Goal: Communication & Community: Ask a question

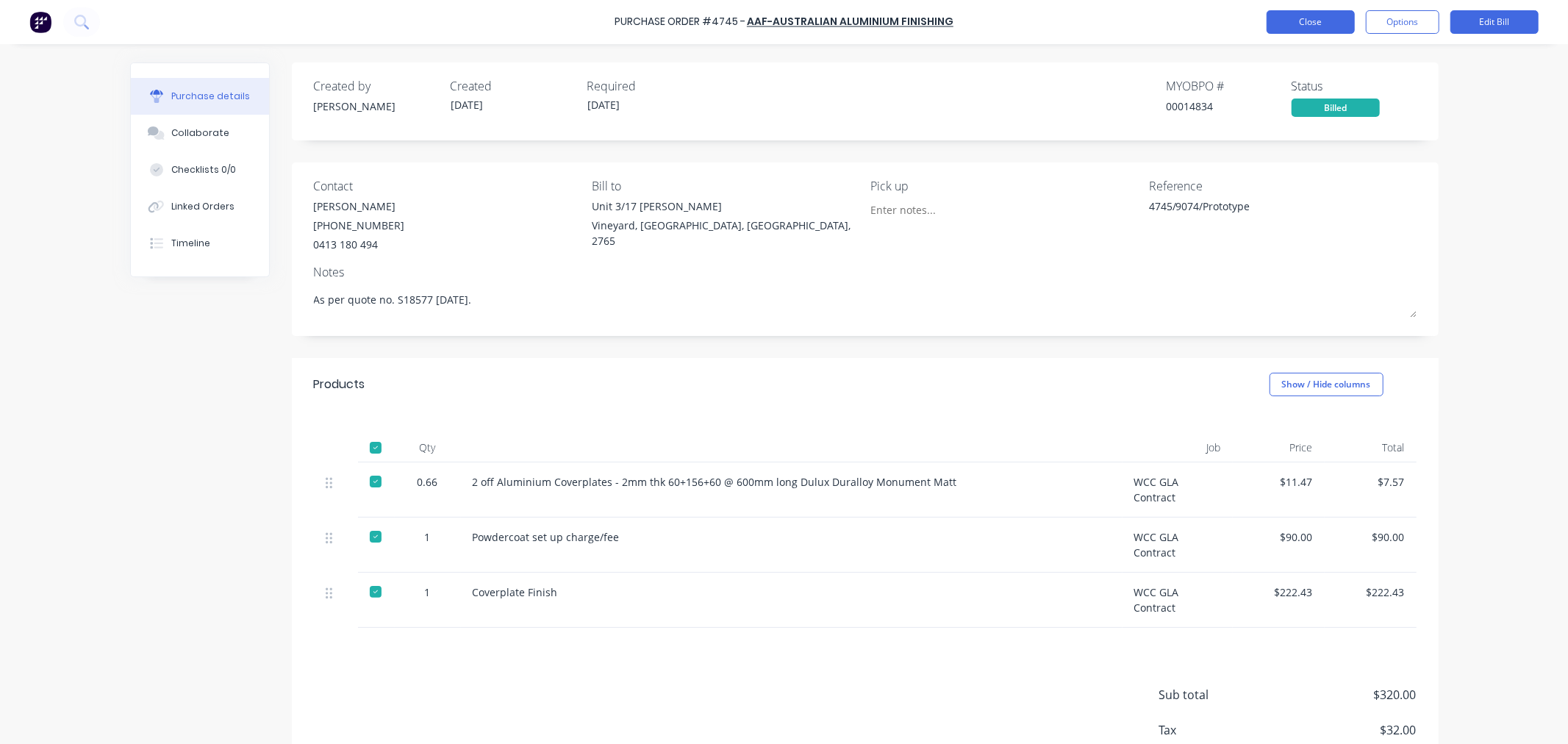
click at [1321, 22] on button "Close" at bounding box center [1310, 22] width 88 height 23
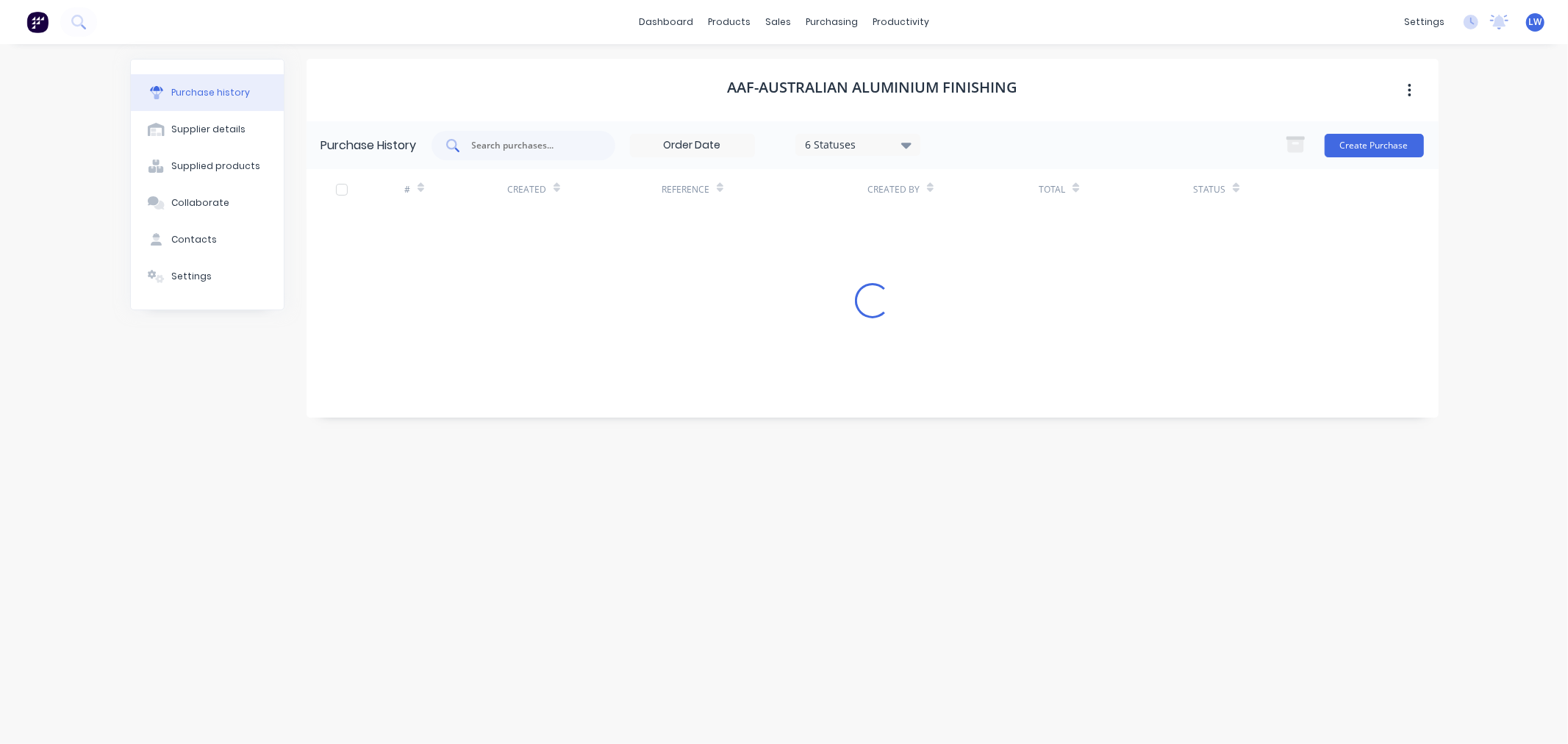
click at [518, 142] on input "text" at bounding box center [531, 145] width 122 height 15
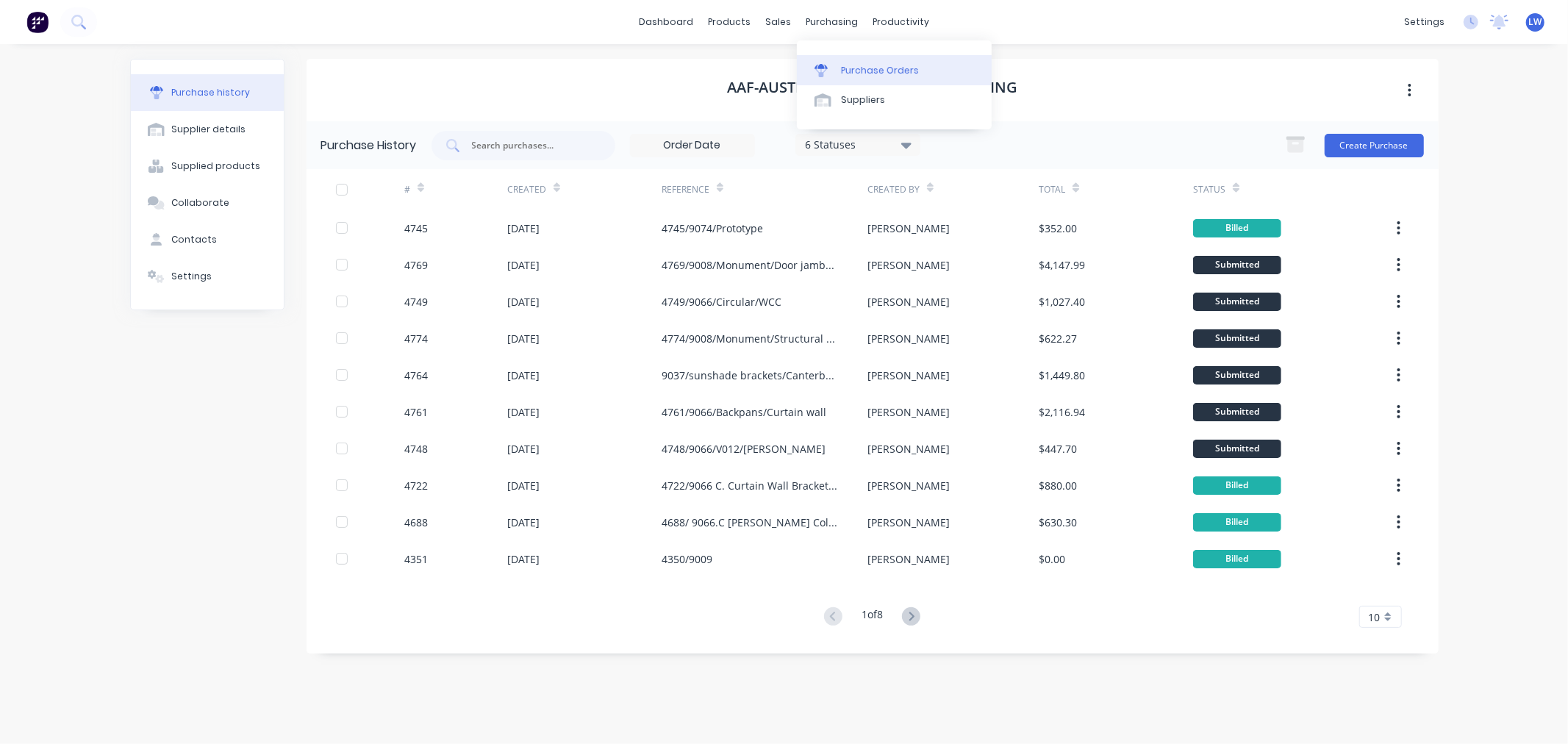
click at [849, 64] on div "Purchase Orders" at bounding box center [880, 70] width 78 height 13
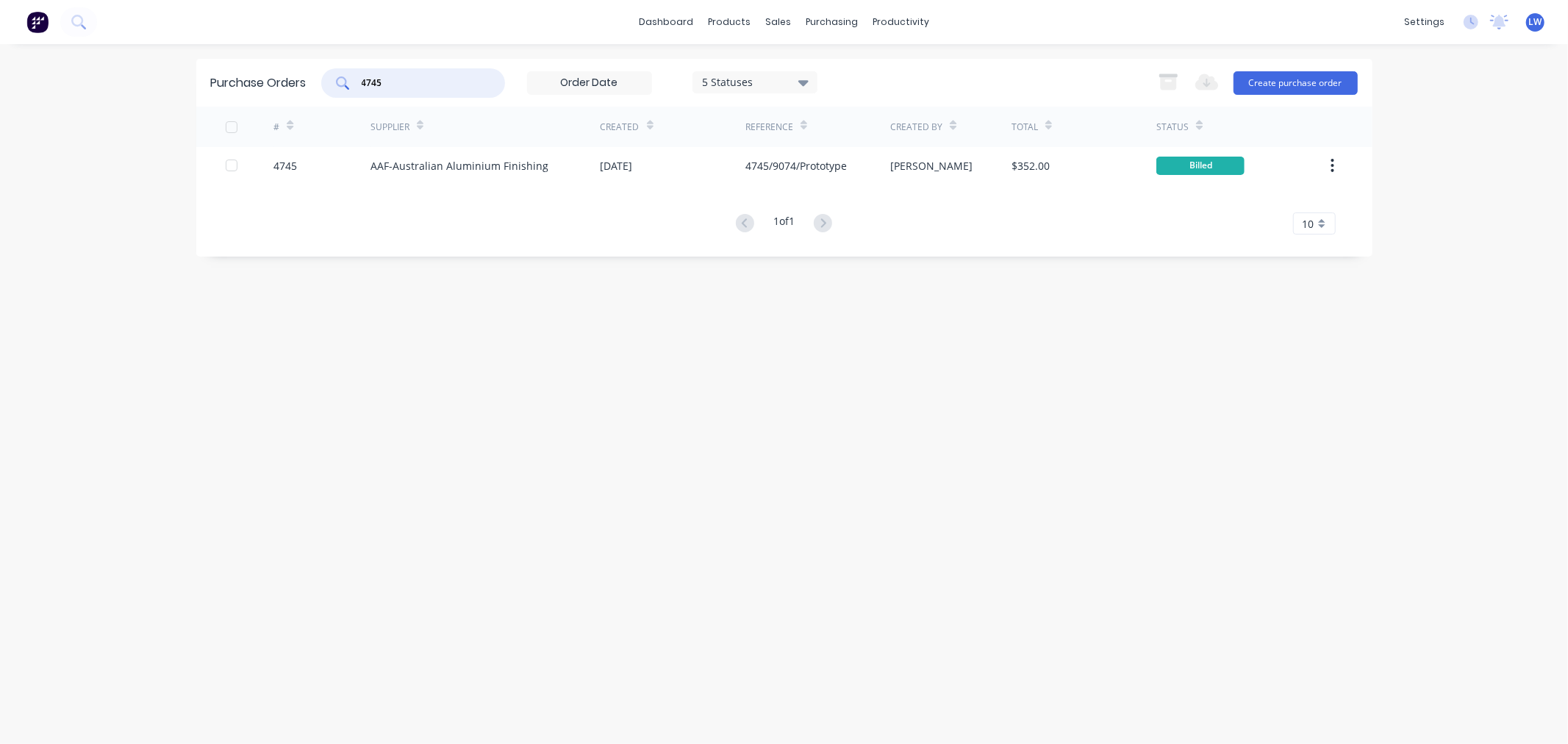
drag, startPoint x: 416, startPoint y: 86, endPoint x: 355, endPoint y: 76, distance: 61.8
click at [355, 76] on div "4745" at bounding box center [414, 83] width 184 height 29
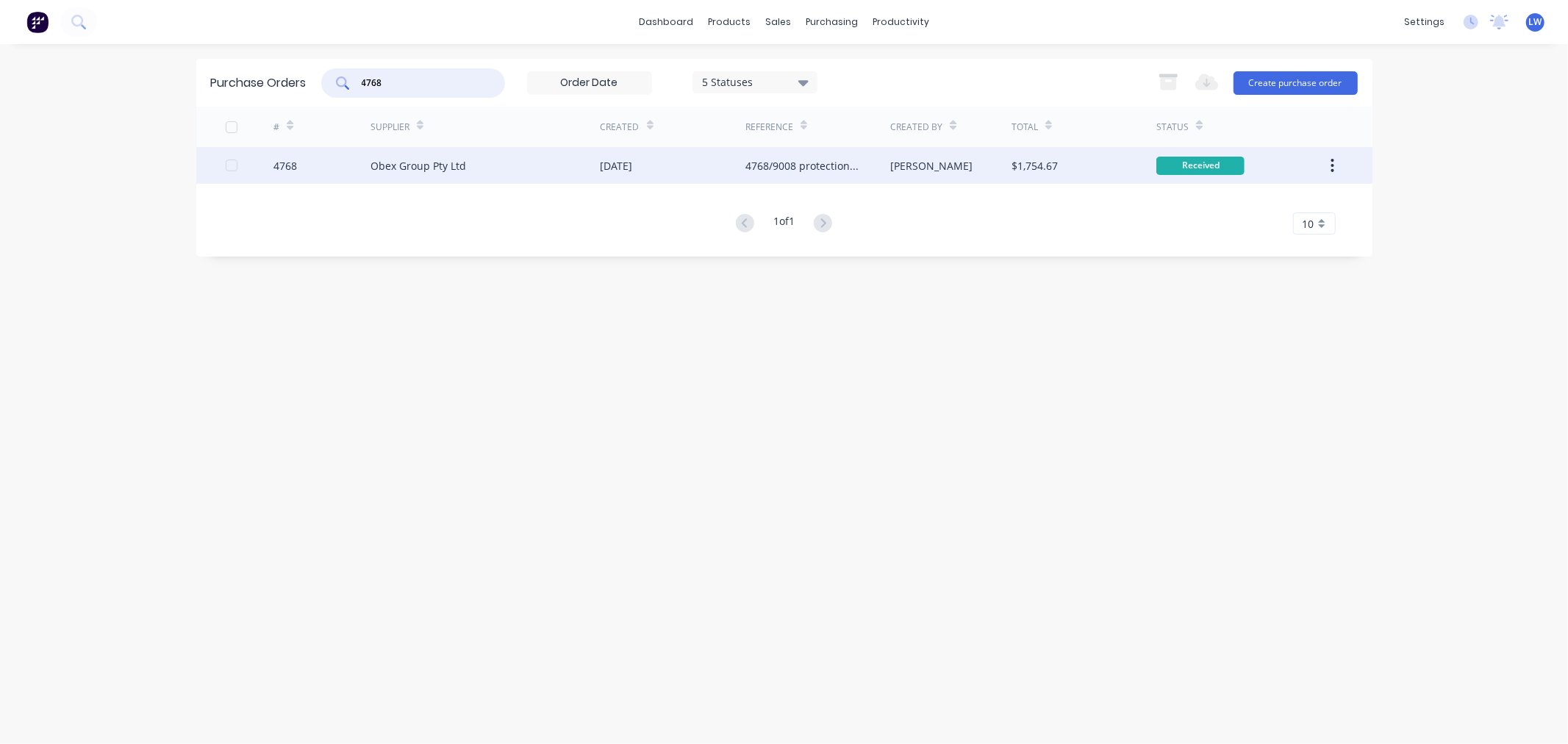
type input "4768"
click at [823, 158] on div "4768/9008 protection tape" at bounding box center [803, 165] width 115 height 15
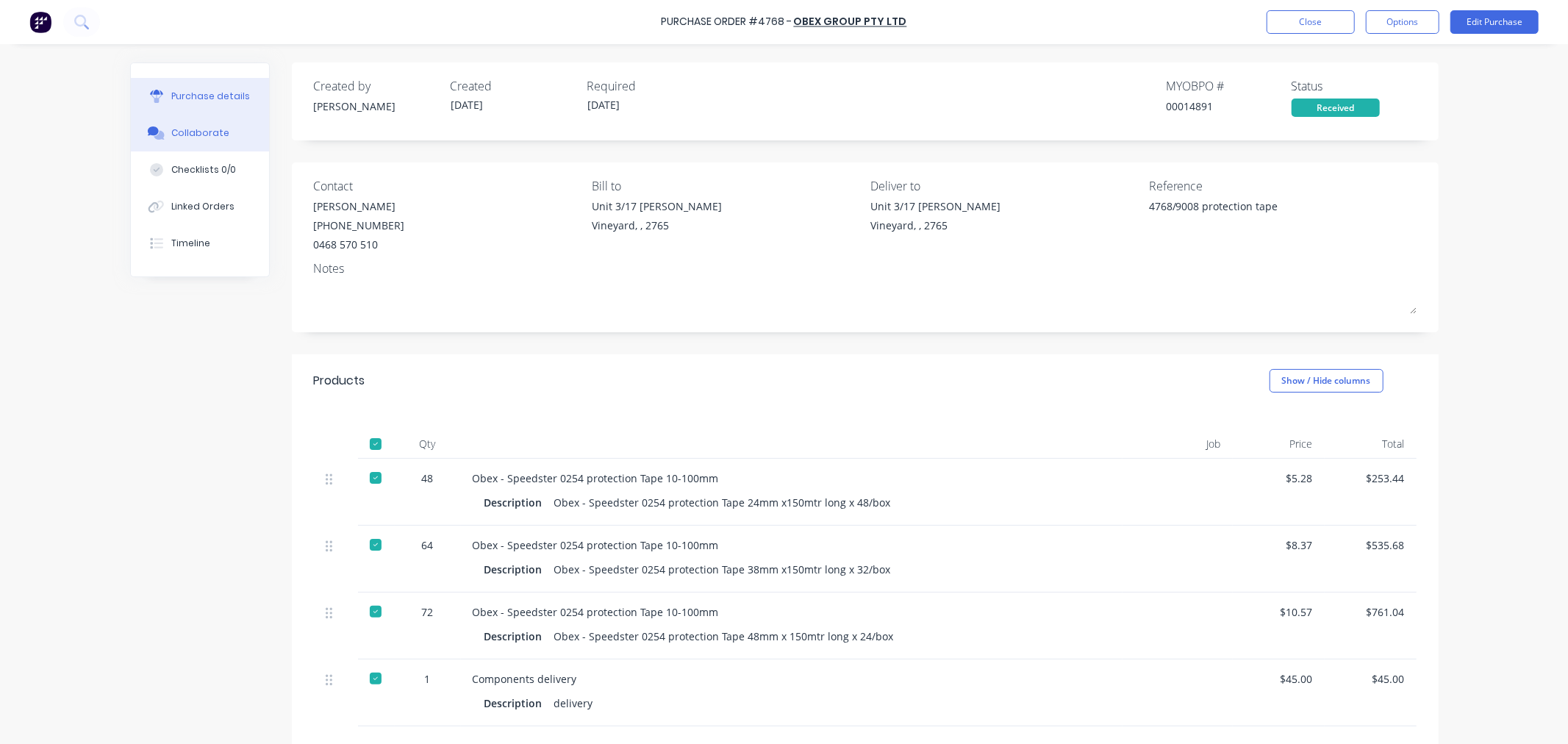
click at [180, 140] on button "Collaborate" at bounding box center [199, 133] width 138 height 37
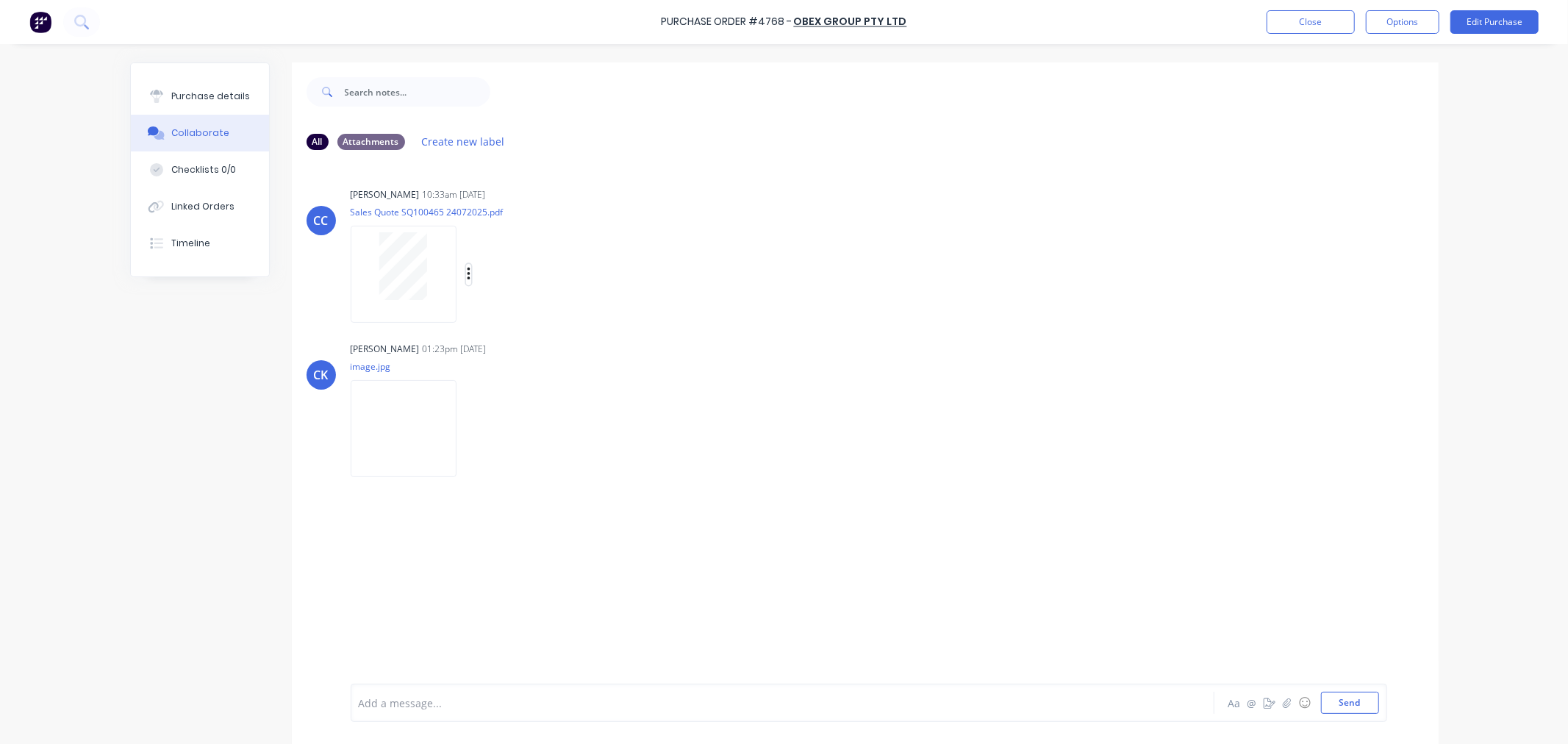
click at [467, 271] on icon "button" at bounding box center [468, 274] width 4 height 17
click at [166, 104] on button "Purchase details" at bounding box center [199, 97] width 138 height 37
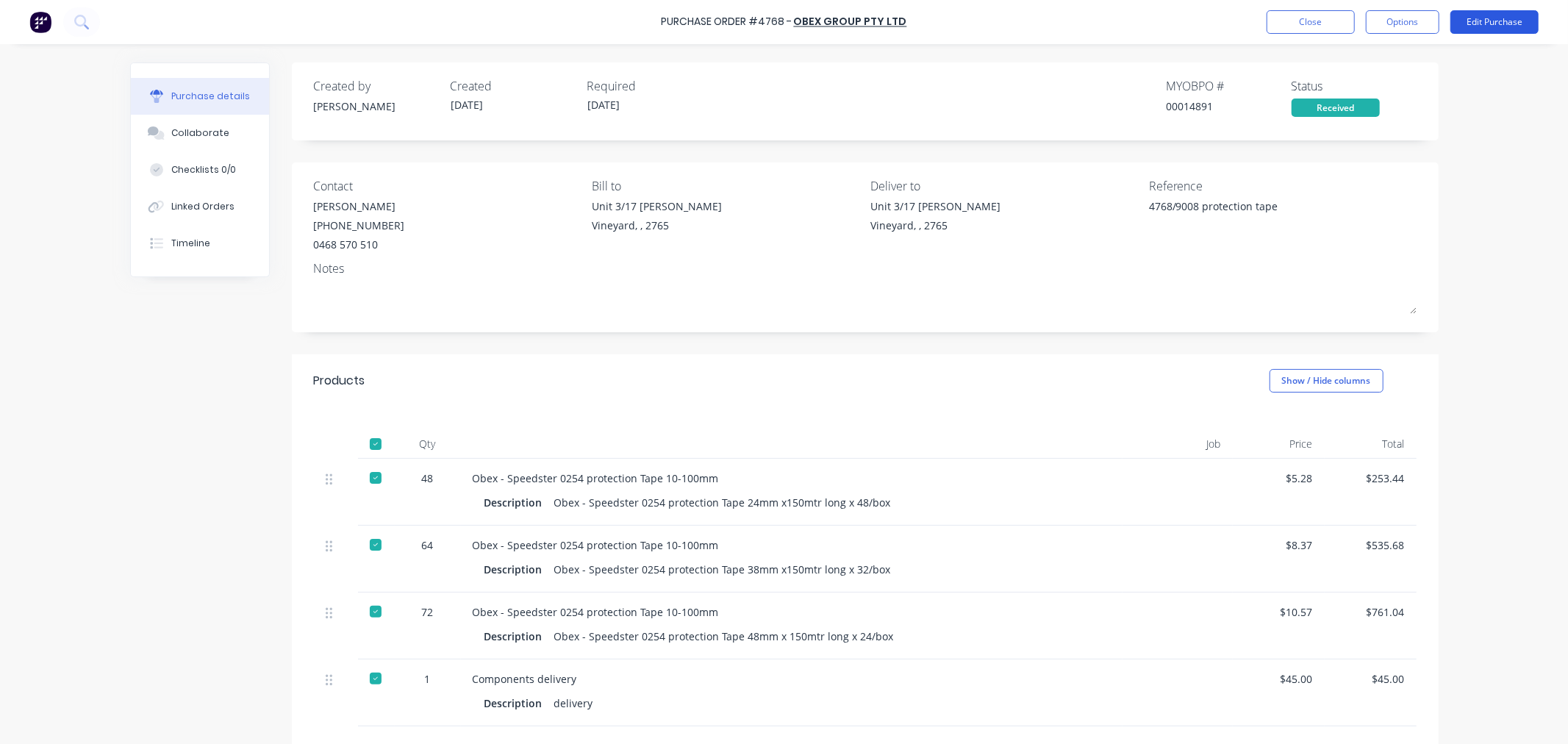
click at [1504, 23] on button "Edit Purchase" at bounding box center [1494, 22] width 88 height 23
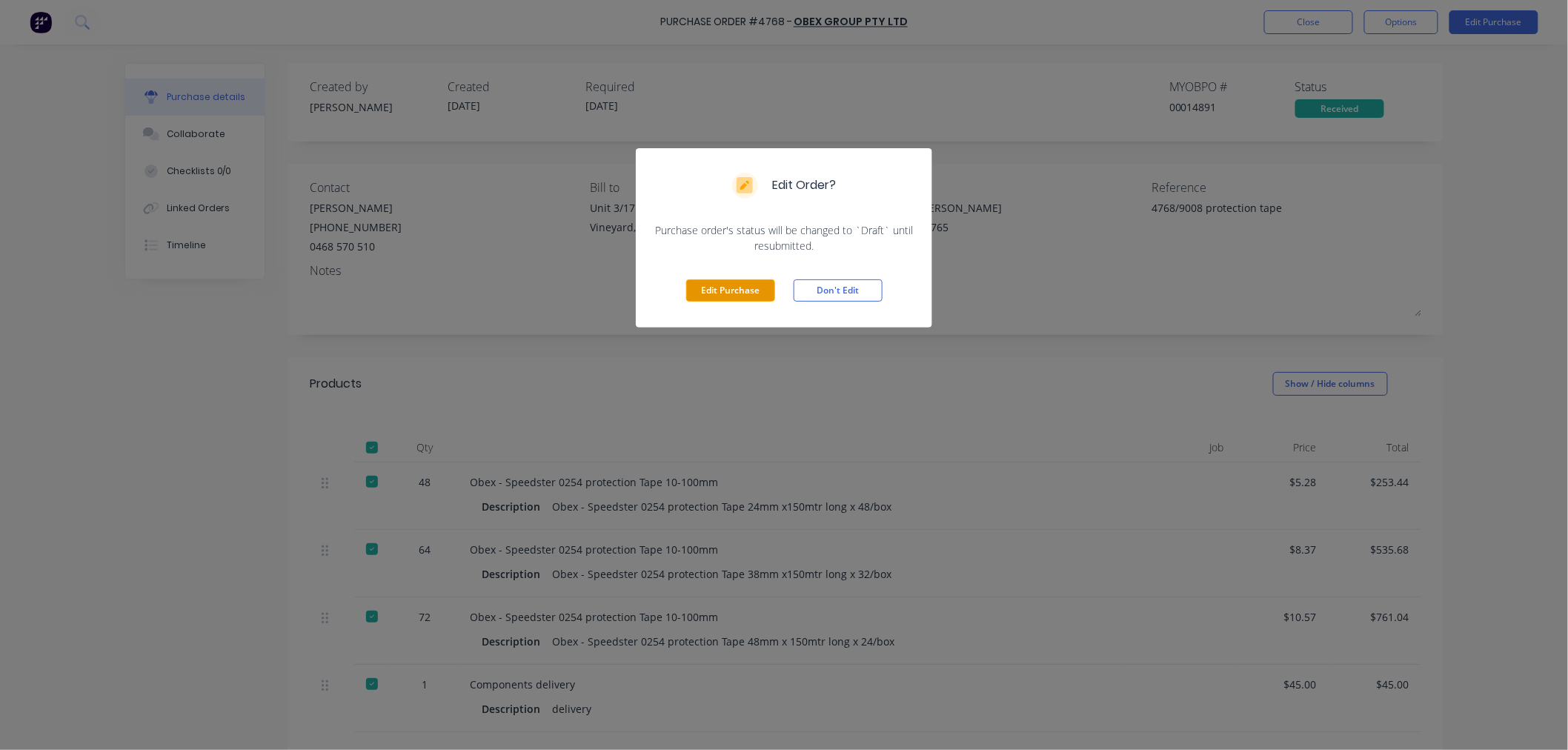
click at [714, 293] on button "Edit Purchase" at bounding box center [730, 290] width 89 height 22
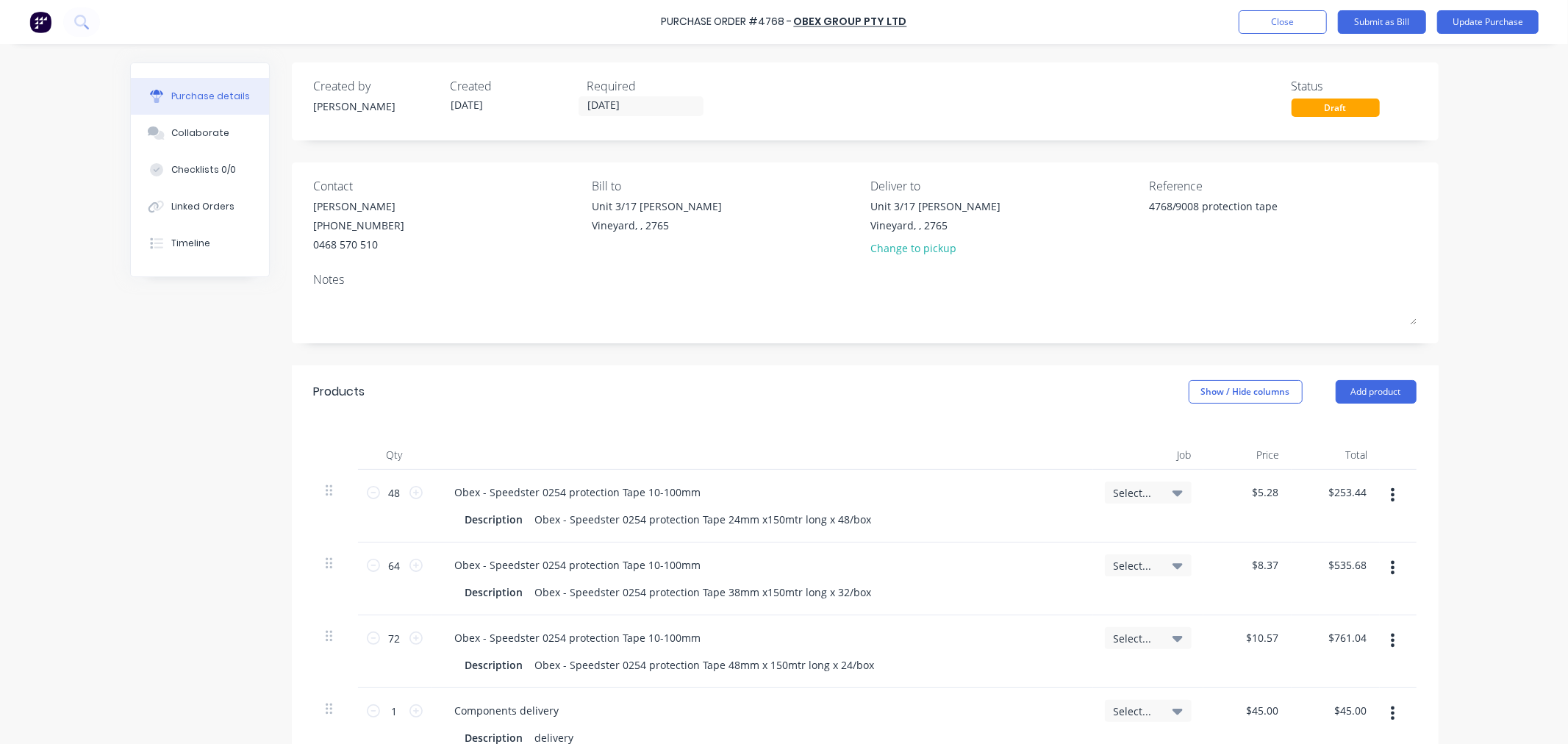
click at [1138, 502] on div "Select..." at bounding box center [1149, 492] width 87 height 22
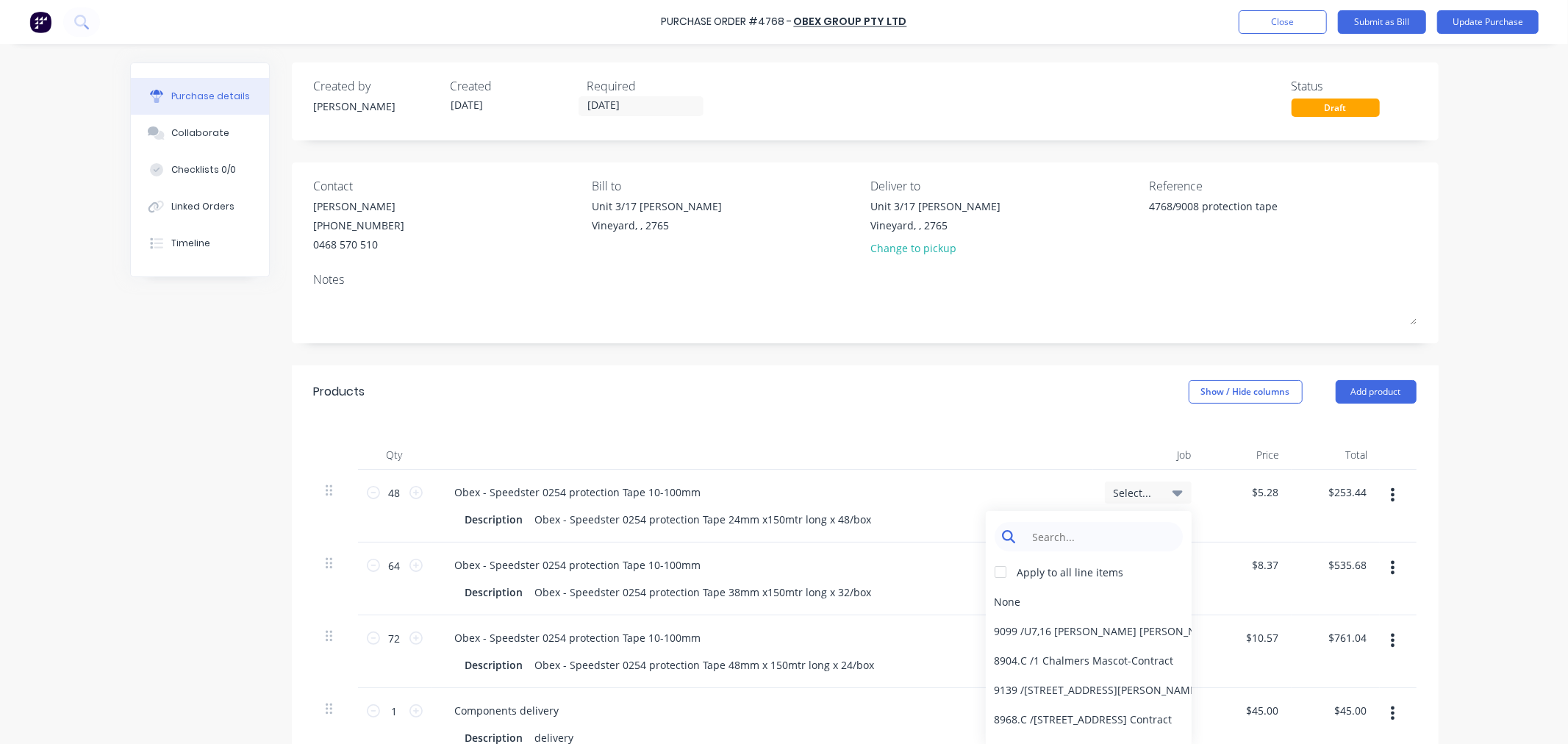
type textarea "x"
click at [1079, 538] on input at bounding box center [1100, 537] width 151 height 29
type input "9008.2"
click at [991, 573] on div at bounding box center [1000, 572] width 29 height 29
click at [995, 724] on div "9008.2 / Stage 2 Bede Polding" at bounding box center [1088, 719] width 206 height 29
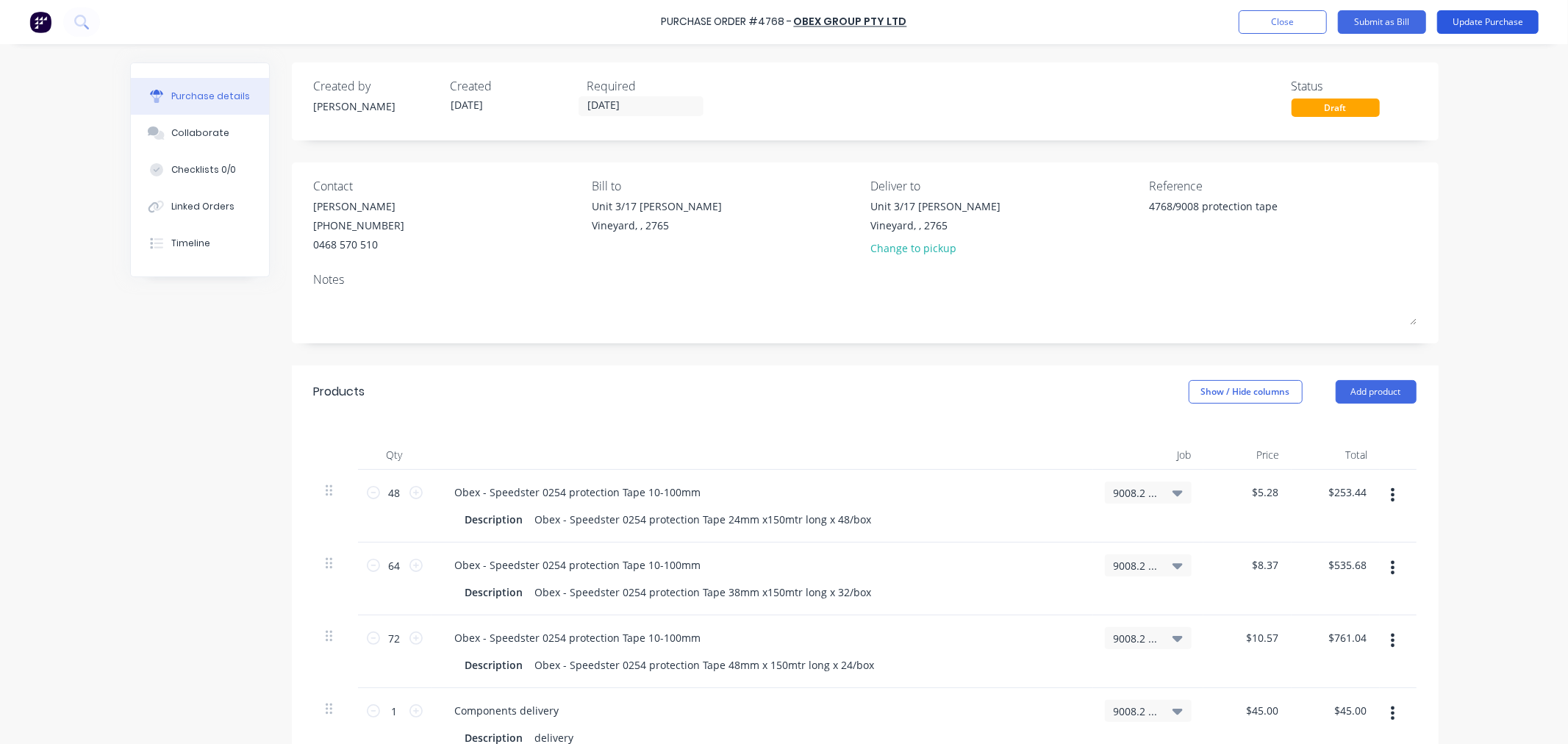
click at [1491, 21] on button "Update Purchase" at bounding box center [1488, 22] width 102 height 23
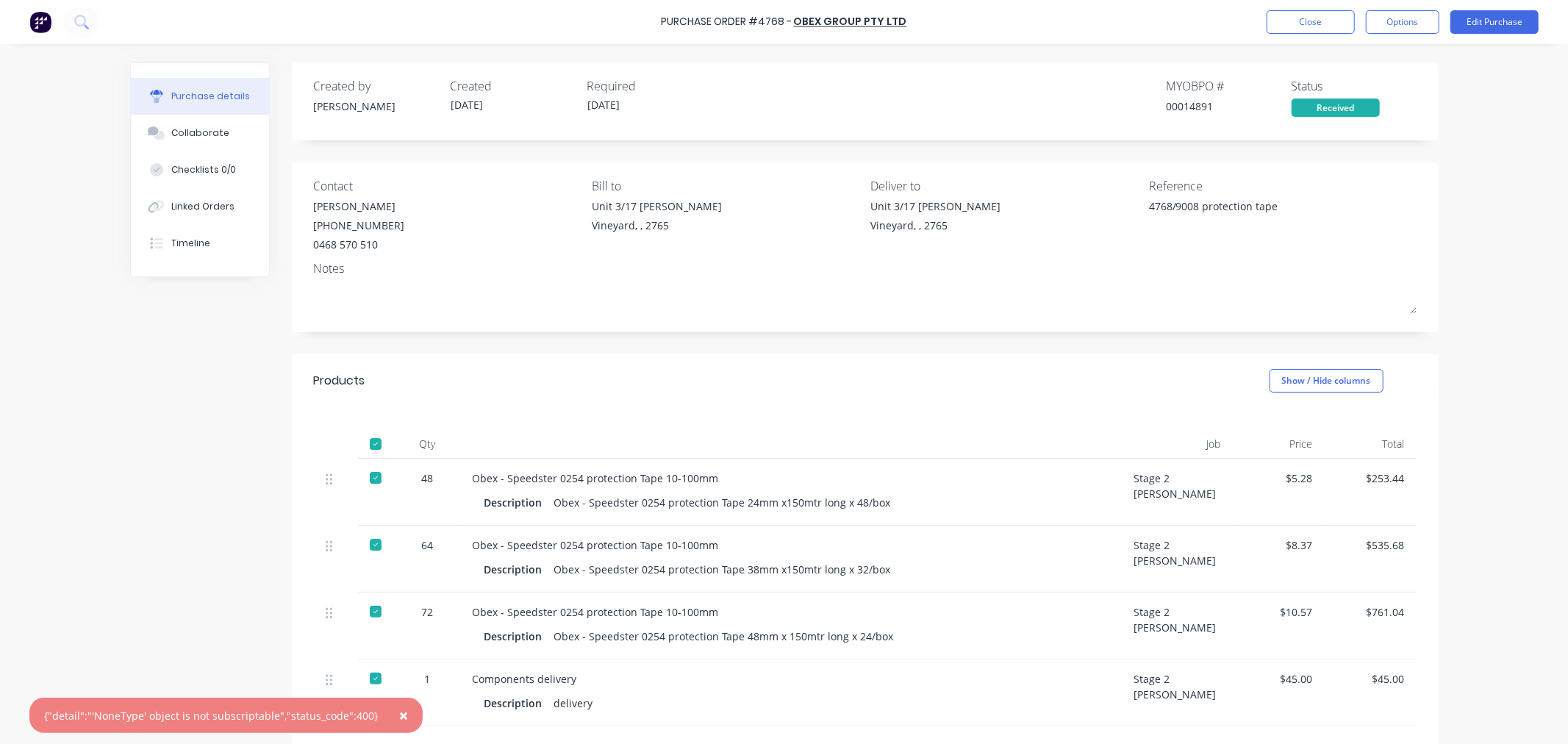
click at [730, 684] on div "Components delivery" at bounding box center [792, 679] width 638 height 15
click at [1509, 19] on button "Edit Purchase" at bounding box center [1494, 22] width 88 height 23
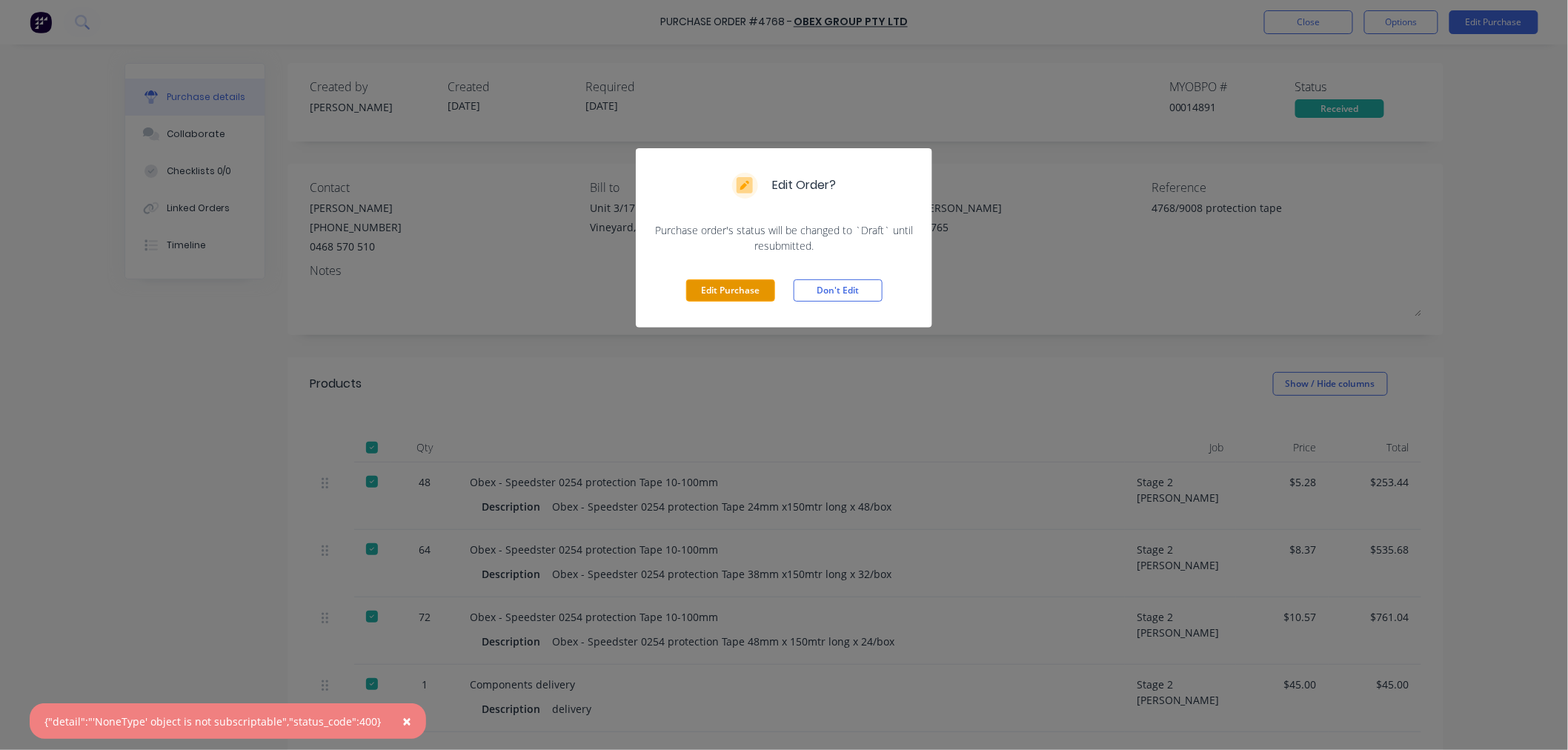
click at [696, 289] on button "Edit Purchase" at bounding box center [730, 290] width 89 height 22
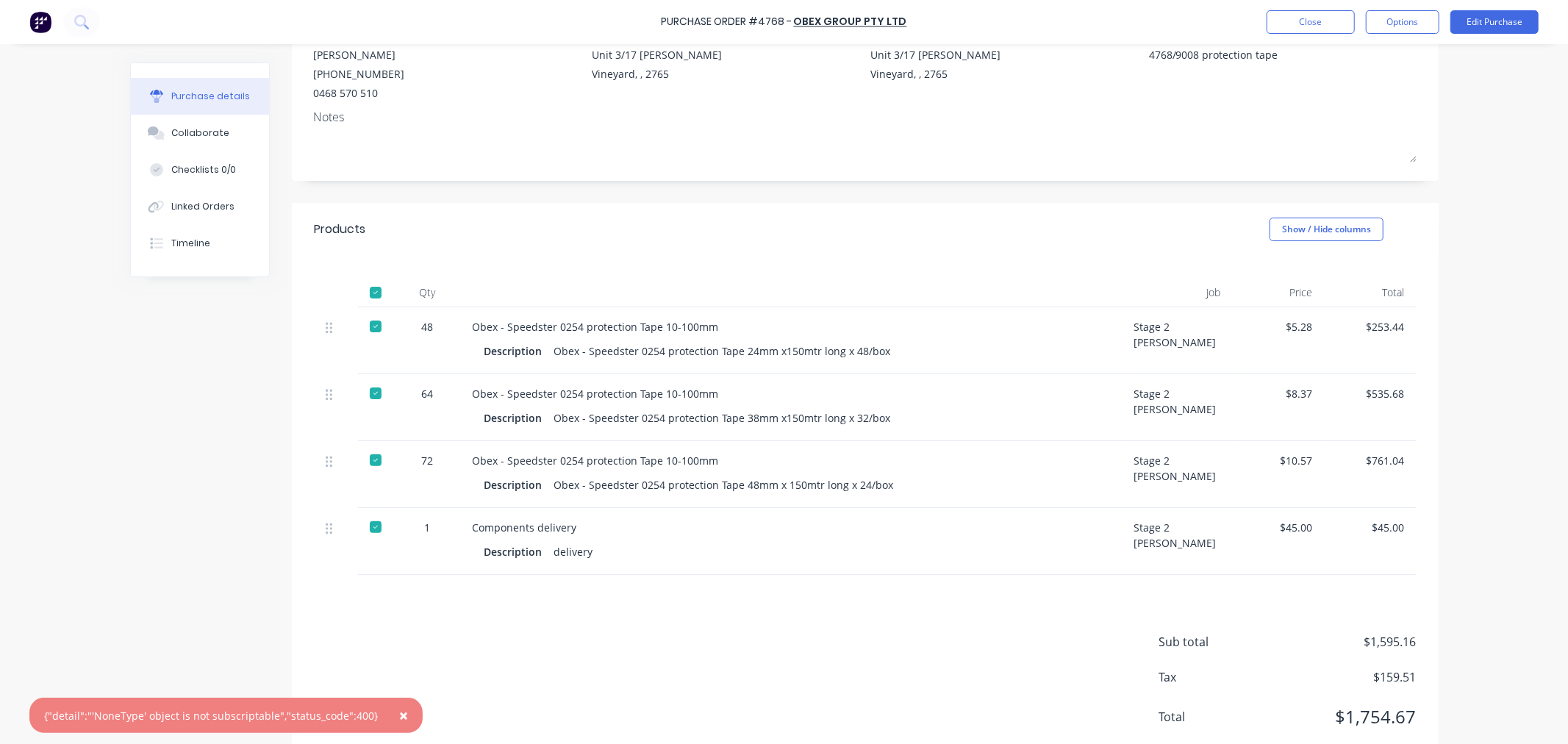
scroll to position [163, 0]
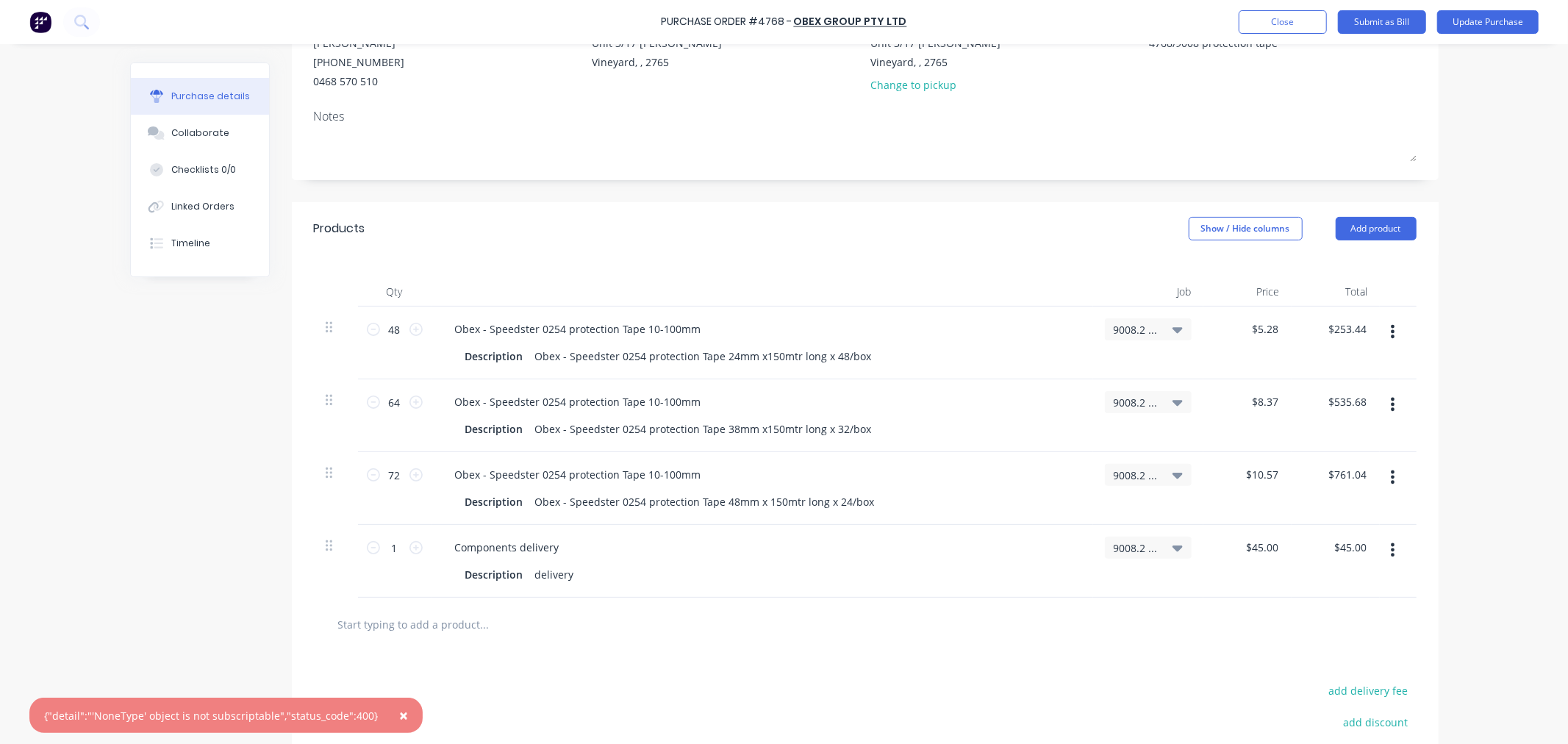
click at [1391, 550] on icon "button" at bounding box center [1393, 550] width 4 height 13
click at [1314, 679] on button "Delete" at bounding box center [1348, 677] width 125 height 29
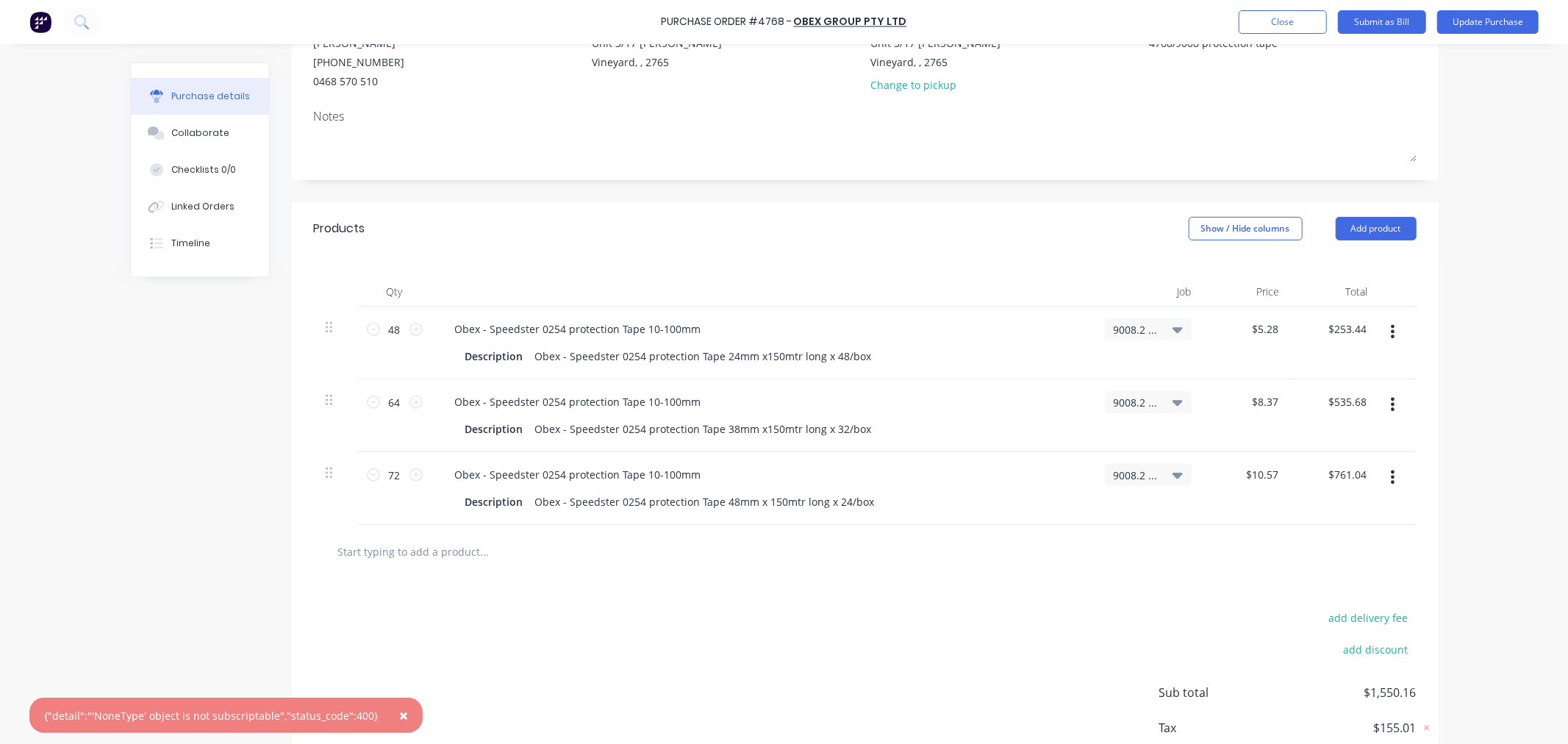
click at [395, 533] on div at bounding box center [865, 551] width 1103 height 54
click at [372, 555] on input "text" at bounding box center [485, 551] width 294 height 29
type textarea "x"
type input "d"
type textarea "x"
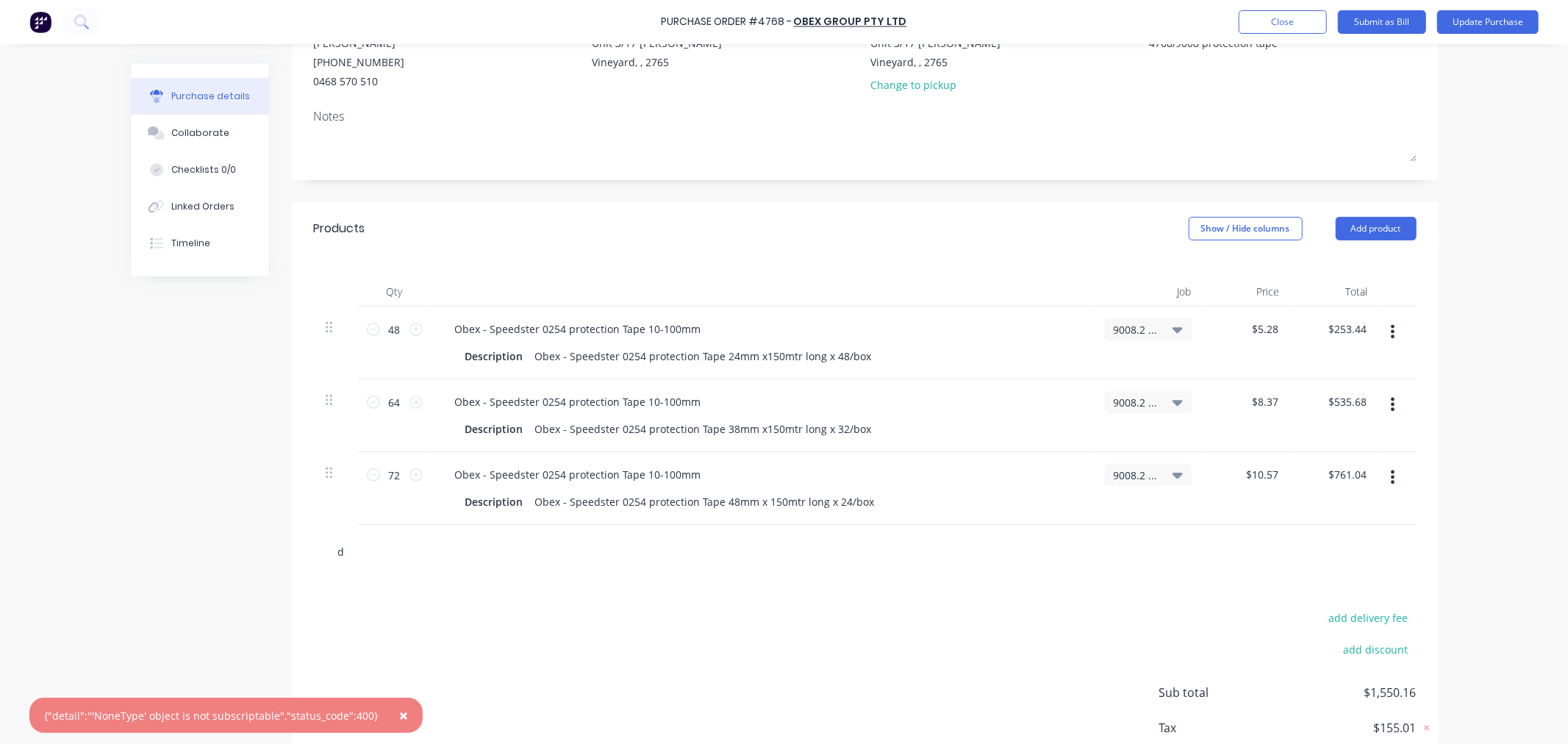
type input "de"
type textarea "x"
type input "del"
type textarea "x"
type input "deli"
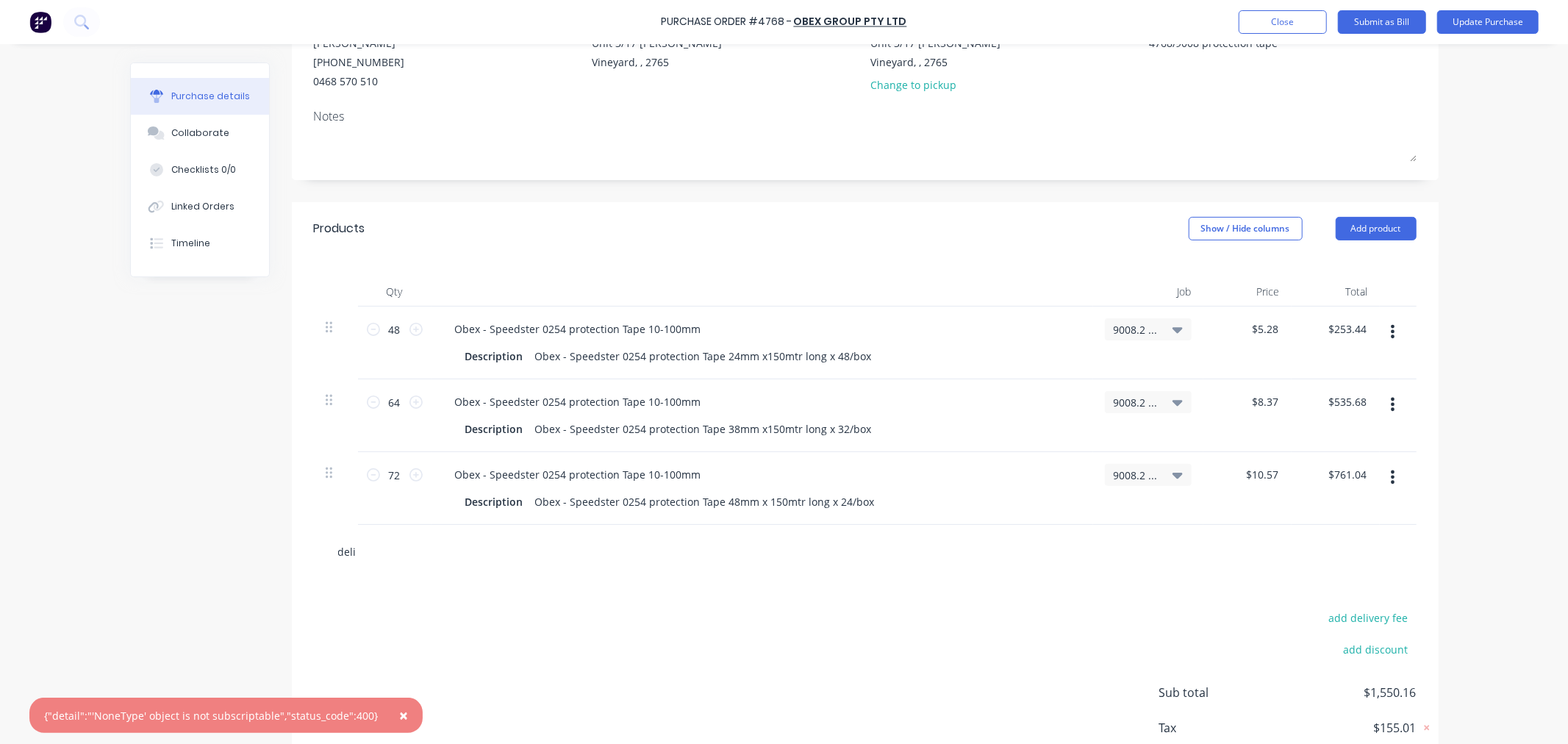
type textarea "x"
type input "deliv"
type textarea "x"
type input "delive"
type textarea "x"
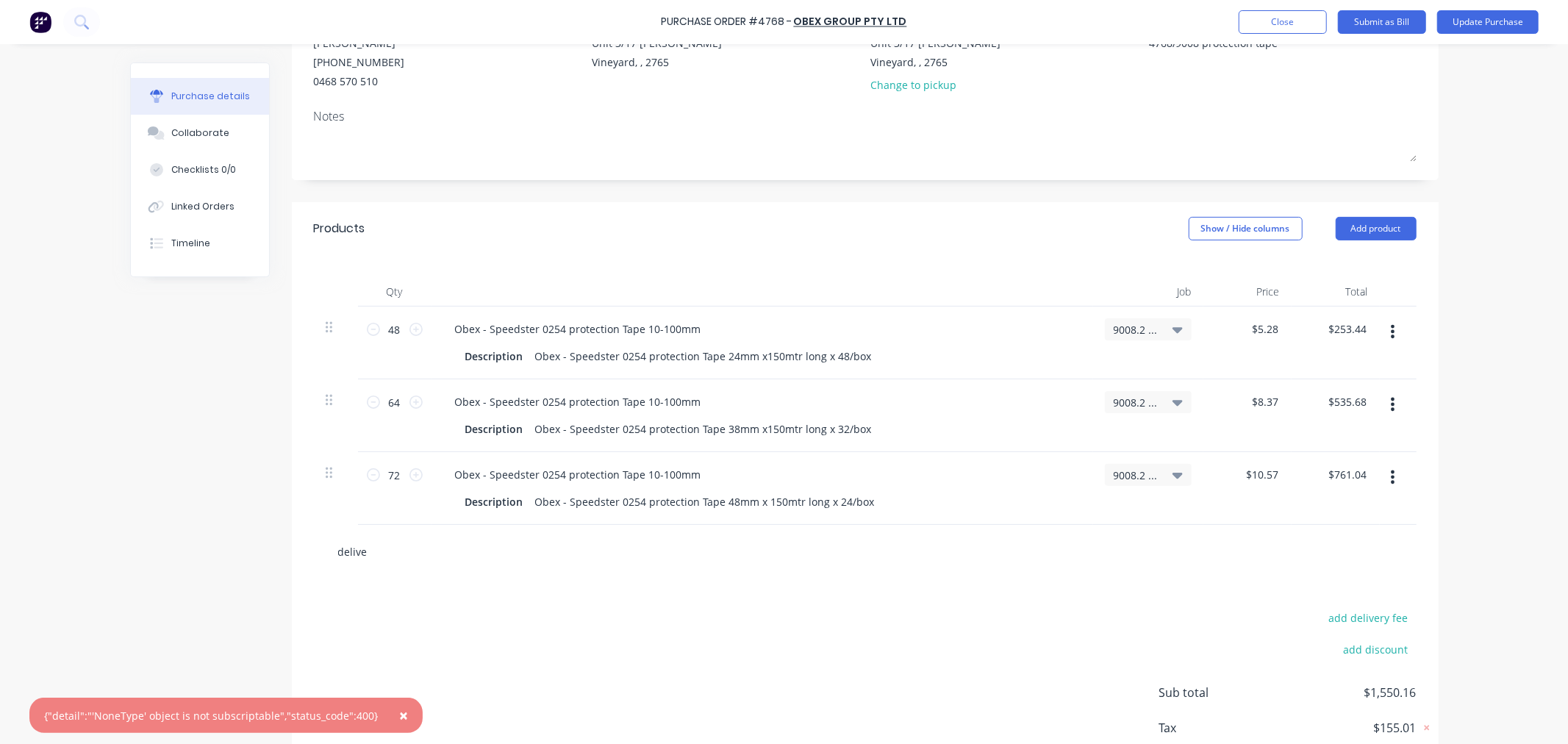
type input "deliver"
type textarea "x"
type input "delivery"
type textarea "x"
type input "delivery"
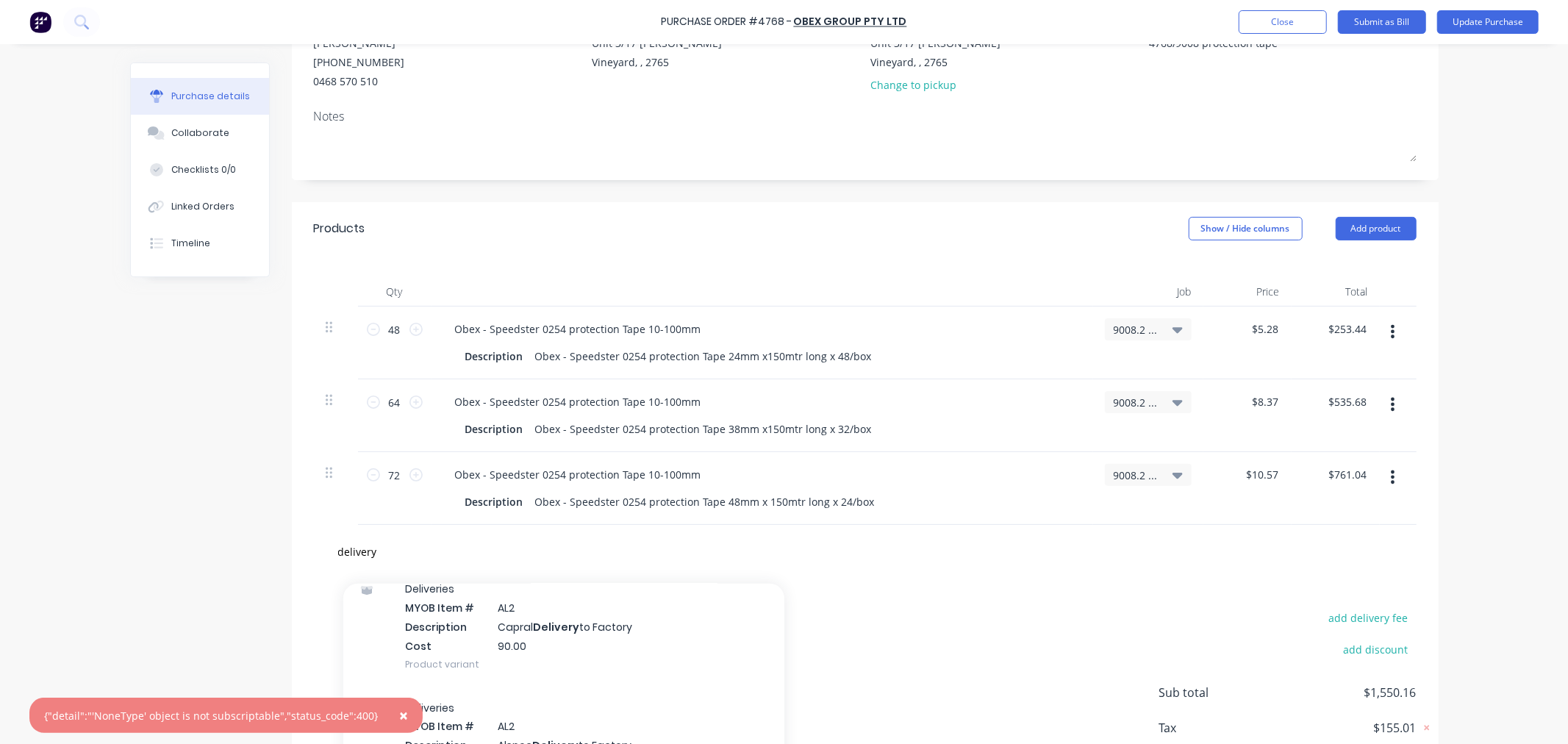
click at [439, 664] on div "Deliveries MYOB Item # AL2 Description Capral Delivery to Factory Cost 90.00 Pr…" at bounding box center [564, 626] width 441 height 118
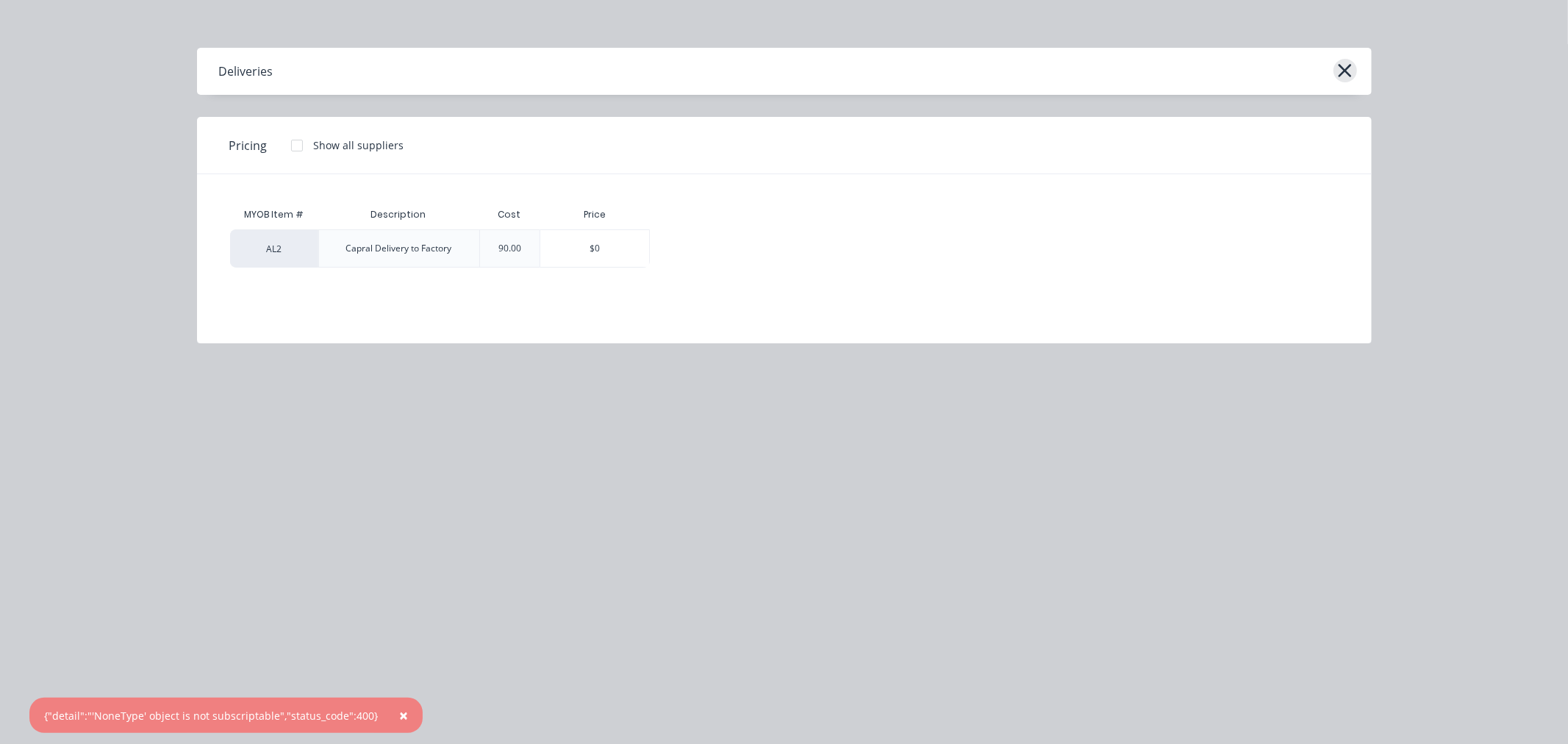
click at [1341, 64] on icon "button" at bounding box center [1345, 71] width 15 height 21
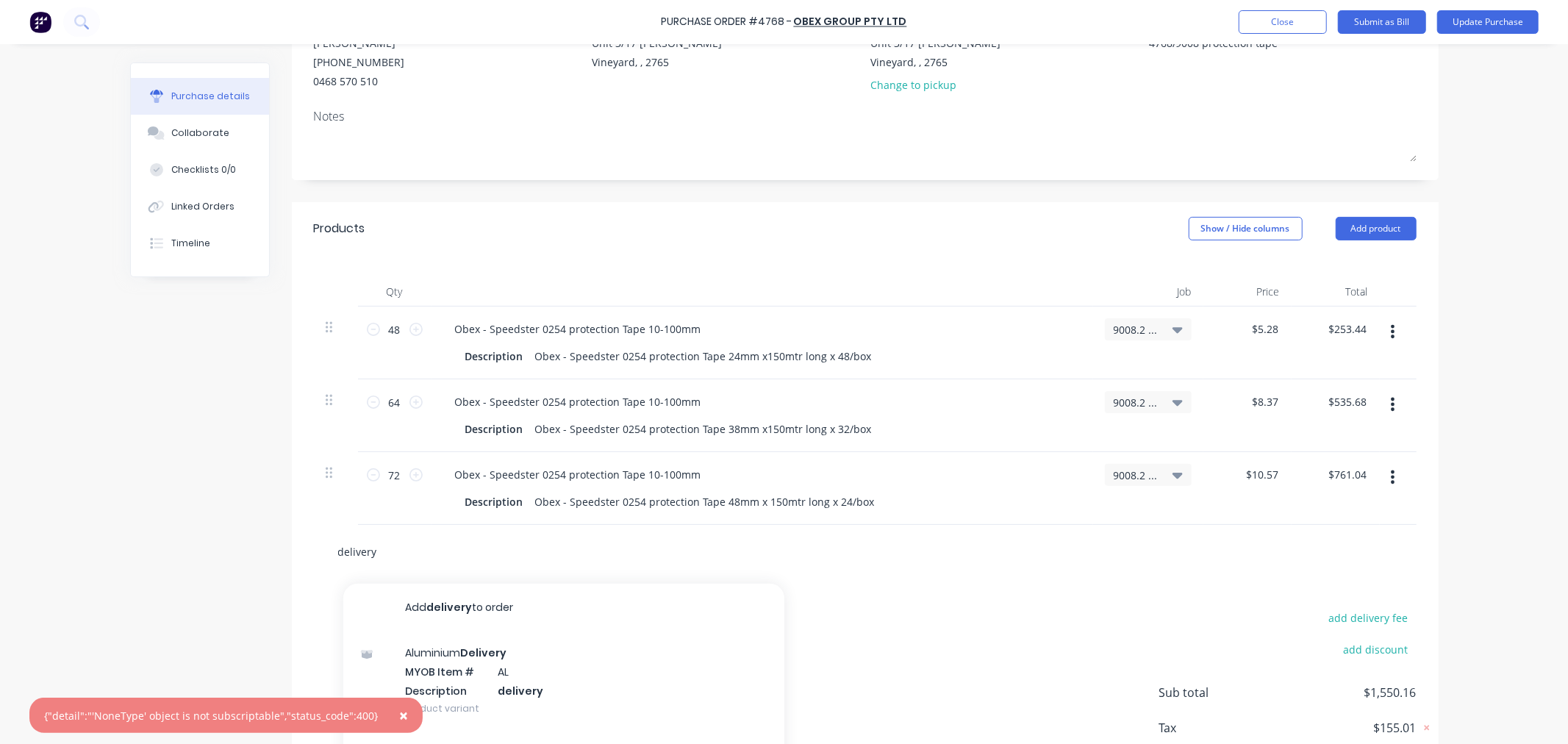
click at [406, 555] on input "delivery" at bounding box center [485, 551] width 294 height 29
type textarea "x"
type input "deliver"
type textarea "x"
type input "deliveri"
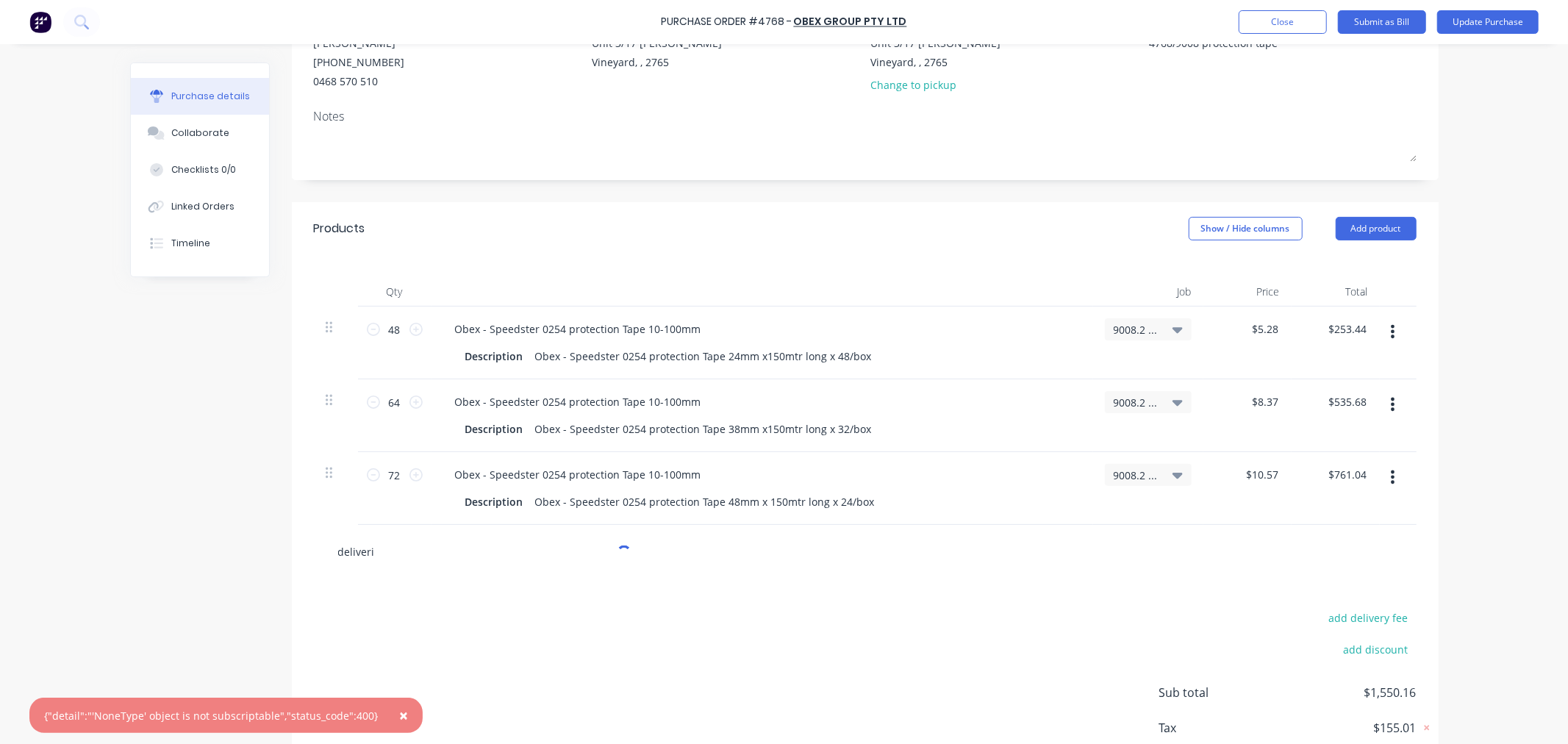
type textarea "x"
type input "deliverie"
type textarea "x"
type input "deliveries"
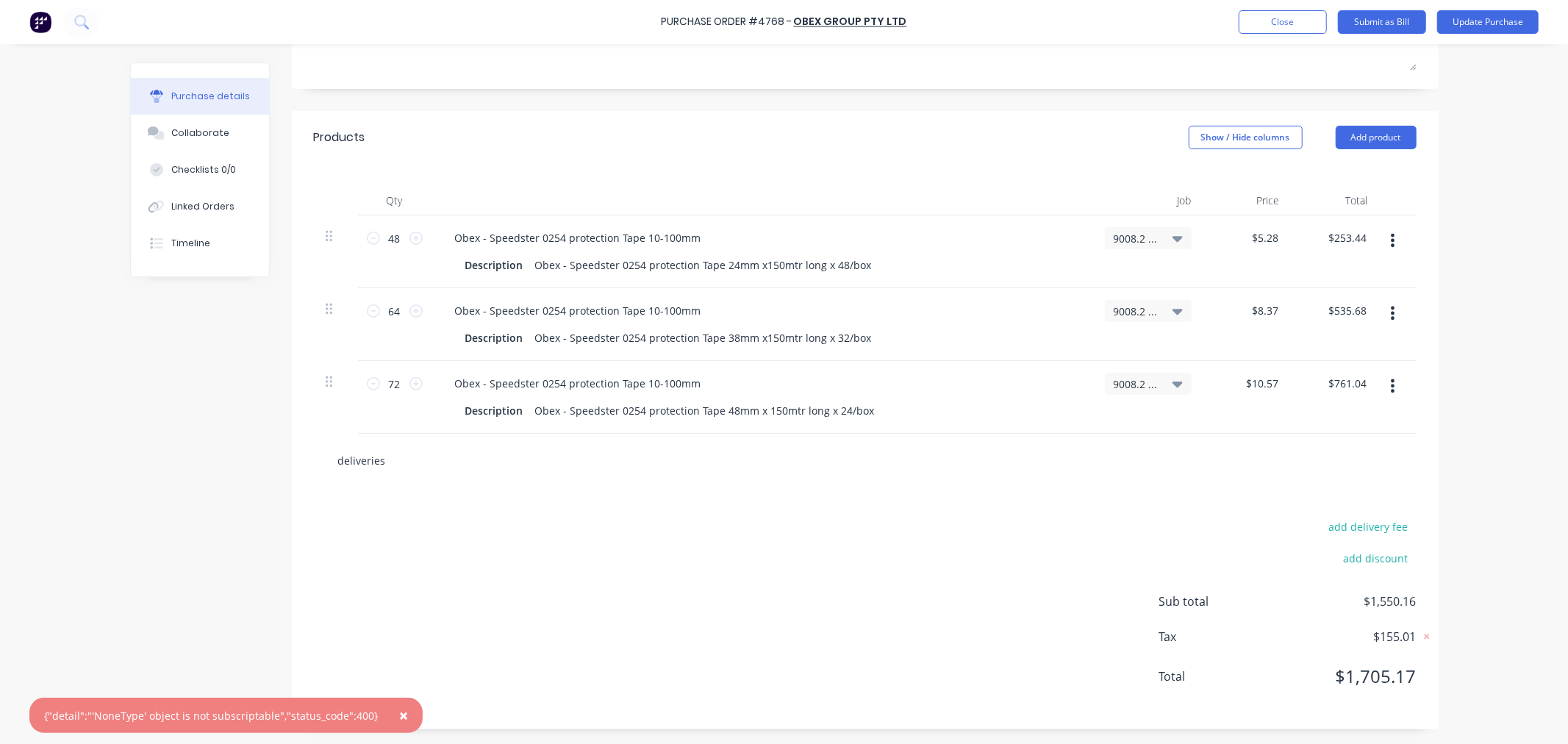
scroll to position [256, 0]
type textarea "x"
type input "deliverie"
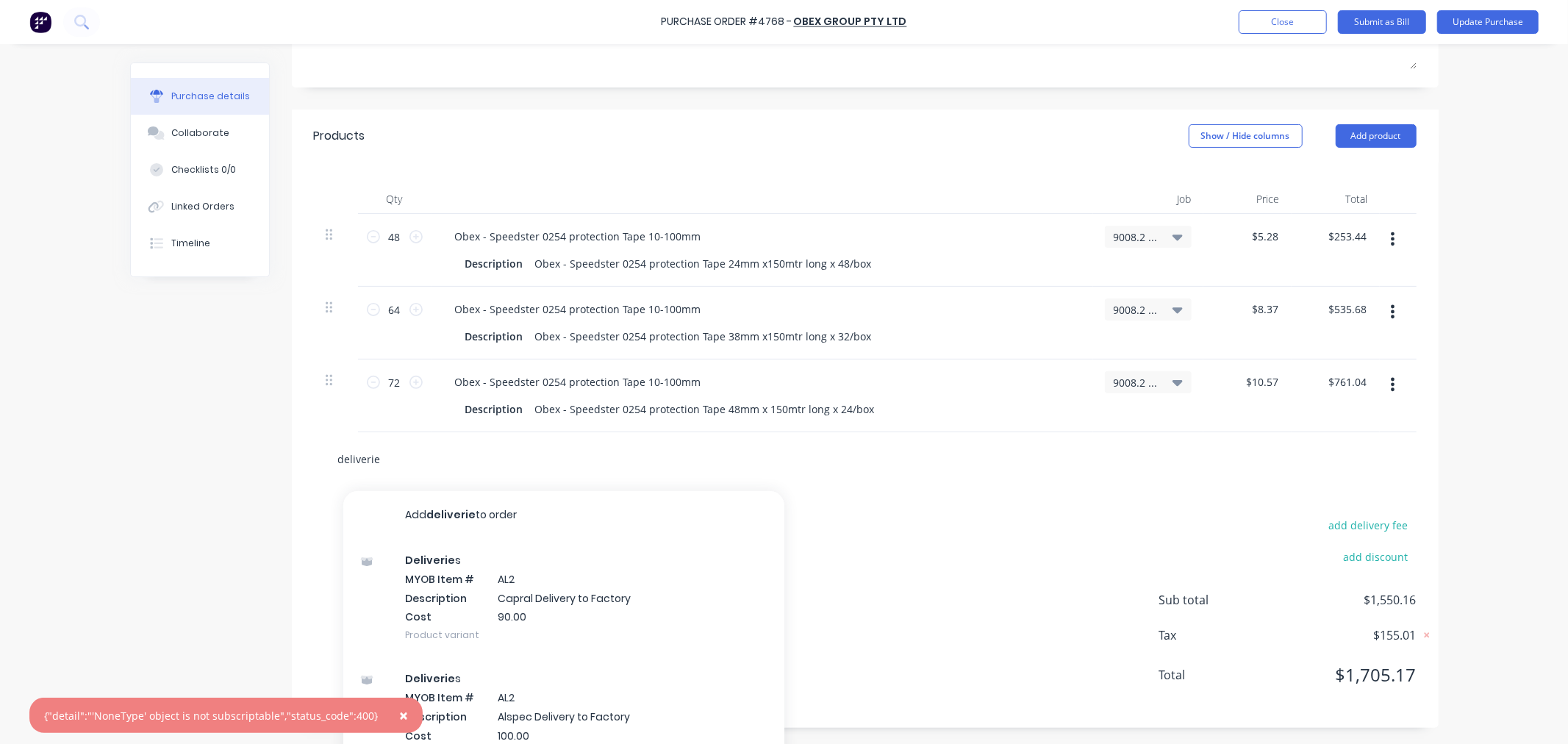
type textarea "x"
type input "deliveri"
type textarea "x"
type input "deliver"
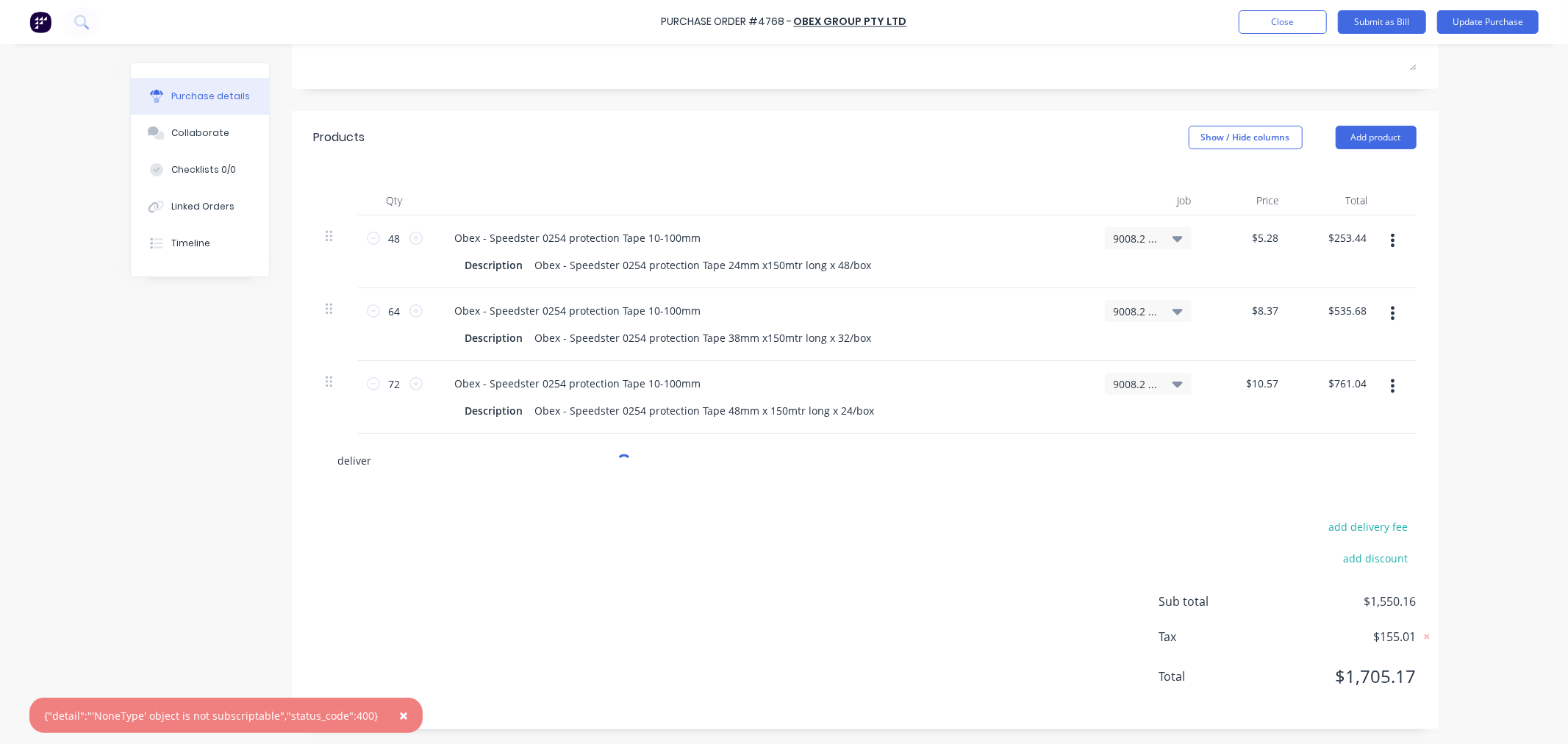
type textarea "x"
type input "delive"
type textarea "x"
type input "deliv"
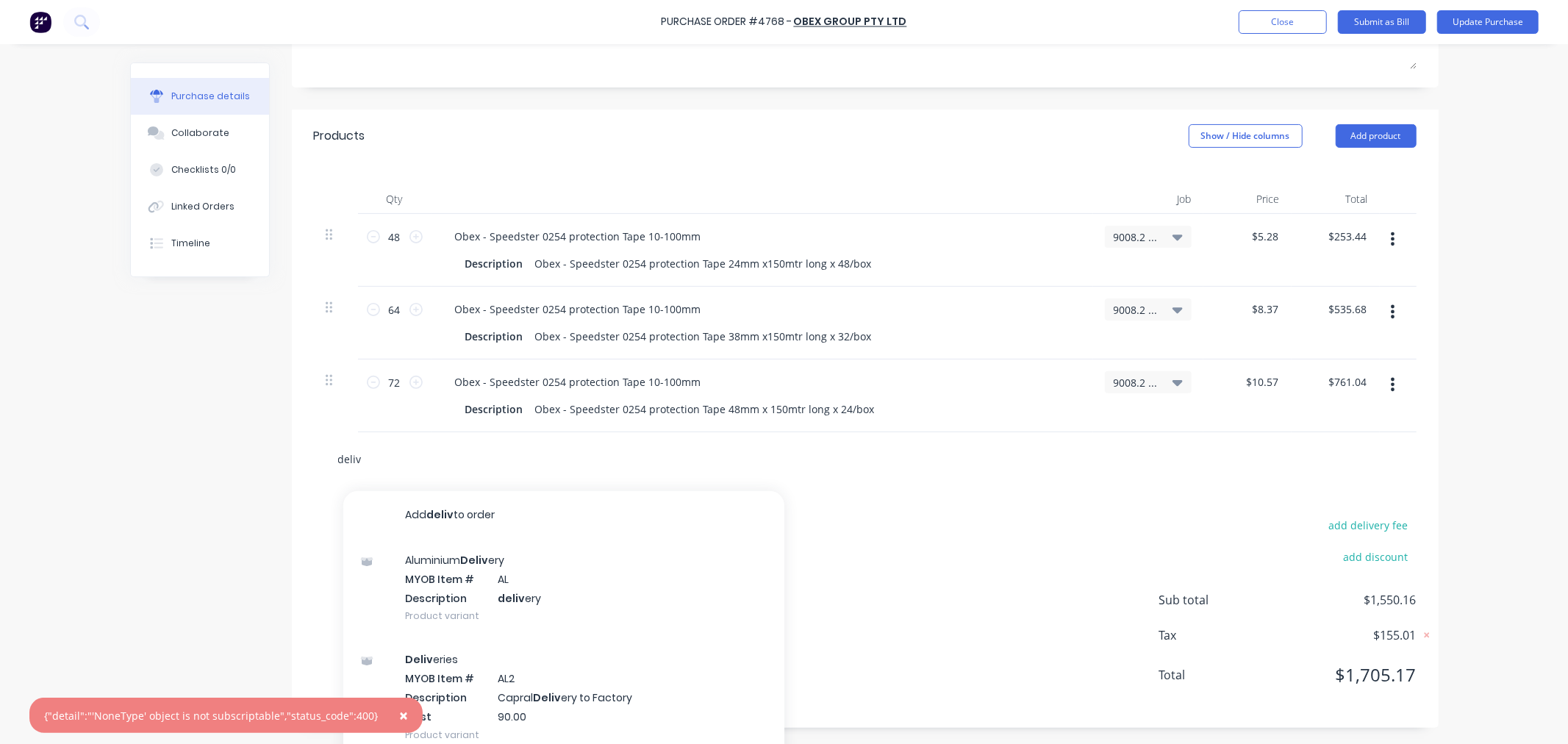
type textarea "x"
type input "deli"
type textarea "x"
type input "del"
type textarea "x"
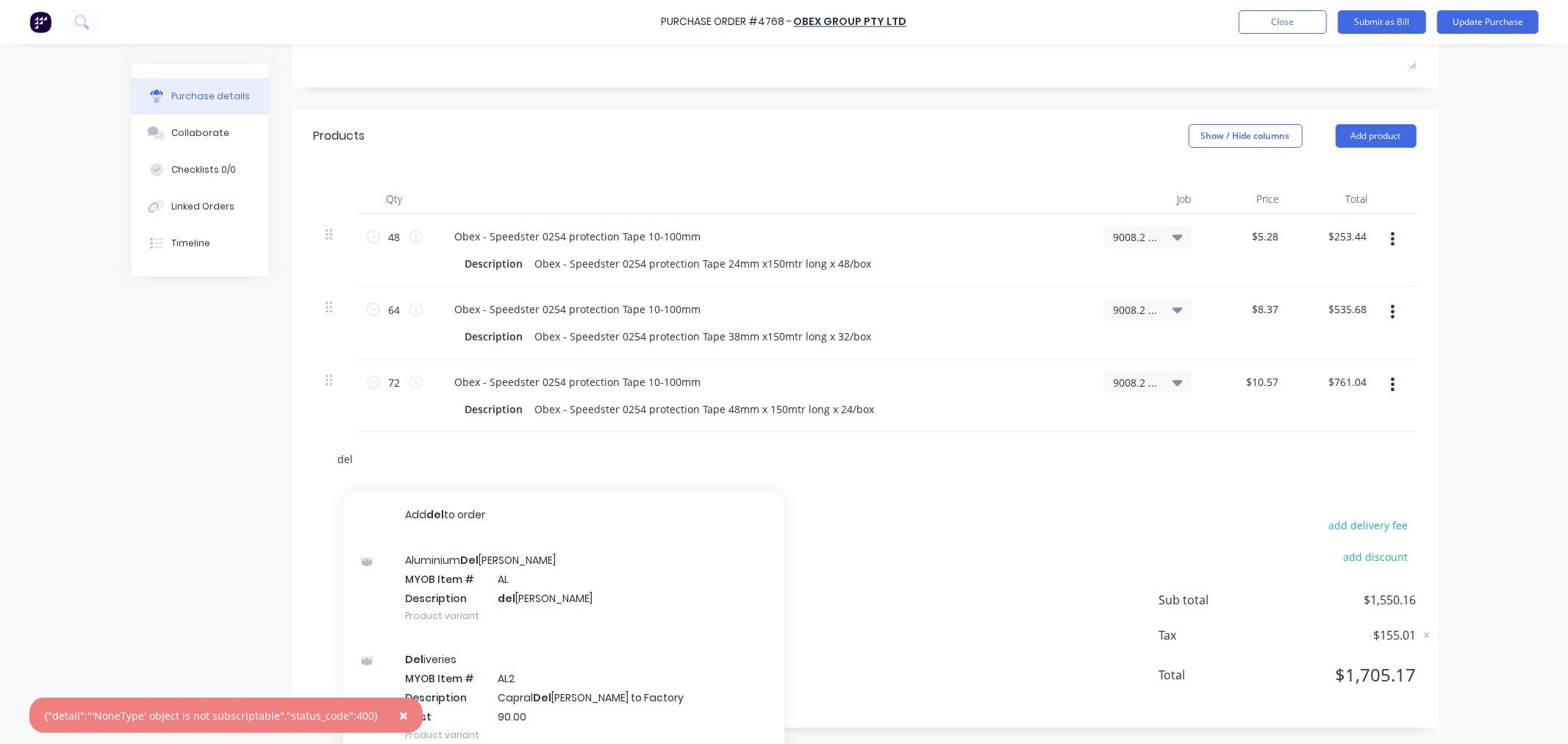
type input "de"
type textarea "x"
type input "d"
type textarea "x"
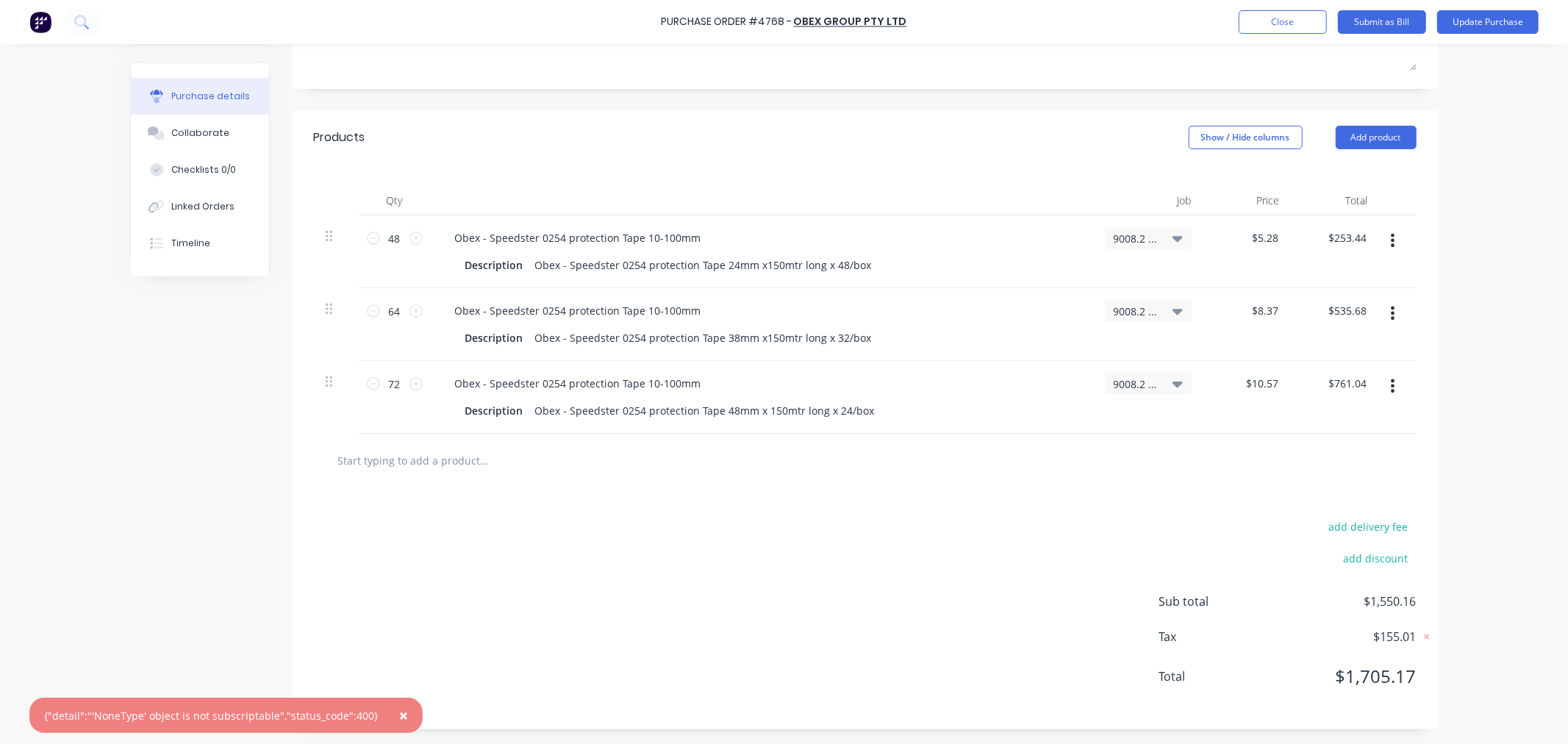
type textarea "x"
type input "o"
type textarea "x"
type input "ob"
type textarea "x"
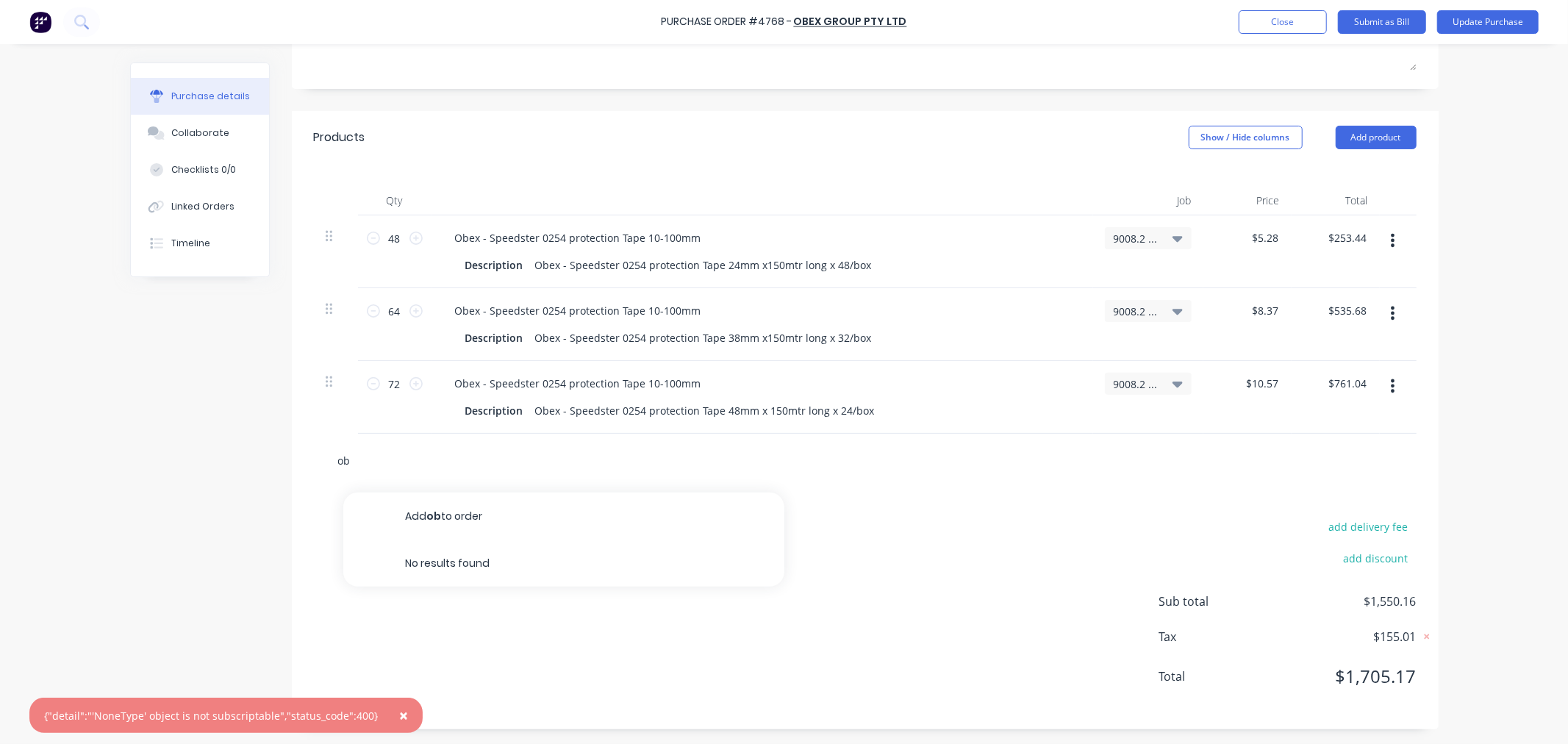
type input "obe"
type textarea "x"
type input "obex"
type textarea "x"
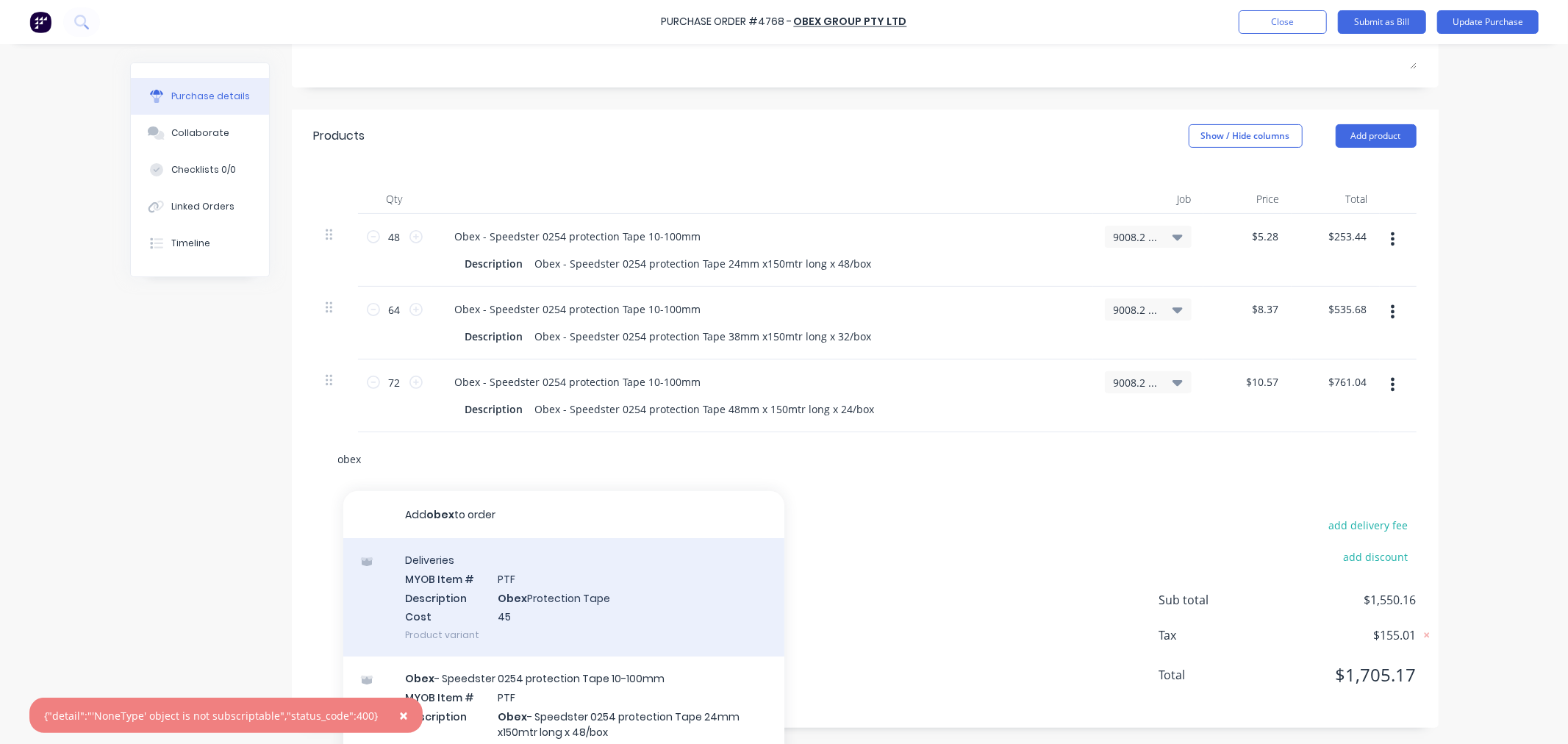
type input "obex"
click at [530, 597] on div "Deliveries MYOB Item # PTF Description Obex Protection Tape Cost 45 Product var…" at bounding box center [564, 597] width 441 height 118
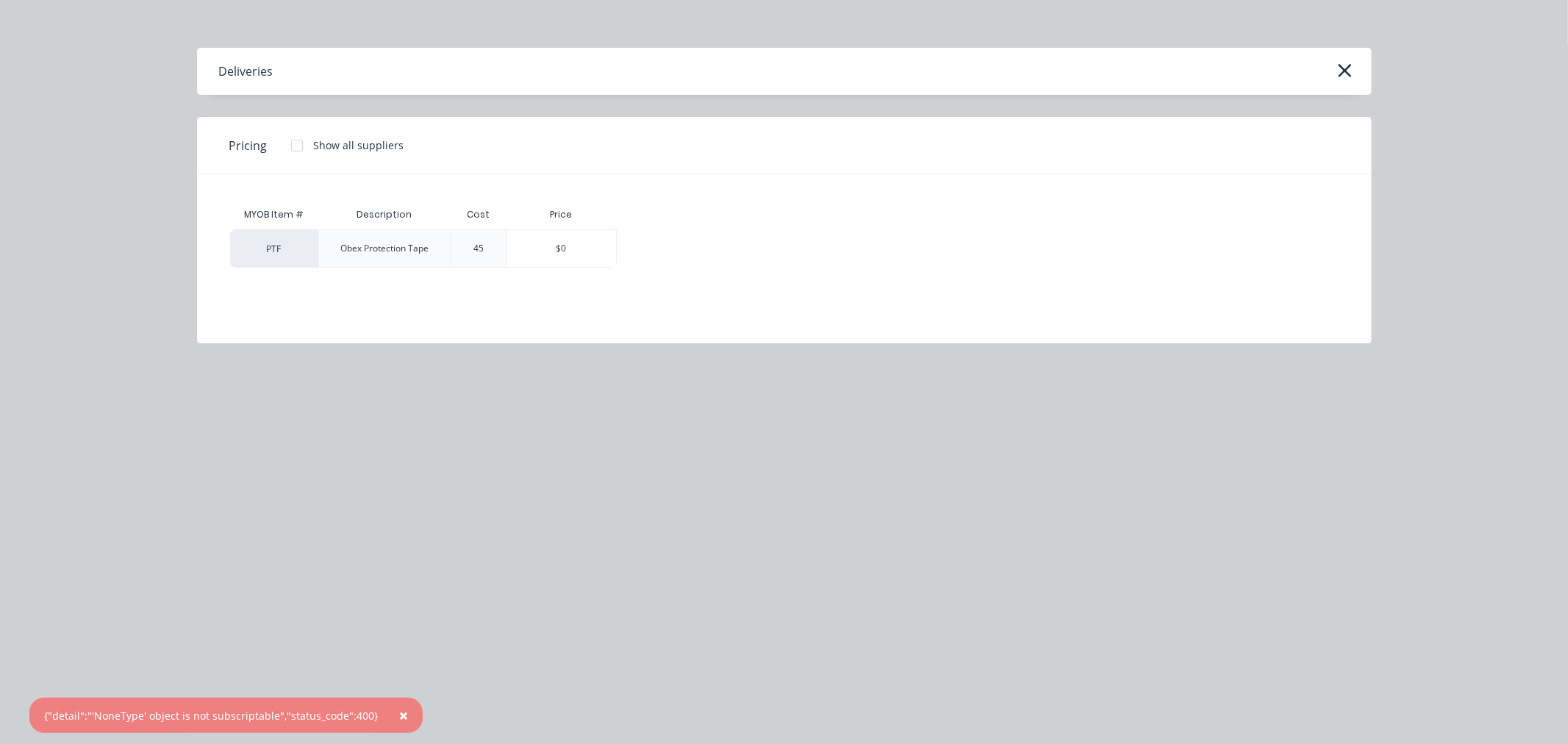
click at [471, 239] on div "45" at bounding box center [479, 248] width 34 height 37
click at [478, 246] on div "45" at bounding box center [478, 248] width 10 height 13
click at [285, 243] on div "PTF" at bounding box center [273, 248] width 88 height 38
click at [552, 244] on div "$0" at bounding box center [561, 248] width 109 height 37
type textarea "x"
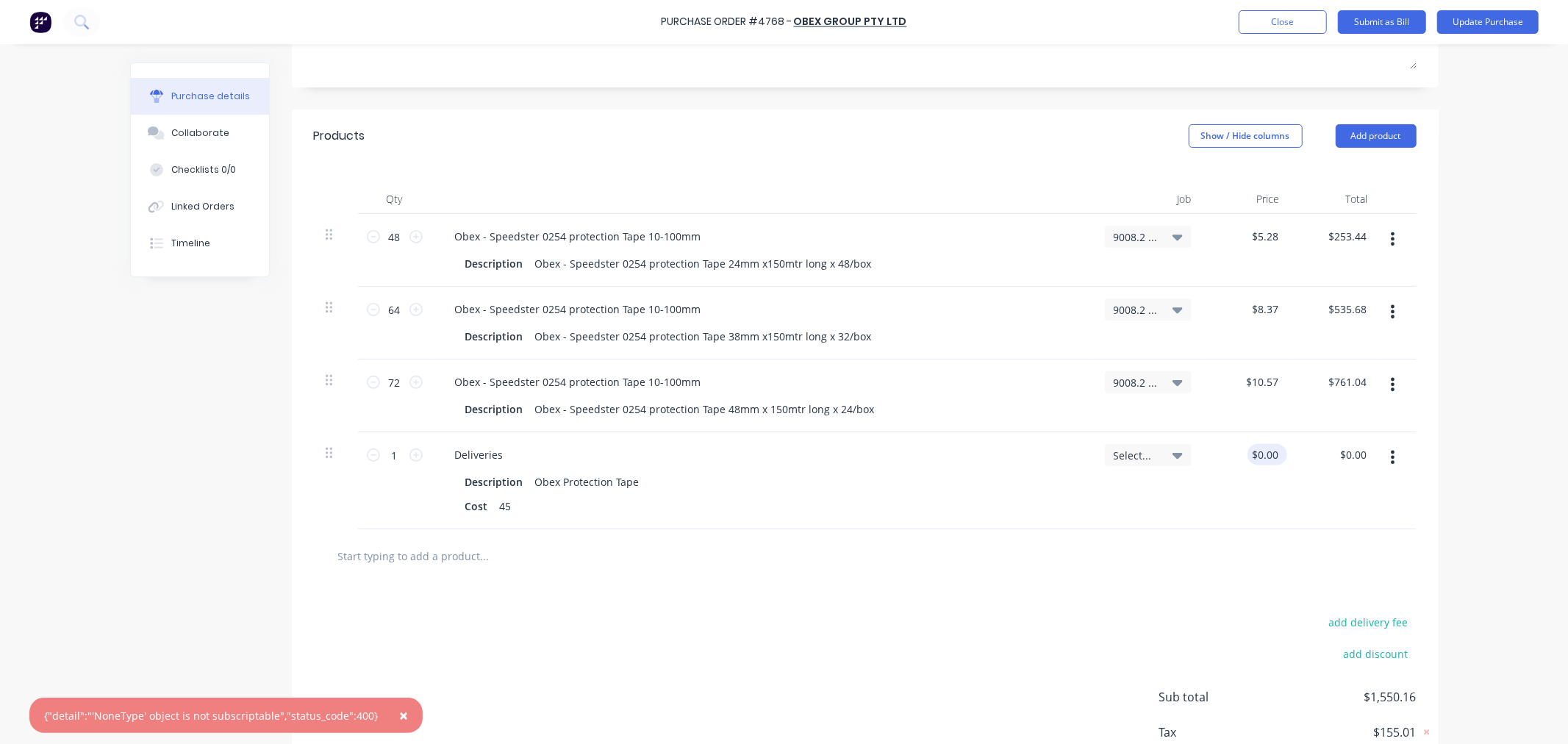
type textarea "x"
click at [1254, 452] on input "0.00" at bounding box center [1267, 455] width 28 height 21
type input "45.00"
type textarea "x"
type input "$45.00"
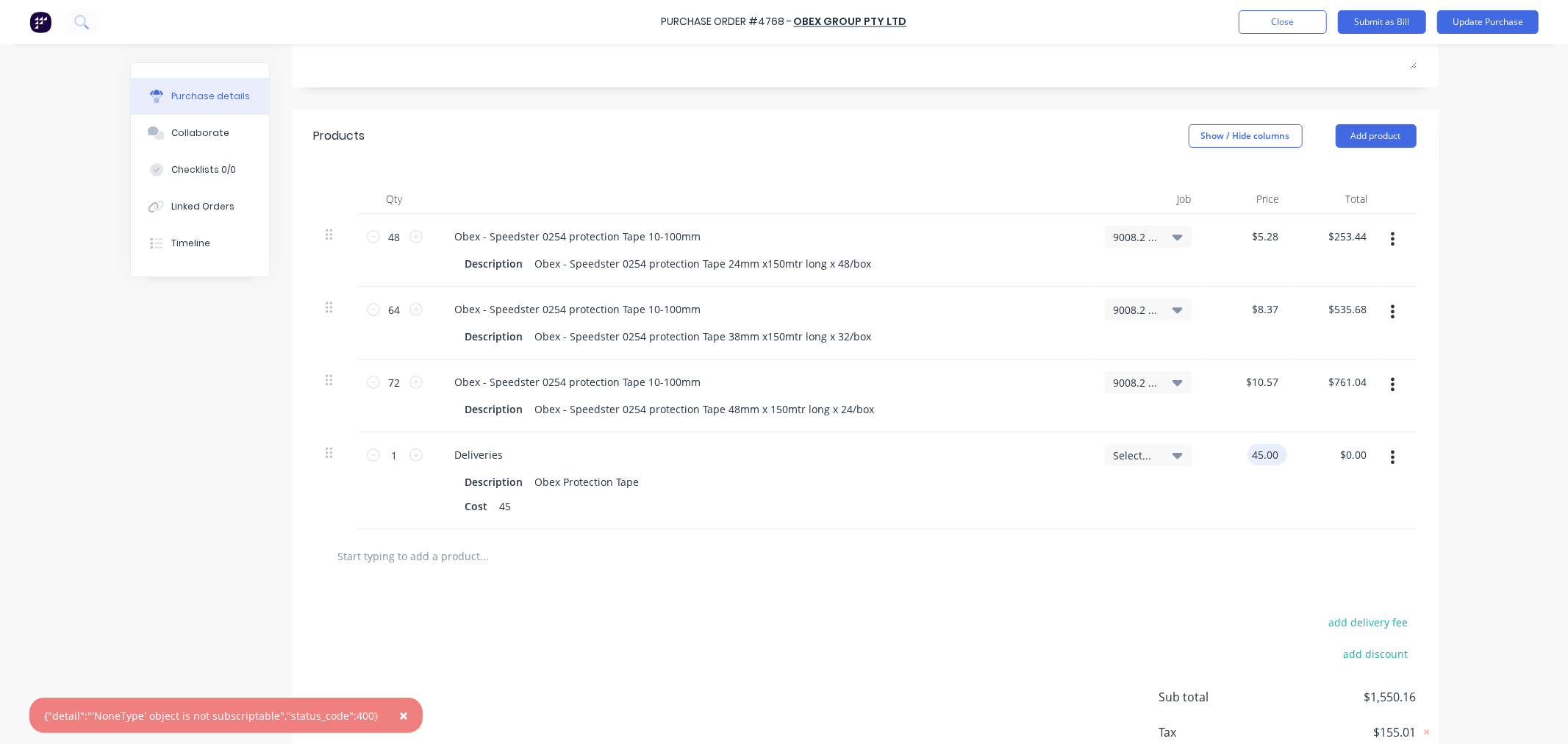
type input "45.00"
type textarea "x"
type input "$45.00"
type textarea "x"
drag, startPoint x: 509, startPoint y: 503, endPoint x: 441, endPoint y: 510, distance: 68.4
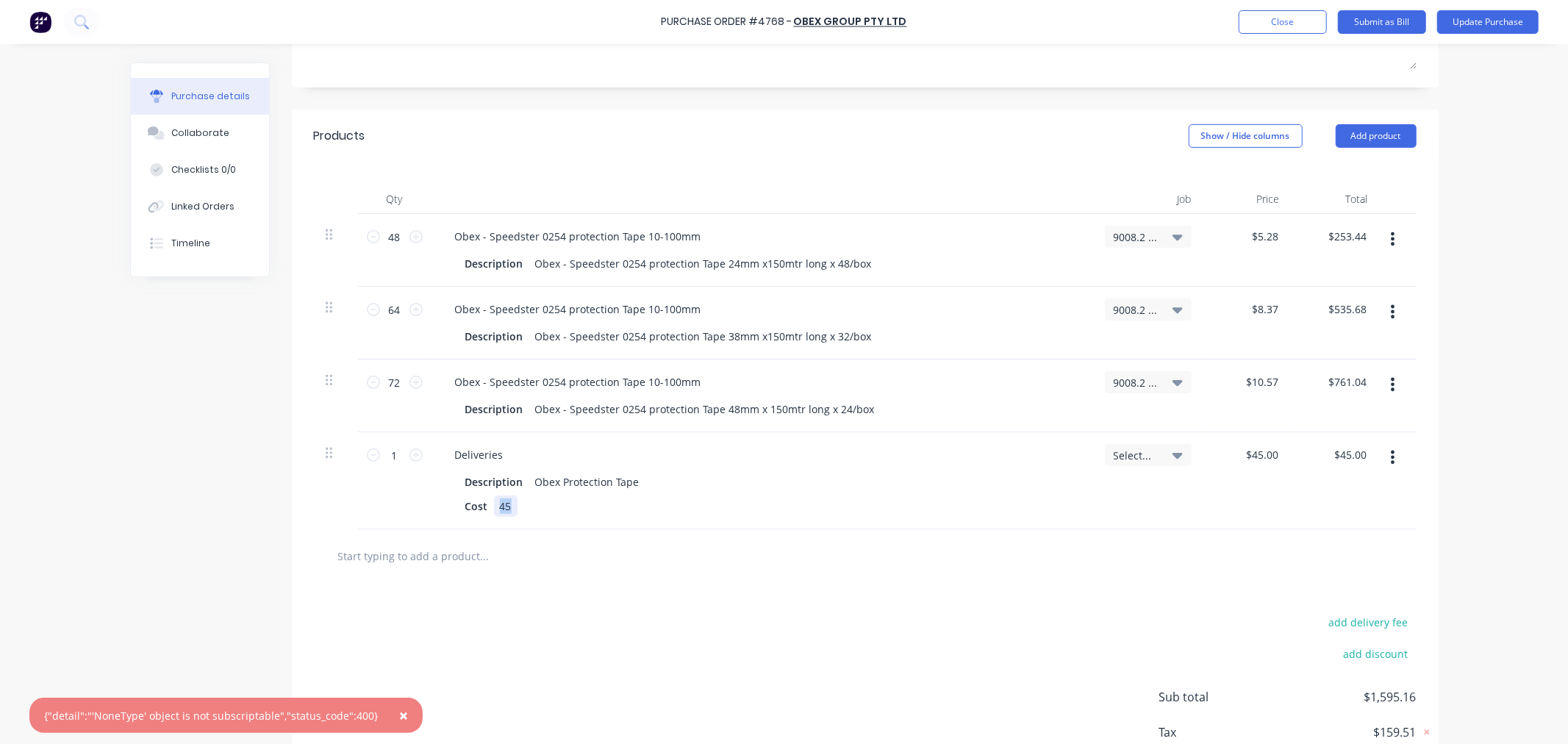
click at [443, 510] on div "Description Obex Protection Tape Cost 45" at bounding box center [763, 494] width 638 height 46
click at [460, 503] on div "Cost" at bounding box center [476, 506] width 35 height 21
type textarea "x"
drag, startPoint x: 460, startPoint y: 503, endPoint x: 504, endPoint y: 501, distance: 44.0
click at [504, 501] on div "Cost" at bounding box center [759, 506] width 600 height 21
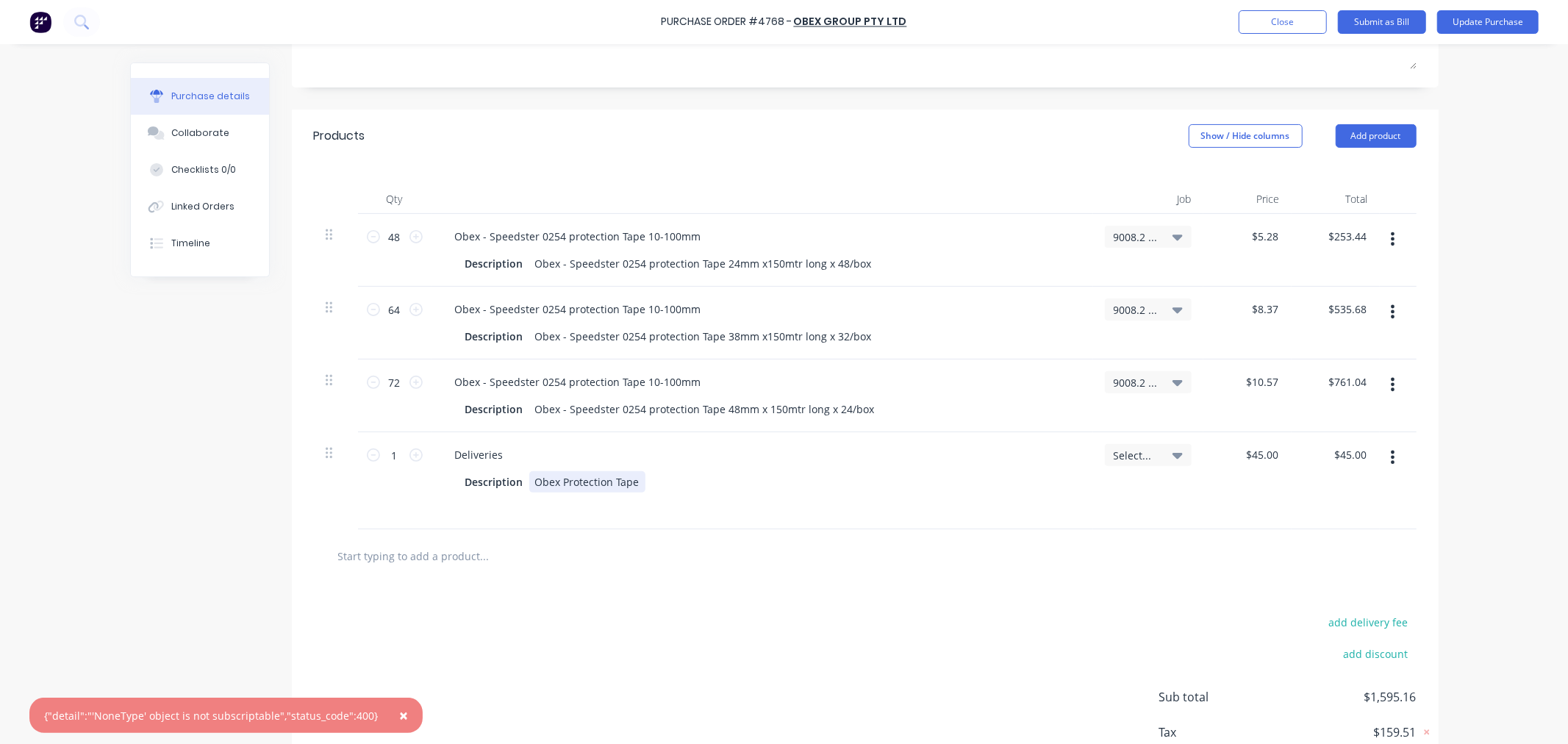
click at [663, 483] on div "Description Obex Protection Tape" at bounding box center [759, 482] width 600 height 21
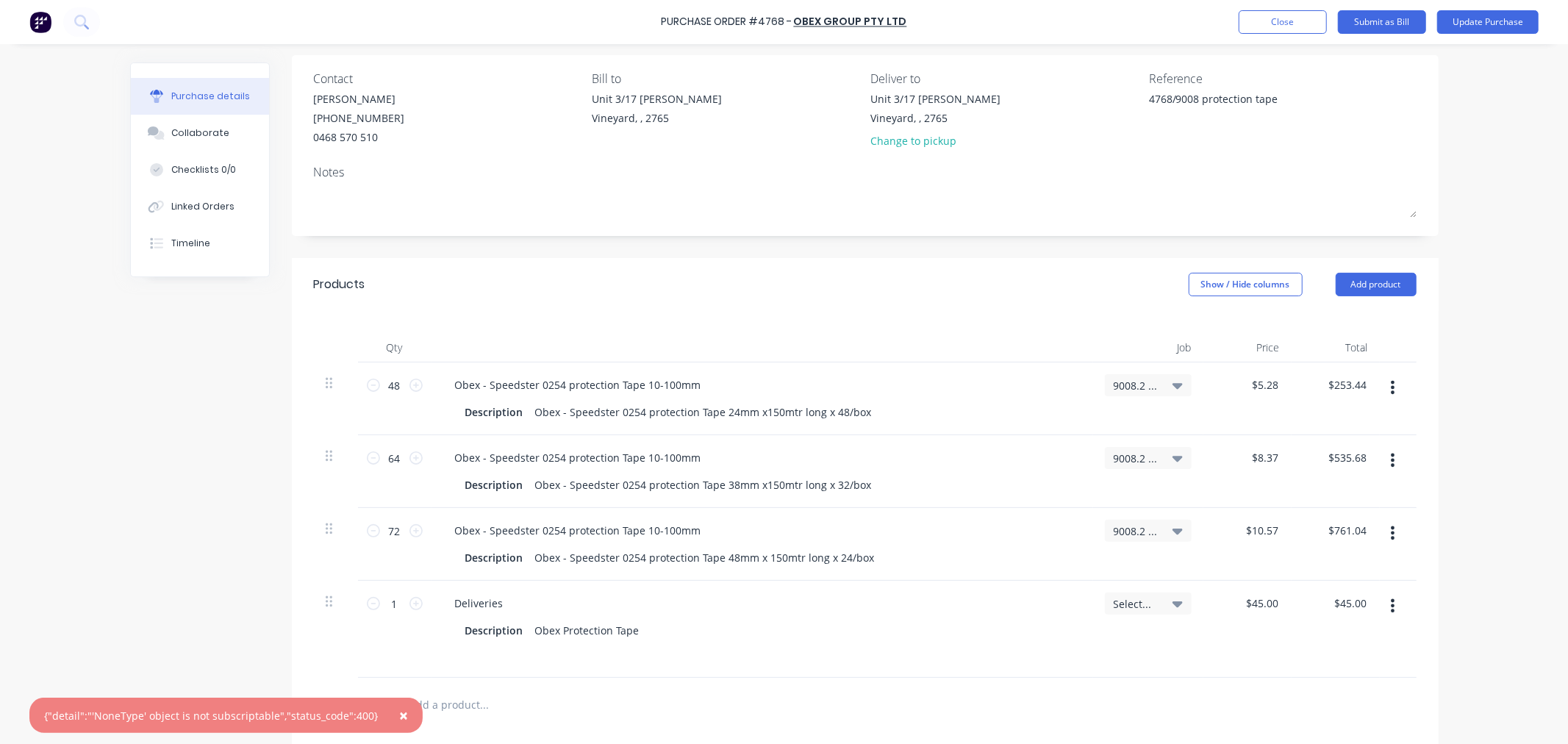
click at [1173, 388] on icon at bounding box center [1178, 385] width 10 height 6
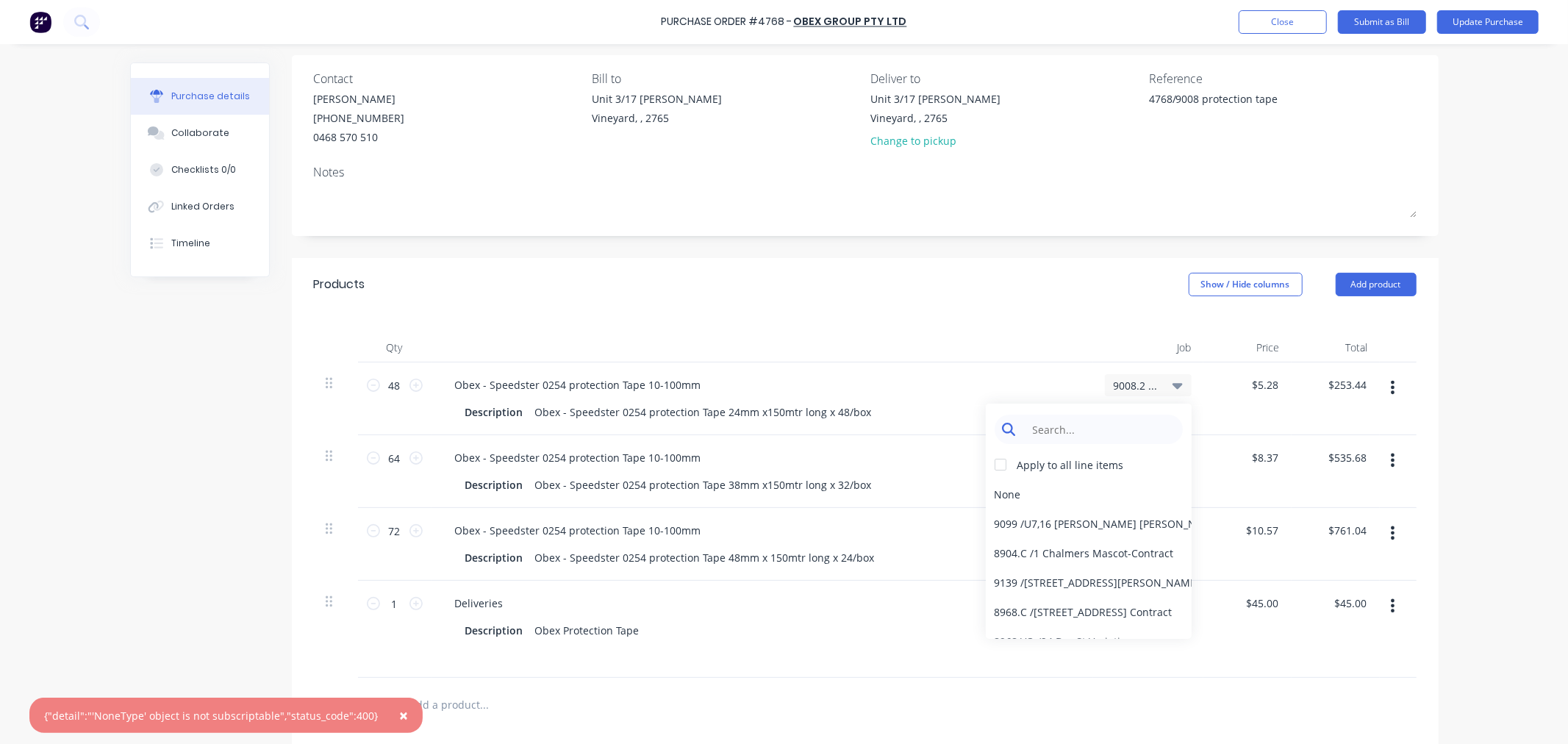
type textarea "x"
click at [1060, 430] on input at bounding box center [1100, 429] width 151 height 29
type input "9008"
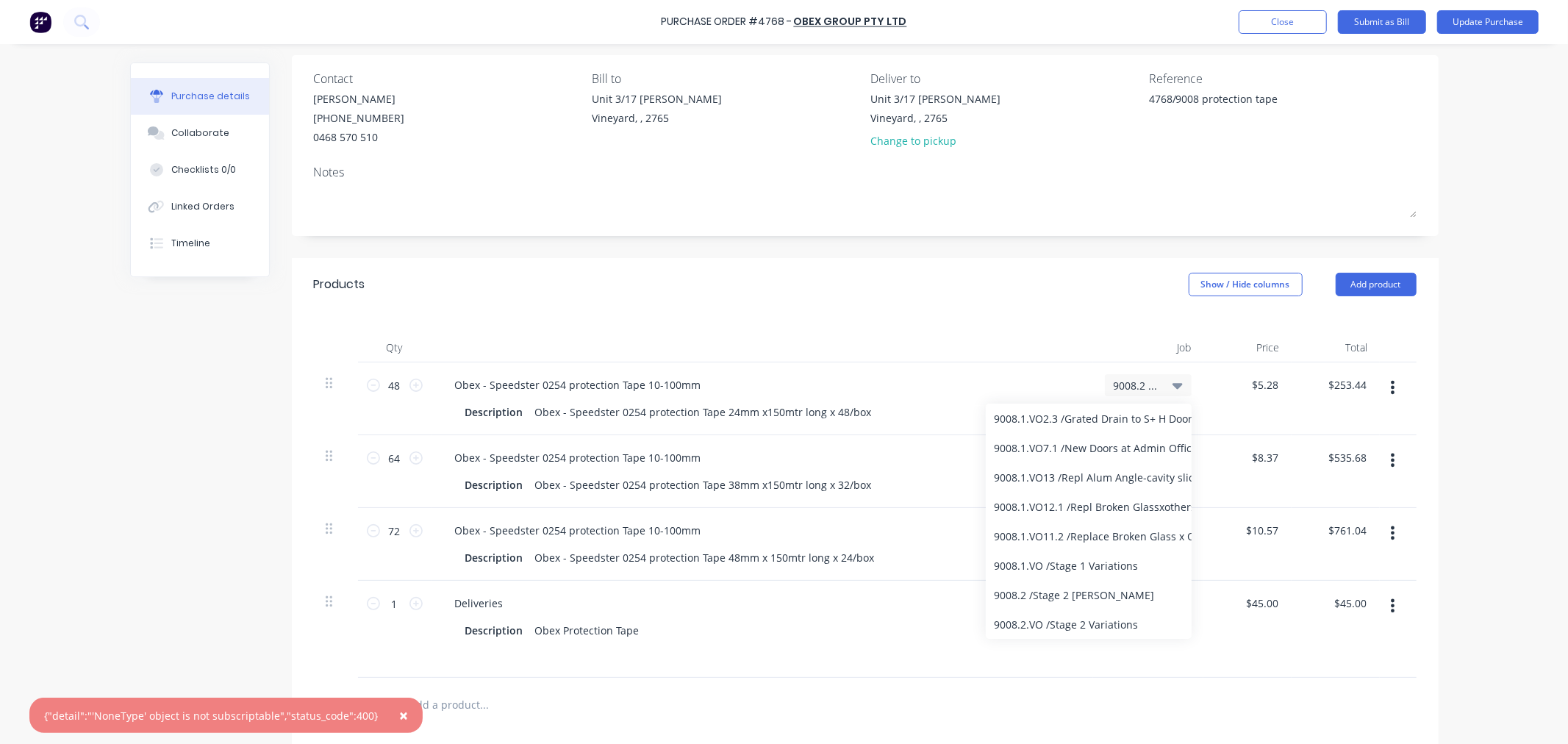
scroll to position [0, 0]
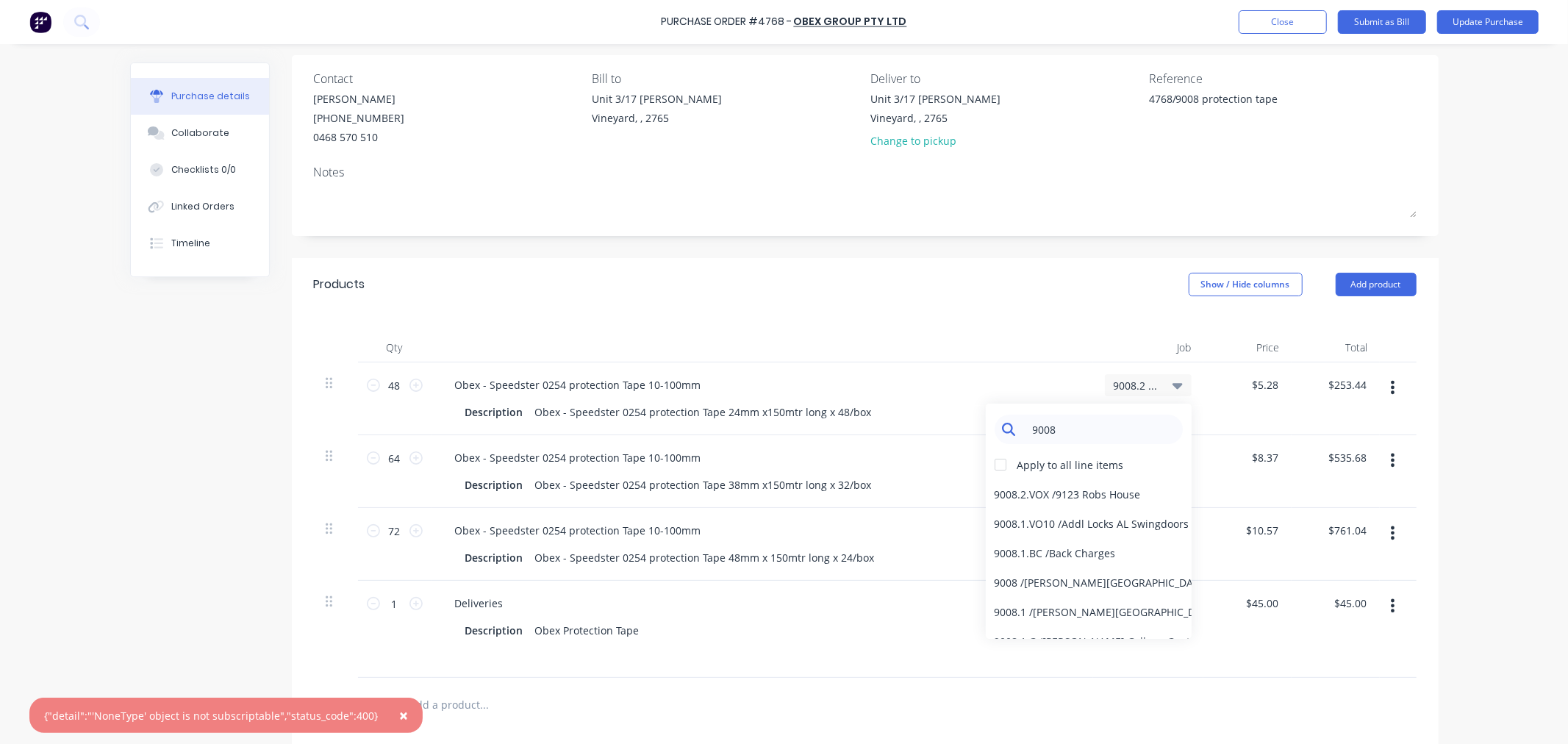
type textarea "x"
drag, startPoint x: 1072, startPoint y: 434, endPoint x: 980, endPoint y: 447, distance: 92.9
click at [986, 447] on div "9008 Apply to all line items 9008.2.VOX / 9123 Robs House 9008.1.VO10 / Addl Lo…" at bounding box center [1088, 522] width 206 height 235
click at [989, 465] on div at bounding box center [1000, 464] width 29 height 29
click at [989, 493] on div "None" at bounding box center [1088, 494] width 206 height 29
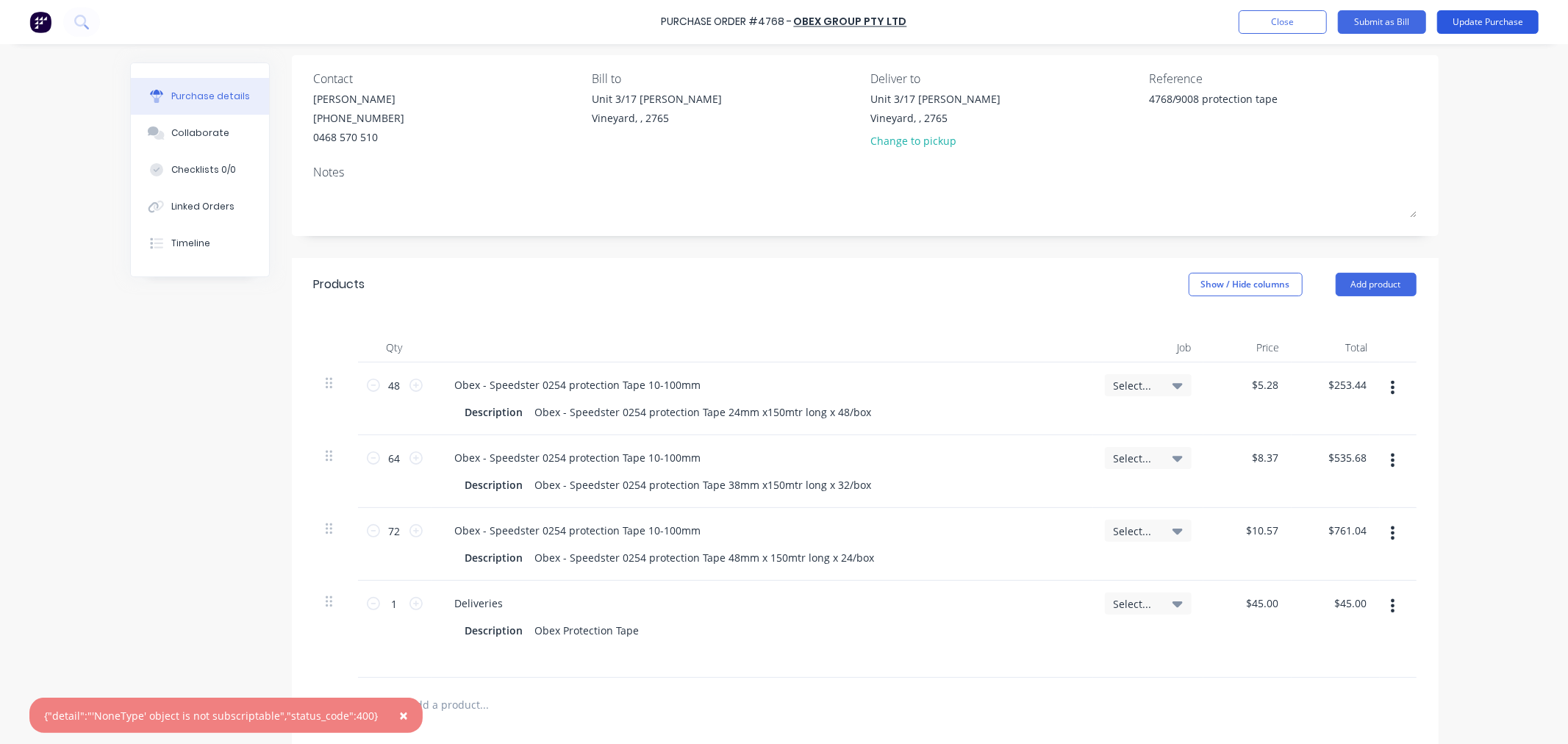
click at [1516, 19] on button "Update Purchase" at bounding box center [1488, 22] width 102 height 23
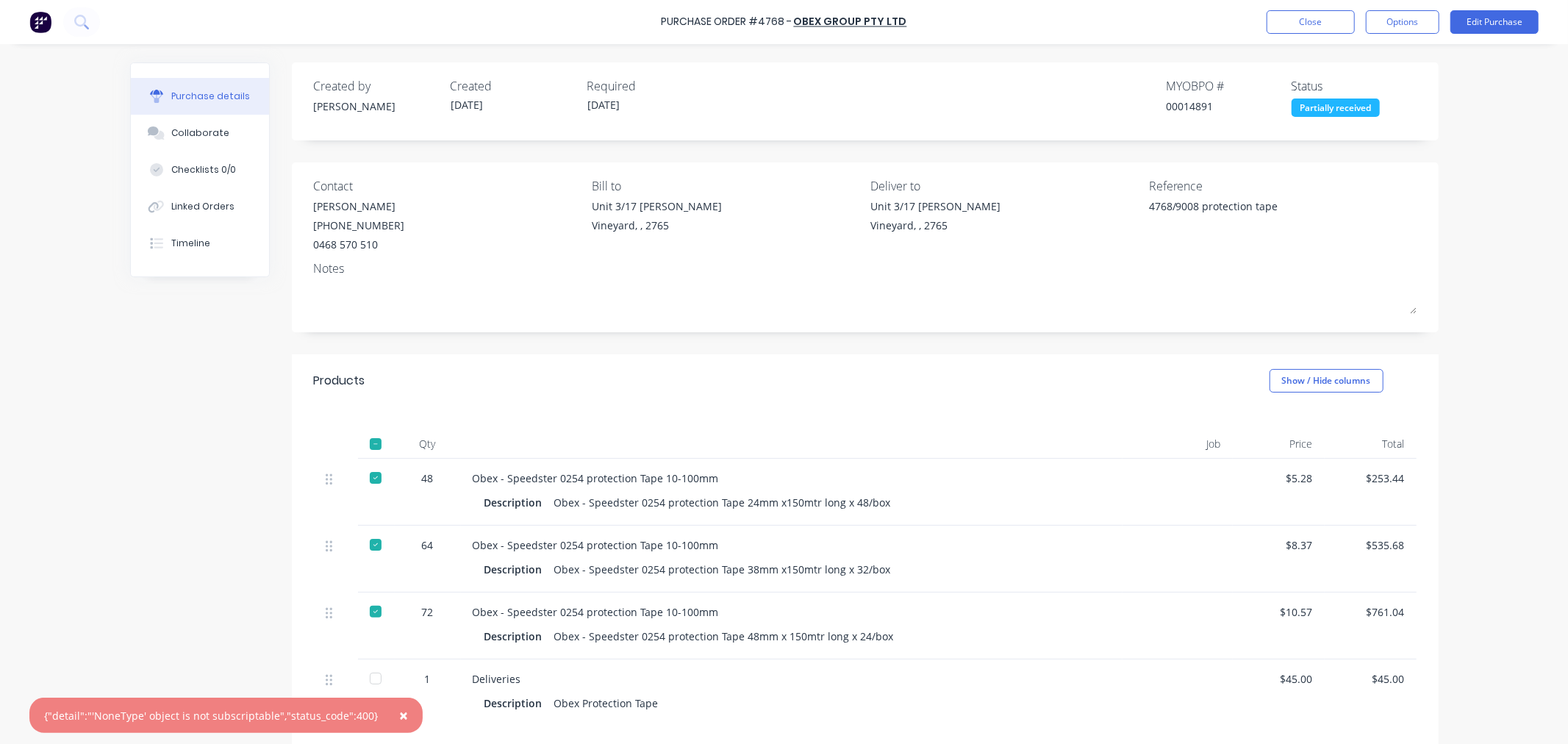
click at [399, 715] on span "×" at bounding box center [403, 716] width 9 height 21
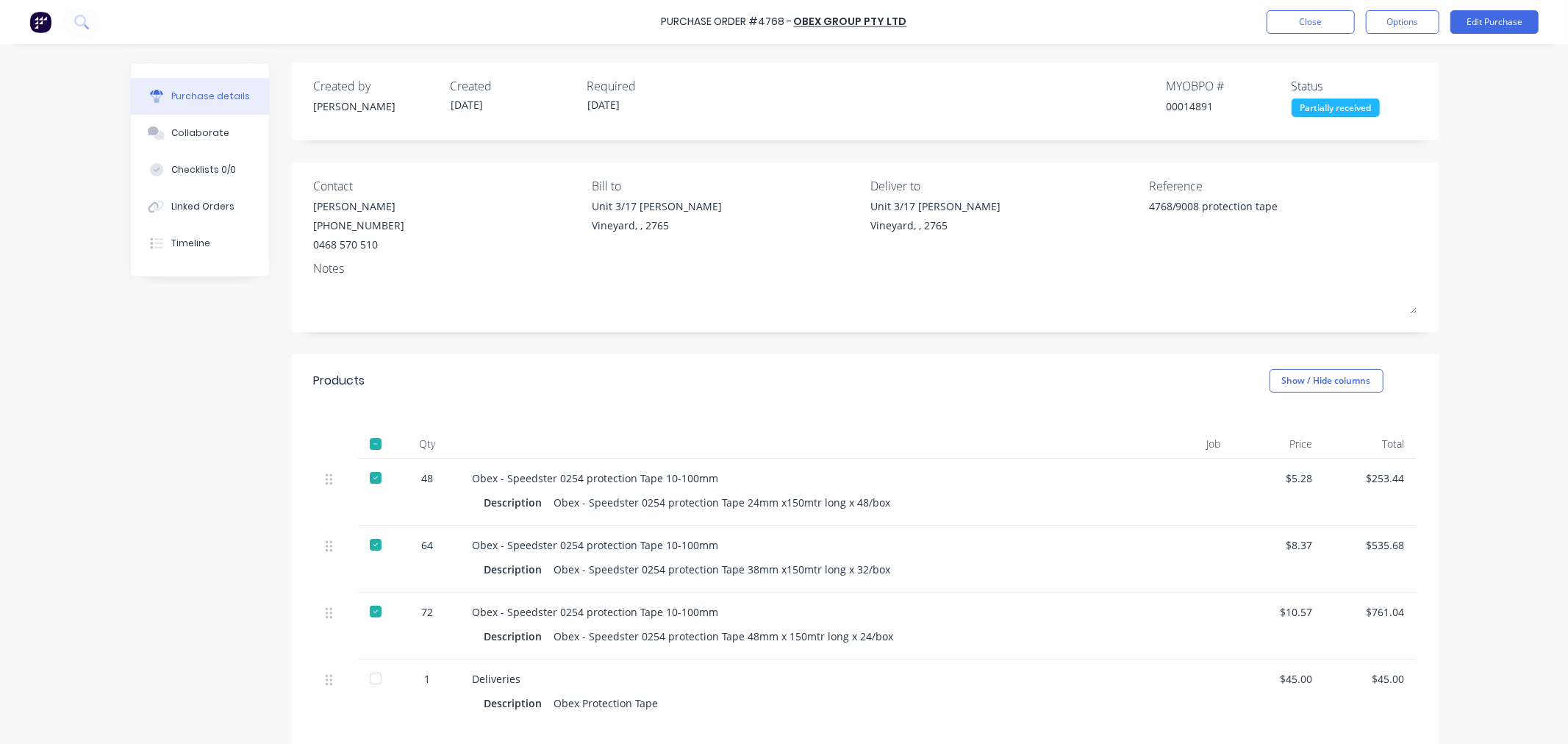
click at [369, 680] on div at bounding box center [376, 679] width 29 height 29
click at [1395, 27] on button "Options" at bounding box center [1403, 22] width 73 height 23
click at [1364, 85] on div "Convert to Bill" at bounding box center [1370, 89] width 113 height 21
type textarea "x"
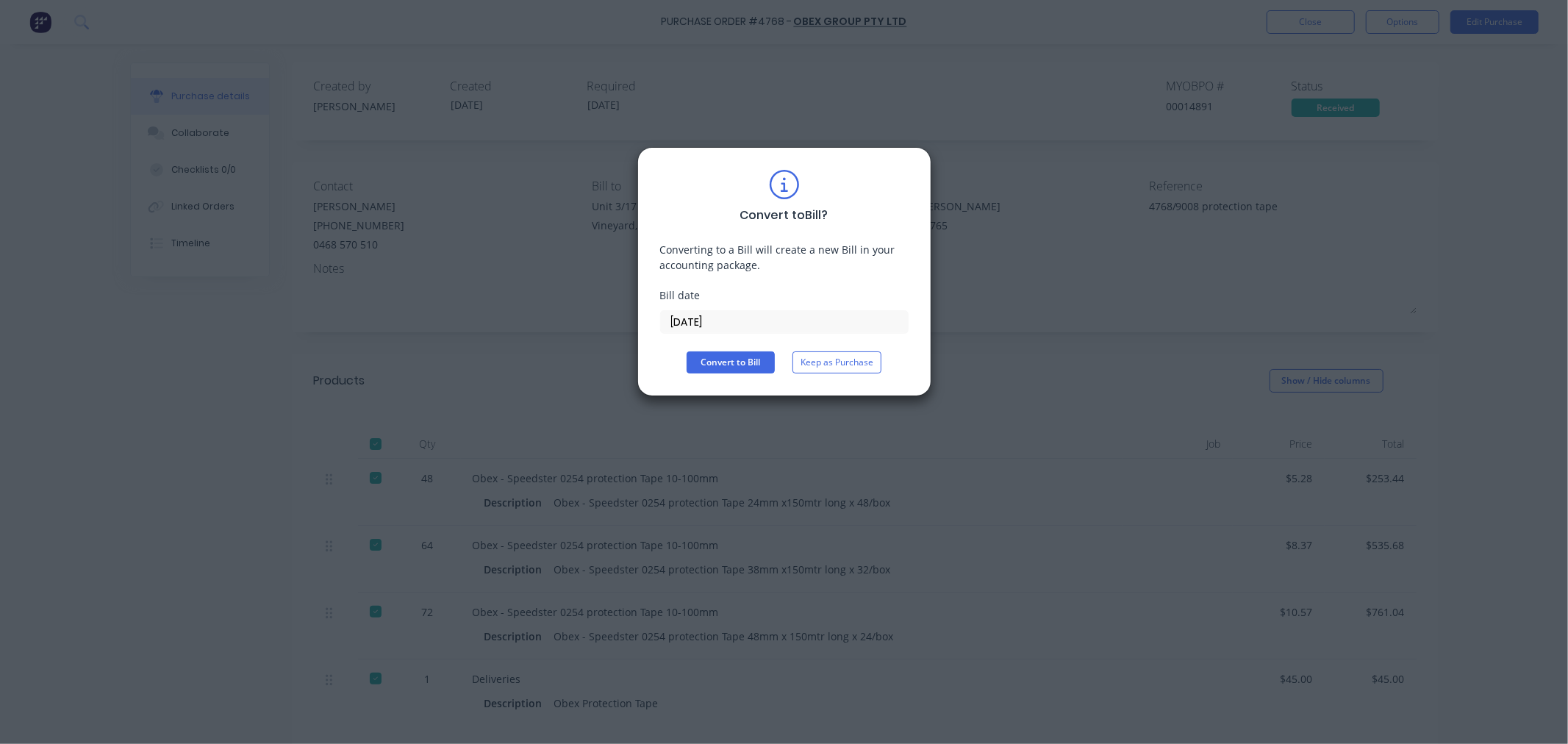
drag, startPoint x: 790, startPoint y: 318, endPoint x: 597, endPoint y: 296, distance: 194.2
click at [597, 296] on div "Convert to Bill ? Converting to a Bill will create a new Bill in your accountin…" at bounding box center [784, 372] width 1568 height 744
type input "03/10/25"
click at [723, 362] on button "Convert to Bill" at bounding box center [730, 362] width 88 height 22
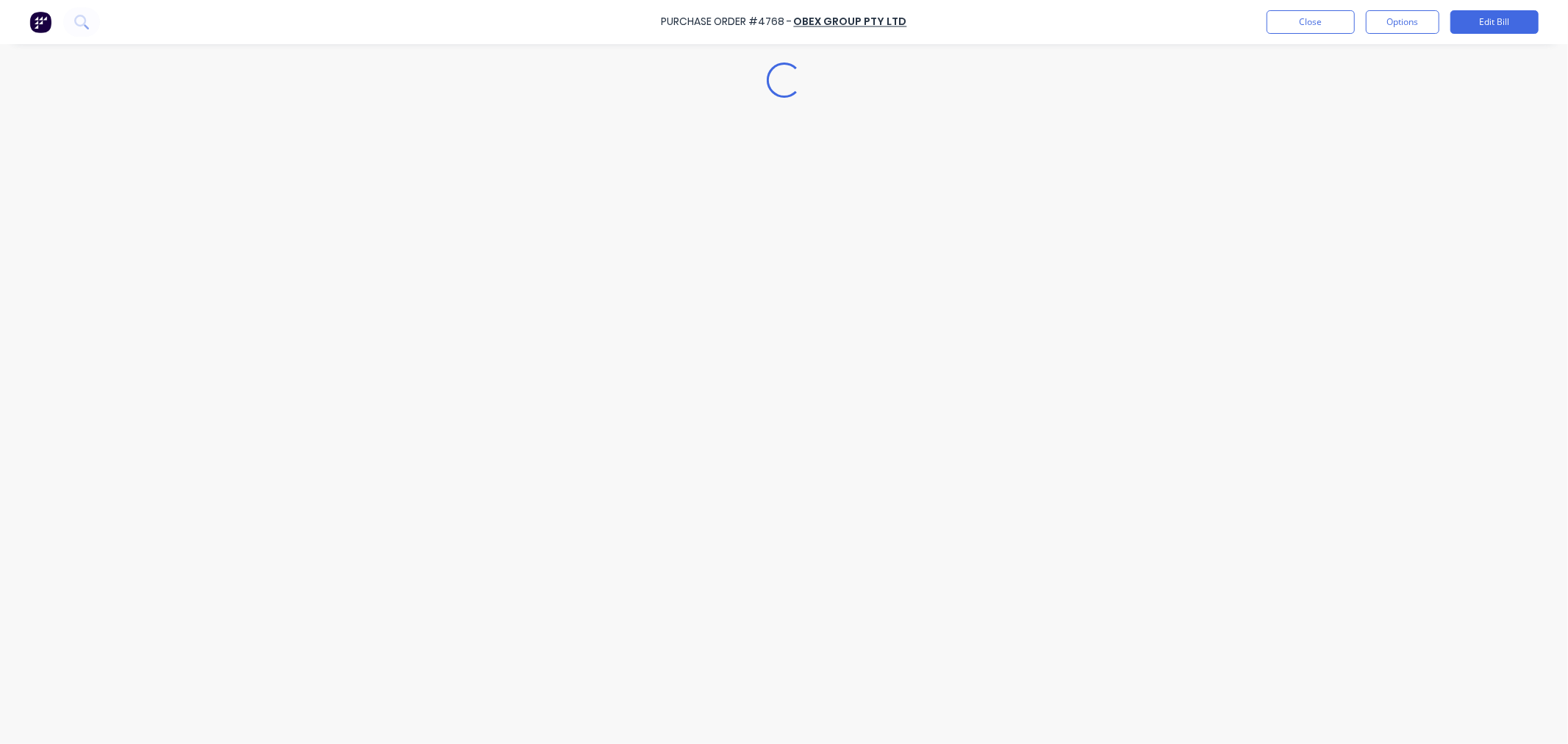
type textarea "x"
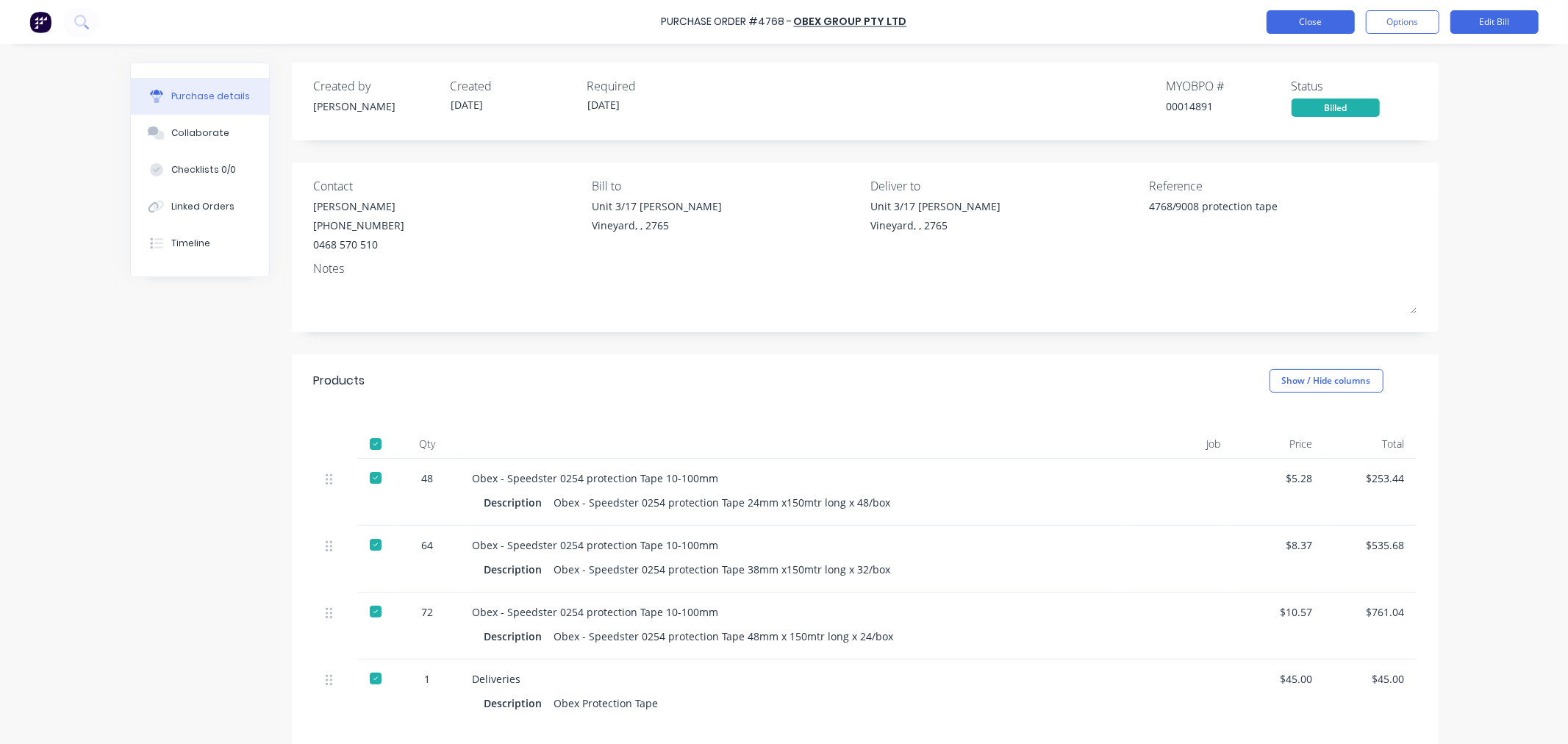
click at [1329, 25] on button "Close" at bounding box center [1310, 22] width 88 height 23
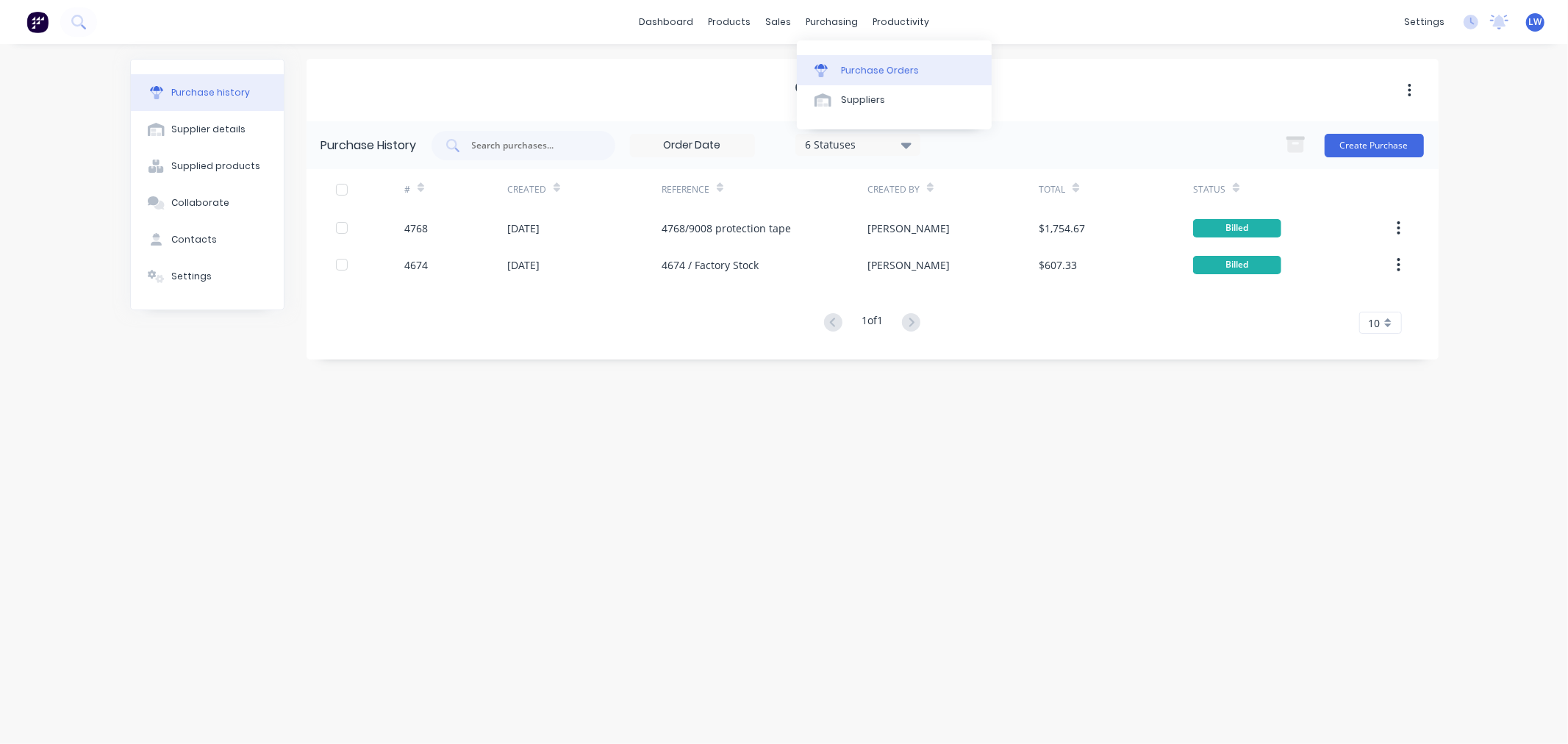
click at [851, 73] on div "Purchase Orders" at bounding box center [880, 70] width 78 height 13
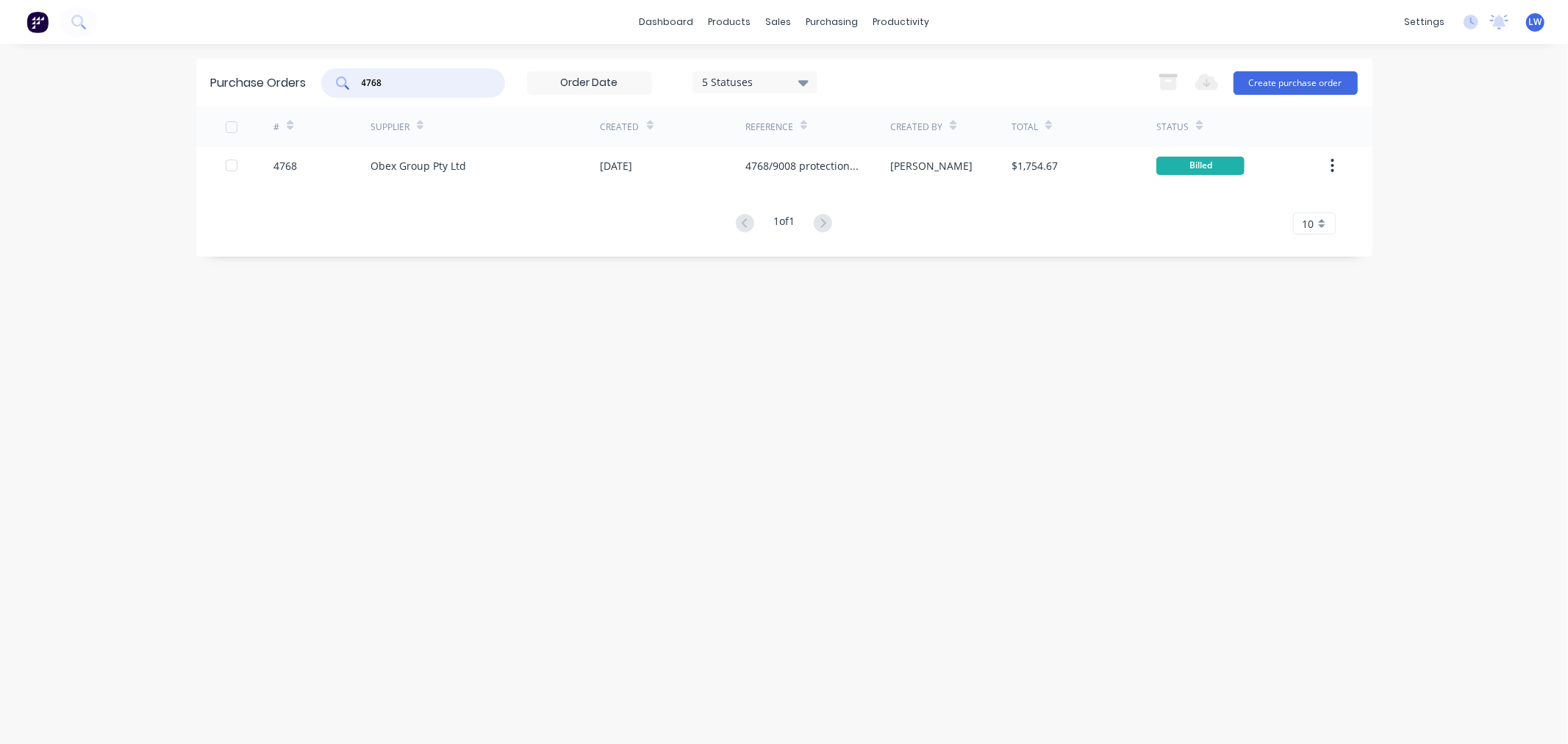
drag, startPoint x: 464, startPoint y: 82, endPoint x: 343, endPoint y: 74, distance: 121.3
click at [343, 74] on div "4768" at bounding box center [414, 83] width 184 height 29
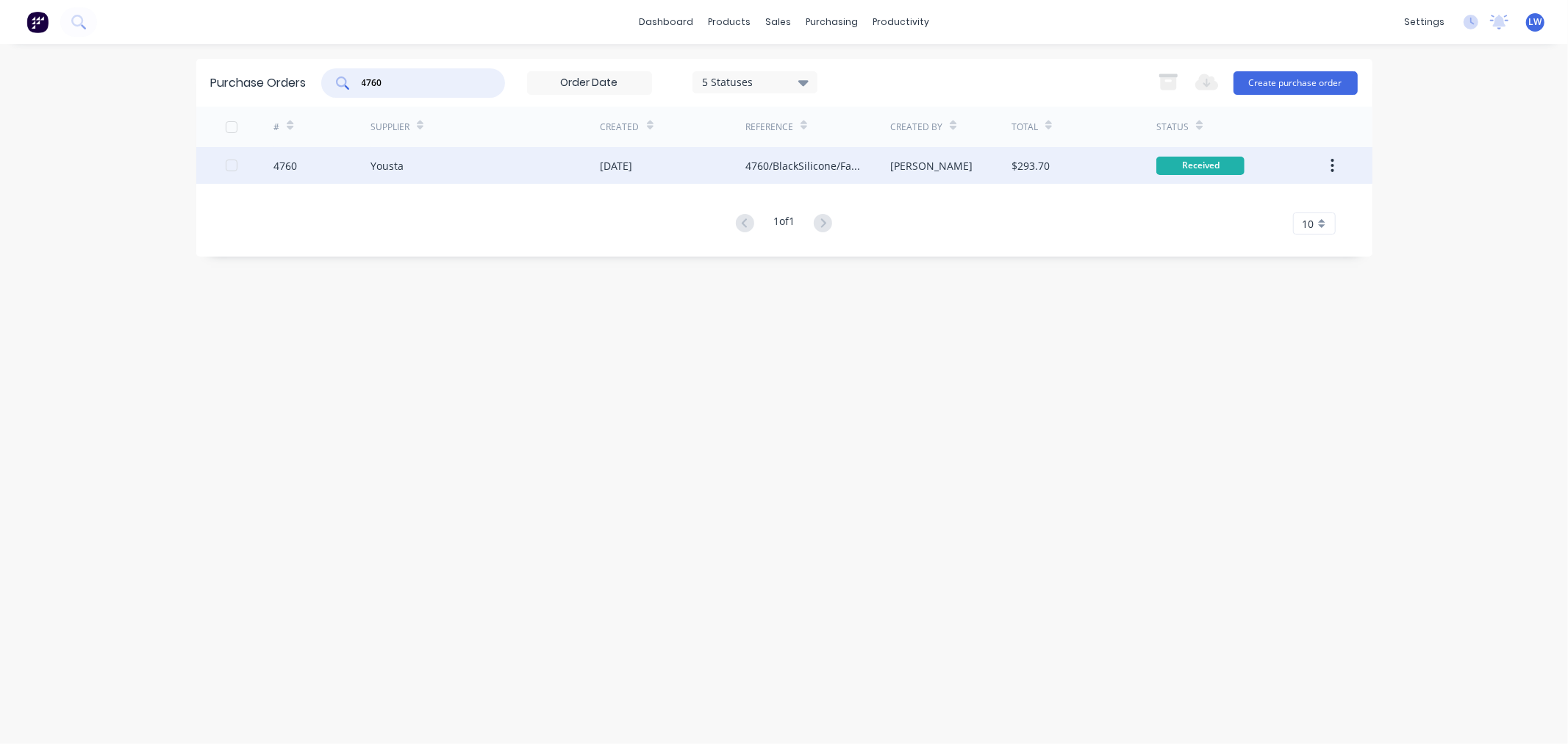
type input "4760"
click at [387, 165] on div "Yousta" at bounding box center [387, 165] width 33 height 15
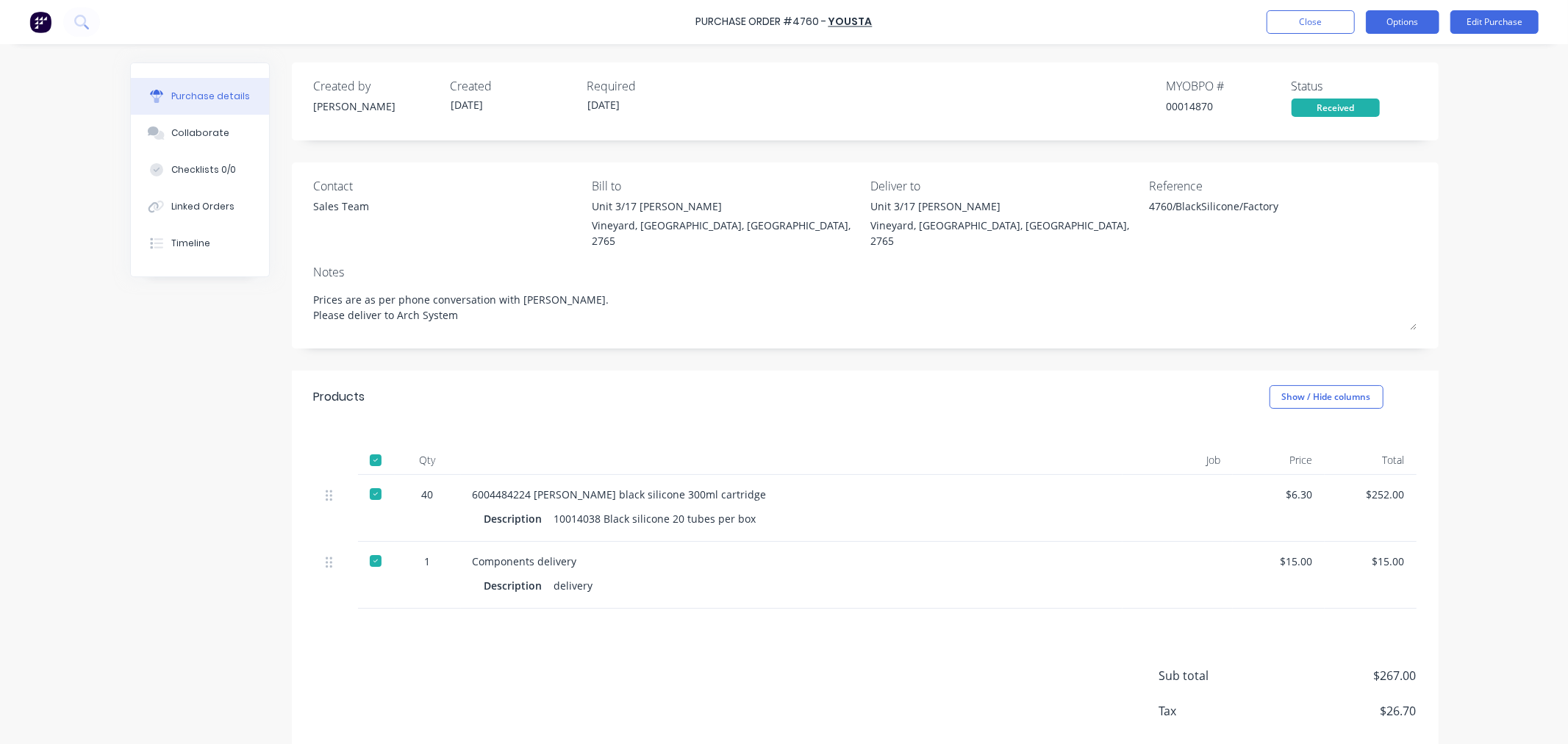
click at [1412, 23] on button "Options" at bounding box center [1403, 22] width 73 height 23
click at [197, 132] on div "Collaborate" at bounding box center [201, 133] width 58 height 13
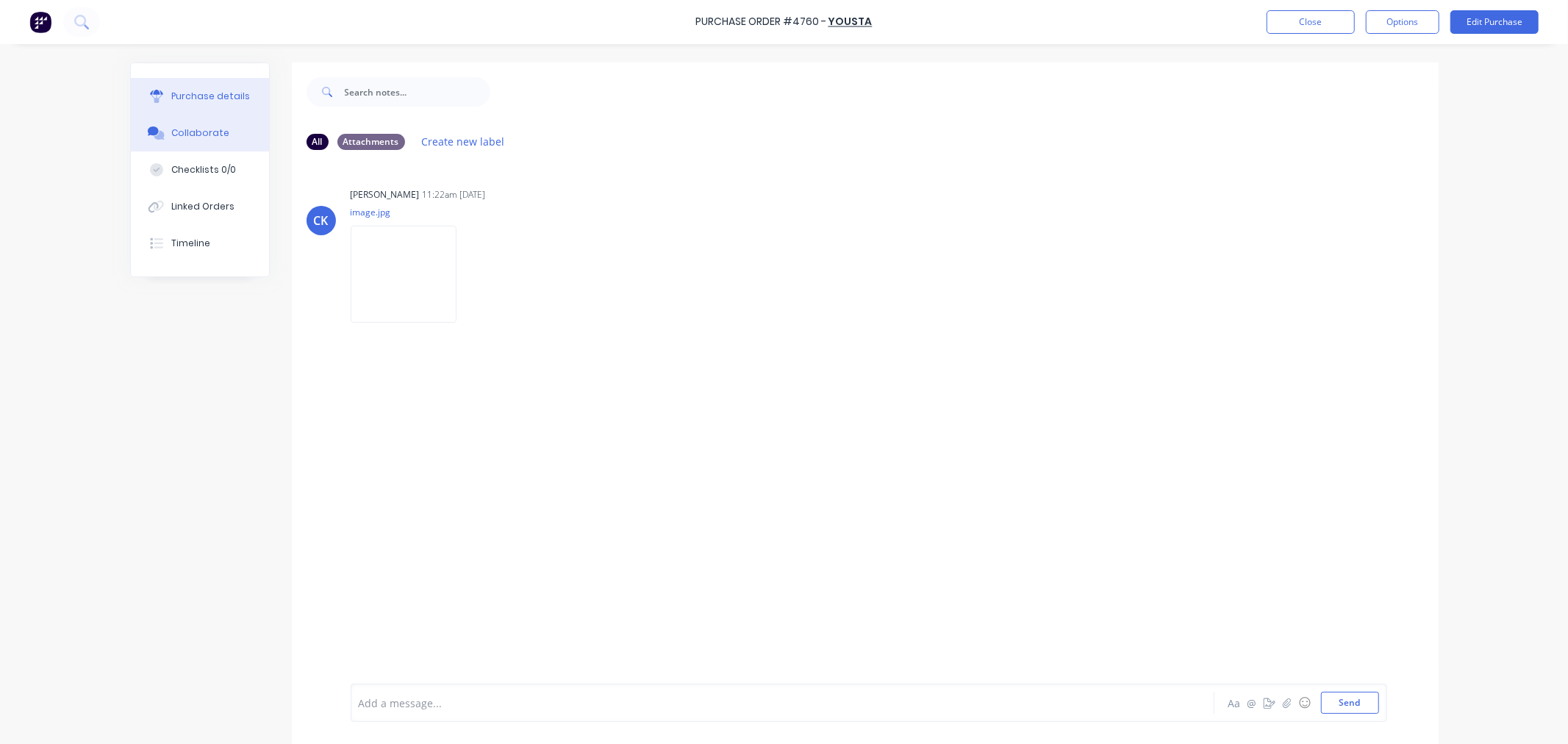
click at [178, 98] on div "Purchase details" at bounding box center [211, 96] width 79 height 13
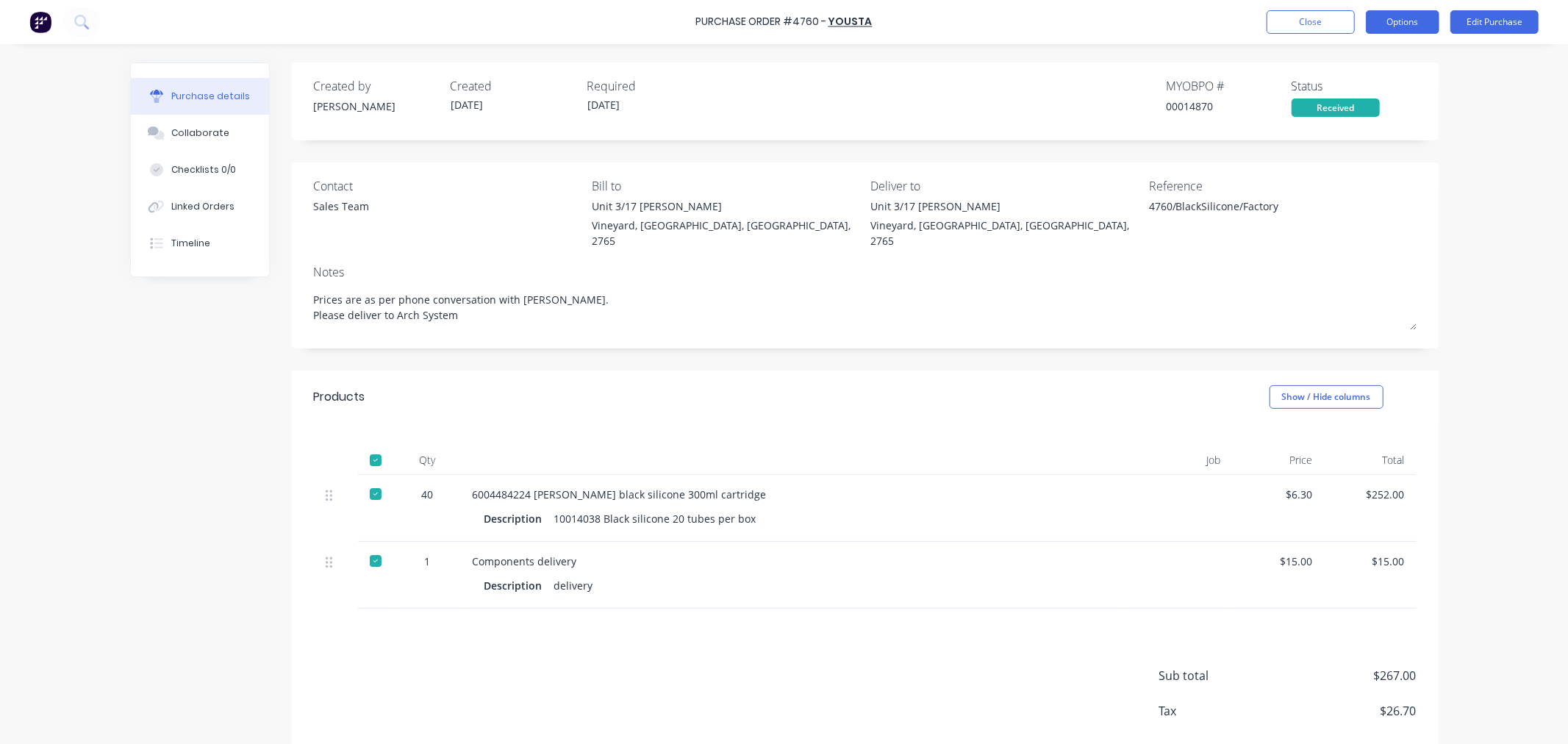
click at [1424, 24] on button "Options" at bounding box center [1403, 22] width 73 height 23
click at [1392, 84] on div "Convert to Bill" at bounding box center [1370, 89] width 113 height 21
type textarea "x"
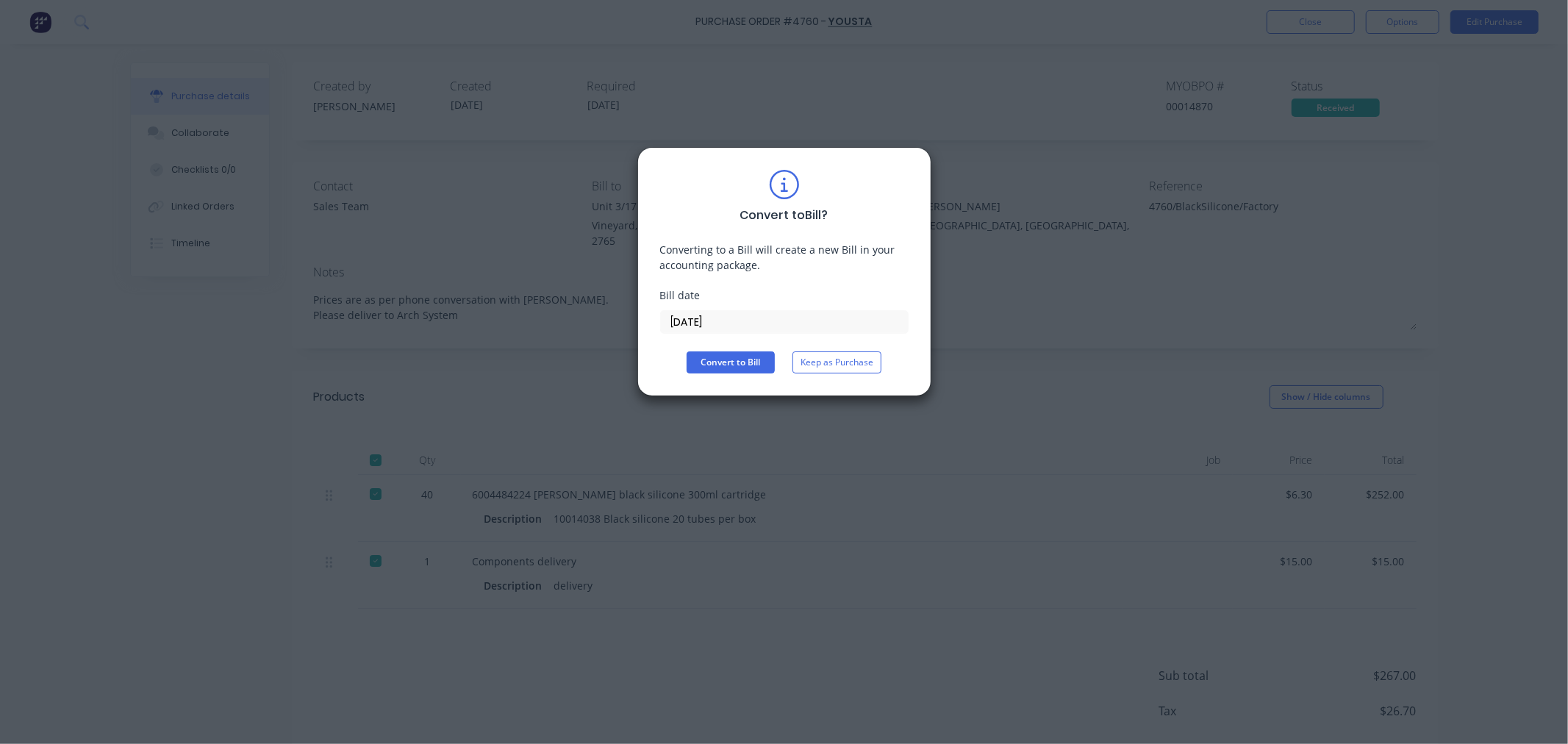
drag, startPoint x: 776, startPoint y: 326, endPoint x: 657, endPoint y: 322, distance: 119.1
click at [657, 322] on div "Convert to Bill ? Converting to a Bill will create a new Bill in your accountin…" at bounding box center [784, 271] width 294 height 249
type input "02/10/25"
click at [730, 360] on button "Convert to Bill" at bounding box center [730, 362] width 88 height 22
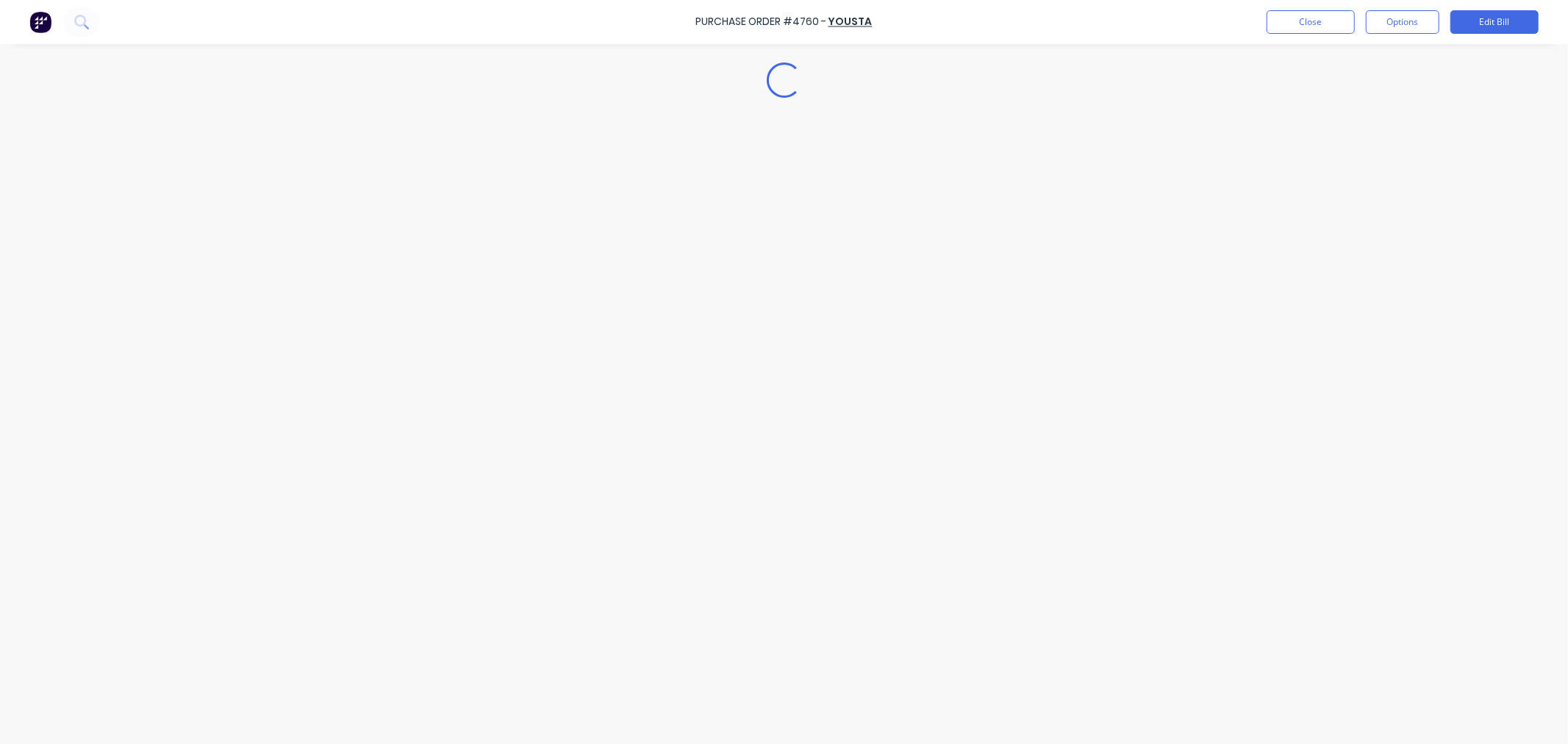
type textarea "x"
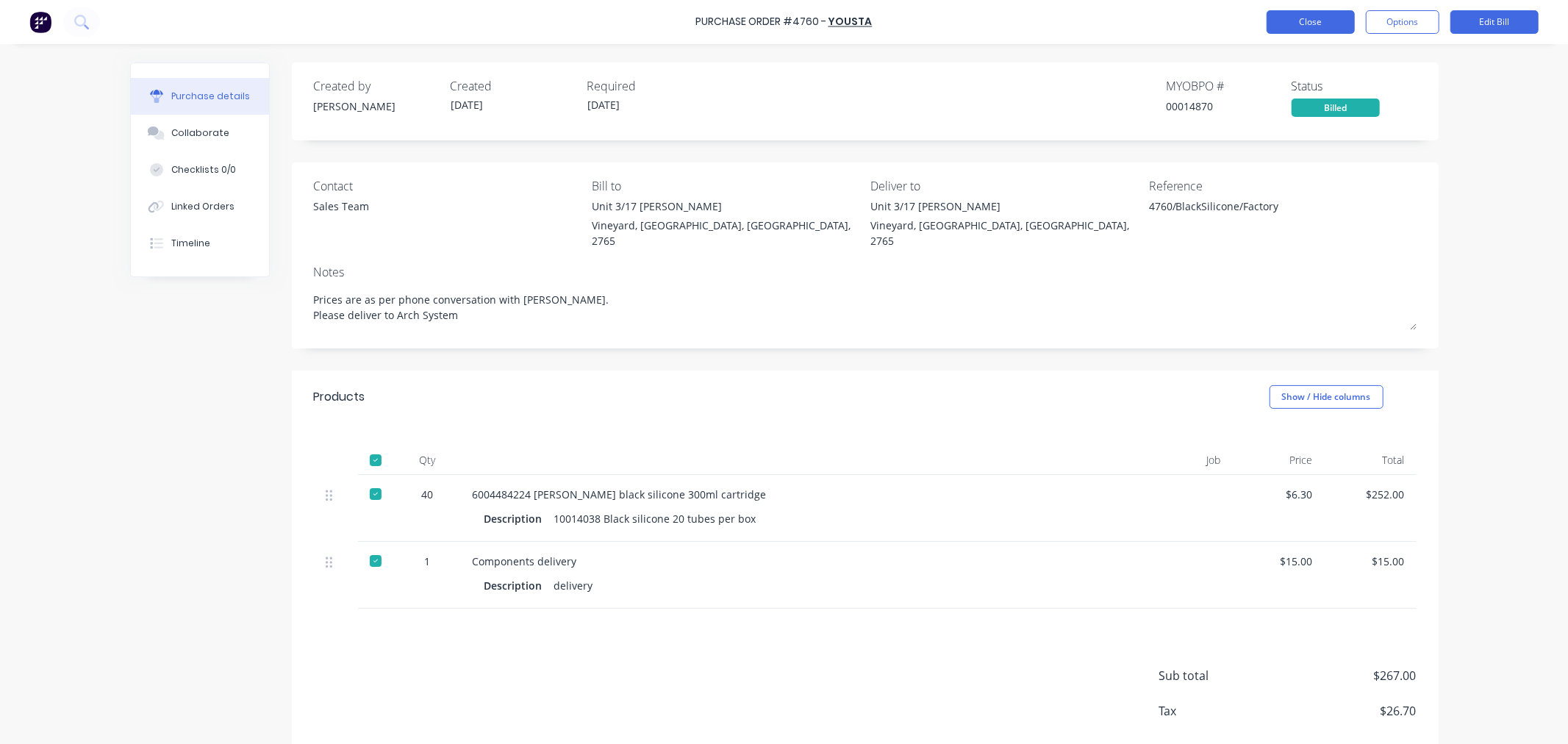
click at [1304, 21] on button "Close" at bounding box center [1310, 22] width 88 height 23
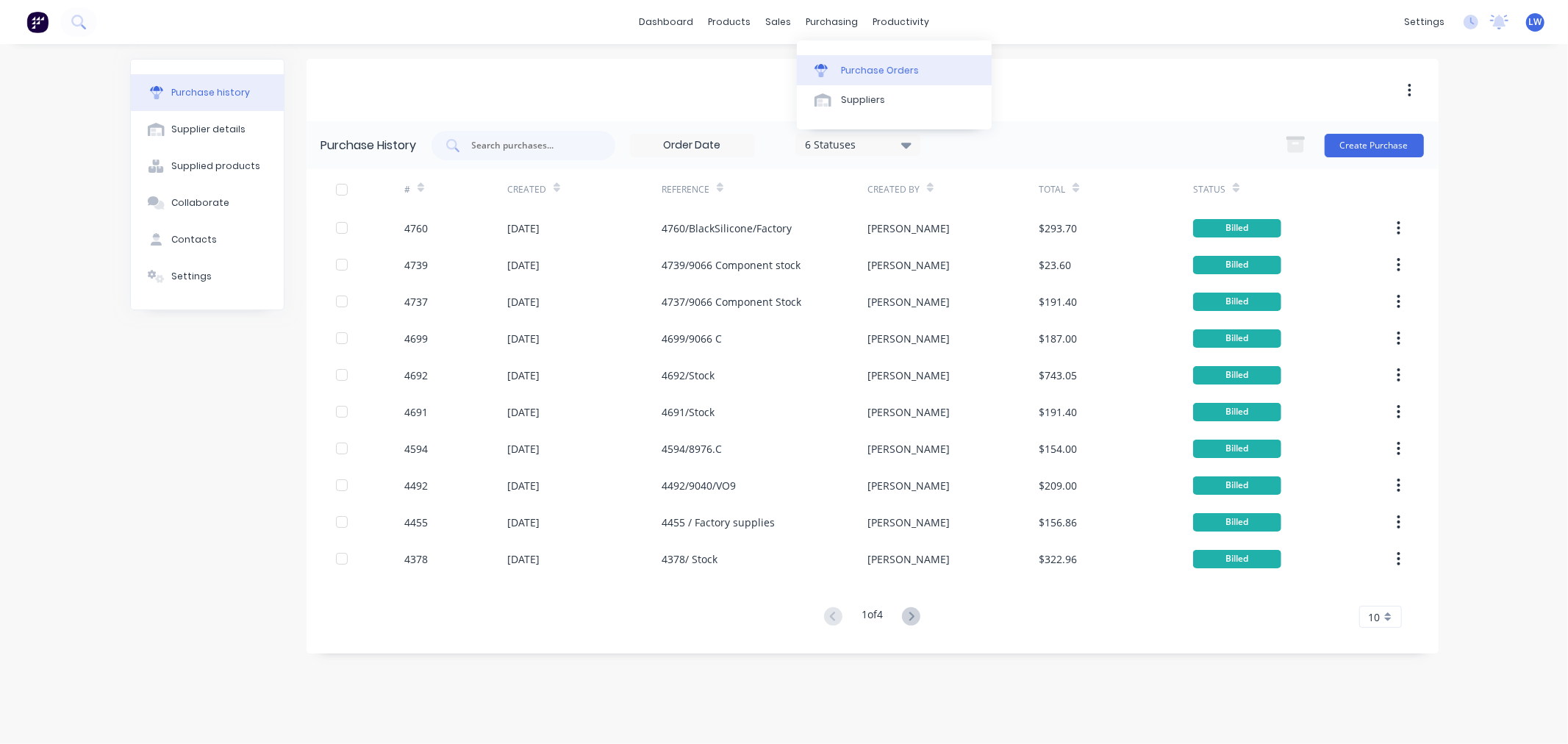
click at [856, 69] on div "Purchase Orders" at bounding box center [880, 70] width 78 height 13
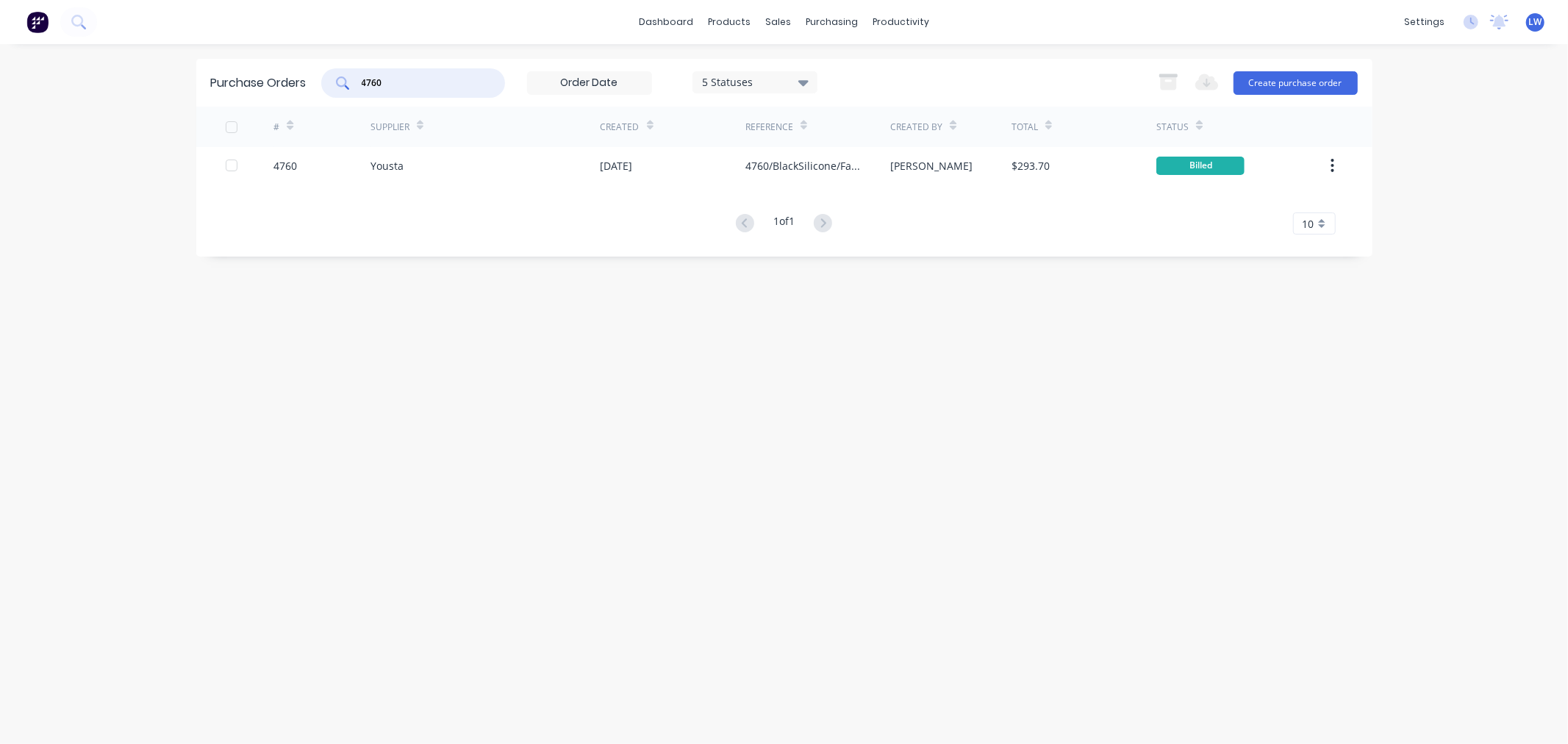
drag, startPoint x: 391, startPoint y: 85, endPoint x: 289, endPoint y: 83, distance: 102.0
click at [289, 83] on div "Purchase Orders 4760 5 Statuses 5 Statuses Export to Excel (XLSX) Create purcha…" at bounding box center [784, 82] width 1176 height 48
type input "4"
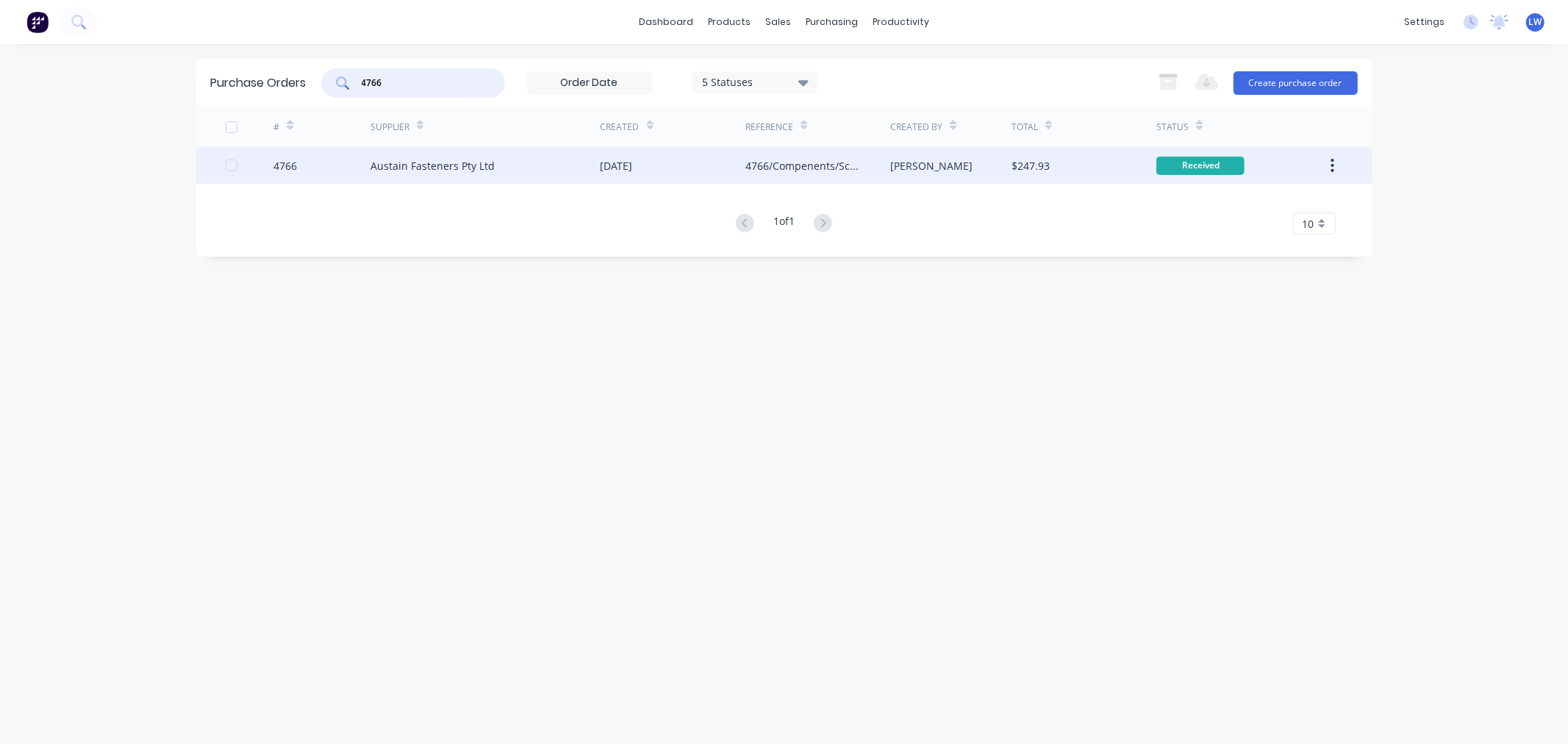
type input "4766"
click at [383, 165] on div "Austain Fasteners Pty Ltd" at bounding box center [433, 165] width 124 height 15
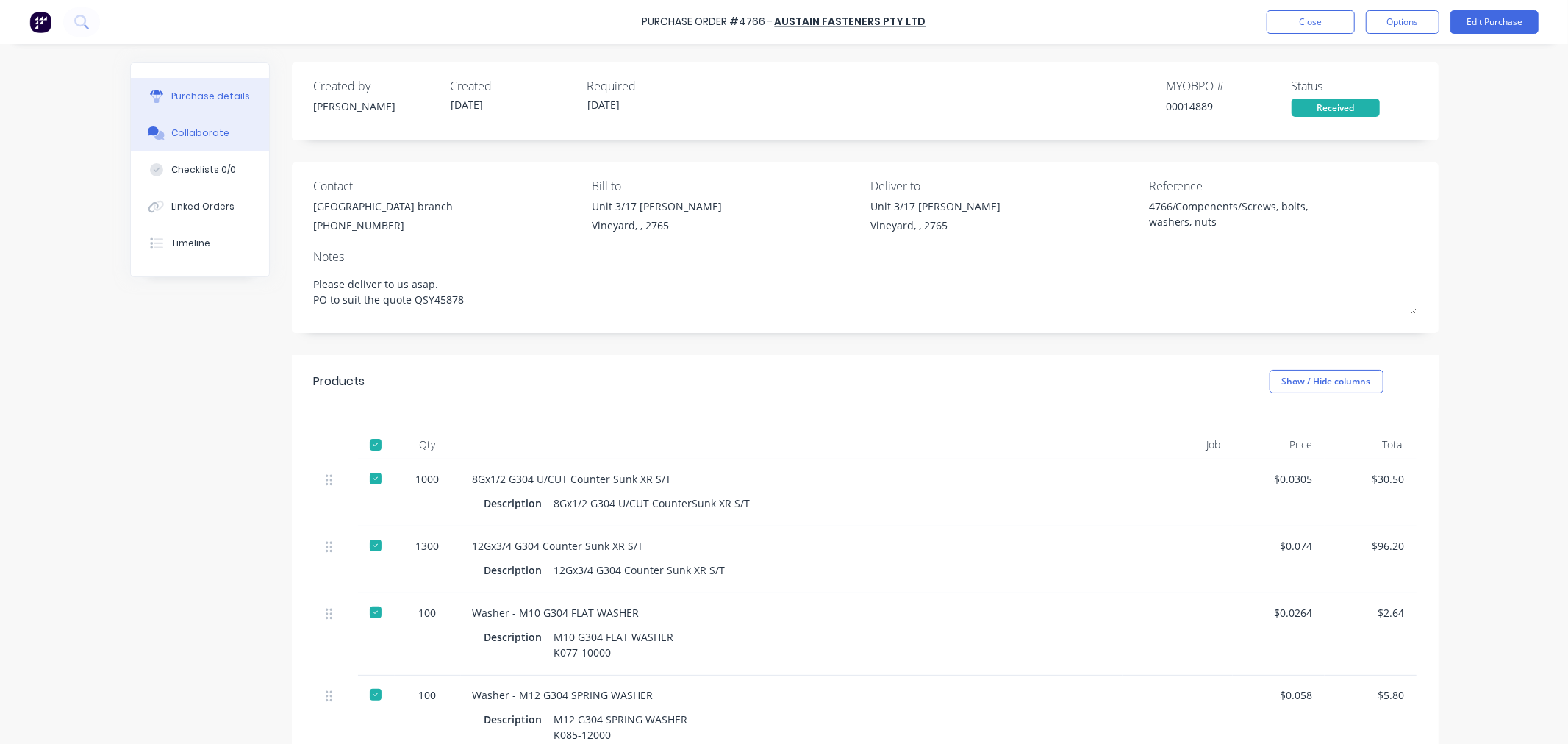
click at [211, 133] on div "Collaborate" at bounding box center [201, 133] width 58 height 13
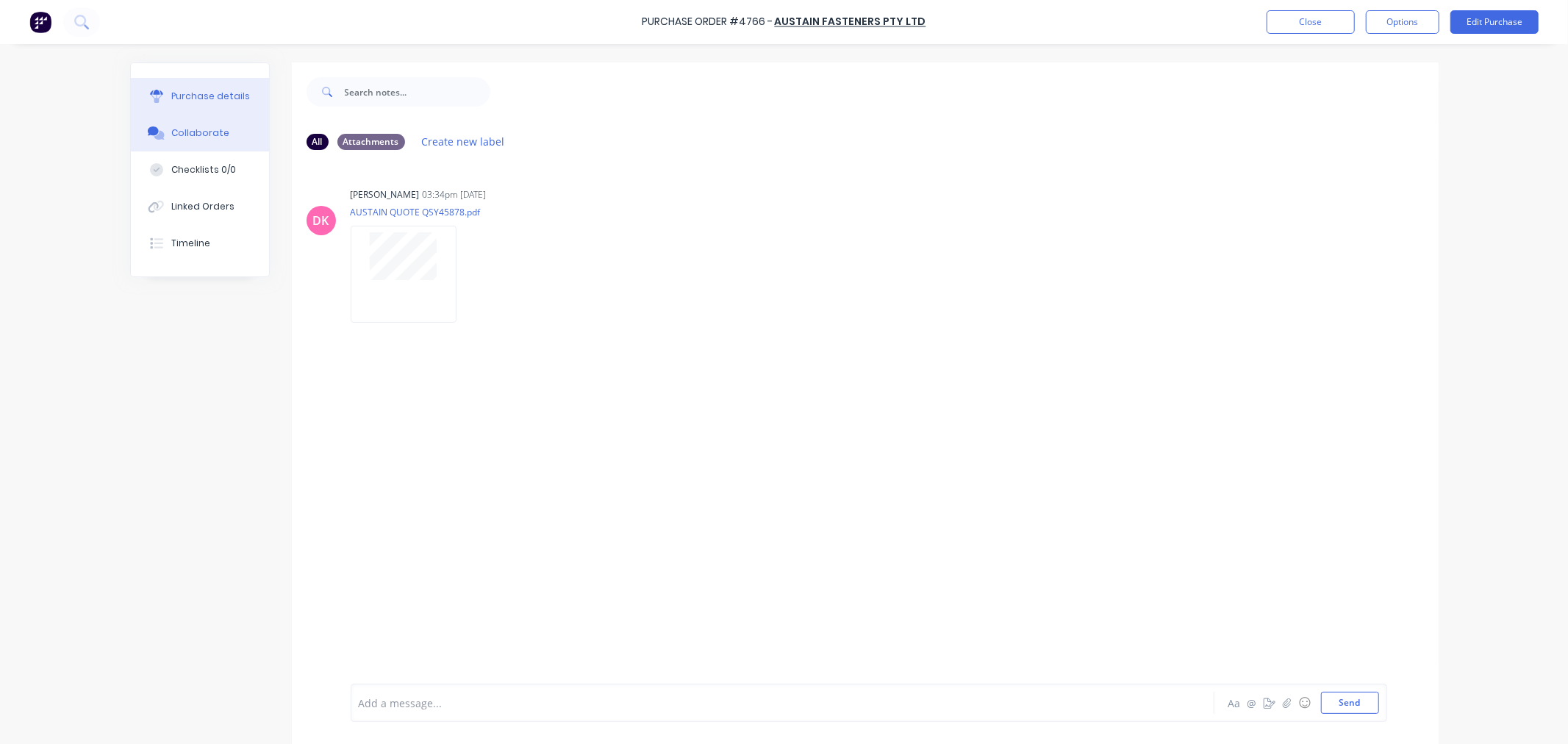
click at [204, 91] on div "Purchase details" at bounding box center [211, 96] width 79 height 13
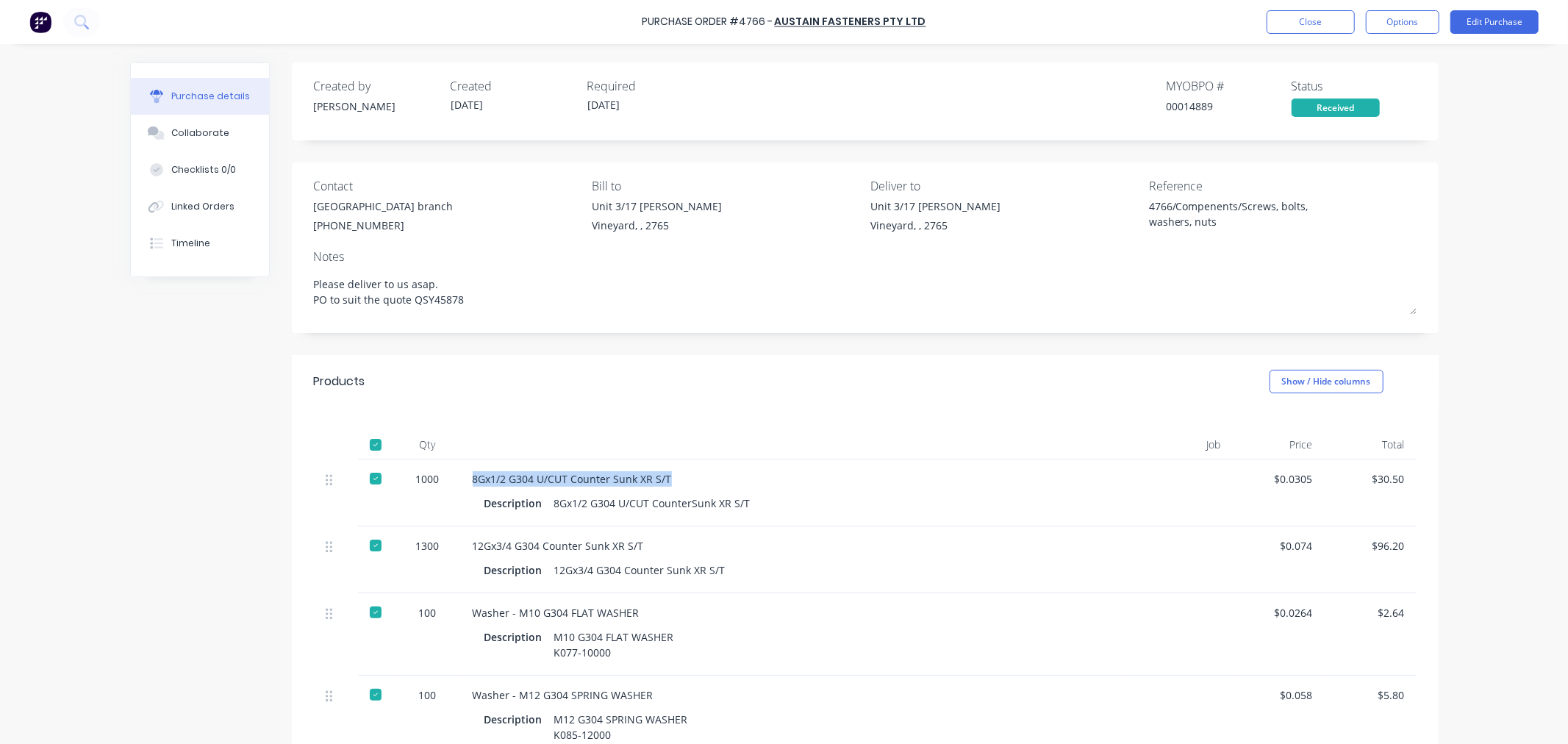
drag, startPoint x: 664, startPoint y: 476, endPoint x: 444, endPoint y: 466, distance: 220.2
click at [444, 466] on div "1000 8Gx1/2 G304 U/CUT Counter Sunk XR S/T Description 8Gx1/2 G304 U/CUT Counte…" at bounding box center [865, 493] width 1103 height 67
copy div "8Gx1/2 G304 U/CUT Counter Sunk XR S/T"
click at [526, 480] on div "8Gx1/2 G304 U/CUT Counter Sunk XR S/T" at bounding box center [792, 479] width 638 height 15
drag, startPoint x: 530, startPoint y: 480, endPoint x: 462, endPoint y: 472, distance: 68.5
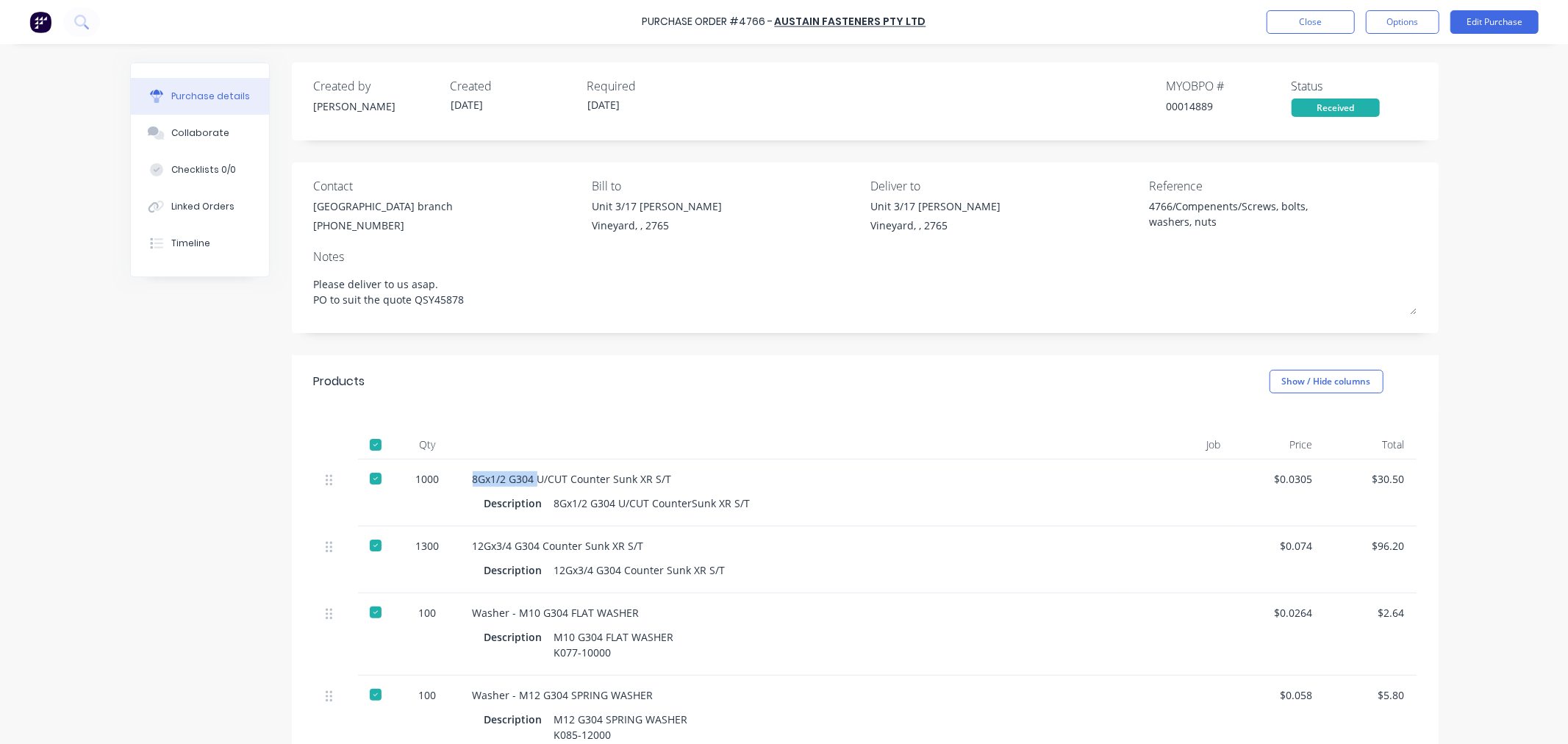
click at [462, 472] on div "8Gx1/2 G304 U/CUT Counter Sunk XR S/T Description 8Gx1/2 G304 U/CUT CounterSunk…" at bounding box center [792, 493] width 662 height 67
copy div "8Gx1/2 G304"
drag, startPoint x: 641, startPoint y: 612, endPoint x: 459, endPoint y: 614, distance: 182.0
click at [461, 614] on div "Washer - M10 G304 FLAT WASHER Description M10 G304 FLAT WASHER K077-10000" at bounding box center [792, 634] width 662 height 82
copy div "Washer - M10 G304 FLAT WASHER"
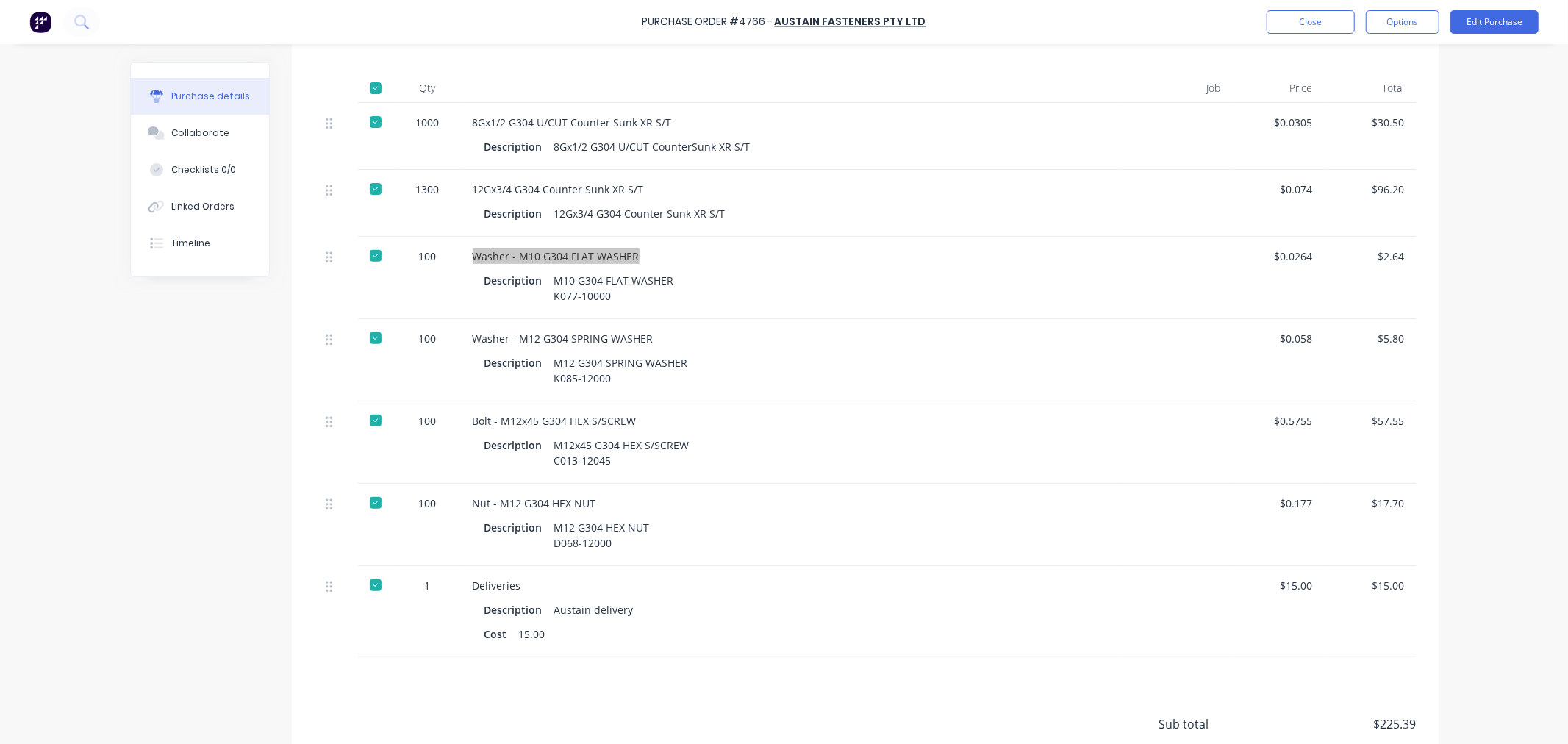
scroll to position [408, 0]
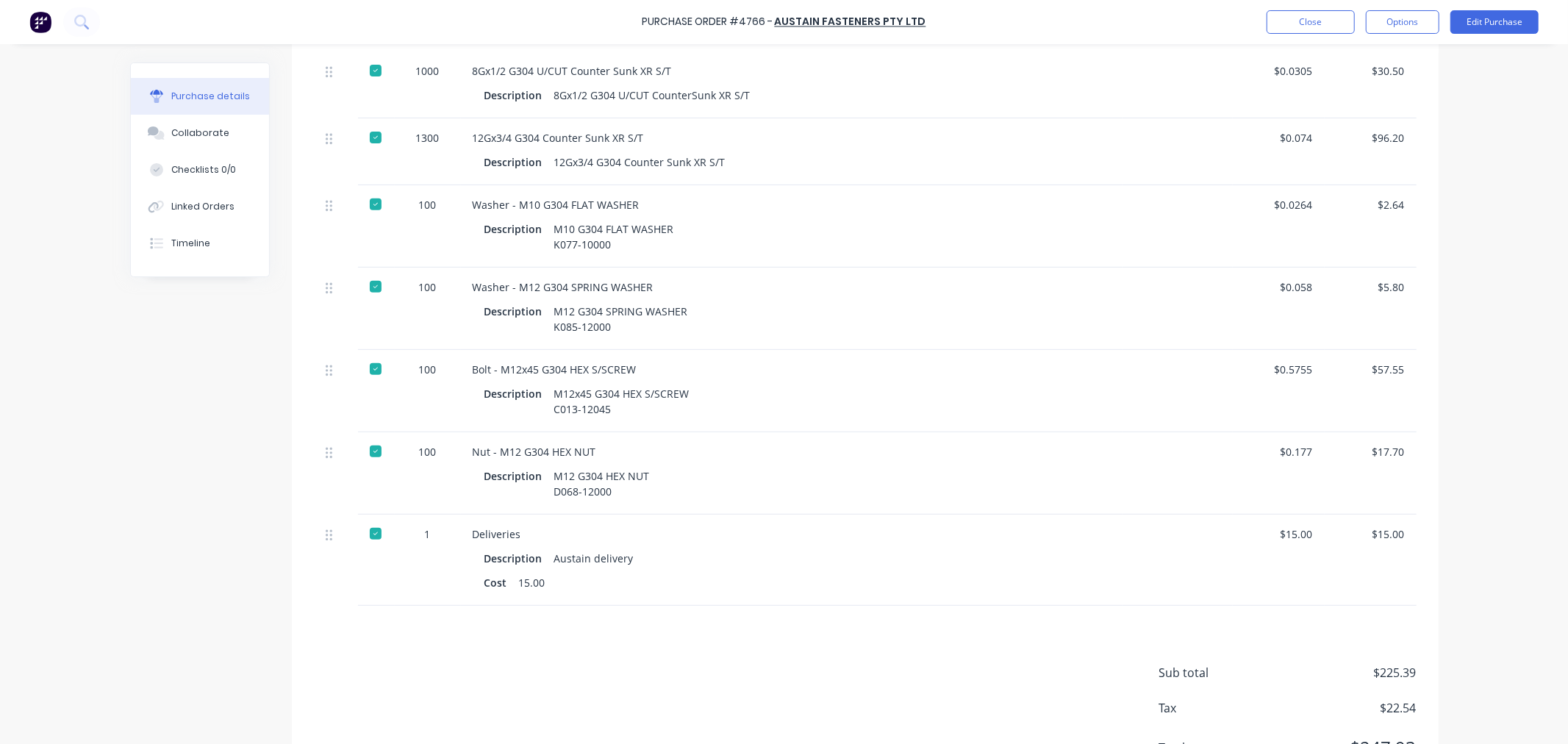
click at [652, 289] on div "Washer - M12 G304 SPRING WASHER" at bounding box center [792, 287] width 638 height 15
drag, startPoint x: 646, startPoint y: 289, endPoint x: 464, endPoint y: 284, distance: 182.1
click at [464, 284] on div "Washer - M12 G304 SPRING WASHER Description M12 G304 SPRING WASHER K085-12000" at bounding box center [792, 309] width 662 height 82
copy div "Washer - M12 G304 SPRING WASHER"
click at [628, 370] on div "Bolt - M12x45 G304 HEX S/SCREW" at bounding box center [792, 369] width 638 height 15
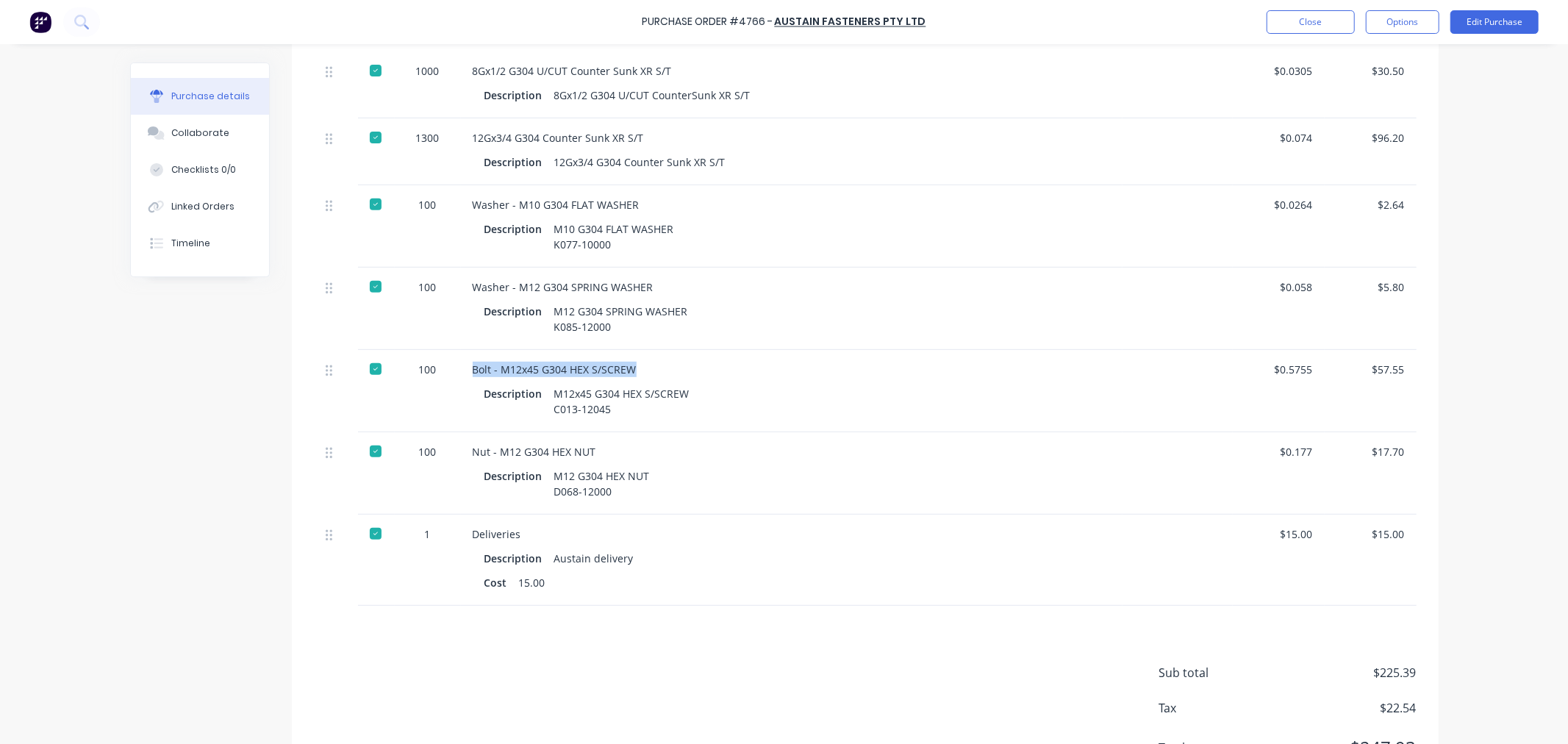
drag, startPoint x: 629, startPoint y: 368, endPoint x: 468, endPoint y: 372, distance: 161.0
click at [472, 372] on div "Bolt - M12x45 G304 HEX S/SCREW" at bounding box center [792, 369] width 638 height 15
copy div "Bolt - M12x45 G304 HEX S/SCREW"
click at [594, 455] on div "Nut - M12 G304 HEX NUT" at bounding box center [792, 451] width 638 height 15
drag, startPoint x: 586, startPoint y: 451, endPoint x: 452, endPoint y: 455, distance: 134.1
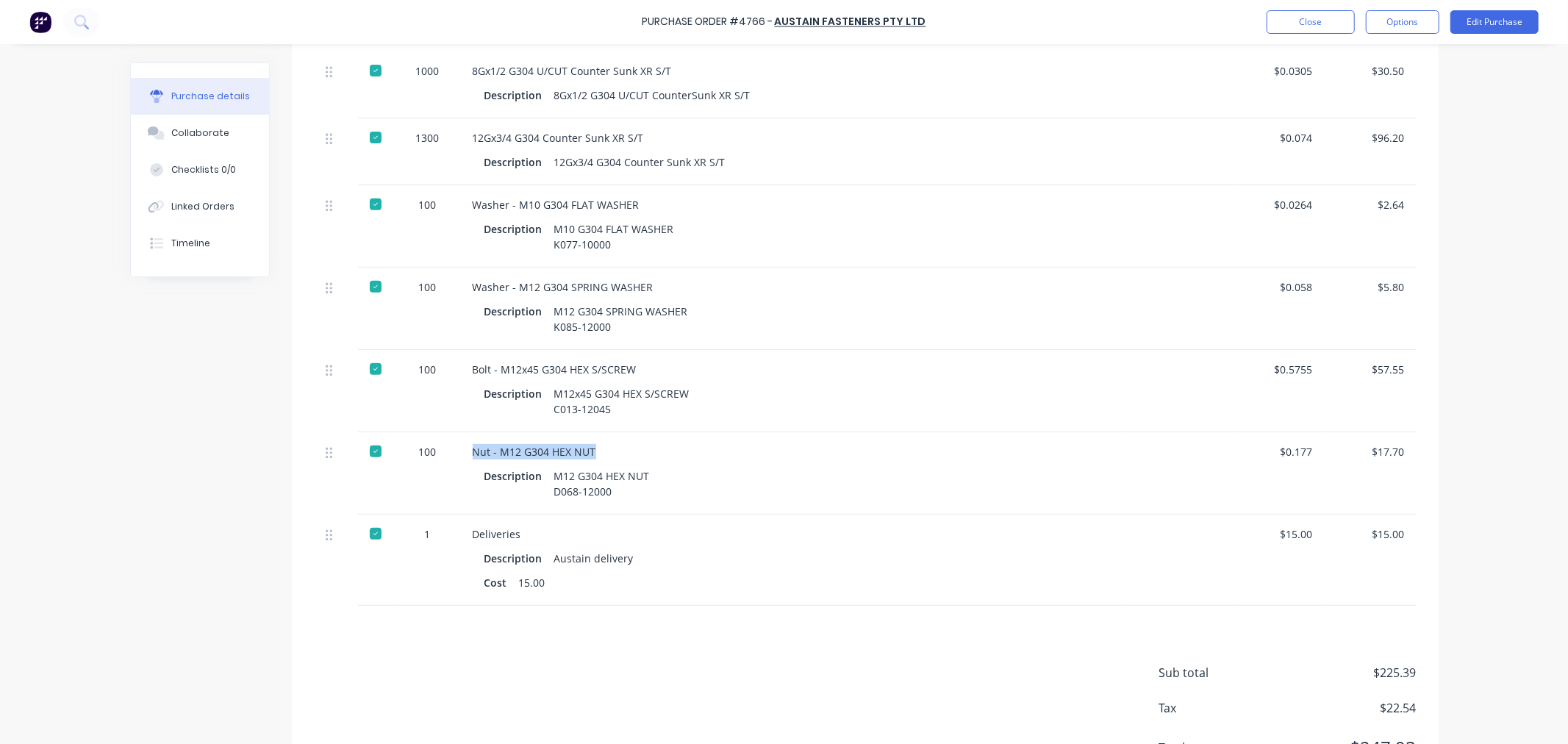
click at [452, 455] on div "100 Nut - M12 G304 HEX NUT Description M12 G304 HEX NUT D068-12000 $0.177 $17.70" at bounding box center [865, 473] width 1103 height 82
copy div "Nut - M12 G304 HEX NUT"
click at [869, 307] on div "Description M12 G304 SPRING WASHER K085-12000" at bounding box center [792, 319] width 614 height 37
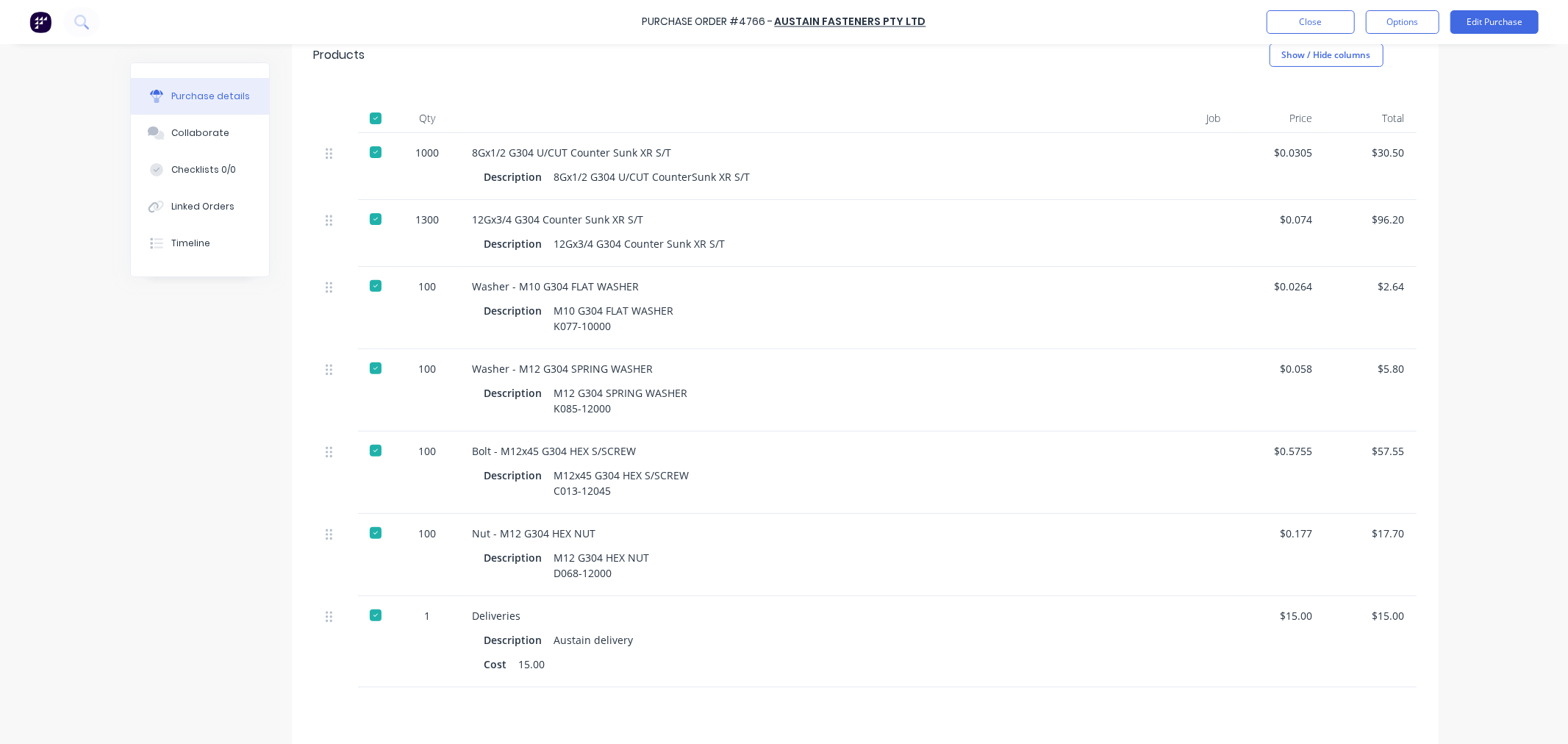
scroll to position [81, 0]
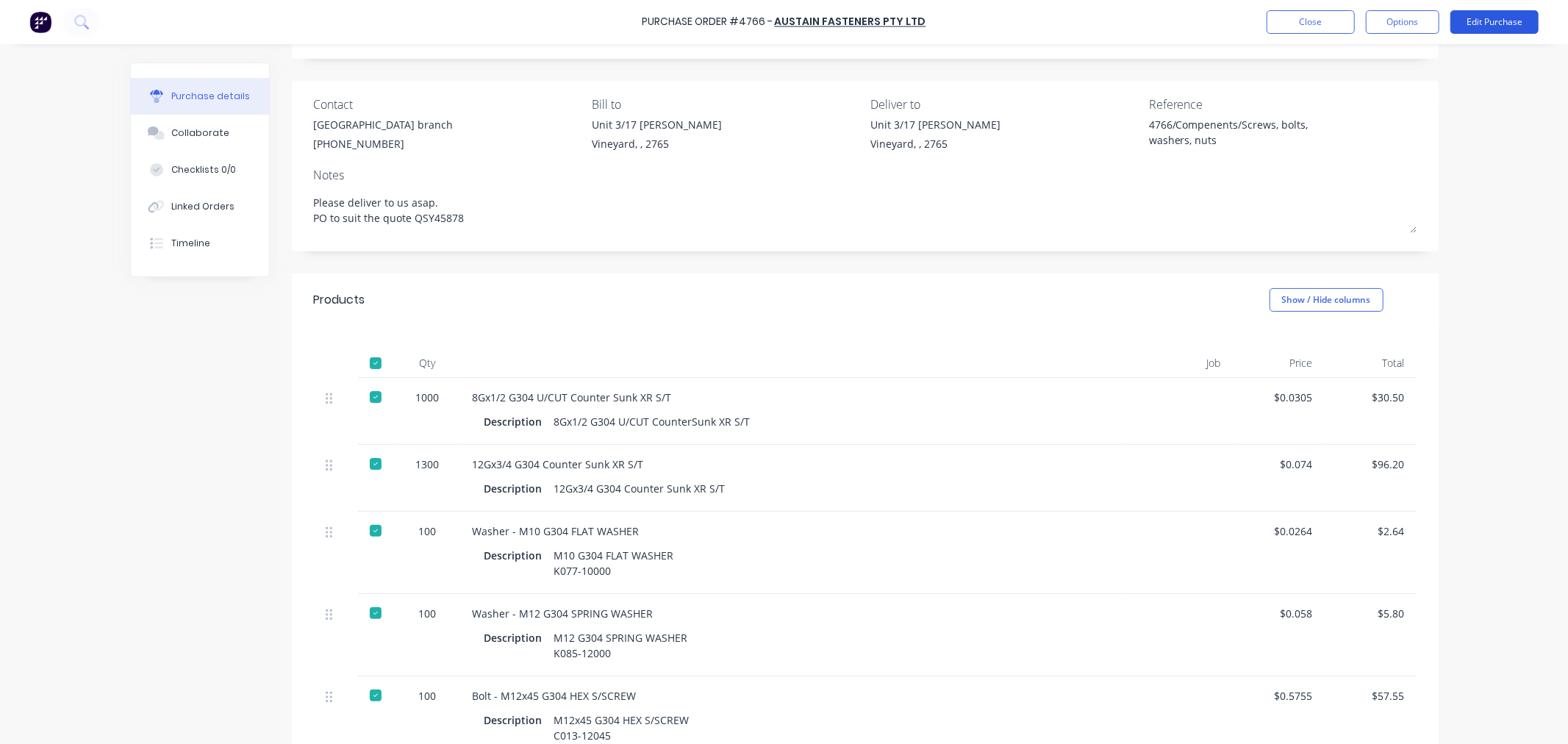
click at [1505, 21] on button "Edit Purchase" at bounding box center [1494, 22] width 88 height 23
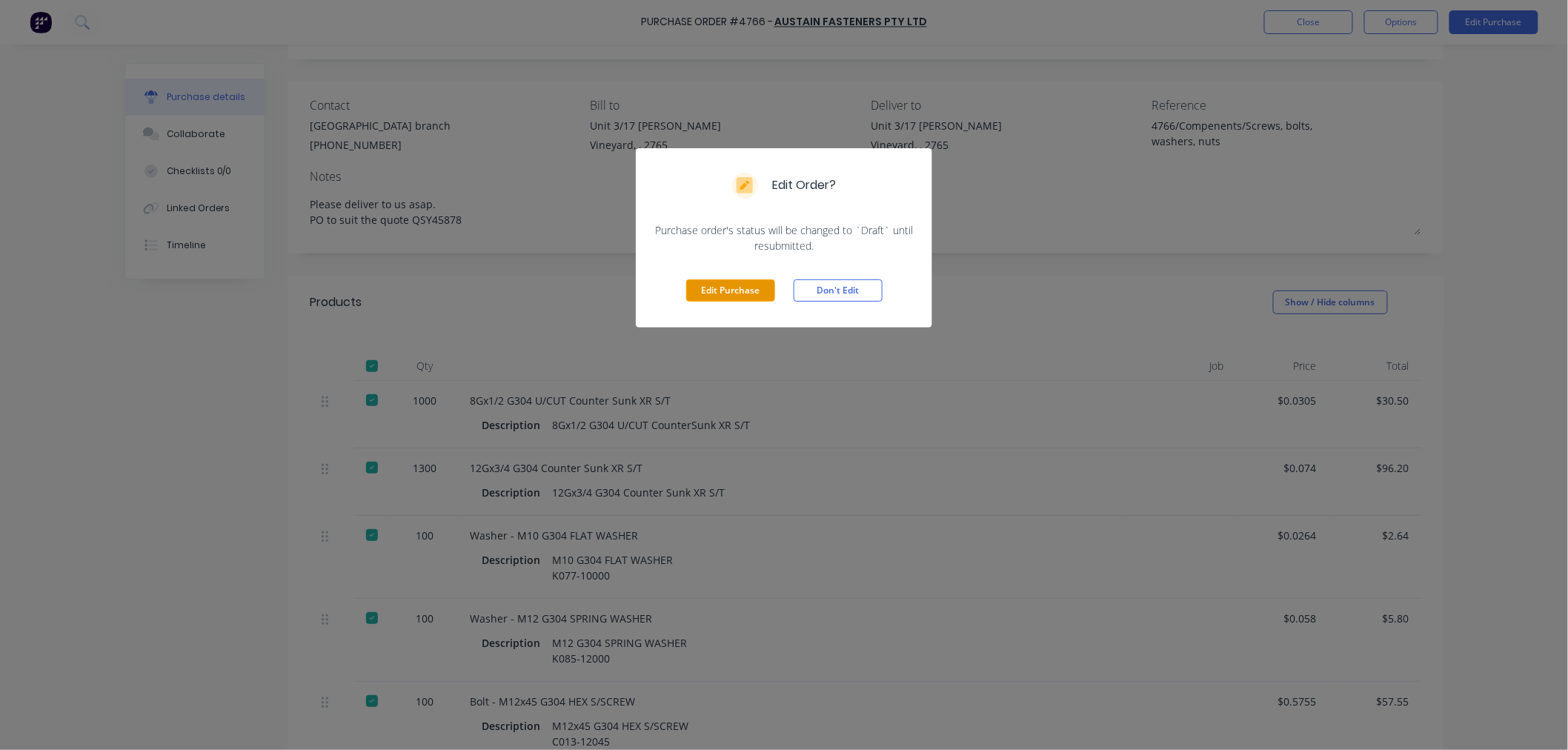
click at [727, 287] on button "Edit Purchase" at bounding box center [730, 290] width 89 height 22
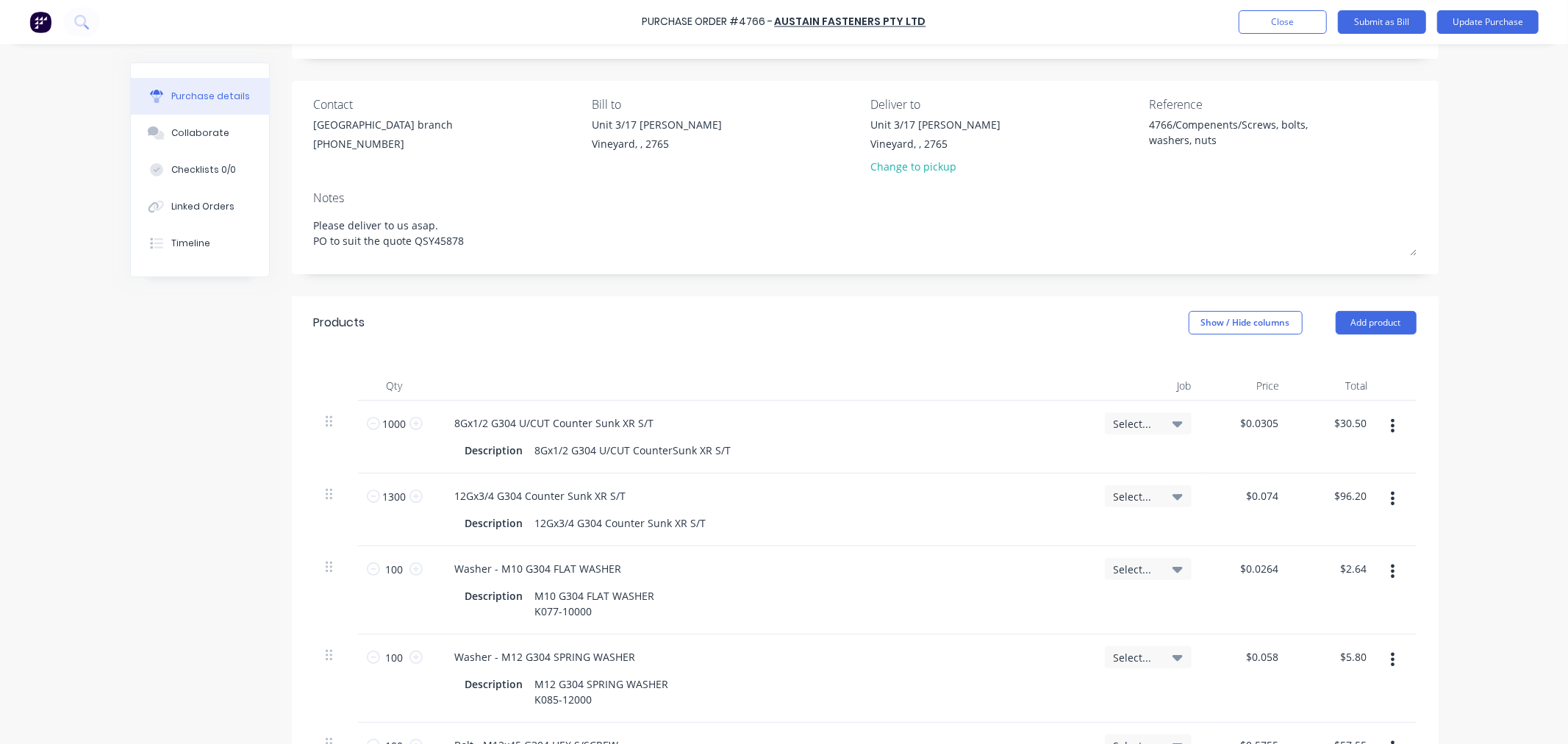
click at [1391, 429] on icon "button" at bounding box center [1393, 426] width 4 height 16
click at [1312, 493] on button "Duplicate" at bounding box center [1348, 494] width 125 height 29
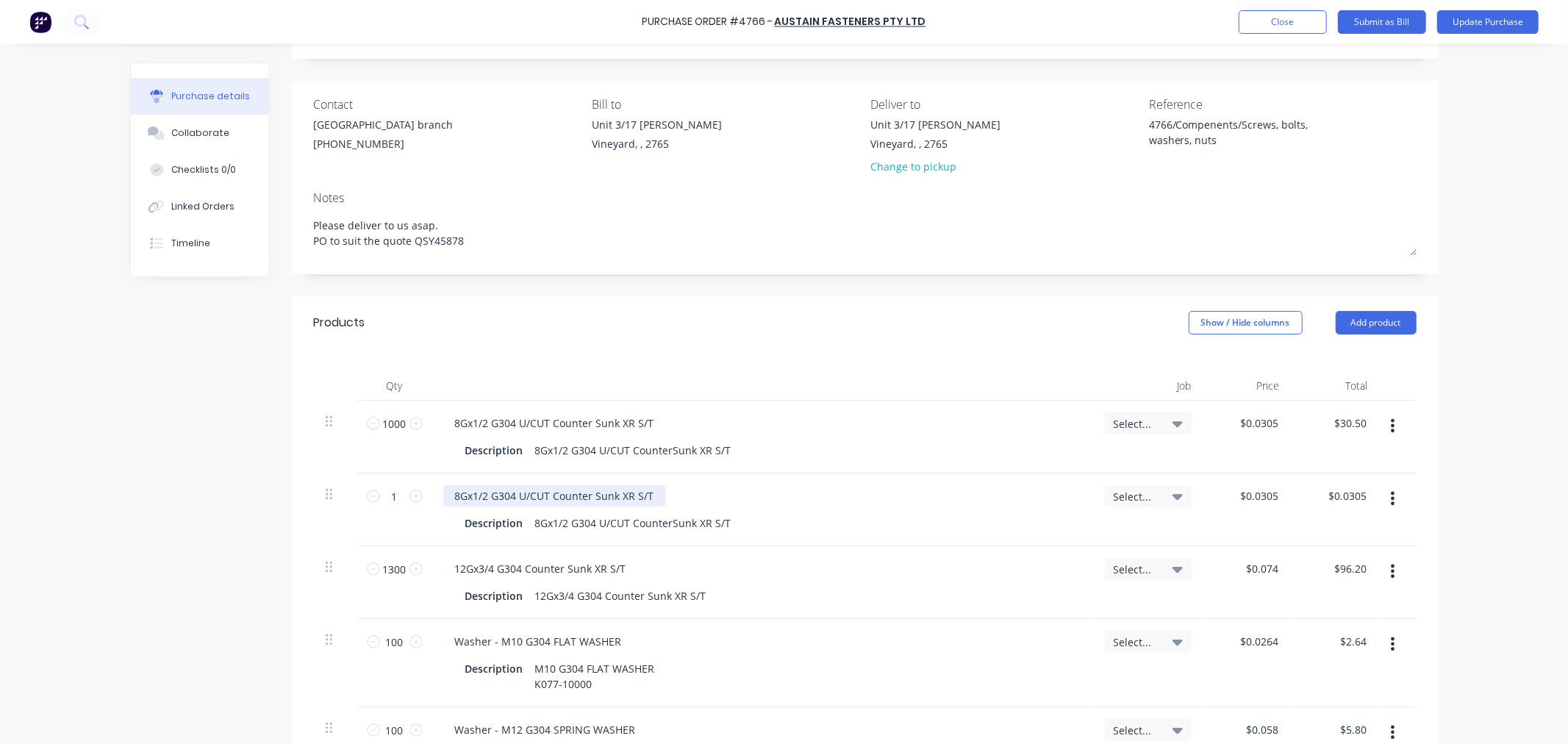
click at [540, 498] on div "8Gx1/2 G304 U/CUT Counter Sunk XR S/T" at bounding box center [555, 496] width 223 height 21
click at [1391, 500] on icon "button" at bounding box center [1393, 498] width 4 height 13
click at [1308, 618] on button "Delete" at bounding box center [1348, 626] width 125 height 29
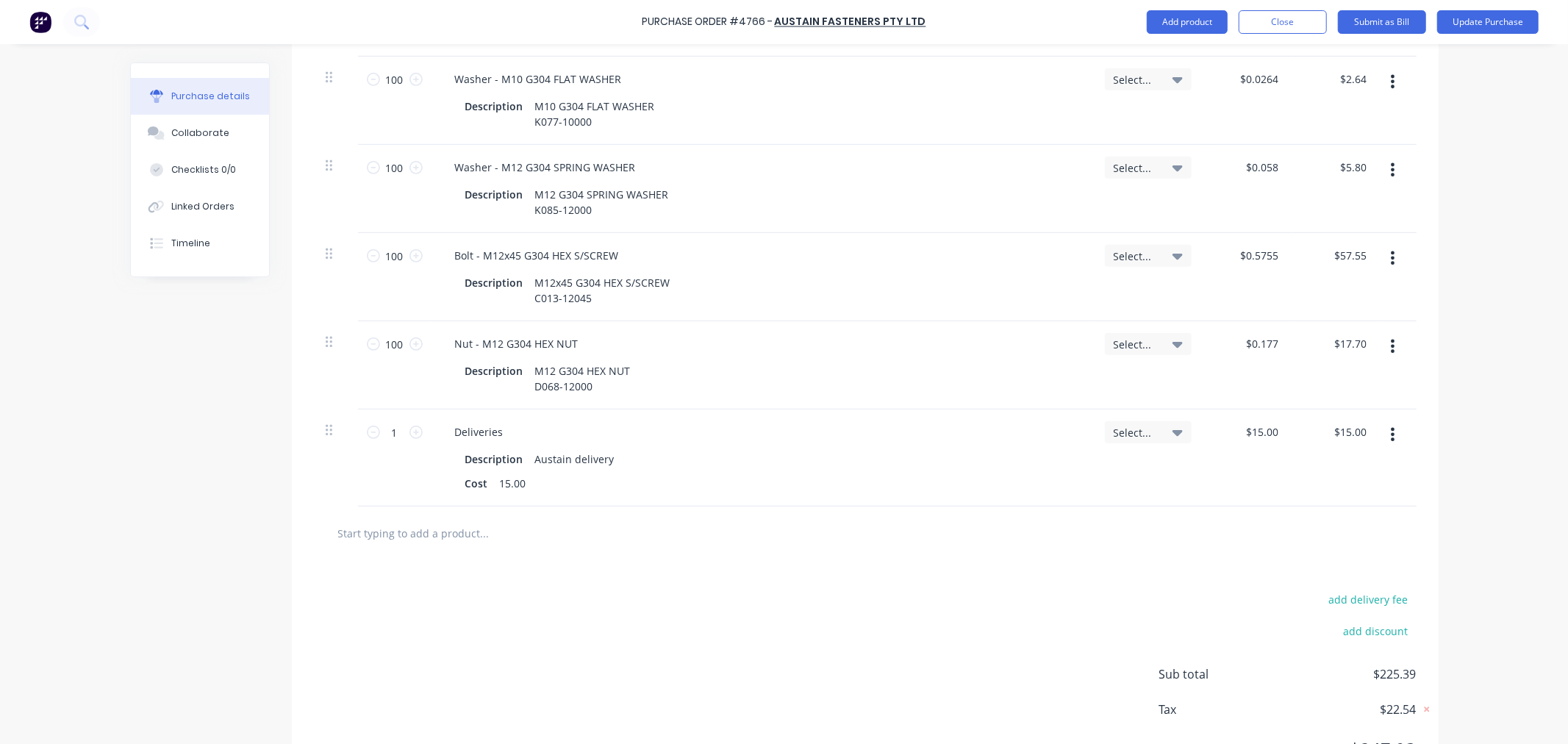
scroll to position [489, 0]
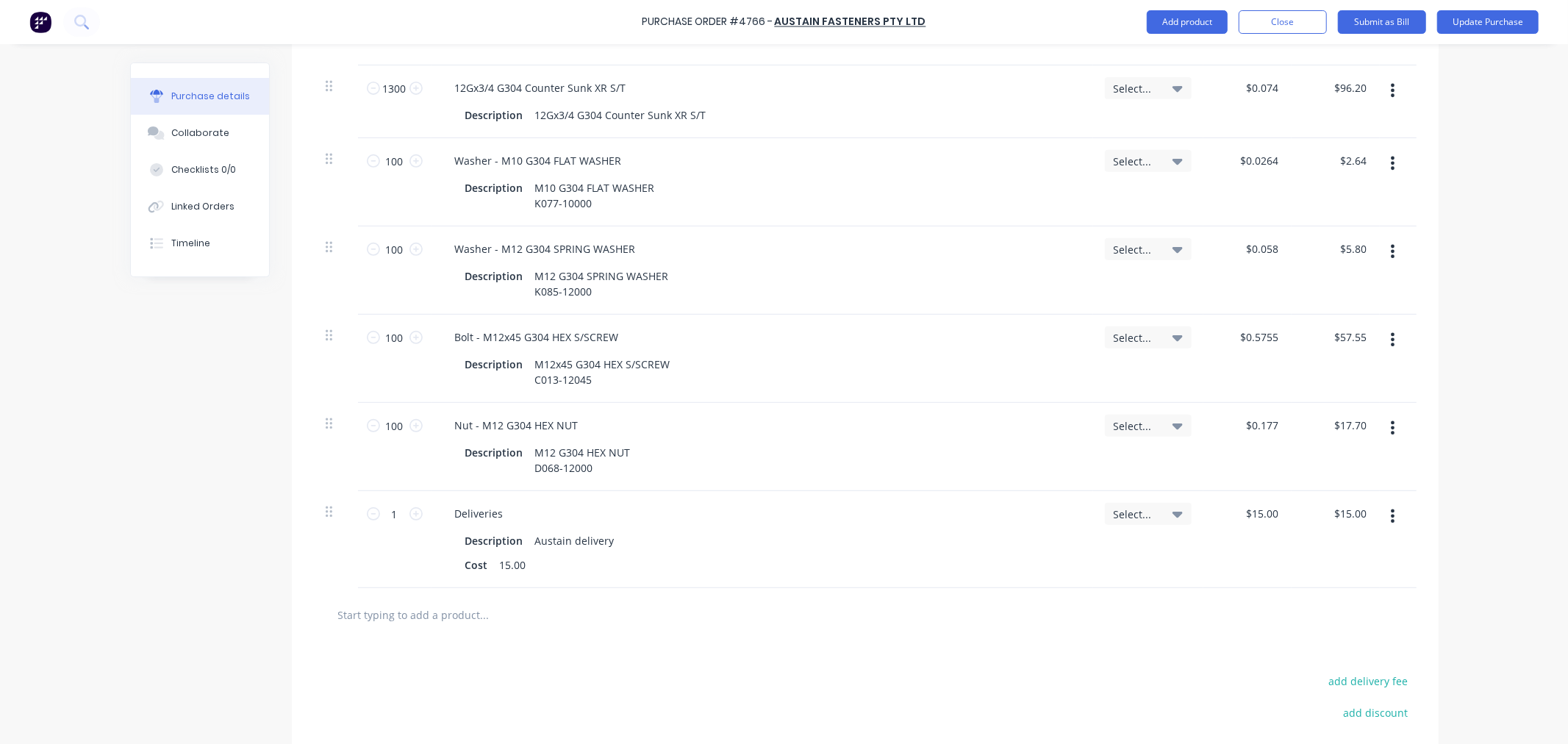
click at [399, 612] on input "text" at bounding box center [485, 614] width 294 height 29
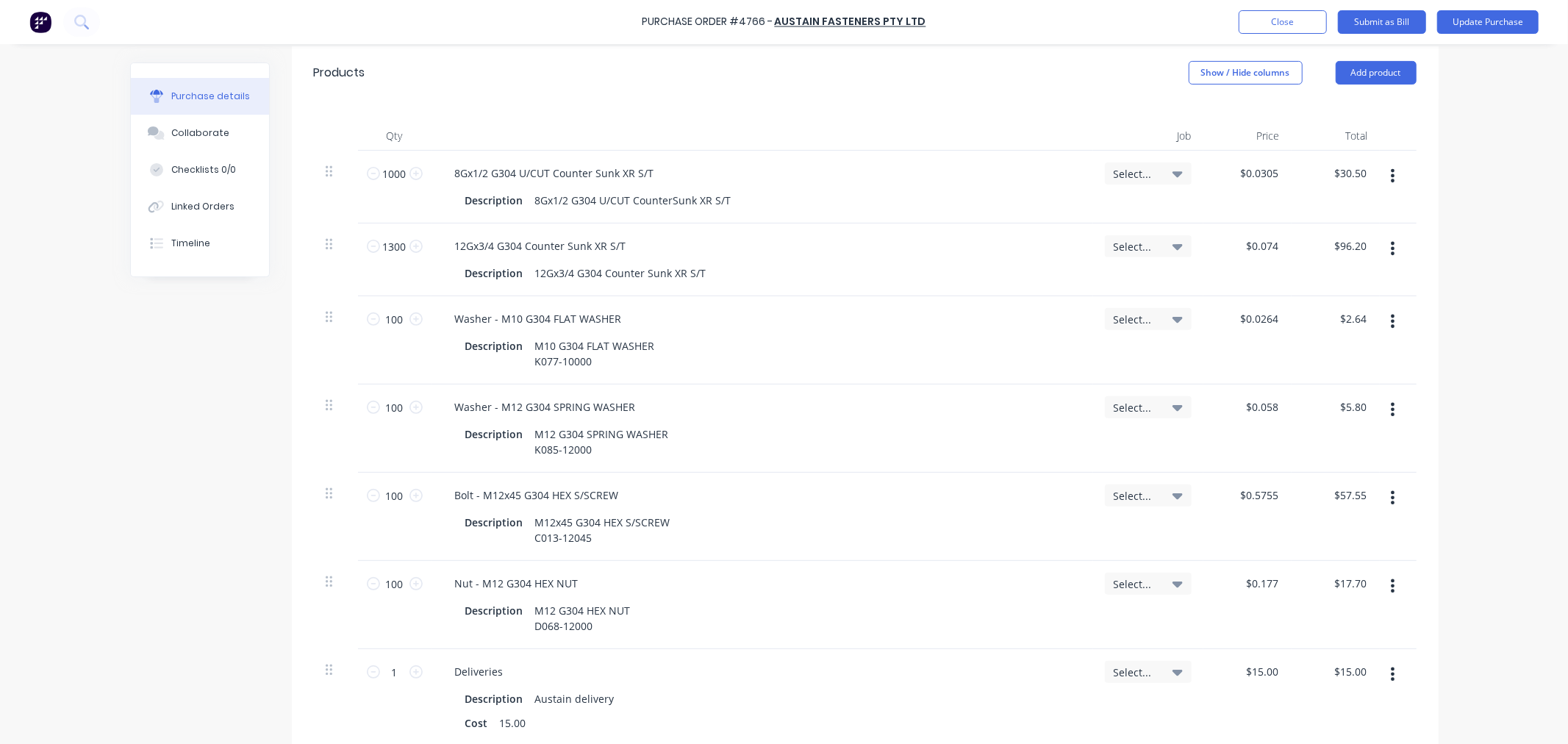
scroll to position [326, 0]
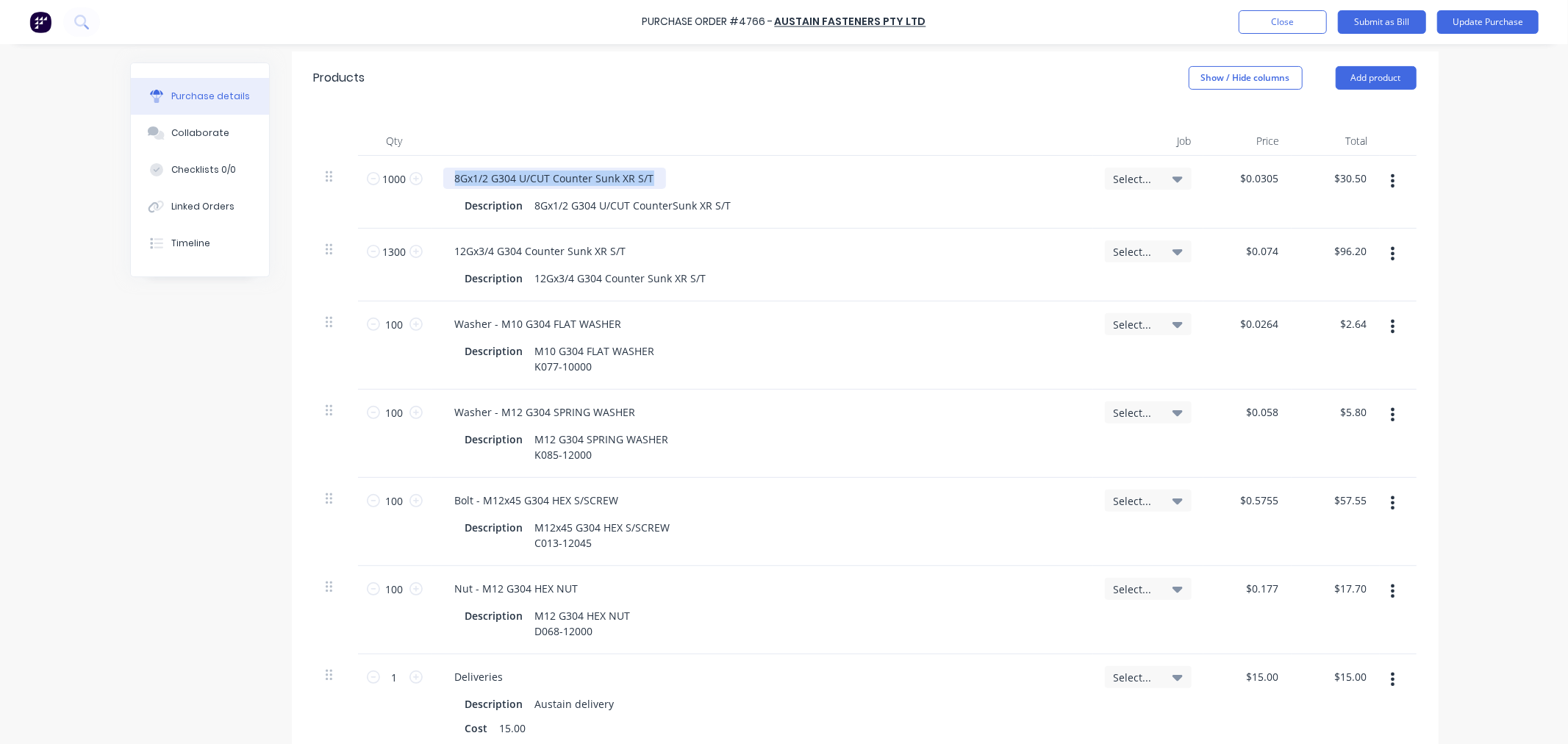
drag, startPoint x: 656, startPoint y: 182, endPoint x: 438, endPoint y: 189, distance: 218.1
click at [443, 189] on div "8Gx1/2 G304 U/CUT Counter Sunk XR S/T" at bounding box center [763, 178] width 638 height 21
copy div "8Gx1/2 G304 U/CUT Counter Sunk XR S/T"
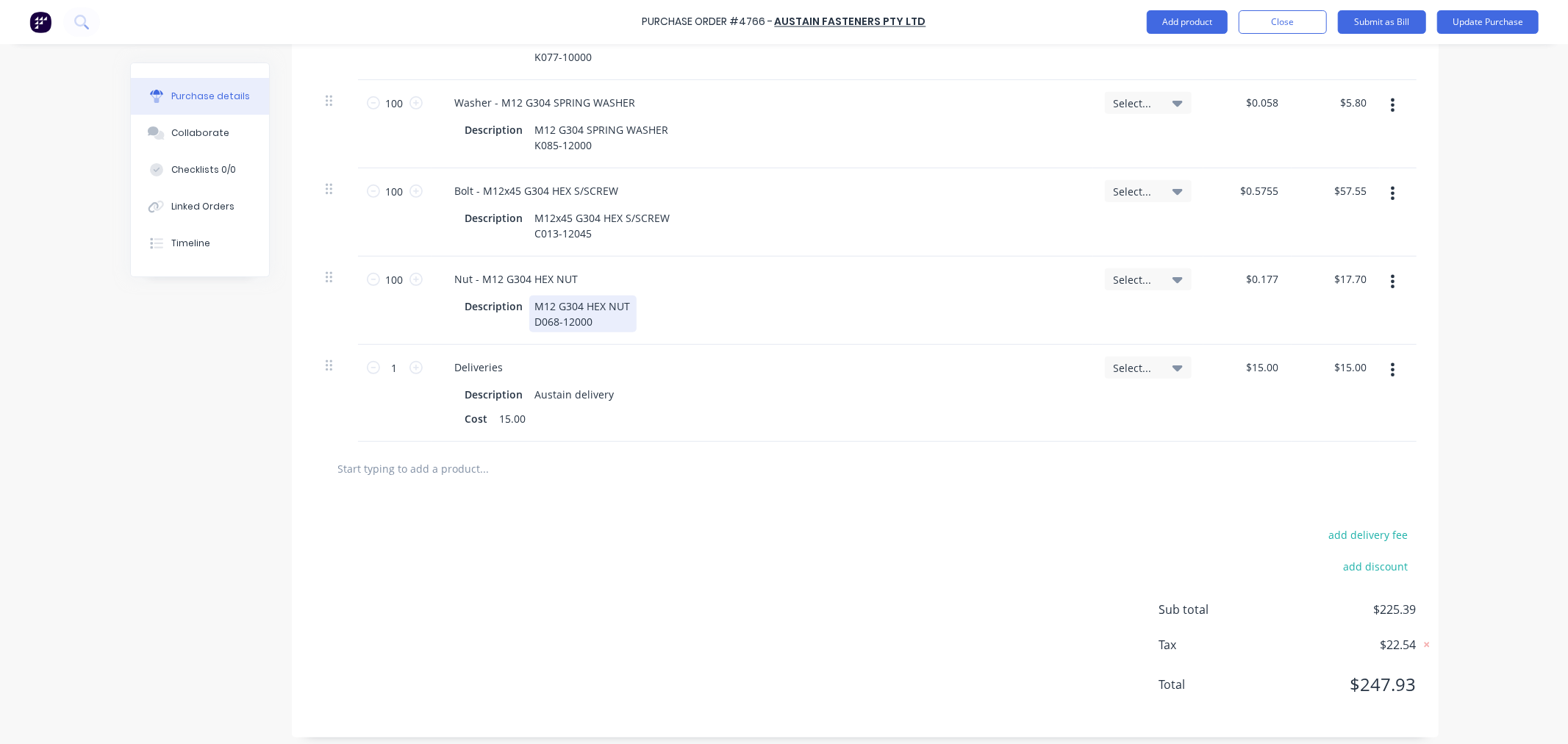
scroll to position [646, 0]
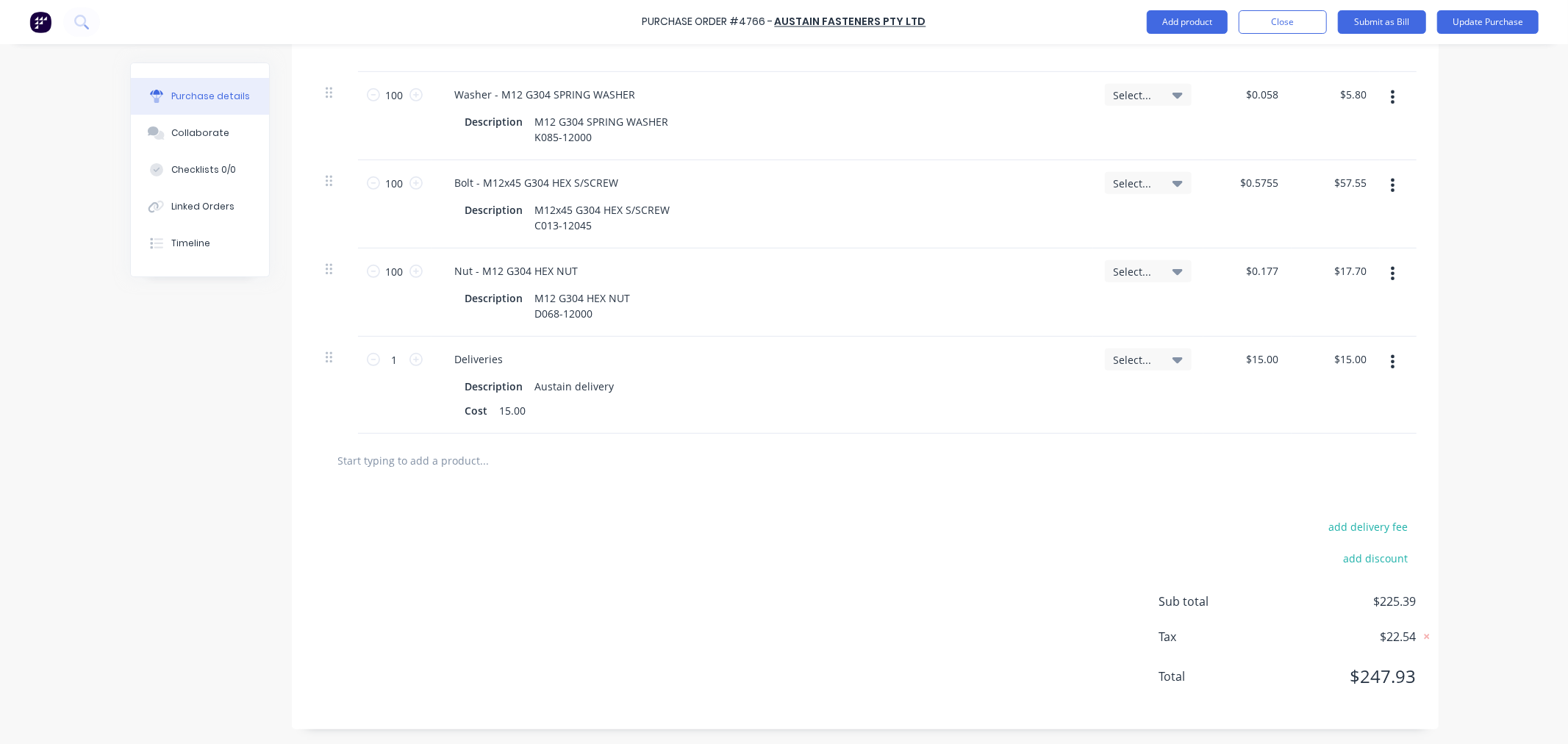
click at [451, 458] on input "text" at bounding box center [485, 460] width 294 height 29
paste input "8Gx1/2 G304 U/CUT Counter Sunk XR S/T"
type textarea "x"
type input "8Gx1/2 G304 U/CUT Counter Sunk XR S/T"
type textarea "x"
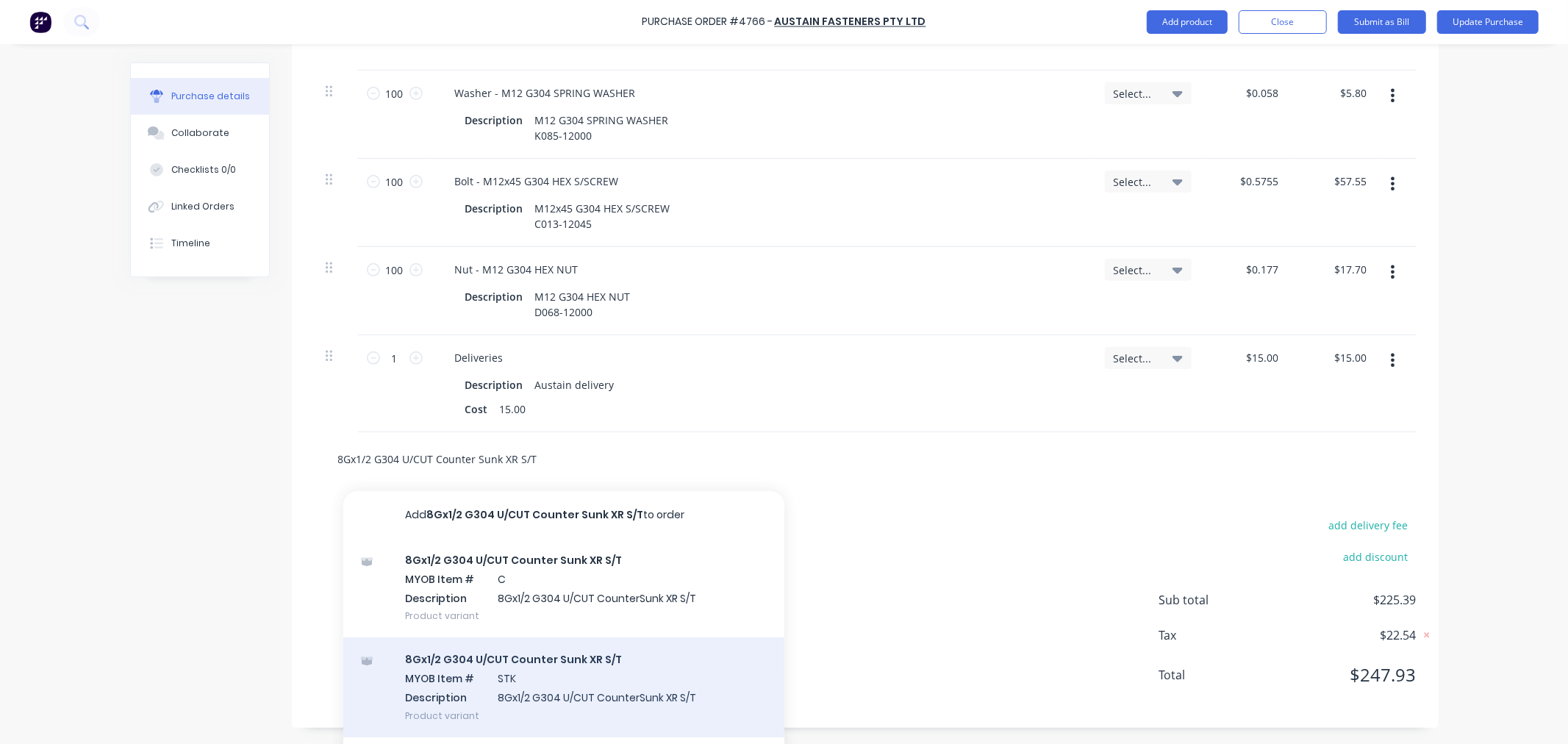
type input "8Gx1/2 G304 U/CUT Counter Sunk XR S/T"
click at [482, 673] on div "8Gx1/2 G304 U/CUT Counter Sunk XR S/T MYOB Item # STK Description 8Gx1/2 G304 U…" at bounding box center [564, 687] width 441 height 99
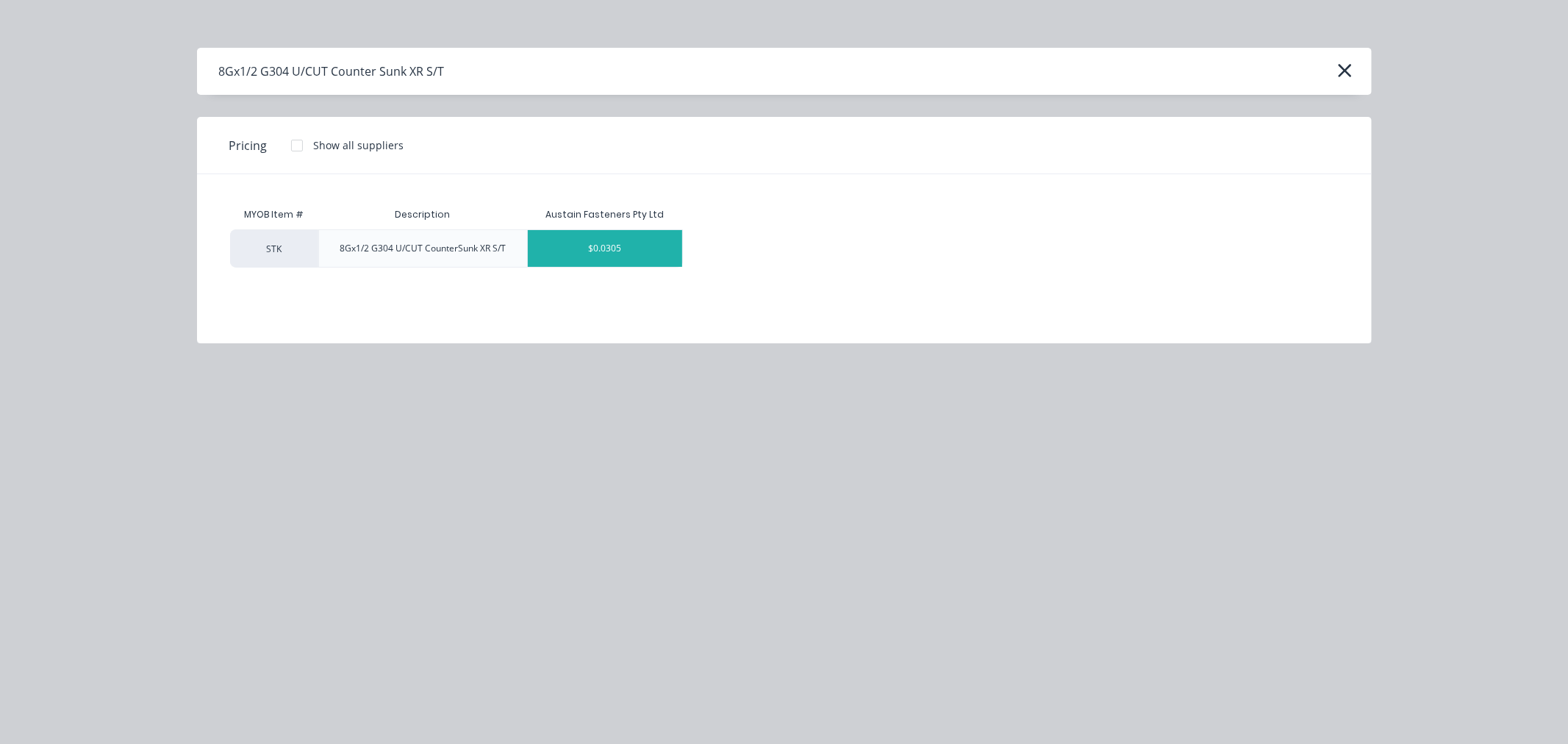
click at [620, 251] on div "$0.0305" at bounding box center [605, 248] width 155 height 37
type textarea "x"
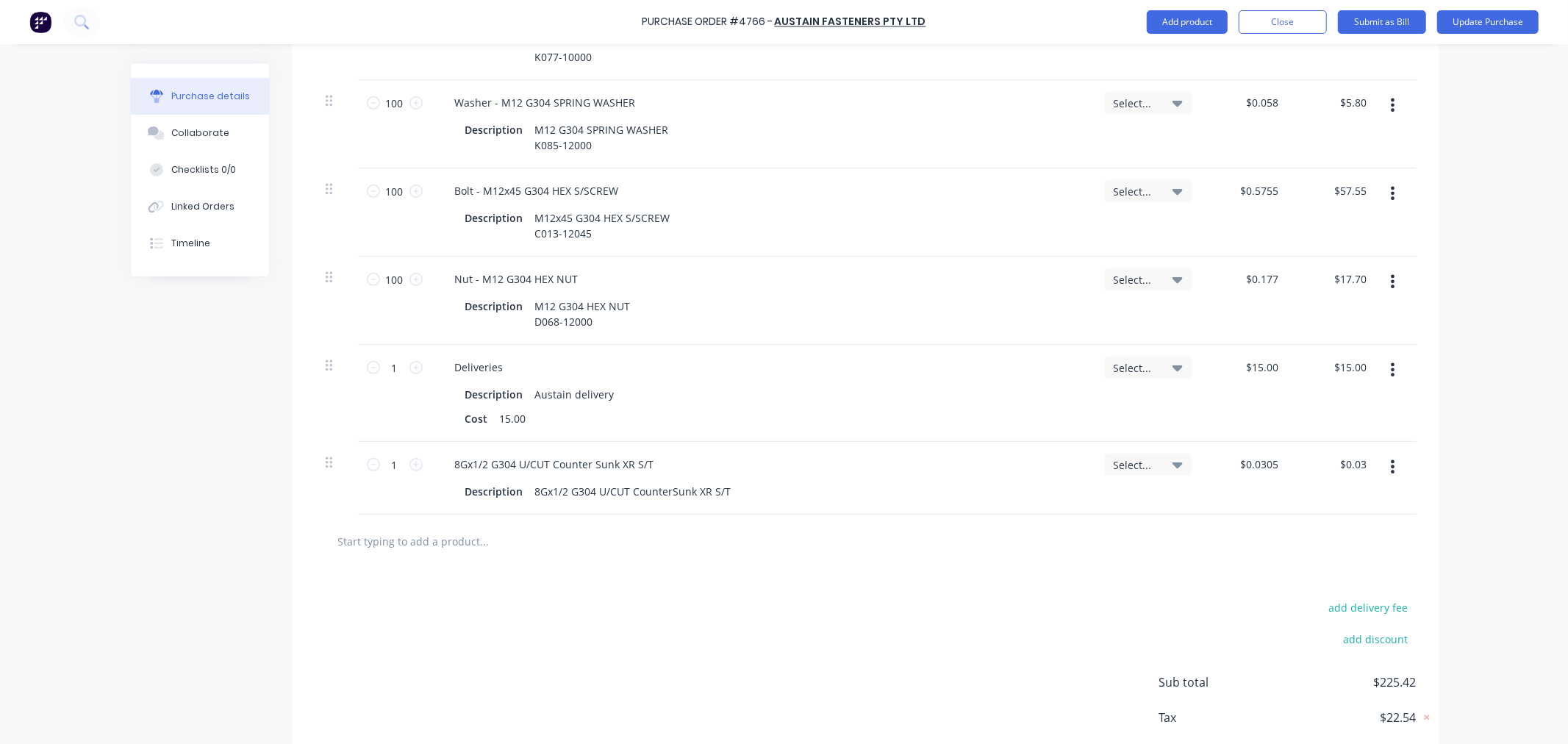
scroll to position [718, 0]
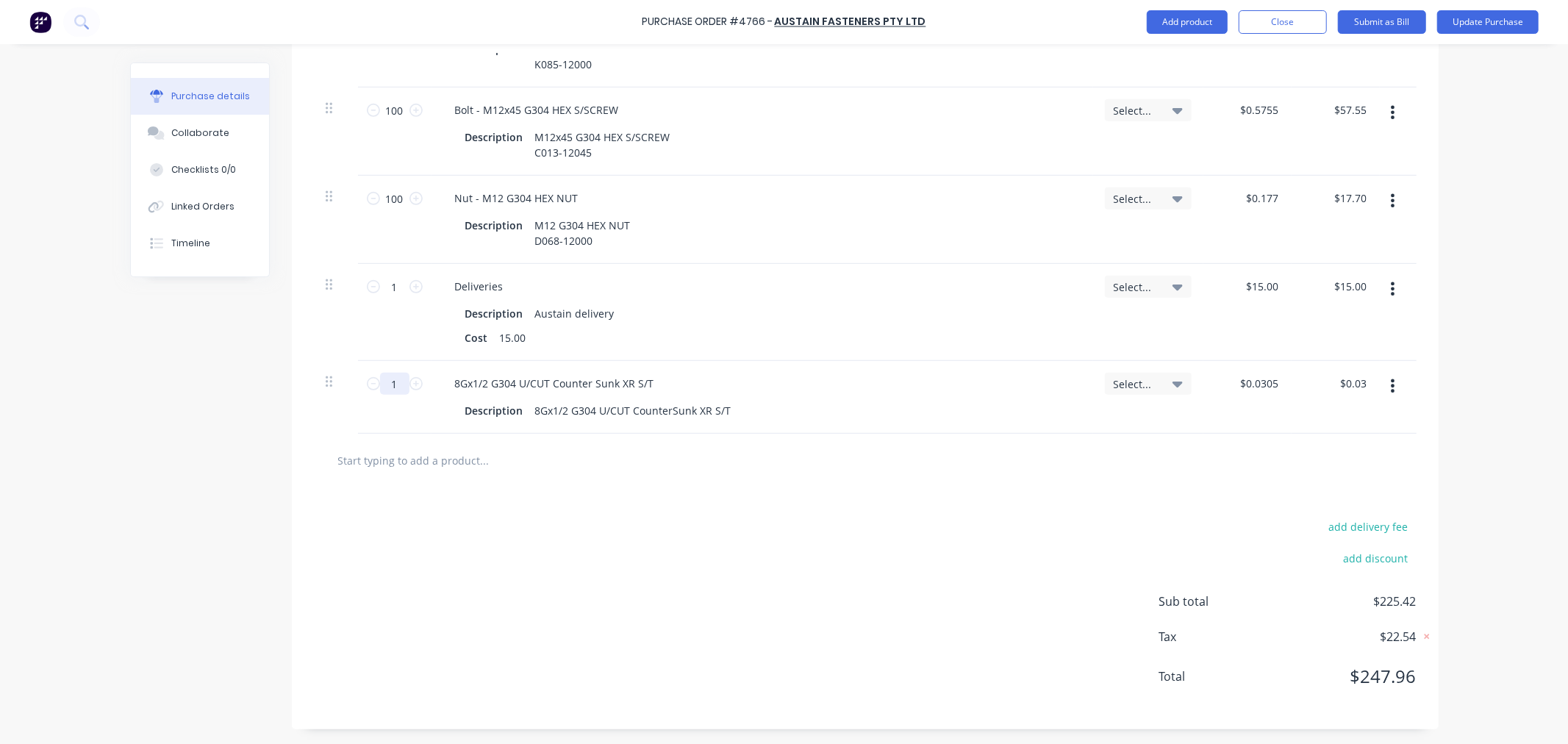
click at [397, 380] on input "1" at bounding box center [395, 383] width 29 height 22
type textarea "x"
type input "10"
type input "$0.31"
type textarea "x"
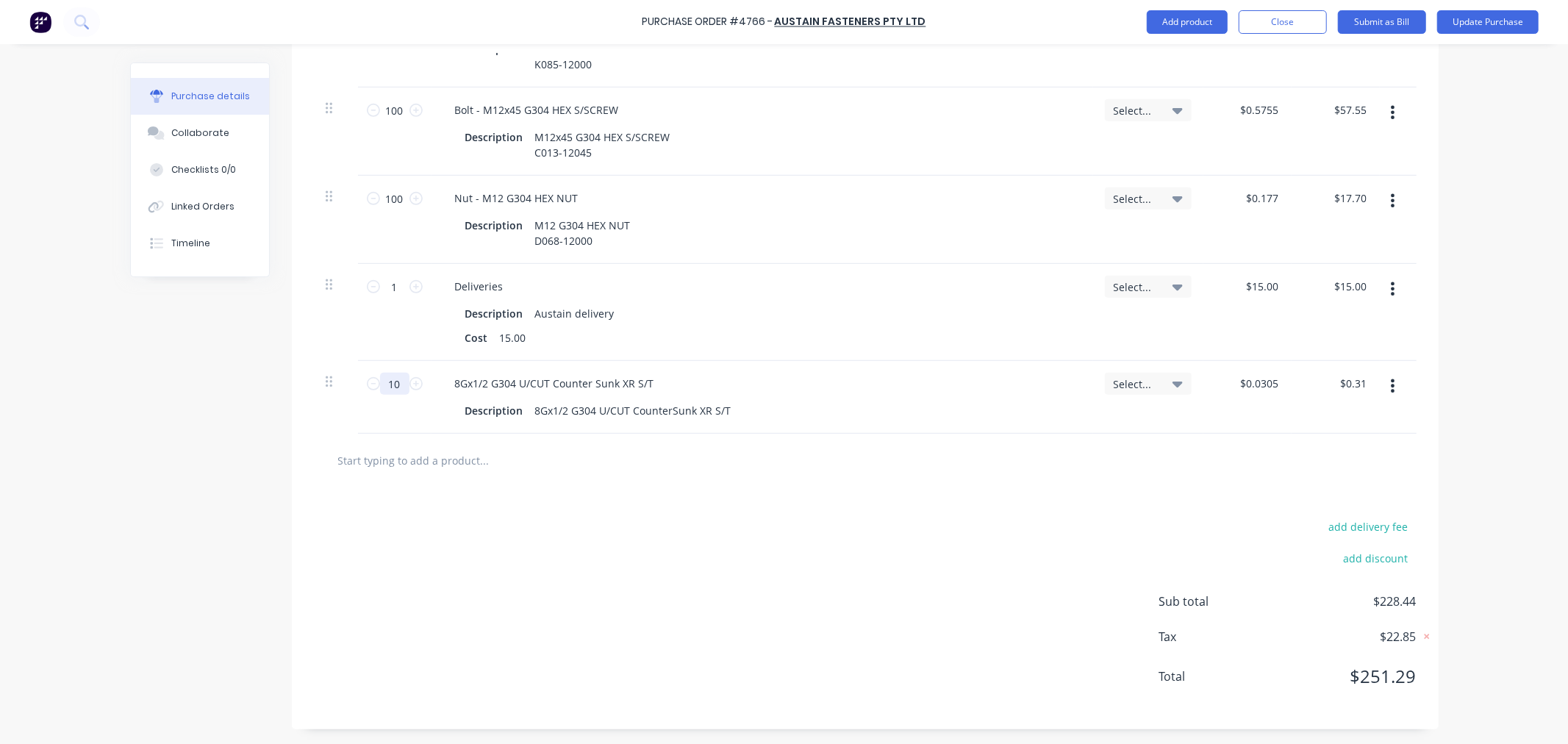
type input "100"
type input "$3.05"
type textarea "x"
type input "1000"
type input "$30.50"
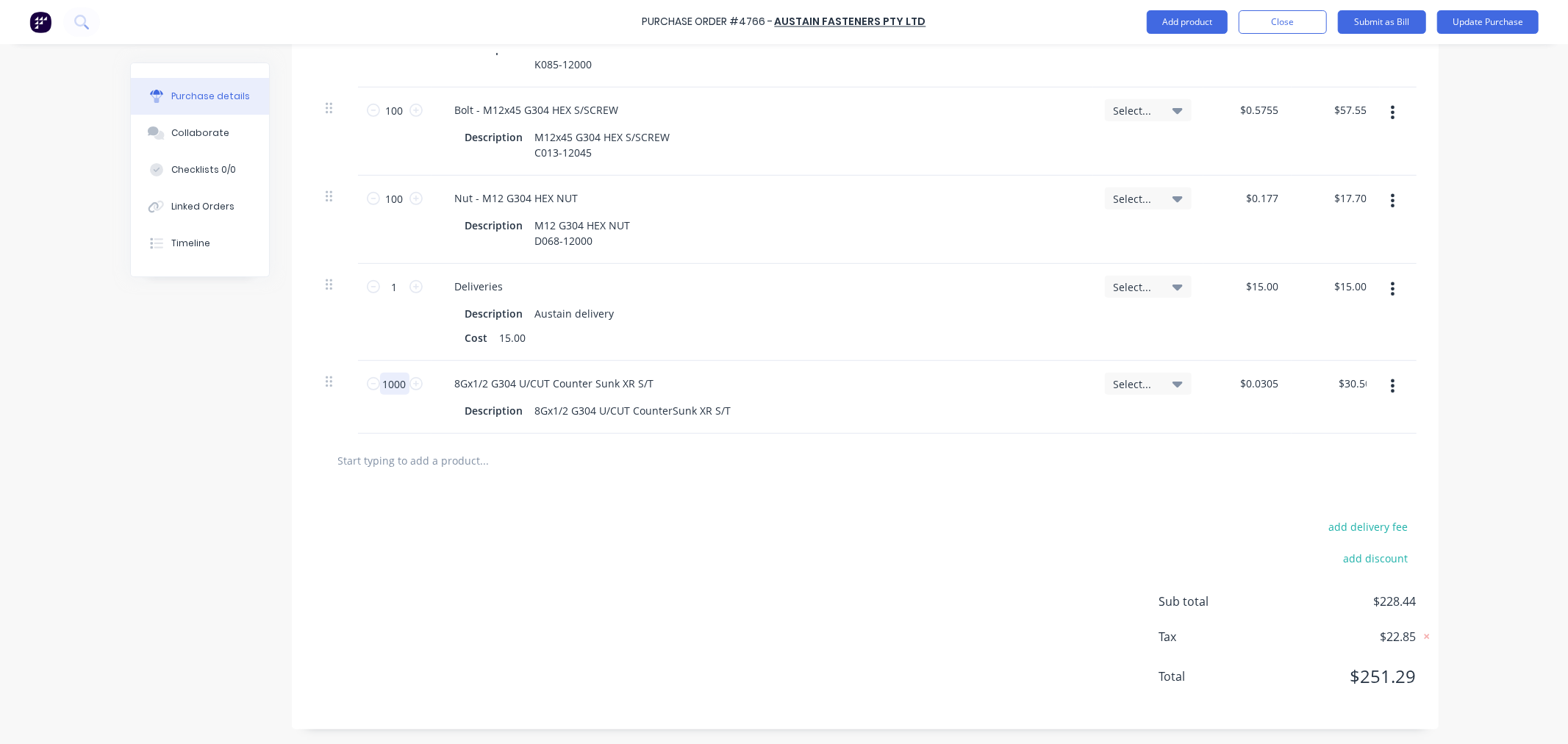
type textarea "x"
type input "1000"
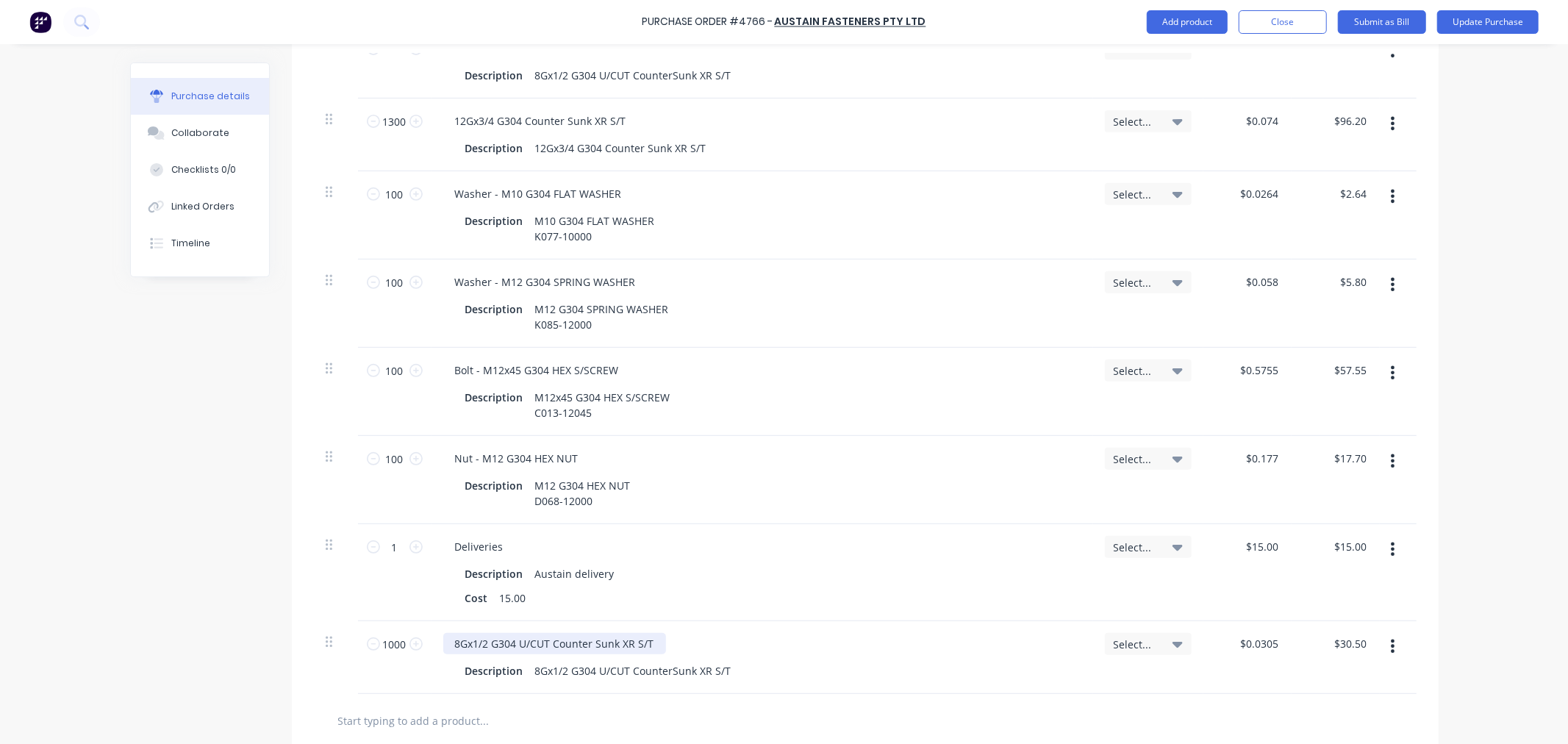
scroll to position [392, 0]
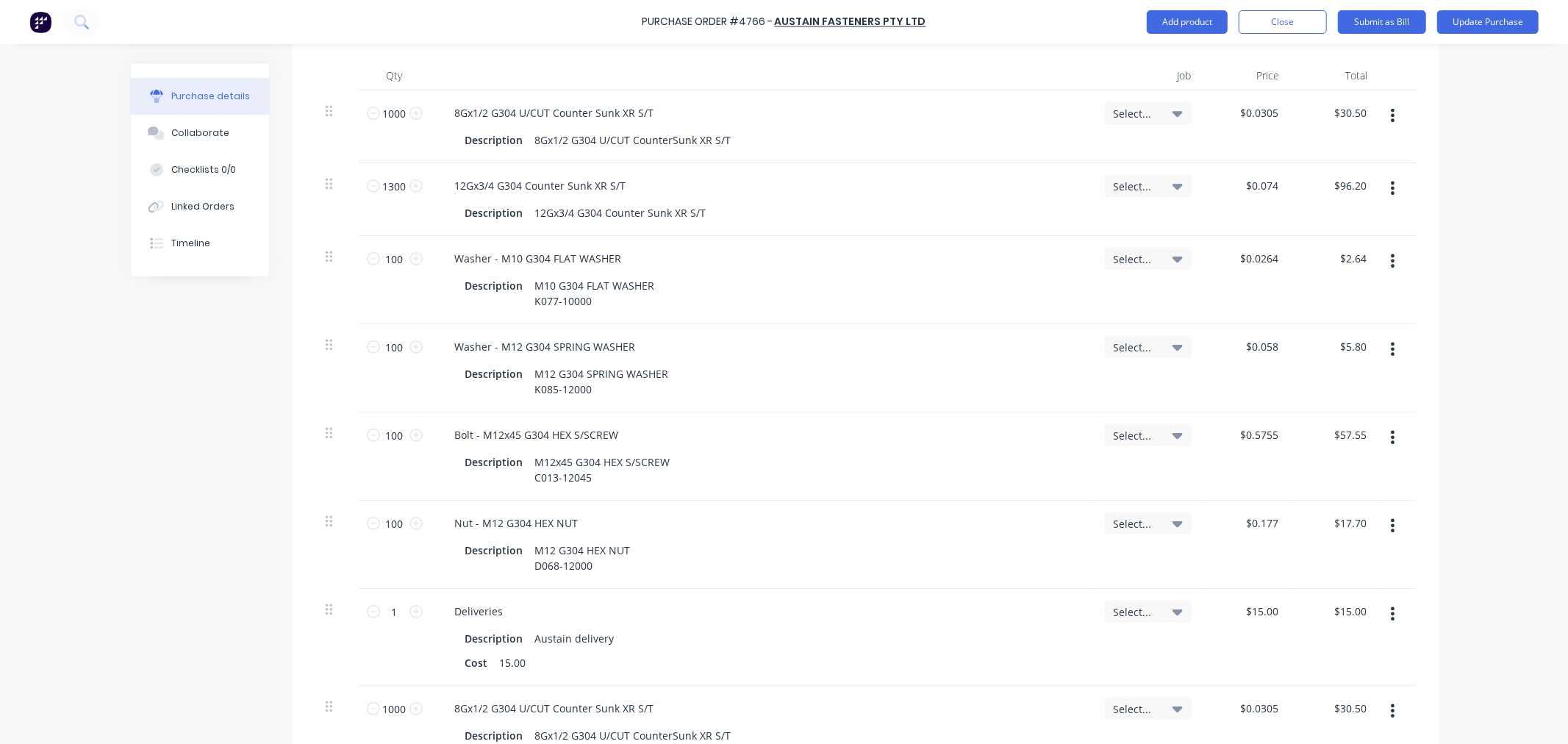
click at [1391, 114] on icon "button" at bounding box center [1393, 115] width 4 height 13
click at [1308, 241] on button "Delete" at bounding box center [1348, 243] width 125 height 29
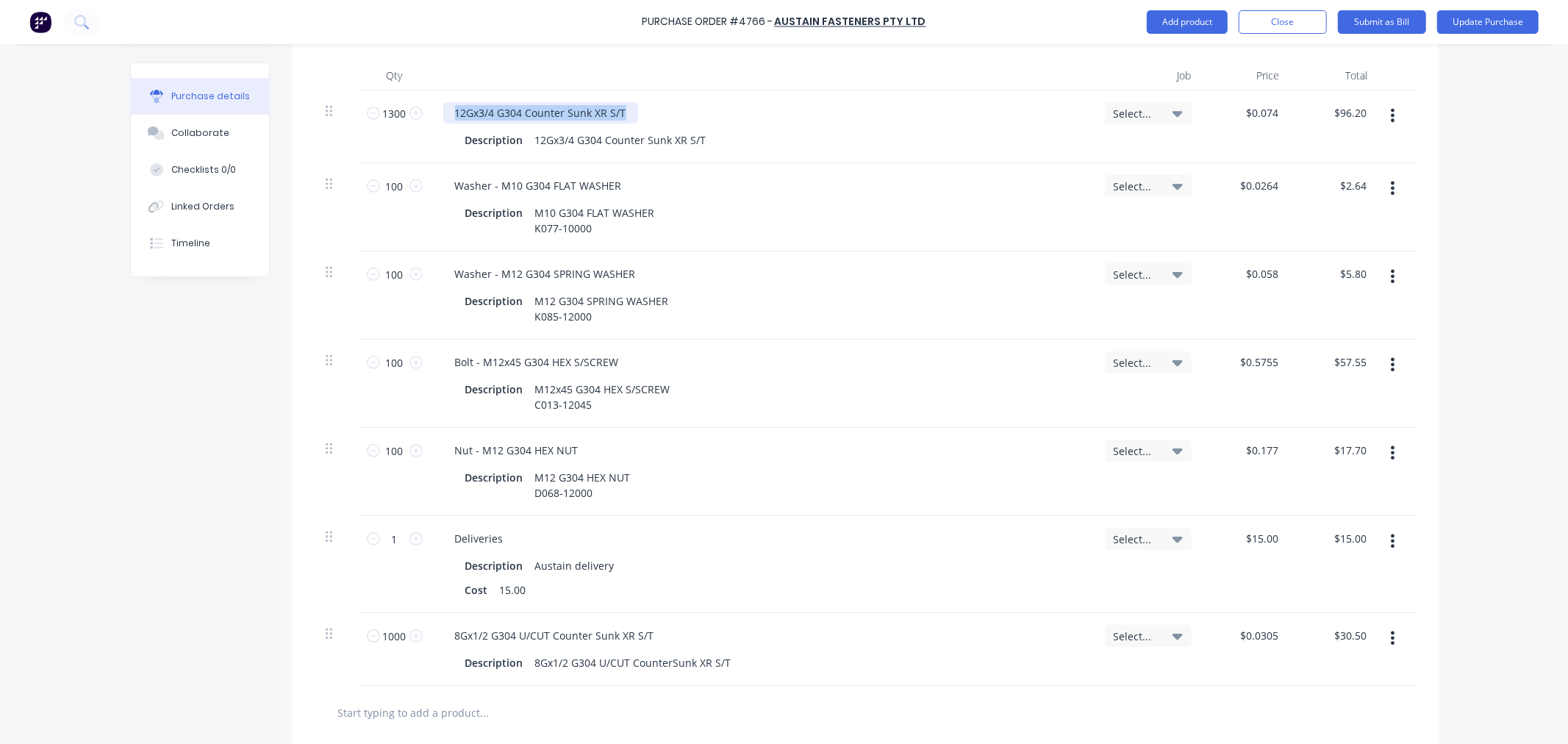
drag, startPoint x: 646, startPoint y: 111, endPoint x: 438, endPoint y: 118, distance: 208.1
click at [443, 118] on div "12Gx3/4 G304 Counter Sunk XR S/T" at bounding box center [763, 113] width 638 height 21
copy div "12Gx3/4 G304 Counter Sunk XR S/T"
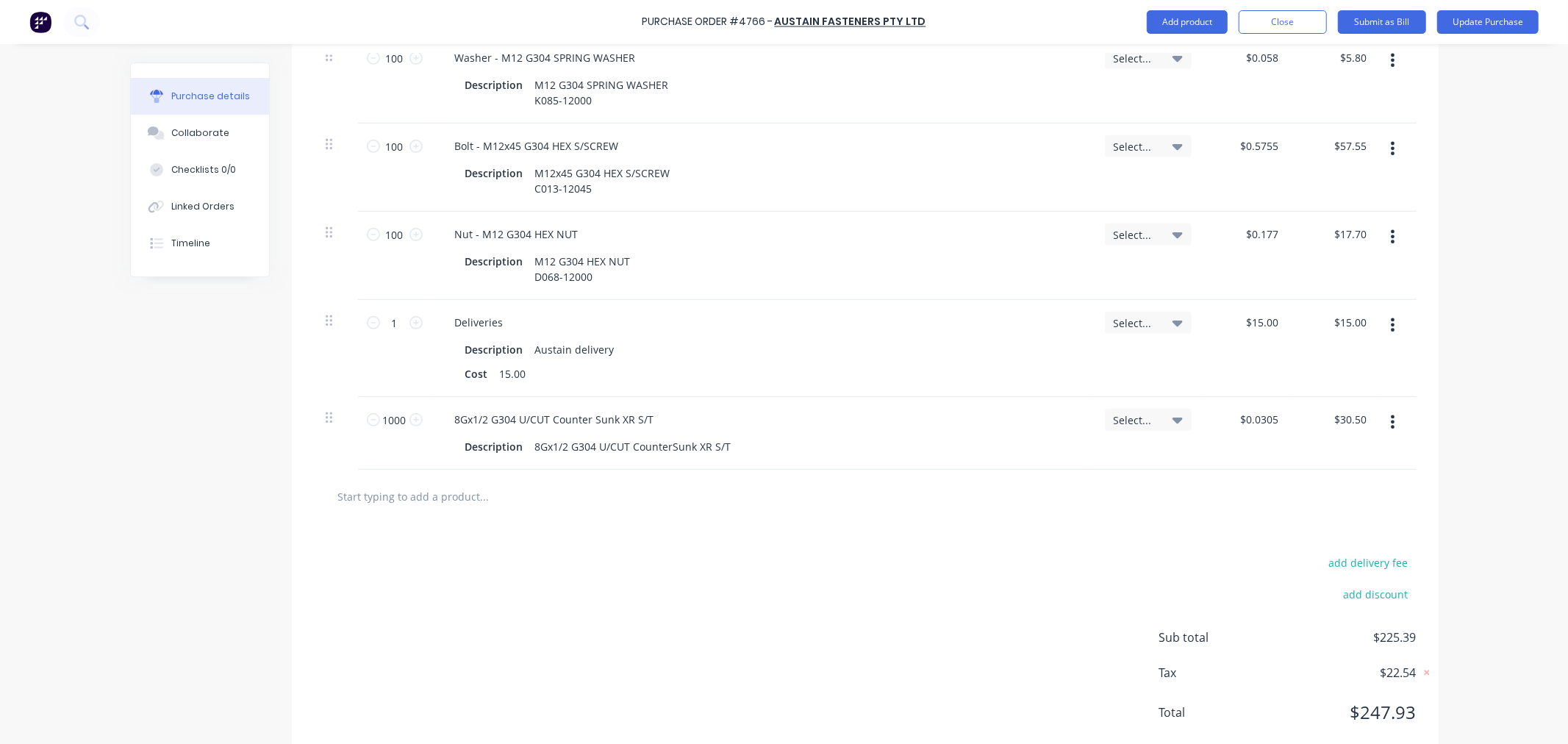
scroll to position [646, 0]
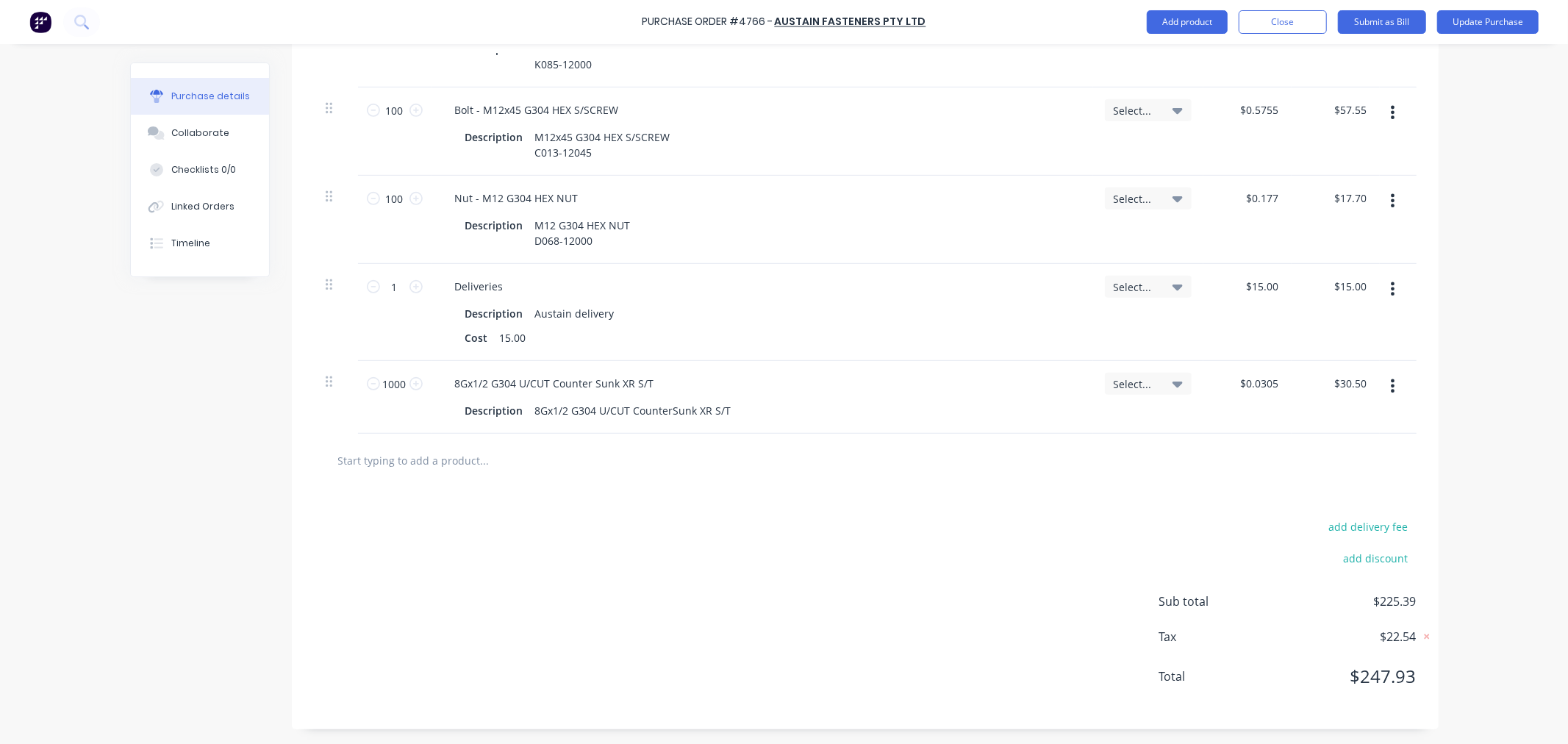
click at [417, 459] on input "text" at bounding box center [485, 460] width 294 height 29
paste input "12Gx3/4 G304 Counter Sunk XR S/T"
type textarea "x"
type input "12Gx3/4 G304 Counter Sunk XR S/T"
type textarea "x"
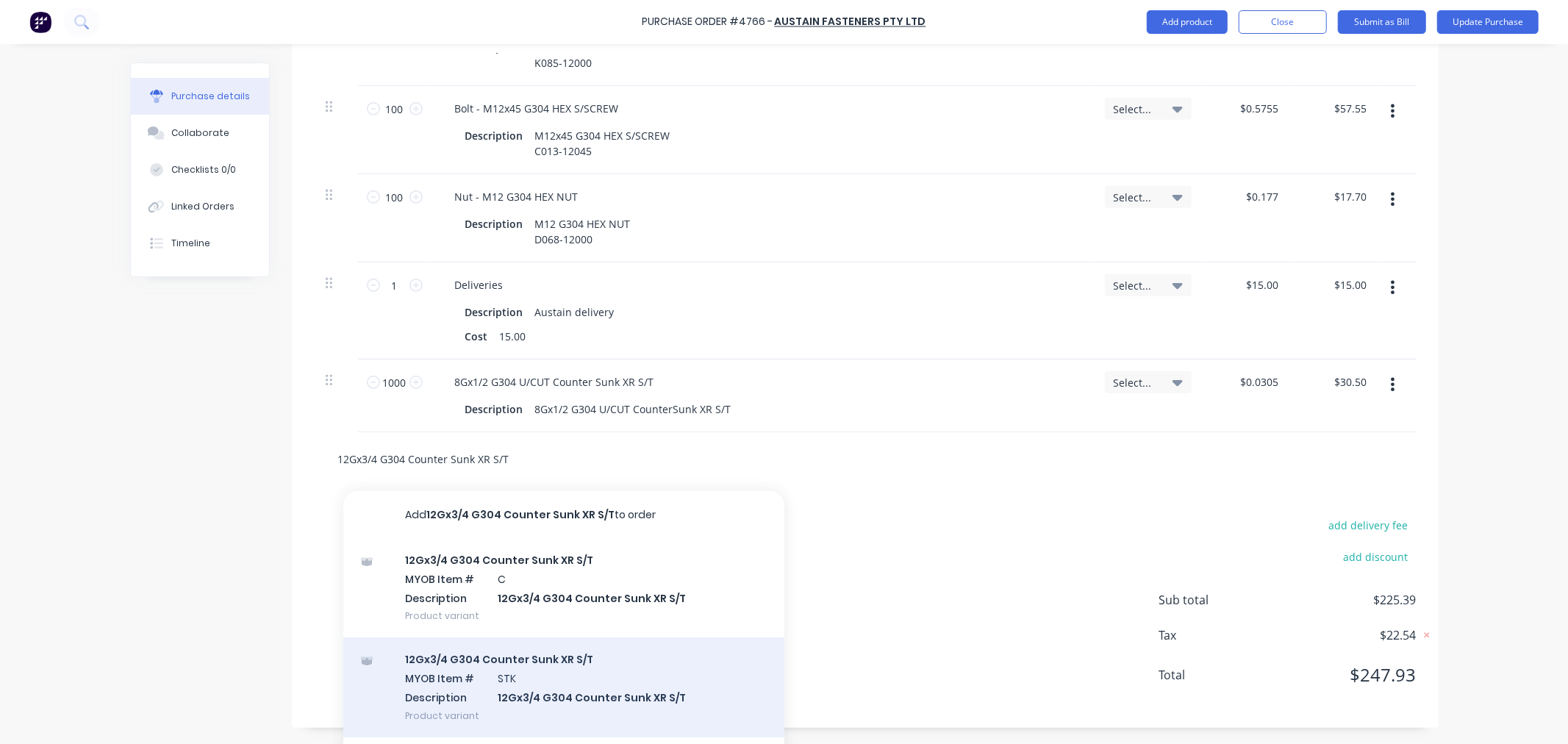
type input "12Gx3/4 G304 Counter Sunk XR S/T"
click at [510, 673] on div "12Gx3/4 G304 Counter Sunk XR S/T MYOB Item # STK Description 12Gx3/4 G304 Count…" at bounding box center [564, 687] width 441 height 99
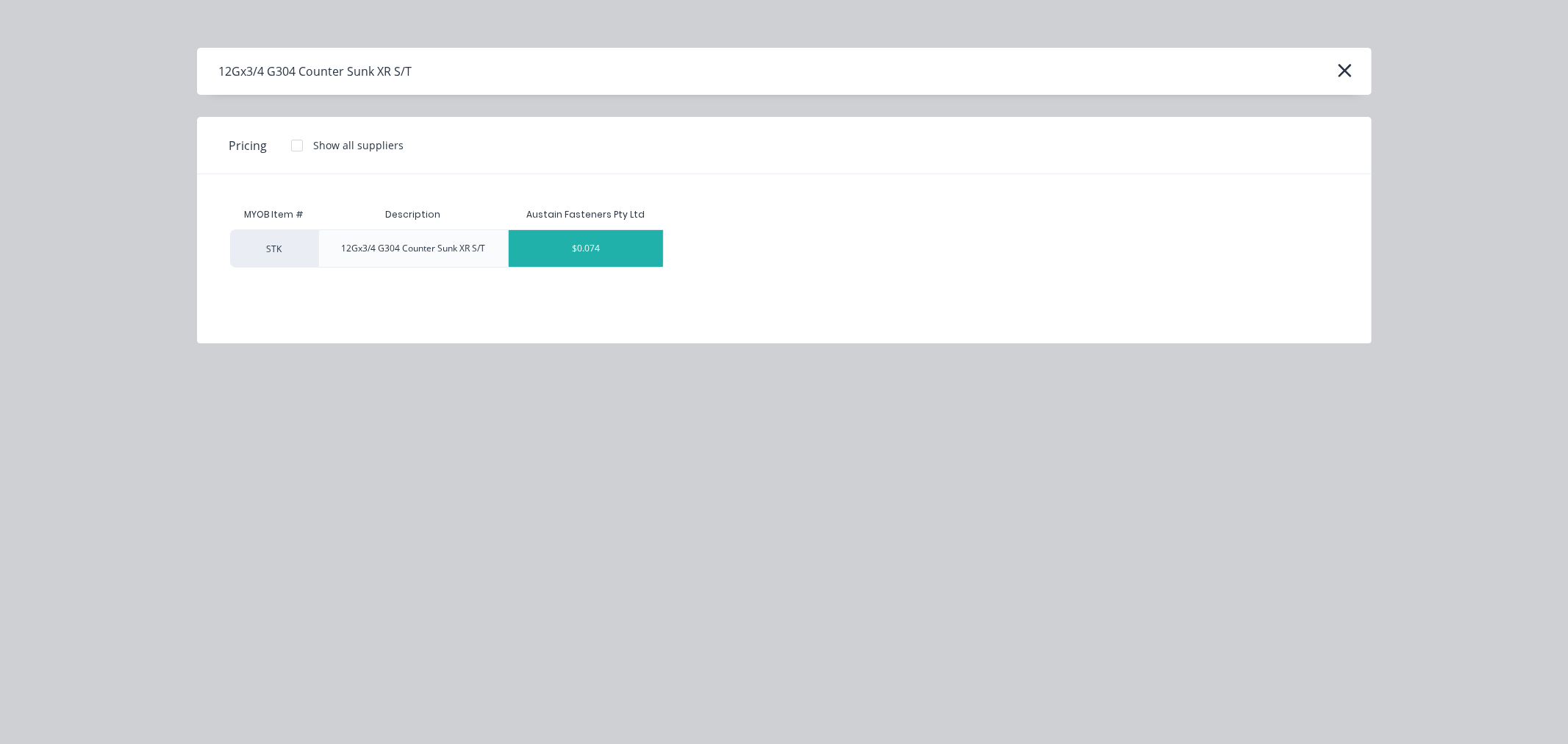
click at [576, 251] on div "$0.074" at bounding box center [586, 248] width 155 height 37
type textarea "x"
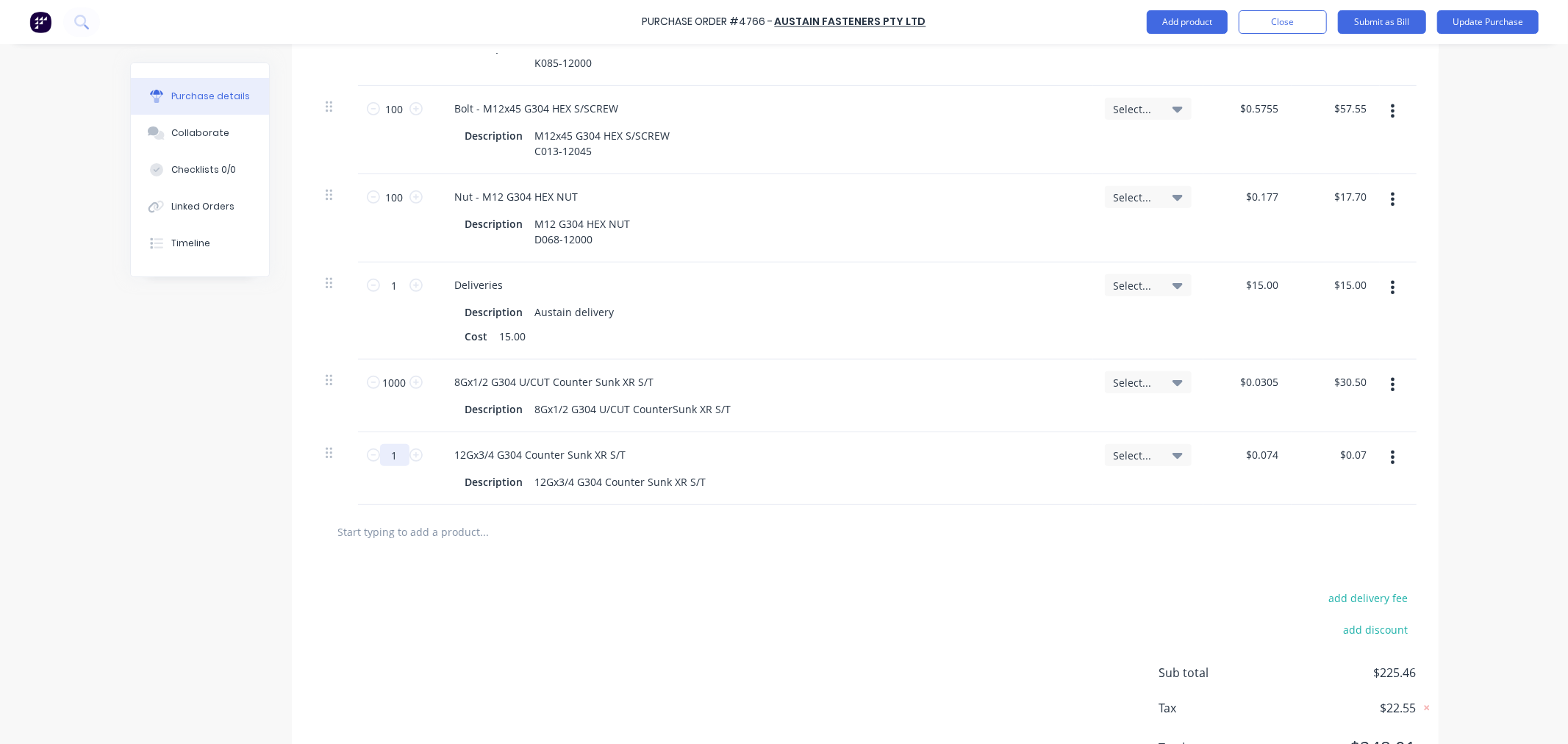
click at [400, 459] on input "1" at bounding box center [395, 455] width 29 height 22
type textarea "x"
type input "13"
type input "$0.96"
type textarea "x"
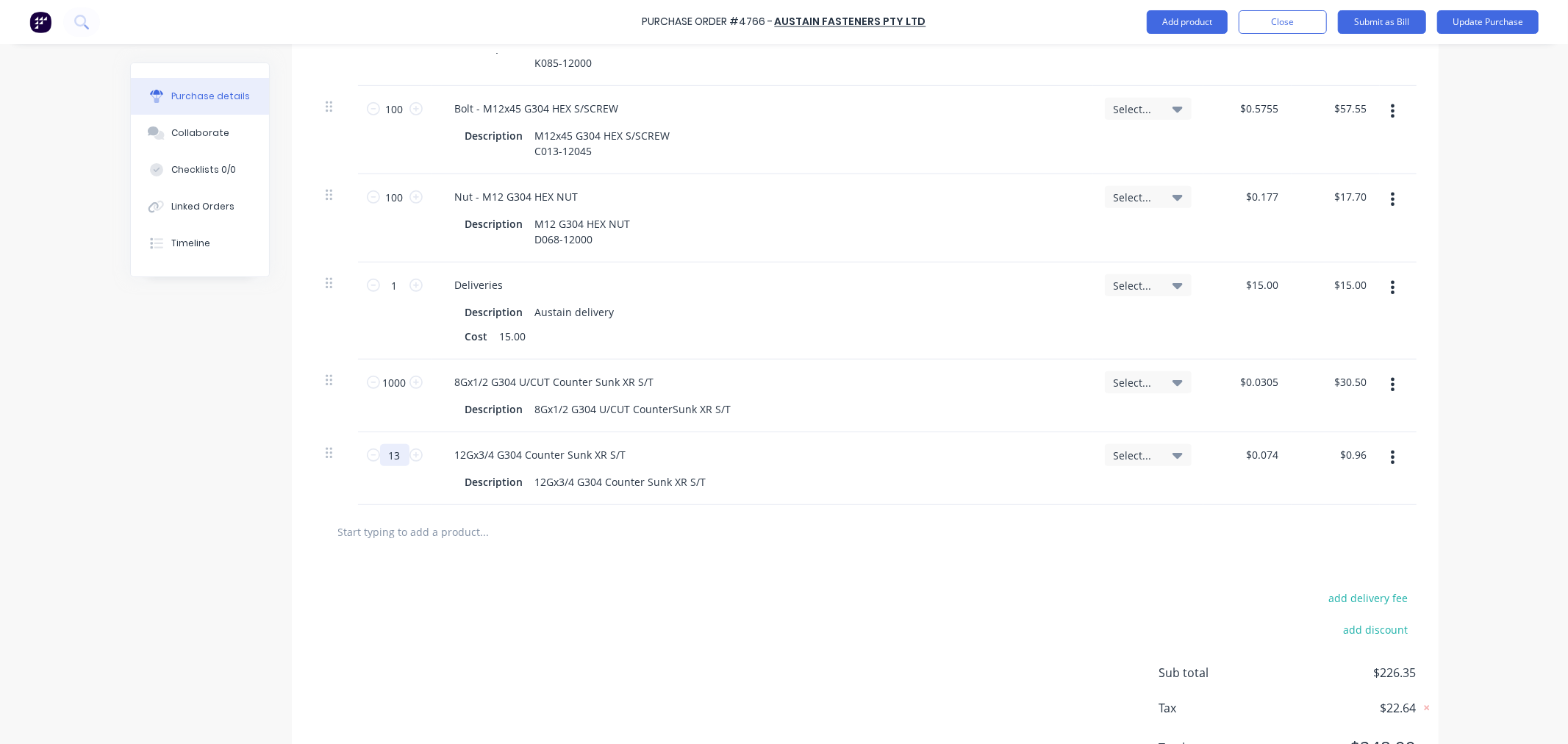
type input "130"
type input "$9.62"
type textarea "x"
type input "1300"
type input "$96.20"
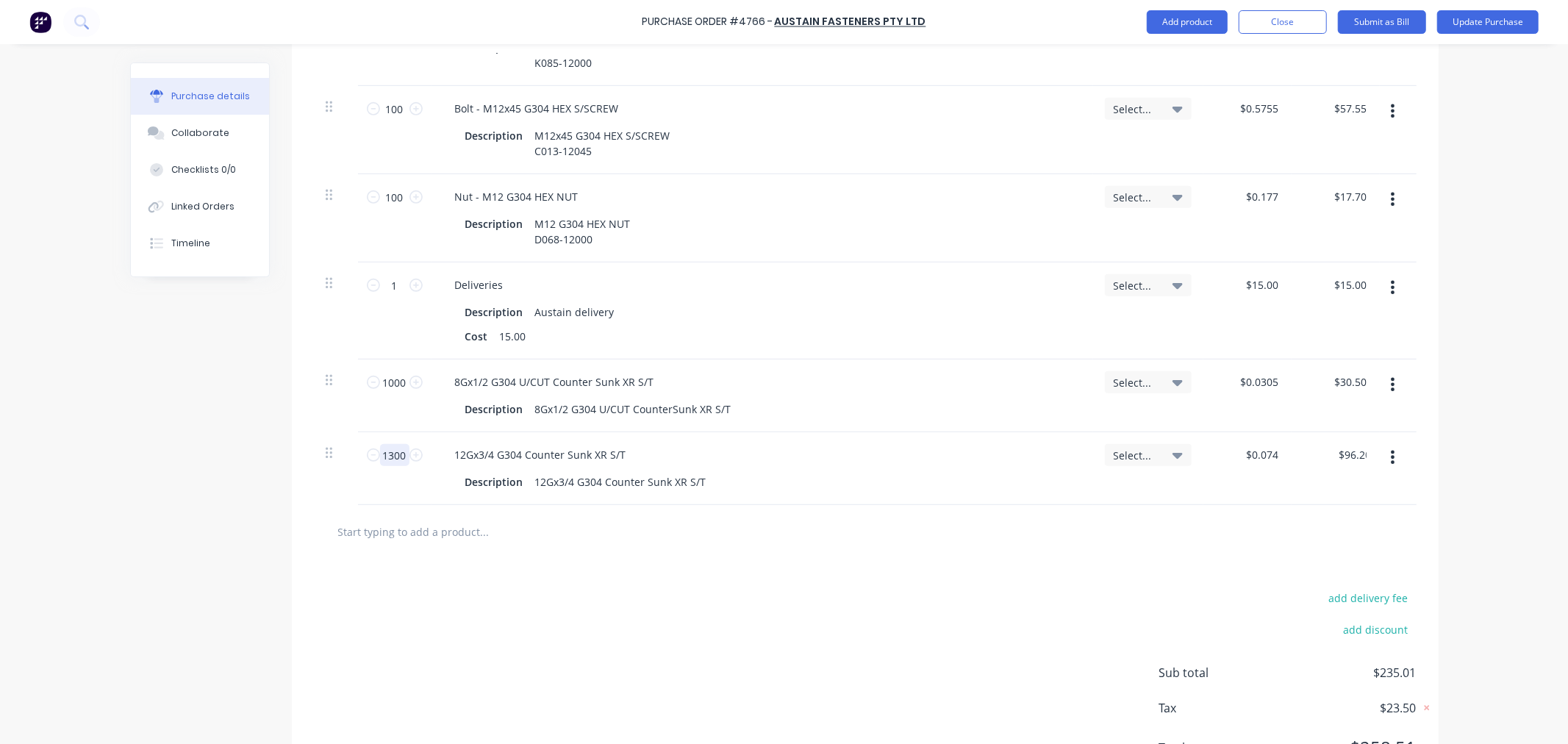
type textarea "x"
type input "1300"
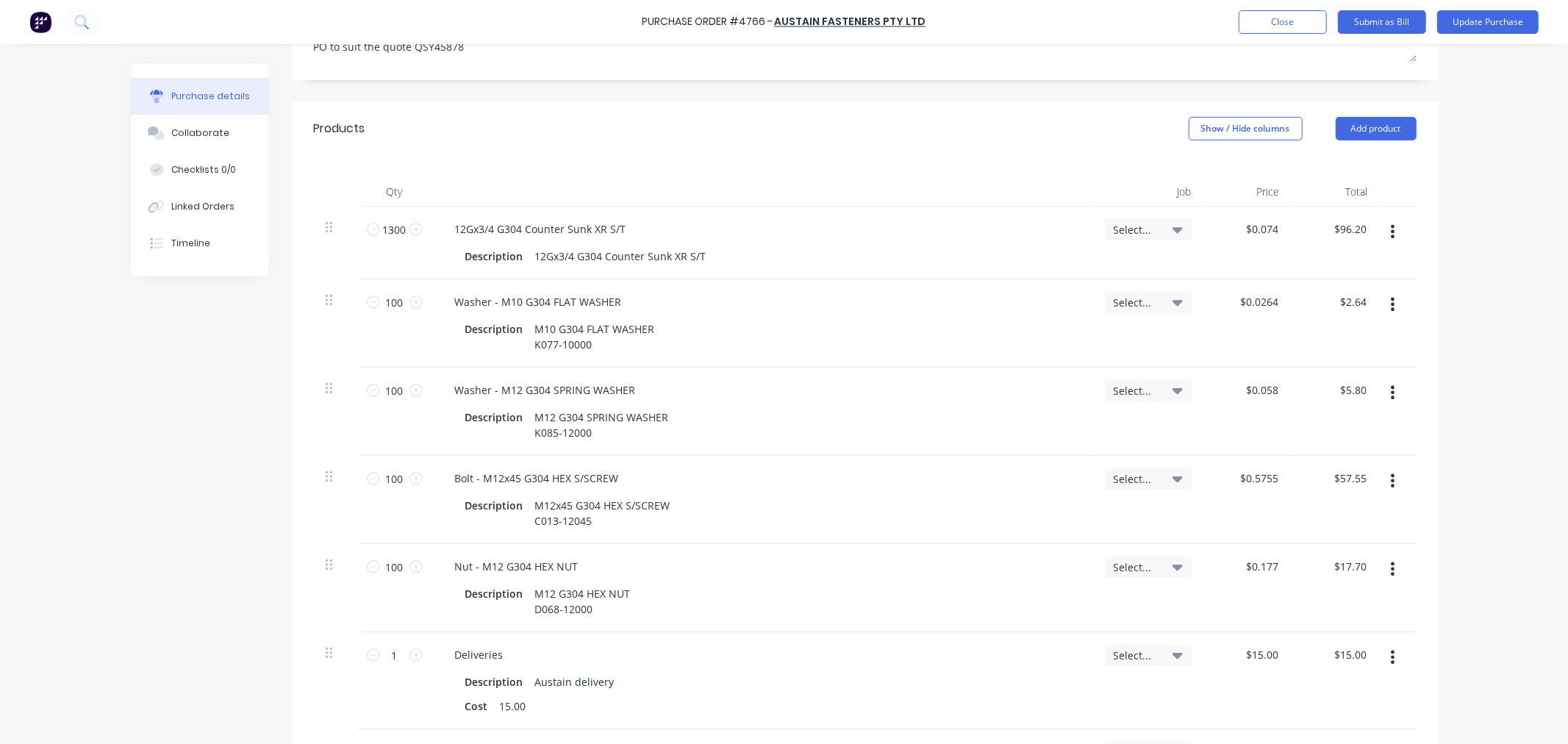
scroll to position [238, 0]
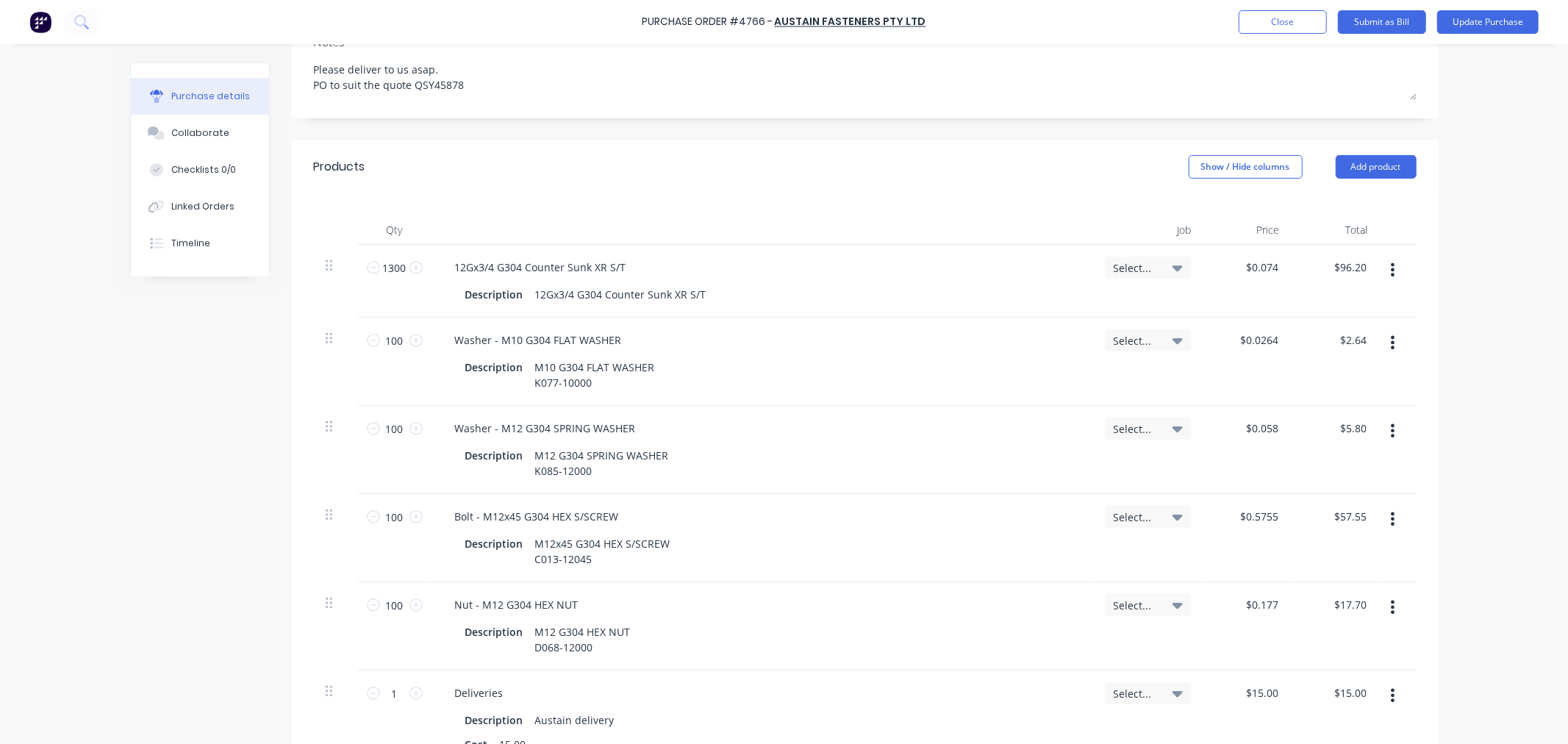
click at [1383, 273] on button "button" at bounding box center [1392, 269] width 35 height 27
click at [1301, 395] on button "Delete" at bounding box center [1348, 397] width 125 height 29
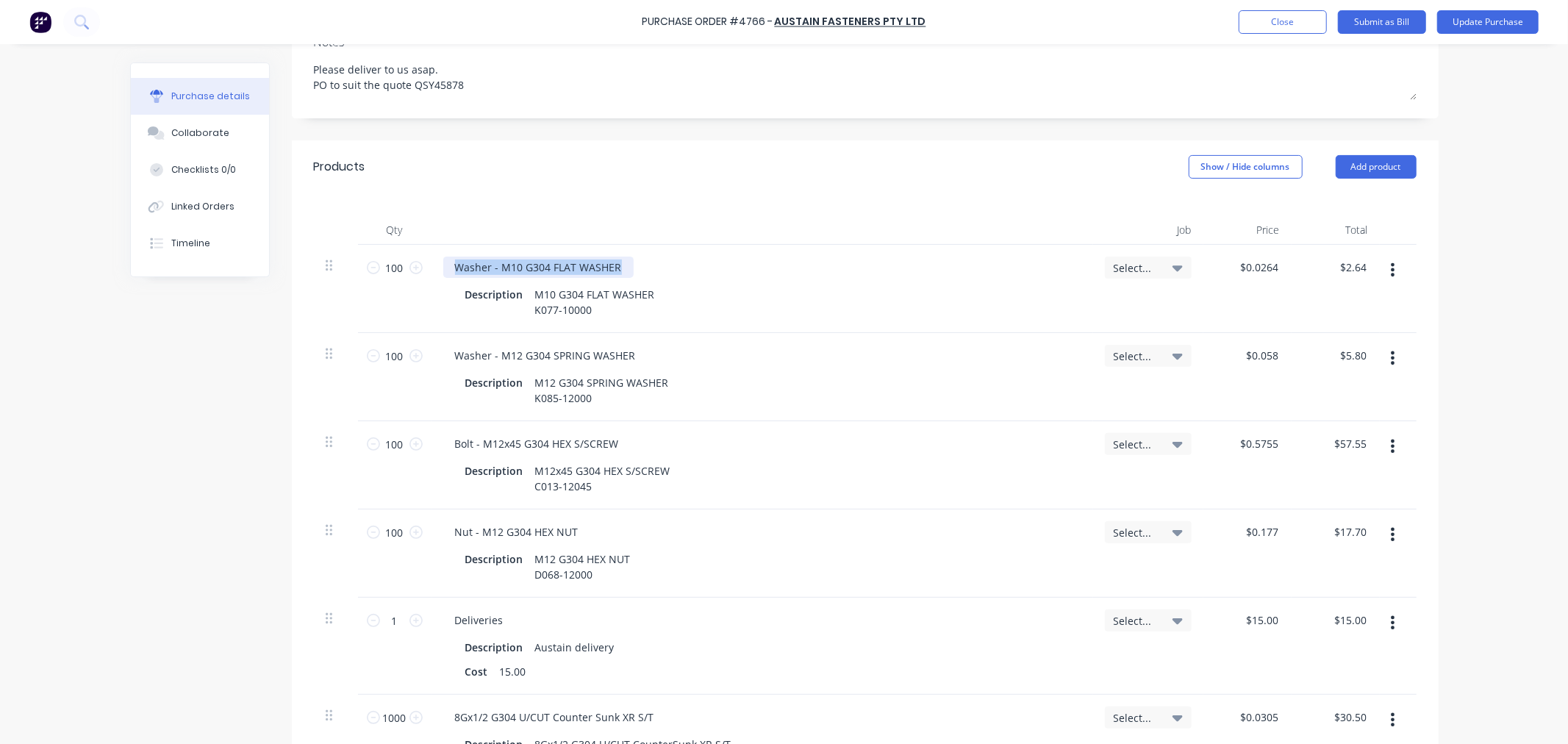
drag, startPoint x: 637, startPoint y: 272, endPoint x: 431, endPoint y: 260, distance: 206.3
click at [431, 260] on div "Washer - M10 G304 FLAT WASHER Description M10 G304 FLAT WASHER K077-10000" at bounding box center [762, 289] width 662 height 88
copy div "Washer - M10 G304 FLAT WASHER"
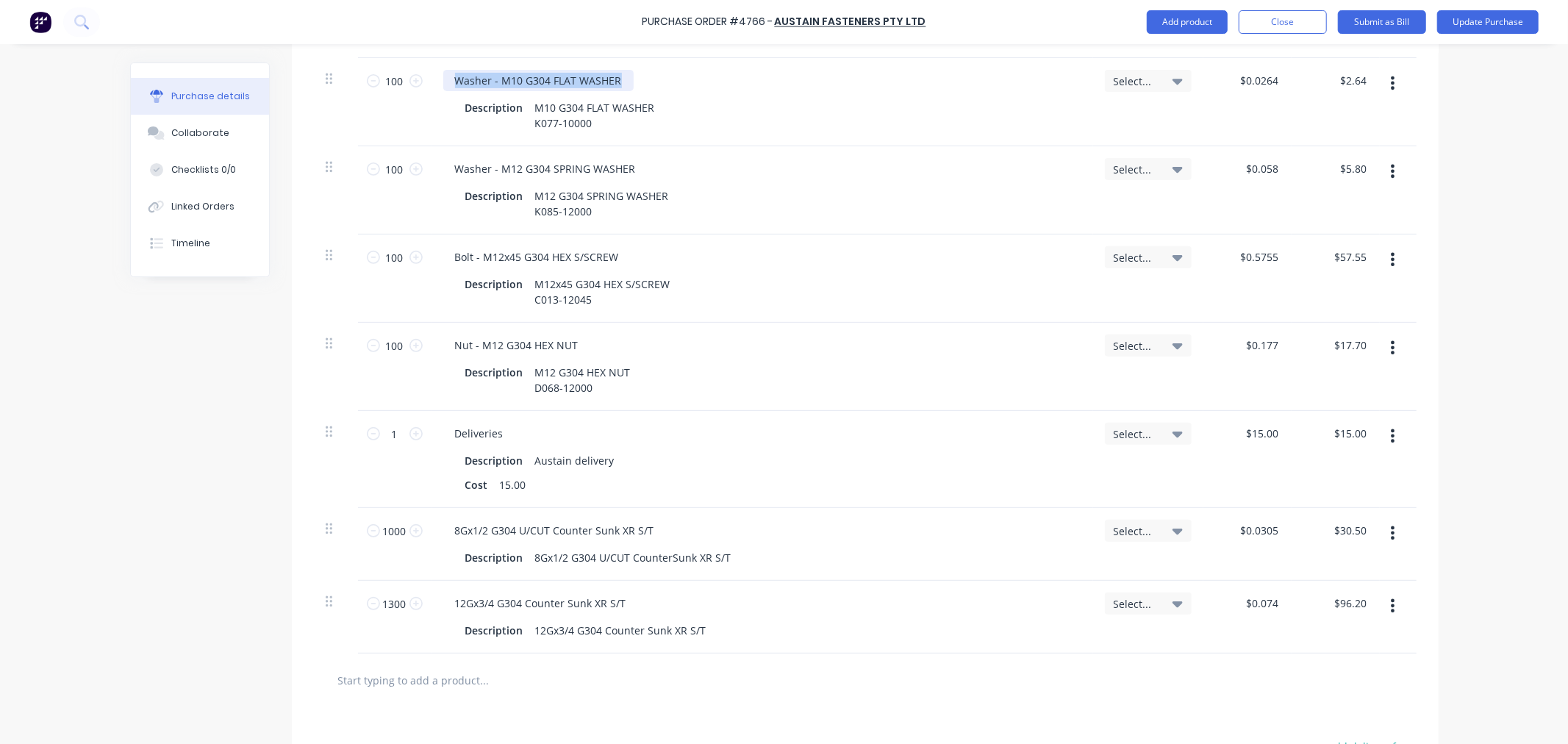
scroll to position [646, 0]
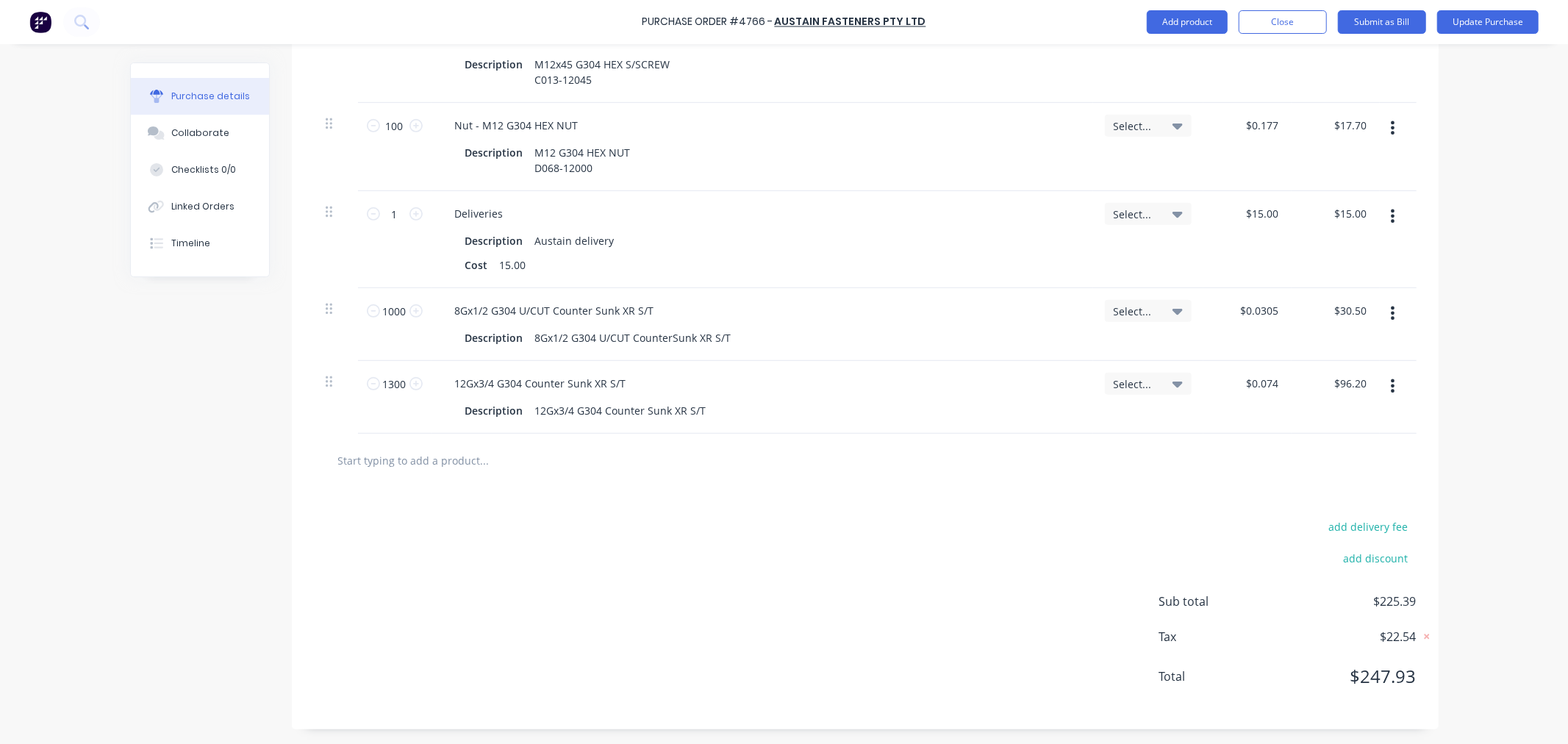
click at [395, 466] on input "text" at bounding box center [485, 460] width 294 height 29
paste input "Washer - M10 G304 FLAT WASHER"
type textarea "x"
type input "Washer - M10 G304 FLAT WASHER"
type textarea "x"
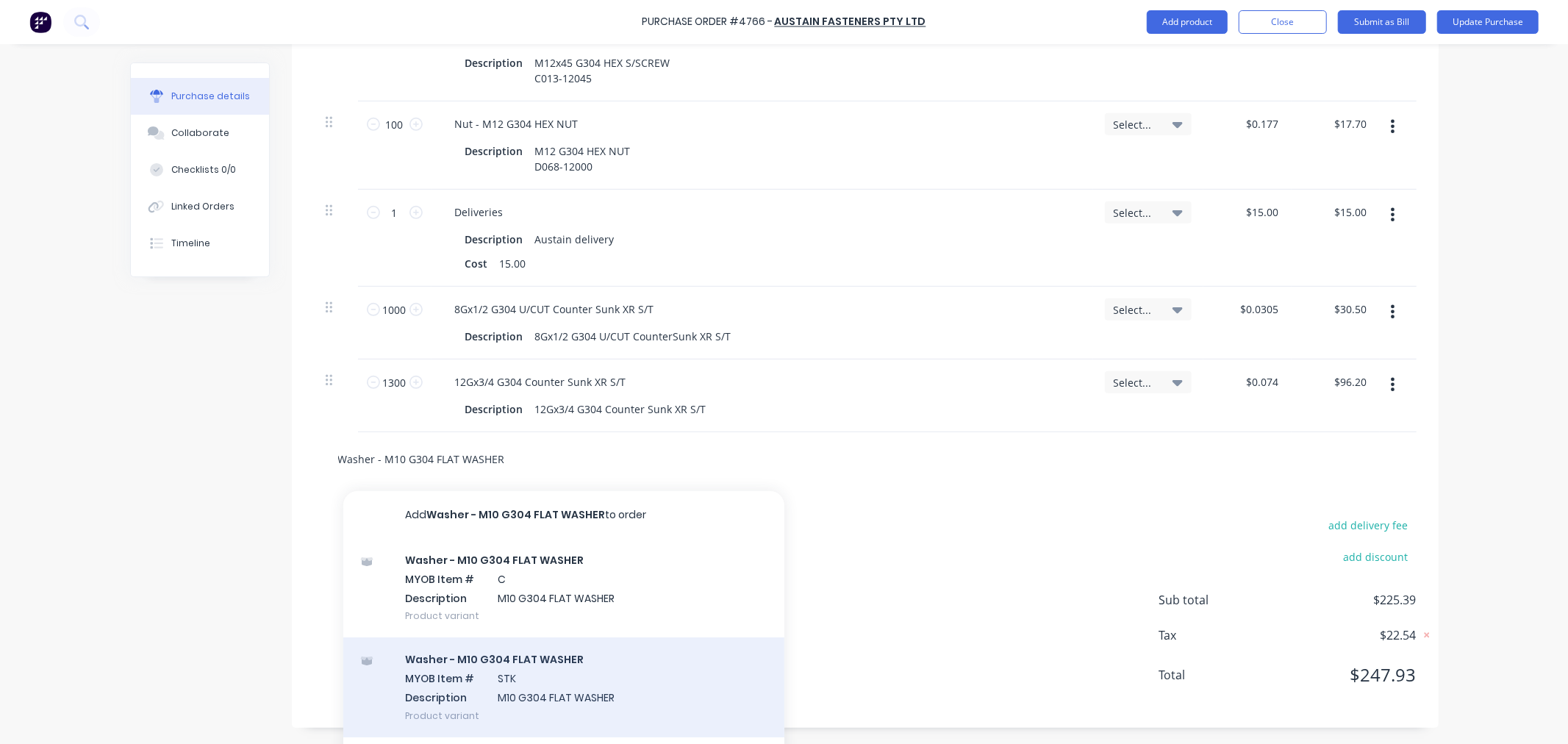
type input "Washer - M10 G304 FLAT WASHER"
click at [451, 691] on div "Washer - M10 G304 FLAT WASHER MYOB Item # STK Description M10 G304 FLAT WASHER …" at bounding box center [564, 687] width 441 height 99
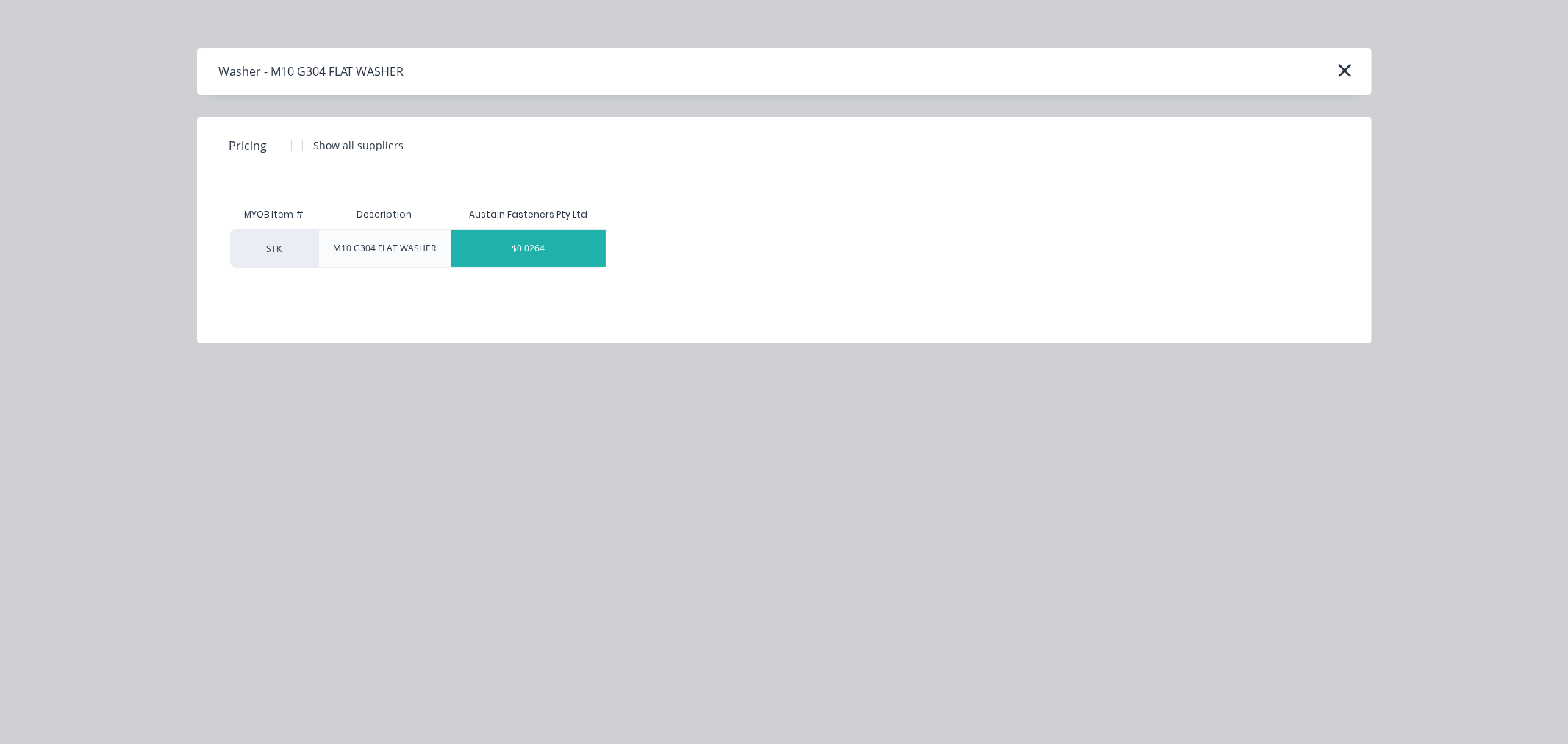
click at [481, 247] on div "$0.0264" at bounding box center [529, 248] width 155 height 37
type textarea "x"
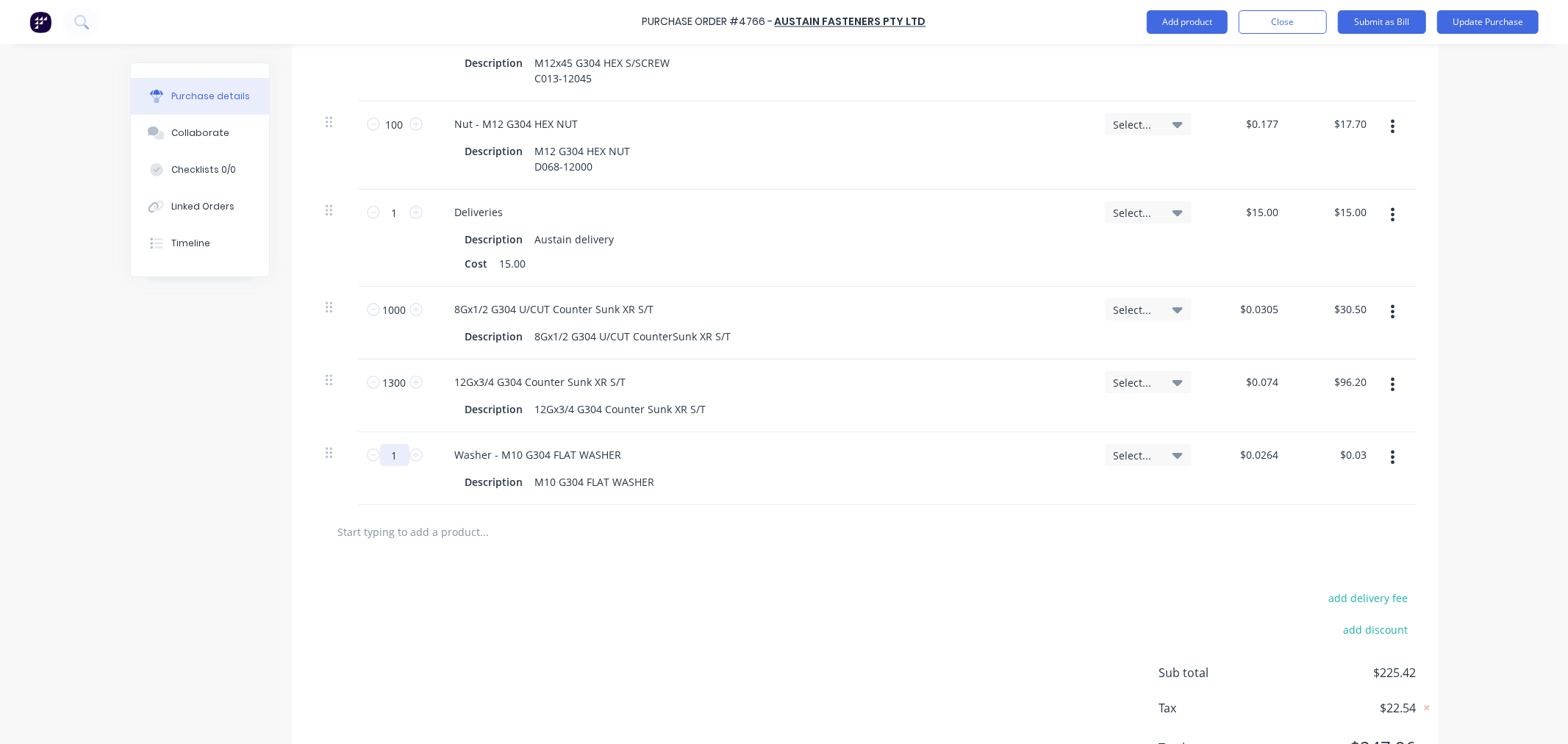
click at [397, 450] on input "1" at bounding box center [395, 455] width 29 height 22
type textarea "x"
type input "10"
type input "$0.26"
type textarea "x"
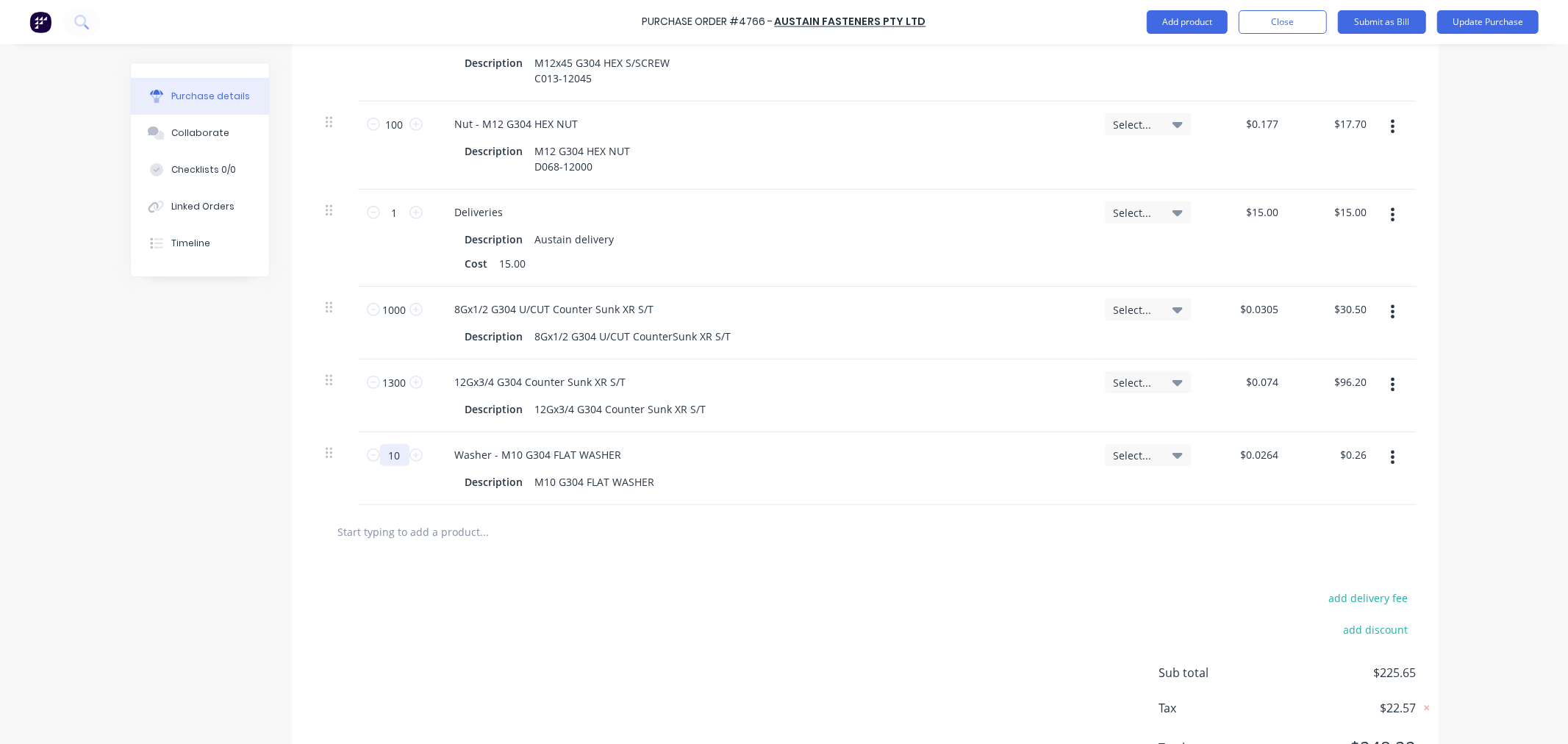
type input "100"
type input "$2.64"
type textarea "x"
type input "100"
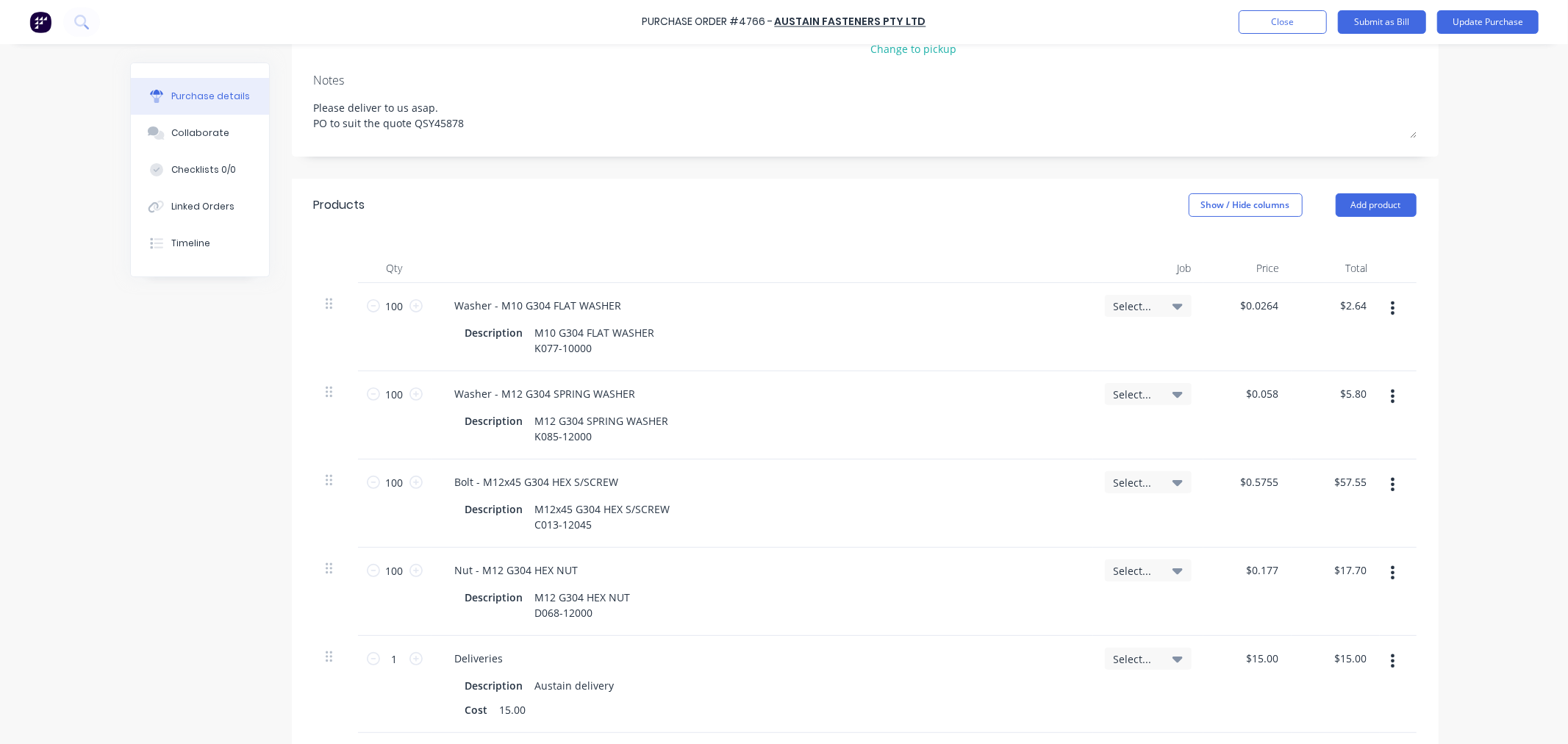
scroll to position [238, 0]
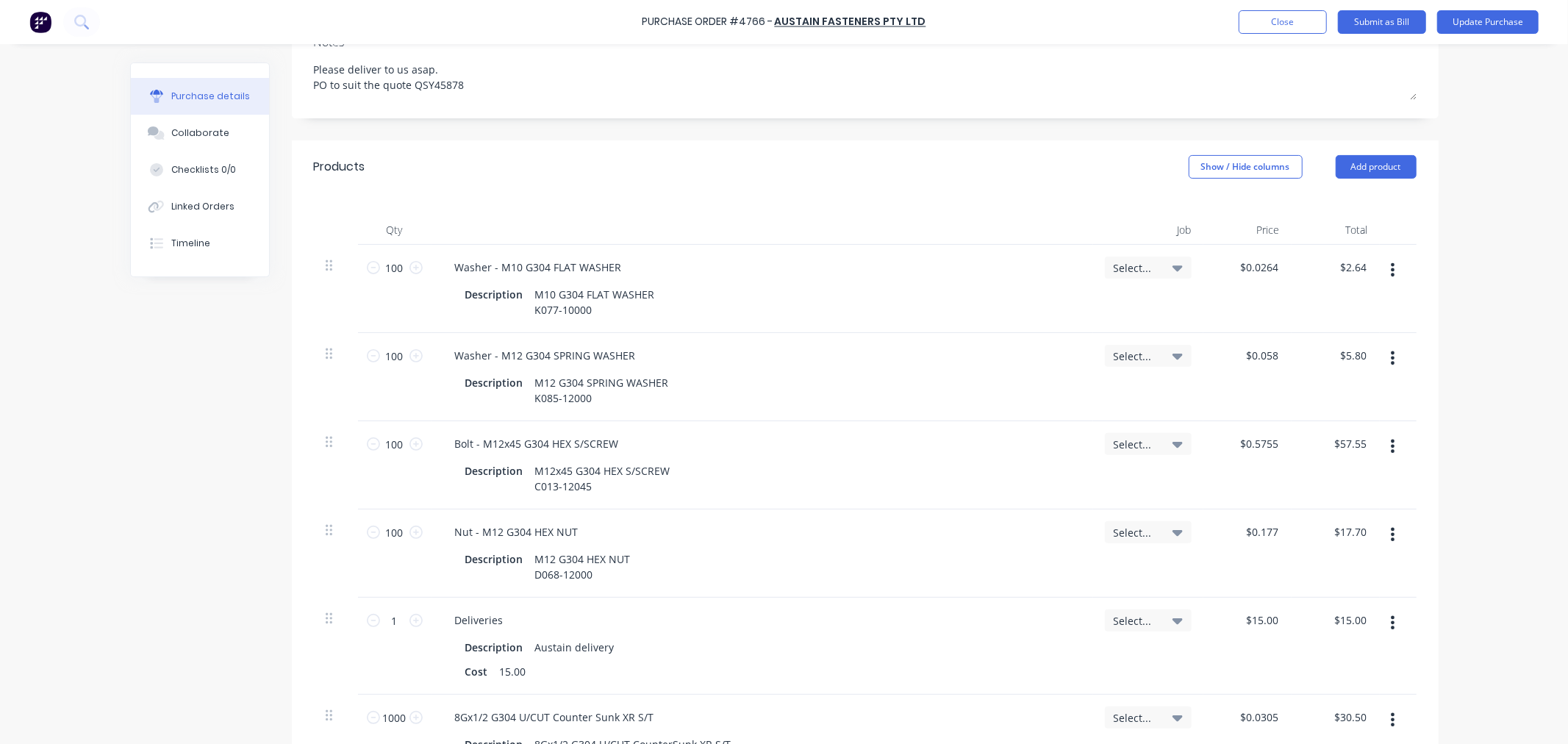
click at [1391, 269] on icon "button" at bounding box center [1393, 270] width 4 height 16
click at [1306, 391] on button "Delete" at bounding box center [1348, 397] width 125 height 29
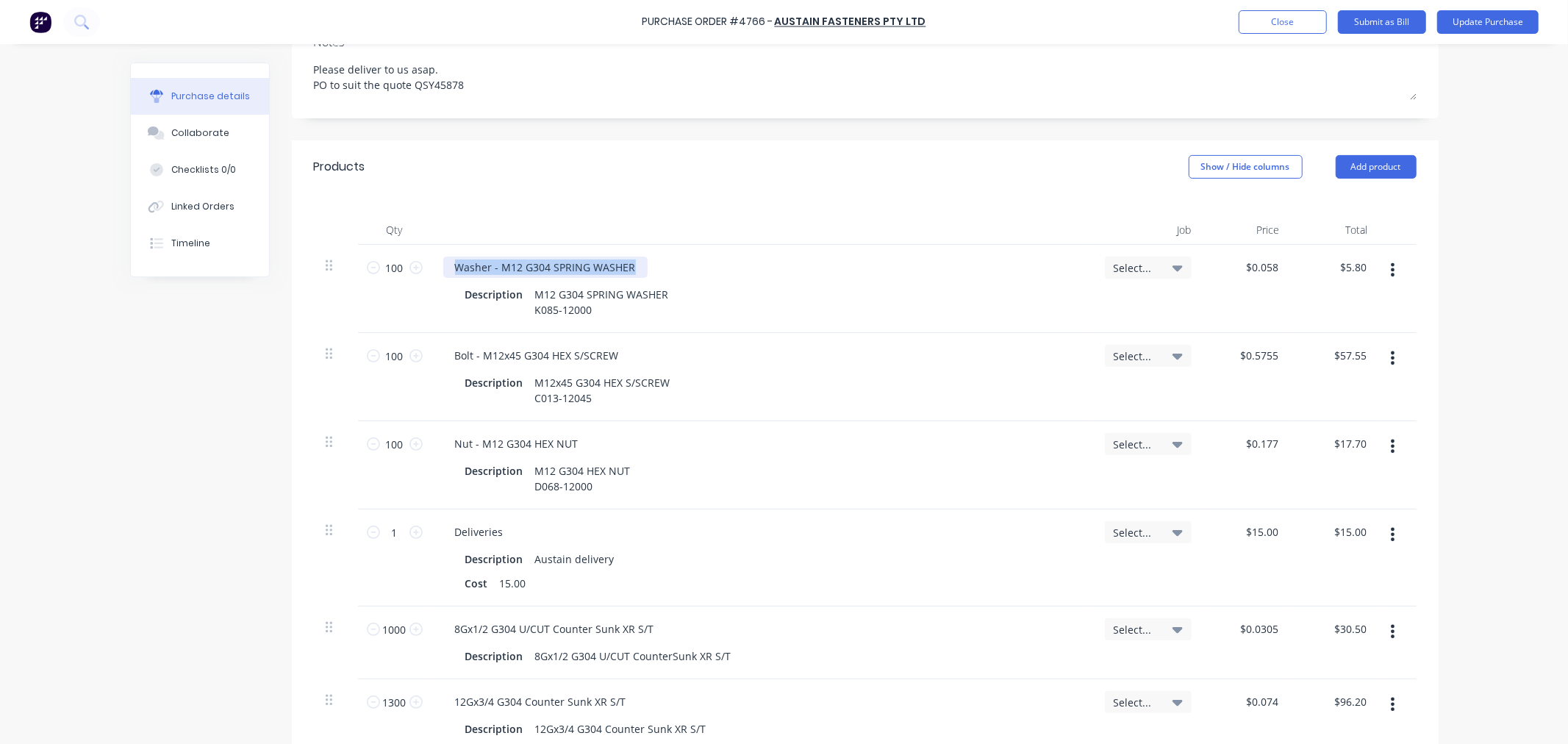
drag, startPoint x: 634, startPoint y: 261, endPoint x: 436, endPoint y: 263, distance: 198.0
click at [443, 263] on div "Washer - M12 G304 SPRING WASHER" at bounding box center [546, 267] width 205 height 21
copy div "Washer - M12 G304 SPRING WASHER"
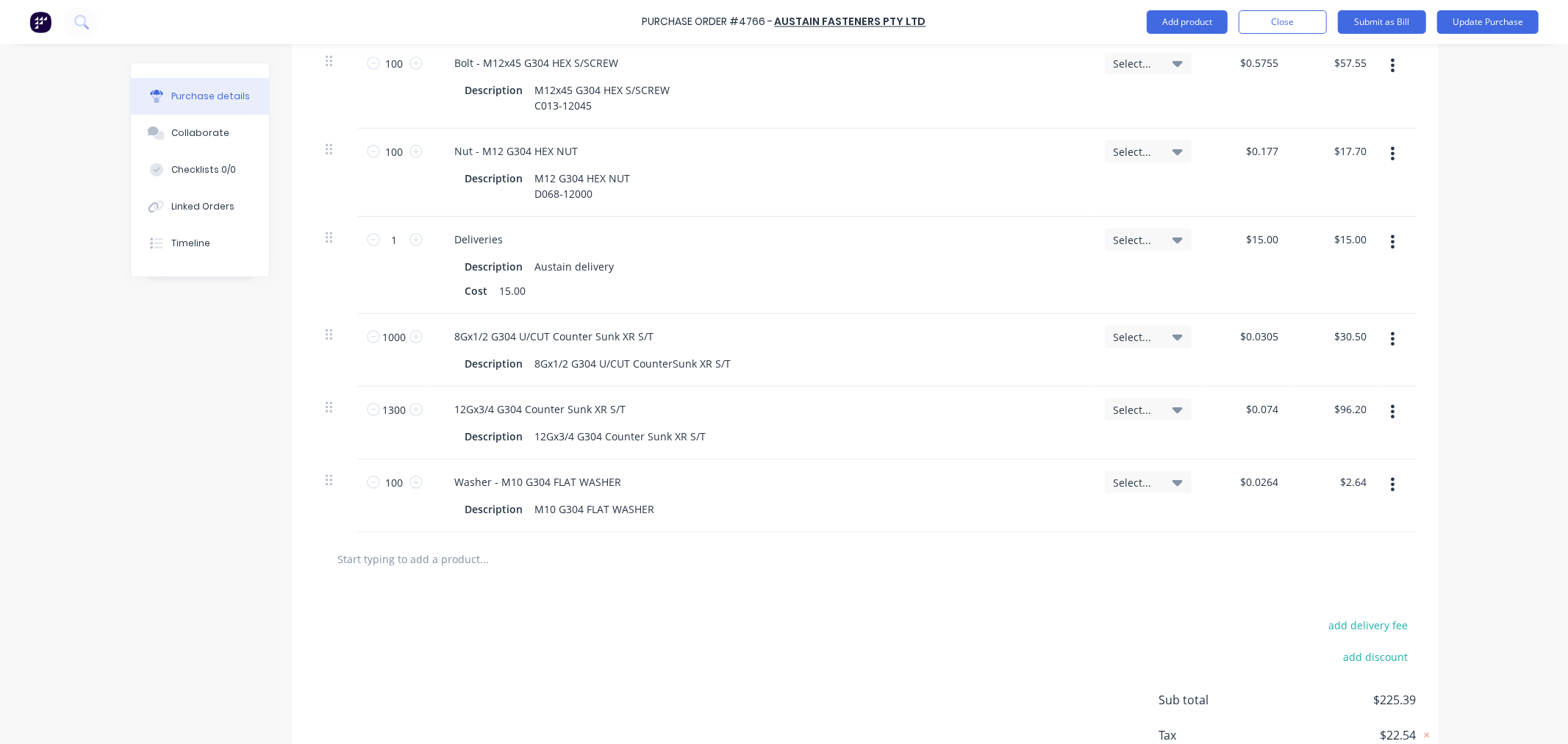
scroll to position [630, 0]
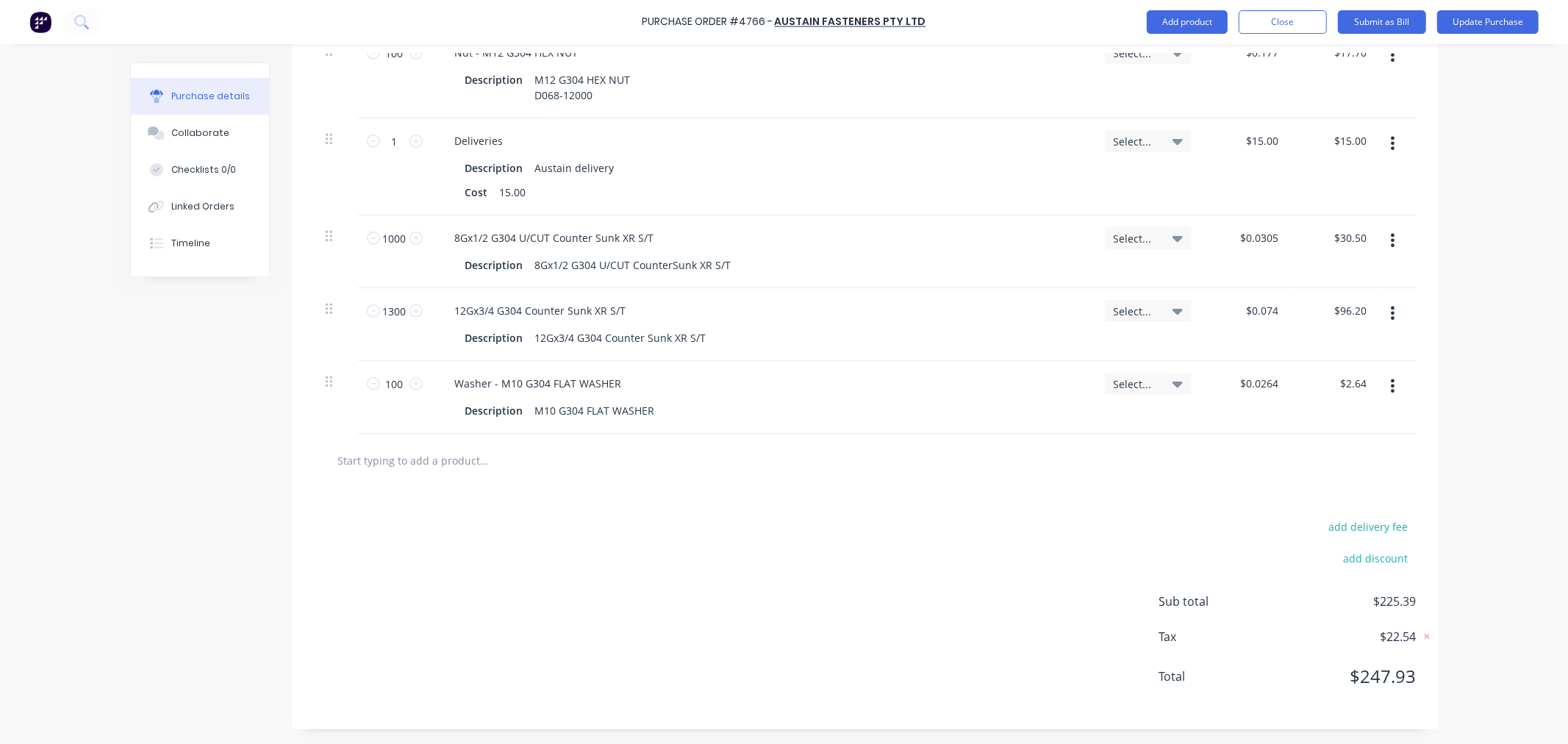
click at [393, 464] on input "text" at bounding box center [485, 460] width 294 height 29
paste input "Washer - M12 G304 SPRING WASHER"
type textarea "x"
type input "Washer - M12 G304 SPRING WASHER"
type textarea "x"
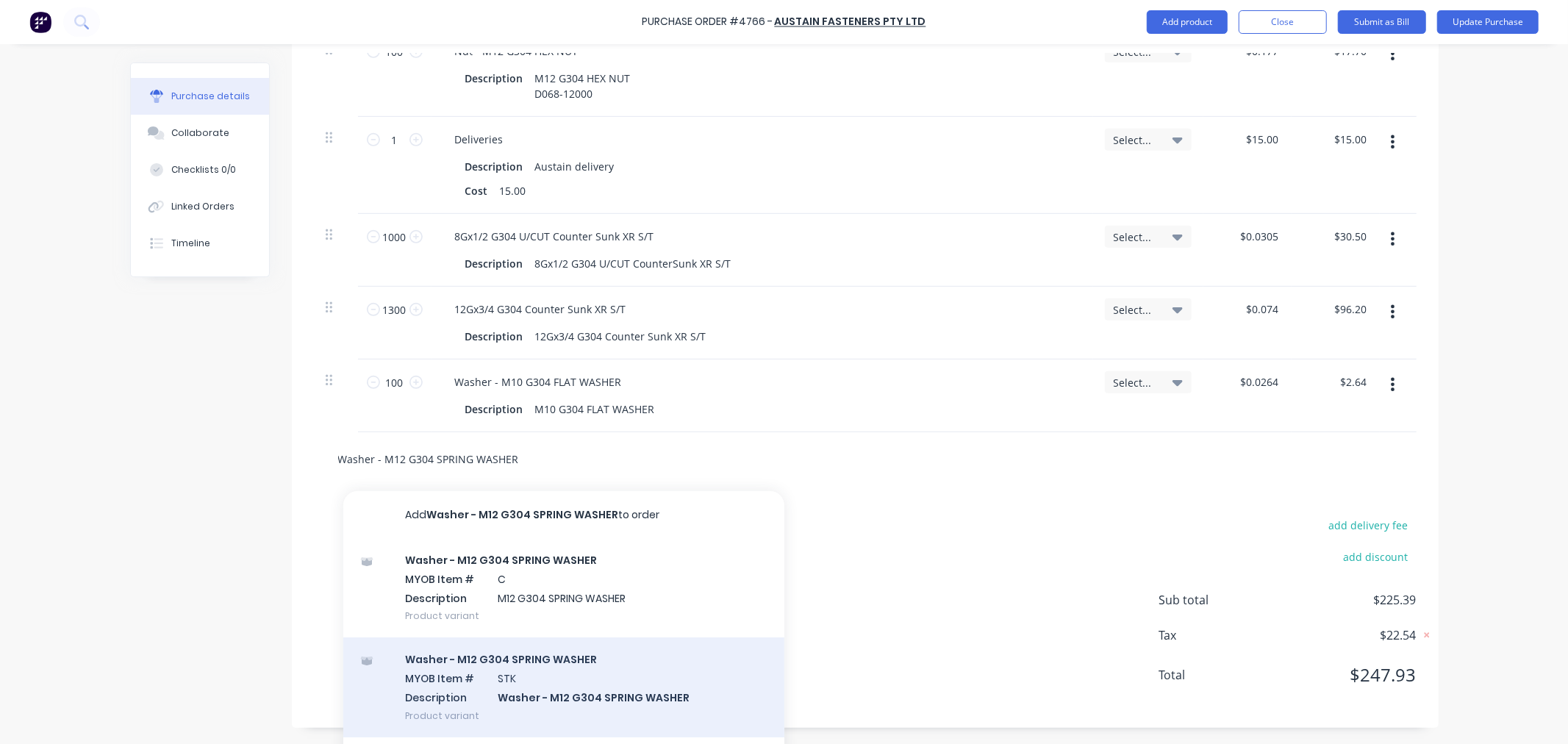
type input "Washer - M12 G304 SPRING WASHER"
click at [462, 680] on div "Washer - M12 G304 SPRING WASHER MYOB Item # STK Description Washer - M12 G304 S…" at bounding box center [564, 687] width 441 height 99
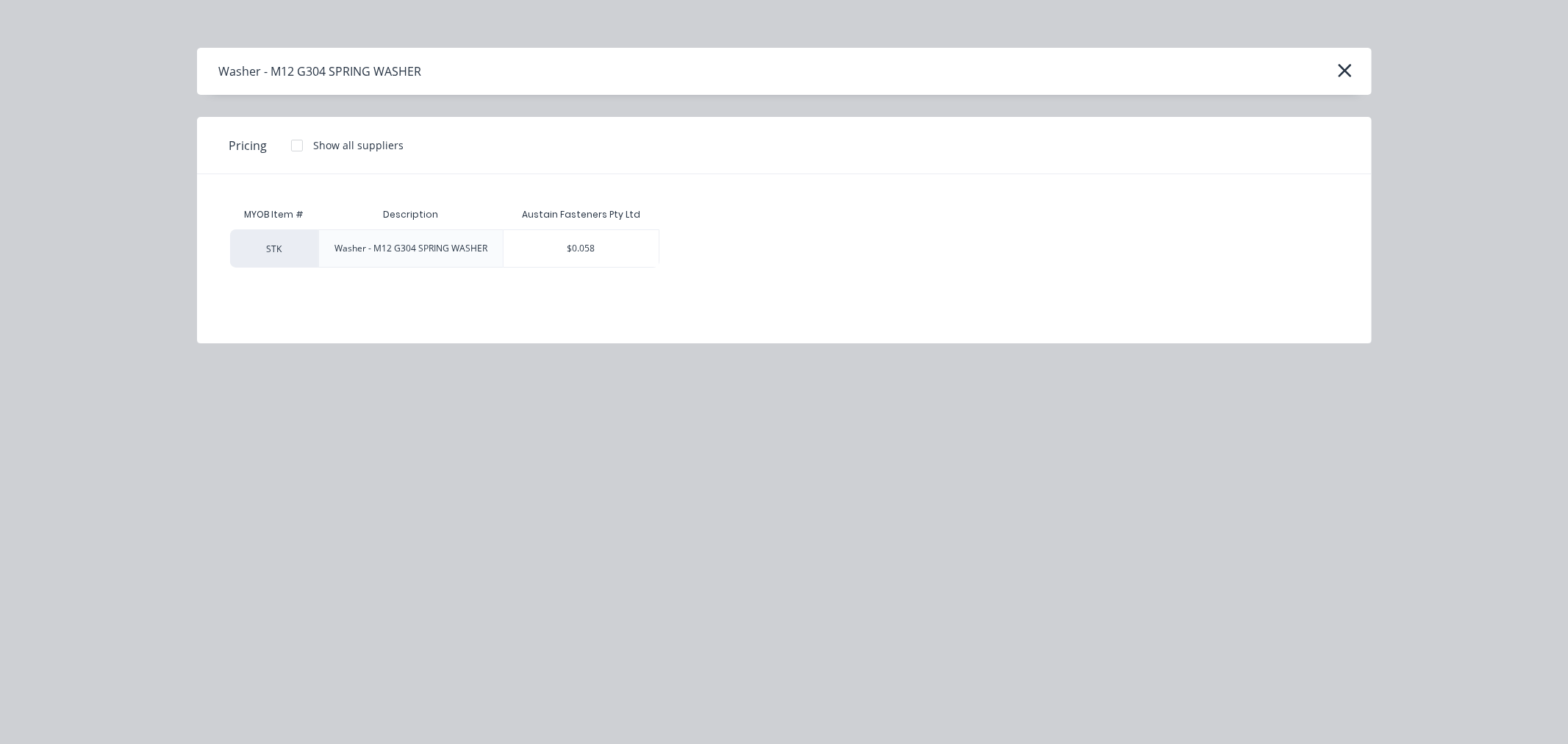
click at [587, 234] on div "$0.058" at bounding box center [581, 248] width 155 height 37
type textarea "x"
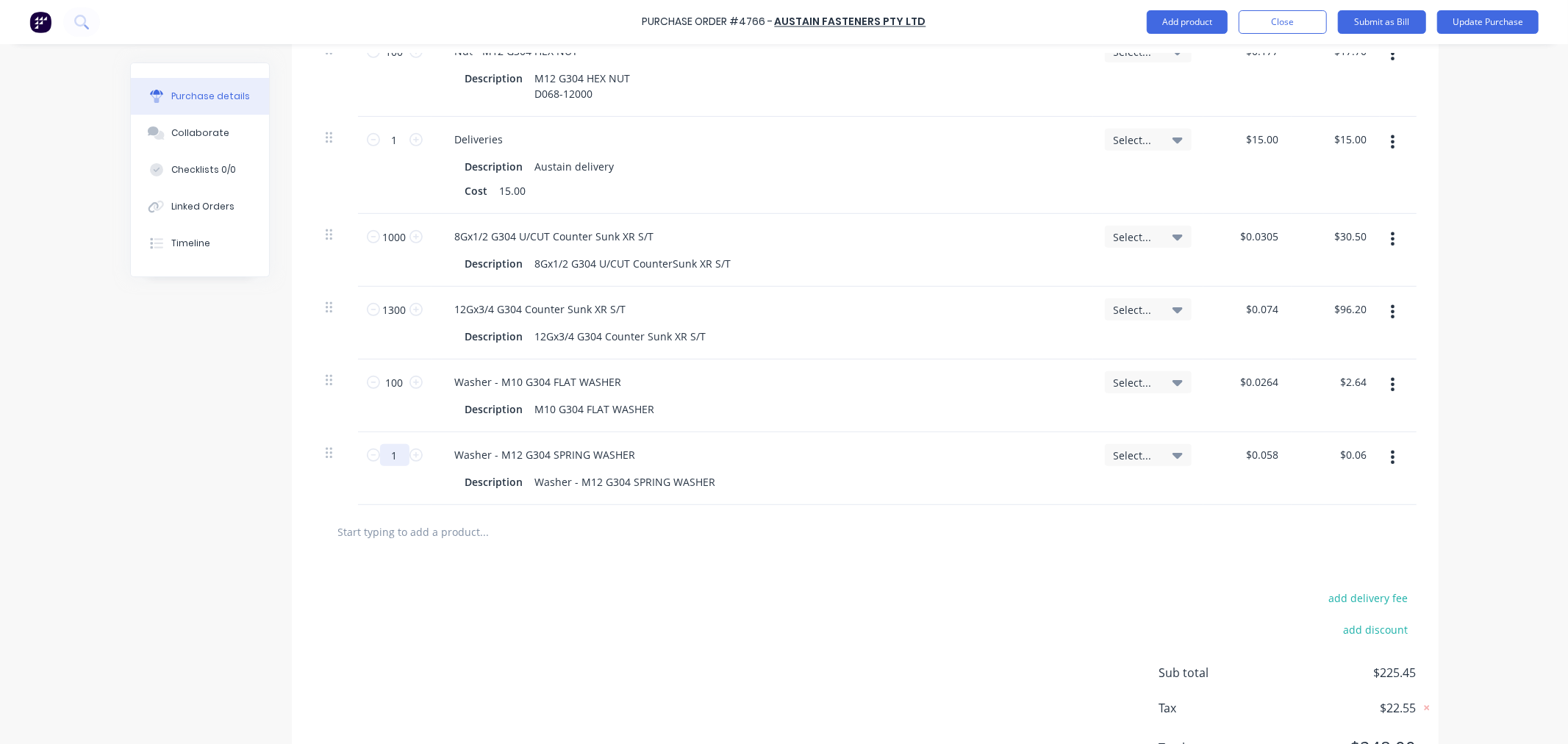
click at [397, 458] on input "1" at bounding box center [395, 455] width 29 height 22
type textarea "x"
type input "10"
type input "$0.58"
type textarea "x"
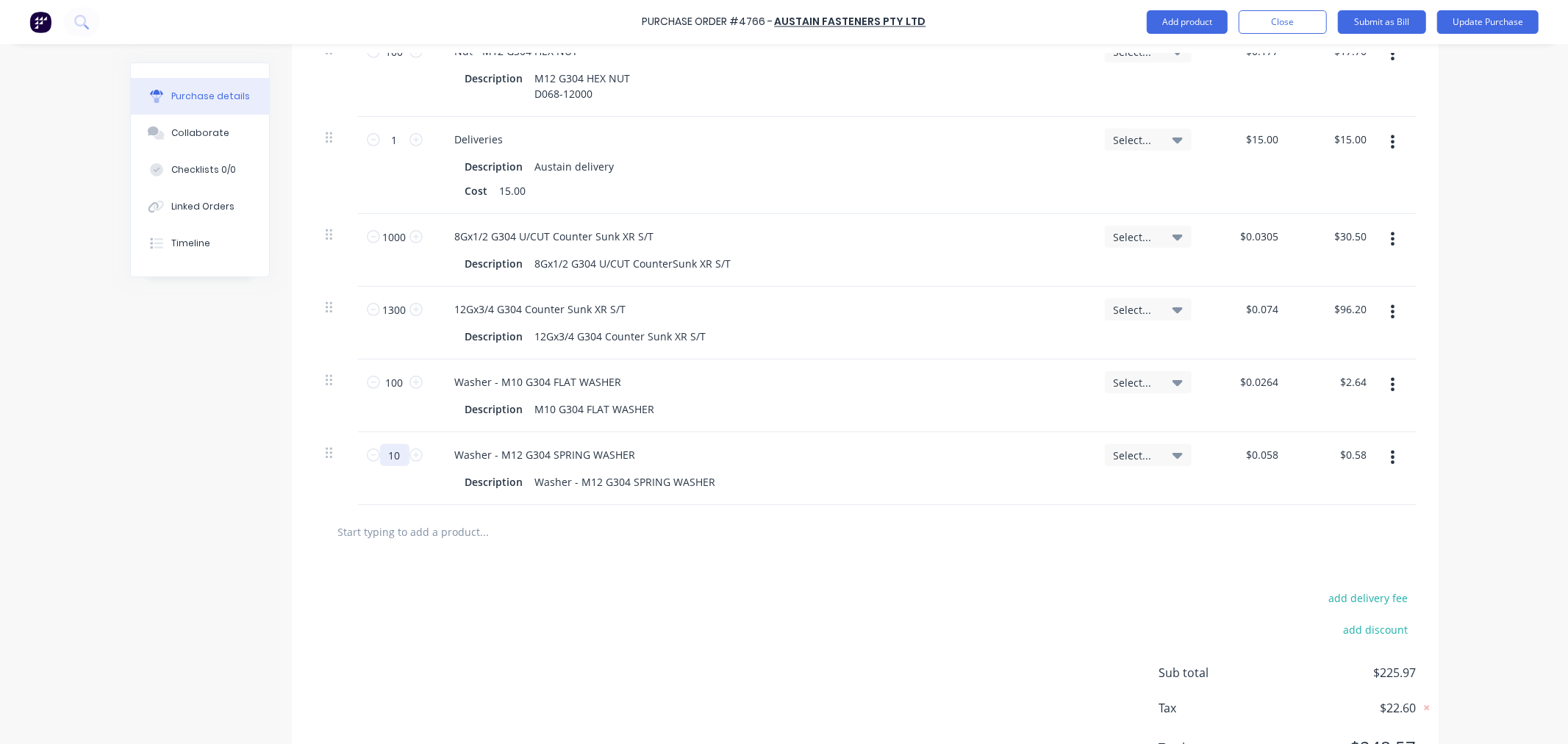
type input "100"
type input "$5.80"
type textarea "x"
type input "100"
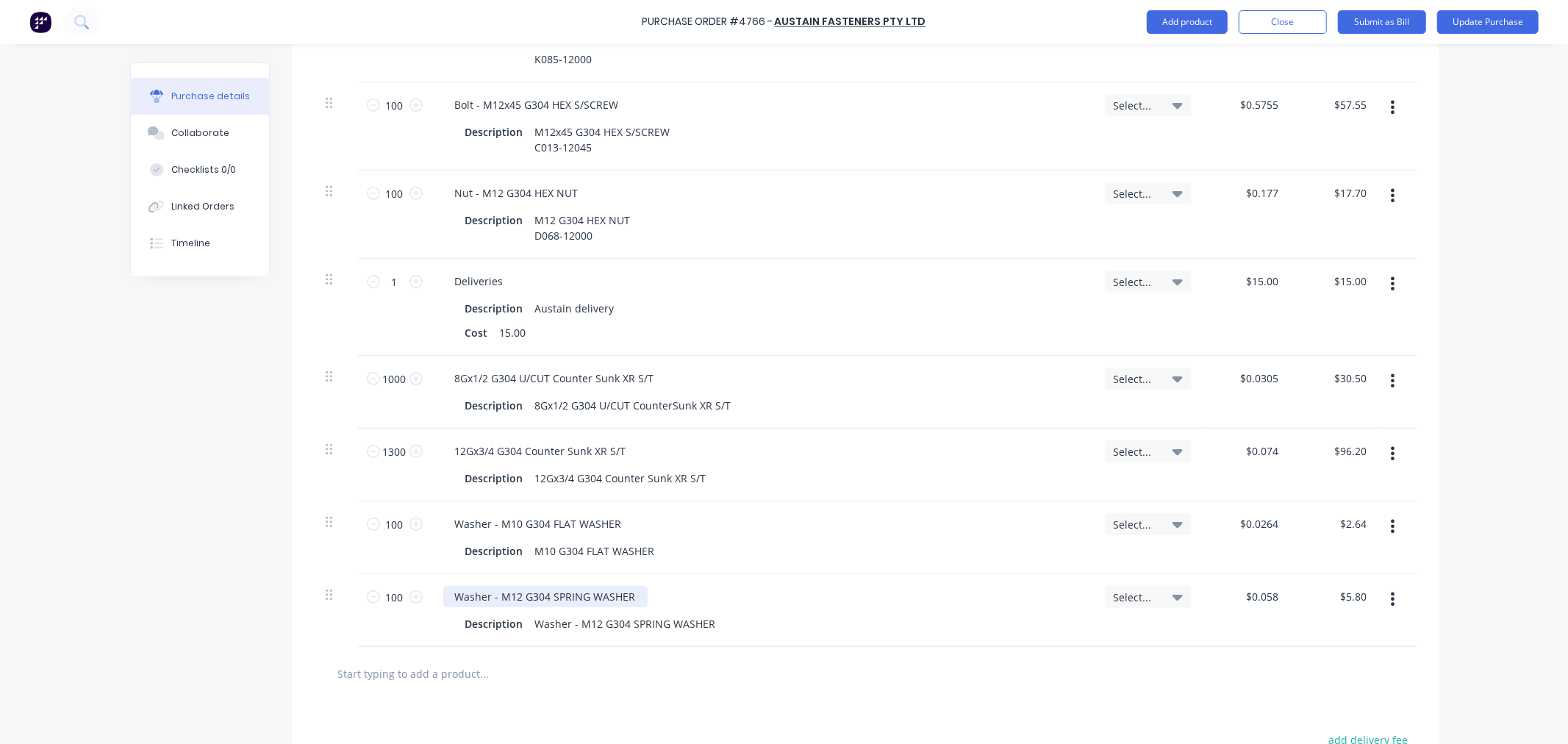
scroll to position [140, 0]
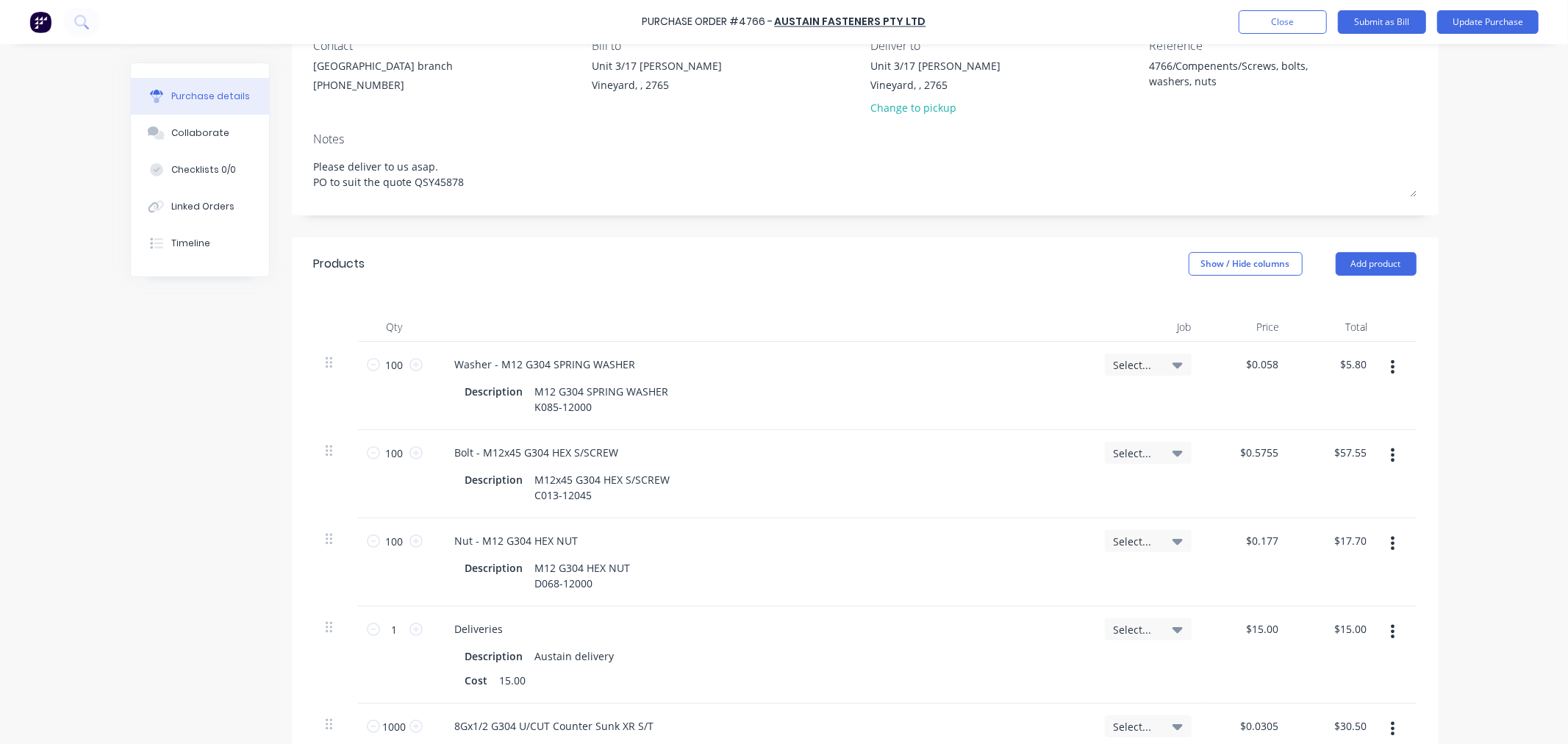
click at [1391, 364] on icon "button" at bounding box center [1393, 367] width 4 height 16
click at [1314, 497] on button "Delete" at bounding box center [1348, 494] width 125 height 29
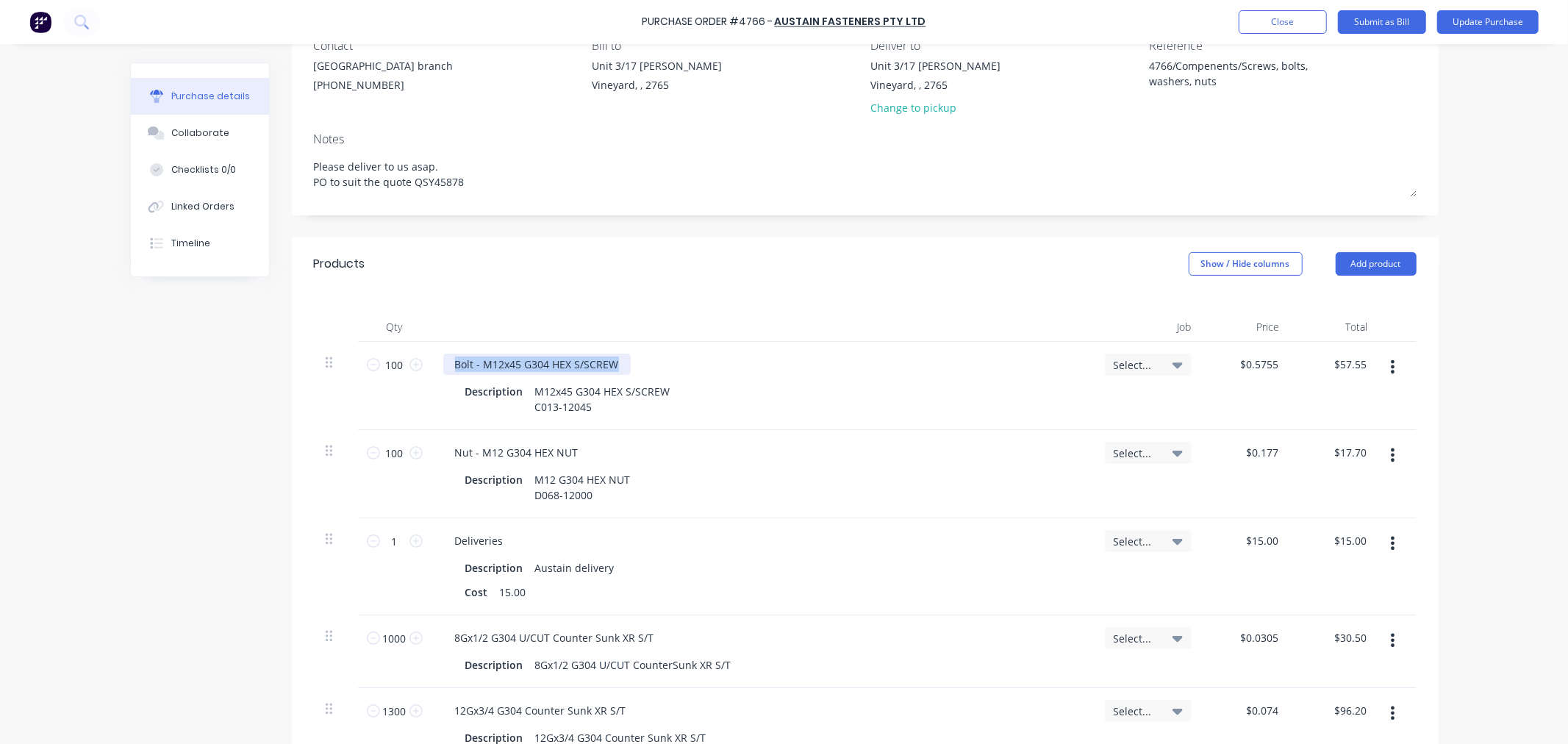
drag, startPoint x: 626, startPoint y: 364, endPoint x: 447, endPoint y: 361, distance: 179.0
click at [447, 361] on div "Bolt - M12x45 G304 HEX S/SCREW" at bounding box center [763, 364] width 638 height 21
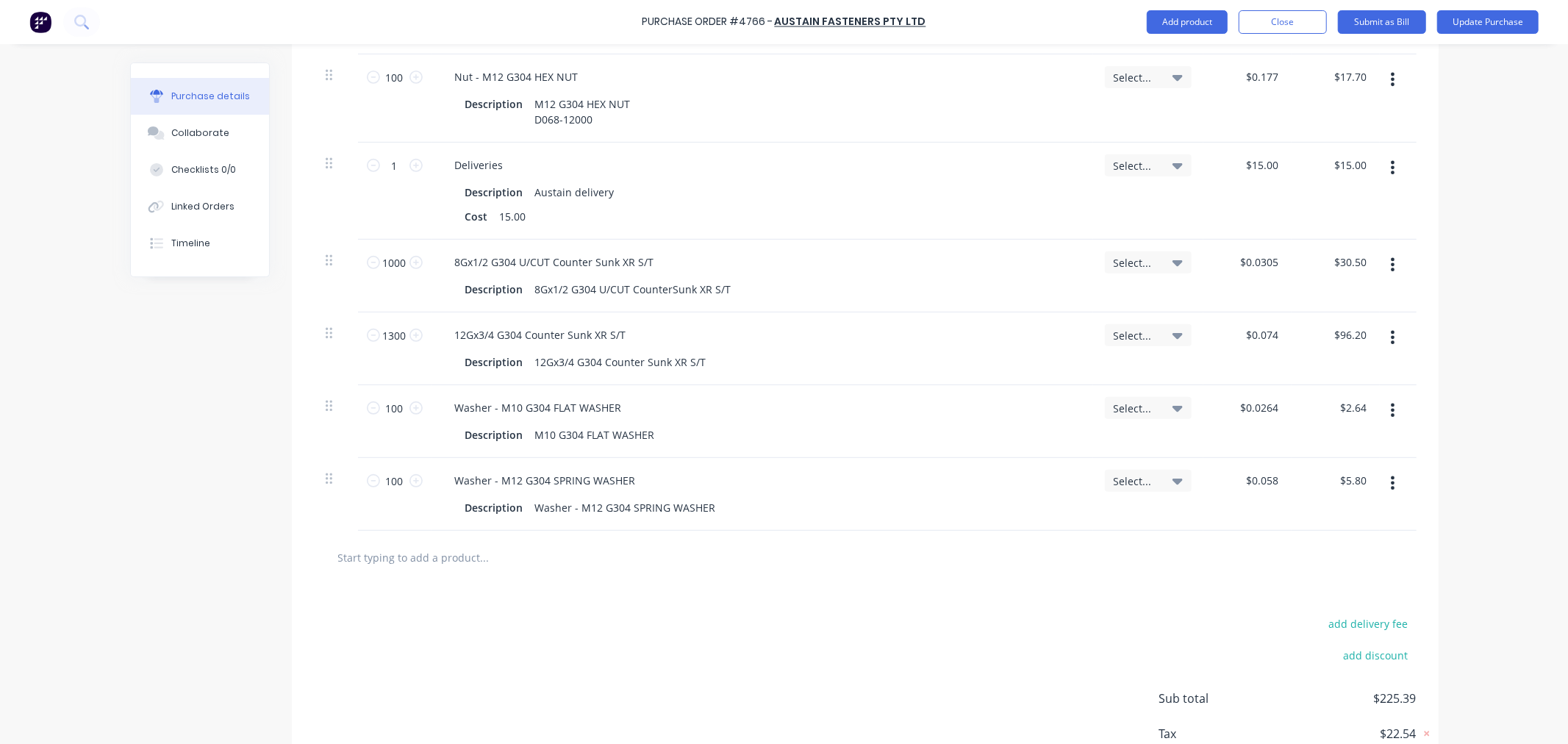
scroll to position [548, 0]
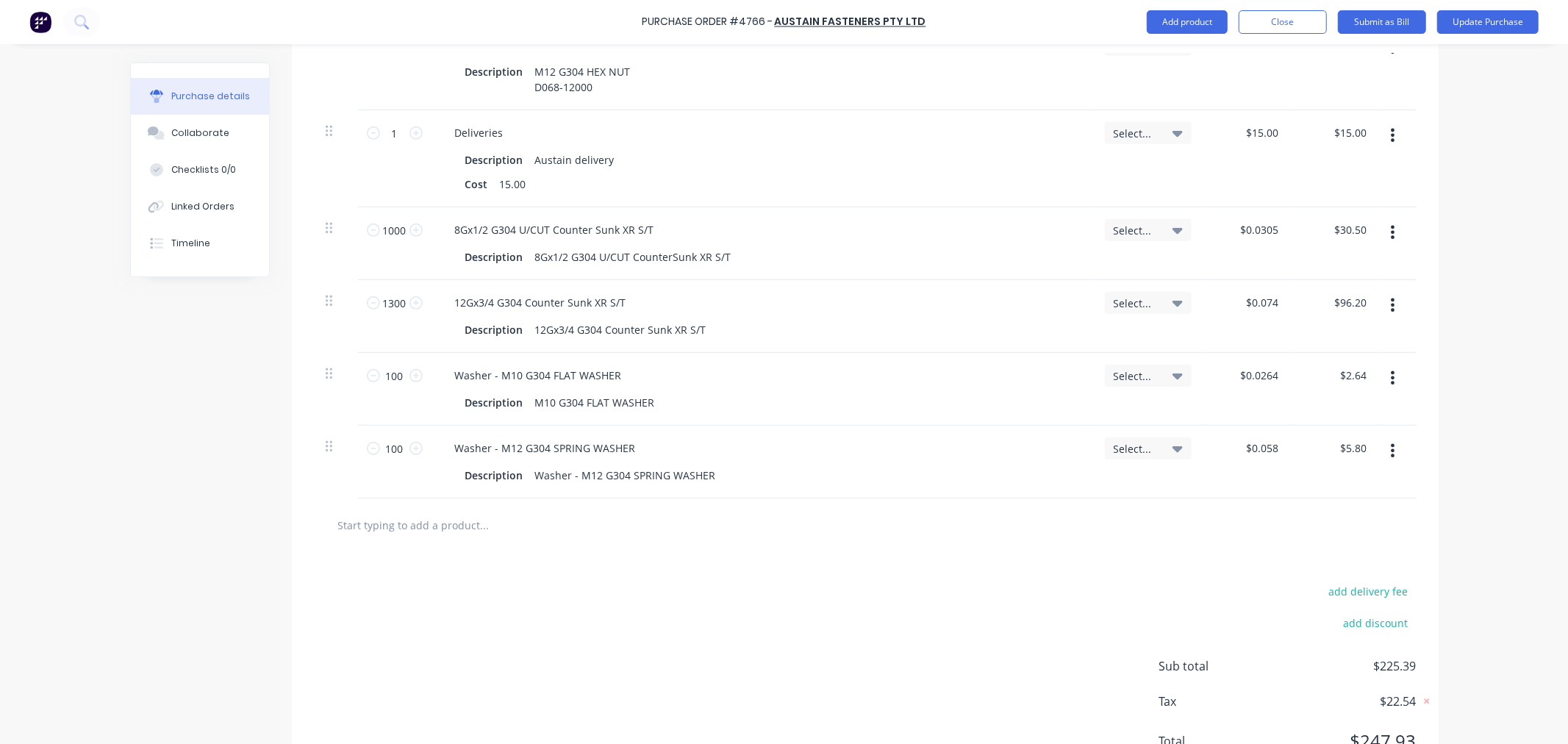
click at [447, 531] on input "text" at bounding box center [485, 525] width 294 height 29
paste input "Bolt - M12x45 G304 HEX S/SCREW"
type textarea "x"
type input "Bolt - M12x45 G304 HEX S/SCREW"
type textarea "x"
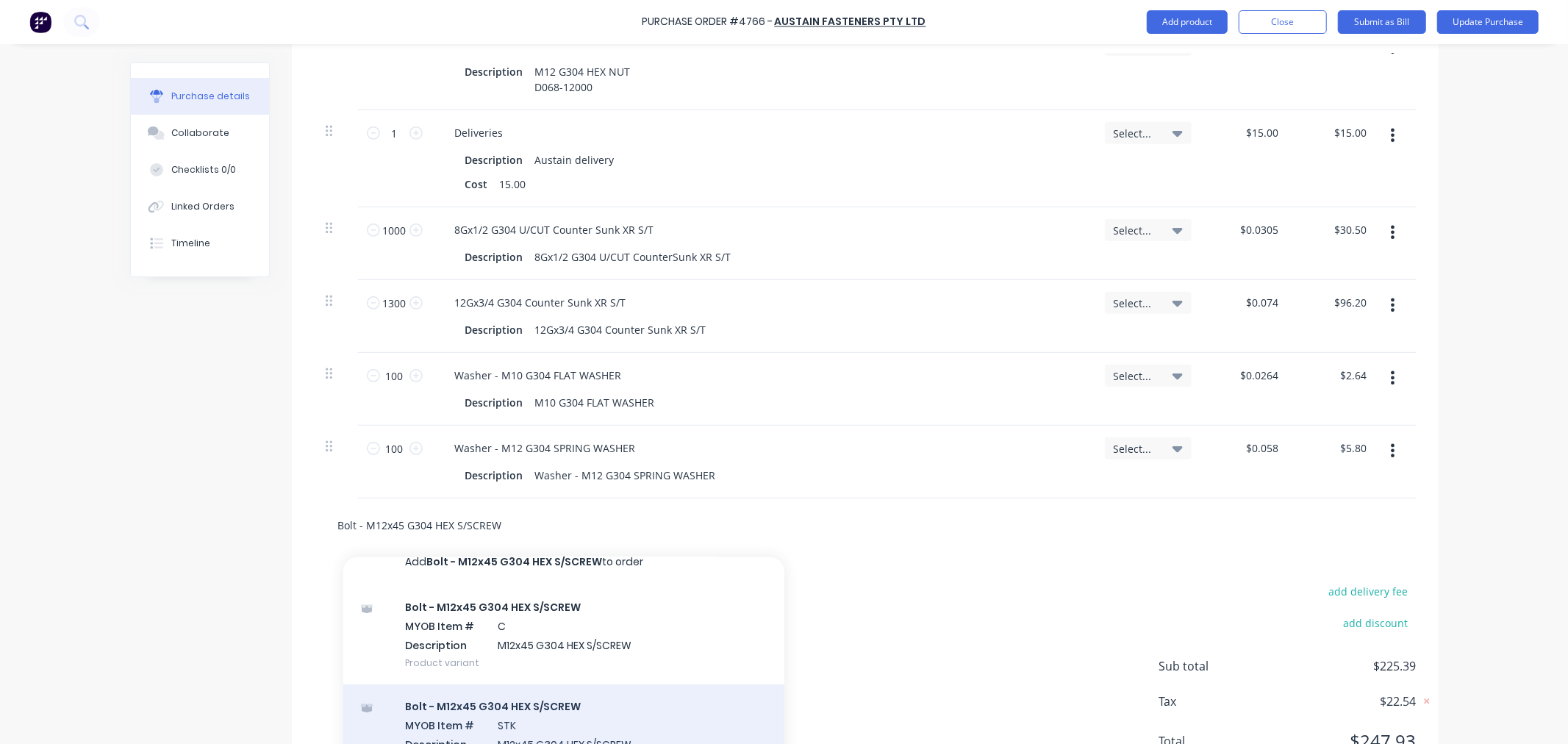
scroll to position [35, 0]
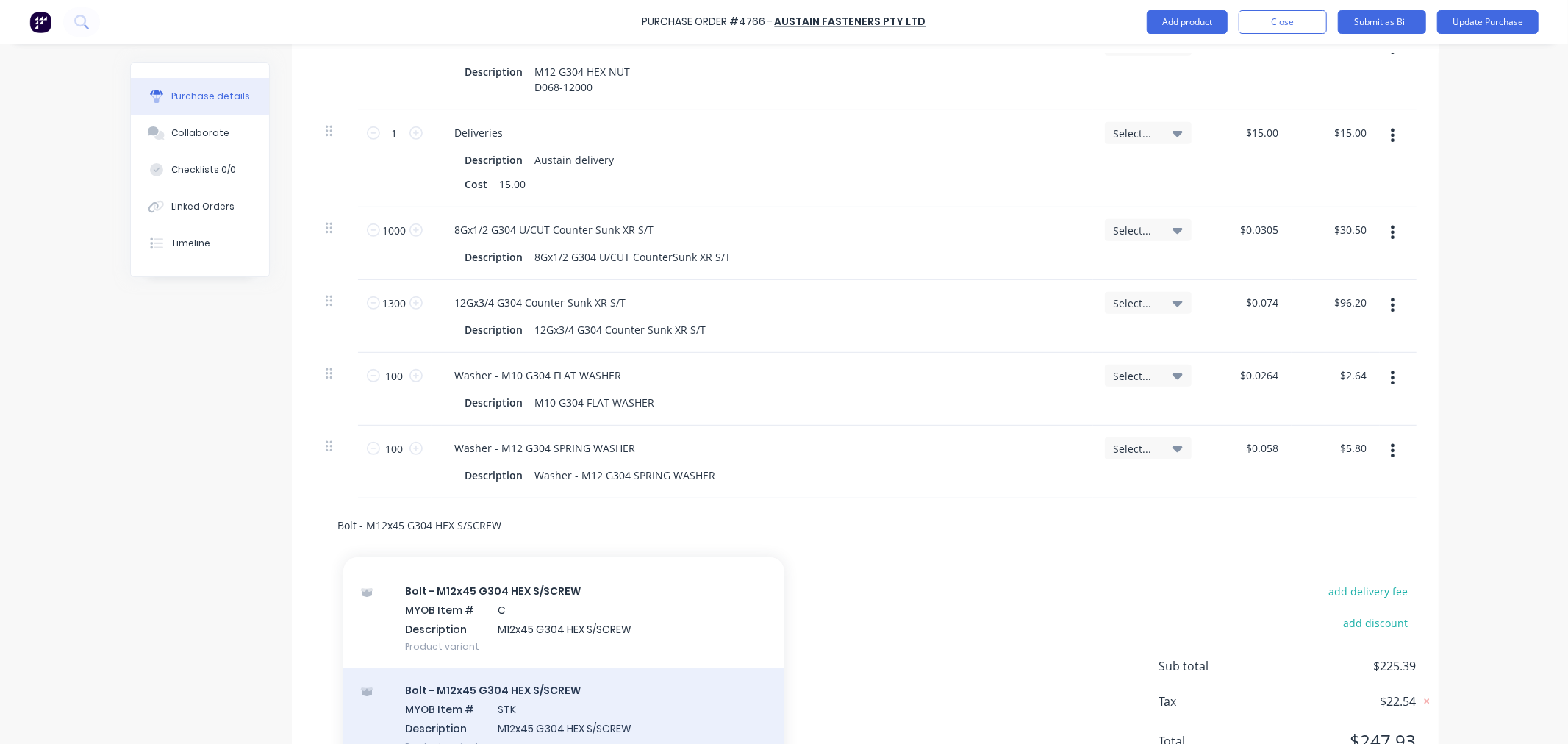
type input "Bolt - M12x45 G304 HEX S/SCREW"
click at [480, 711] on div "Bolt - M12x45 G304 HEX S/SCREW MYOB Item # STK Description M12x45 G304 HEX S/SC…" at bounding box center [564, 717] width 441 height 99
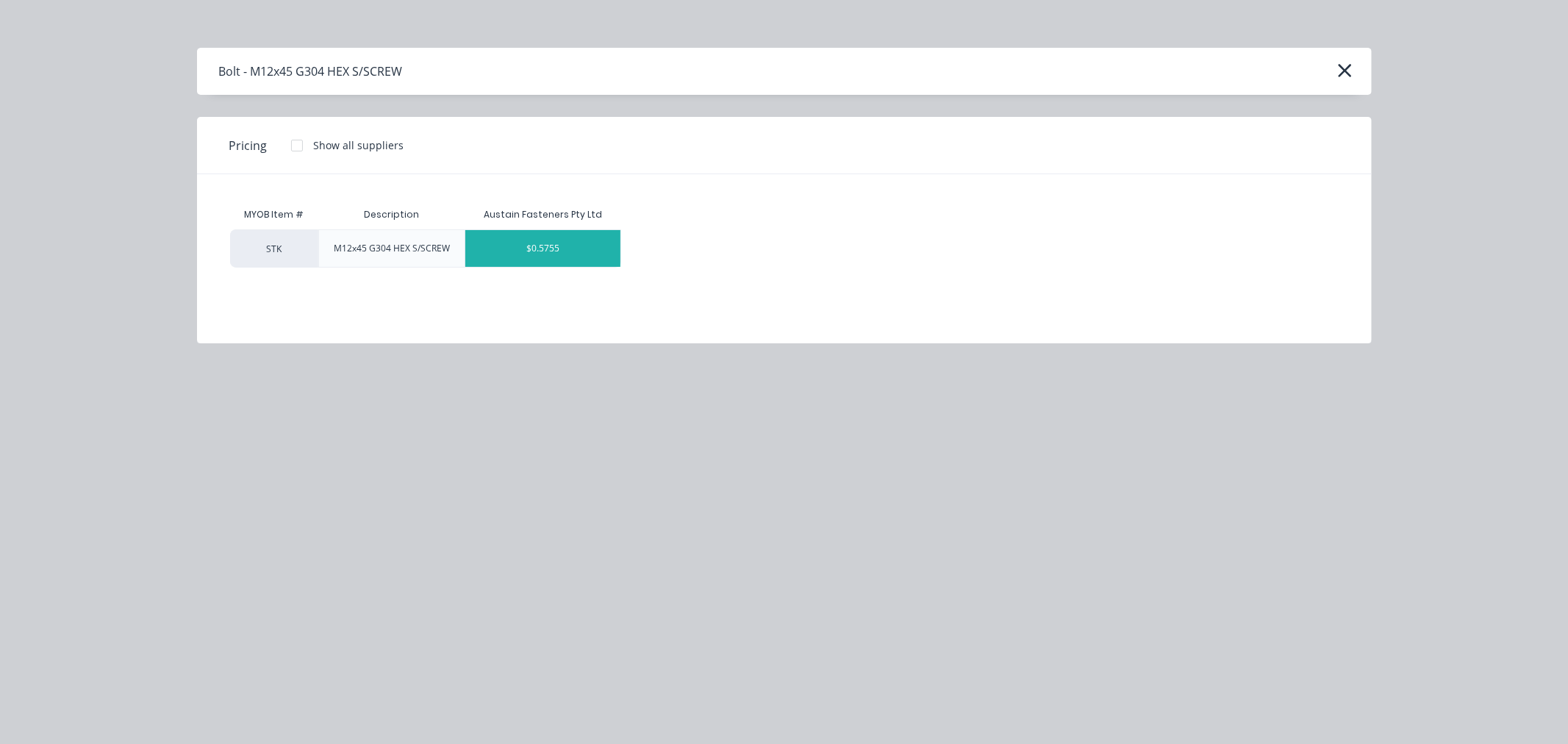
click at [518, 247] on div "$0.5755" at bounding box center [543, 248] width 155 height 37
type textarea "x"
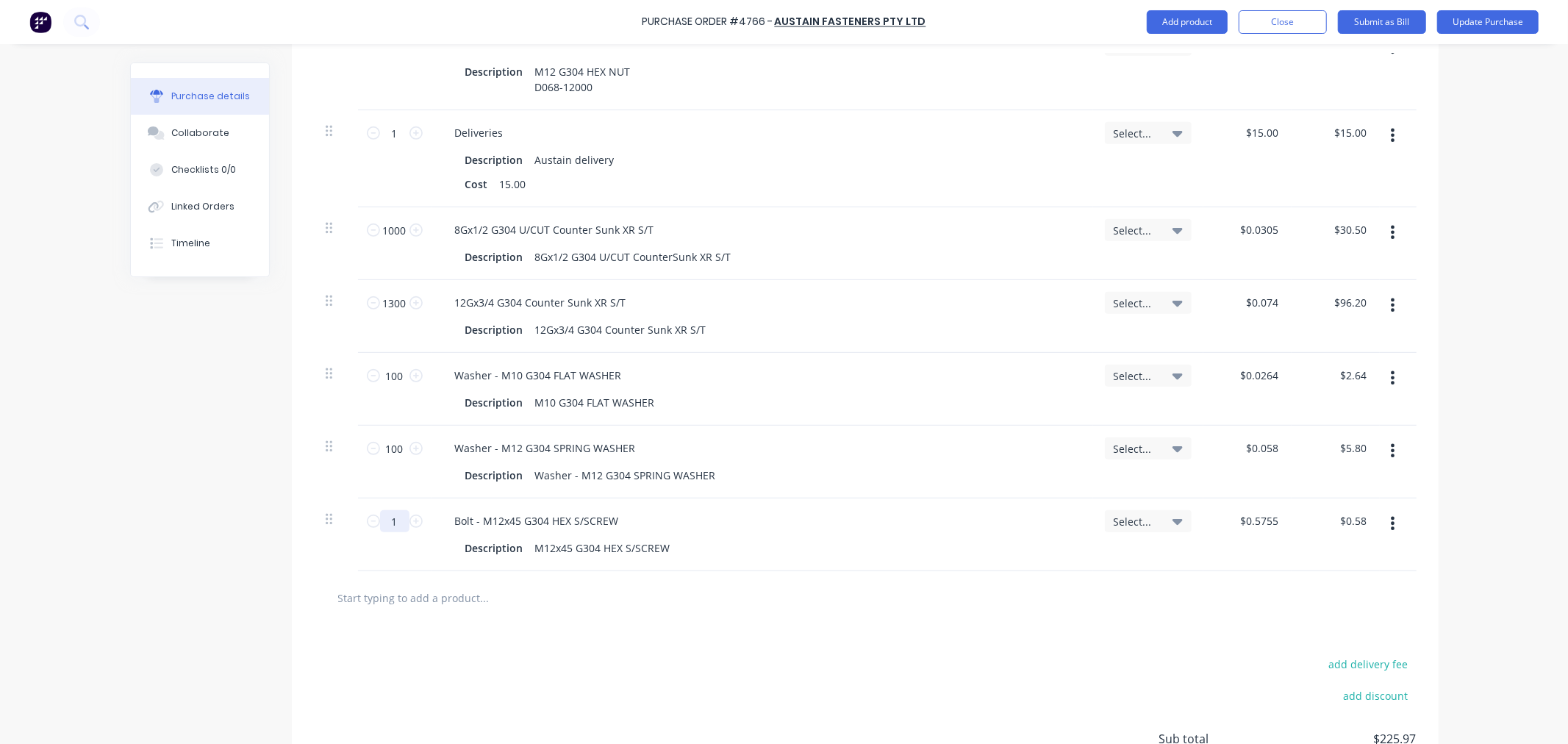
click at [390, 523] on input "1" at bounding box center [395, 521] width 29 height 22
type textarea "x"
type input "10"
type input "$5.76"
type textarea "x"
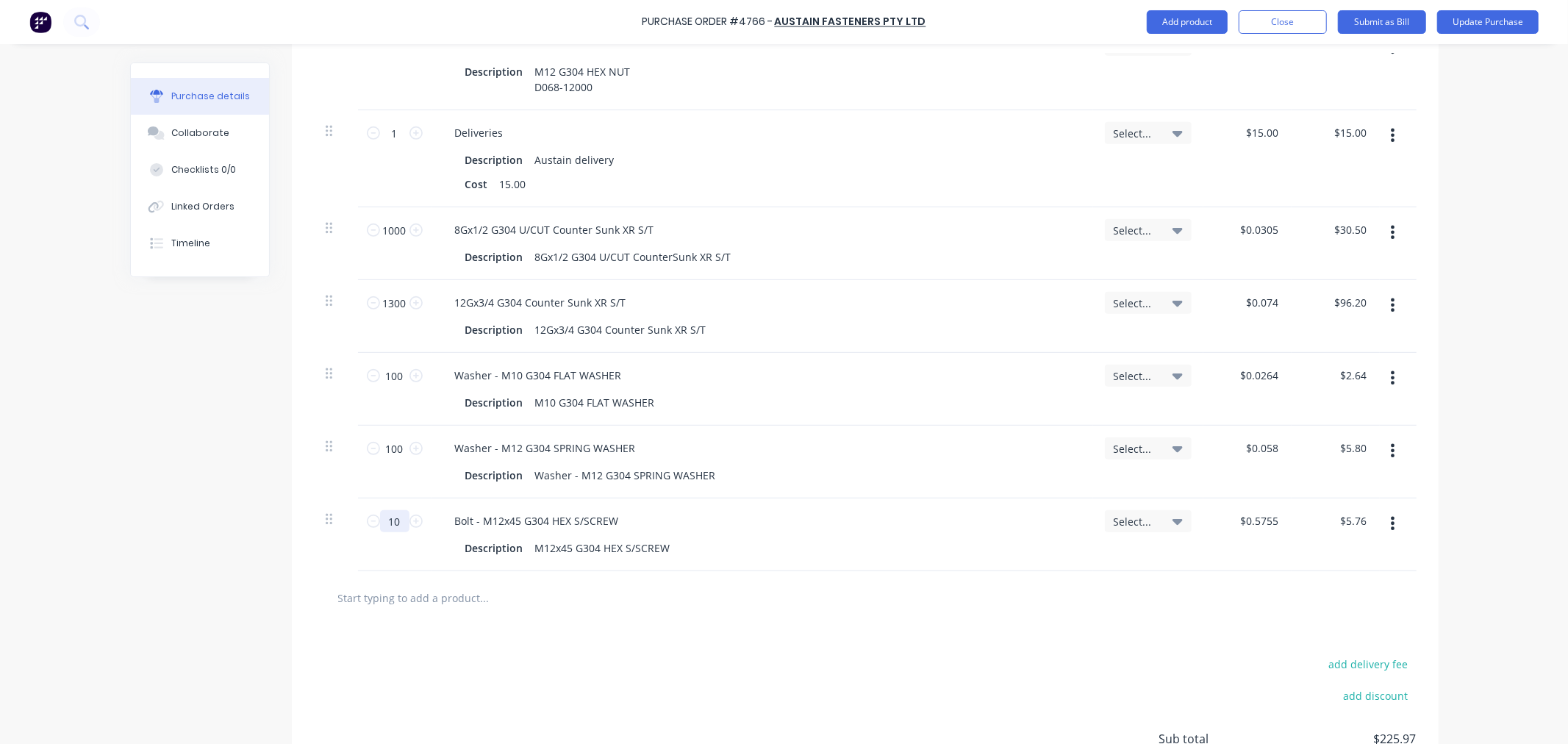
type input "100"
type input "$57.55"
type textarea "x"
type input "100"
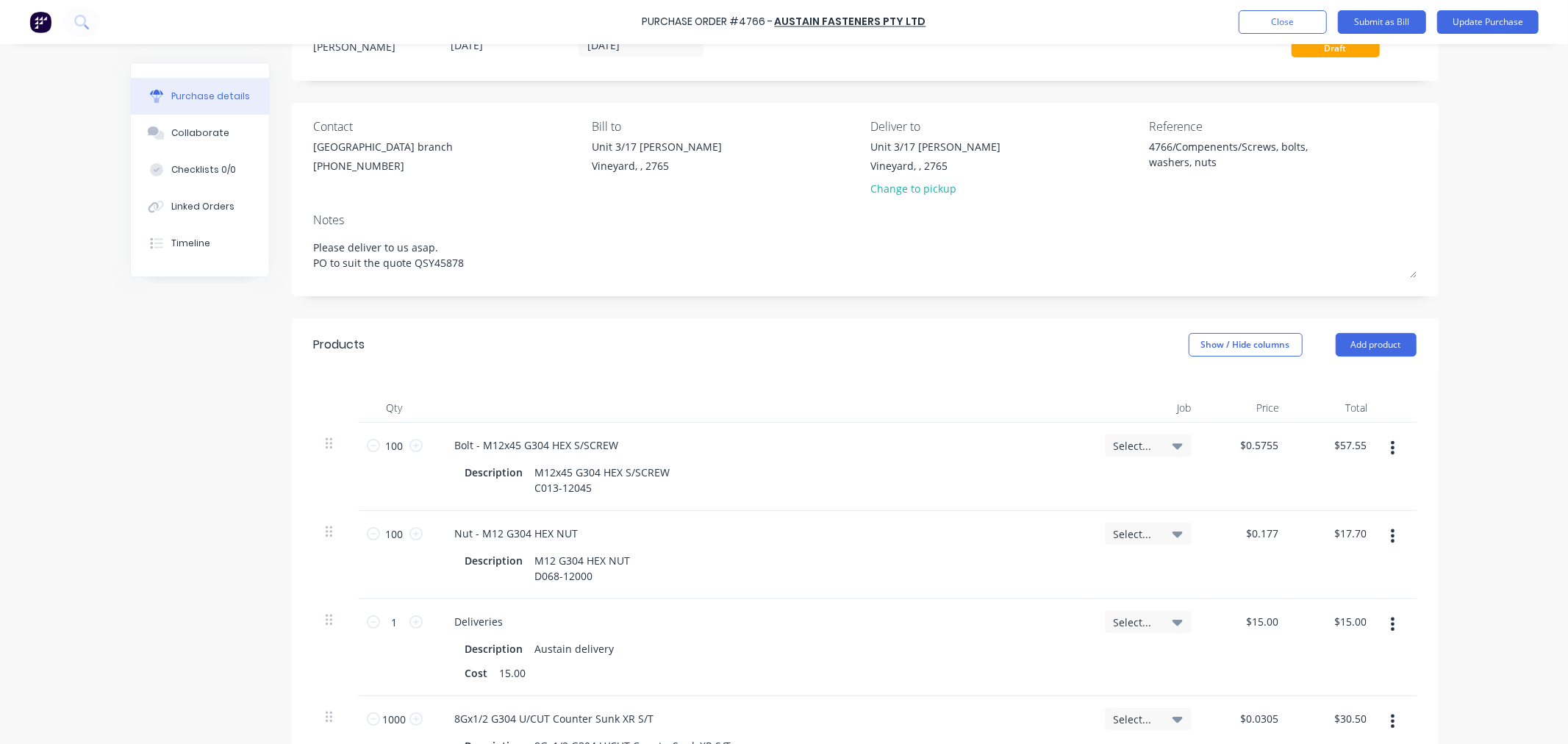
scroll to position [59, 0]
click at [1391, 449] on icon "button" at bounding box center [1393, 448] width 4 height 13
click at [1298, 576] on button "Delete" at bounding box center [1348, 576] width 125 height 29
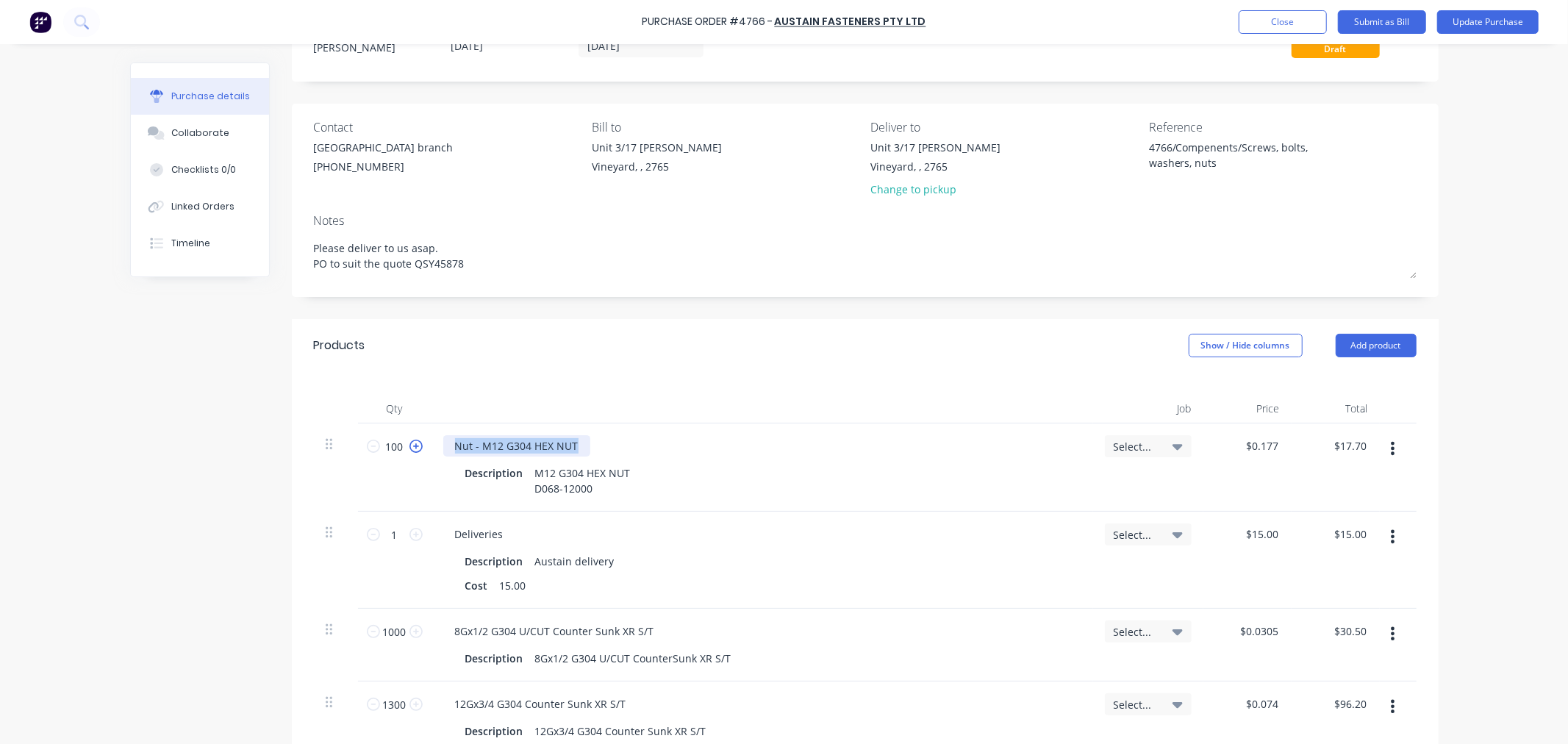
drag, startPoint x: 578, startPoint y: 446, endPoint x: 407, endPoint y: 447, distance: 171.0
click at [407, 447] on div "100 100 Nut - M12 G304 HEX NUT Description M12 G304 HEX NUT D068-12000 Select..…" at bounding box center [865, 467] width 1103 height 88
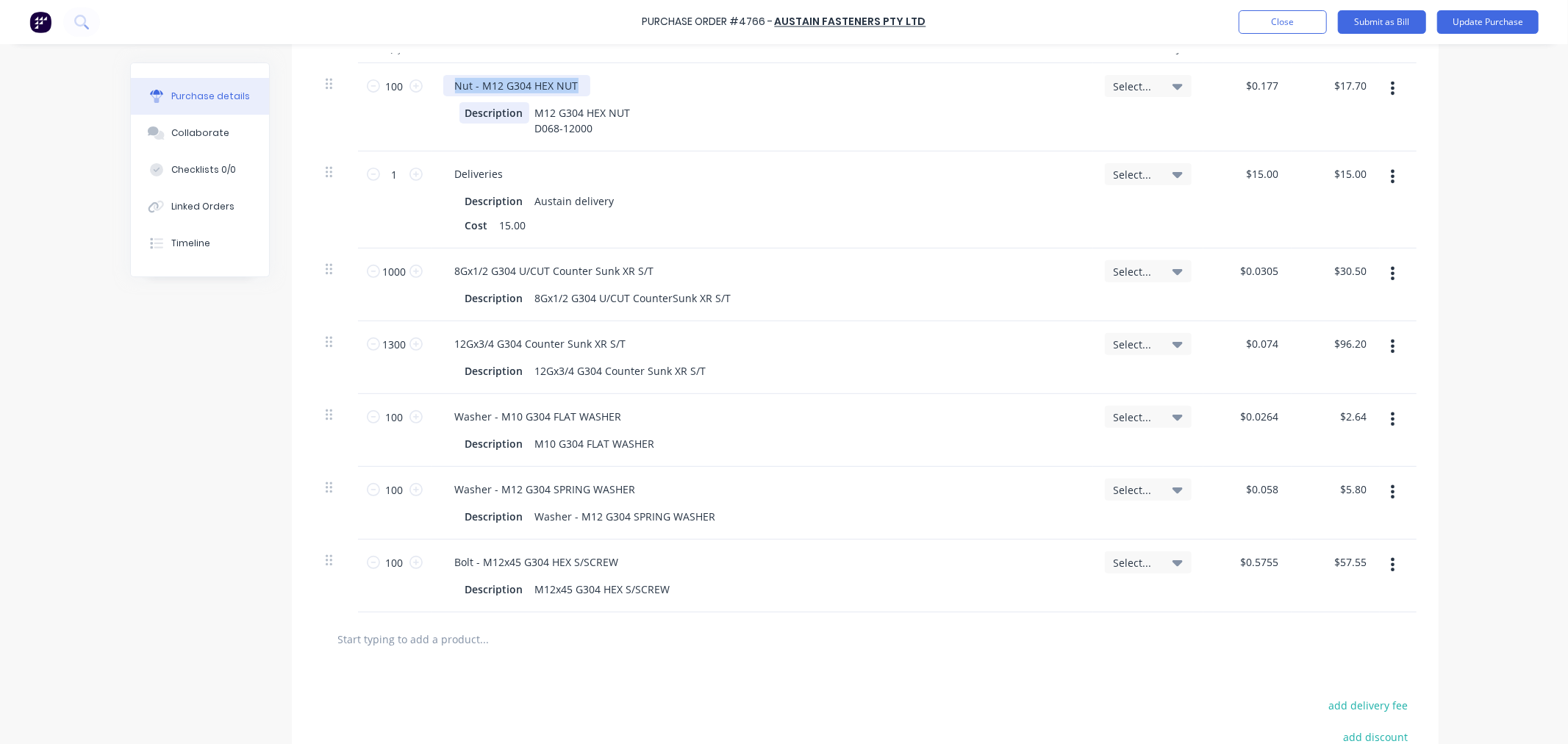
scroll to position [548, 0]
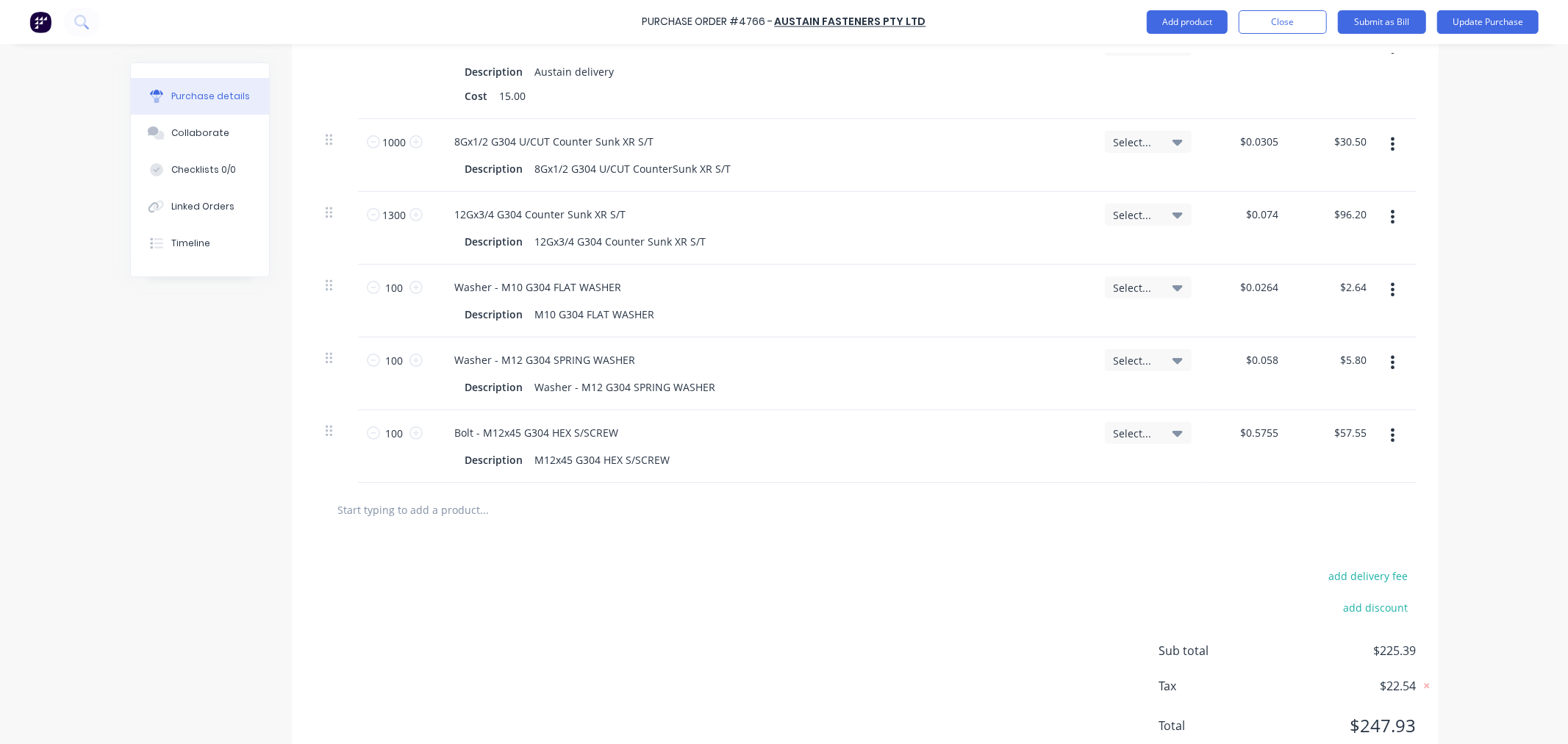
click at [439, 512] on input "text" at bounding box center [485, 509] width 294 height 29
paste input "Nut - M12 G304 HEX NUT"
type textarea "x"
type input "Nut - M12 G304 HEX NUT"
type textarea "x"
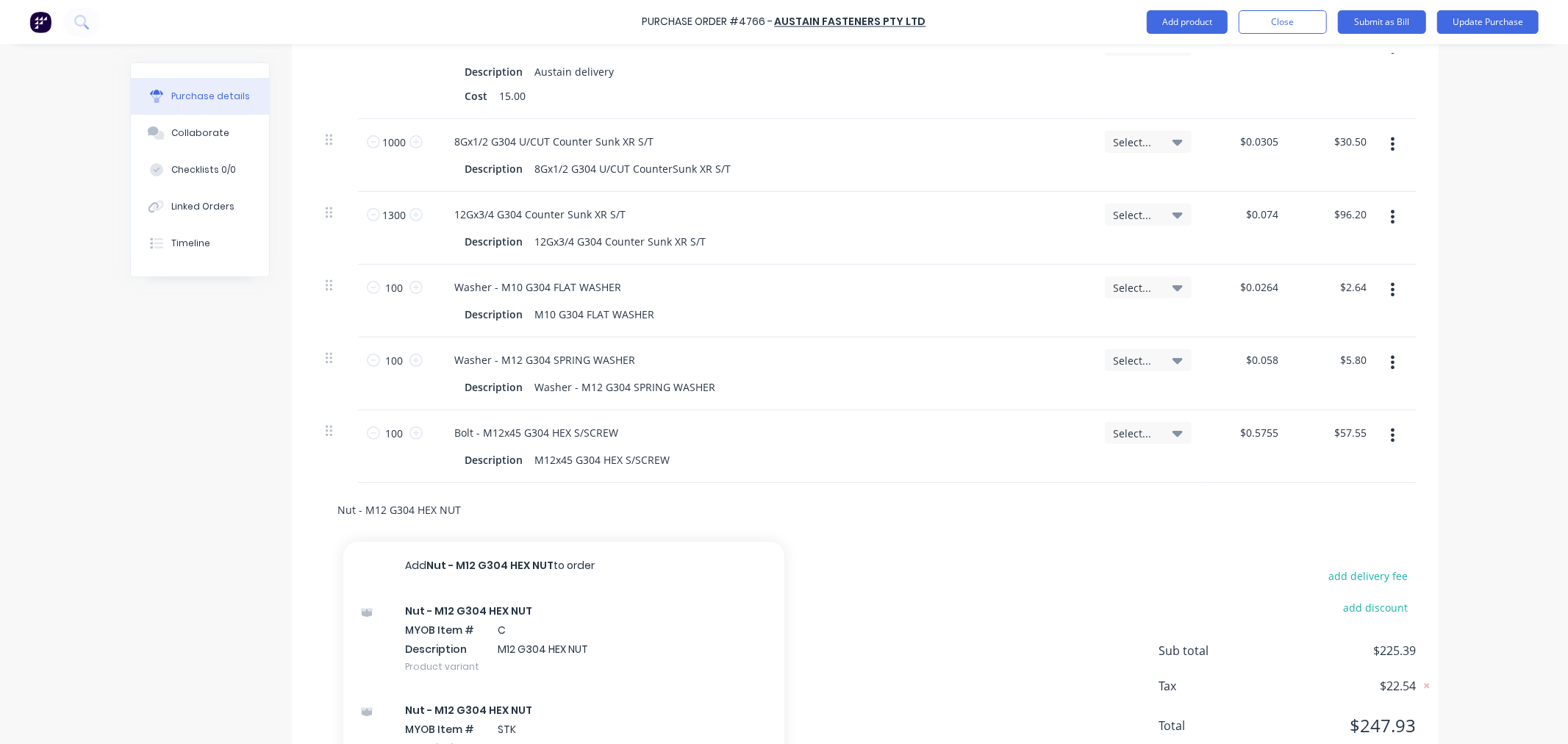
type input "Nut - M12 G304 HEX NUT"
click at [520, 706] on div "Nut - M12 G304 HEX NUT MYOB Item # STK Description M12 G304 HEX NUT Product var…" at bounding box center [564, 738] width 441 height 99
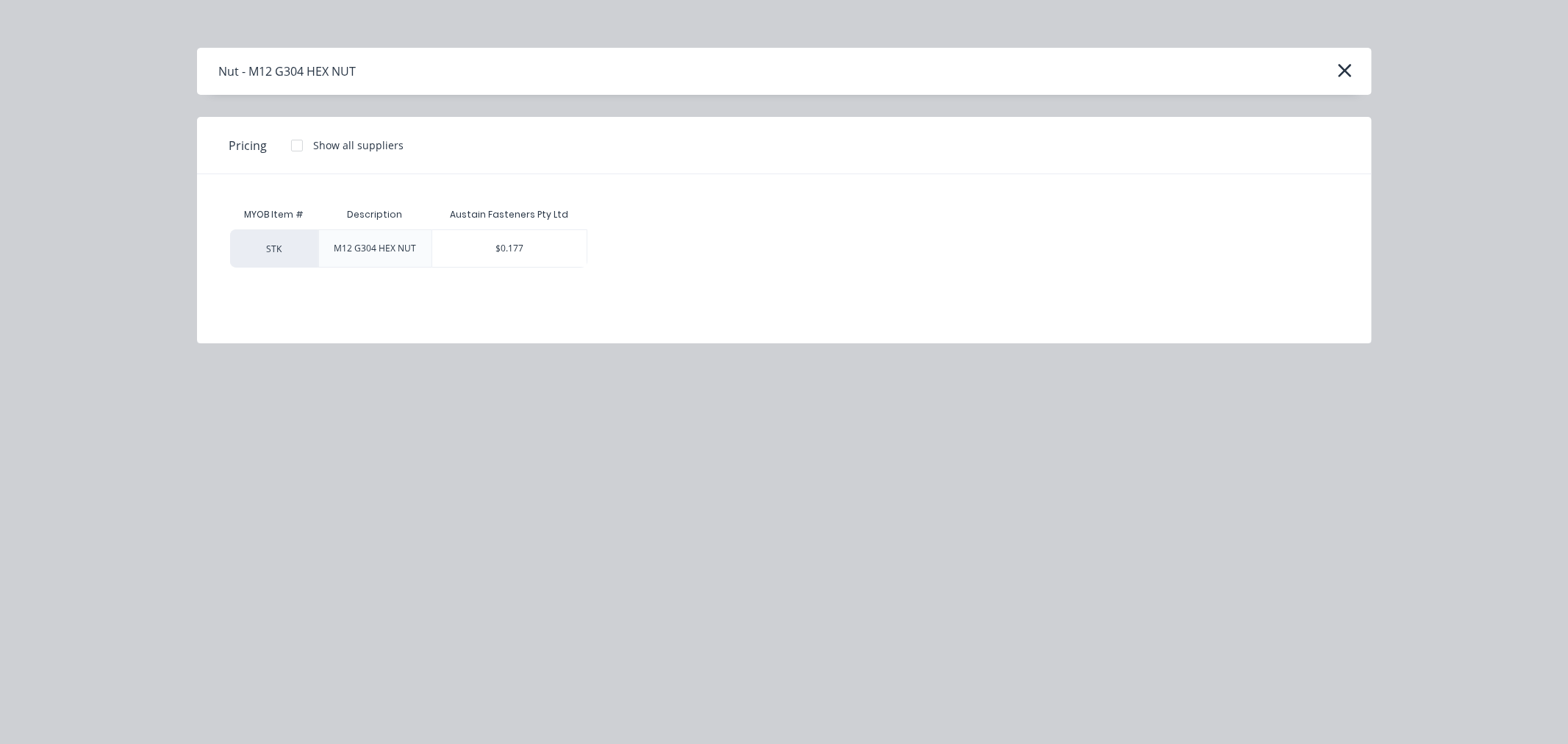
drag, startPoint x: 513, startPoint y: 244, endPoint x: 496, endPoint y: 252, distance: 18.8
click at [513, 245] on div "$0.177" at bounding box center [509, 248] width 155 height 37
type textarea "x"
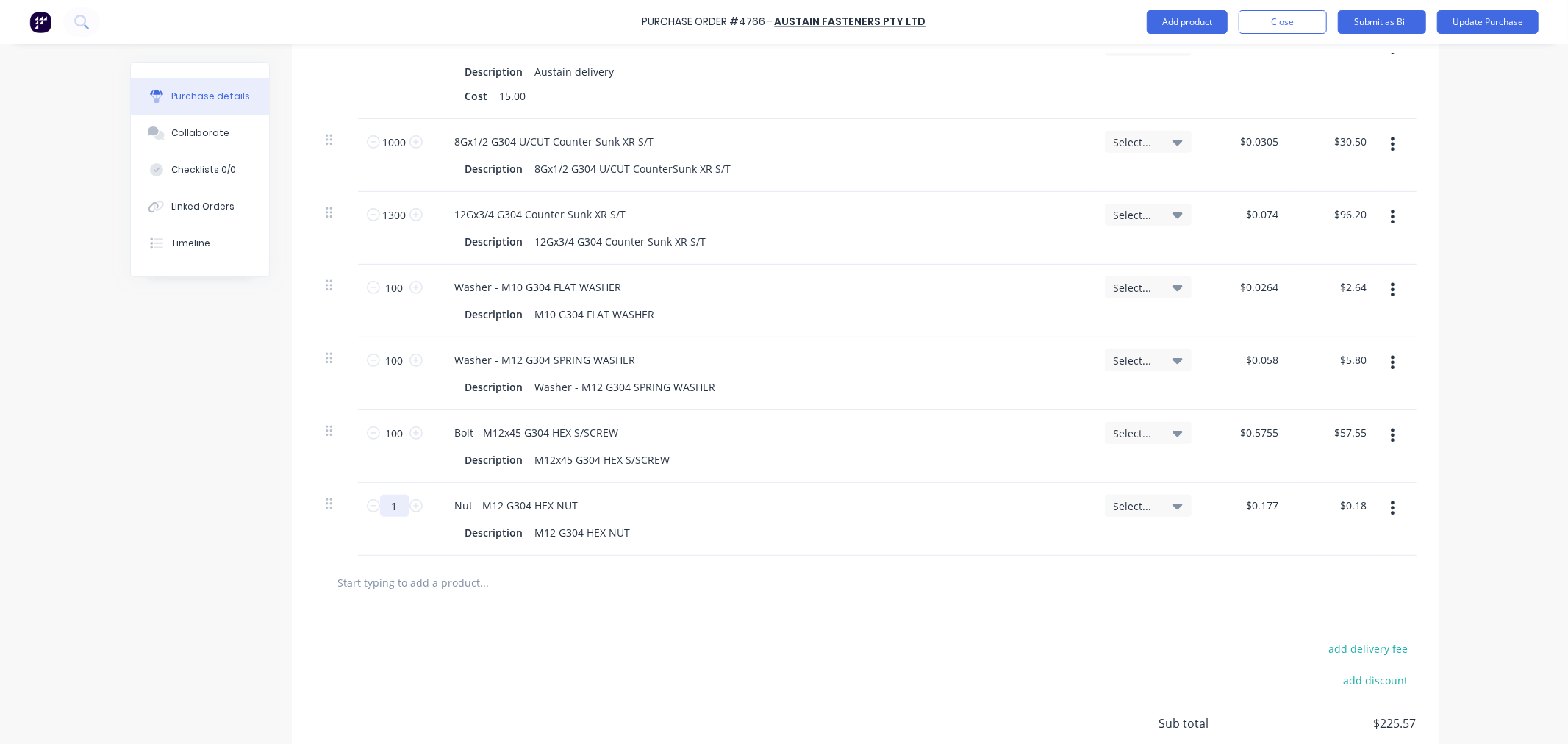
click at [394, 509] on input "1" at bounding box center [395, 505] width 29 height 22
type textarea "x"
type input "10"
type input "$1.77"
type textarea "x"
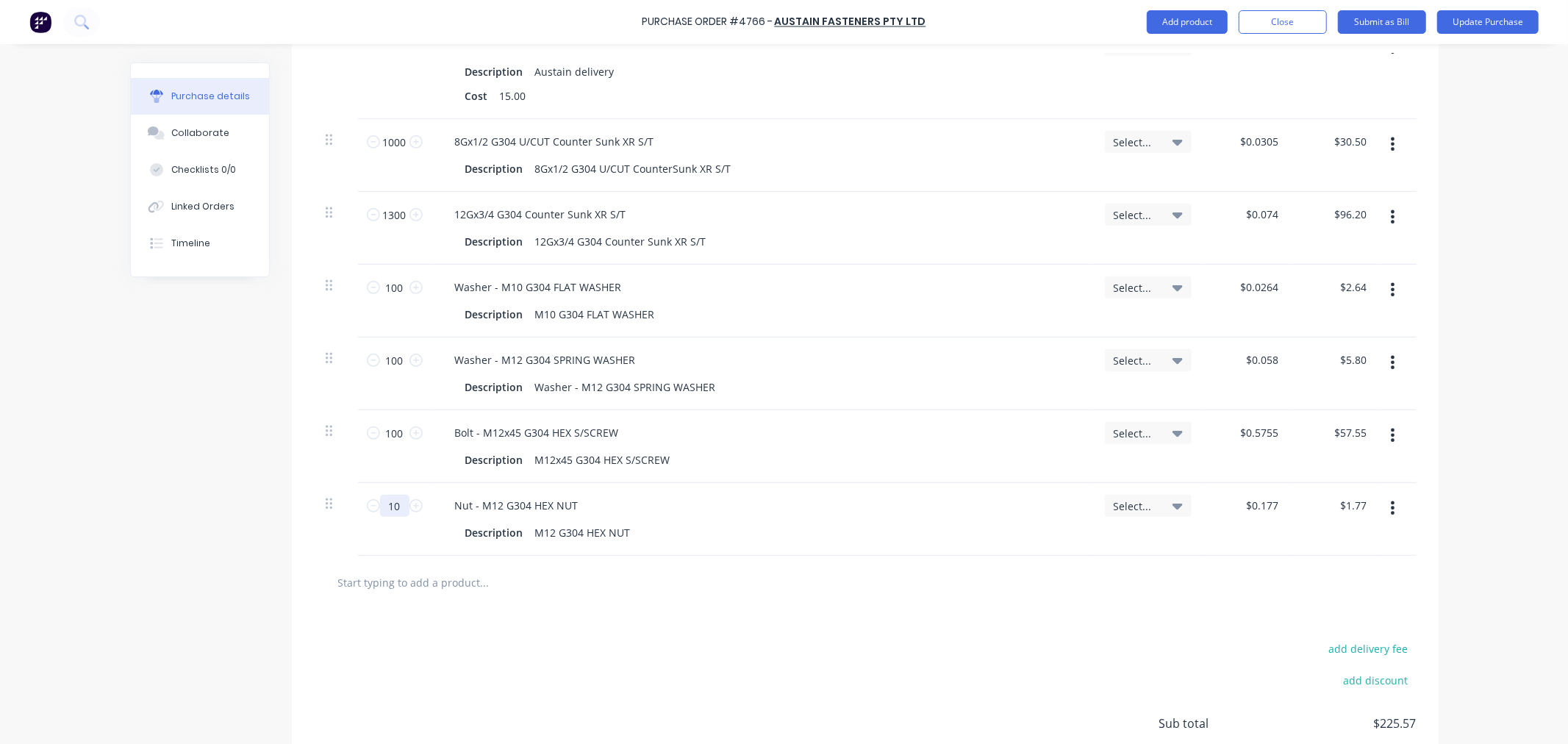
type input "100"
type input "$17.70"
type textarea "x"
type input "100"
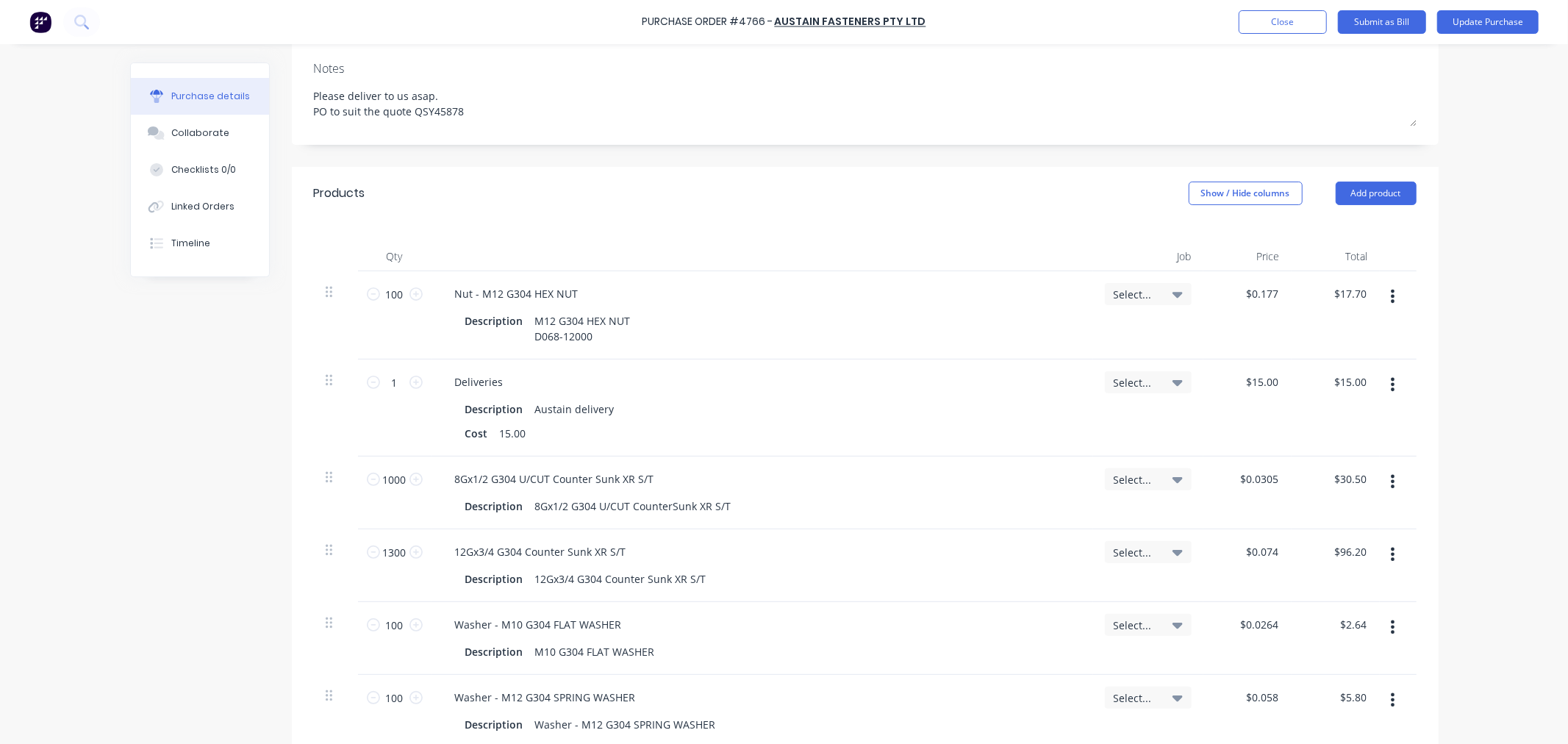
scroll to position [59, 0]
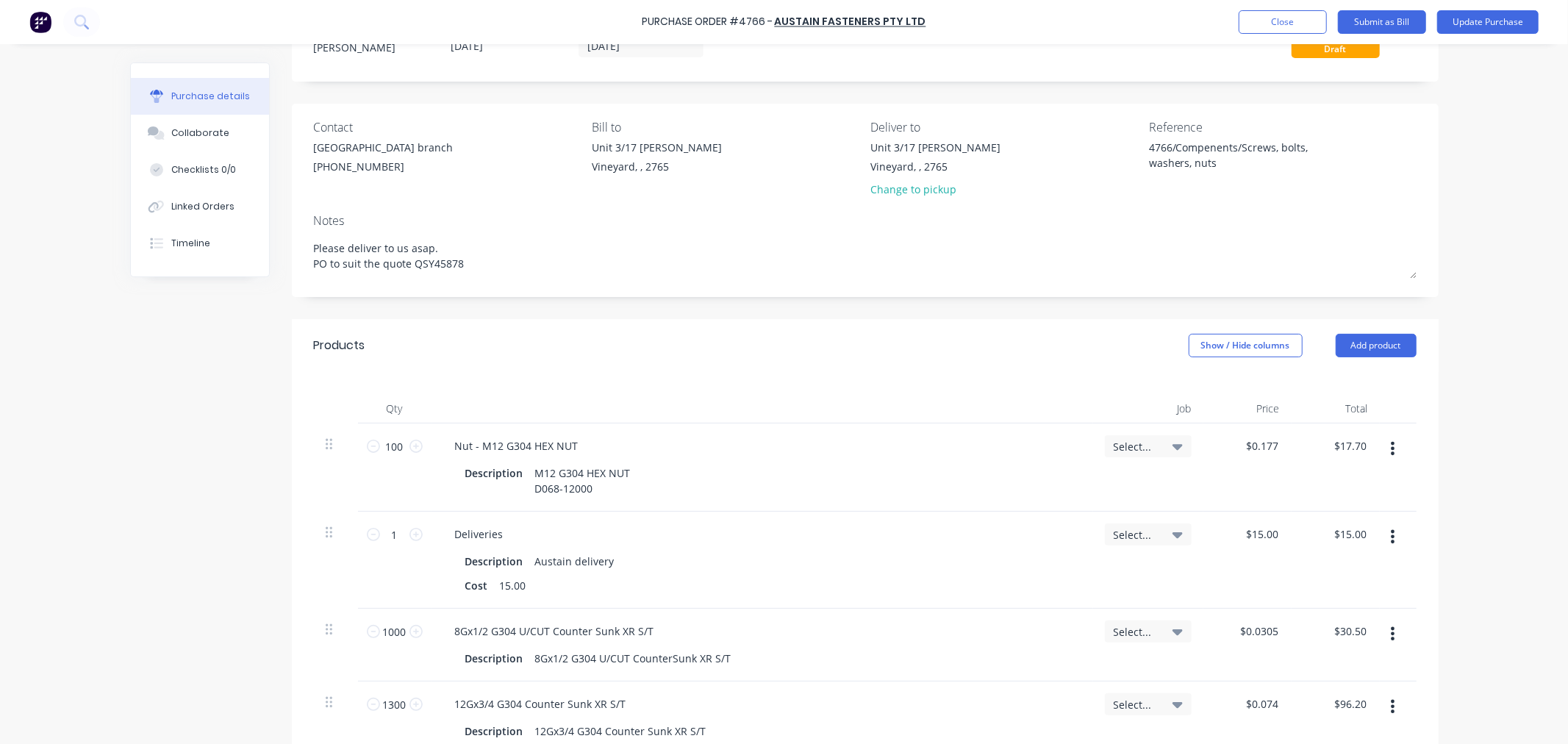
click at [1383, 451] on button "button" at bounding box center [1392, 448] width 35 height 27
click at [1299, 577] on button "Delete" at bounding box center [1348, 576] width 125 height 29
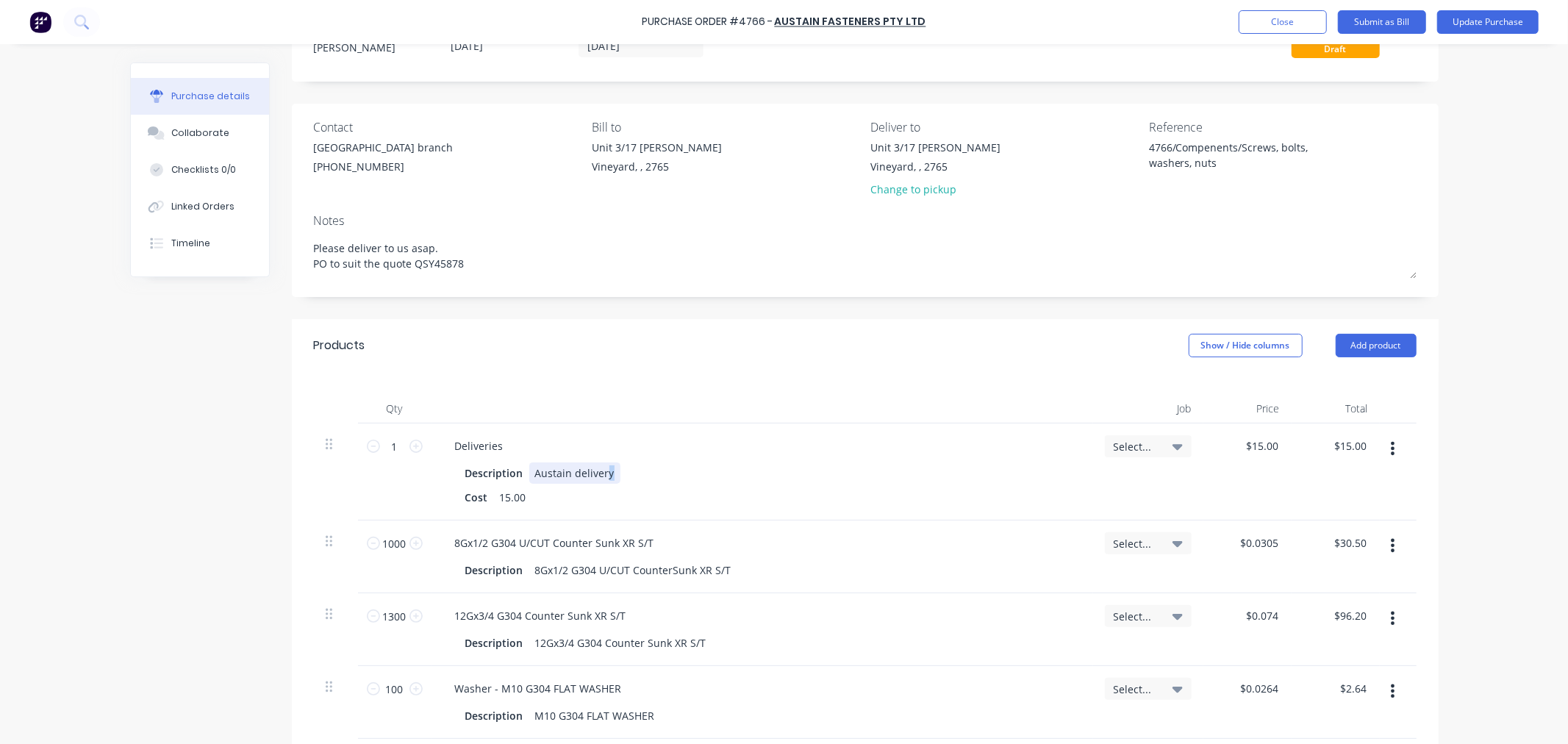
drag, startPoint x: 622, startPoint y: 472, endPoint x: 599, endPoint y: 472, distance: 23.0
click at [599, 472] on div "Description Austain delivery" at bounding box center [759, 473] width 600 height 21
type textarea "x"
drag, startPoint x: 497, startPoint y: 444, endPoint x: 410, endPoint y: 443, distance: 87.0
click at [410, 443] on div "1 1 Deliveries Description Austain delivery Cost 15.00 Select... $15.00 $15.00 …" at bounding box center [865, 472] width 1103 height 97
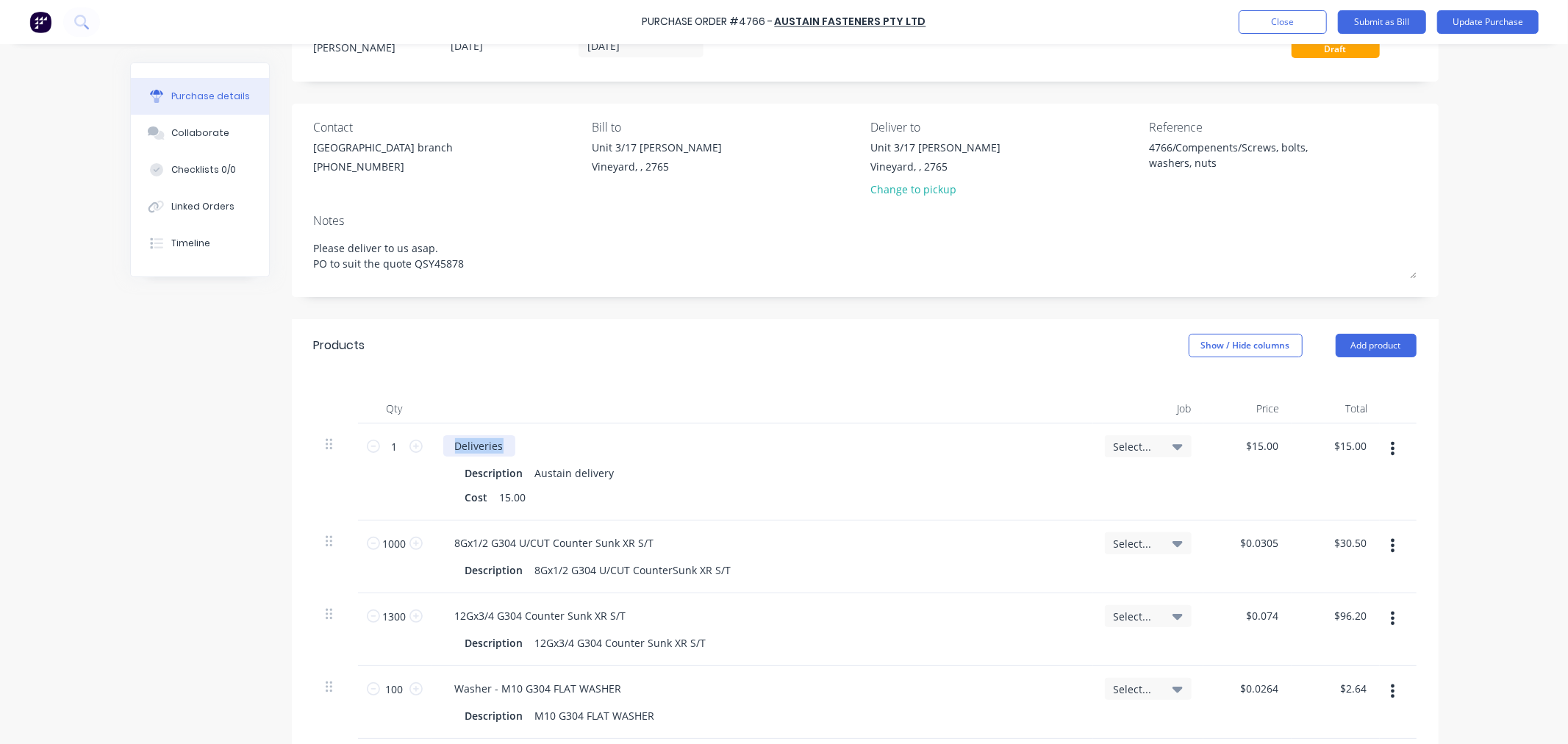
scroll to position [584, 0]
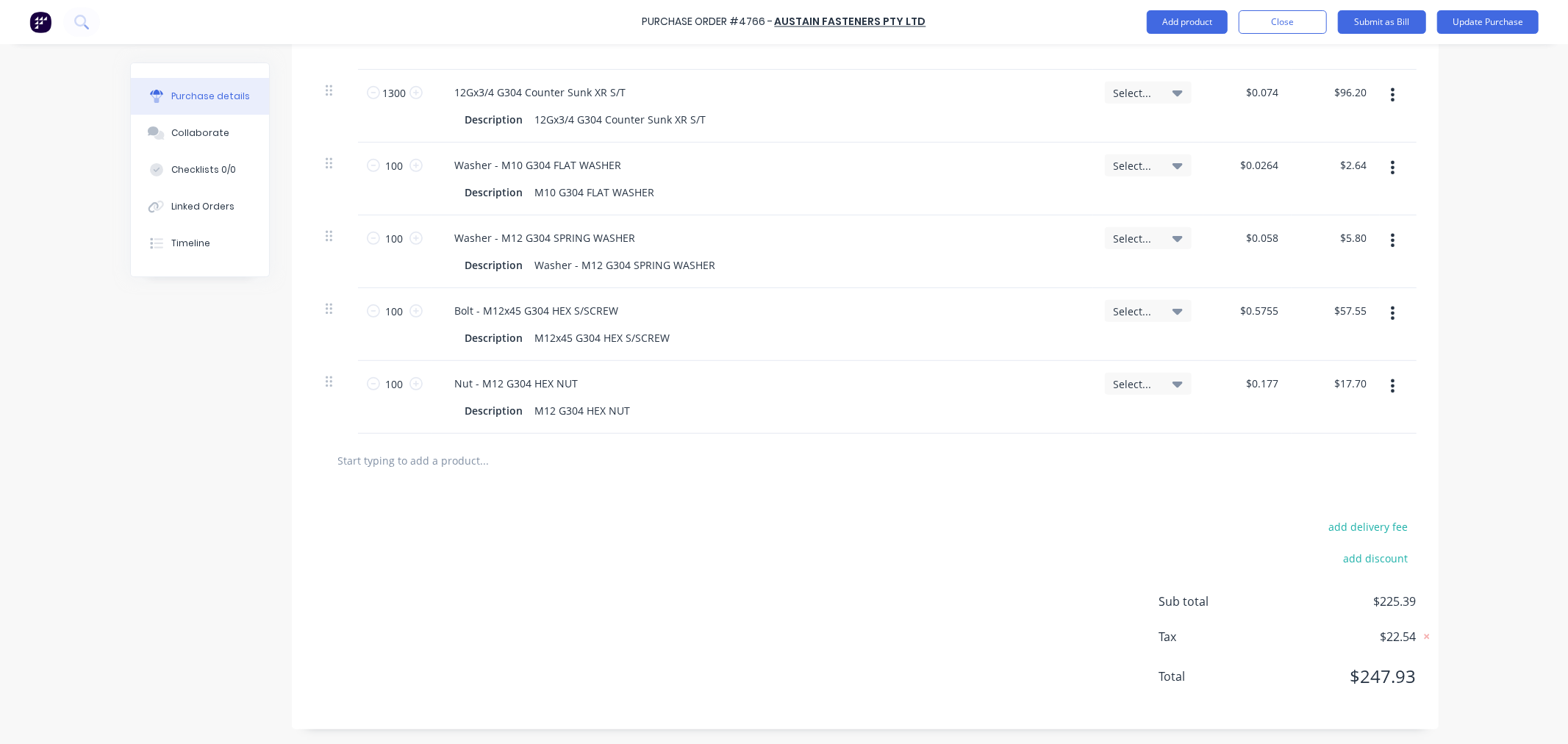
click at [427, 468] on input "text" at bounding box center [485, 460] width 294 height 29
paste input "Deliveries"
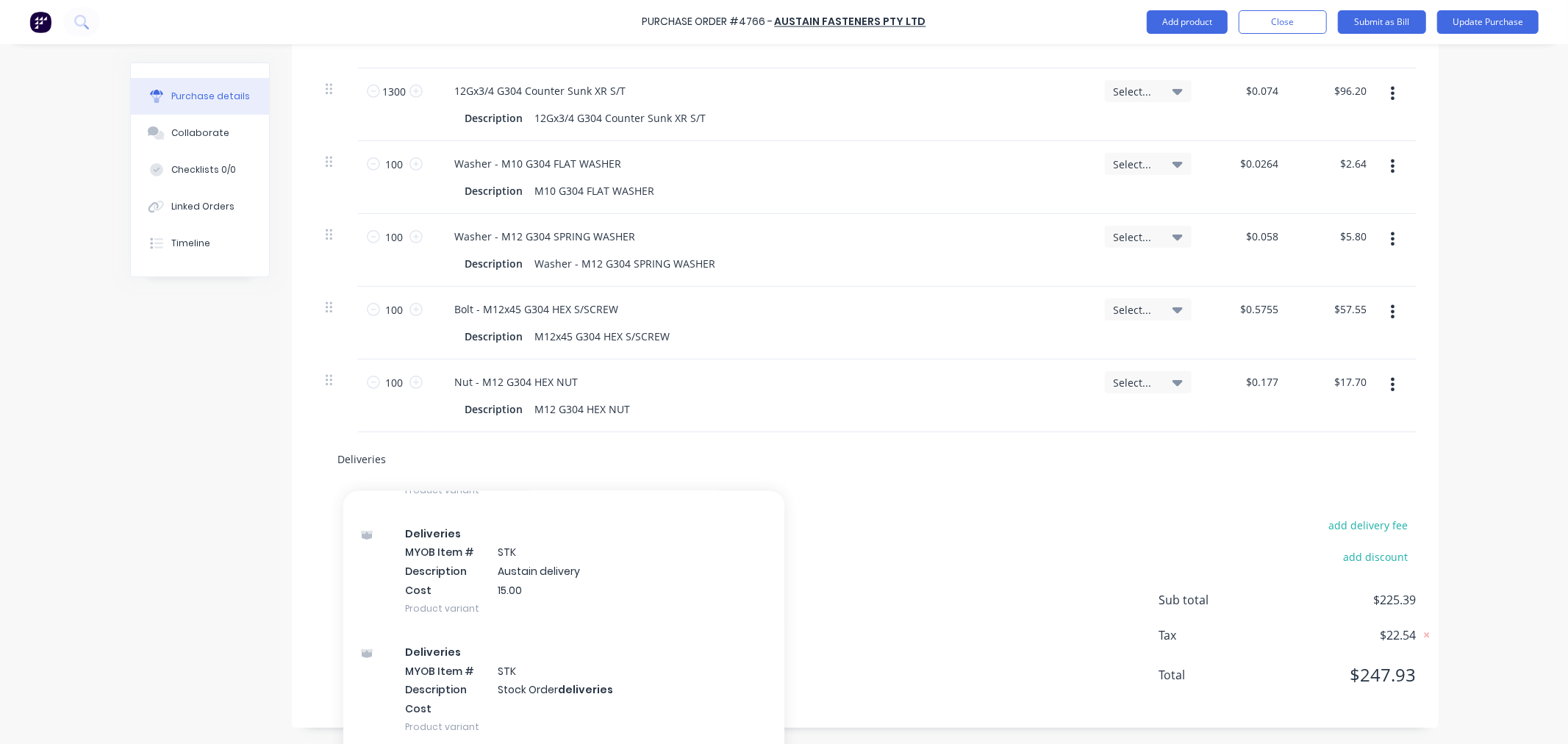
scroll to position [1552, 0]
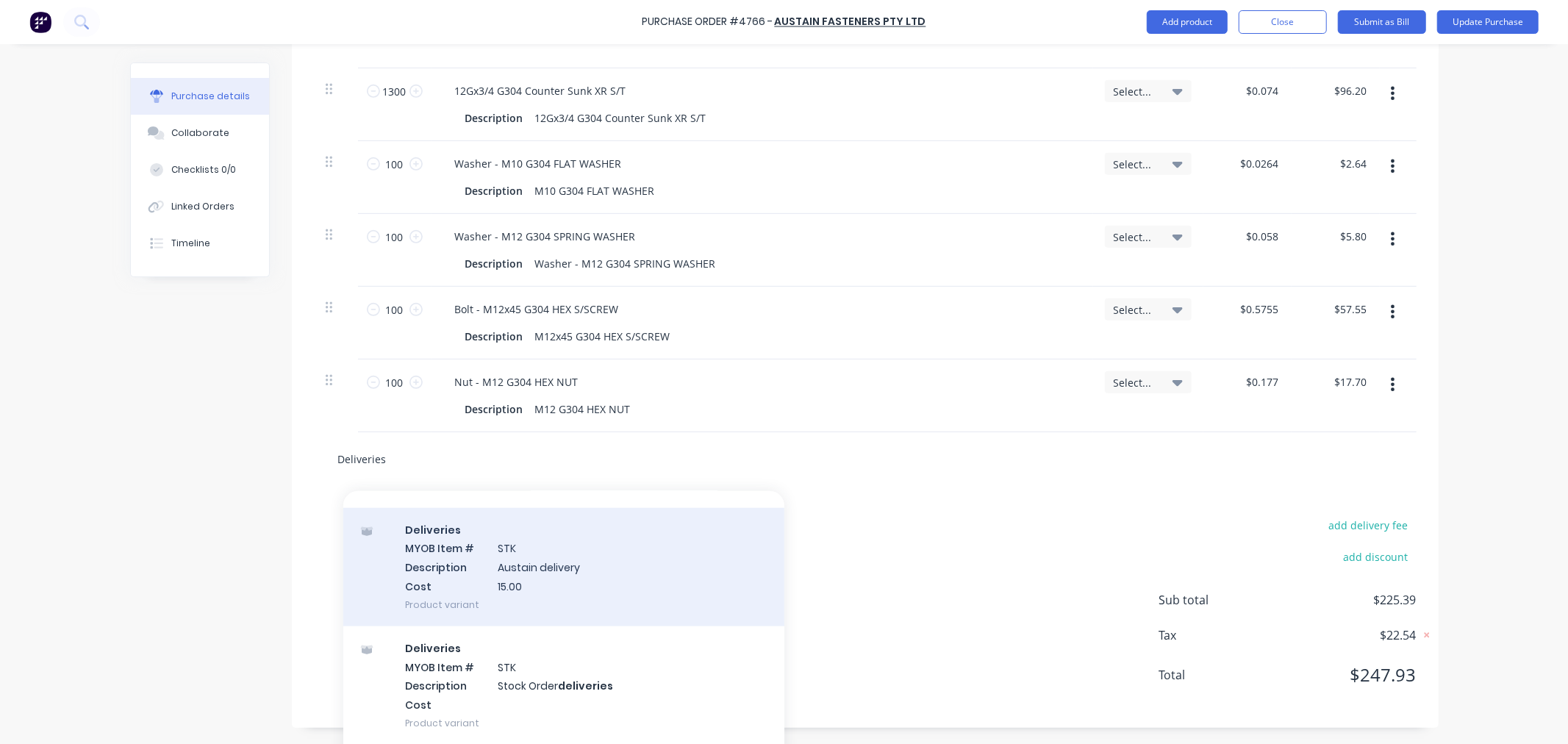
type input "Deliveries"
click at [535, 576] on div "Deliveries MYOB Item # STK Description Austain delivery Cost 15.00 Product vari…" at bounding box center [564, 567] width 441 height 118
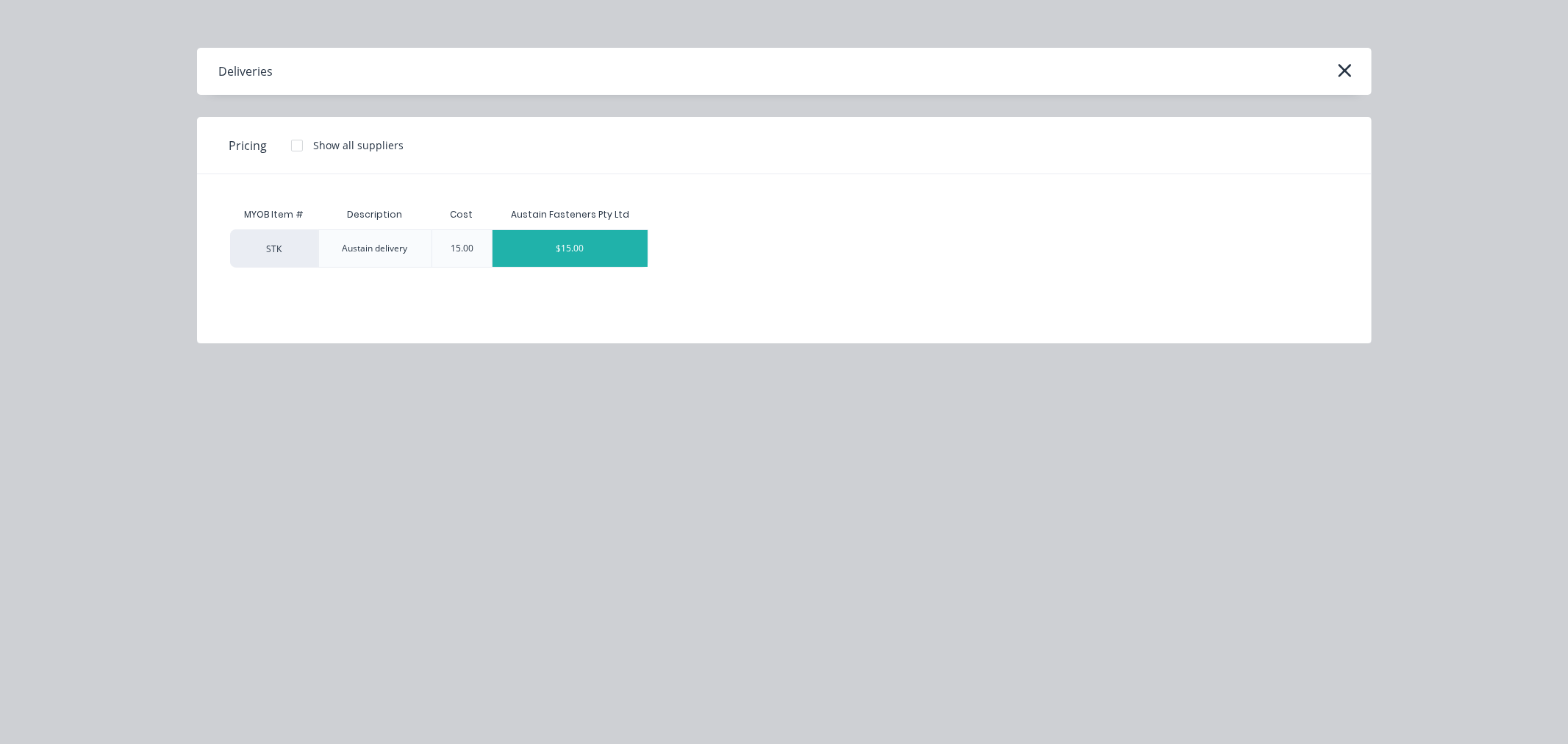
click at [563, 248] on div "$15.00" at bounding box center [570, 248] width 155 height 37
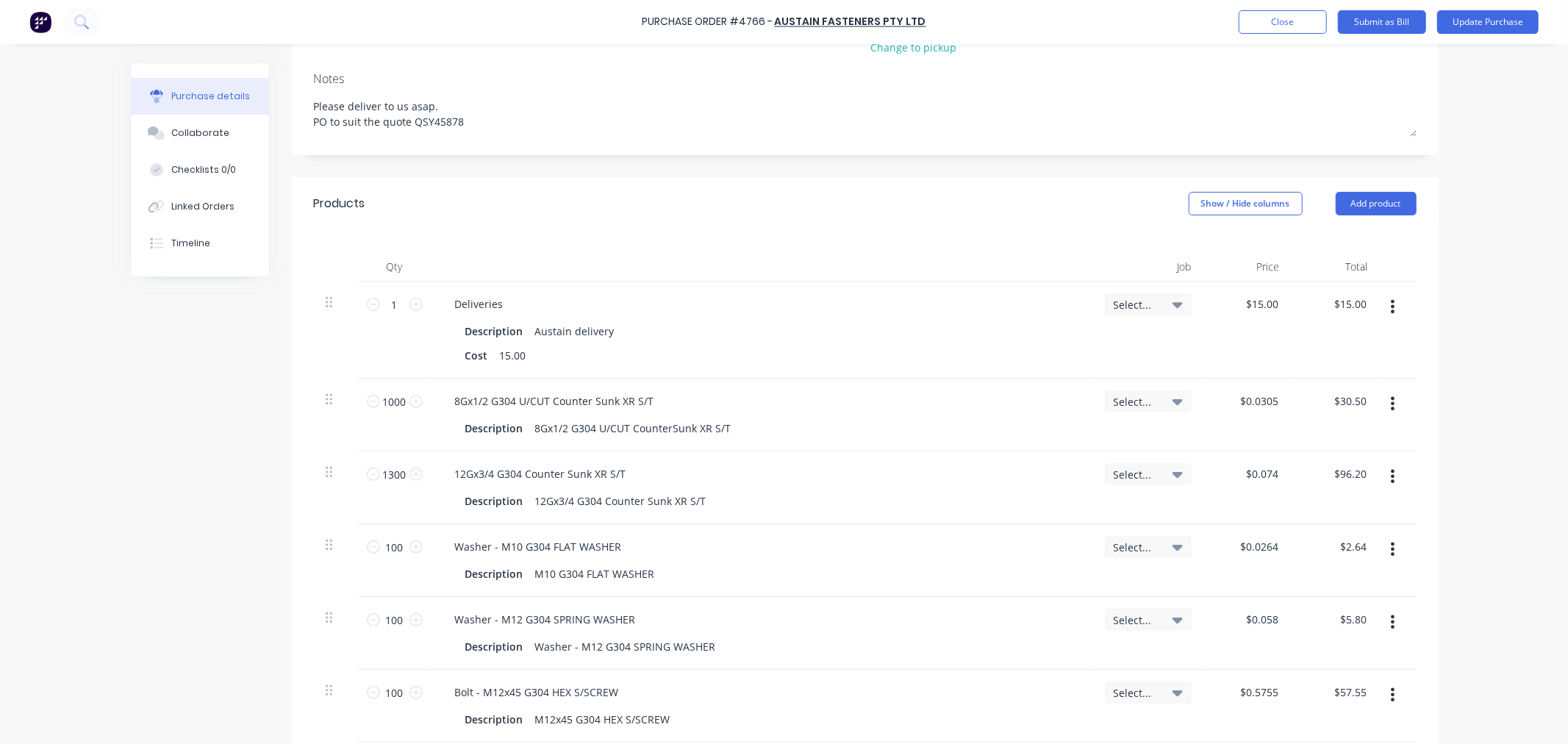
scroll to position [175, 0]
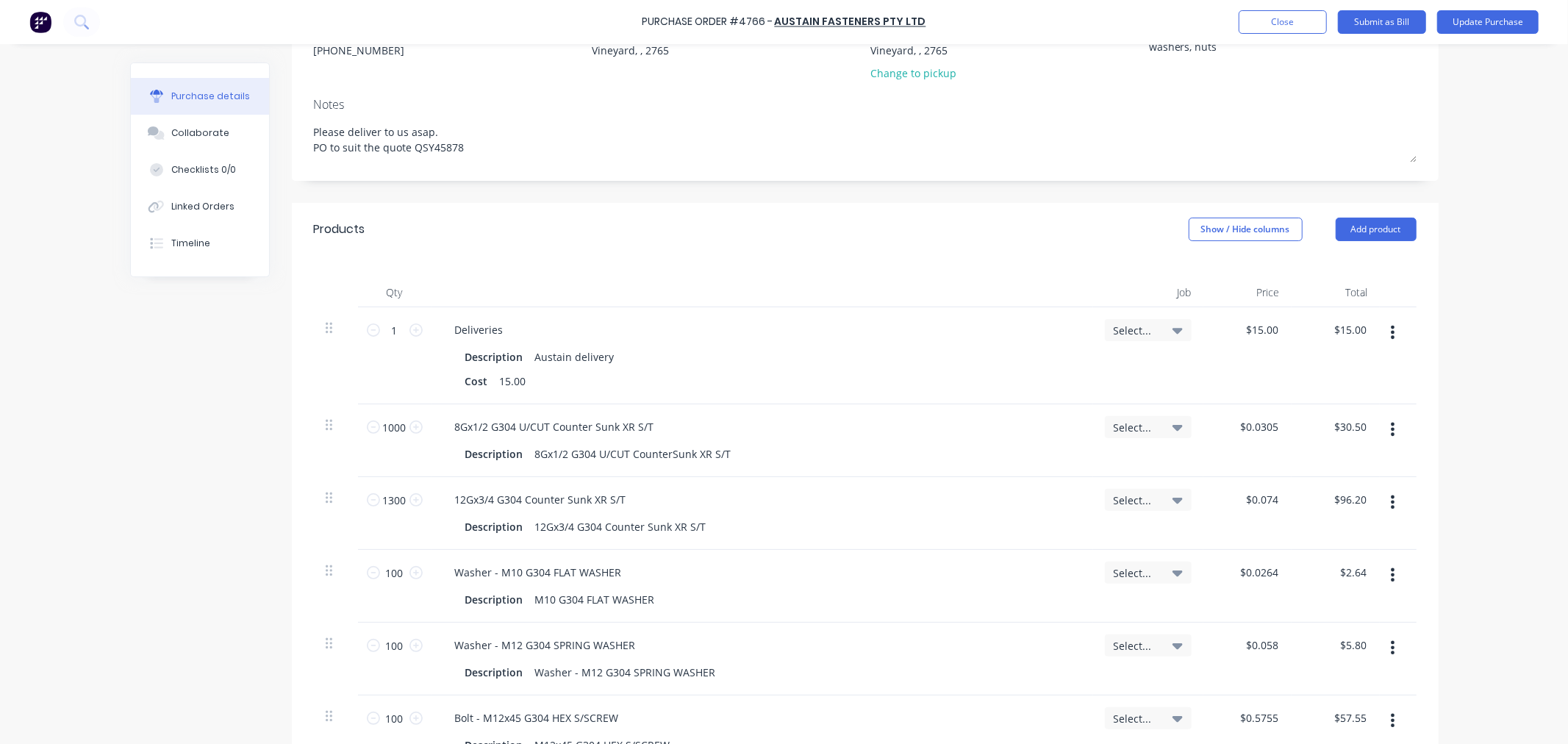
click at [1391, 337] on icon "button" at bounding box center [1393, 332] width 4 height 13
click at [1292, 458] on button "Delete" at bounding box center [1348, 459] width 125 height 29
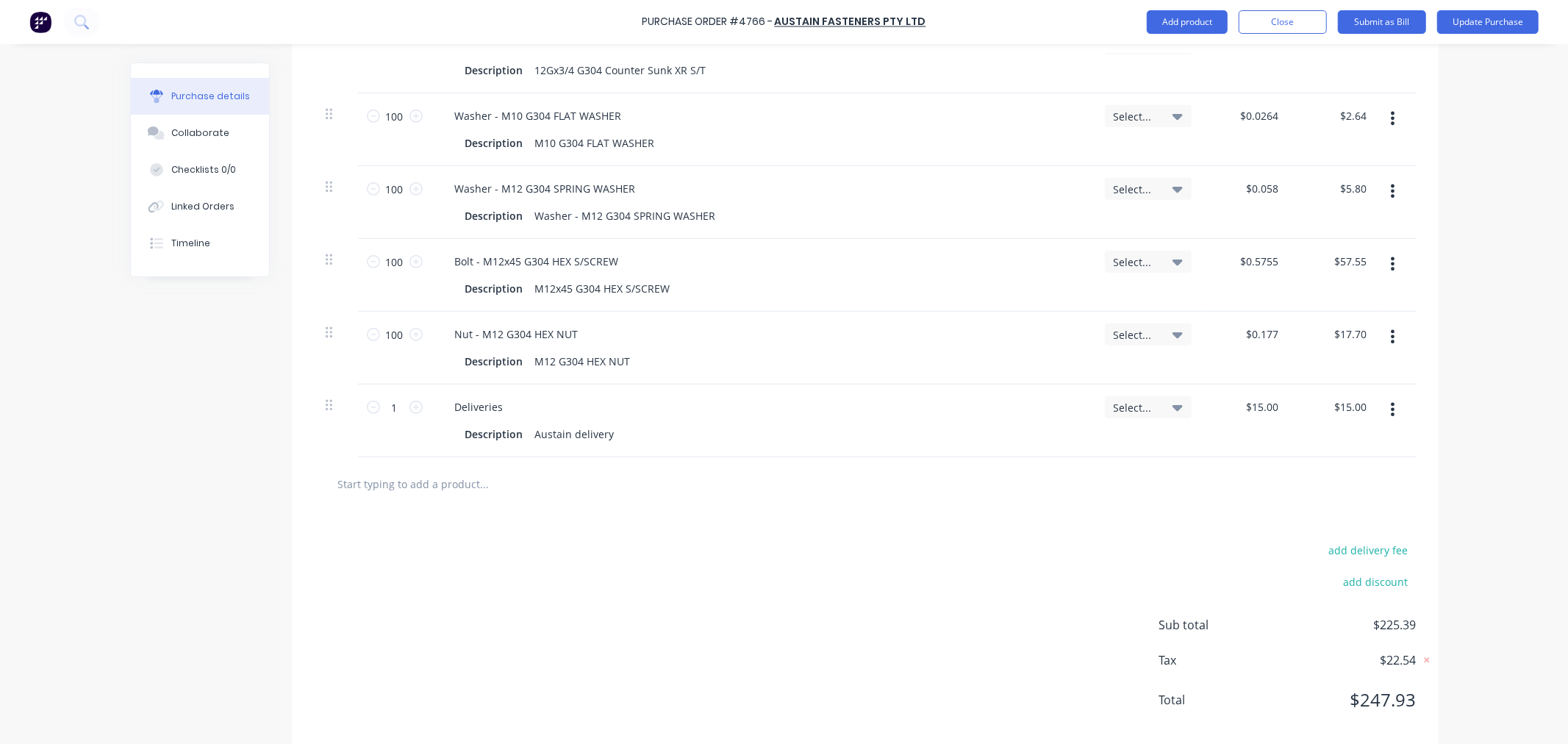
scroll to position [559, 0]
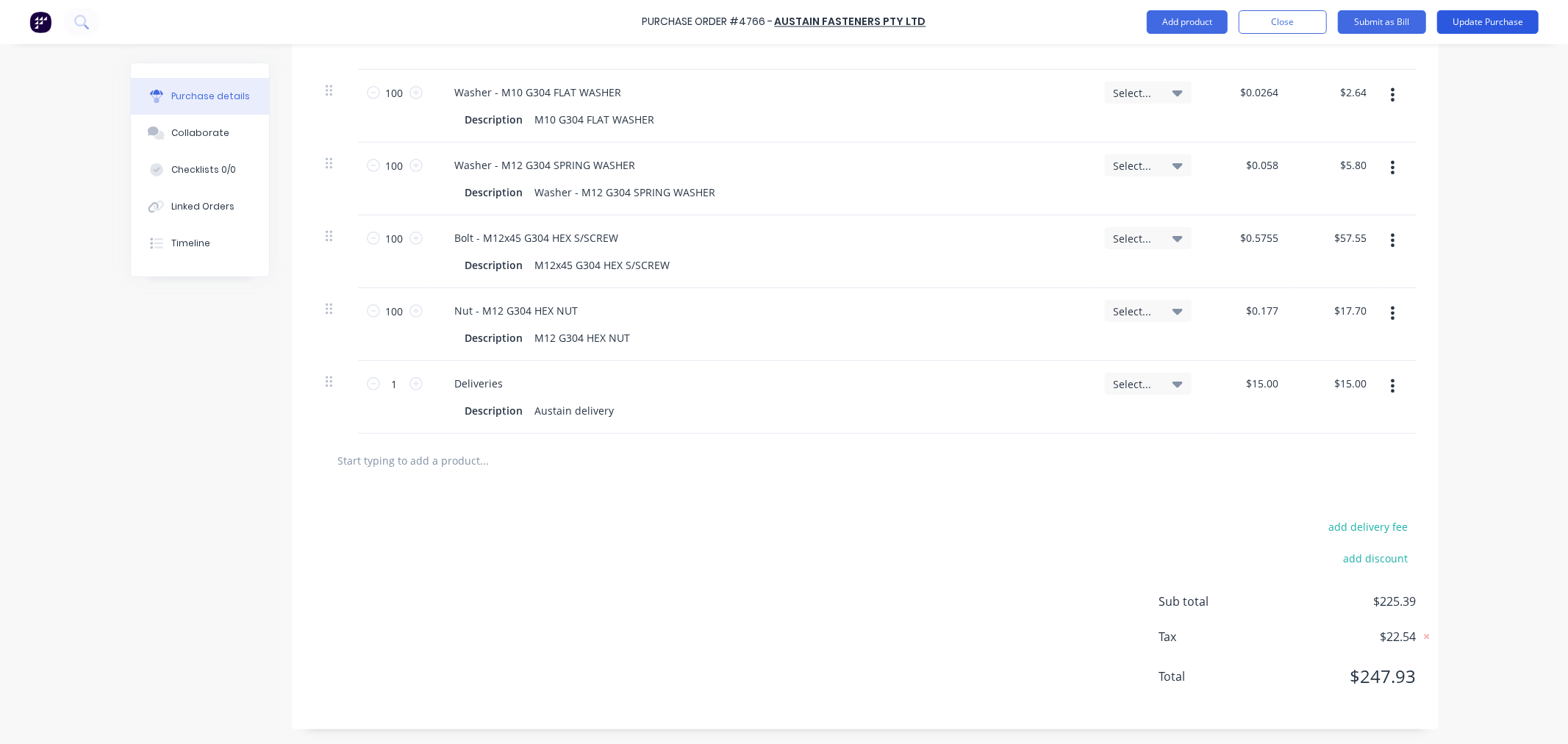
click at [1480, 23] on button "Update Purchase" at bounding box center [1488, 22] width 102 height 23
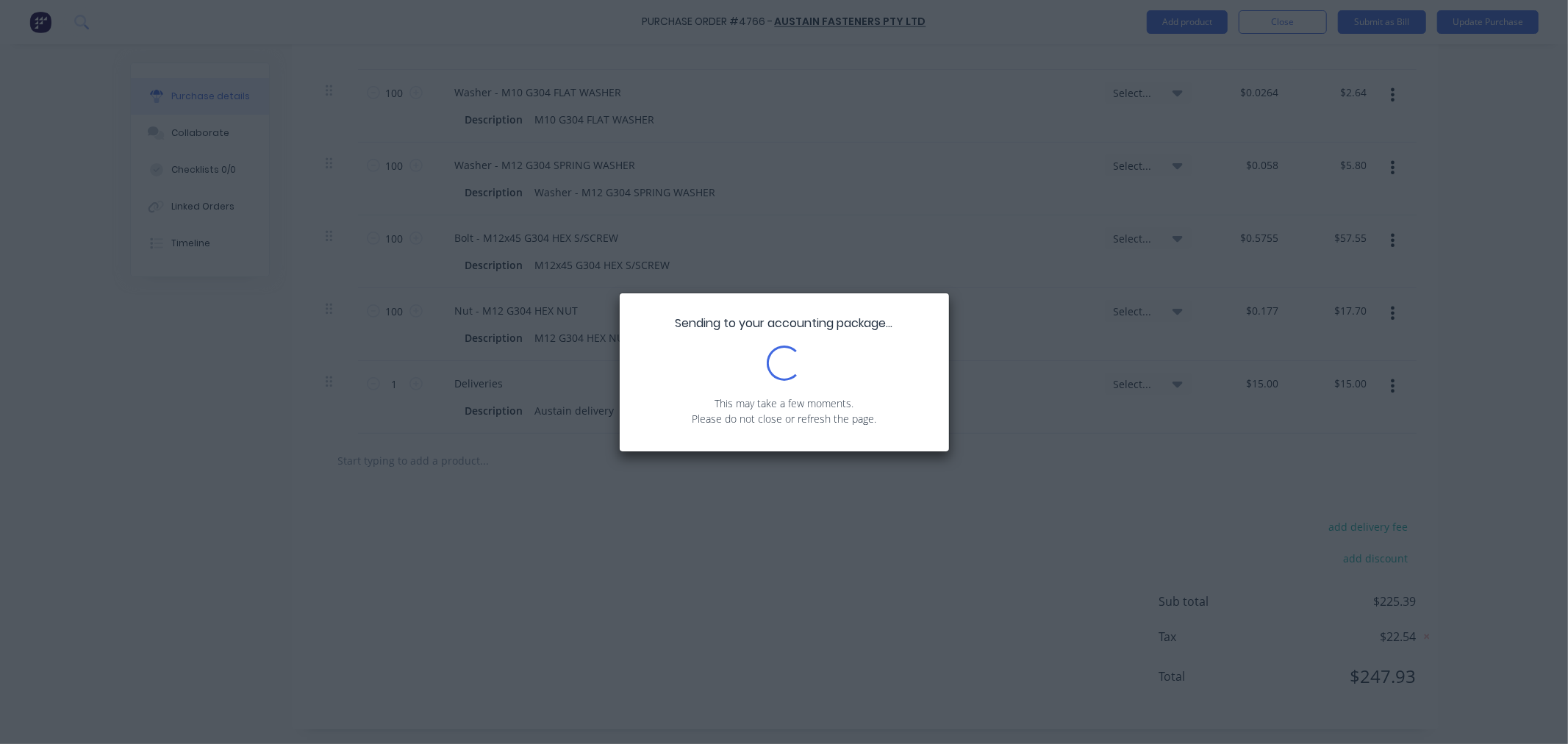
scroll to position [0, 0]
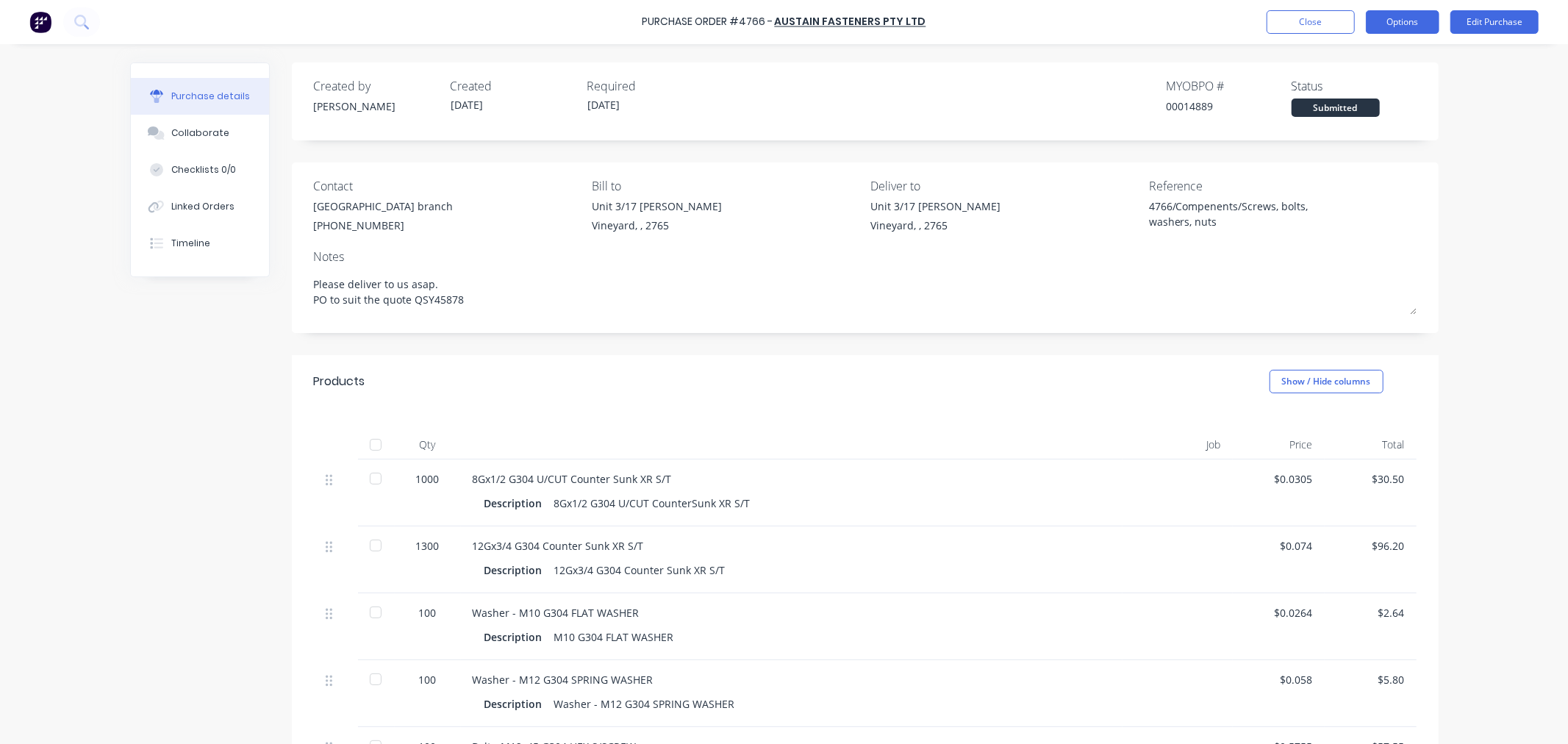
click at [1403, 31] on button "Options" at bounding box center [1403, 22] width 73 height 23
click at [1383, 83] on div "Convert to Bill" at bounding box center [1370, 89] width 113 height 21
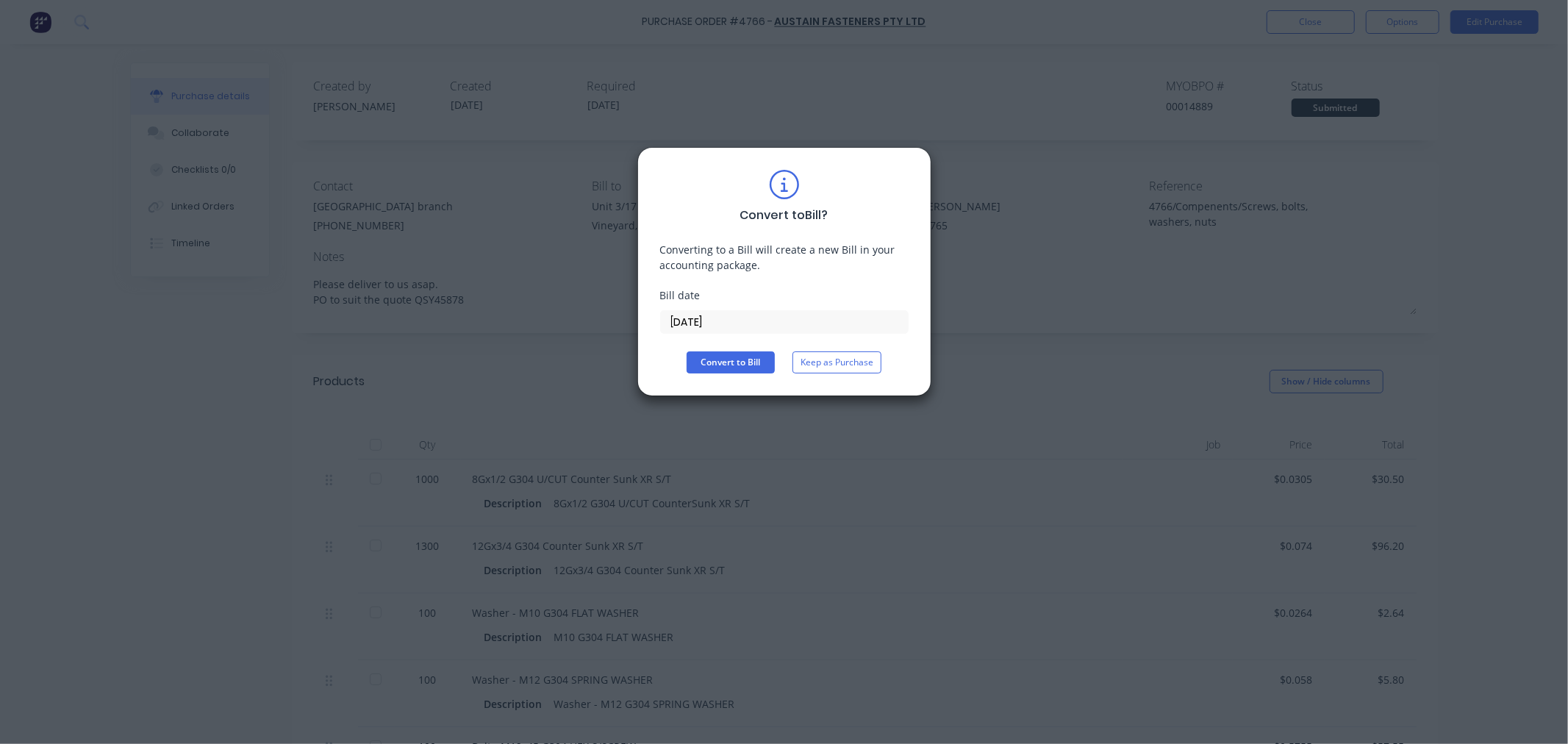
drag, startPoint x: 717, startPoint y: 317, endPoint x: 634, endPoint y: 314, distance: 83.1
click at [634, 314] on div "Convert to Bill ? Converting to a Bill will create a new Bill in your accountin…" at bounding box center [784, 372] width 1568 height 744
type input "02/10/25"
click at [729, 356] on button "Convert to Bill" at bounding box center [730, 362] width 88 height 22
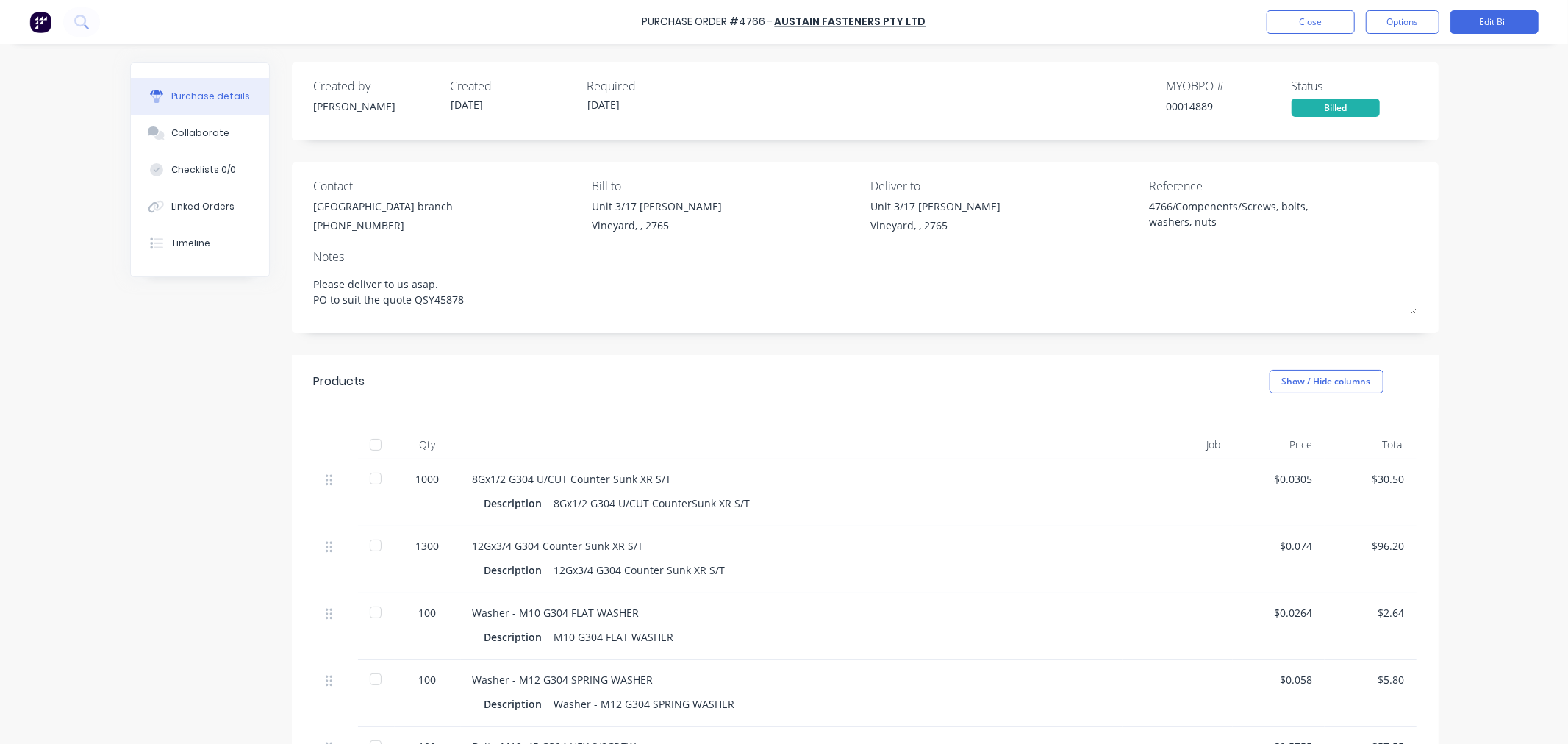
click at [368, 445] on div at bounding box center [376, 445] width 29 height 29
click at [1310, 25] on button "Close" at bounding box center [1310, 22] width 88 height 23
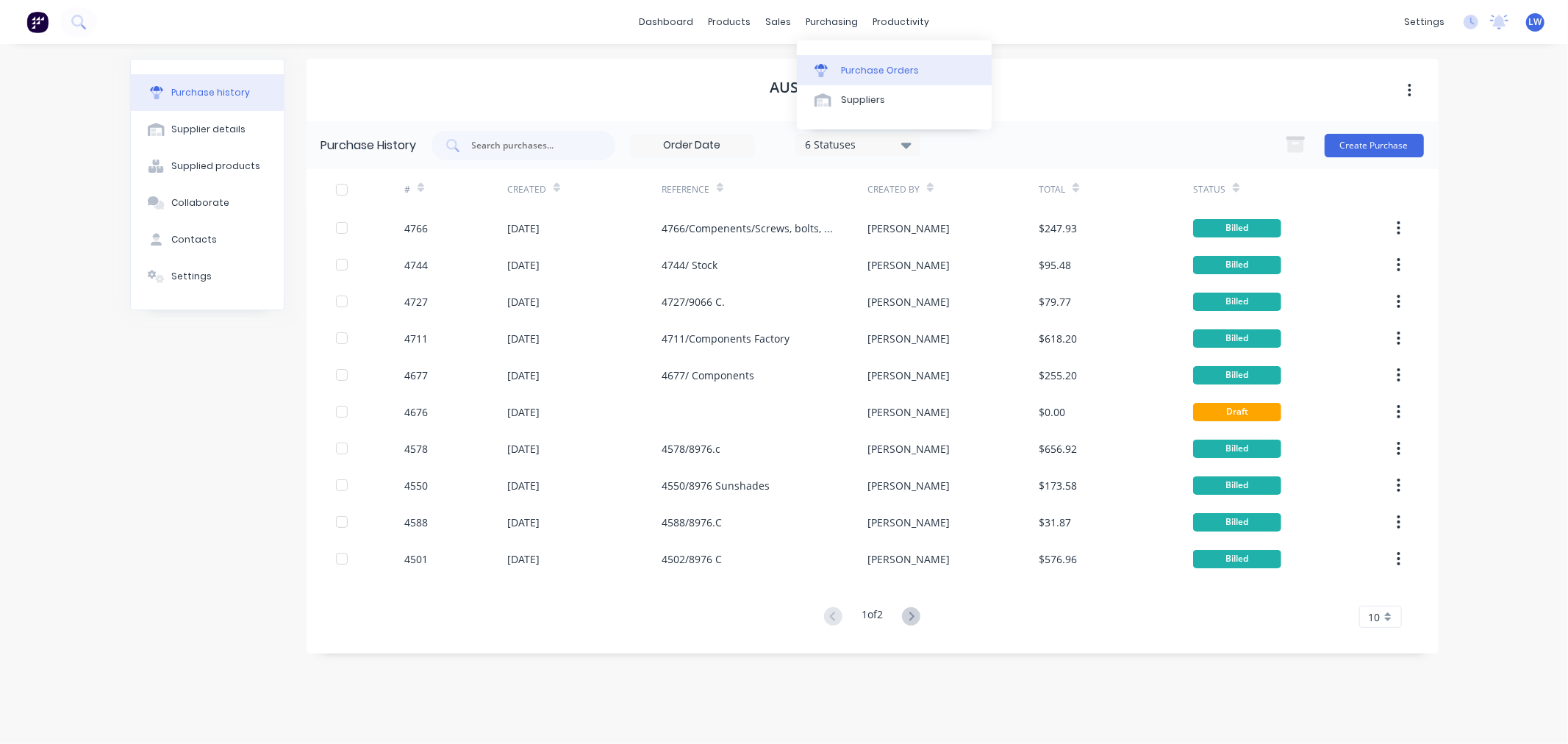
click at [862, 70] on div "Purchase Orders" at bounding box center [880, 70] width 78 height 13
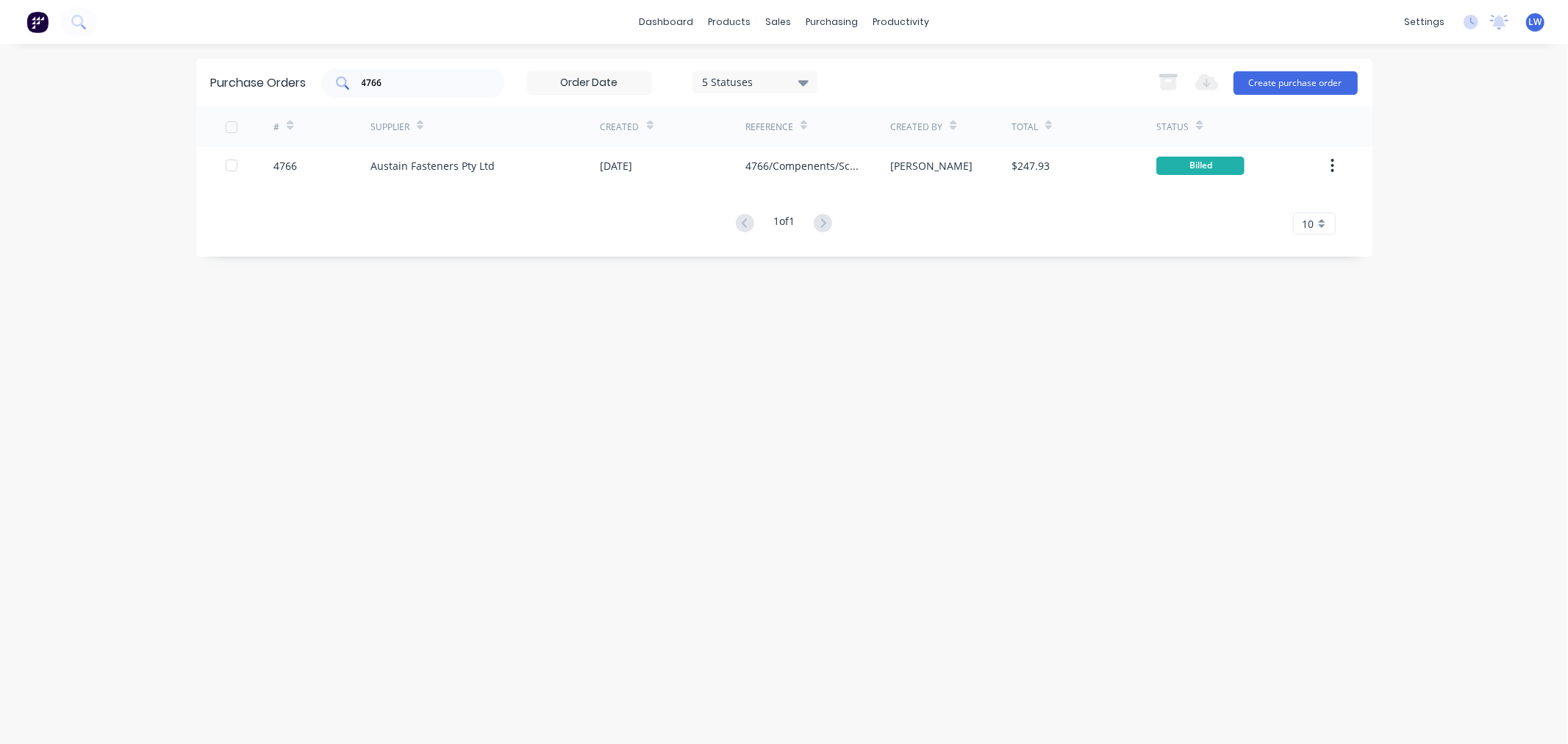
click at [427, 81] on input "4766" at bounding box center [421, 83] width 122 height 15
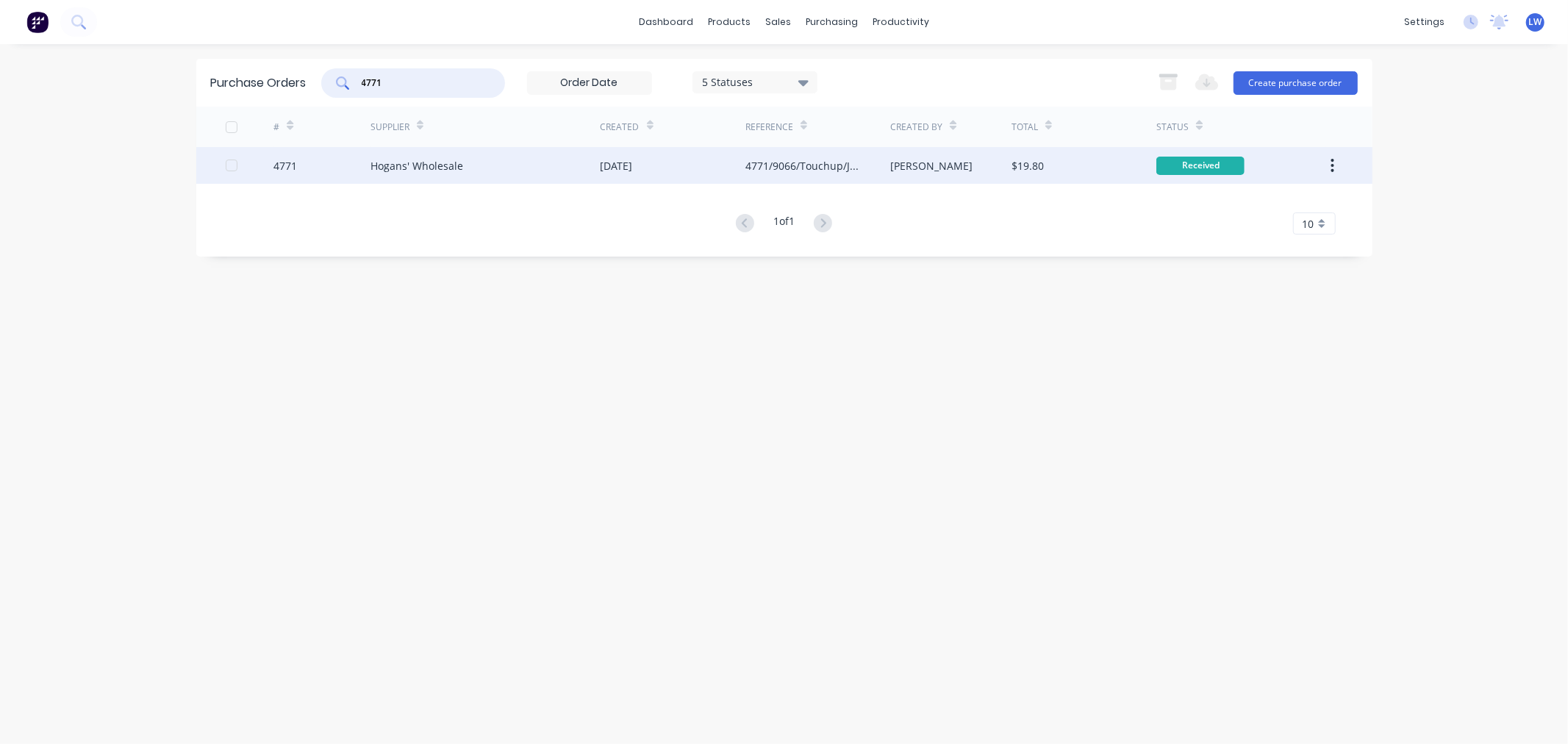
type input "4771"
click at [801, 163] on div "4771/9066/Touchup/Jasper/Factory" at bounding box center [803, 165] width 115 height 15
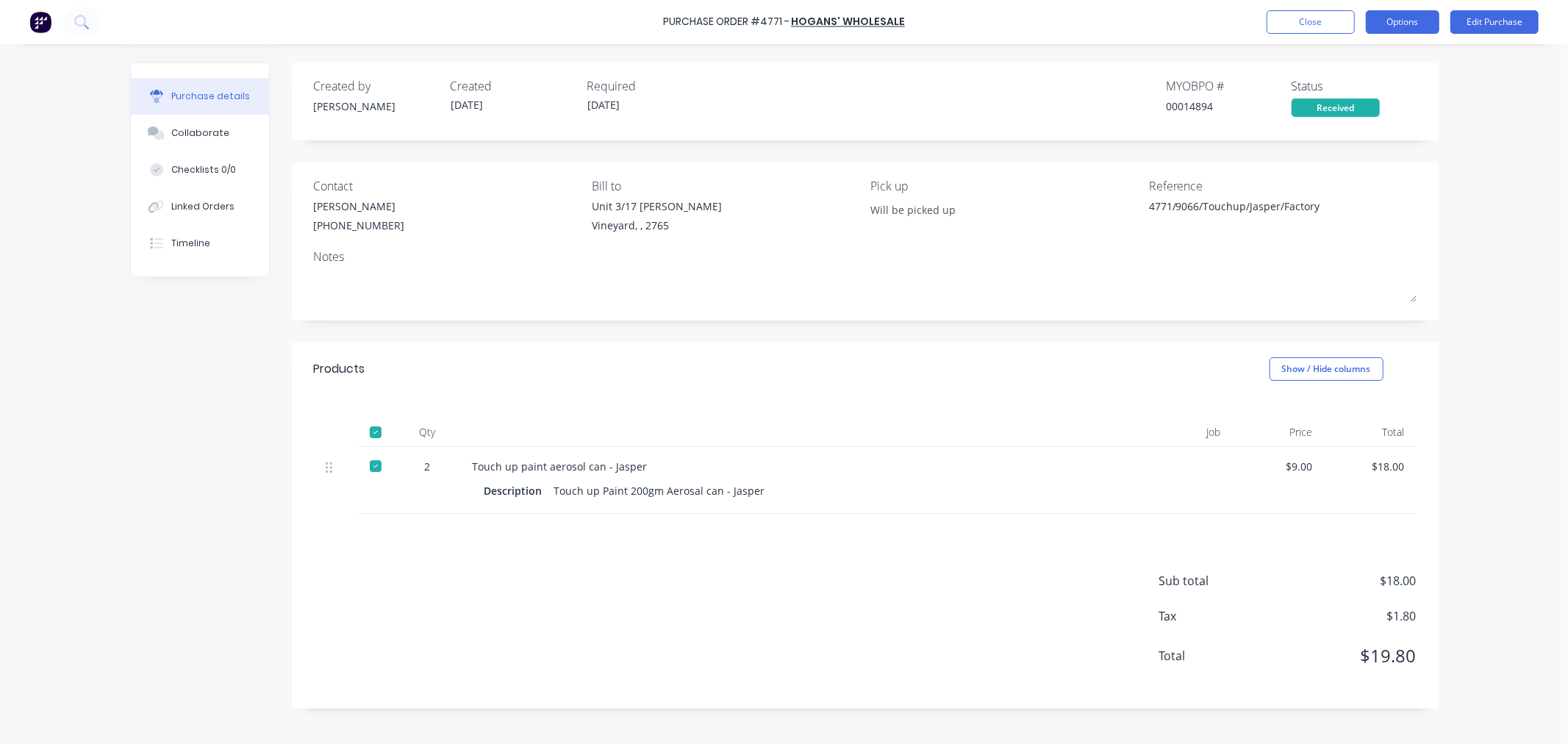
click at [1398, 19] on button "Options" at bounding box center [1403, 22] width 73 height 23
click at [1360, 89] on div "Convert to Bill" at bounding box center [1370, 89] width 113 height 21
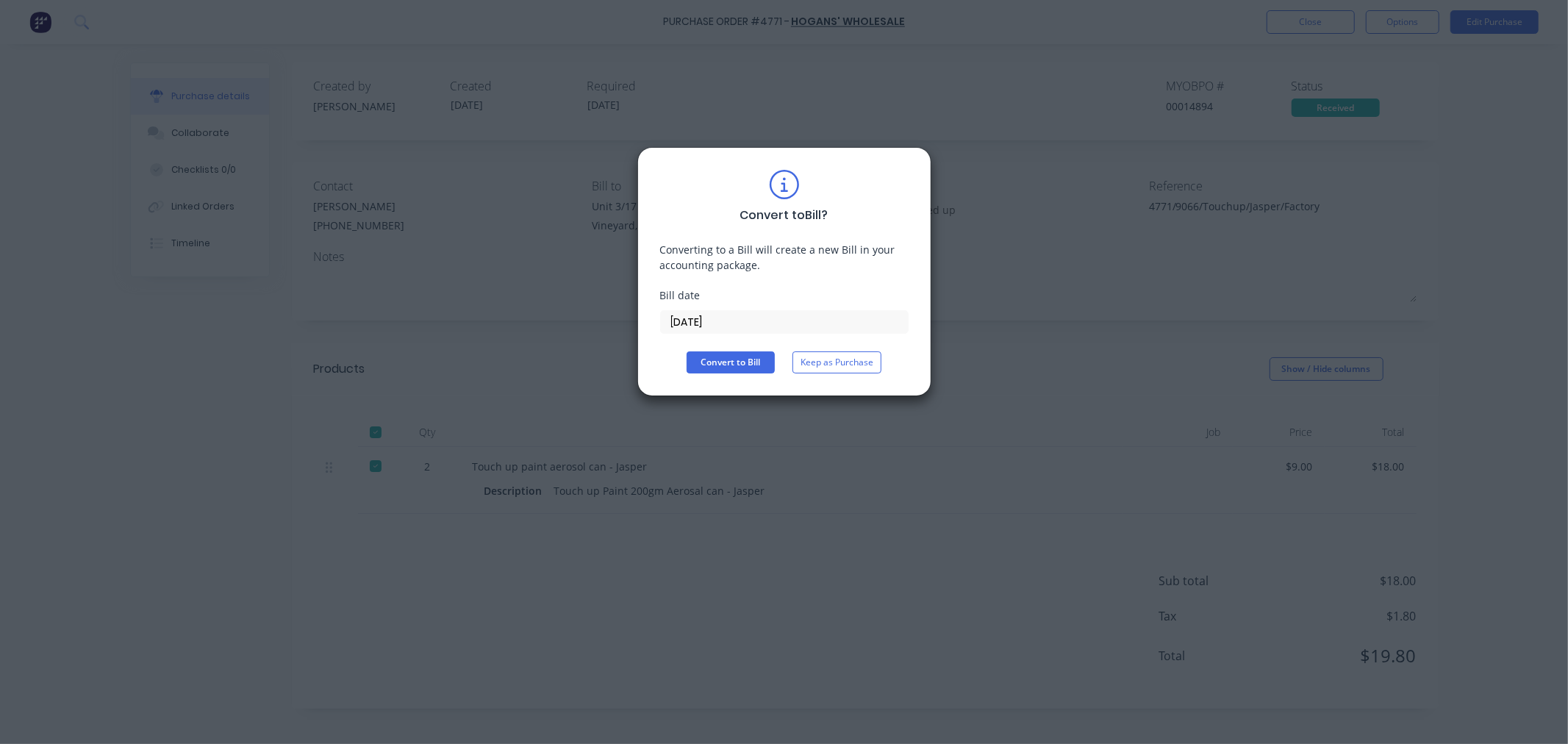
drag, startPoint x: 757, startPoint y: 318, endPoint x: 659, endPoint y: 322, distance: 98.1
click at [659, 322] on div "Convert to Bill ? Converting to a Bill will create a new Bill in your accountin…" at bounding box center [784, 271] width 294 height 249
type input "03/10/25"
click at [721, 366] on button "Convert to Bill" at bounding box center [730, 362] width 88 height 22
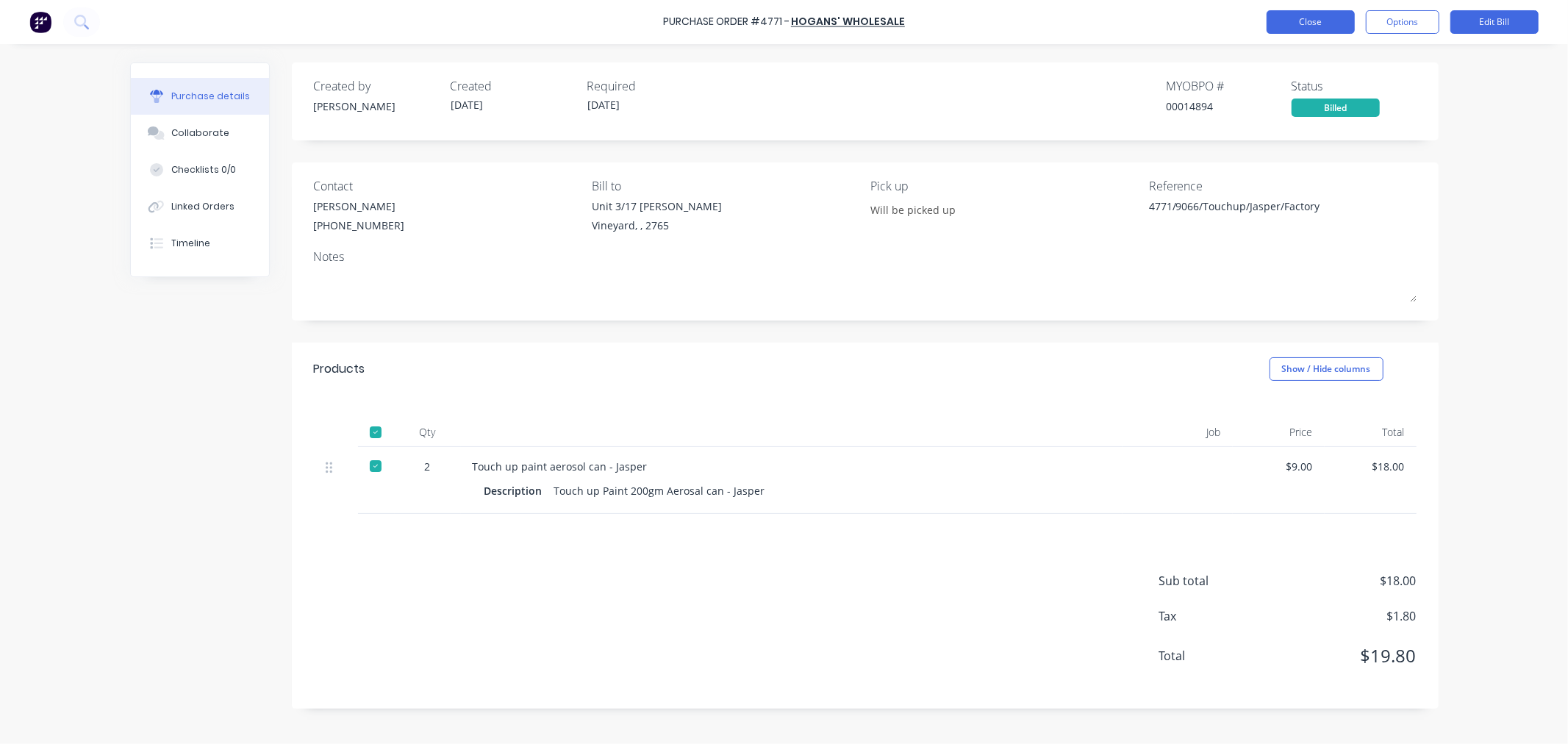
click at [1325, 17] on button "Close" at bounding box center [1310, 22] width 88 height 23
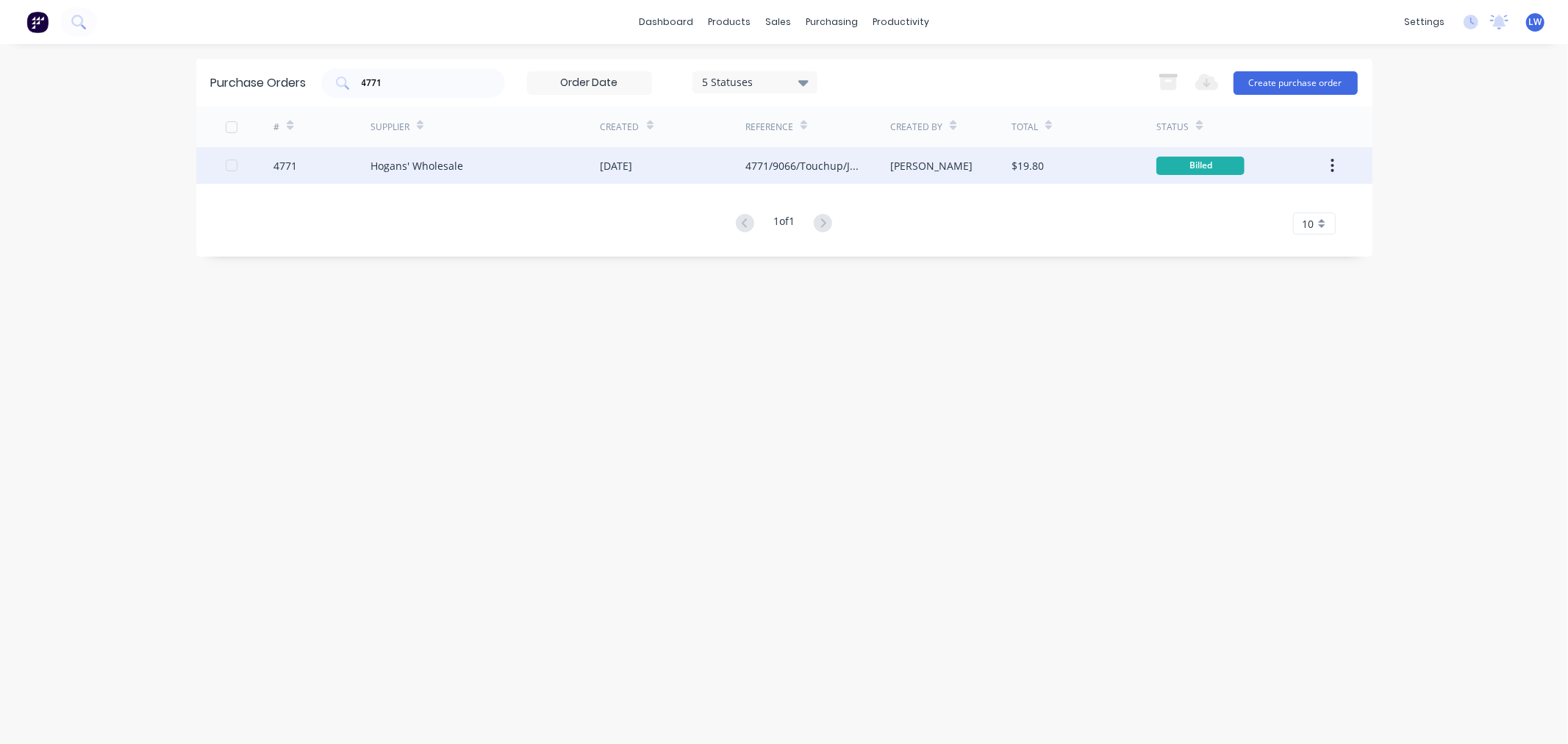
click at [826, 164] on div "4771/9066/Touchup/Jasper/Factory" at bounding box center [803, 165] width 115 height 15
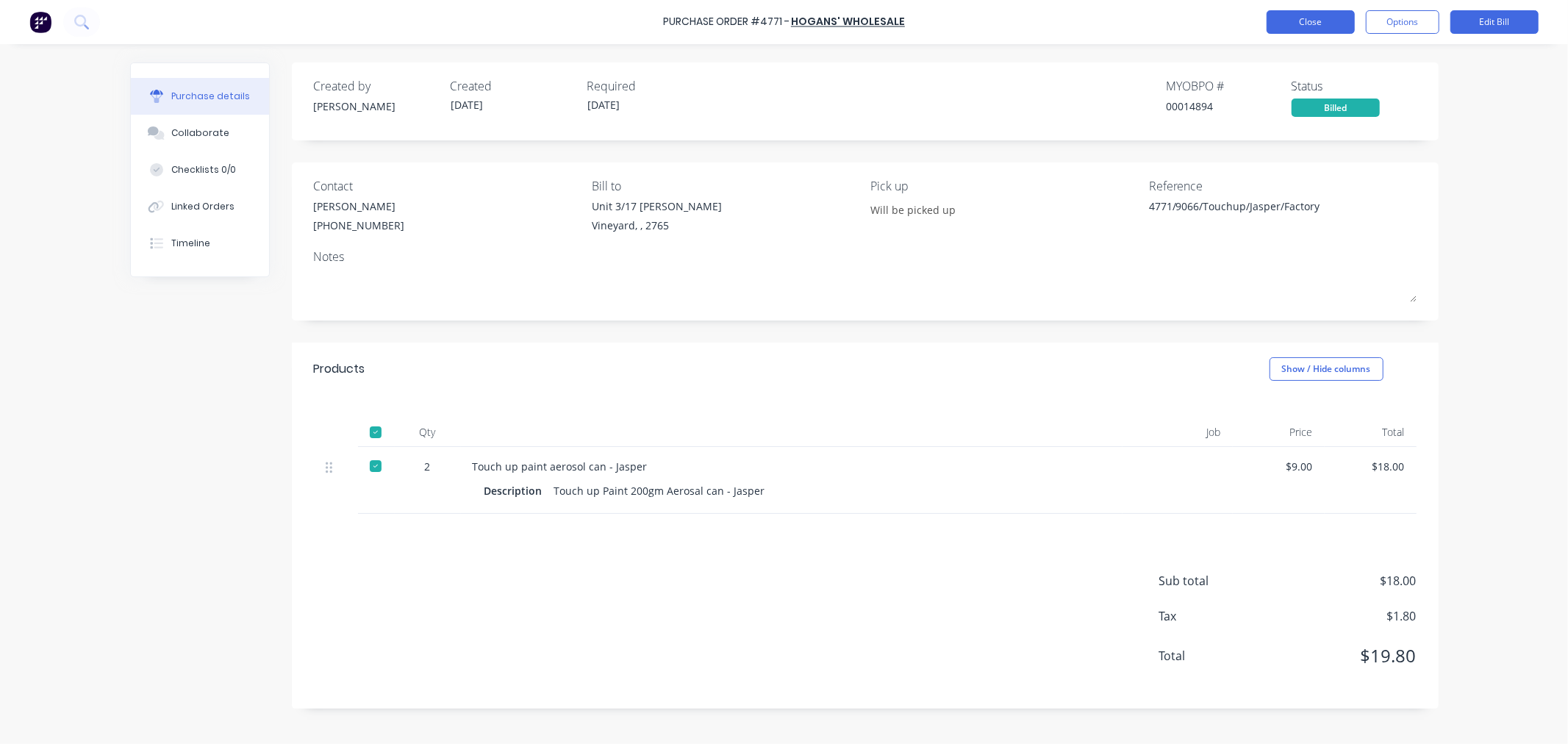
click at [1312, 16] on button "Close" at bounding box center [1310, 22] width 88 height 23
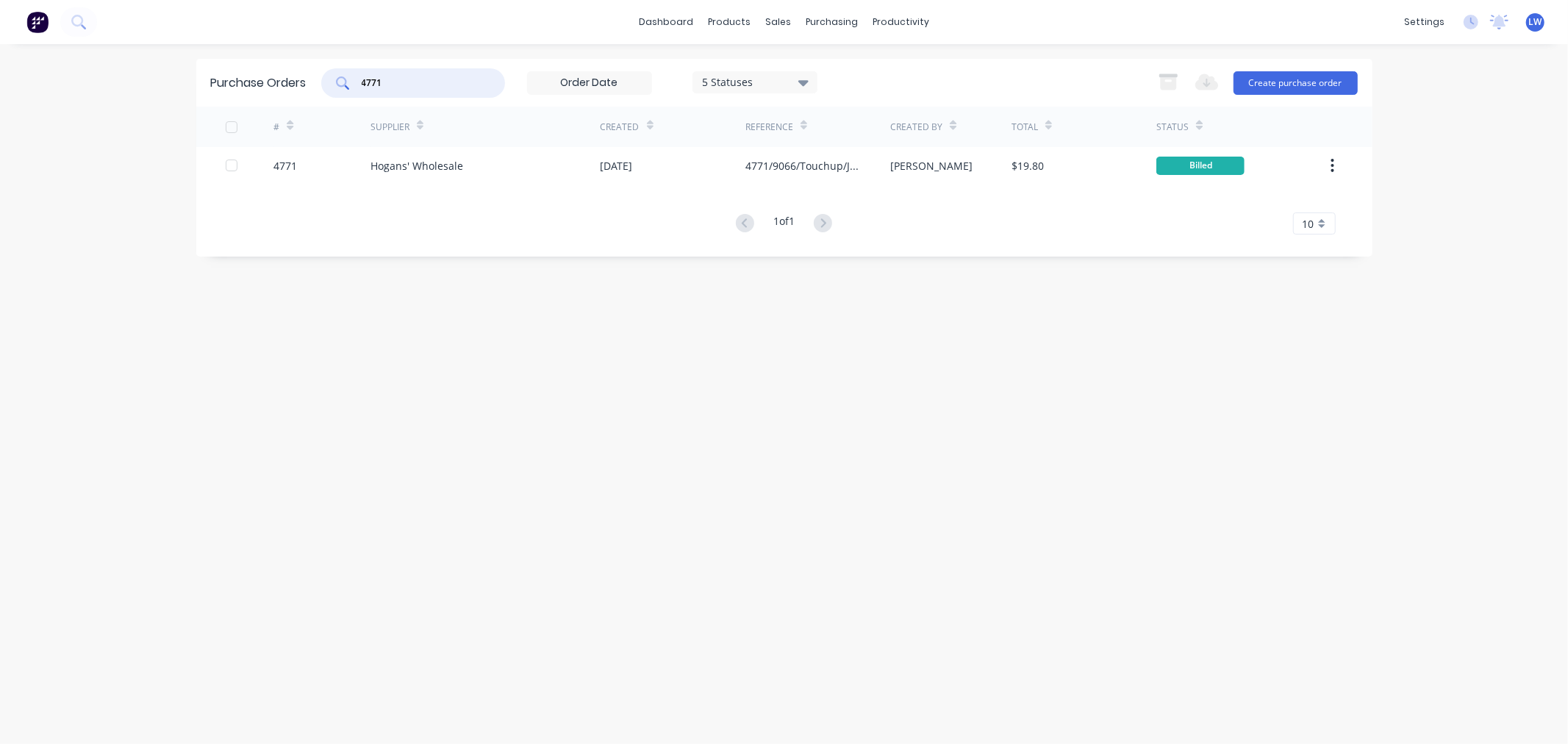
drag, startPoint x: 414, startPoint y: 77, endPoint x: 310, endPoint y: 85, distance: 104.3
click at [310, 85] on div "Purchase Orders 4771 5 Statuses 5 Statuses Export to Excel (XLSX) Create purcha…" at bounding box center [784, 82] width 1176 height 48
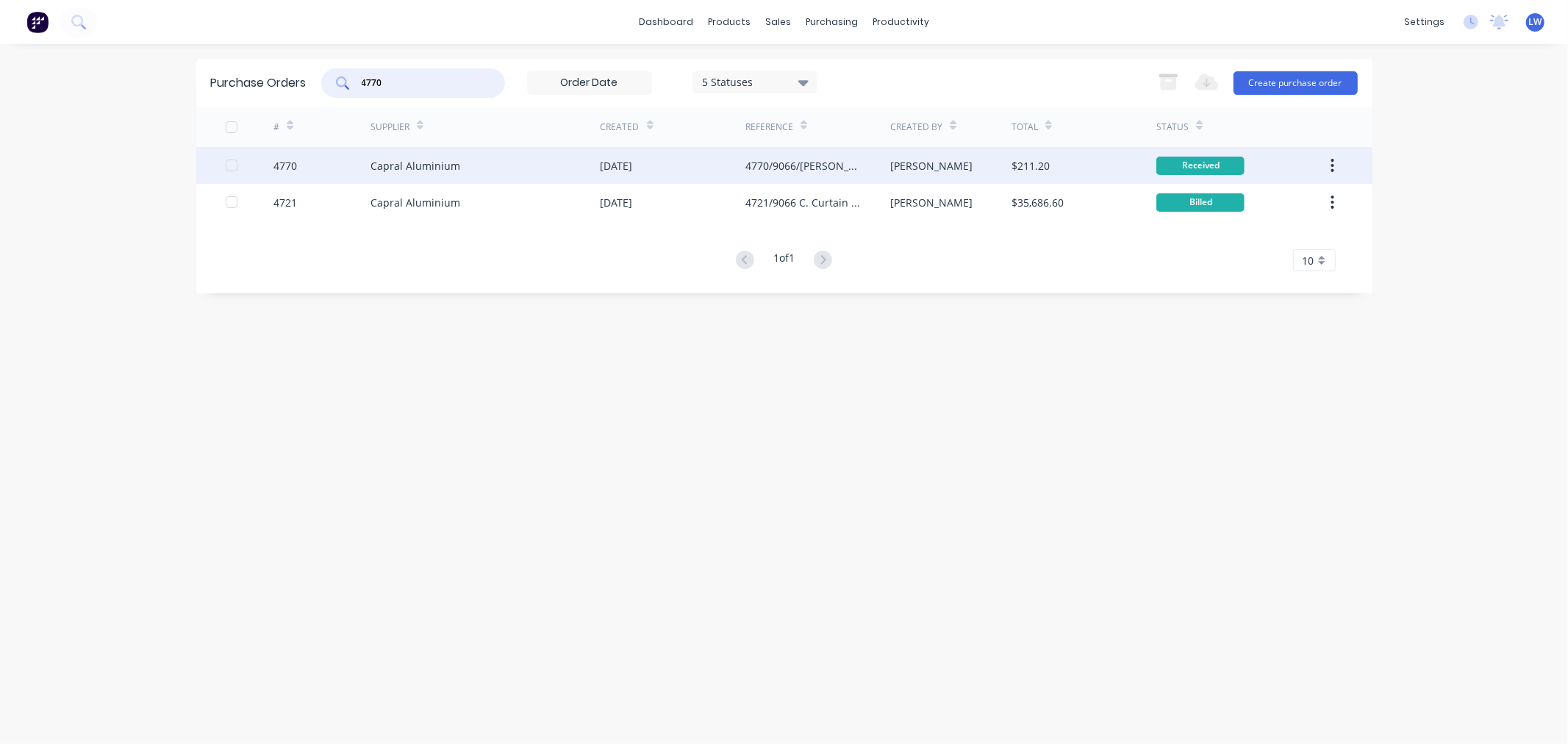
type input "4770"
click at [390, 166] on div "Capral Aluminium" at bounding box center [415, 165] width 89 height 15
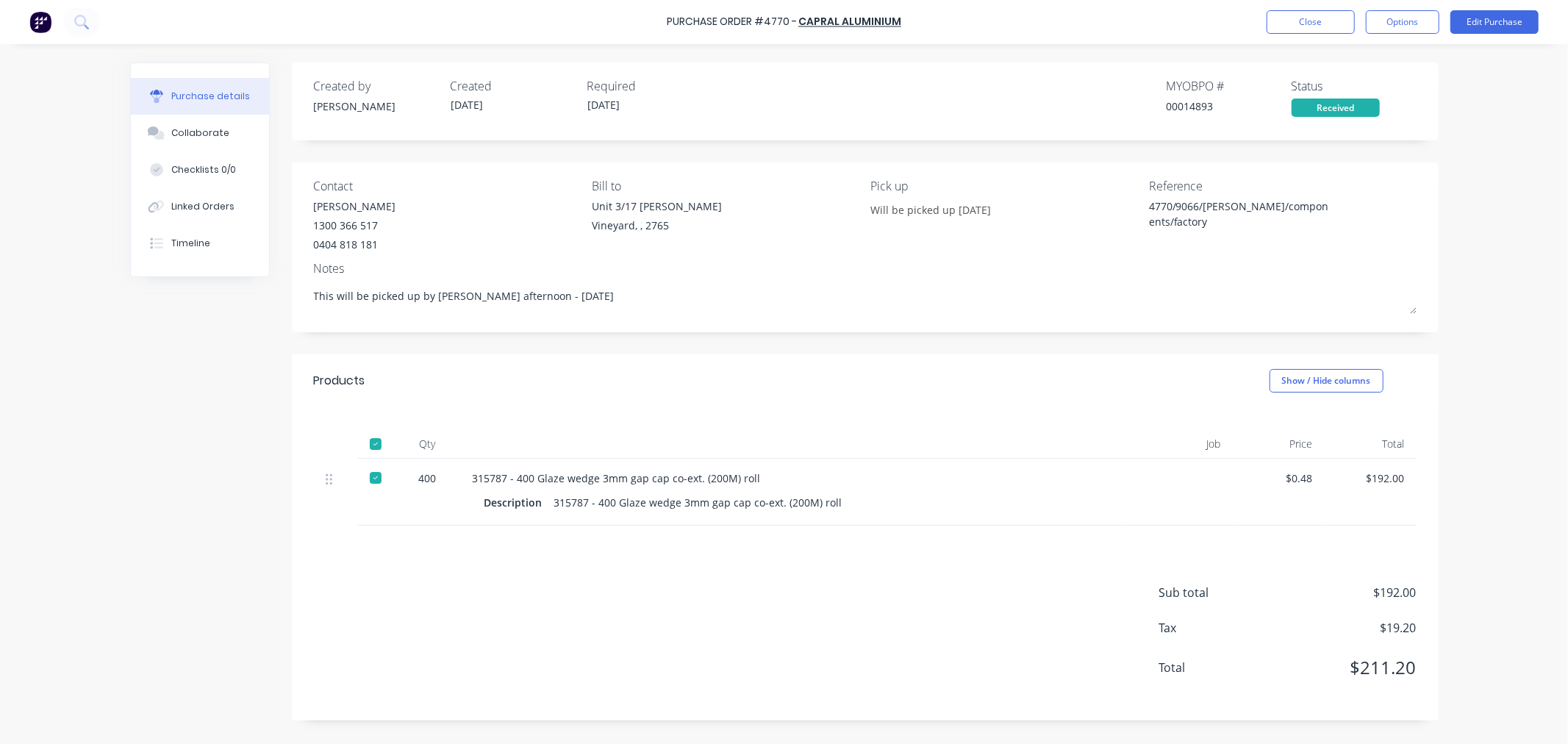
click at [1172, 484] on div at bounding box center [1178, 492] width 110 height 67
click at [1416, 31] on button "Options" at bounding box center [1403, 22] width 73 height 23
click at [1373, 94] on div "Convert to Bill" at bounding box center [1370, 89] width 113 height 21
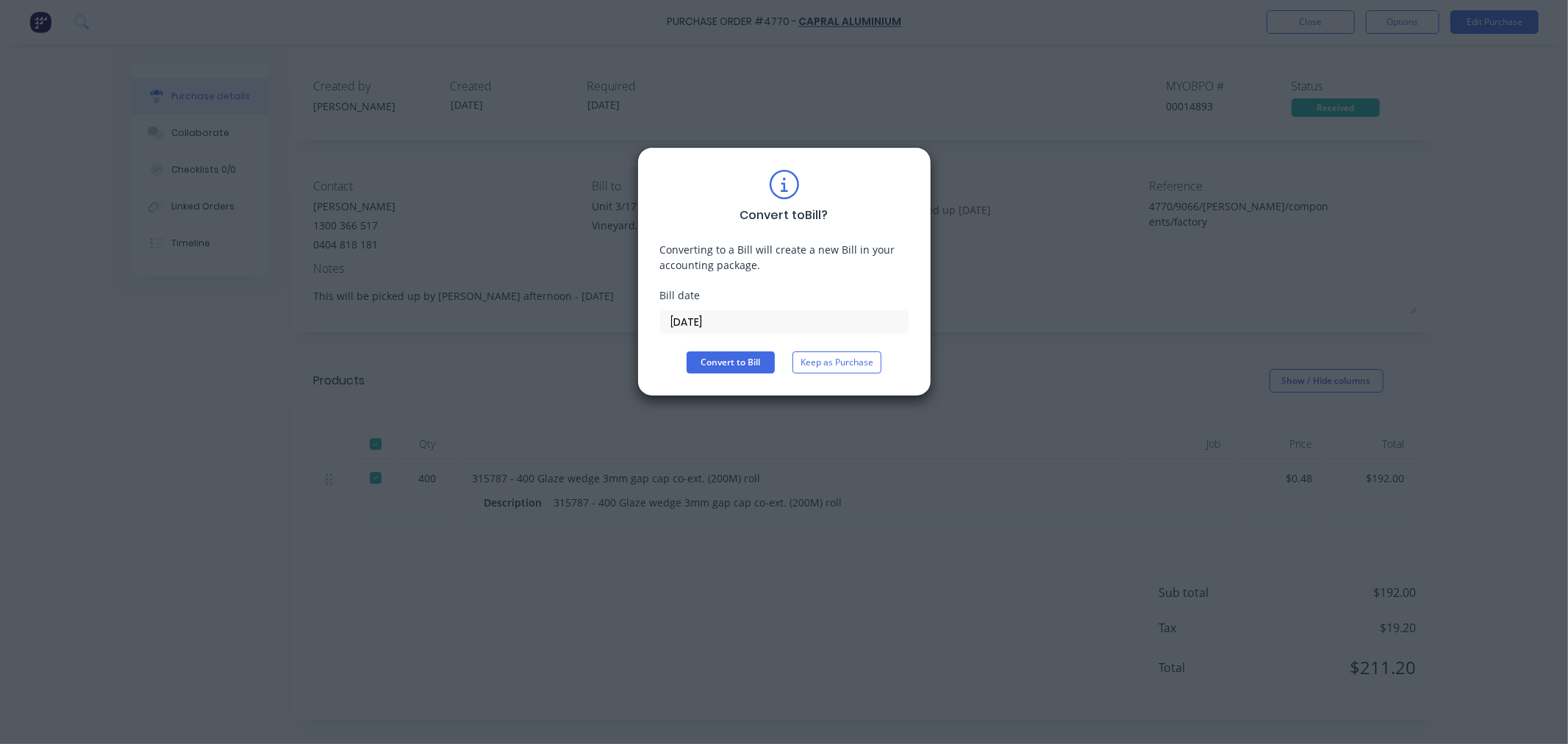
drag, startPoint x: 741, startPoint y: 322, endPoint x: 627, endPoint y: 321, distance: 114.0
click at [627, 321] on div "Convert to Bill ? Converting to a Bill will create a new Bill in your accountin…" at bounding box center [784, 372] width 1568 height 744
type input "03/10/25"
click at [740, 361] on button "Convert to Bill" at bounding box center [730, 362] width 88 height 22
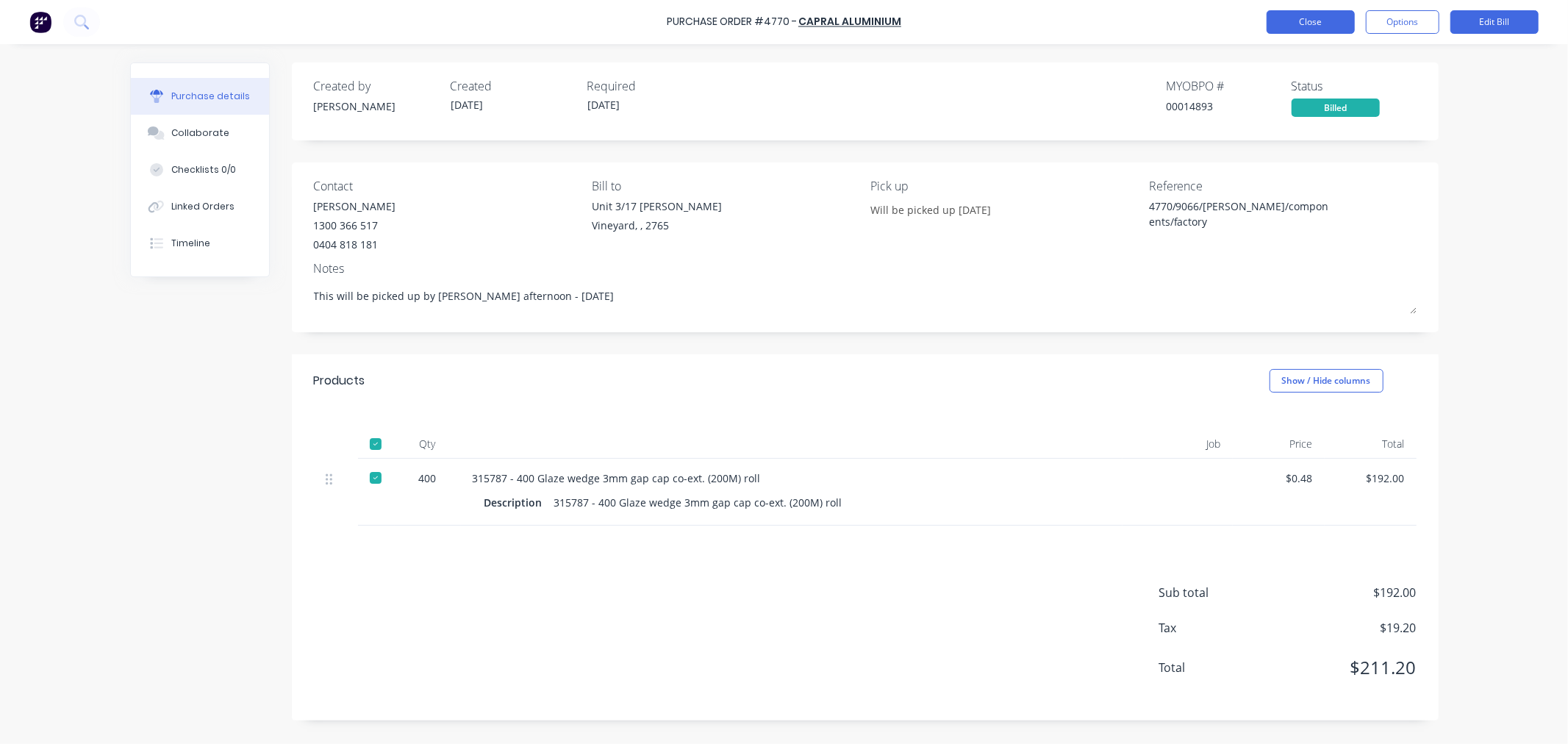
click at [1291, 17] on button "Close" at bounding box center [1310, 22] width 88 height 23
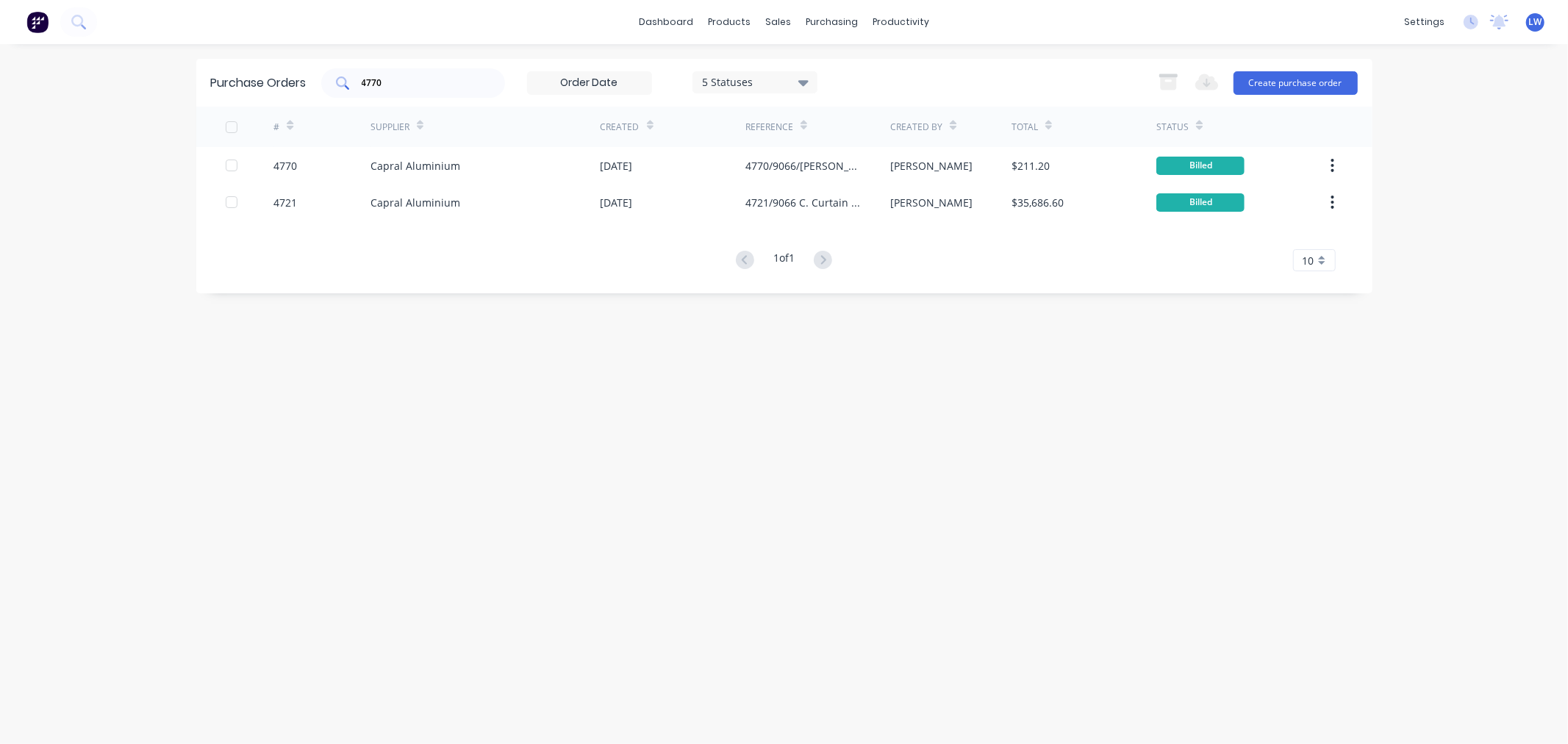
click at [389, 84] on input "4770" at bounding box center [421, 83] width 122 height 15
type input "4"
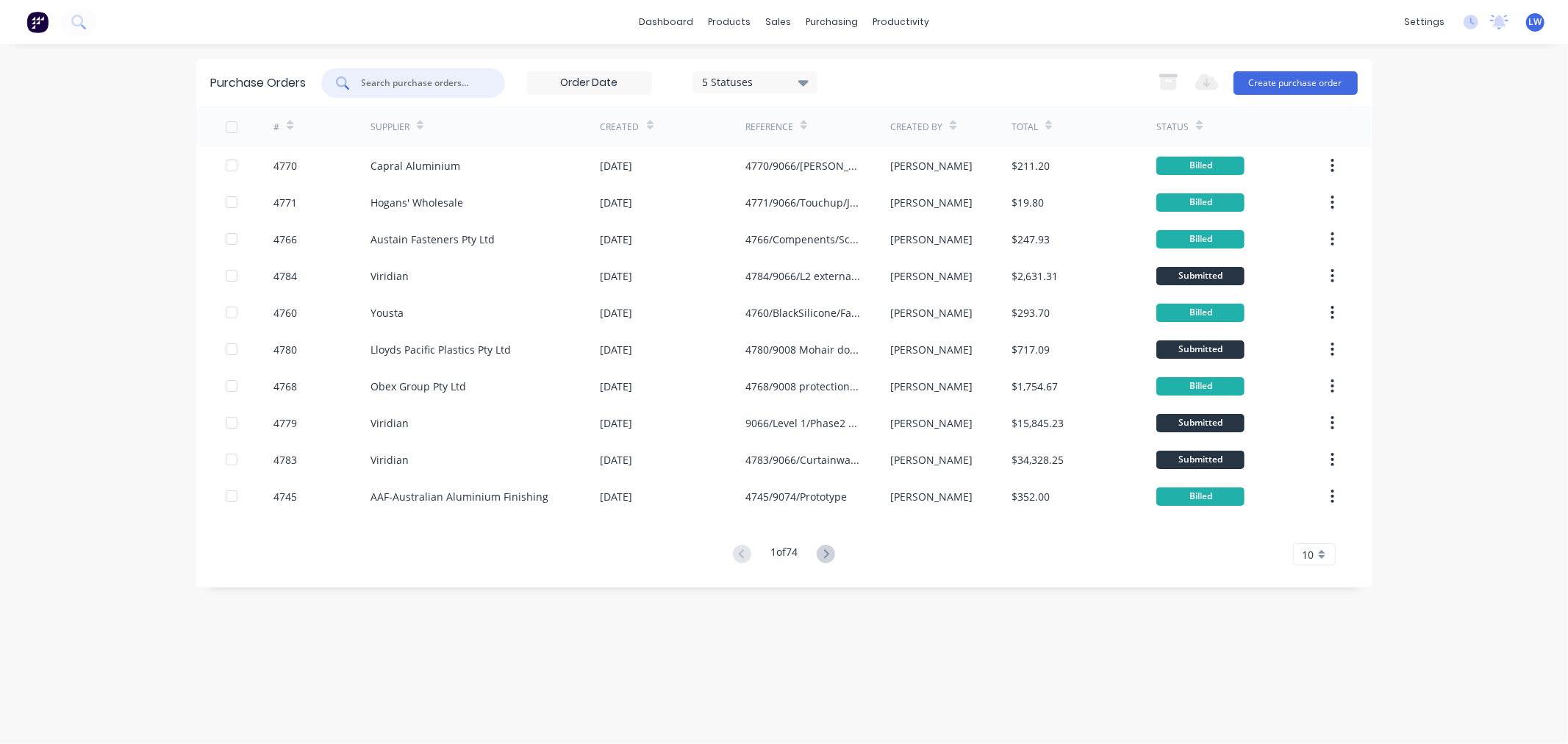
click at [430, 81] on input "text" at bounding box center [421, 83] width 122 height 15
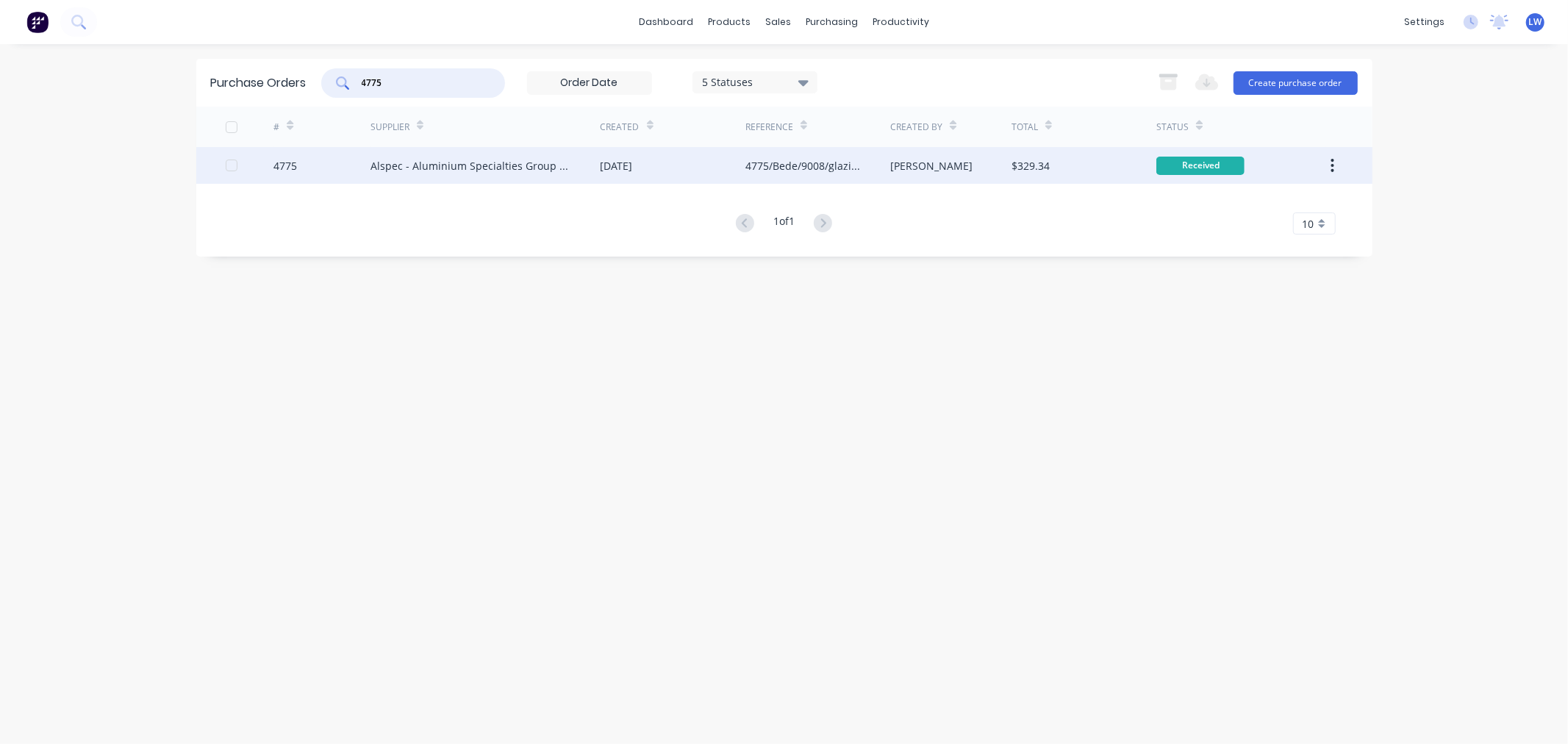
type input "4775"
click at [633, 169] on div "07 Oct 2025" at bounding box center [617, 165] width 32 height 15
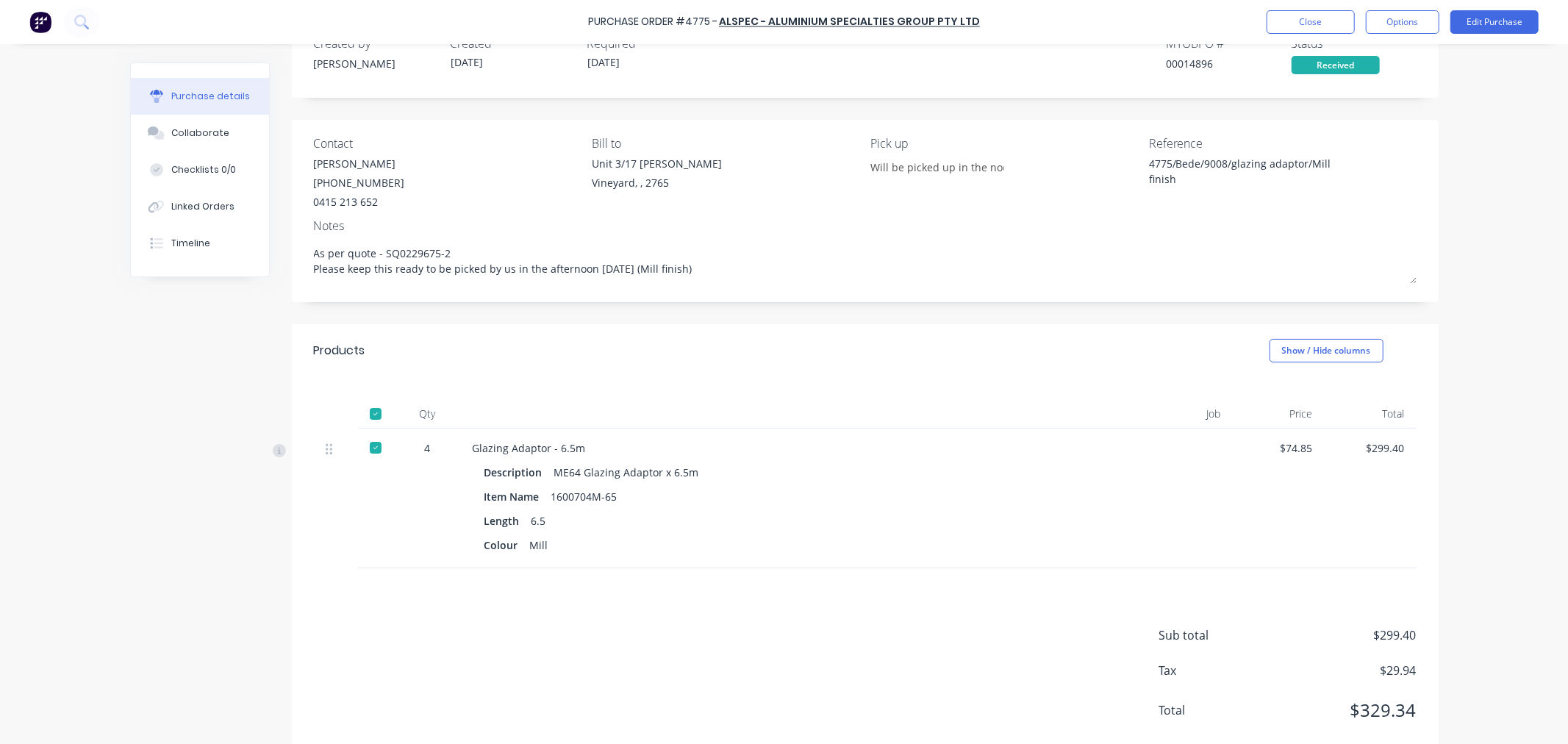
scroll to position [77, 0]
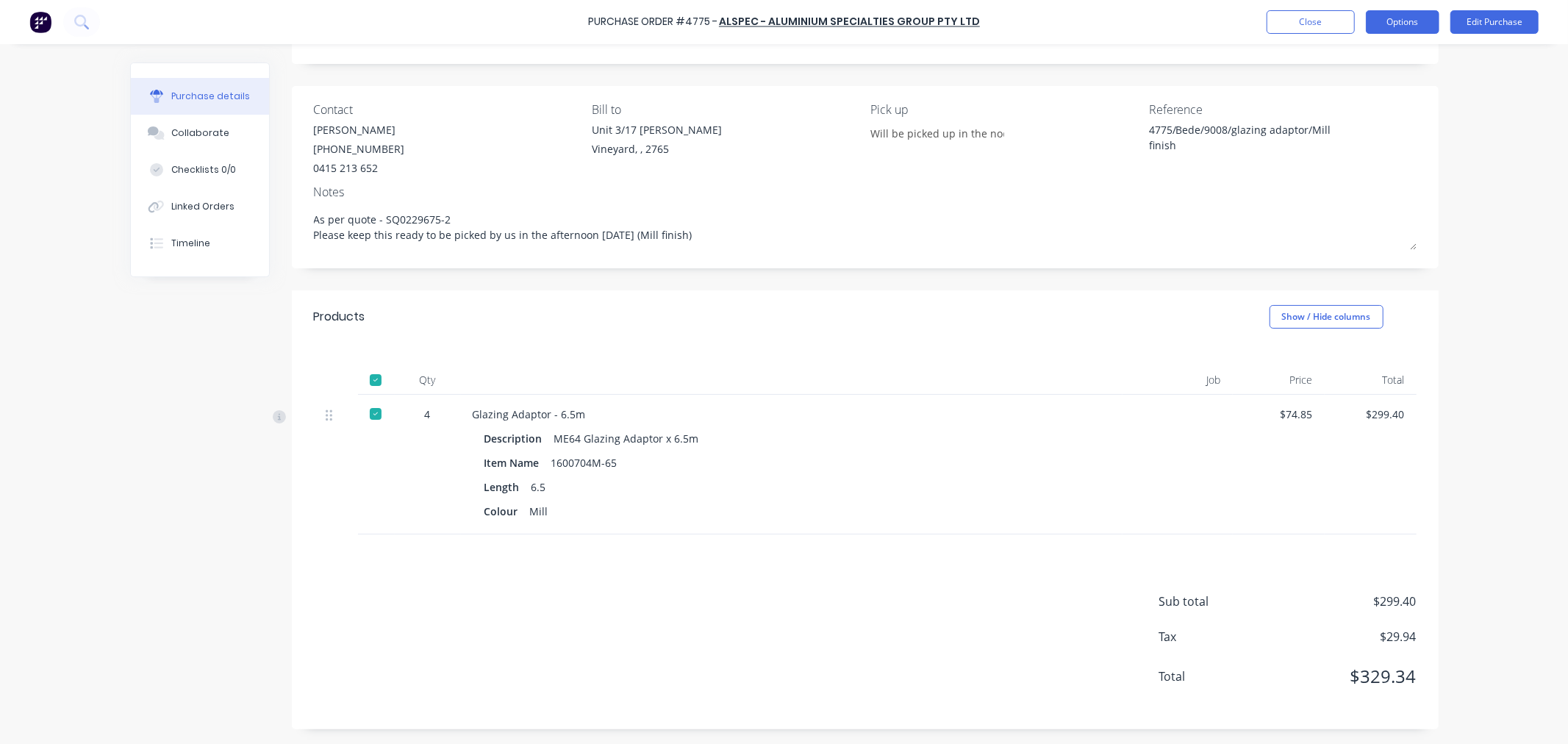
click at [1385, 20] on button "Options" at bounding box center [1403, 22] width 73 height 23
click at [1366, 90] on div "Convert to Bill" at bounding box center [1370, 89] width 113 height 21
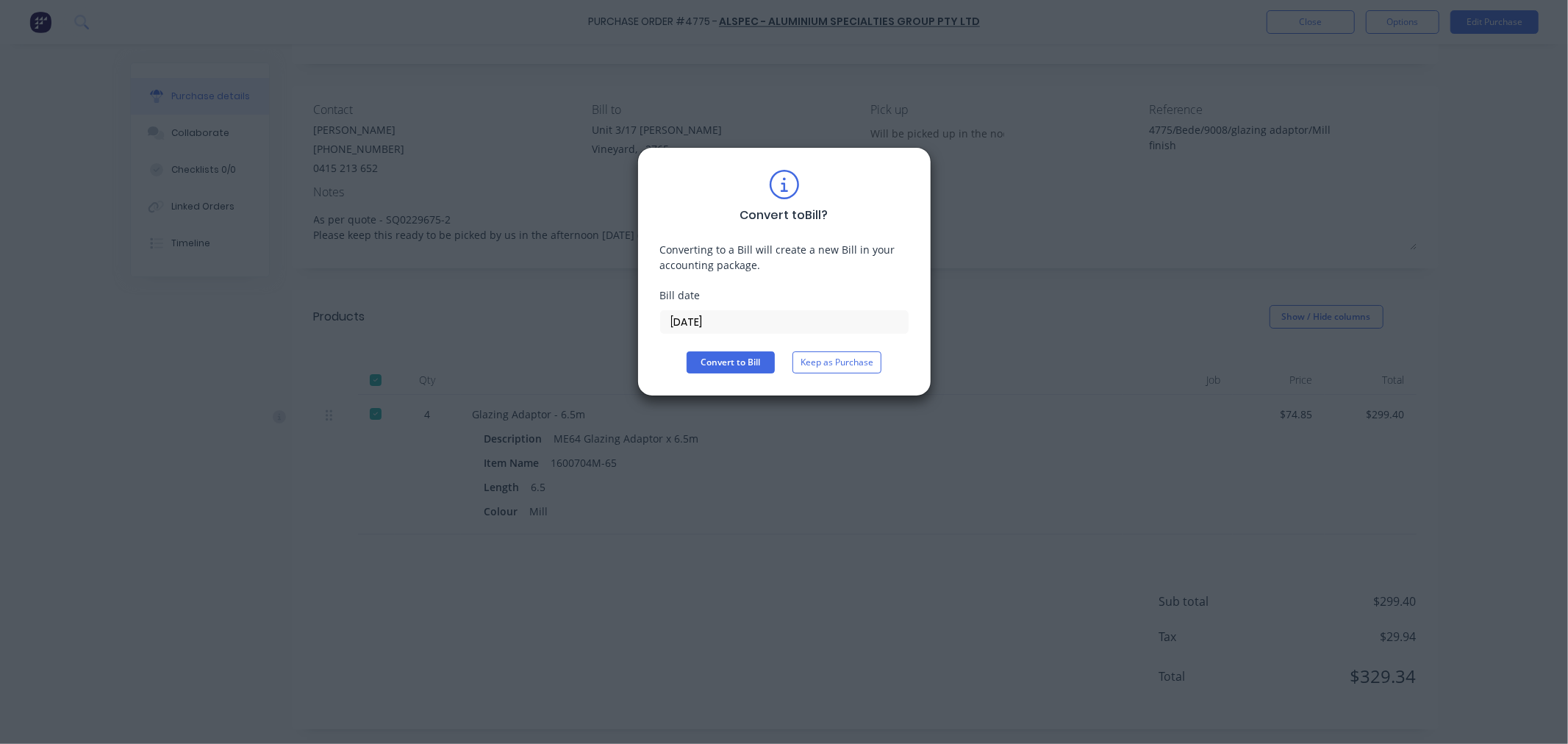
drag, startPoint x: 723, startPoint y: 318, endPoint x: 636, endPoint y: 318, distance: 87.0
click at [636, 318] on div "Convert to Bill ? Converting to a Bill will create a new Bill in your accountin…" at bounding box center [784, 372] width 1568 height 744
type input "07/10/25"
click at [743, 369] on button "Convert to Bill" at bounding box center [730, 362] width 88 height 22
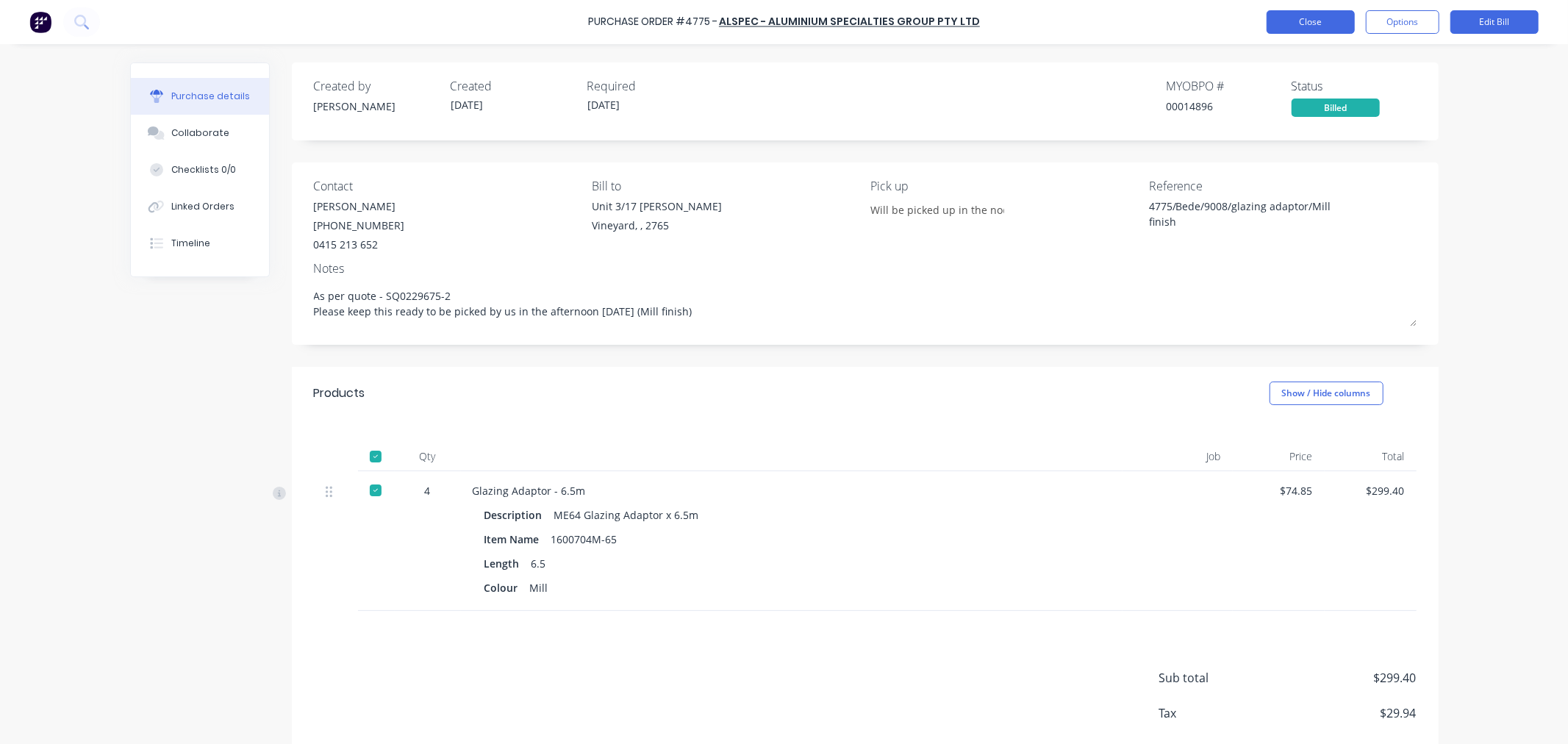
click at [1335, 23] on button "Close" at bounding box center [1310, 22] width 88 height 23
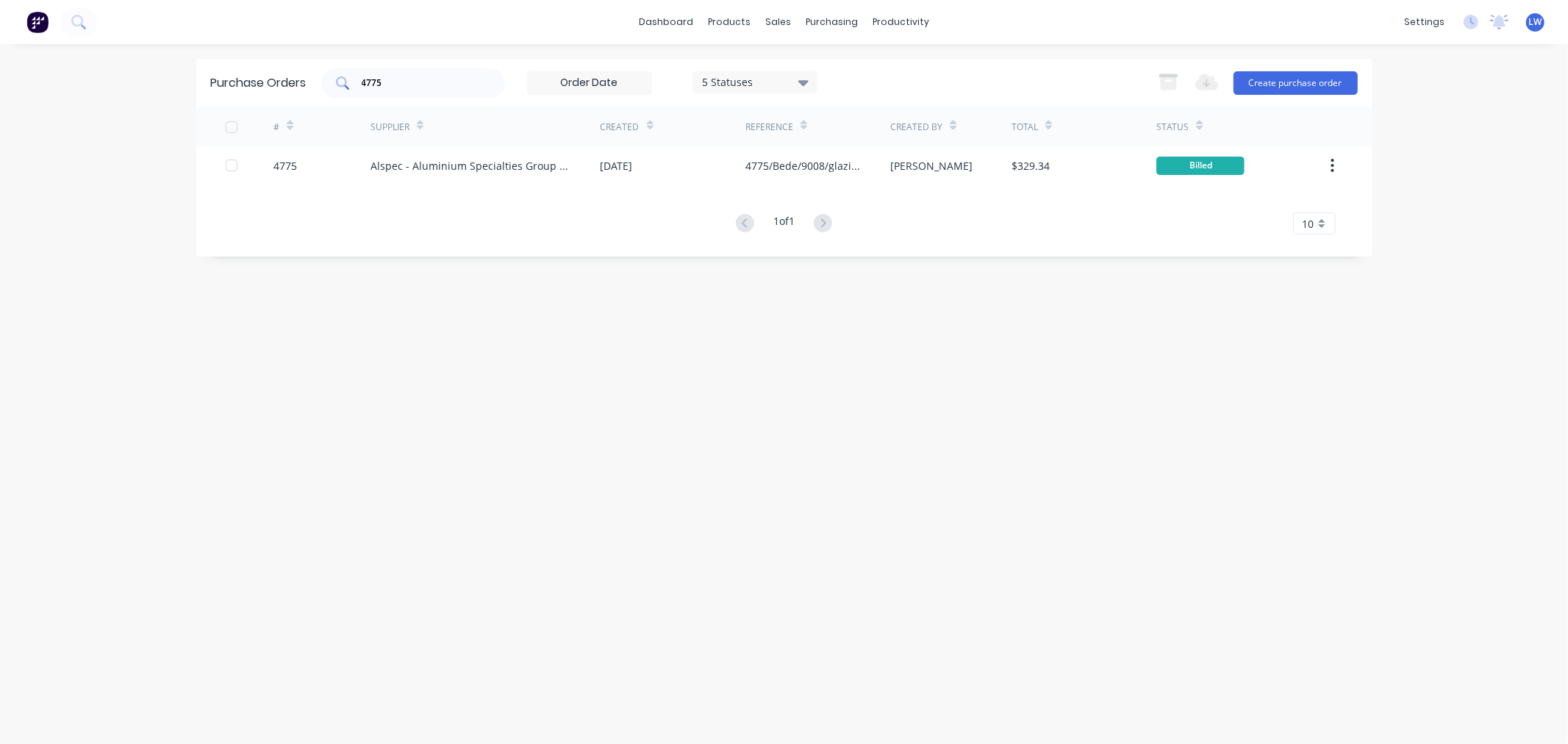
click at [423, 88] on input "4775" at bounding box center [421, 83] width 122 height 15
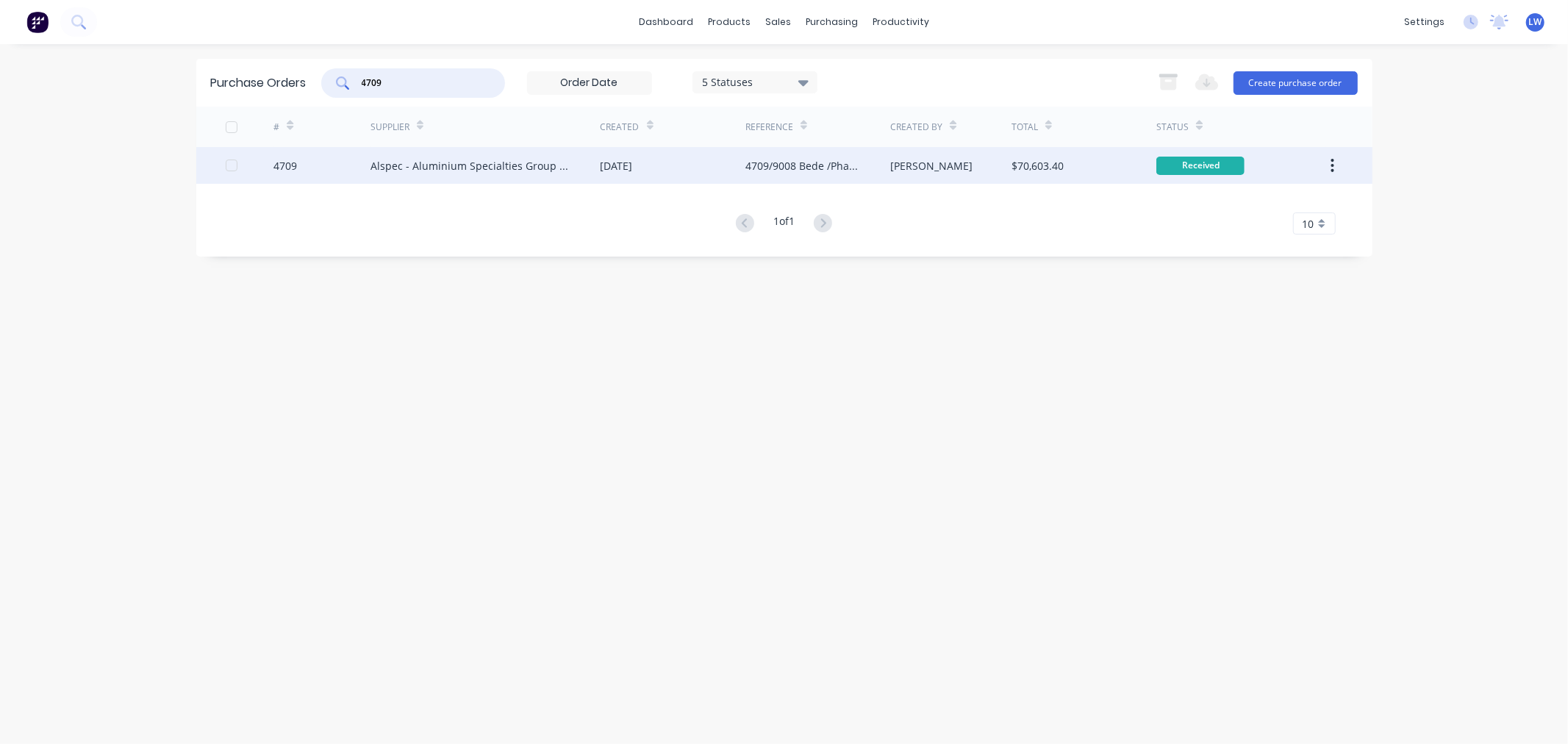
type input "4709"
click at [629, 170] on div "22 Aug 2025" at bounding box center [617, 165] width 32 height 15
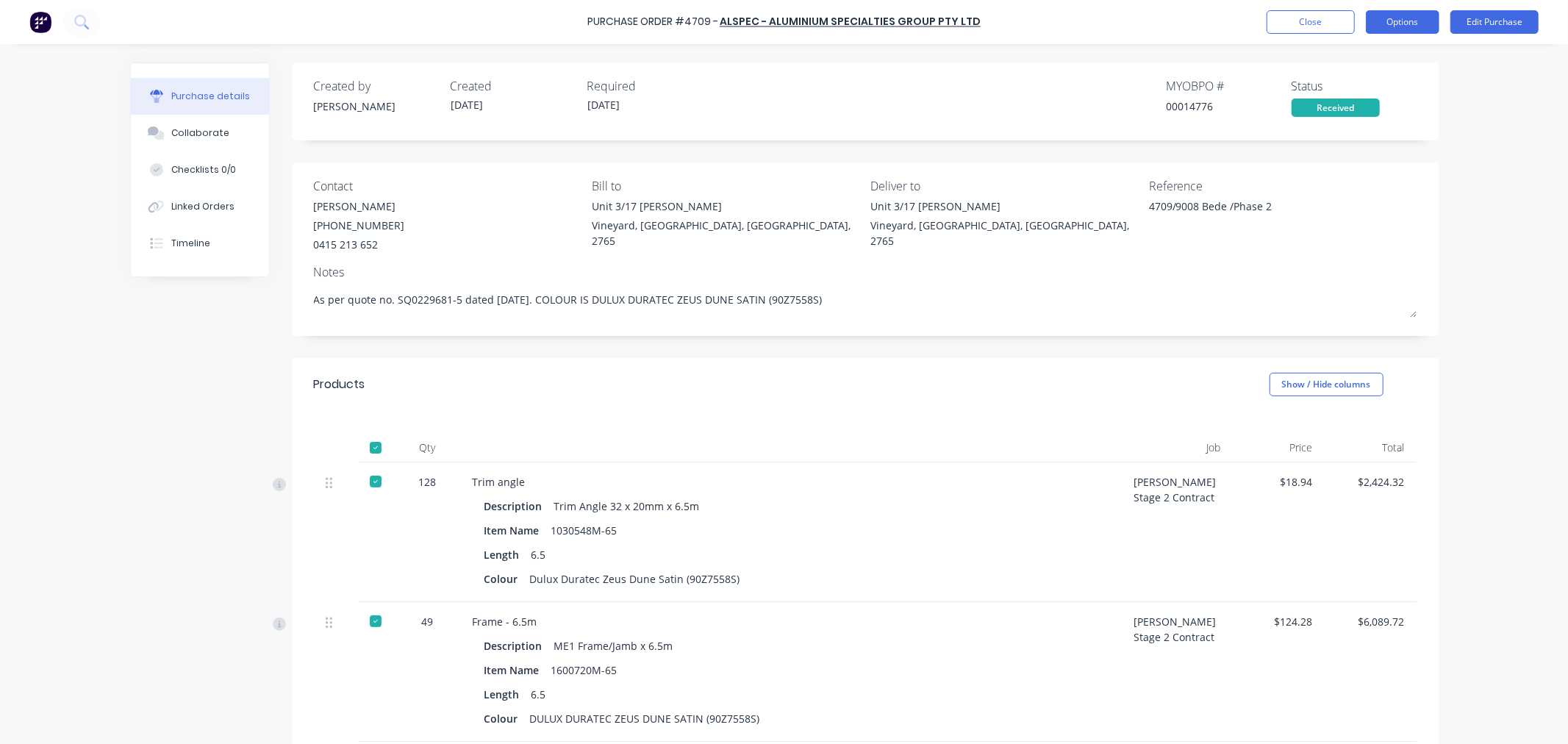
click at [1430, 28] on button "Options" at bounding box center [1403, 22] width 73 height 23
click at [1362, 90] on div "Convert to Bill" at bounding box center [1370, 89] width 113 height 21
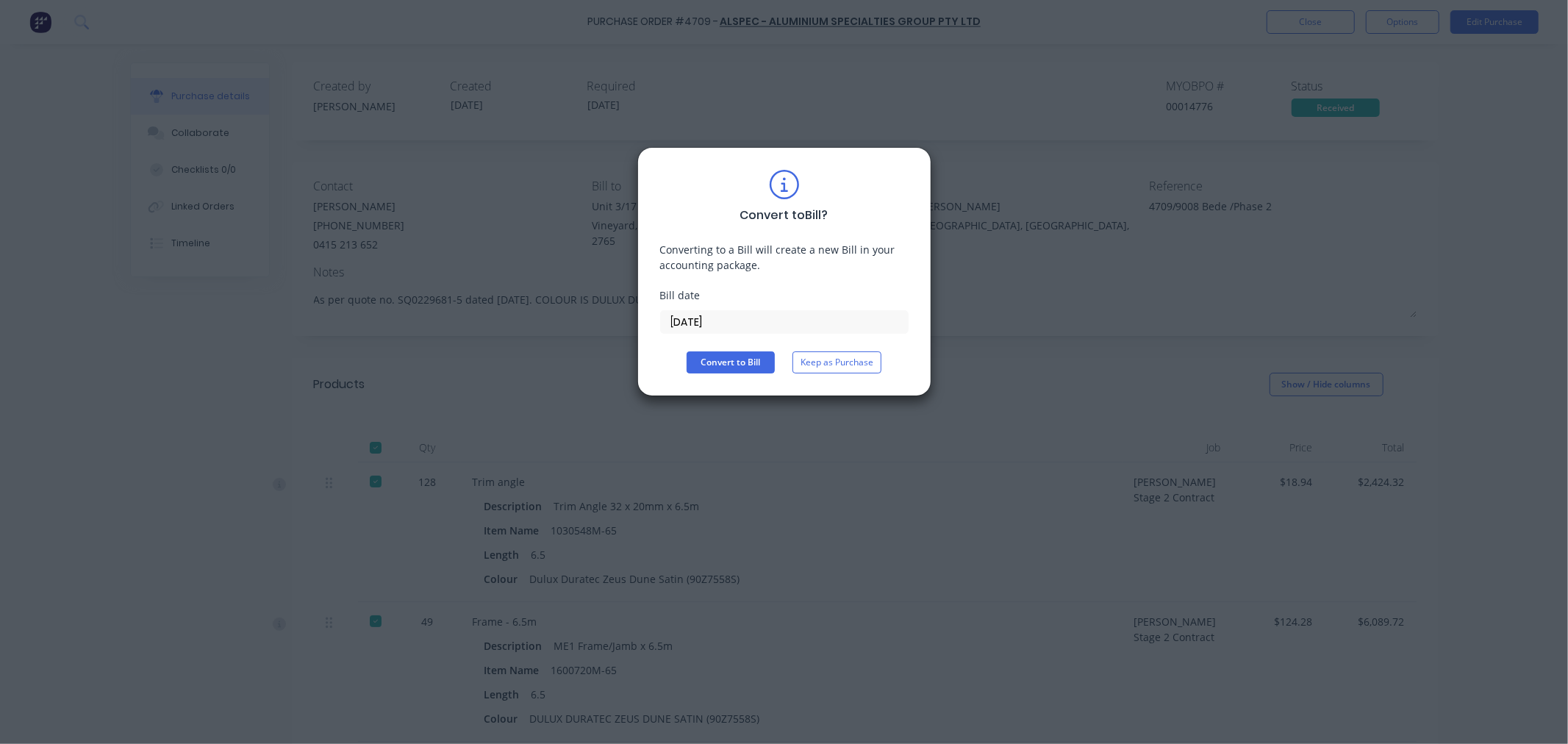
drag, startPoint x: 739, startPoint y: 318, endPoint x: 604, endPoint y: 326, distance: 135.2
click at [604, 326] on div "Convert to Bill ? Converting to a Bill will create a new Bill in your accountin…" at bounding box center [784, 372] width 1568 height 744
type input "26/09/25"
click at [725, 366] on button "Convert to Bill" at bounding box center [730, 362] width 88 height 22
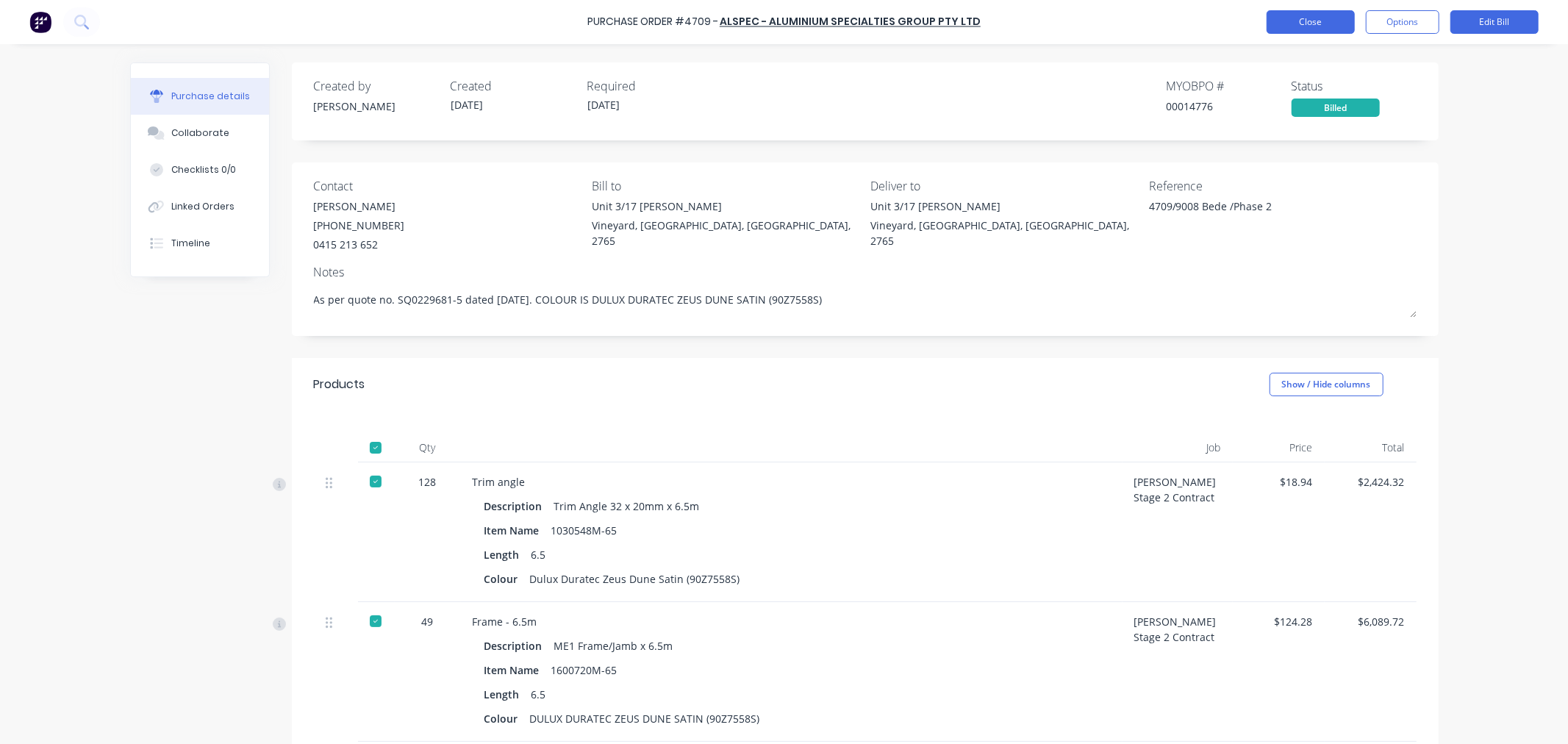
click at [1304, 28] on button "Close" at bounding box center [1310, 22] width 88 height 23
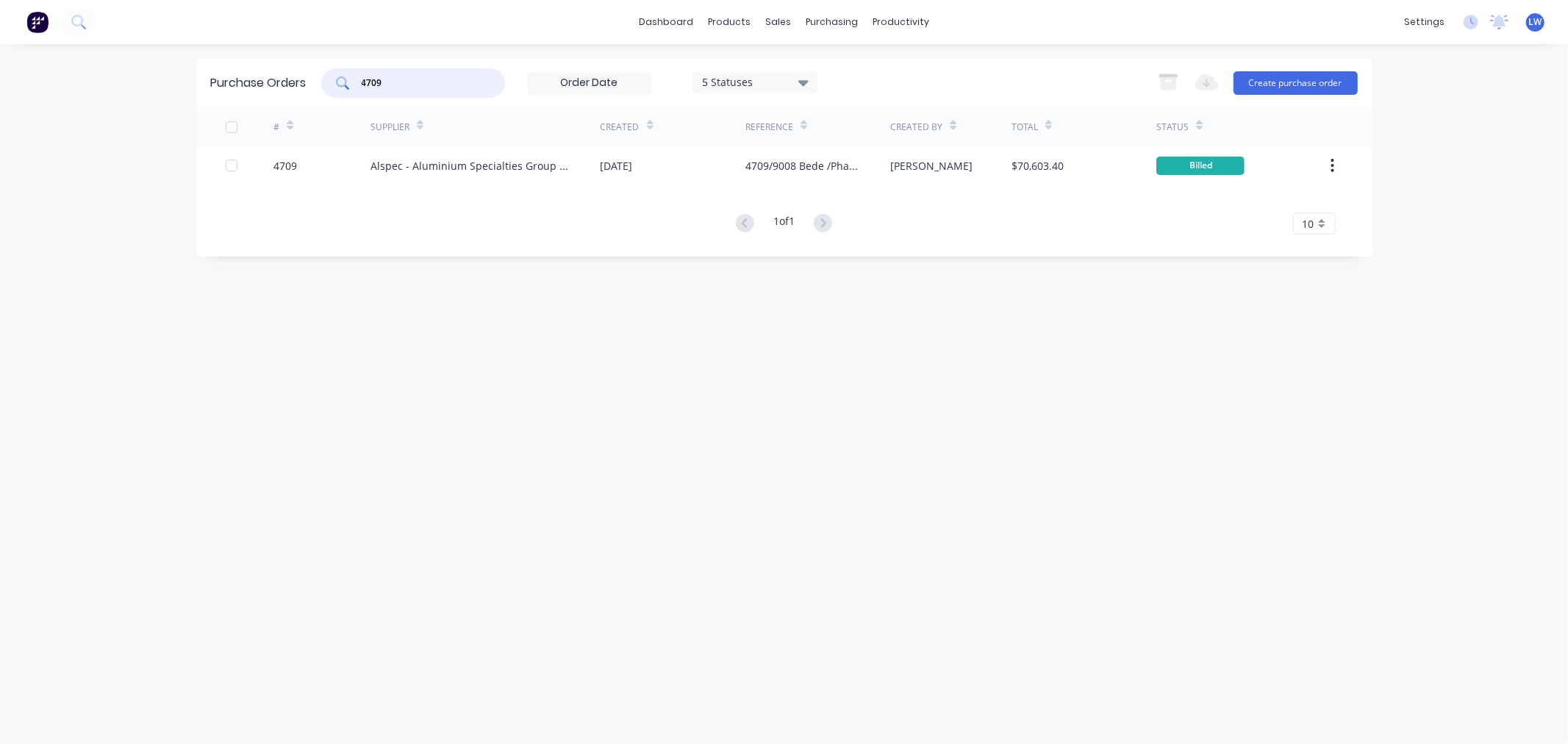
drag, startPoint x: 410, startPoint y: 88, endPoint x: 297, endPoint y: 85, distance: 113.0
click at [324, 81] on div "4709" at bounding box center [414, 83] width 184 height 29
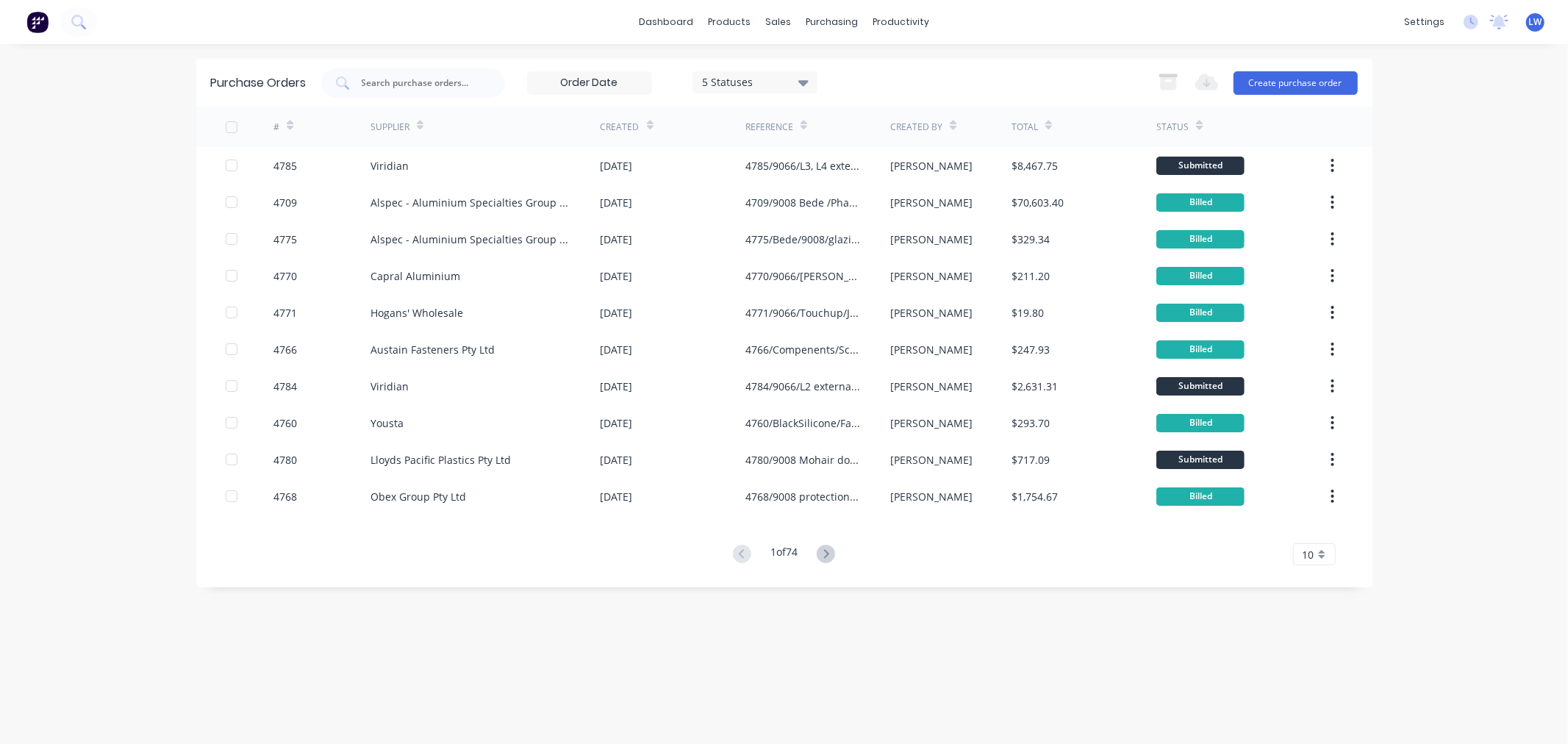
click at [805, 83] on icon at bounding box center [803, 82] width 10 height 6
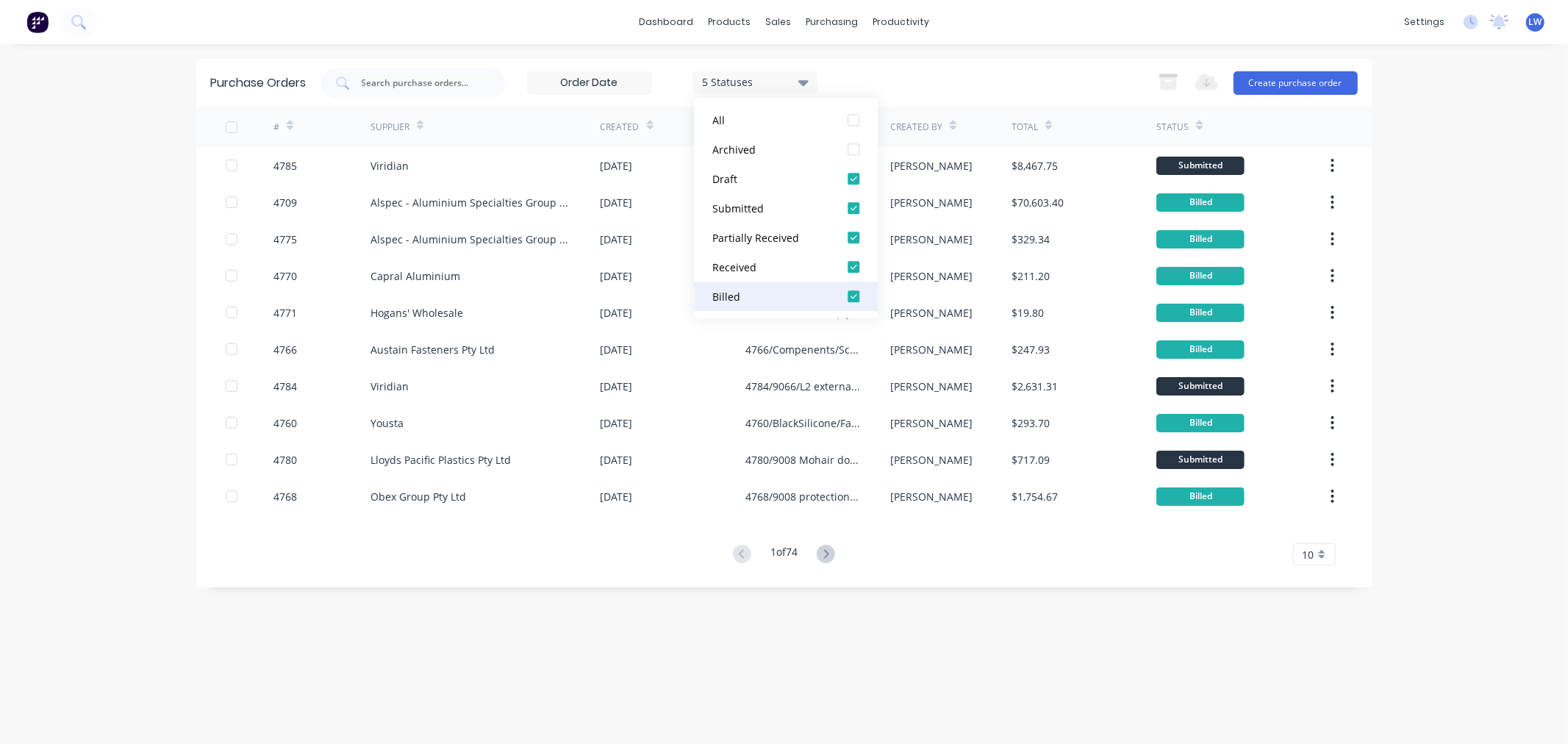
click at [854, 295] on div at bounding box center [854, 296] width 29 height 29
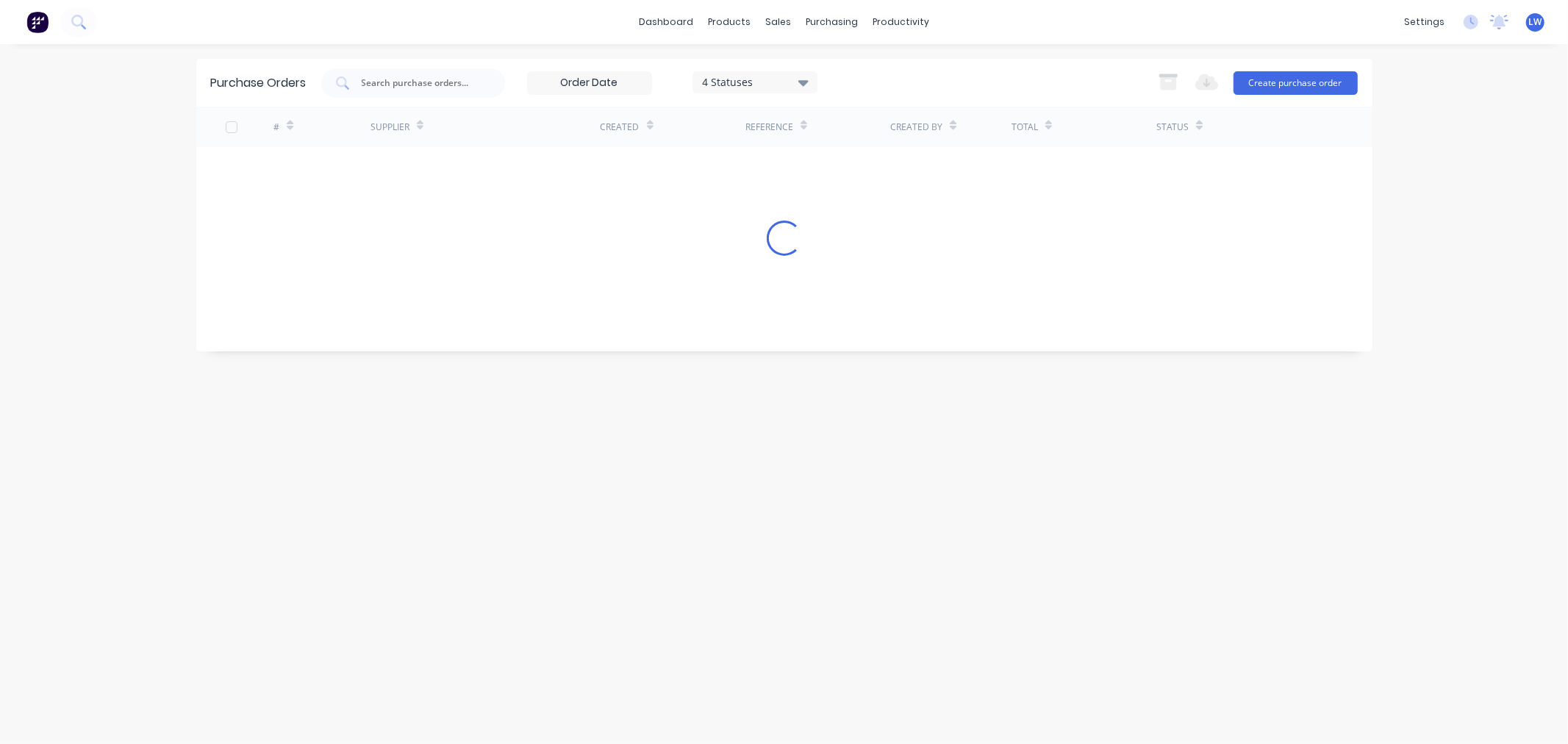
click at [993, 83] on div "4 Statuses 4 Statuses Export to Excel (XLSX) Create purchase order" at bounding box center [840, 83] width 1037 height 29
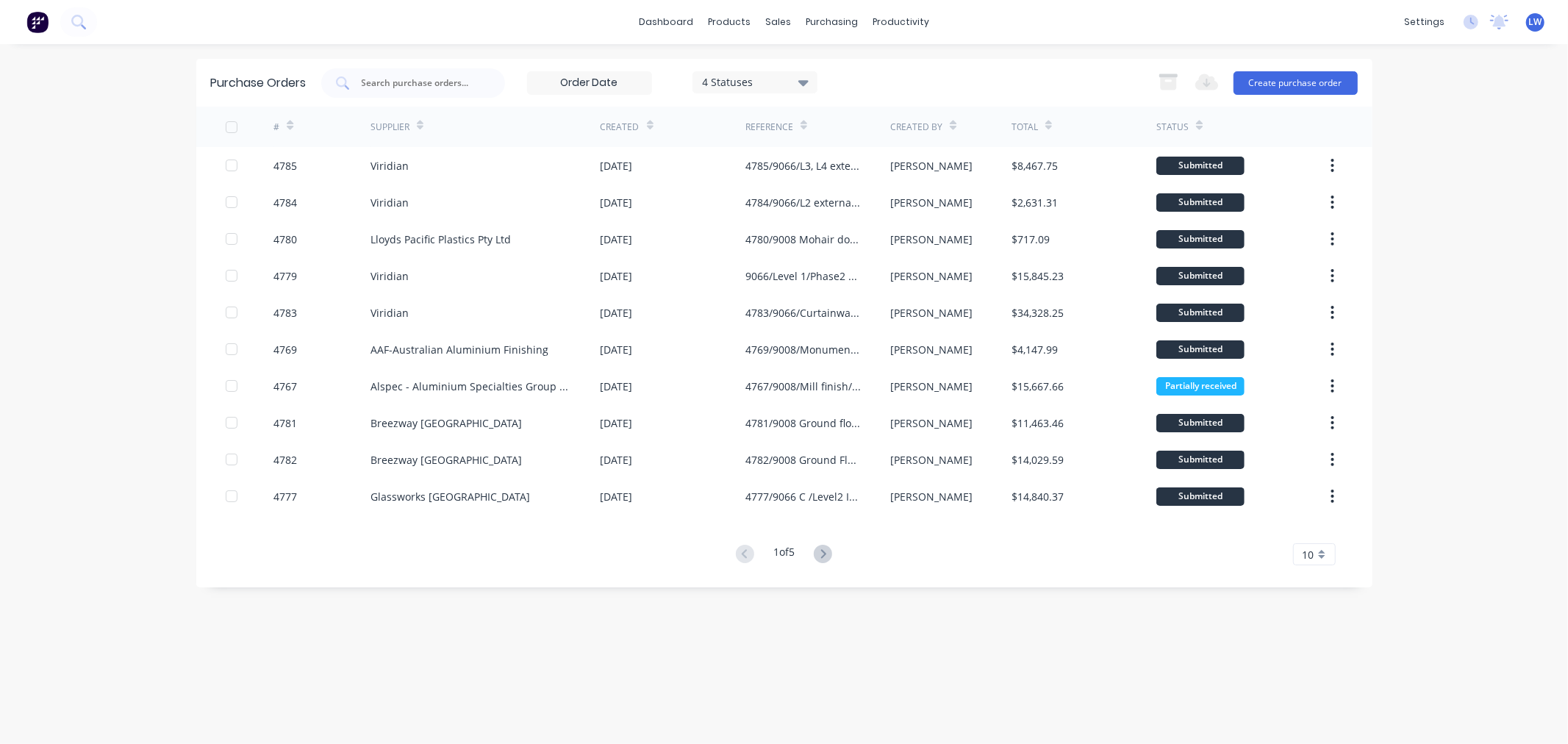
click at [1318, 557] on div "10" at bounding box center [1314, 554] width 43 height 22
click at [1312, 533] on div "35" at bounding box center [1314, 528] width 41 height 26
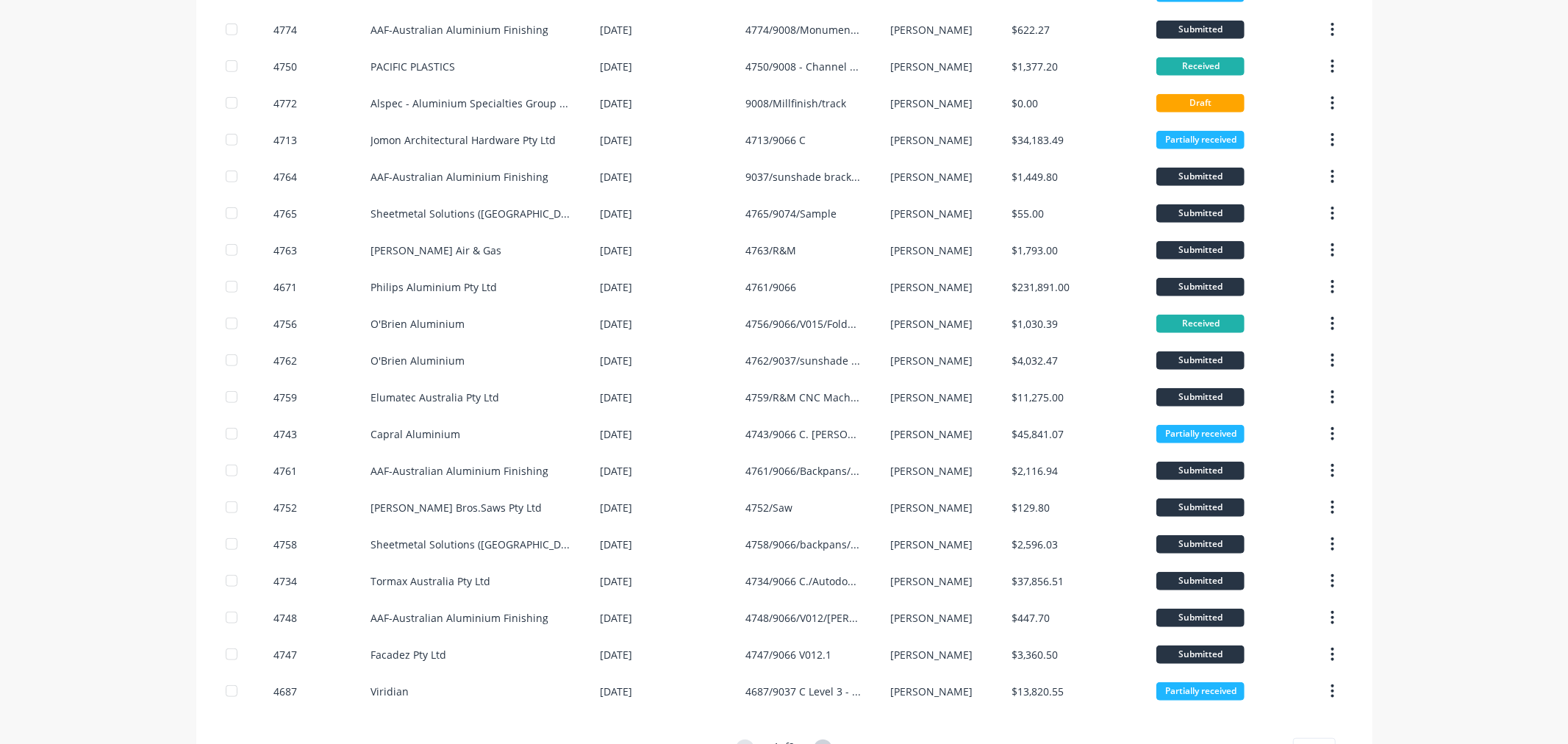
scroll to position [777, 0]
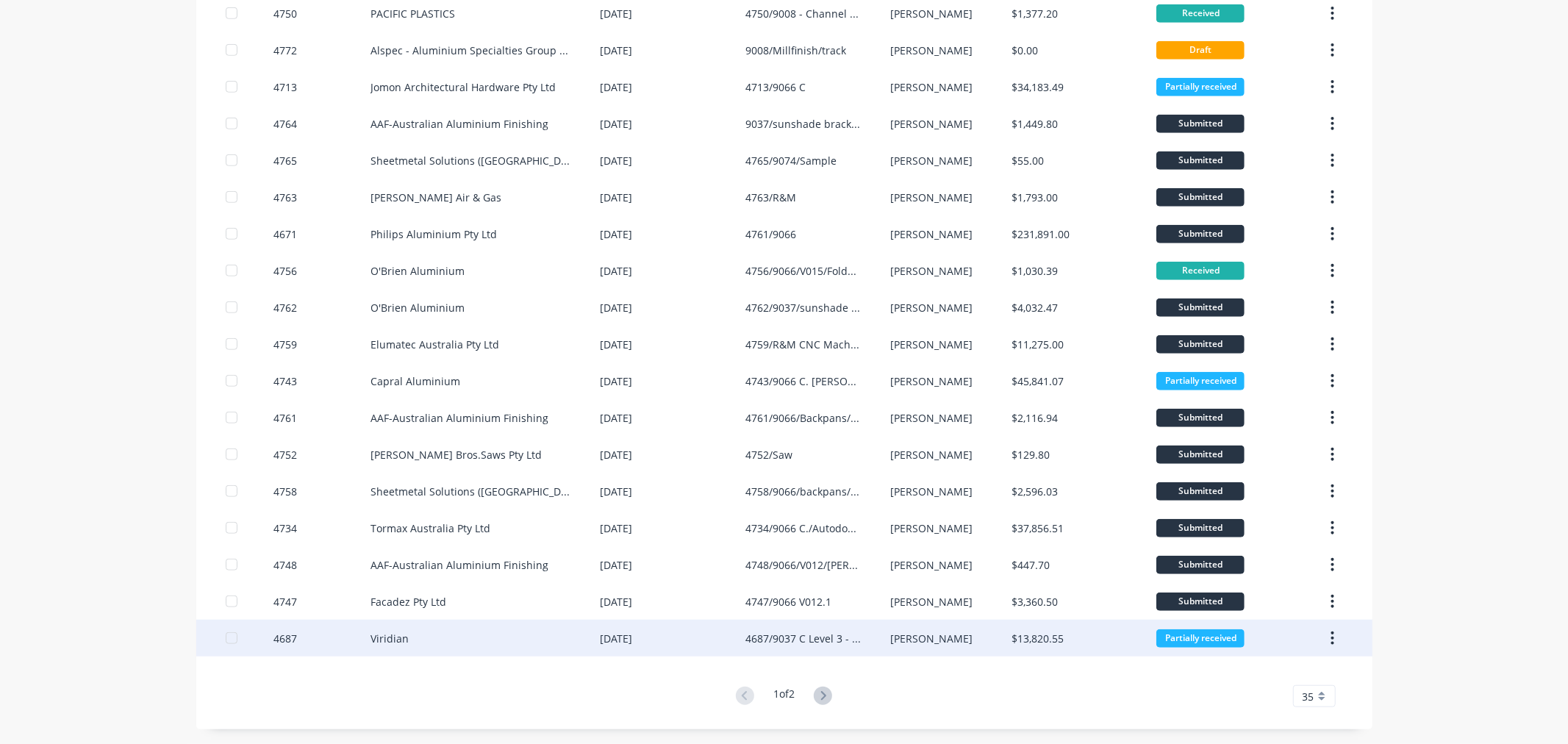
click at [748, 631] on div "4687/9037 C Level 3 - Phase 1-Rev 1" at bounding box center [803, 638] width 115 height 15
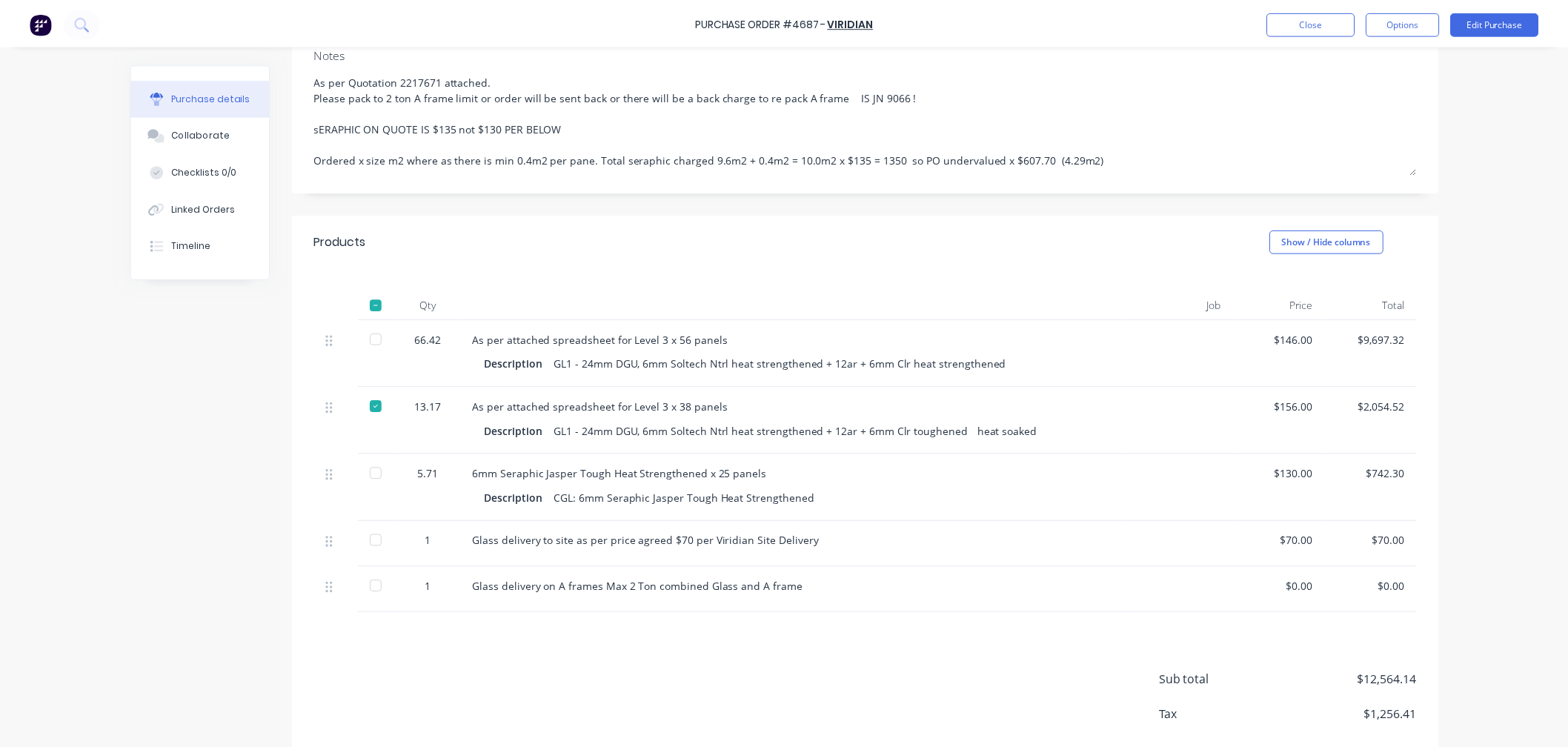
scroll to position [247, 0]
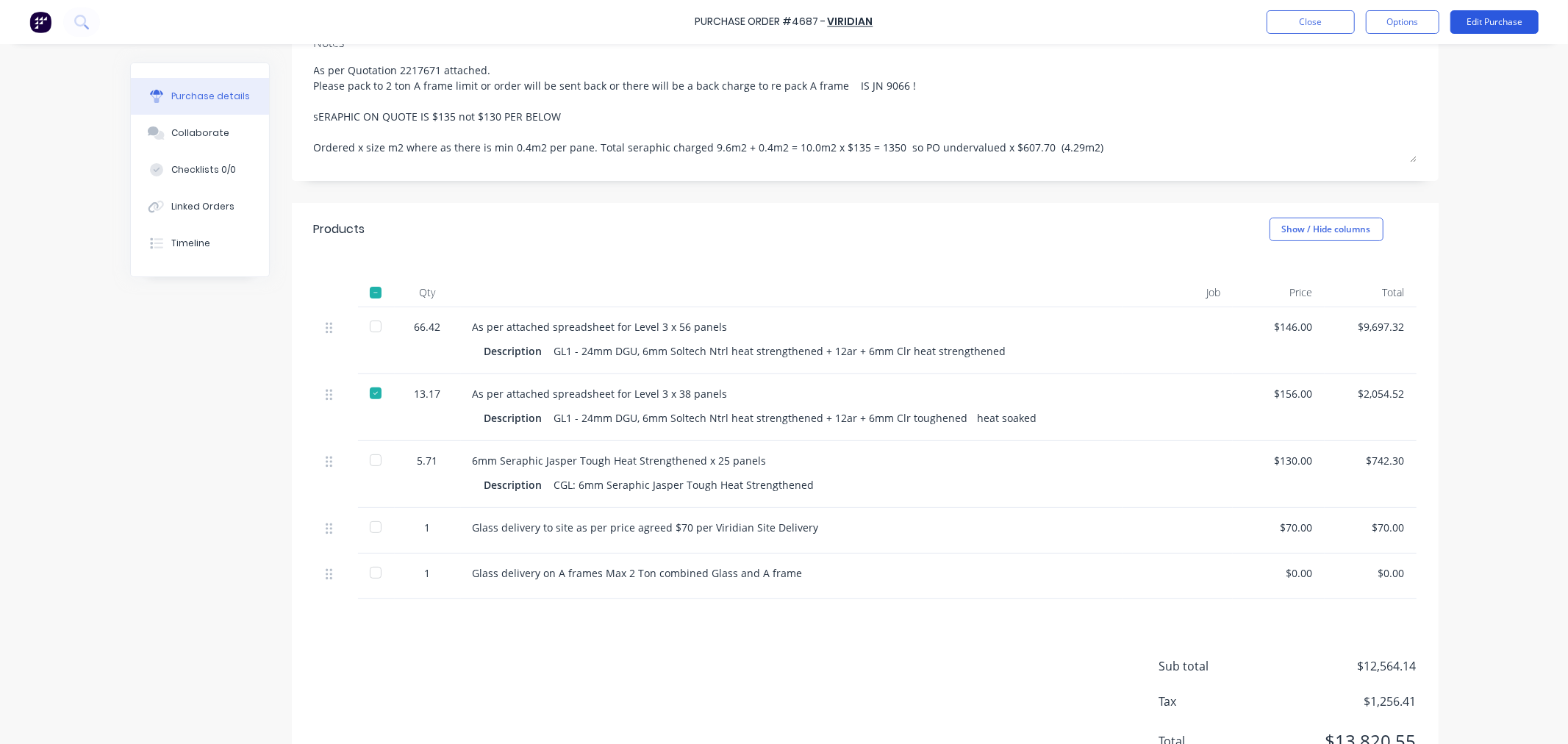
click at [1522, 20] on button "Edit Purchase" at bounding box center [1494, 22] width 88 height 23
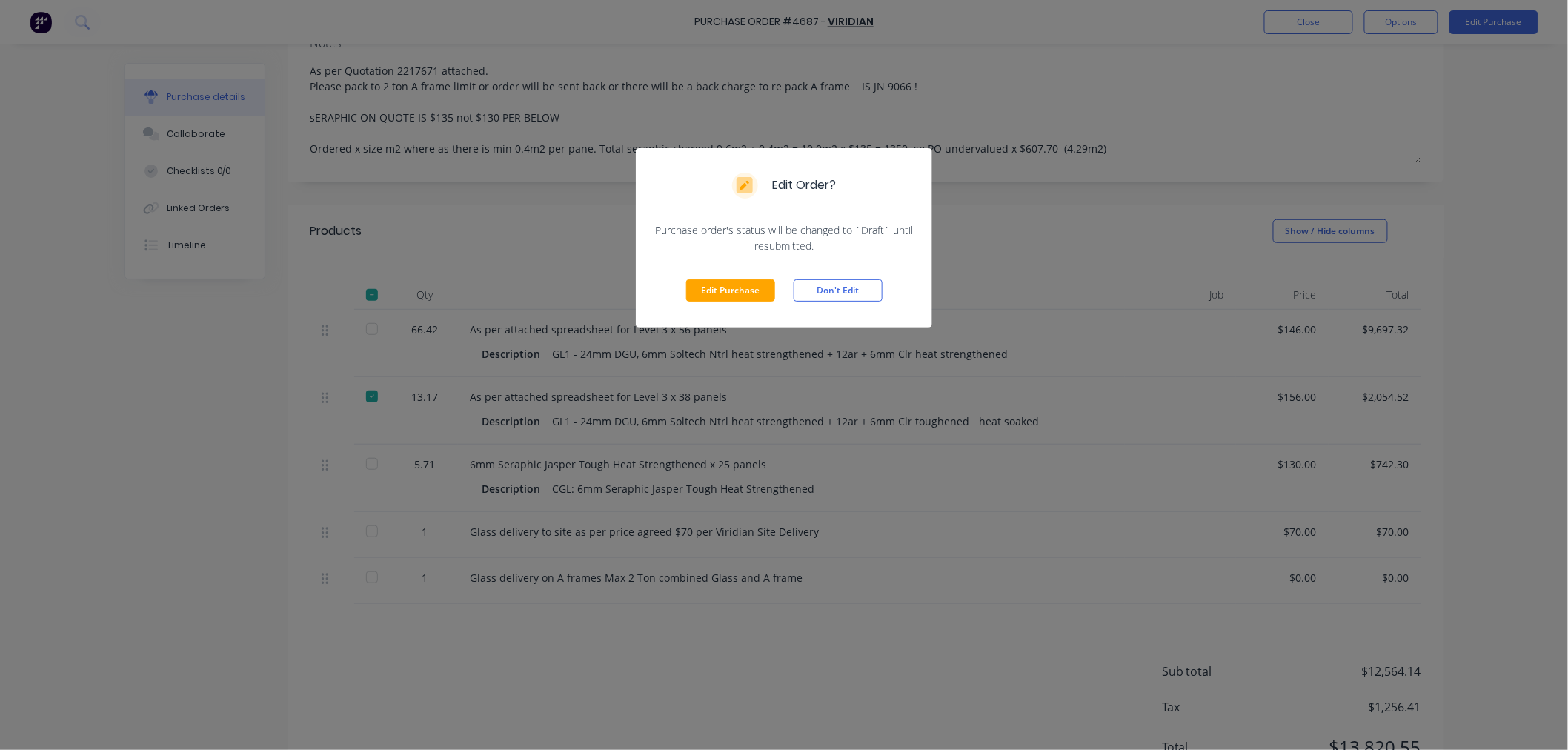
click at [710, 293] on button "Edit Purchase" at bounding box center [730, 290] width 89 height 22
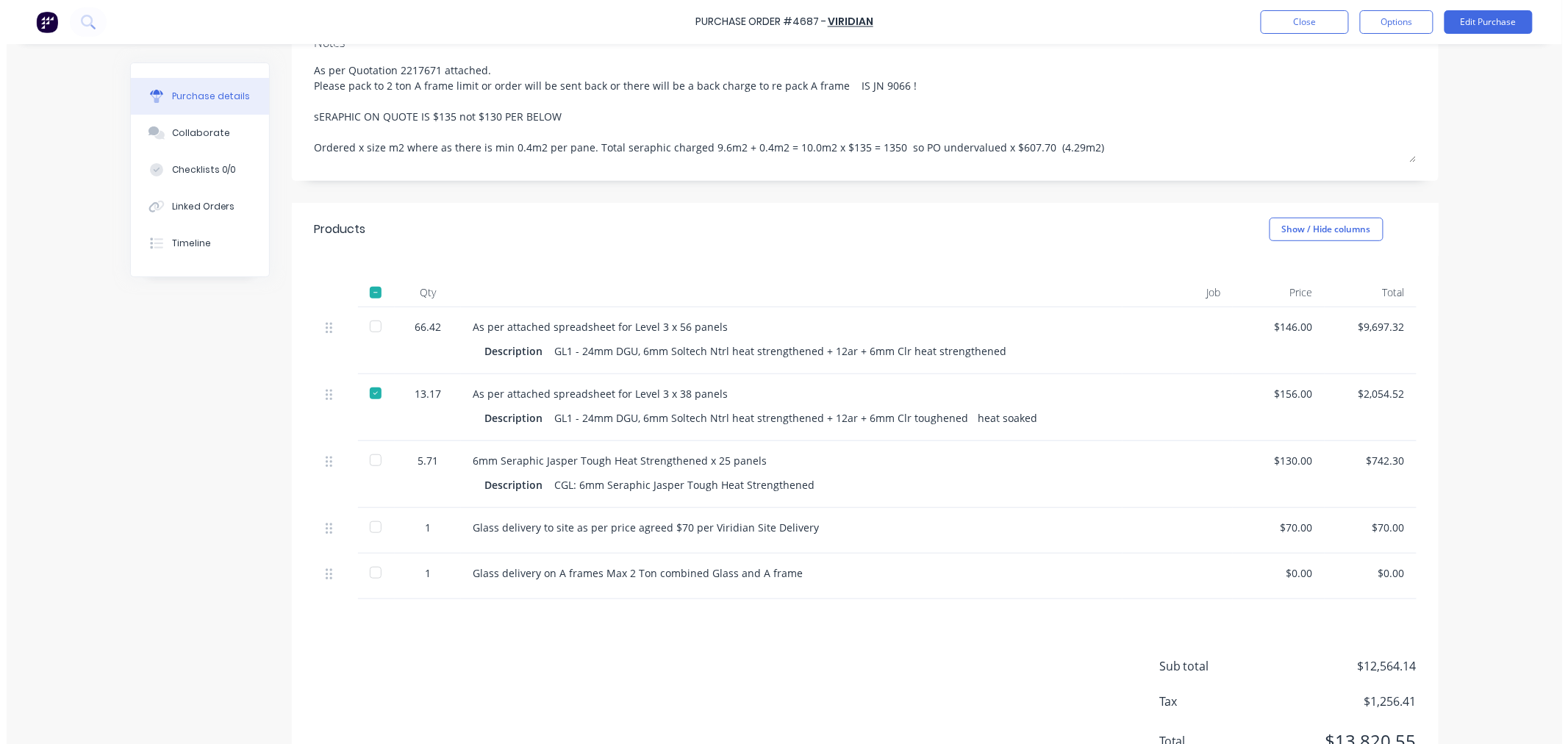
scroll to position [268, 0]
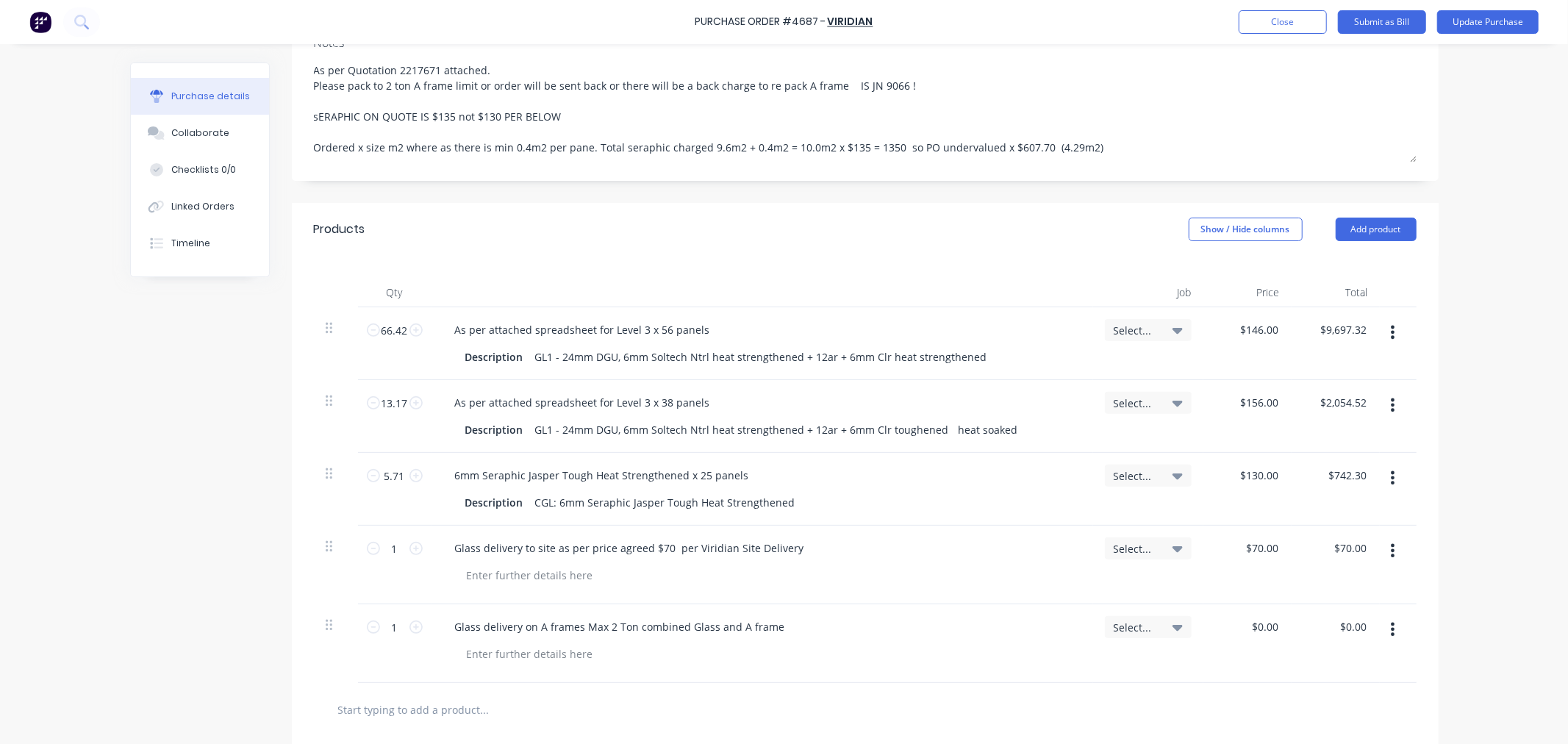
click at [1391, 326] on icon "button" at bounding box center [1393, 332] width 4 height 13
click at [1299, 386] on button "Duplicate" at bounding box center [1348, 401] width 125 height 29
type input "1"
type input "$146.00"
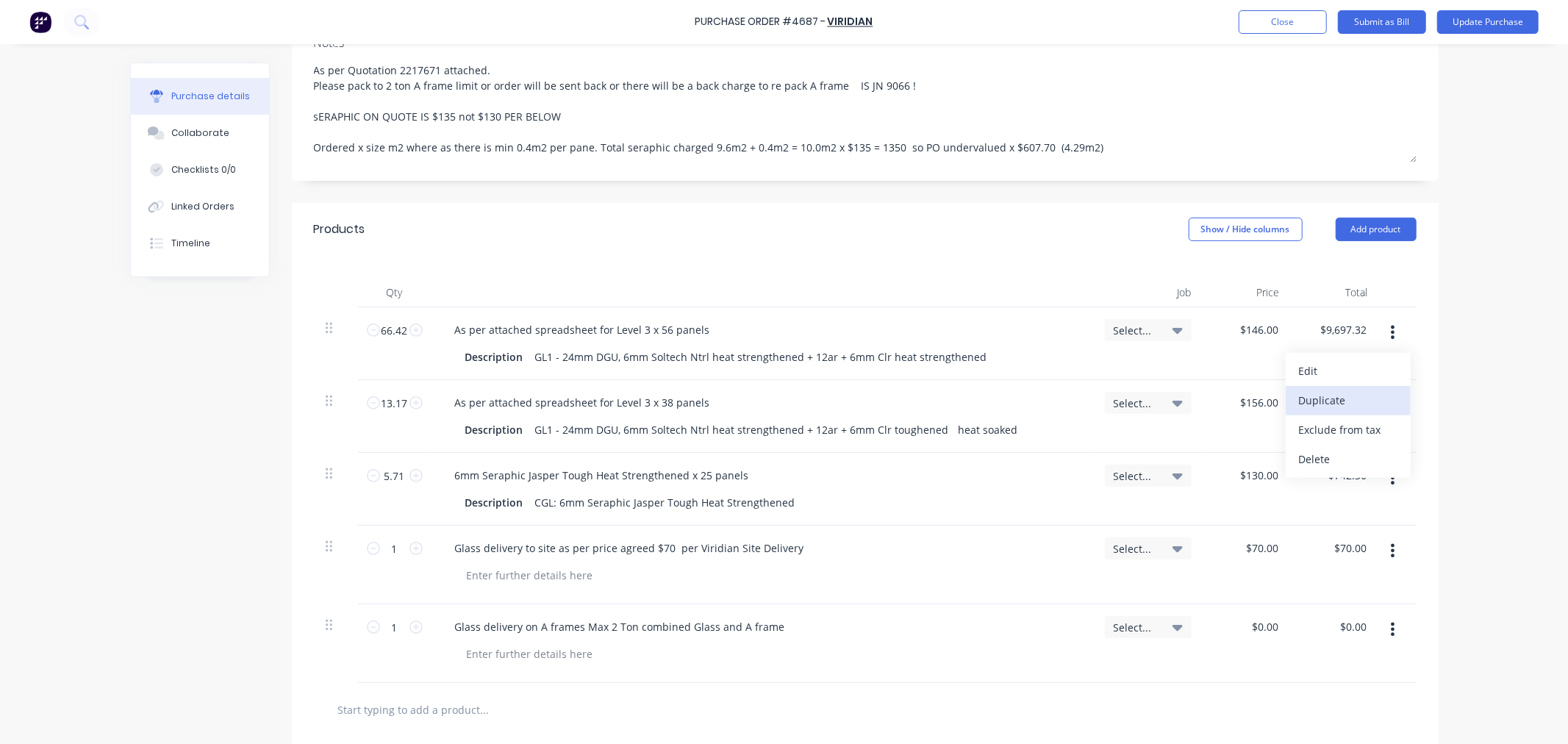
type input "$70.00"
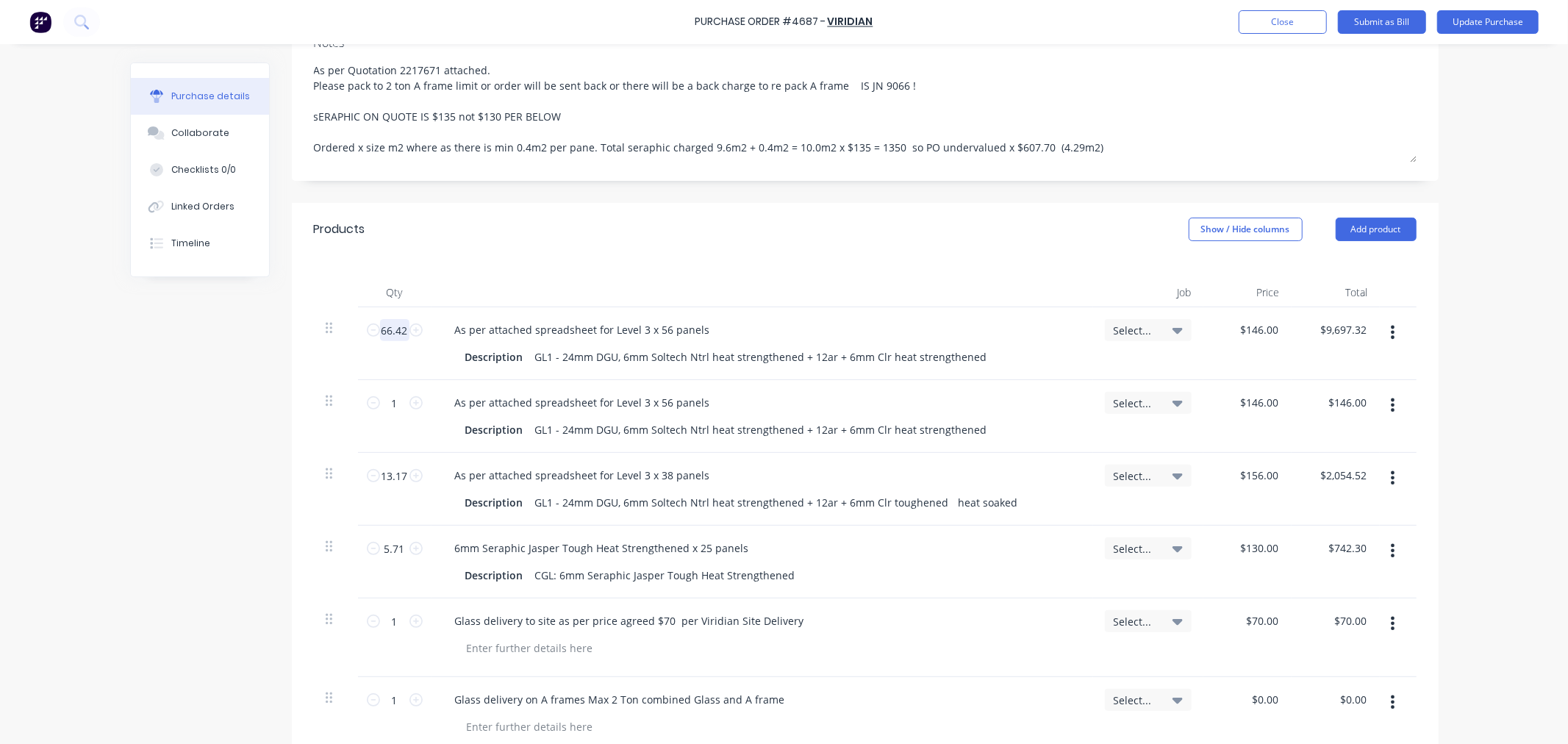
drag, startPoint x: 401, startPoint y: 305, endPoint x: 376, endPoint y: 309, distance: 25.3
click at [381, 319] on input "66.42" at bounding box center [395, 330] width 29 height 22
type input "6"
click at [386, 392] on input "1" at bounding box center [395, 402] width 29 height 22
click at [659, 319] on div "As per attached spreadsheet for Level 3 x 56 panels" at bounding box center [583, 330] width 279 height 21
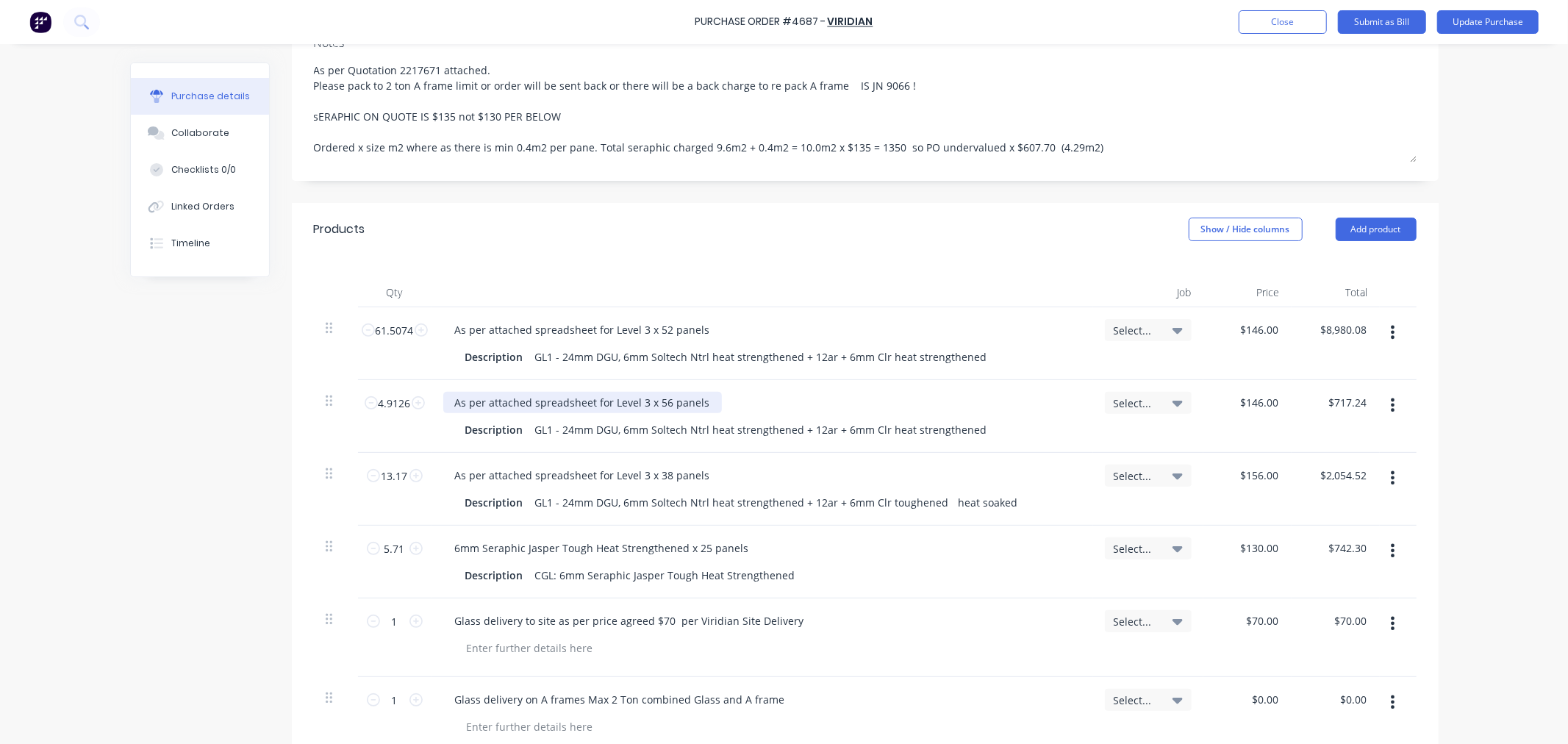
click at [659, 392] on div "As per attached spreadsheet for Level 3 x 56 panels" at bounding box center [583, 402] width 279 height 21
click at [698, 392] on div "As per attached spreadsheet for Level 3 x 4 panels" at bounding box center [580, 402] width 272 height 21
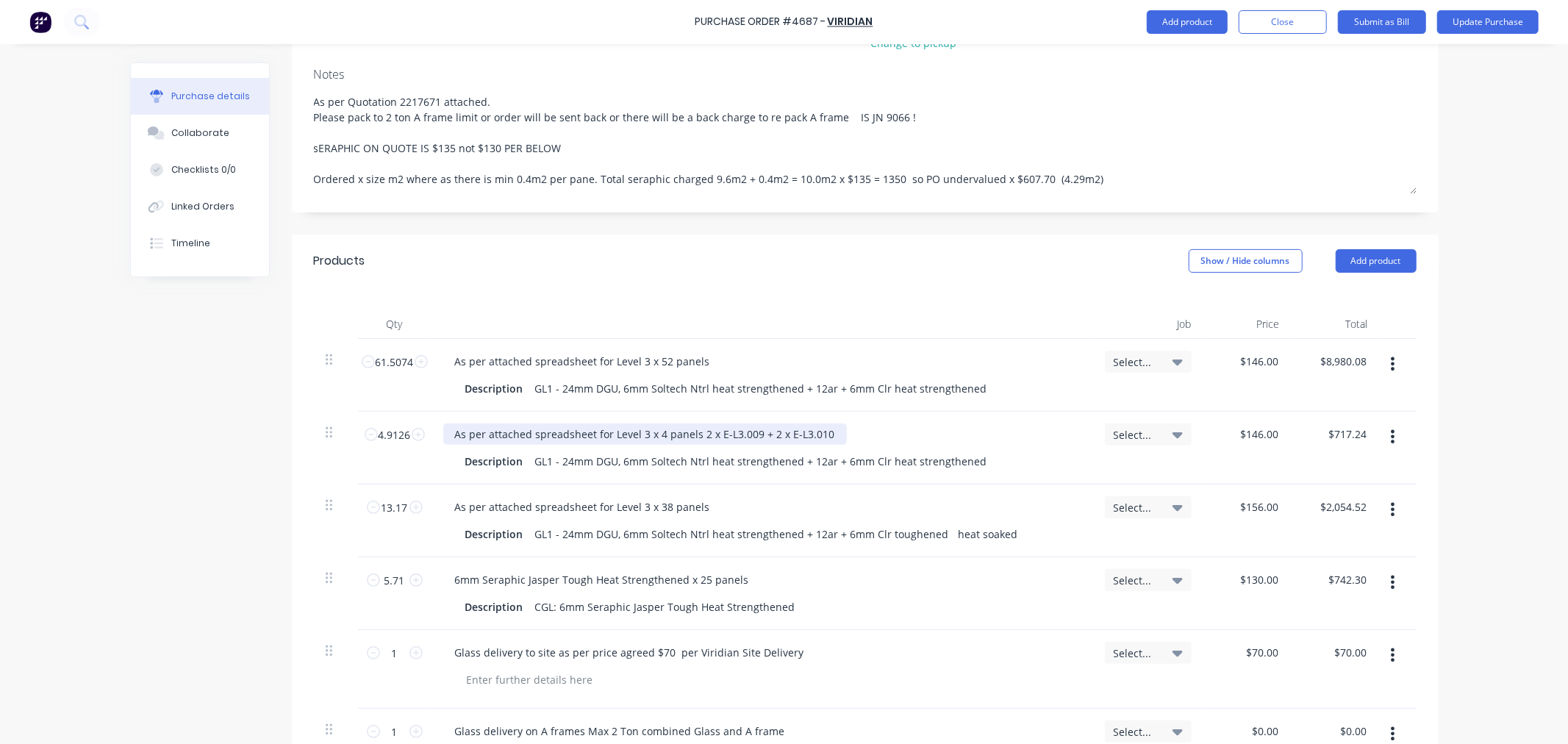
scroll to position [233, 0]
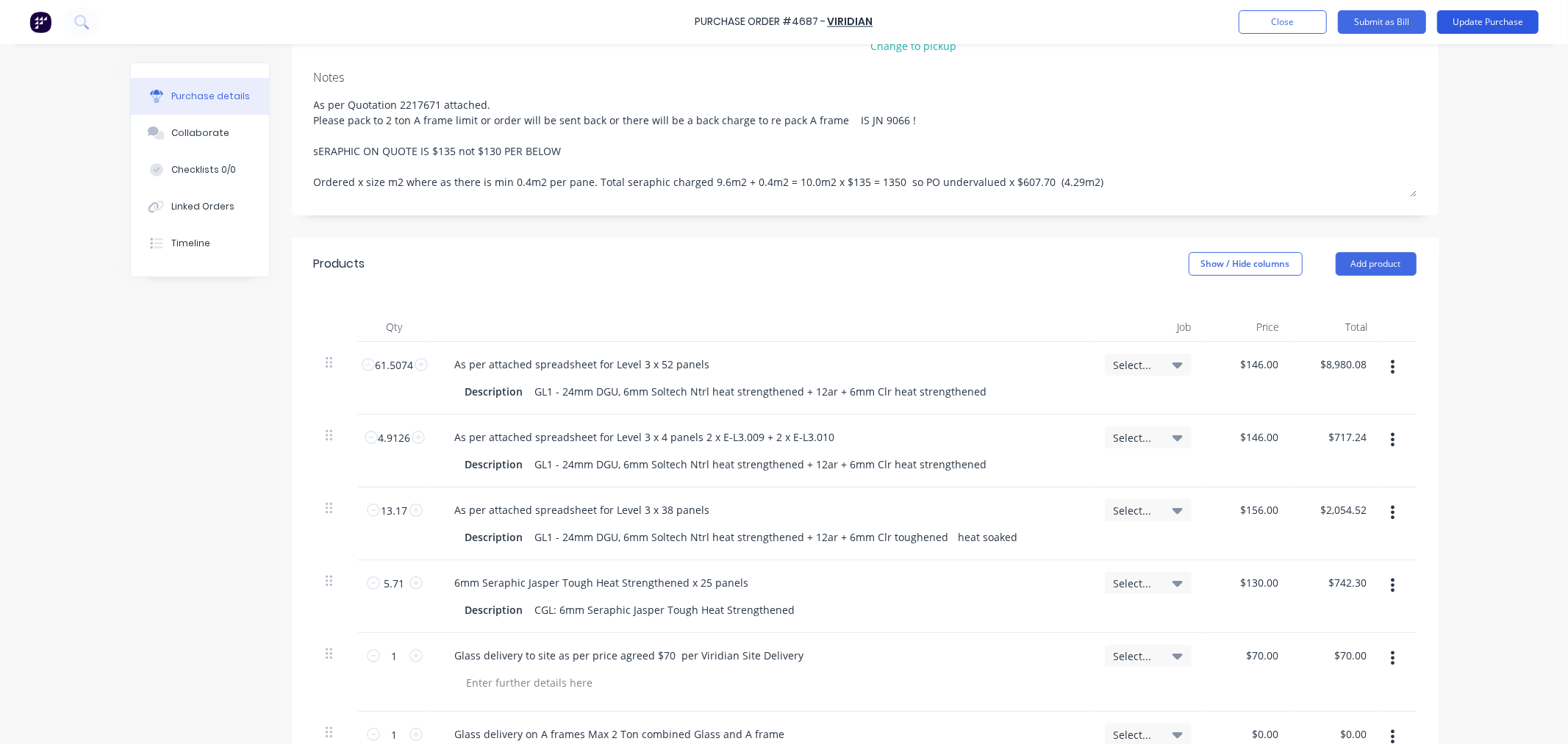
click at [1491, 26] on button "Update Purchase" at bounding box center [1488, 22] width 102 height 23
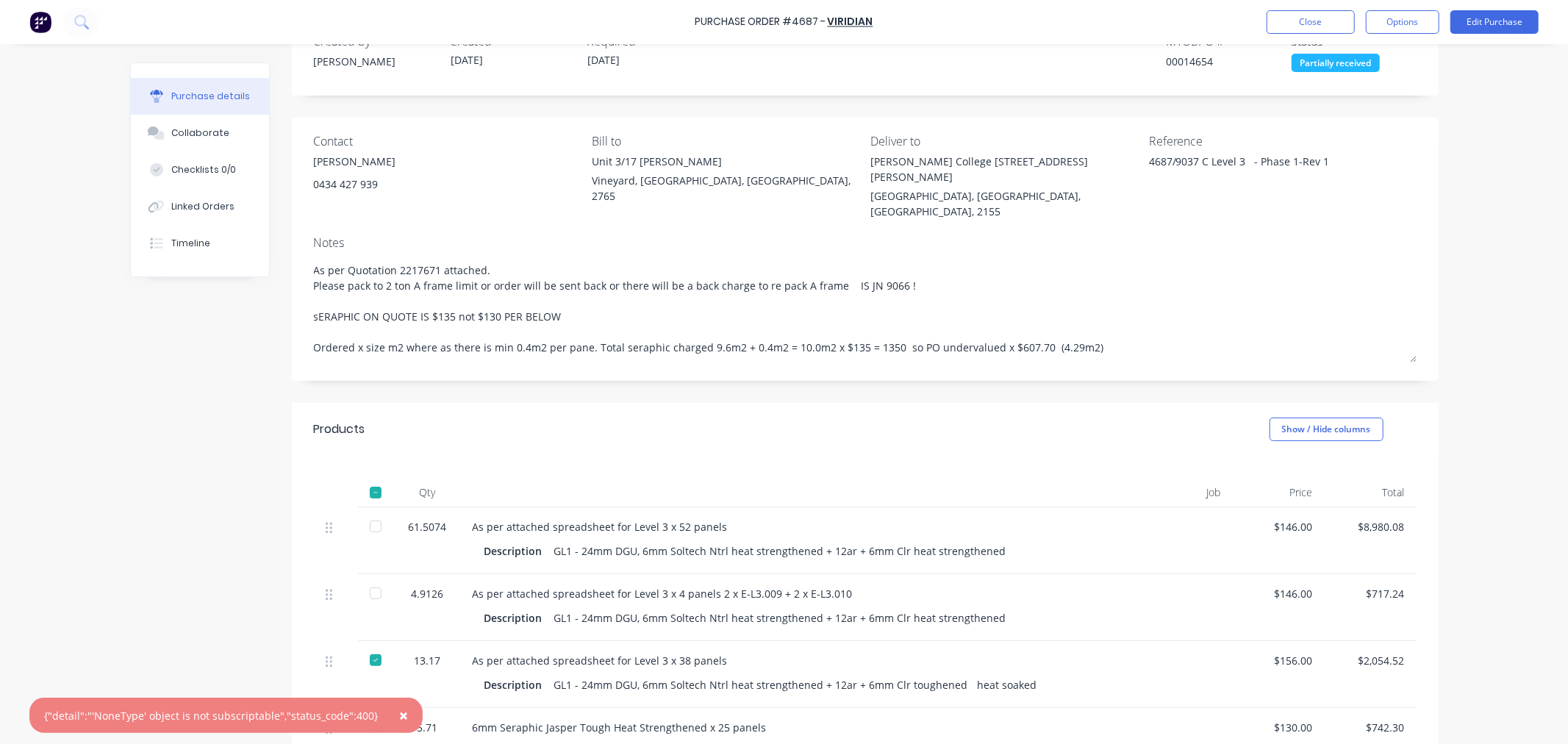
scroll to position [163, 0]
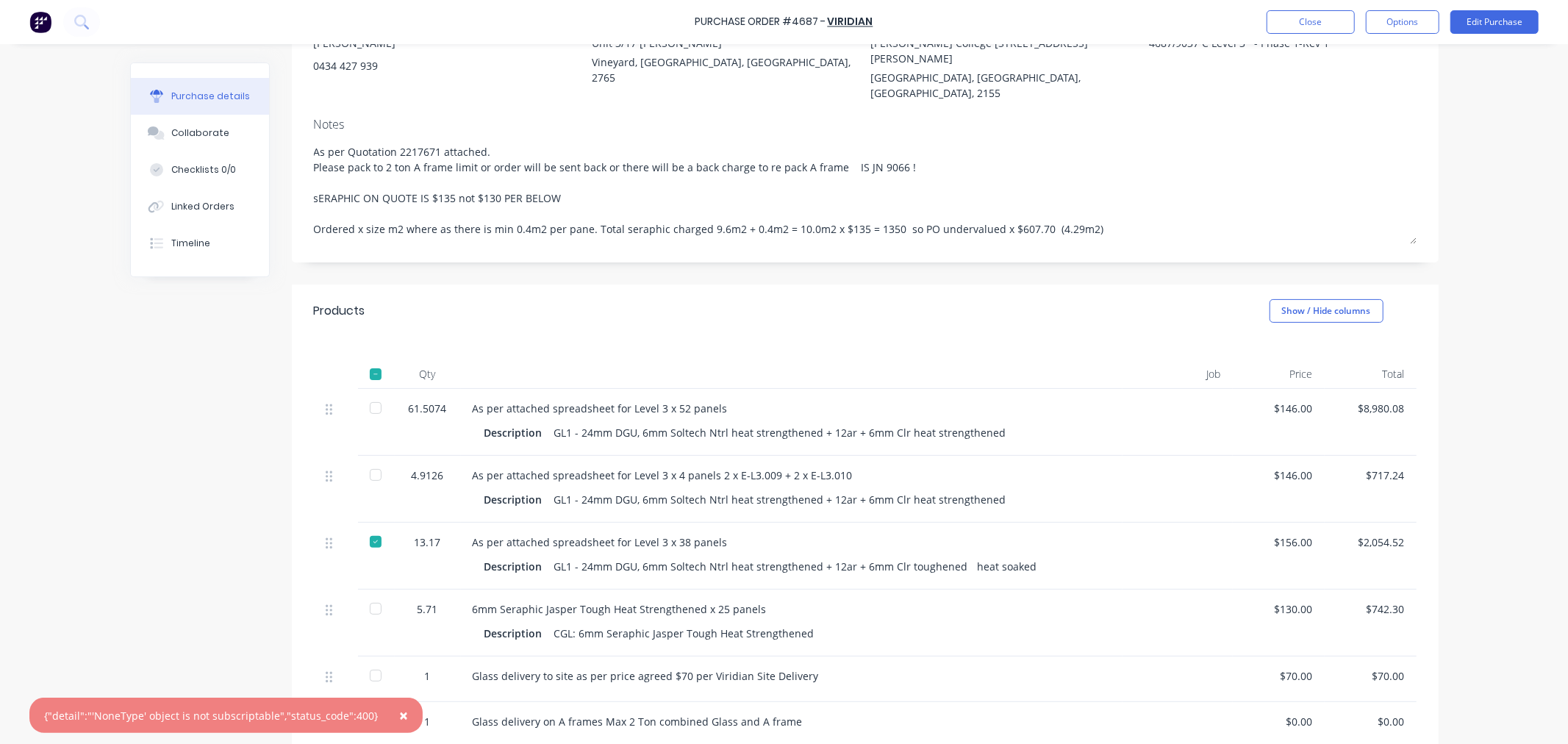
click at [364, 393] on div at bounding box center [376, 408] width 29 height 29
click at [365, 594] on div at bounding box center [376, 609] width 29 height 29
click at [371, 661] on div at bounding box center [376, 675] width 29 height 29
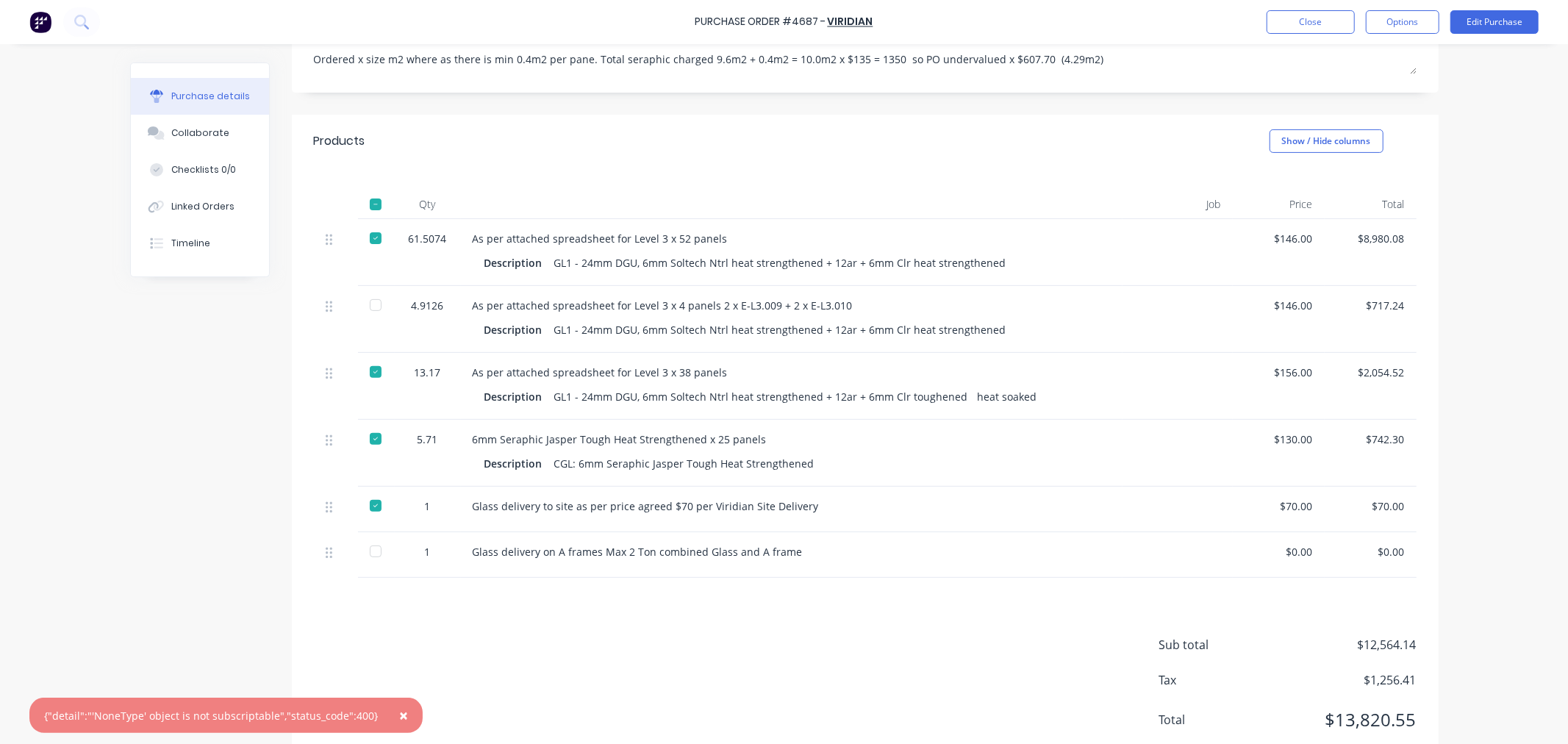
scroll to position [347, 0]
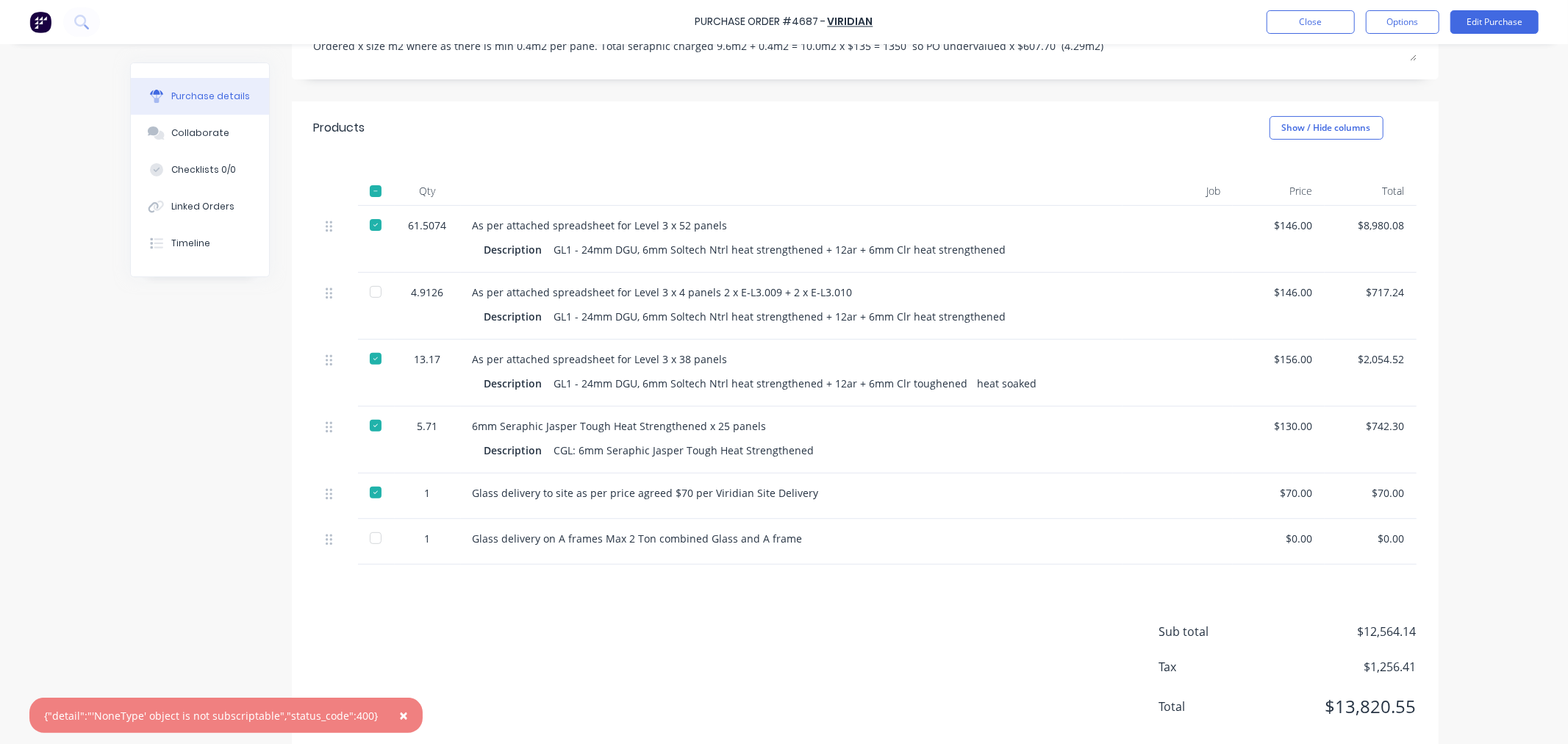
click at [368, 523] on div at bounding box center [376, 538] width 29 height 29
click at [762, 272] on div "As per attached spreadsheet for Level 3 x 4 panels 2 x E-L3.009 + 2 x E-L3.010 …" at bounding box center [792, 305] width 662 height 67
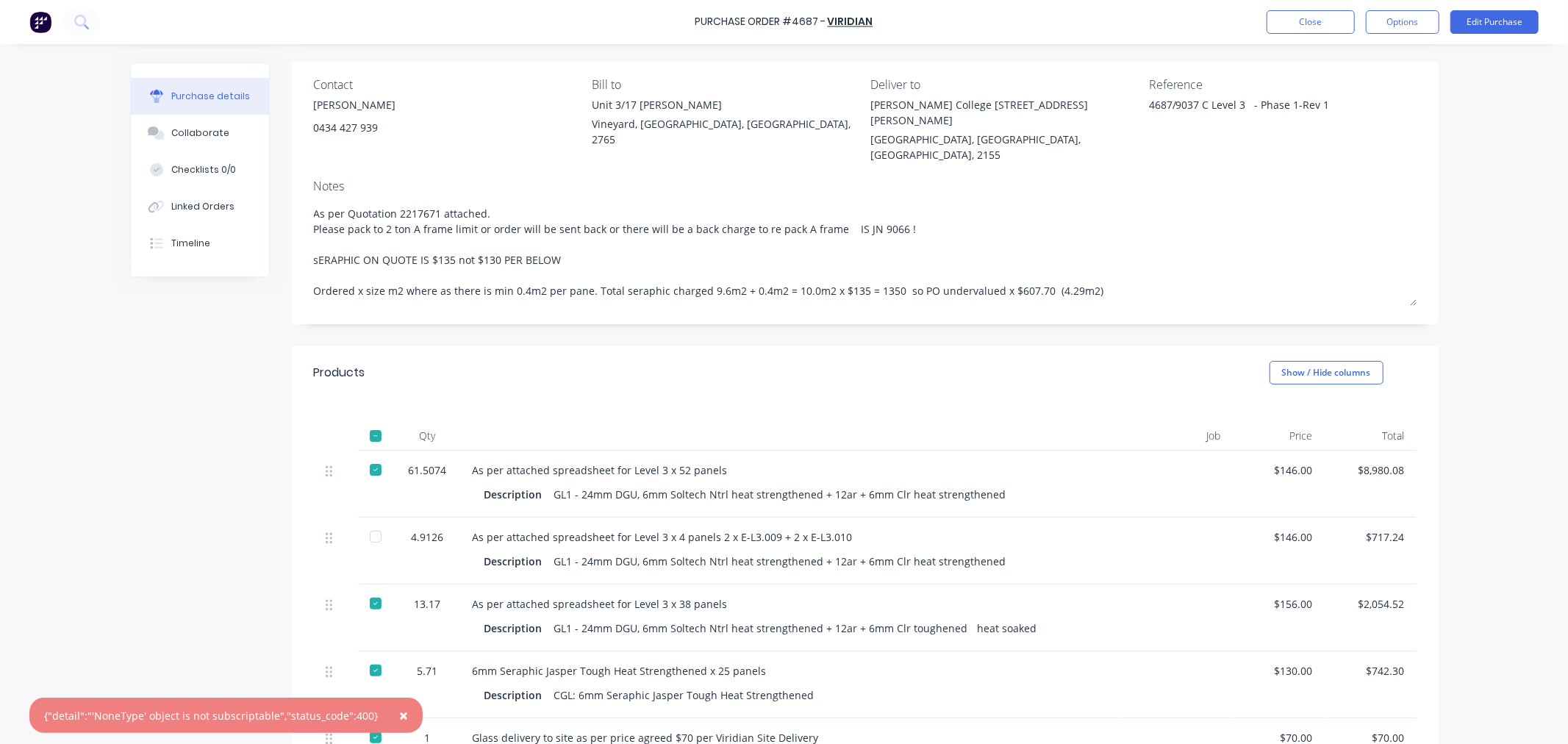
scroll to position [19, 0]
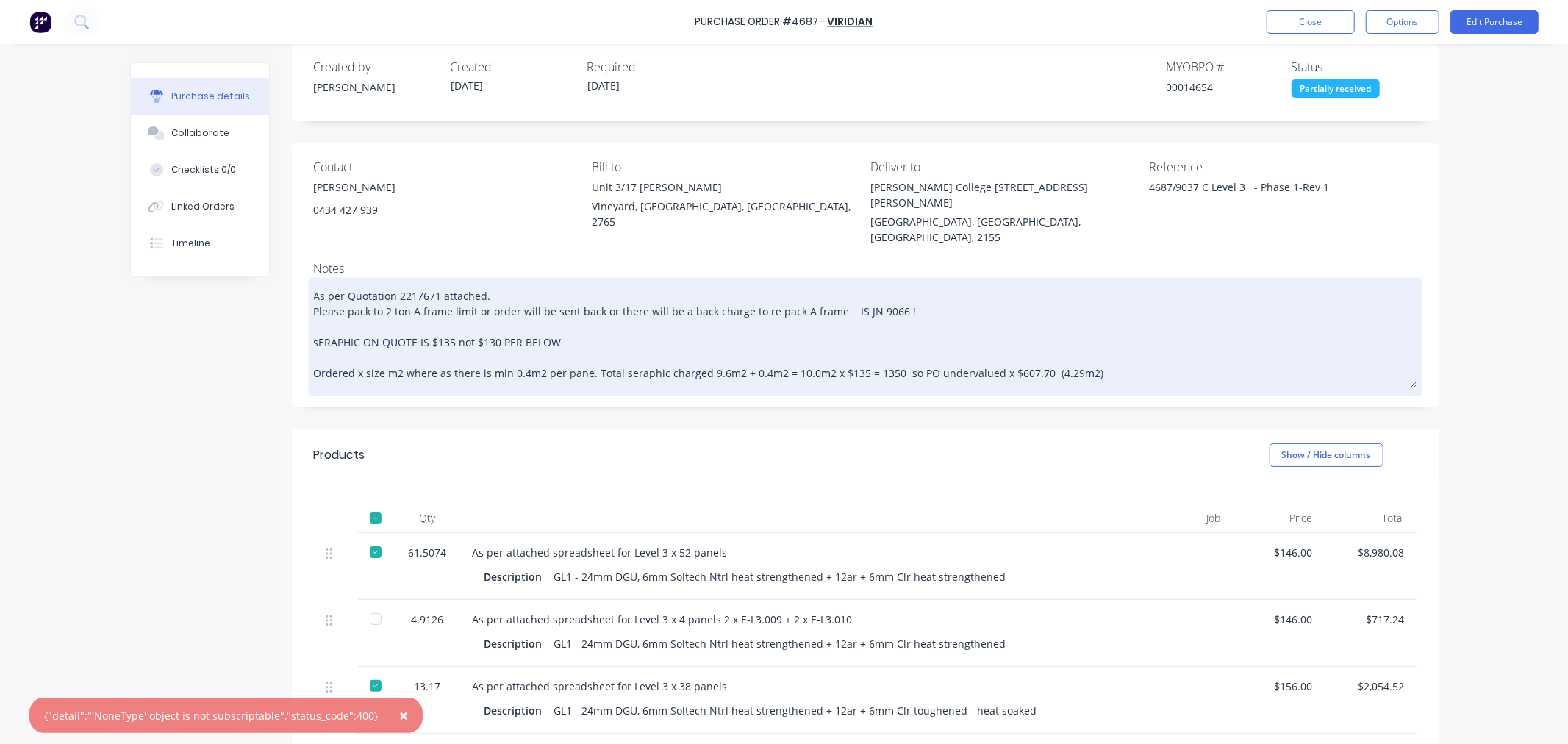
click at [1108, 343] on textarea "As per Quotation 2217671 attached. Please pack to 2 ton A frame limit or order …" at bounding box center [865, 334] width 1103 height 107
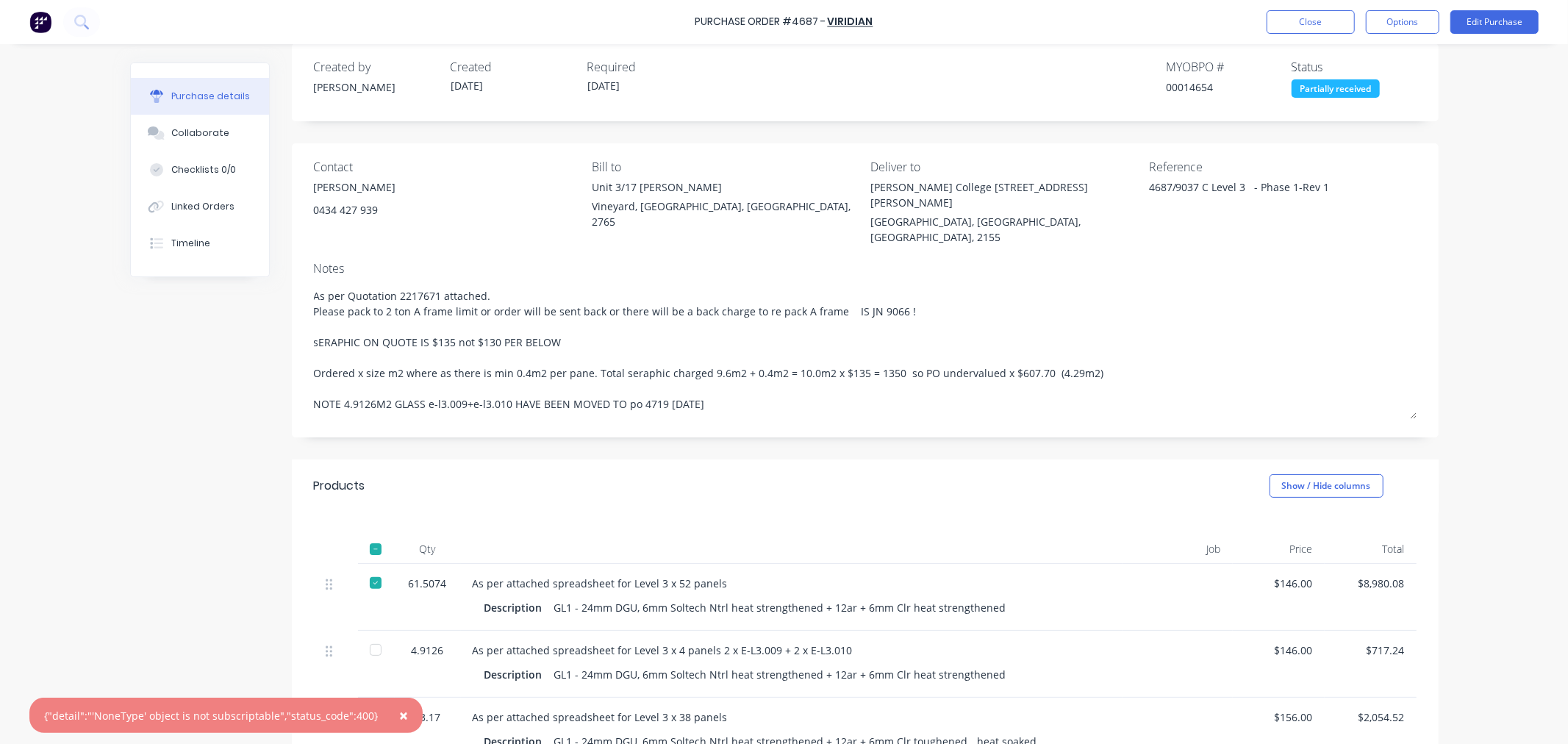
drag, startPoint x: 712, startPoint y: 377, endPoint x: 269, endPoint y: 386, distance: 443.1
click at [269, 386] on div "Created by Craig Created 04/08/25 Required 27/08/25 MYOB PO # 00014654 Status P…" at bounding box center [784, 580] width 1308 height 1074
click at [1300, 27] on button "Close" at bounding box center [1310, 22] width 88 height 23
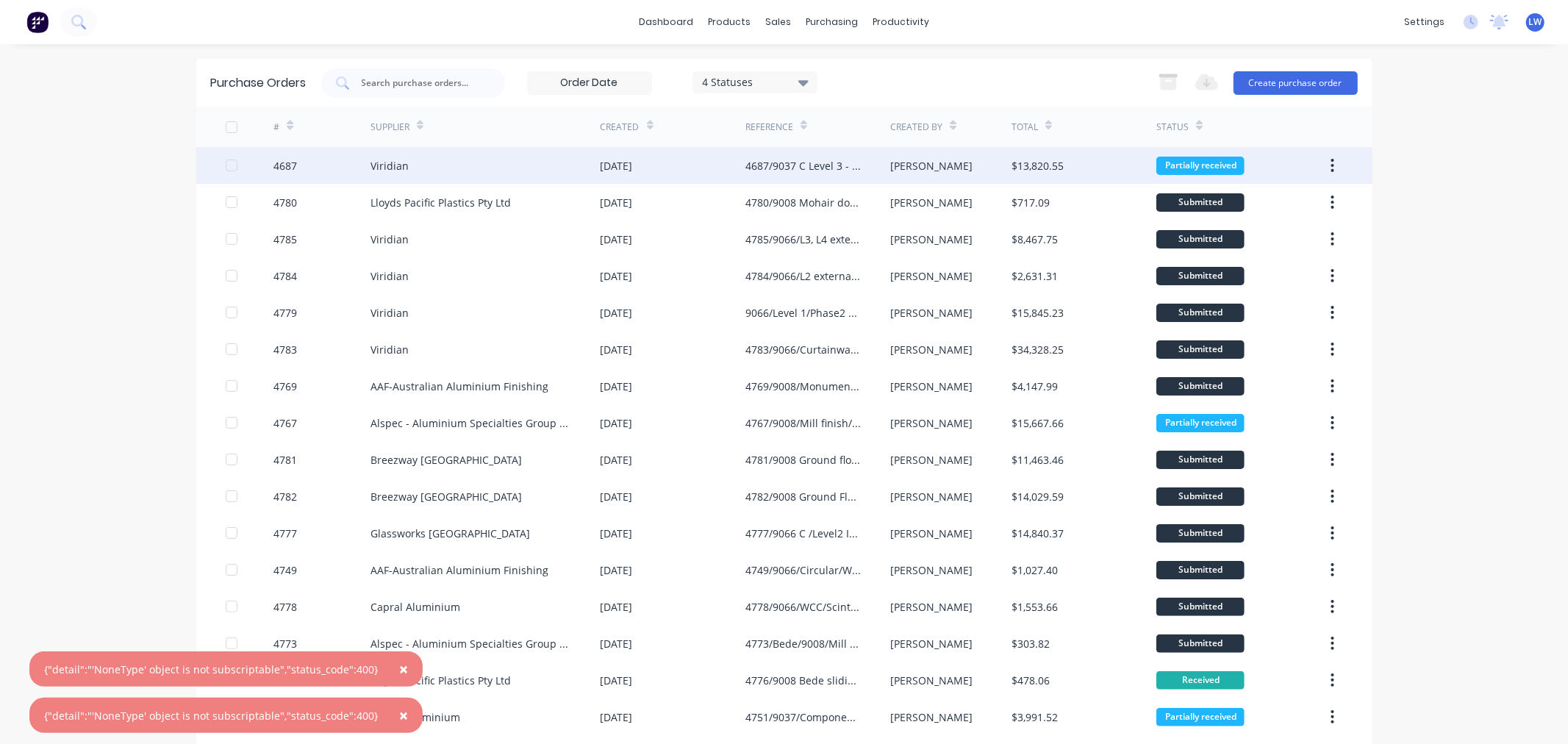
click at [430, 163] on div "Viridian" at bounding box center [485, 165] width 230 height 37
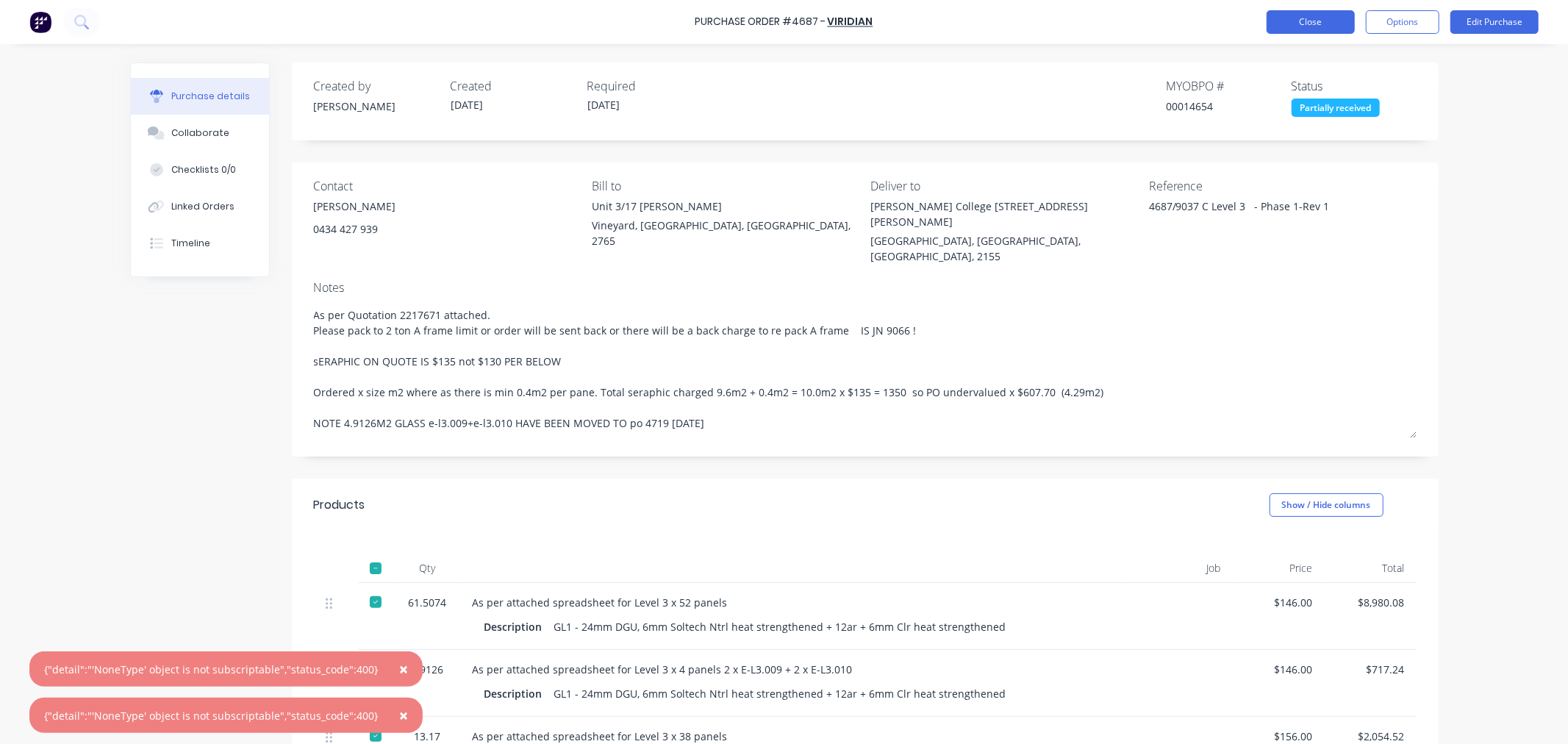
click at [1294, 19] on button "Close" at bounding box center [1310, 22] width 88 height 23
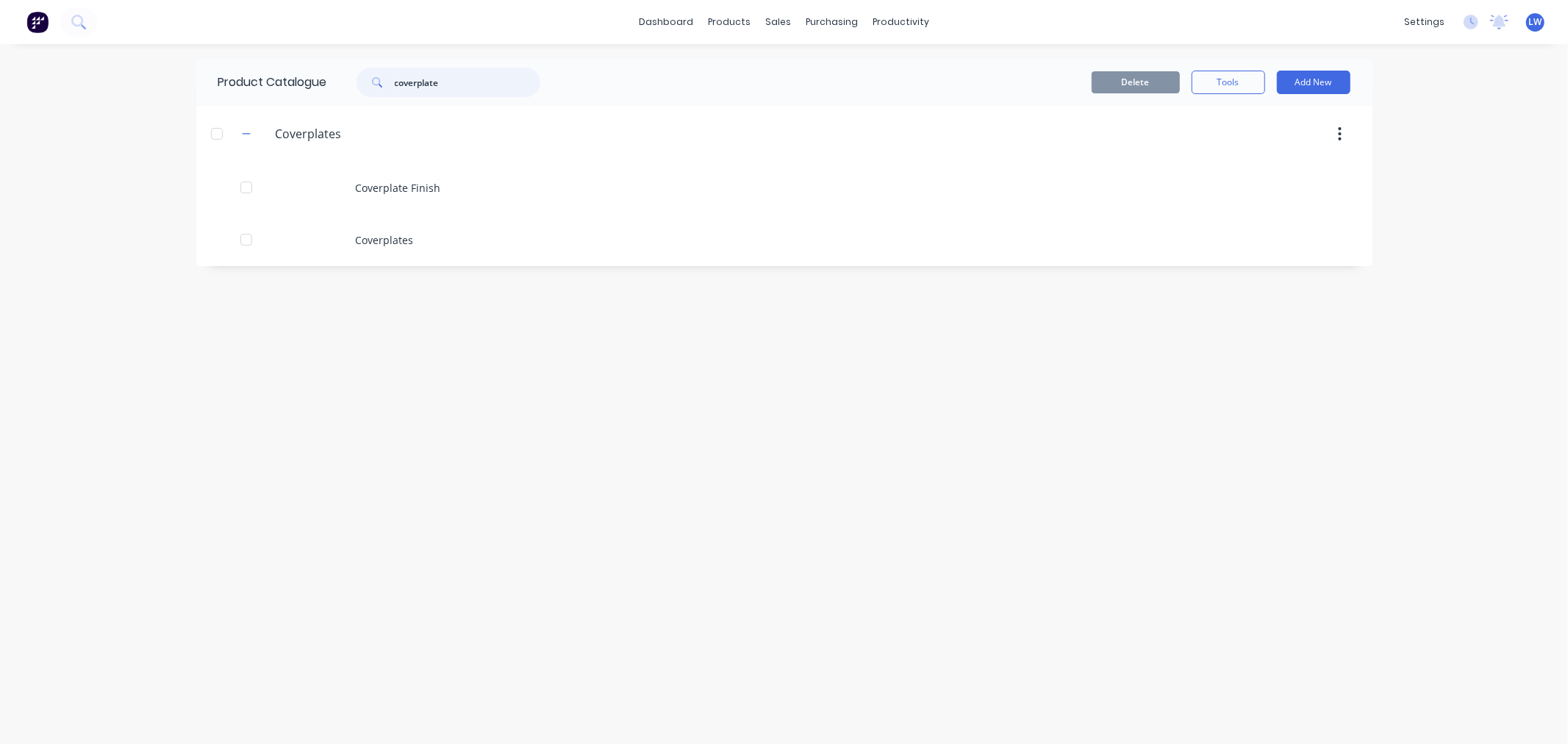
drag, startPoint x: 454, startPoint y: 84, endPoint x: 361, endPoint y: 77, distance: 93.3
click at [361, 77] on div "coverplate" at bounding box center [448, 82] width 184 height 29
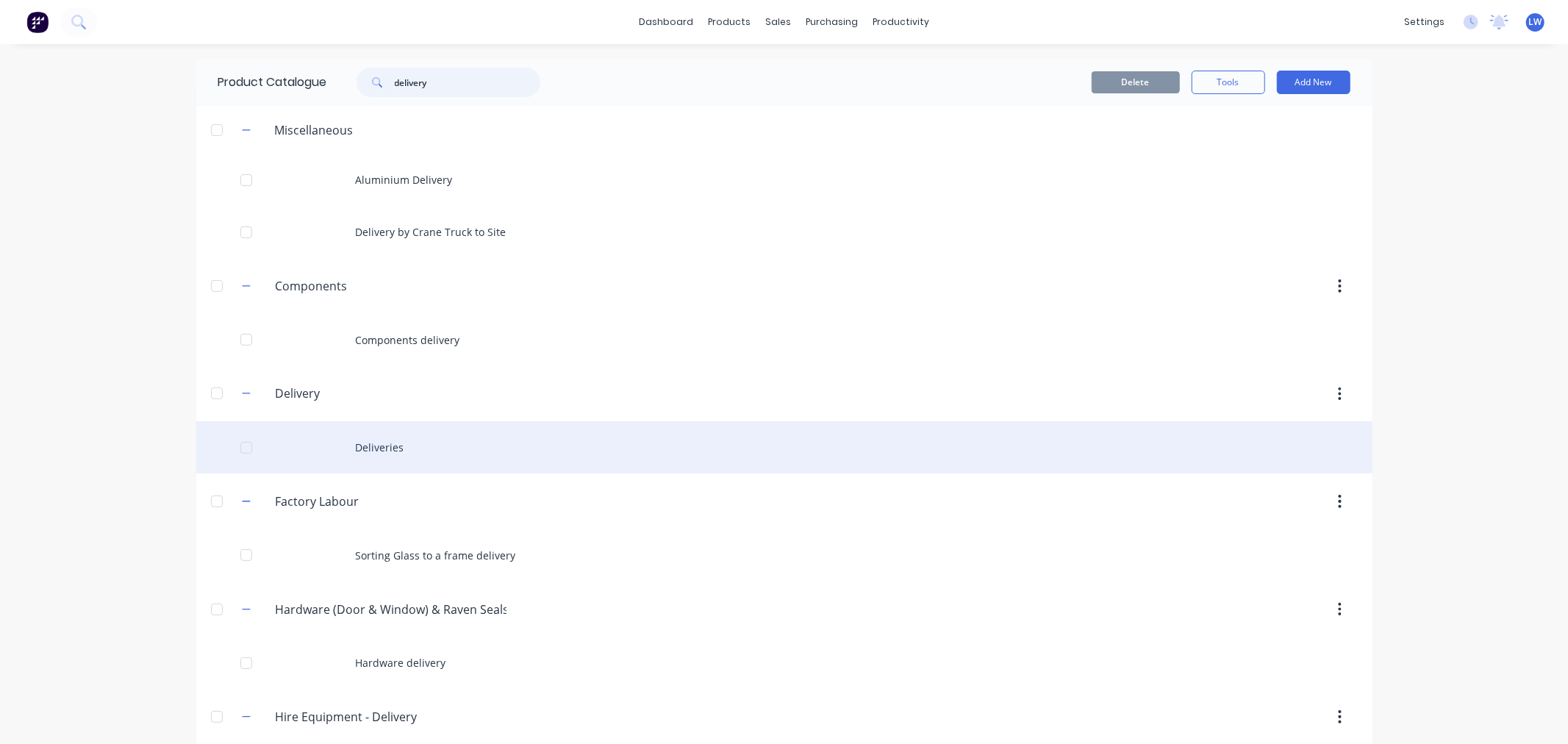
type input "delivery"
click at [380, 444] on div "Deliveries" at bounding box center [784, 447] width 1176 height 52
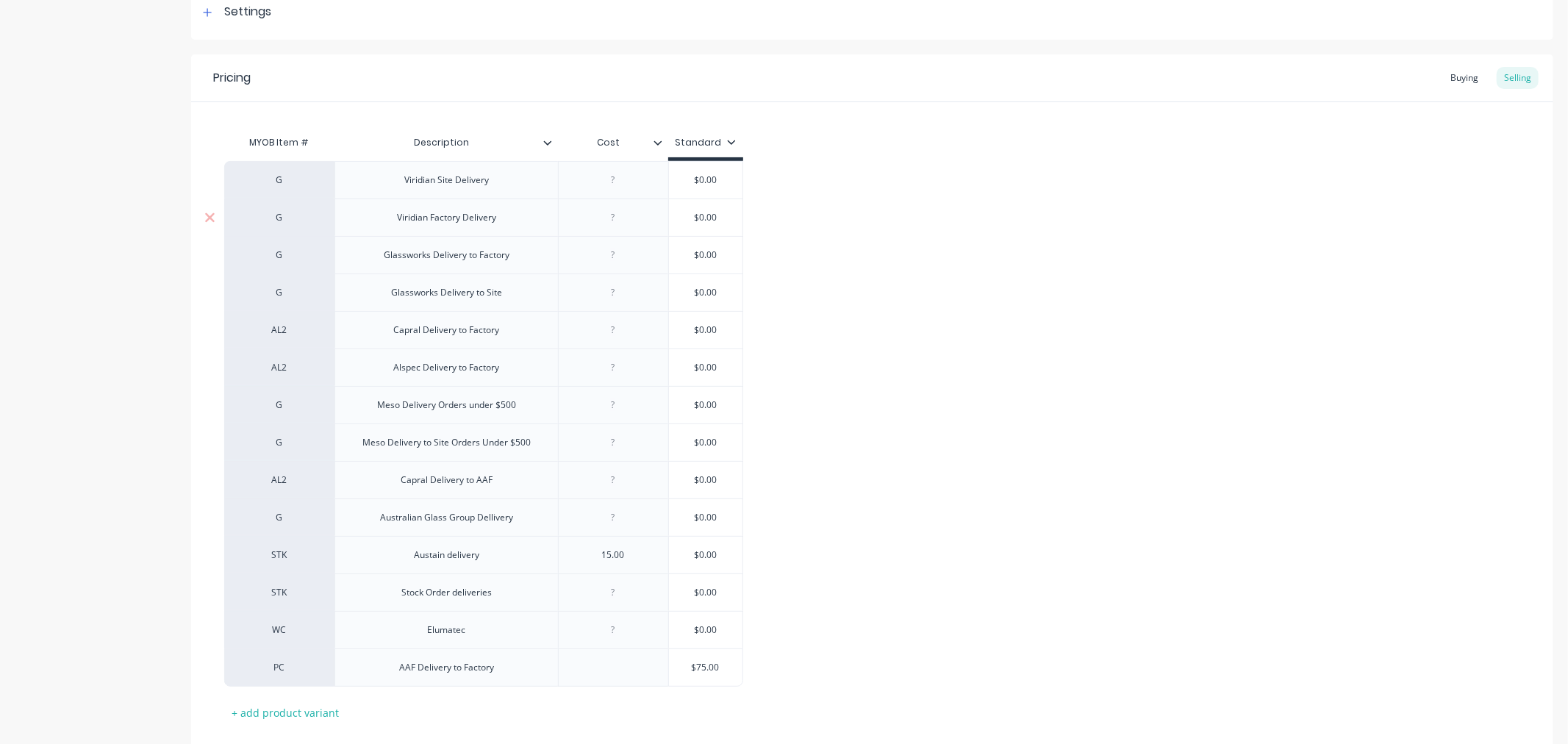
scroll to position [322, 0]
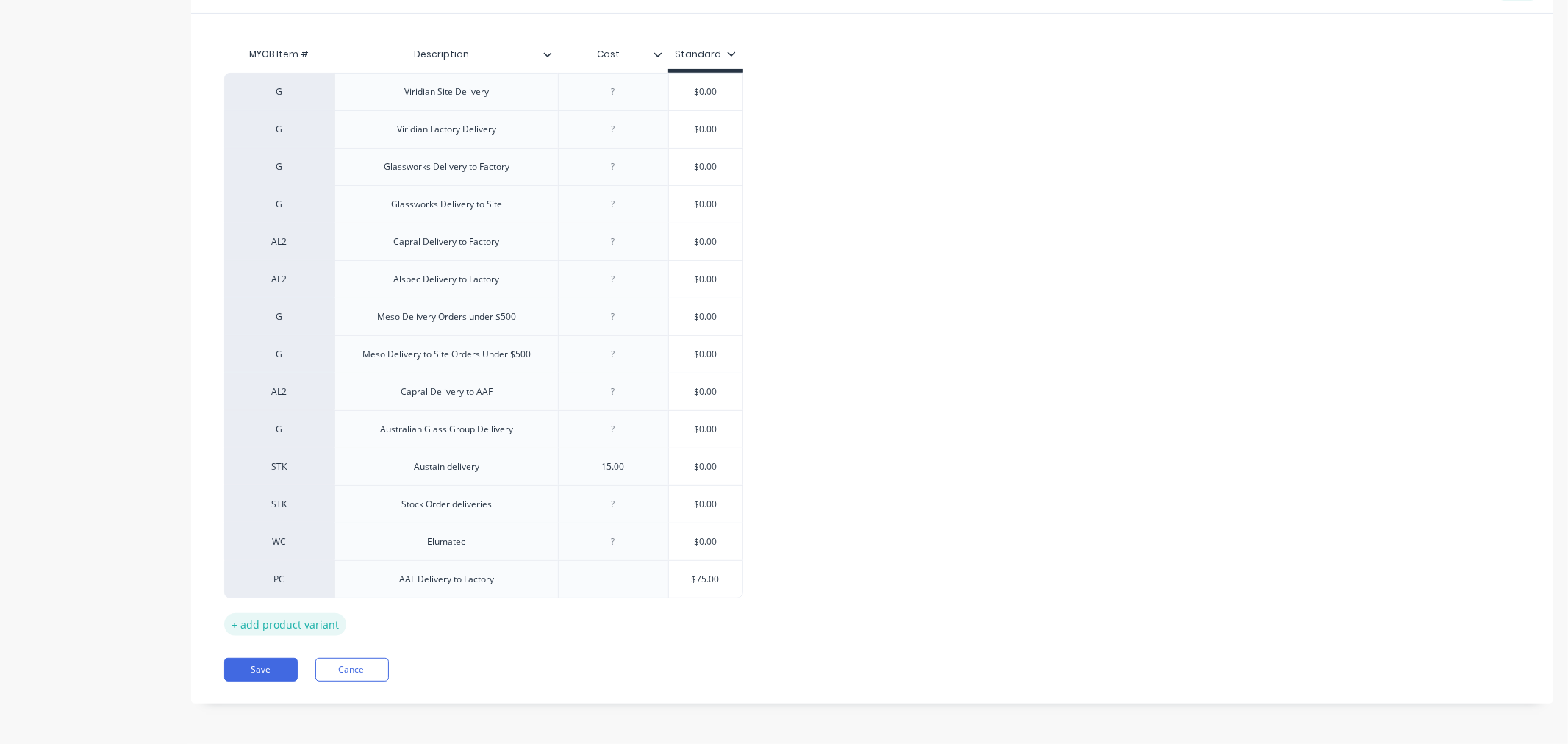
click at [302, 623] on div "+ add product variant" at bounding box center [285, 625] width 122 height 23
type textarea "x"
click at [303, 622] on div "factory_item" at bounding box center [279, 616] width 81 height 13
type input "ptf"
click at [265, 504] on button "PTF" at bounding box center [285, 504] width 93 height 22
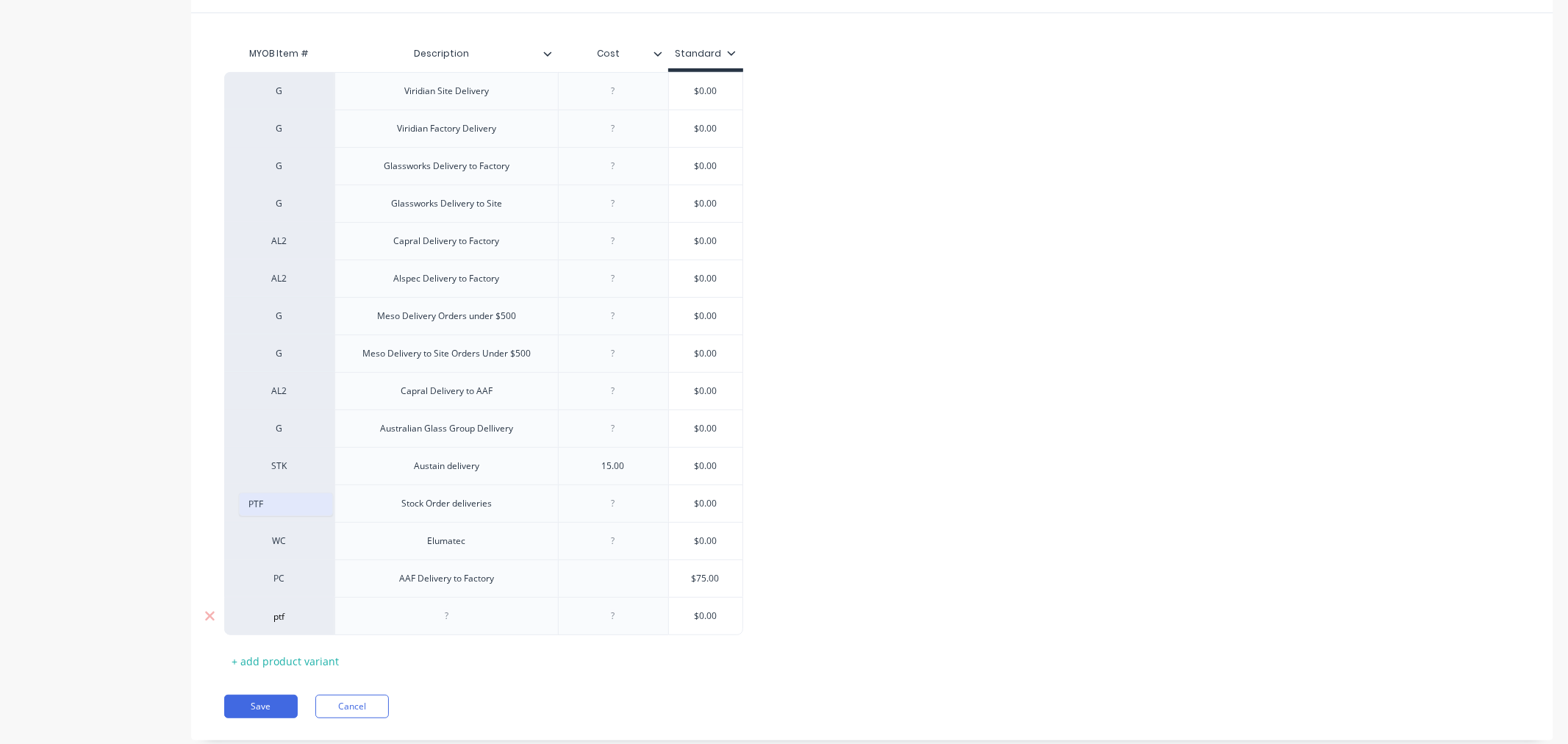
type textarea "x"
click at [455, 617] on div at bounding box center [446, 616] width 73 height 19
type textarea "x"
type input "$0.00"
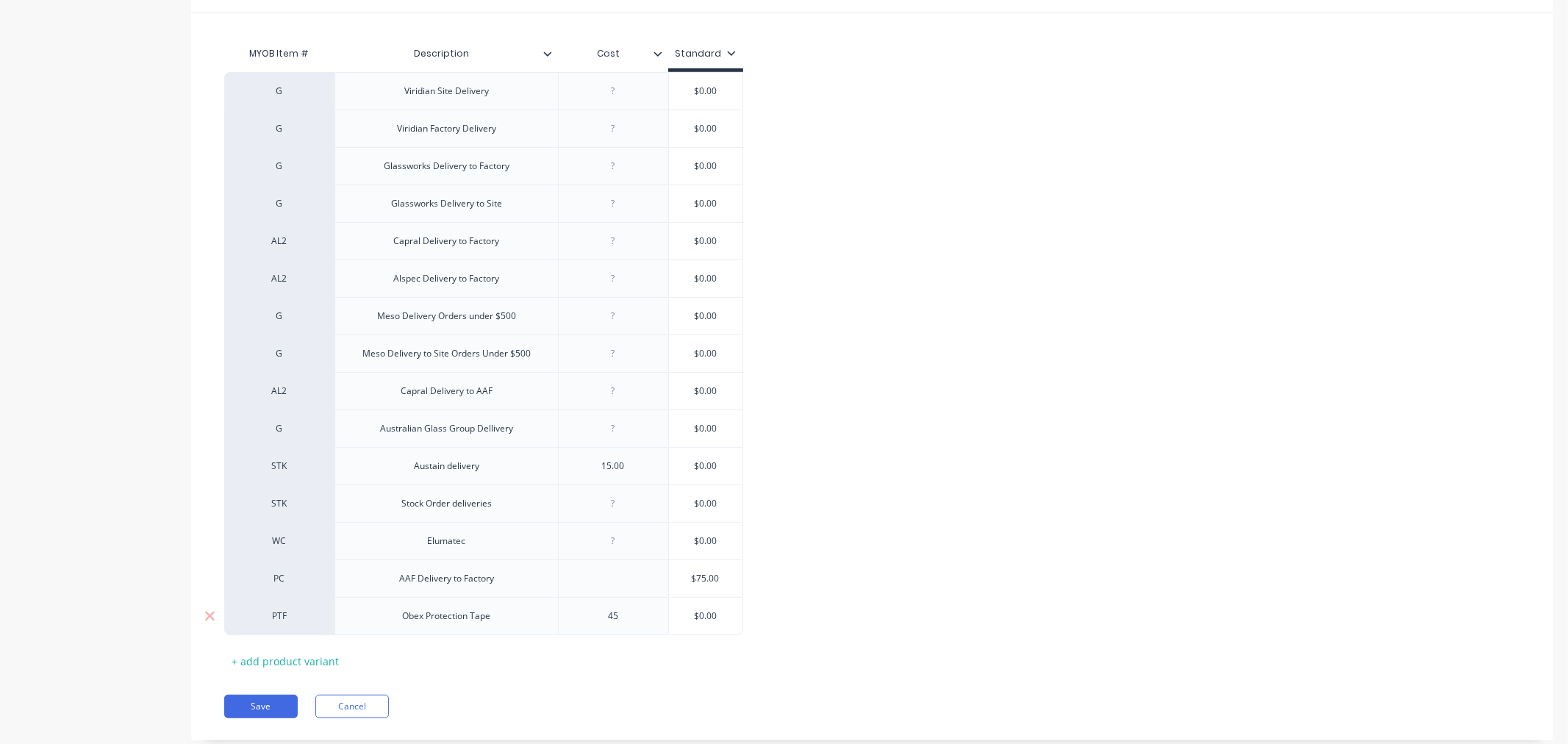
type textarea "x"
type input "$0.004"
type textarea "x"
type input "$0.0045"
type textarea "x"
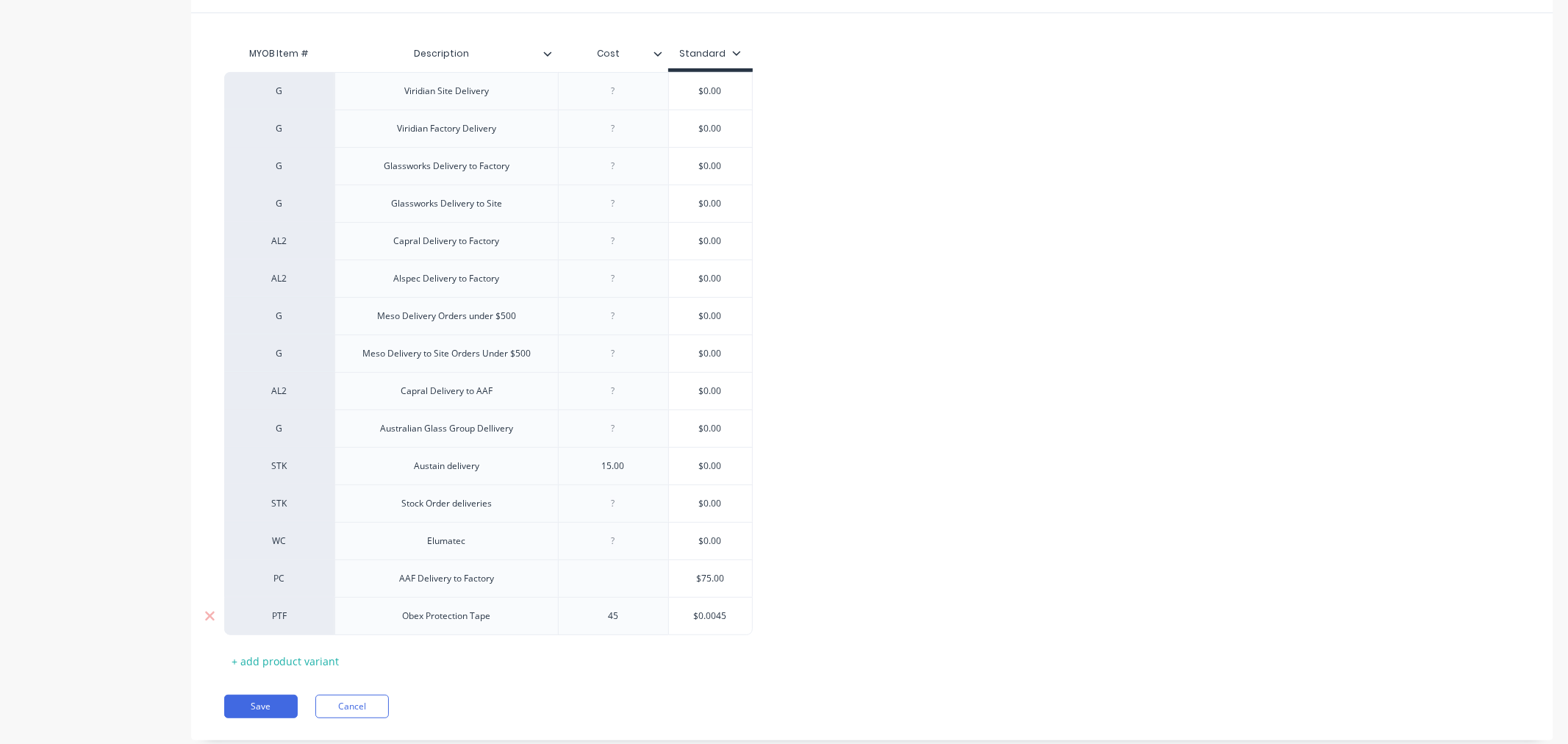
type input "4"
type textarea "x"
type input "45"
type input "$0.00"
drag, startPoint x: 724, startPoint y: 463, endPoint x: 680, endPoint y: 468, distance: 44.3
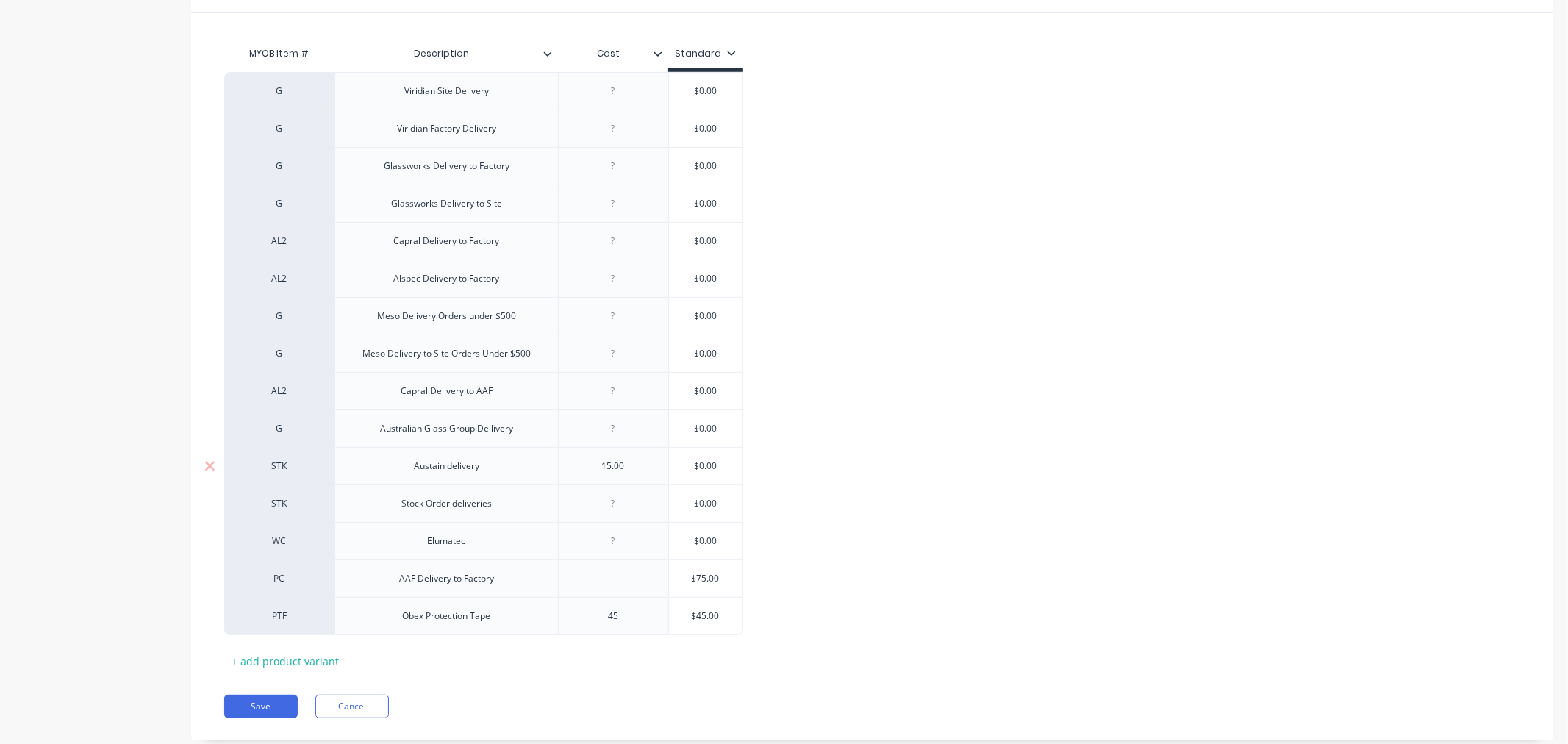
click at [680, 468] on input "$0.00" at bounding box center [705, 466] width 73 height 13
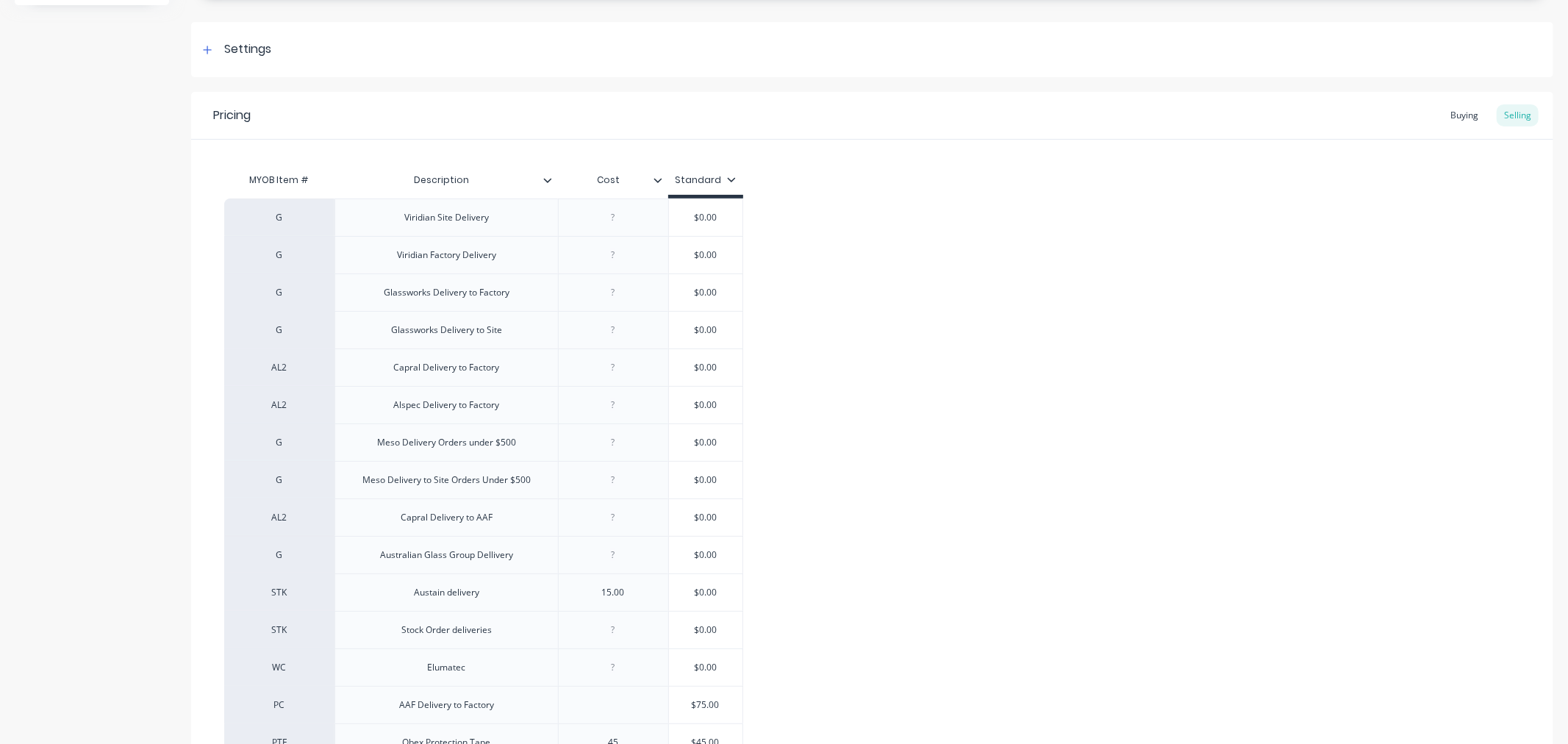
scroll to position [326, 0]
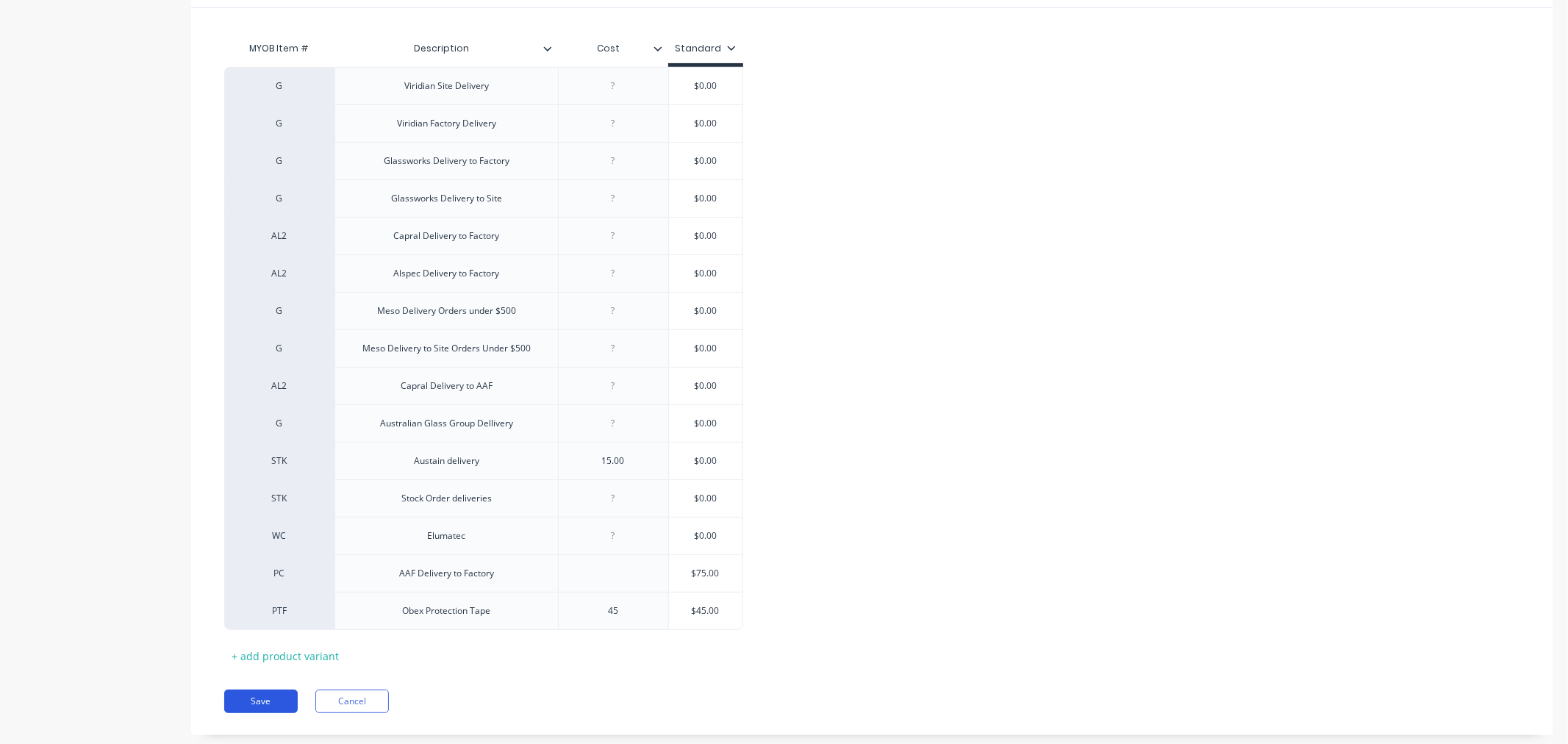
click at [268, 694] on button "Save" at bounding box center [260, 701] width 73 height 23
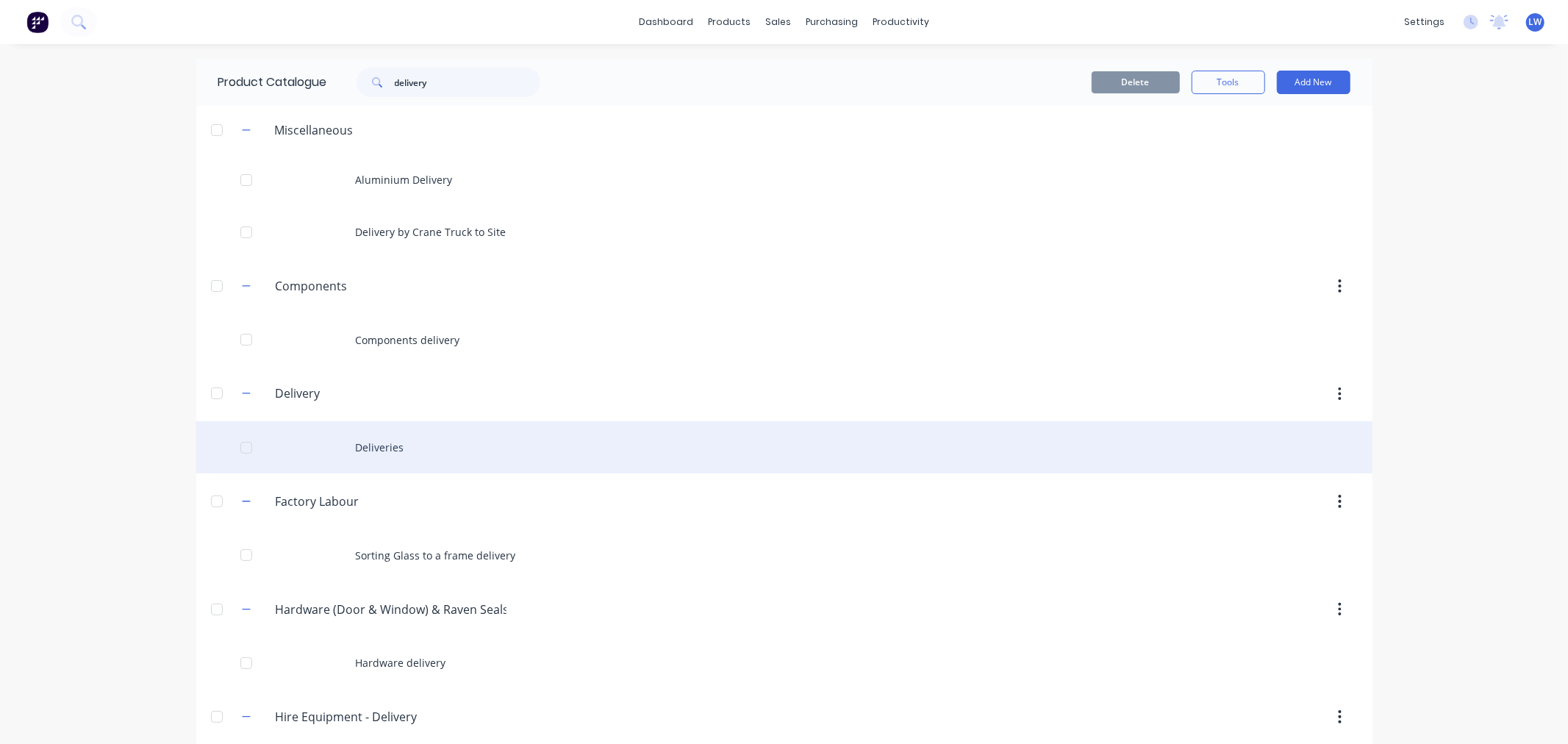
click at [394, 450] on div "Deliveries" at bounding box center [784, 447] width 1176 height 52
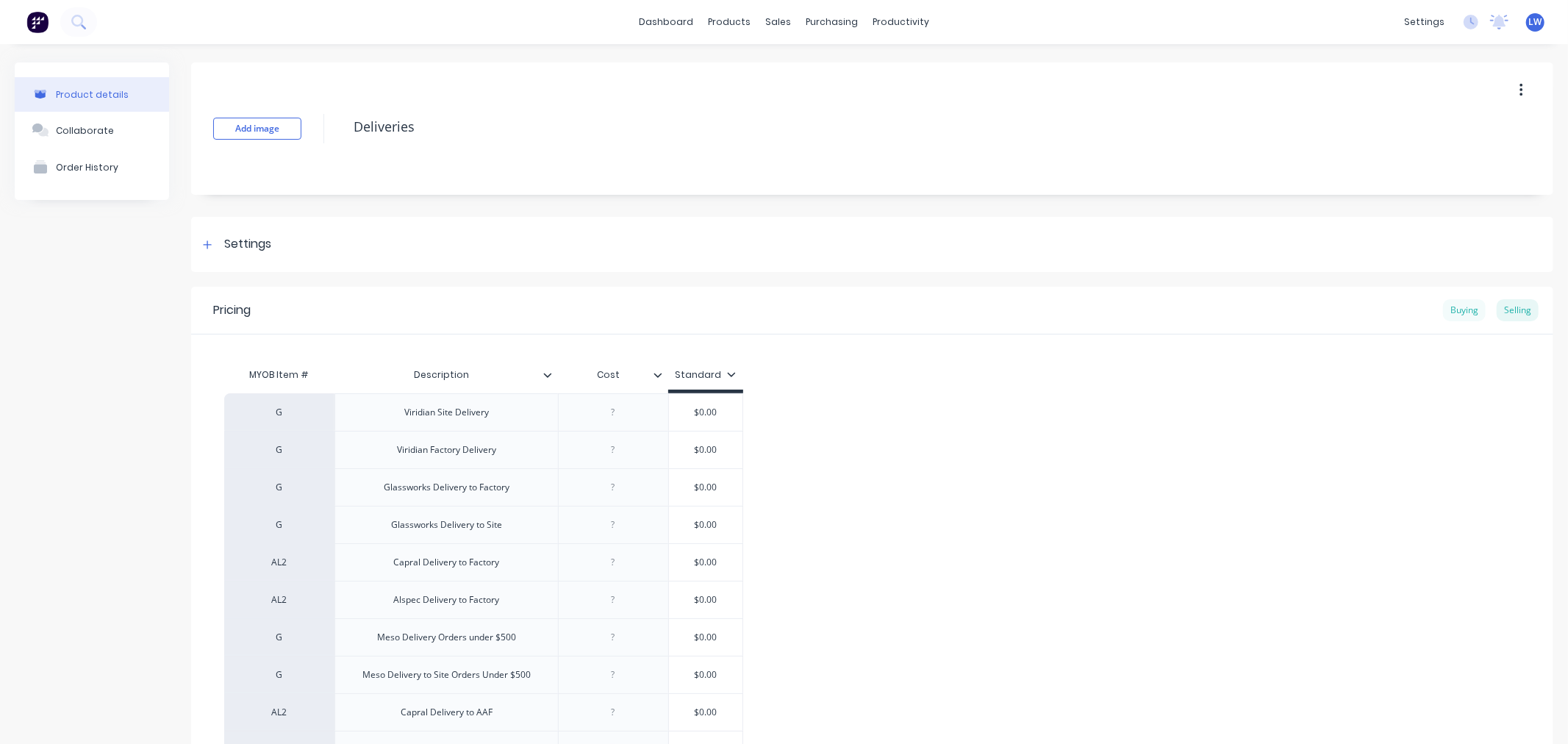
click at [1453, 305] on div "Buying" at bounding box center [1464, 310] width 43 height 22
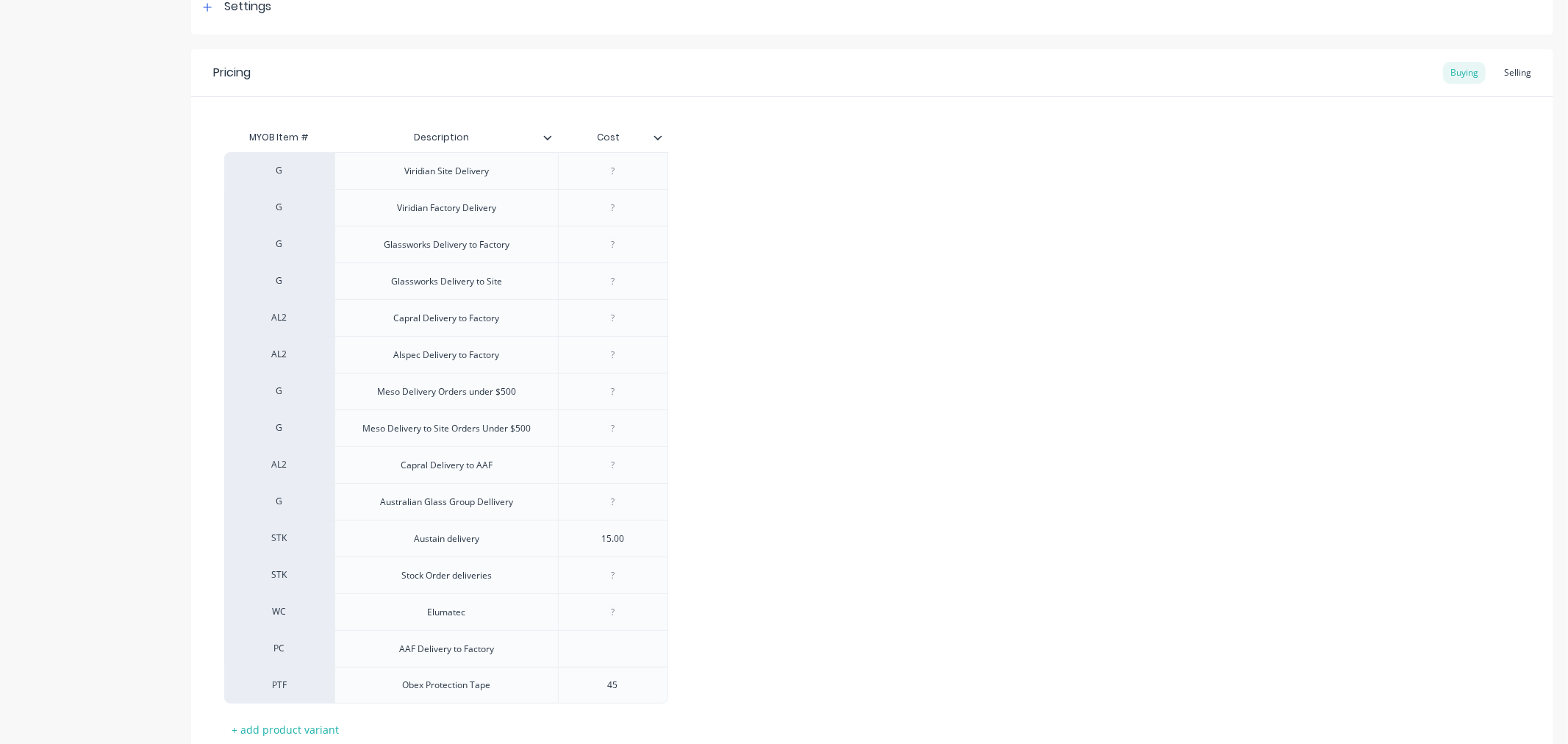
scroll to position [97, 0]
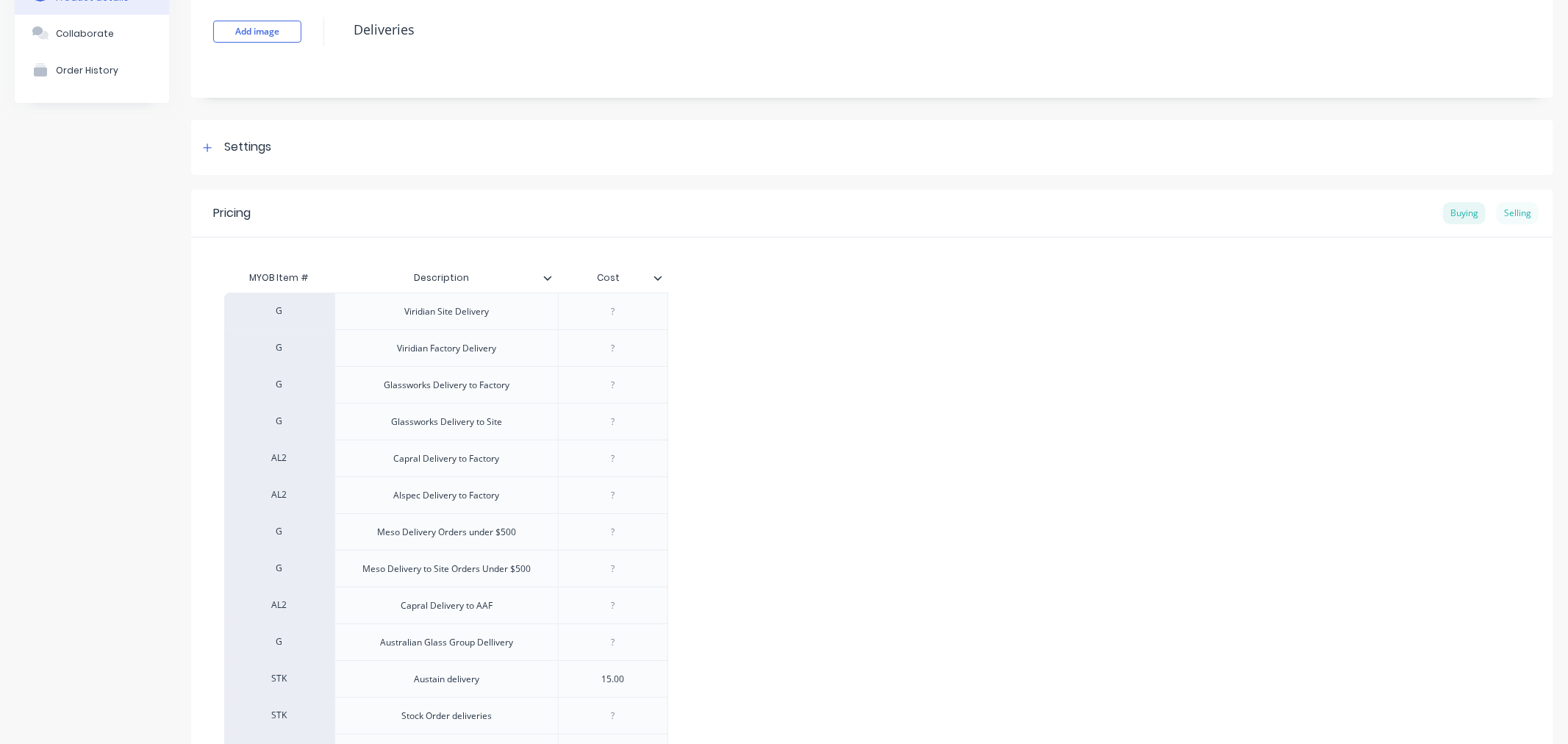
click at [1506, 215] on div "Selling" at bounding box center [1518, 213] width 42 height 22
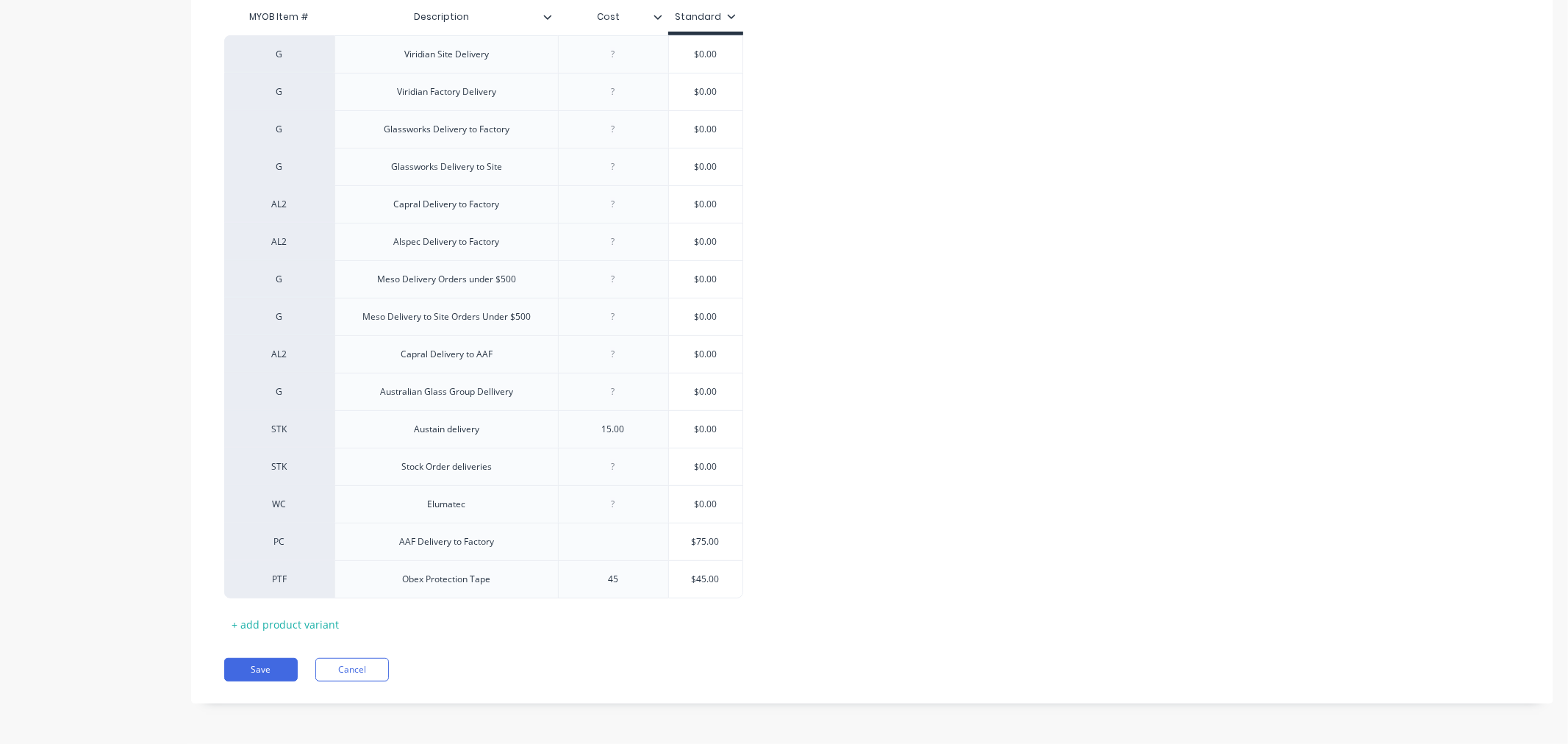
scroll to position [196, 0]
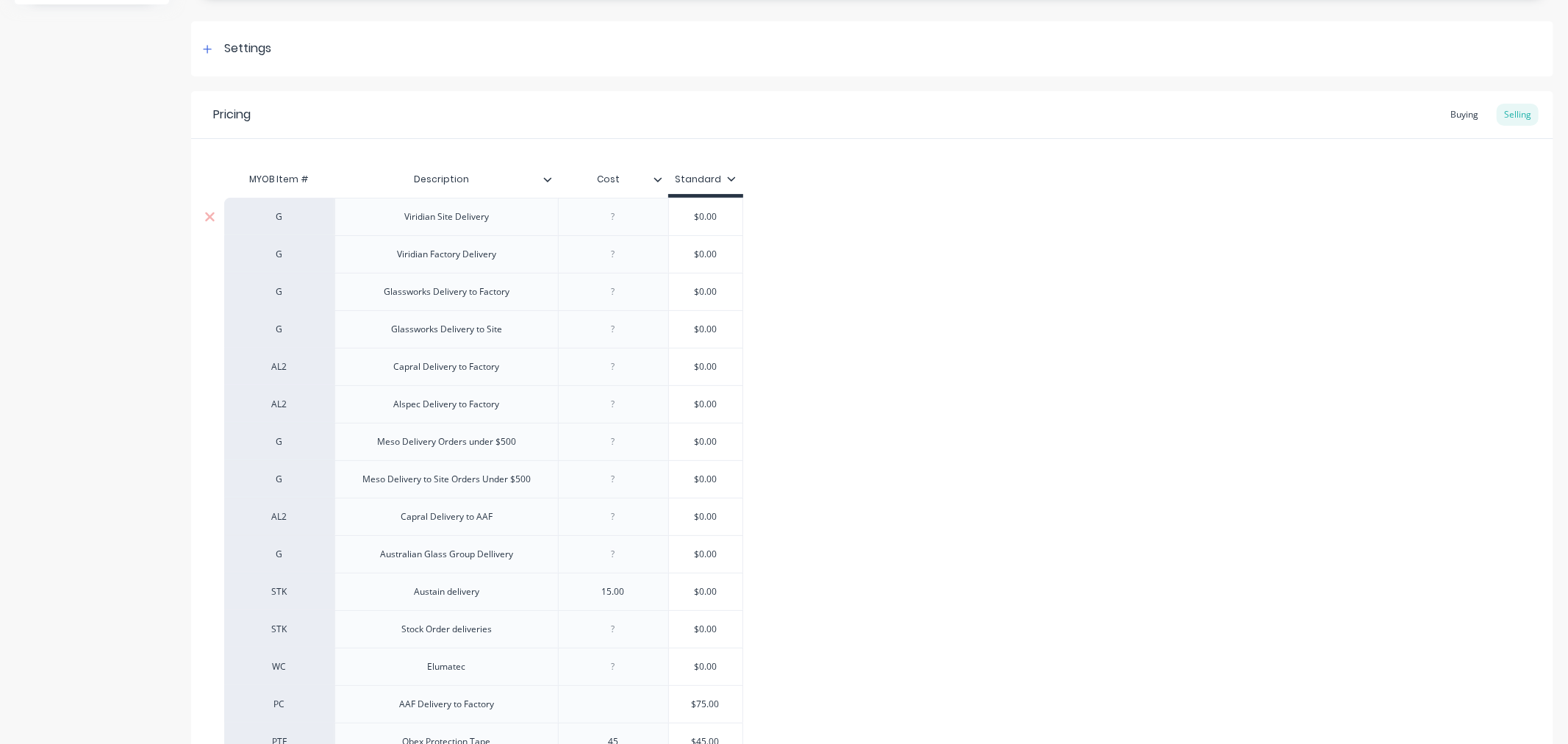
click at [472, 221] on div "Viridian Site Delivery" at bounding box center [447, 217] width 108 height 19
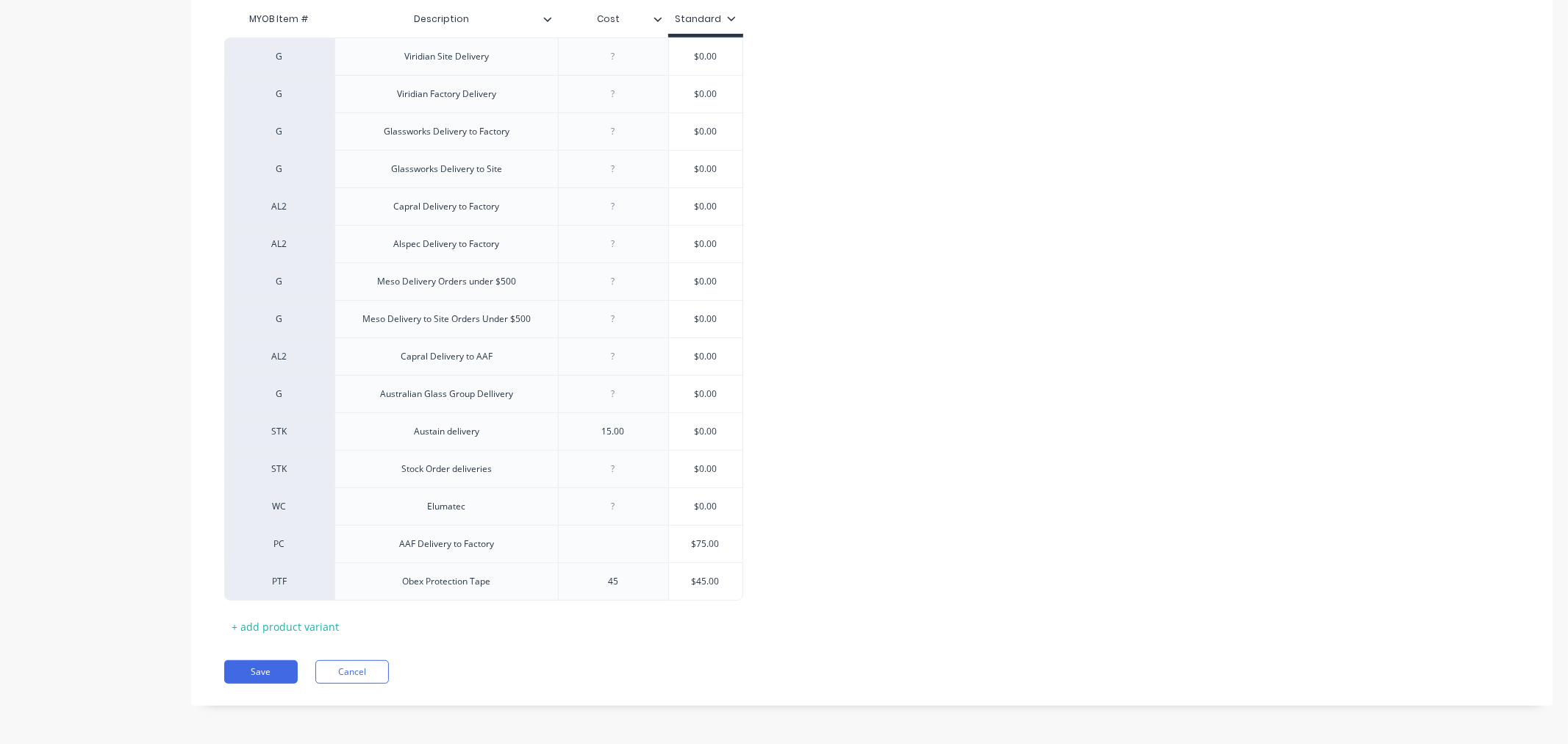
scroll to position [359, 0]
type textarea "x"
click at [614, 250] on div at bounding box center [613, 242] width 73 height 19
type textarea "x"
click at [613, 209] on div at bounding box center [613, 205] width 73 height 19
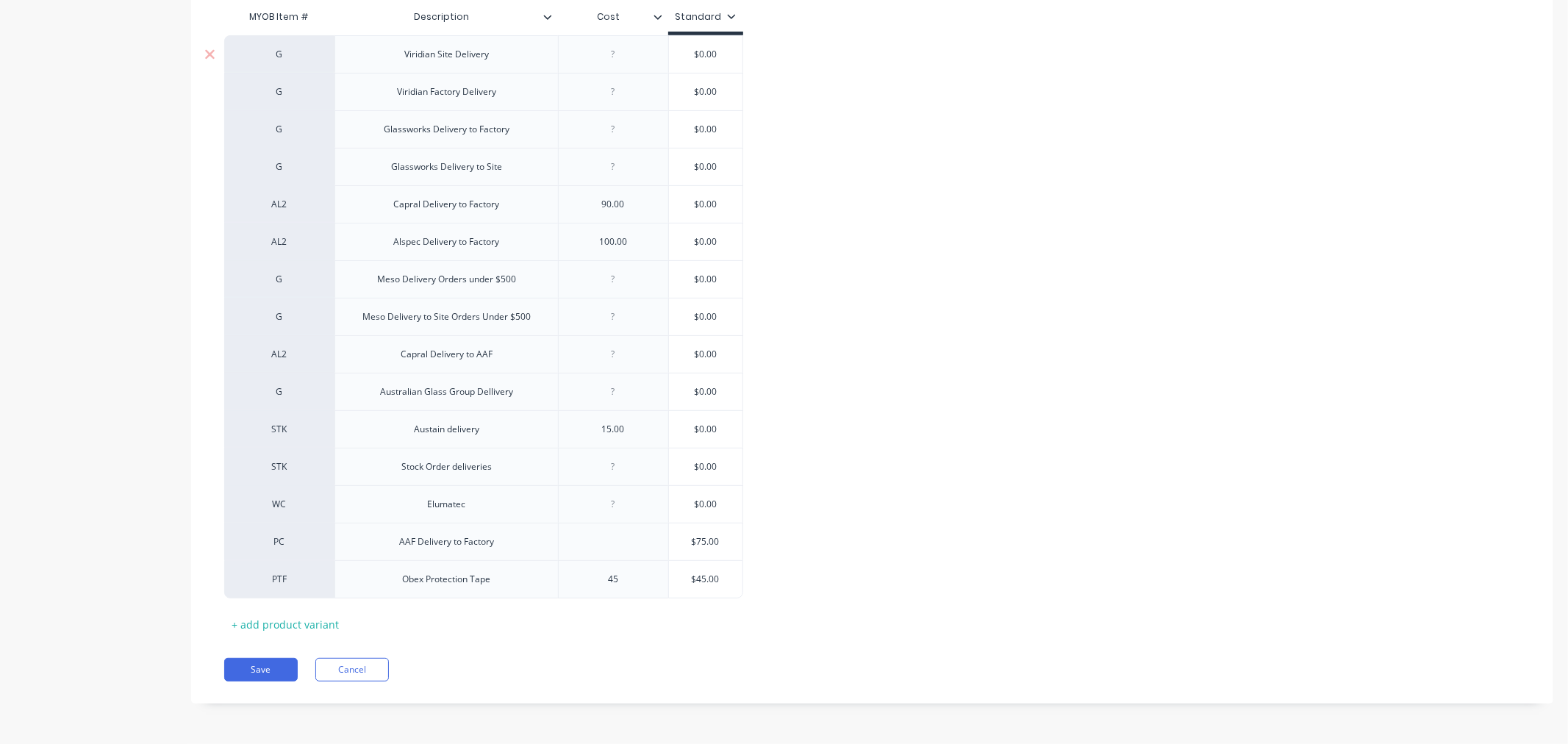
type textarea "x"
click at [612, 60] on div at bounding box center [613, 55] width 73 height 19
click at [616, 96] on div at bounding box center [613, 92] width 73 height 19
click at [610, 139] on div at bounding box center [613, 129] width 110 height 38
click at [614, 135] on div at bounding box center [613, 130] width 73 height 19
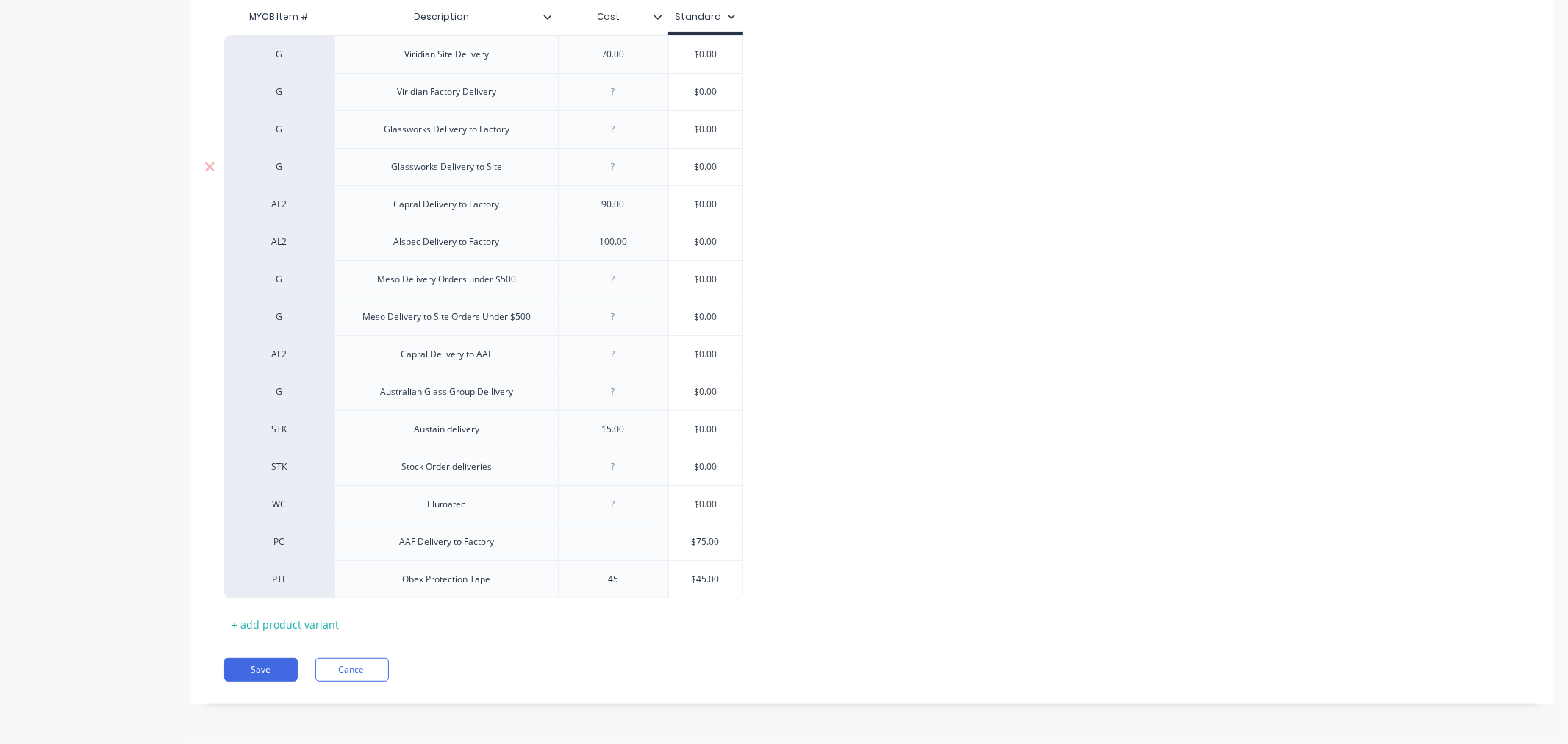
click at [613, 174] on div at bounding box center [613, 167] width 73 height 19
type textarea "x"
click at [613, 134] on div at bounding box center [613, 130] width 73 height 19
click at [612, 180] on div at bounding box center [613, 166] width 110 height 38
click at [614, 172] on div at bounding box center [613, 167] width 73 height 19
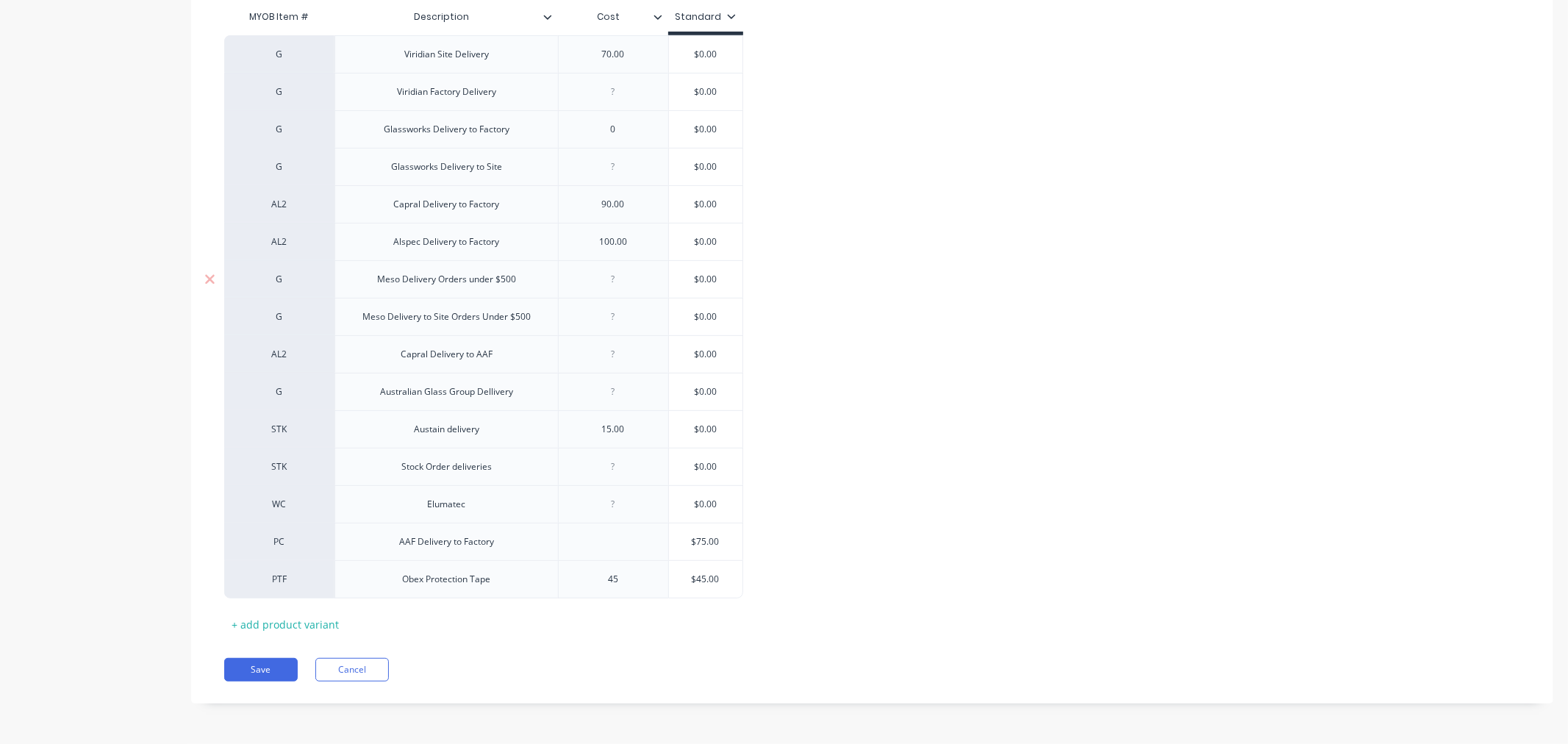
type textarea "x"
click at [613, 287] on div at bounding box center [613, 280] width 73 height 19
click at [612, 171] on div at bounding box center [613, 167] width 73 height 19
type textarea "x"
click at [622, 323] on div at bounding box center [613, 317] width 73 height 19
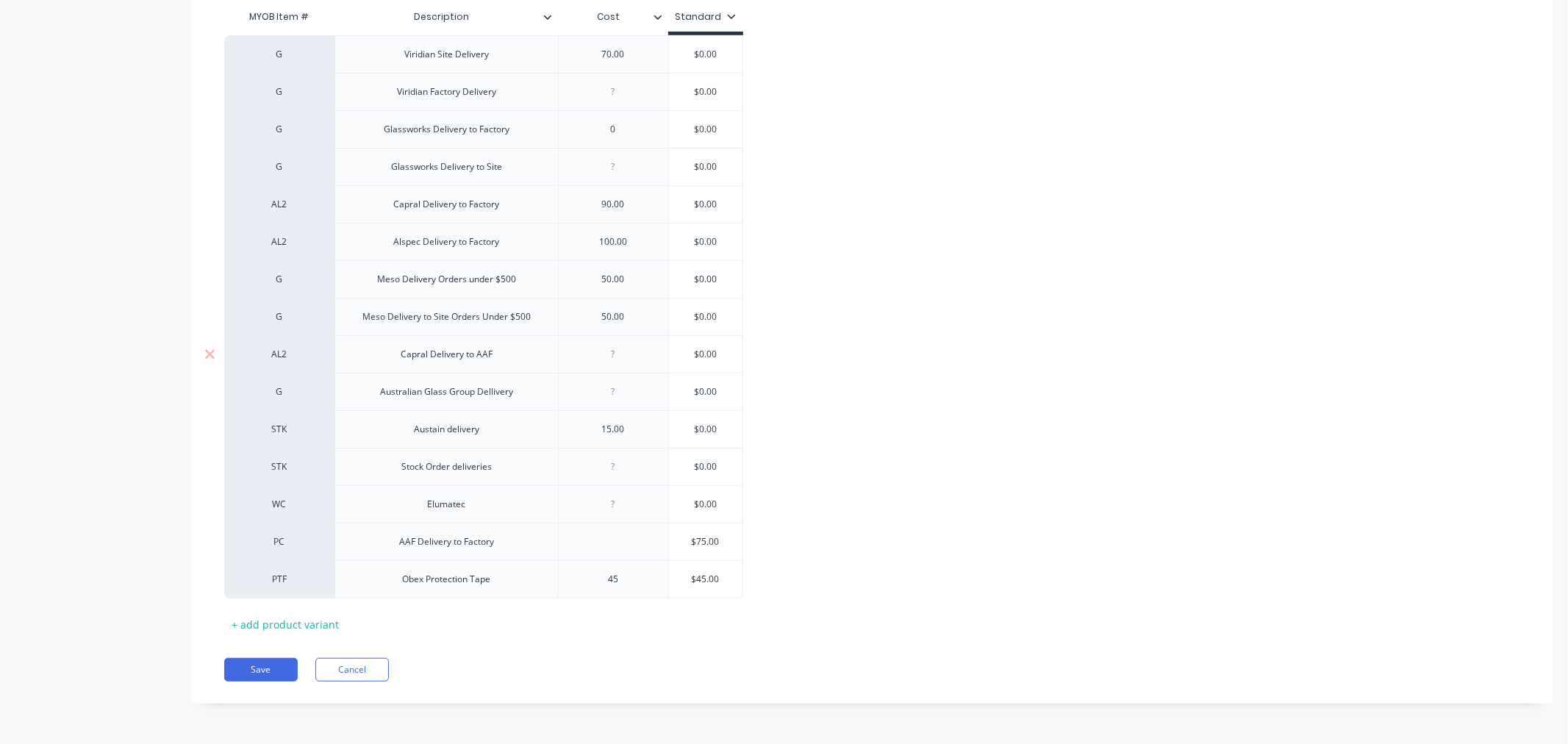
type textarea "x"
click at [611, 363] on div at bounding box center [613, 355] width 73 height 19
click at [247, 666] on button "Save" at bounding box center [260, 669] width 73 height 23
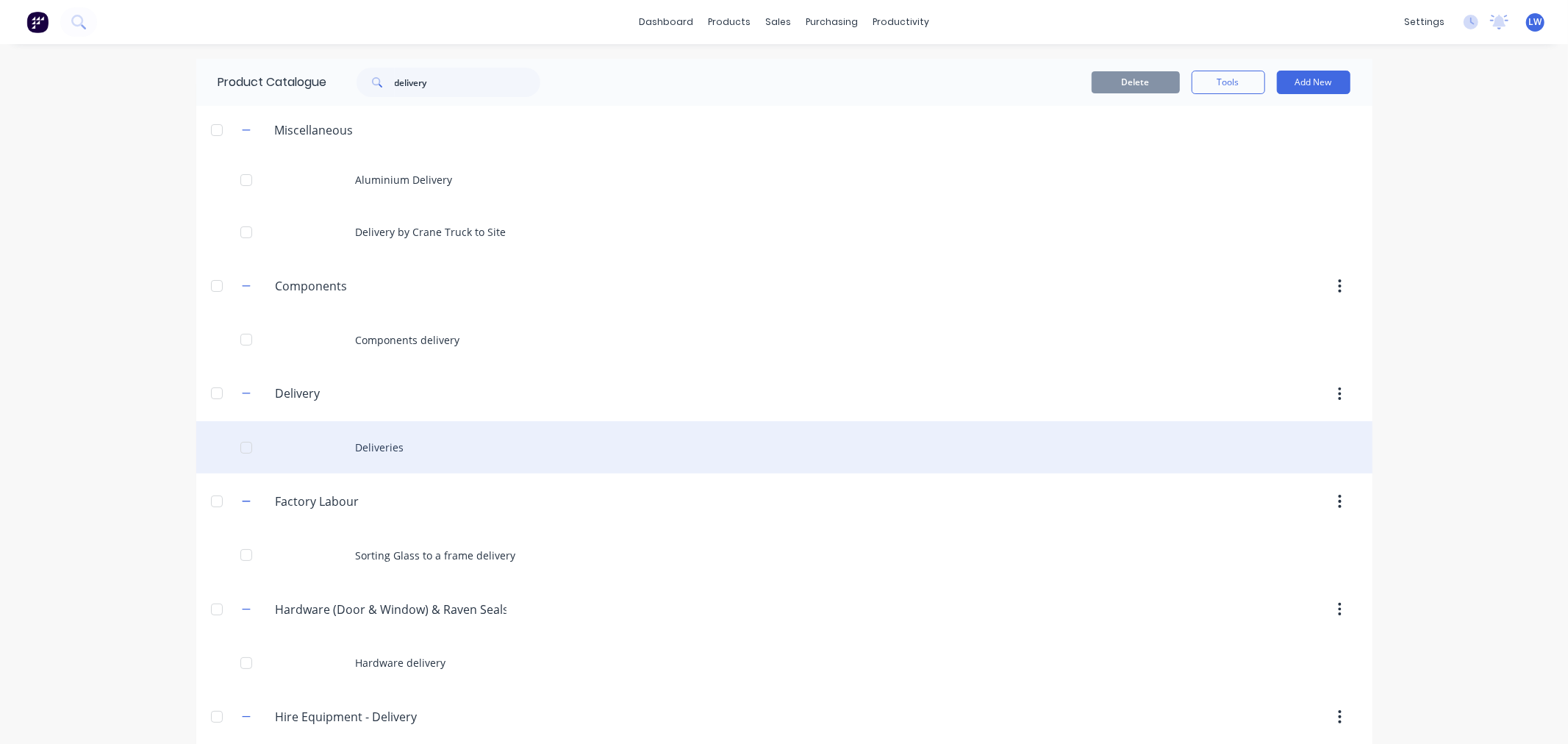
click at [378, 449] on div "Deliveries" at bounding box center [784, 447] width 1176 height 52
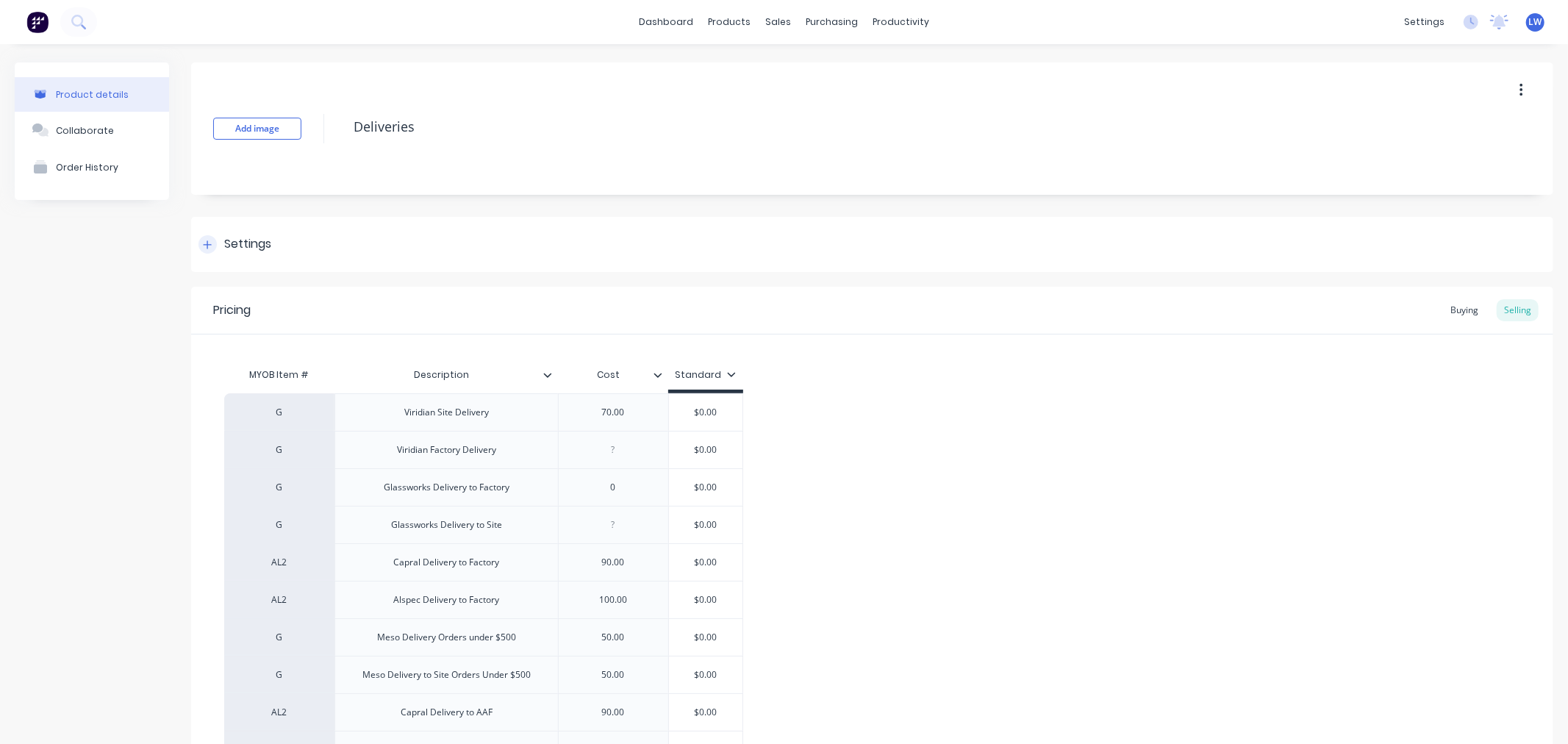
click at [259, 244] on div "Settings" at bounding box center [247, 244] width 47 height 19
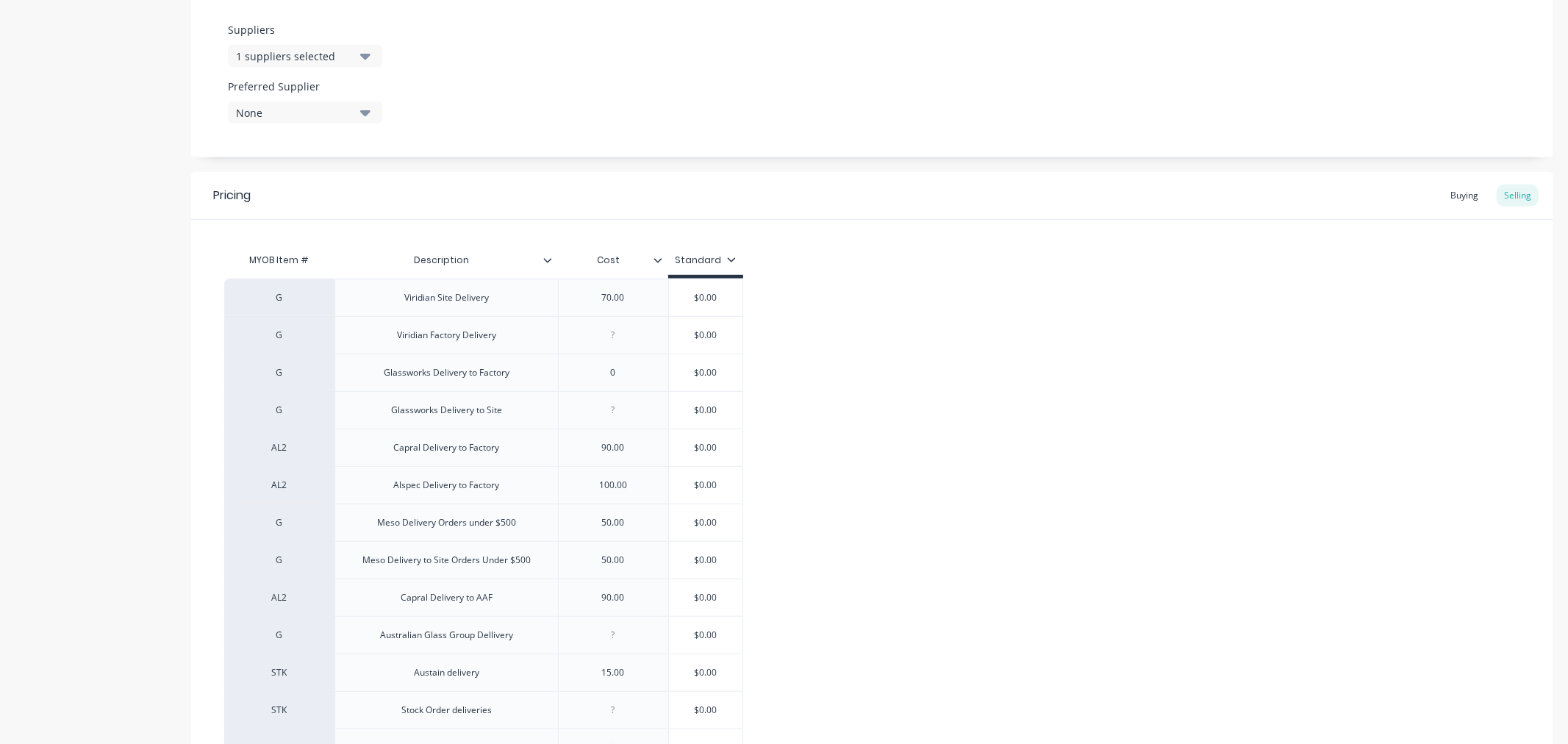
scroll to position [738, 0]
click at [701, 255] on div "Standard" at bounding box center [705, 261] width 61 height 13
click at [700, 255] on div "Standard" at bounding box center [705, 261] width 61 height 13
click at [545, 263] on icon at bounding box center [547, 260] width 9 height 9
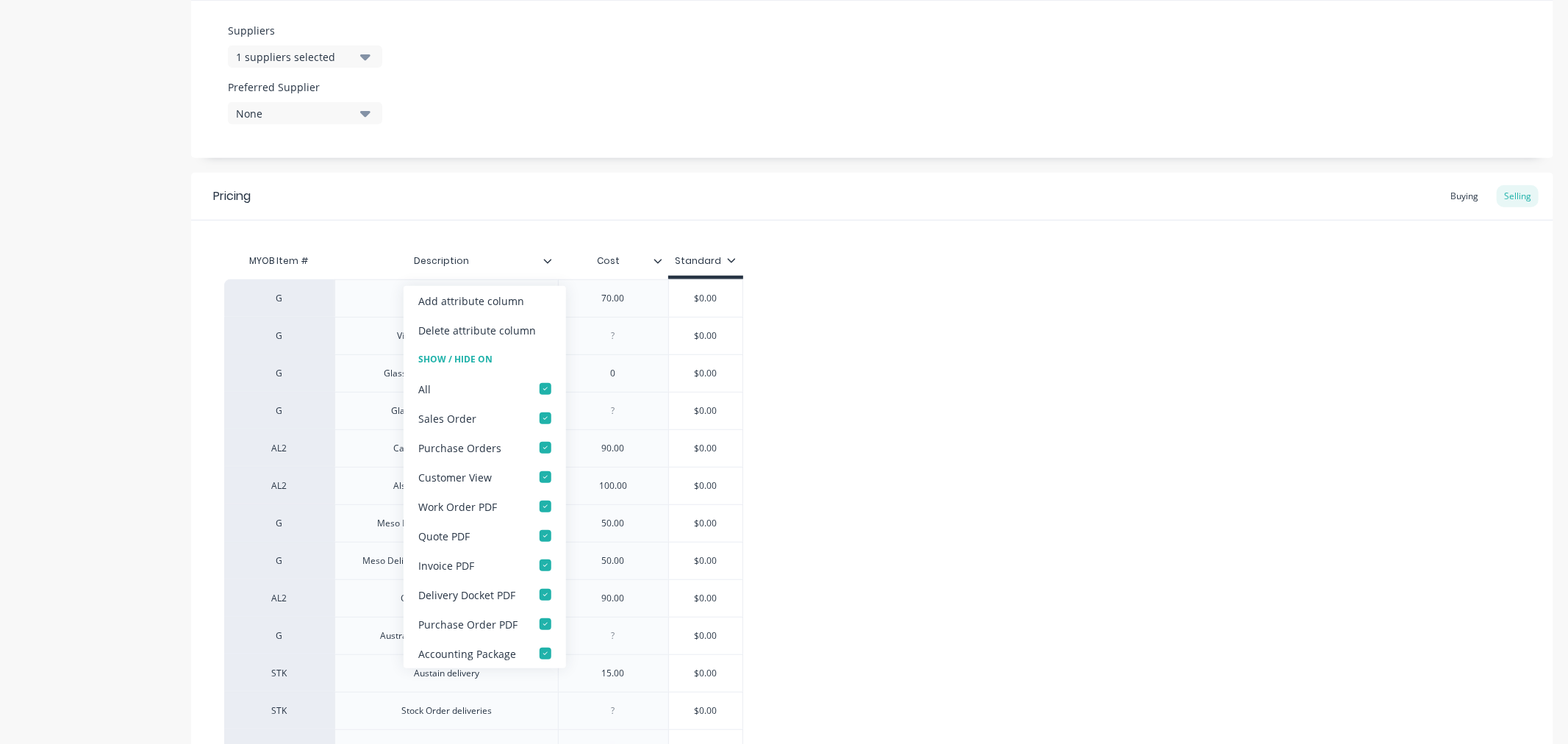
click at [545, 263] on icon at bounding box center [547, 260] width 9 height 9
type textarea "x"
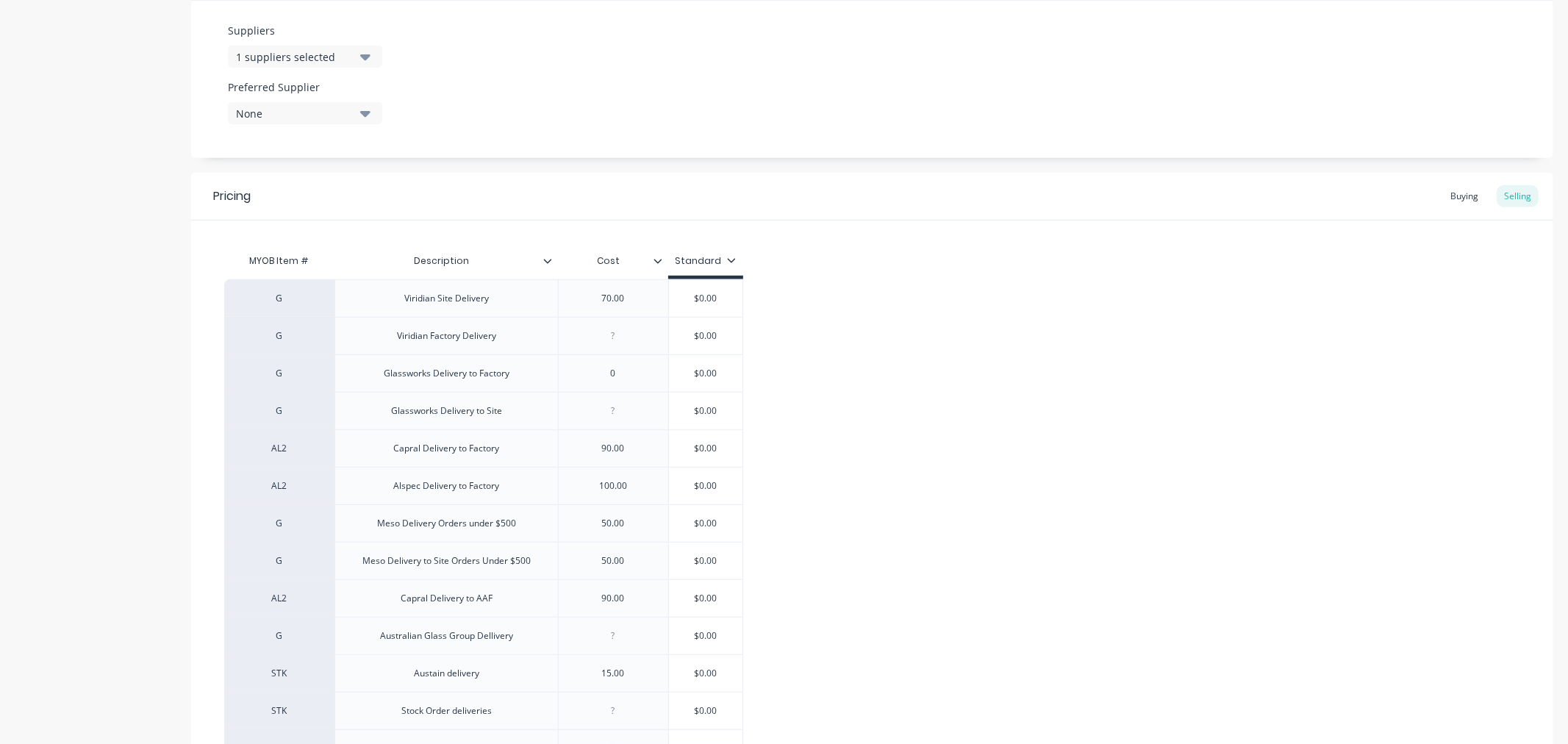
click at [657, 268] on div "Cost" at bounding box center [609, 261] width 102 height 37
type input "Cost"
click at [656, 260] on icon at bounding box center [658, 260] width 8 height 4
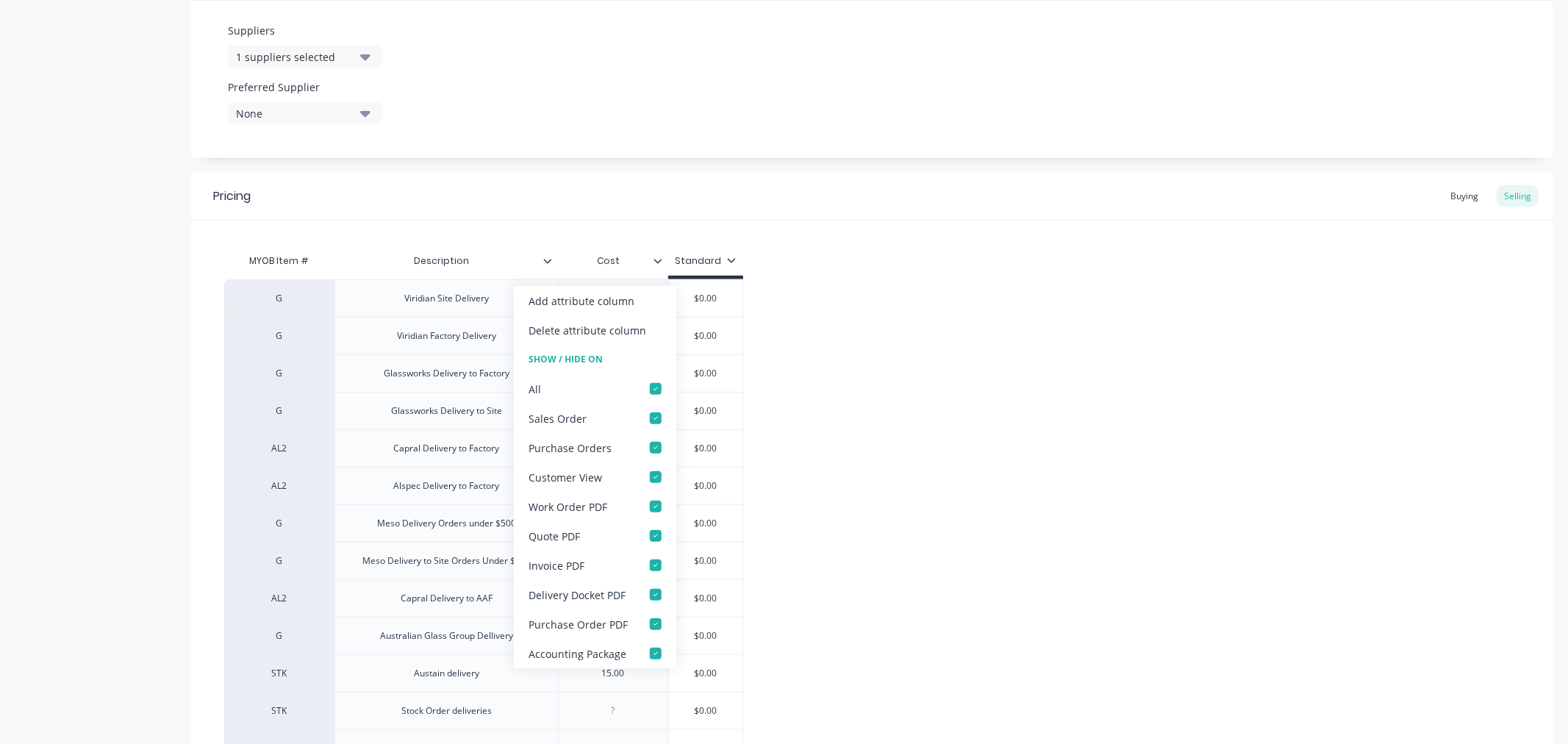
type textarea "x"
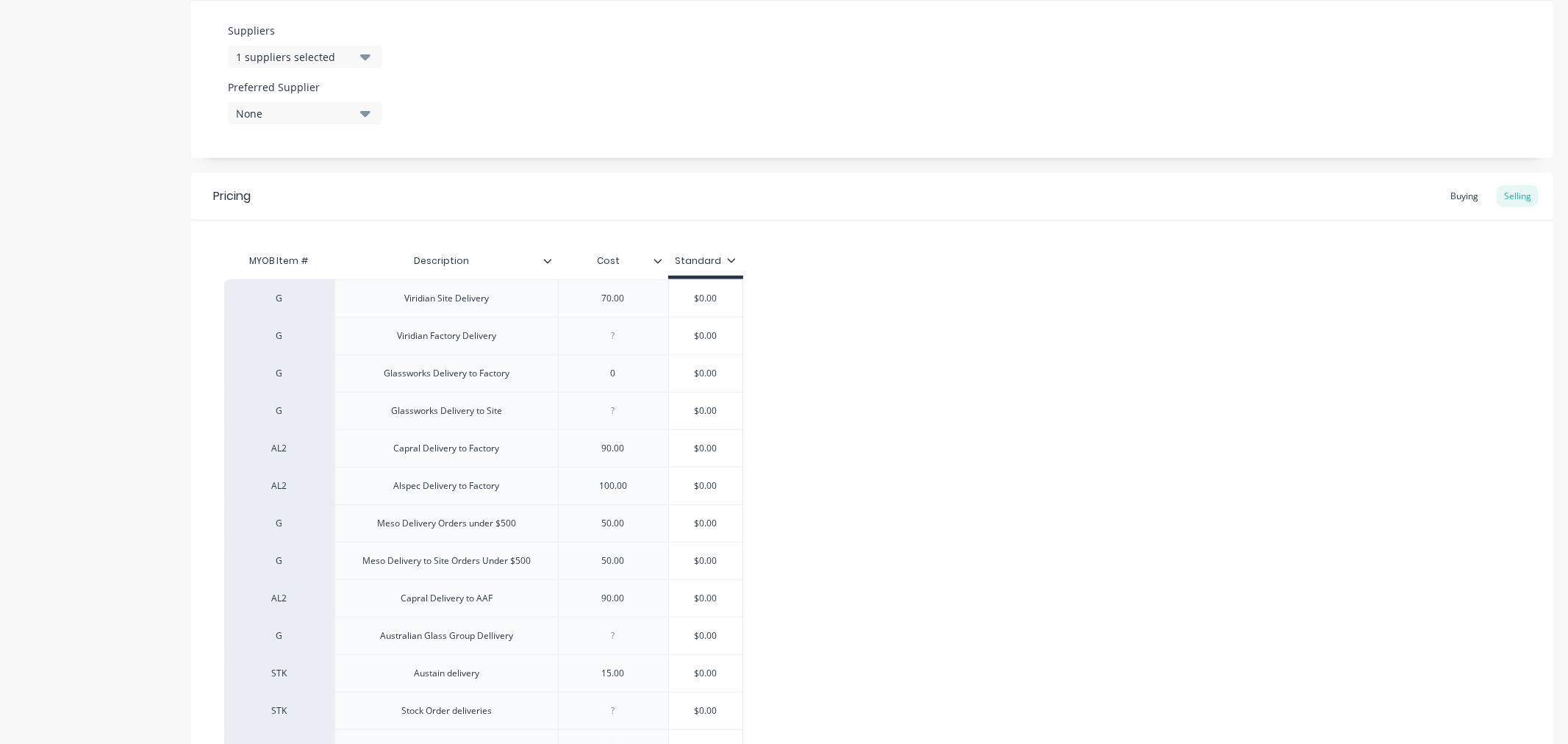
click at [861, 401] on div "G Viridian Site Delivery 70.00 $0.00 G Viridian Factory Delivery $0.00 G Glassw…" at bounding box center [872, 561] width 1296 height 563
type input "$0.00"
click at [703, 297] on input "$0.00" at bounding box center [705, 298] width 73 height 13
click at [729, 258] on icon at bounding box center [731, 260] width 9 height 9
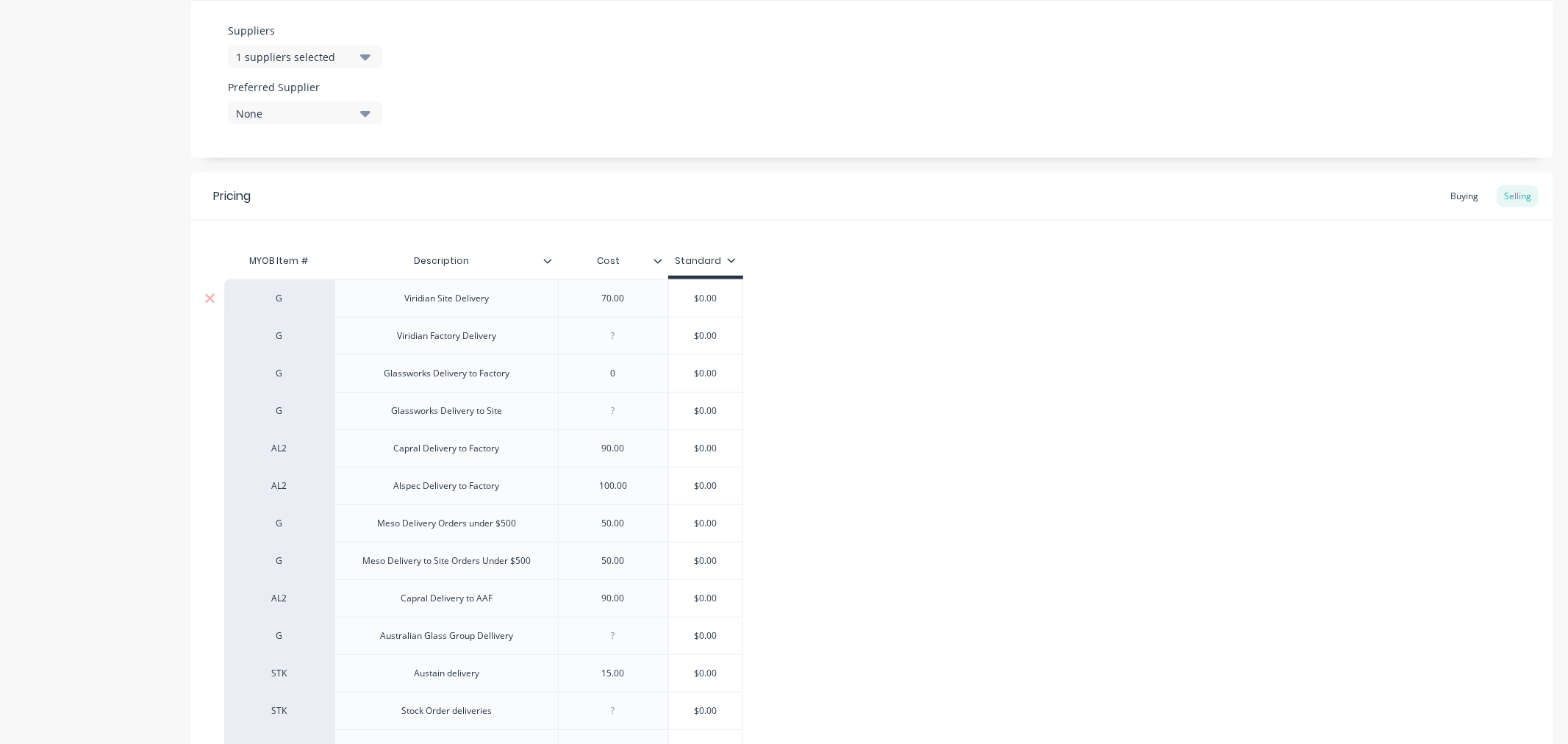
drag, startPoint x: 696, startPoint y: 299, endPoint x: 726, endPoint y: 297, distance: 30.1
click at [726, 297] on input "$0.00" at bounding box center [705, 298] width 73 height 13
type textarea "x"
type input "7"
type textarea "x"
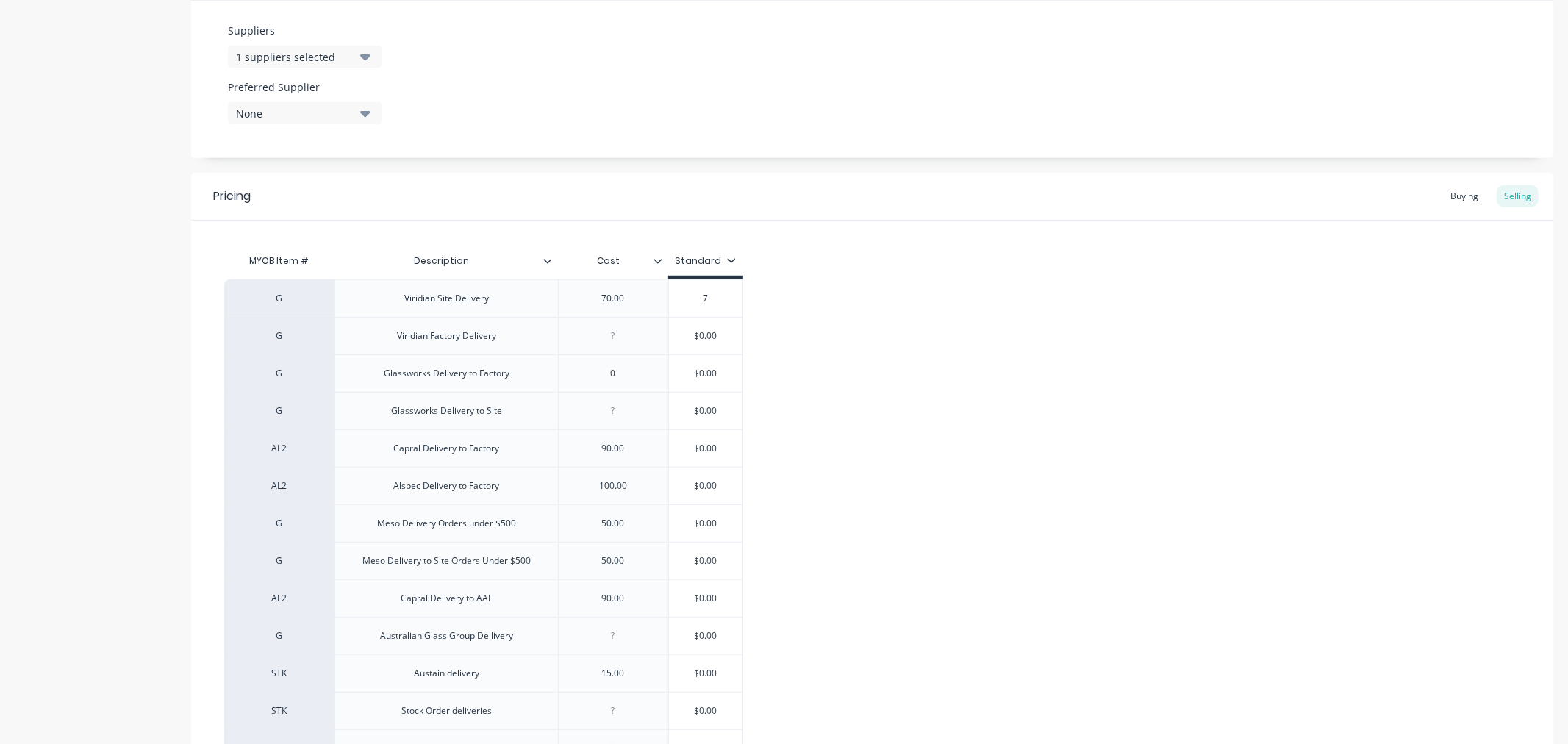
type input "70"
type textarea "x"
type input "70."
type textarea "x"
type input "70.0"
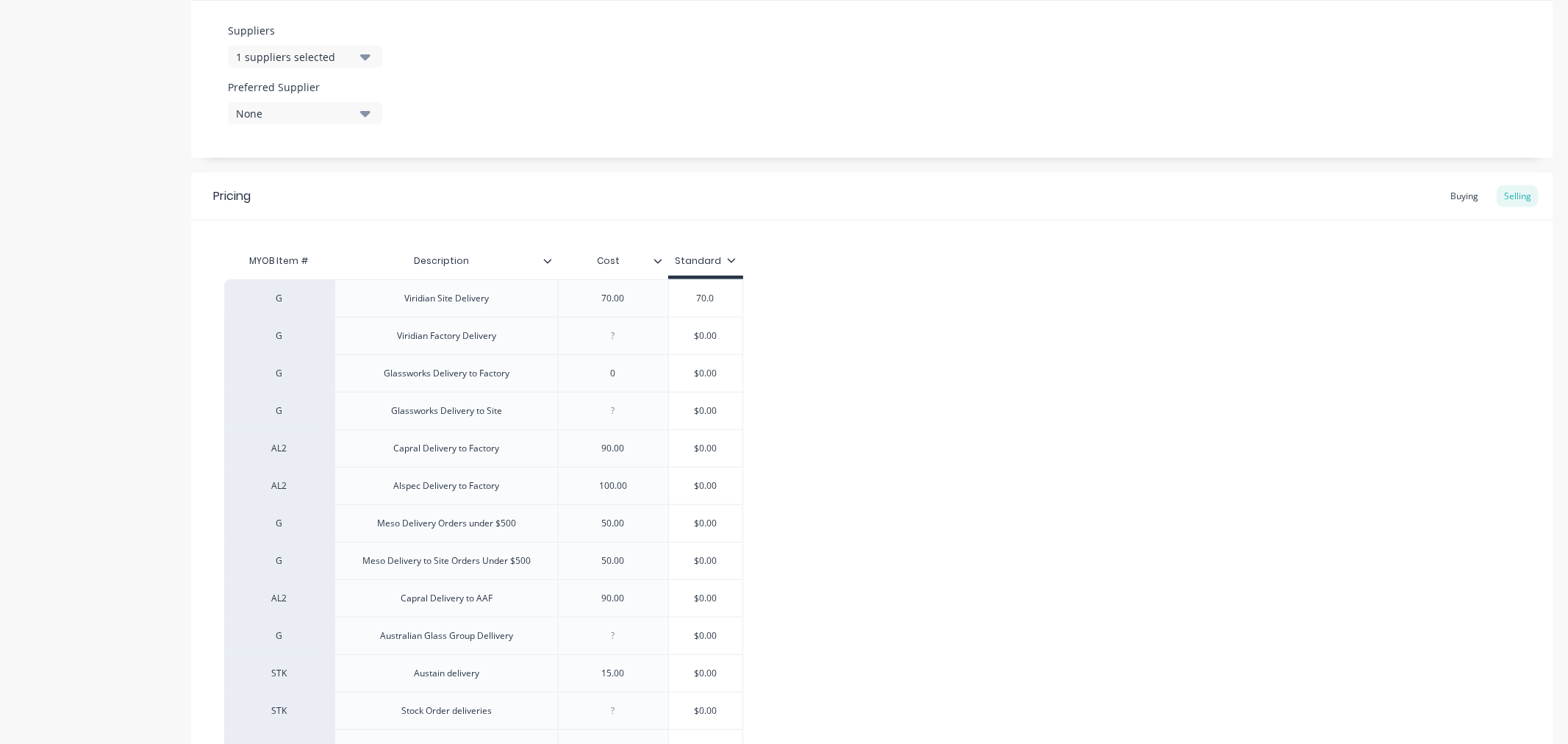
type textarea "x"
type input "70.00"
type input "$0.00"
click at [704, 375] on input "$0.00" at bounding box center [705, 373] width 73 height 13
type input "$0.00"
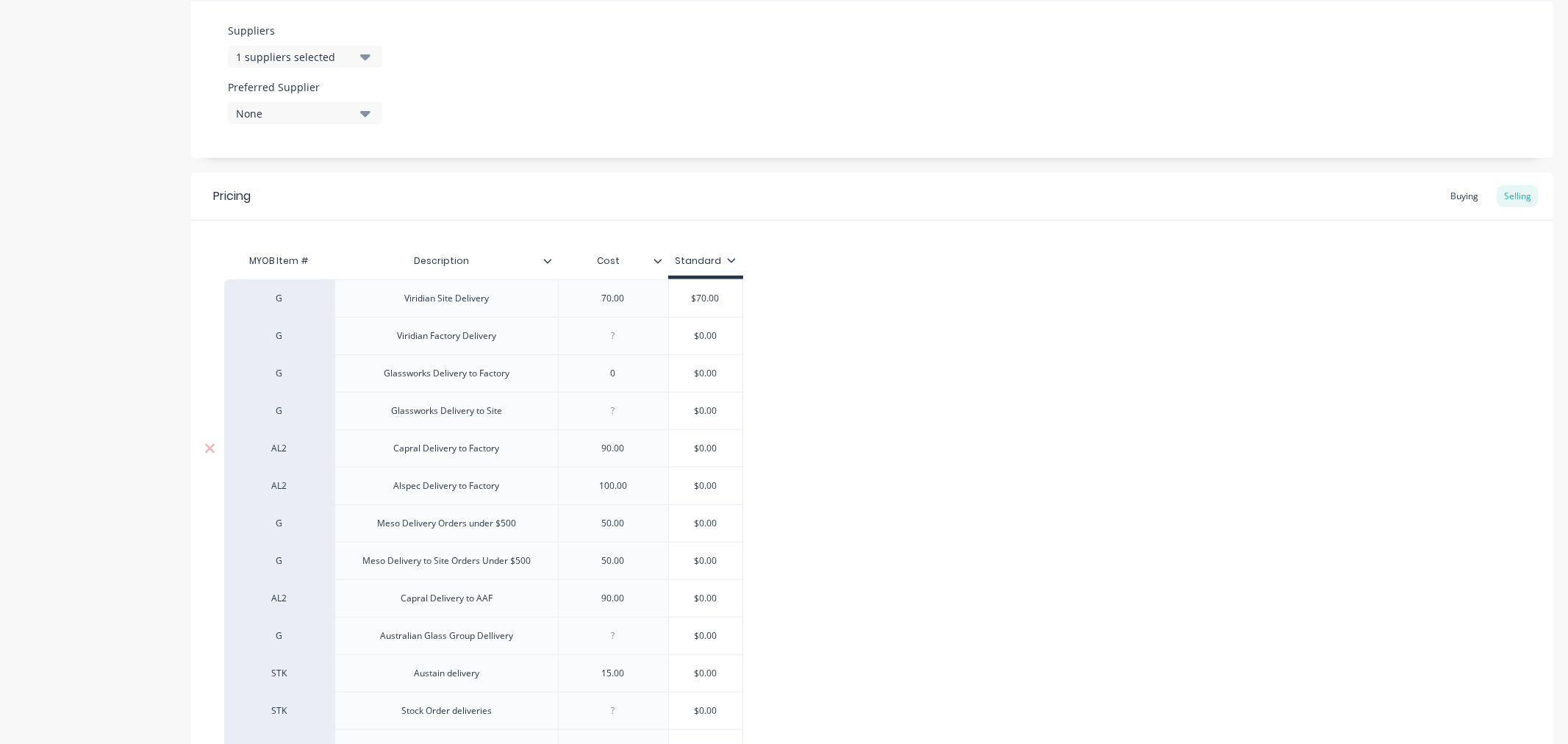
click at [706, 448] on input "$0.00" at bounding box center [705, 448] width 73 height 13
drag, startPoint x: 694, startPoint y: 448, endPoint x: 732, endPoint y: 445, distance: 38.1
click at [732, 445] on input "$0.00" at bounding box center [705, 448] width 73 height 13
type textarea "x"
type input "9"
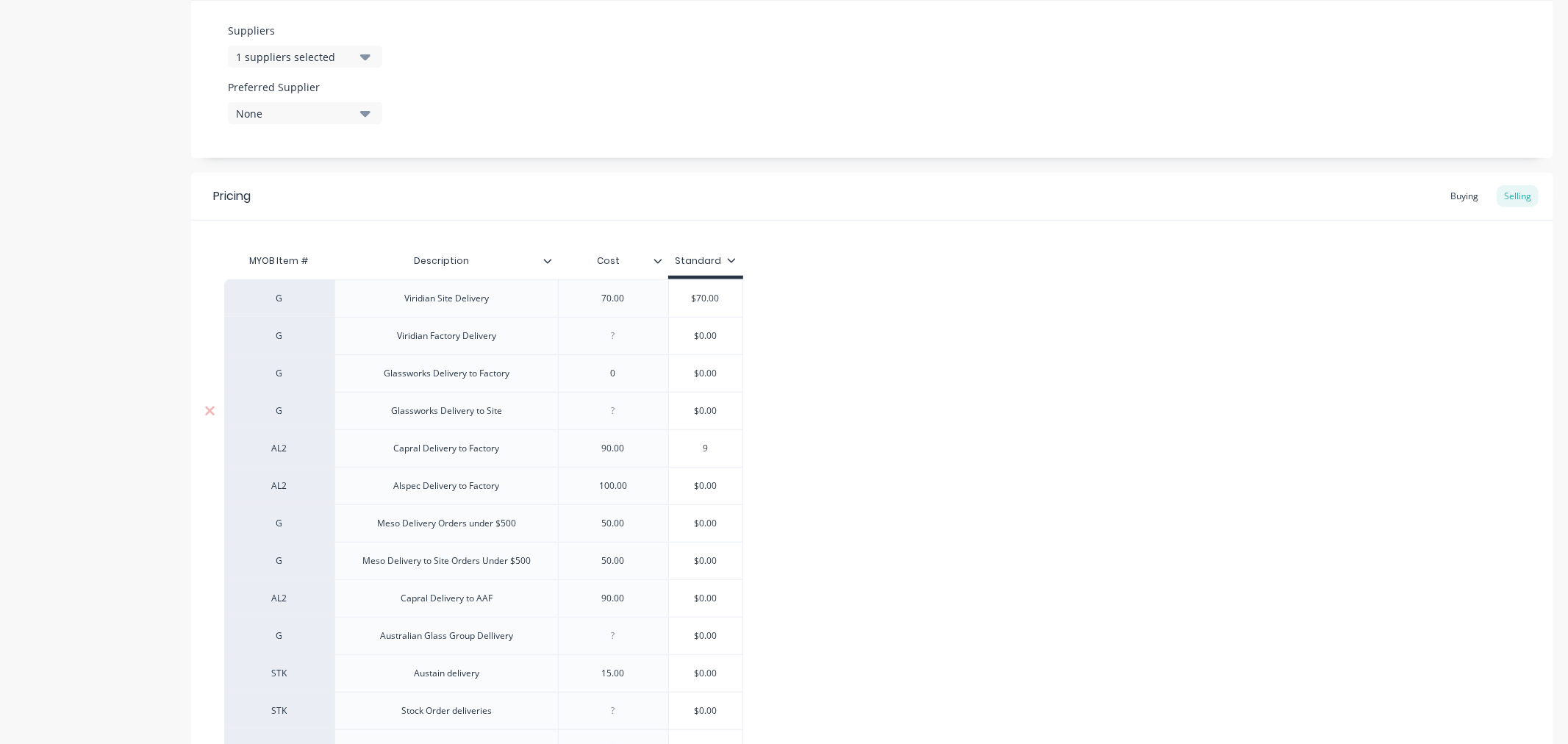
type textarea "x"
type input "90"
type textarea "x"
type input "90."
type textarea "x"
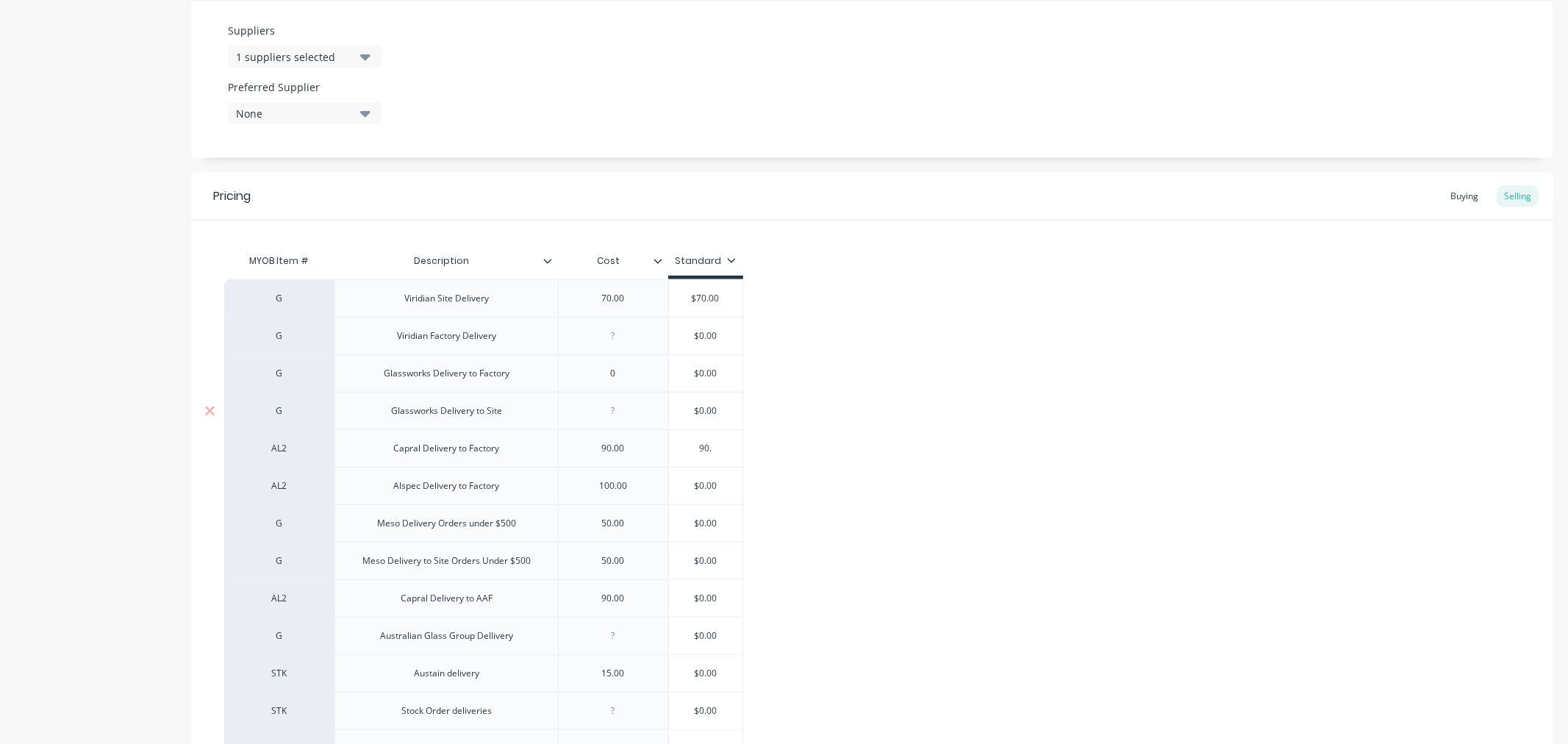
type input "90.0"
type textarea "x"
type input "90.00"
type input "$0.00"
drag, startPoint x: 691, startPoint y: 489, endPoint x: 726, endPoint y: 493, distance: 35.2
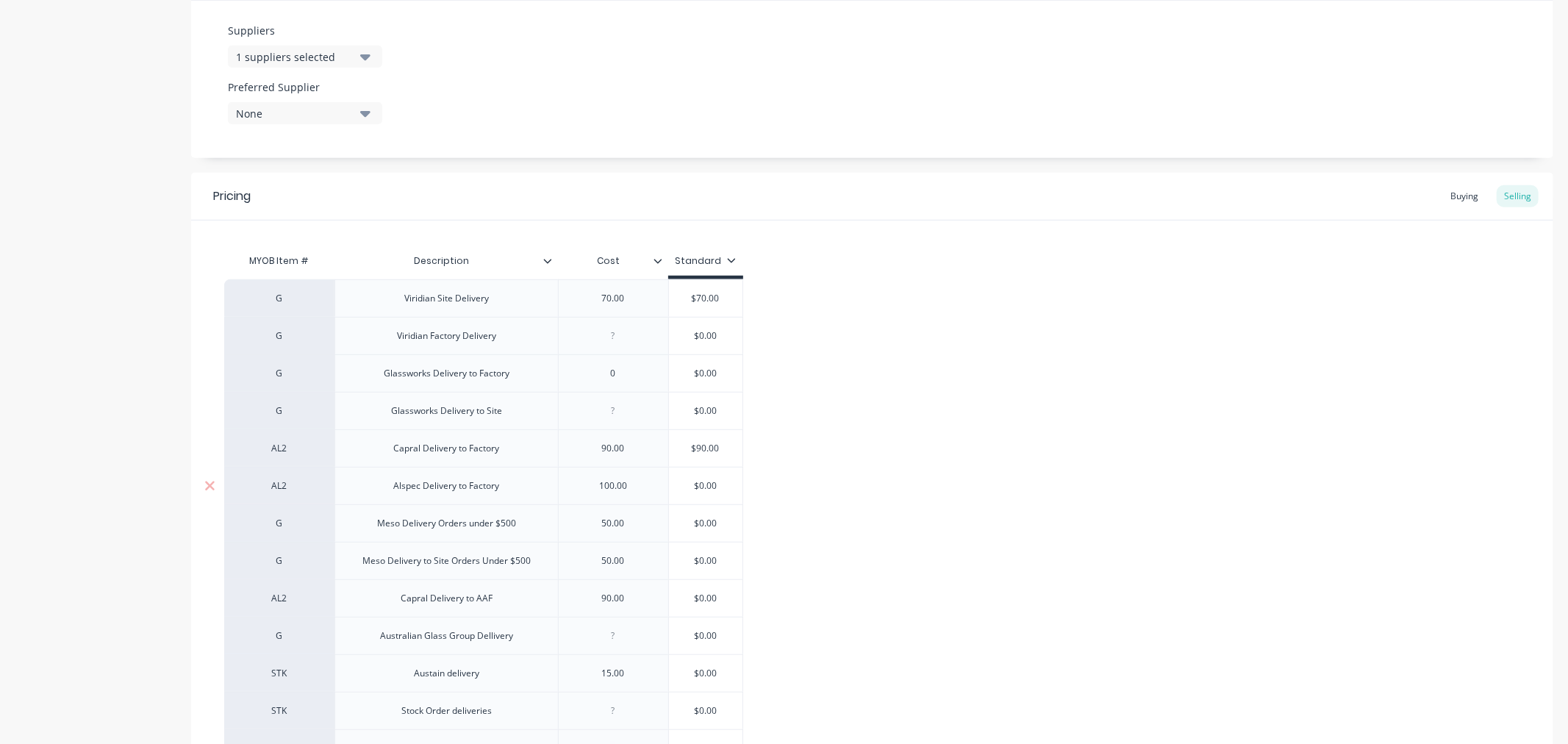
click at [726, 493] on div "$0.00 $0.00" at bounding box center [705, 486] width 73 height 37
type textarea "x"
type input "0.00"
type textarea "x"
type input ".00"
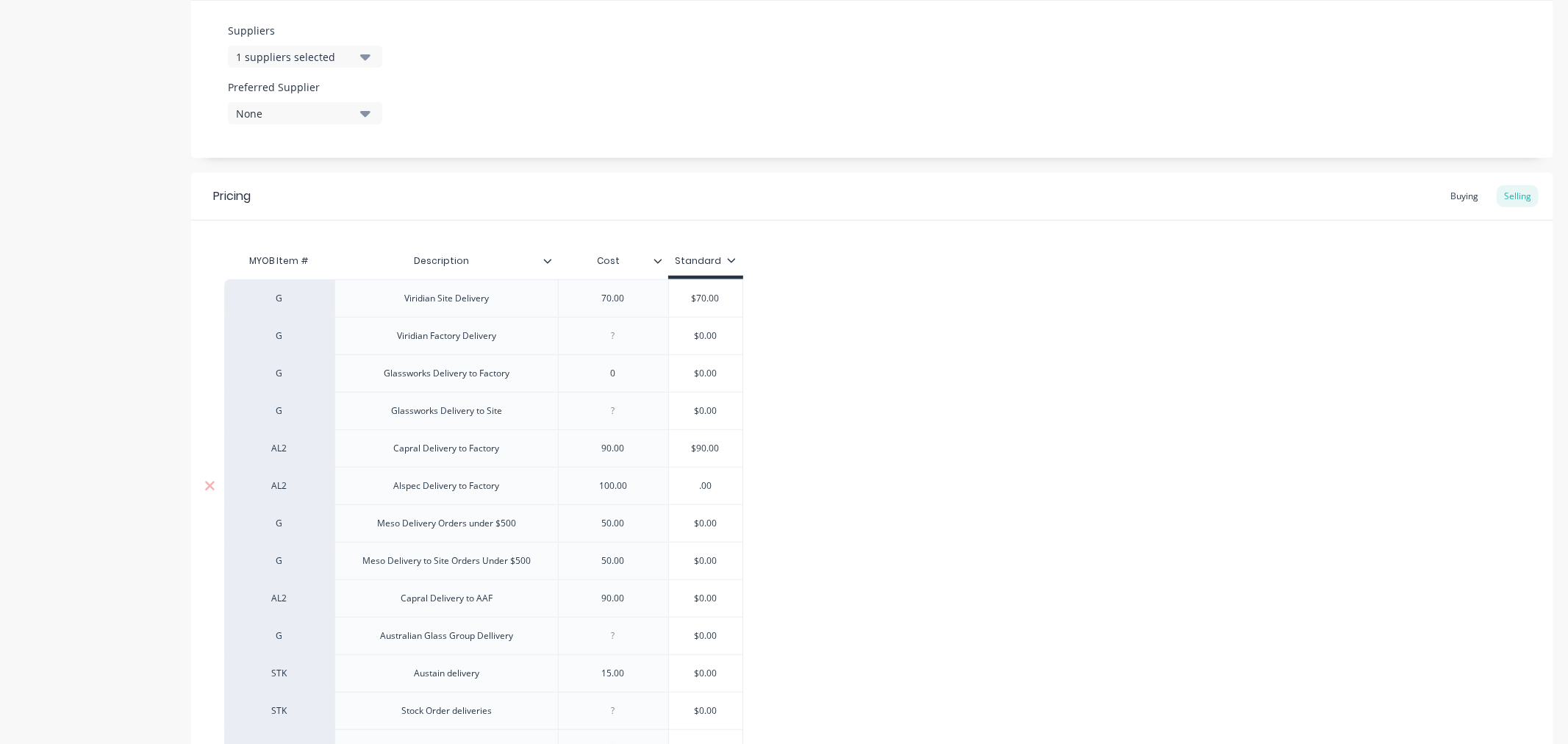
type textarea "x"
type input "00"
type textarea "x"
type input "0"
type textarea "x"
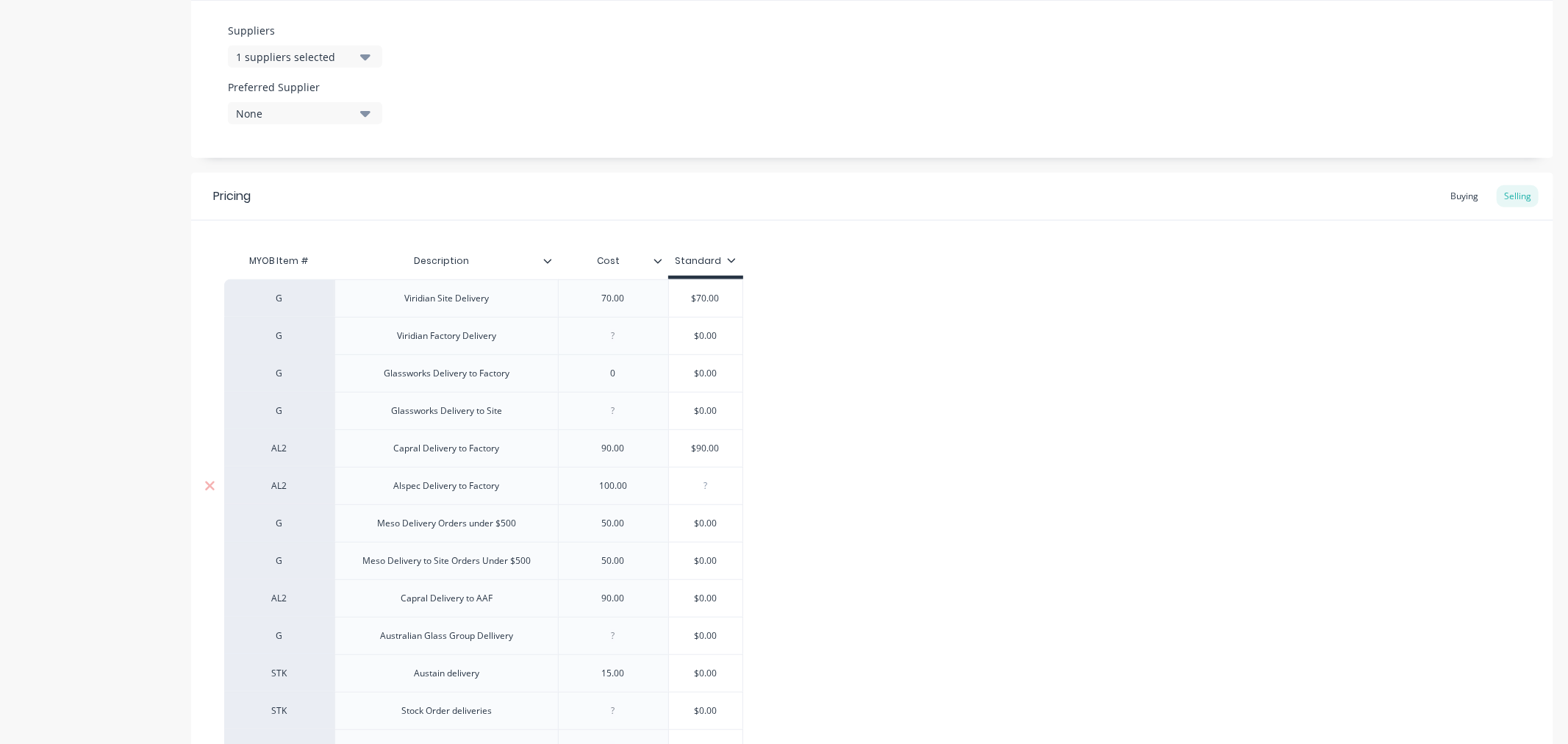
type textarea "x"
type input "1"
type textarea "x"
type input "10"
type textarea "x"
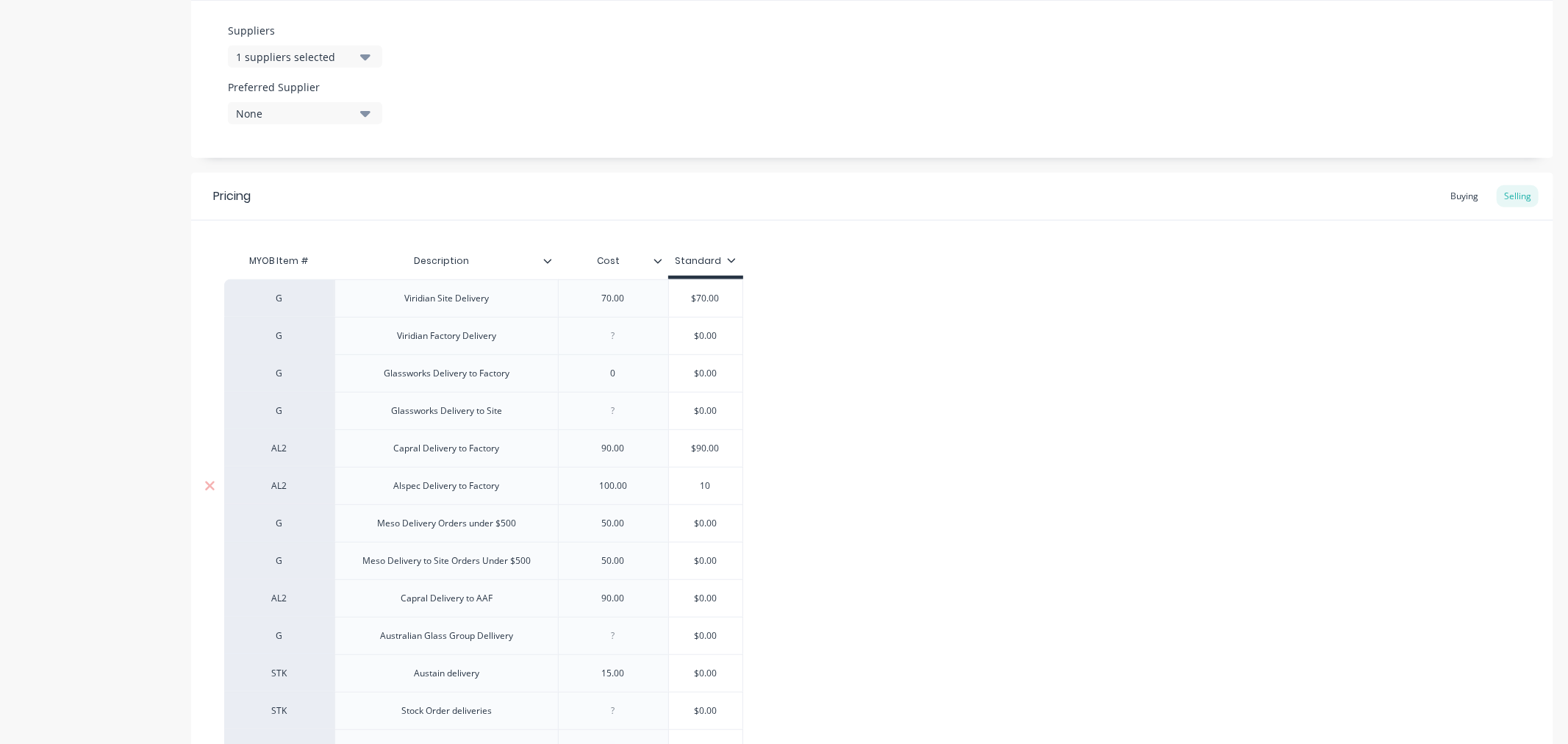
type input "100"
type textarea "x"
type input "100."
type textarea "x"
type input "100.0"
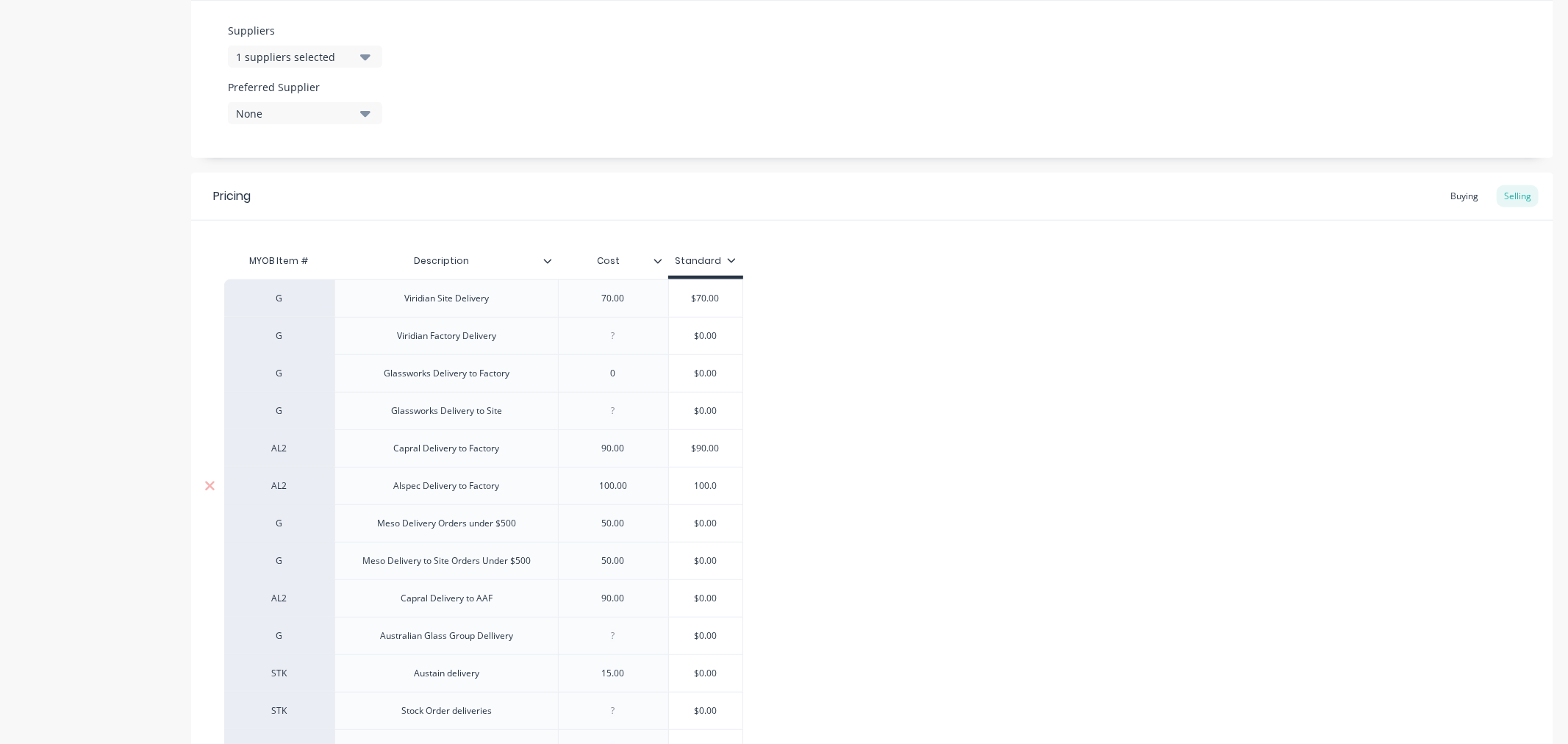
type textarea "x"
type input "100.00"
type input "$0.00"
drag, startPoint x: 691, startPoint y: 530, endPoint x: 730, endPoint y: 517, distance: 41.1
click at [730, 517] on input "$0.00" at bounding box center [705, 523] width 73 height 13
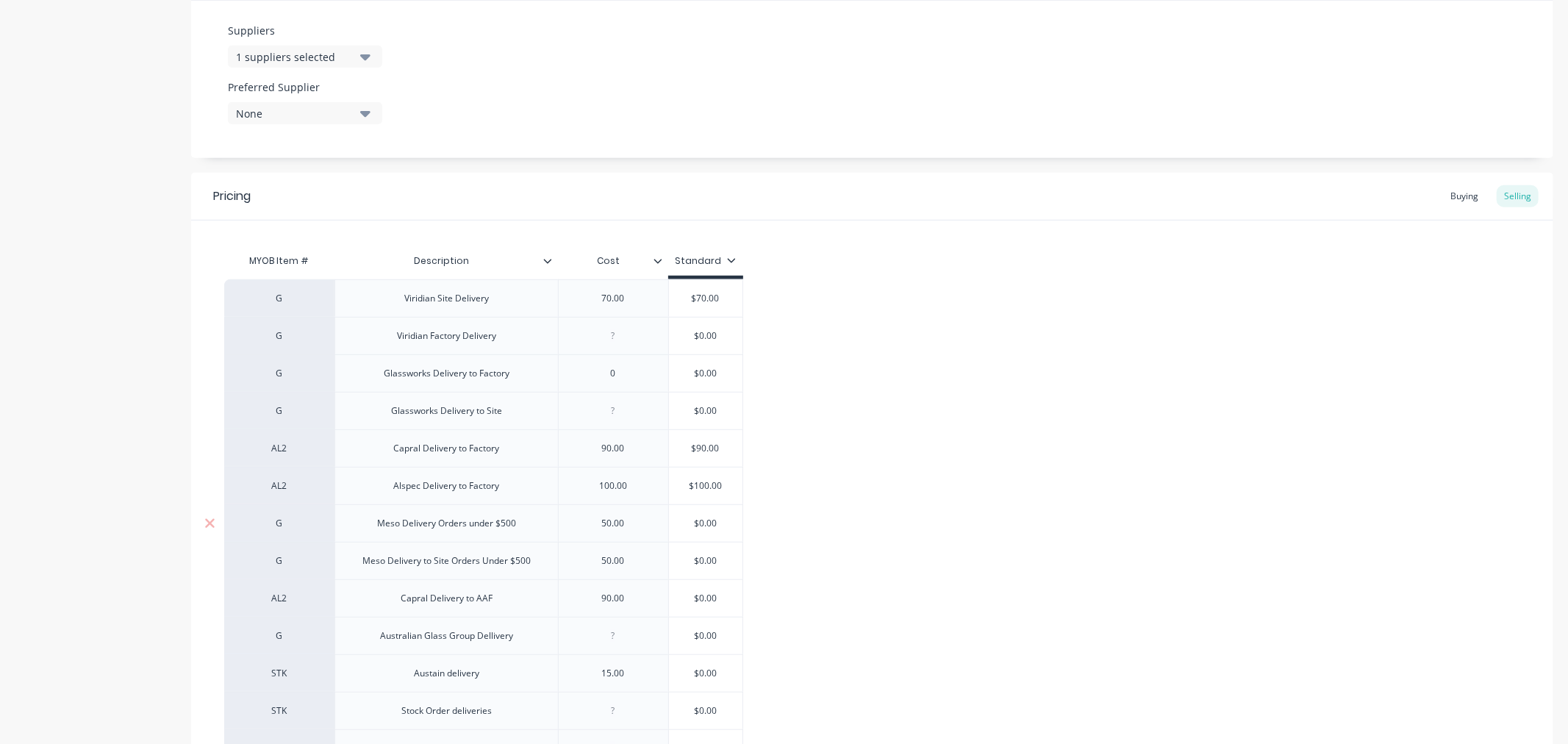
type textarea "x"
type input "5"
type textarea "x"
type input "50"
type textarea "x"
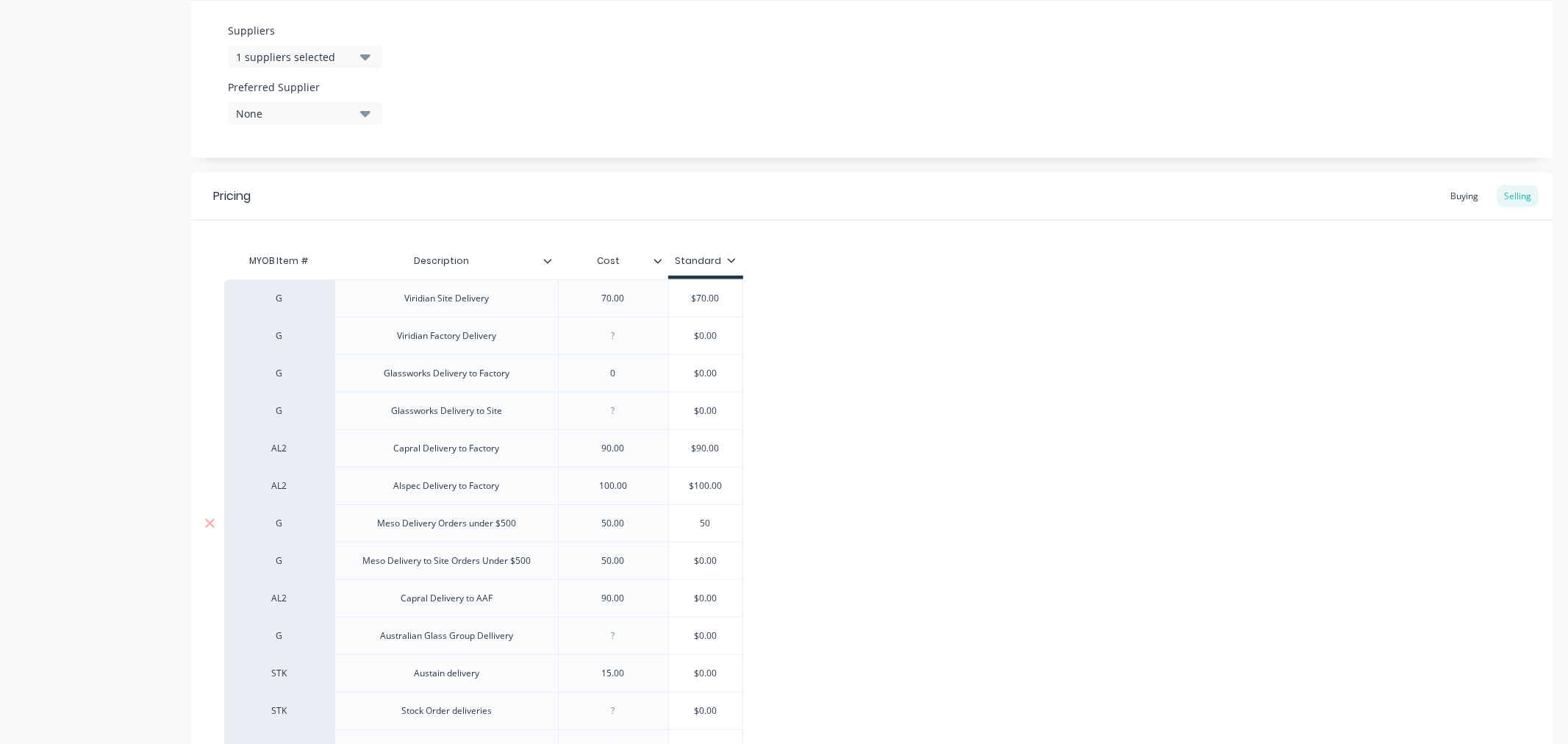
type input "50."
type textarea "x"
type input "50.0"
type textarea "x"
type input "50.00"
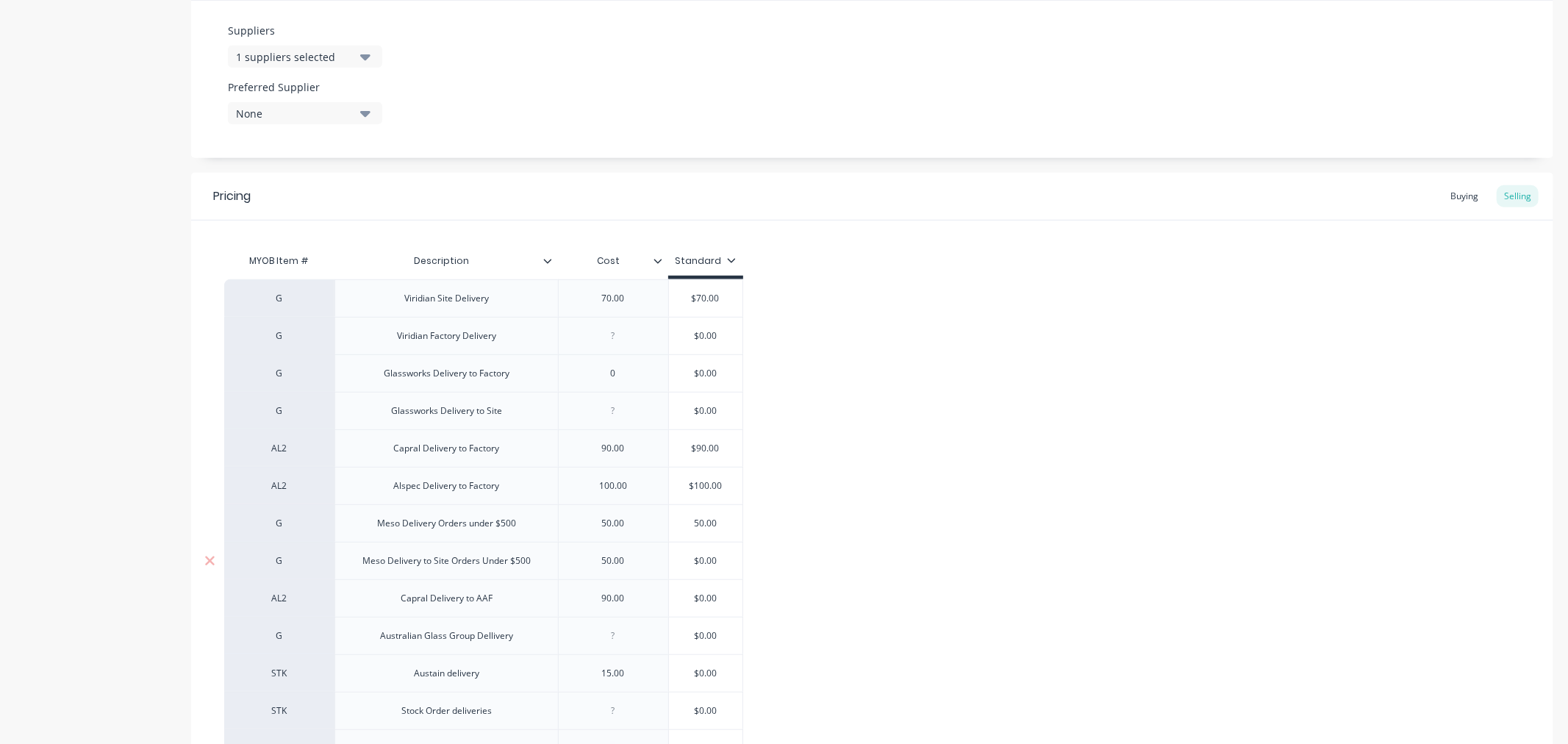
type input "$0.00"
drag, startPoint x: 695, startPoint y: 561, endPoint x: 773, endPoint y: 556, distance: 78.2
click at [773, 556] on div "G Viridian Site Delivery 70.00 $70.00 70.00 G Viridian Factory Delivery $0.00 G…" at bounding box center [872, 561] width 1296 height 563
type textarea "x"
type input "5"
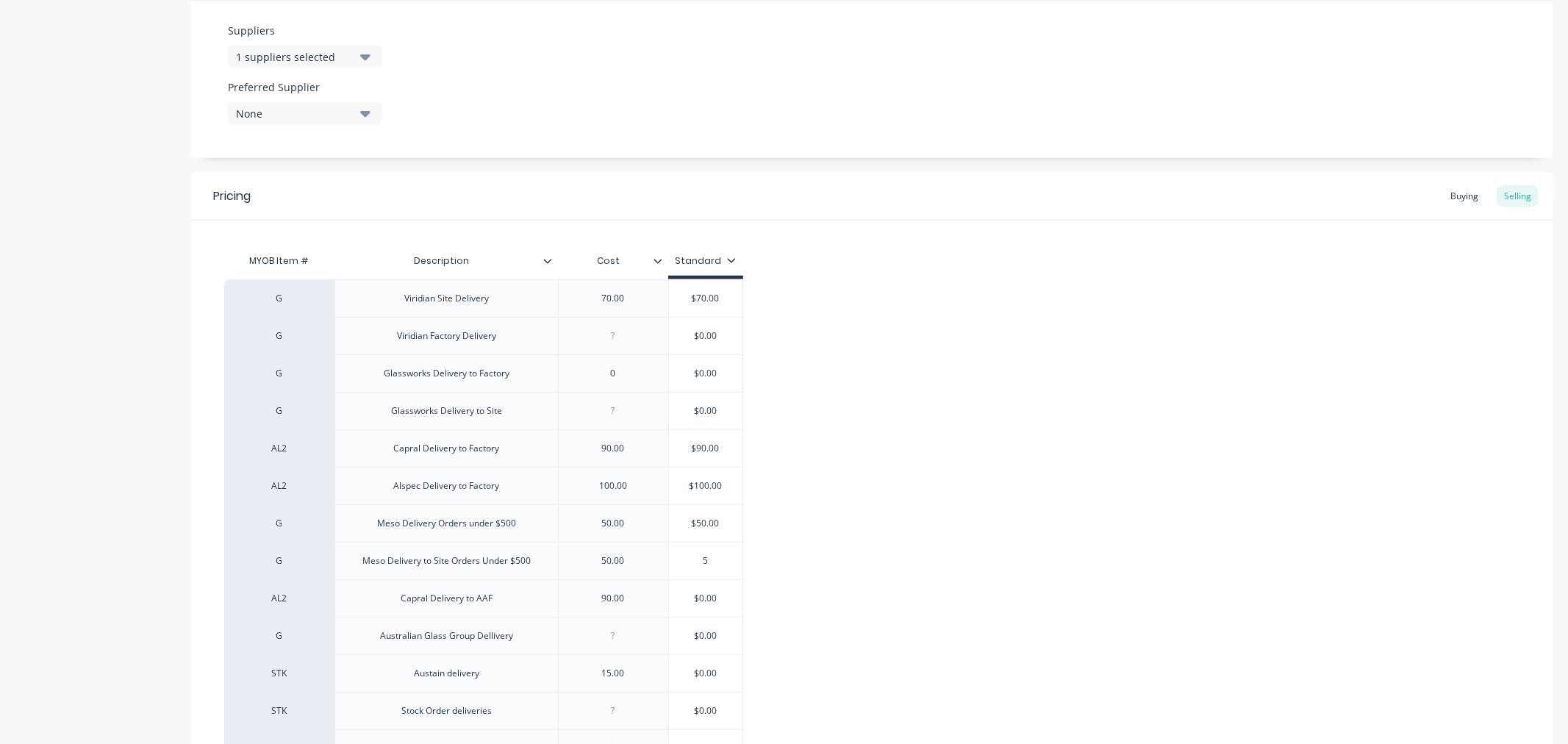
type textarea "x"
type input "50"
type textarea "x"
type input "50."
type textarea "x"
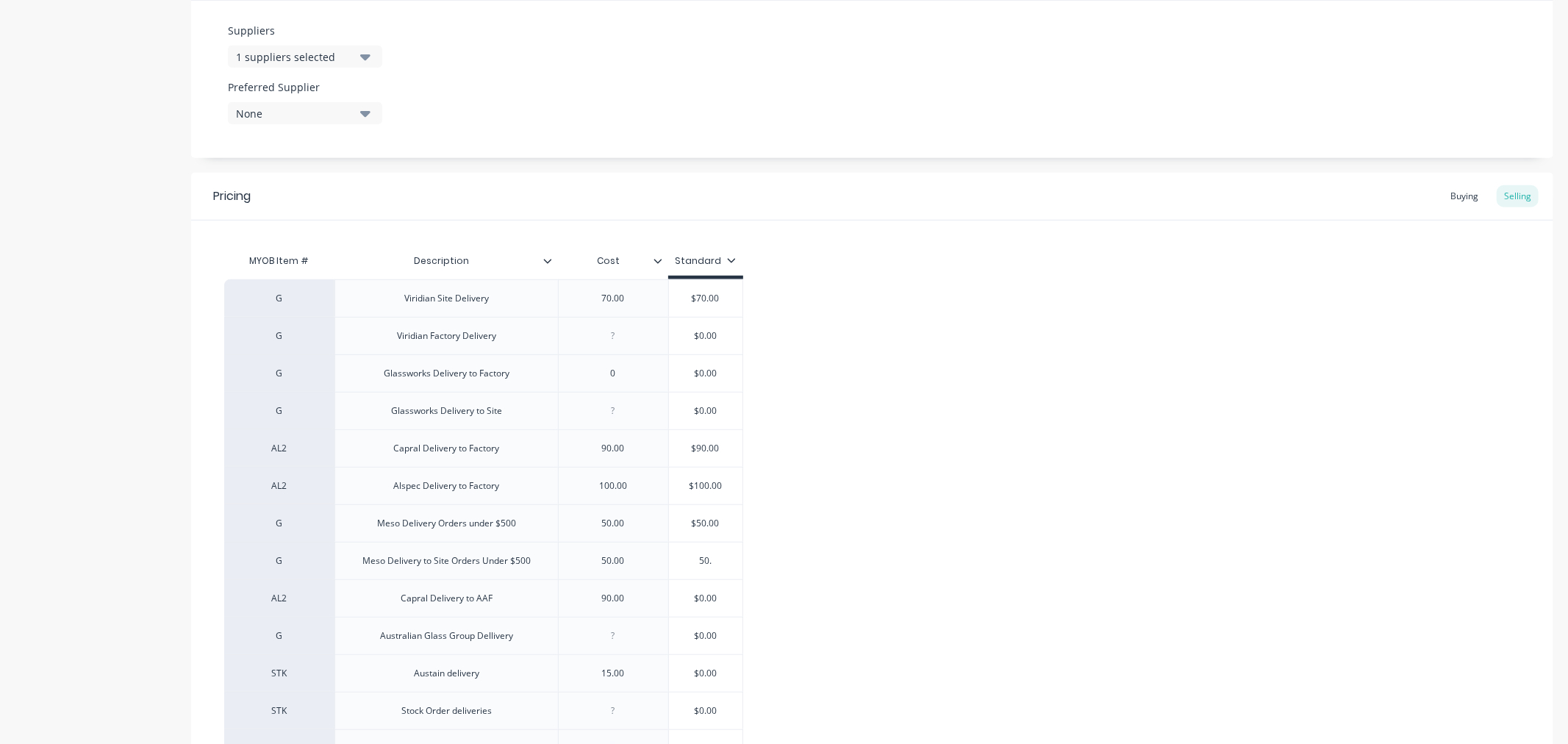
type input "50.0"
type textarea "x"
type input "50.00"
type input "$0.00"
drag, startPoint x: 705, startPoint y: 598, endPoint x: 738, endPoint y: 599, distance: 33.0
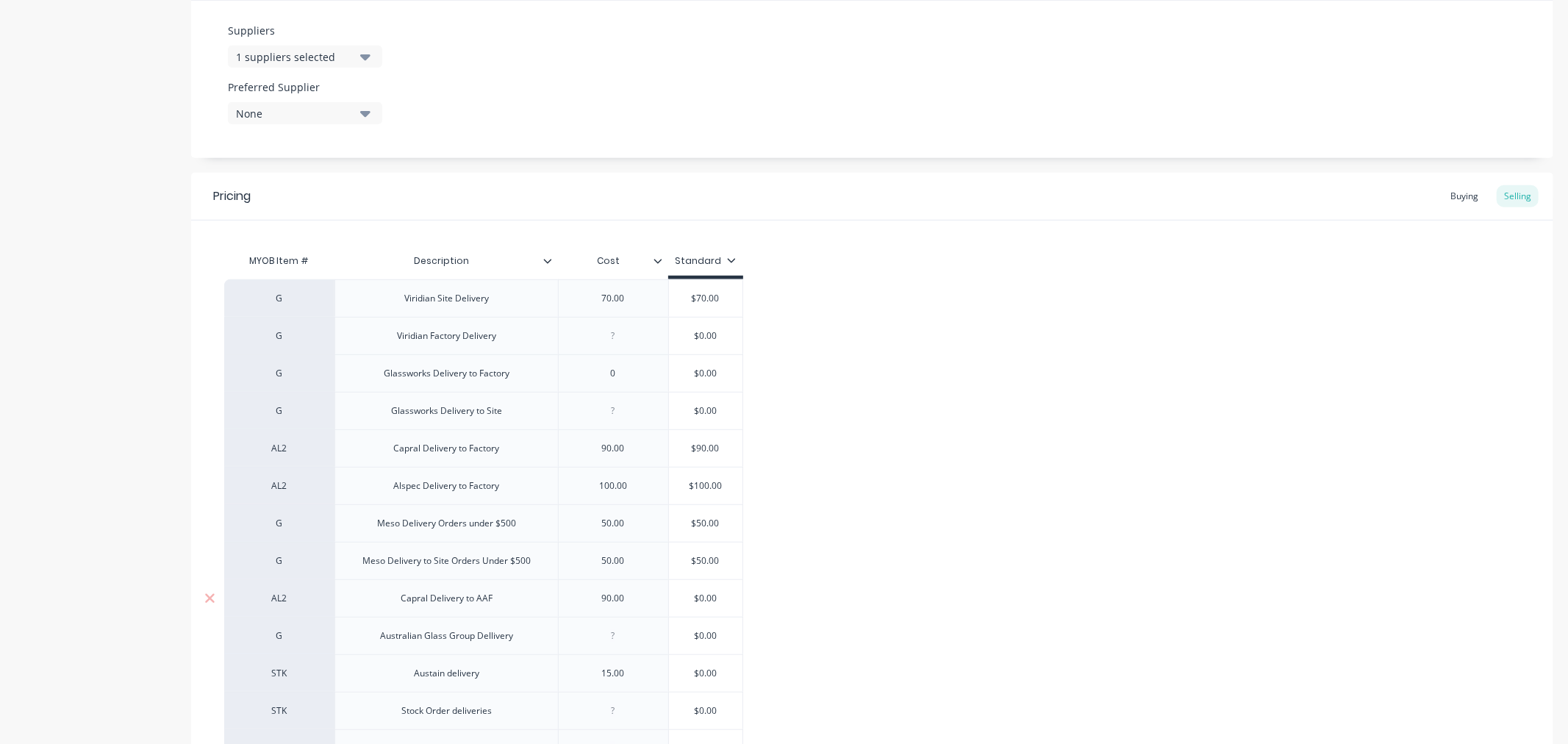
click at [738, 599] on input "$0.00" at bounding box center [705, 598] width 73 height 13
type textarea "x"
type input "$9"
type textarea "x"
type input "$90"
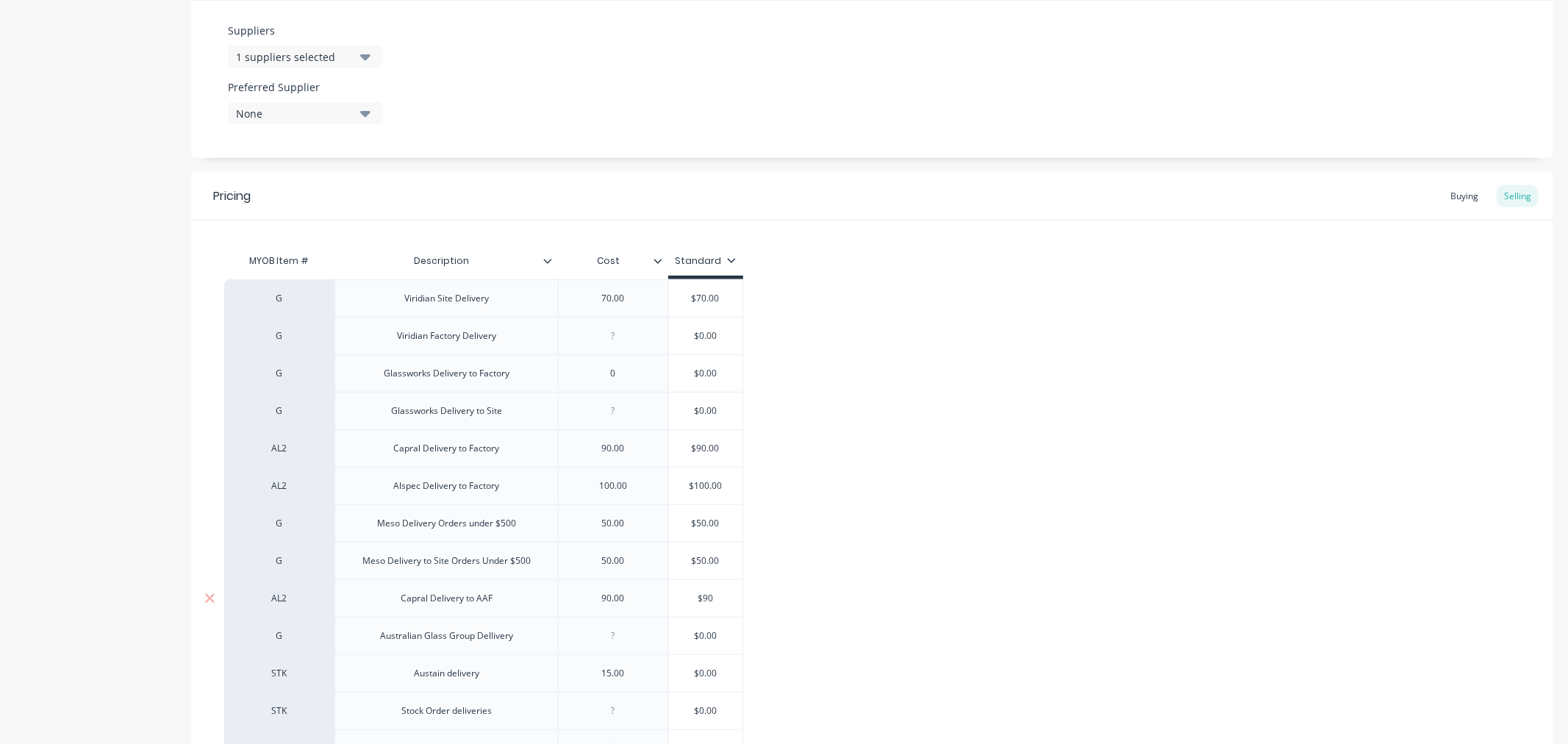
type textarea "x"
type input "$90."
type textarea "x"
type input "$90.0"
type textarea "x"
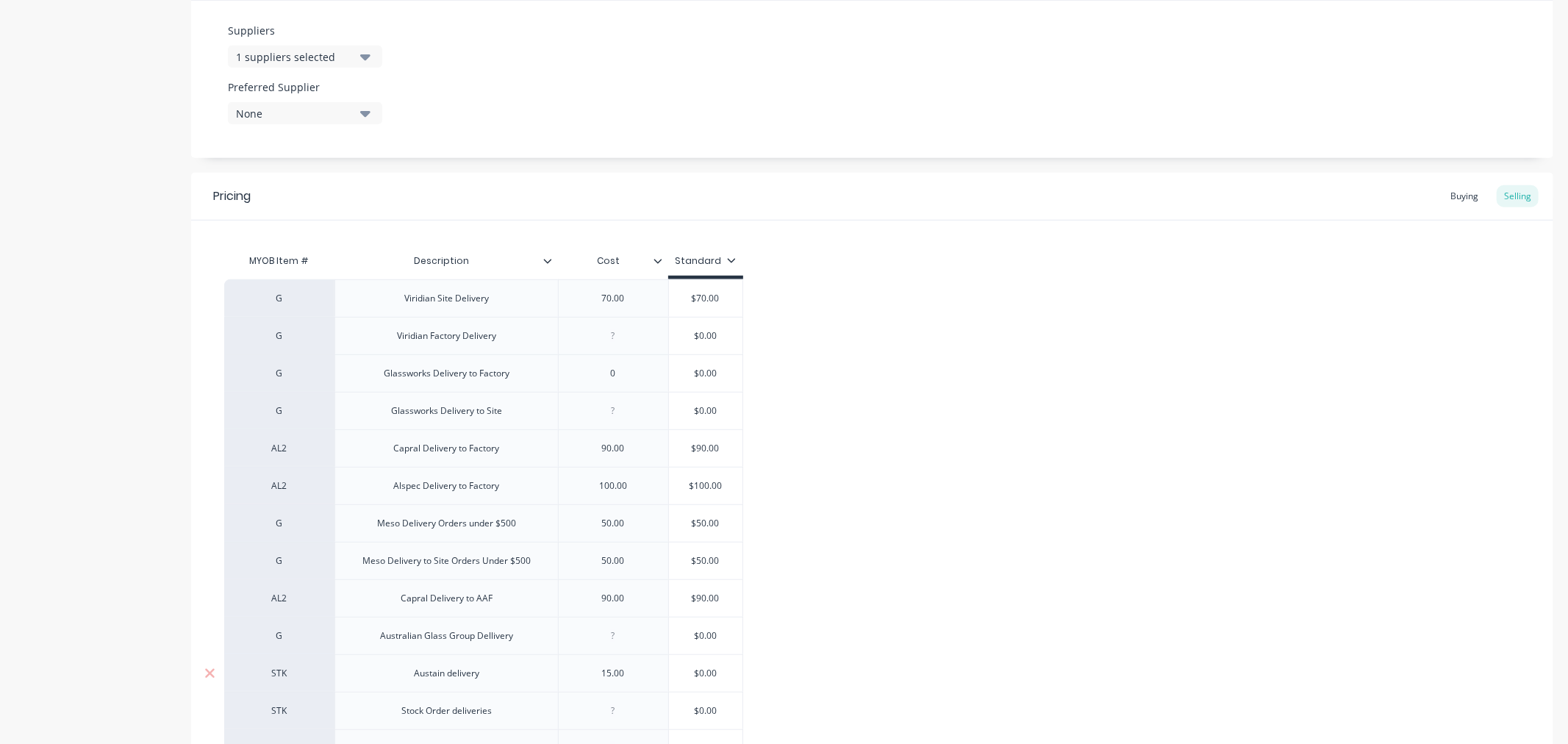
type input "$90.00"
type input "$0.00"
drag, startPoint x: 688, startPoint y: 675, endPoint x: 737, endPoint y: 673, distance: 49.0
click at [737, 673] on input "$0.00" at bounding box center [705, 673] width 73 height 13
type textarea "x"
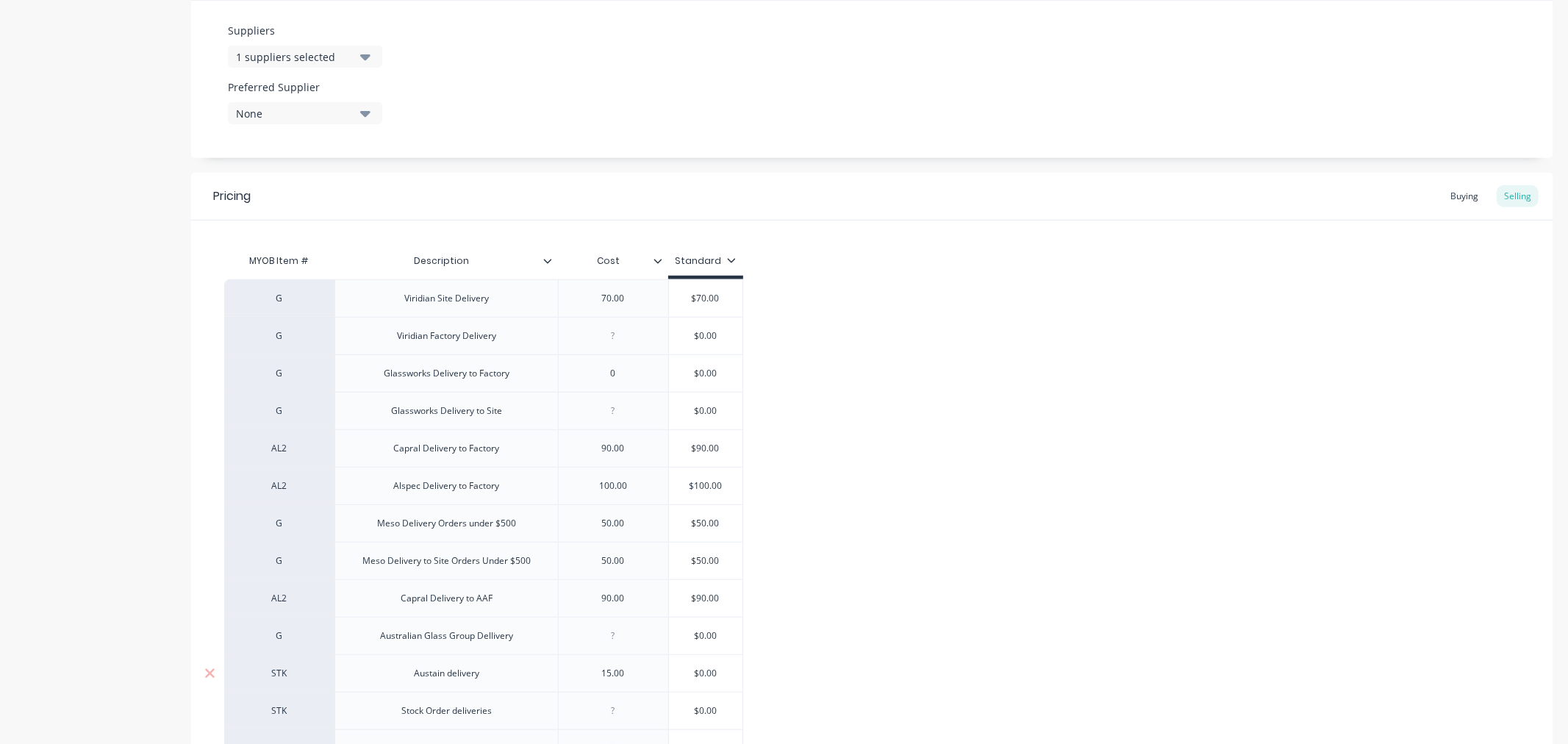
type input "1"
type textarea "x"
type input "15"
type textarea "x"
type input "15."
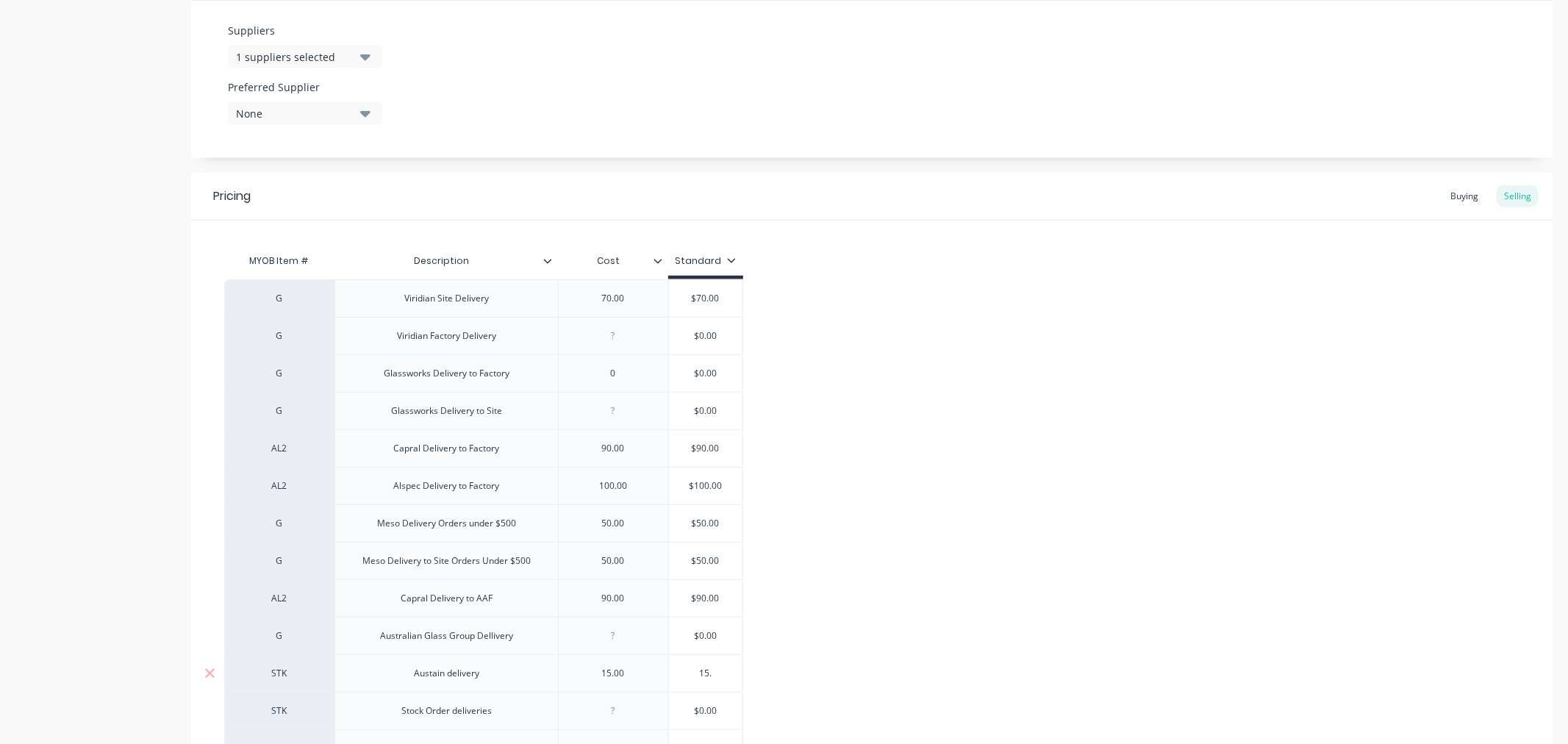
type textarea "x"
type input "15.0"
type textarea "x"
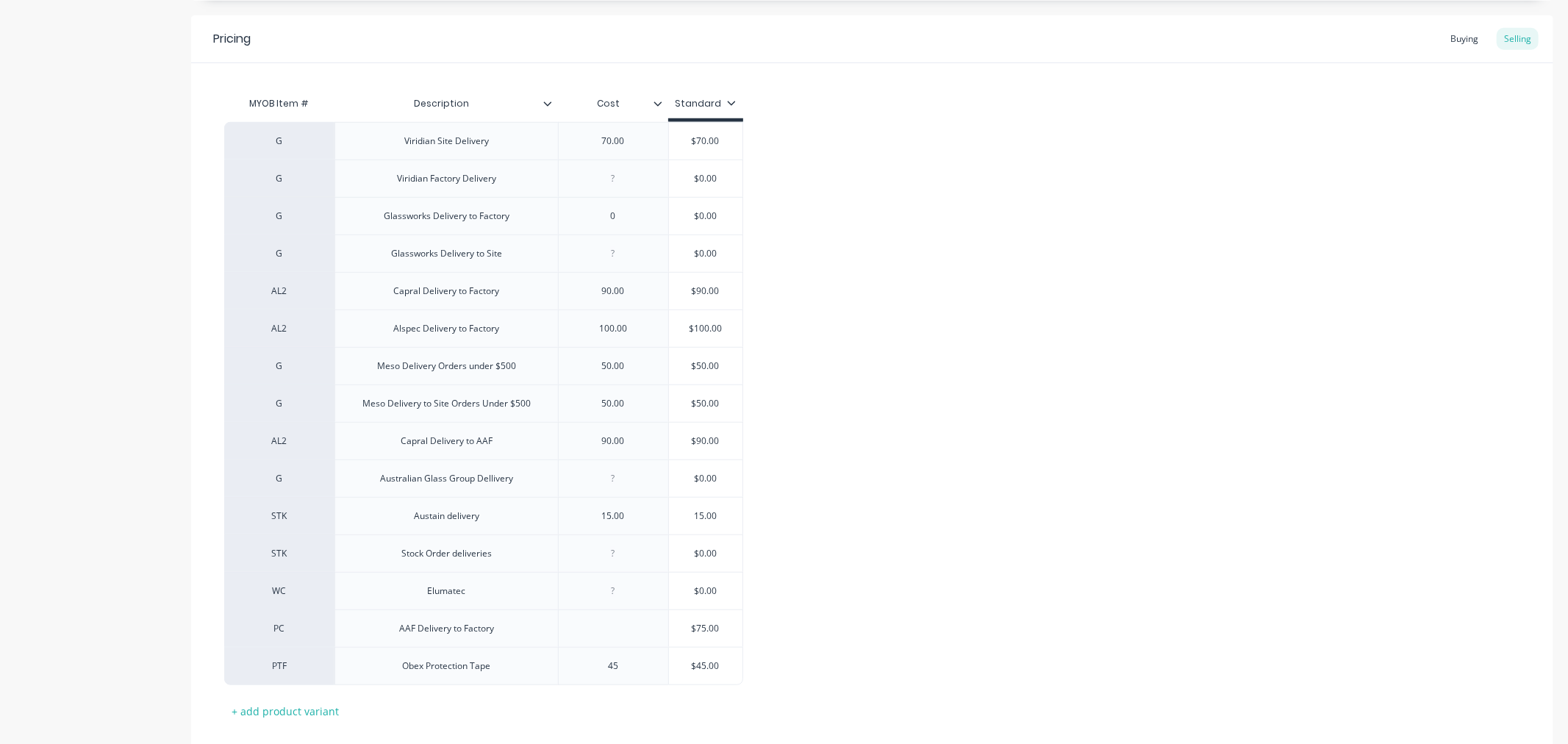
scroll to position [983, 0]
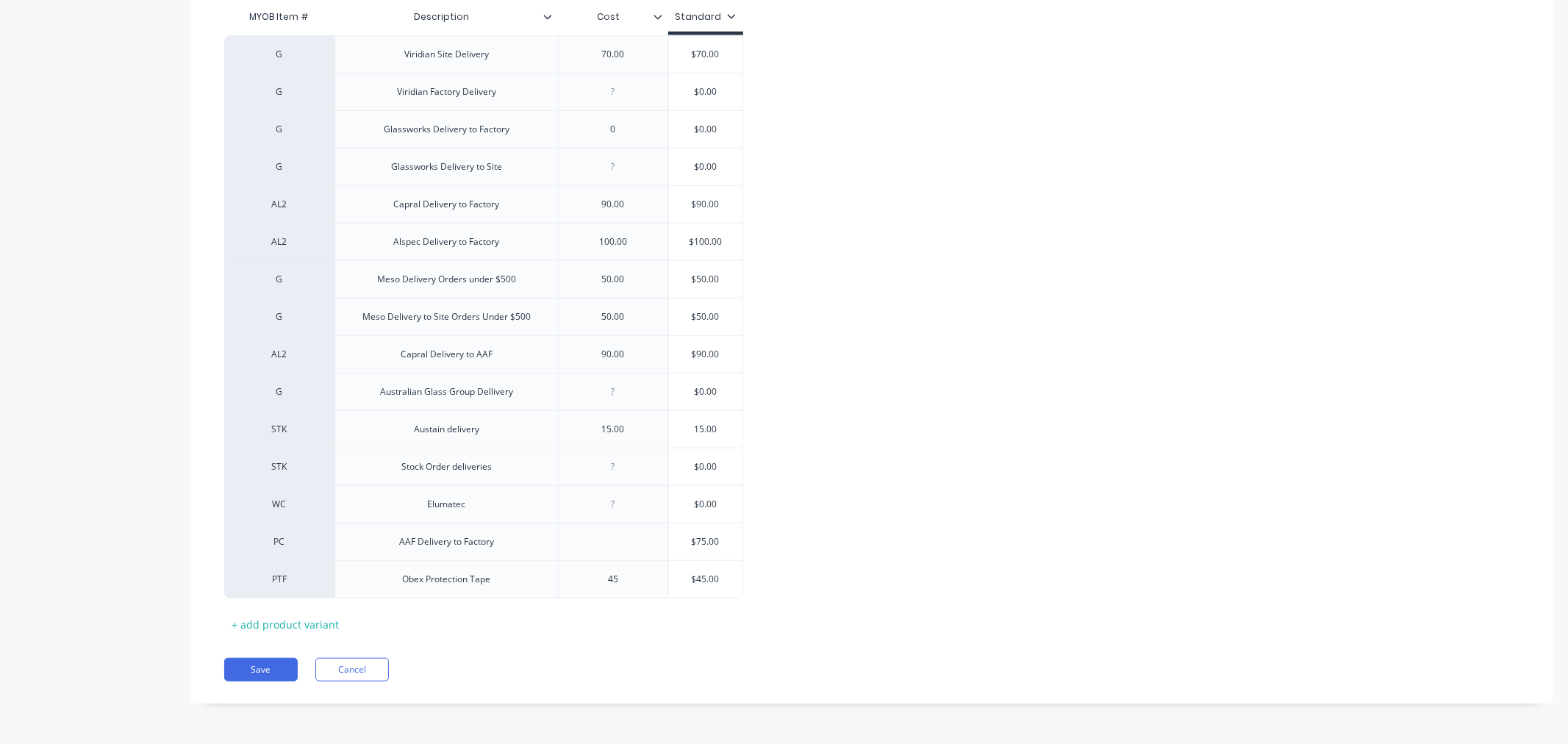
type input "15.00"
click at [910, 451] on div "G Viridian Site Delivery 70.00 $70.00 70.00 G Viridian Factory Delivery $0.00 G…" at bounding box center [872, 317] width 1296 height 563
click at [246, 667] on button "Save" at bounding box center [260, 669] width 73 height 23
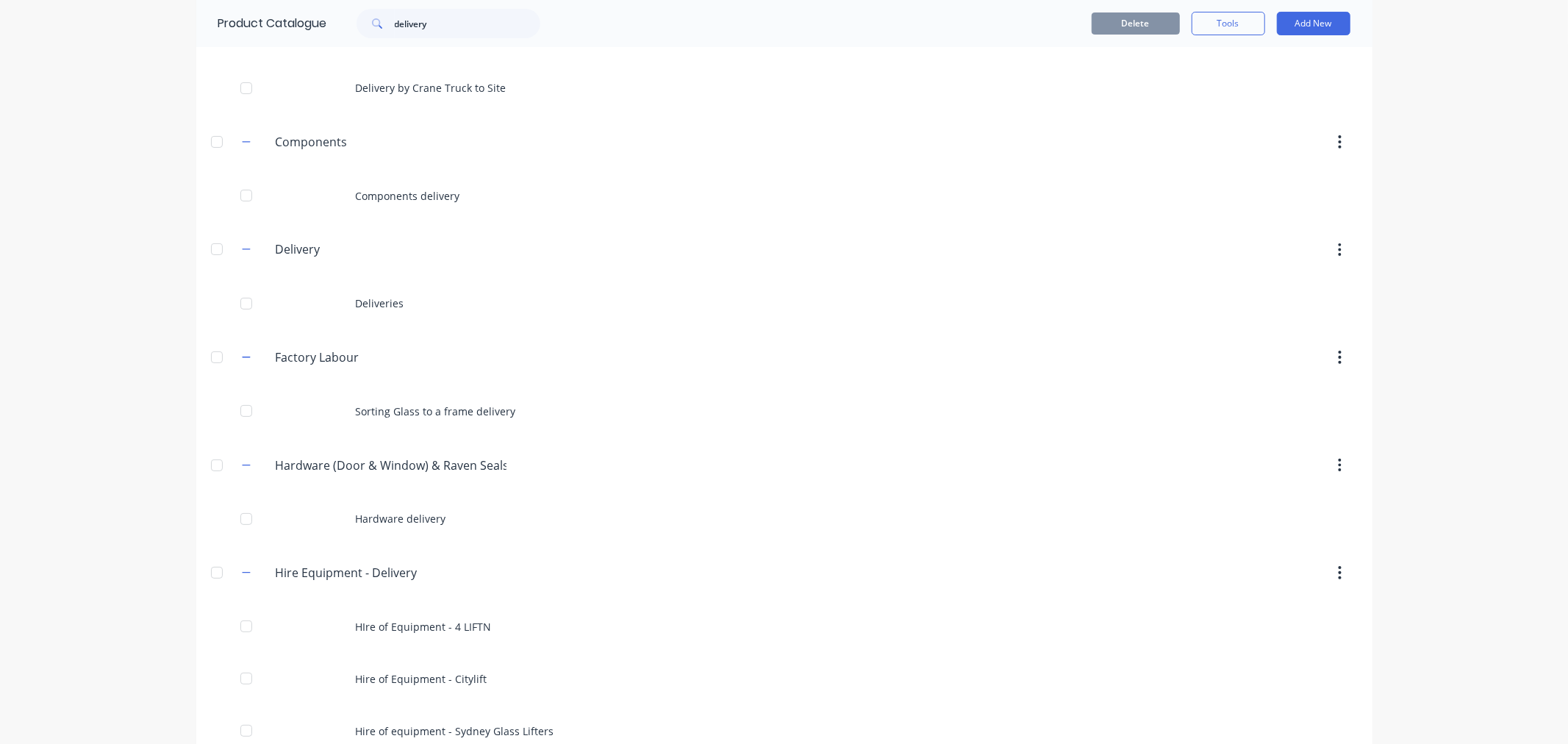
scroll to position [172, 0]
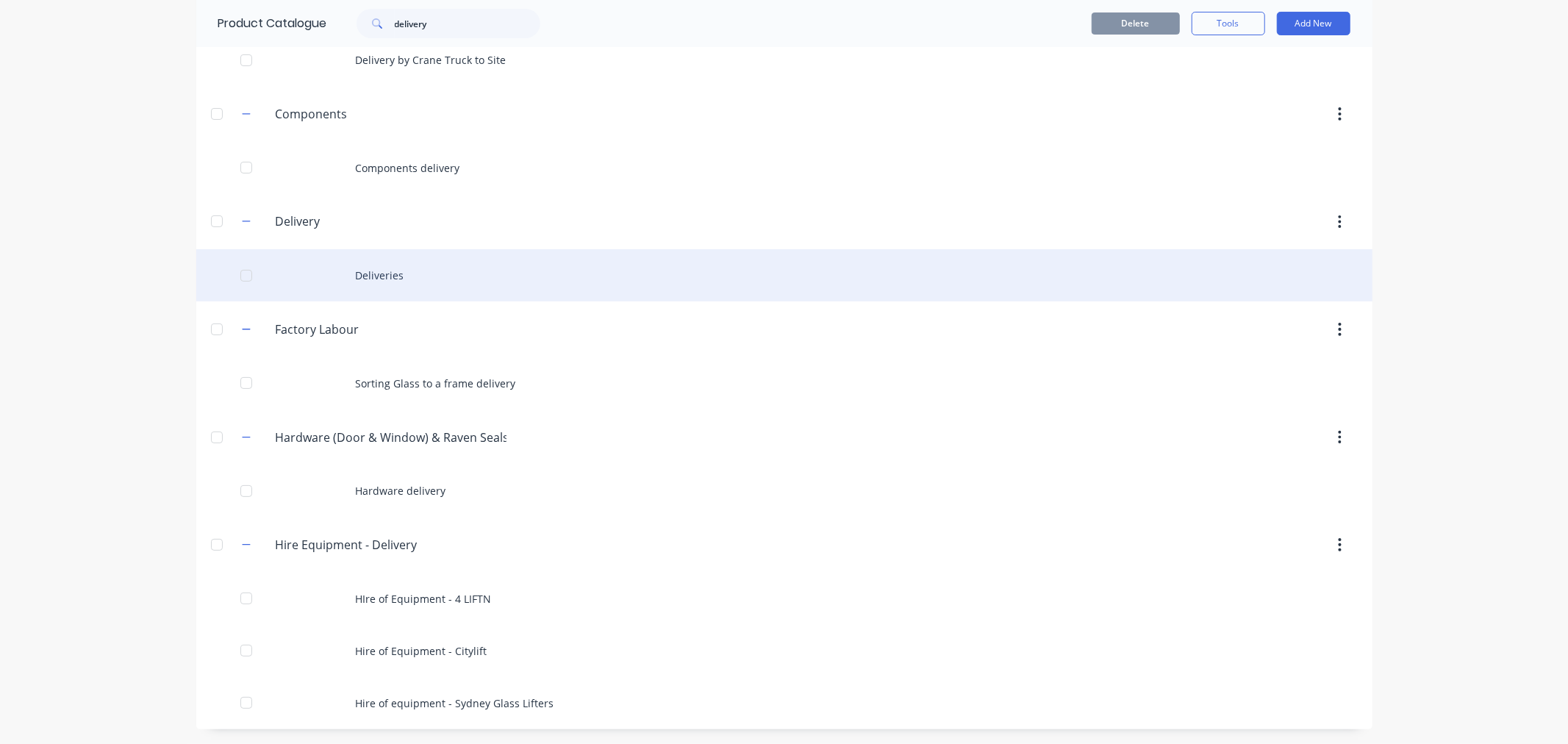
click at [379, 274] on div "Deliveries" at bounding box center [784, 275] width 1176 height 52
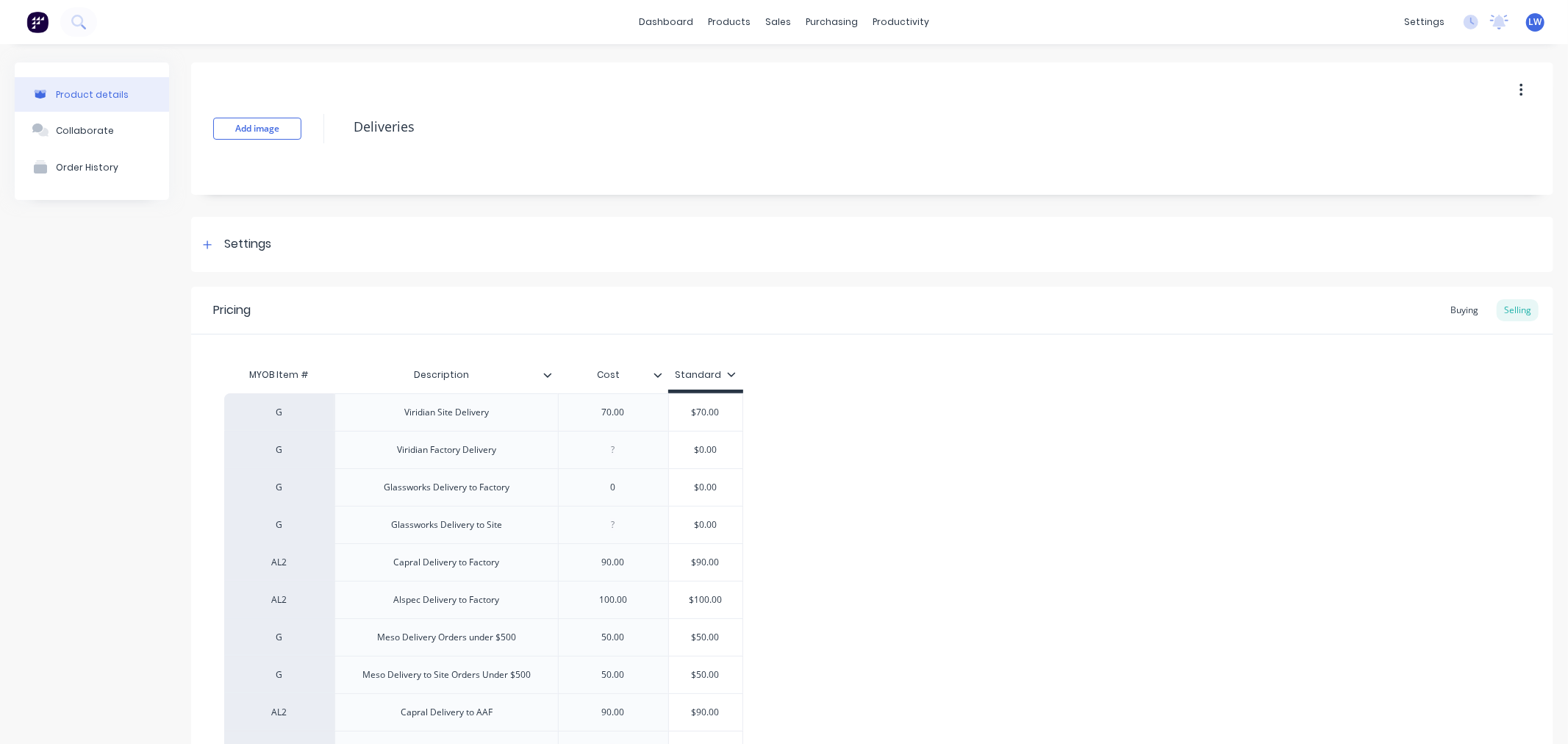
click at [659, 376] on icon at bounding box center [658, 375] width 9 height 9
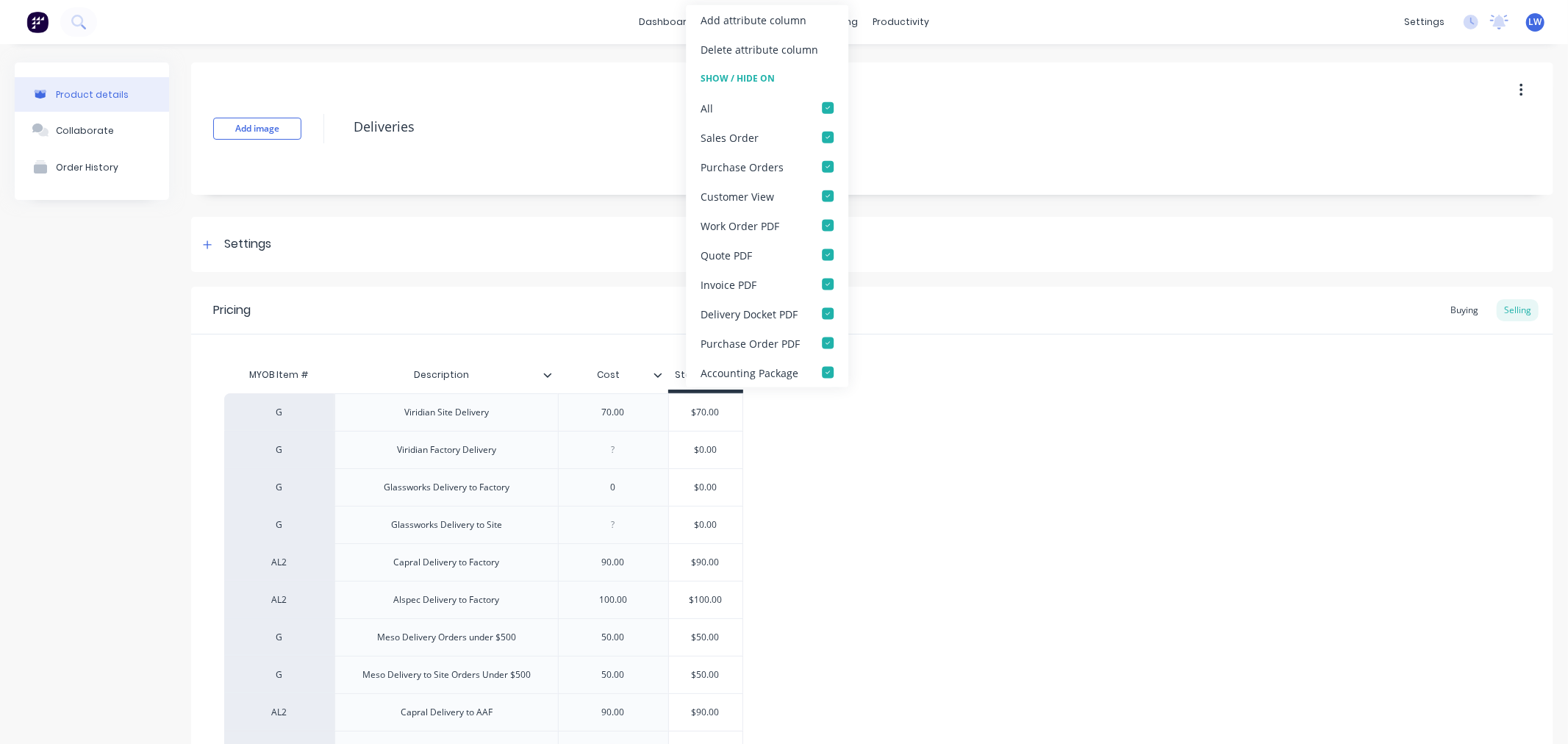
click at [747, 78] on div "Show / Hide On" at bounding box center [767, 78] width 163 height 29
click at [826, 107] on div at bounding box center [828, 108] width 29 height 29
click at [884, 480] on div "G Viridian Site Delivery 70.00 $70.00 G Viridian Factory Delivery $0.00 G Glass…" at bounding box center [872, 675] width 1296 height 563
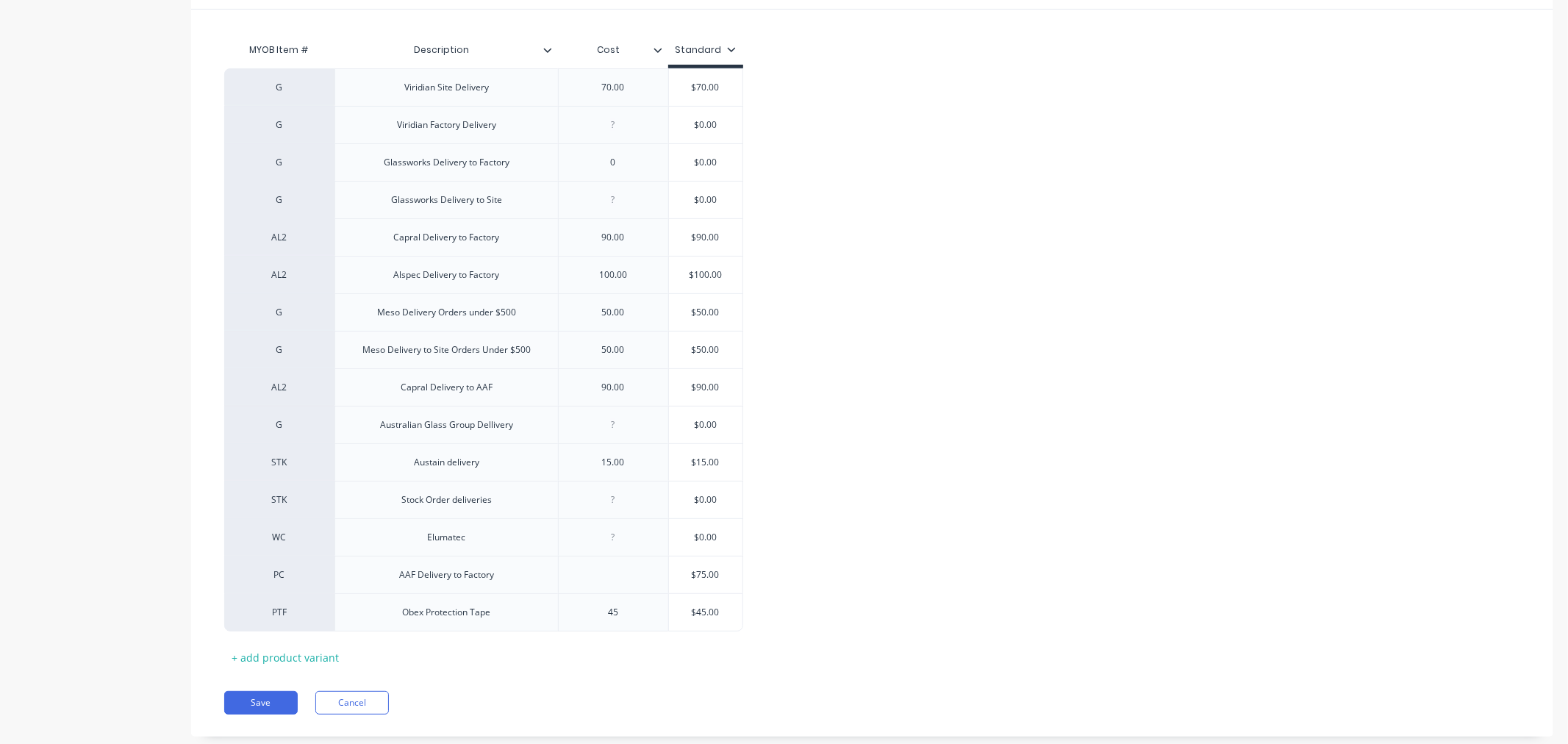
scroll to position [359, 0]
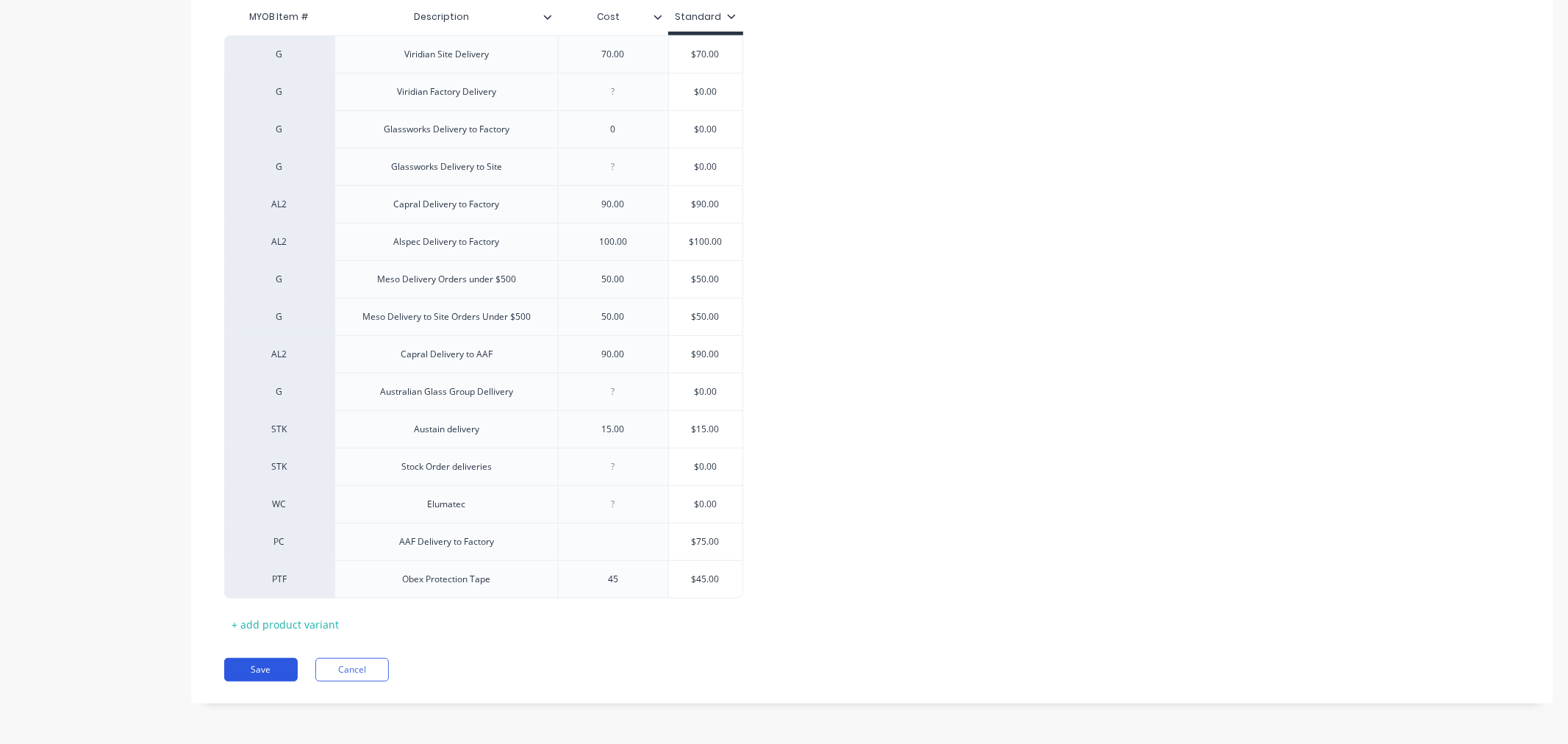
click at [253, 660] on button "Save" at bounding box center [260, 669] width 73 height 23
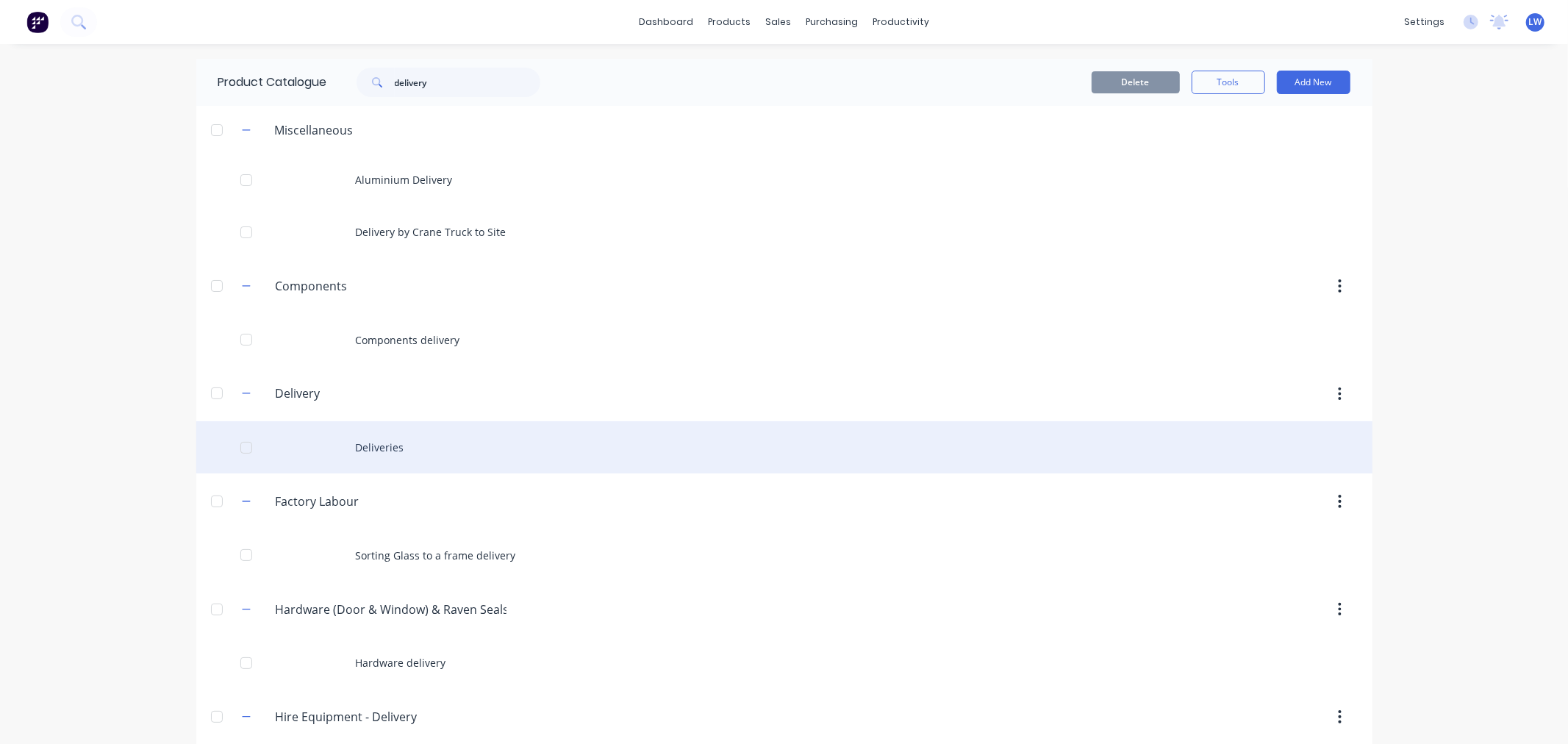
click at [385, 442] on div "Deliveries" at bounding box center [784, 447] width 1176 height 52
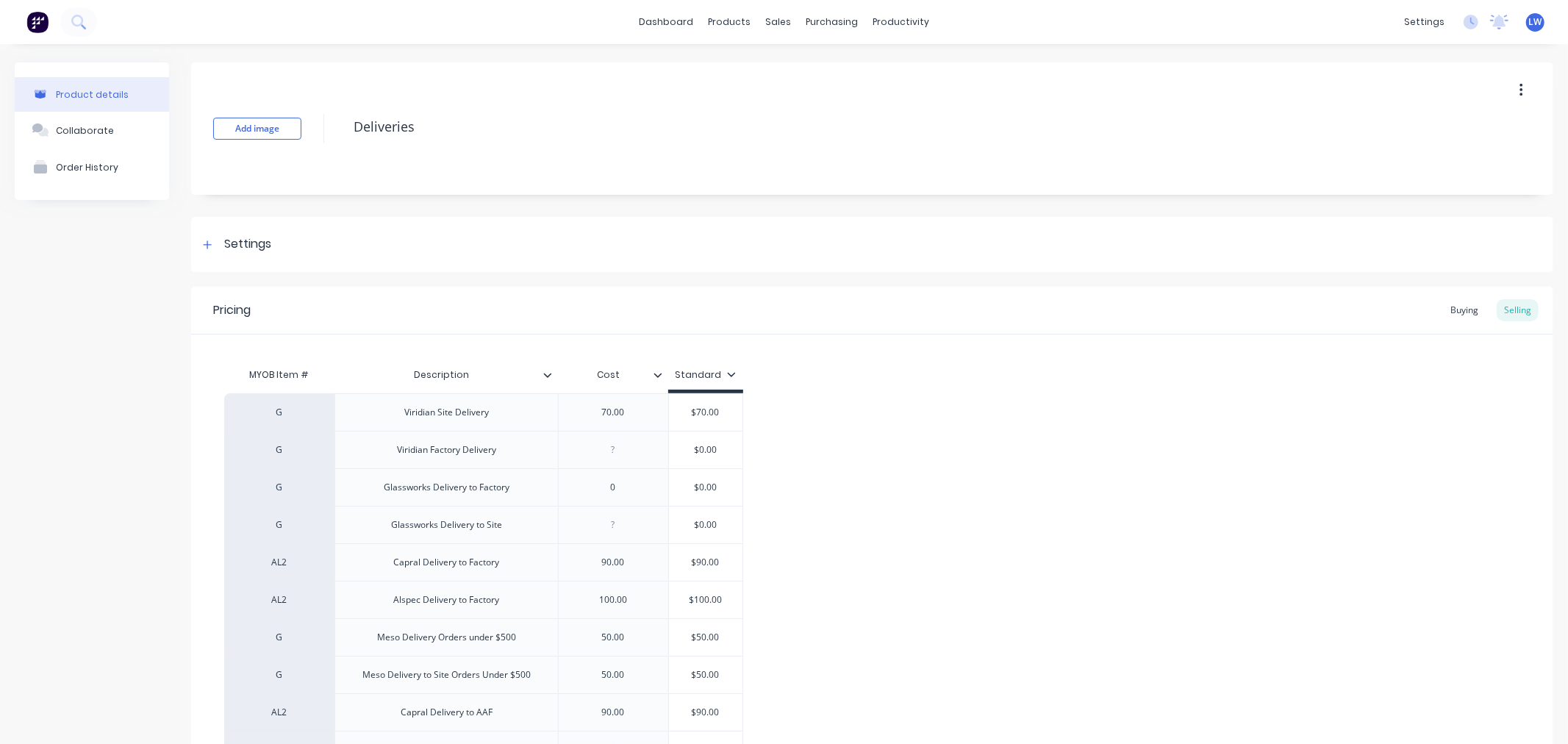
type textarea "x"
click at [976, 539] on div "G Viridian Site Delivery 70.00 $70.00 G Viridian Factory Delivery $0.00 G Glass…" at bounding box center [872, 675] width 1296 height 563
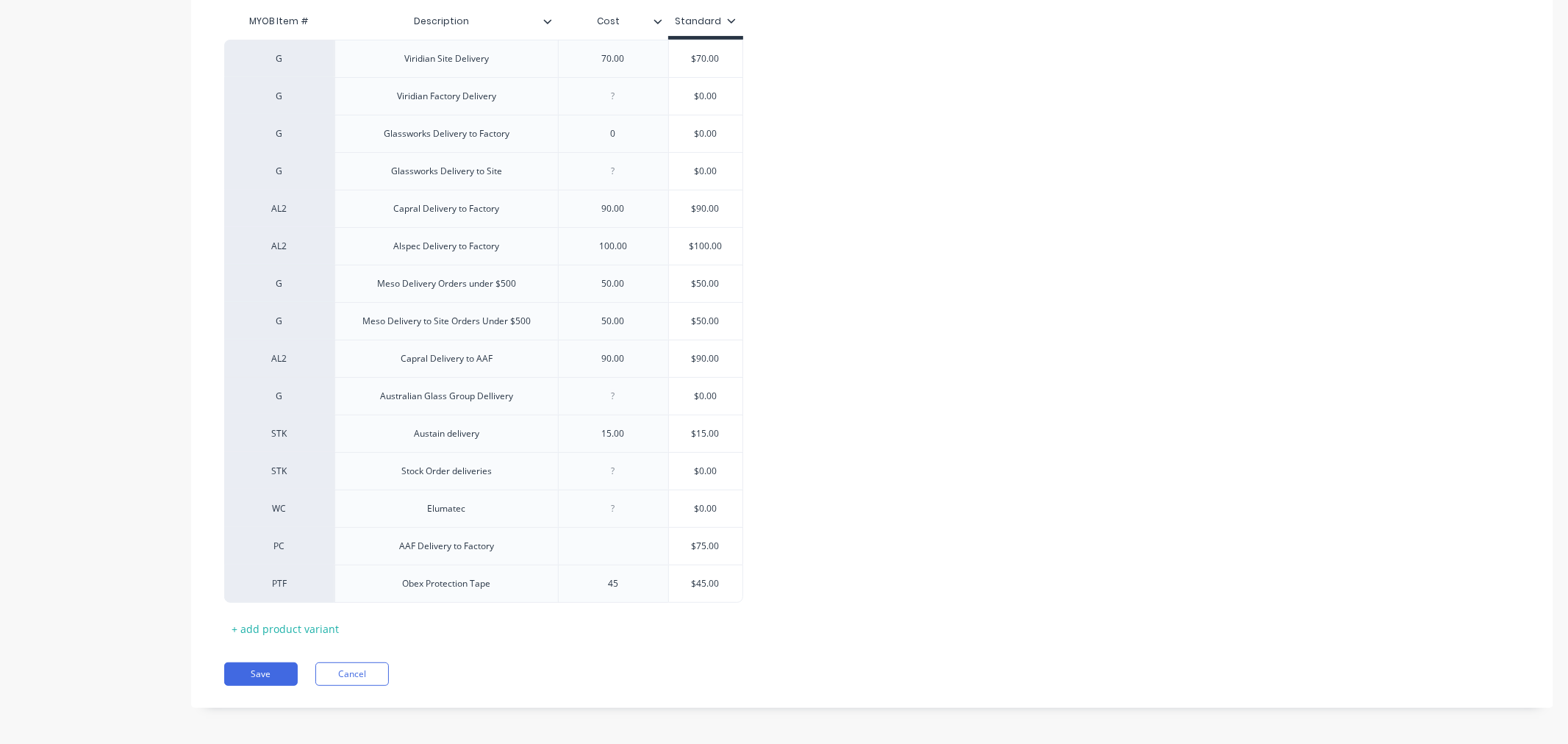
scroll to position [359, 0]
click at [253, 662] on button "Save" at bounding box center [260, 669] width 73 height 23
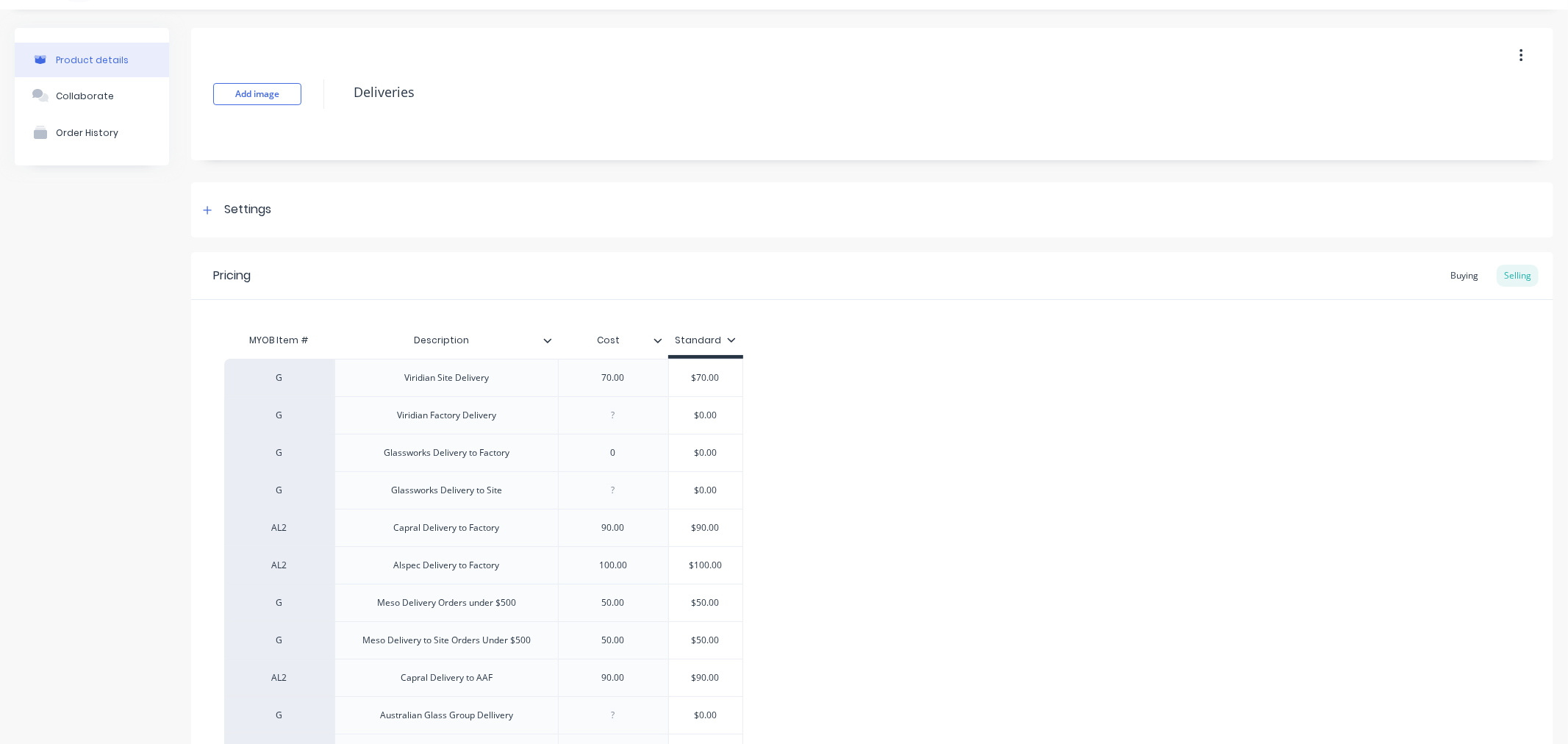
scroll to position [32, 0]
click at [545, 343] on icon at bounding box center [547, 343] width 9 height 9
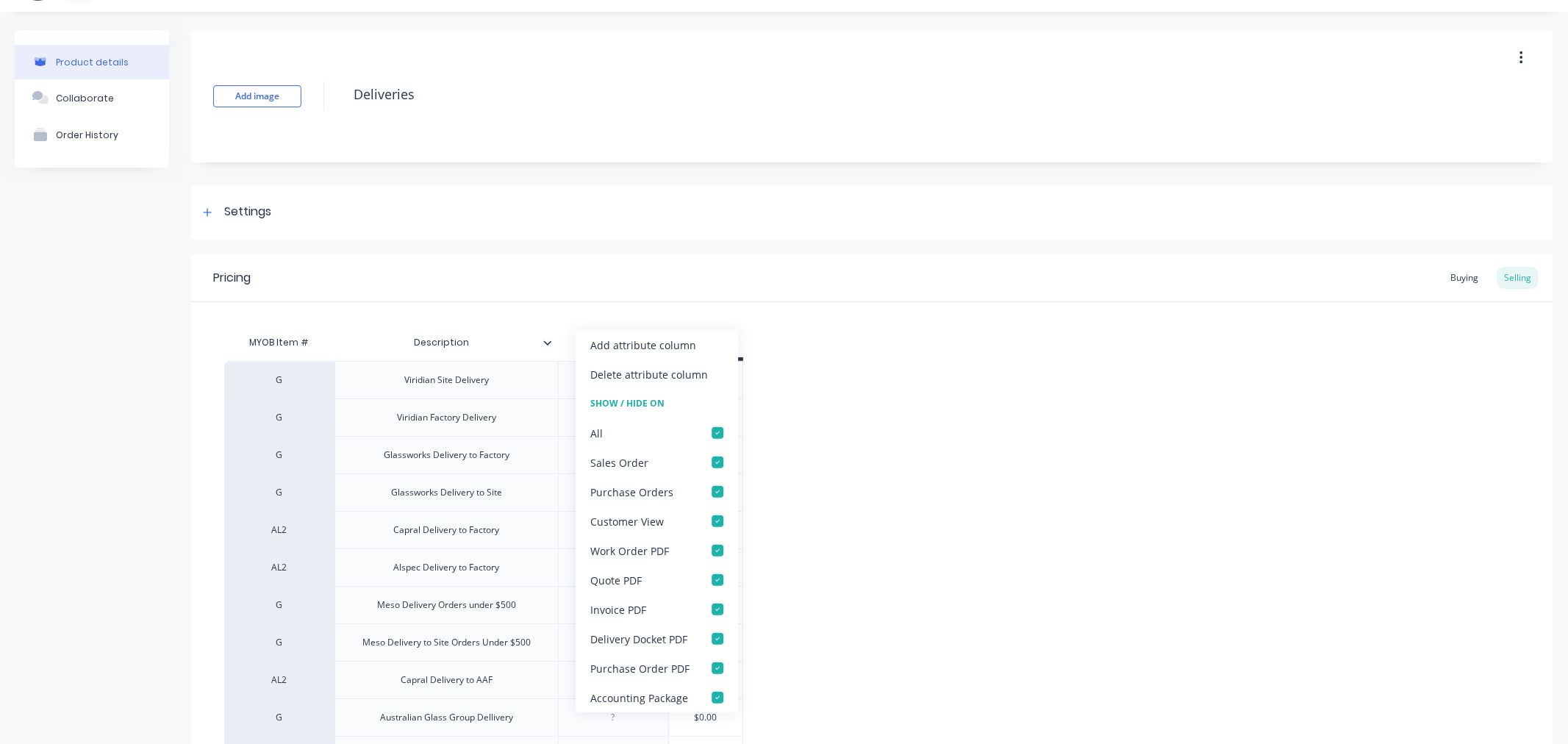
click at [545, 343] on icon at bounding box center [547, 343] width 9 height 9
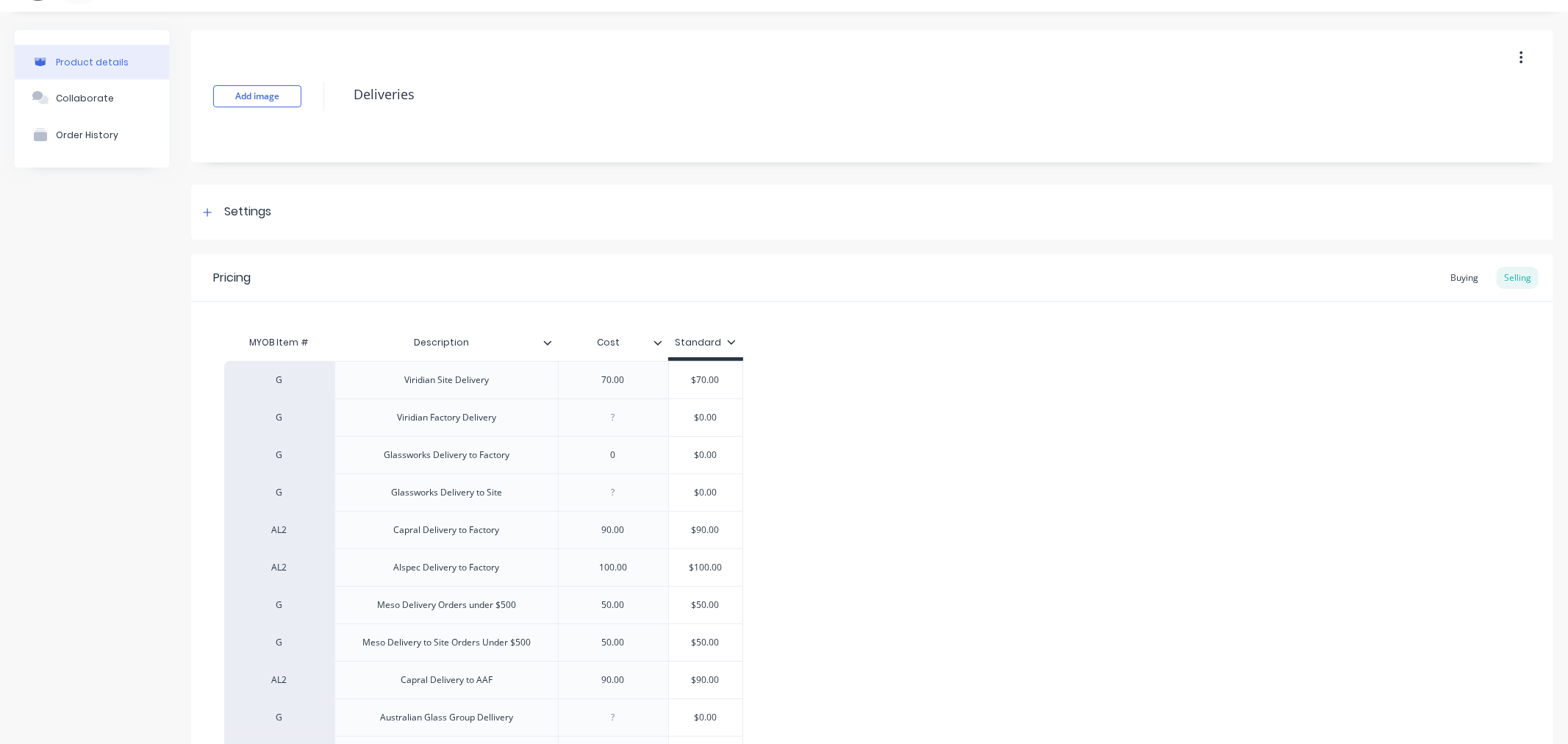
click at [731, 343] on icon at bounding box center [731, 342] width 9 height 9
click at [262, 214] on div "Settings" at bounding box center [247, 212] width 47 height 19
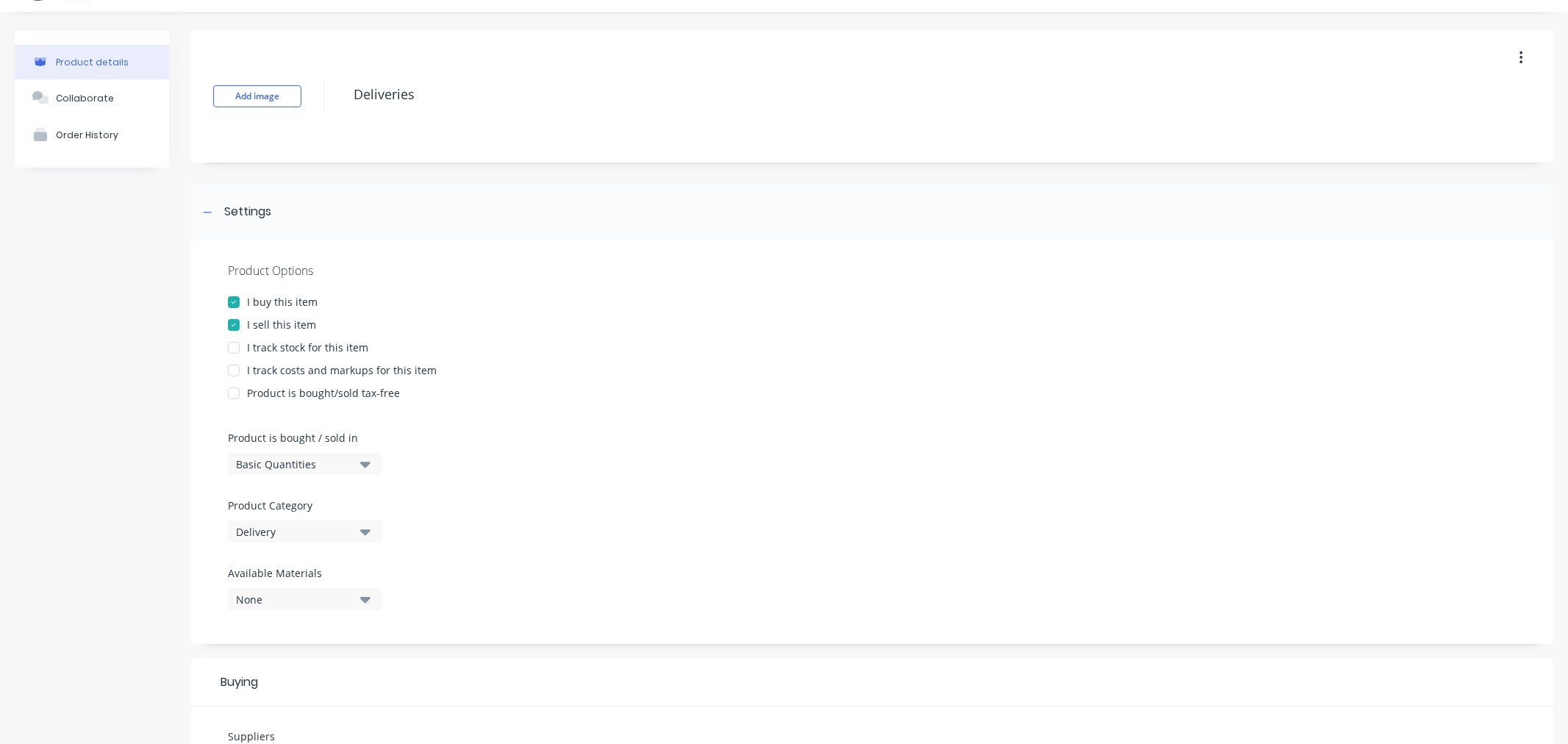
click at [232, 371] on div at bounding box center [234, 370] width 29 height 29
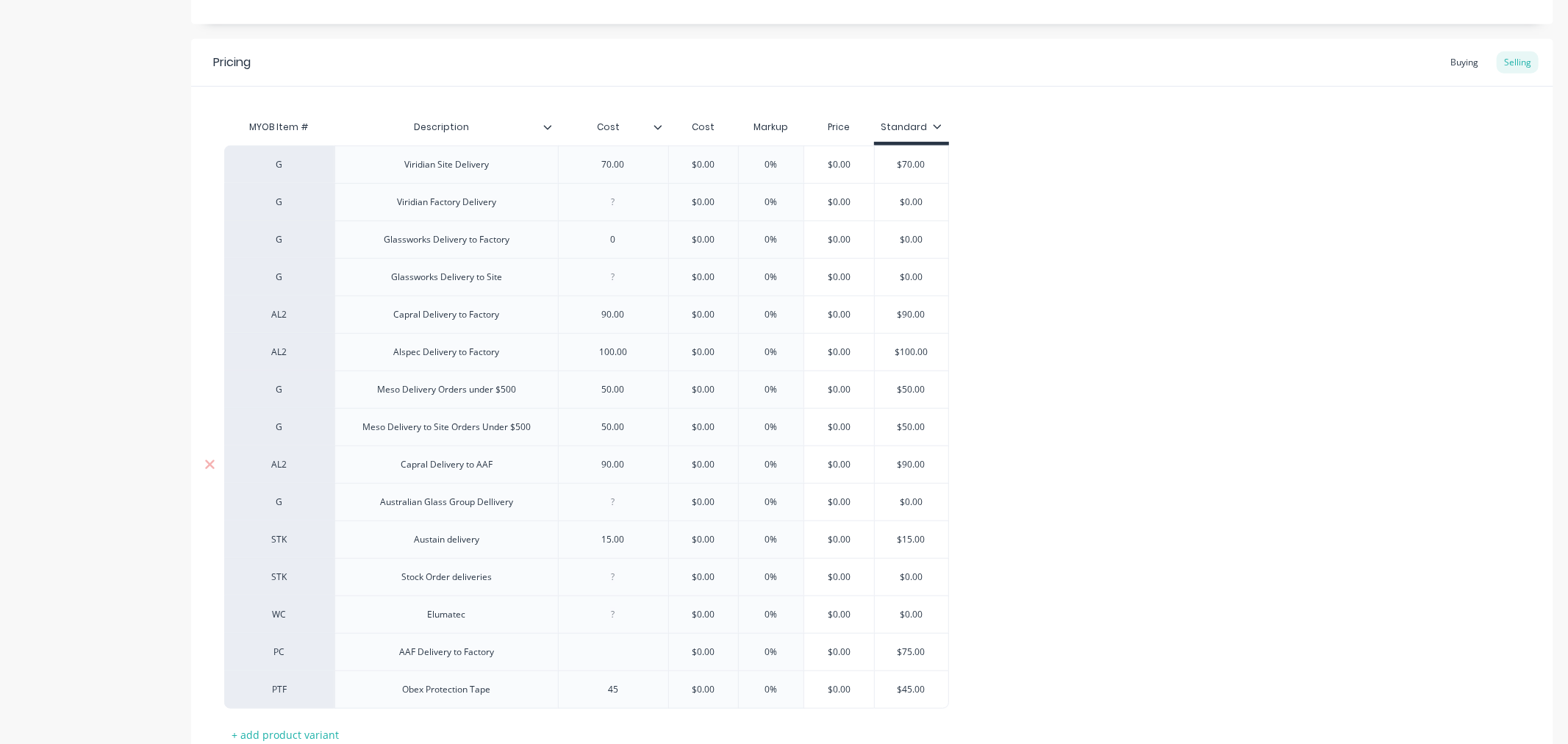
scroll to position [901, 0]
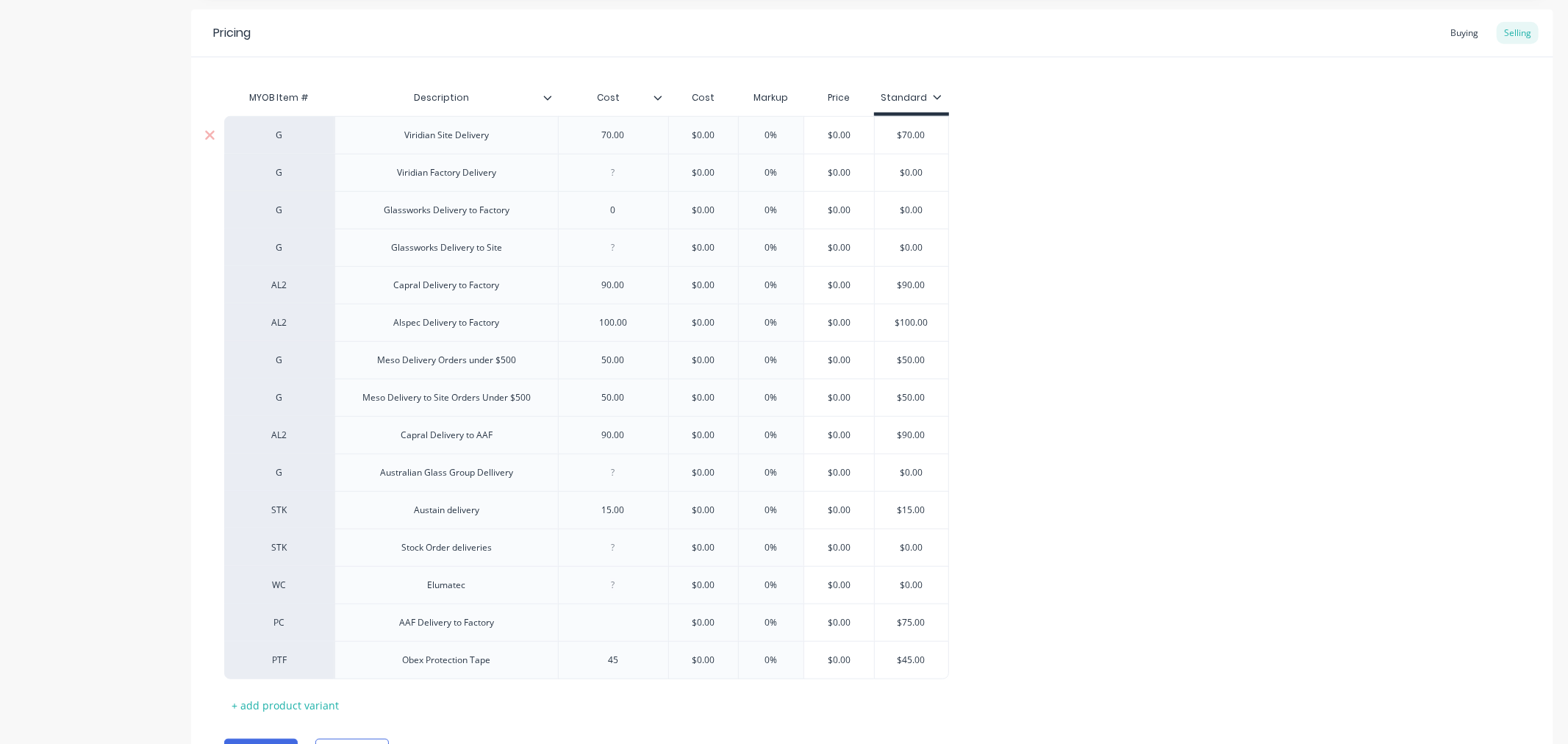
drag, startPoint x: 826, startPoint y: 131, endPoint x: 856, endPoint y: 133, distance: 30.1
click at [856, 133] on input "$0.00" at bounding box center [838, 135] width 73 height 13
type input "70.00"
type input "$0.00"
drag, startPoint x: 831, startPoint y: 171, endPoint x: 855, endPoint y: 173, distance: 24.1
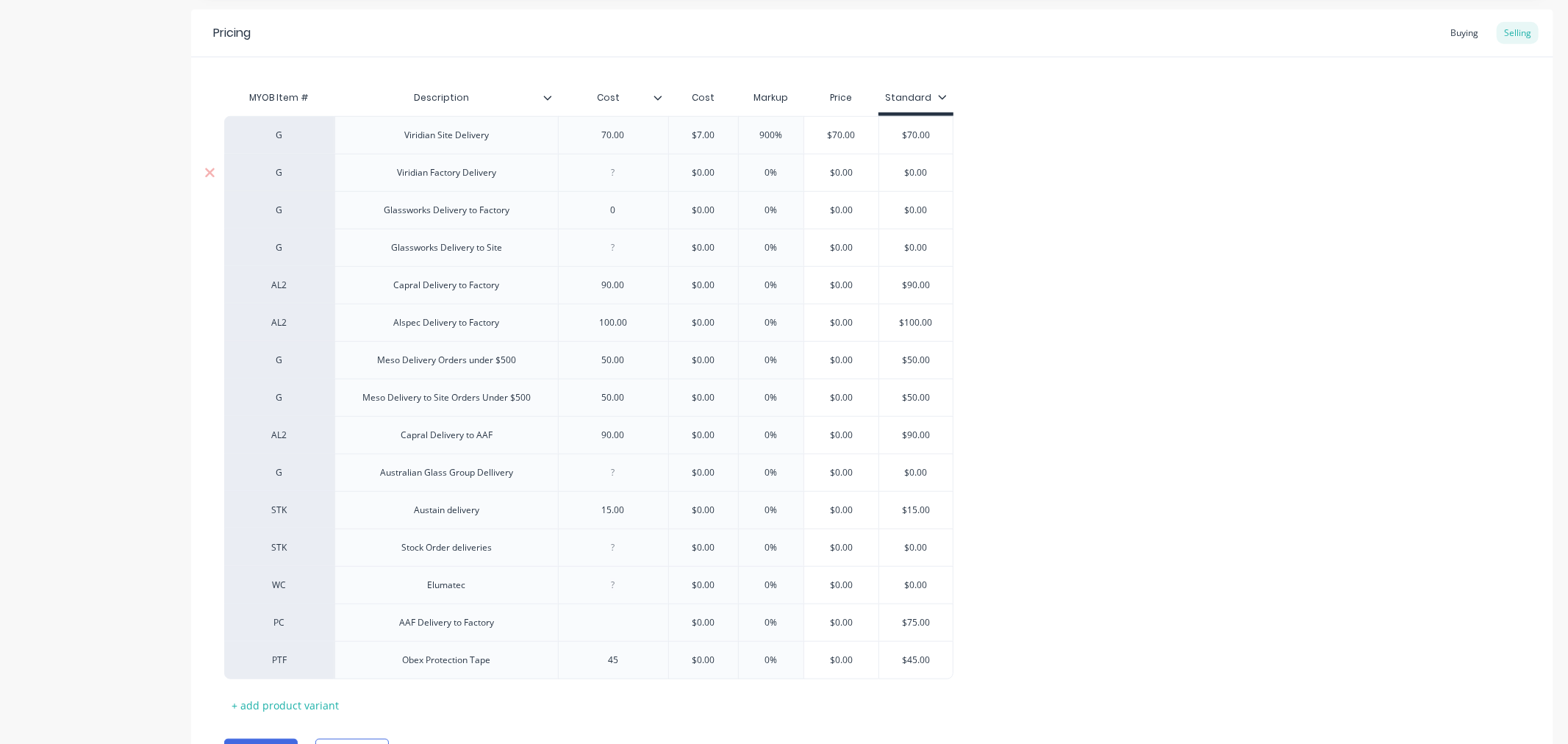
click at [855, 173] on input "$0.00" at bounding box center [842, 172] width 74 height 13
drag, startPoint x: 825, startPoint y: 288, endPoint x: 862, endPoint y: 288, distance: 37.0
click at [862, 288] on input "$0.00" at bounding box center [842, 285] width 74 height 13
type input "90.00"
drag, startPoint x: 825, startPoint y: 321, endPoint x: 874, endPoint y: 326, distance: 49.3
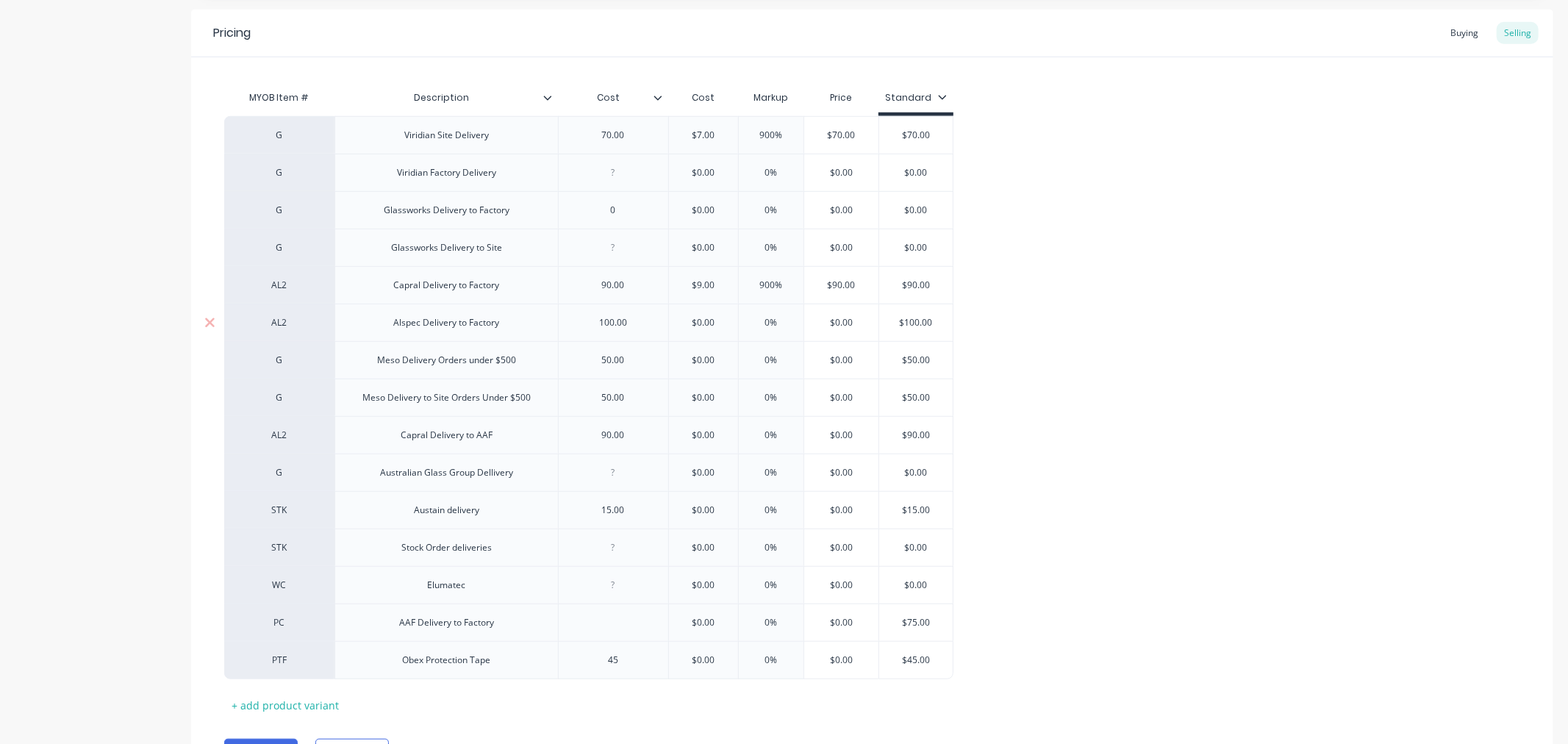
click at [874, 326] on input "$0.00" at bounding box center [842, 322] width 74 height 13
type input "100.00"
drag, startPoint x: 828, startPoint y: 358, endPoint x: 864, endPoint y: 358, distance: 36.0
click at [864, 358] on input "$0.00" at bounding box center [844, 360] width 80 height 13
type input "50.00"
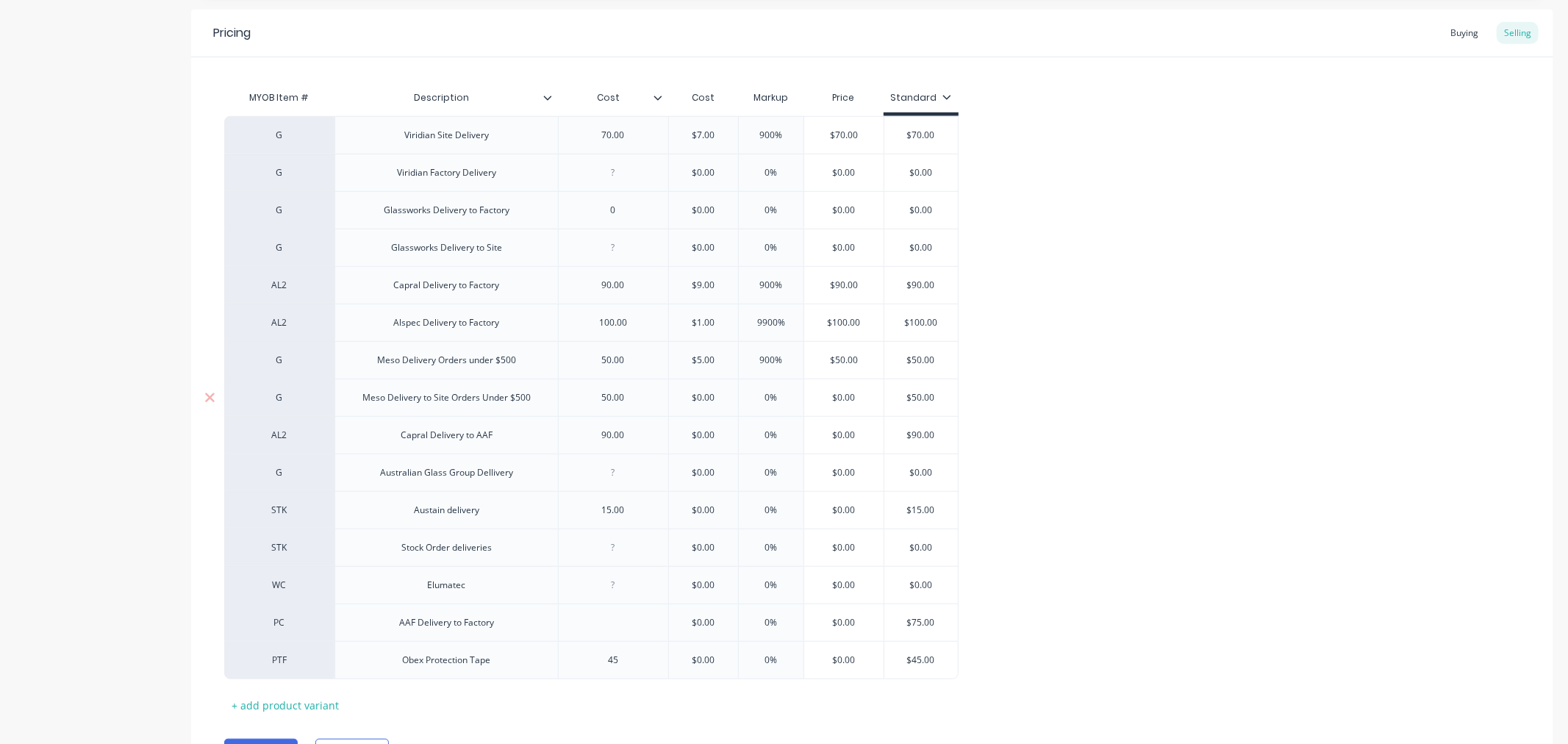
drag, startPoint x: 832, startPoint y: 401, endPoint x: 857, endPoint y: 400, distance: 25.0
click at [857, 400] on input "$0.00" at bounding box center [844, 397] width 80 height 13
type input "50.00"
drag, startPoint x: 831, startPoint y: 438, endPoint x: 865, endPoint y: 435, distance: 34.1
click at [865, 435] on input "$0.00" at bounding box center [844, 435] width 80 height 13
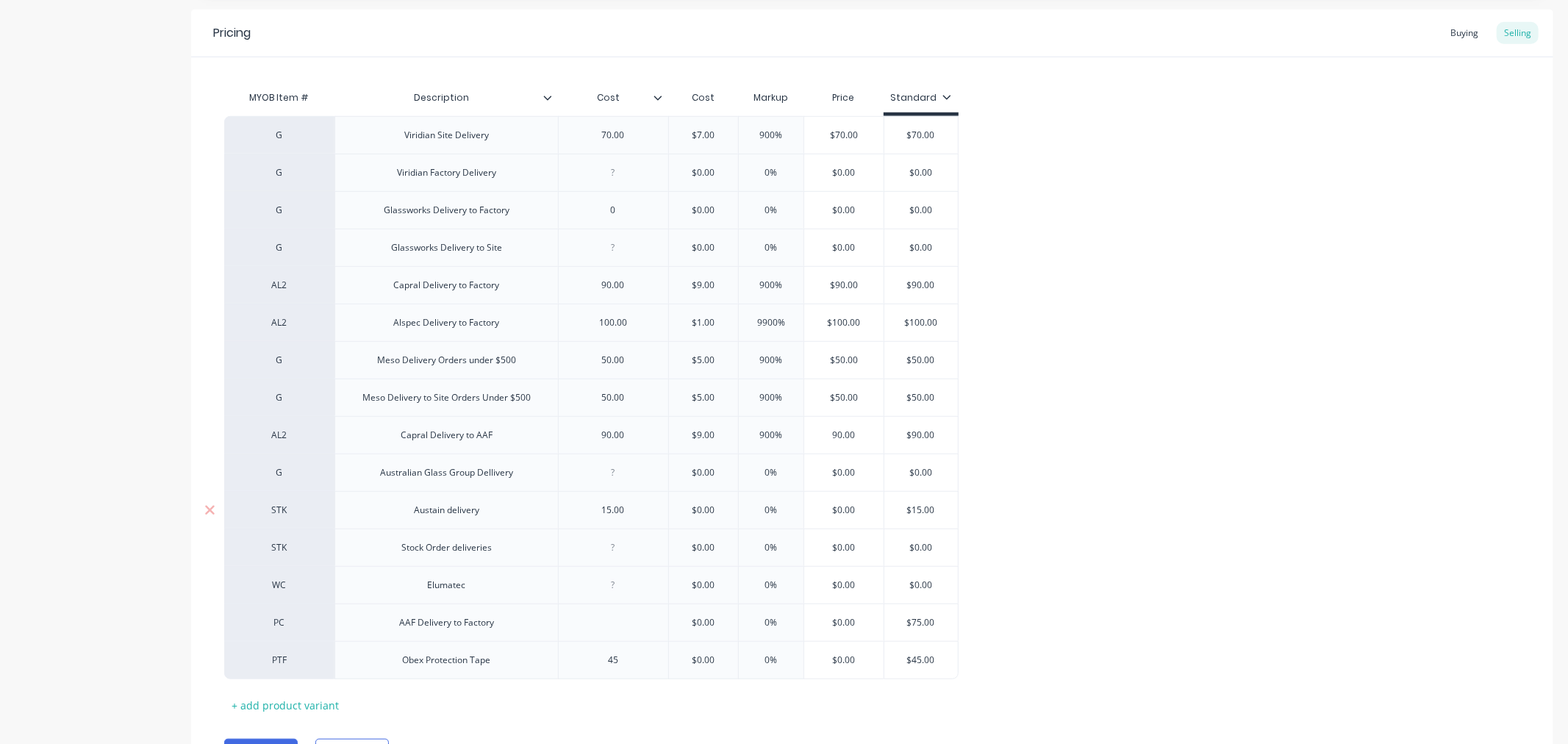
type input "90.00"
drag, startPoint x: 826, startPoint y: 514, endPoint x: 872, endPoint y: 515, distance: 46.0
click at [872, 515] on input "$0.00" at bounding box center [844, 510] width 80 height 13
type input "15.00"
drag, startPoint x: 685, startPoint y: 509, endPoint x: 715, endPoint y: 516, distance: 30.8
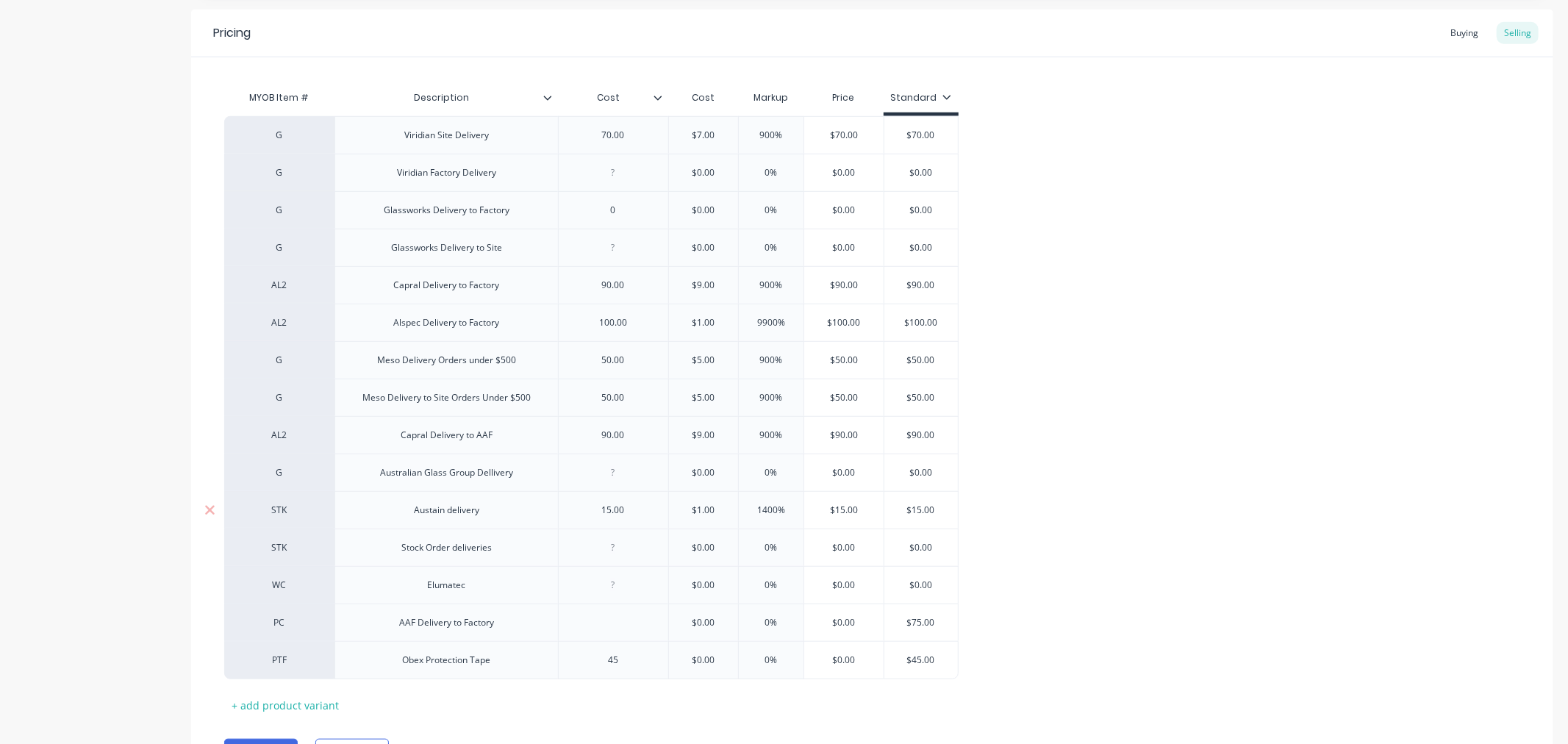
click at [715, 516] on input "$1.00" at bounding box center [703, 510] width 73 height 13
type input "15.00"
drag, startPoint x: 827, startPoint y: 515, endPoint x: 862, endPoint y: 517, distance: 35.1
click at [862, 517] on input "$225.00" at bounding box center [849, 510] width 80 height 13
type input "15.00"
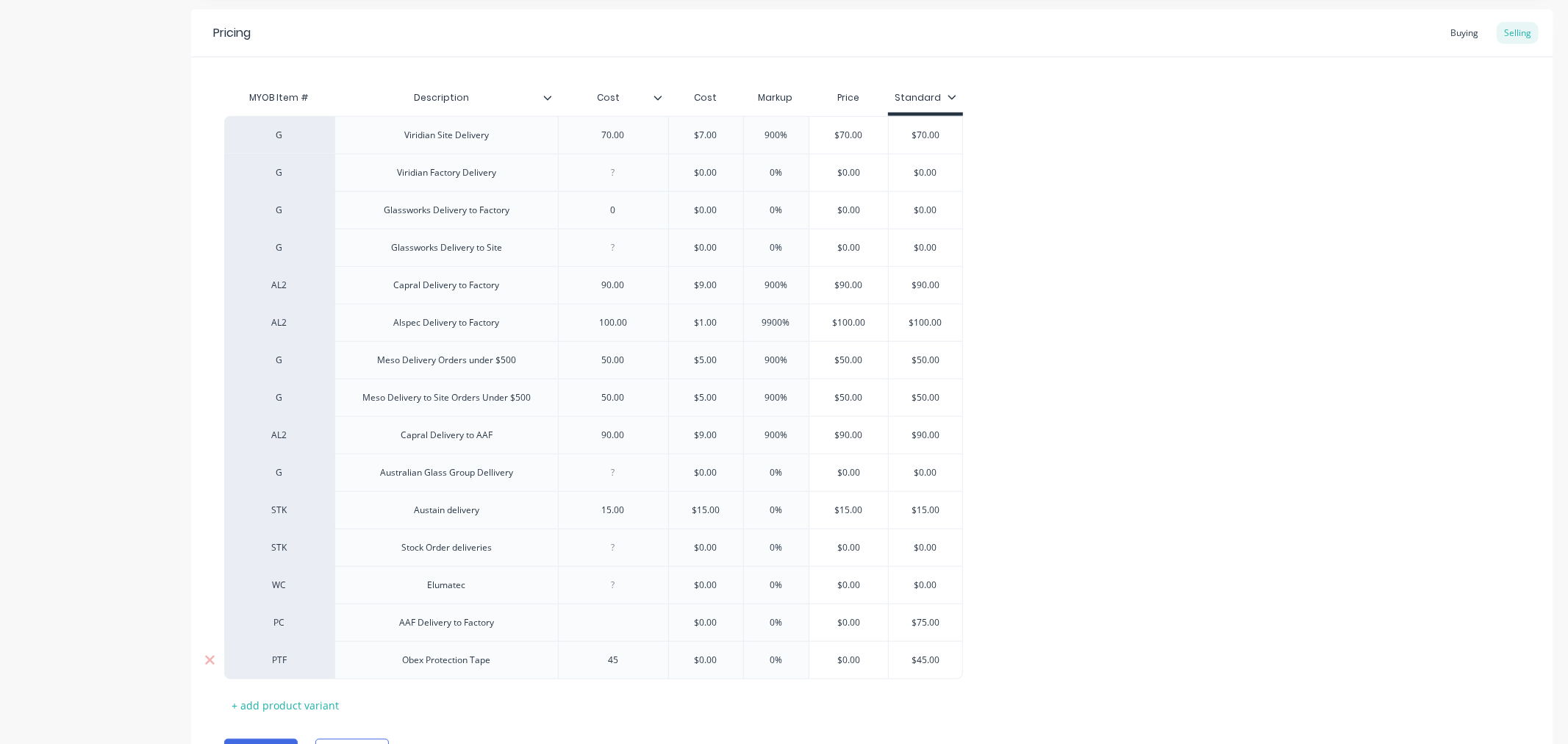
drag, startPoint x: 828, startPoint y: 664, endPoint x: 865, endPoint y: 659, distance: 37.3
click at [865, 659] on input "$0.00" at bounding box center [849, 660] width 80 height 13
click at [850, 632] on div "$0.00" at bounding box center [849, 623] width 80 height 37
type input "45"
type input "$0.00"
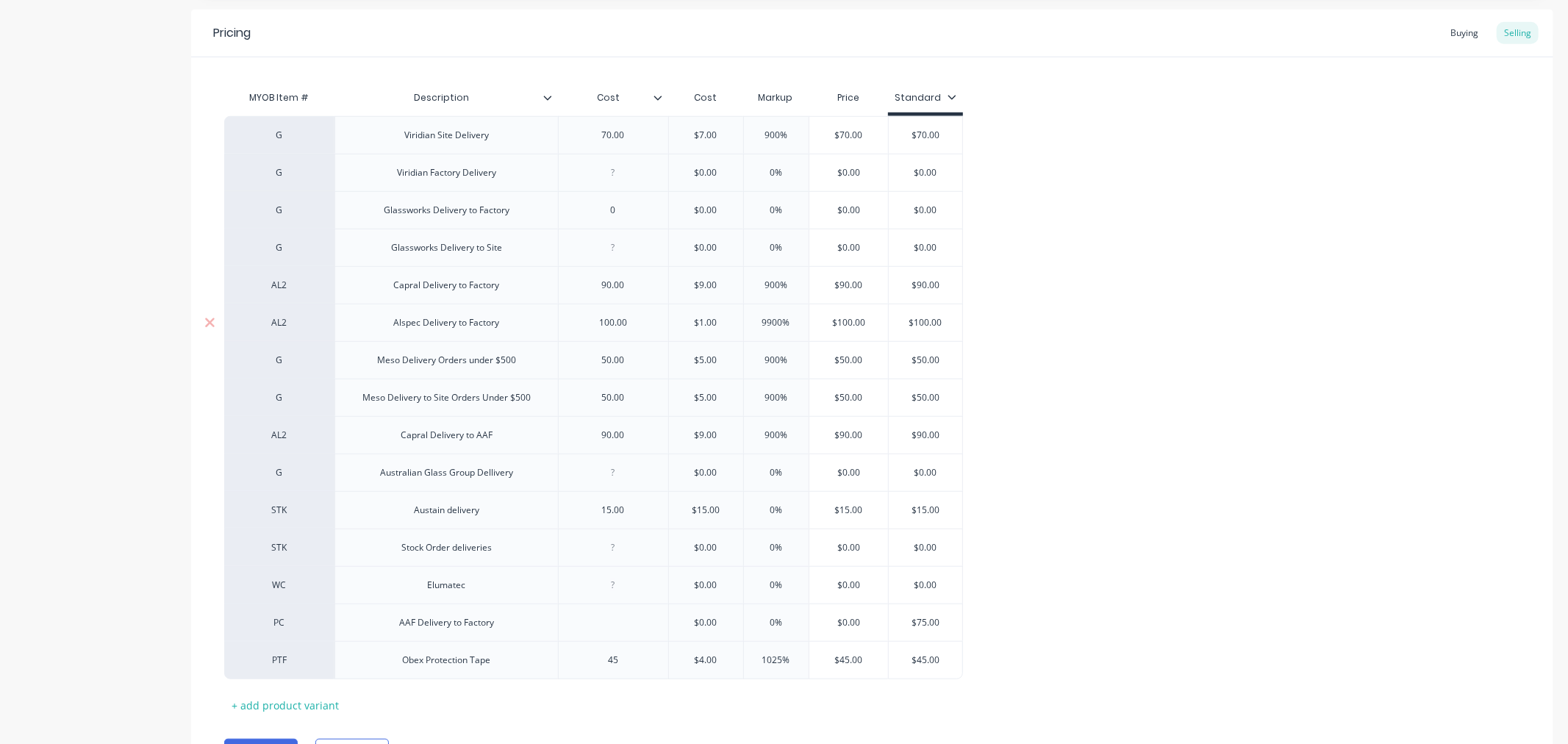
drag, startPoint x: 688, startPoint y: 325, endPoint x: 729, endPoint y: 325, distance: 41.0
click at [729, 325] on input "$1.00" at bounding box center [706, 322] width 74 height 13
type input "100.00"
drag, startPoint x: 684, startPoint y: 288, endPoint x: 723, endPoint y: 289, distance: 39.0
click at [723, 289] on input "$9.00" at bounding box center [709, 285] width 80 height 13
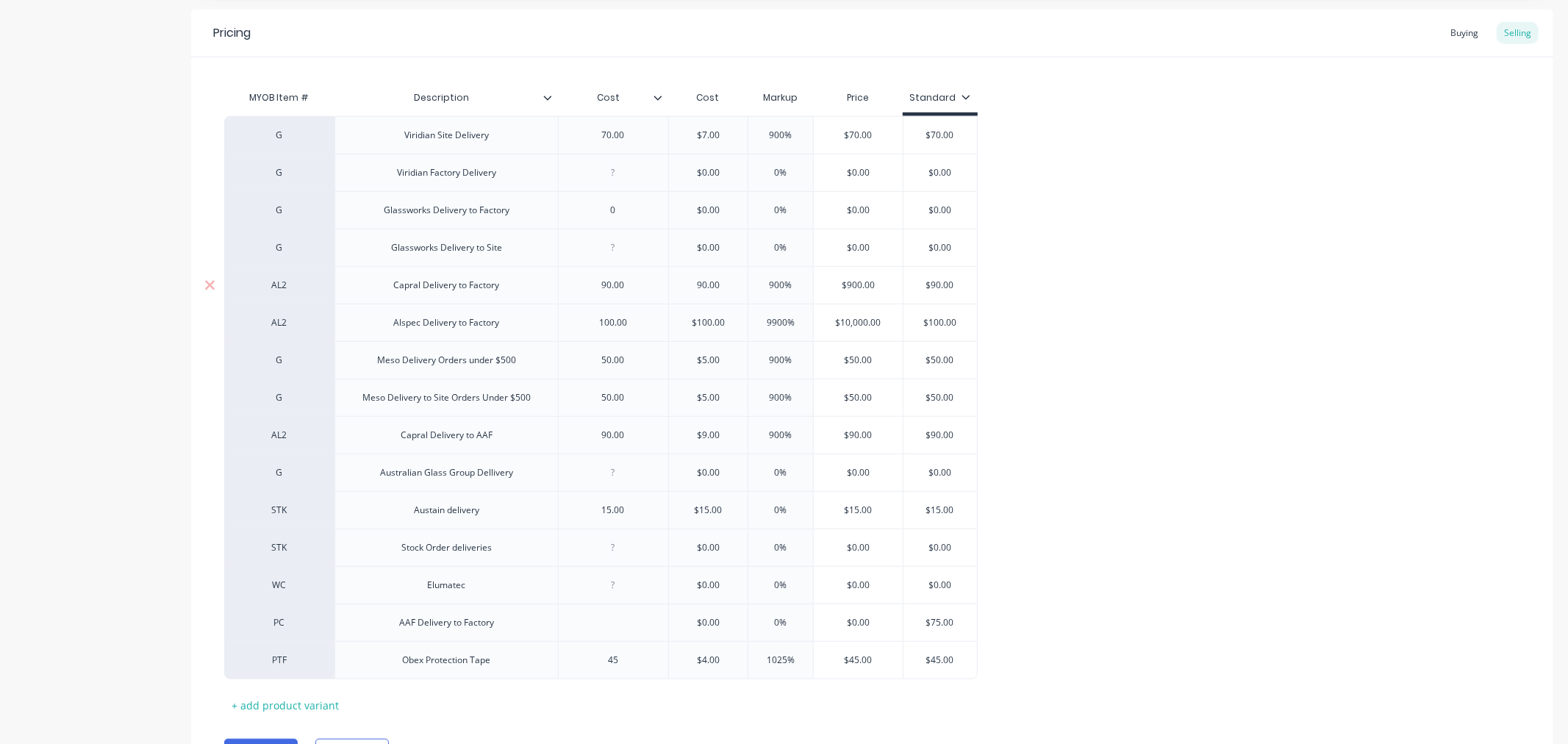
type input "90.00"
type input "900%"
drag, startPoint x: 834, startPoint y: 321, endPoint x: 884, endPoint y: 326, distance: 50.2
click at [884, 326] on input "$10,000.00" at bounding box center [859, 322] width 89 height 13
type input "100.00"
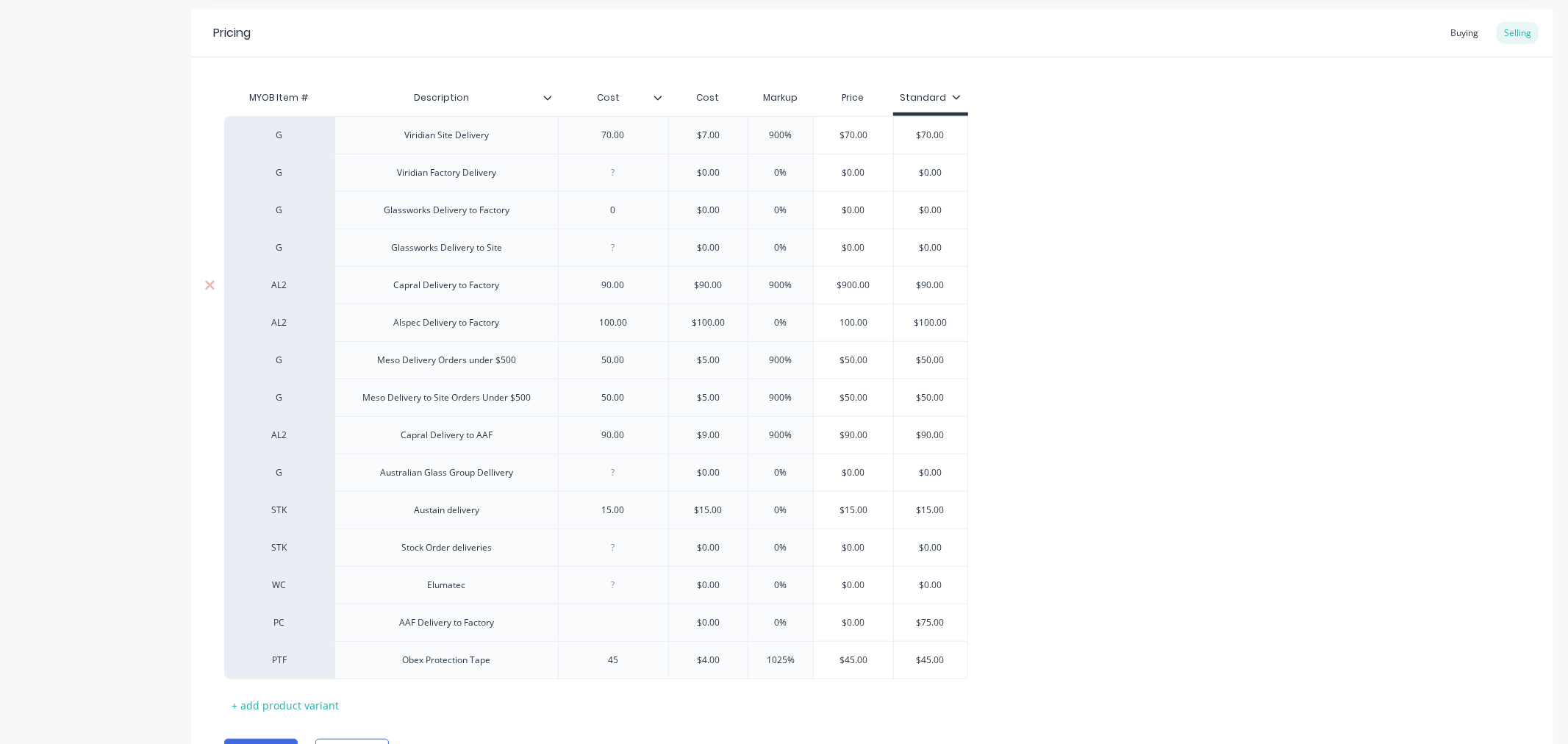
type input "$100.00"
drag, startPoint x: 833, startPoint y: 289, endPoint x: 876, endPoint y: 287, distance: 43.0
click at [876, 287] on input "$900.00" at bounding box center [854, 285] width 80 height 13
type input "90"
type input "$90.00"
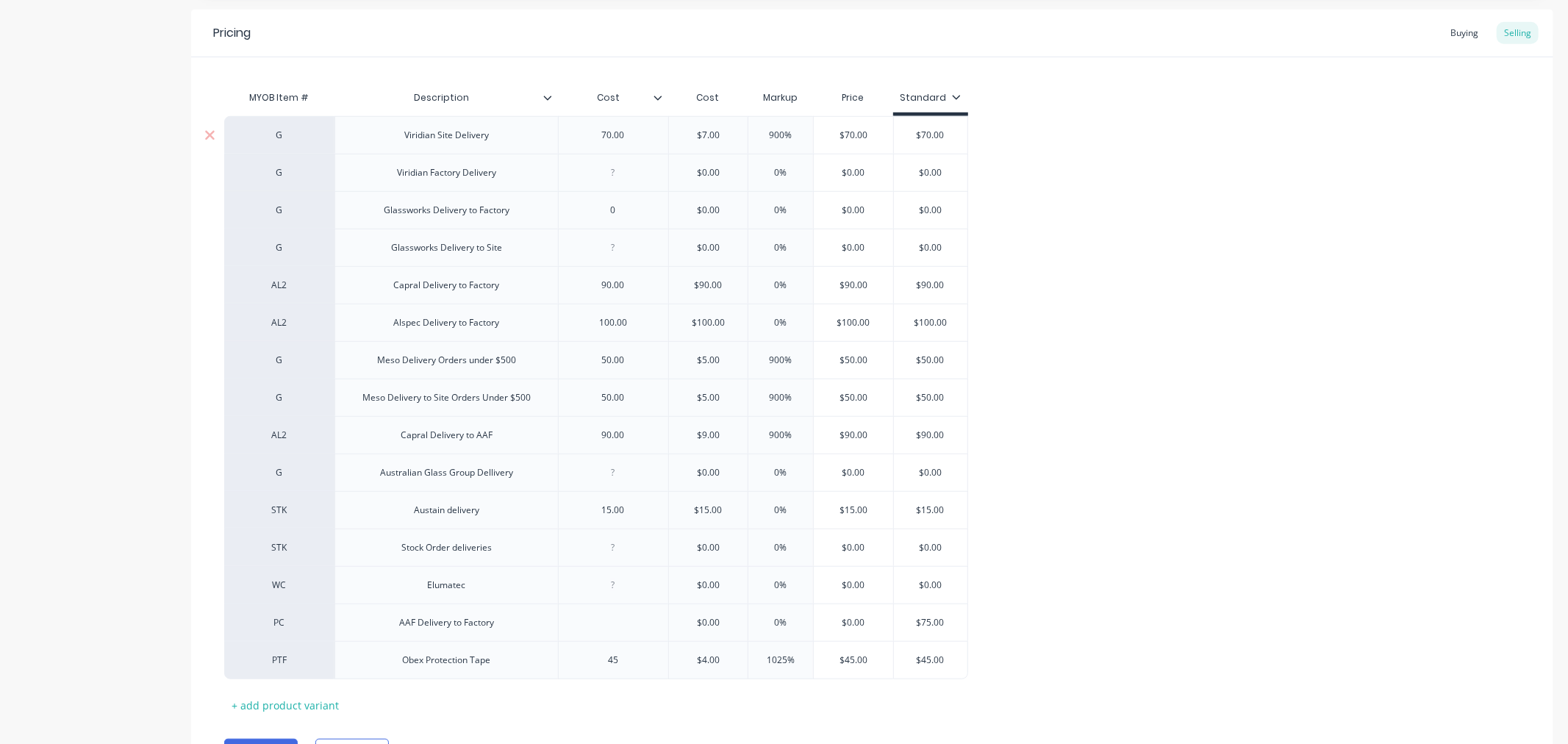
click at [700, 135] on input "$7.00" at bounding box center [709, 135] width 80 height 13
click at [706, 135] on input "$7.00" at bounding box center [709, 135] width 80 height 13
type input "$70.00"
drag, startPoint x: 767, startPoint y: 135, endPoint x: 790, endPoint y: 136, distance: 23.0
click at [790, 136] on input "900%" at bounding box center [780, 135] width 73 height 13
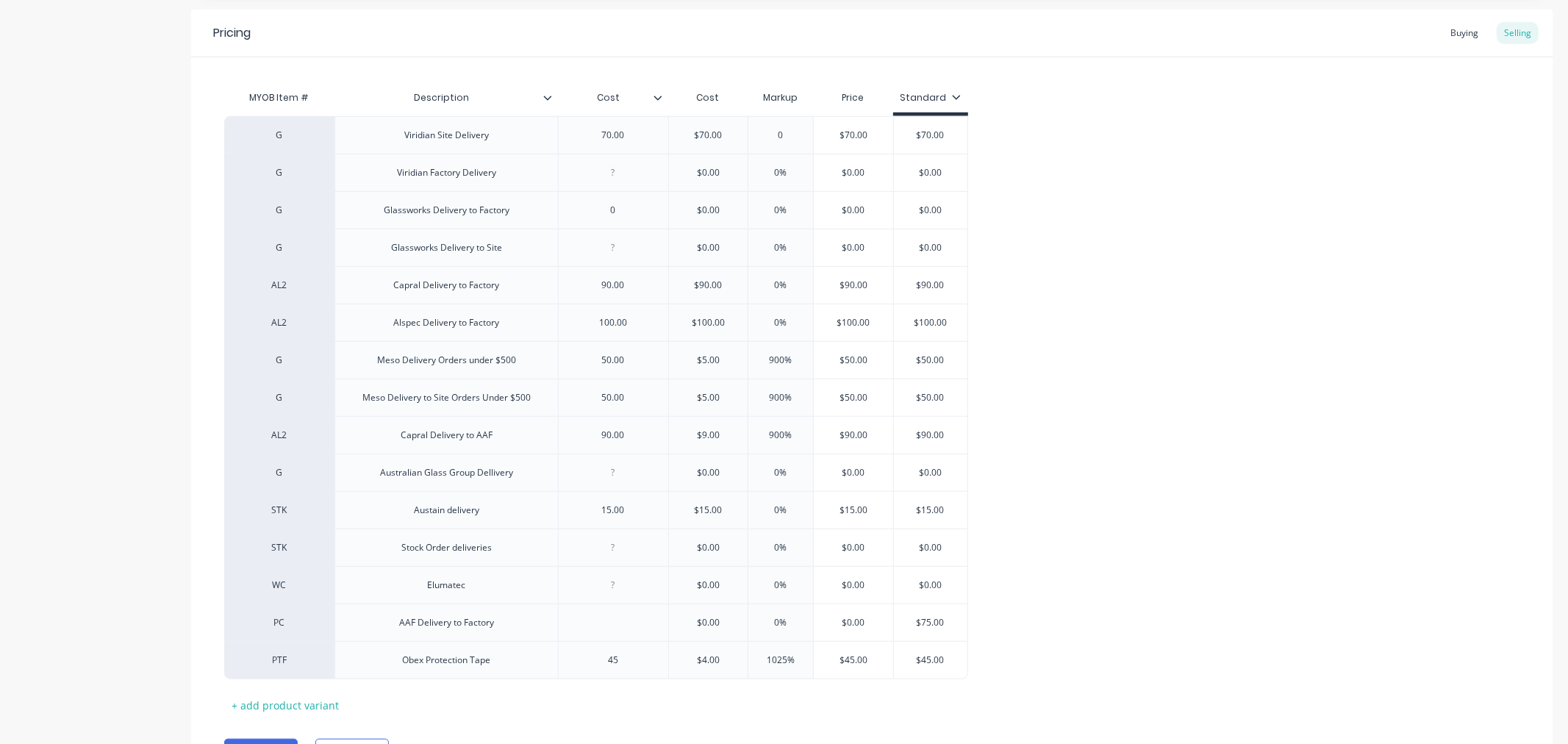
type input "0"
type input "$70.00"
click at [704, 357] on input "$5.00" at bounding box center [709, 360] width 80 height 13
type input "$50.00"
type input "9"
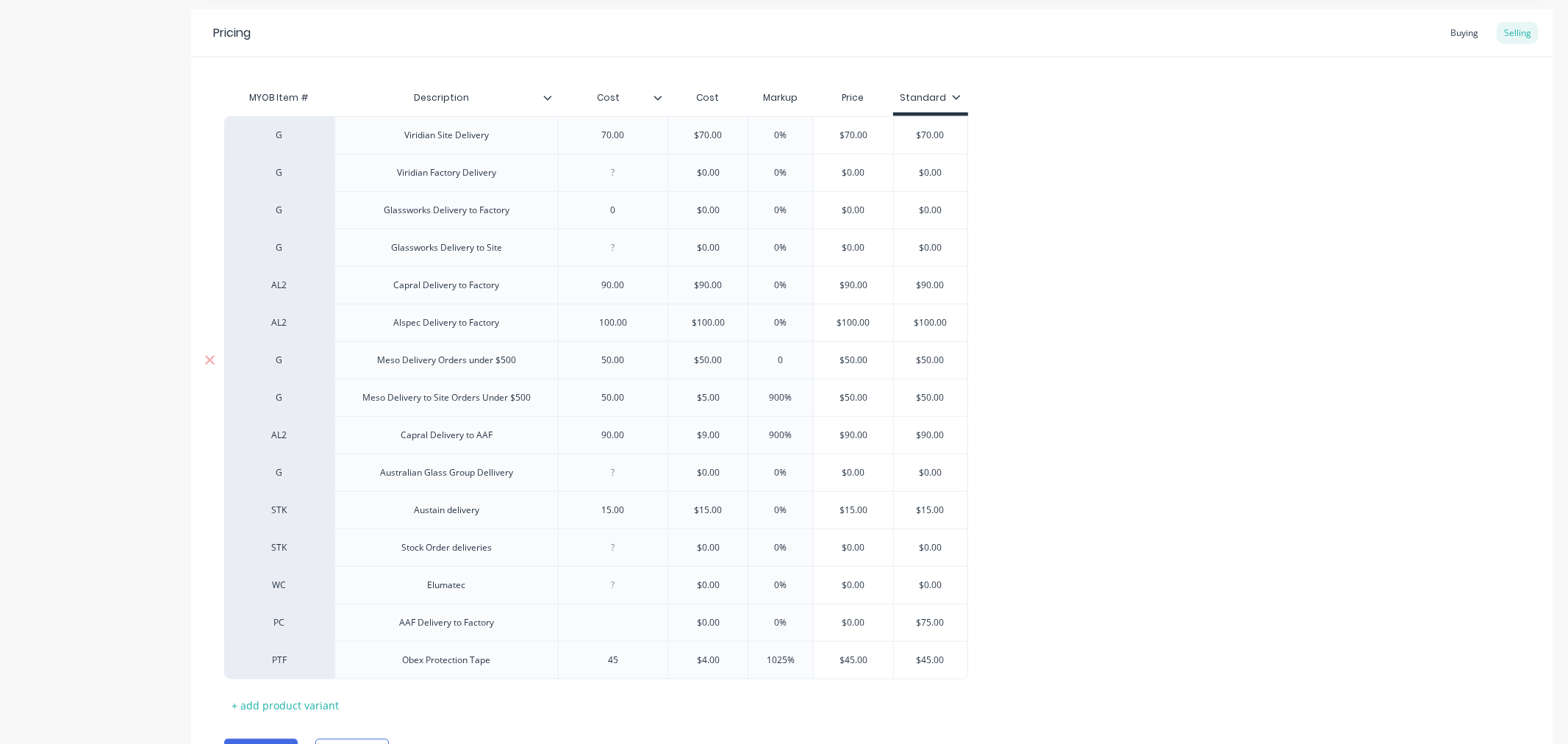
type input "0"
type input "$50.00"
drag, startPoint x: 692, startPoint y: 401, endPoint x: 726, endPoint y: 400, distance: 34.0
click at [726, 400] on input "$5.00" at bounding box center [709, 397] width 80 height 13
type input "50.00"
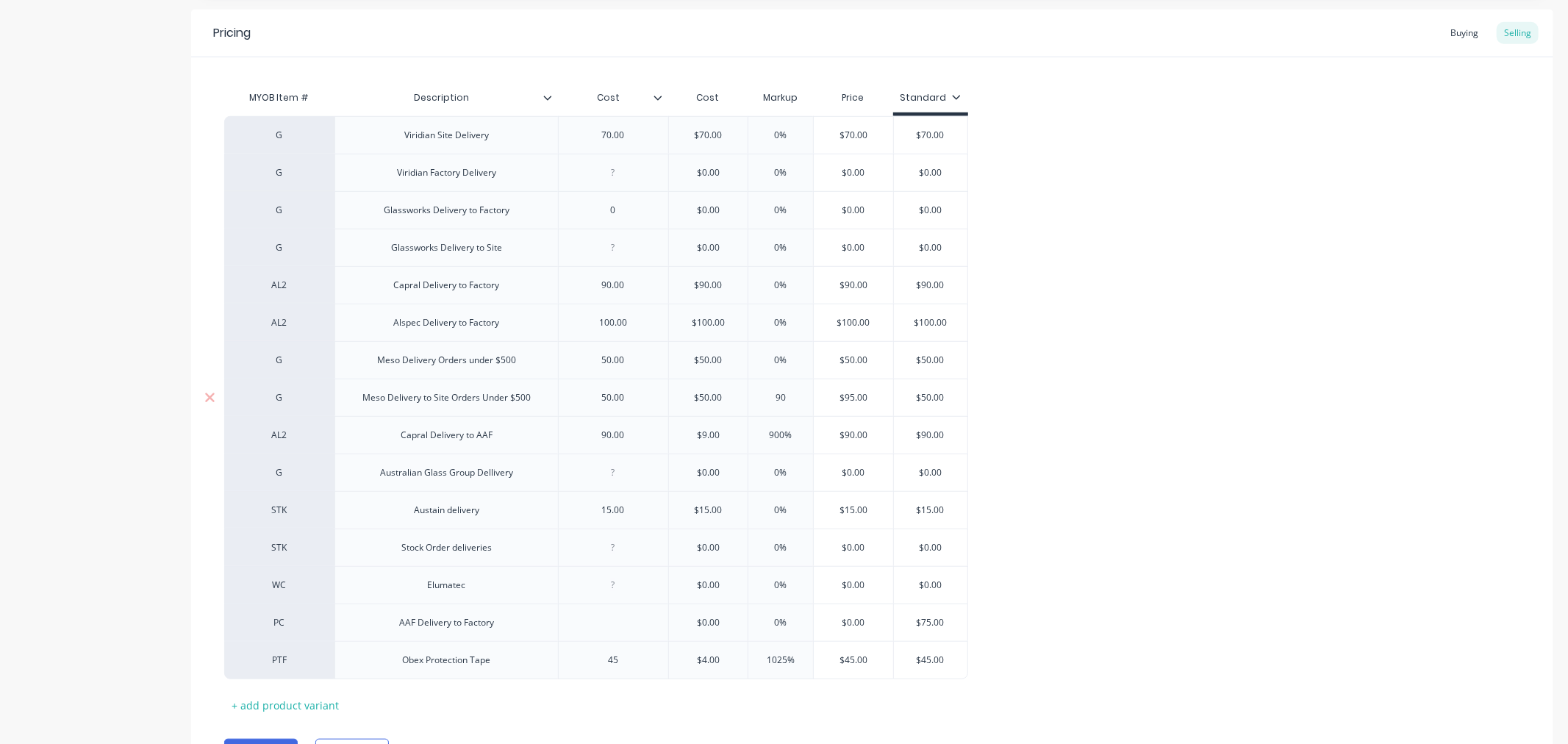
type input "9"
type input "0"
type input "$50.00"
click at [702, 437] on input "$9.00" at bounding box center [709, 435] width 80 height 13
type input "$90.00"
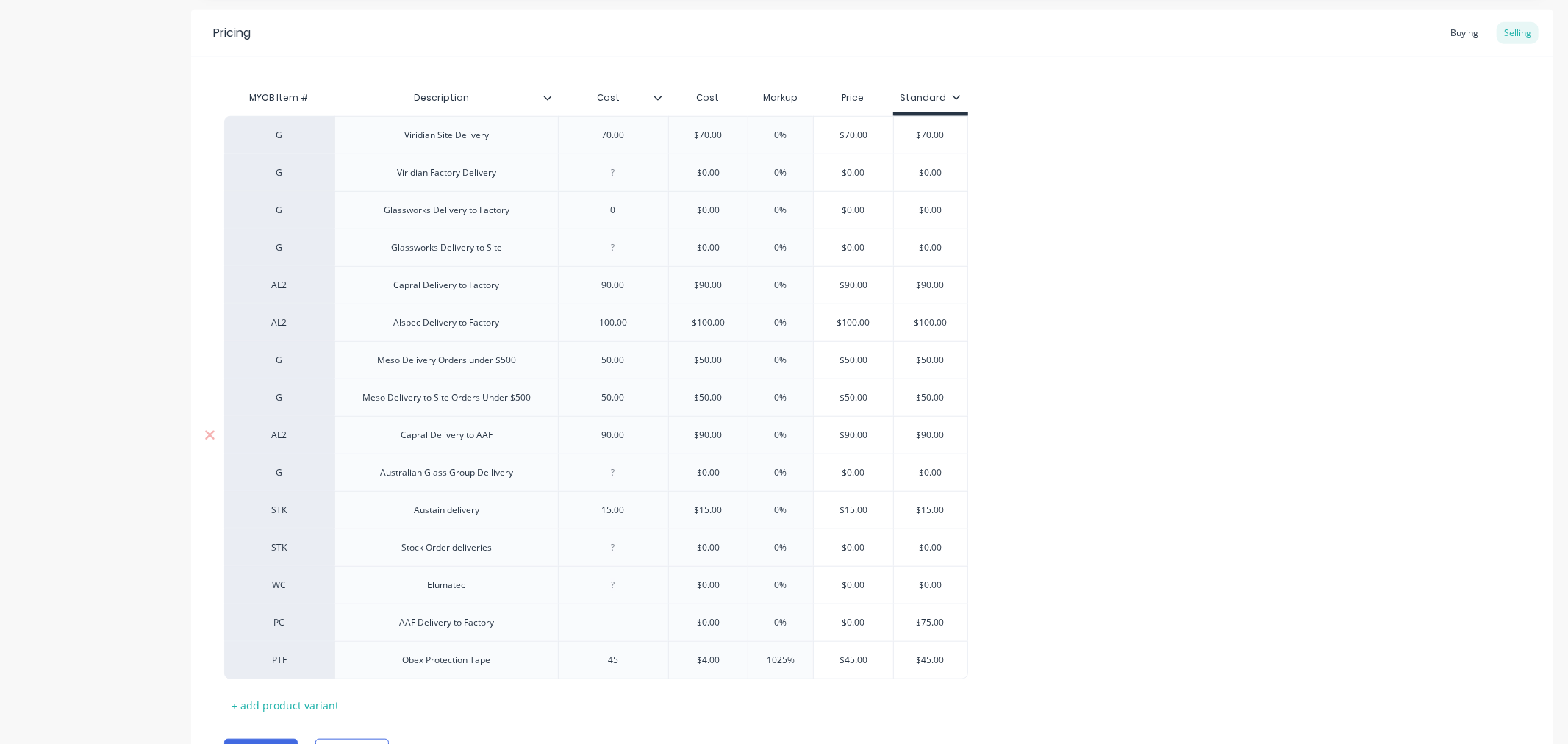
type input "0%"
type input "$90.00"
click at [706, 663] on input "$4.00" at bounding box center [709, 660] width 80 height 13
type input "$45.00"
type input "1"
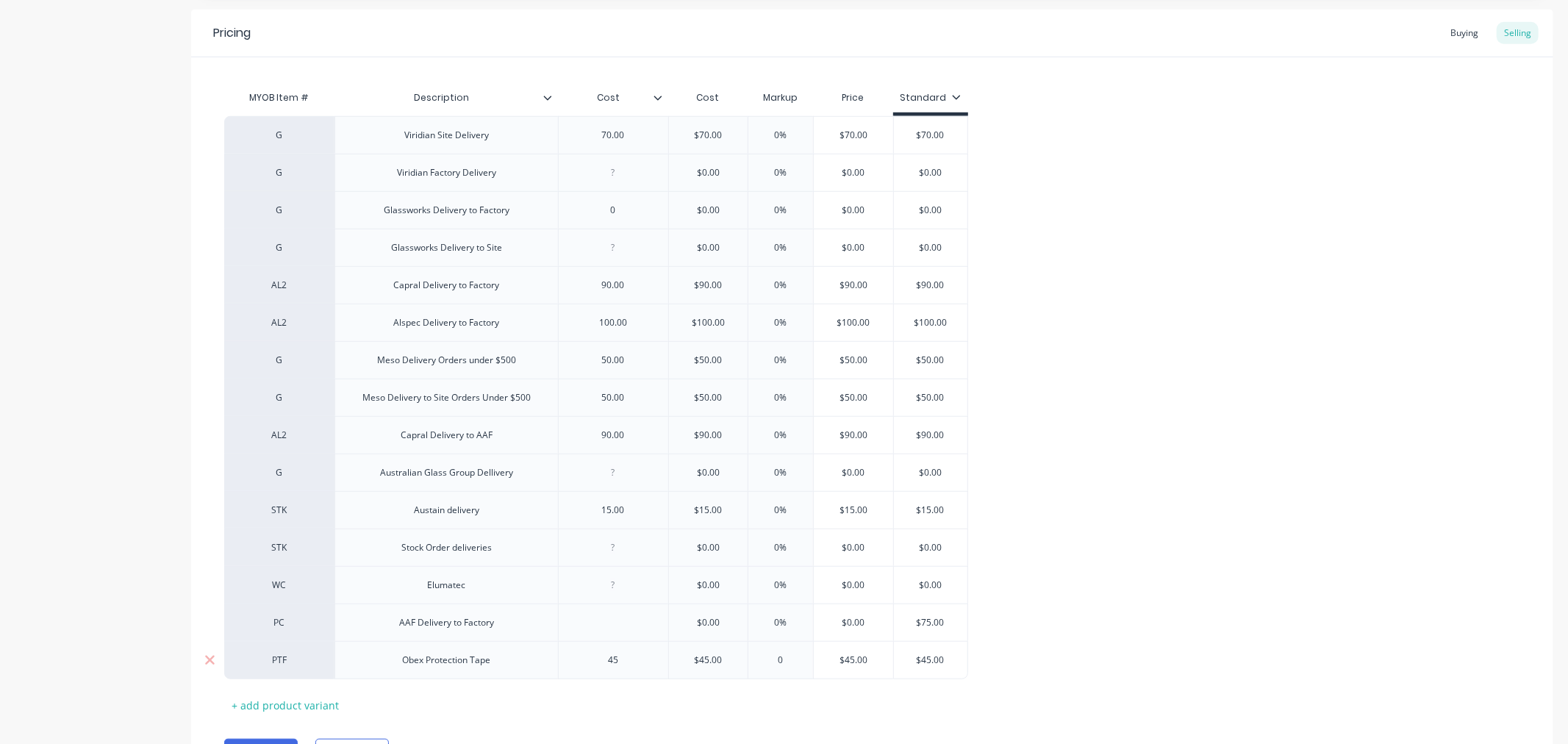
type input "0"
type input "$45.00"
click at [730, 99] on div "Cost" at bounding box center [708, 98] width 80 height 29
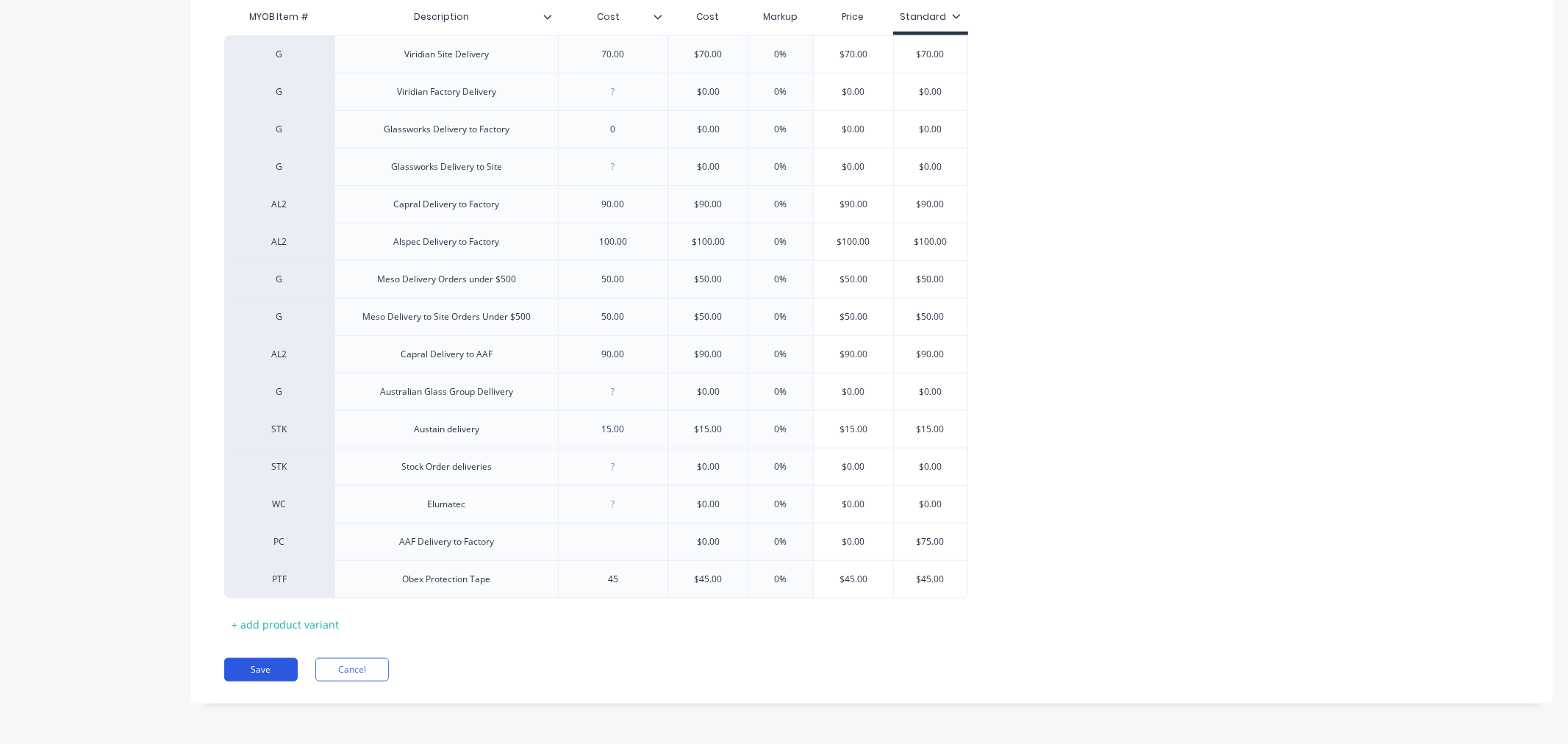
click at [270, 671] on button "Save" at bounding box center [260, 669] width 73 height 23
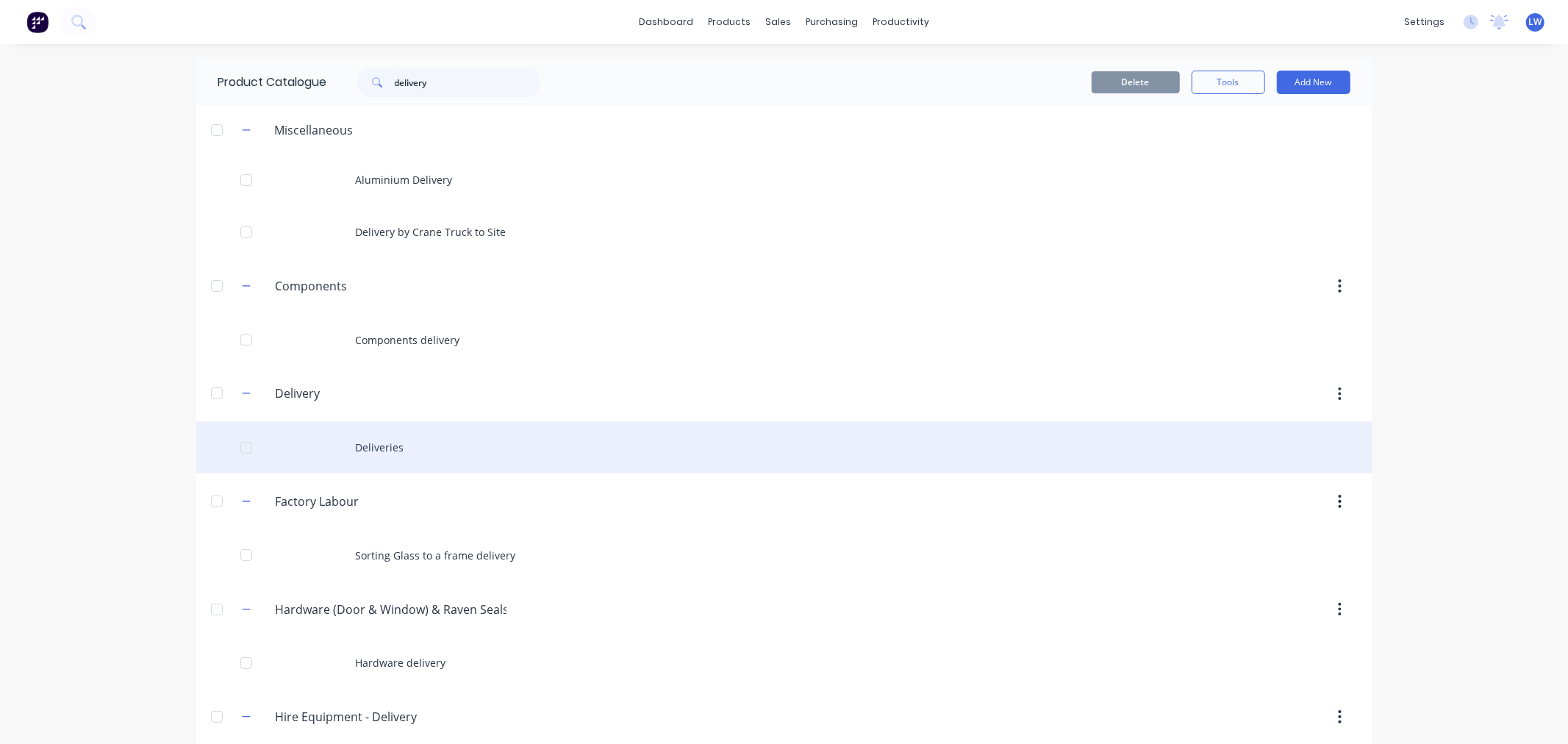
click at [382, 447] on div "Deliveries" at bounding box center [784, 447] width 1176 height 52
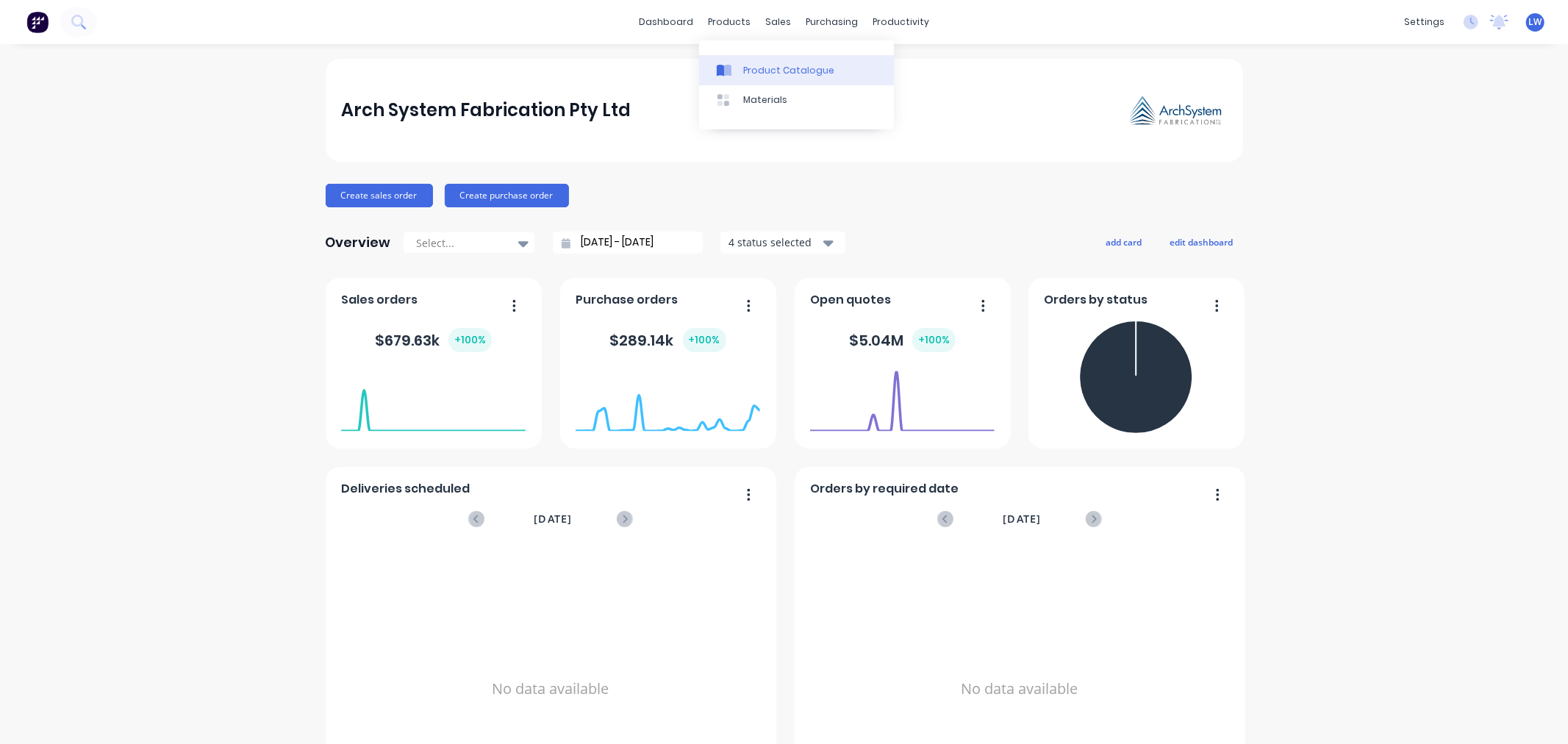
click at [723, 68] on icon at bounding box center [720, 70] width 7 height 12
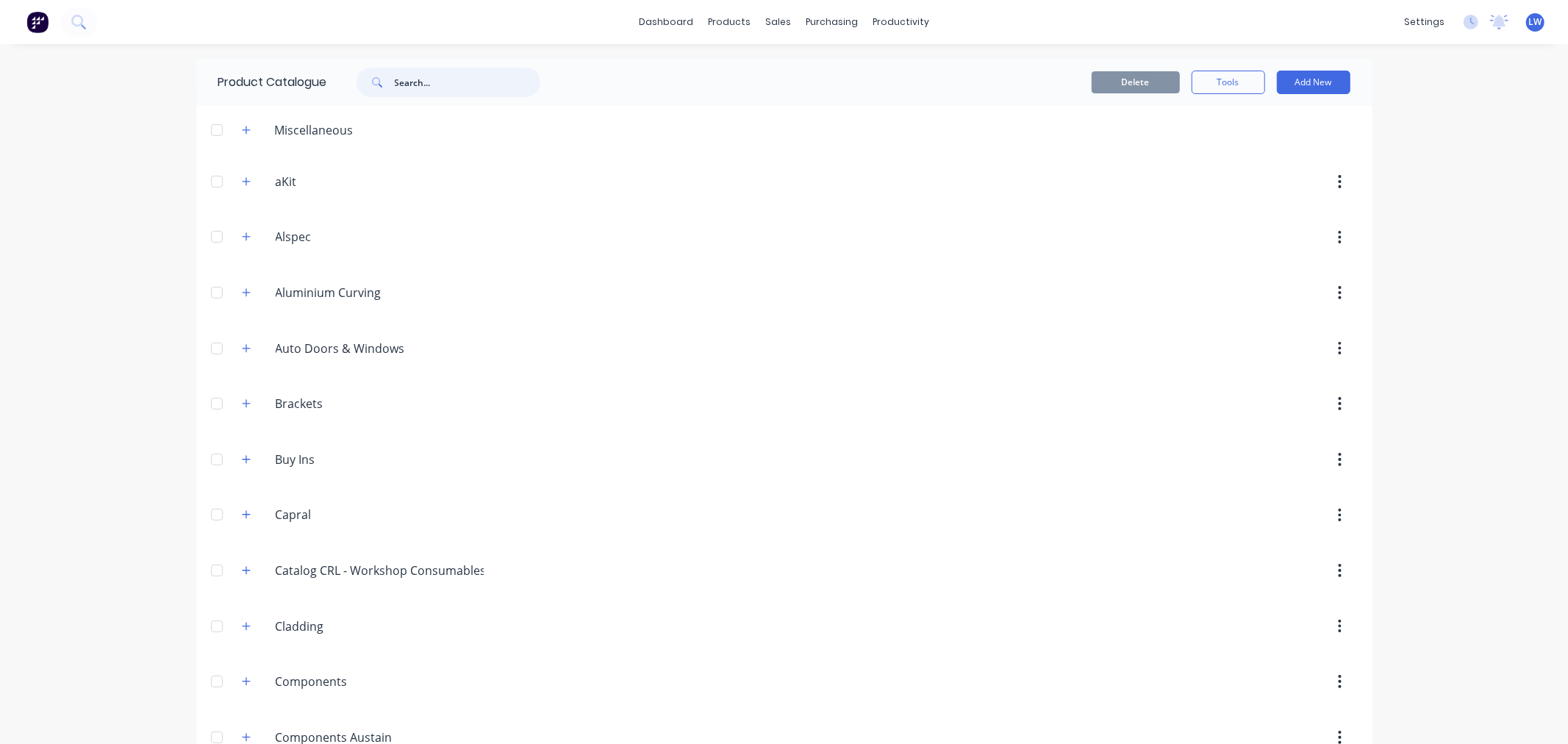
click at [395, 79] on input "text" at bounding box center [468, 82] width 146 height 29
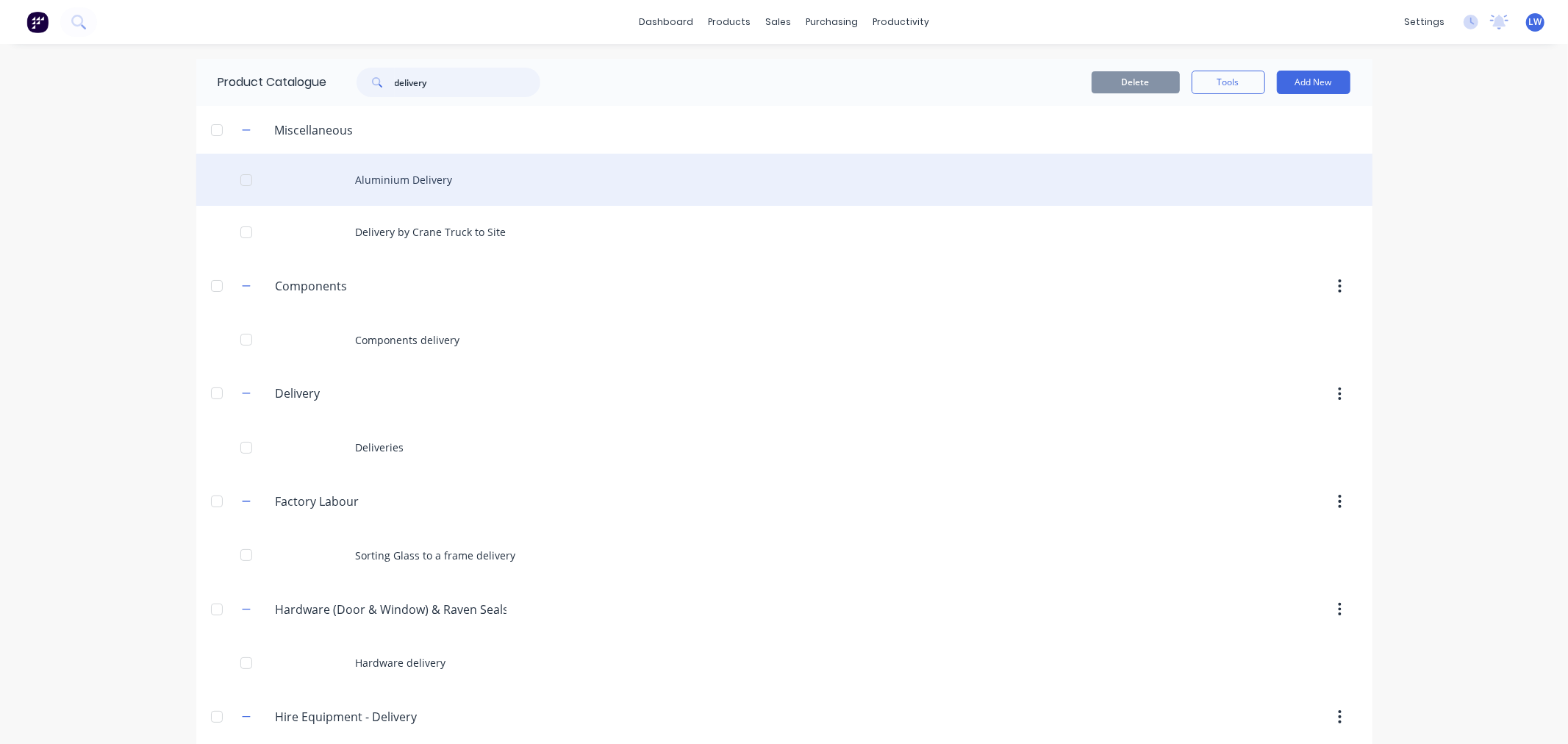
type input "delivery"
click at [401, 177] on div "Aluminium Delivery" at bounding box center [784, 180] width 1176 height 52
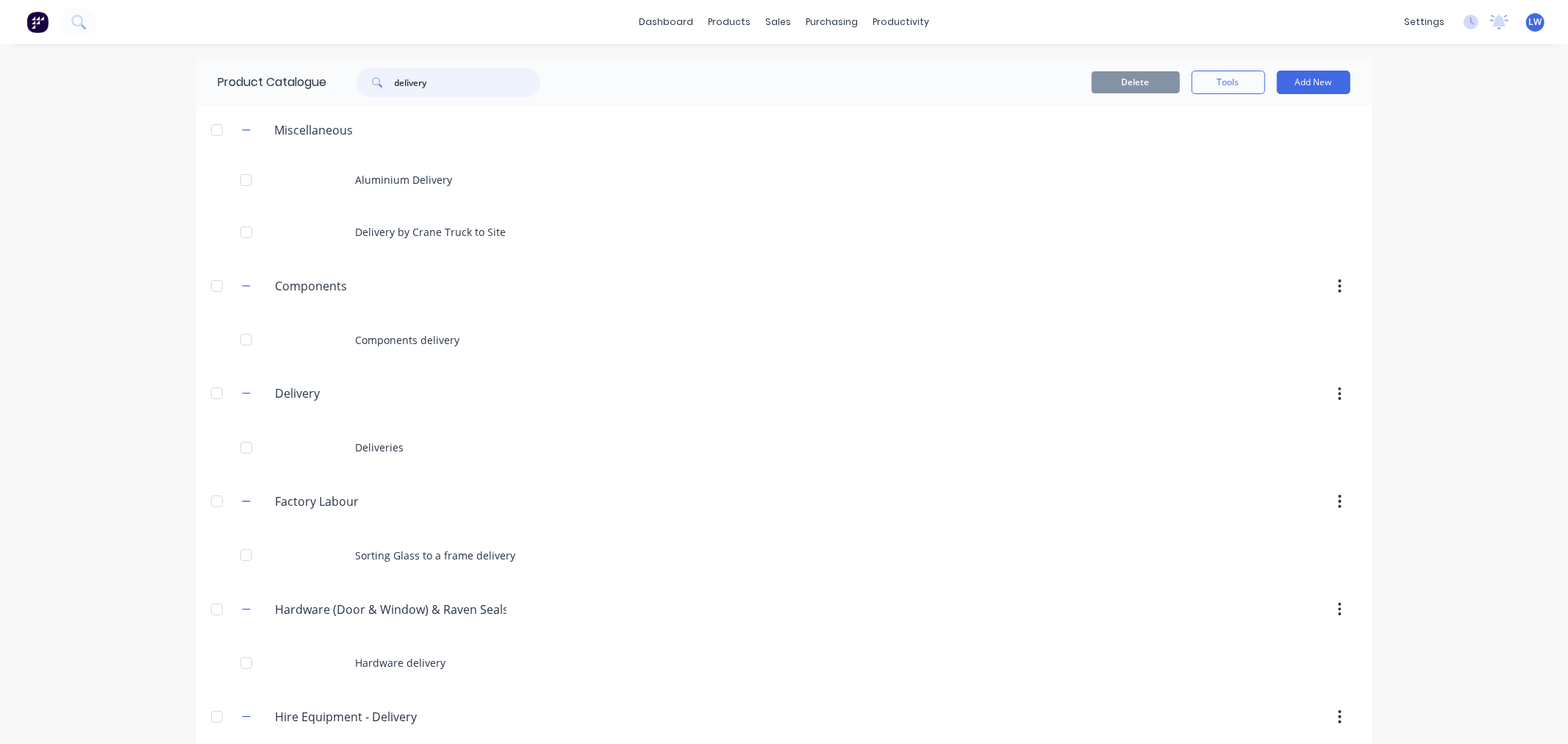
drag, startPoint x: 428, startPoint y: 87, endPoint x: 376, endPoint y: 83, distance: 52.2
click at [376, 83] on div "delivery" at bounding box center [448, 82] width 184 height 29
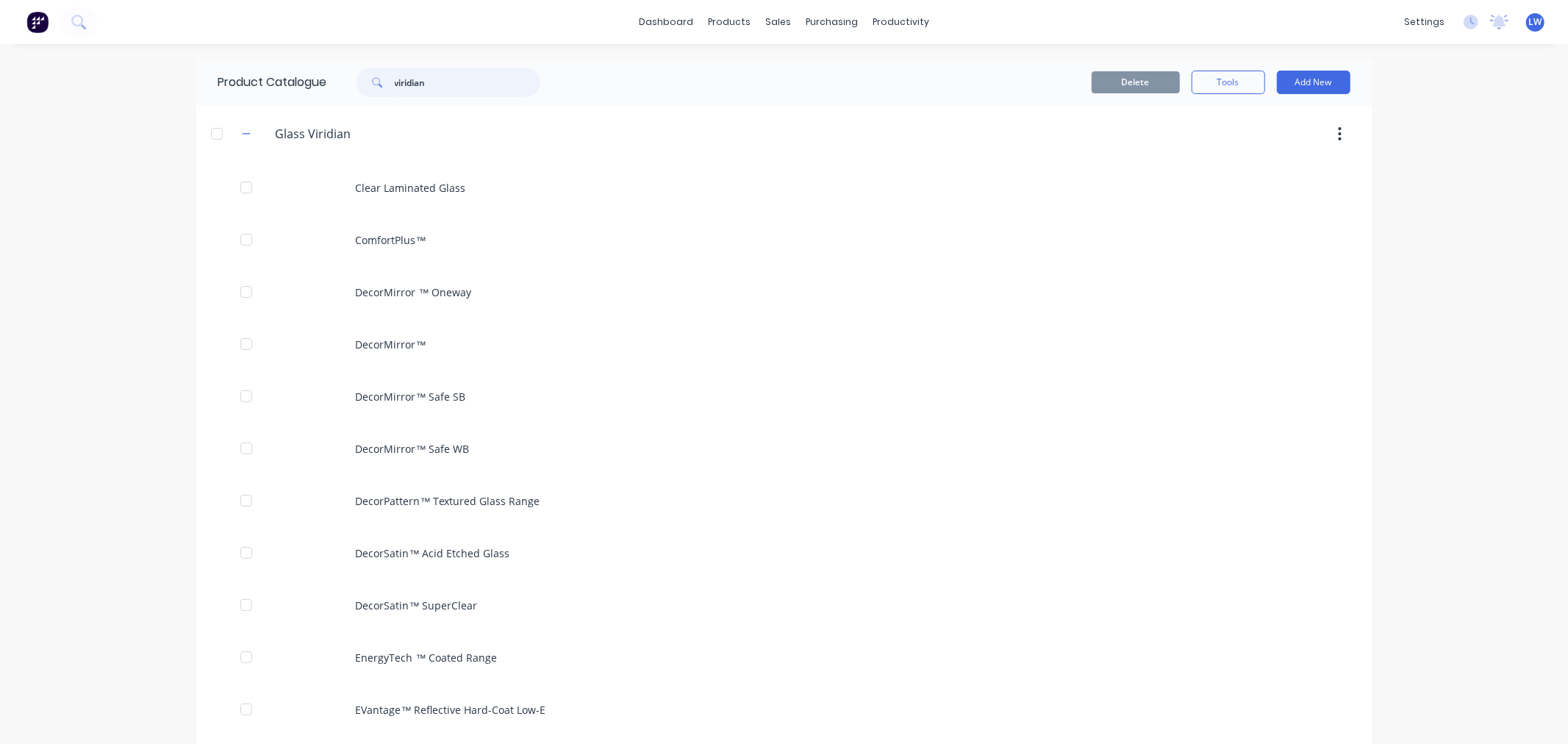
drag, startPoint x: 464, startPoint y: 80, endPoint x: 347, endPoint y: 86, distance: 117.2
click at [347, 86] on div "viridian" at bounding box center [441, 82] width 198 height 29
type input "glasswork"
click at [681, 24] on link "dashboard" at bounding box center [666, 22] width 69 height 22
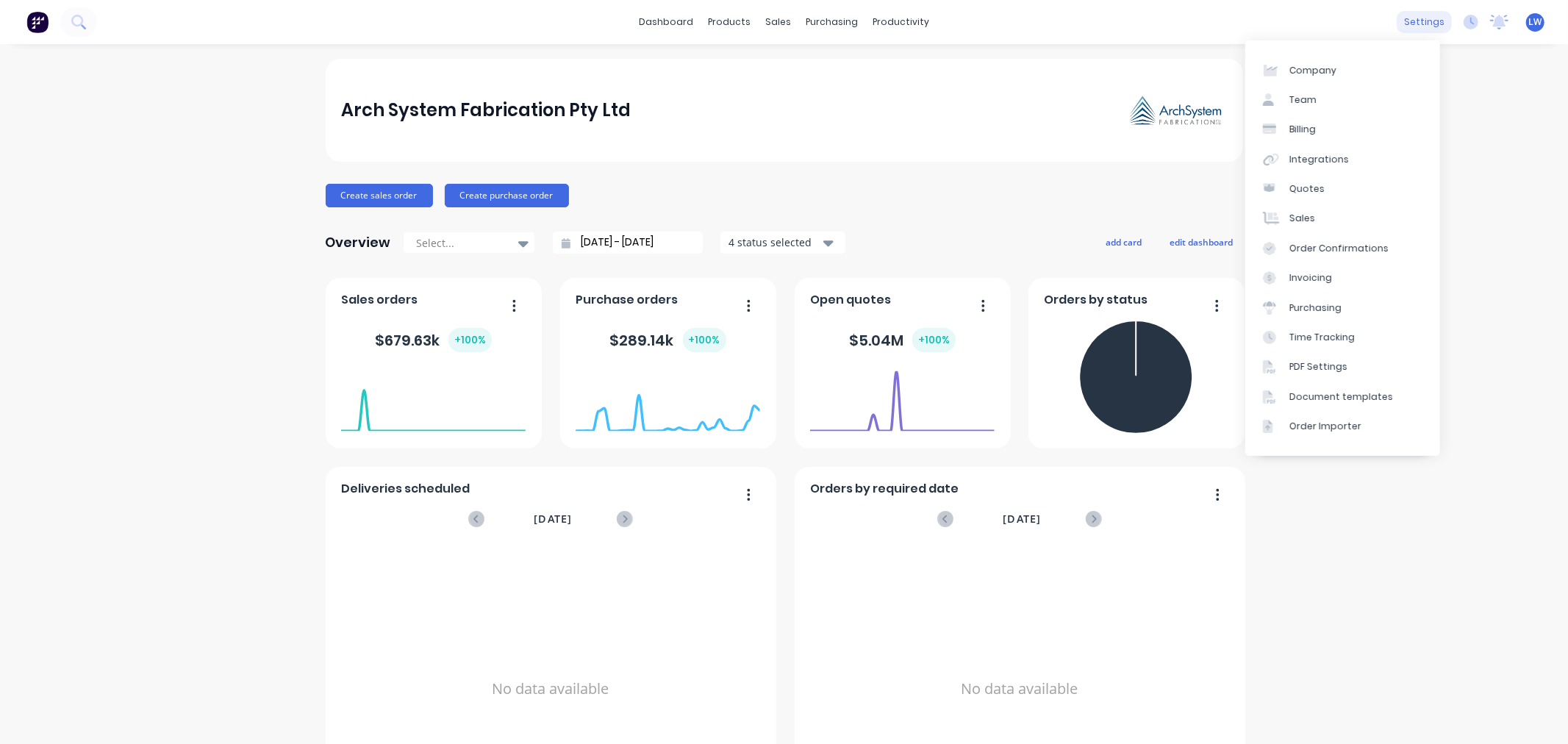
click at [1408, 19] on div "settings" at bounding box center [1425, 22] width 55 height 22
click at [1316, 151] on link "Integrations" at bounding box center [1343, 160] width 195 height 29
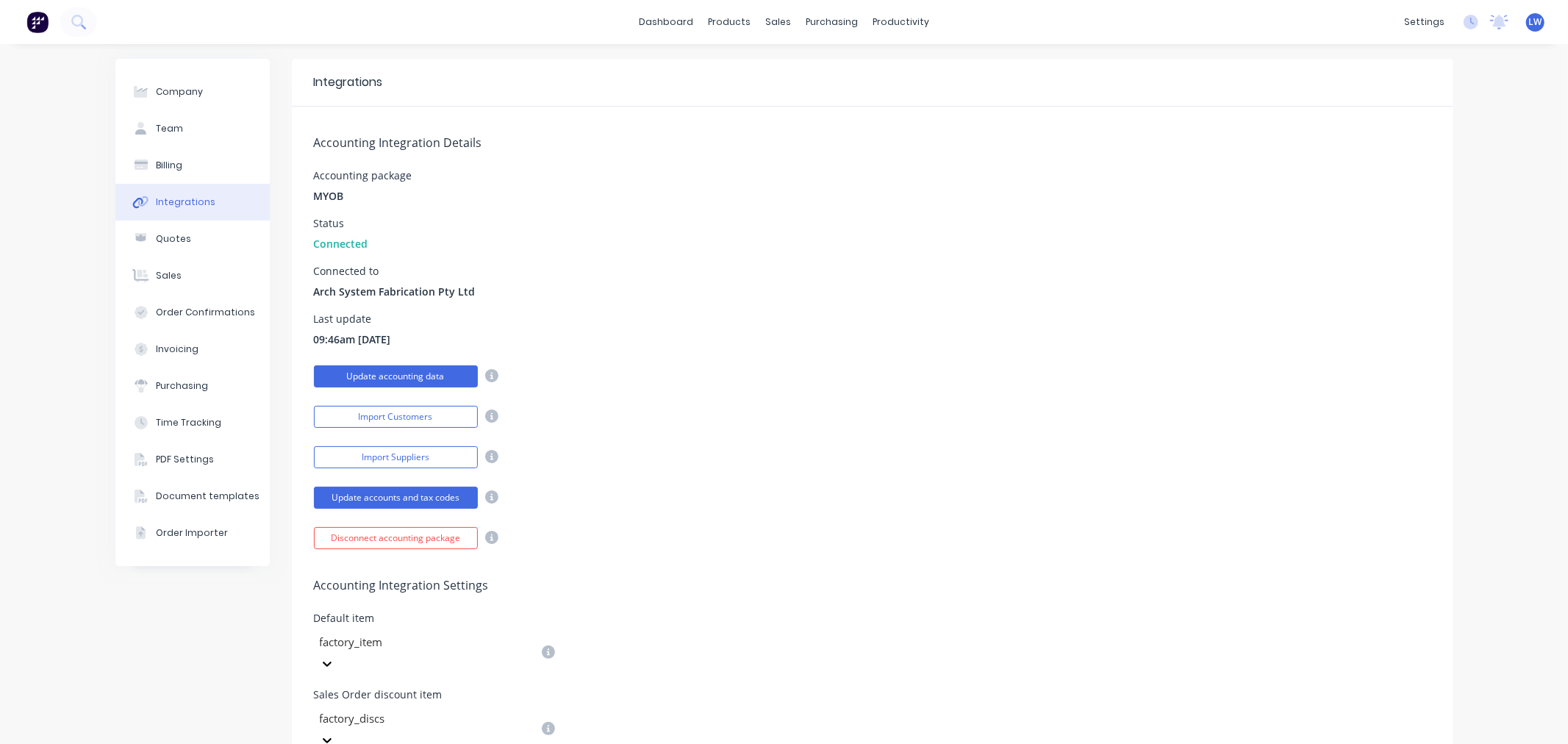
click at [388, 378] on button "Update accounting data" at bounding box center [395, 376] width 164 height 22
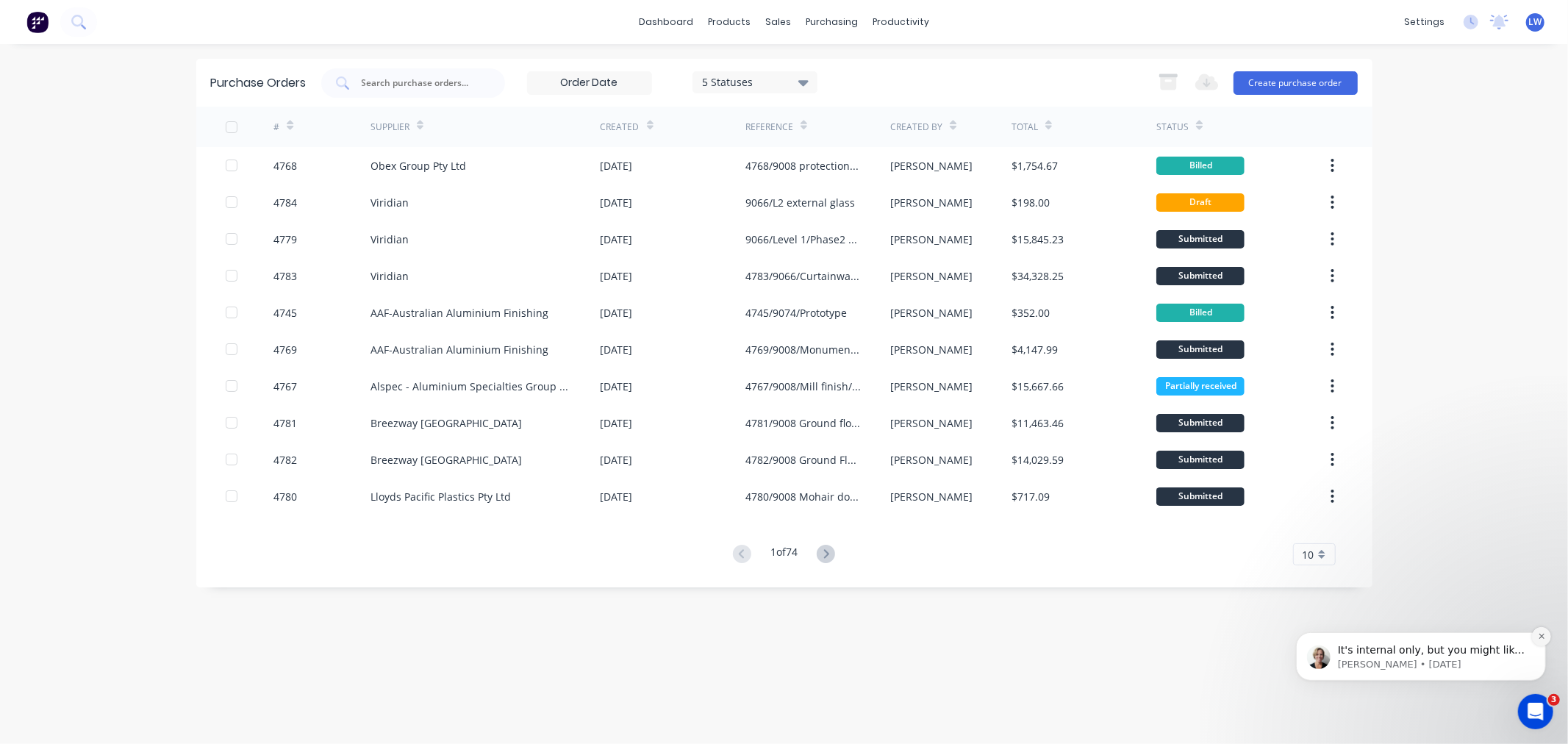
click at [1542, 631] on button "Dismiss notification" at bounding box center [1541, 636] width 19 height 19
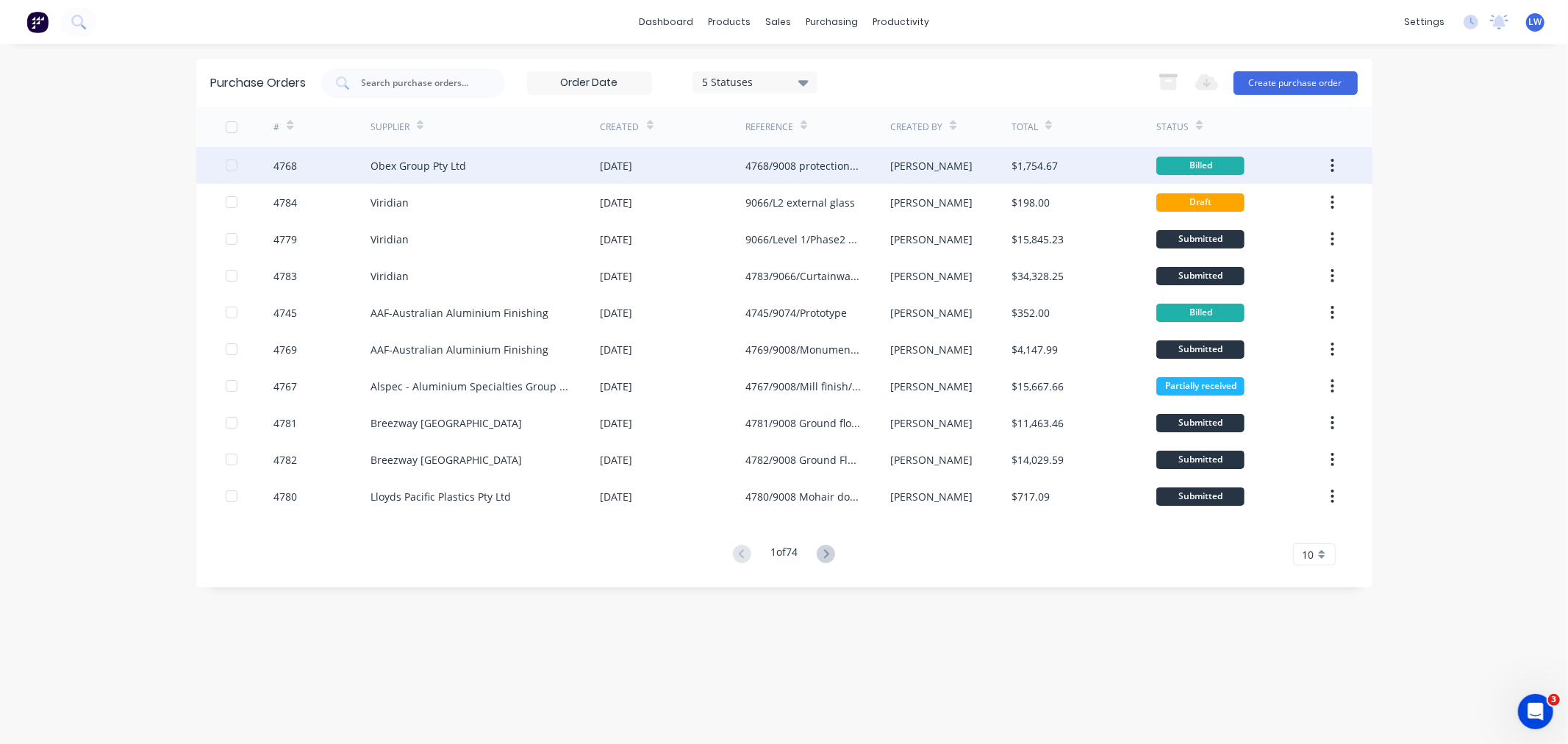
click at [633, 170] on div "[DATE]" at bounding box center [617, 165] width 32 height 15
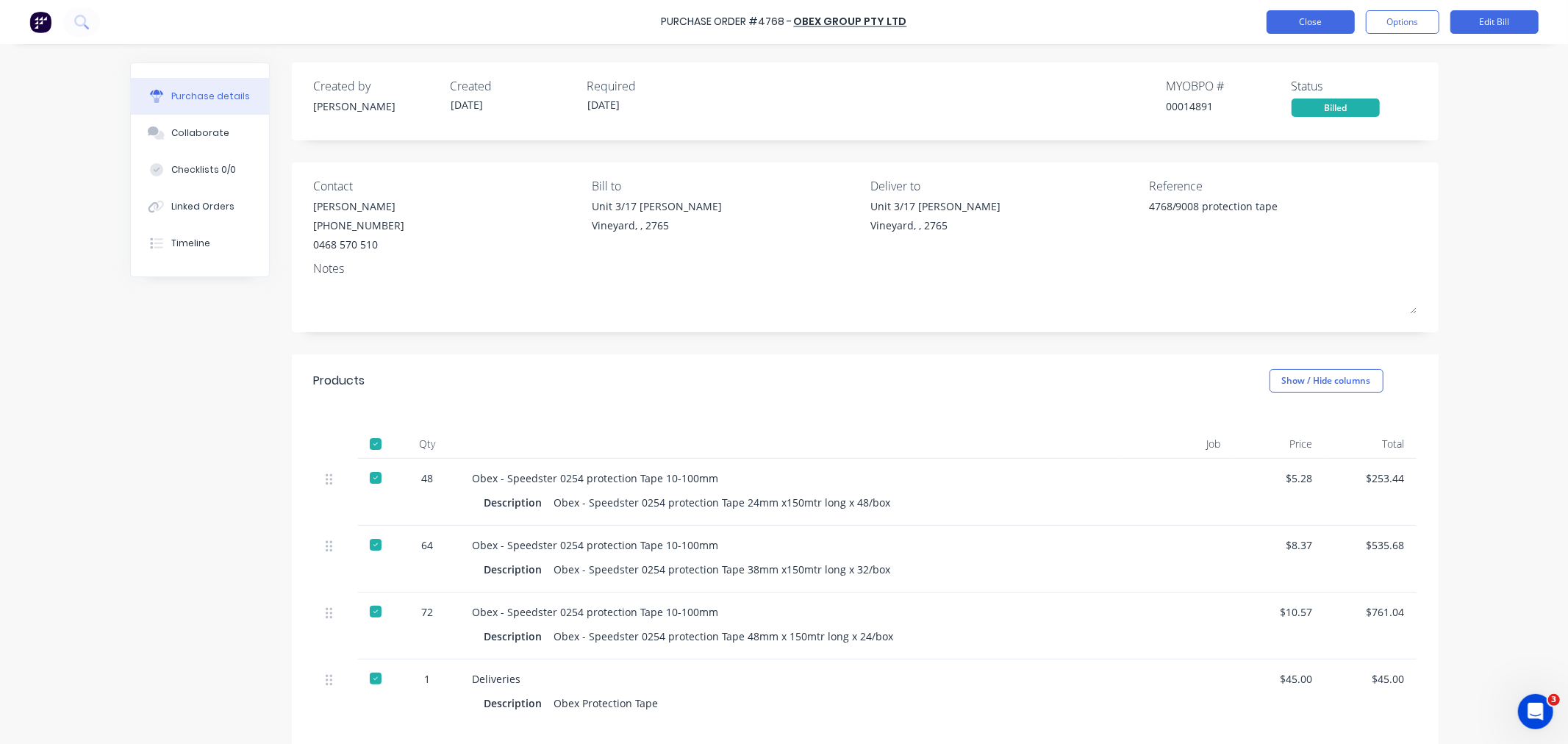
click at [1283, 25] on button "Close" at bounding box center [1310, 22] width 88 height 23
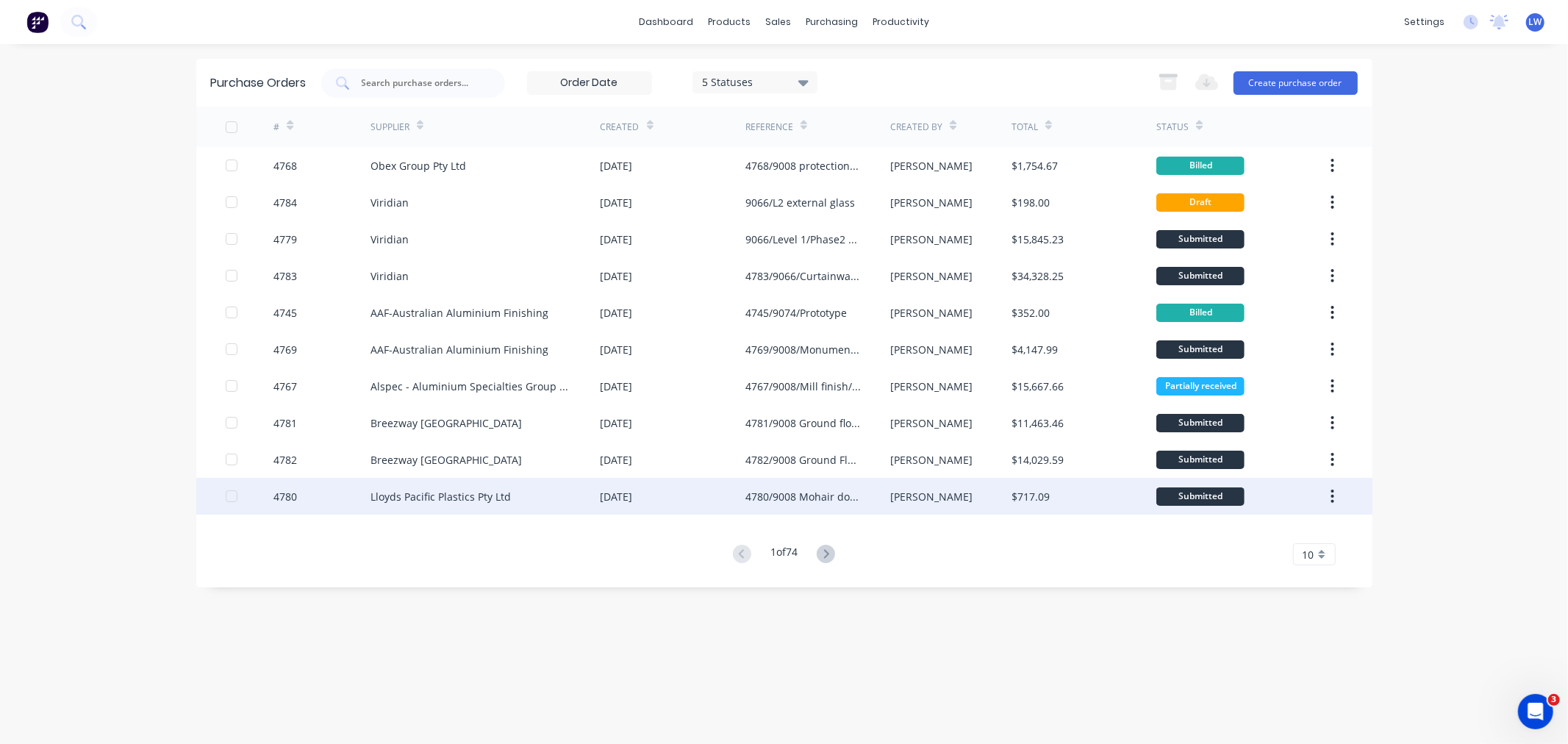
click at [789, 489] on div "4780/9008 Mohair door tracks" at bounding box center [803, 497] width 115 height 15
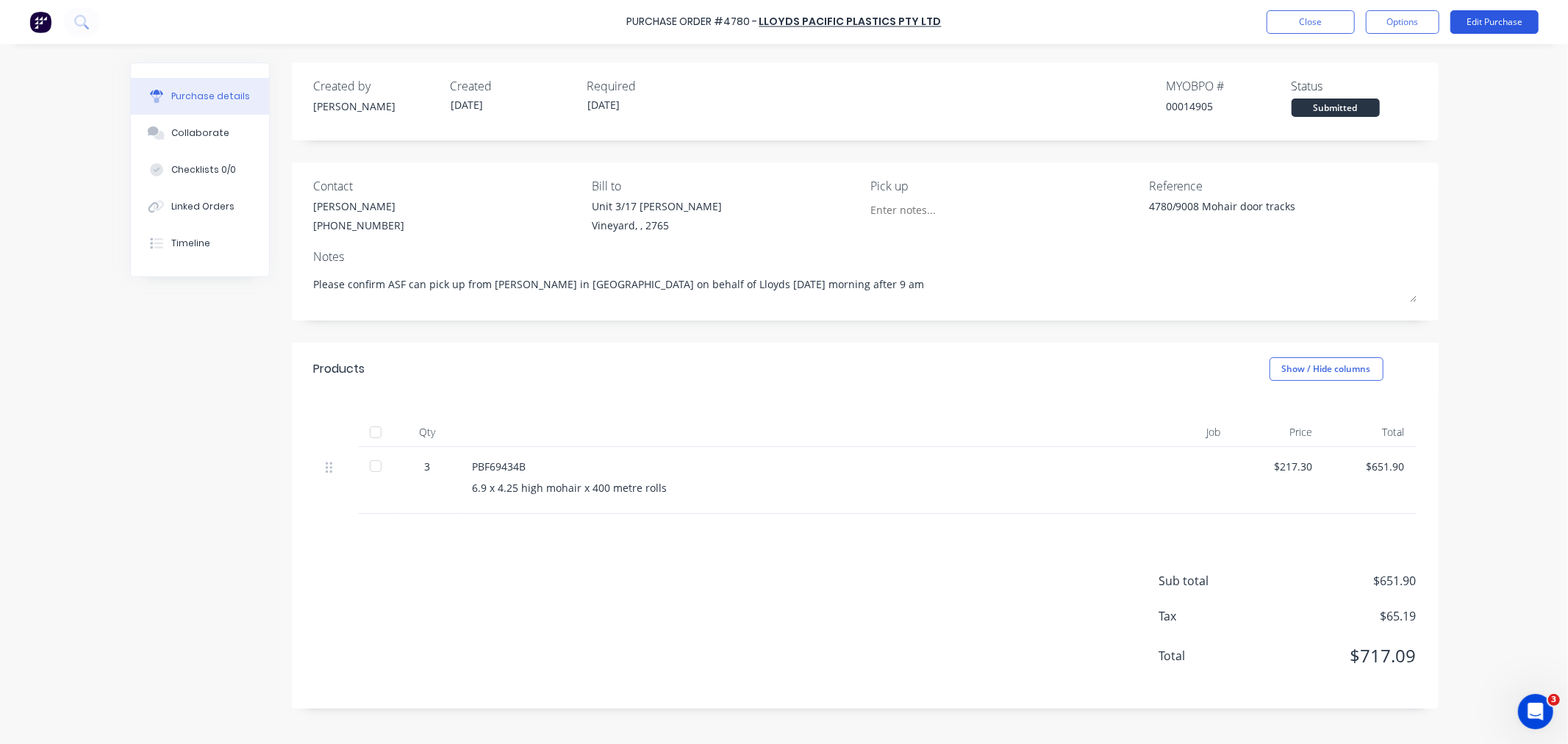
click at [1490, 21] on button "Edit Purchase" at bounding box center [1494, 22] width 88 height 23
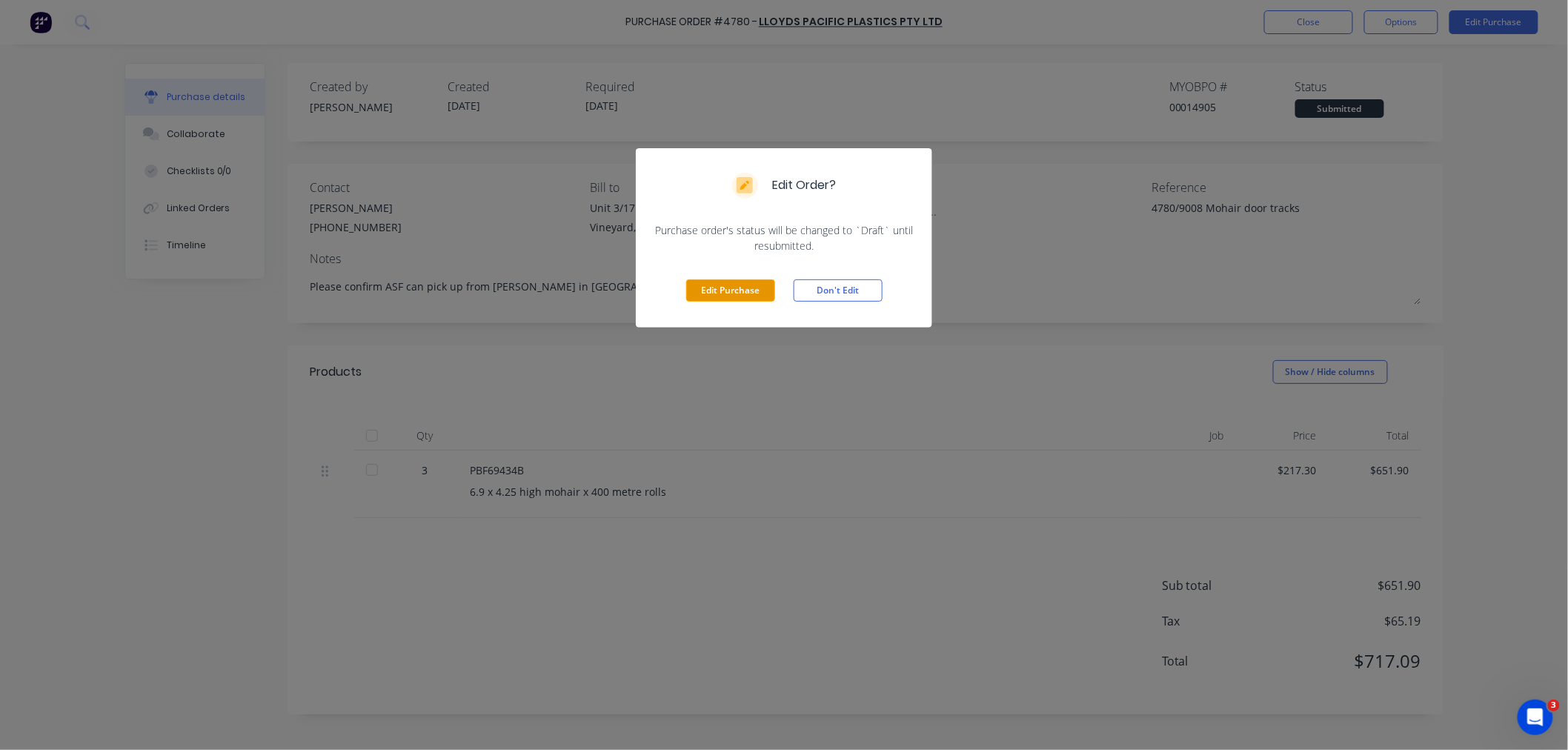
click at [724, 283] on button "Edit Purchase" at bounding box center [730, 290] width 89 height 22
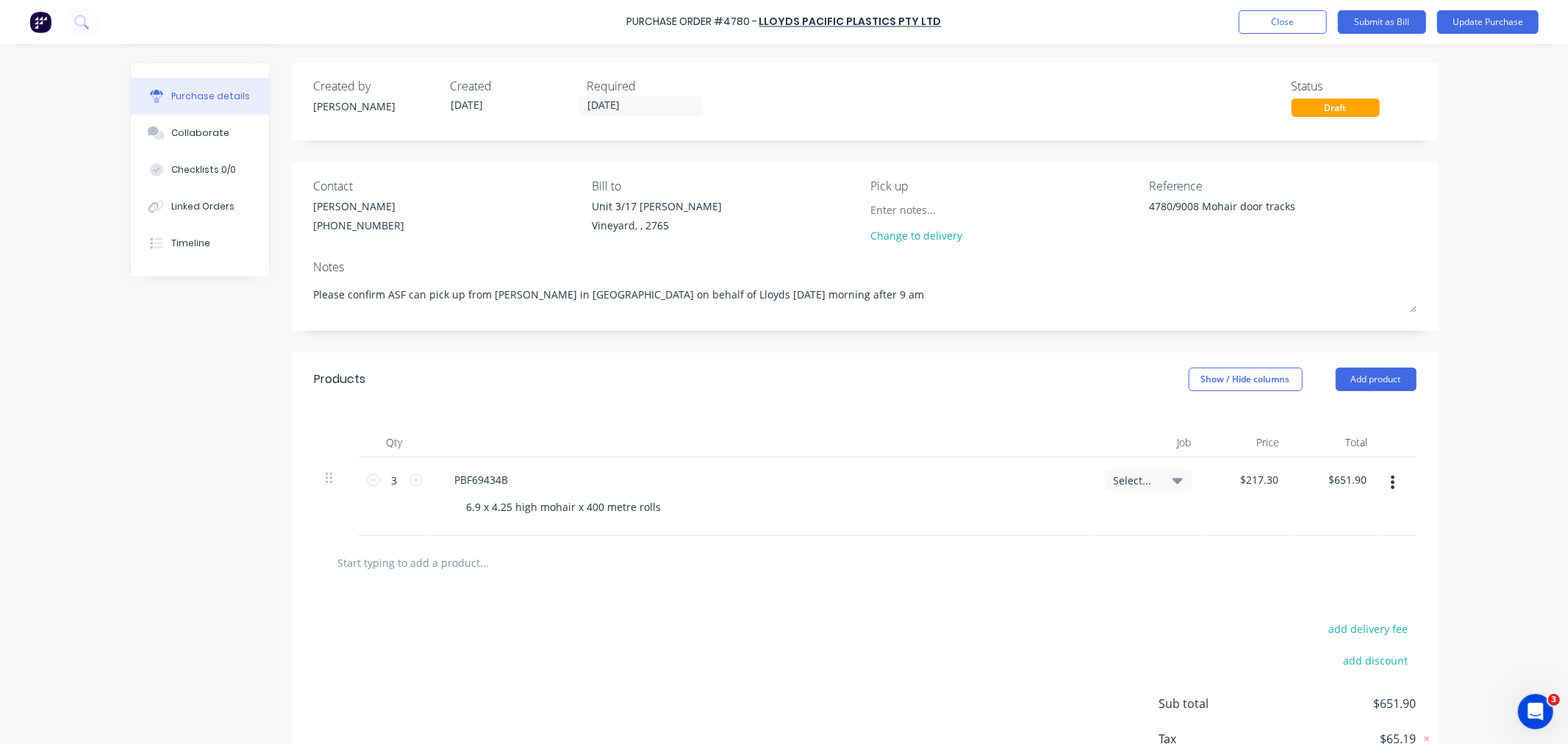
click at [406, 564] on input "text" at bounding box center [485, 562] width 294 height 29
type textarea "x"
type input "d"
type textarea "x"
type input "de"
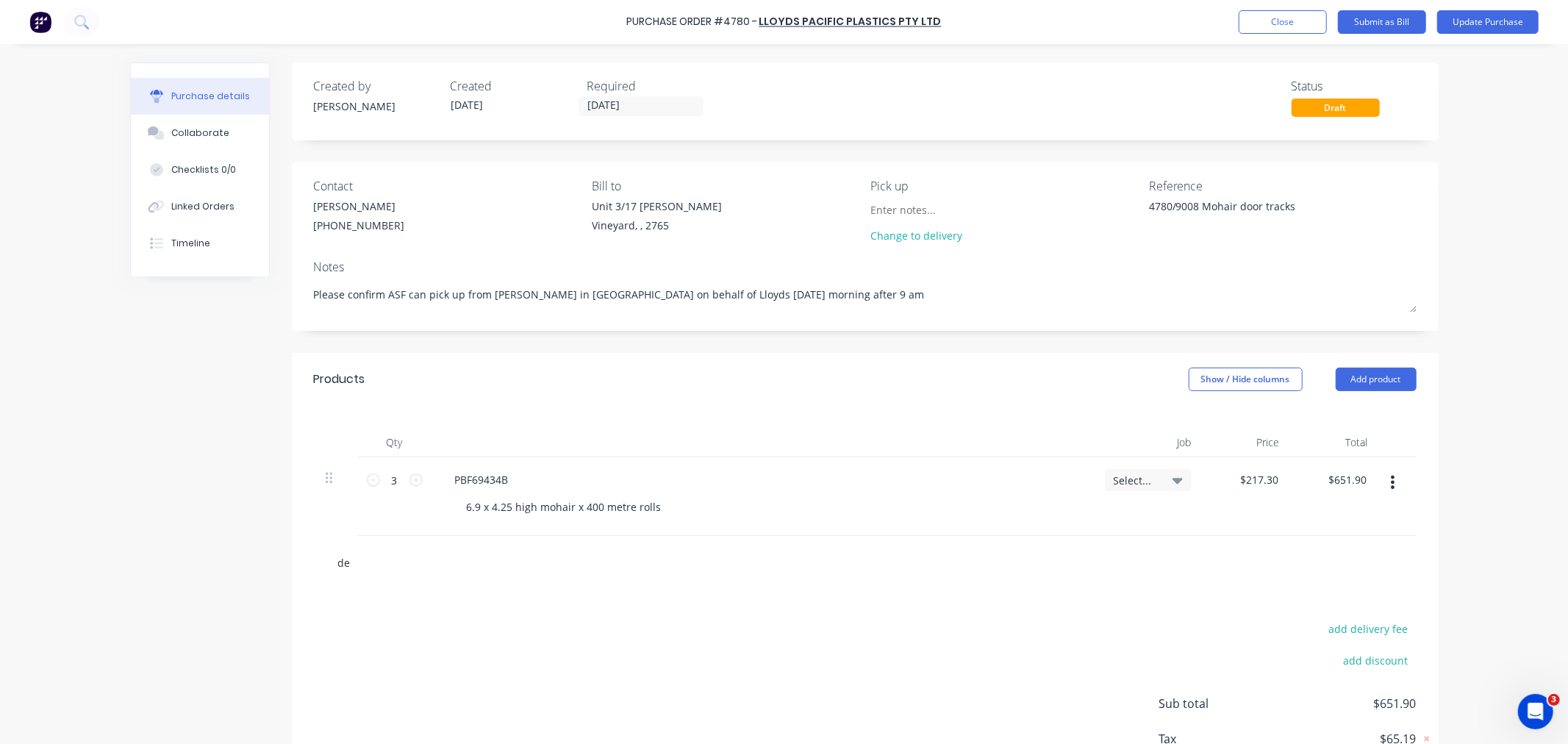
type textarea "x"
type input "del"
type textarea "x"
type input "deli"
type textarea "x"
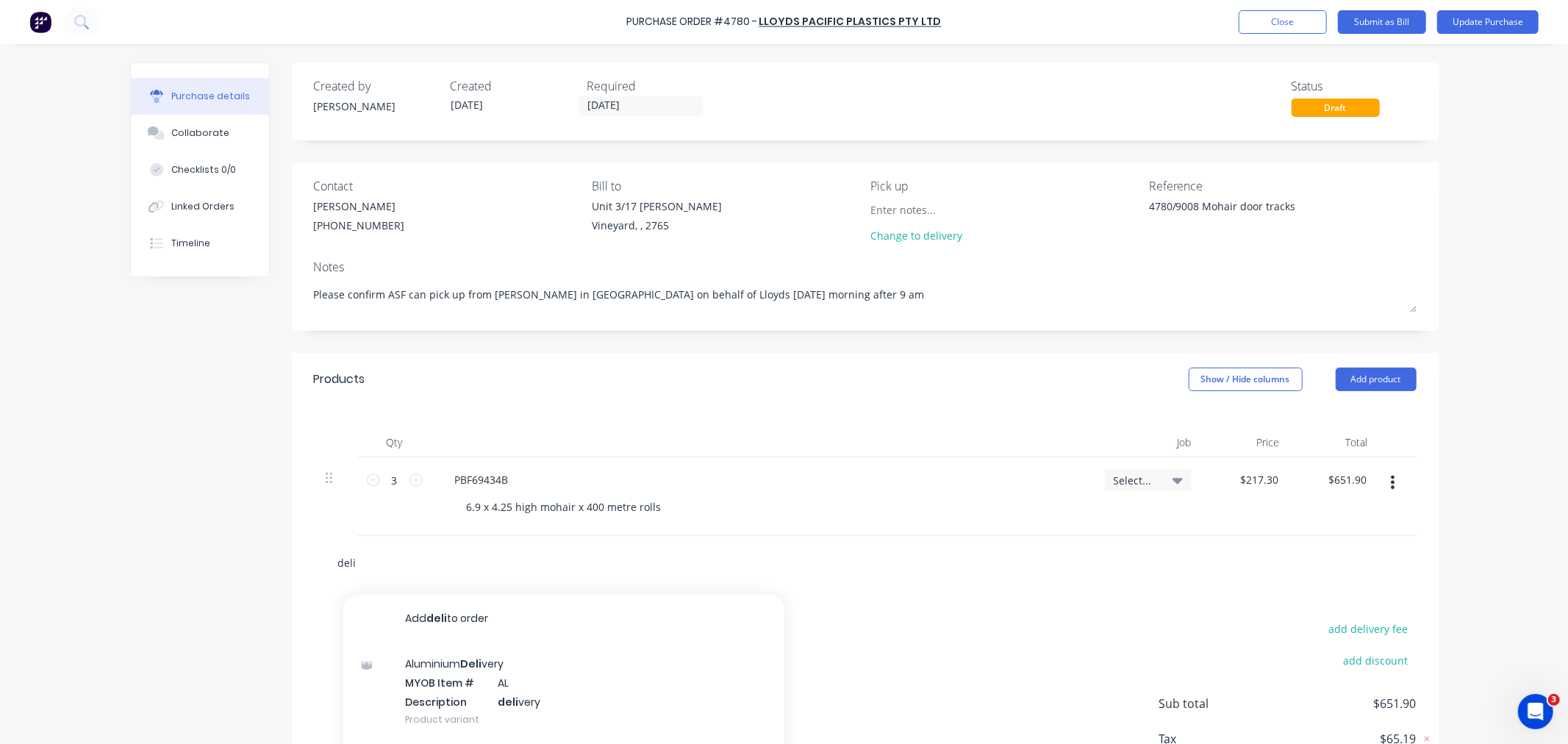
type input "deliv"
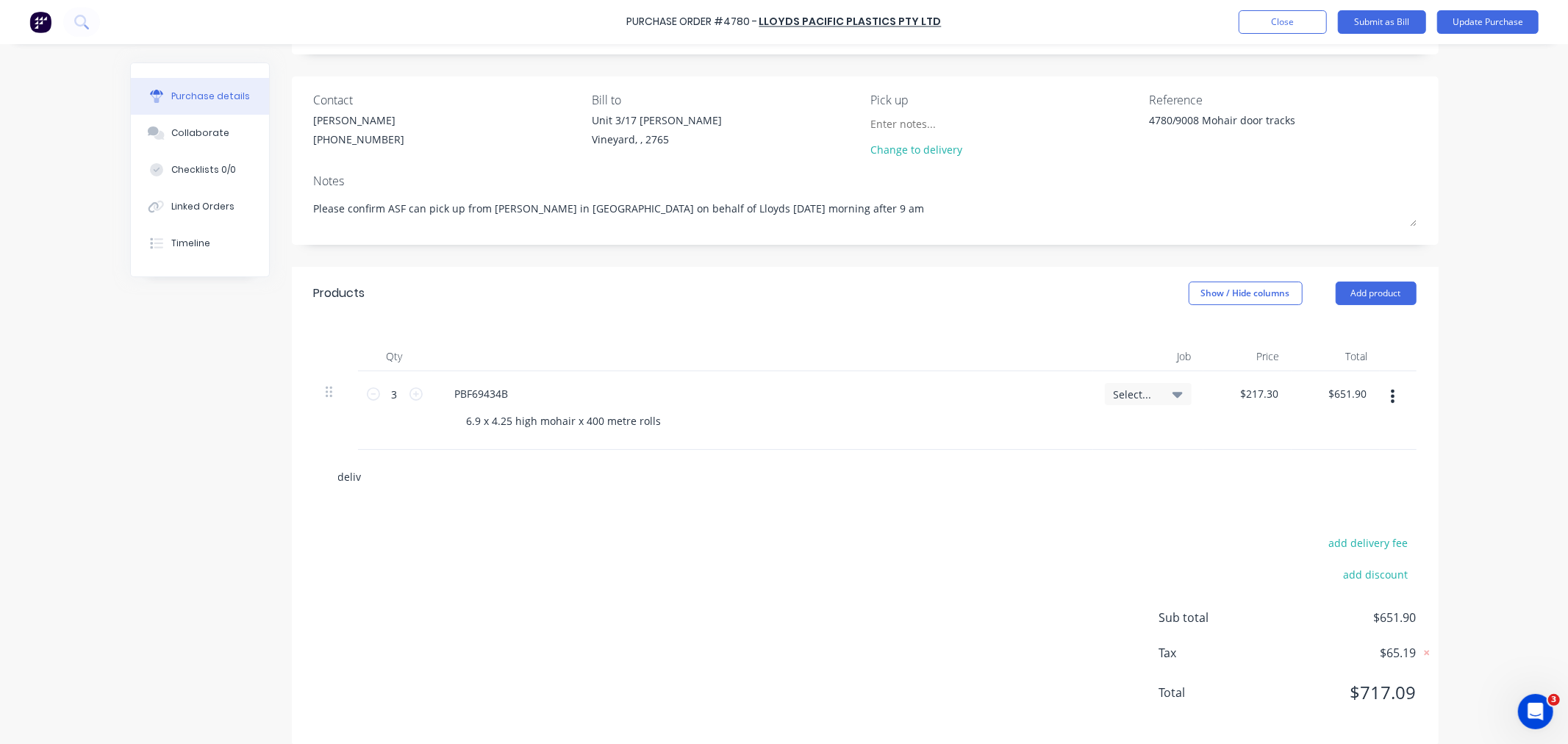
scroll to position [104, 0]
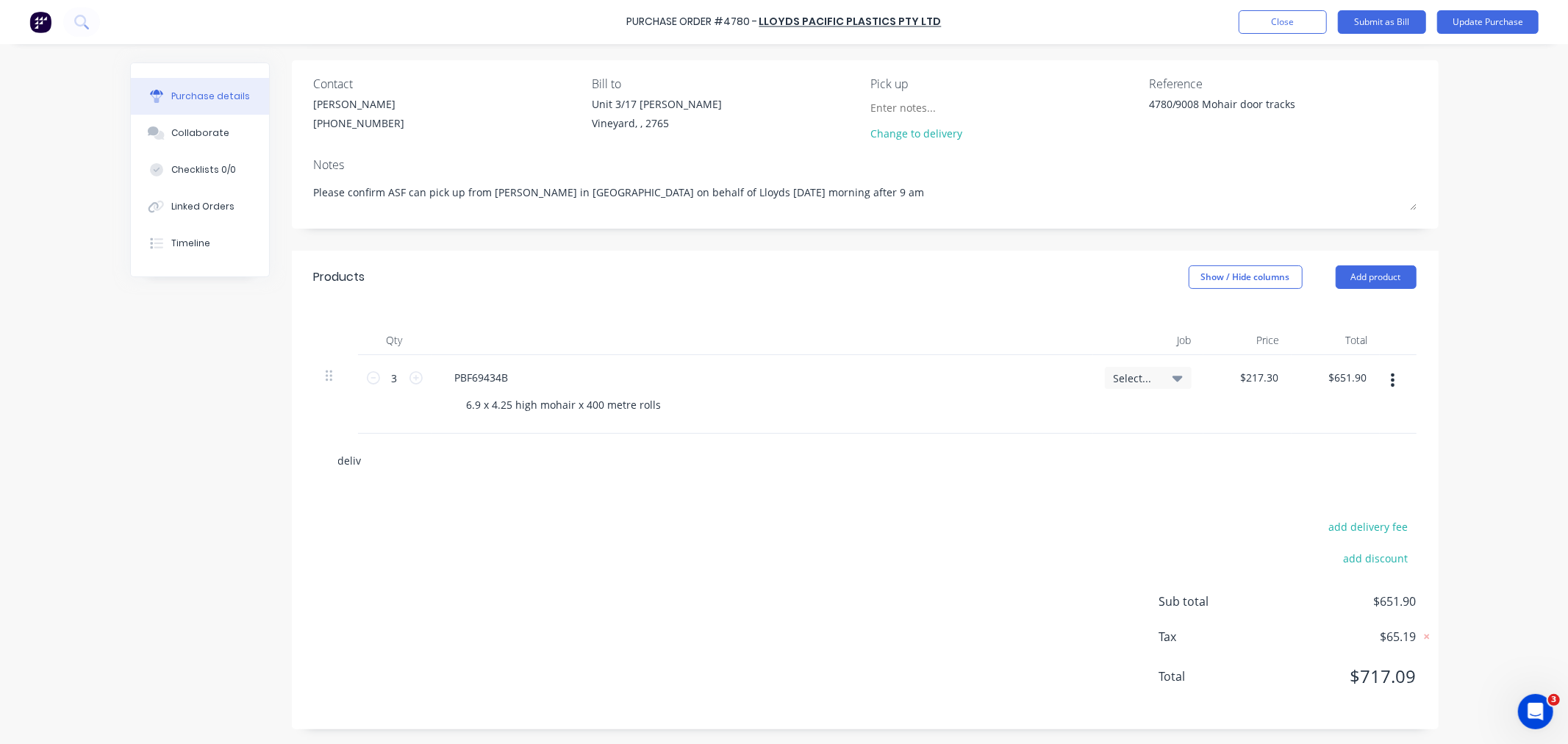
type textarea "x"
type input "delive"
type textarea "x"
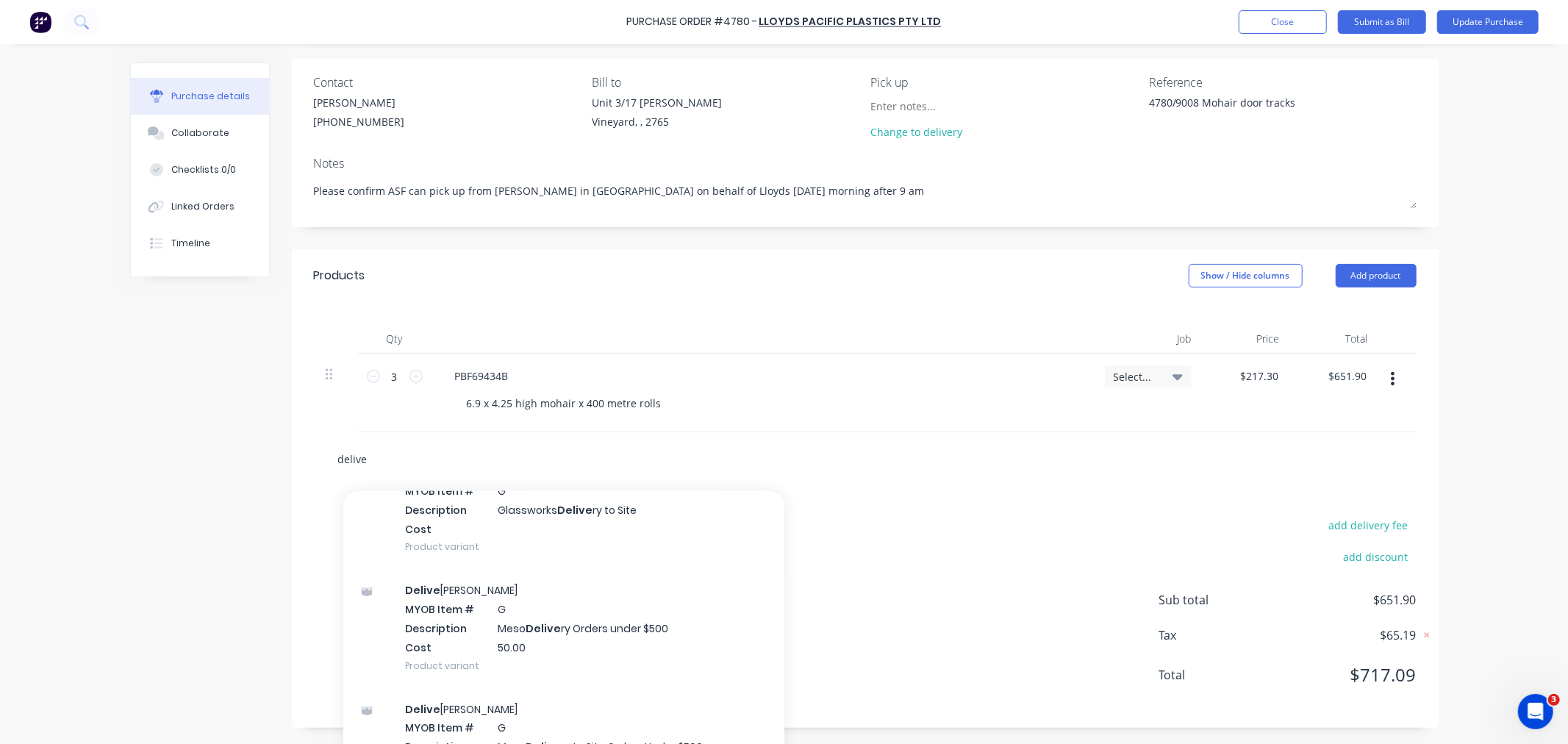
scroll to position [1634, 0]
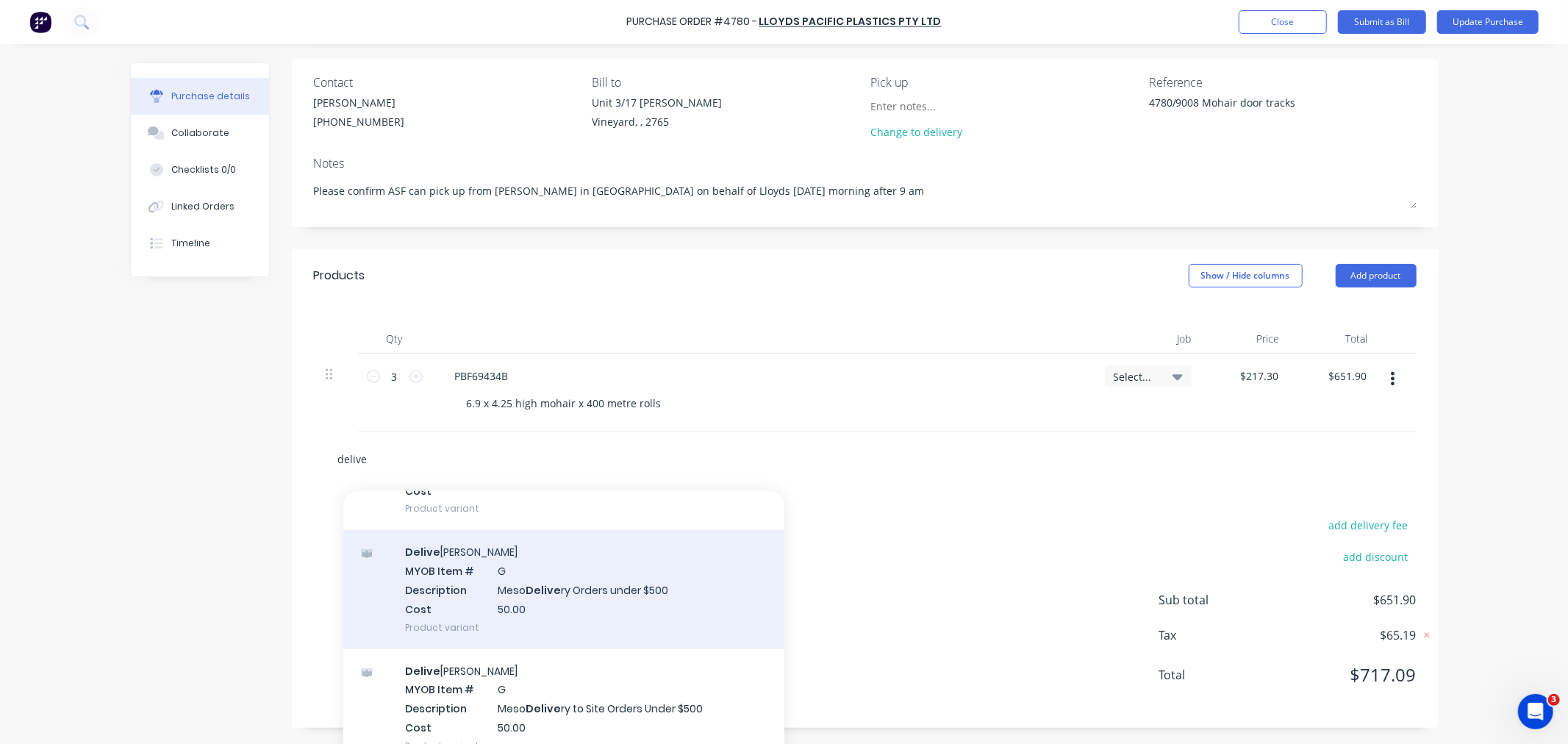
type input "delive"
click at [628, 599] on div "Delive ries MYOB Item # G Description Meso Delive ry Orders under $500 Cost 50.…" at bounding box center [564, 589] width 441 height 118
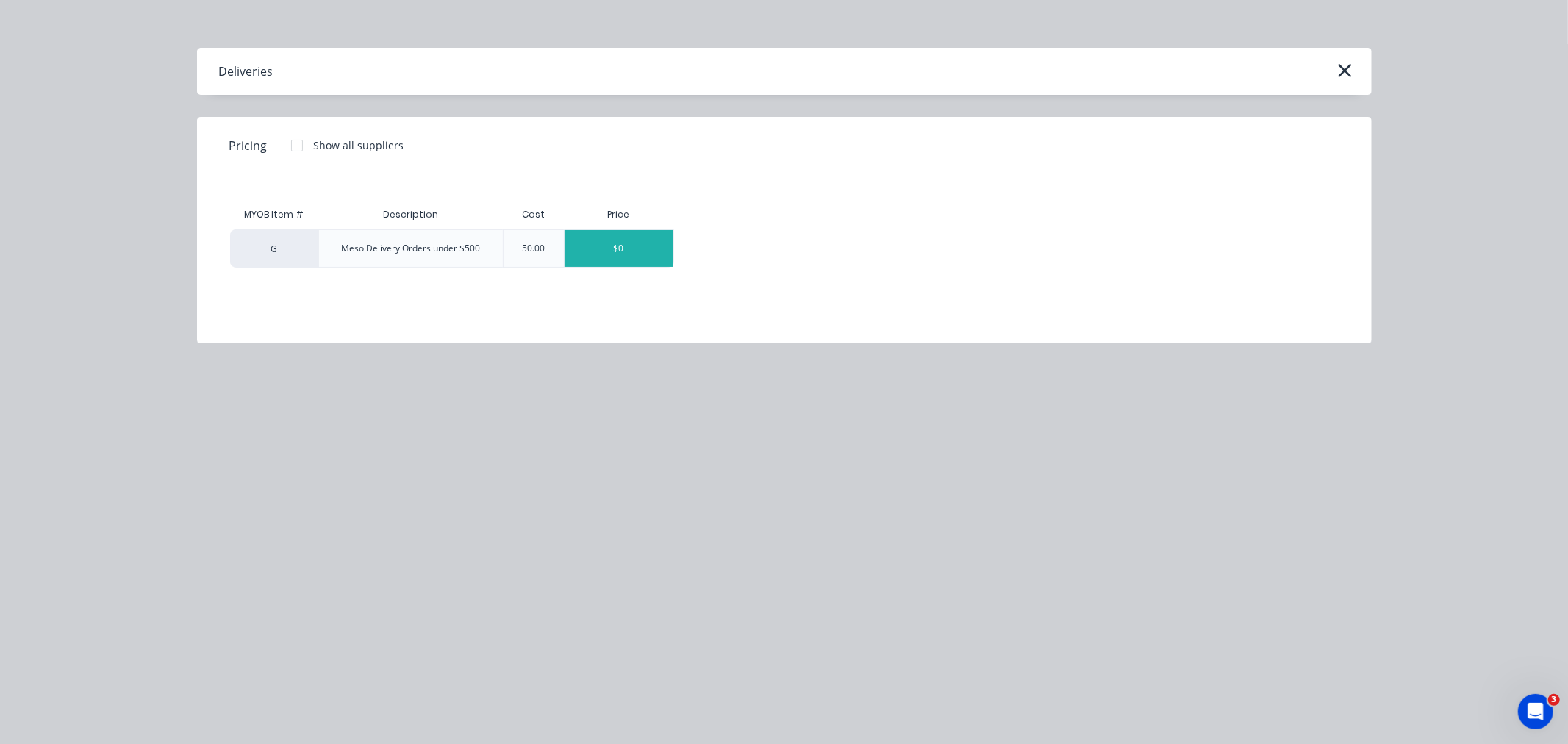
click at [619, 247] on div "$0" at bounding box center [618, 248] width 109 height 37
type textarea "x"
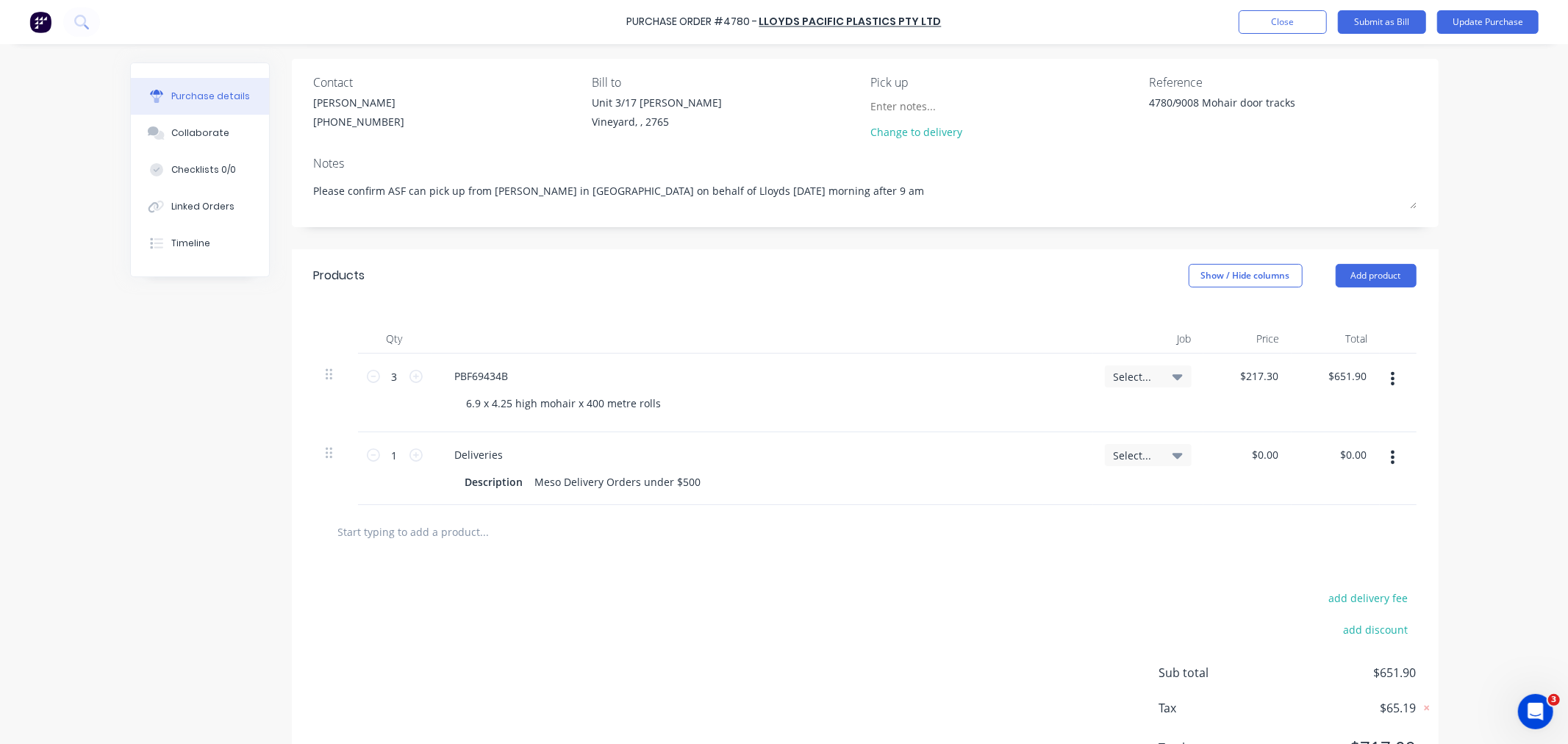
click at [1391, 458] on icon "button" at bounding box center [1393, 457] width 4 height 13
click at [1297, 587] on button "Delete" at bounding box center [1348, 584] width 125 height 29
type textarea "x"
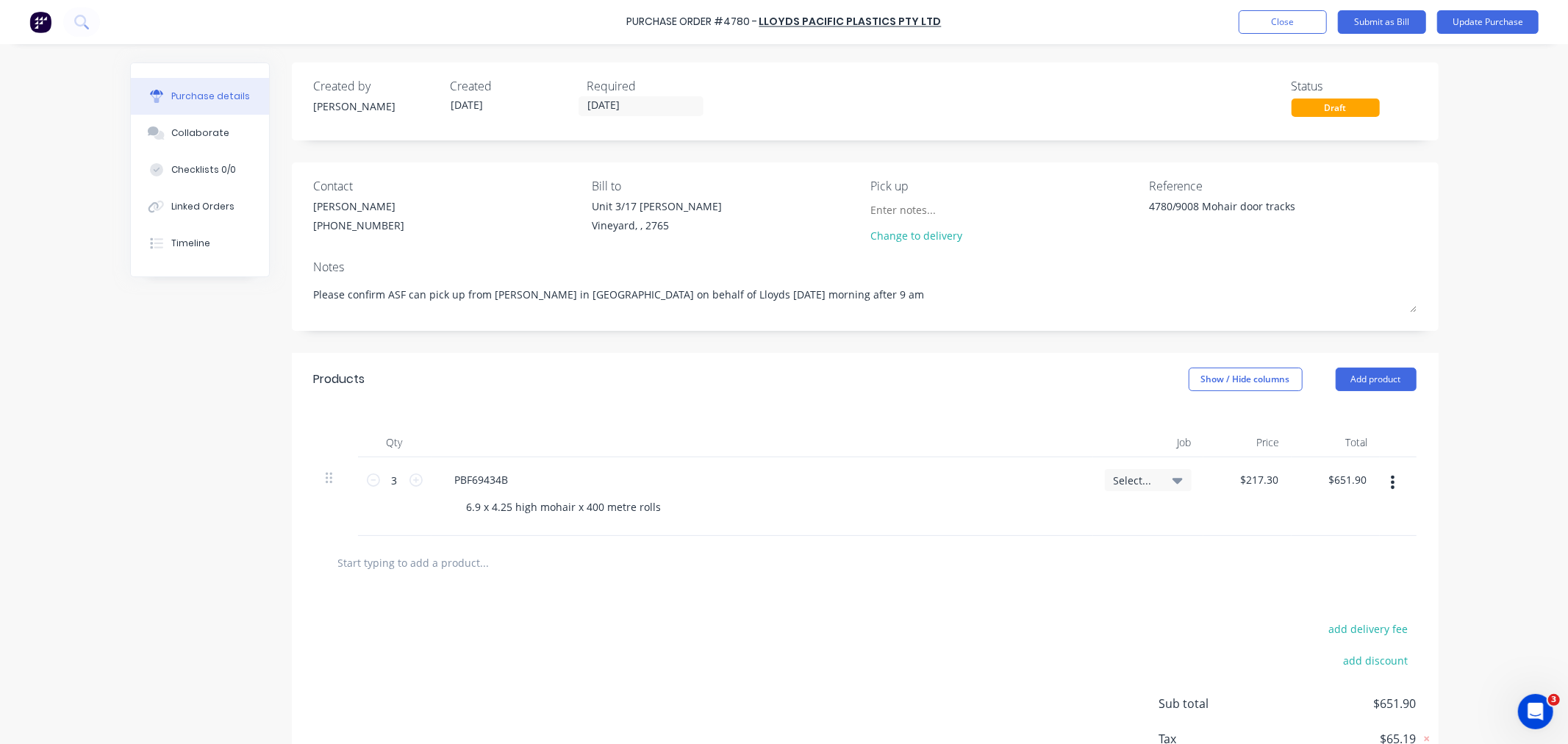
type textarea "x"
click at [422, 563] on input "text" at bounding box center [485, 562] width 294 height 29
type input "m"
type textarea "x"
type input "me"
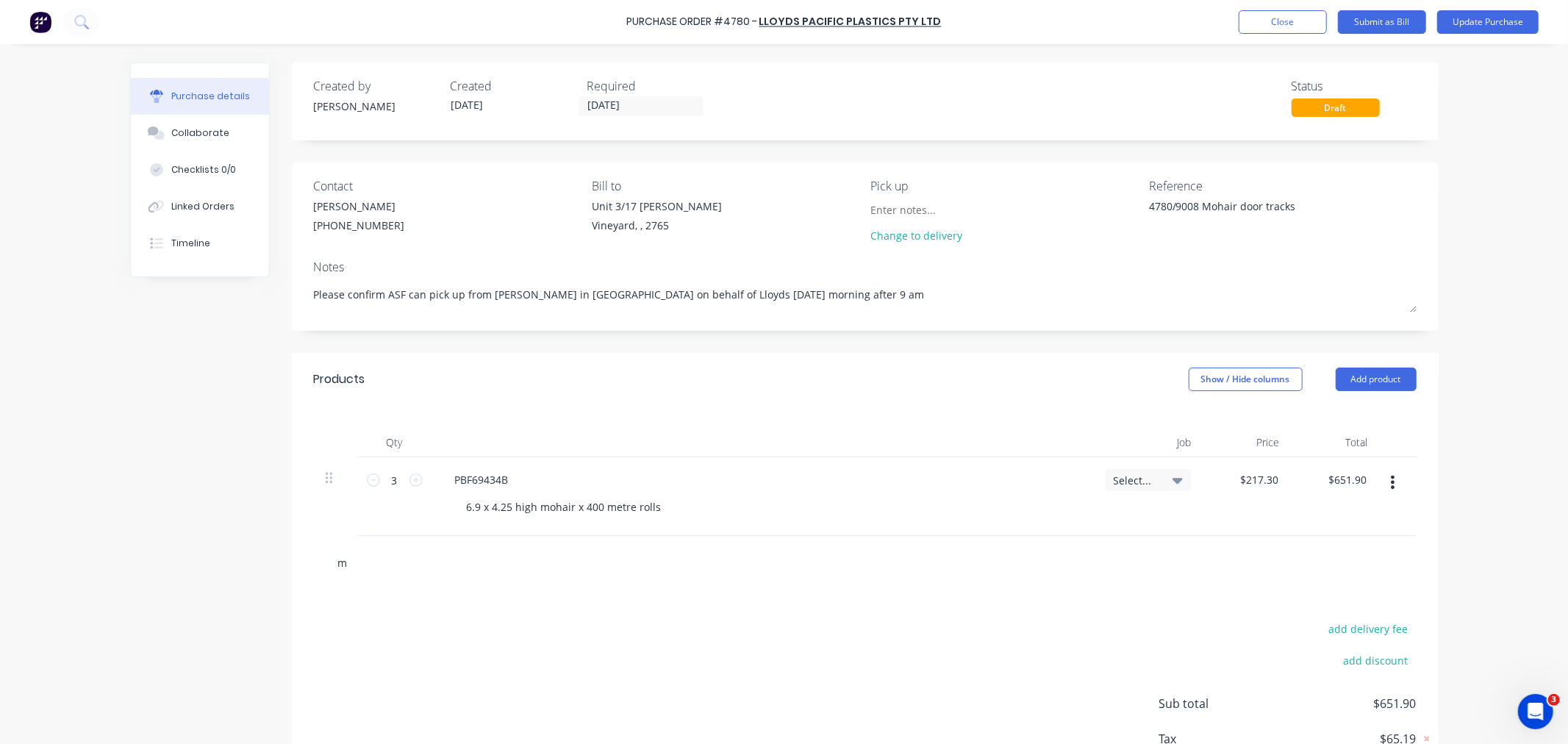
type textarea "x"
type input "mes"
type textarea "x"
type input "meso"
type textarea "x"
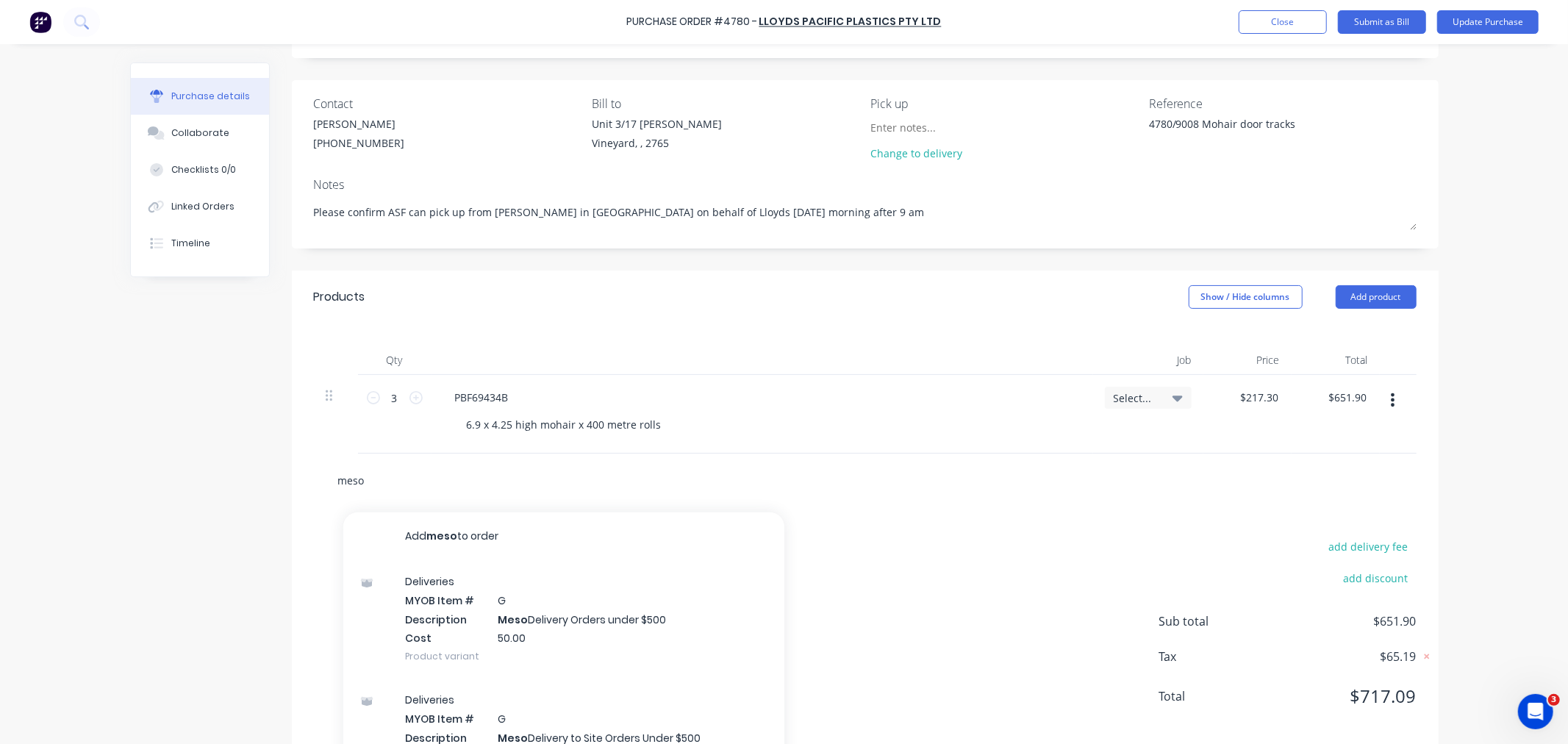
scroll to position [123, 0]
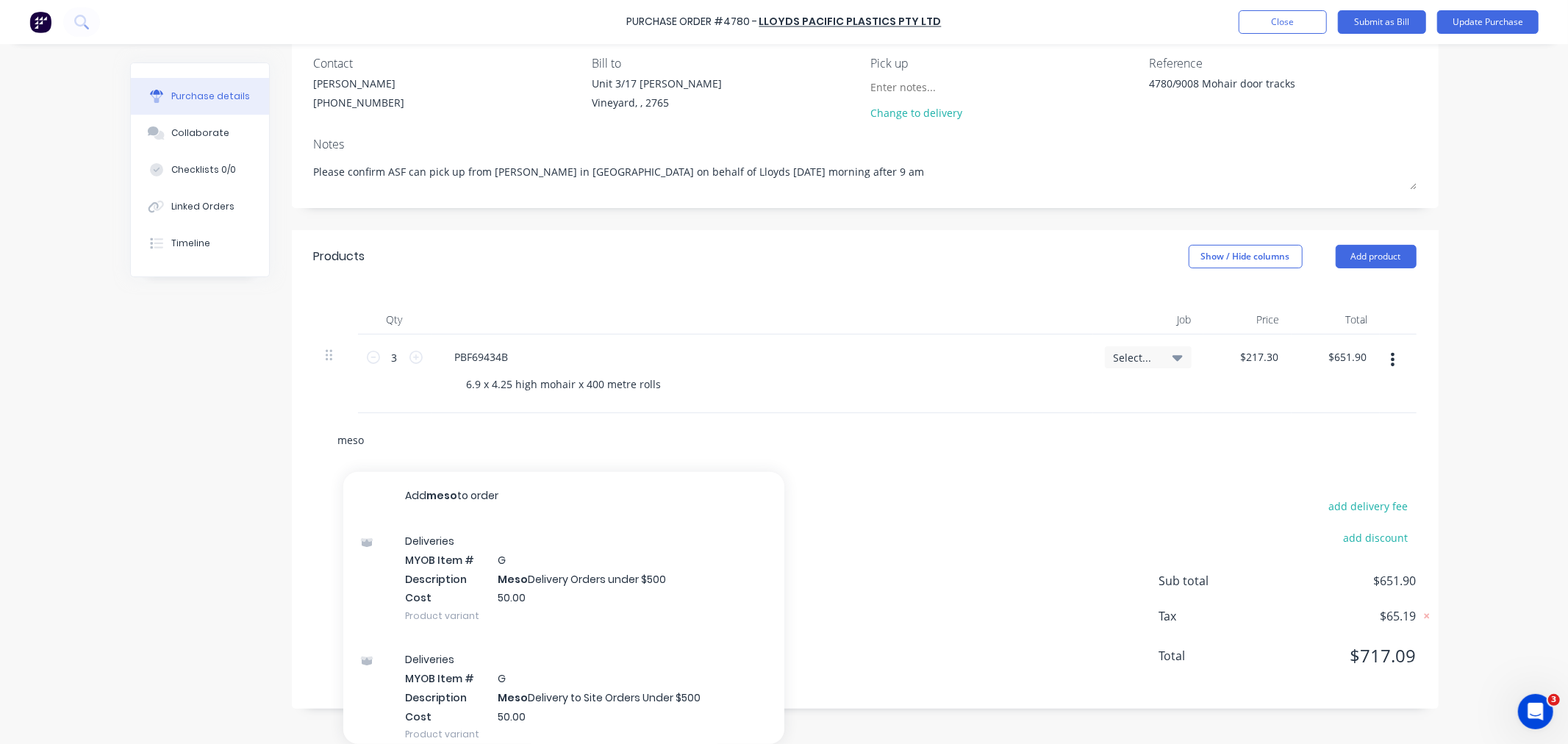
type input "meso"
click at [421, 563] on div "Deliveries MYOB Item # G Description Meso Delivery Orders under $500 Cost 50.00…" at bounding box center [564, 578] width 441 height 118
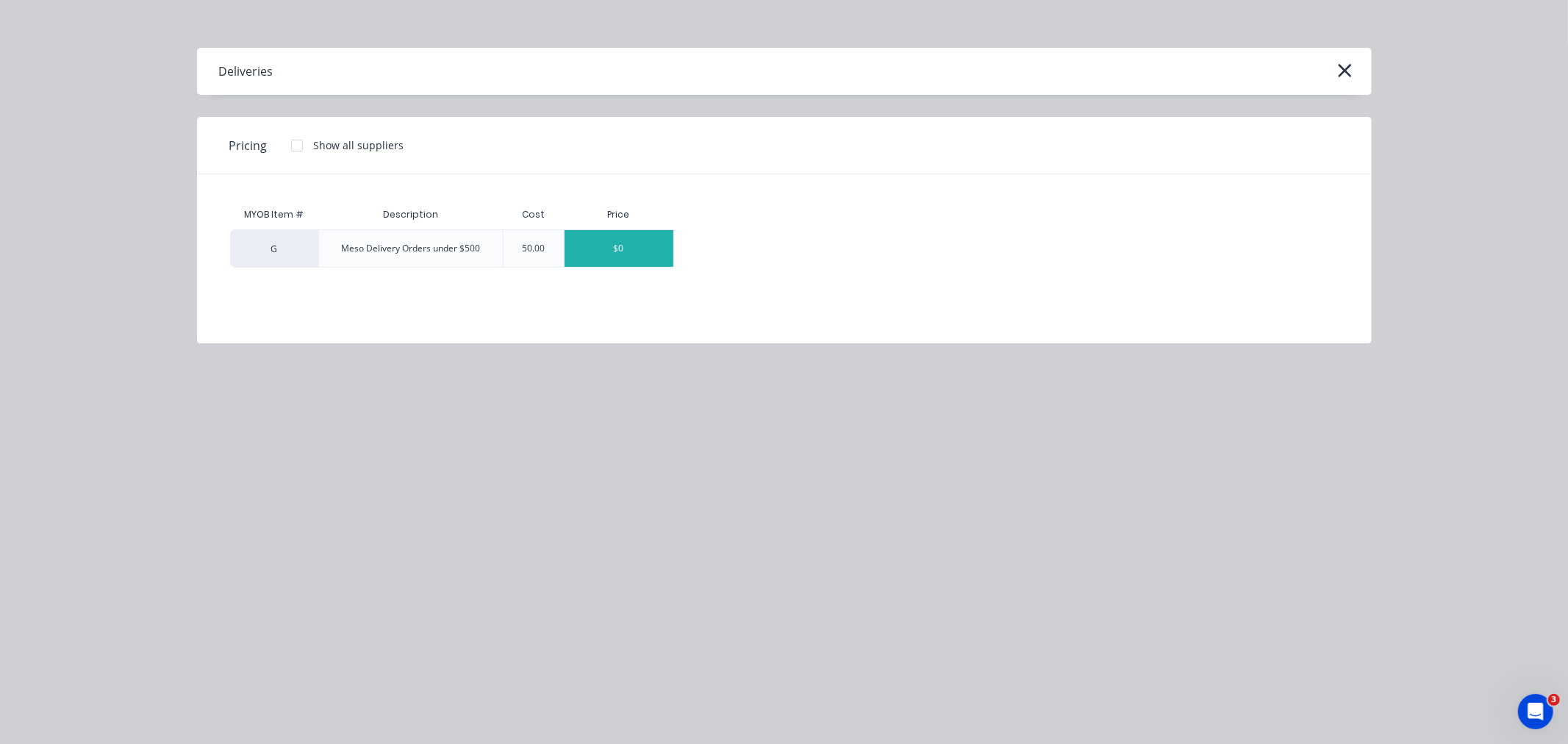
type textarea "x"
click at [609, 251] on div "$0" at bounding box center [618, 248] width 109 height 37
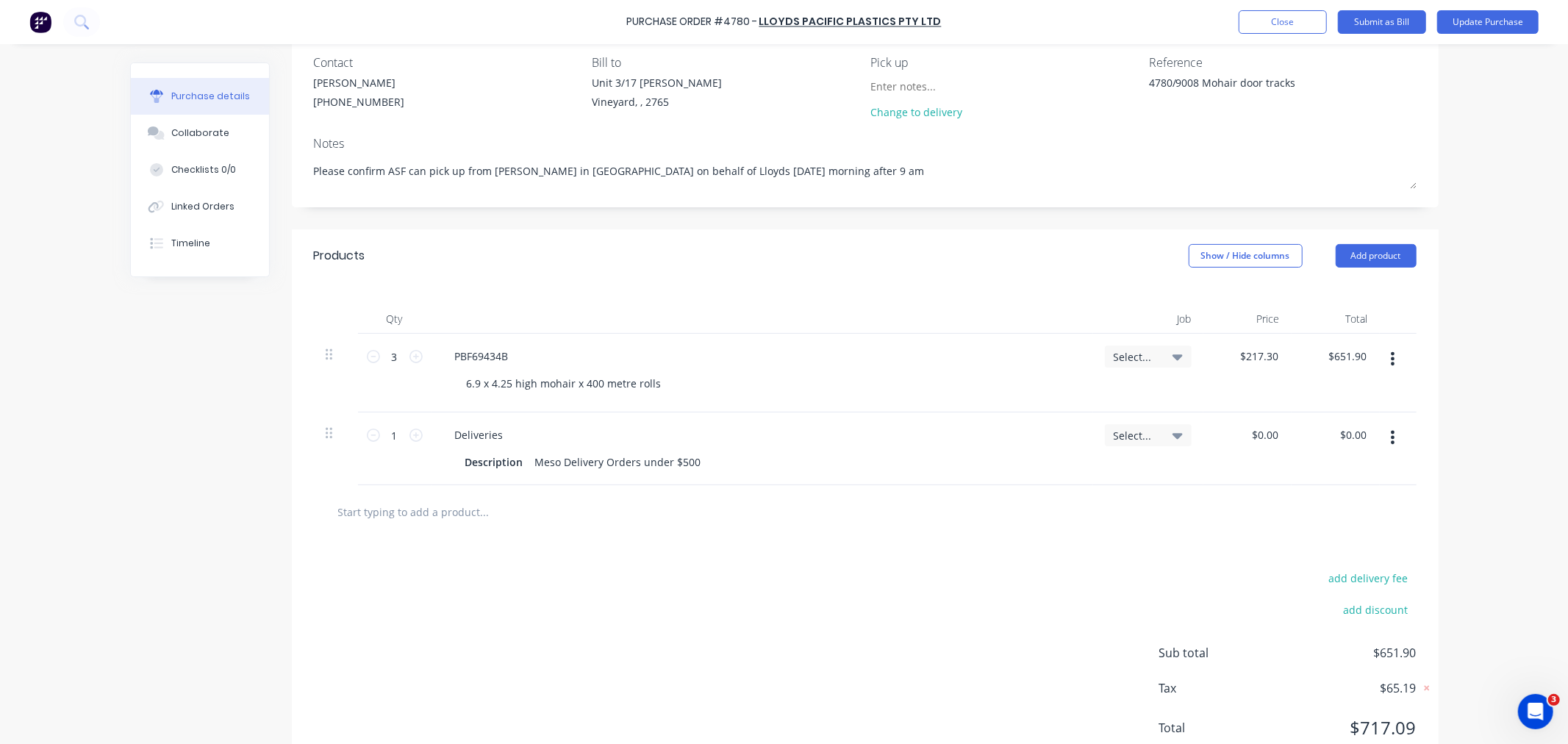
click at [1391, 439] on icon "button" at bounding box center [1393, 438] width 4 height 16
click at [1319, 567] on button "Delete" at bounding box center [1348, 564] width 125 height 29
type textarea "x"
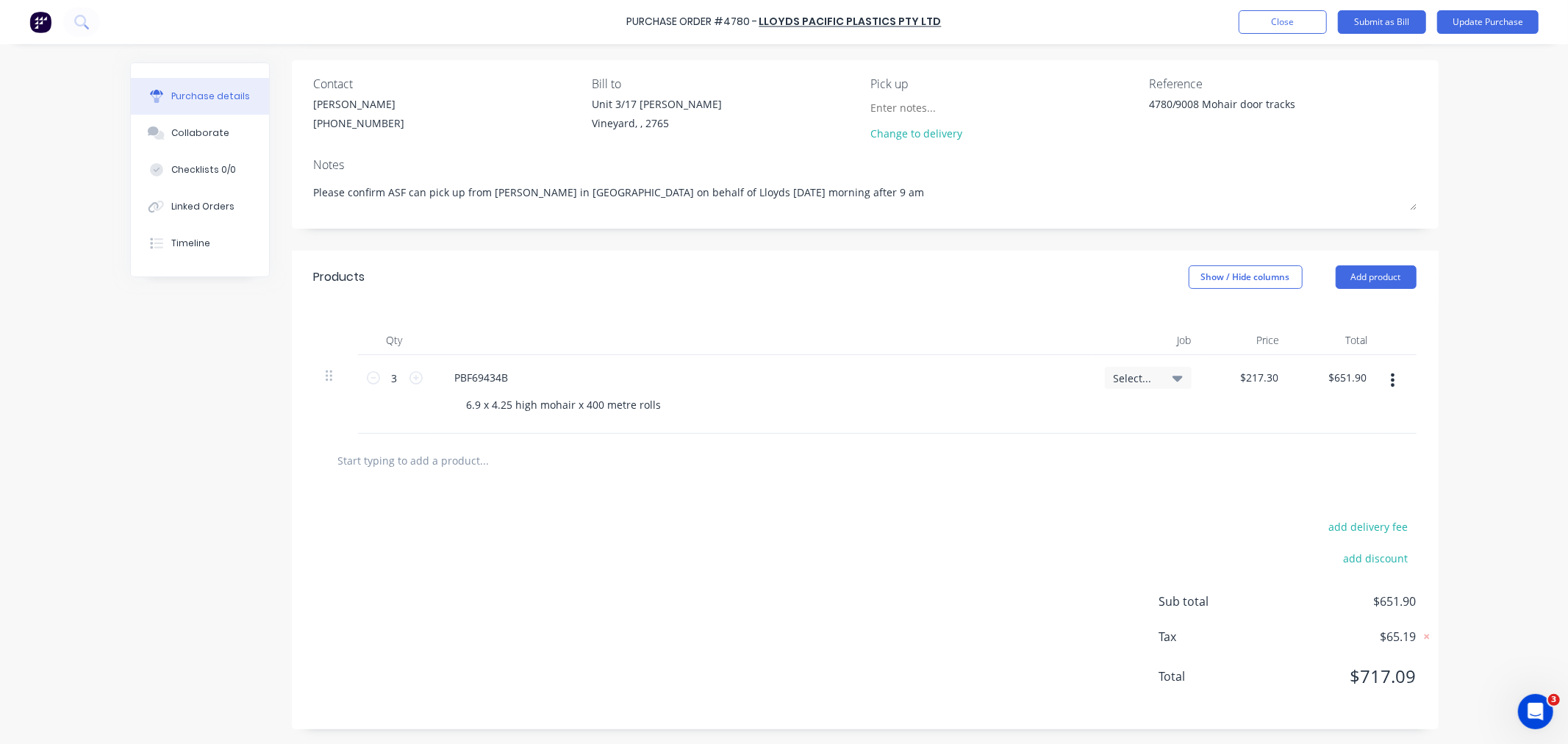
scroll to position [104, 0]
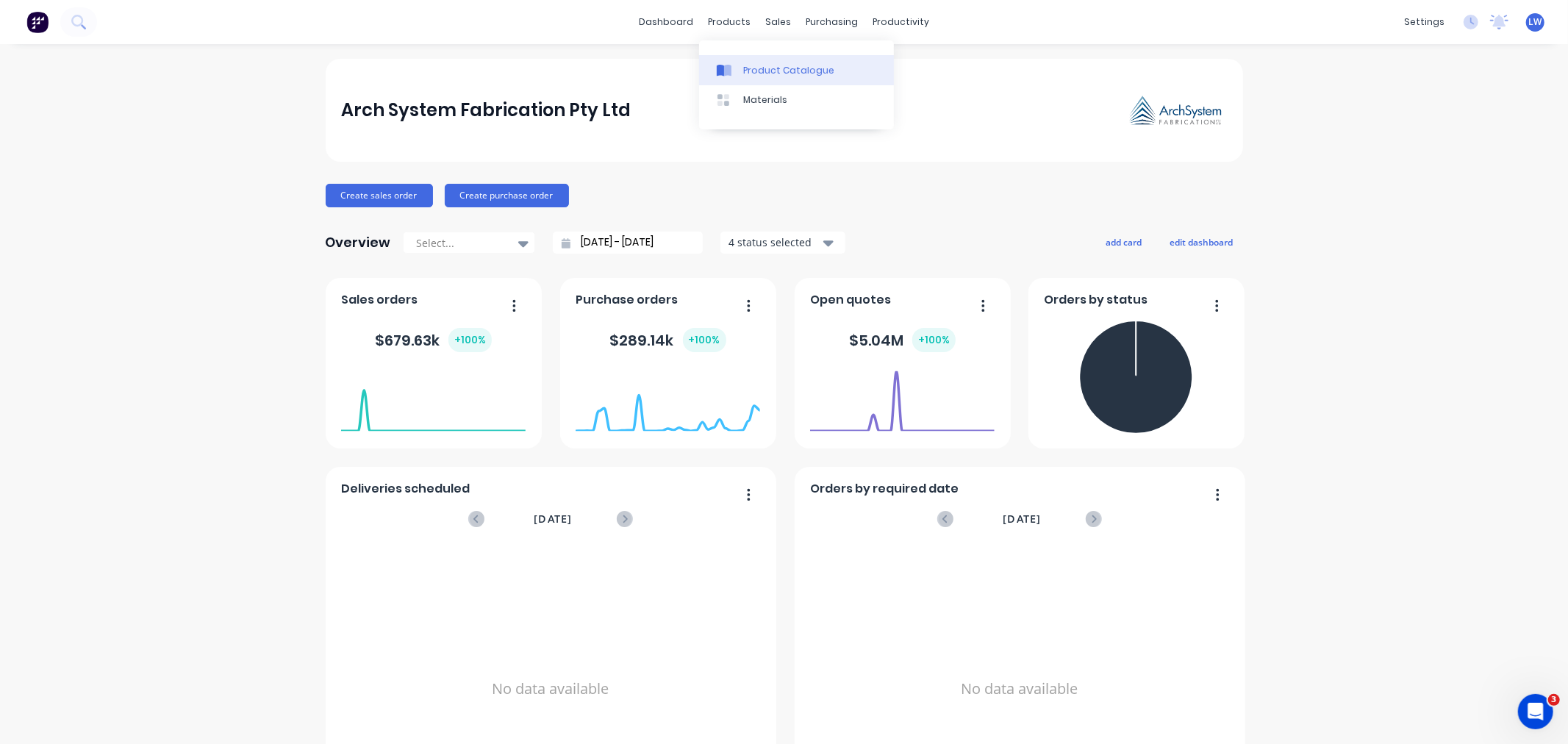
click at [753, 64] on div "Product Catalogue" at bounding box center [788, 70] width 91 height 13
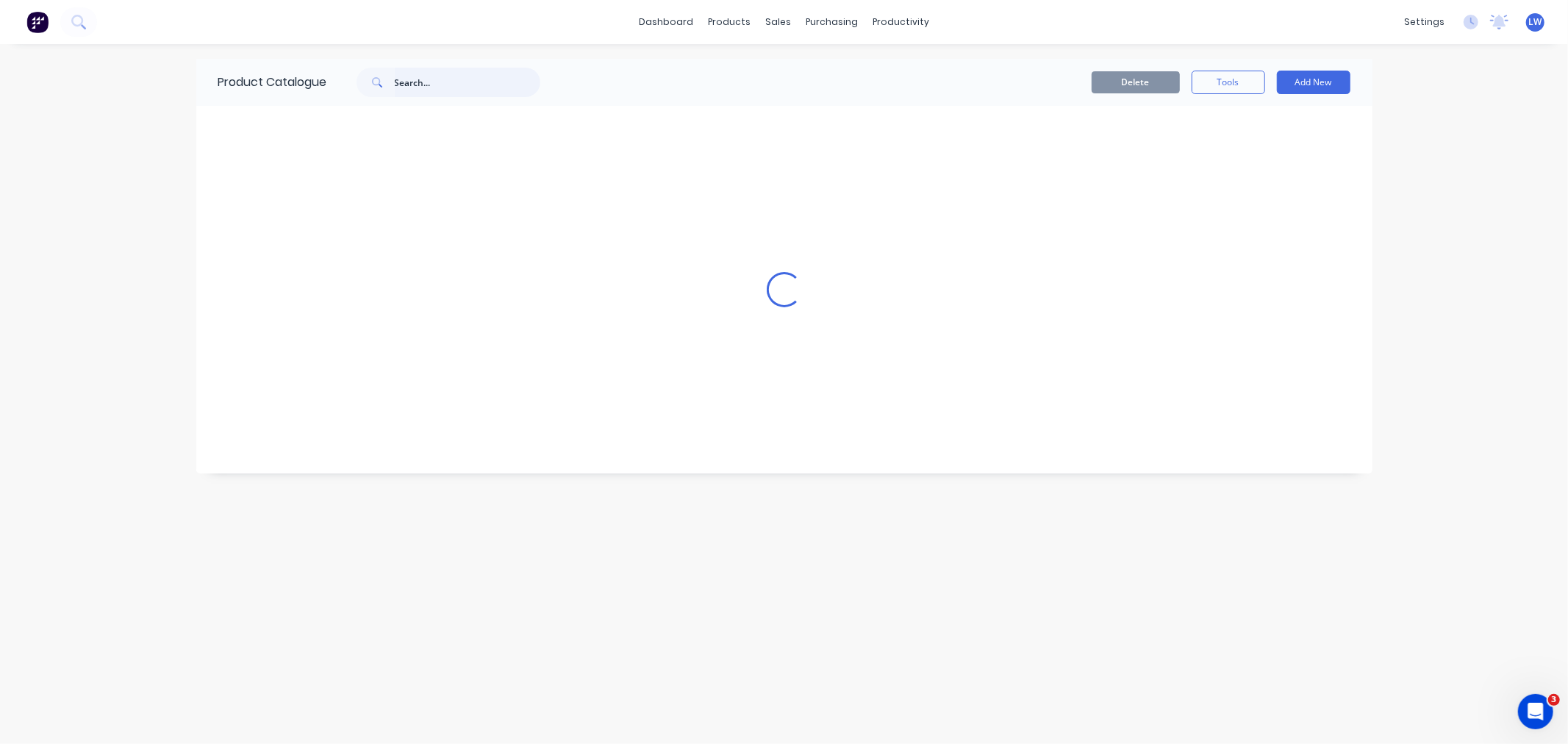
click at [415, 85] on input "text" at bounding box center [468, 82] width 146 height 29
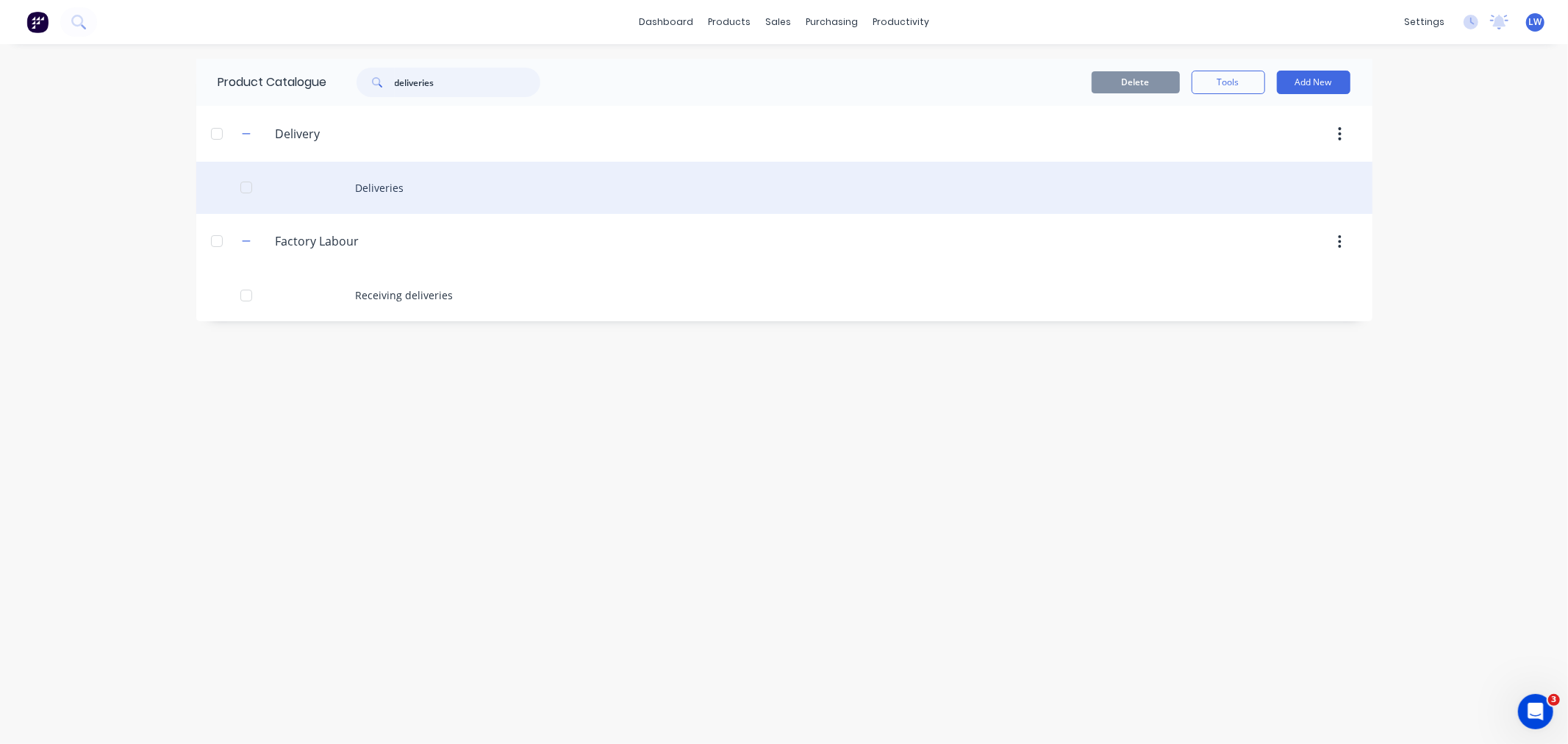
type input "deliveries"
click at [373, 177] on div "Deliveries" at bounding box center [784, 188] width 1176 height 52
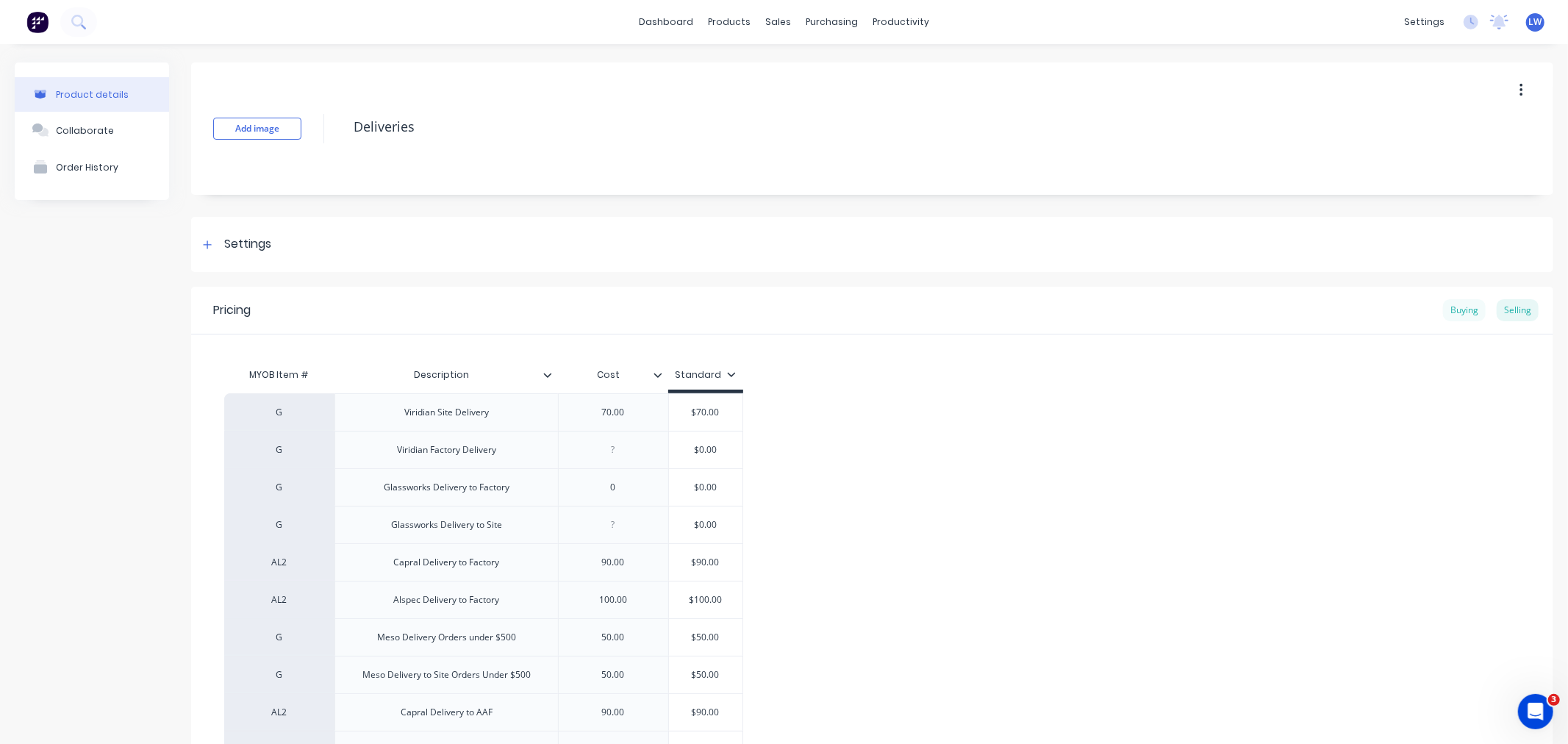
click at [1458, 305] on div "Buying" at bounding box center [1464, 310] width 43 height 22
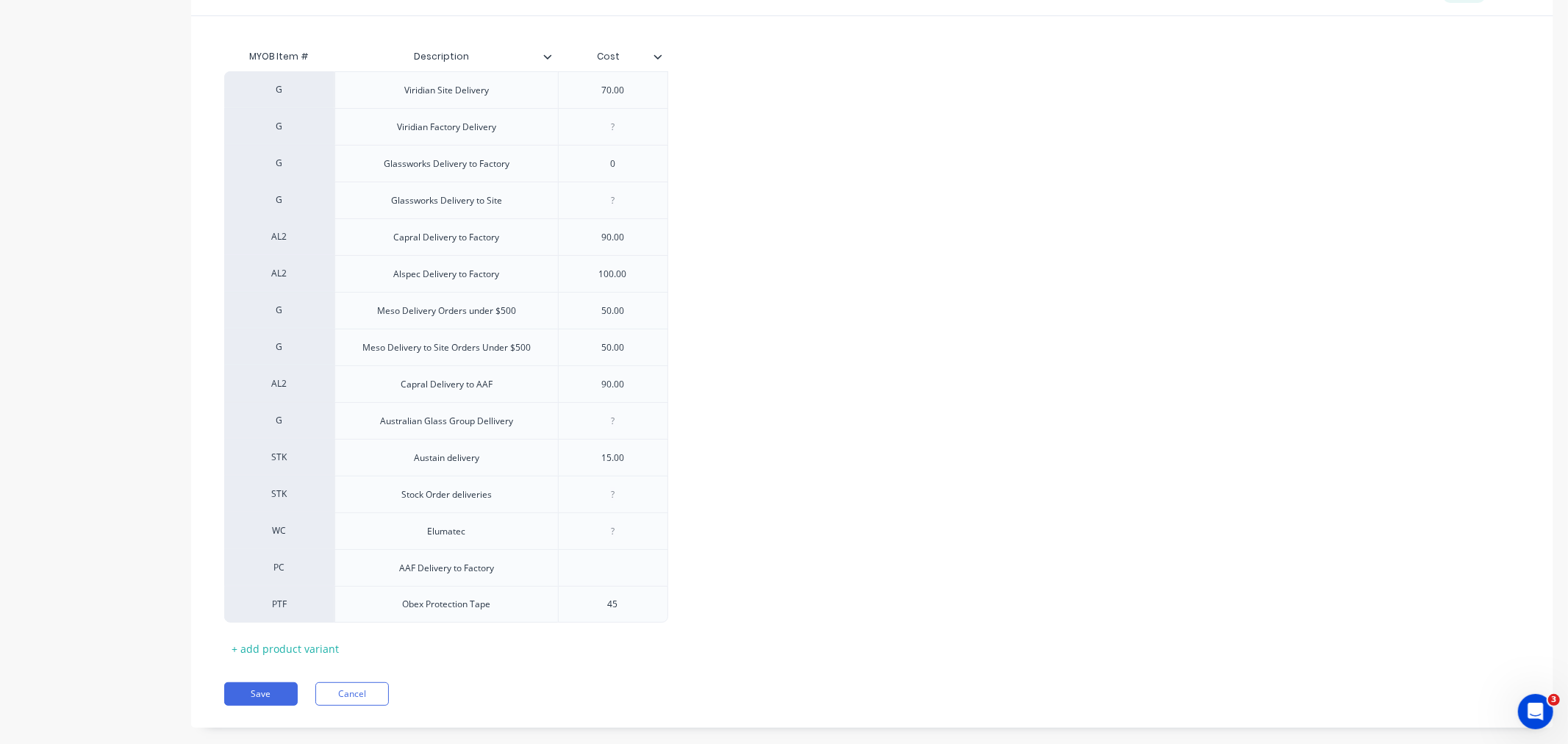
scroll to position [326, 0]
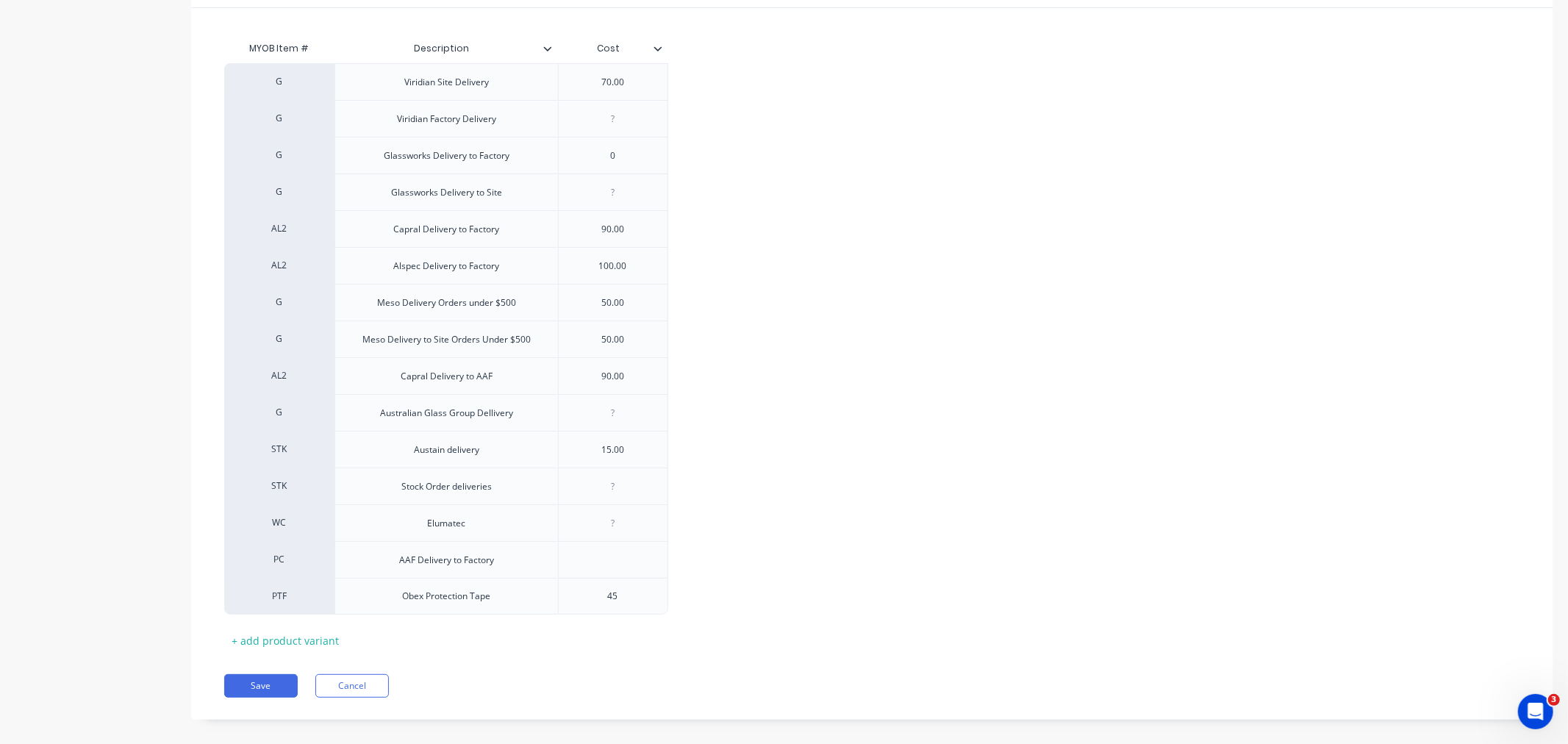
click at [657, 47] on icon at bounding box center [658, 48] width 9 height 9
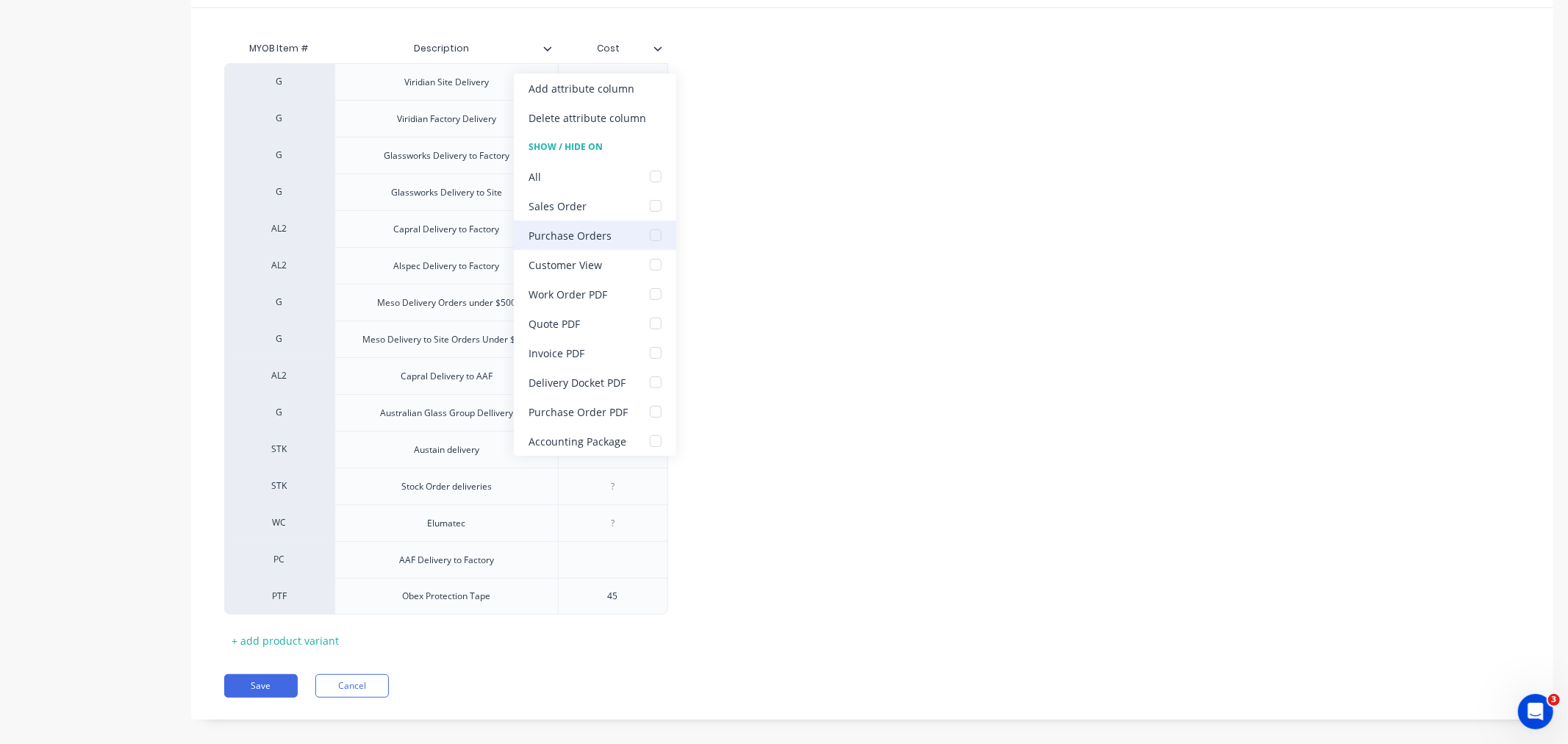
click at [655, 234] on div at bounding box center [655, 235] width 29 height 29
click at [651, 413] on div at bounding box center [655, 412] width 29 height 29
click at [650, 439] on div at bounding box center [655, 441] width 29 height 29
type textarea "x"
click at [798, 188] on div "G Viridian Site Delivery 70.00 G Viridian Factory Delivery G Glassworks Deliver…" at bounding box center [872, 339] width 1296 height 551
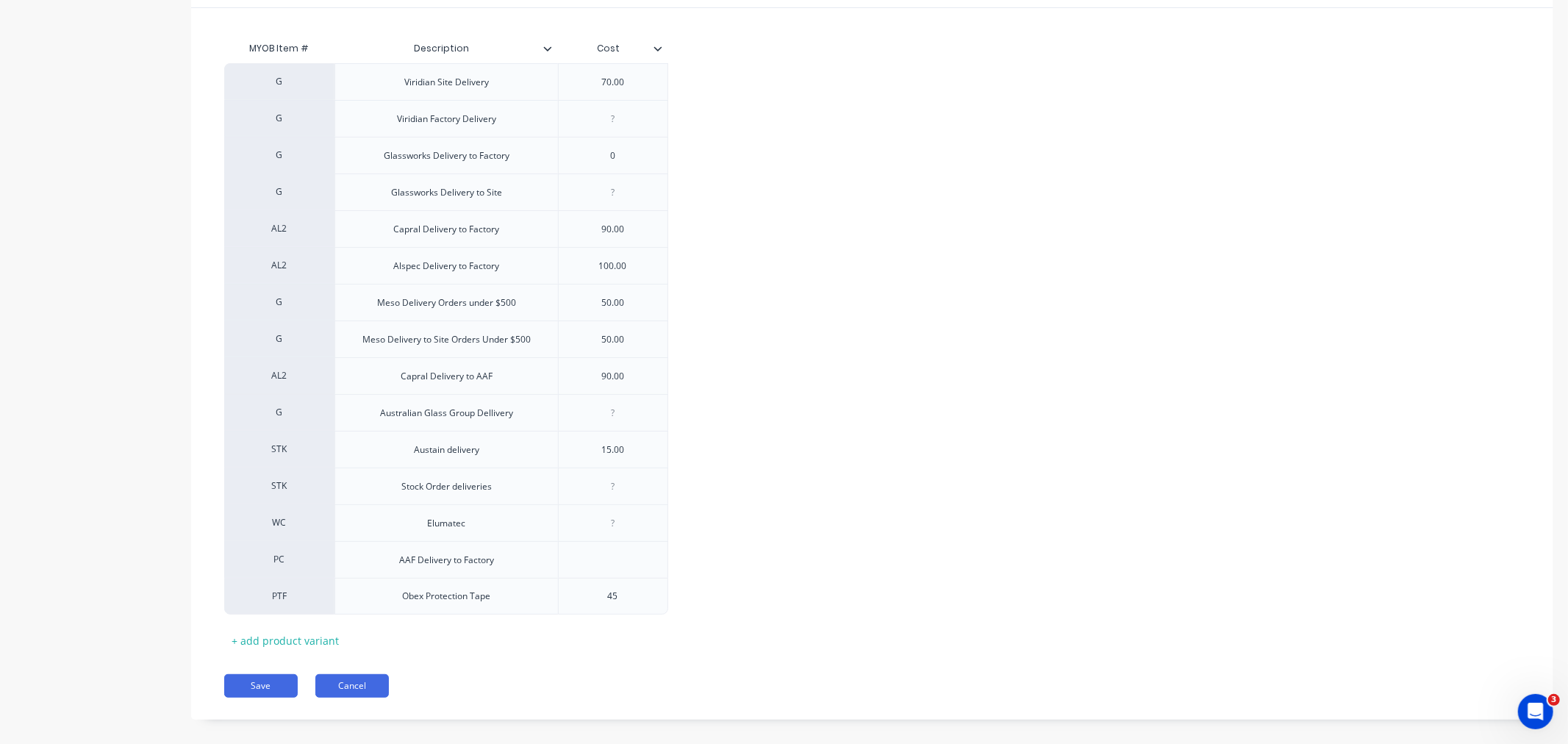
click at [357, 675] on button "Cancel" at bounding box center [351, 685] width 73 height 23
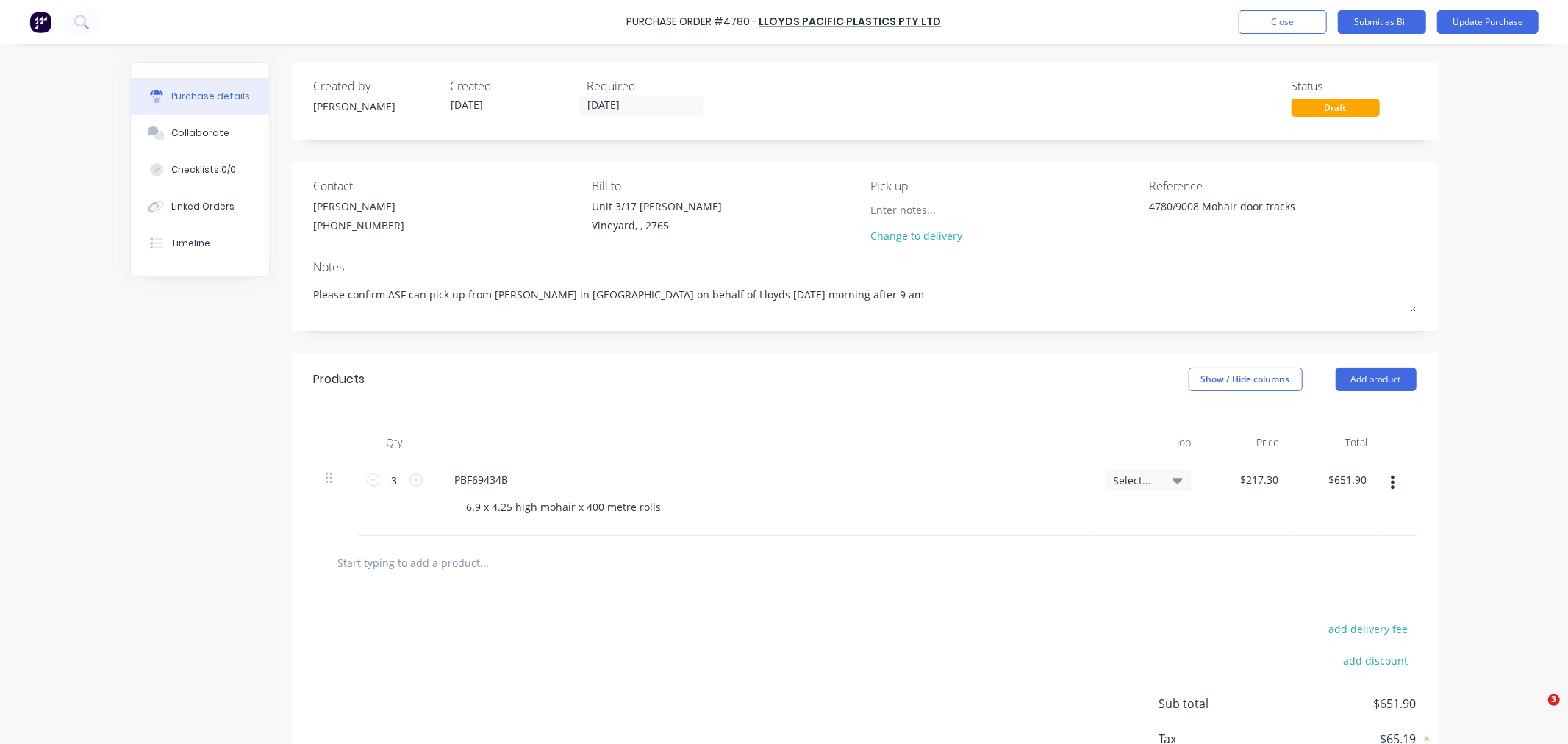
type textarea "x"
click at [406, 572] on input "text" at bounding box center [485, 562] width 294 height 29
type input "m"
type textarea "x"
type input "me"
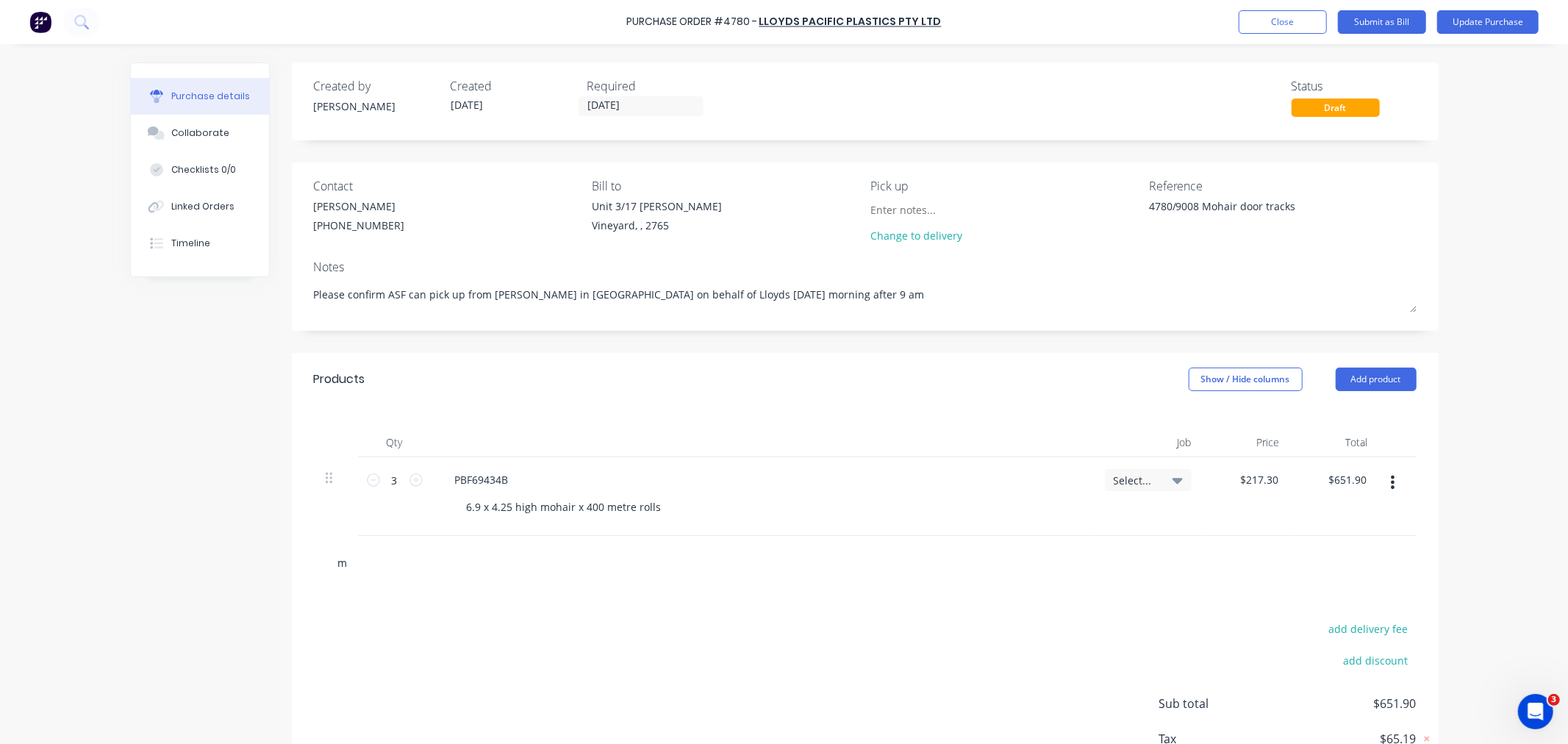
type textarea "x"
type input "mes"
type textarea "x"
type input "meso"
type textarea "x"
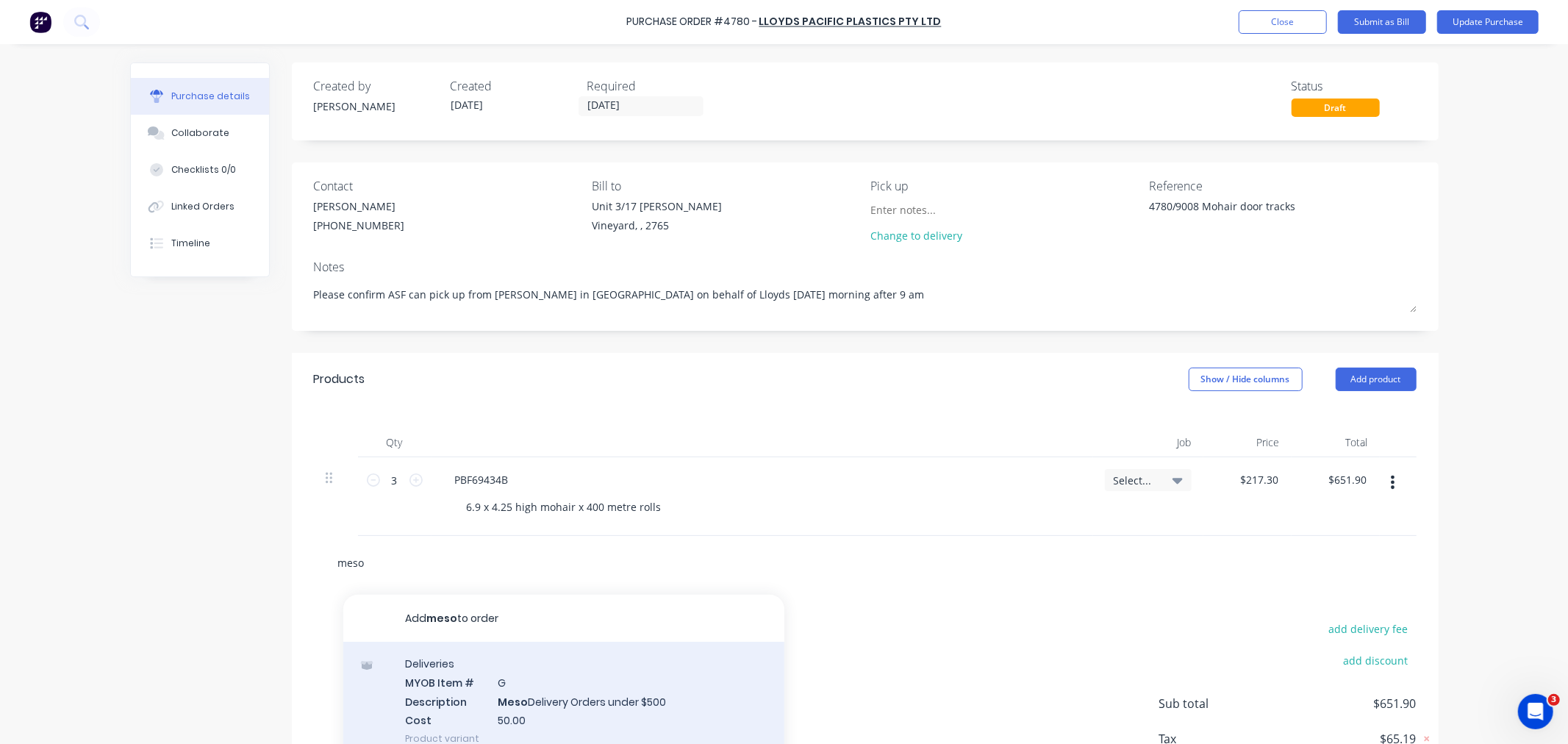
type input "meso"
click at [524, 706] on div "Deliveries MYOB Item # G Description Meso Delivery Orders under $500 Cost 50.00…" at bounding box center [564, 700] width 441 height 118
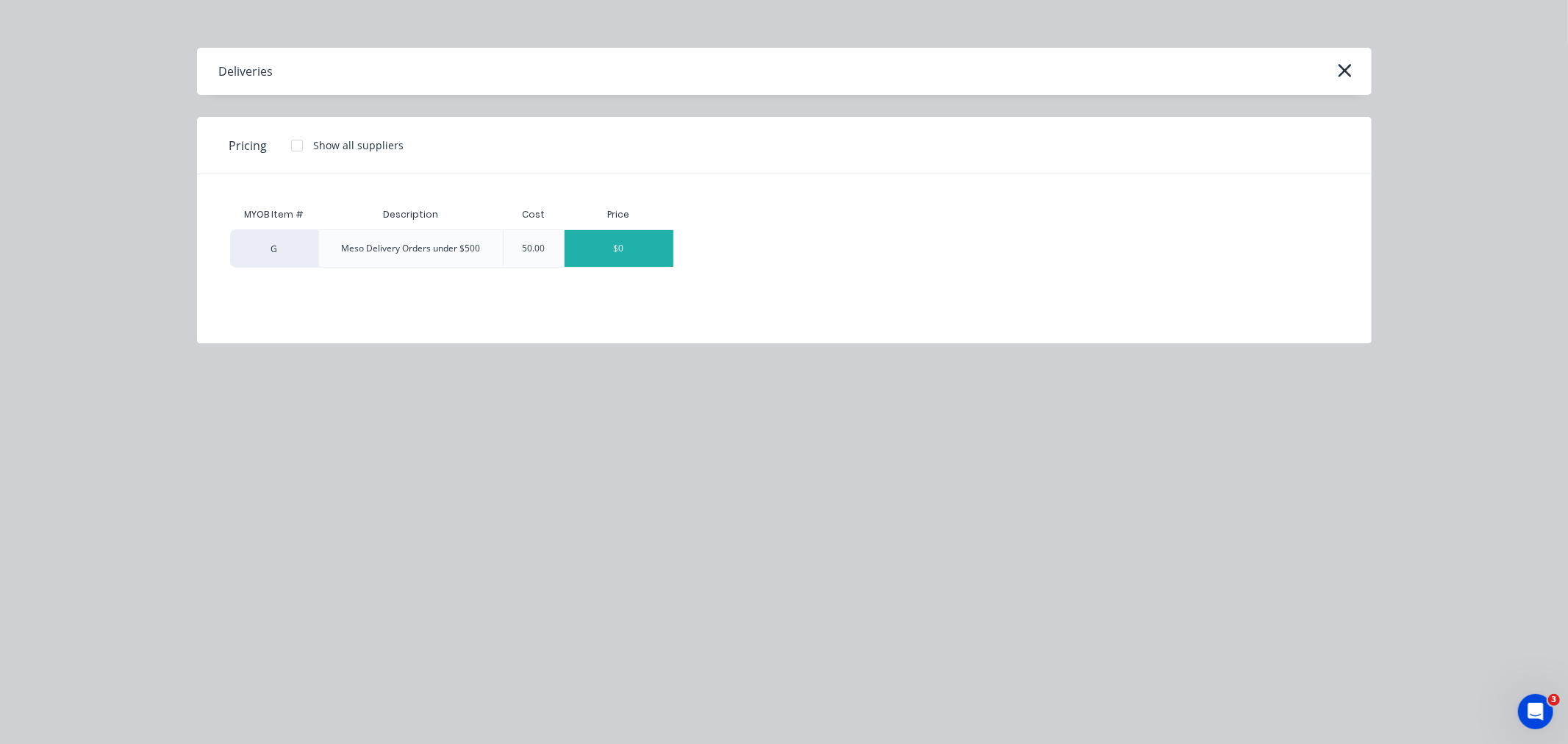
type textarea "x"
click at [613, 239] on div "$0" at bounding box center [618, 248] width 109 height 37
type textarea "x"
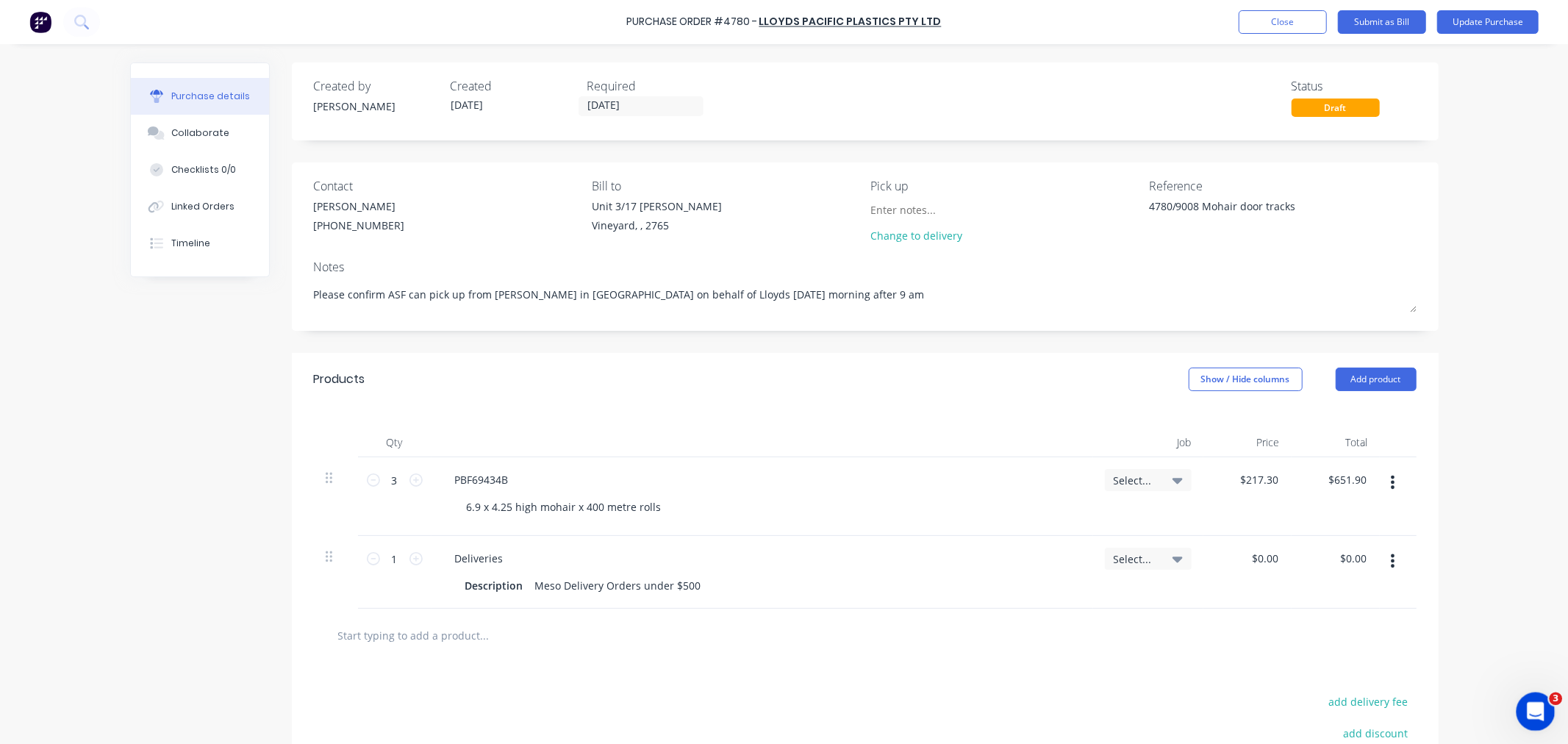
click at [1541, 709] on icon "Open Intercom Messenger" at bounding box center [1534, 710] width 24 height 24
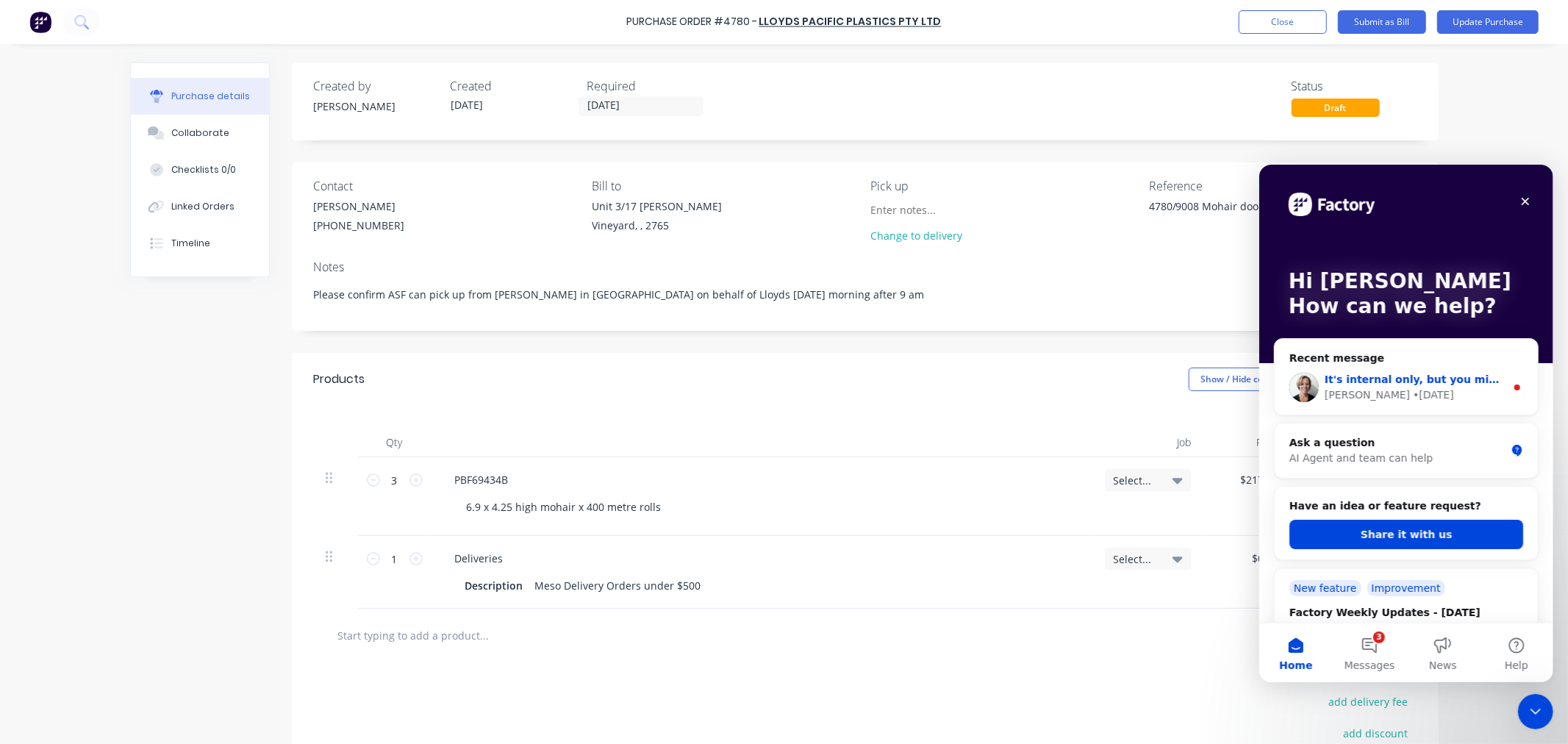
click at [1412, 398] on div "• 1w ago" at bounding box center [1433, 394] width 41 height 15
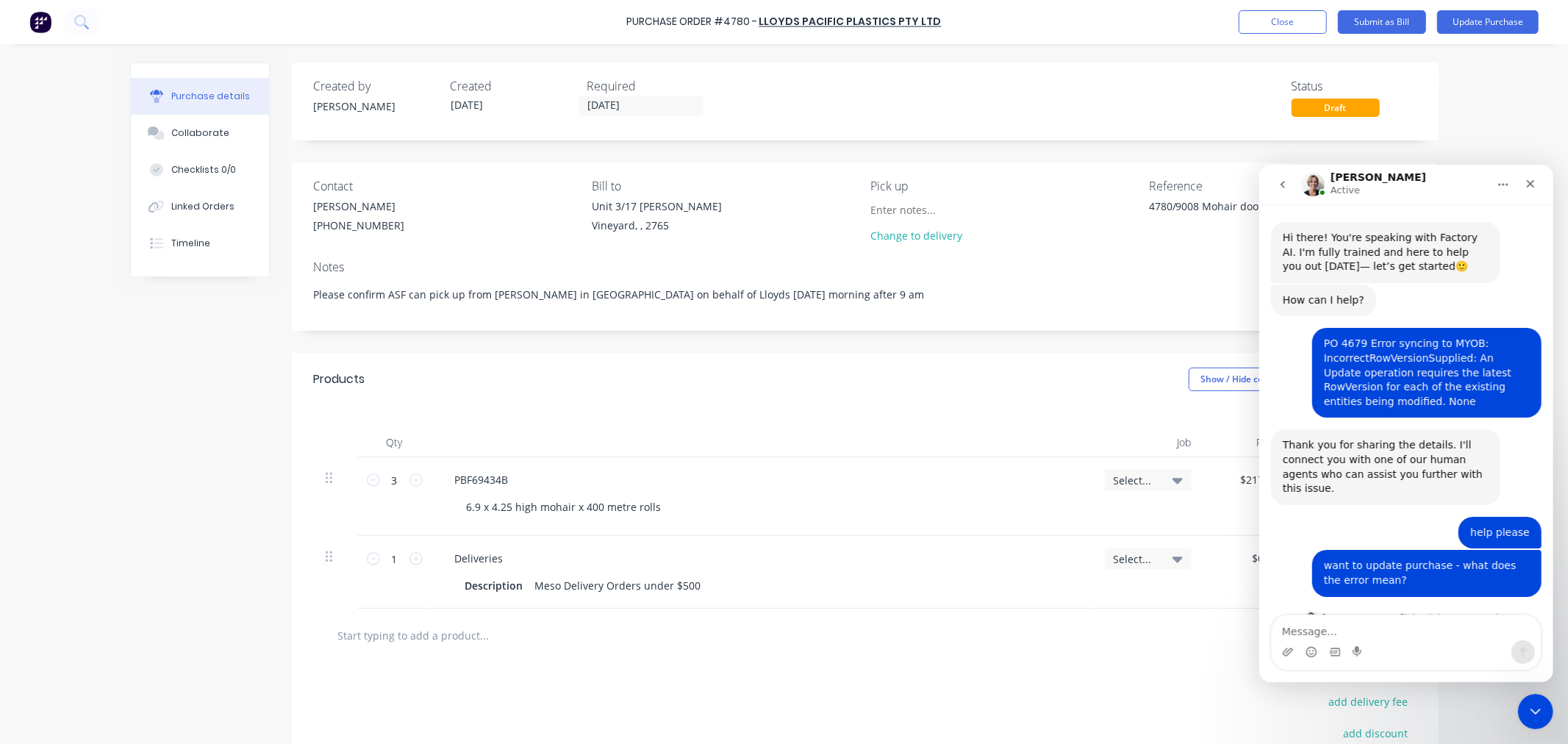
scroll to position [17, 0]
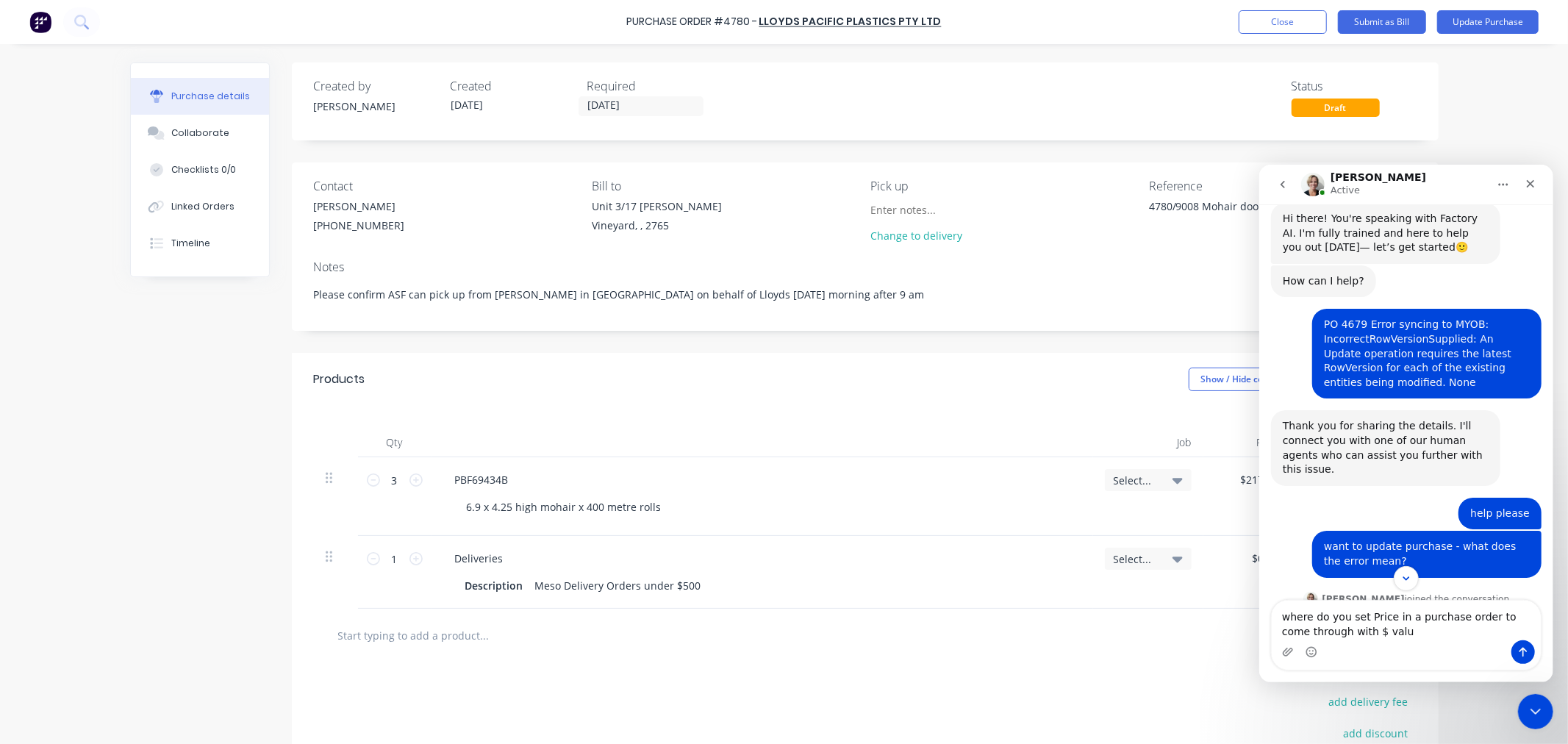
type textarea "where do you set Price in a purchase order to come through with $ value"
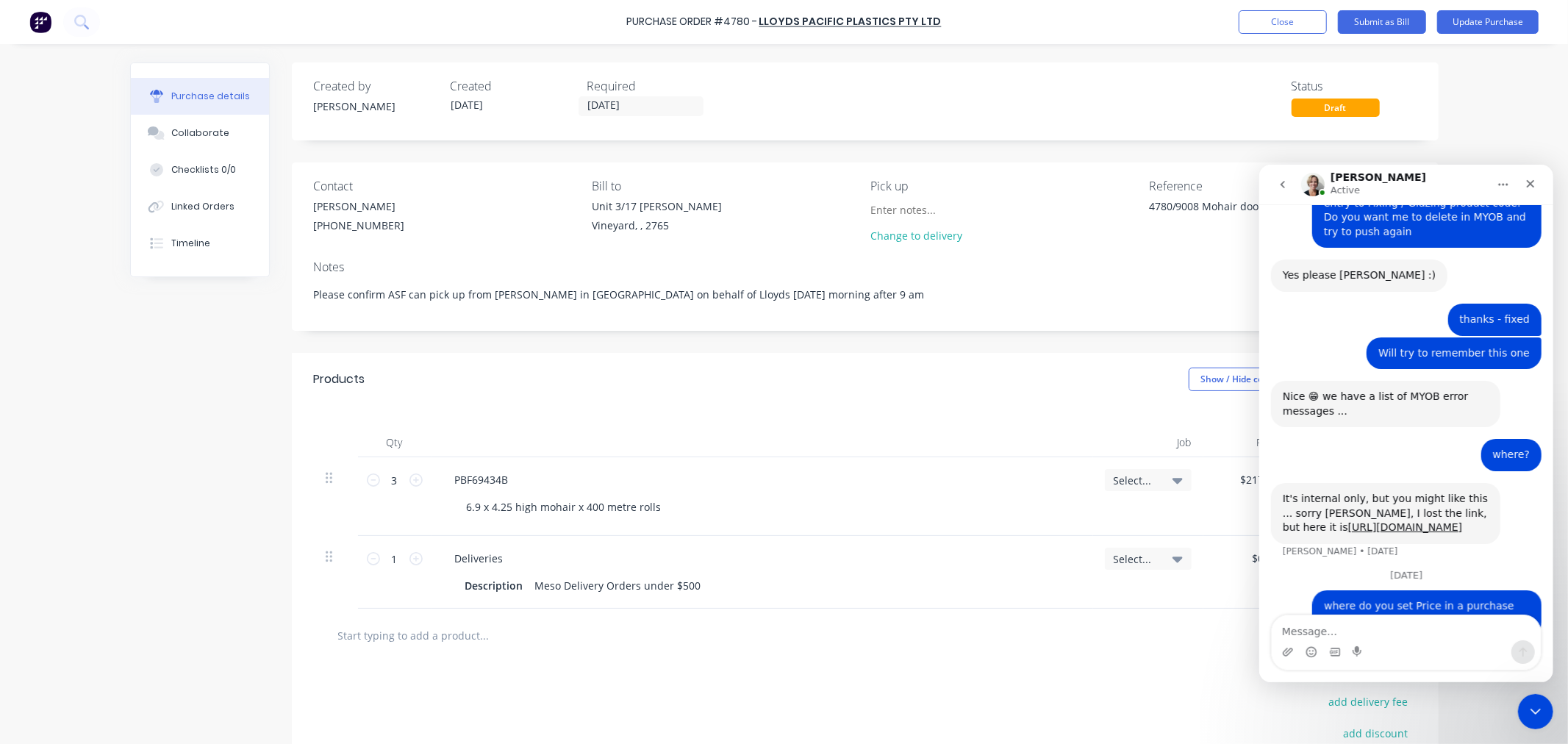
scroll to position [592, 0]
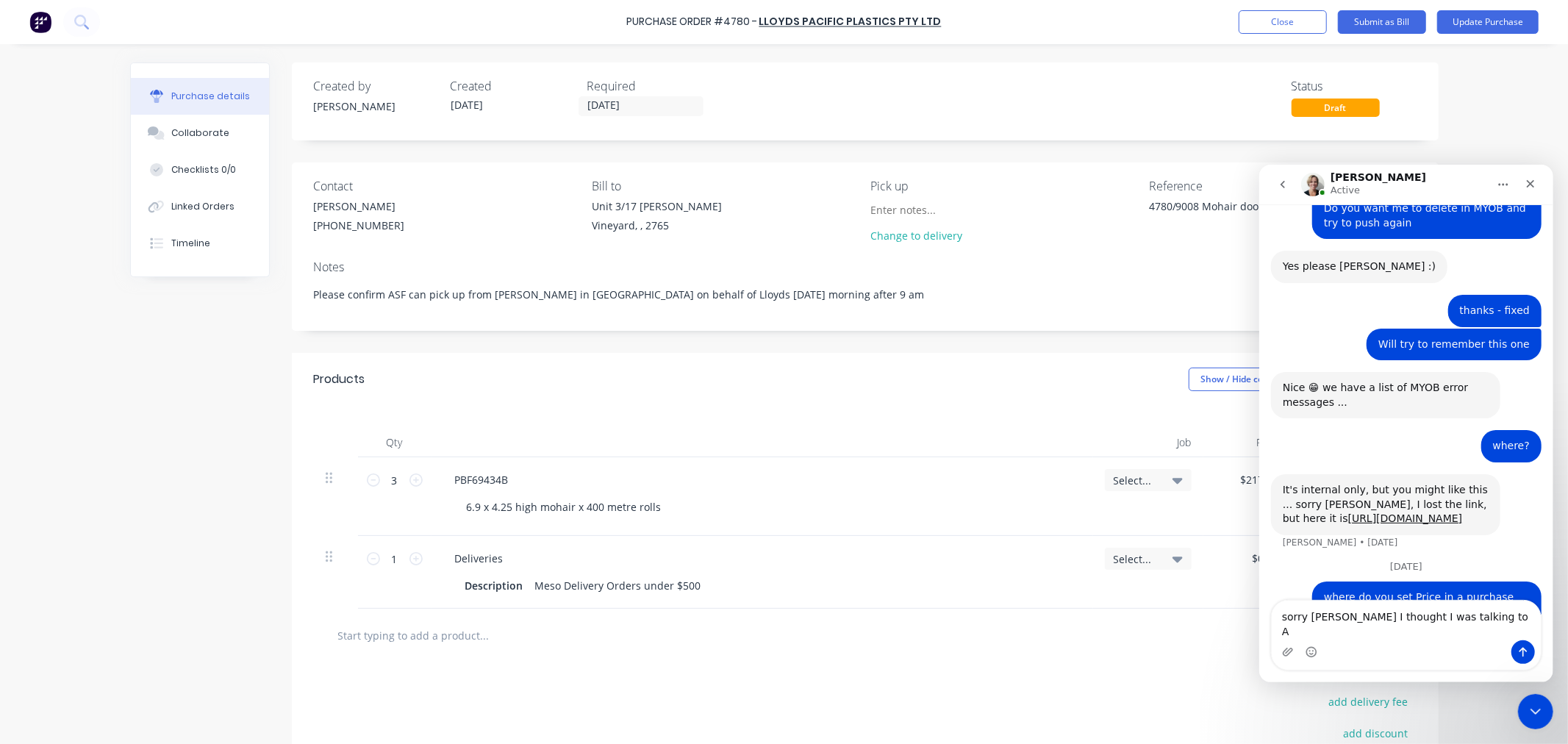
type textarea "sorry [PERSON_NAME] I thought I was talking to AI"
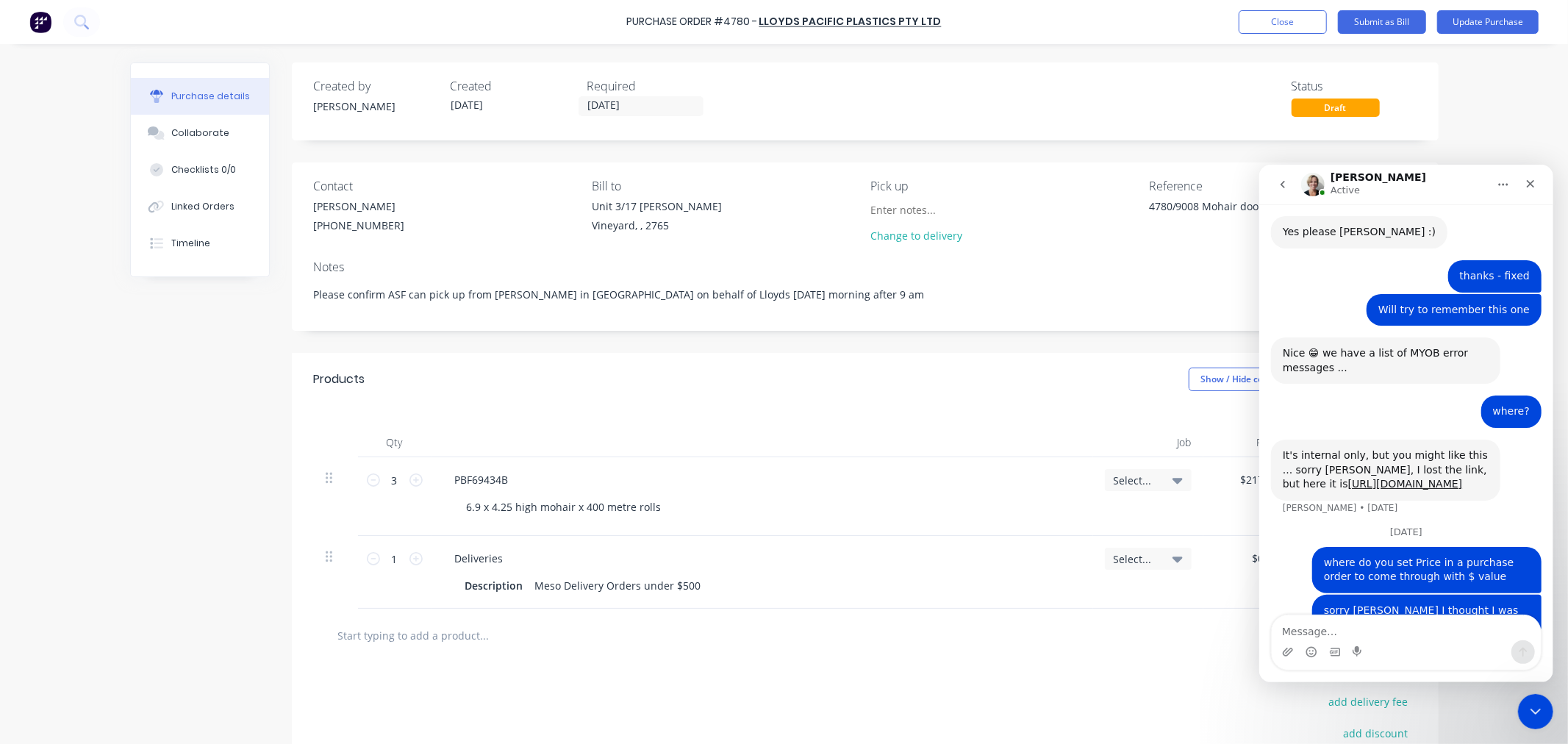
scroll to position [626, 0]
drag, startPoint x: 1440, startPoint y: 547, endPoint x: 1313, endPoint y: 531, distance: 128.0
click at [1313, 547] on div "where do you set Price in a purchase order to come through with $ value Lucy • …" at bounding box center [1426, 570] width 230 height 46
click at [1449, 556] on div "where do you set Price in a purchase order to come through with $ value" at bounding box center [1426, 571] width 206 height 29
drag, startPoint x: 1434, startPoint y: 548, endPoint x: 1323, endPoint y: 526, distance: 113.2
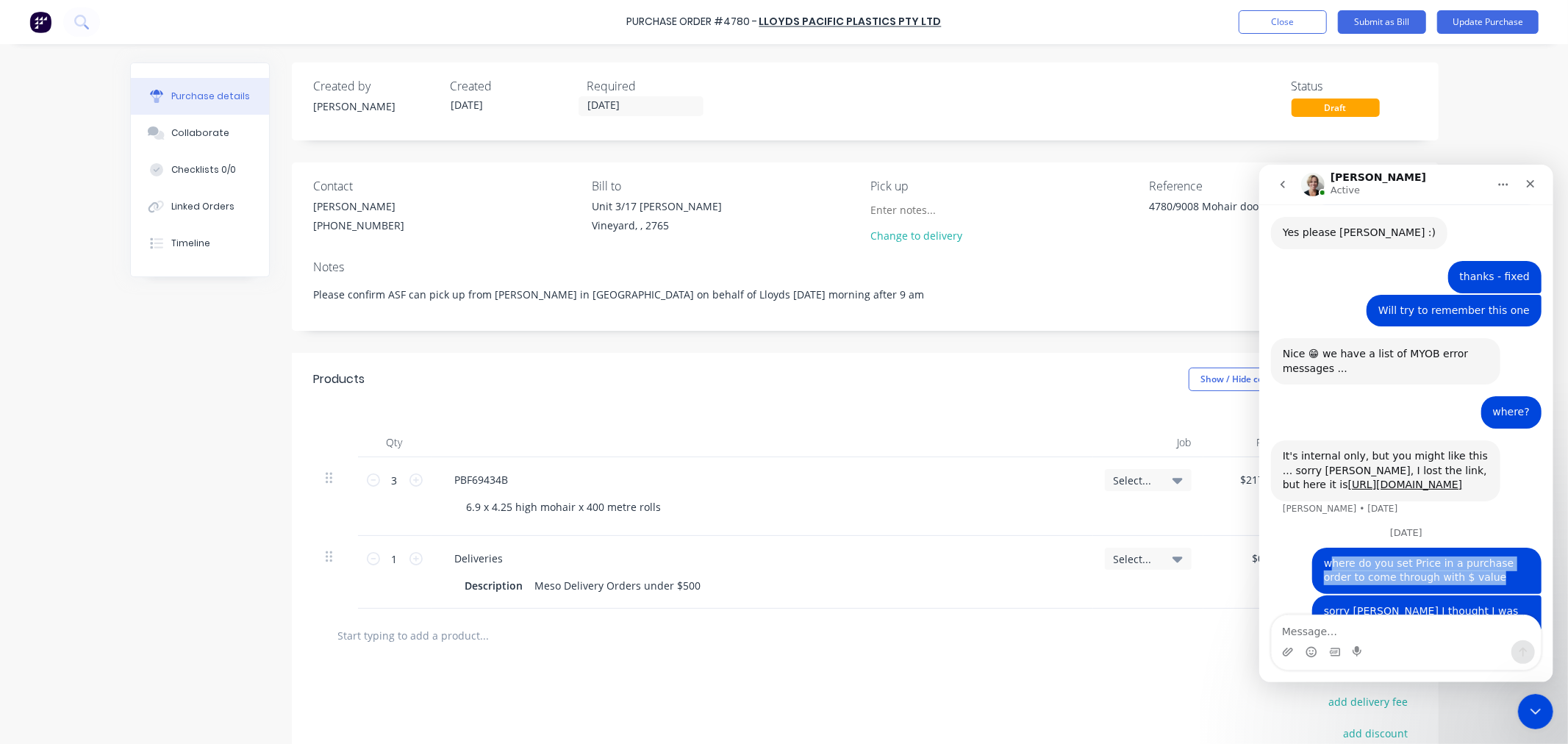
click at [1324, 556] on div "where do you set Price in a purchase order to come through with $ value" at bounding box center [1426, 571] width 206 height 29
drag, startPoint x: 1317, startPoint y: 531, endPoint x: 1475, endPoint y: 569, distance: 162.5
click at [1475, 569] on div "Hi there! You're speaking with Factory AI. I'm fully trained and here to help y…" at bounding box center [1406, 127] width 271 height 1066
click at [1434, 556] on div "where do you set Price in a purchase order to come through with $ value" at bounding box center [1426, 571] width 206 height 29
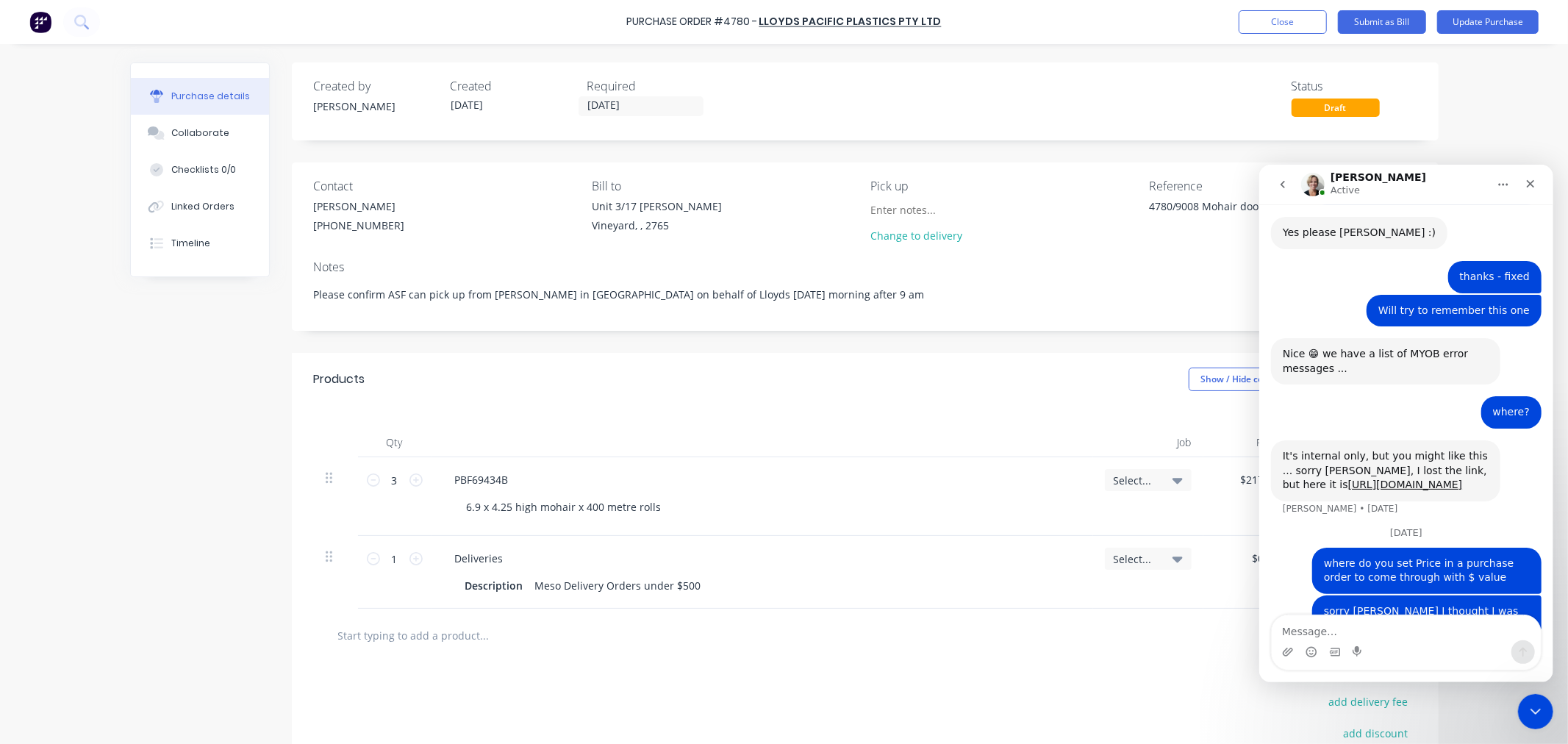
click at [1370, 556] on div "where do you set Price in a purchase order to come through with $ value" at bounding box center [1426, 571] width 206 height 29
click at [1535, 708] on icon "Close Intercom Messenger" at bounding box center [1534, 709] width 18 height 18
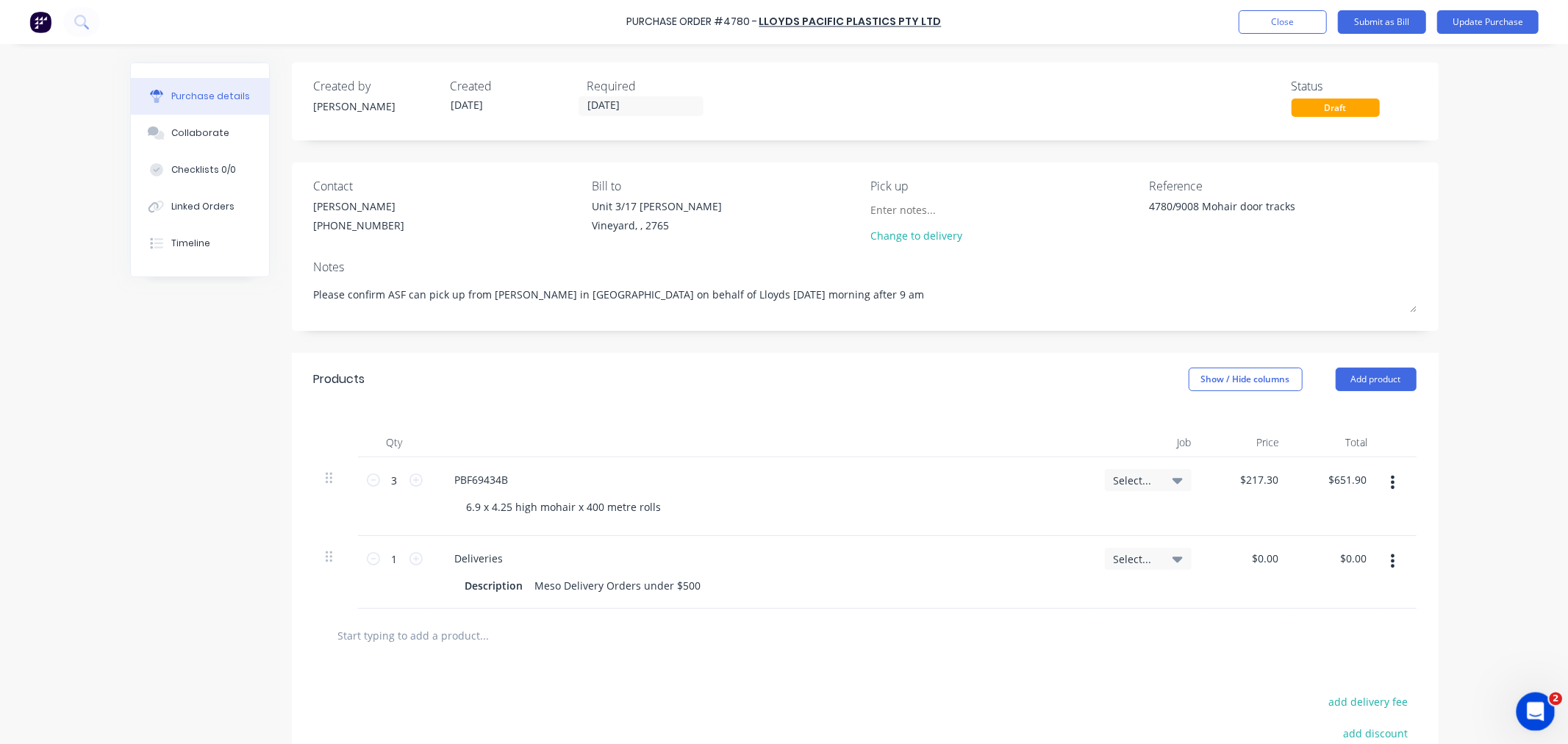
click at [1534, 709] on icon "Open Intercom Messenger" at bounding box center [1534, 710] width 24 height 24
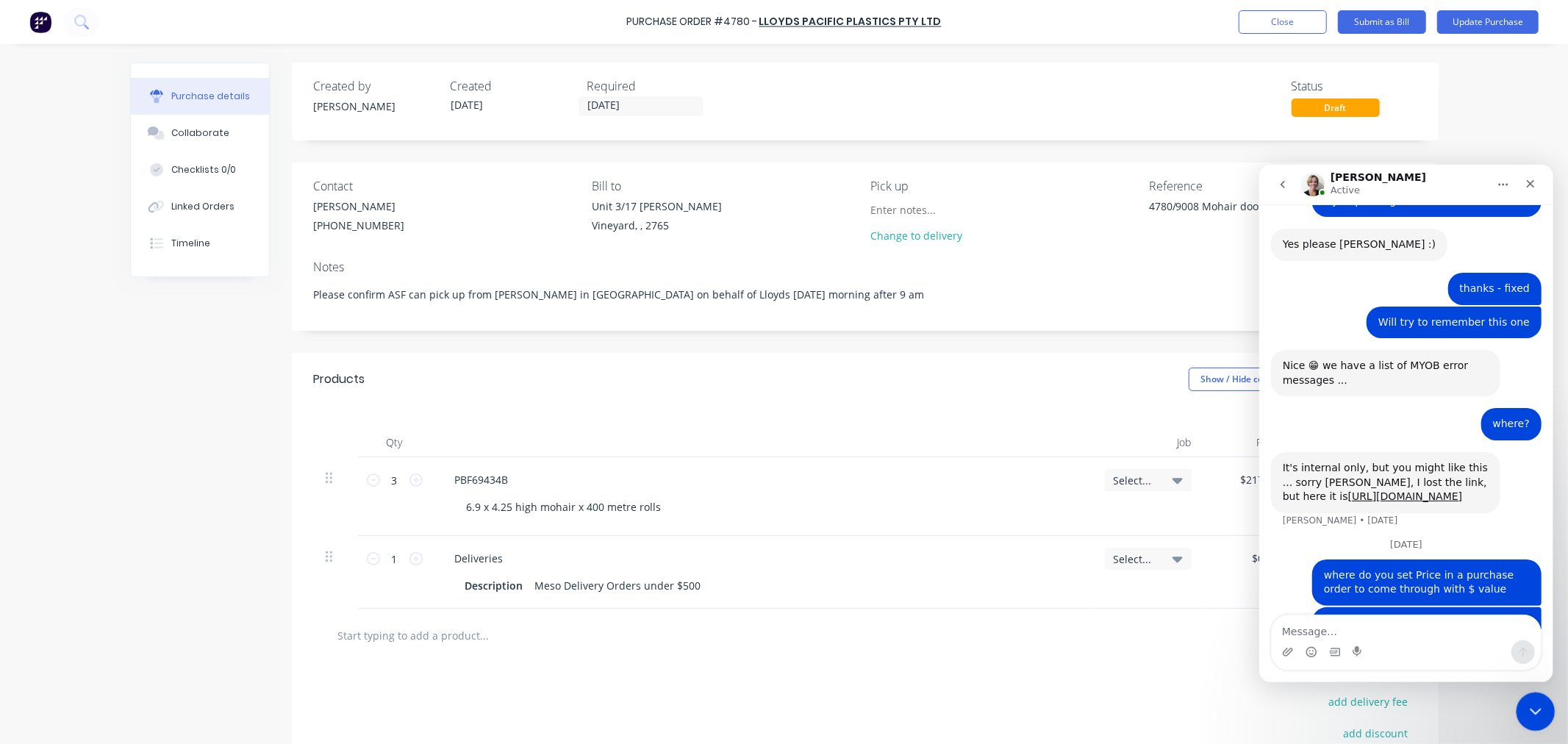
scroll to position [627, 0]
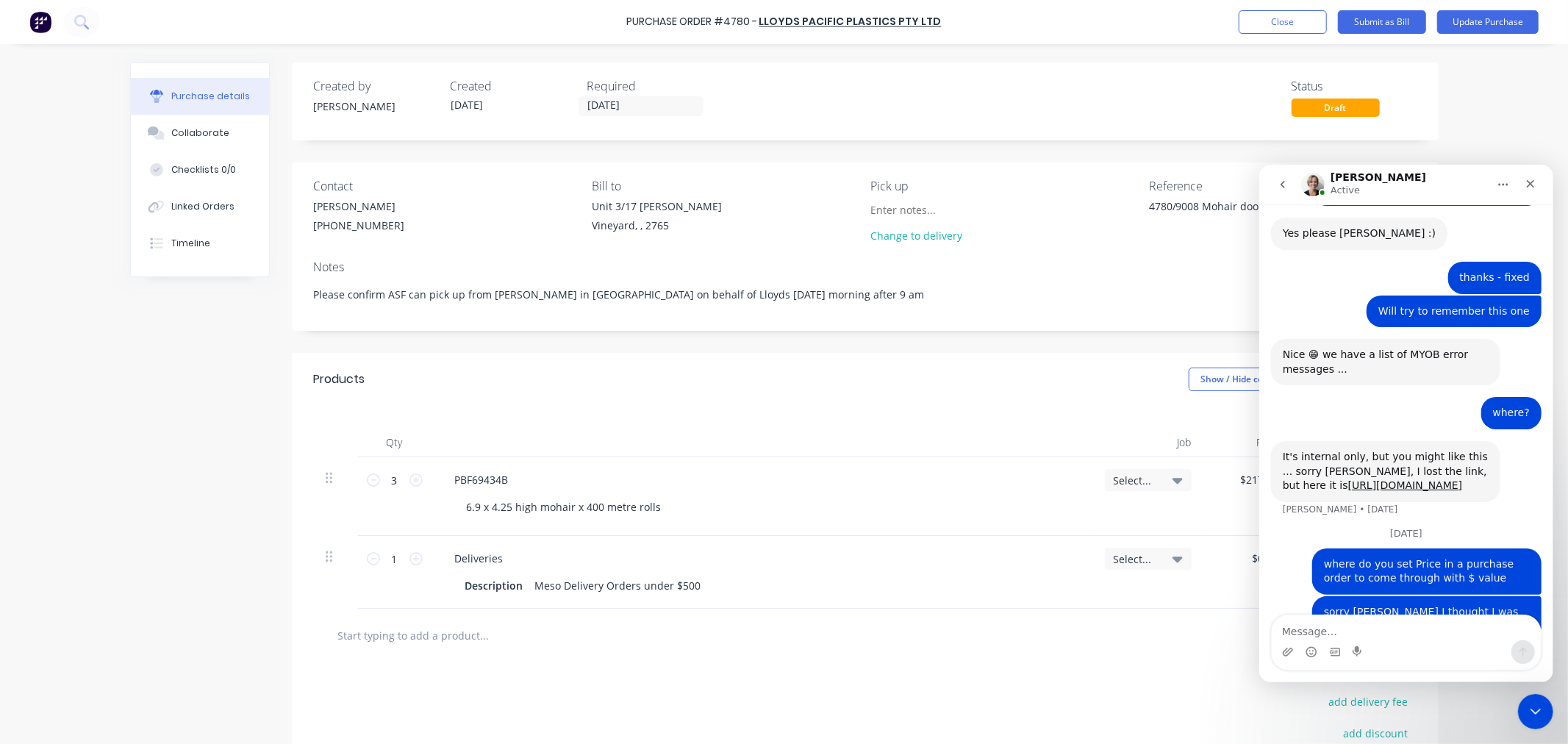
click at [1278, 183] on icon "go back" at bounding box center [1282, 184] width 12 height 12
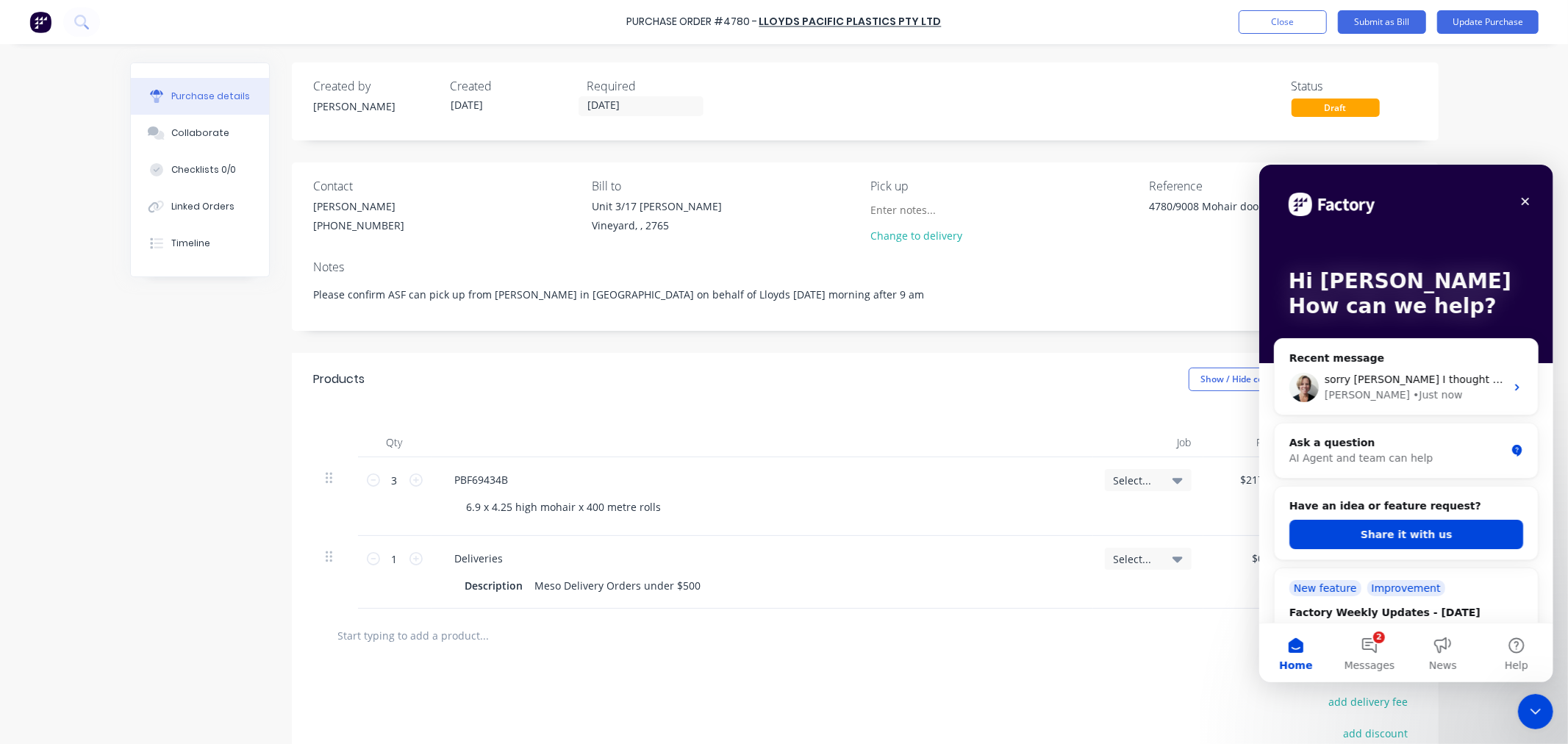
scroll to position [0, 0]
click at [1329, 455] on div "AI Agent and team can help" at bounding box center [1397, 457] width 216 height 15
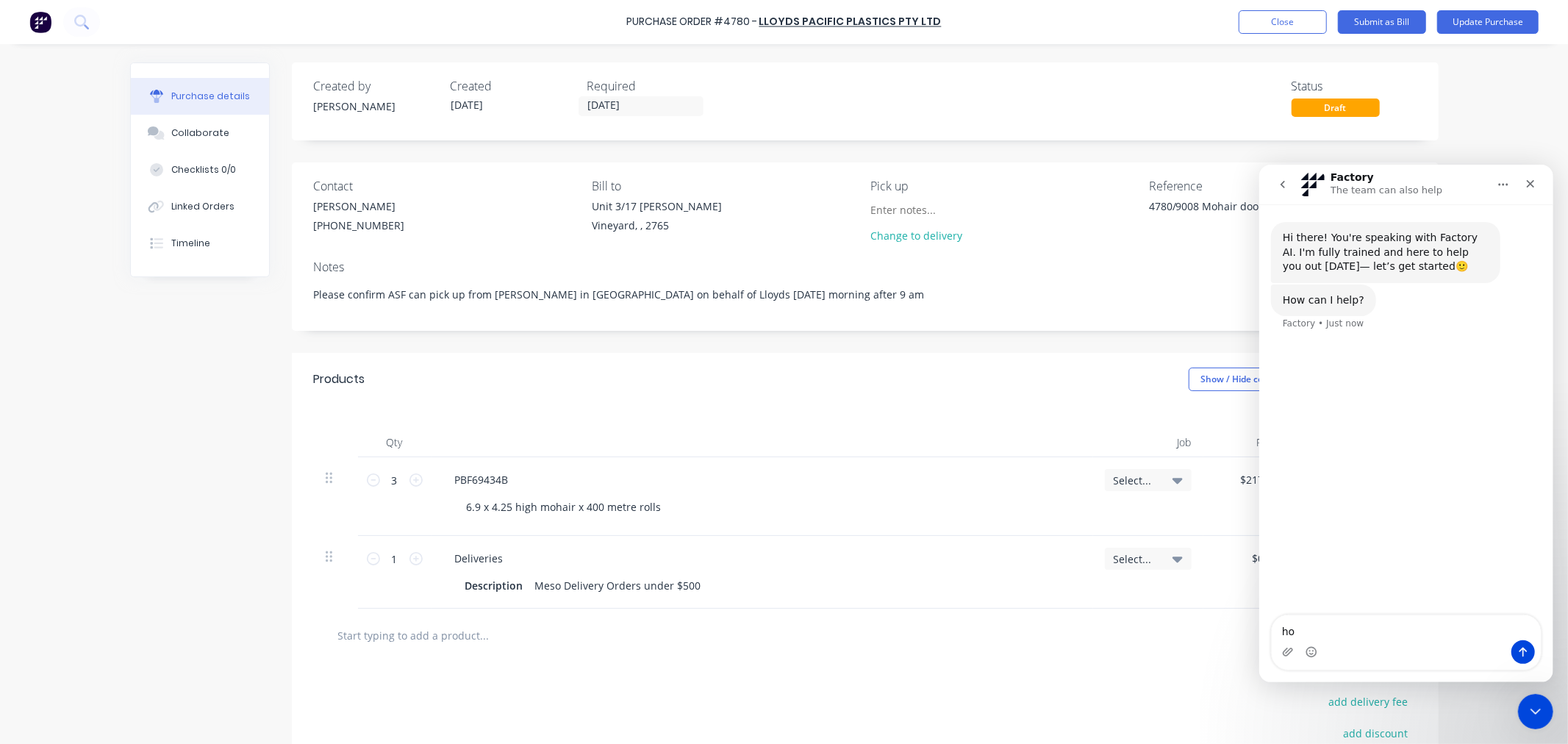
type textarea "h"
type textarea "how to get cost to show on purchase order"
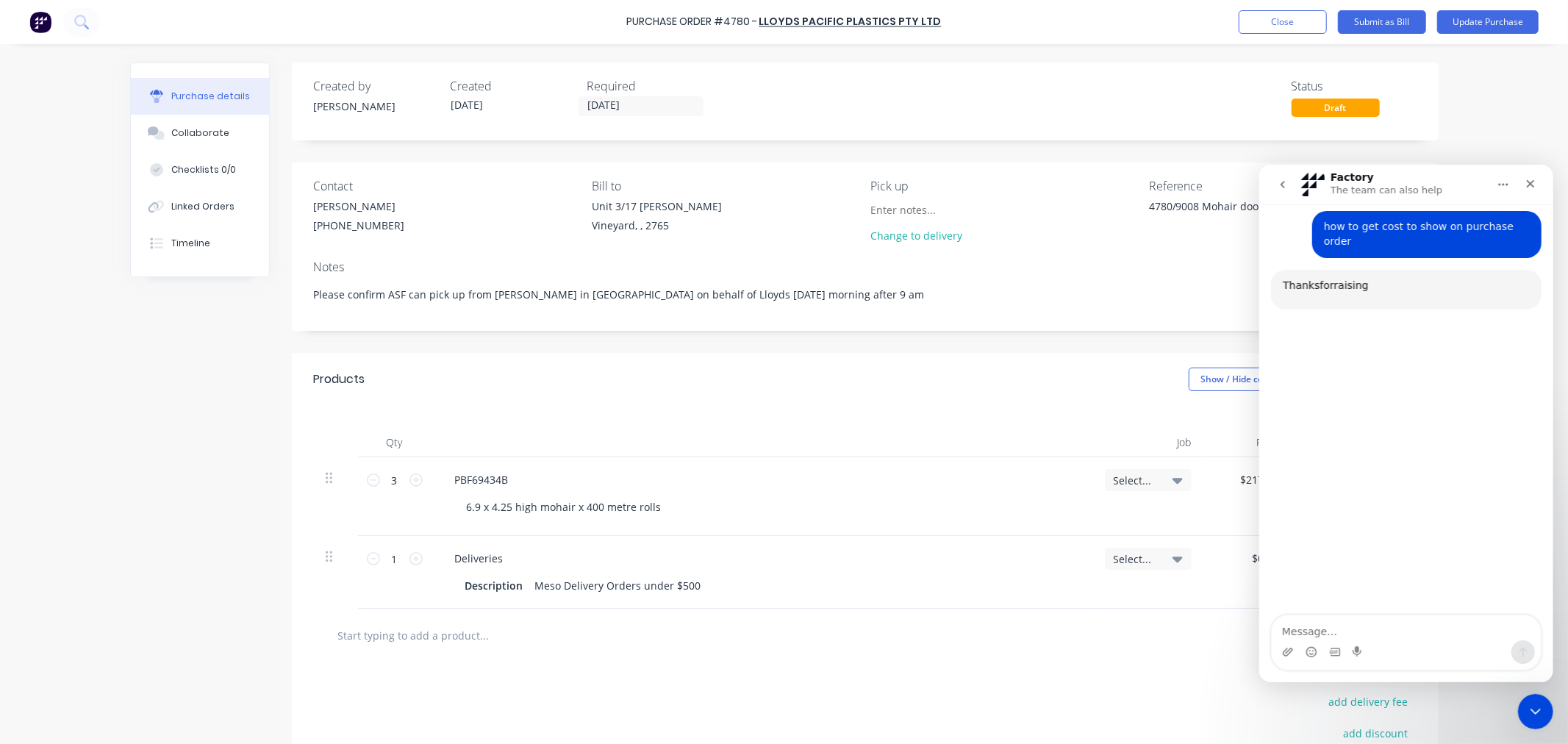
scroll to position [127, 0]
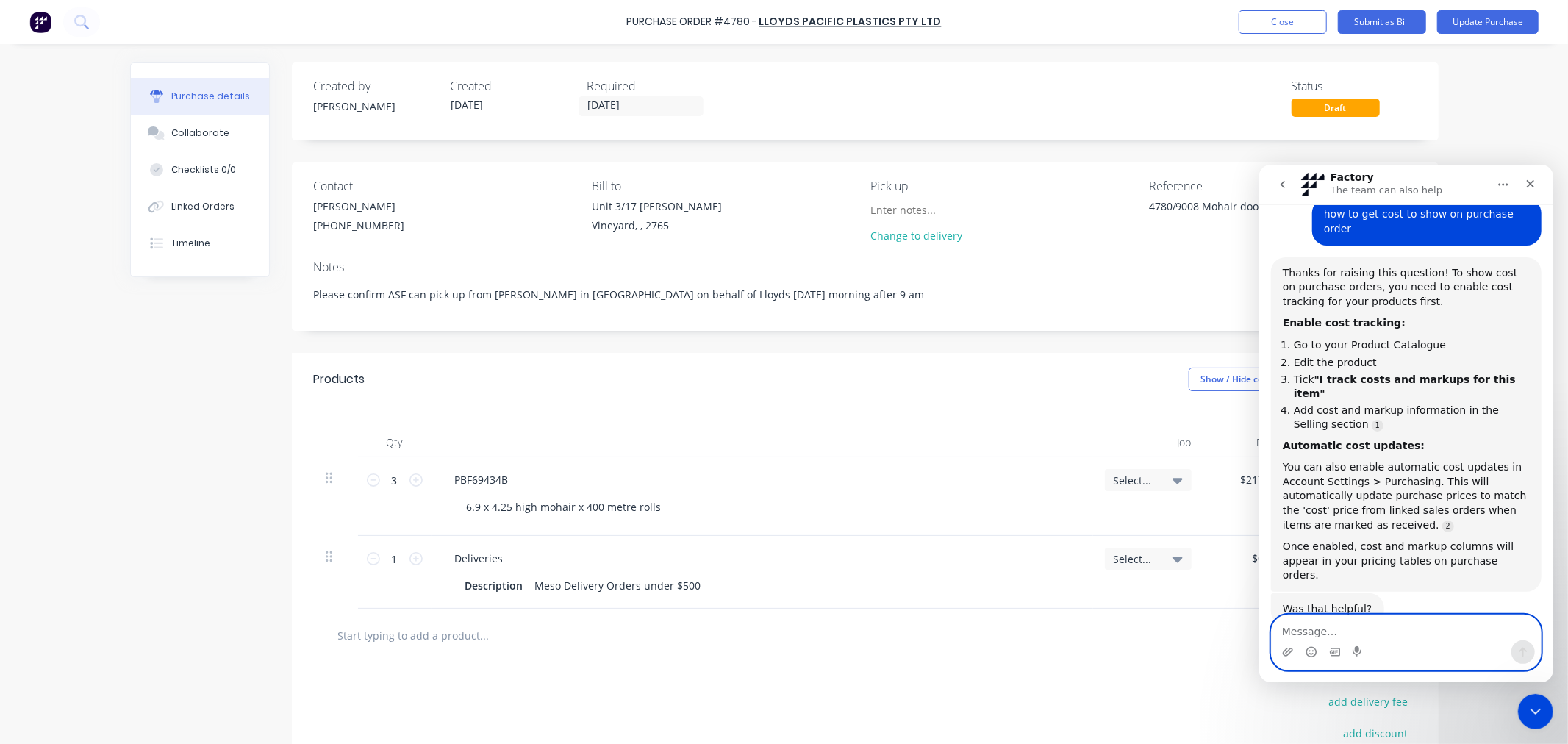
drag, startPoint x: 1312, startPoint y: 655, endPoint x: 1383, endPoint y: 656, distance: 71.0
click at [1311, 655] on icon "Emoji picker" at bounding box center [1311, 651] width 12 height 12
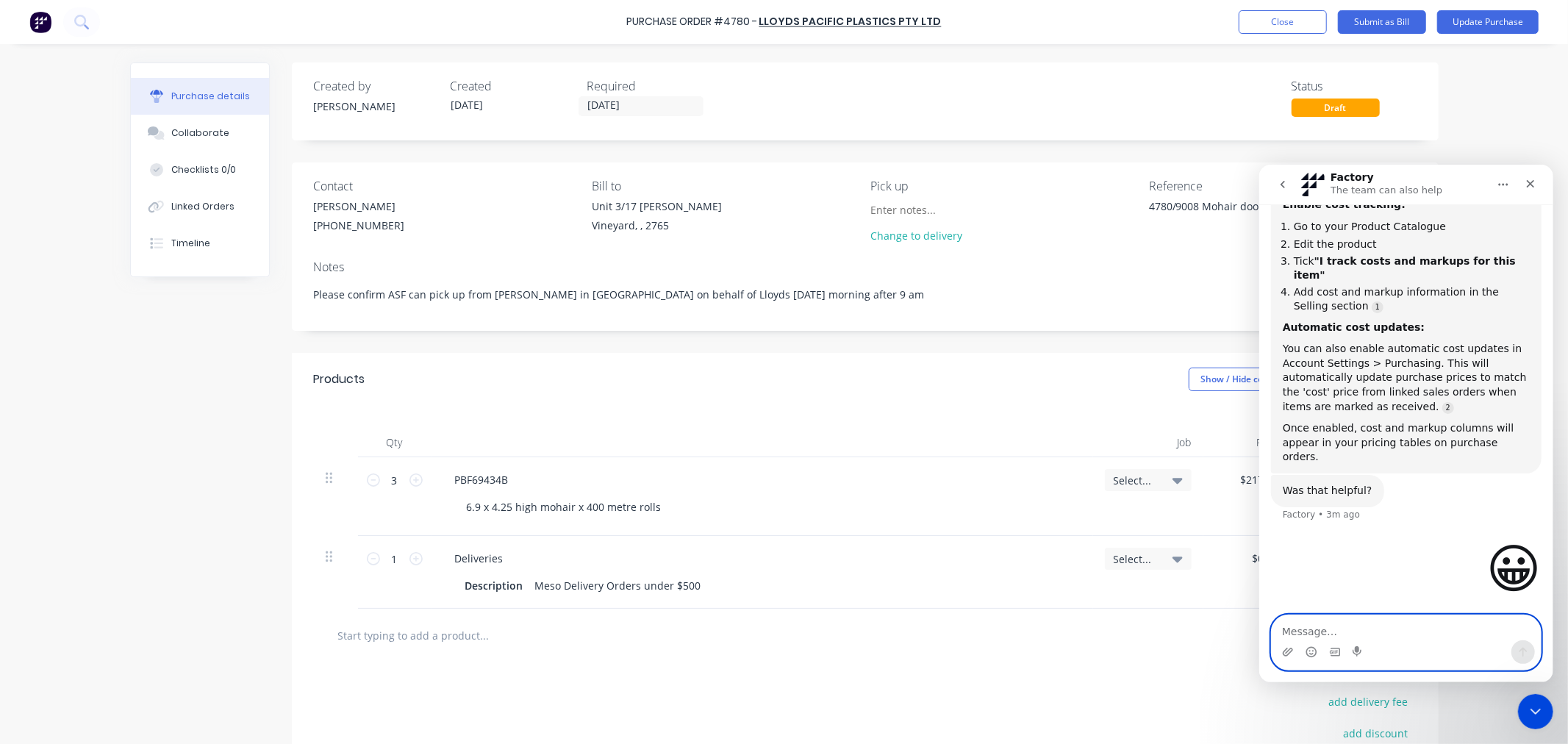
scroll to position [257, 0]
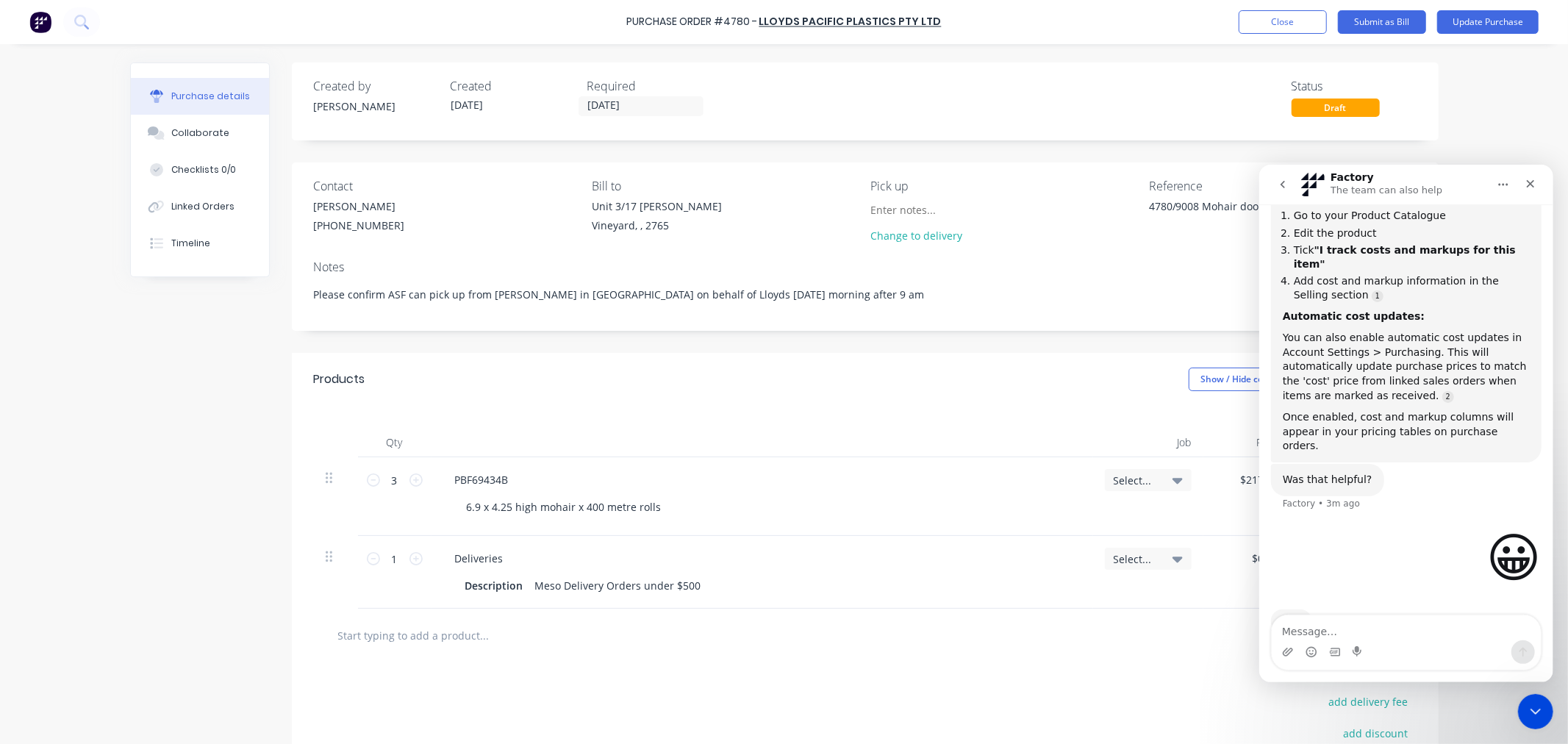
click at [1285, 188] on icon "go back" at bounding box center [1282, 184] width 12 height 12
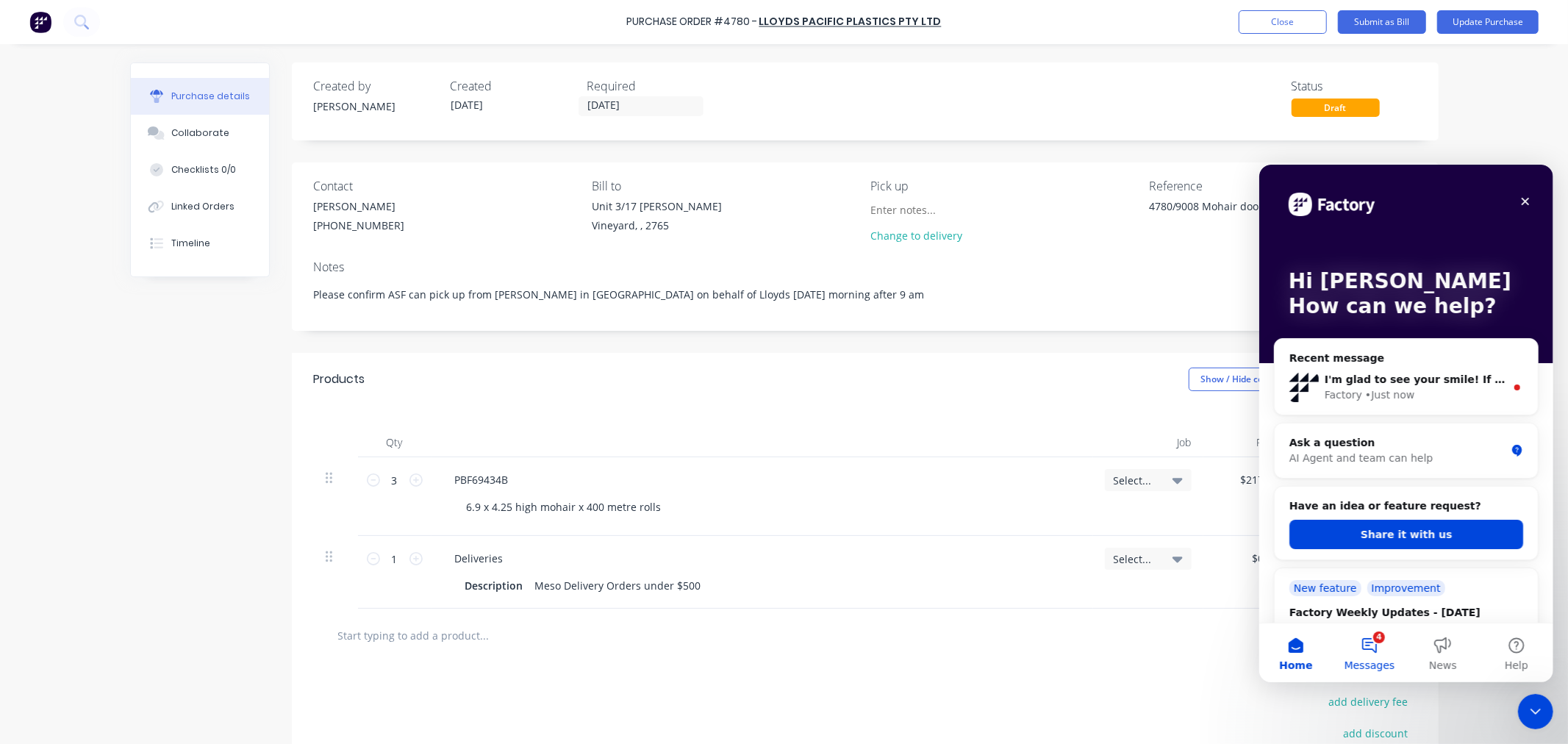
click at [1362, 647] on button "4 Messages" at bounding box center [1369, 652] width 73 height 59
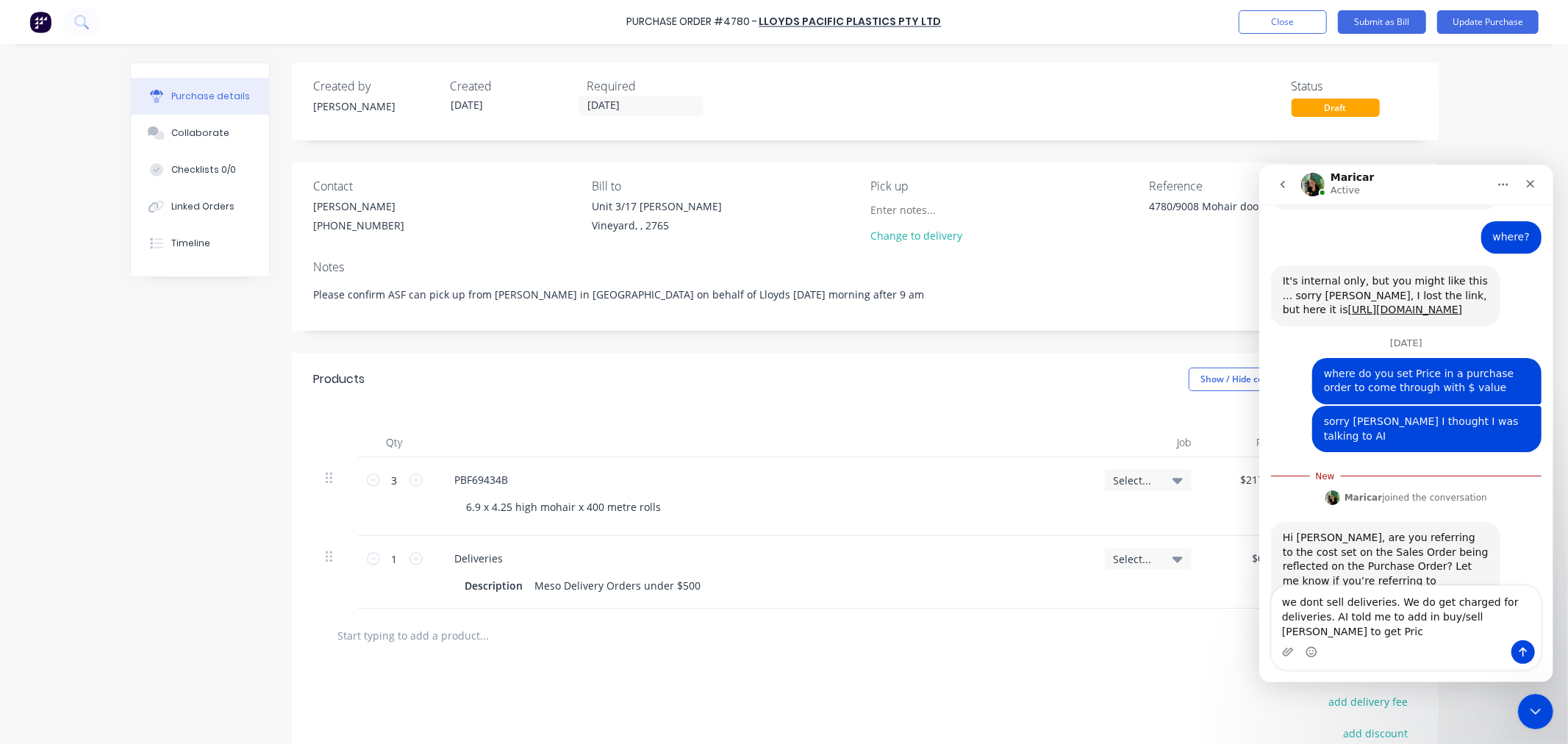
scroll to position [816, 0]
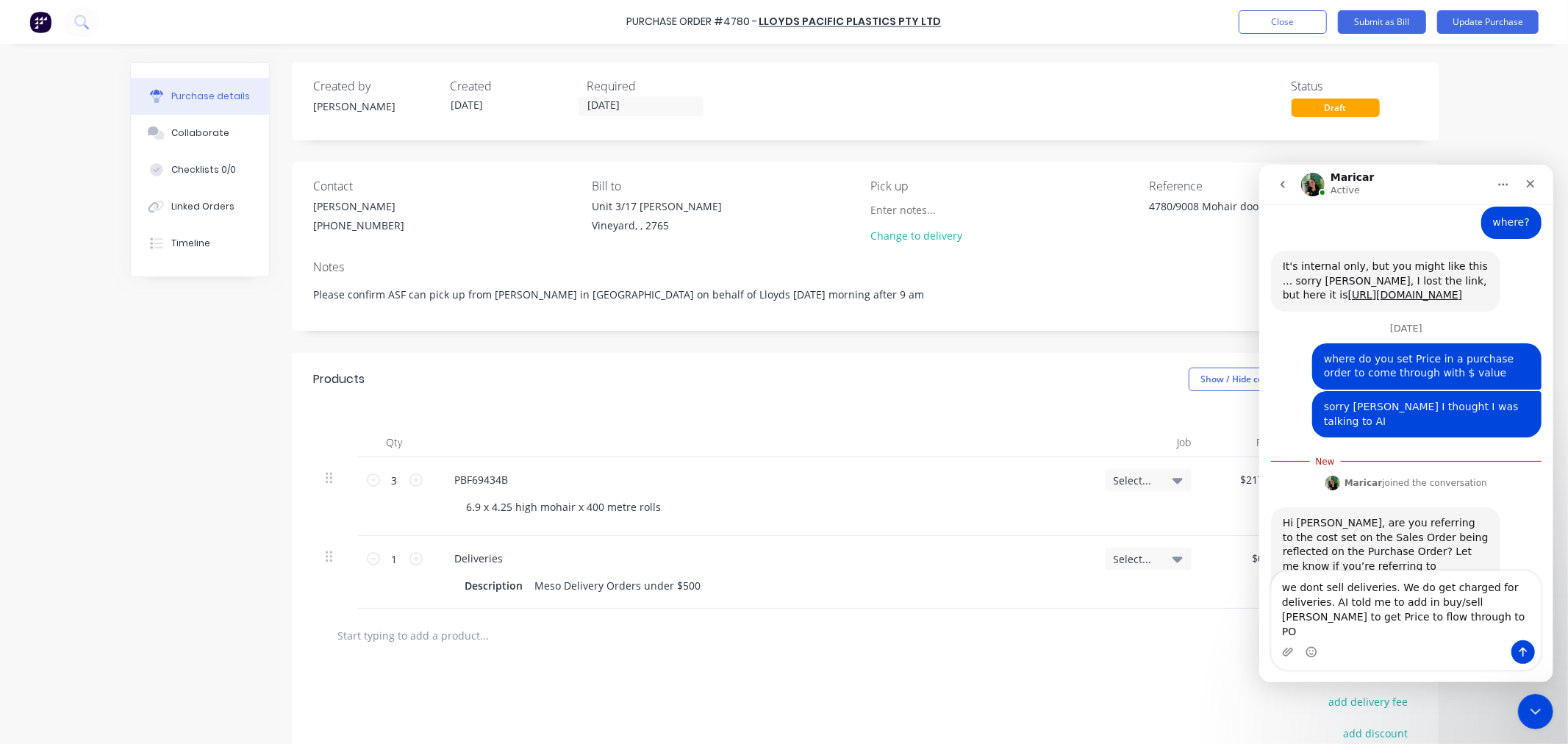
click at [1488, 621] on textarea "we dont sell deliveries. We do get charged for deliveries. AI told me to add in…" at bounding box center [1406, 605] width 269 height 69
click at [1415, 631] on textarea "we dont sell deliveries. We do get charged for deliveries. AI told me to add in…" at bounding box center [1406, 612] width 269 height 54
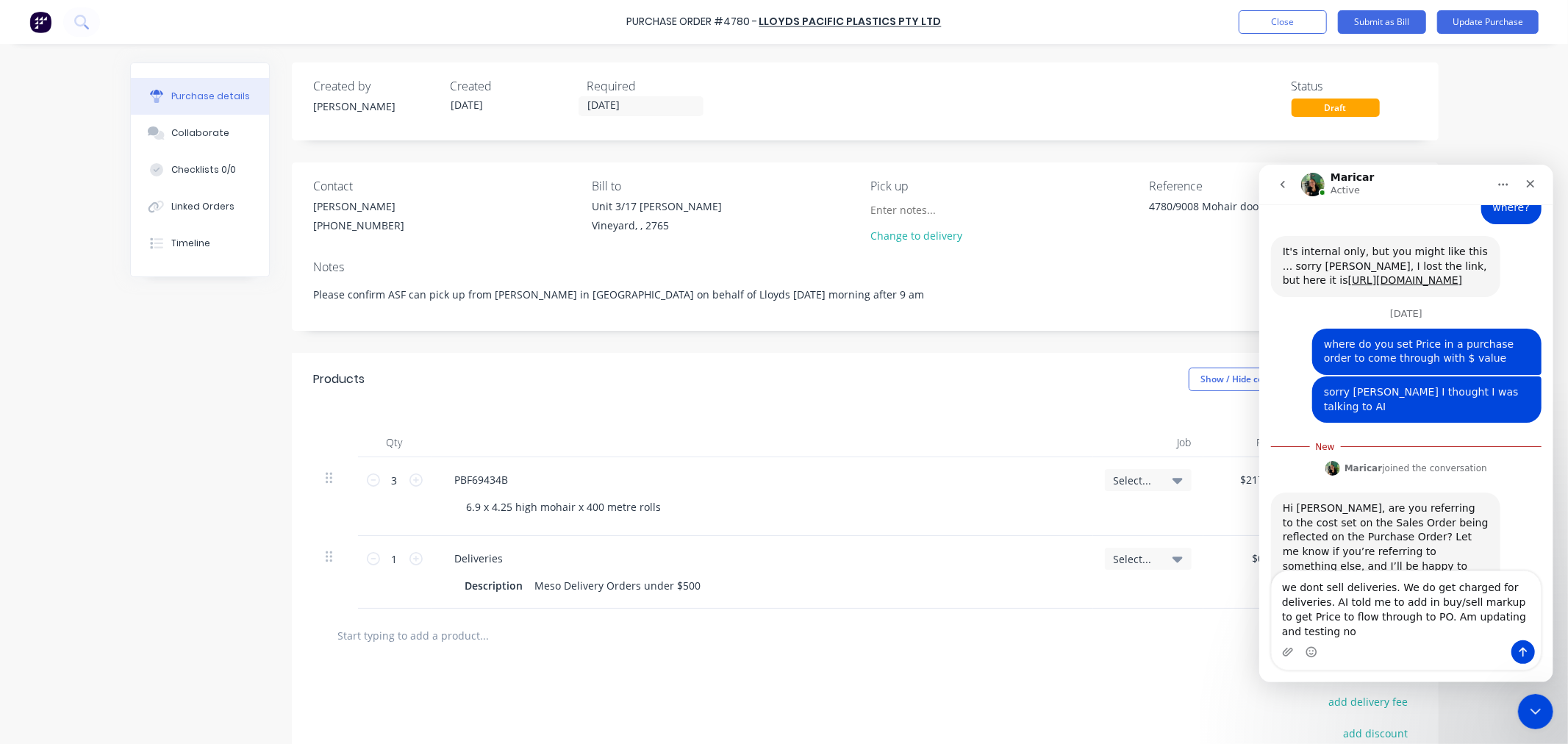
type textarea "we dont sell deliveries. We do get charged for deliveries. AI told me to add in…"
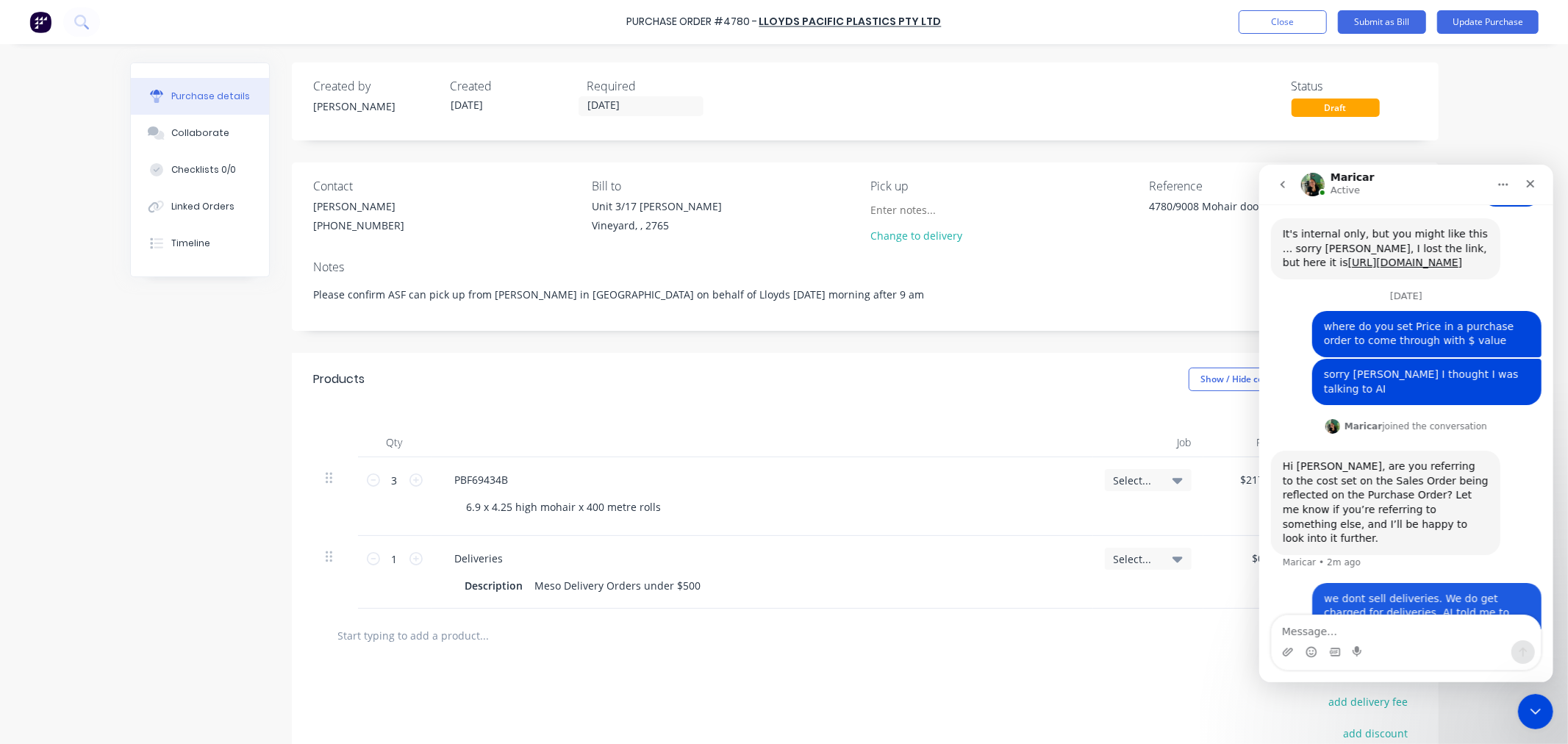
scroll to position [849, 0]
type textarea "x"
click at [927, 553] on div "Deliveries" at bounding box center [763, 558] width 638 height 21
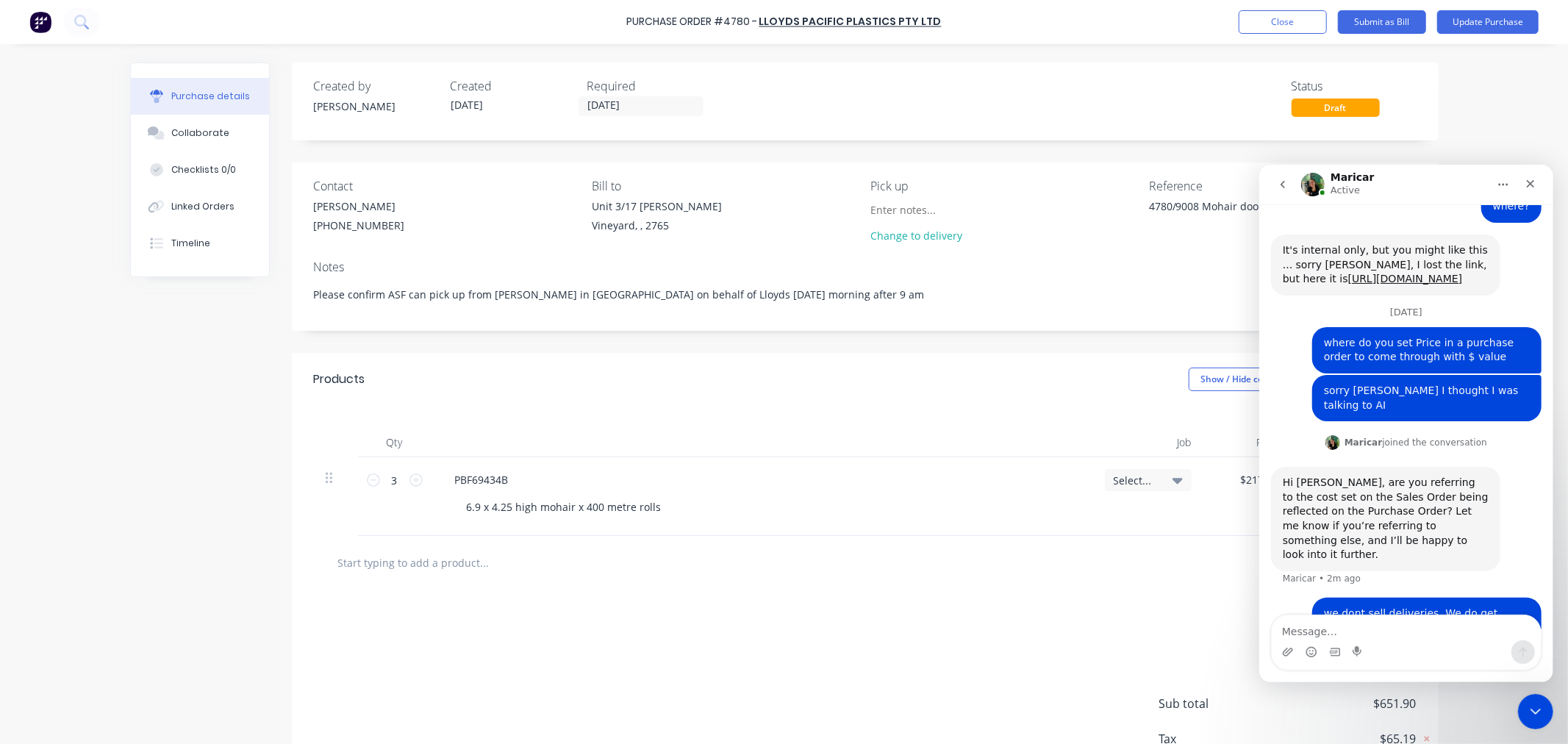
scroll to position [849, 0]
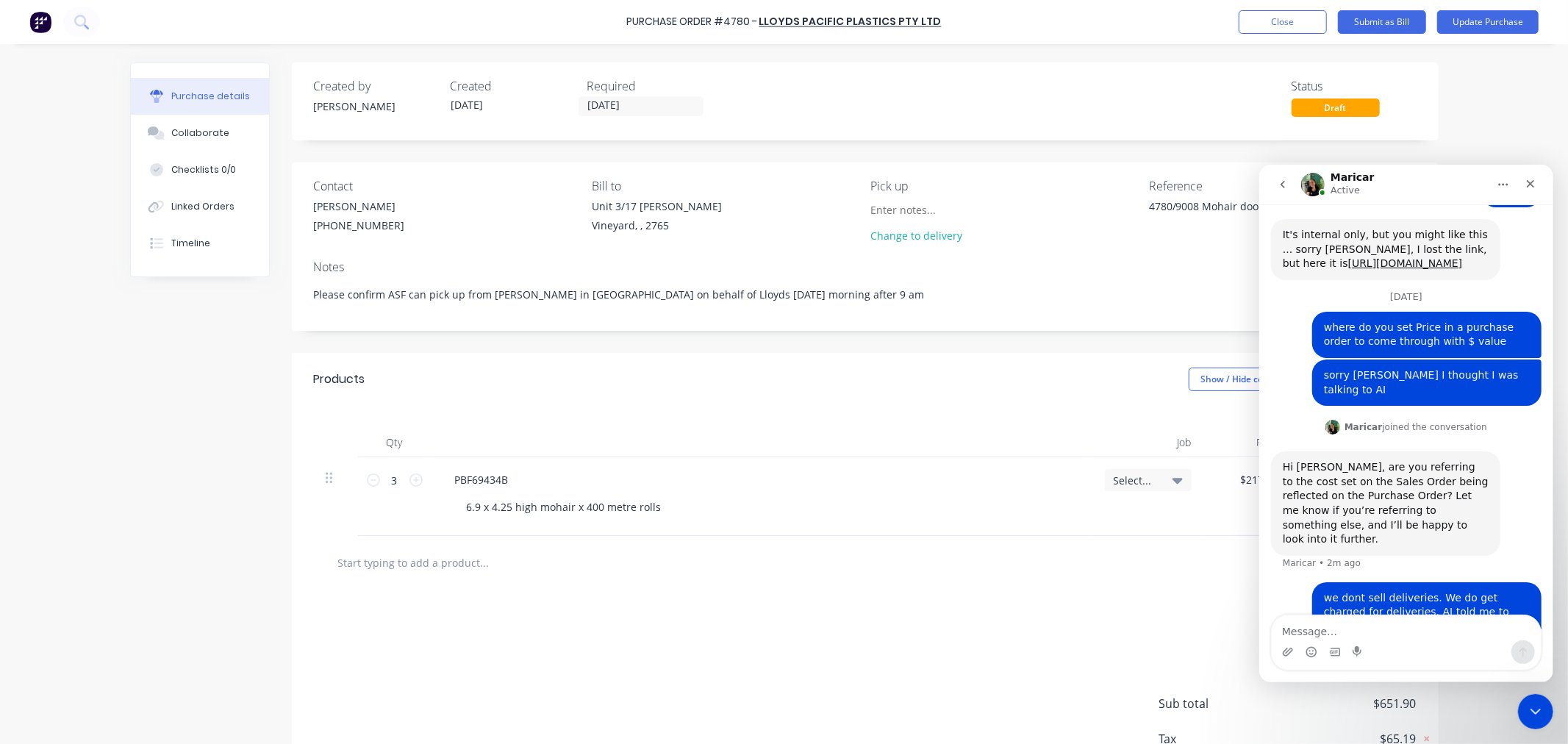
type textarea "x"
click at [424, 550] on input "text" at bounding box center [485, 562] width 294 height 29
type input "d"
type textarea "x"
type input "de"
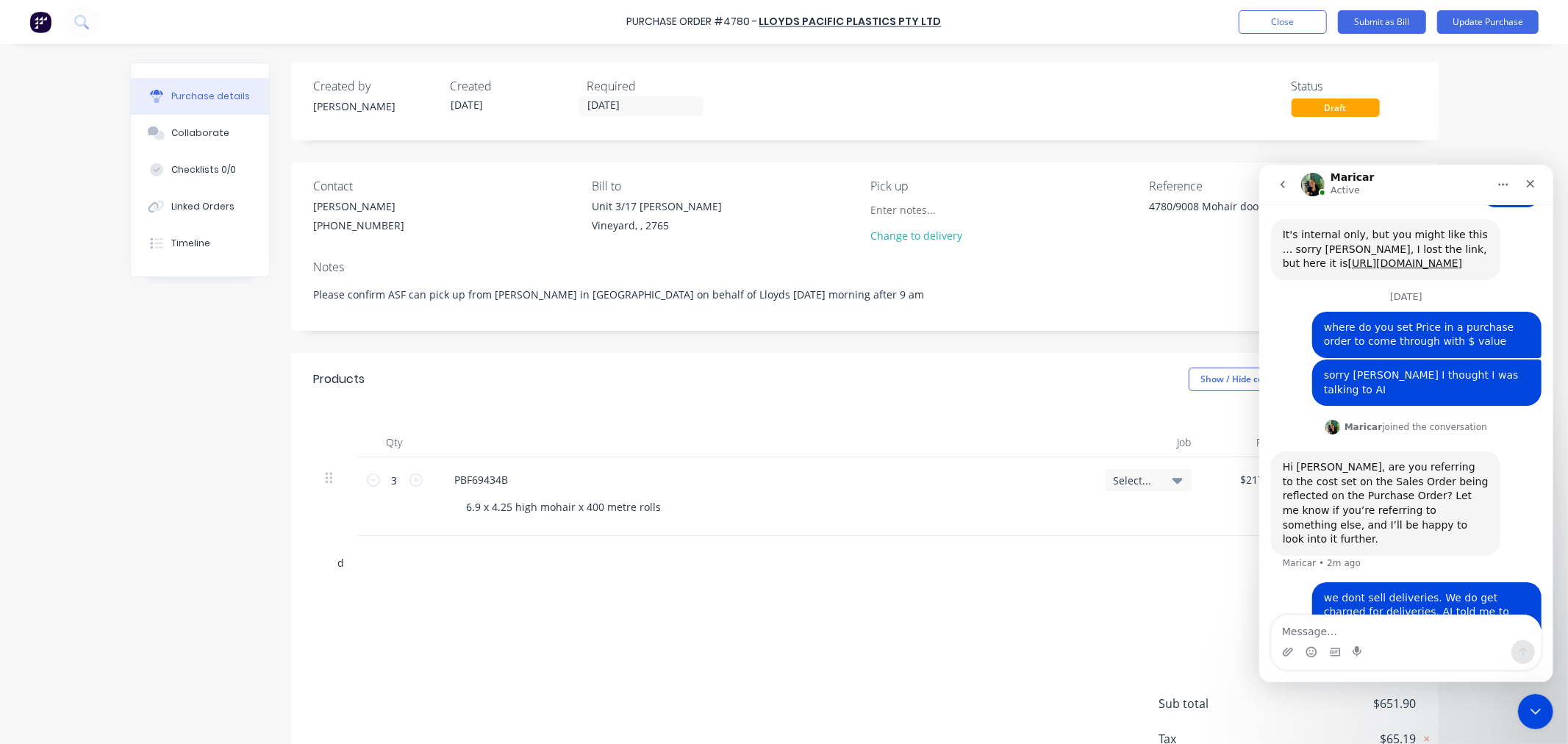
type textarea "x"
type input "del"
type textarea "x"
type input "deli"
type textarea "x"
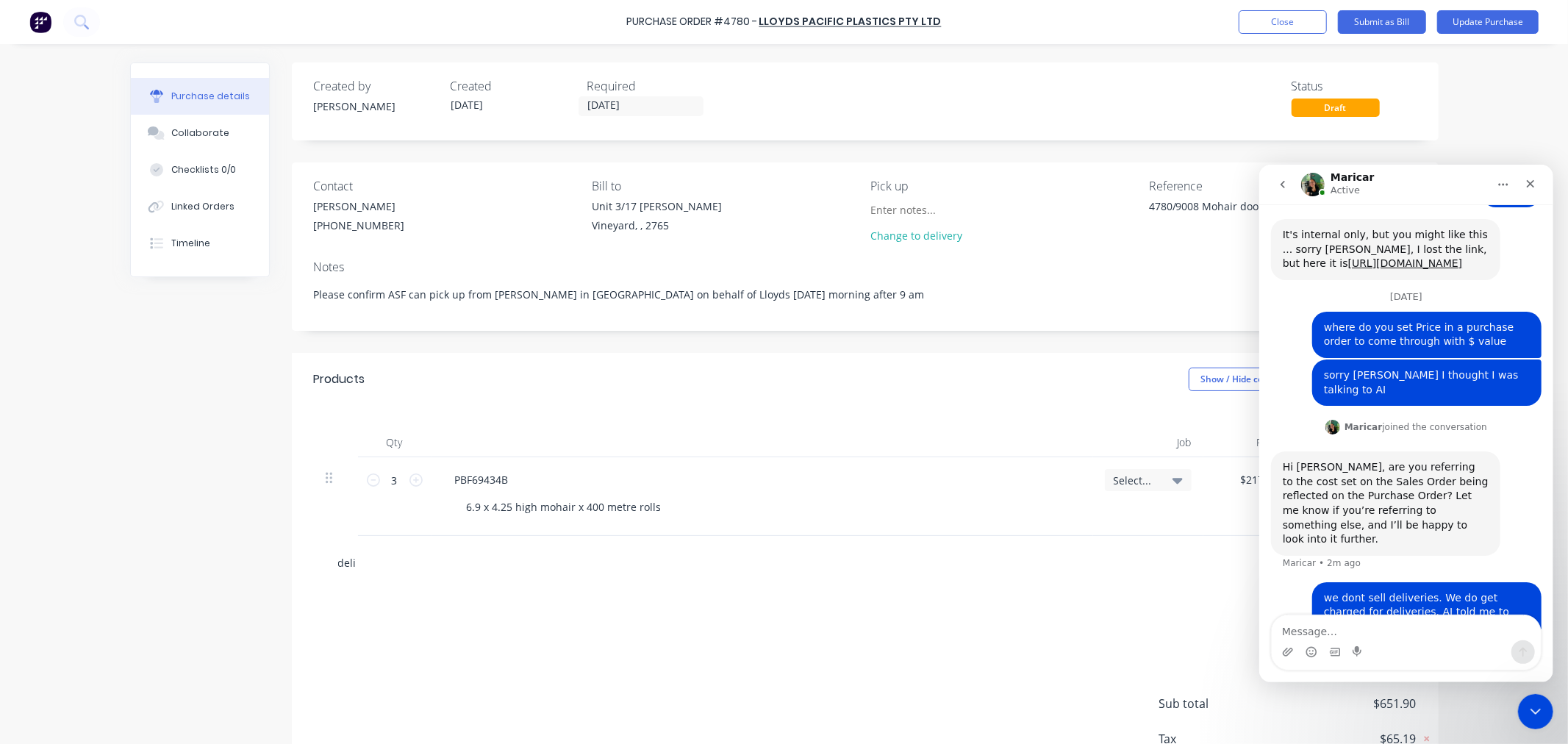
type input "deliv"
type textarea "x"
type input "delive"
type textarea "x"
type input "deliver"
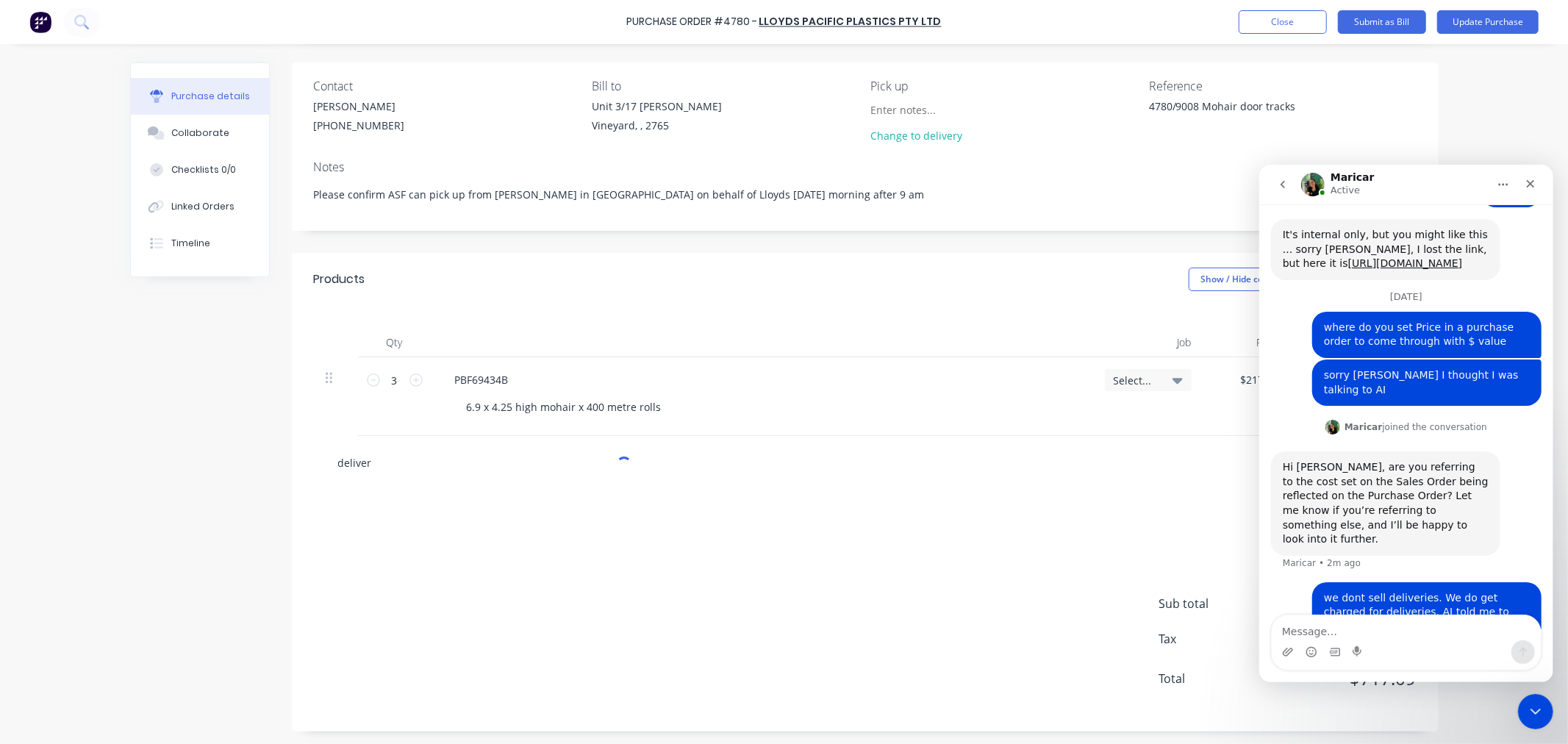
scroll to position [104, 0]
type textarea "x"
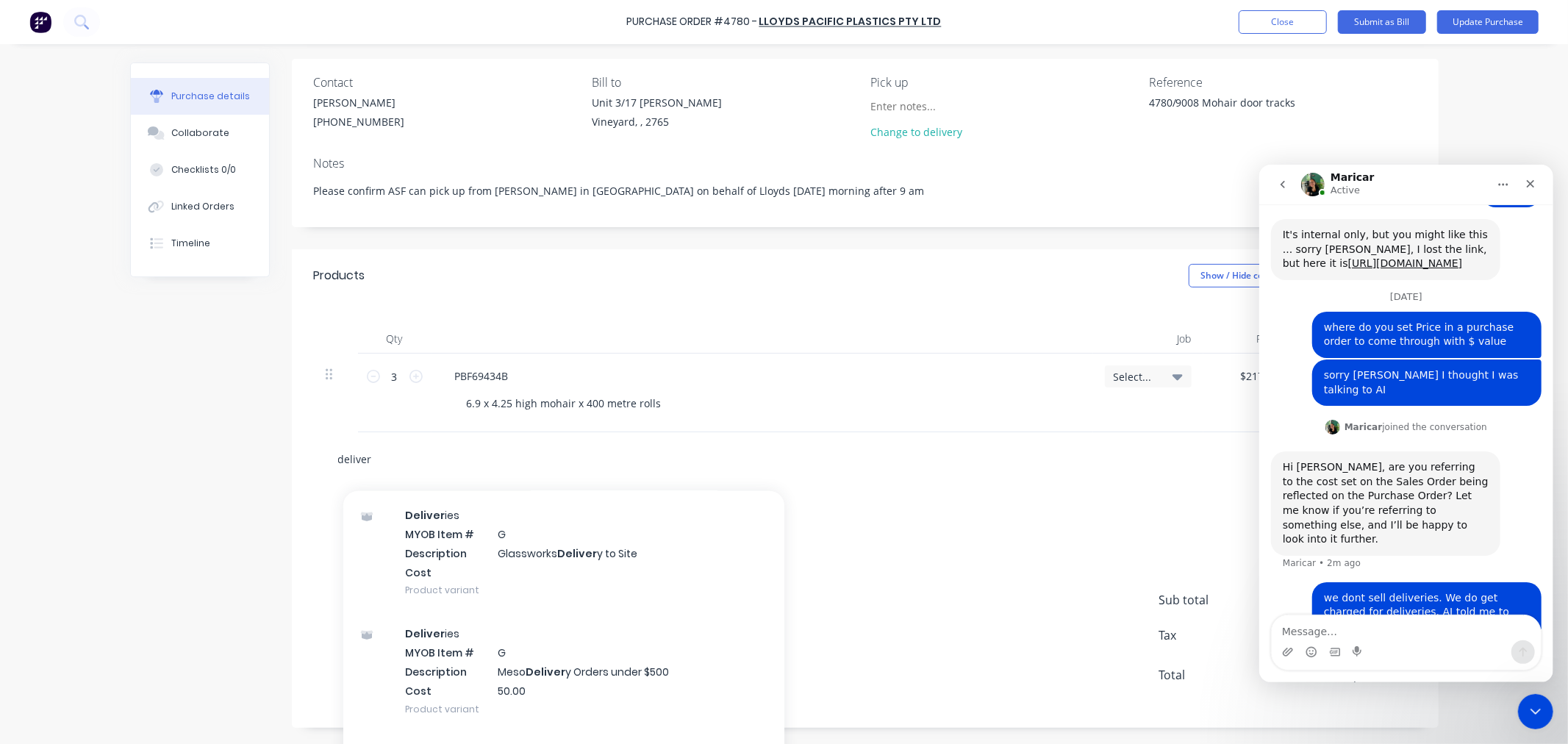
scroll to position [1634, 0]
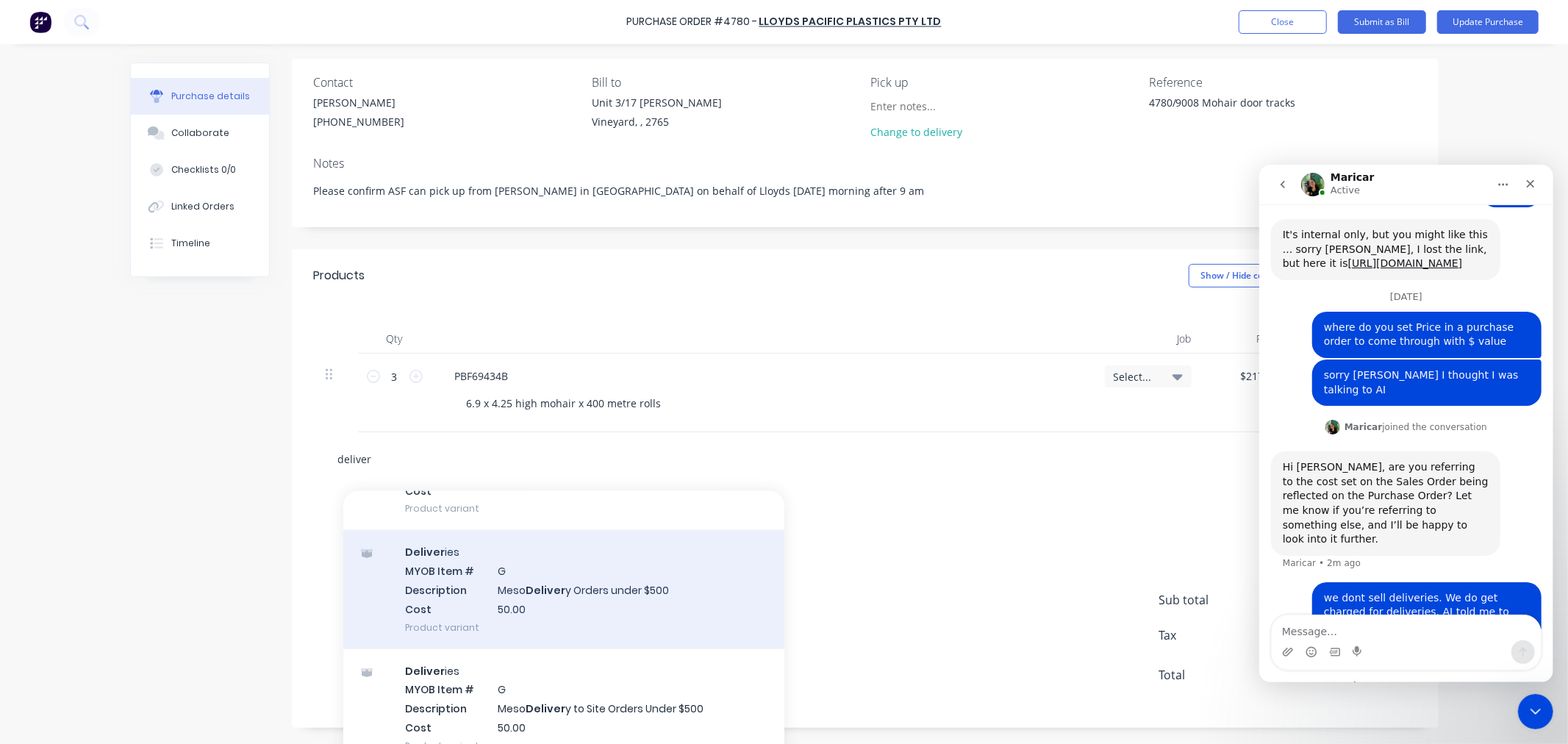
type input "deliver"
click at [605, 615] on div "Deliver ies MYOB Item # G Description Meso Deliver y Orders under $500 Cost 50.…" at bounding box center [564, 589] width 441 height 118
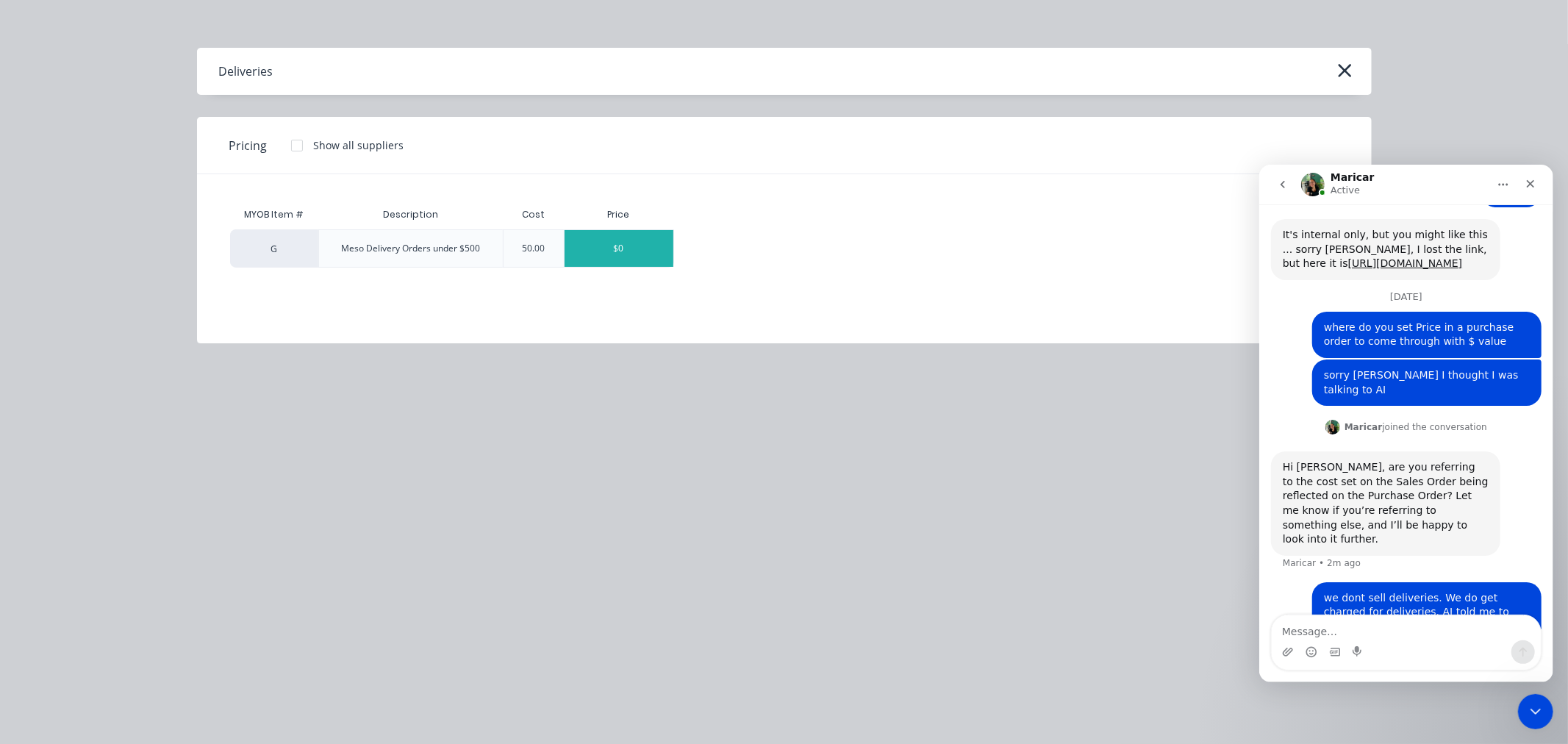
type textarea "x"
click at [589, 243] on div "$0" at bounding box center [618, 248] width 109 height 37
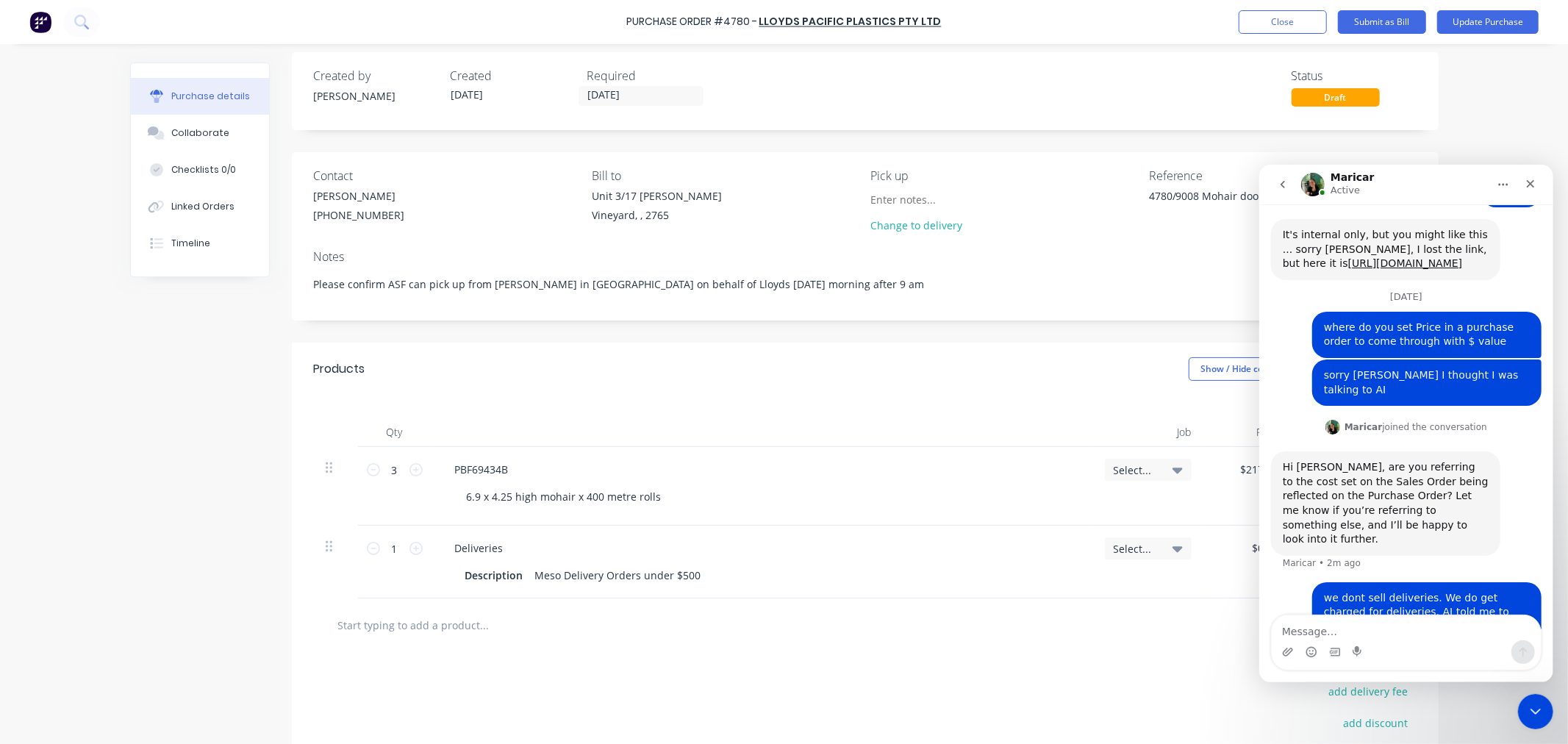
scroll to position [0, 0]
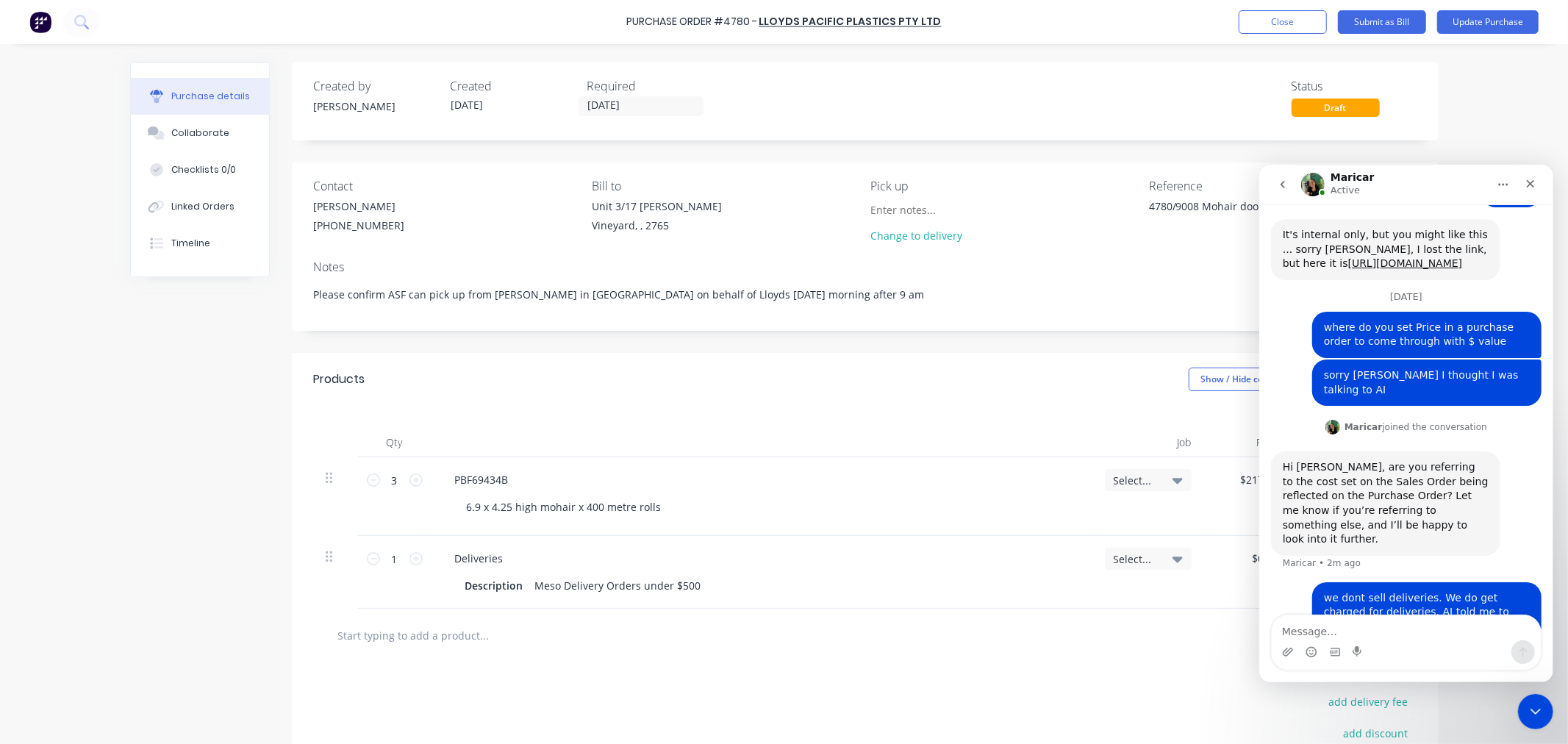
type textarea "x"
click at [745, 552] on div "Deliveries" at bounding box center [763, 558] width 638 height 21
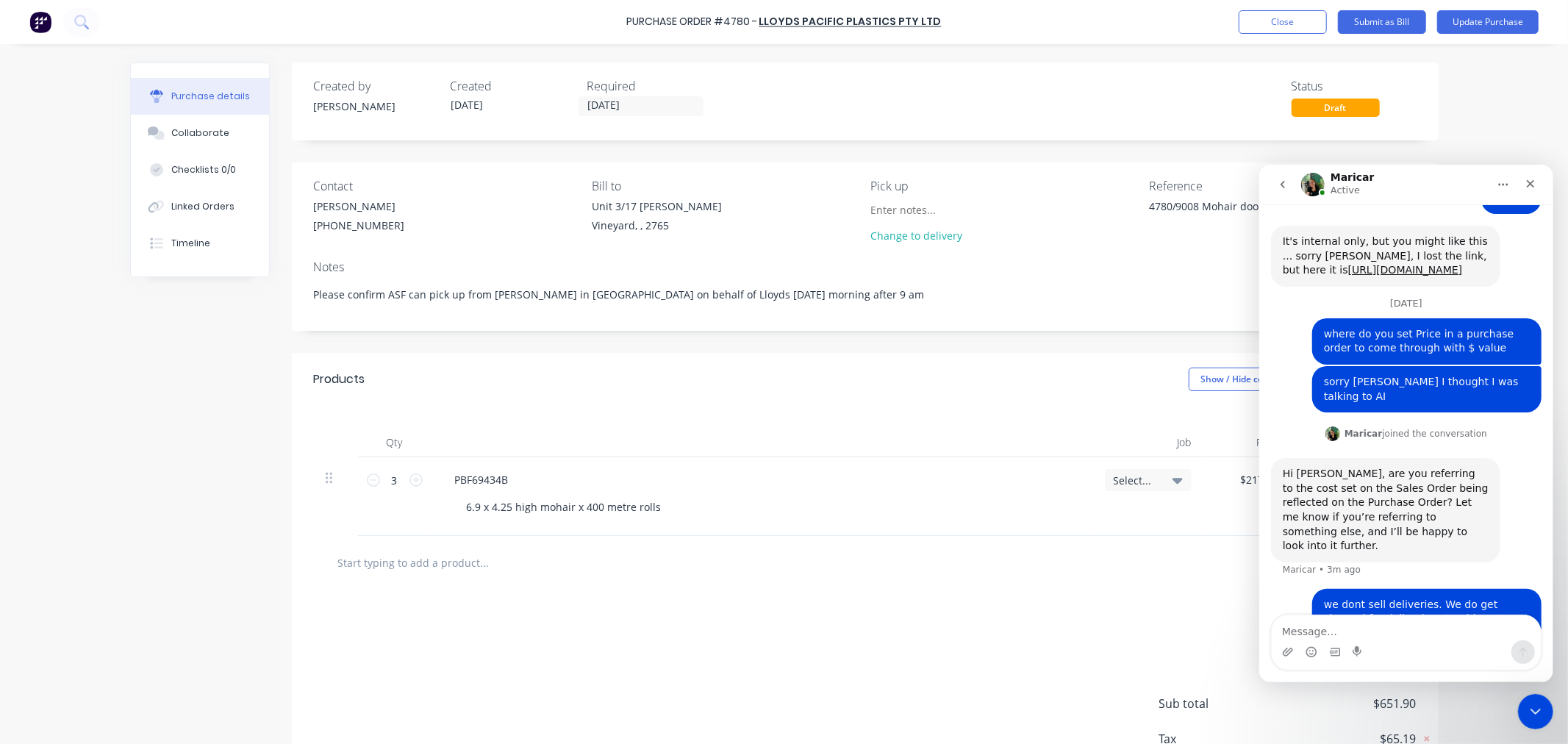
scroll to position [849, 0]
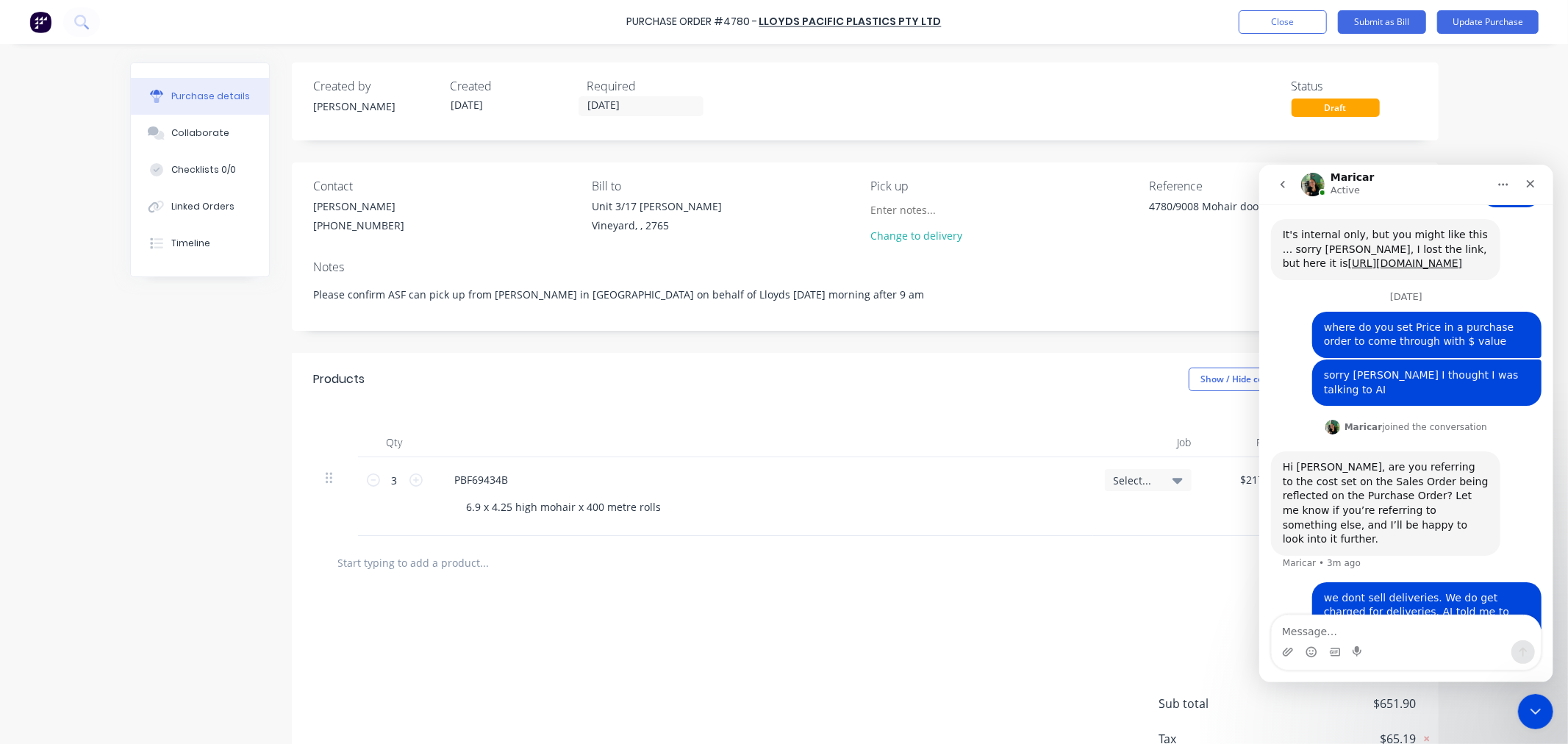
type textarea "x"
click at [443, 561] on input "text" at bounding box center [485, 562] width 294 height 29
type input "m"
type textarea "x"
type input "me"
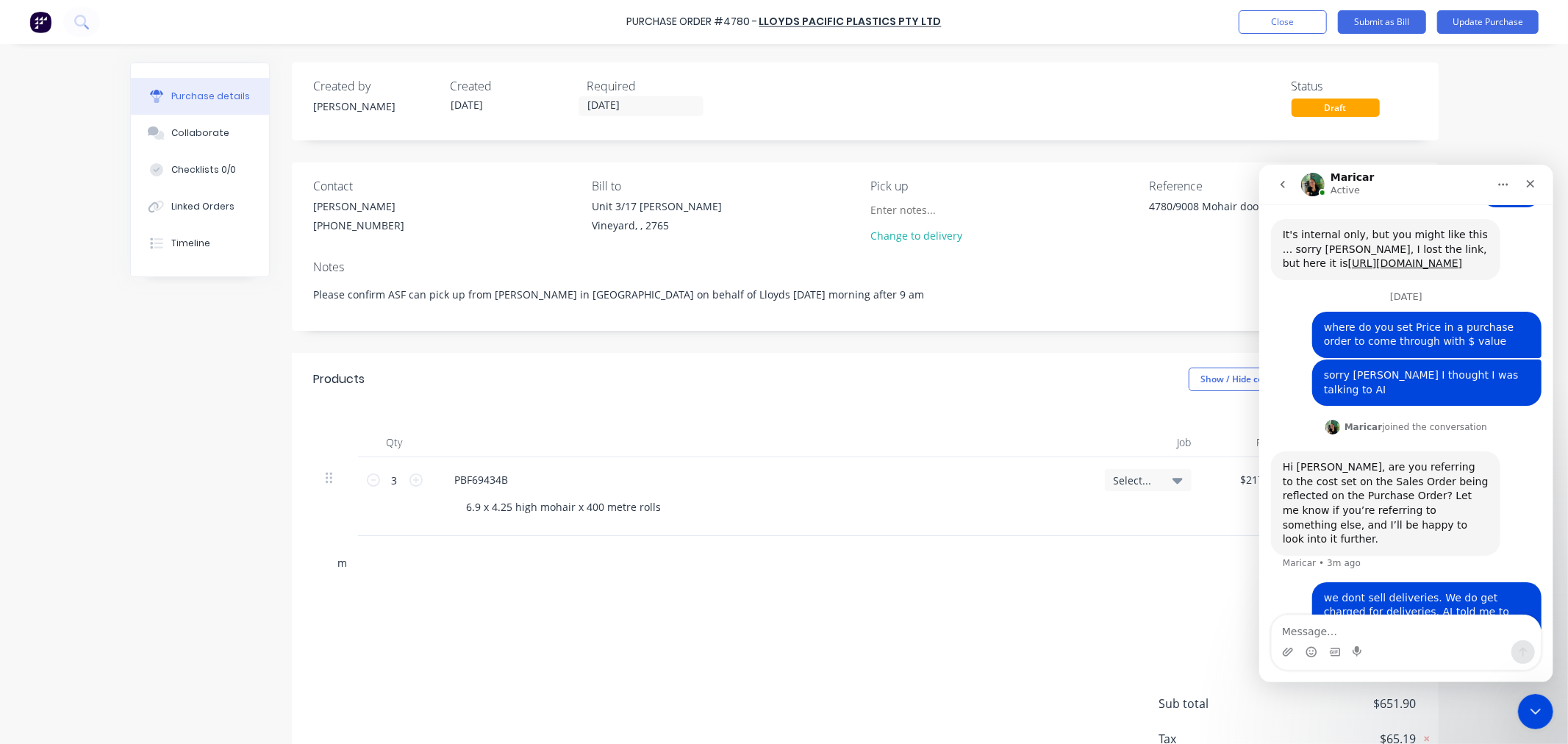
type textarea "x"
type input "mes"
type textarea "x"
type input "meso"
type textarea "x"
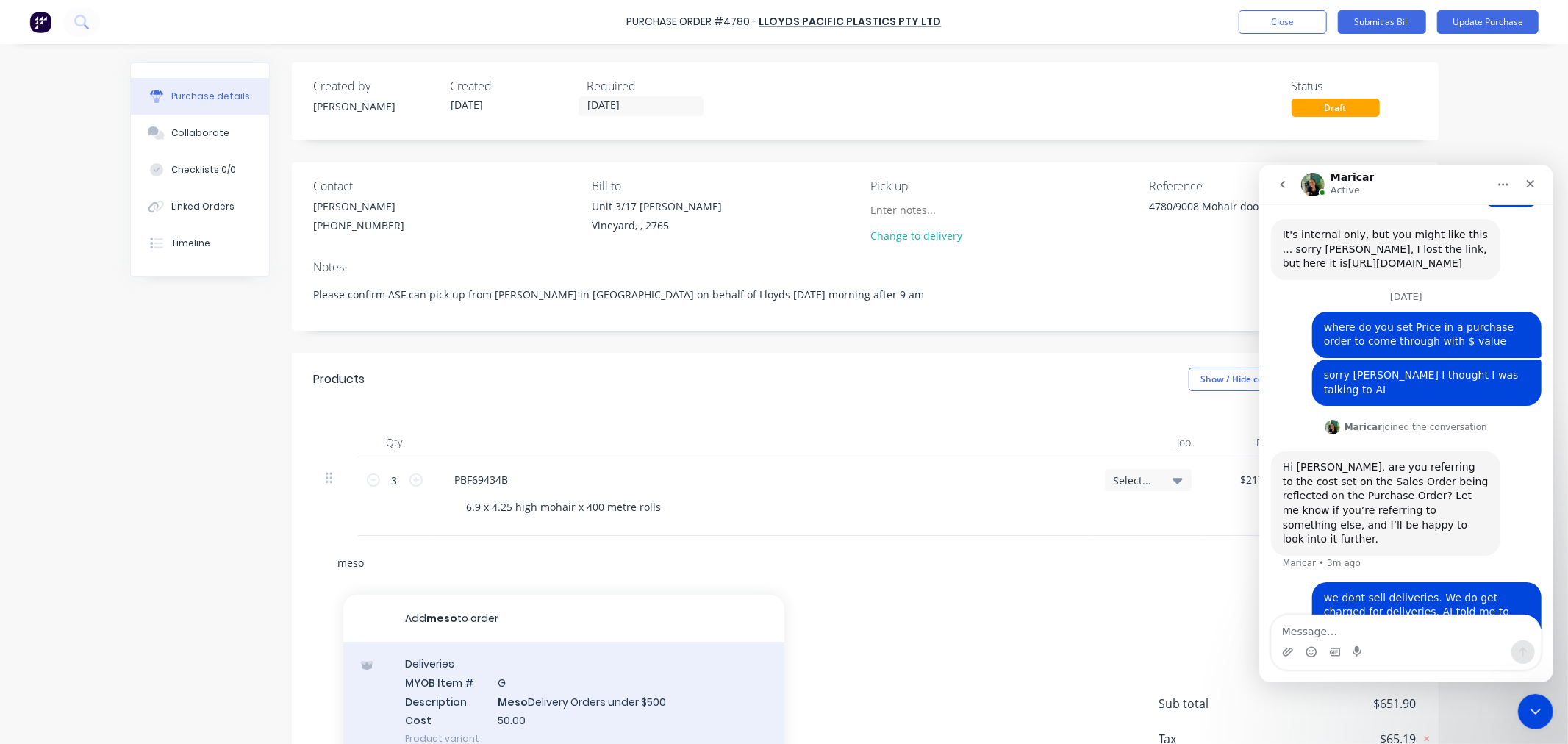
type input "meso"
click at [606, 703] on div "Deliveries MYOB Item # G Description Meso Delivery Orders under $500 Cost 50.00…" at bounding box center [564, 700] width 441 height 118
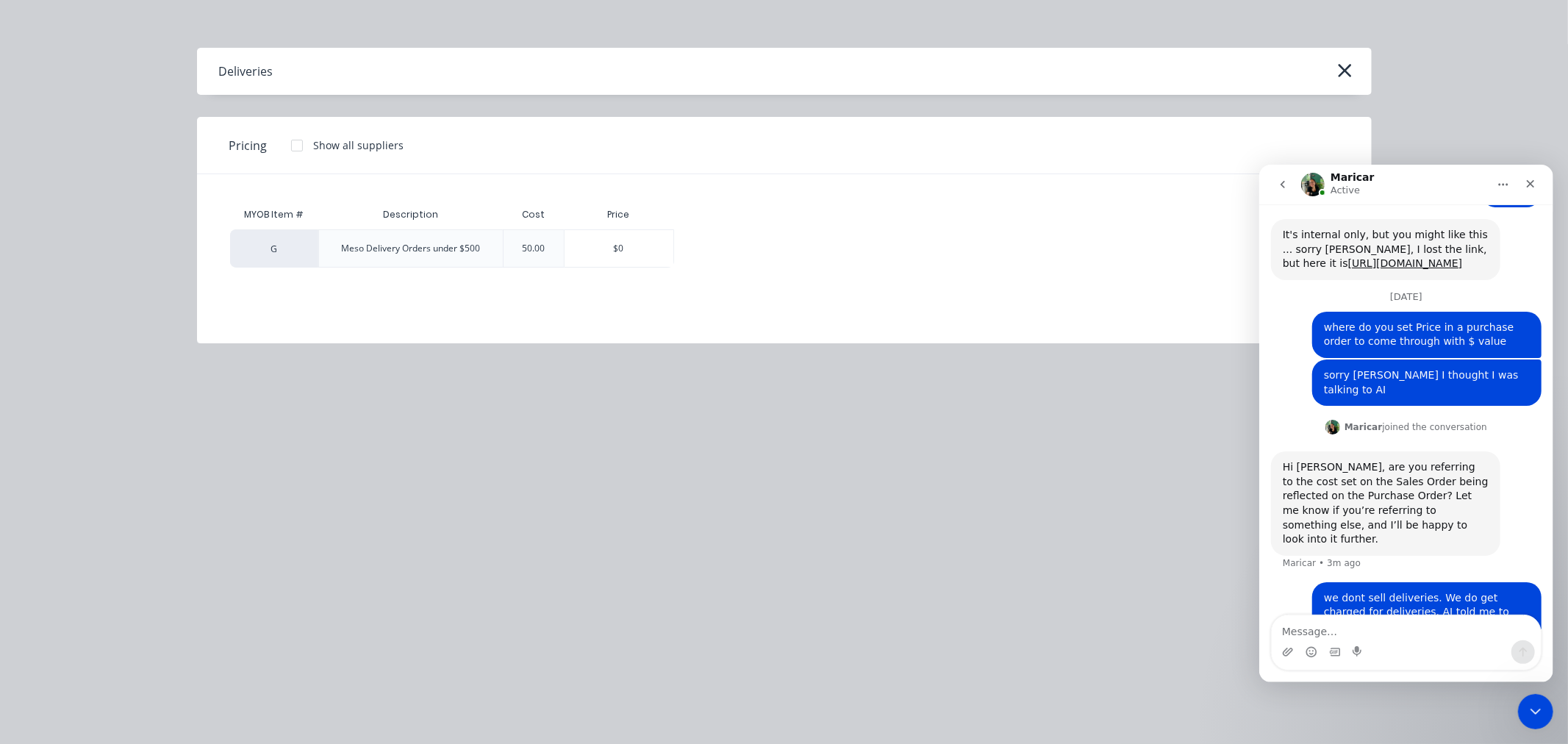
type textarea "x"
click at [489, 304] on div "MYOB Item # Description Cost Price G Meso Delivery Orders under $500 50.00 $0" at bounding box center [784, 247] width 1175 height 147
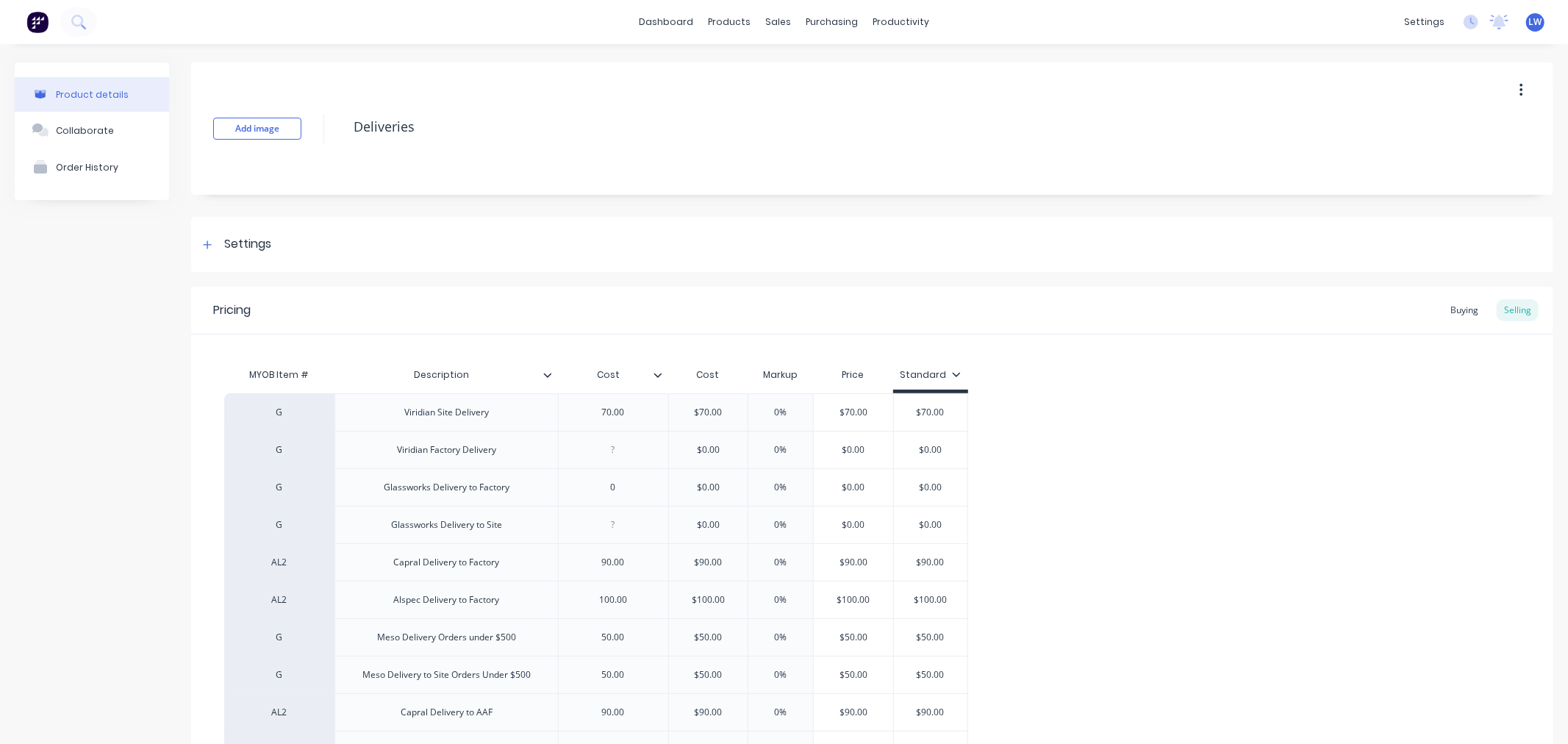
type textarea "x"
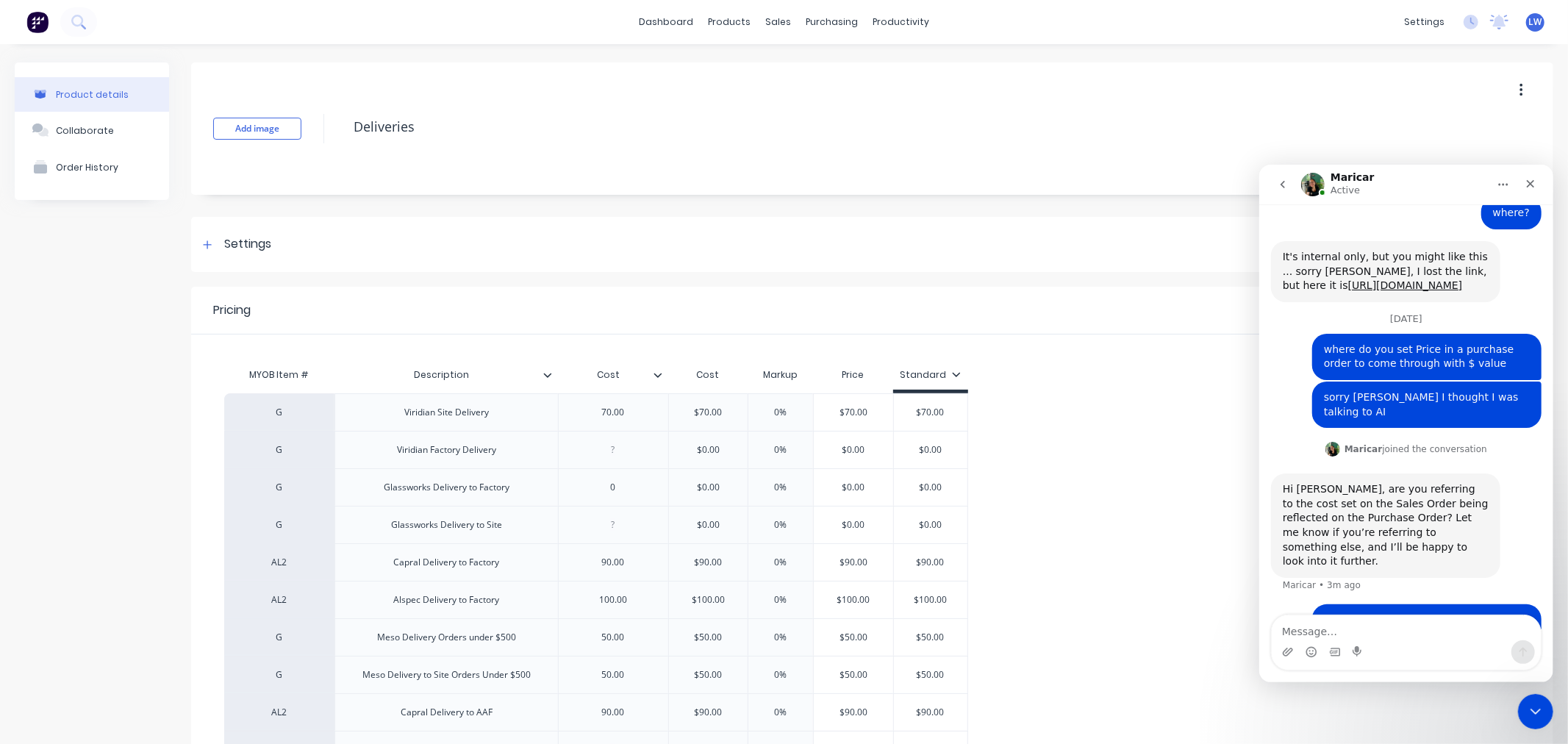
scroll to position [849, 0]
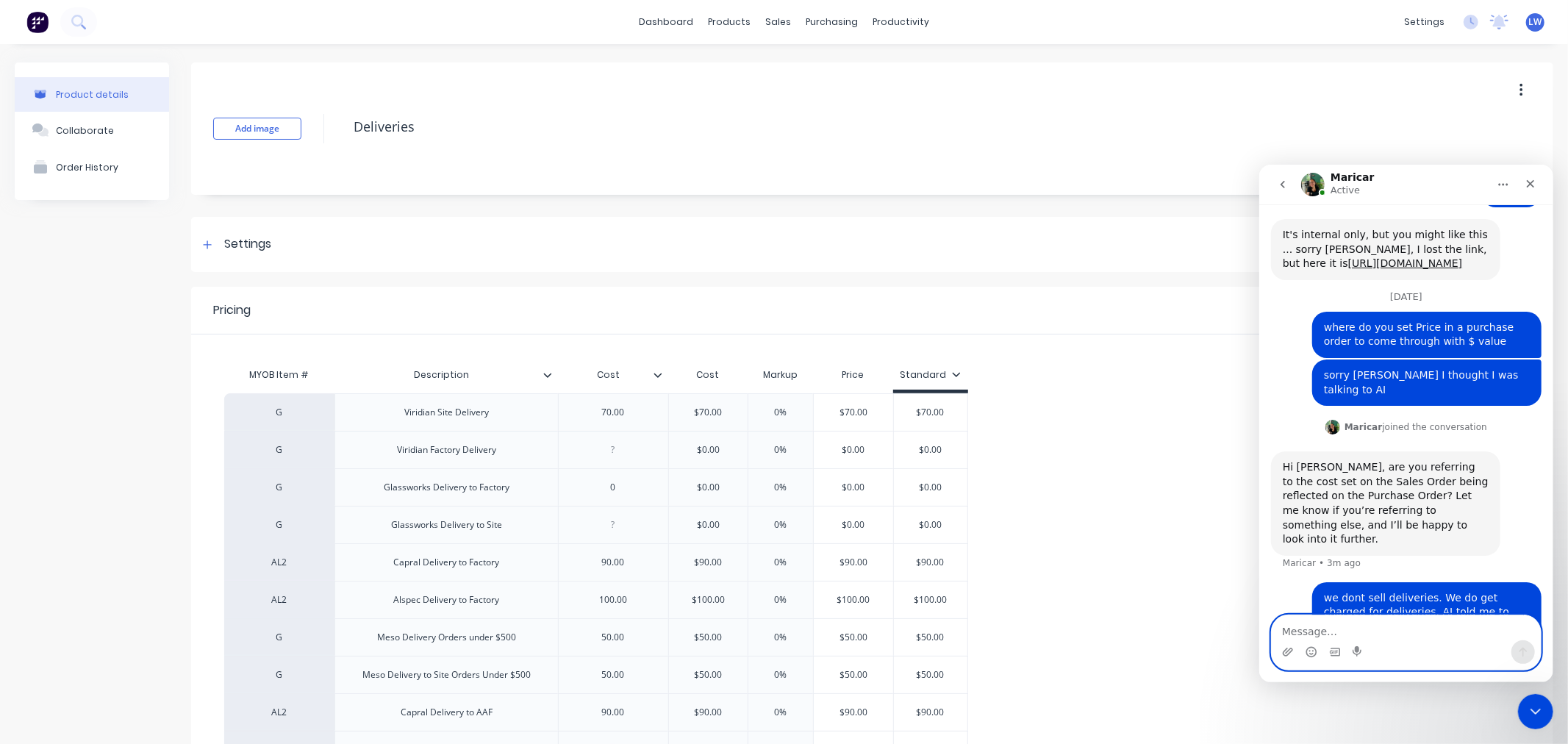
click at [1298, 624] on textarea "Message…" at bounding box center [1406, 626] width 269 height 25
click at [1308, 630] on textarea "its stilll not flowing through" at bounding box center [1406, 626] width 269 height 25
click at [1425, 634] on textarea "its still not flowing through" at bounding box center [1406, 626] width 269 height 25
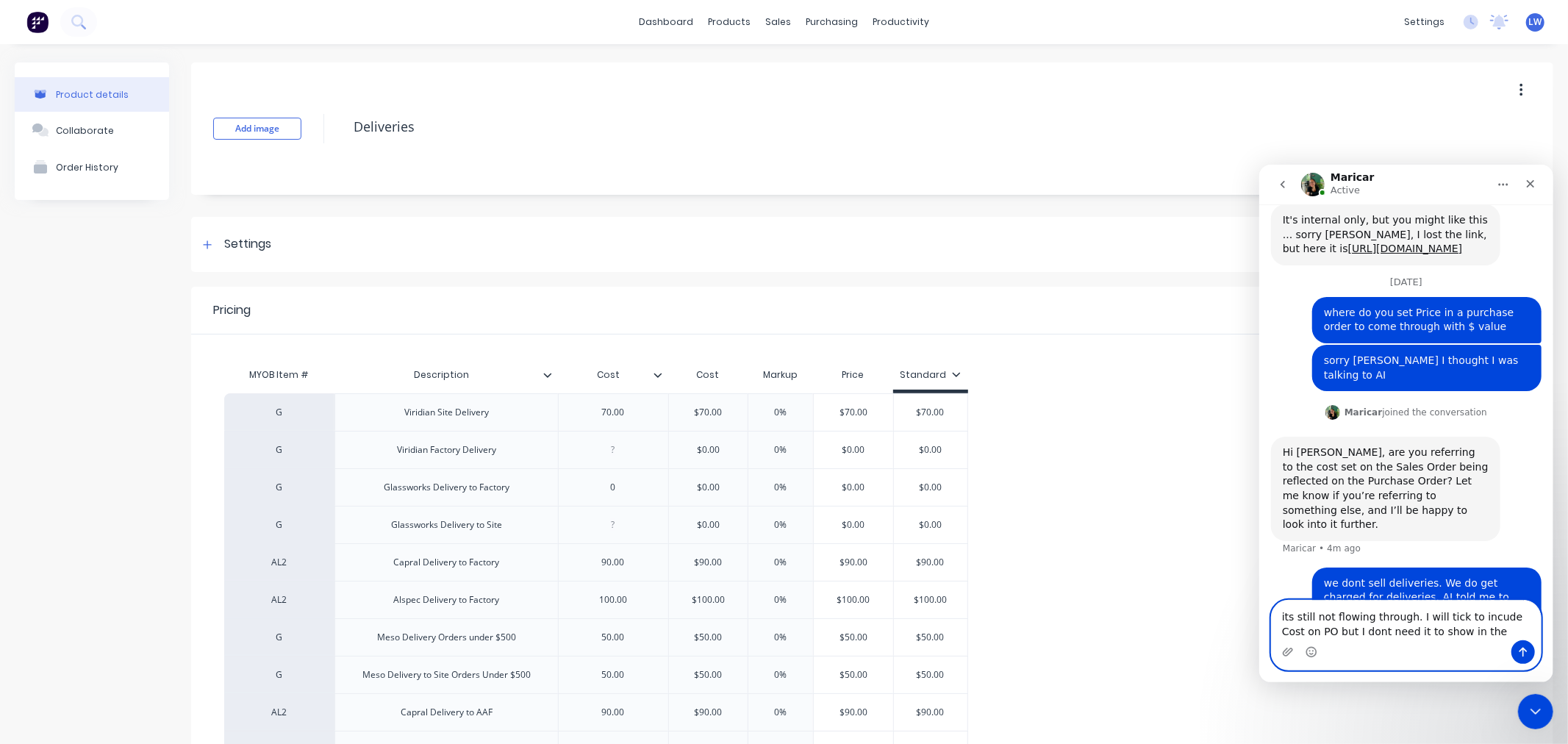
type textarea "its still not flowing through. I will tick to incude Cost on PO but I dont need…"
type input "Cost"
click at [656, 380] on input "Cost" at bounding box center [609, 375] width 102 height 13
click at [657, 368] on input "Cost" at bounding box center [609, 375] width 102 height 13
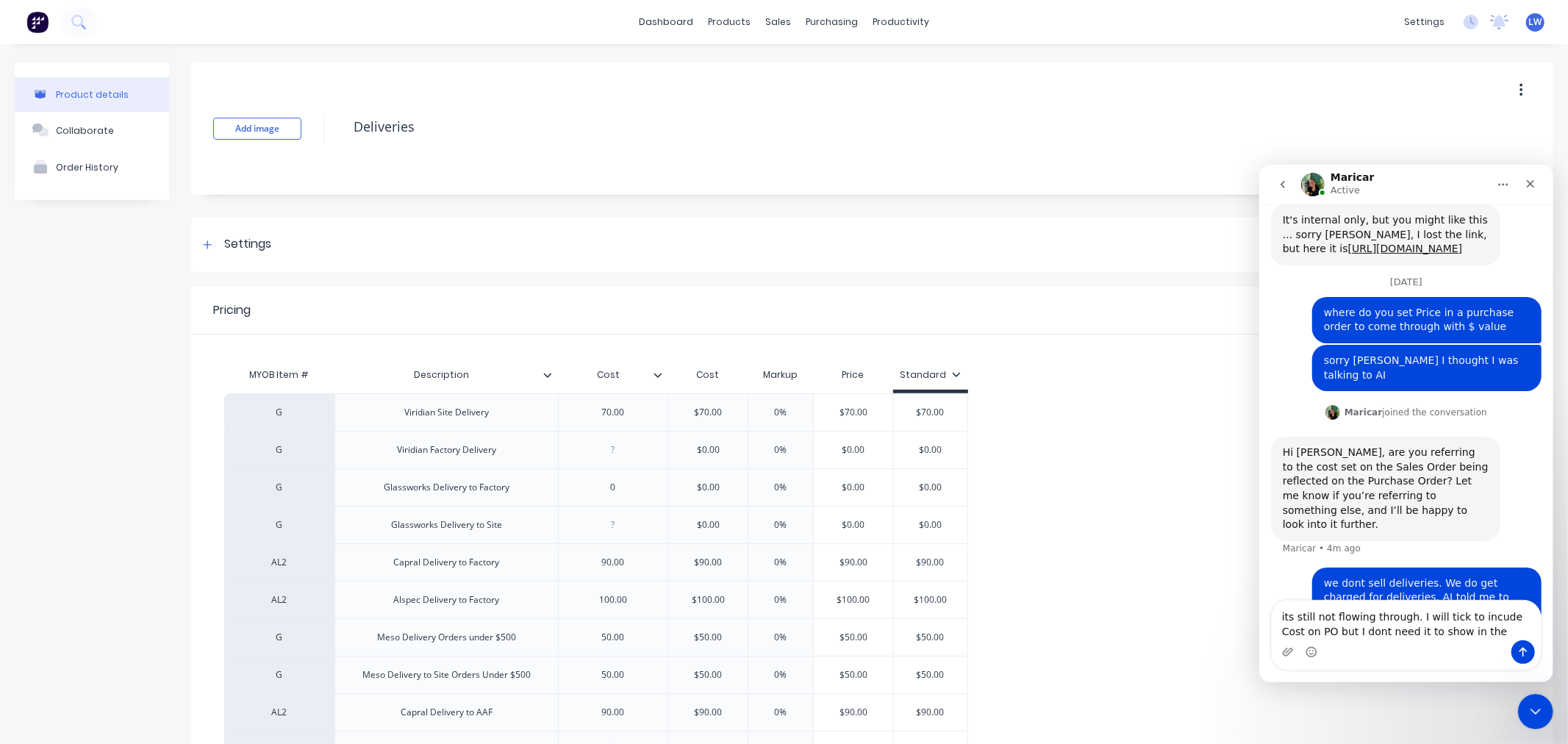
click at [656, 375] on icon at bounding box center [658, 374] width 8 height 4
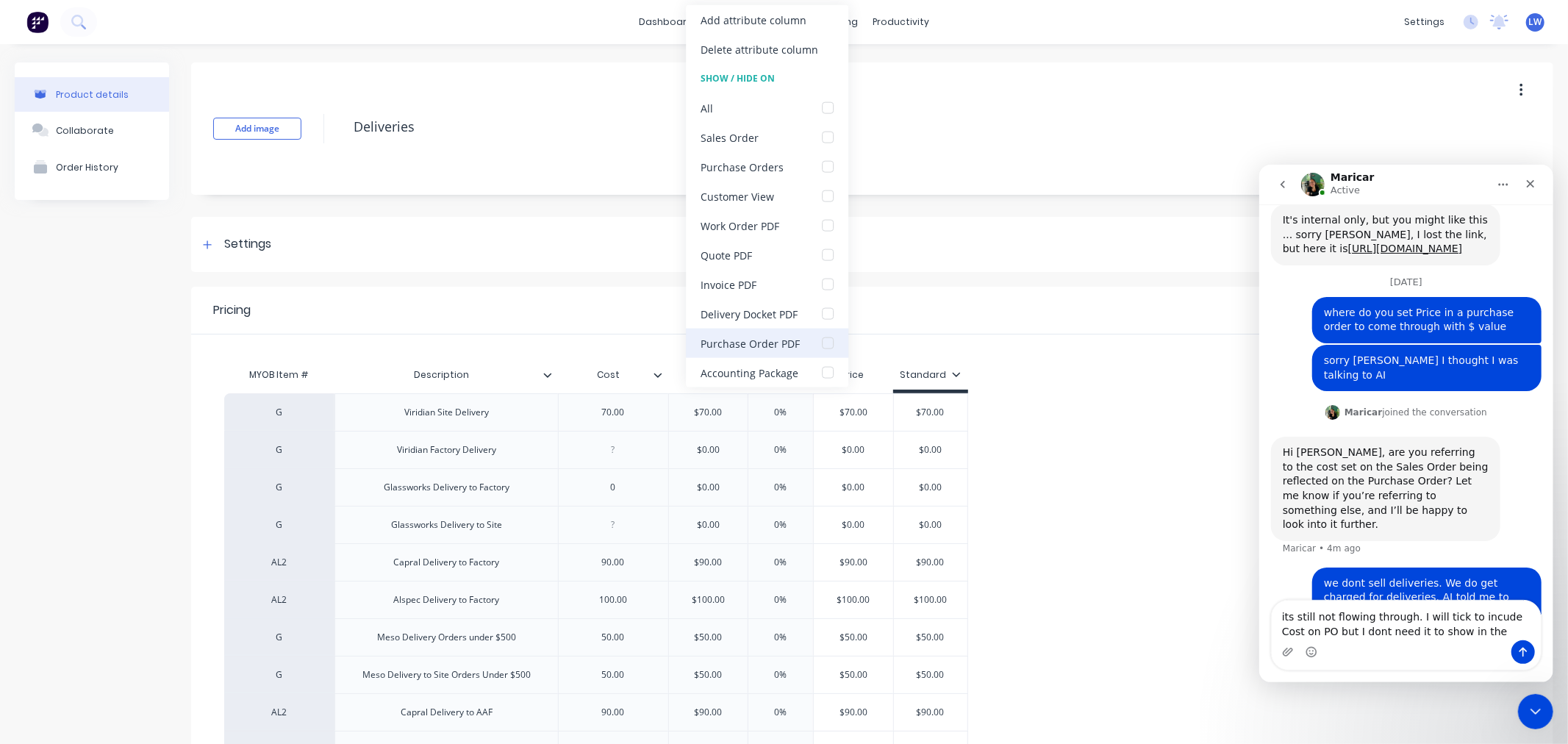
click at [826, 344] on div at bounding box center [828, 343] width 29 height 29
click at [829, 167] on div at bounding box center [828, 167] width 29 height 29
click at [1015, 305] on div "Pricing Buying Selling" at bounding box center [872, 310] width 1362 height 48
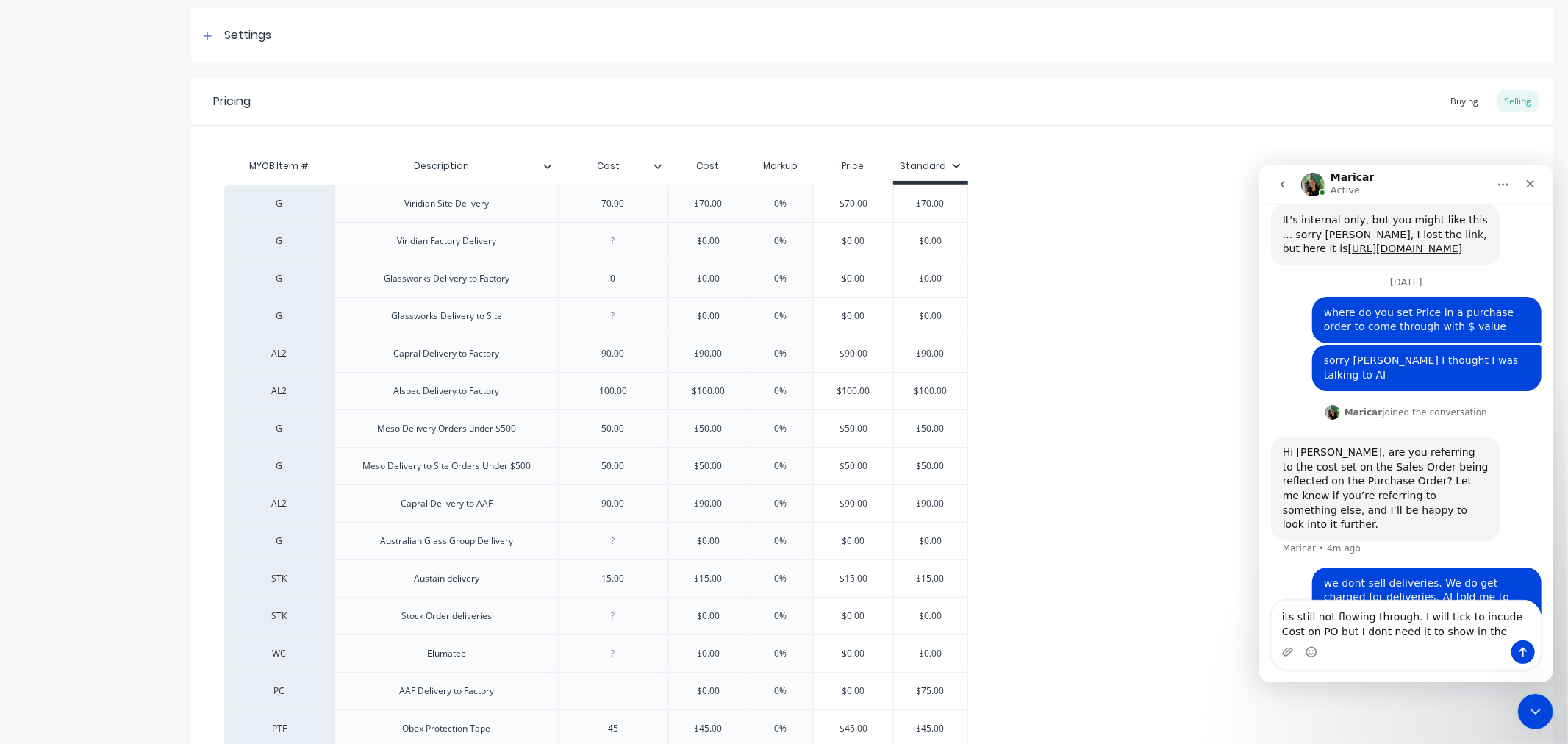
scroll to position [359, 0]
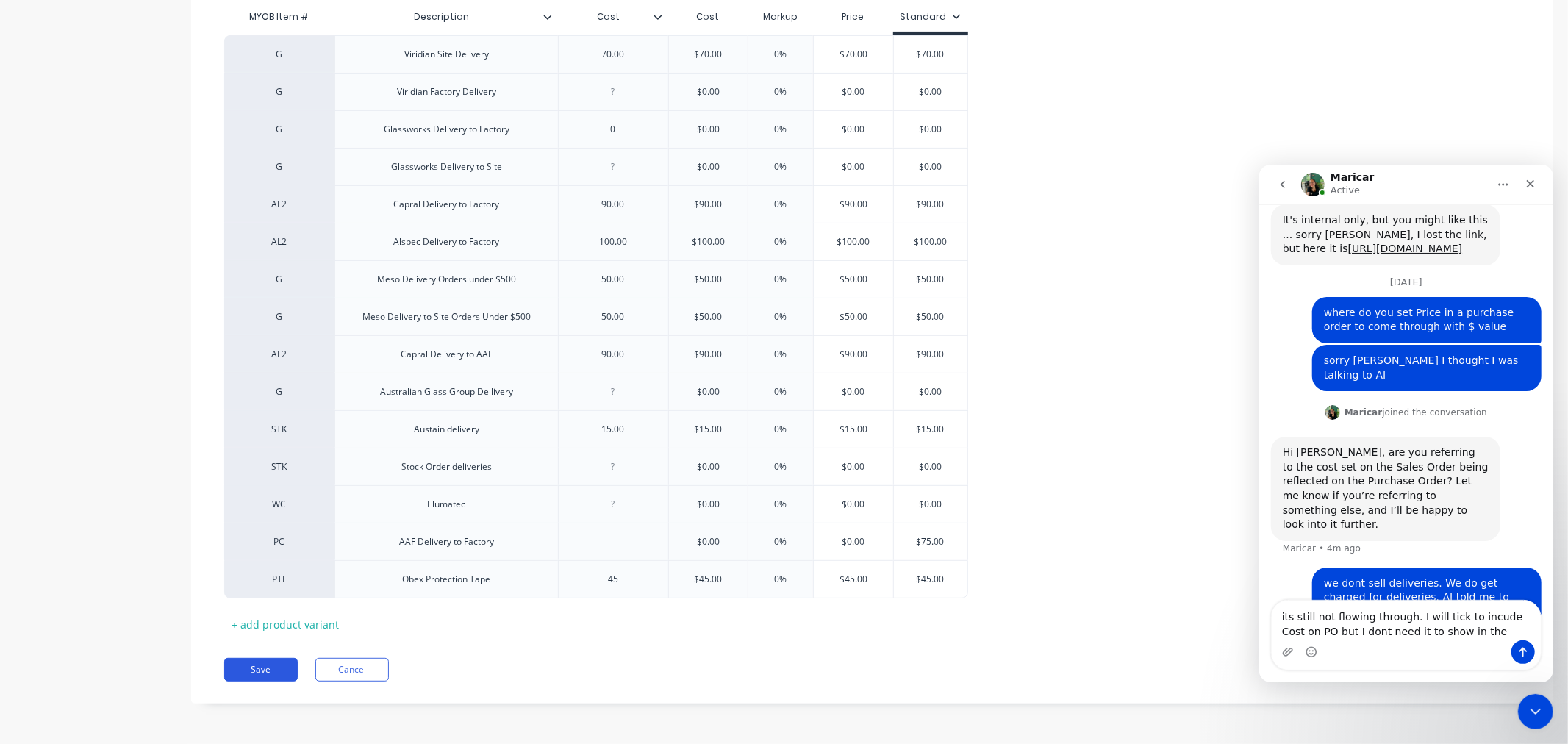
click at [258, 667] on button "Save" at bounding box center [260, 669] width 73 height 23
type textarea "x"
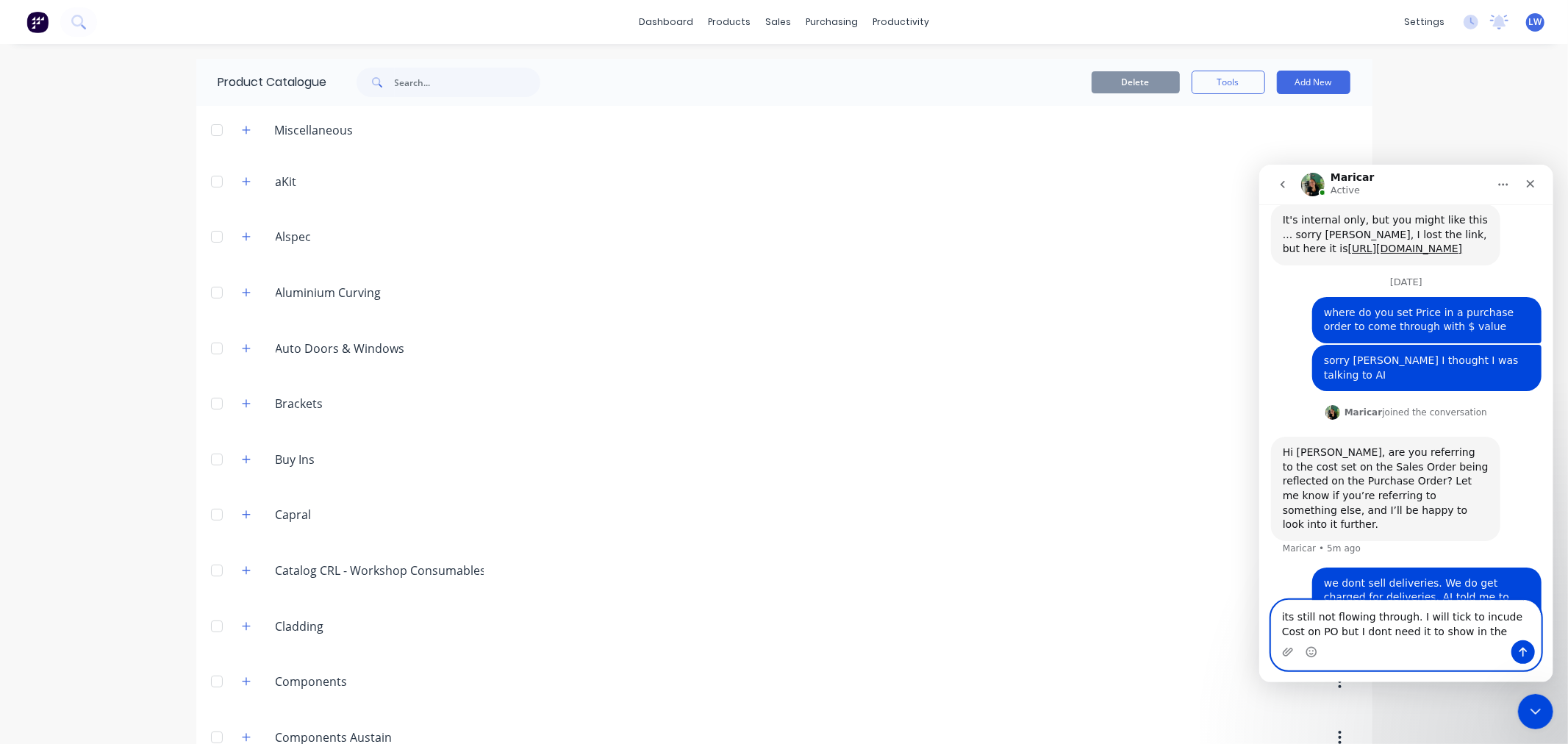
drag, startPoint x: 1462, startPoint y: 636, endPoint x: 1212, endPoint y: 620, distance: 250.5
click at [1258, 620] on html "Maricar Active Hi there! You're speaking with Factory AI. I'm fully trained and…" at bounding box center [1405, 422] width 294 height 517
click at [884, 531] on header "Capral Capral" at bounding box center [784, 515] width 1176 height 56
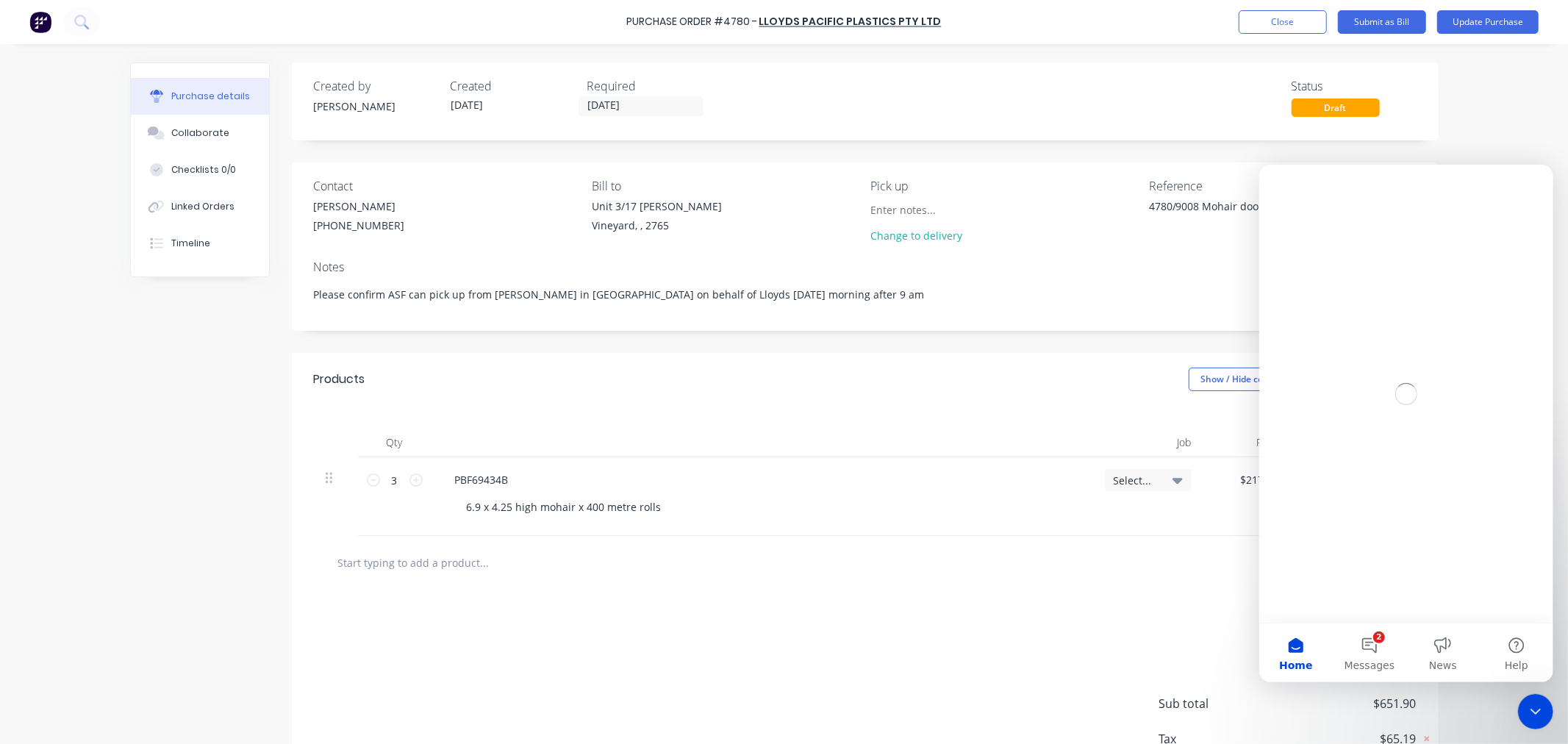
type textarea "x"
click at [393, 564] on input "text" at bounding box center [485, 562] width 294 height 29
type input "m"
type textarea "x"
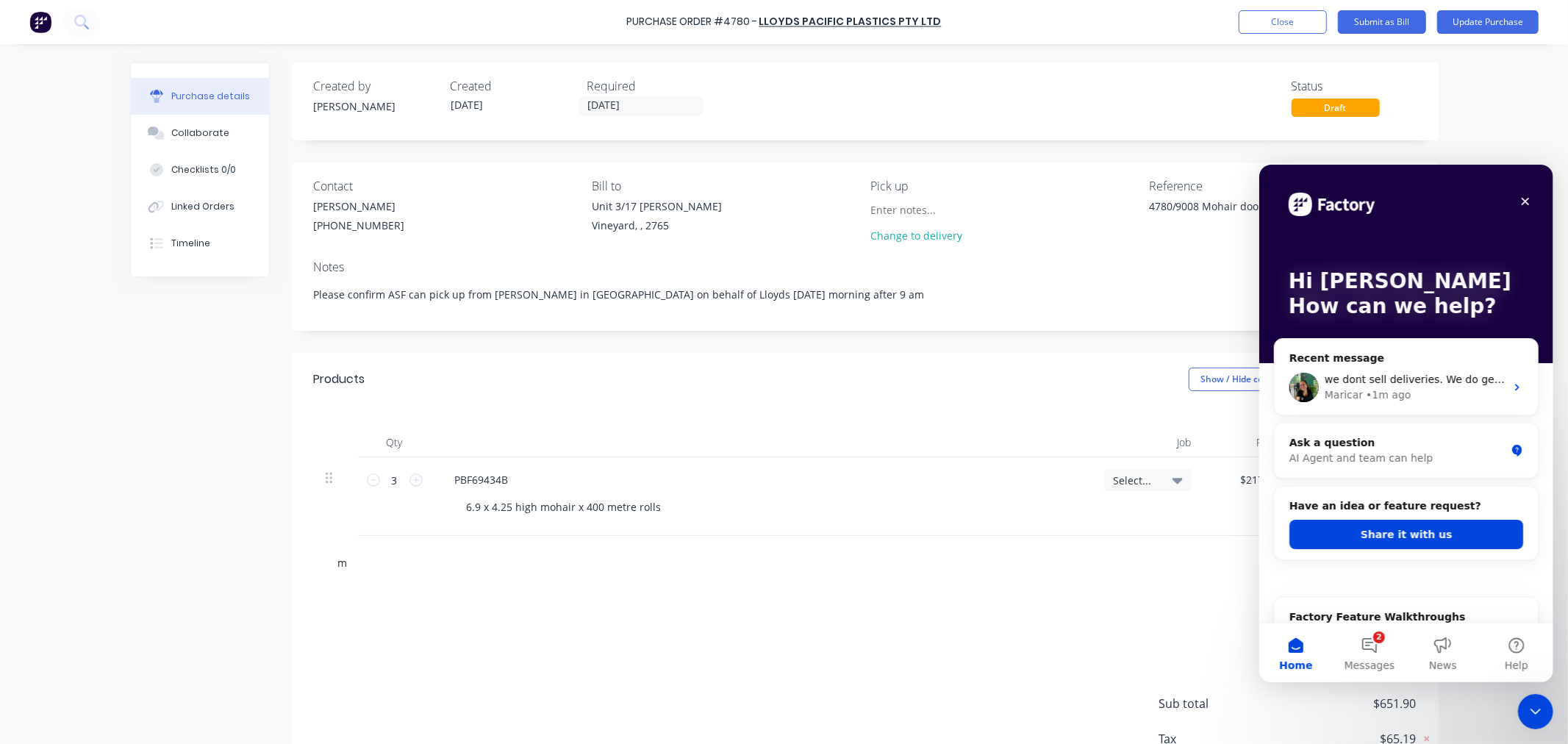
type input "me"
type textarea "x"
type input "mes"
type textarea "x"
type input "meso"
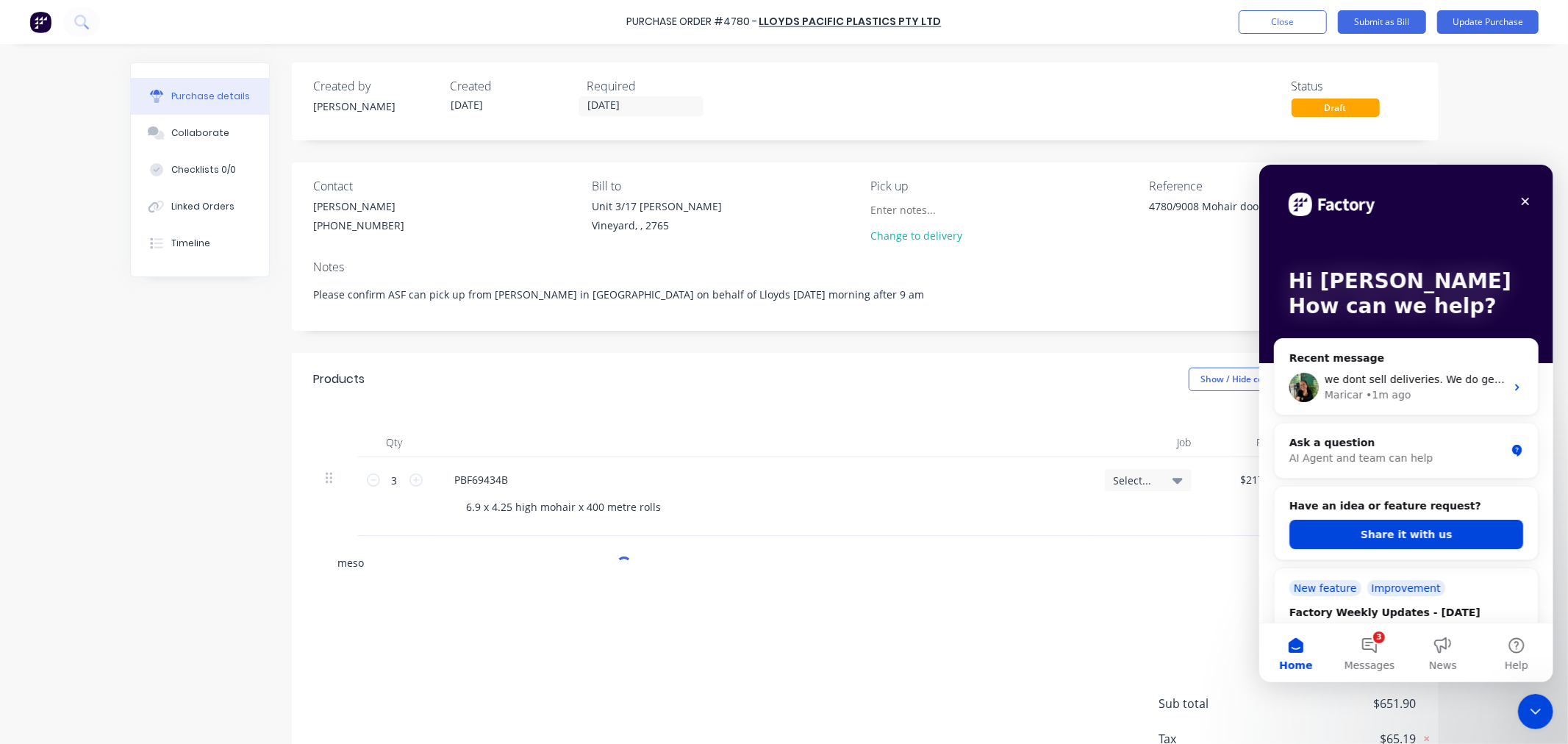
type textarea "x"
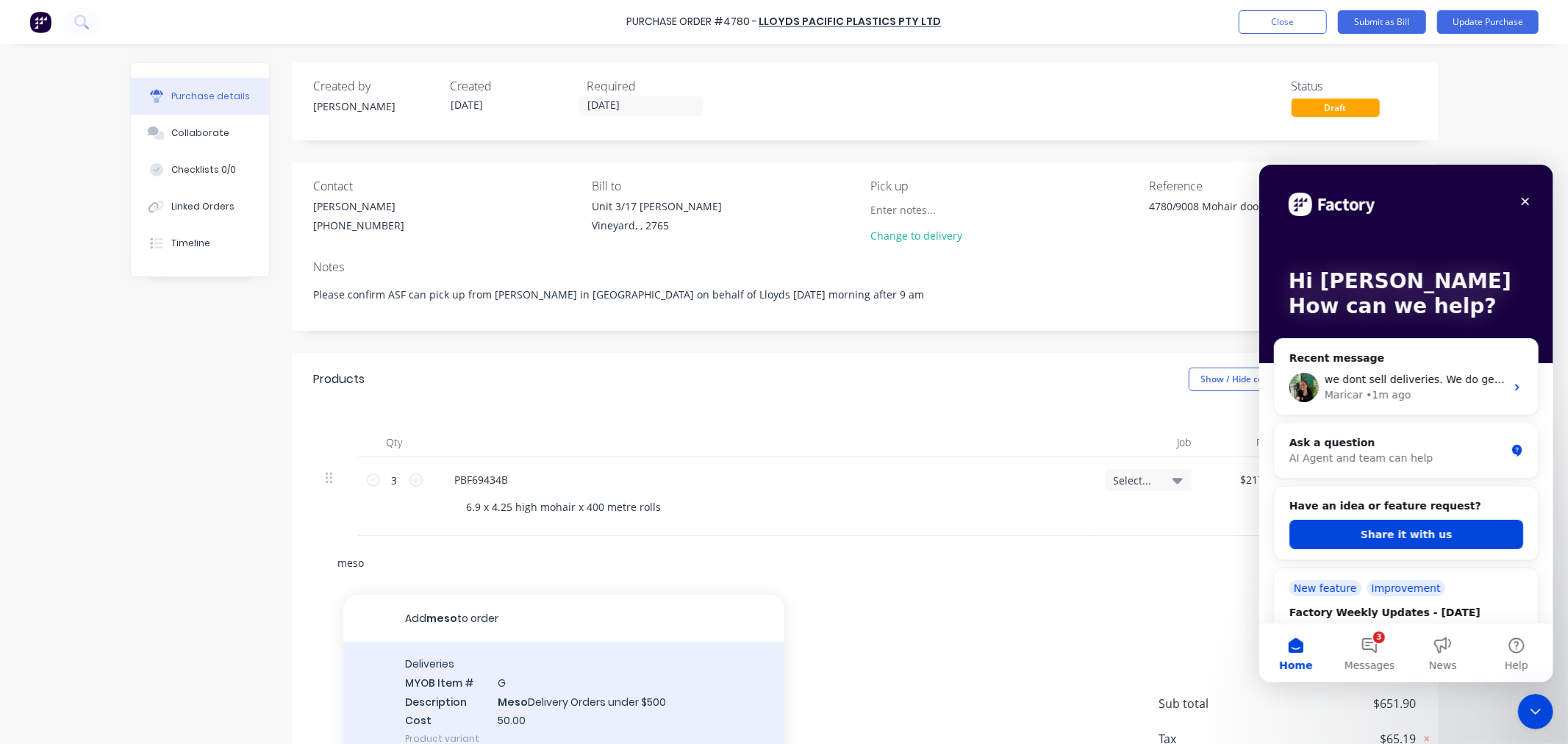
type input "meso"
click at [478, 677] on div "Deliveries MYOB Item # G Description Meso Delivery Orders under $500 Cost 50.00…" at bounding box center [564, 700] width 441 height 118
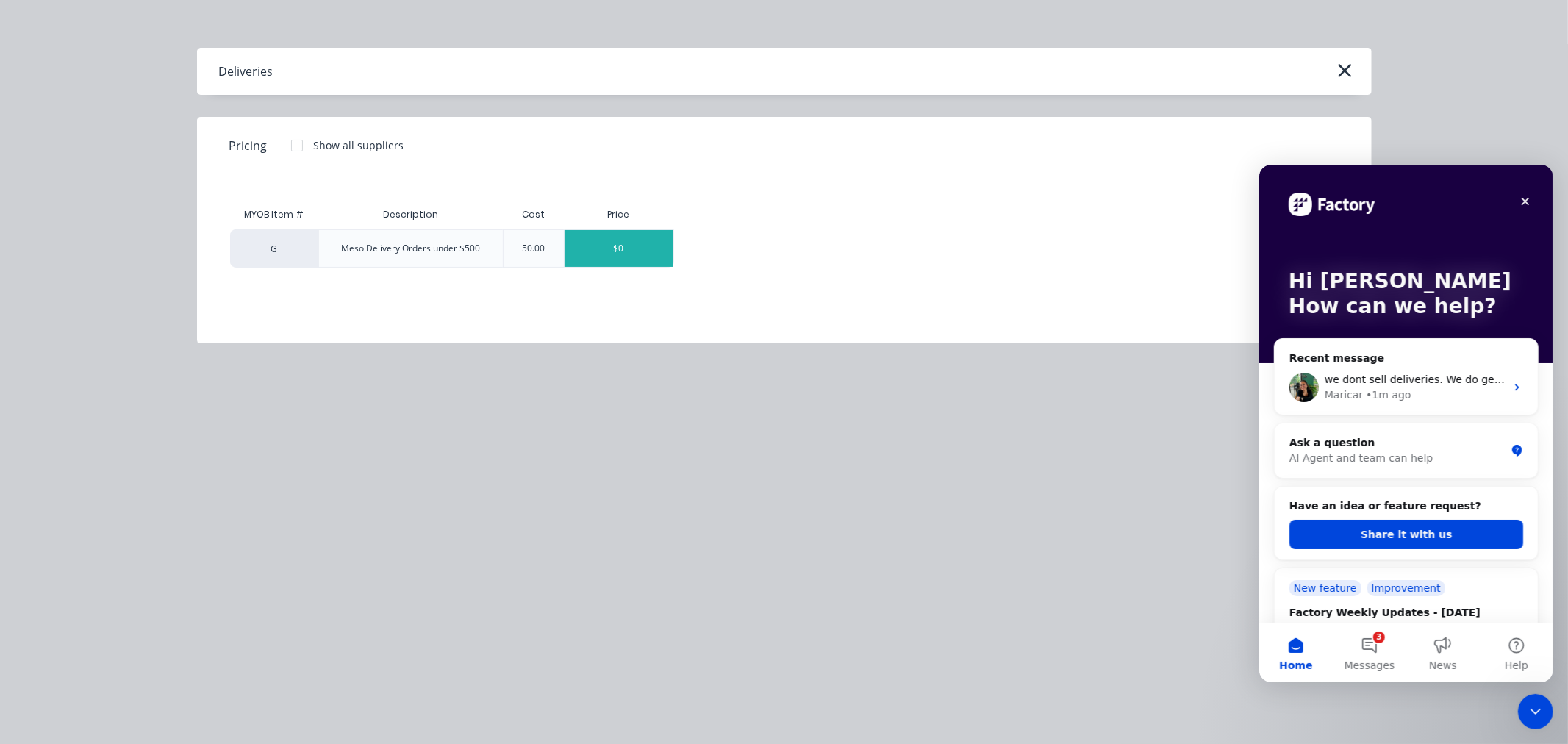
type textarea "x"
click at [613, 248] on div "$0" at bounding box center [618, 248] width 109 height 37
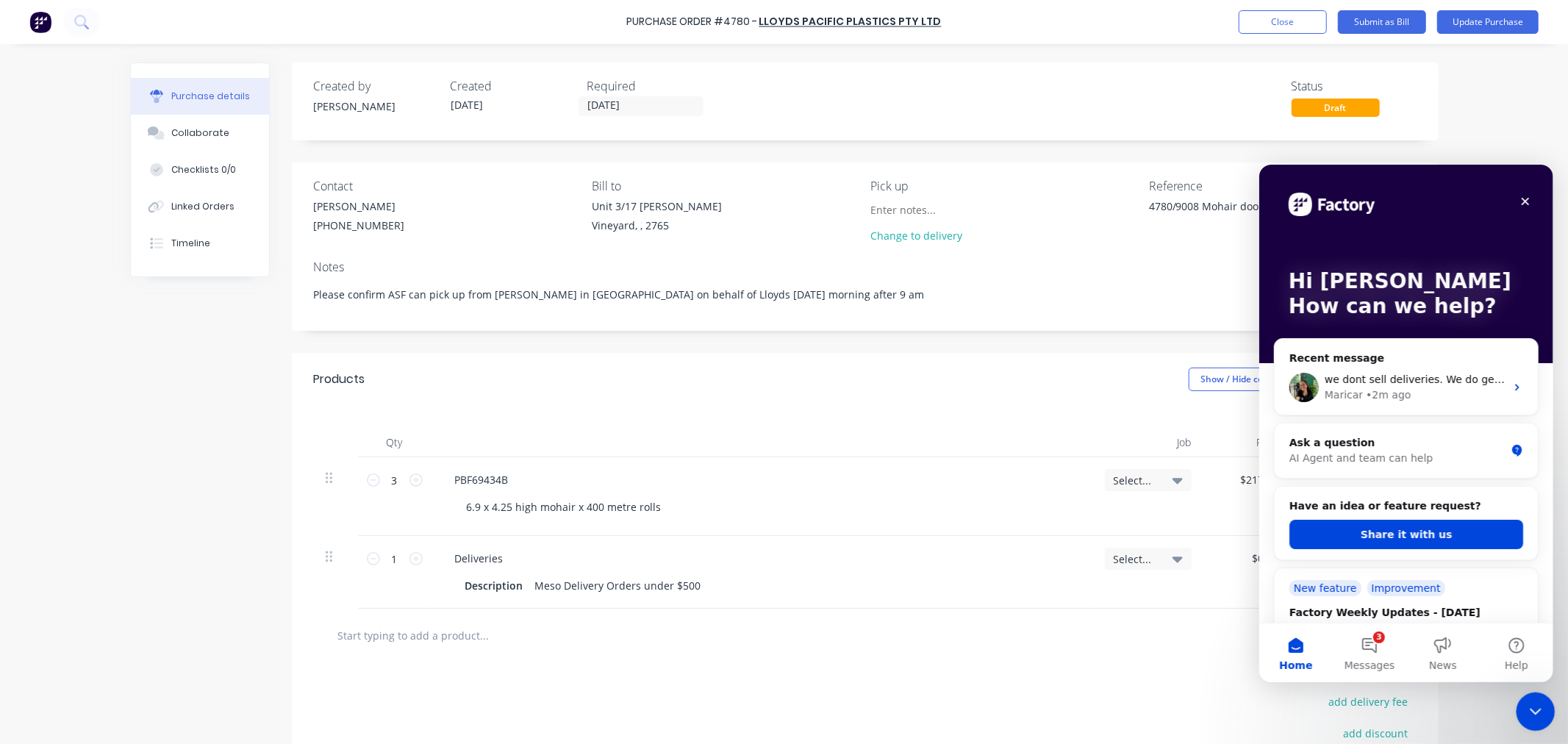
click at [1529, 707] on icon "Close Intercom Messenger" at bounding box center [1533, 709] width 10 height 6
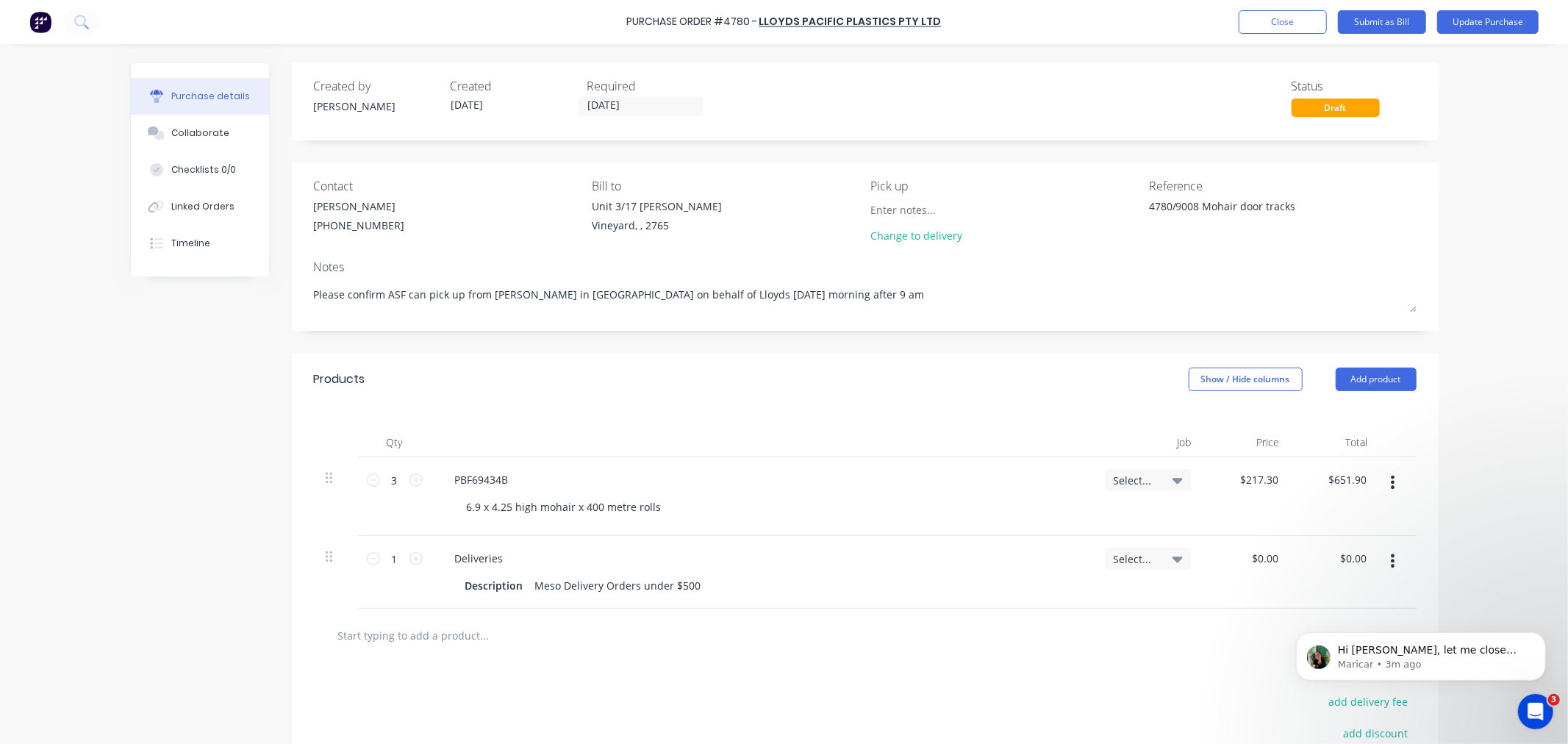
click at [1379, 562] on div "Hi [PERSON_NAME], let me close this ticket and we can continue addressing your …" at bounding box center [1420, 588] width 271 height 184
click at [1375, 563] on div "Hi [PERSON_NAME], let me close this ticket and we can continue addressing your …" at bounding box center [1420, 588] width 271 height 184
click at [472, 583] on div "Description" at bounding box center [494, 585] width 70 height 21
click at [616, 659] on div at bounding box center [865, 635] width 1103 height 54
click at [1390, 563] on button "button" at bounding box center [1392, 560] width 35 height 27
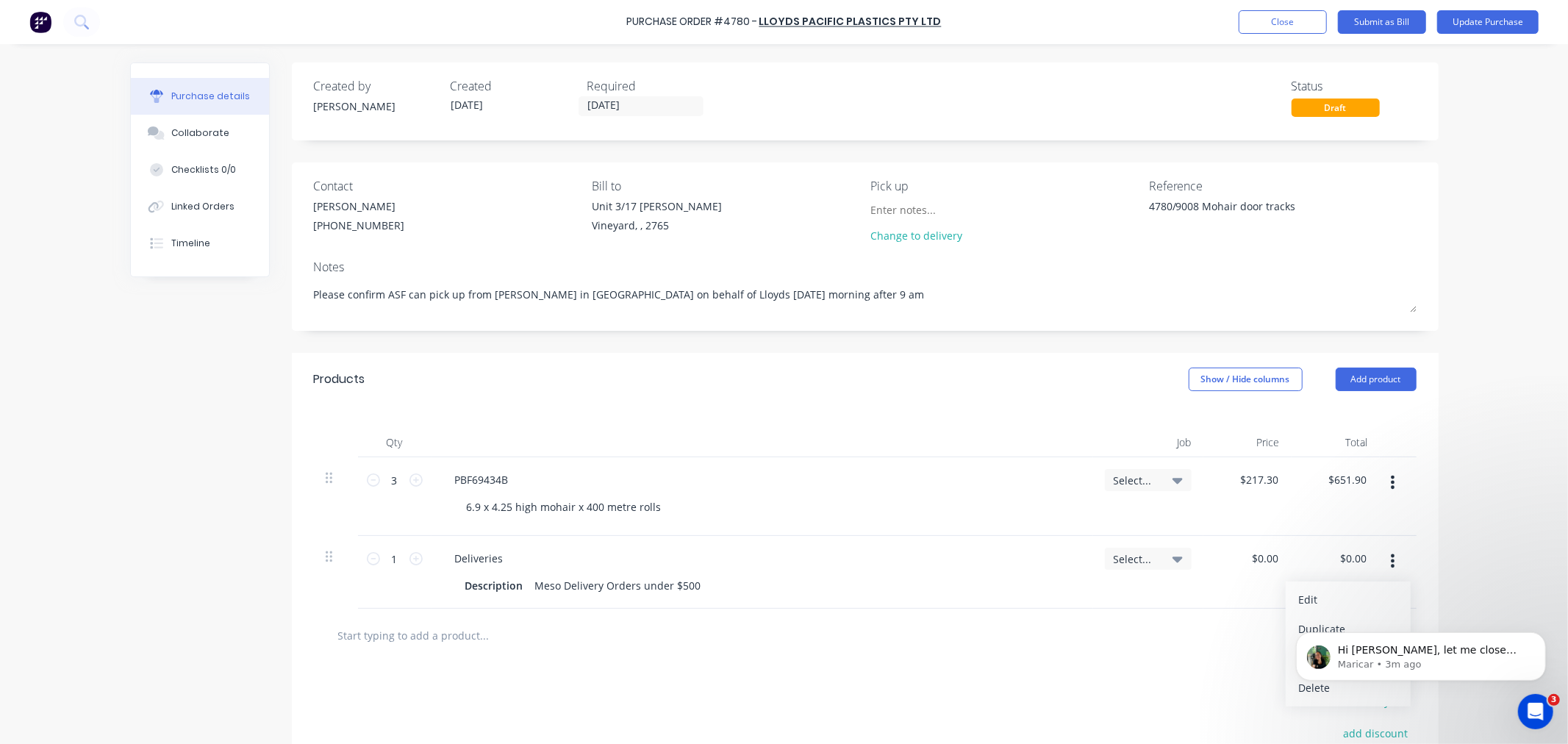
click at [1303, 687] on body "Hi Lucy, let me close this ticket and we can continue addressing your concern o…" at bounding box center [1420, 651] width 282 height 91
click at [1290, 682] on body "Hi Lucy, let me close this ticket and we can continue addressing your concern o…" at bounding box center [1420, 651] width 282 height 91
click at [1534, 702] on icon "Open Intercom Messenger" at bounding box center [1534, 710] width 24 height 24
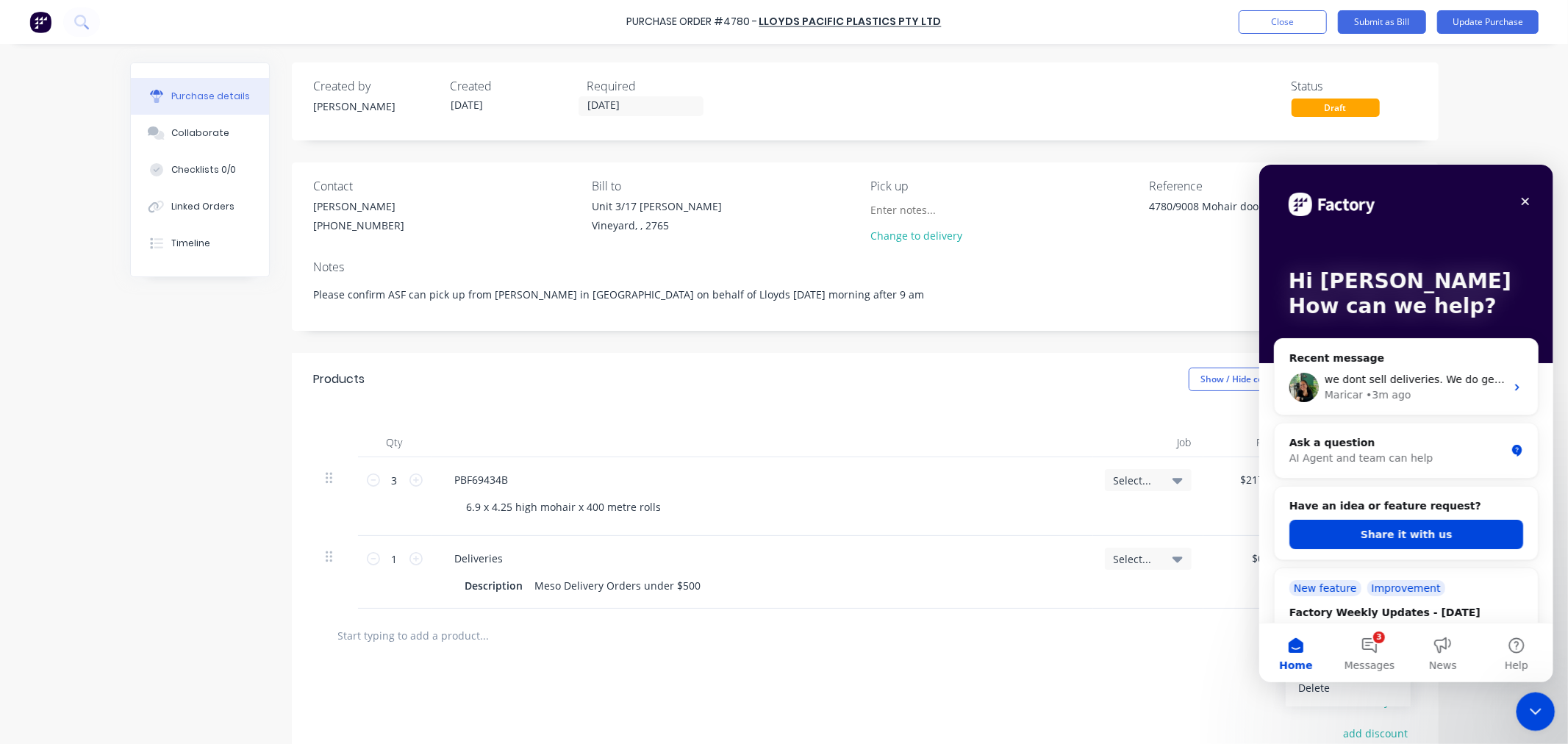
click at [1534, 702] on icon "Close Intercom Messenger" at bounding box center [1534, 709] width 18 height 18
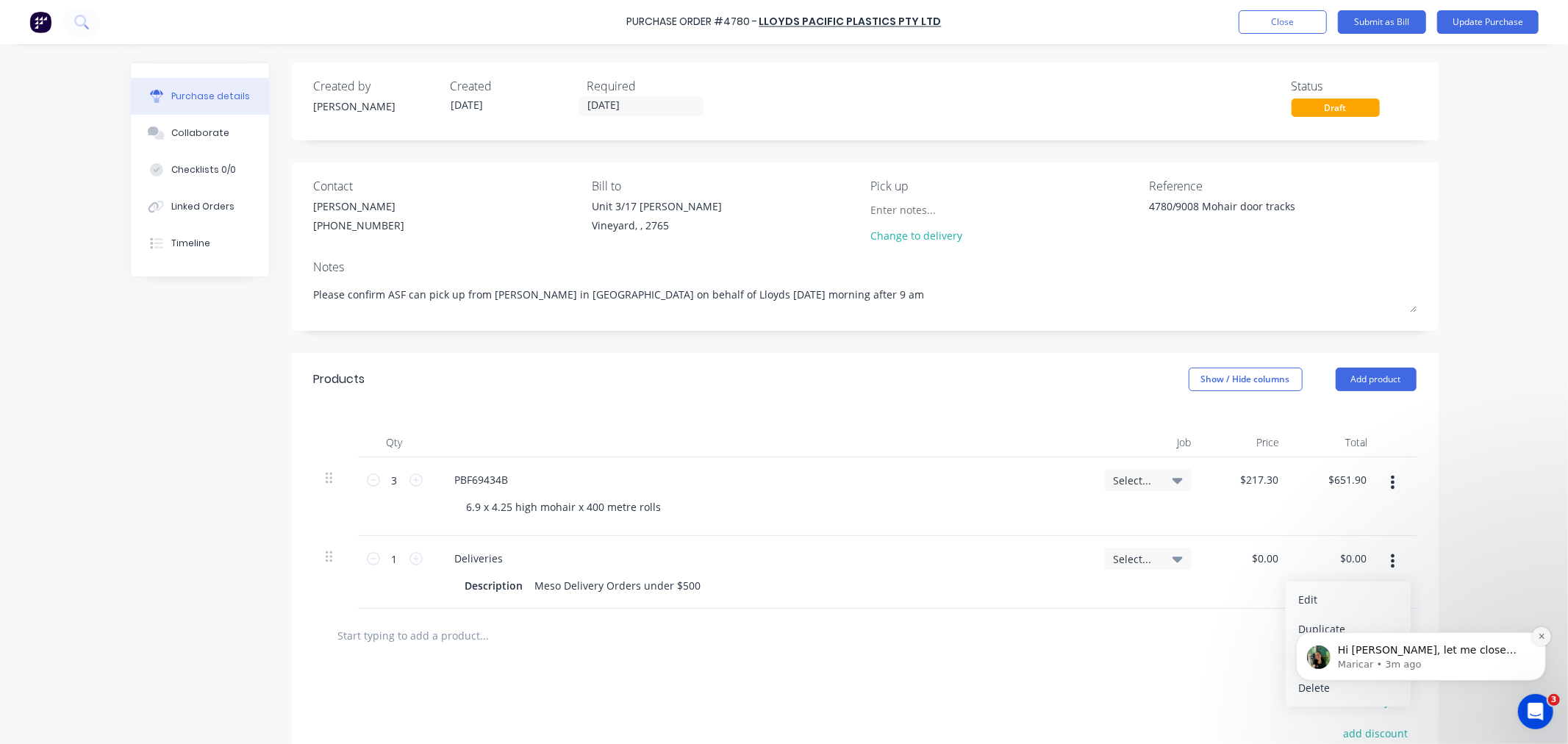
click at [1538, 636] on icon "Dismiss notification" at bounding box center [1541, 635] width 8 height 8
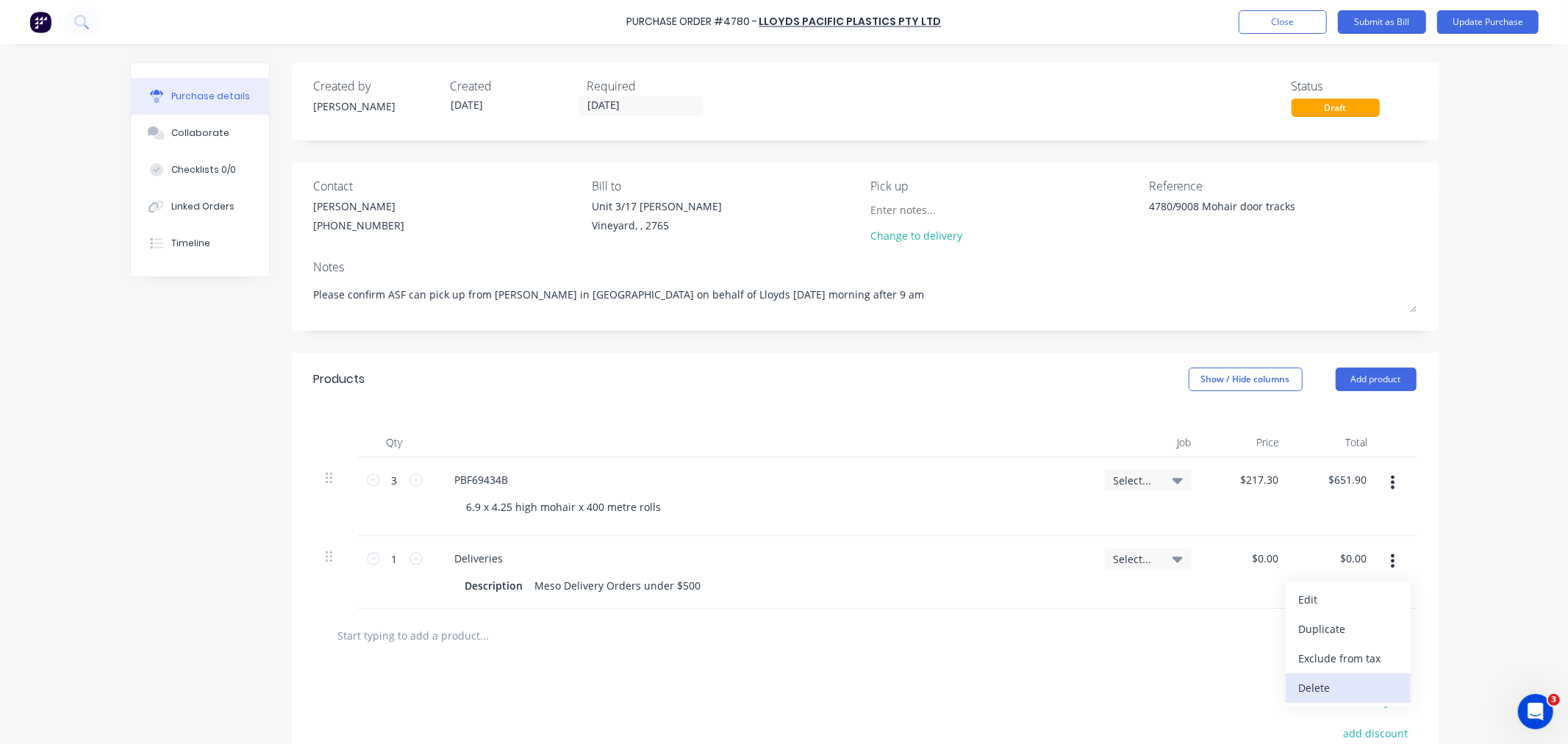
click at [1331, 680] on button "Delete" at bounding box center [1348, 688] width 125 height 29
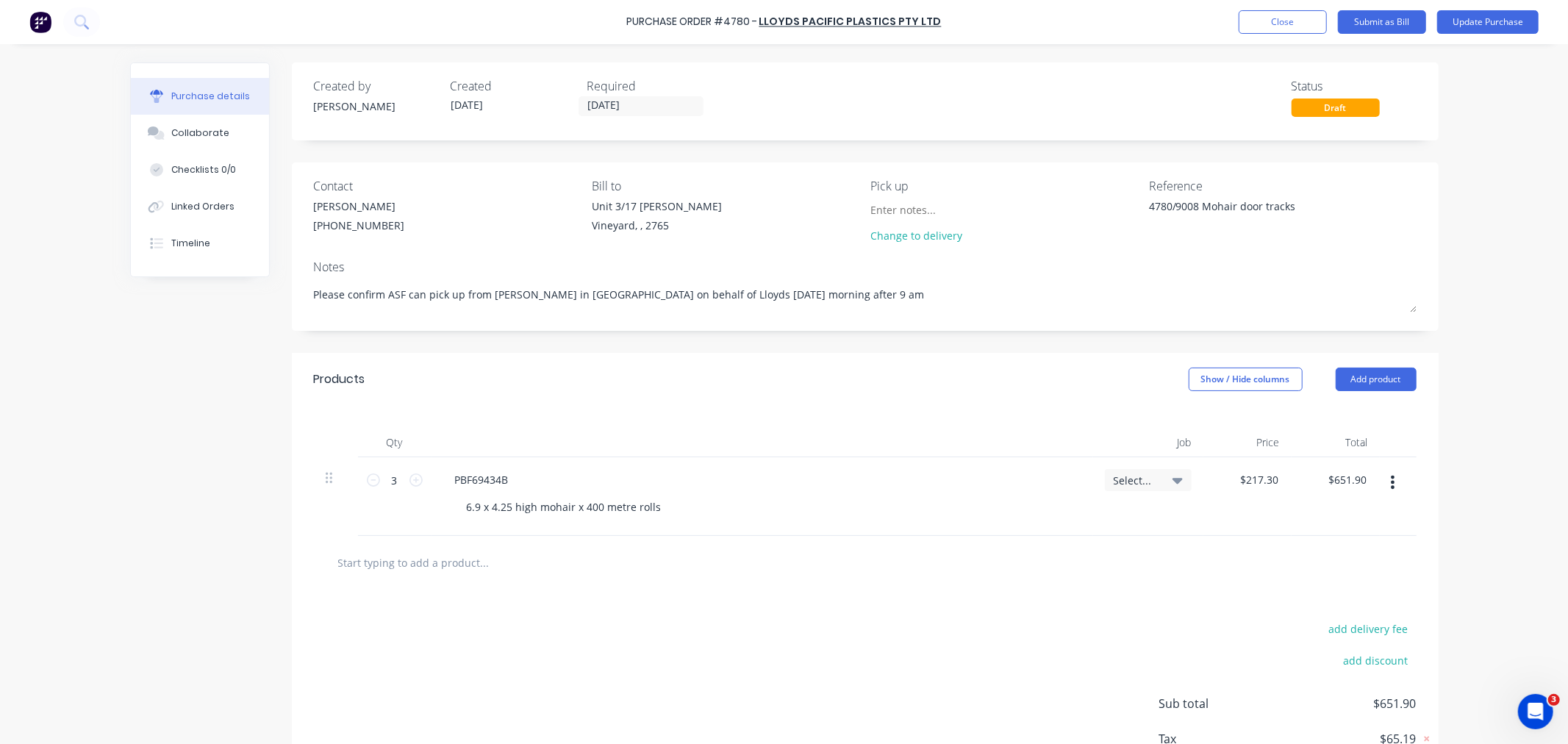
type textarea "x"
click at [420, 563] on input "text" at bounding box center [485, 562] width 294 height 29
type input "m"
type textarea "x"
type input "me"
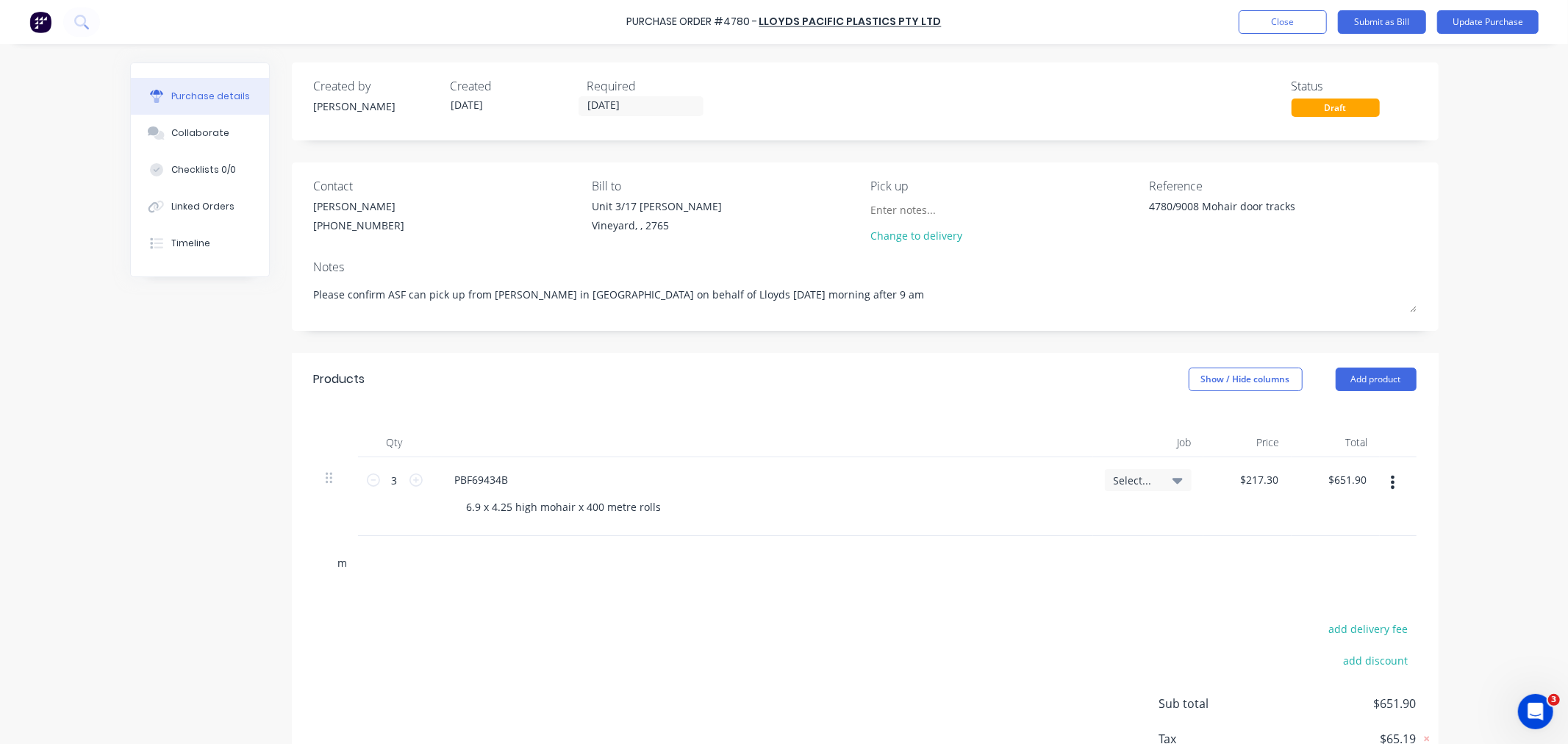
type textarea "x"
type input "mes"
type textarea "x"
type input "meso"
type textarea "x"
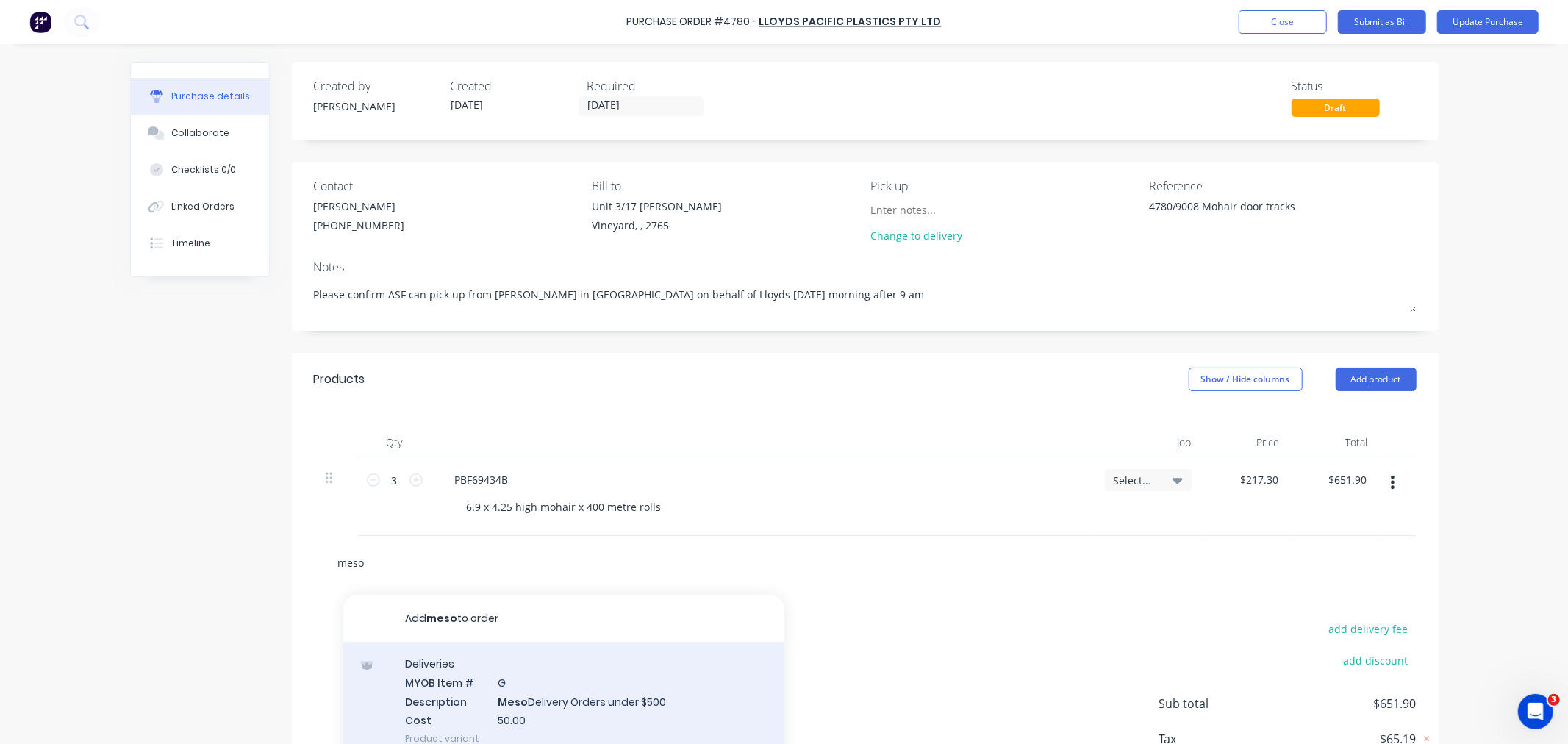
type input "meso"
click at [485, 663] on div "Deliveries MYOB Item # G Description Meso Delivery Orders under $500 Cost 50.00…" at bounding box center [564, 700] width 441 height 118
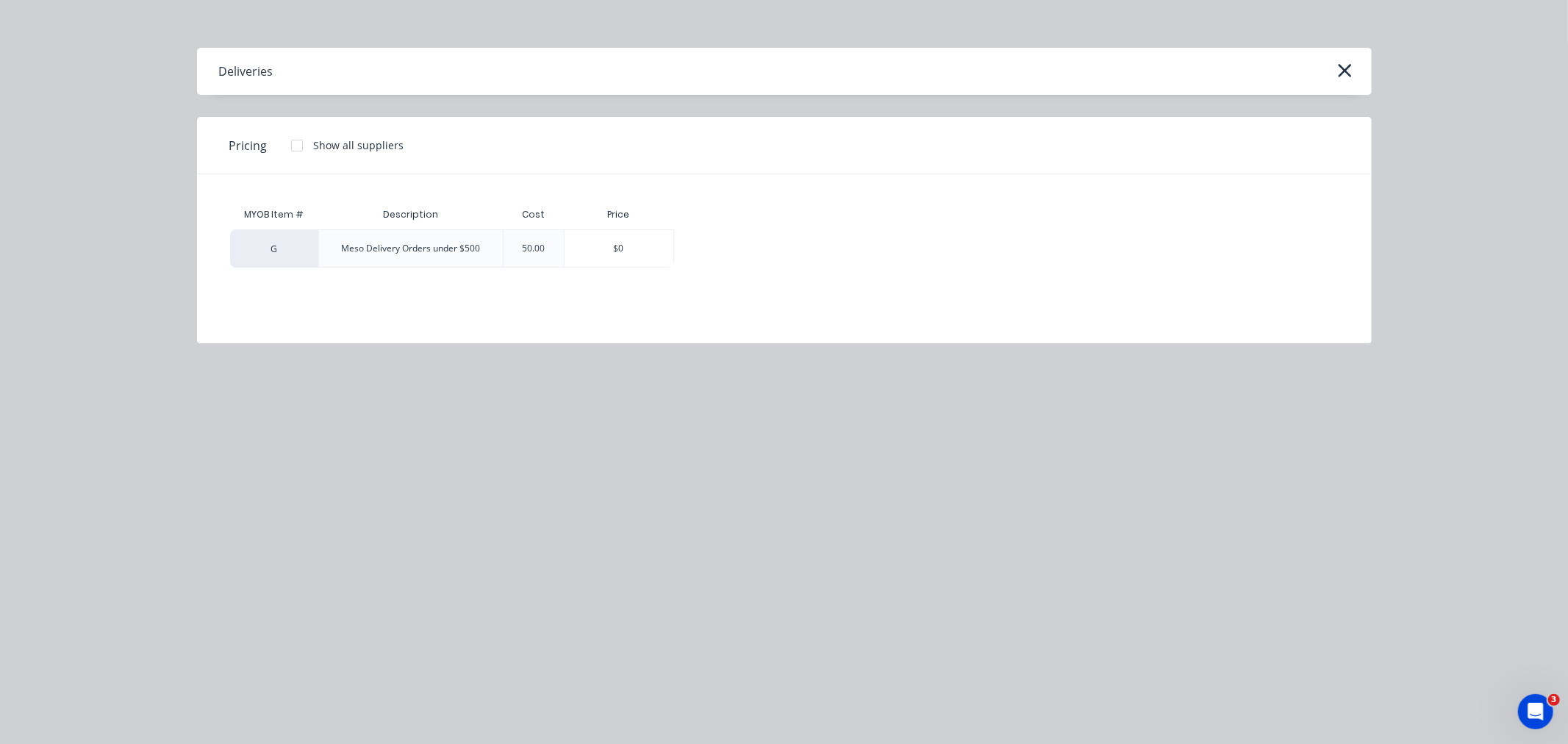
click at [1347, 69] on icon "button" at bounding box center [1345, 70] width 13 height 13
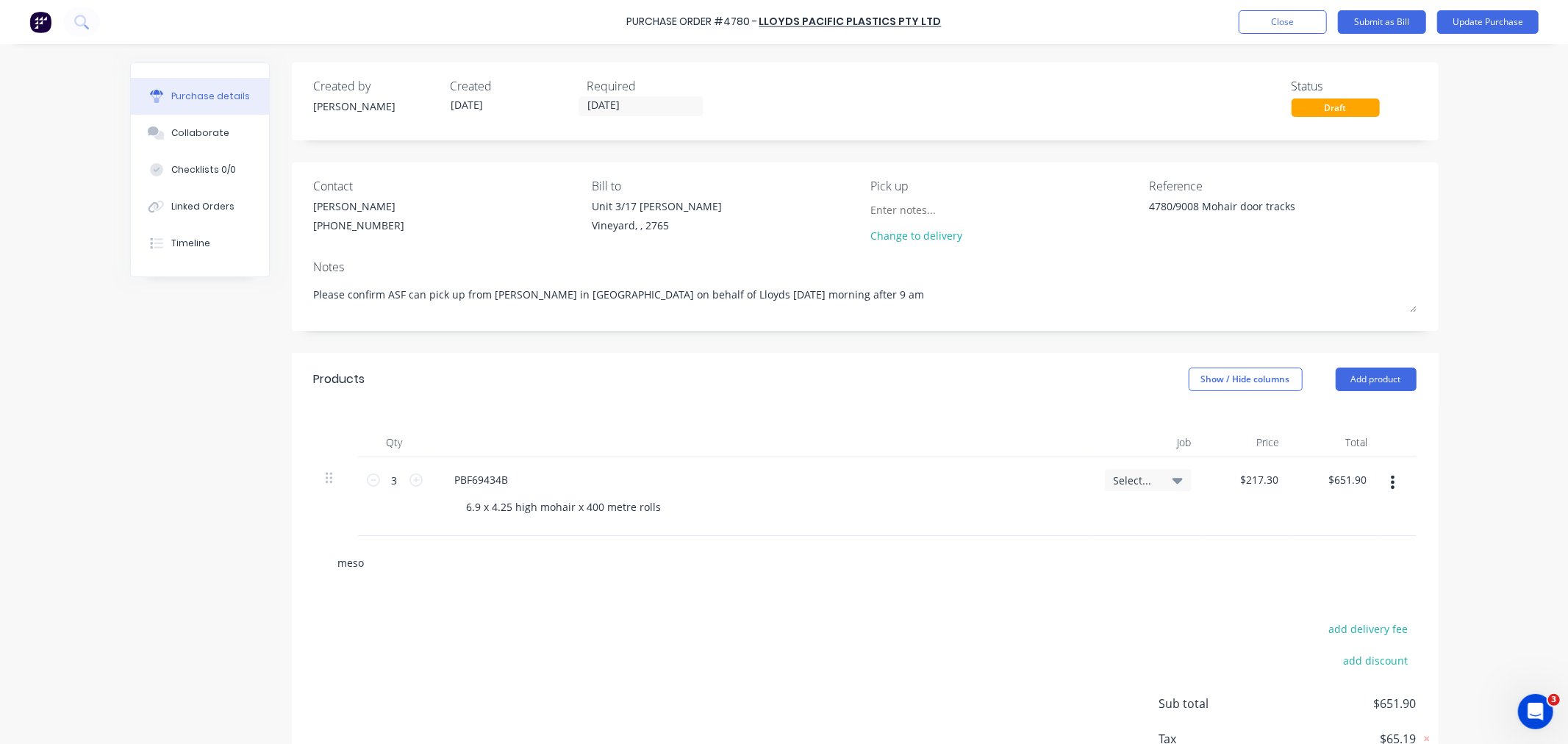
type textarea "x"
click at [498, 571] on input "meso" at bounding box center [485, 562] width 294 height 29
type input "mes"
type textarea "x"
type input "me"
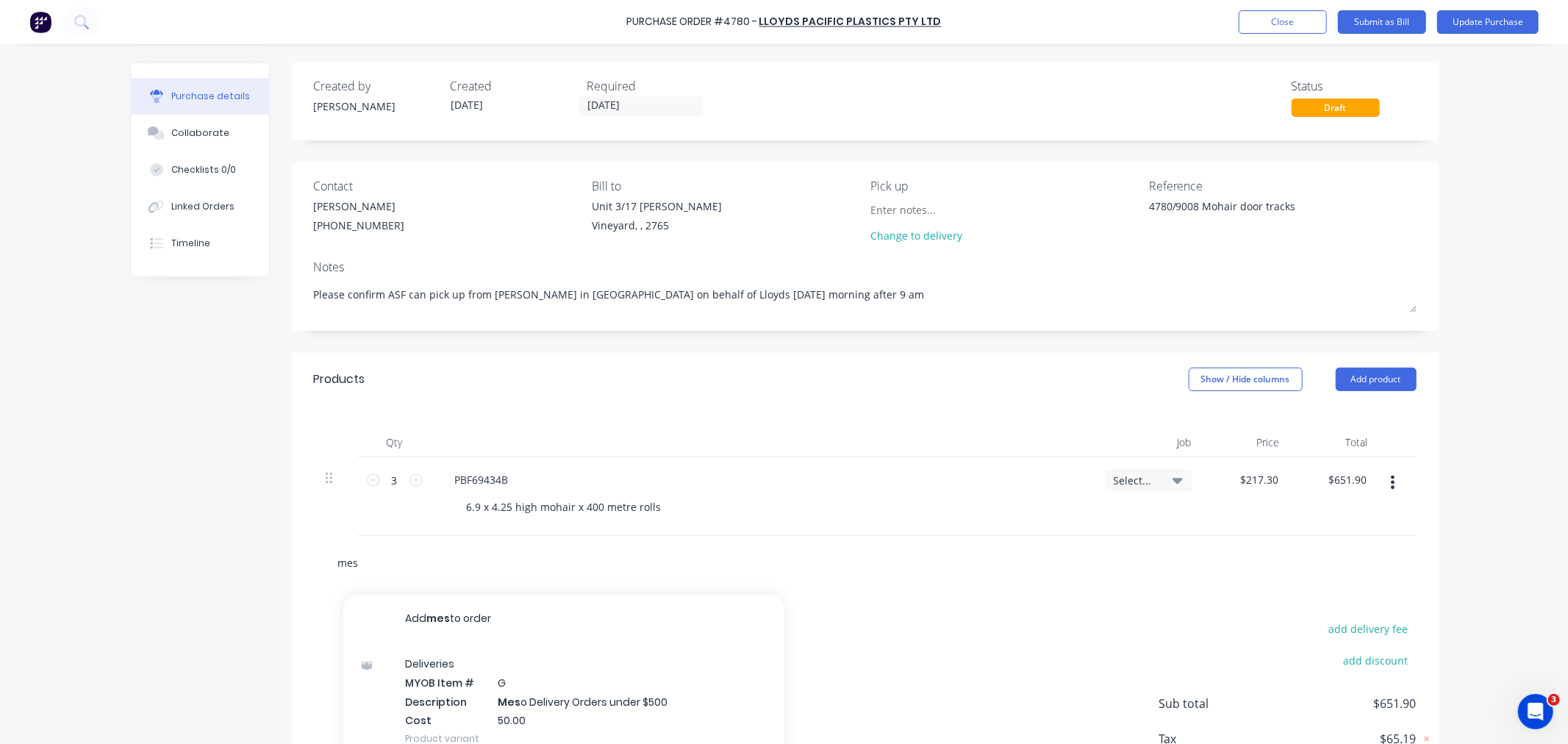
type textarea "x"
type input "m"
type textarea "x"
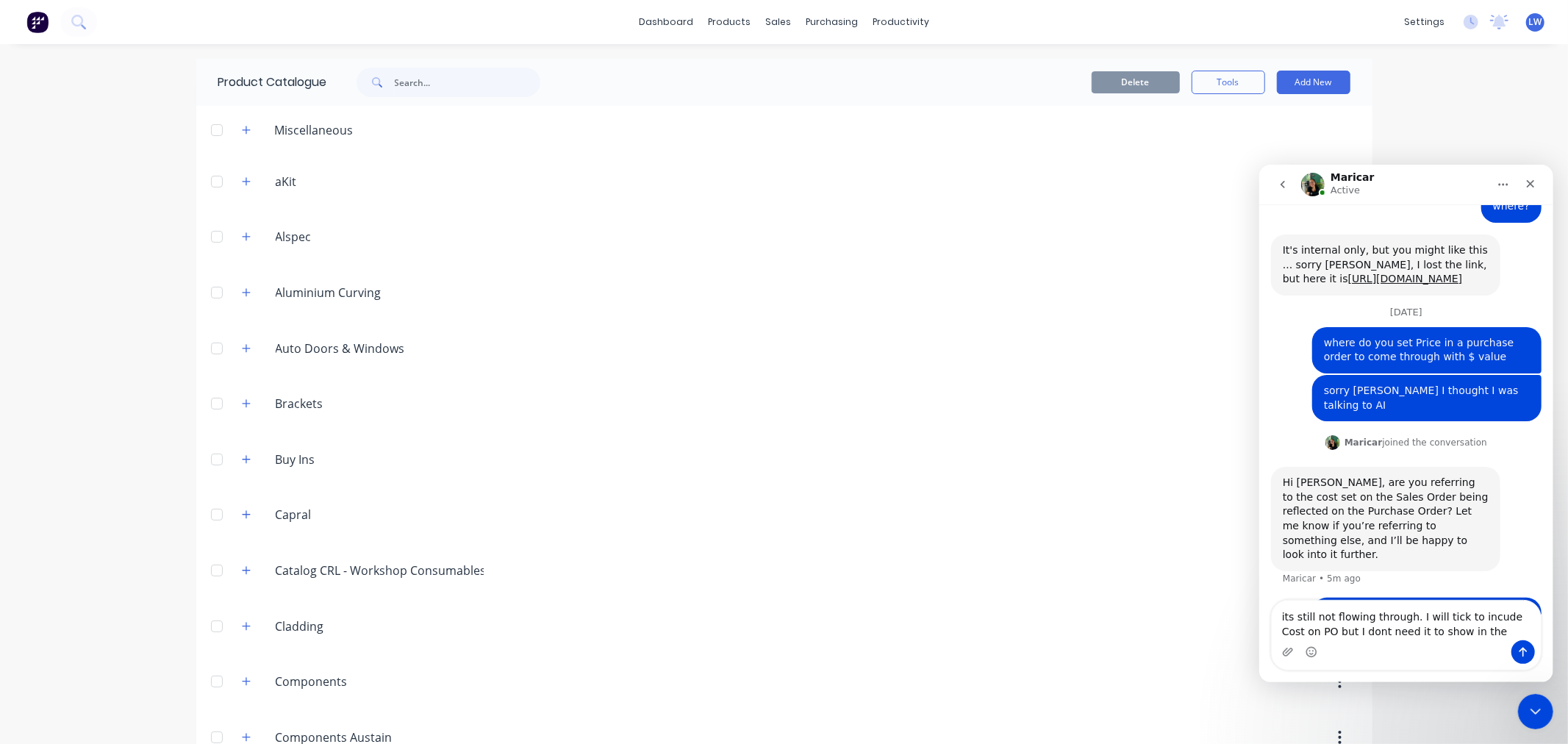
scroll to position [864, 0]
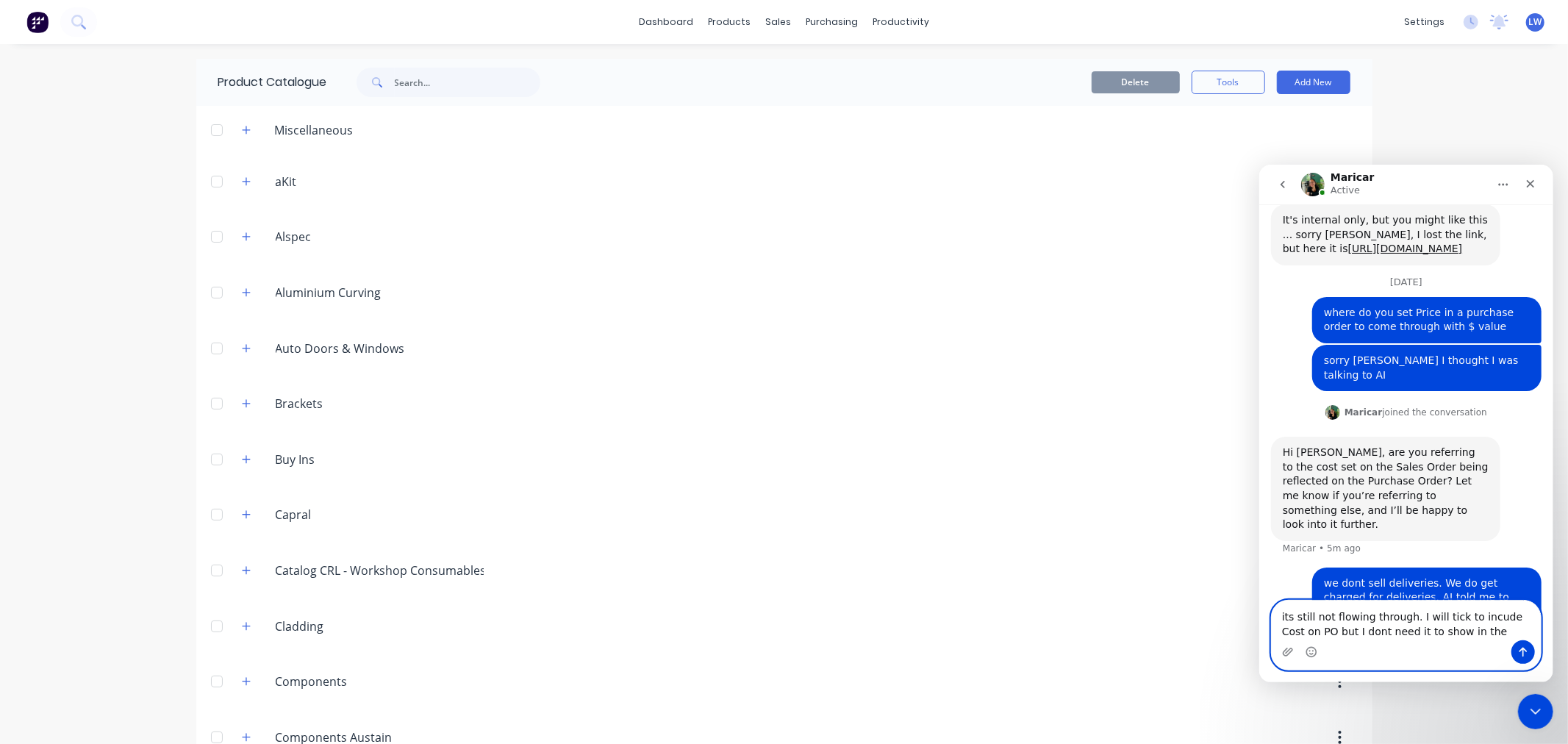
click at [1458, 634] on textarea "its still not flowing through. I will tick to incude Cost on PO but I dont need…" at bounding box center [1406, 619] width 269 height 39
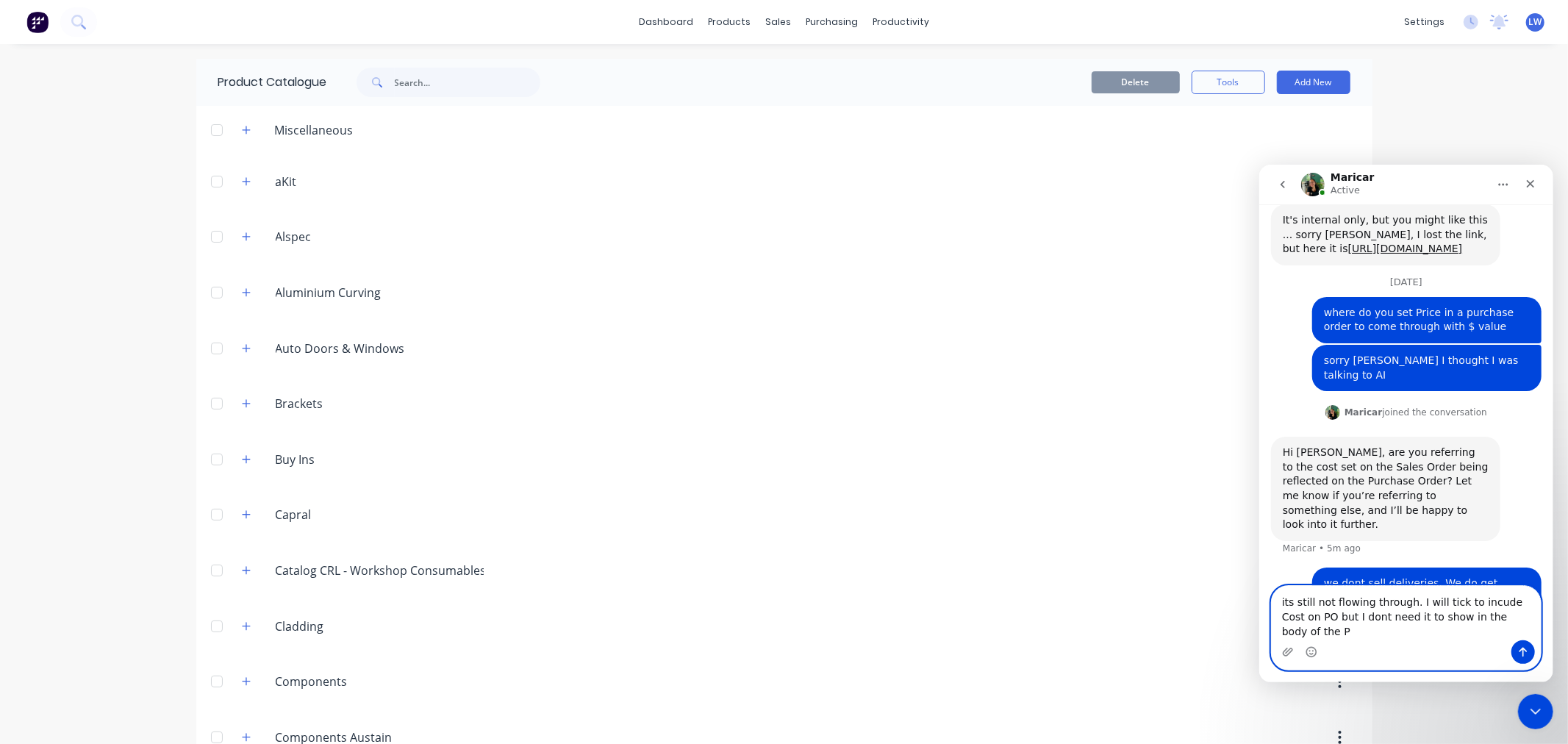
type textarea "its still not flowing through. I will tick to incude Cost on PO but I dont need…"
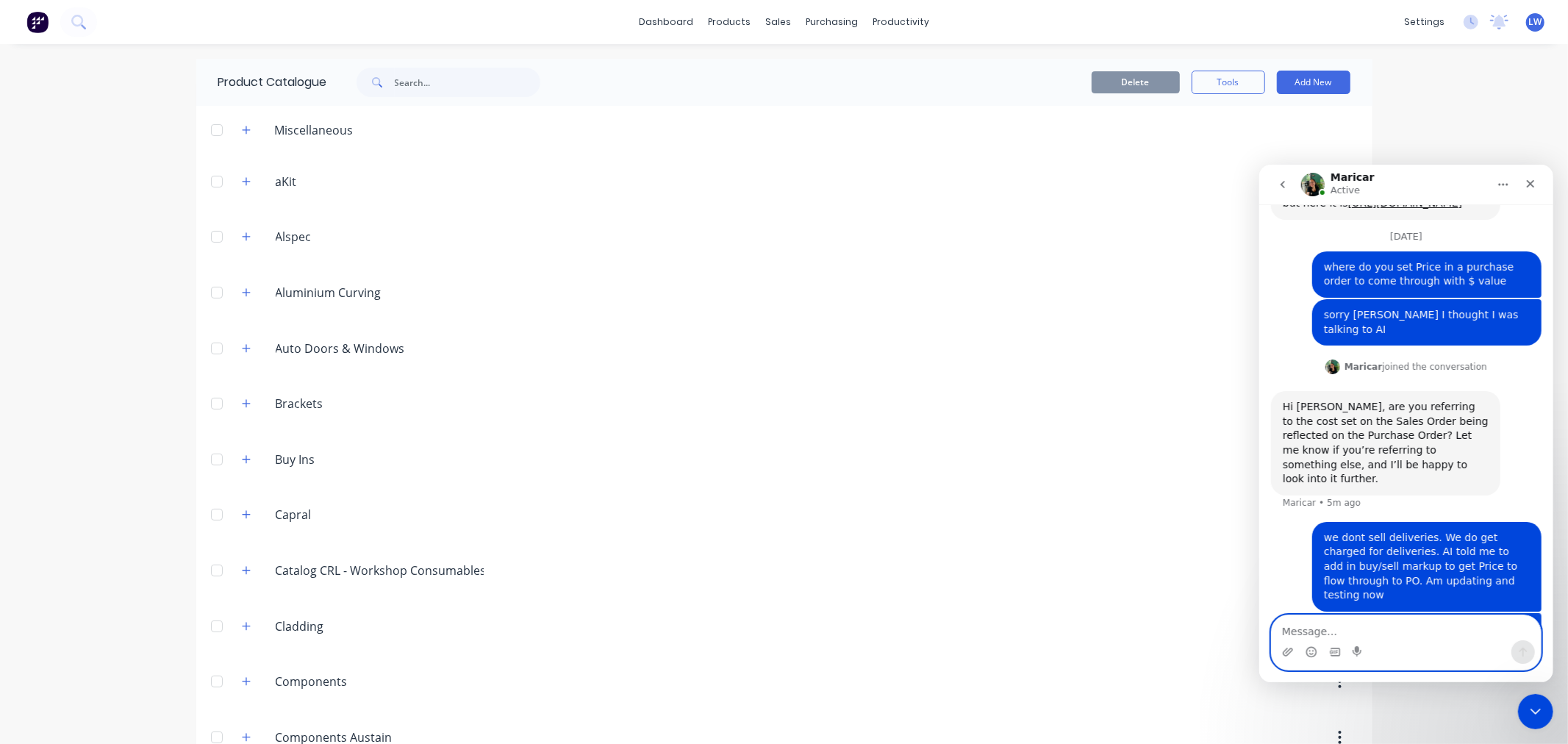
scroll to position [910, 0]
click at [405, 79] on input "text" at bounding box center [468, 82] width 146 height 29
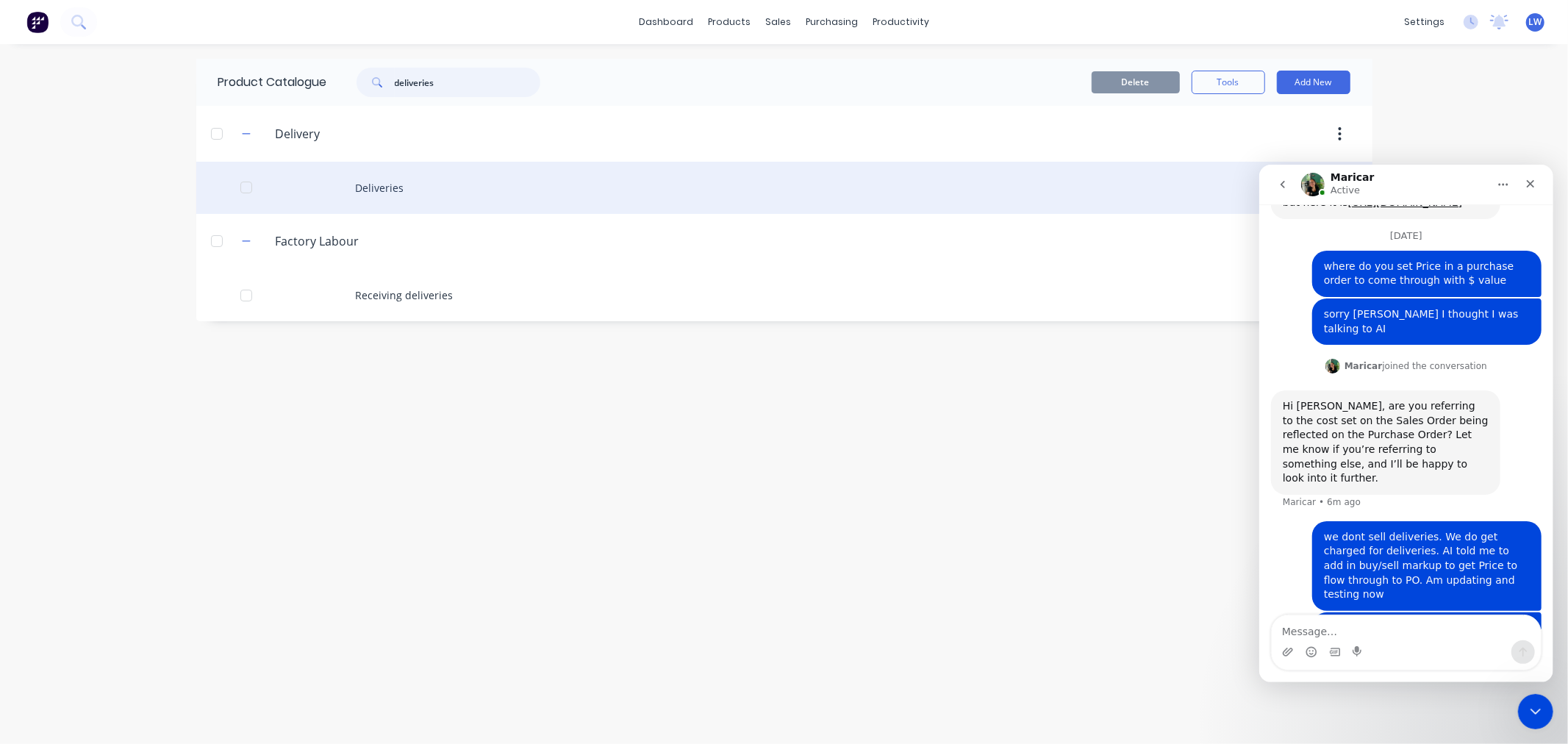
type input "deliveries"
click at [389, 187] on div "Deliveries" at bounding box center [784, 188] width 1176 height 52
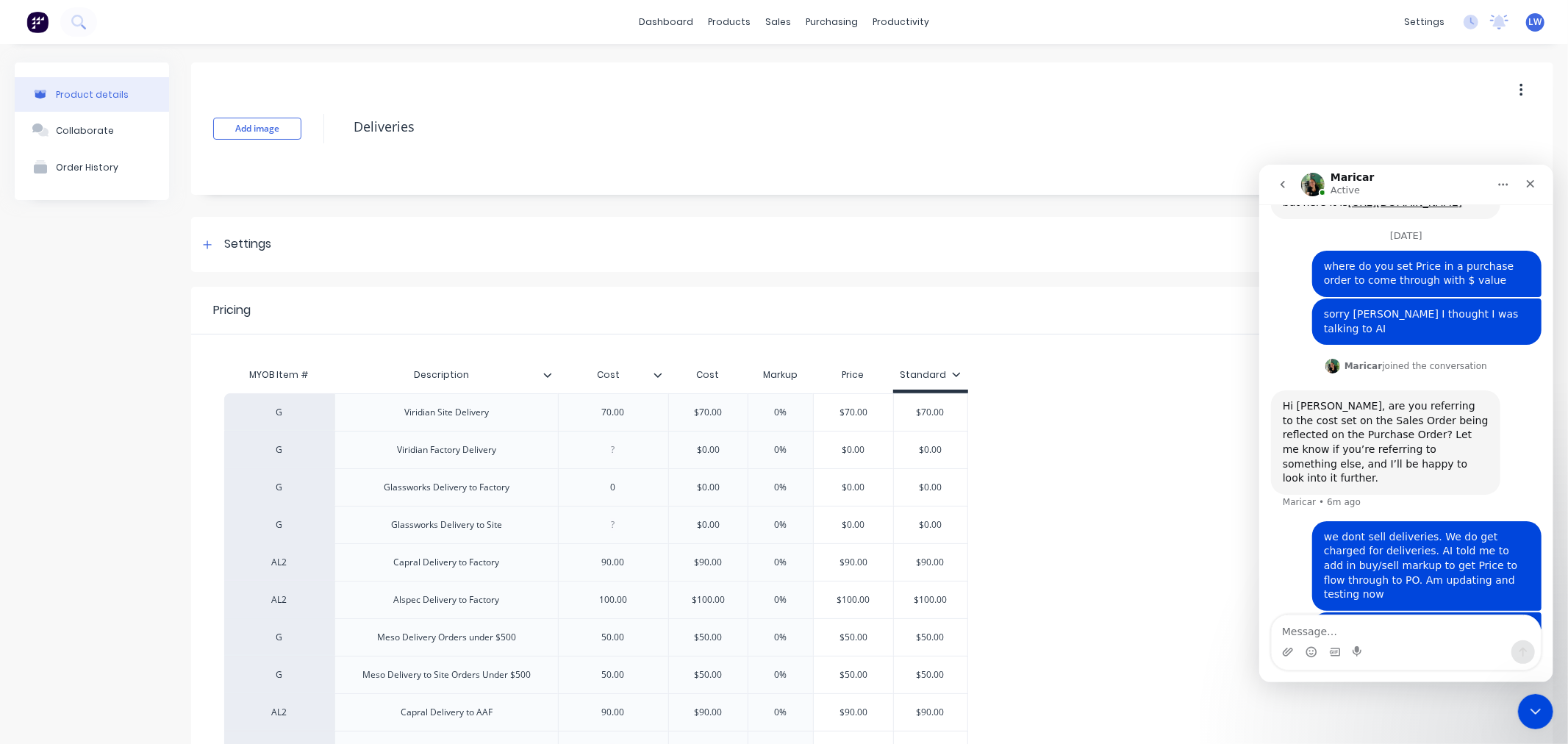
type textarea "x"
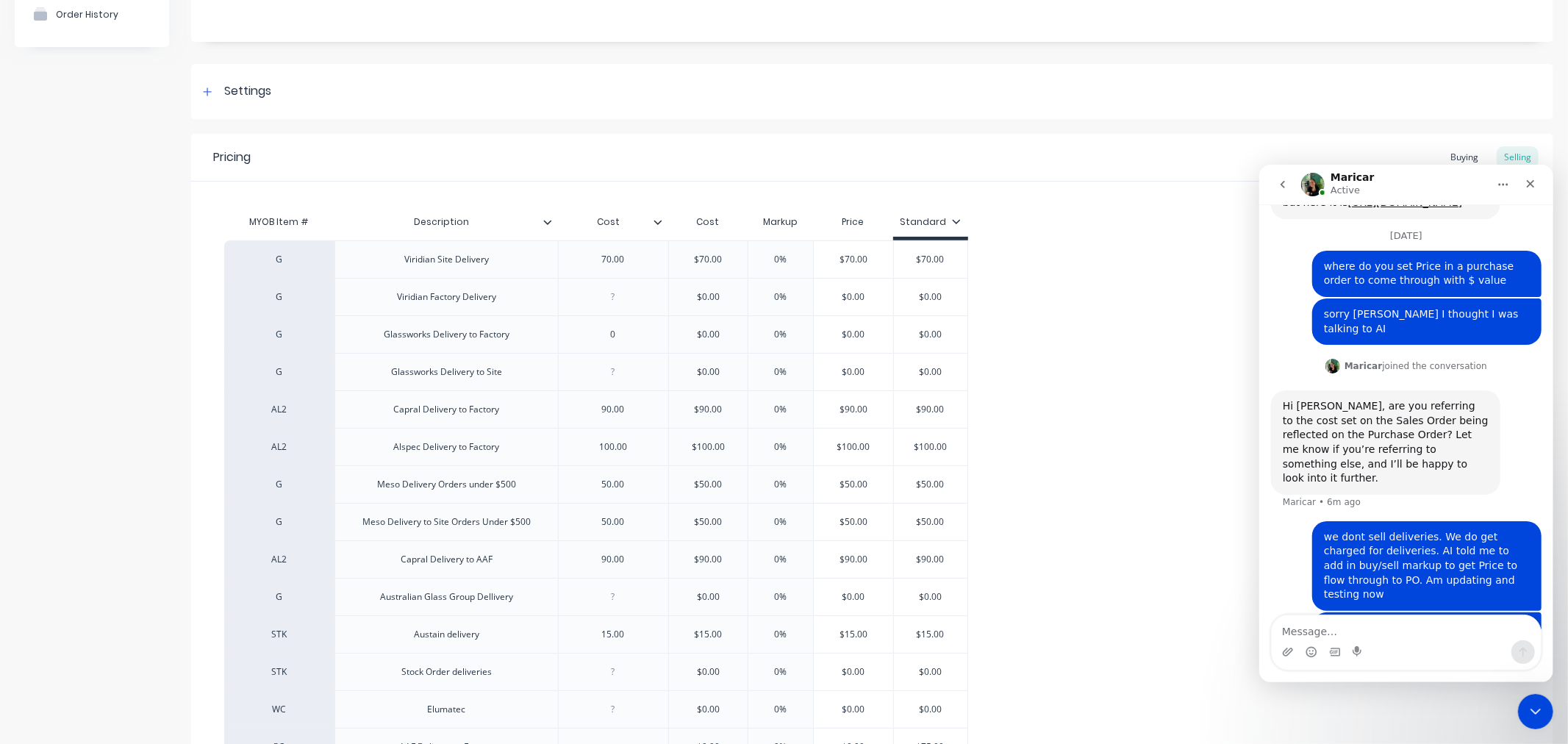
scroll to position [359, 0]
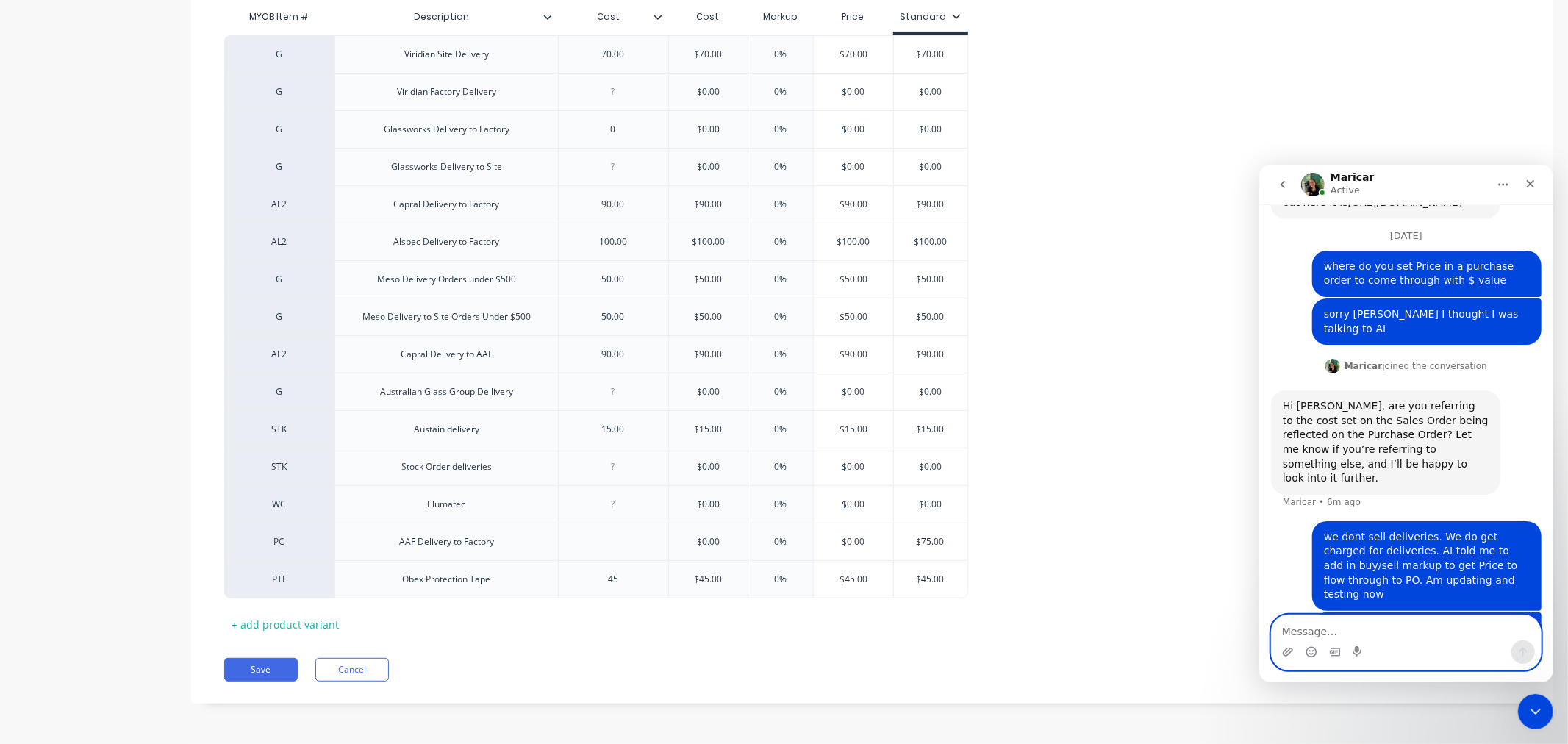
click at [1316, 628] on textarea "Message…" at bounding box center [1406, 626] width 269 height 25
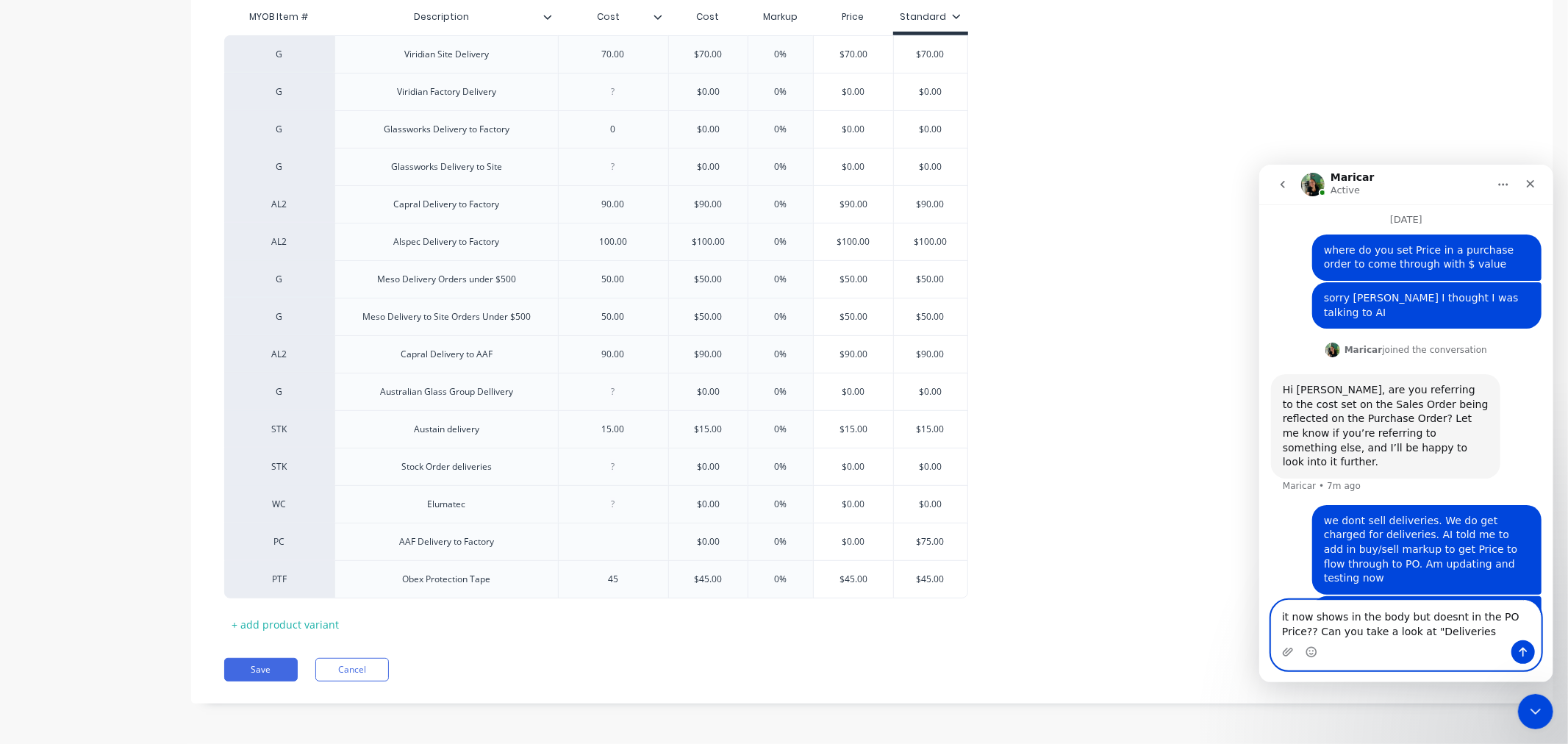
scroll to position [925, 0]
type textarea "it now shows in the body but doesnt in the PO Price?? Can you take a look at "D…"
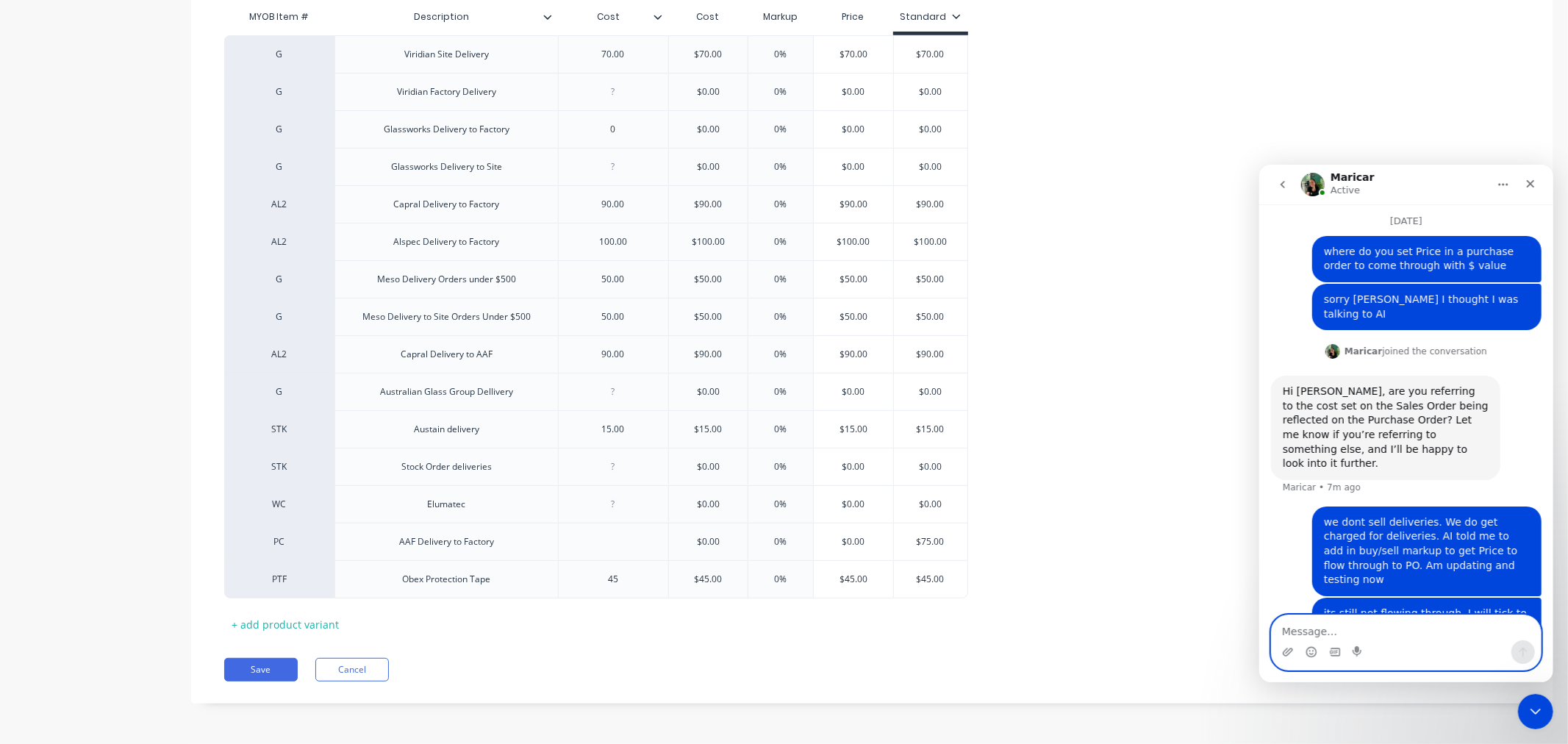
scroll to position [974, 0]
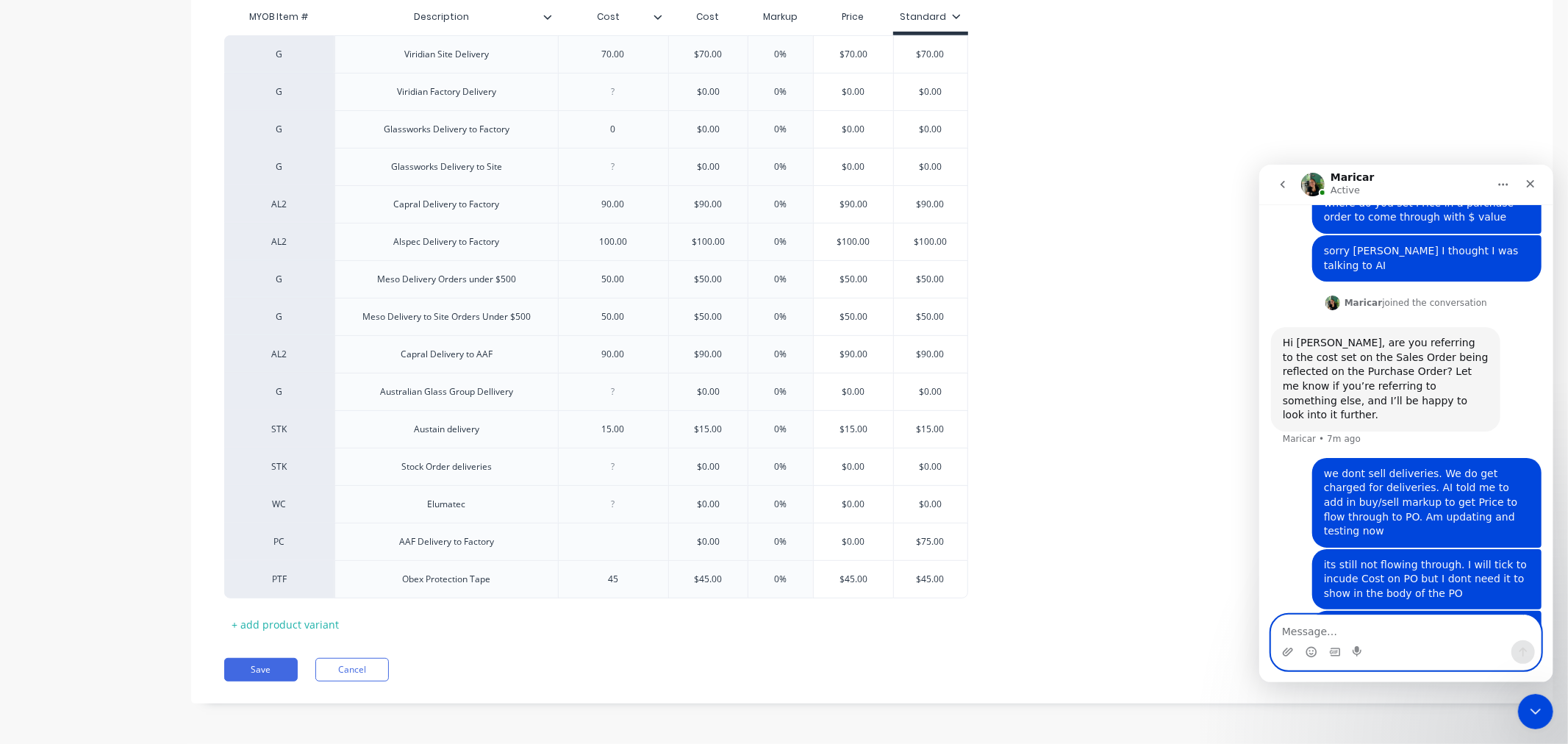
click at [1312, 634] on textarea "Message…" at bounding box center [1406, 626] width 269 height 25
type textarea "I am testing on PO 4780"
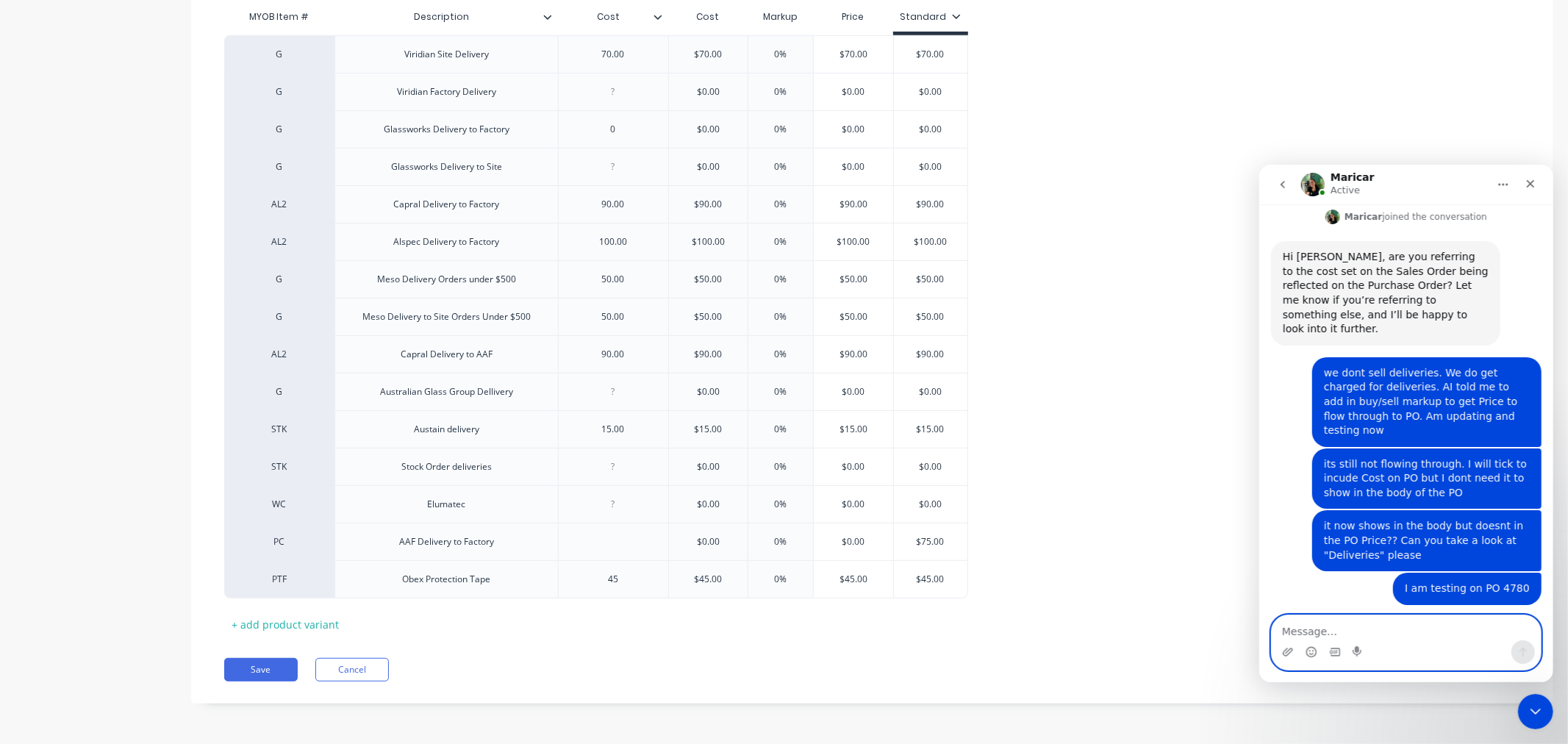
scroll to position [1094, 0]
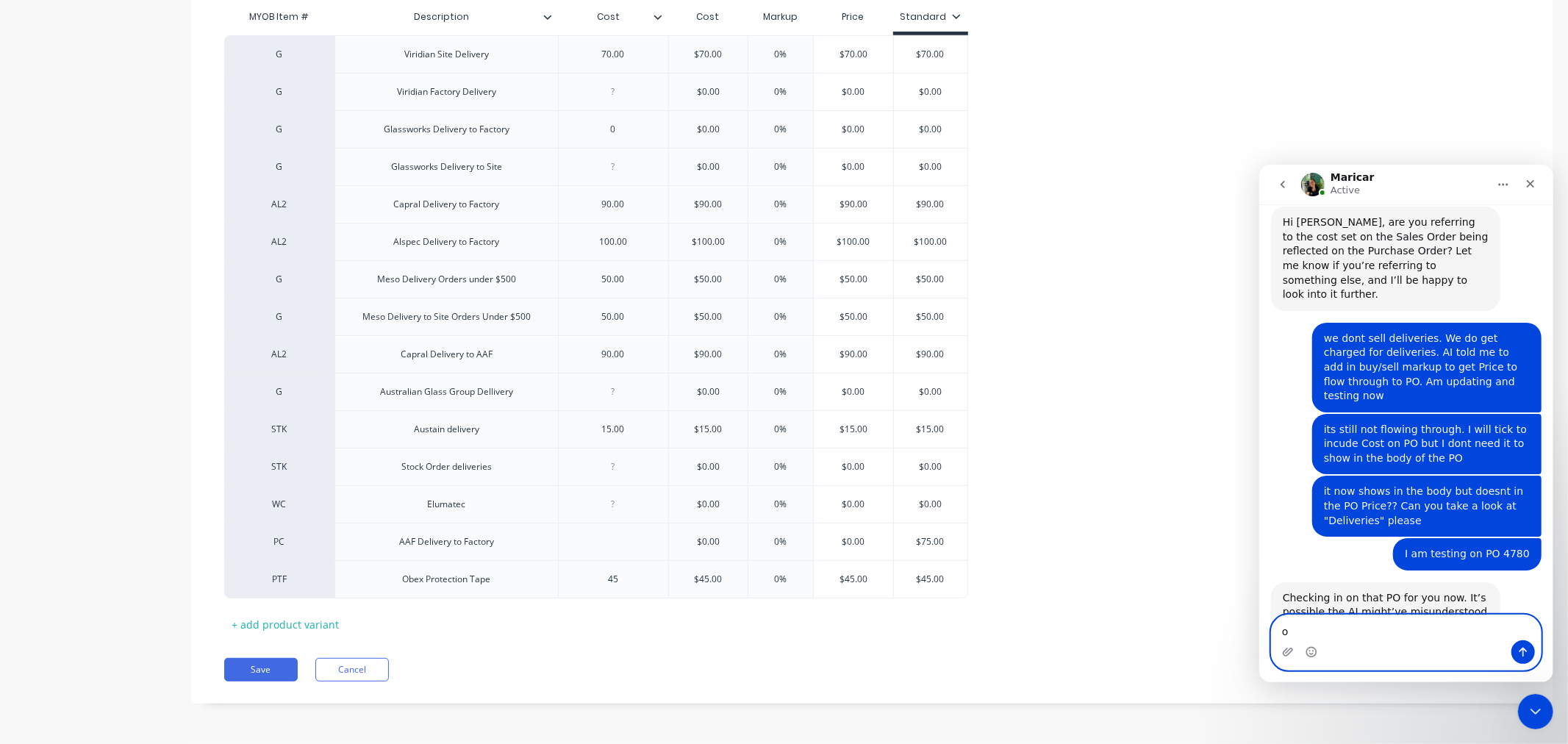
type textarea "ok"
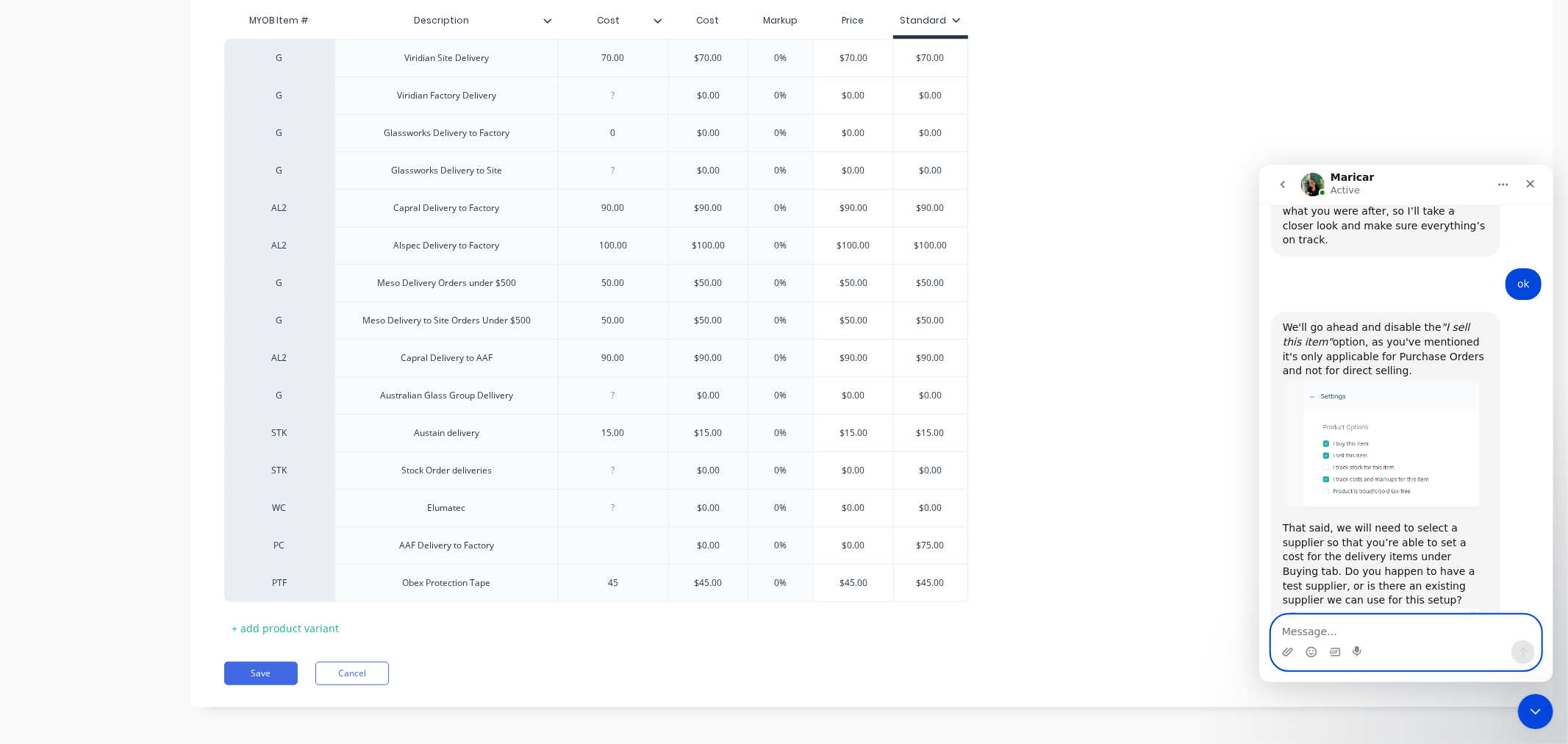
scroll to position [359, 0]
type textarea "t"
type textarea "h"
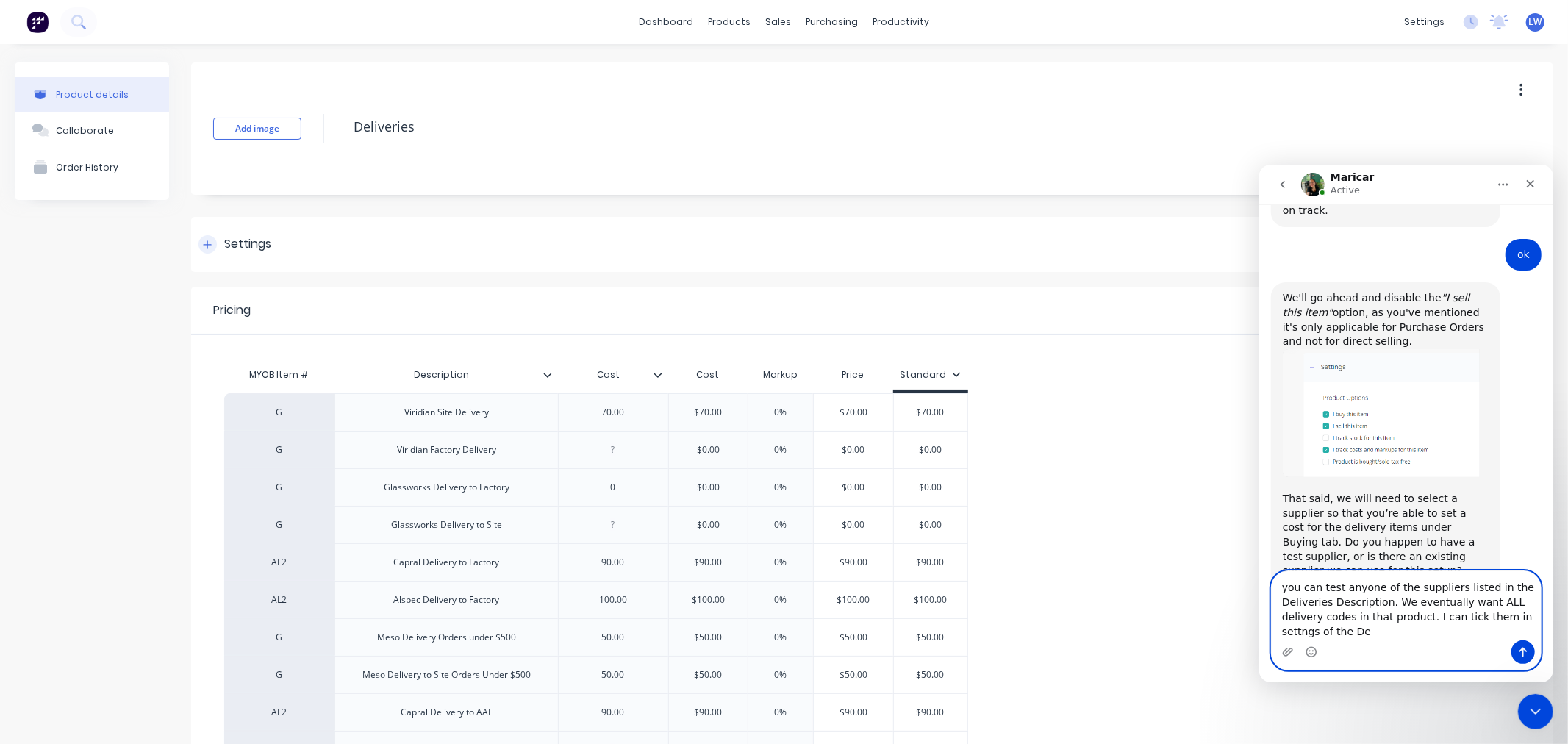
scroll to position [1553, 0]
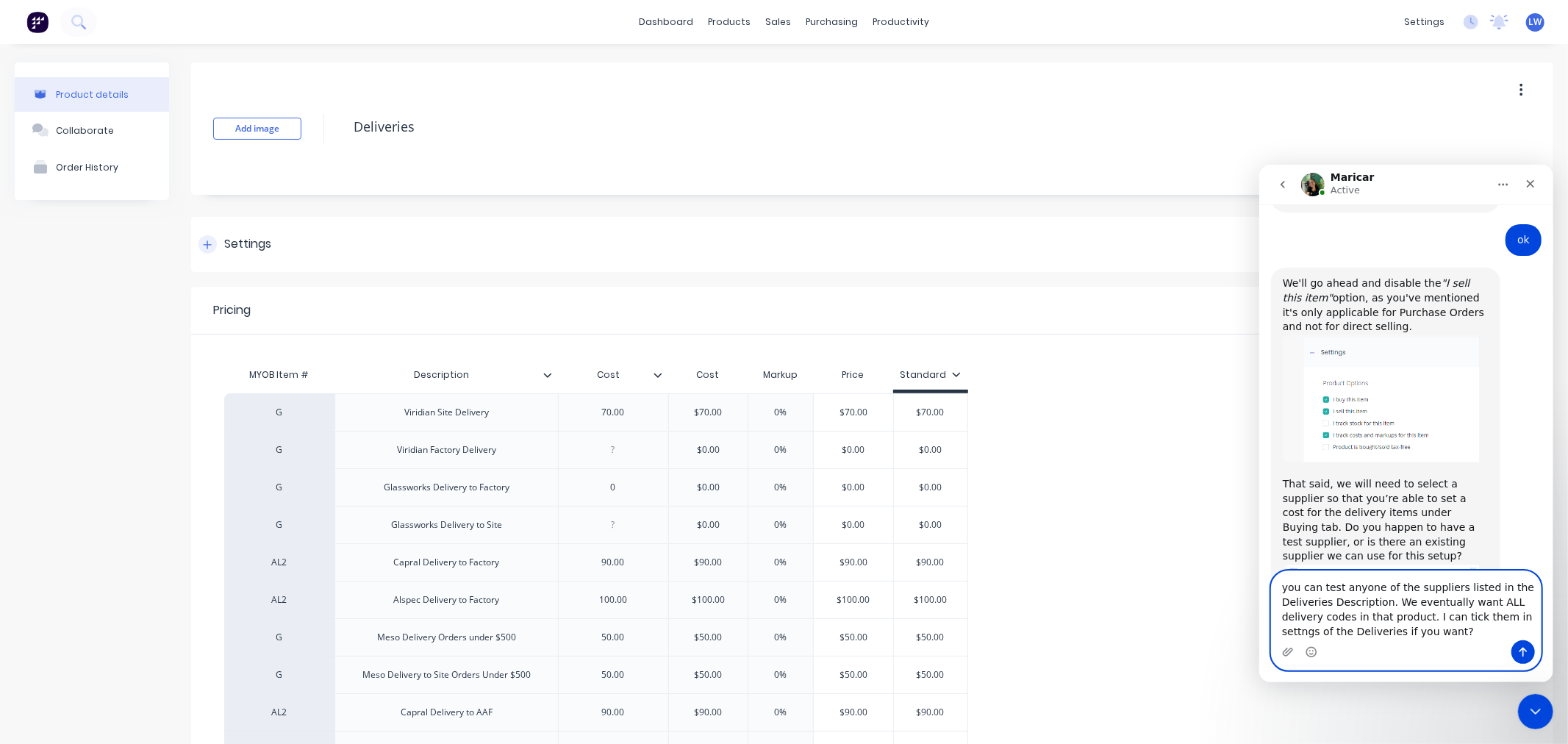
type textarea "you can test anyone of the suppliers listed in the Deliveries Description. We e…"
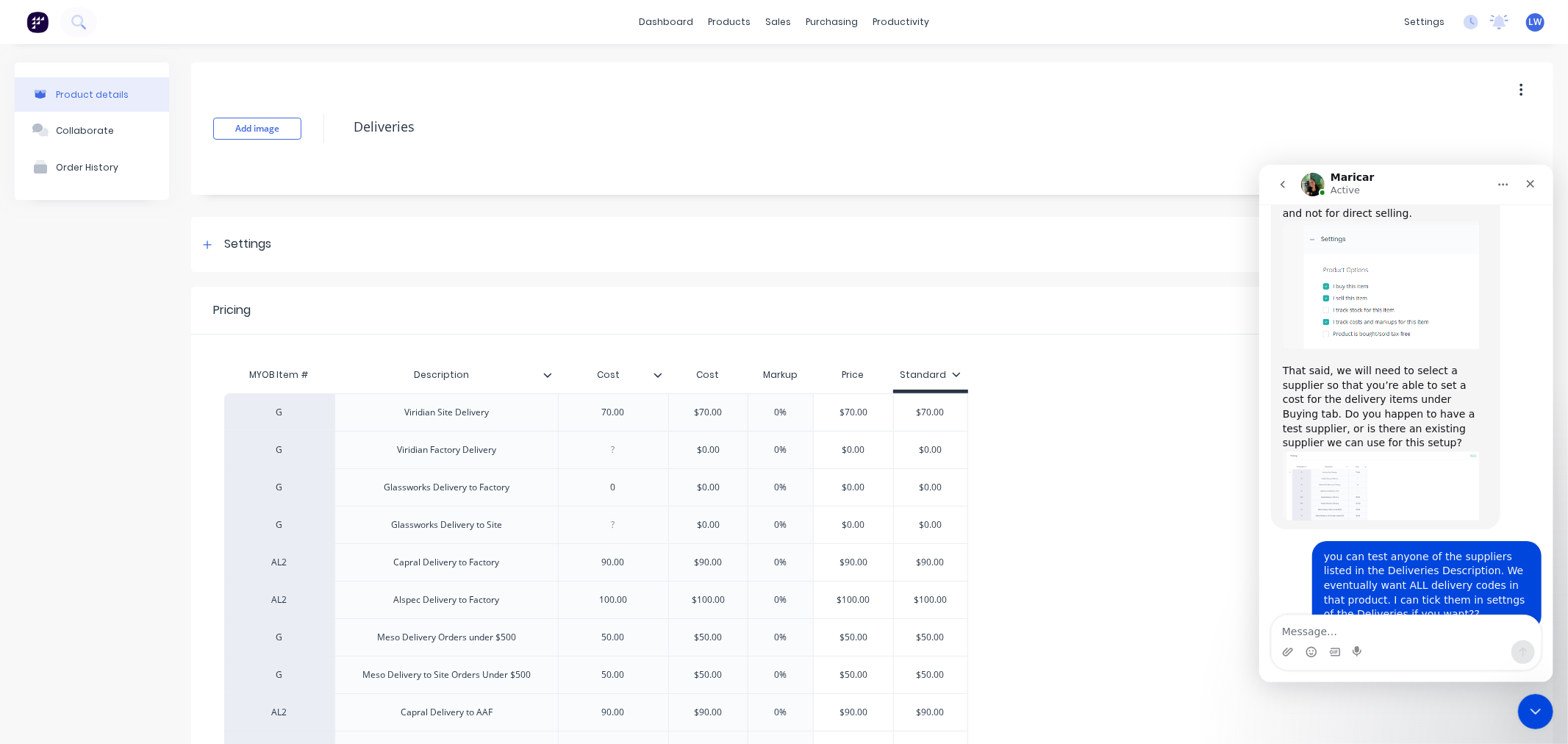
scroll to position [1734, 0]
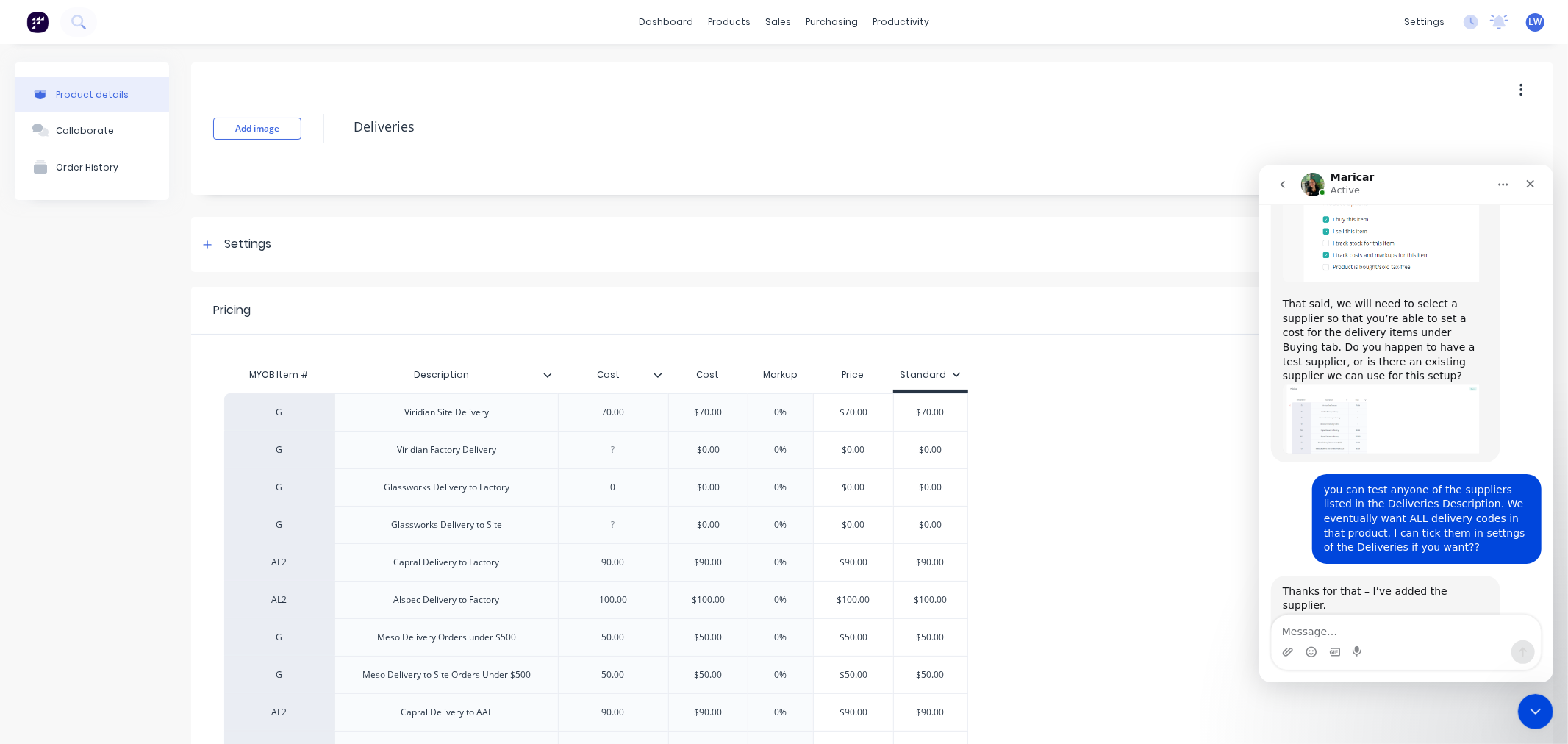
click at [54, 322] on div "Product details Collaborate Order History" at bounding box center [92, 573] width 155 height 1021
click at [239, 239] on div "Settings" at bounding box center [247, 244] width 47 height 19
type textarea "x"
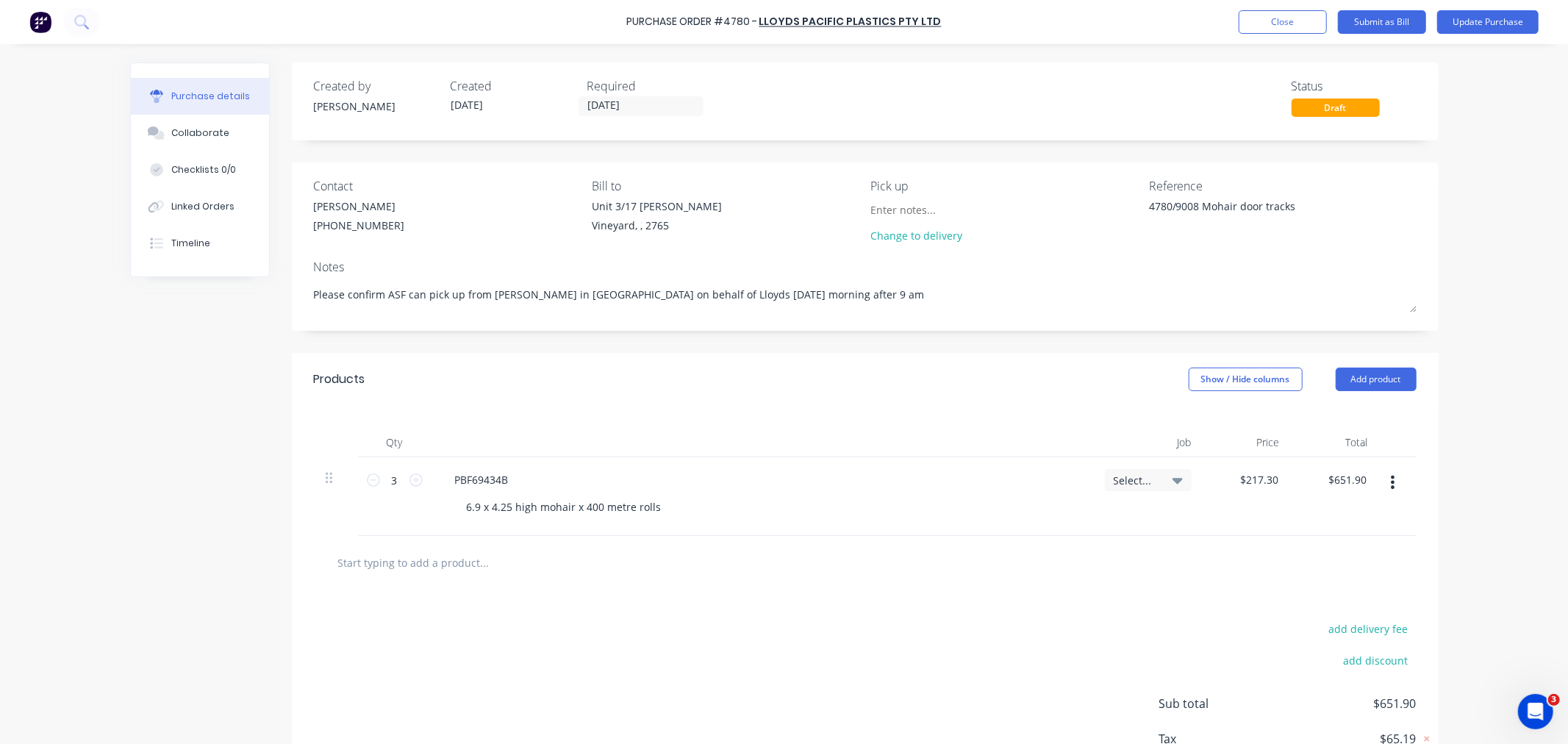
type textarea "x"
click at [418, 566] on input "text" at bounding box center [485, 562] width 294 height 29
type input "m"
type textarea "x"
type input "me"
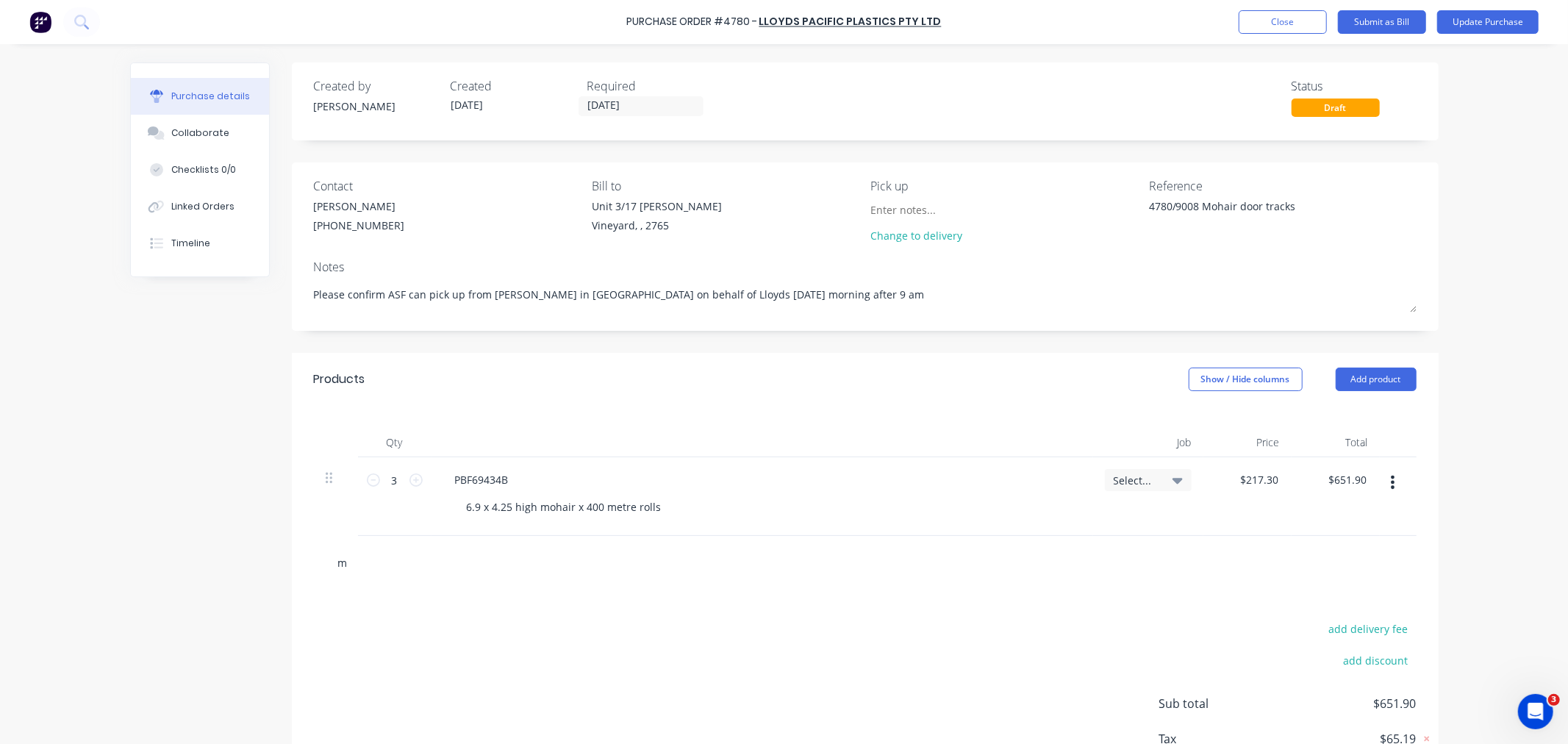
type textarea "x"
type input "mes"
type textarea "x"
type input "meso"
type textarea "x"
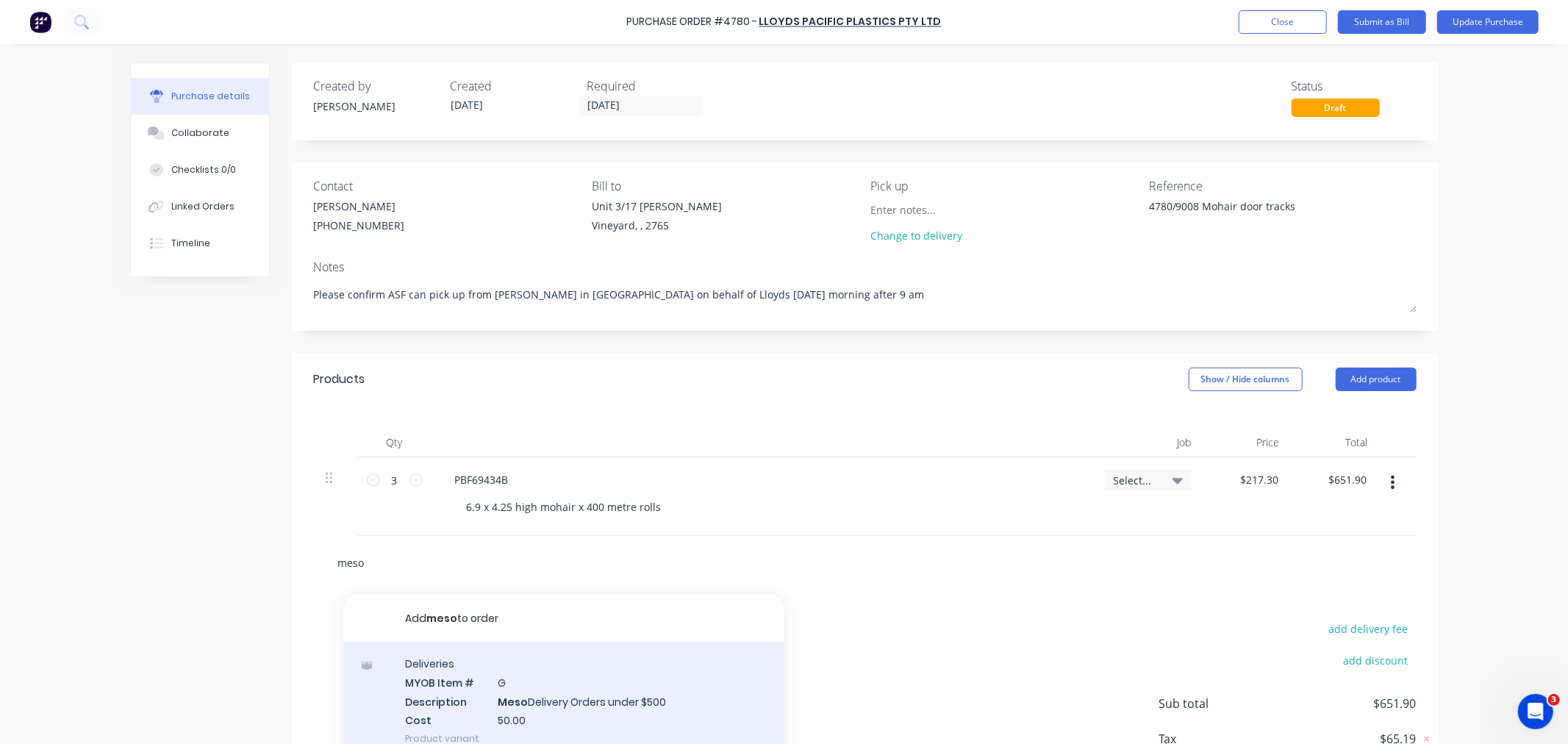
type input "meso"
click at [460, 674] on div "Deliveries MYOB Item # G Description Meso Delivery Orders under $500 Cost 50.00…" at bounding box center [564, 700] width 441 height 118
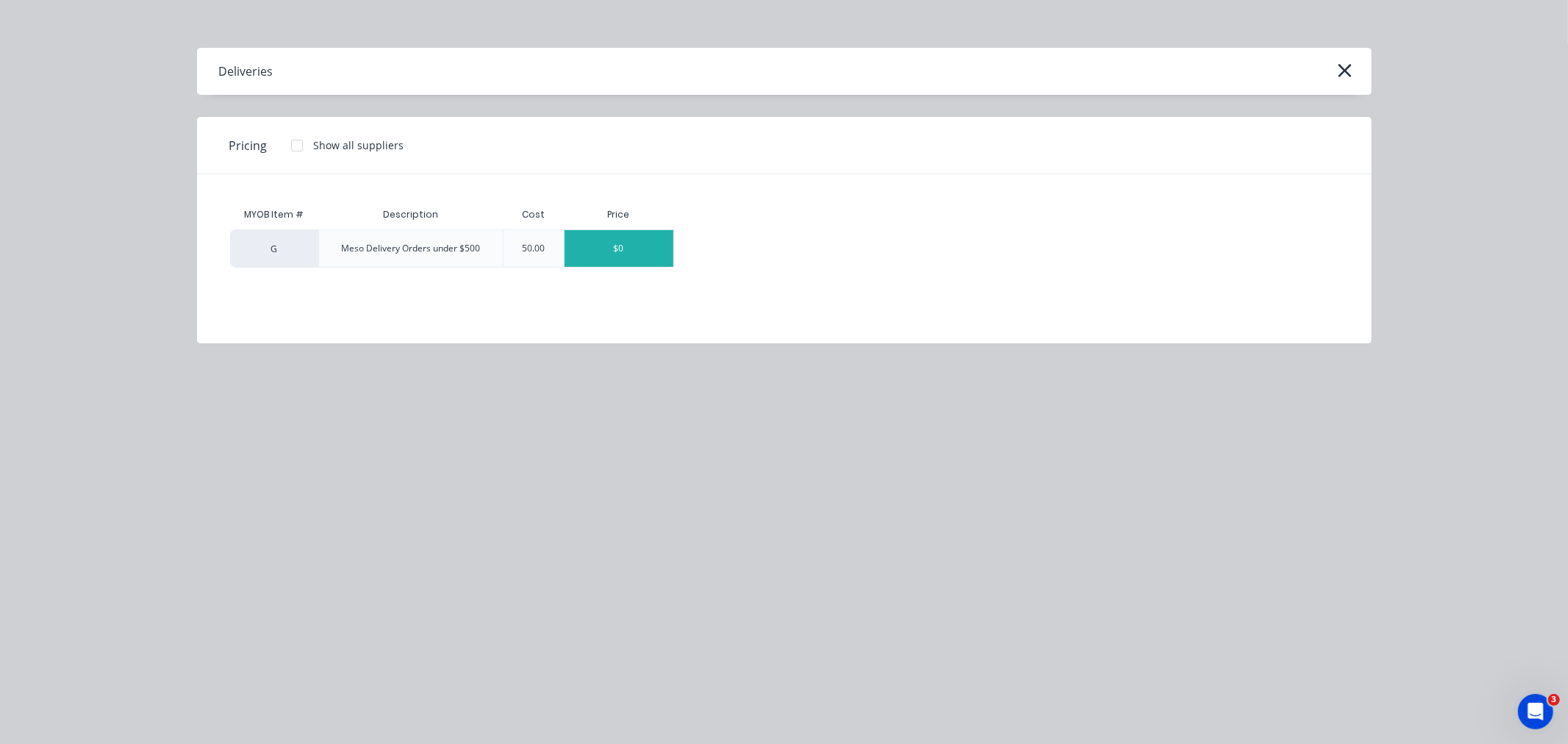
type textarea "x"
click at [589, 248] on div "$0" at bounding box center [618, 248] width 109 height 37
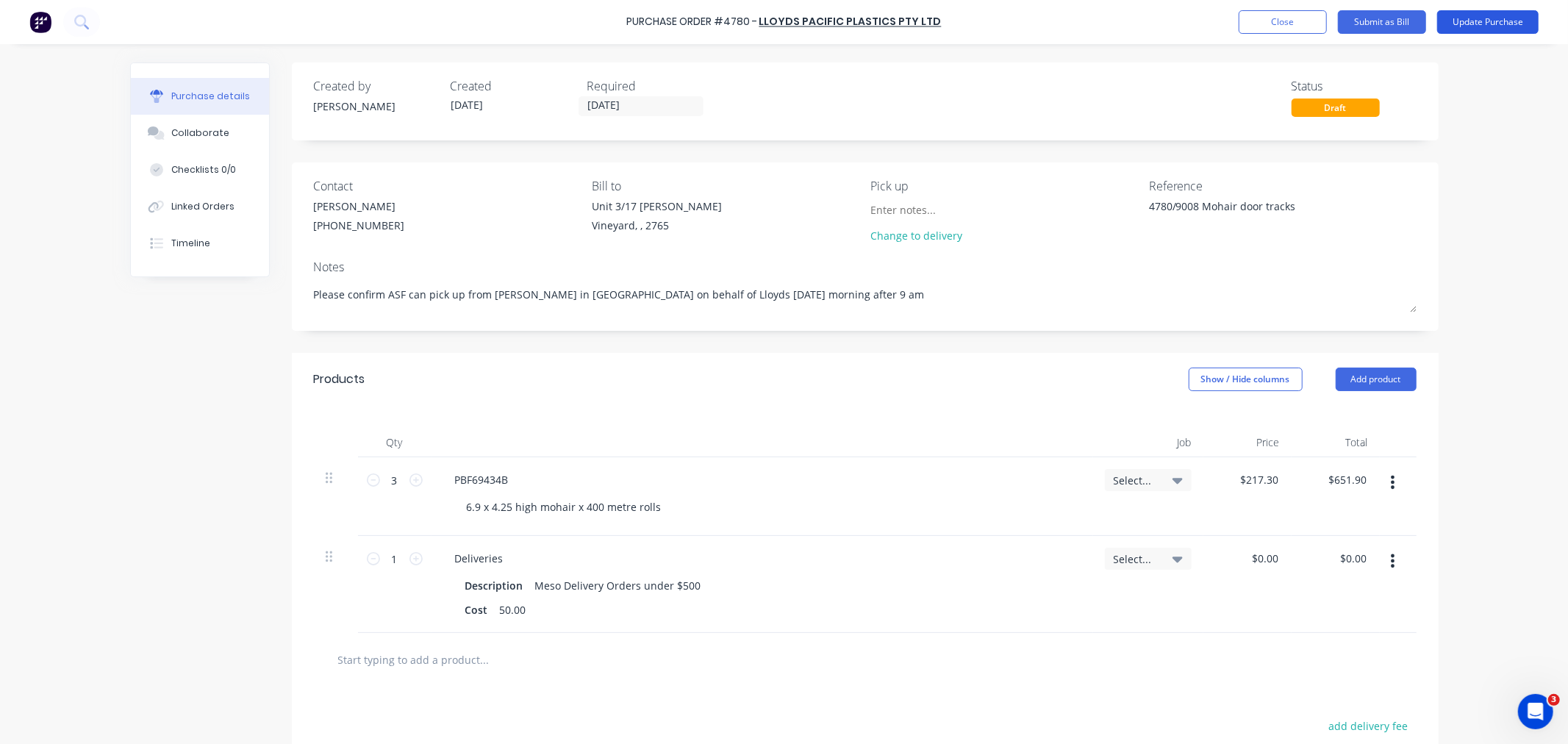
click at [1491, 21] on button "Update Purchase" at bounding box center [1488, 22] width 102 height 23
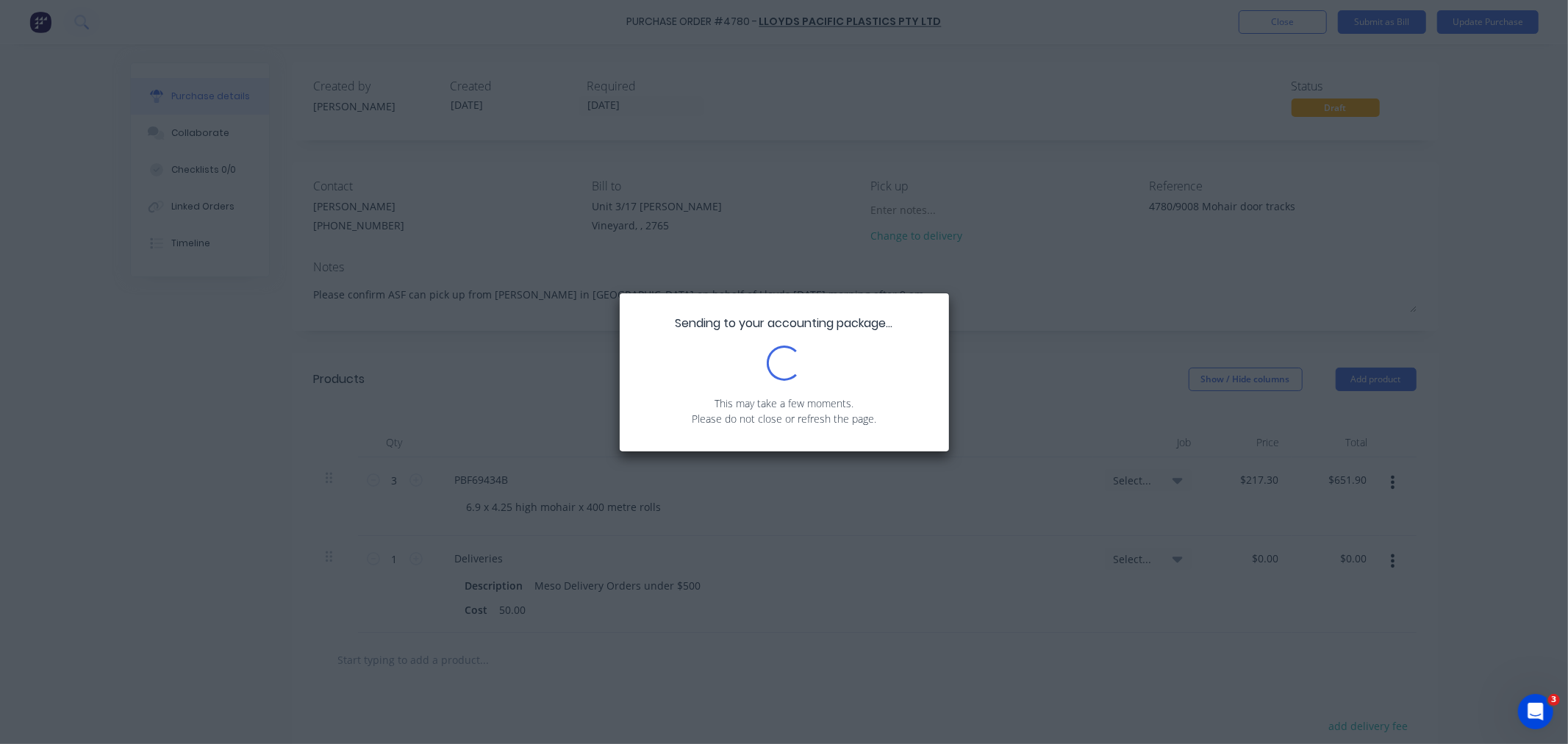
type textarea "x"
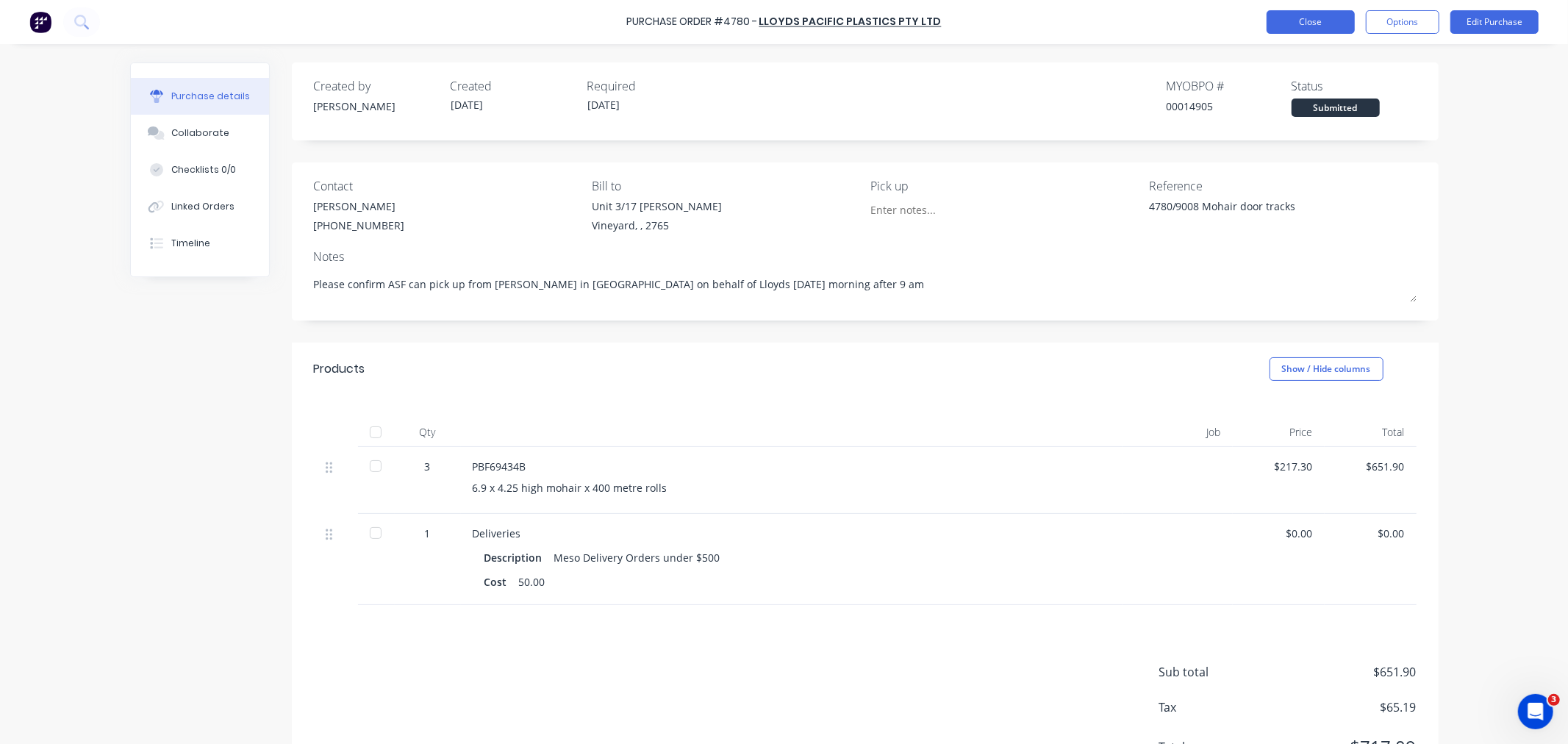
click at [1308, 28] on button "Close" at bounding box center [1310, 22] width 88 height 23
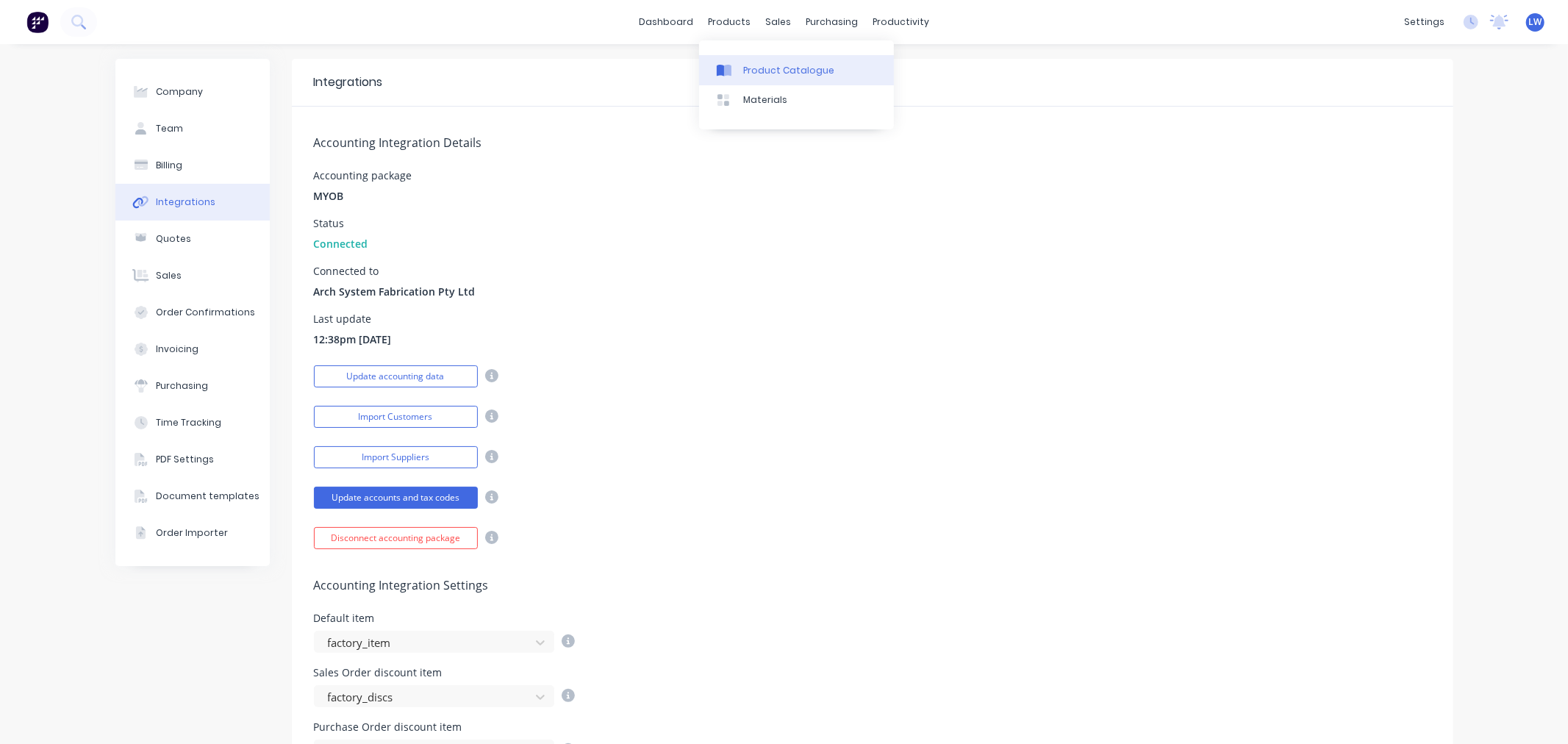
click at [736, 70] on div at bounding box center [727, 70] width 22 height 13
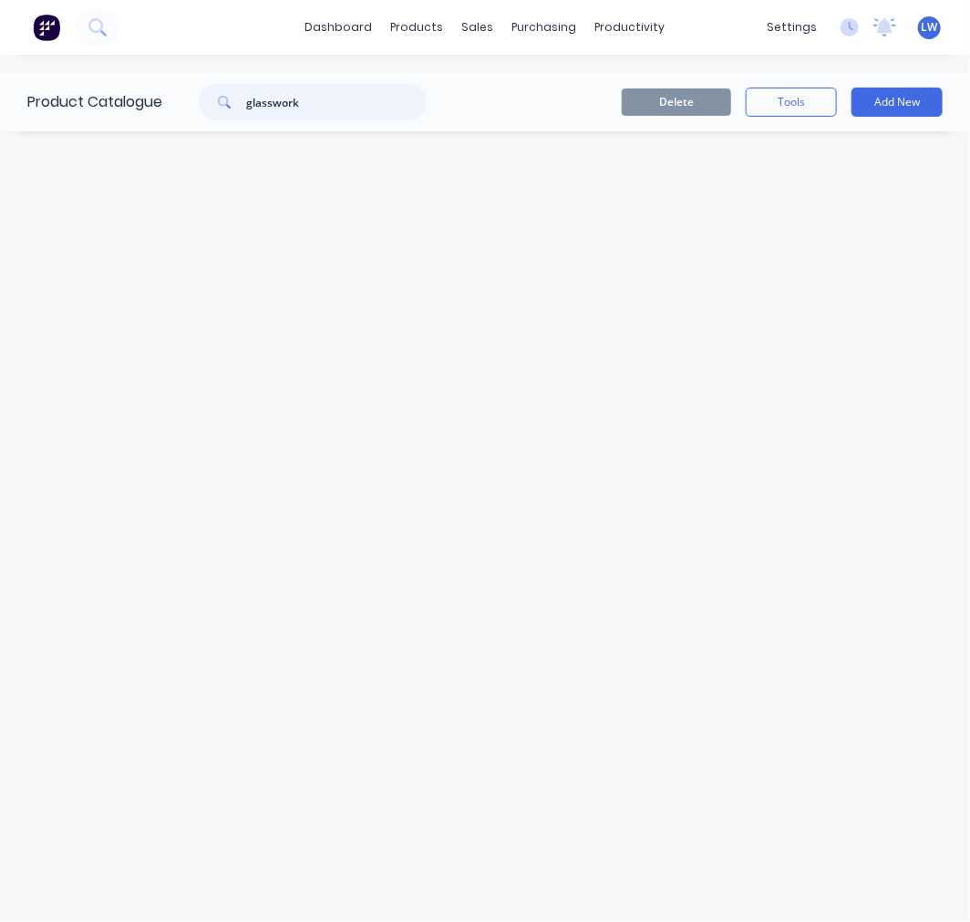
drag, startPoint x: 374, startPoint y: 108, endPoint x: 112, endPoint y: 58, distance: 266.4
click at [122, 92] on div "Product Catalogue glasswork" at bounding box center [236, 102] width 472 height 58
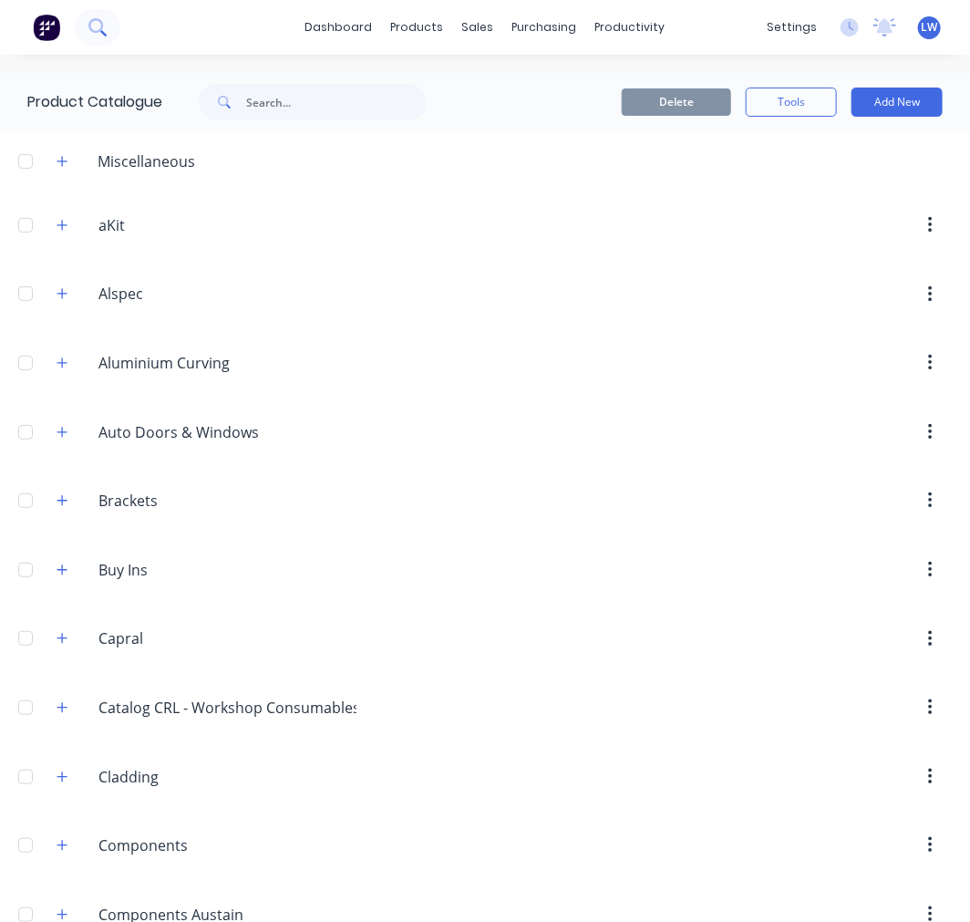
click at [117, 31] on button at bounding box center [98, 27] width 46 height 36
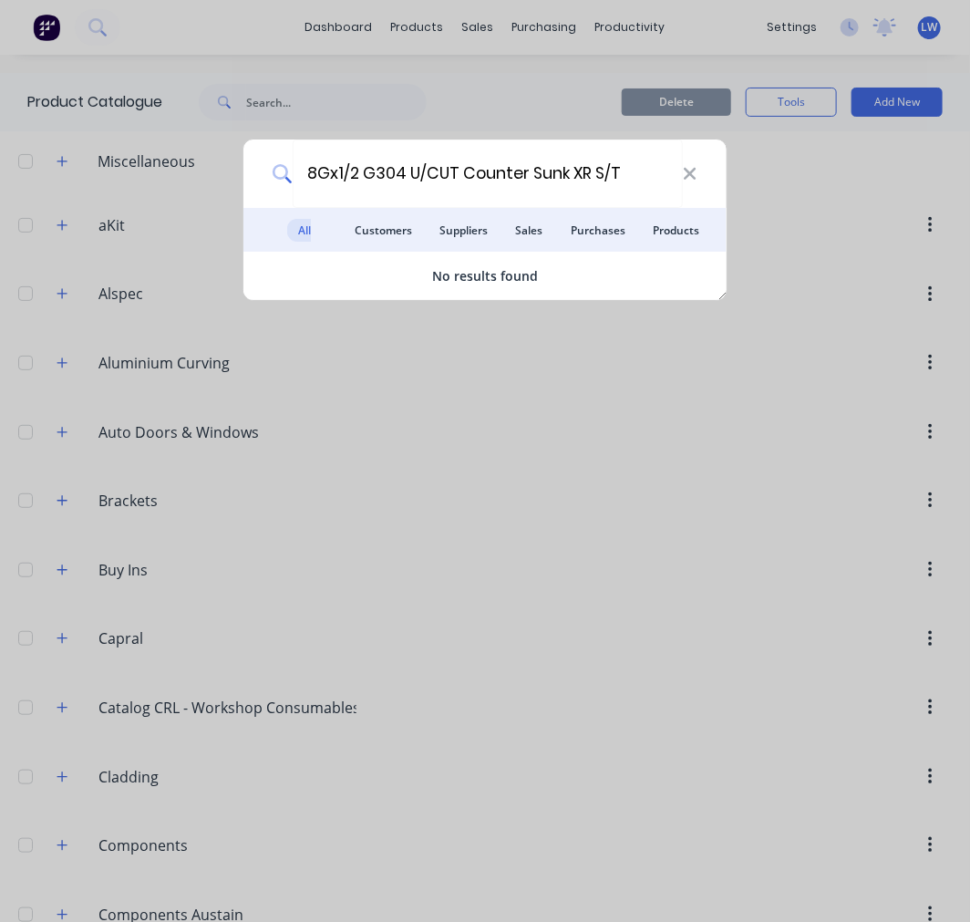
type input "8Gx1/2 G304 U/CUT Counter Sunk XR S/T"
click at [695, 175] on icon at bounding box center [690, 174] width 15 height 20
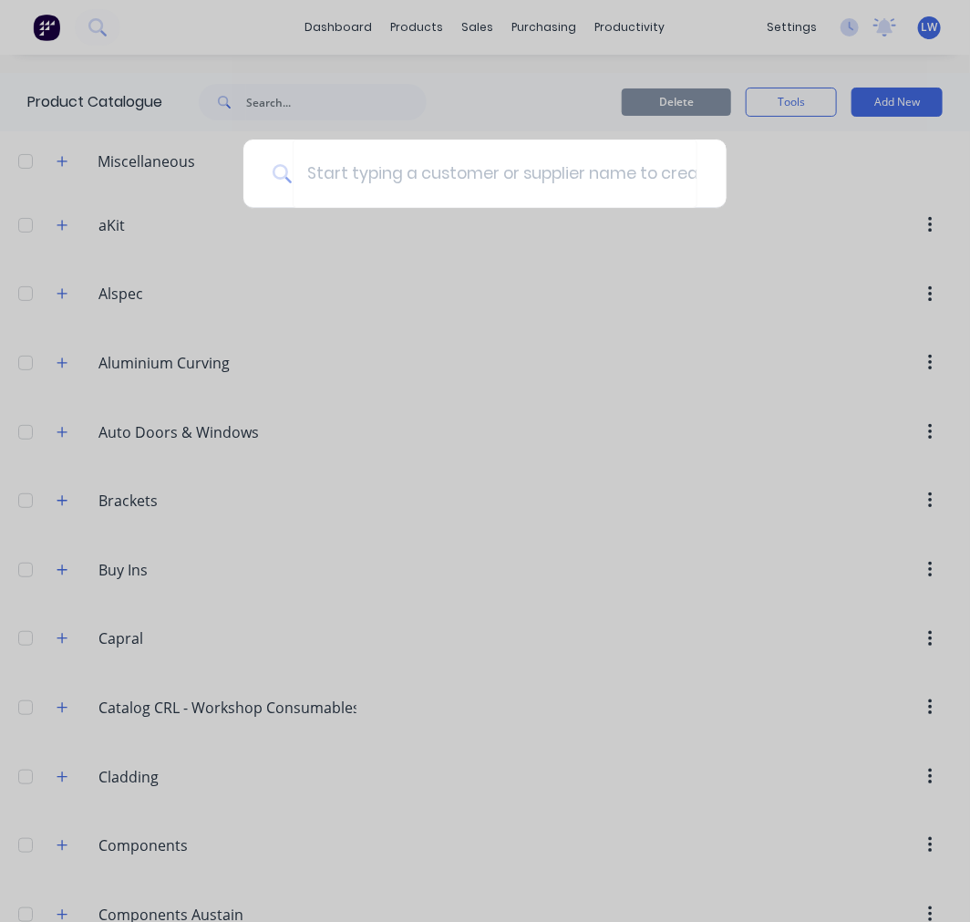
click at [296, 103] on div at bounding box center [485, 461] width 970 height 922
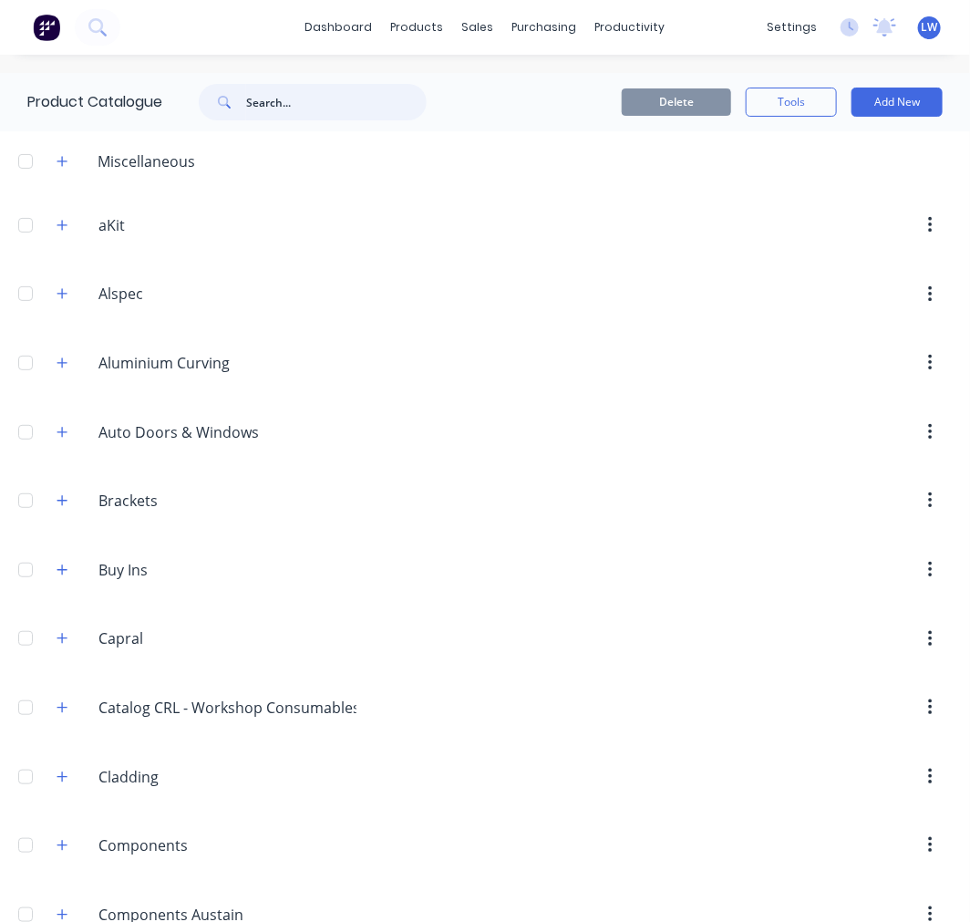
click at [296, 103] on input "text" at bounding box center [336, 102] width 181 height 36
paste input "8Gx1/2 G304"
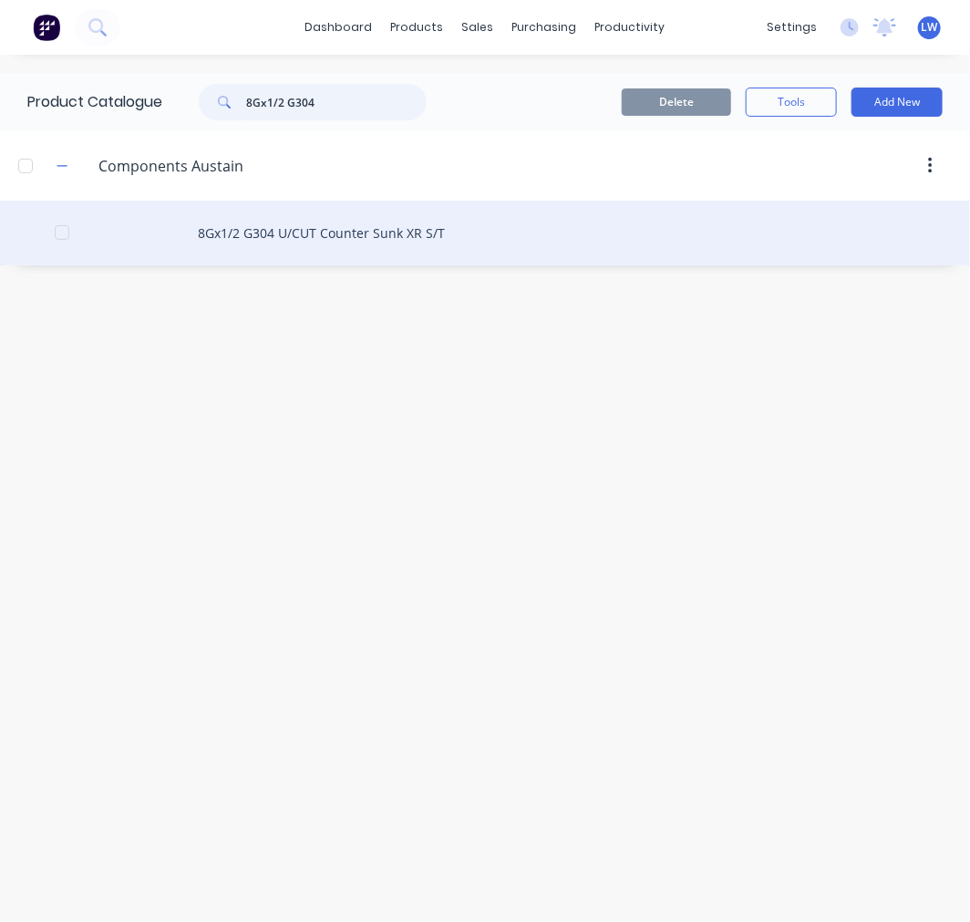
type input "8Gx1/2 G304"
click at [350, 226] on div "8Gx1/2 G304 U/CUT Counter Sunk XR S/T" at bounding box center [485, 233] width 970 height 65
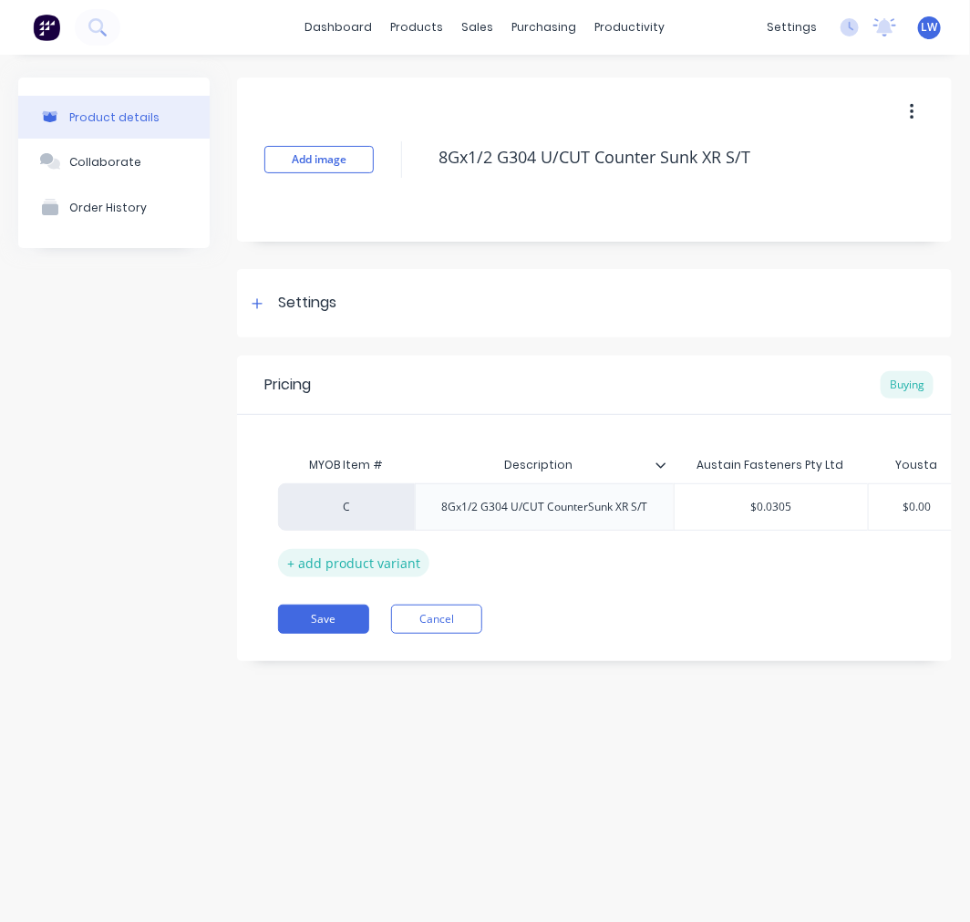
click at [403, 557] on div "+ add product variant" at bounding box center [353, 563] width 151 height 28
type textarea "x"
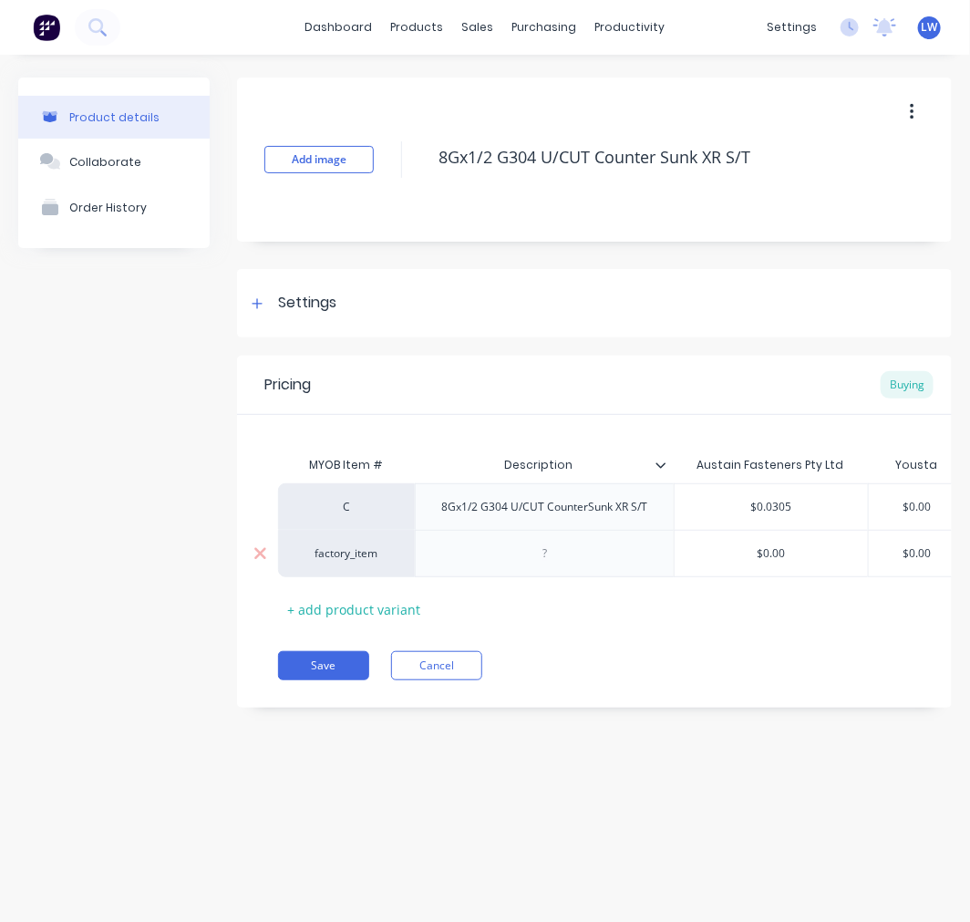
click at [367, 551] on div "factory_item" at bounding box center [346, 553] width 100 height 16
type input "stk"
click at [645, 514] on div "8Gx1/2 G304 U/CUT CounterSunk XR S/T" at bounding box center [545, 507] width 235 height 24
drag, startPoint x: 648, startPoint y: 514, endPoint x: 443, endPoint y: 522, distance: 205.3
click at [443, 522] on div "8Gx1/2 G304 U/CUT CounterSunk XR S/T" at bounding box center [544, 506] width 259 height 47
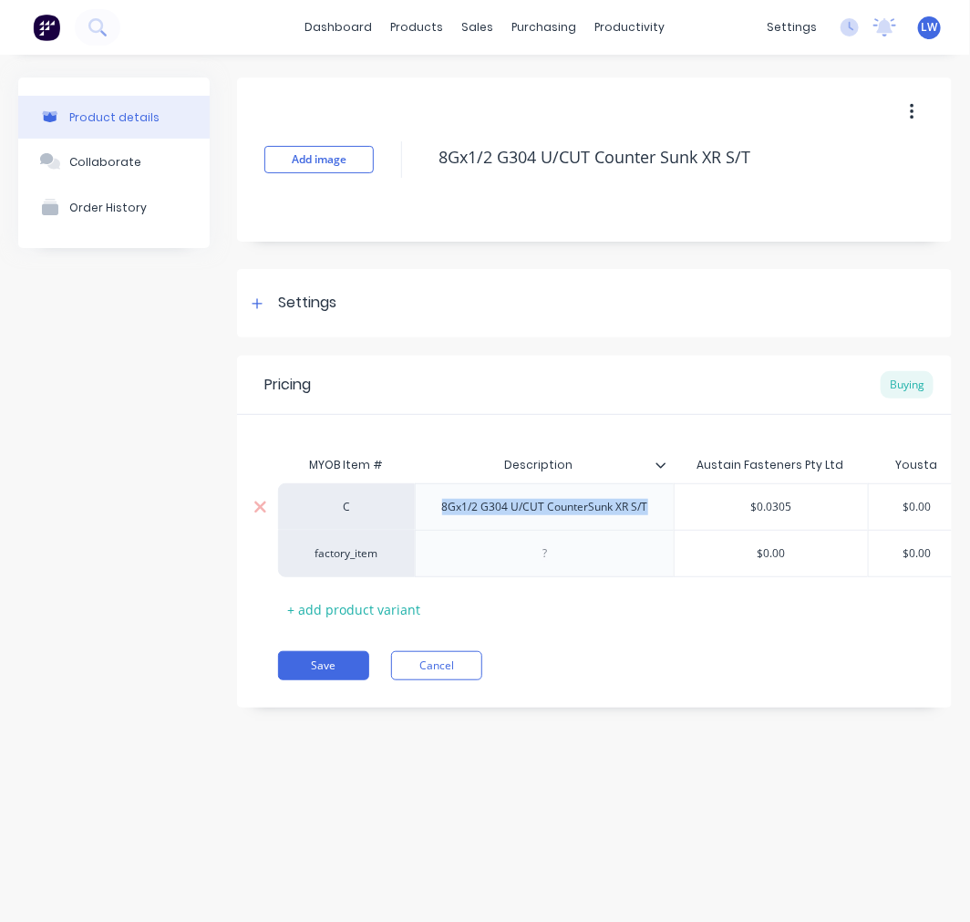
copy div "8Gx1/2 G304 U/CUT CounterSunk XR S/T"
click at [477, 562] on div at bounding box center [544, 553] width 259 height 47
type textarea "x"
click at [547, 560] on div at bounding box center [545, 554] width 91 height 24
paste div
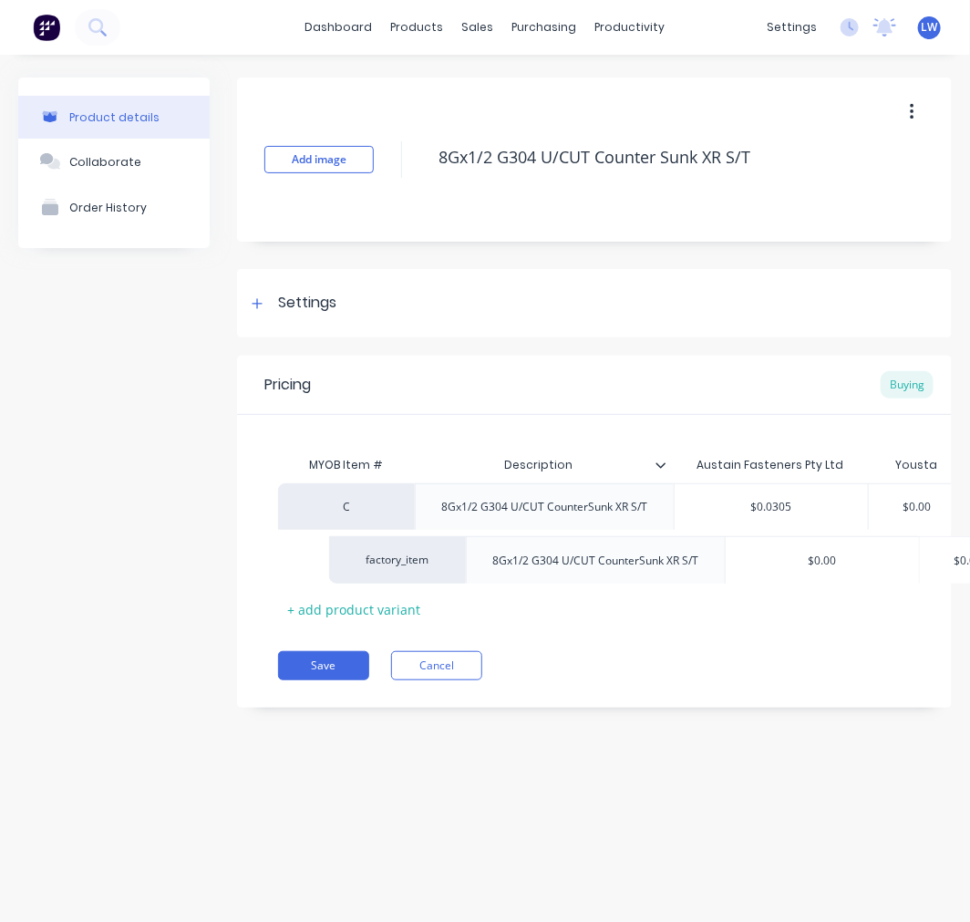
drag, startPoint x: 394, startPoint y: 555, endPoint x: 440, endPoint y: 561, distance: 46.0
click at [440, 561] on div "C 8Gx1/2 G304 U/CUT CounterSunk XR S/T $0.0305 $0.00 factory_item 8Gx1/2 G304 U…" at bounding box center [594, 530] width 633 height 94
drag, startPoint x: 379, startPoint y: 555, endPoint x: 362, endPoint y: 560, distance: 17.3
click at [362, 560] on div "C 8Gx1/2 G304 U/CUT CounterSunk XR S/T $0.0305 $0.00 factory_item 8Gx1/2 G304 U…" at bounding box center [594, 530] width 633 height 94
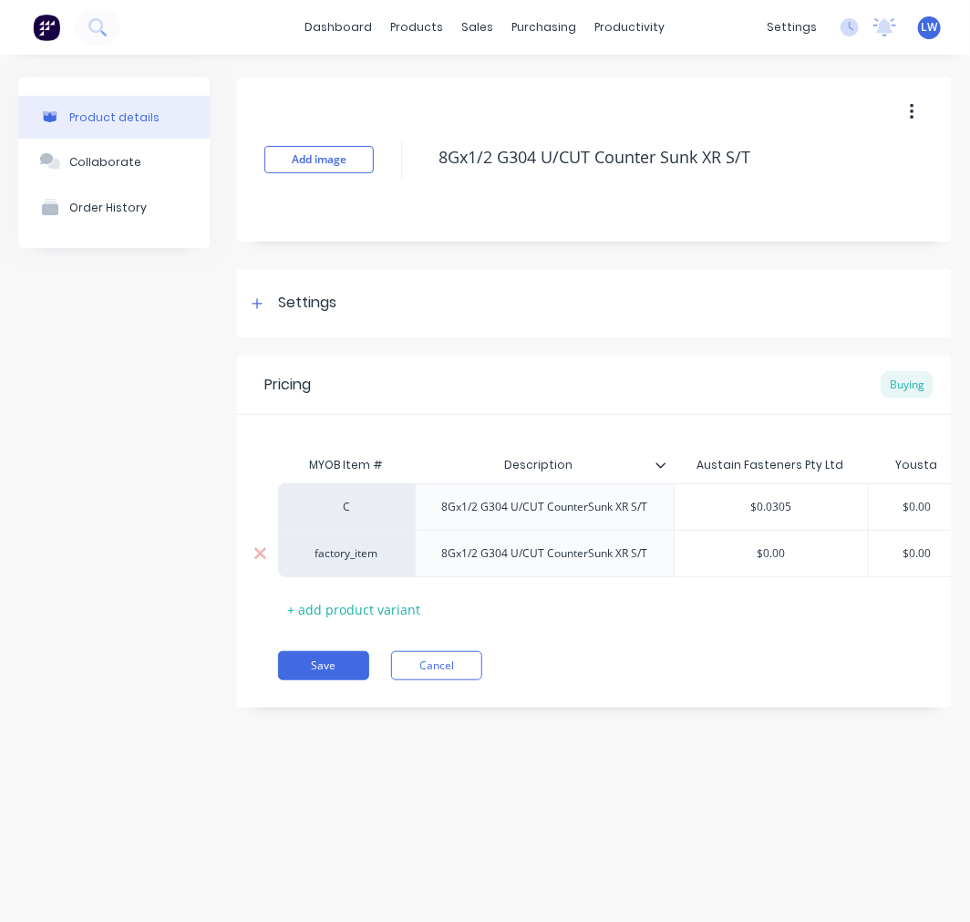
click at [339, 550] on div "factory_item" at bounding box center [346, 553] width 100 height 16
type textarea "x"
click at [358, 554] on div "factory_item" at bounding box center [346, 553] width 100 height 16
type input "stk"
click at [317, 436] on button "STK" at bounding box center [354, 438] width 115 height 27
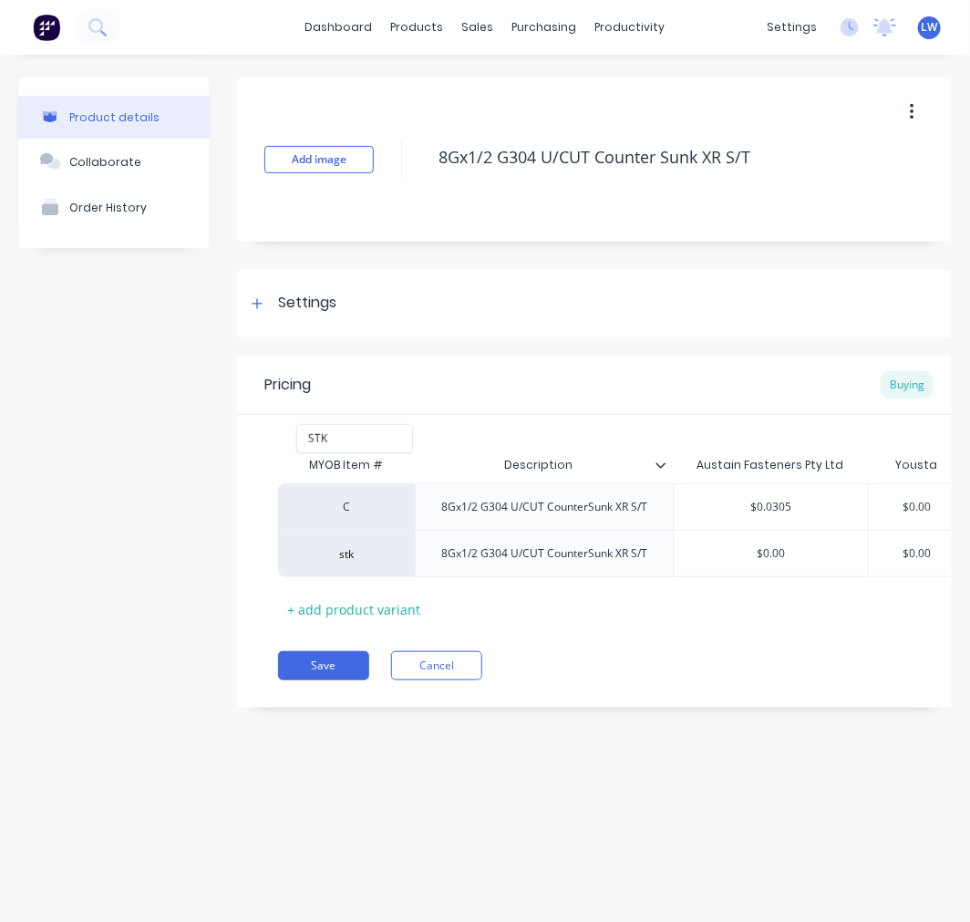
type textarea "x"
type input "$0.00"
click at [770, 554] on input "$0.00" at bounding box center [771, 553] width 193 height 16
type textarea "x"
type input "$00.00"
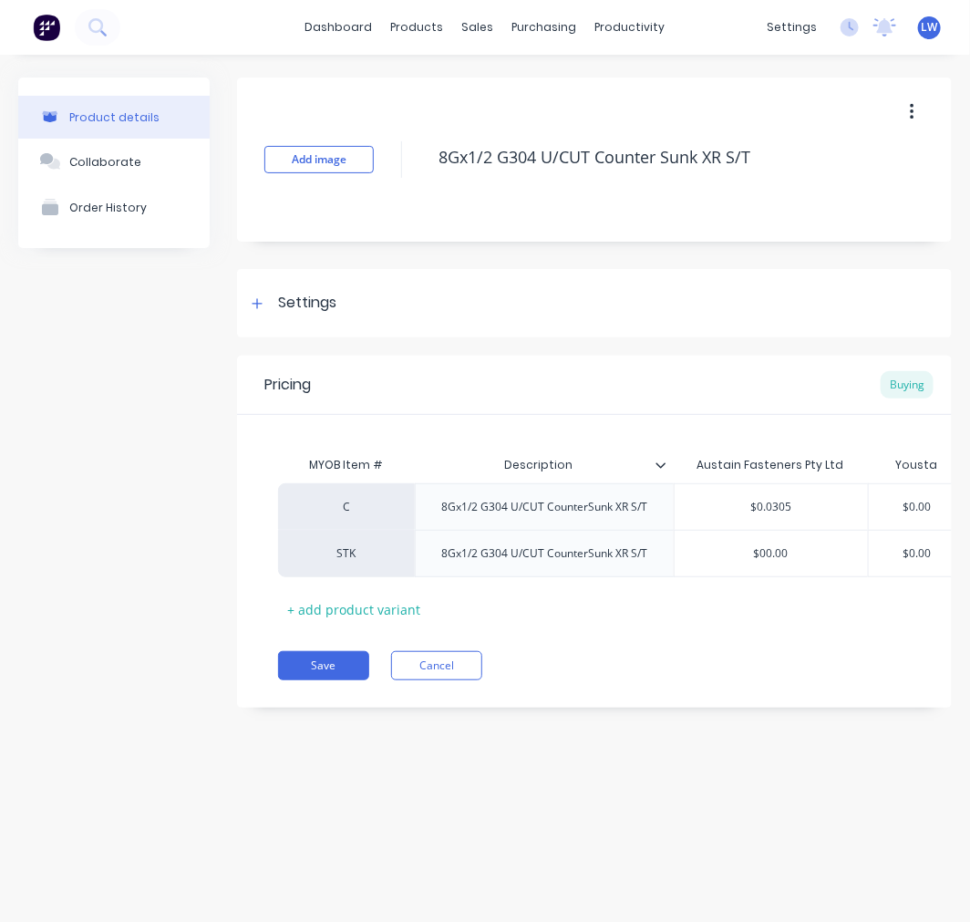
type textarea "x"
type input "$00..00"
type textarea "x"
type input "$00.0.00"
type textarea "x"
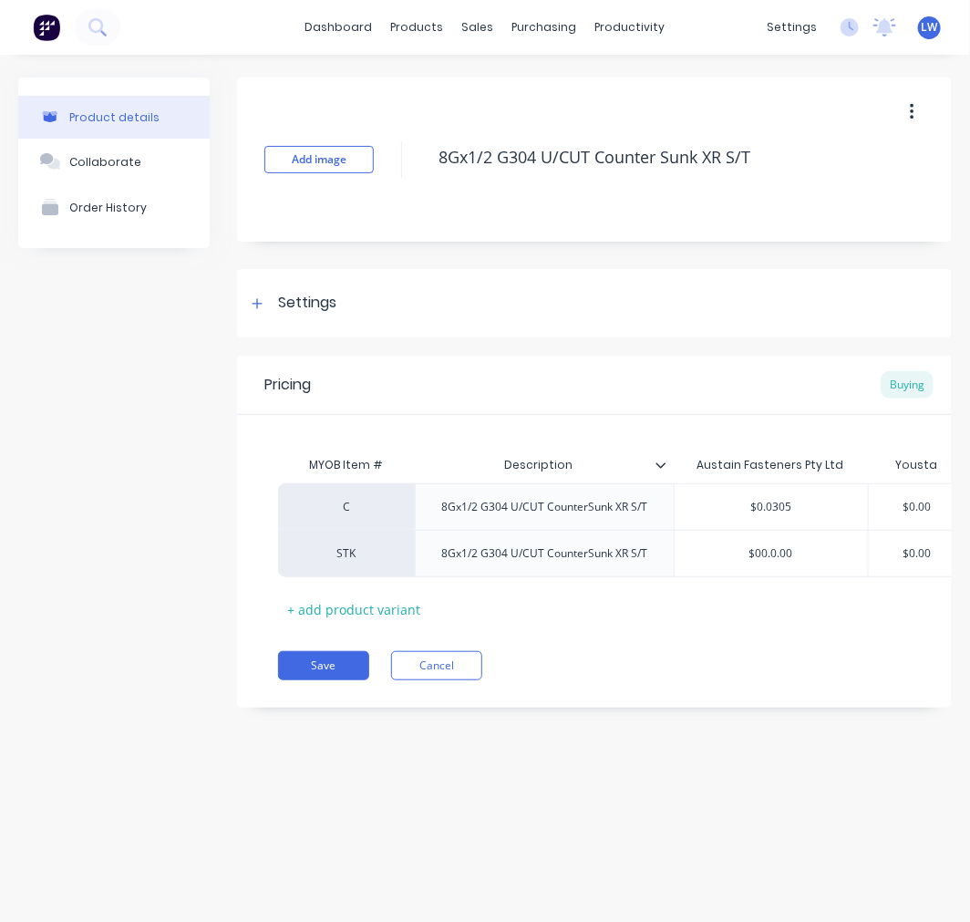
type input "$00.03.00"
type textarea "x"
type input "$00.030.00"
type textarea "x"
type input "$00.0305.00"
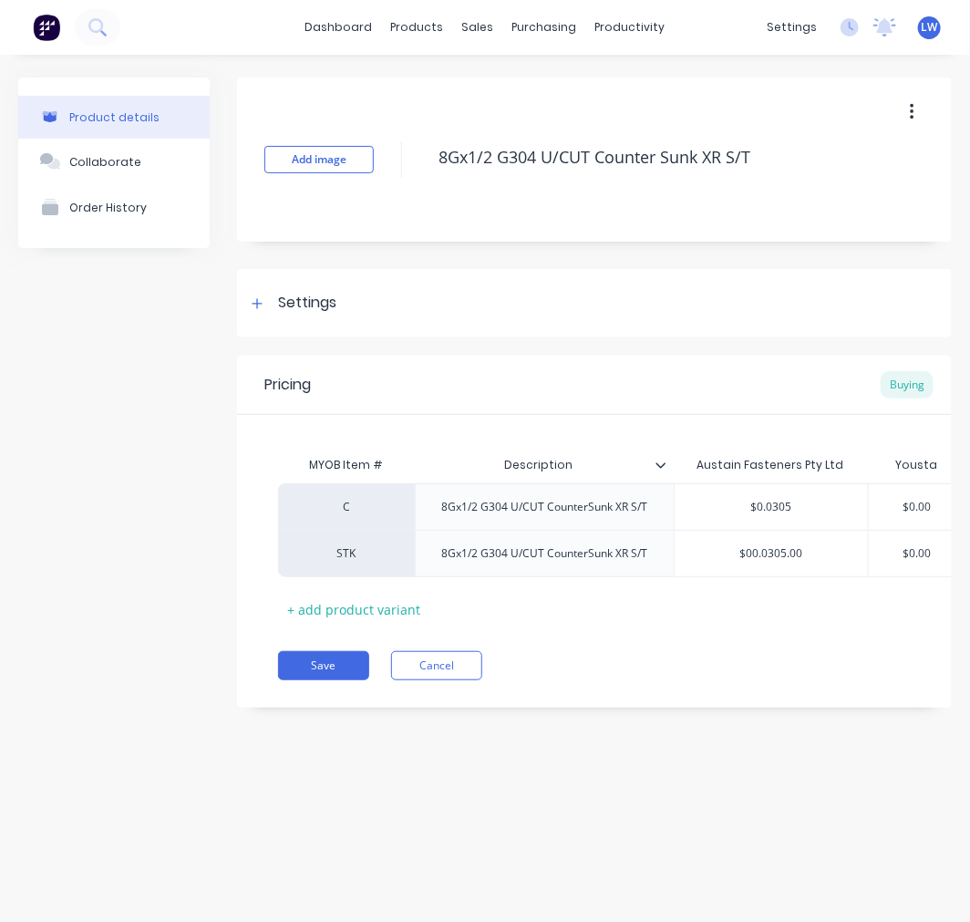
type textarea "x"
type input "$00.030500"
type textarea "x"
type input "$00.03050"
type textarea "x"
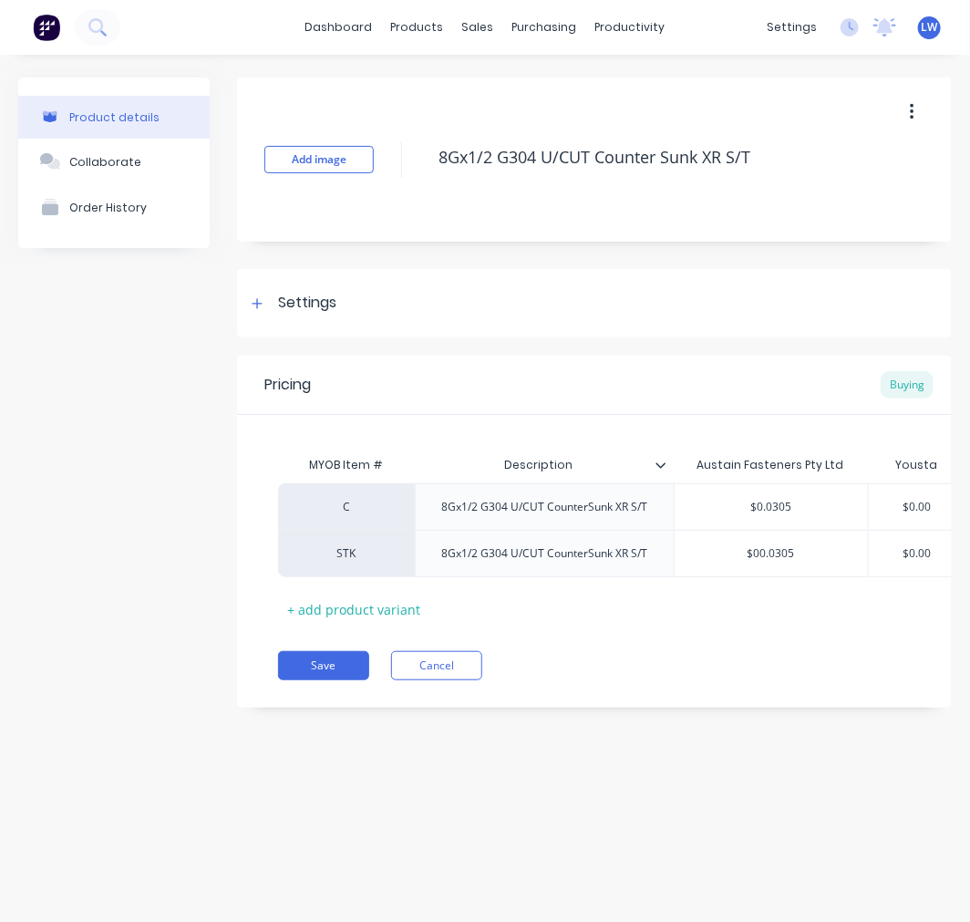
type input "$00.0305"
type input "$0.00"
click at [295, 672] on button "Save" at bounding box center [323, 665] width 91 height 29
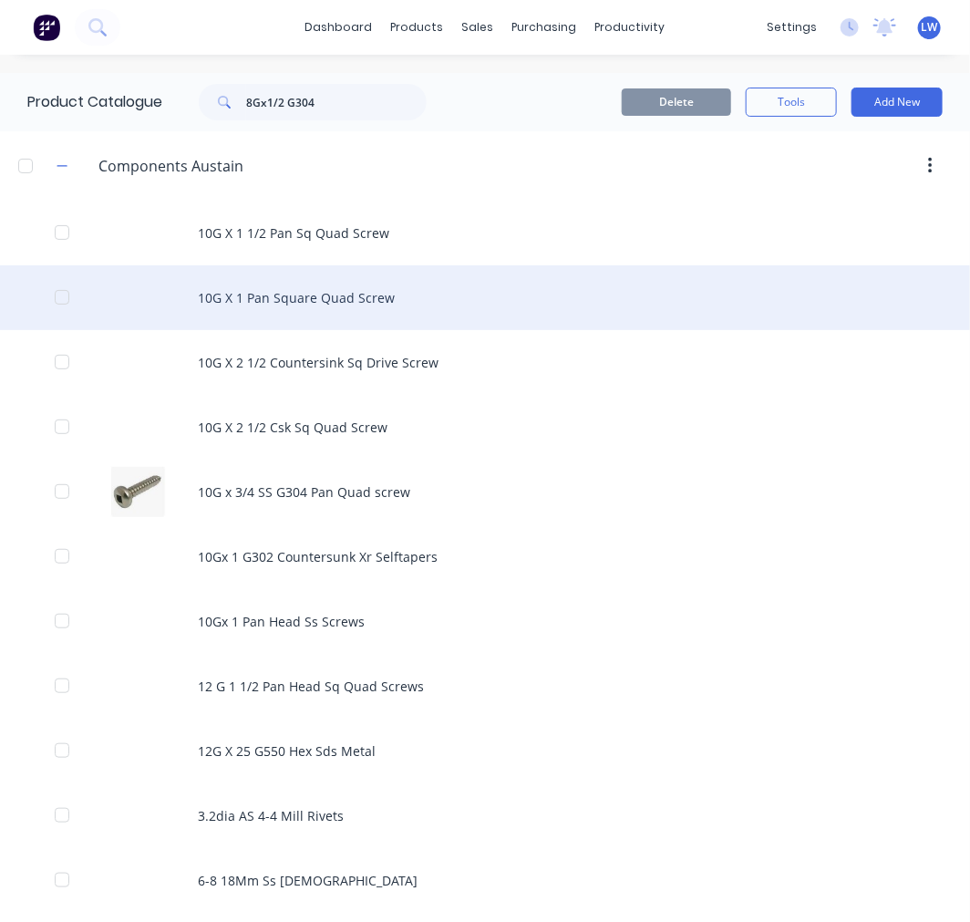
click at [261, 298] on div "10G X 1 Pan Square Quad Screw" at bounding box center [485, 297] width 970 height 65
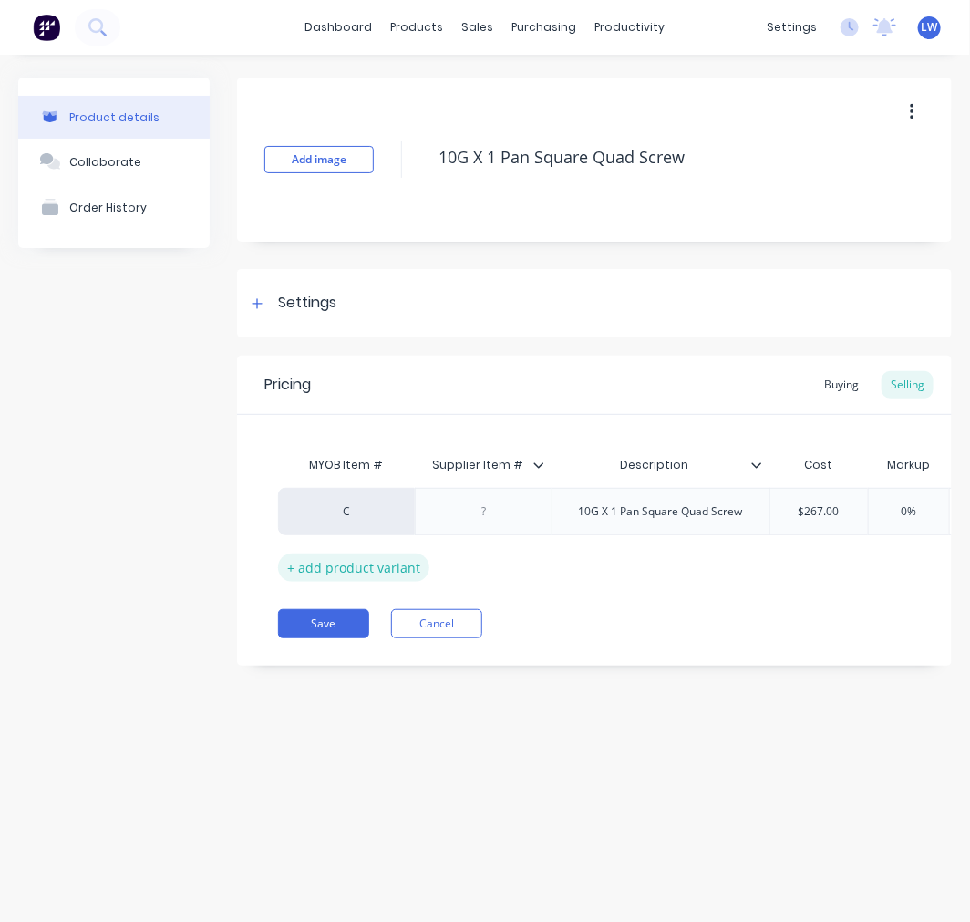
click at [347, 565] on div "+ add product variant" at bounding box center [353, 568] width 151 height 28
type textarea "x"
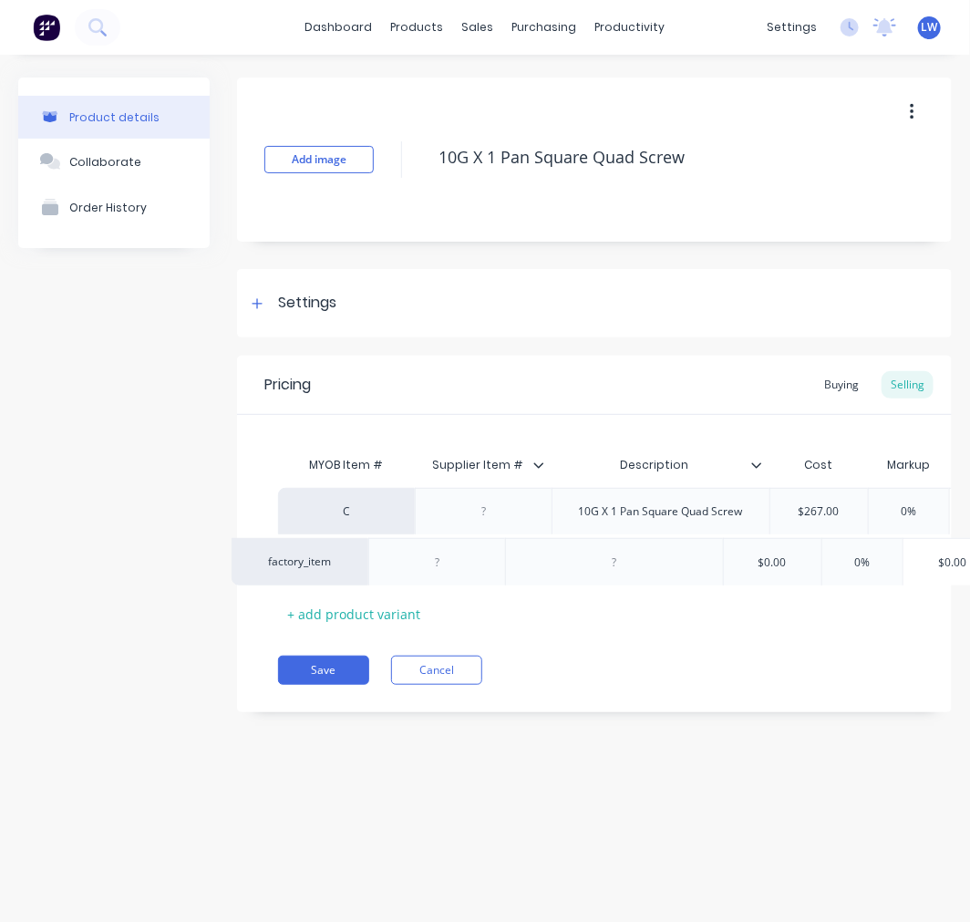
drag, startPoint x: 387, startPoint y: 554, endPoint x: 334, endPoint y: 556, distance: 53.0
click at [334, 556] on div "C 10G X 1 Pan Square Quad Screw $267.00 0% $267.00 $0.00 factory_item $0.00 0% …" at bounding box center [594, 535] width 633 height 94
drag, startPoint x: 316, startPoint y: 561, endPoint x: 286, endPoint y: 548, distance: 32.7
click at [285, 547] on div "C 10G X 1 Pan Square Quad Screw $267.00 0% $267.00 $0.00 factory_item $0.00 0% …" at bounding box center [594, 535] width 633 height 94
click at [347, 562] on div "factory_item" at bounding box center [346, 558] width 100 height 16
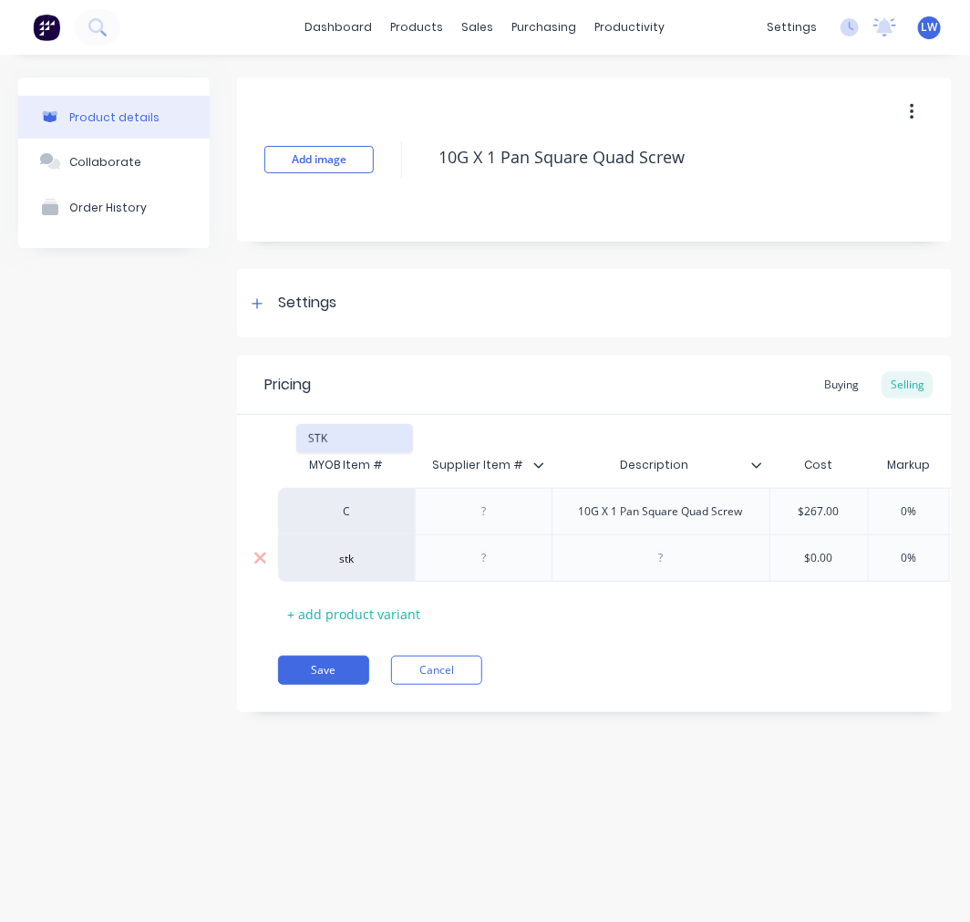
type input "stk"
click at [312, 436] on button "STK" at bounding box center [354, 438] width 115 height 27
click at [710, 522] on div "10G X 1 Pan Square Quad Screw" at bounding box center [661, 512] width 193 height 24
drag, startPoint x: 741, startPoint y: 522, endPoint x: 554, endPoint y: 499, distance: 189.3
click at [554, 499] on div "10G X 1 Pan Square Quad Screw" at bounding box center [661, 511] width 218 height 47
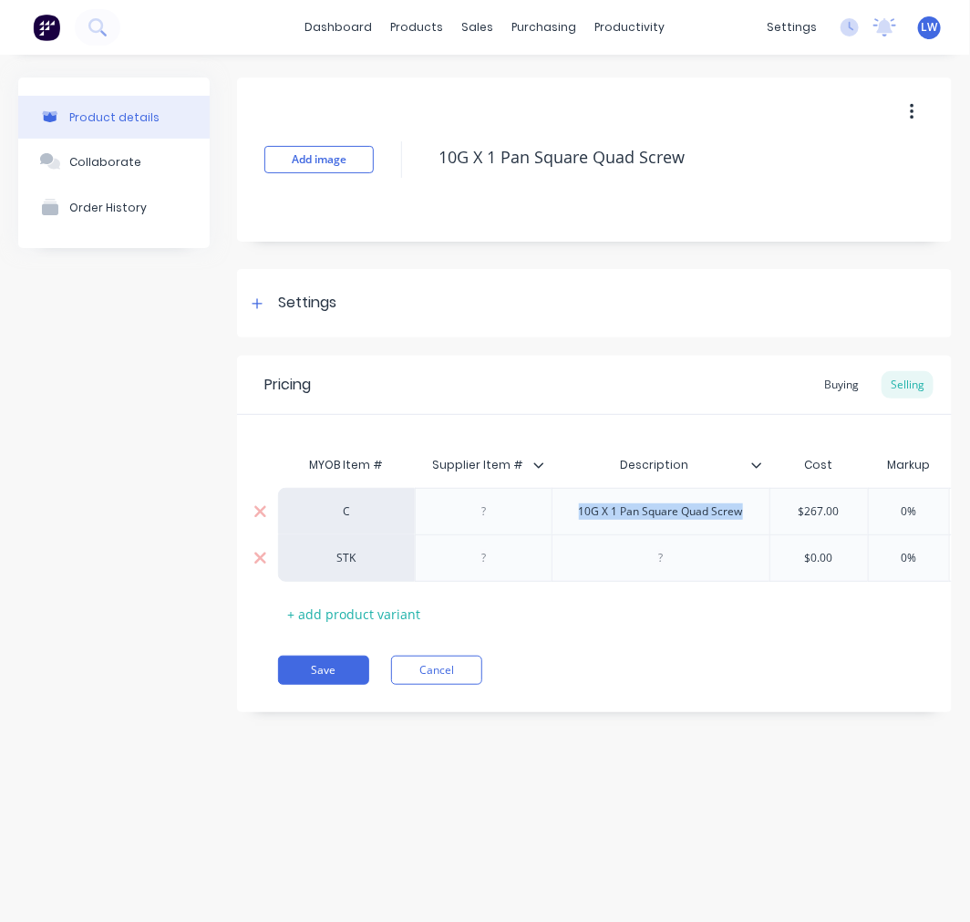
copy div "10G X 1 Pan Square Quad Screw"
type textarea "x"
click at [668, 569] on div at bounding box center [661, 558] width 91 height 24
paste div
type textarea "x"
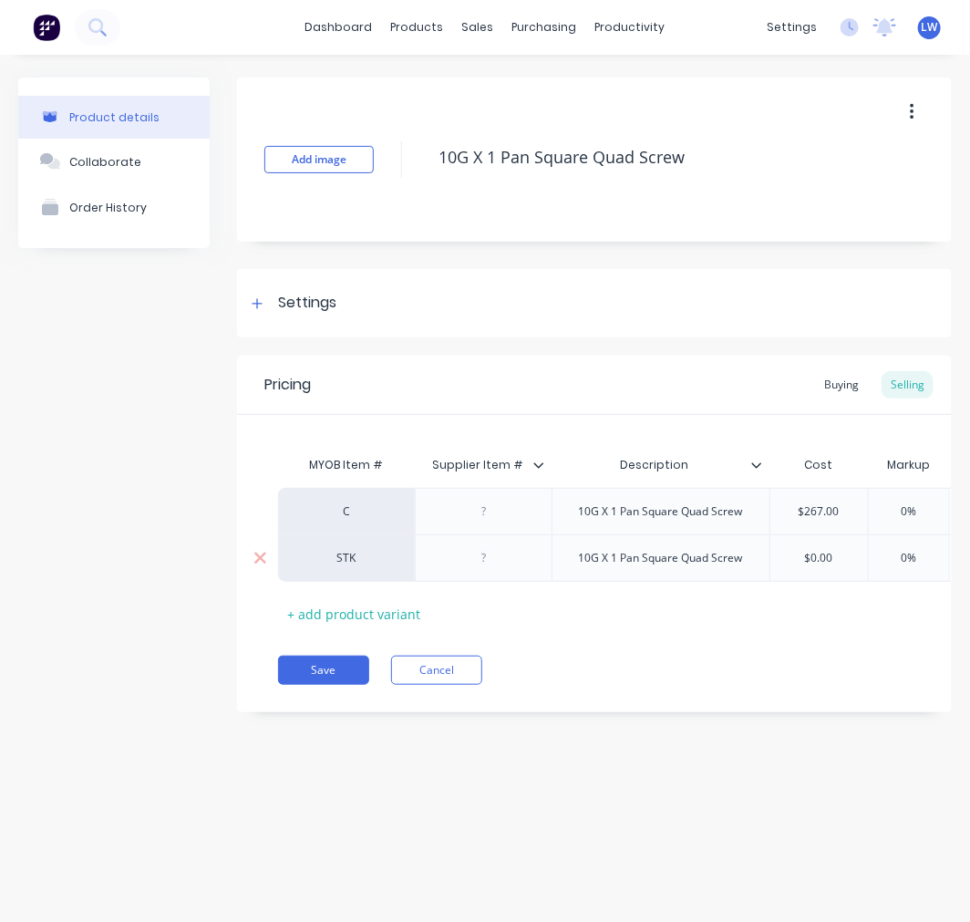
type input "$0.00"
drag, startPoint x: 805, startPoint y: 561, endPoint x: 831, endPoint y: 565, distance: 25.9
click at [831, 565] on input "$0.00" at bounding box center [820, 558] width 99 height 16
type textarea "x"
type input "2"
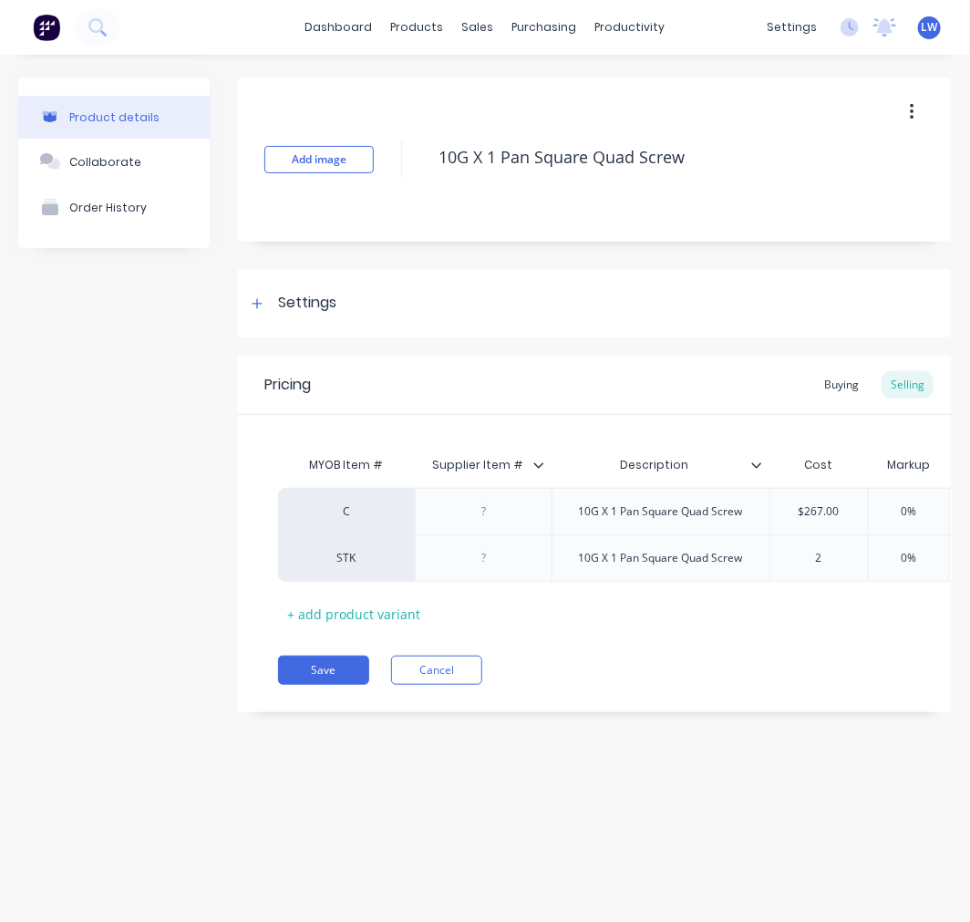
type textarea "x"
type input "26"
type textarea "x"
type input "267"
type input "0%"
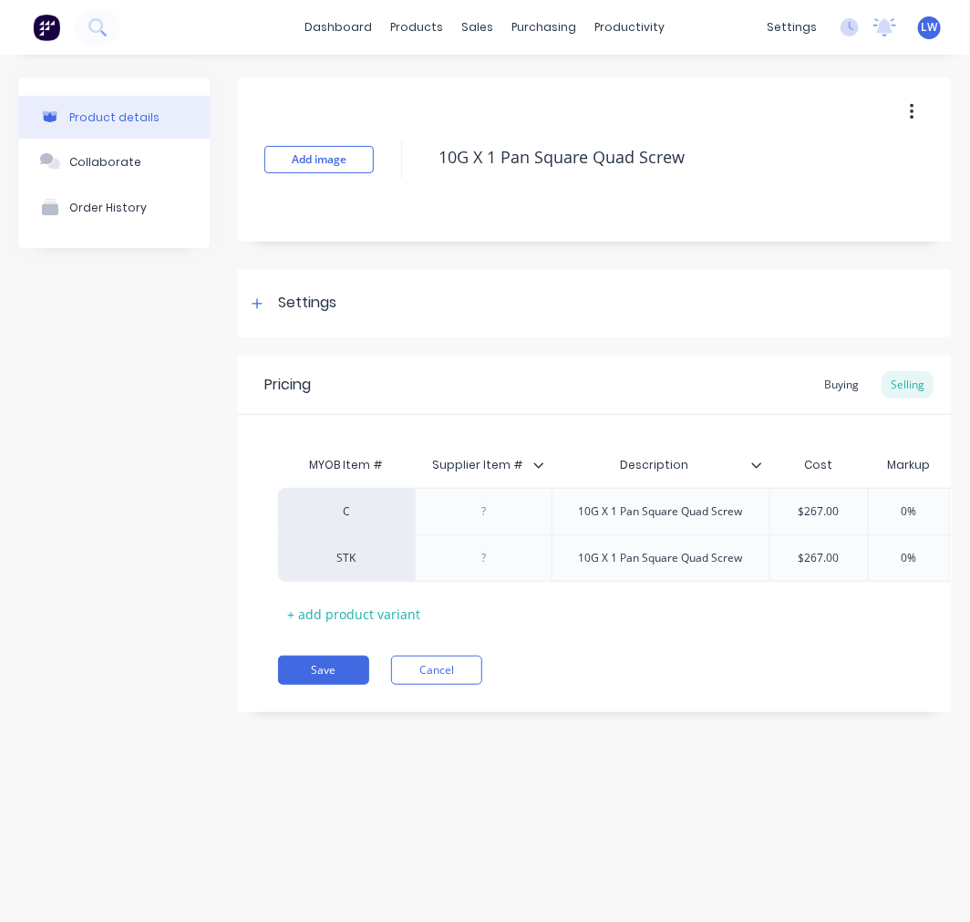
scroll to position [0, 2]
click at [325, 676] on button "Save" at bounding box center [323, 670] width 91 height 29
type textarea "x"
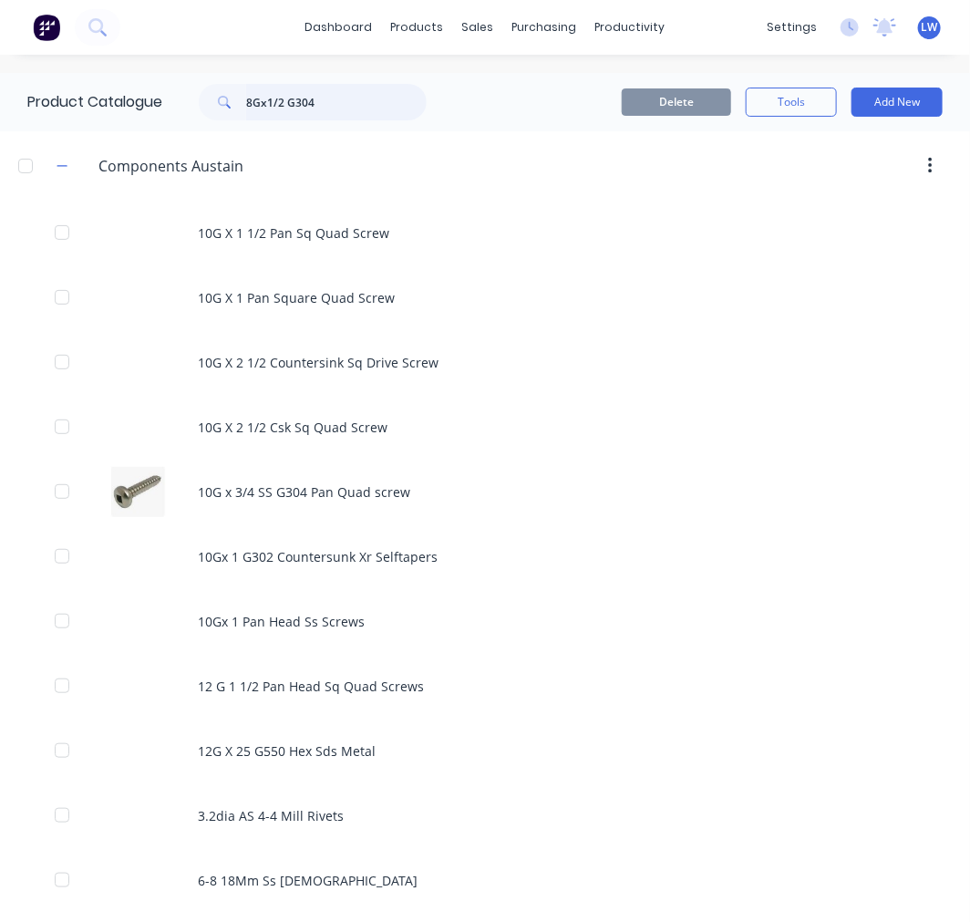
click at [253, 93] on input "8Gx1/2 G304" at bounding box center [336, 102] width 181 height 36
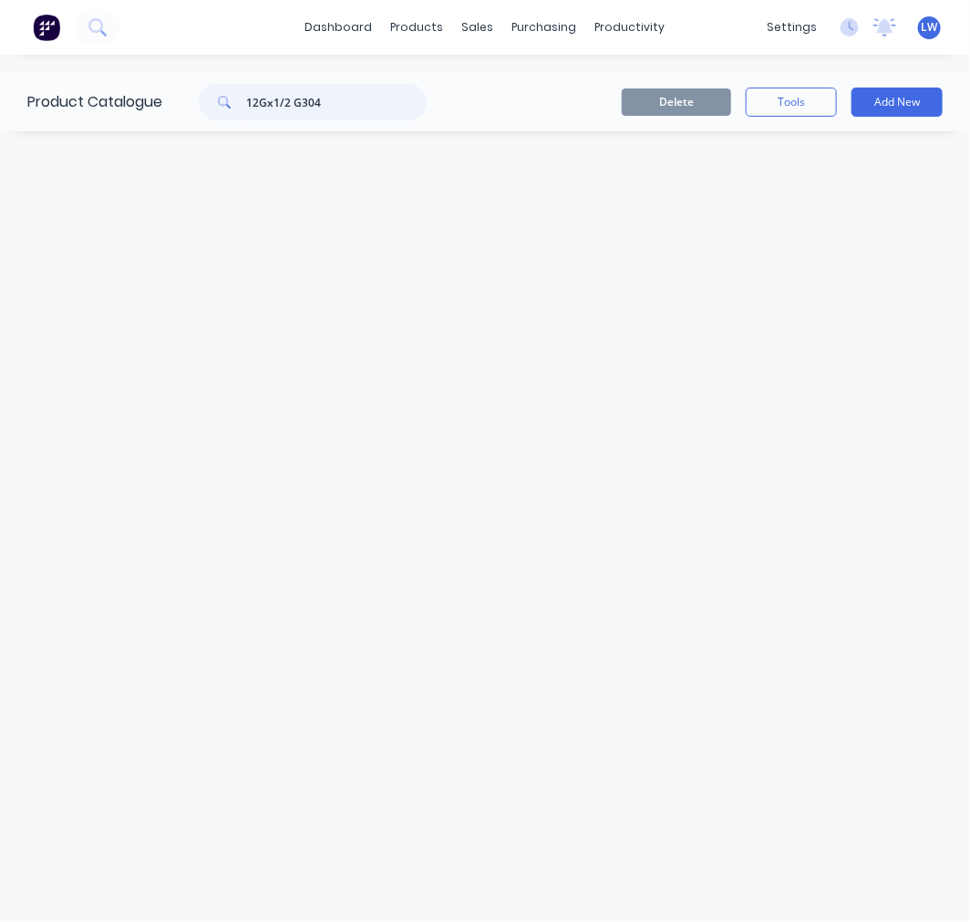
drag, startPoint x: 276, startPoint y: 104, endPoint x: 399, endPoint y: 119, distance: 124.0
click at [399, 119] on input "12Gx1/2 G304" at bounding box center [336, 102] width 181 height 36
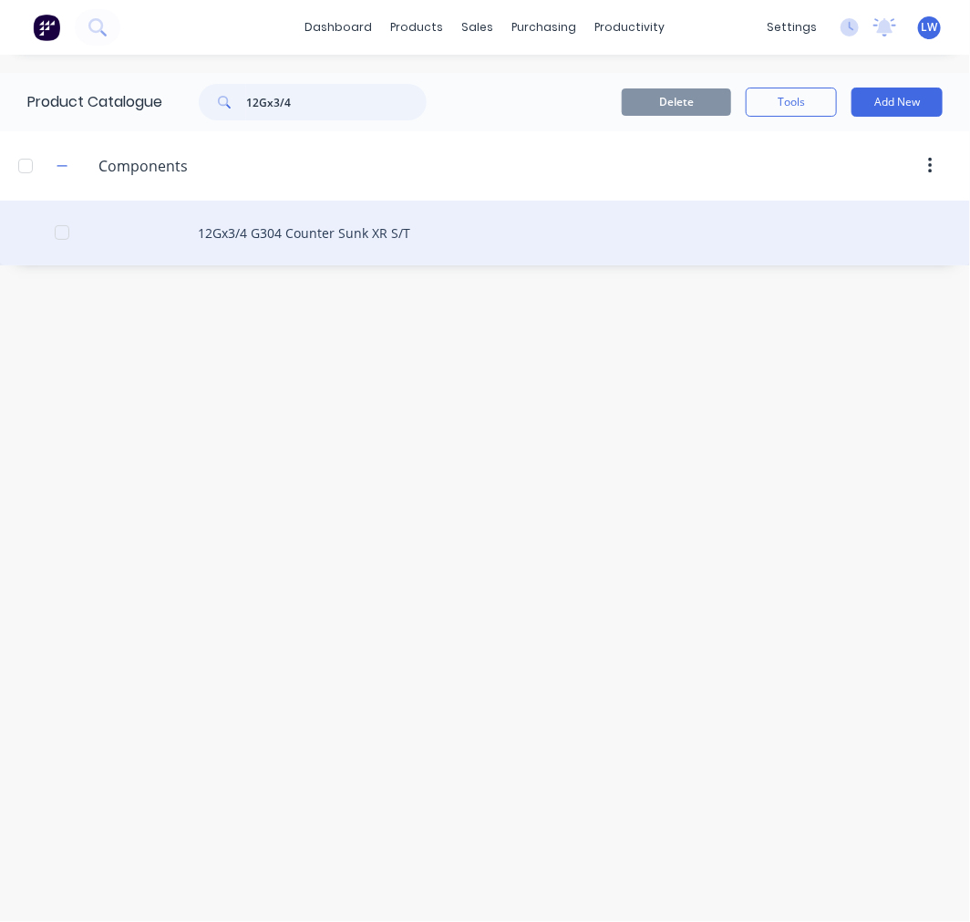
type input "12Gx3/4"
click at [336, 226] on div "12Gx3/4 G304 Counter Sunk XR S/T" at bounding box center [485, 233] width 970 height 65
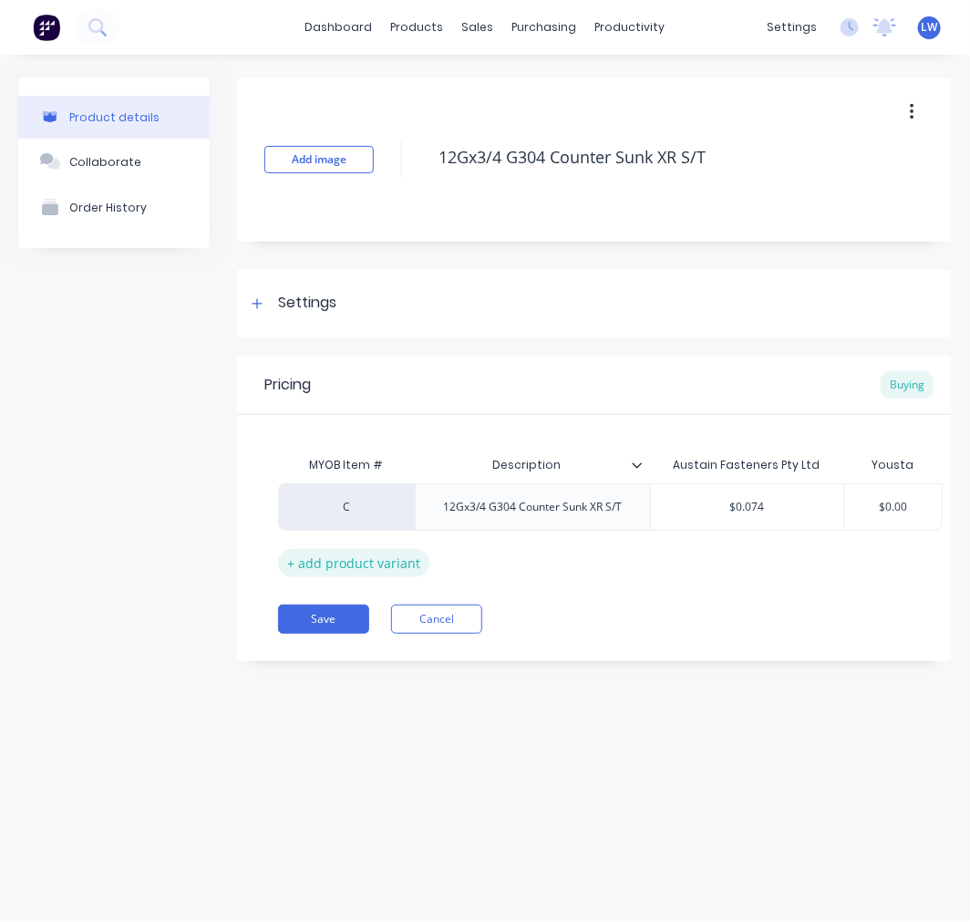
click at [358, 560] on div "+ add product variant" at bounding box center [353, 563] width 151 height 28
type textarea "x"
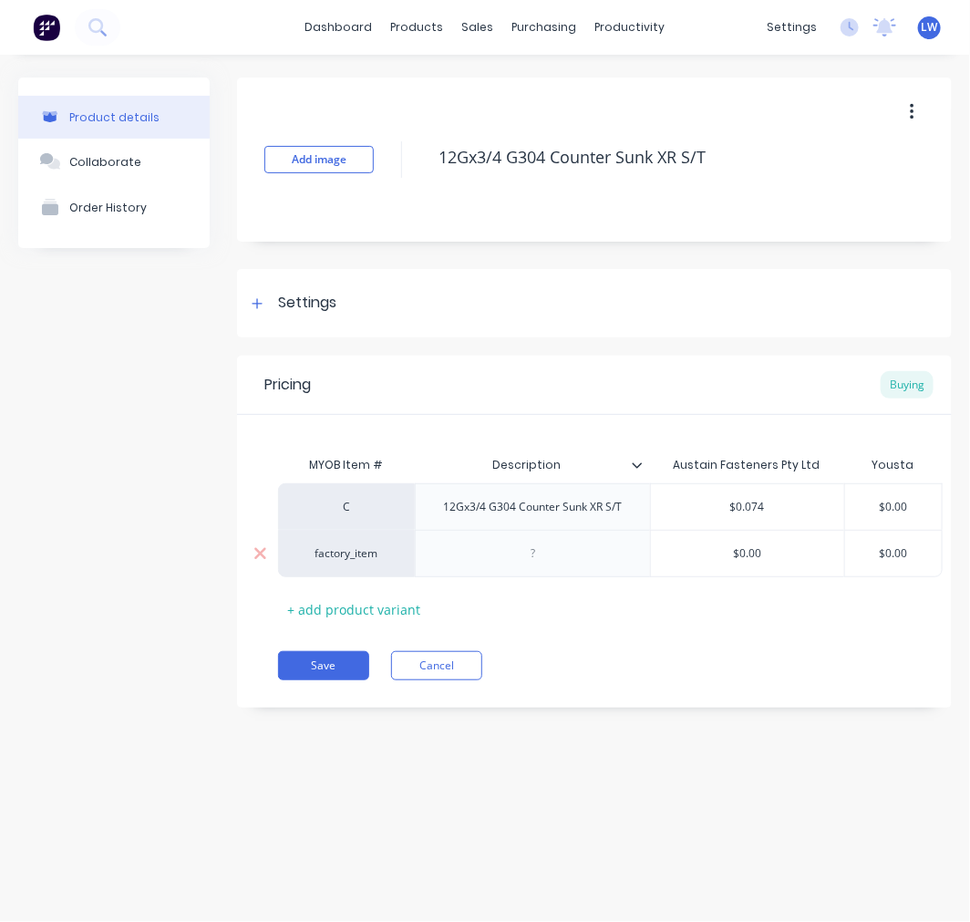
click at [351, 553] on div "factory_item" at bounding box center [346, 553] width 100 height 16
type input "stk"
click at [314, 434] on button "STK" at bounding box center [354, 438] width 115 height 27
click at [518, 526] on div "12Gx3/4 G304 Counter Sunk XR S/T" at bounding box center [532, 506] width 235 height 47
click at [638, 505] on div "12Gx3/4 G304 Counter Sunk XR S/T" at bounding box center [532, 506] width 235 height 47
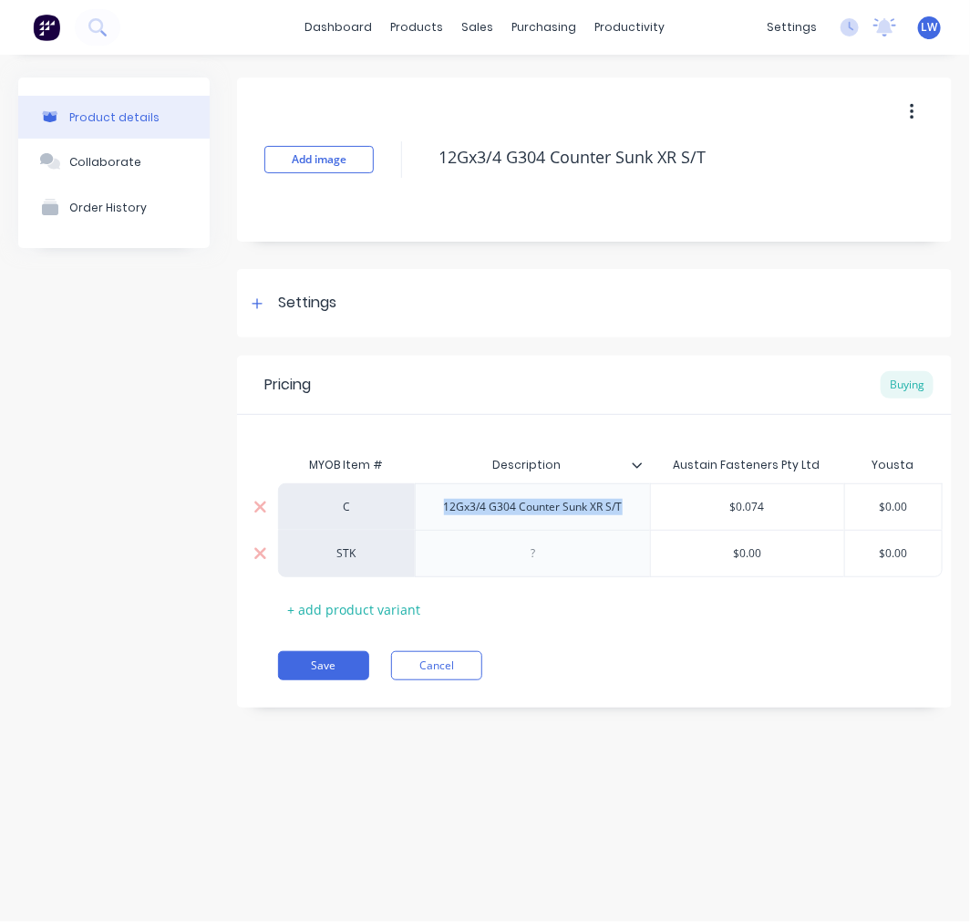
drag, startPoint x: 629, startPoint y: 511, endPoint x: 427, endPoint y: 524, distance: 202.9
click at [427, 524] on div "12Gx3/4 G304 Counter Sunk XR S/T" at bounding box center [532, 506] width 235 height 47
copy div "12Gx3/4 G304 Counter Sunk XR S/T"
type textarea "x"
click at [544, 562] on div at bounding box center [533, 554] width 91 height 24
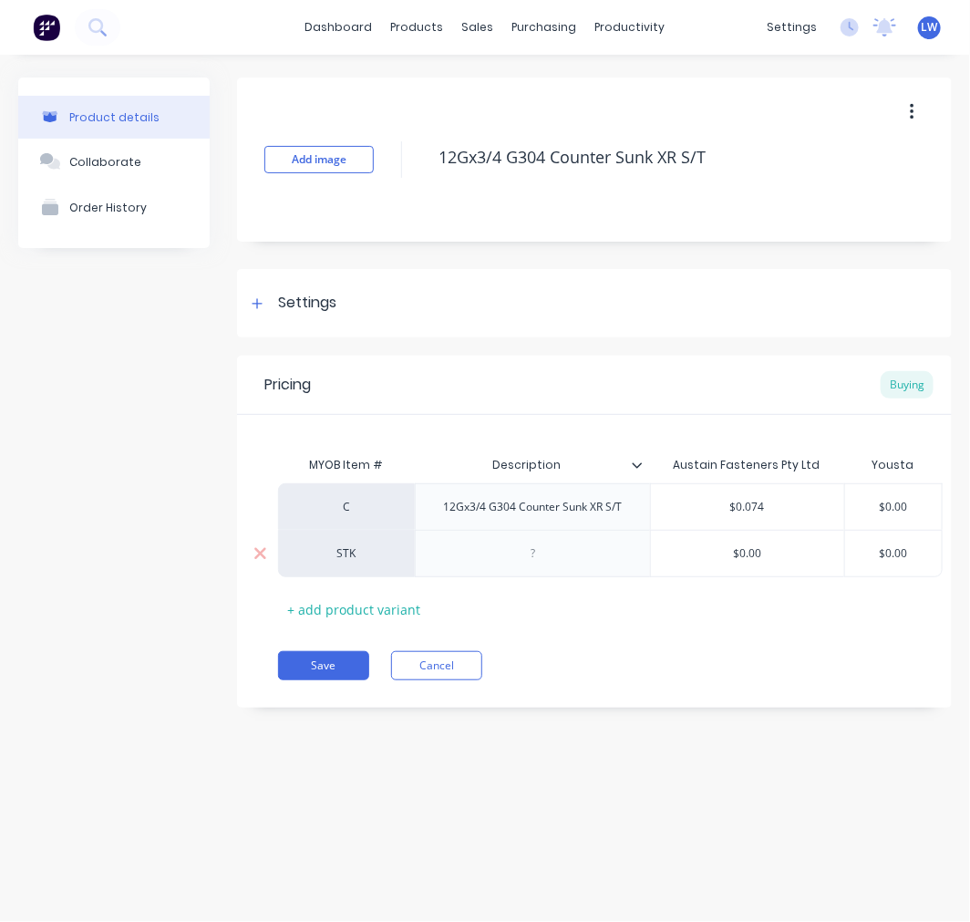
paste div
type textarea "x"
type input "$0.00"
drag, startPoint x: 769, startPoint y: 559, endPoint x: 709, endPoint y: 550, distance: 60.9
click at [709, 550] on input "$0.00" at bounding box center [747, 553] width 193 height 16
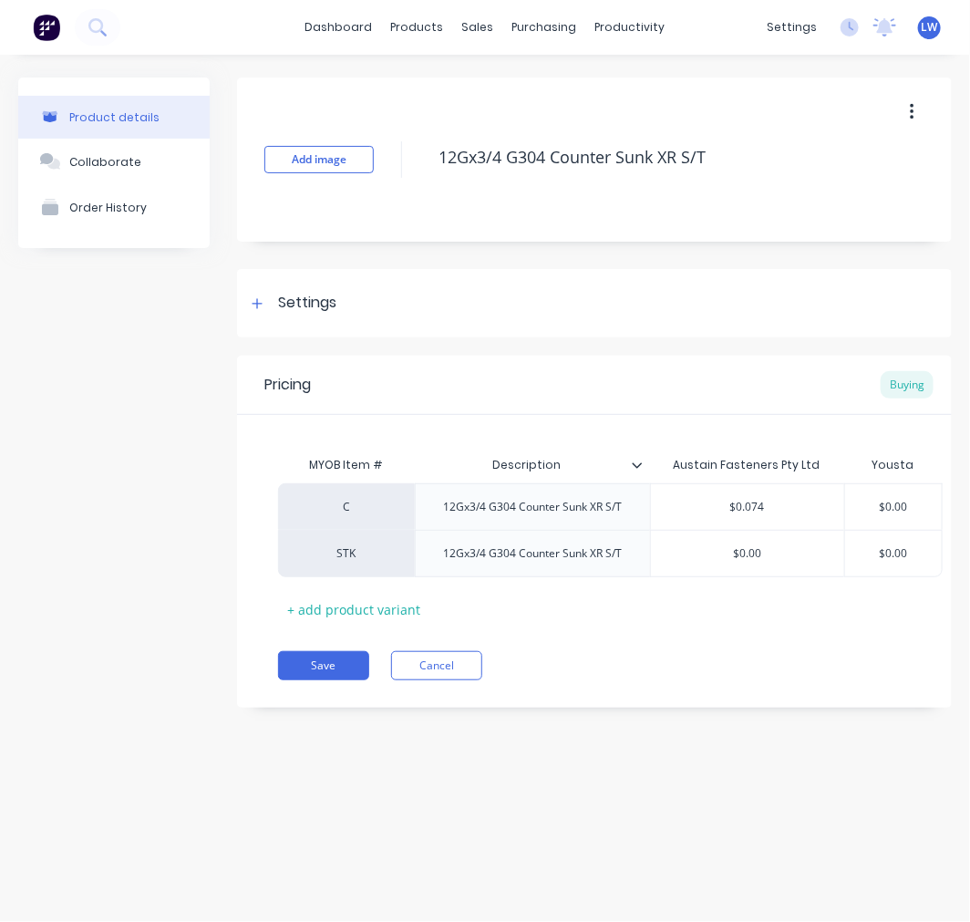
type textarea "x"
type input "0"
type textarea "x"
type input "0."
type textarea "x"
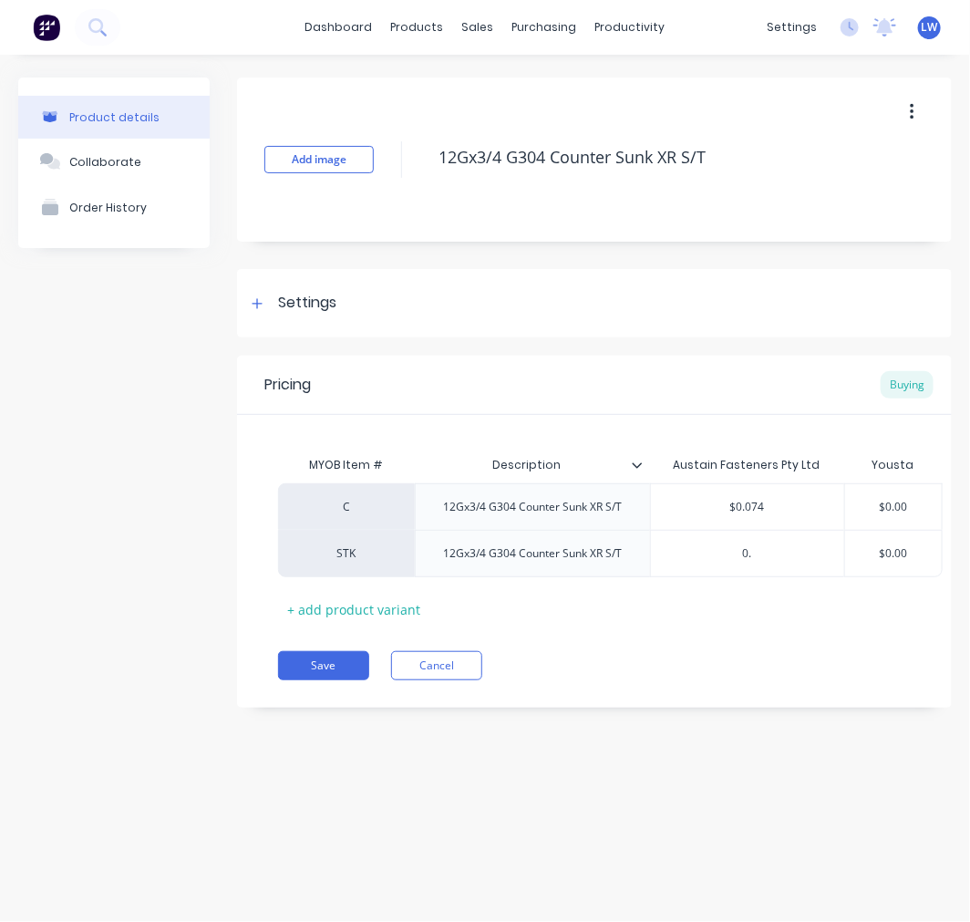
type input "0.0"
type textarea "x"
type input "0.07"
type textarea "x"
type input "0.074"
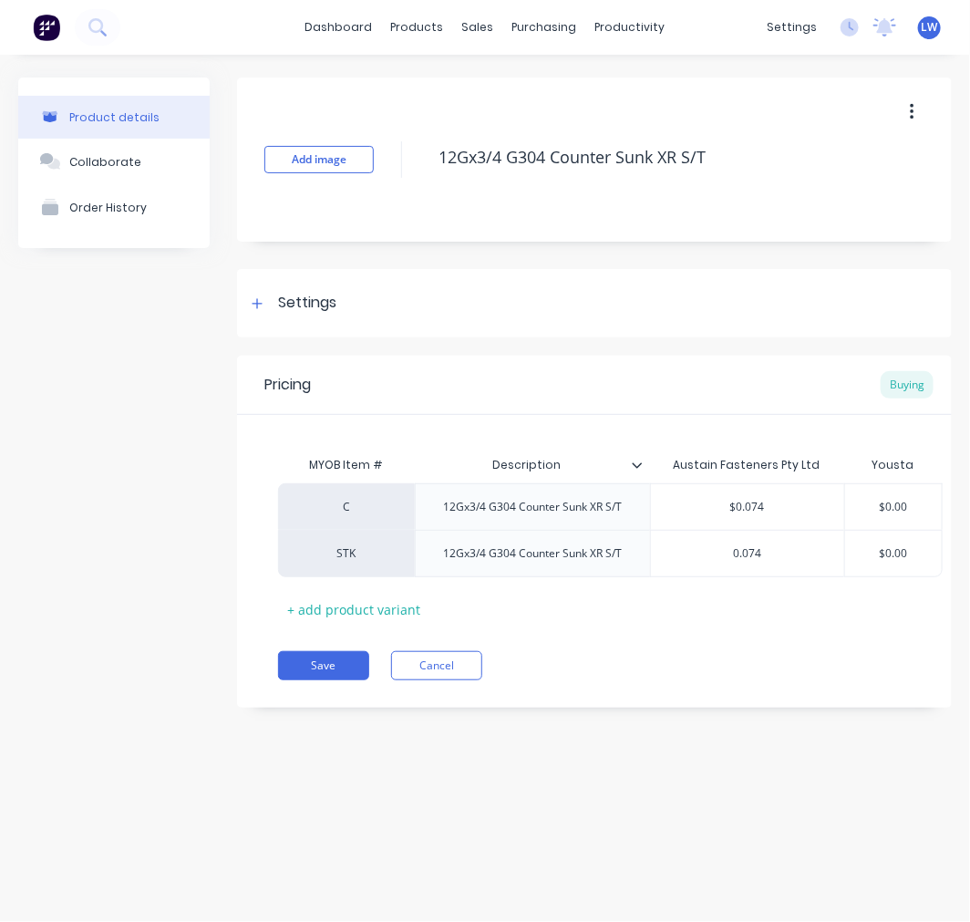
type input "$0.00"
click at [302, 662] on button "Save" at bounding box center [323, 665] width 91 height 29
type textarea "x"
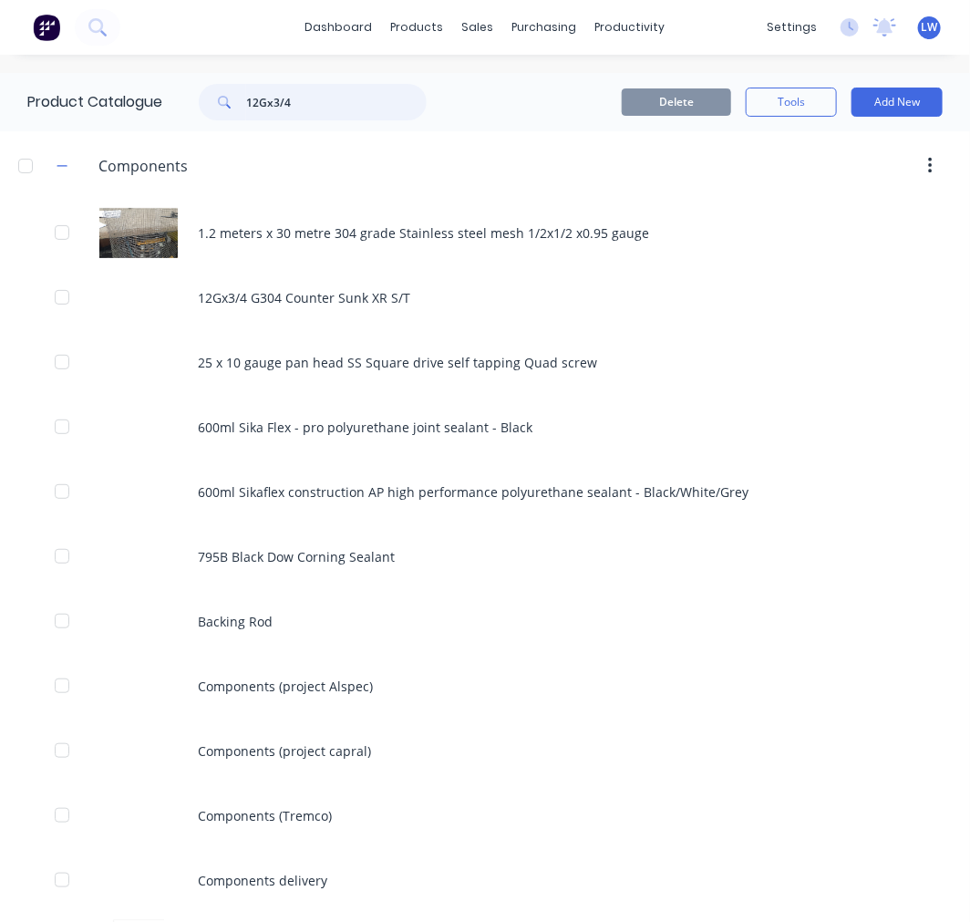
drag, startPoint x: 313, startPoint y: 92, endPoint x: 182, endPoint y: 114, distance: 132.2
click at [182, 114] on div "12Gx3/4" at bounding box center [304, 102] width 246 height 36
paste input "Washer - M10 G304 FLAT WASHER"
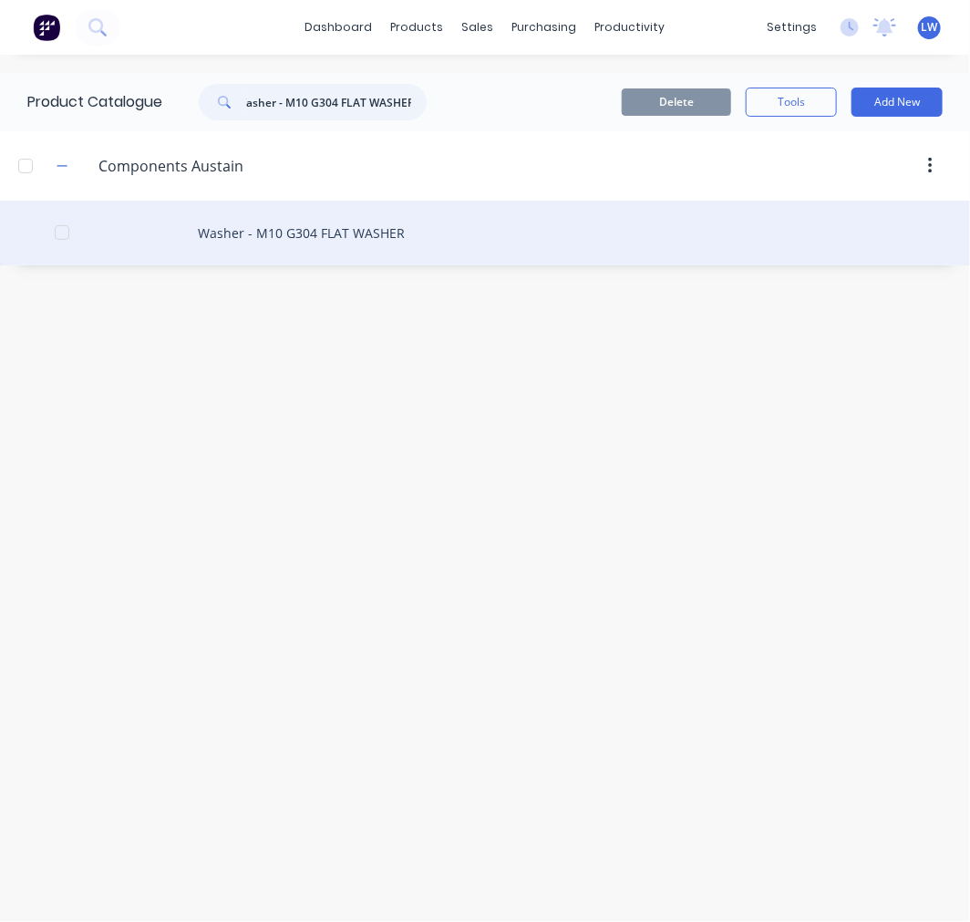
type input "Washer - M10 G304 FLAT WASHER"
click at [350, 235] on div "Washer - M10 G304 FLAT WASHER" at bounding box center [485, 233] width 970 height 65
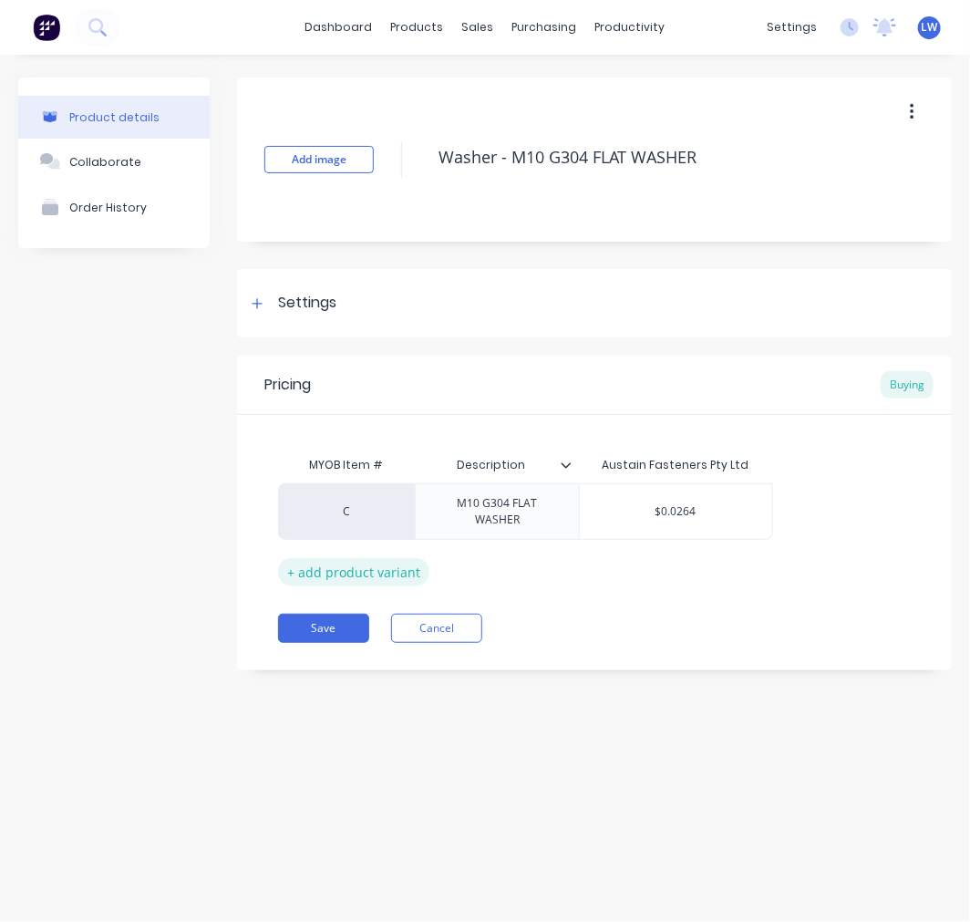
click at [338, 565] on div "+ add product variant" at bounding box center [353, 572] width 151 height 28
type textarea "x"
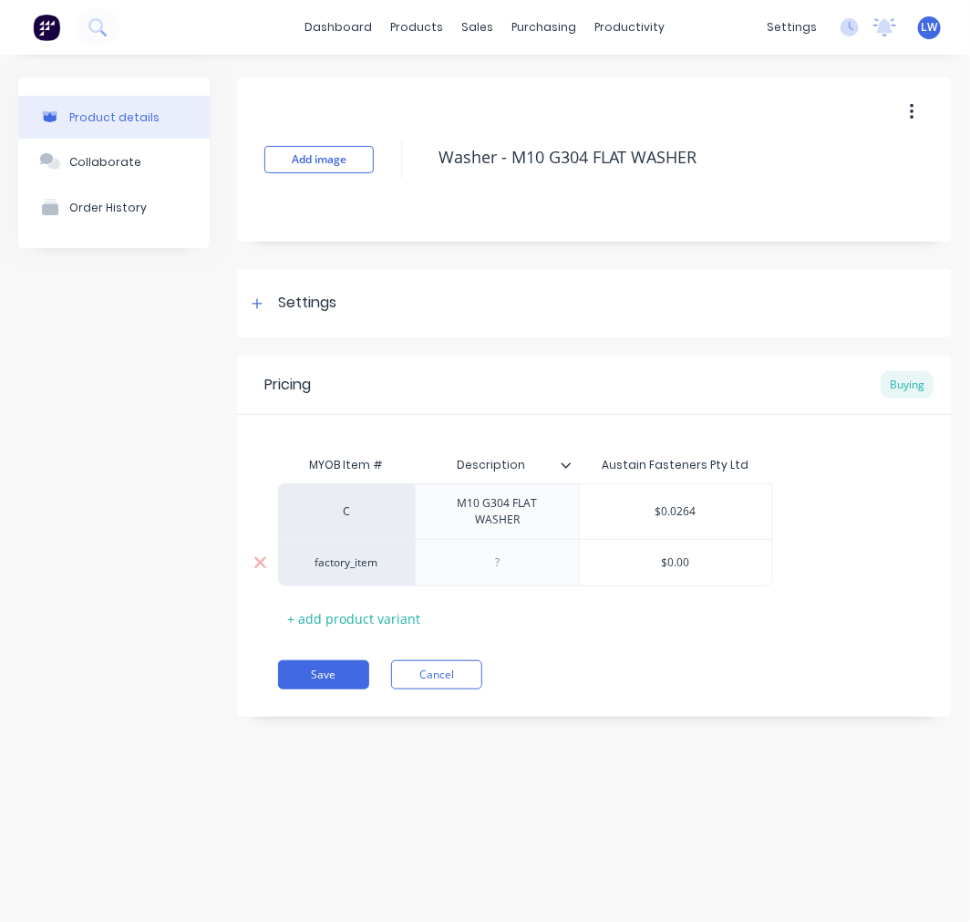
click at [349, 562] on div "factory_item" at bounding box center [346, 563] width 100 height 16
type input "stk"
click at [329, 432] on button "STK" at bounding box center [354, 438] width 115 height 27
click at [516, 527] on div "M10 G304 FLAT WASHER" at bounding box center [497, 512] width 149 height 40
drag, startPoint x: 525, startPoint y: 531, endPoint x: 439, endPoint y: 507, distance: 89.8
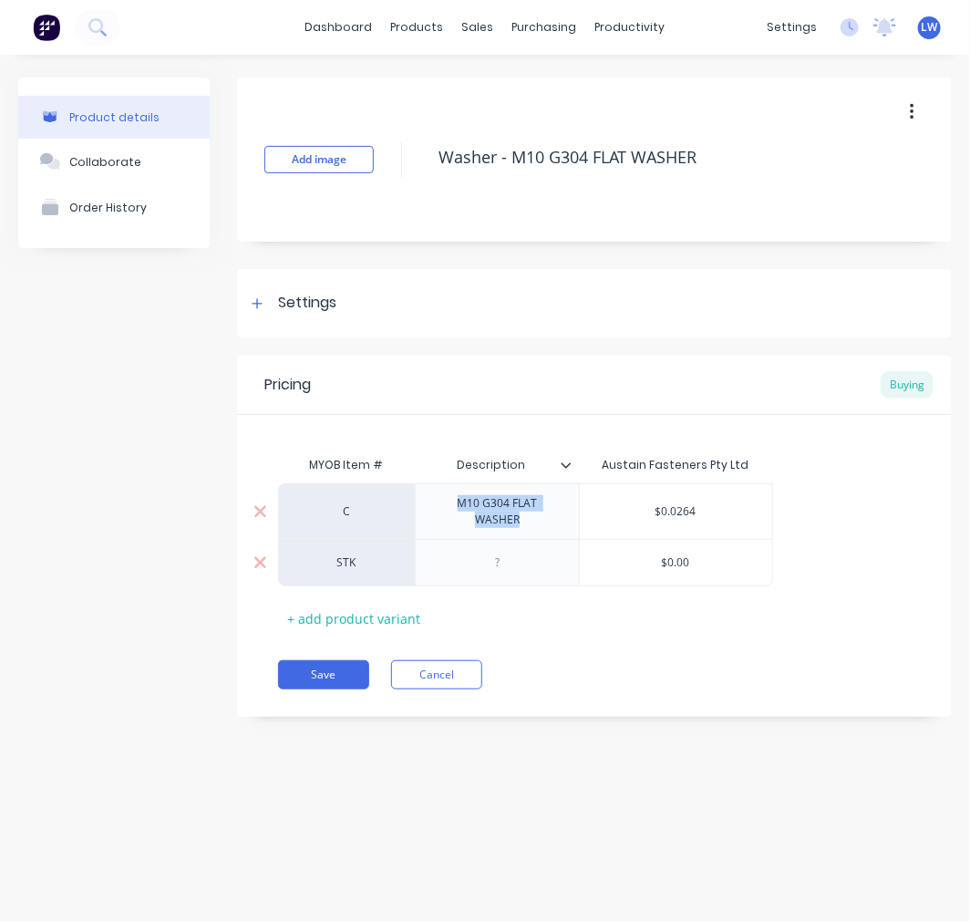
click at [439, 507] on div "M10 G304 FLAT WASHER" at bounding box center [497, 512] width 149 height 40
copy div "M10 G304 FLAT WASHER"
click at [496, 577] on div at bounding box center [497, 562] width 164 height 47
click at [503, 576] on div at bounding box center [497, 562] width 164 height 47
type textarea "x"
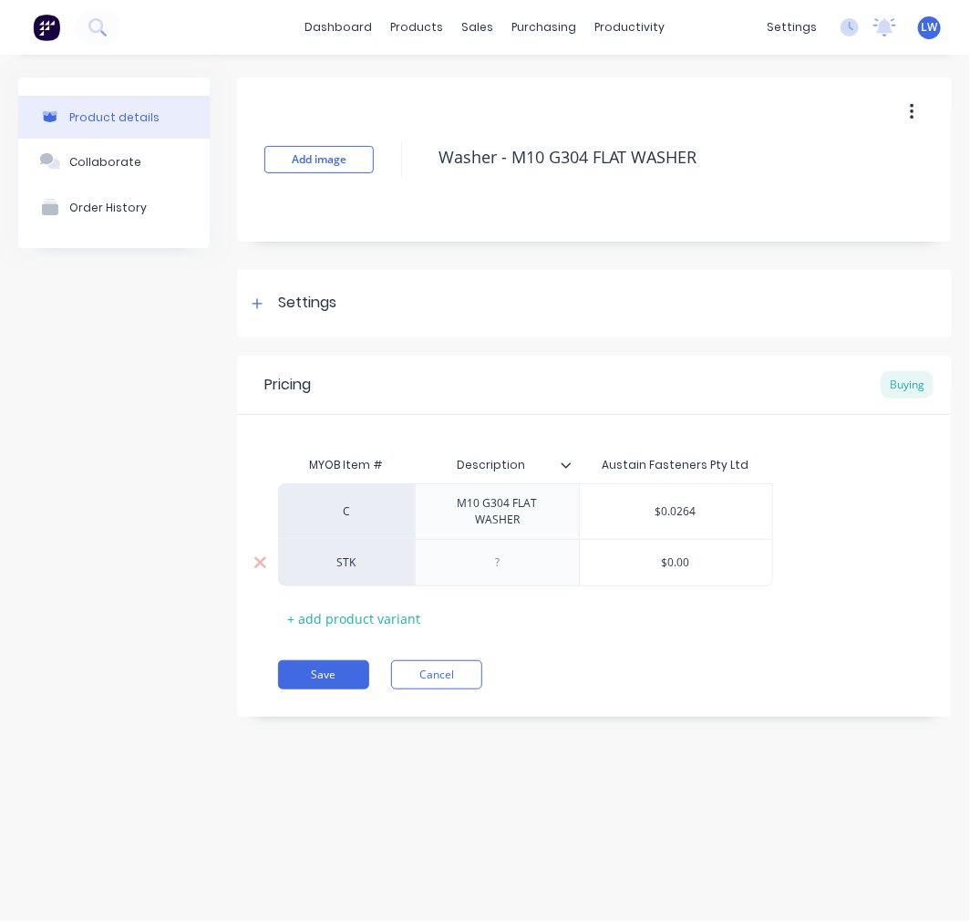
click at [497, 571] on div at bounding box center [497, 563] width 91 height 24
paste div
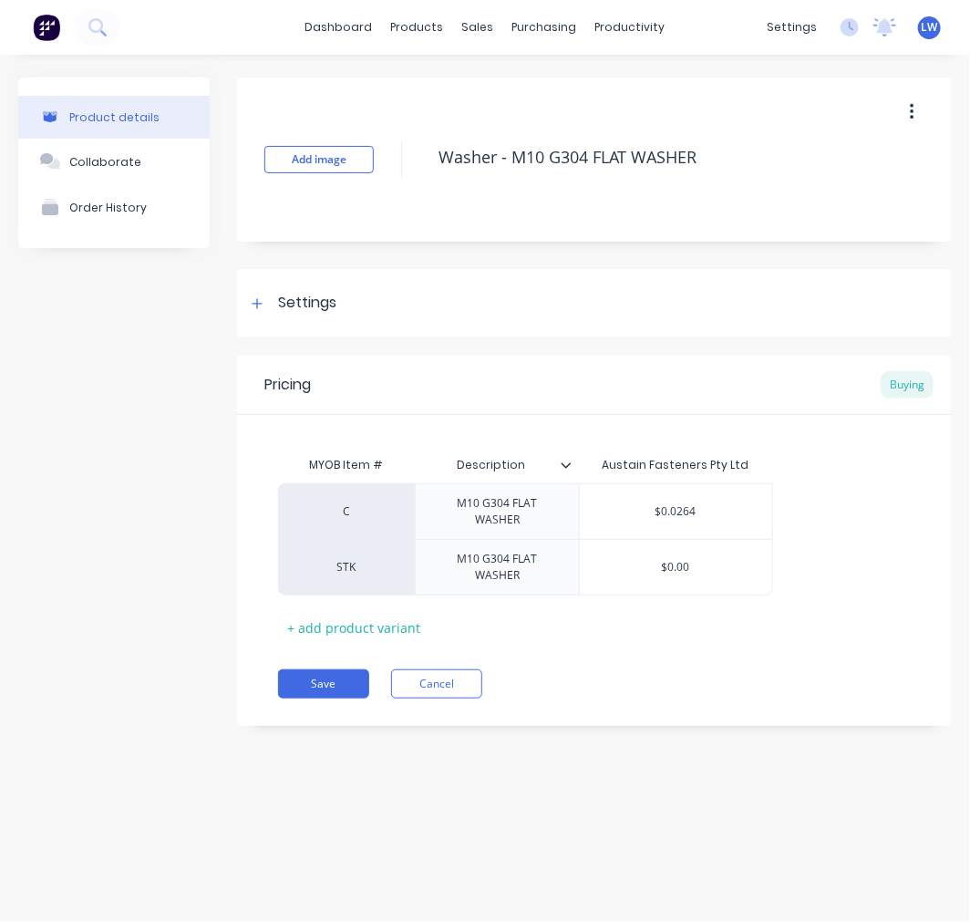
type textarea "x"
type input "$0.00"
drag, startPoint x: 691, startPoint y: 569, endPoint x: 653, endPoint y: 567, distance: 38.3
click at [653, 567] on input "$0.00" at bounding box center [676, 567] width 192 height 16
type textarea "x"
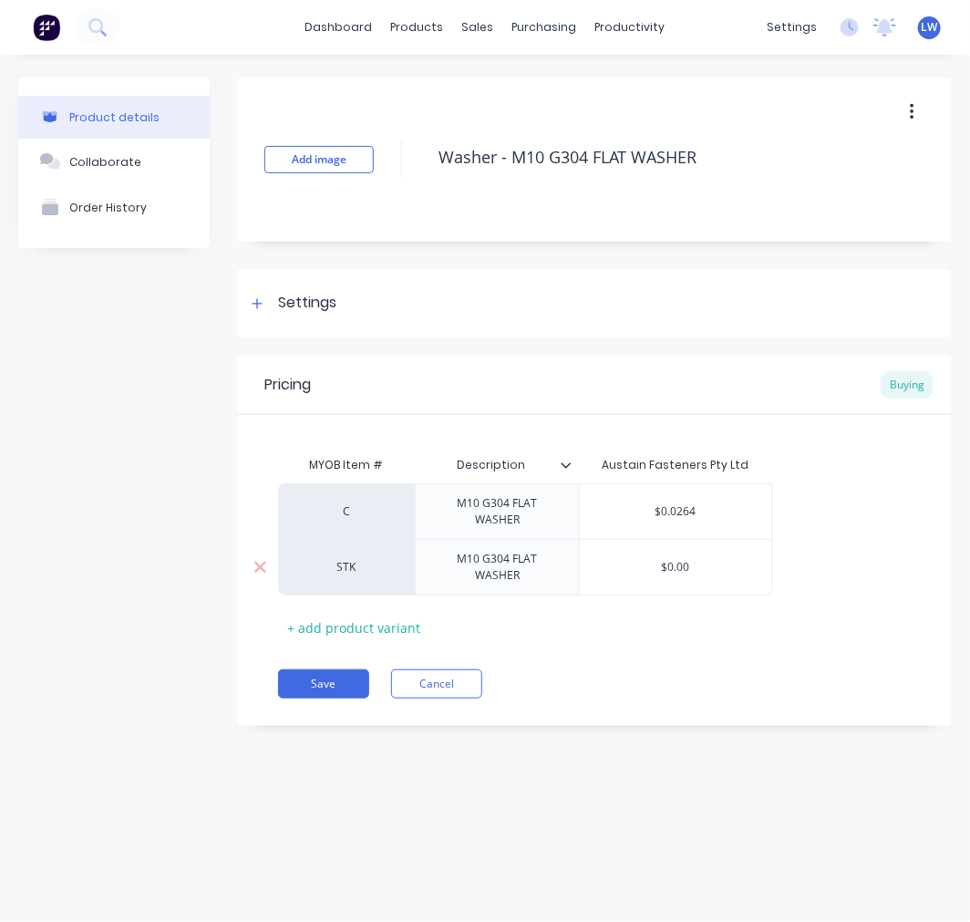
type input "0"
type textarea "x"
type input "0."
type textarea "x"
type input "0.0"
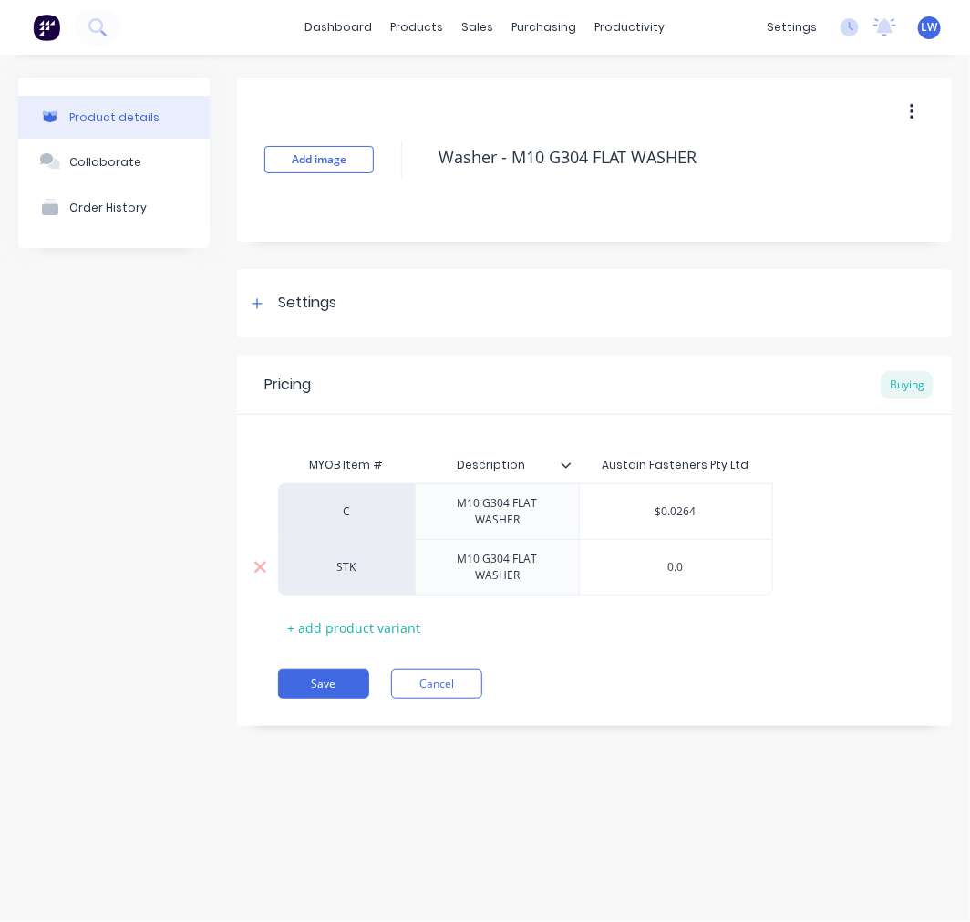
type textarea "x"
type input "0.02"
type textarea "x"
type input "0.026"
type textarea "x"
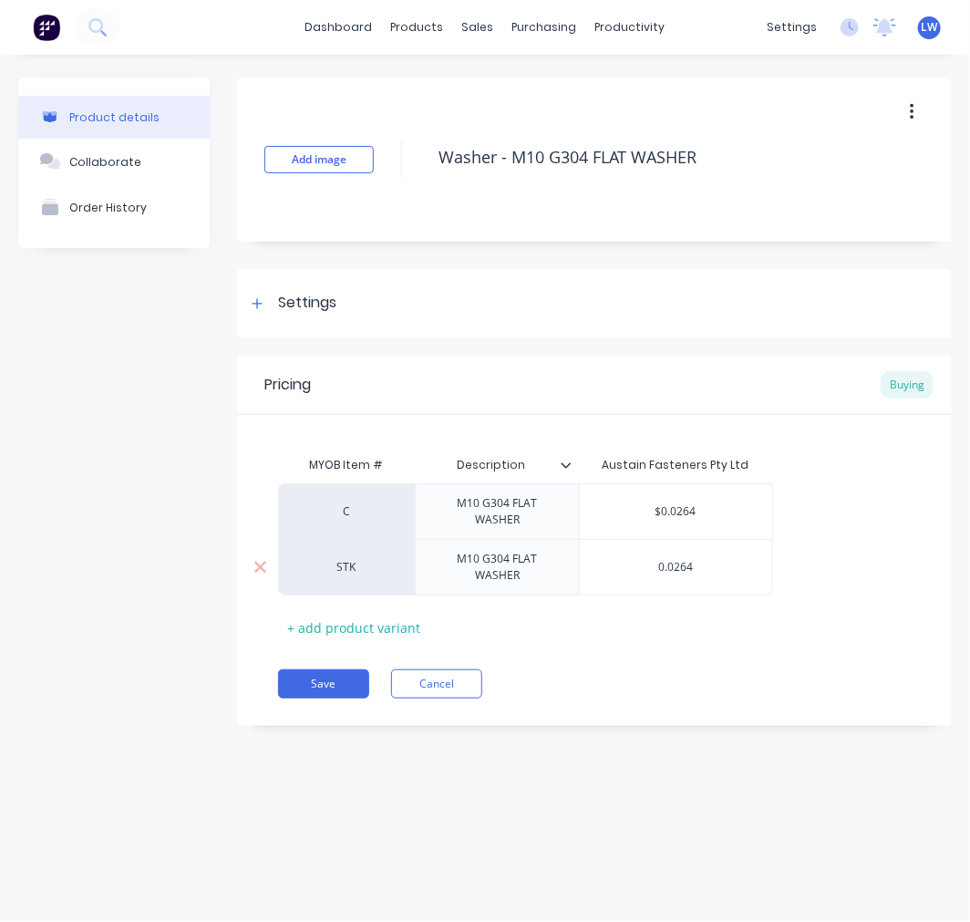
type input "0.0264"
click at [329, 686] on button "Save" at bounding box center [323, 683] width 91 height 29
type textarea "x"
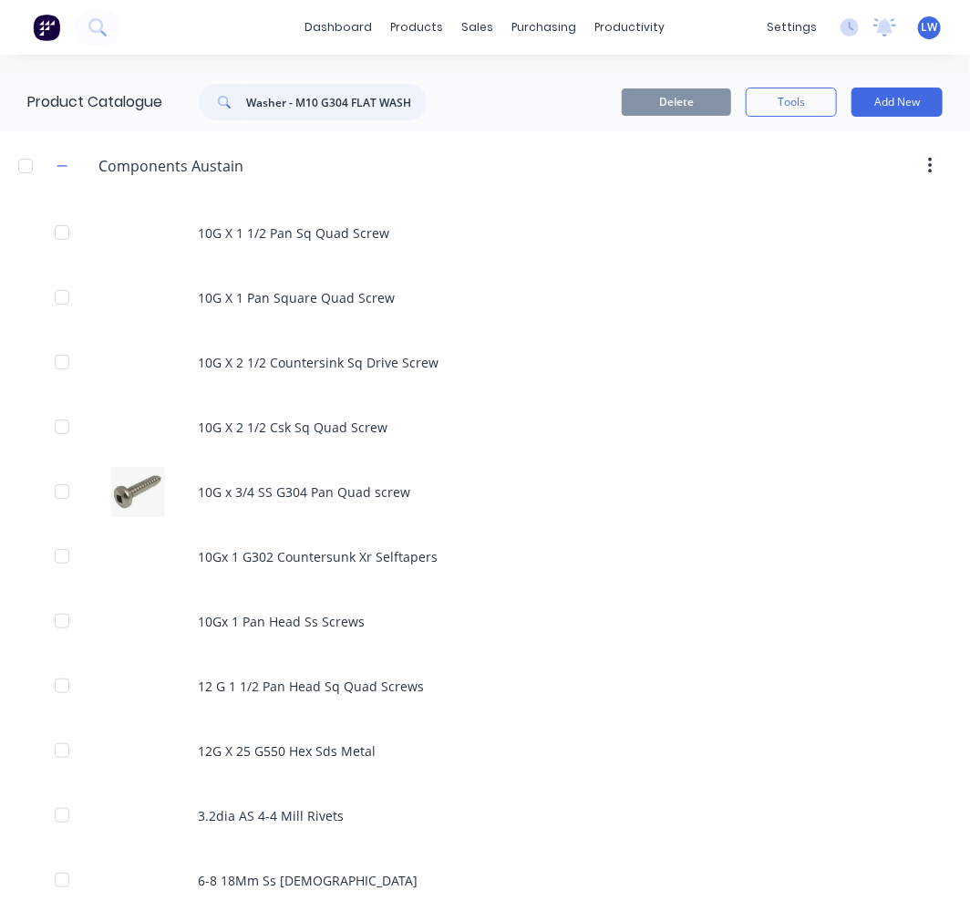
drag, startPoint x: 420, startPoint y: 104, endPoint x: 187, endPoint y: 95, distance: 233.7
click at [187, 95] on div "Washer - M10 G304 FLAT WASHER" at bounding box center [304, 102] width 246 height 36
paste input "2 G304 SPRING WASHER"
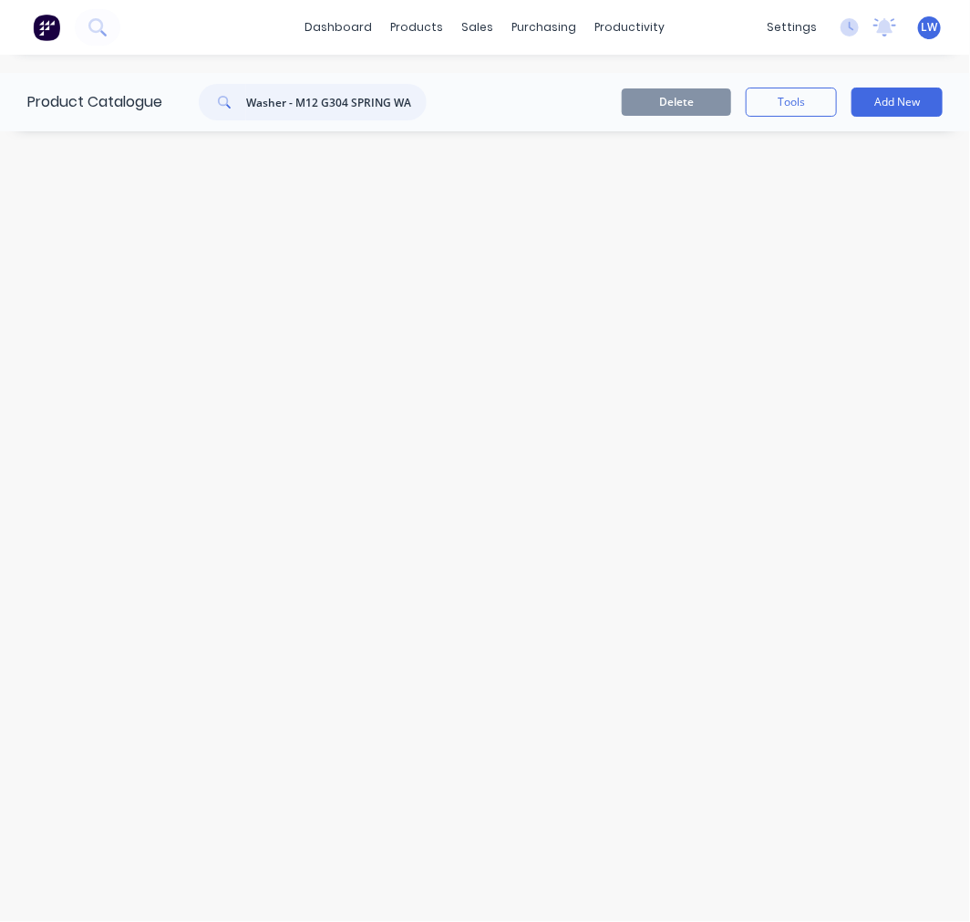
drag, startPoint x: 274, startPoint y: 98, endPoint x: 171, endPoint y: 96, distance: 103.1
click at [171, 96] on div "Washer - M12 G304 SPRING WASHERR" at bounding box center [308, 102] width 292 height 36
click at [414, 103] on input "M12 G304 SPRING WASHERR" at bounding box center [336, 102] width 181 height 36
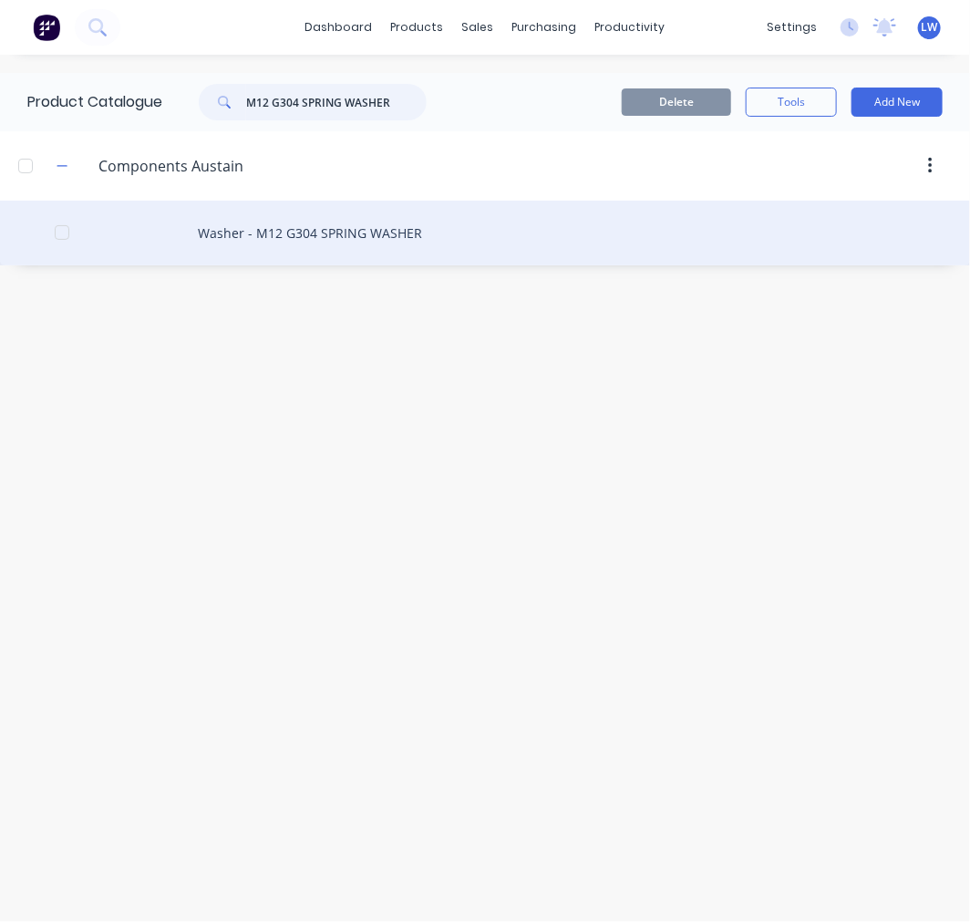
type input "M12 G304 SPRING WASHER"
click at [379, 224] on div "Washer - M12 G304 SPRING WASHER" at bounding box center [485, 233] width 970 height 65
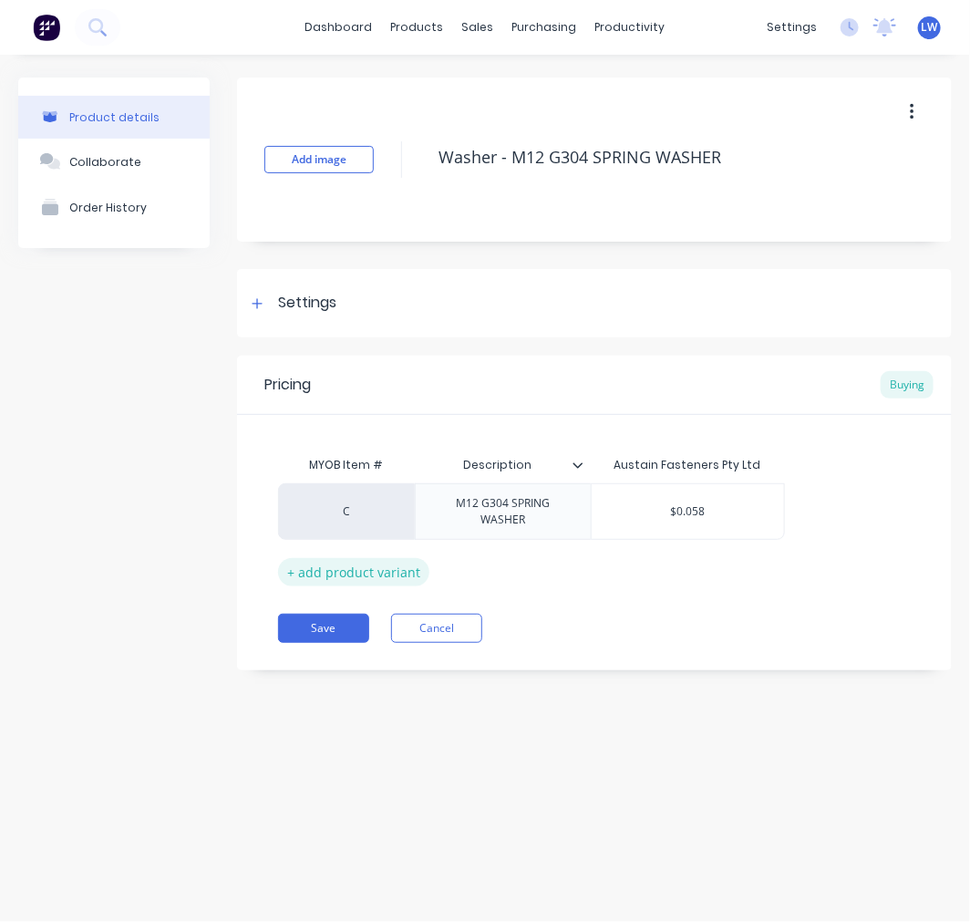
click at [367, 567] on div "+ add product variant" at bounding box center [353, 572] width 151 height 28
type textarea "x"
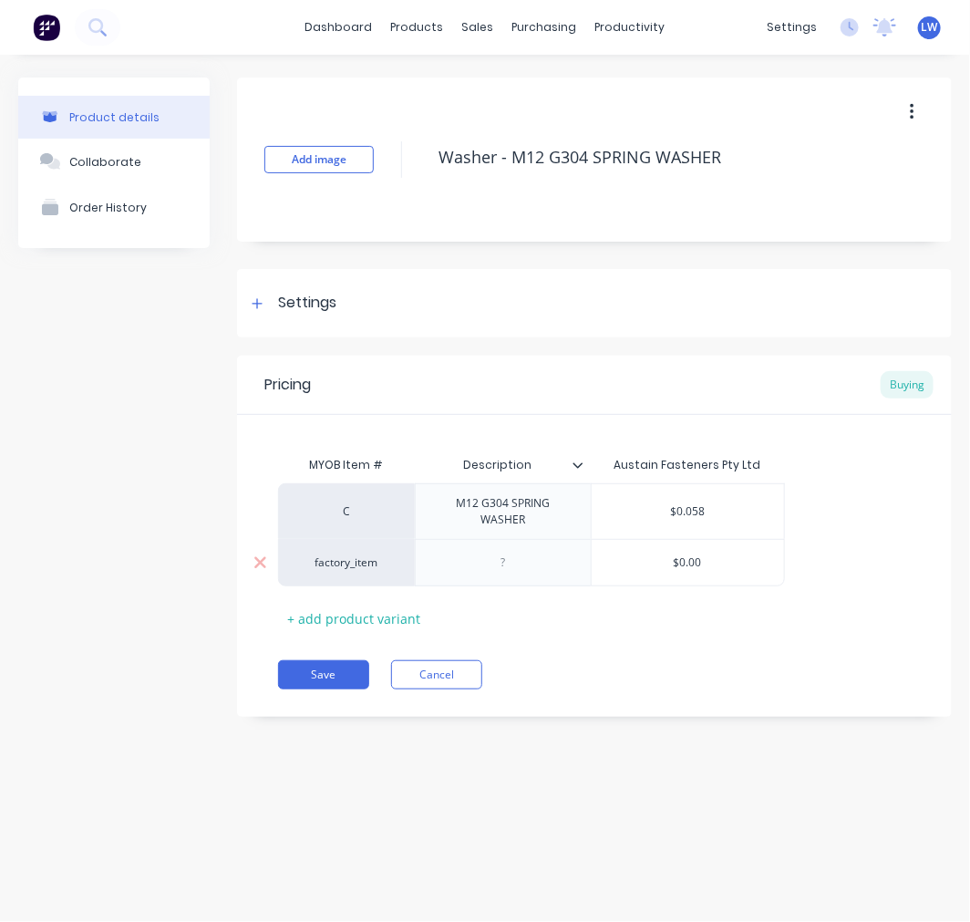
click at [354, 568] on div "factory_item" at bounding box center [346, 563] width 100 height 16
type input "stk"
click at [327, 441] on button "STK" at bounding box center [354, 438] width 115 height 27
click at [532, 530] on div "M12 G304 SPRING WASHER" at bounding box center [503, 512] width 161 height 40
click at [504, 577] on div at bounding box center [503, 562] width 176 height 47
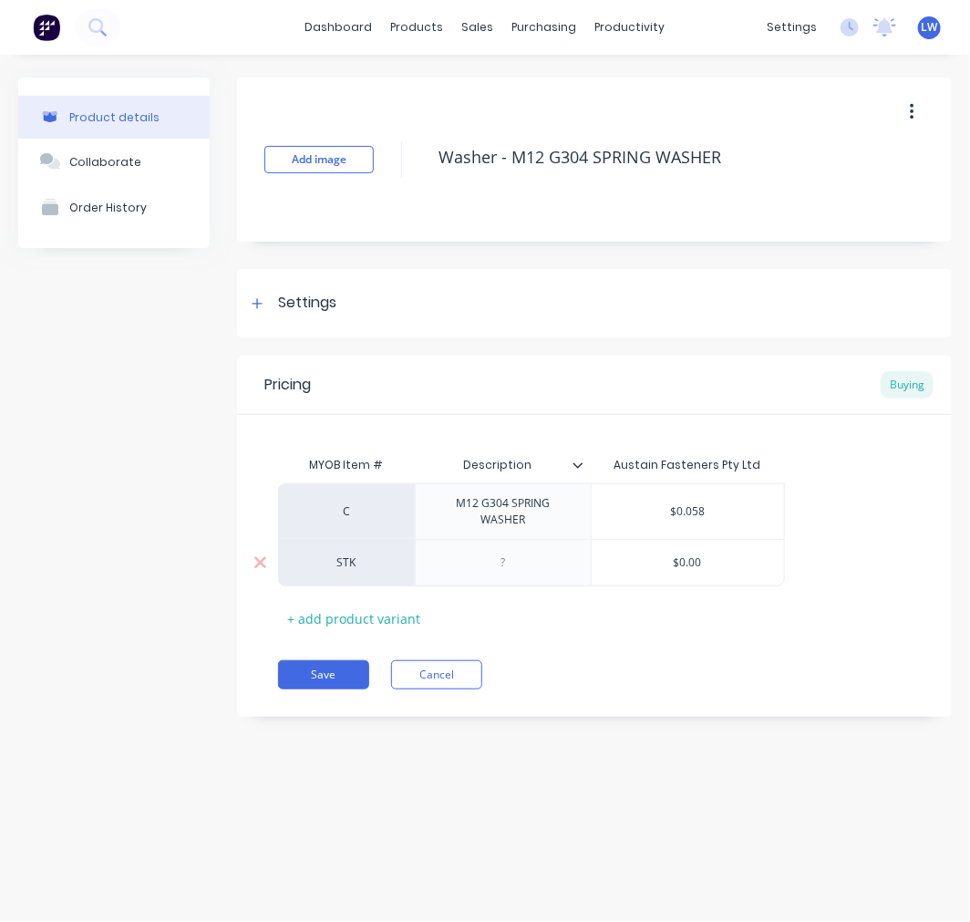
type textarea "x"
click at [508, 570] on div at bounding box center [503, 563] width 91 height 24
paste div
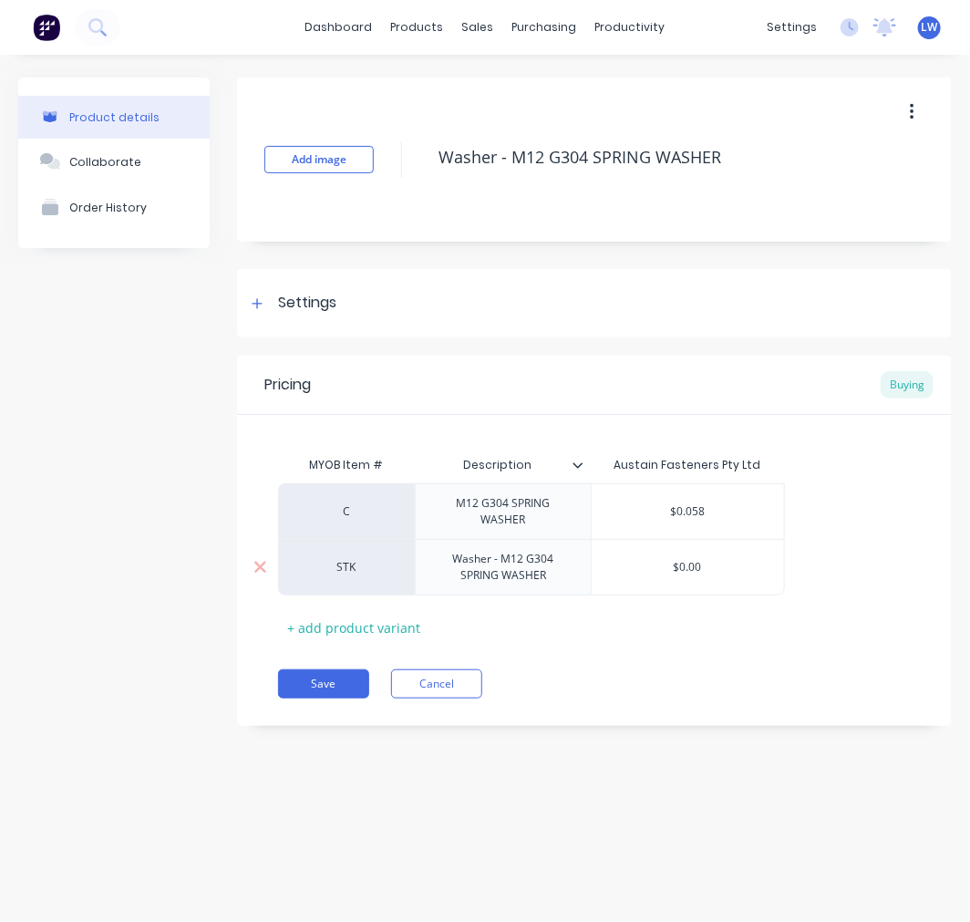
type textarea "x"
type input "$0.00"
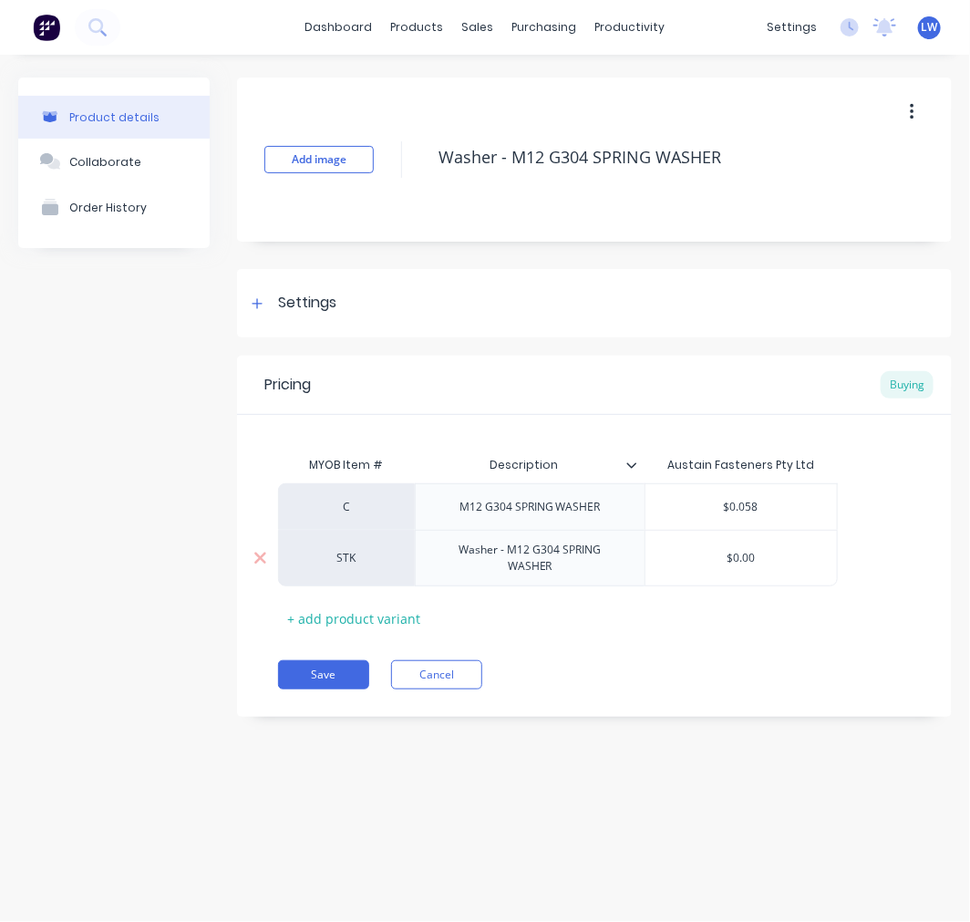
drag, startPoint x: 679, startPoint y: 568, endPoint x: 796, endPoint y: 568, distance: 116.7
click at [796, 568] on div "$0.00 $0.00" at bounding box center [742, 558] width 192 height 46
drag, startPoint x: 724, startPoint y: 563, endPoint x: 788, endPoint y: 561, distance: 63.9
click at [788, 561] on input "$0.00" at bounding box center [742, 558] width 192 height 16
type textarea "x"
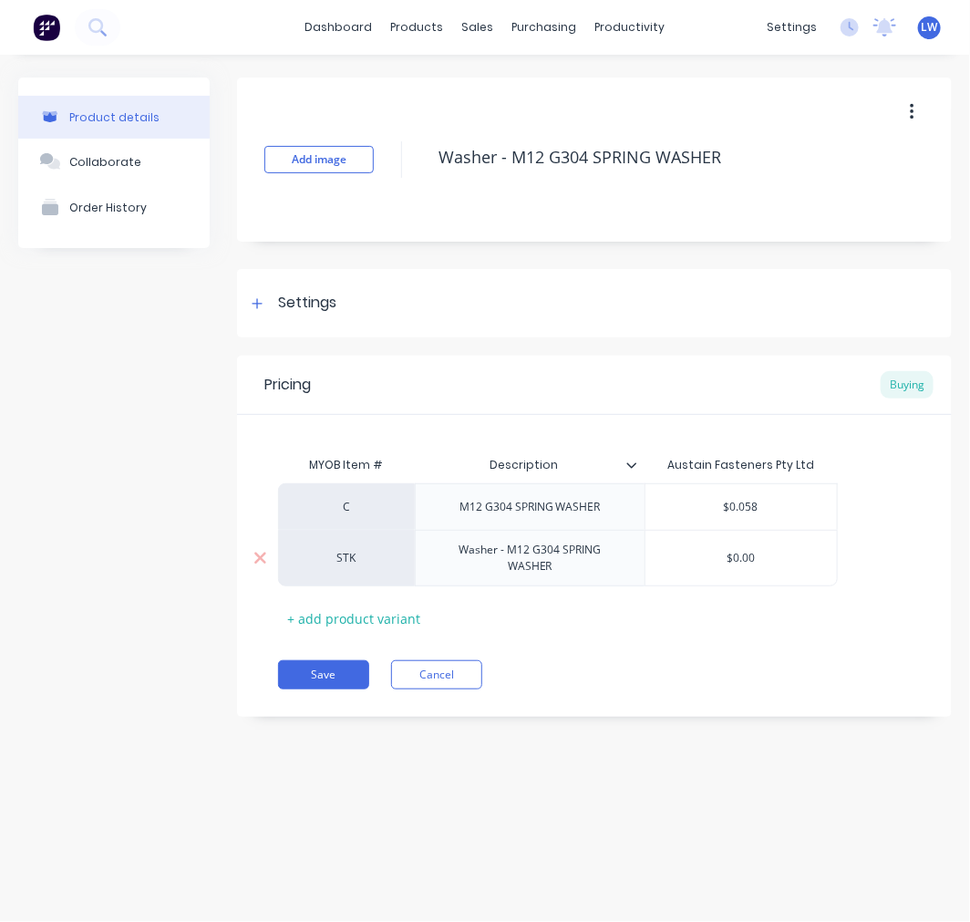
type input "0"
type textarea "x"
type input "0."
type textarea "x"
type input "0.0"
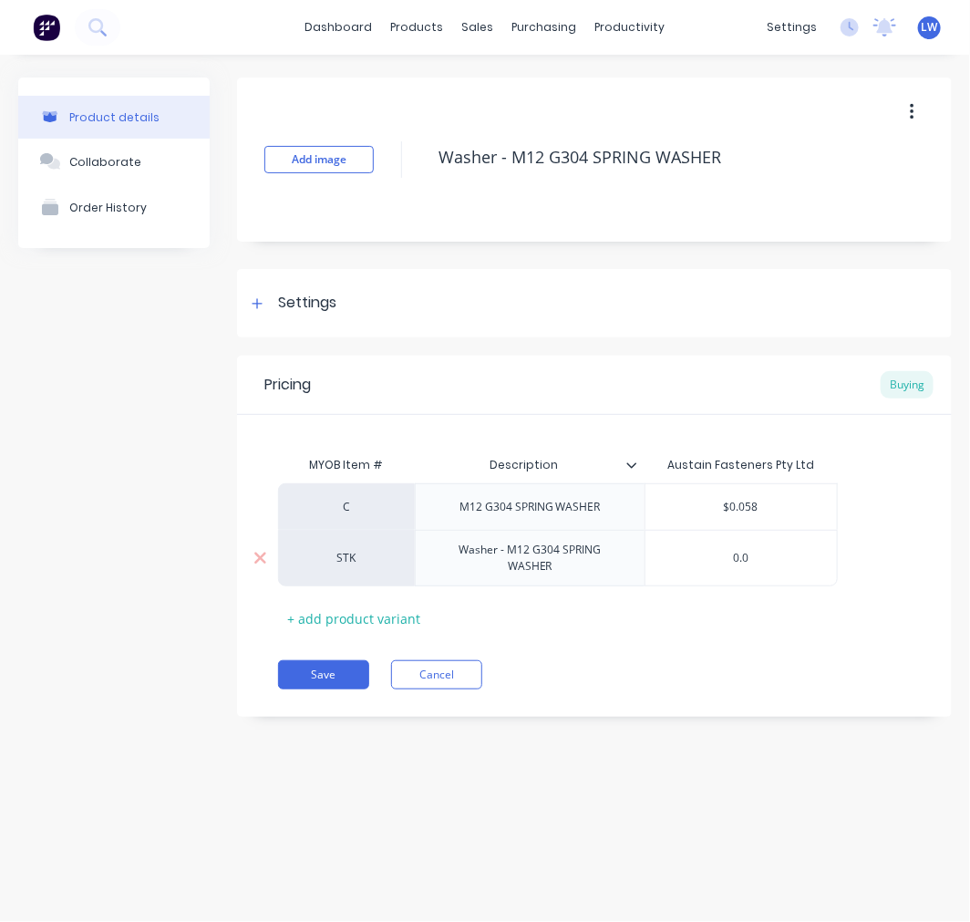
type textarea "x"
type input "0.05"
type textarea "x"
type input "0.058"
click at [349, 670] on button "Save" at bounding box center [323, 674] width 91 height 29
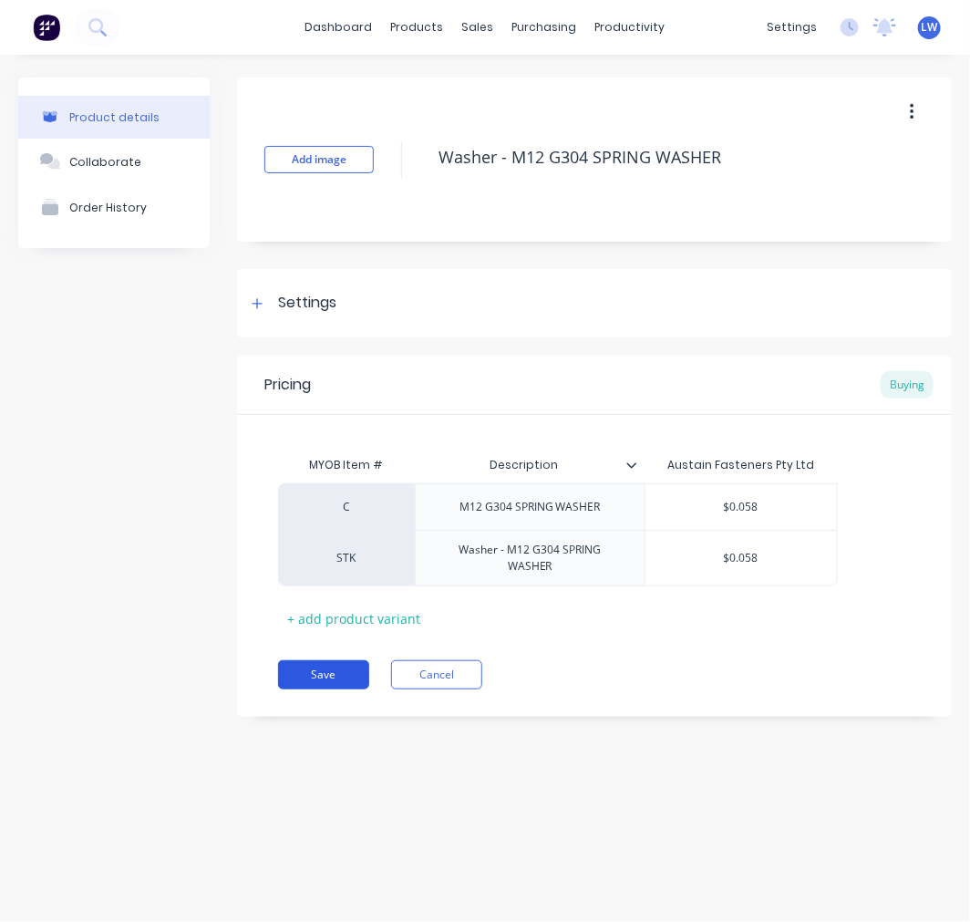
type textarea "x"
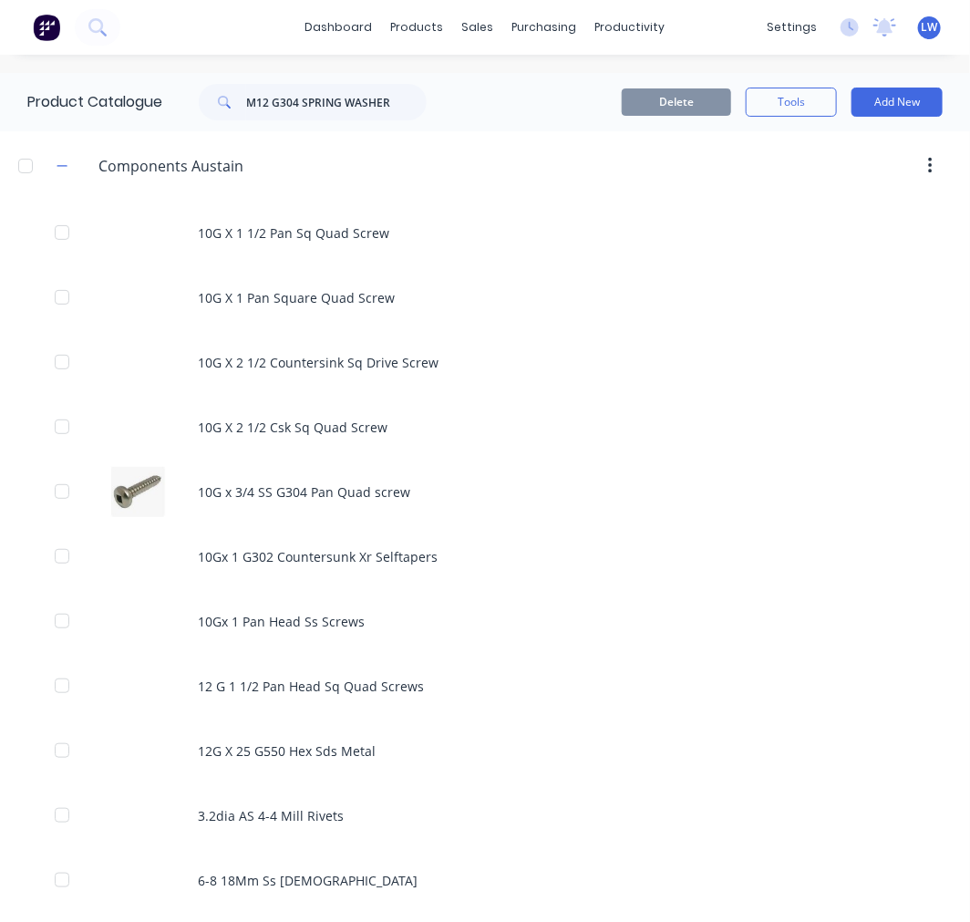
drag, startPoint x: 430, startPoint y: 105, endPoint x: 311, endPoint y: 101, distance: 119.5
click at [311, 101] on div "M12 G304 SPRING WASHER" at bounding box center [308, 102] width 292 height 36
drag, startPoint x: 420, startPoint y: 99, endPoint x: 198, endPoint y: 94, distance: 221.7
click at [198, 94] on div "M12 G304 SPRING WASHER" at bounding box center [304, 102] width 246 height 36
paste input "Bolt - M12x45 G304 HEX S/SCREW"
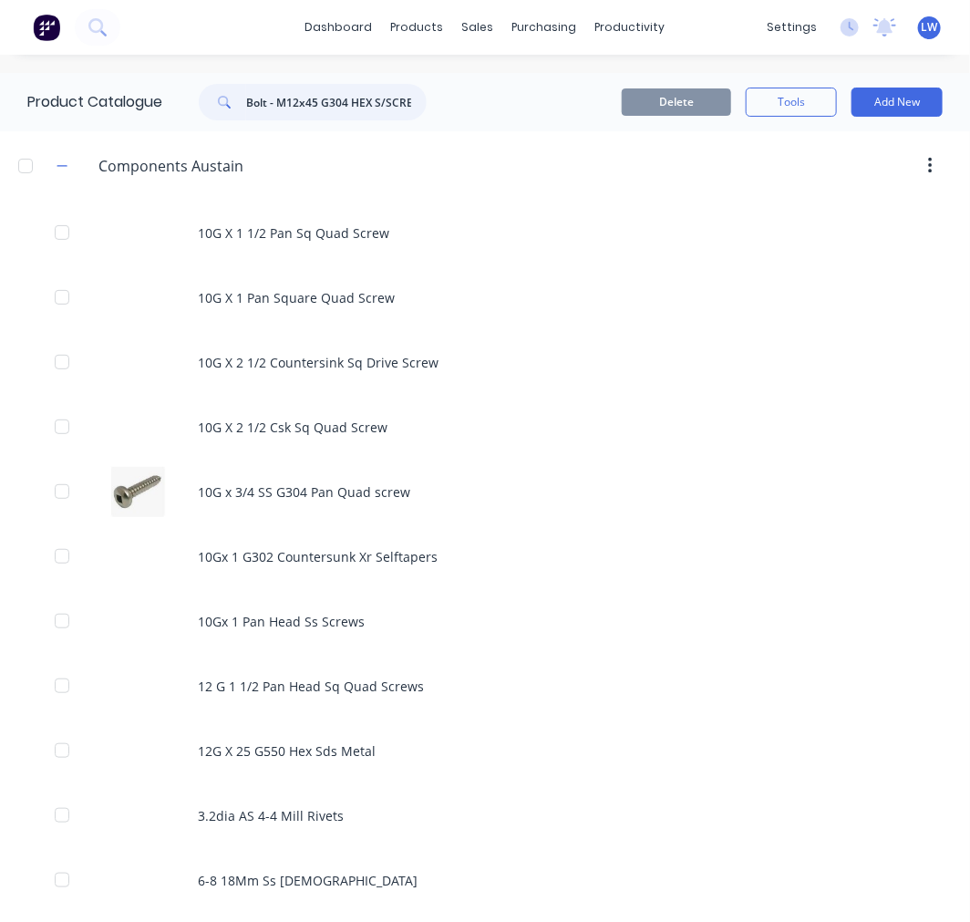
scroll to position [0, 9]
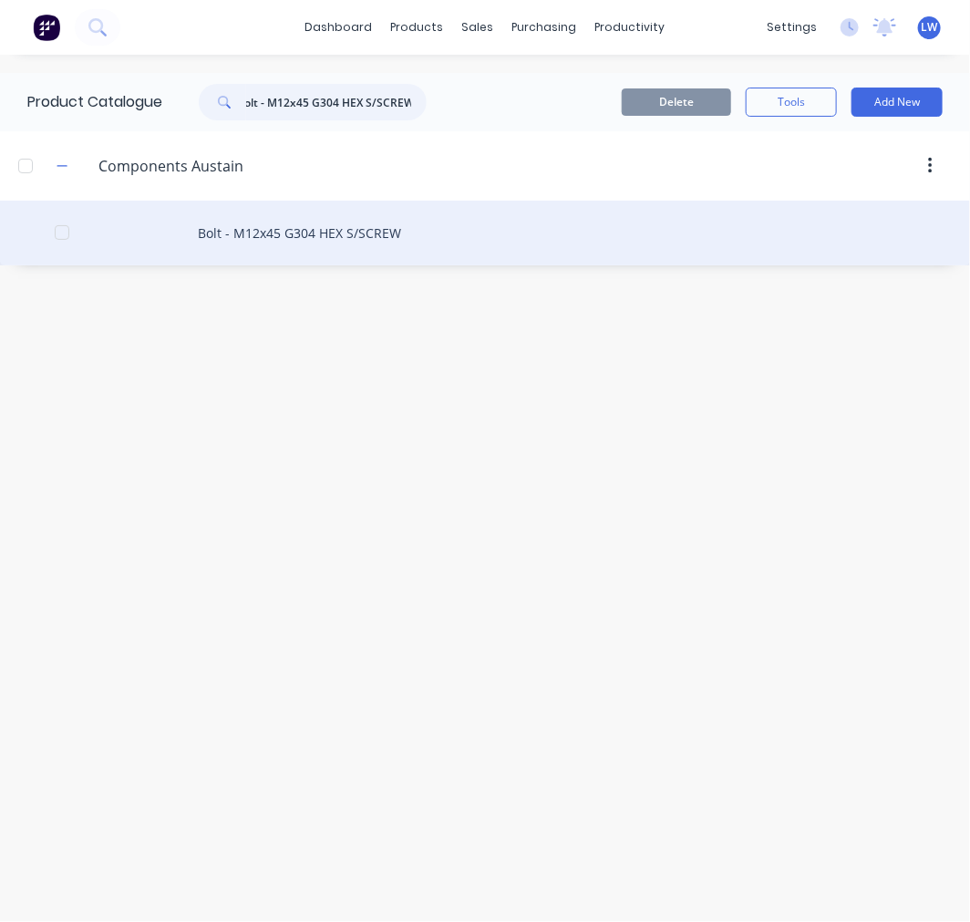
type input "Bolt - M12x45 G304 HEX S/SCREW"
click at [292, 233] on div "Bolt - M12x45 G304 HEX S/SCREW" at bounding box center [485, 233] width 970 height 65
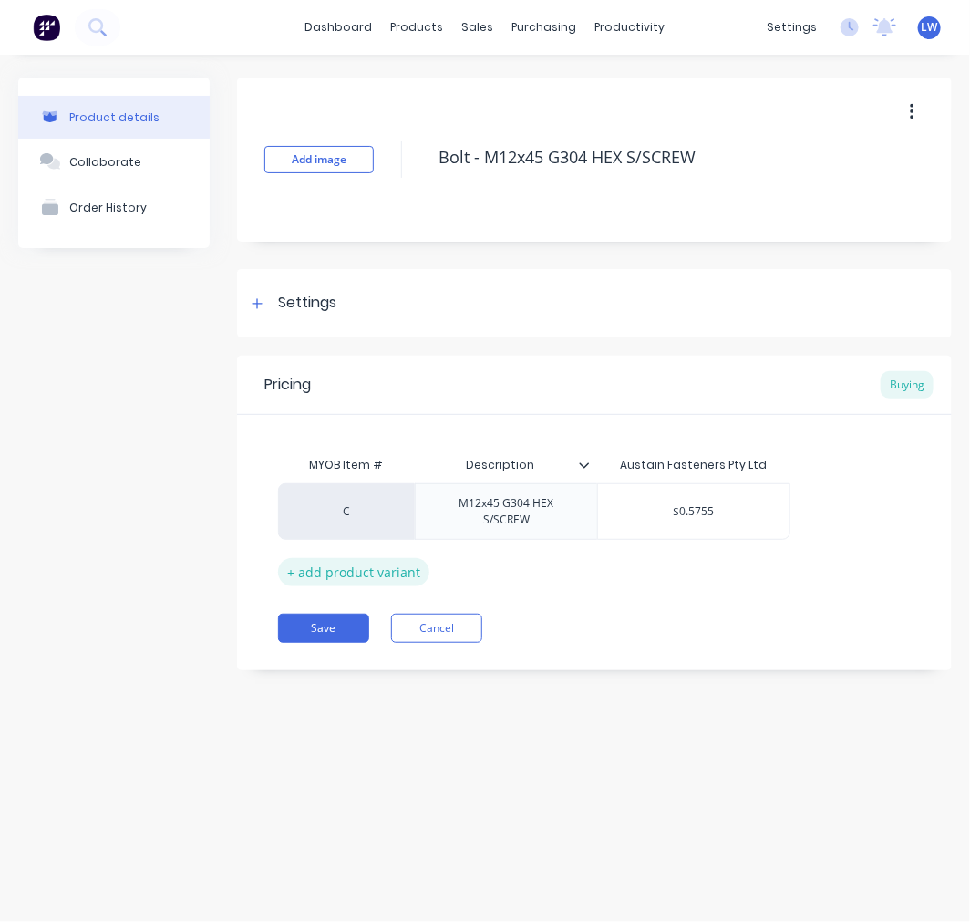
click at [356, 569] on div "+ add product variant" at bounding box center [353, 572] width 151 height 28
type textarea "x"
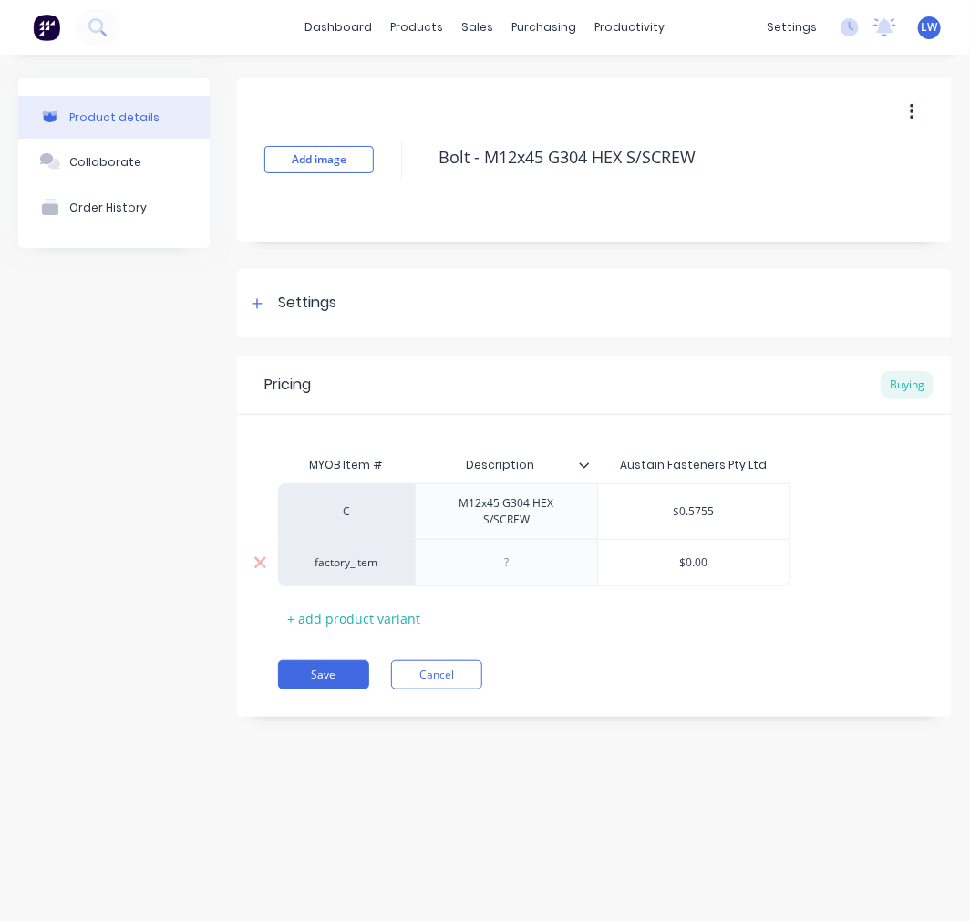
click at [357, 562] on div "factory_item" at bounding box center [346, 563] width 100 height 16
type input "stk"
click at [324, 433] on button "STK" at bounding box center [354, 438] width 115 height 27
type textarea "x"
click at [504, 571] on div at bounding box center [506, 563] width 91 height 24
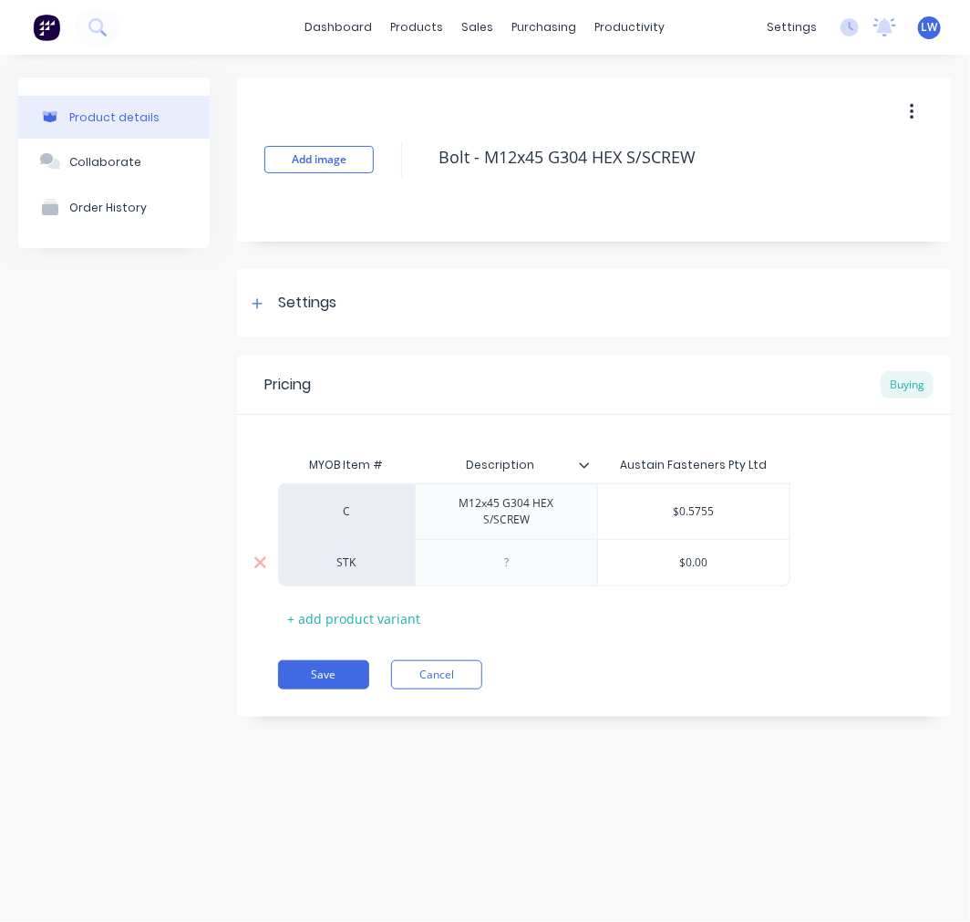
paste div
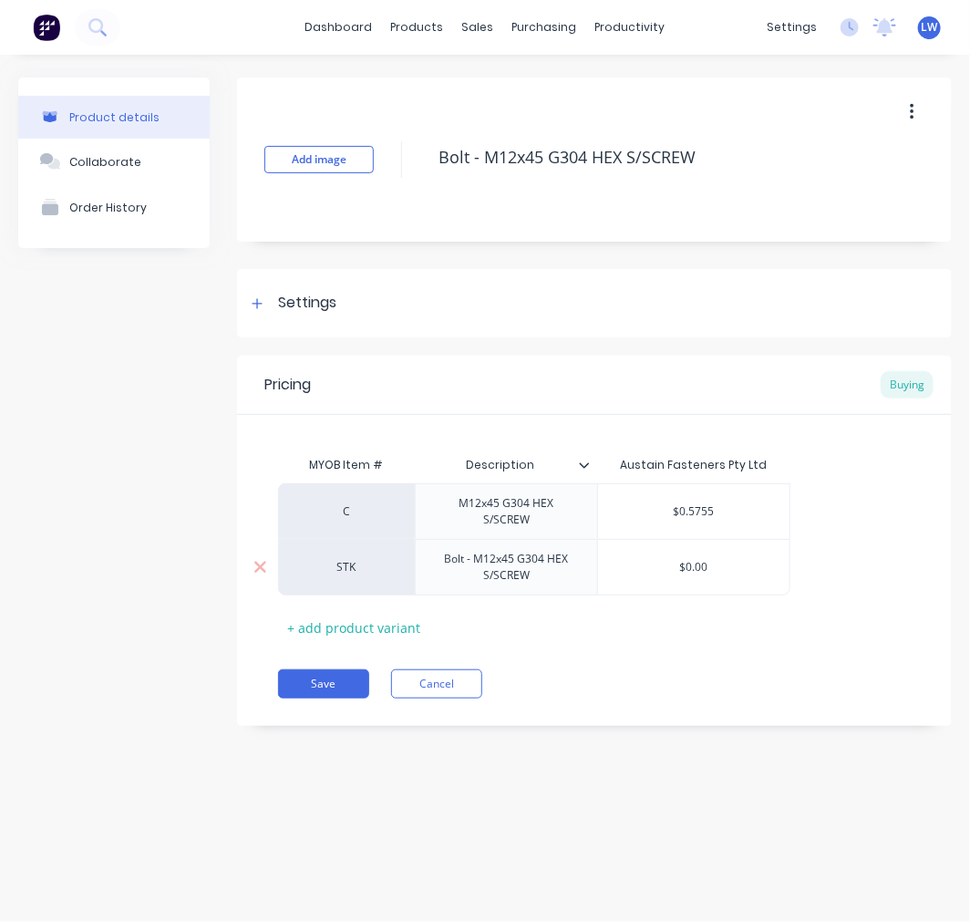
click at [474, 568] on div "Bolt - M12x45 G304 HEX S/SCREW" at bounding box center [506, 567] width 167 height 40
click at [477, 562] on div "Bolt - M12x45 G304 HEX S/SCREW" at bounding box center [506, 567] width 167 height 40
type textarea "x"
type input "$0.00"
type textarea "x"
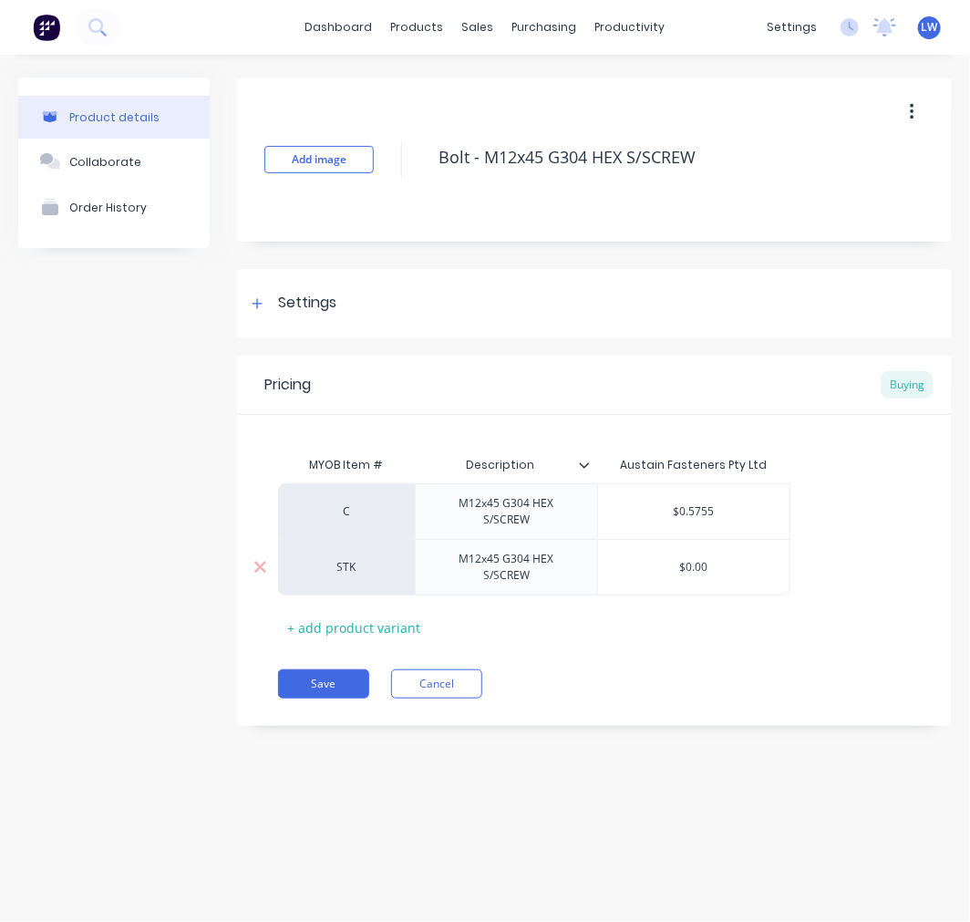
type input "$0.0"
type textarea "x"
type input "$0."
type textarea "x"
type input "$0"
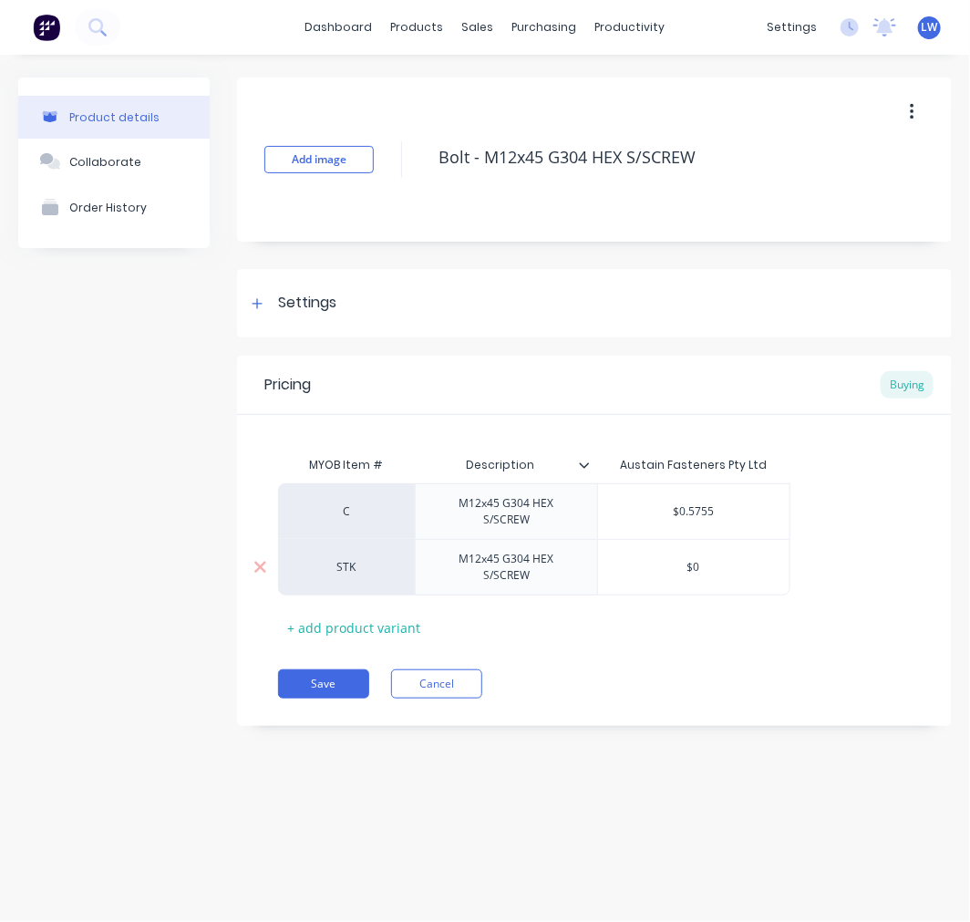
type textarea "x"
type input "$"
type textarea "x"
type input "0"
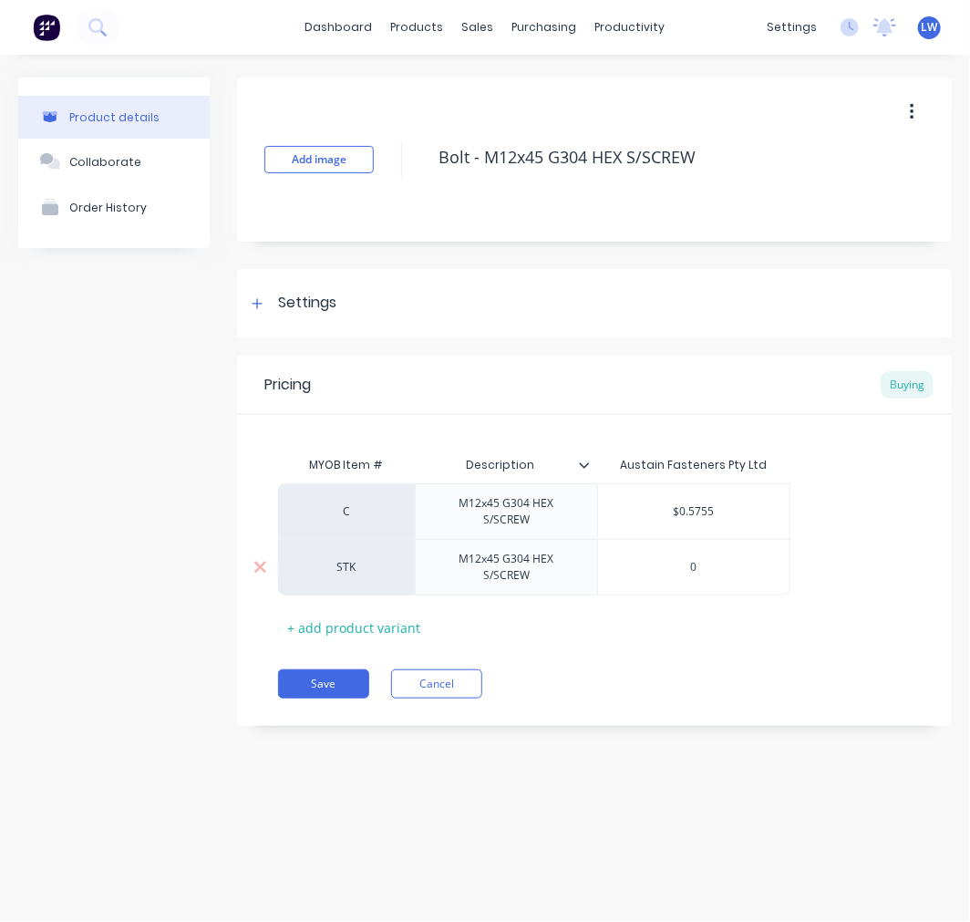
type textarea "x"
type input "0."
type textarea "x"
type input "0.5"
type textarea "x"
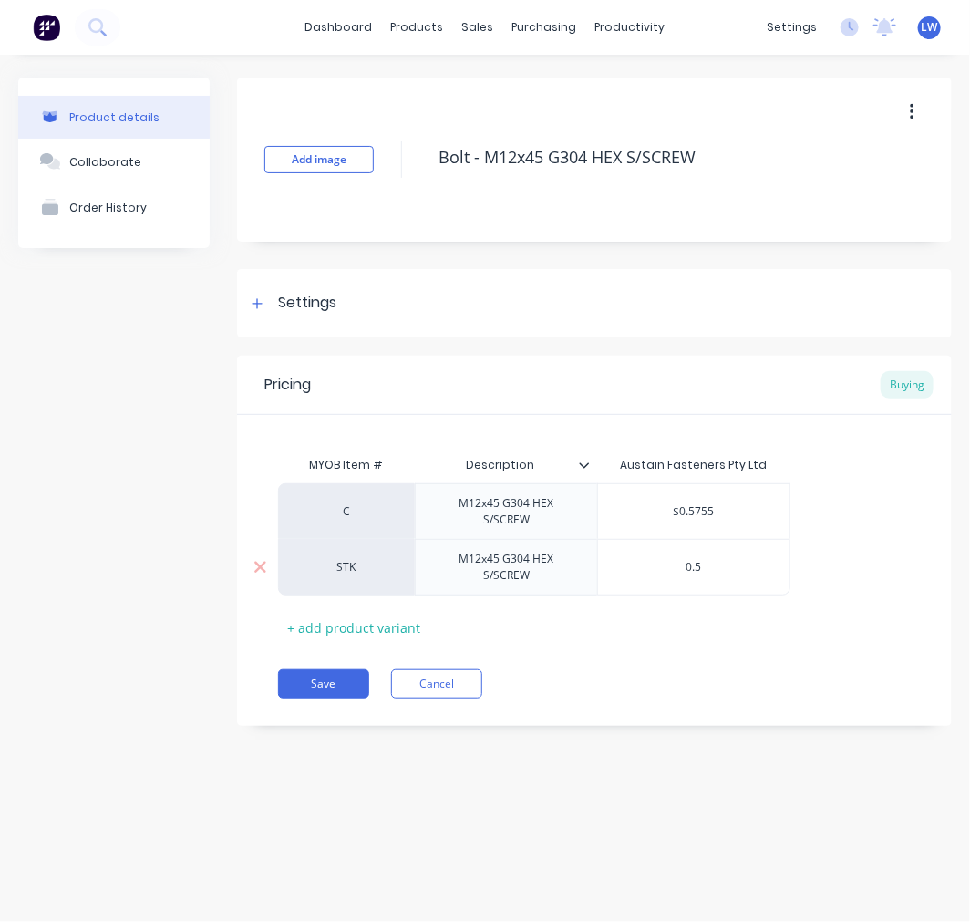
type input "0.57"
type textarea "x"
type input "0.575"
type textarea "x"
type input "0.5755"
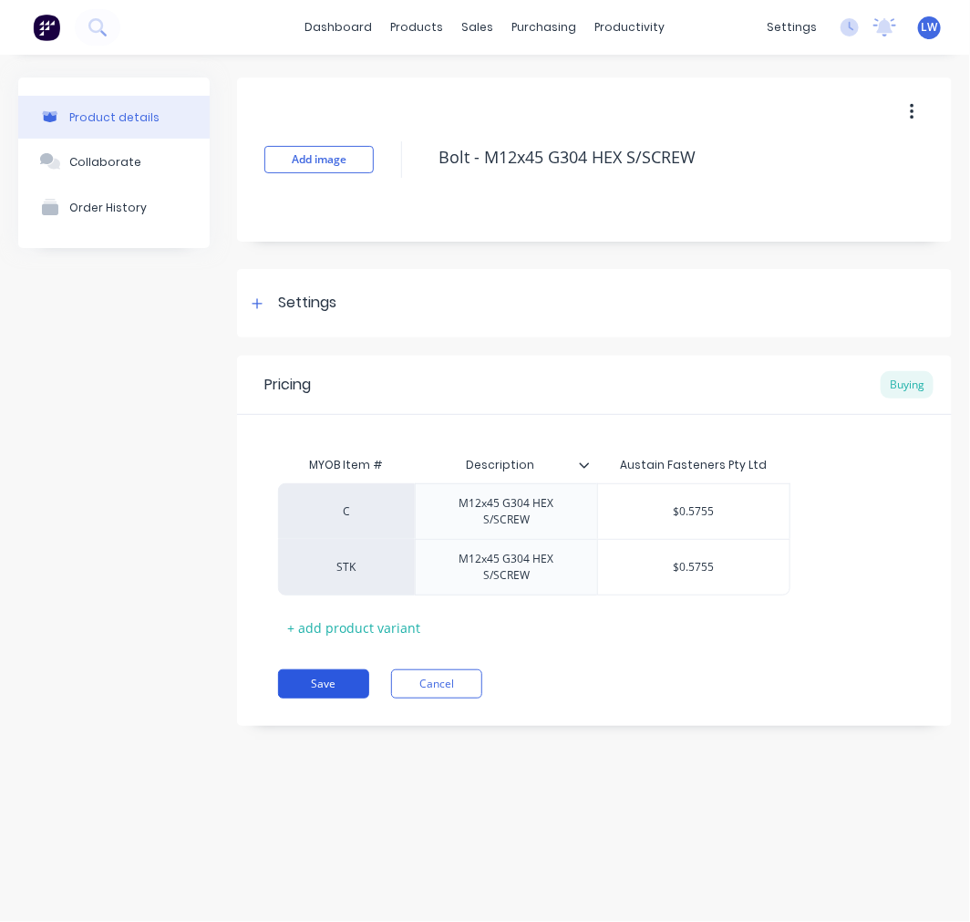
click at [311, 682] on button "Save" at bounding box center [323, 683] width 91 height 29
type textarea "x"
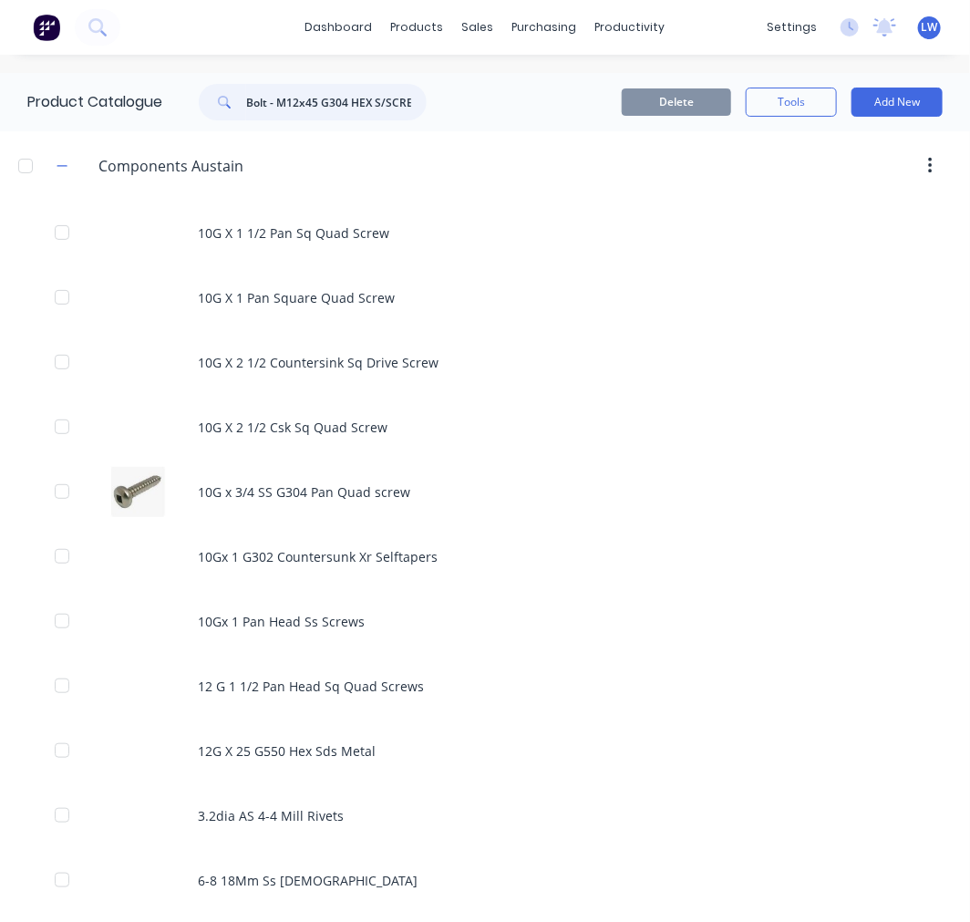
drag, startPoint x: 415, startPoint y: 103, endPoint x: 143, endPoint y: 70, distance: 273.8
click at [187, 99] on div "Bolt - M12x45 G304 HEX S/SCREW" at bounding box center [304, 102] width 246 height 36
type input "W"
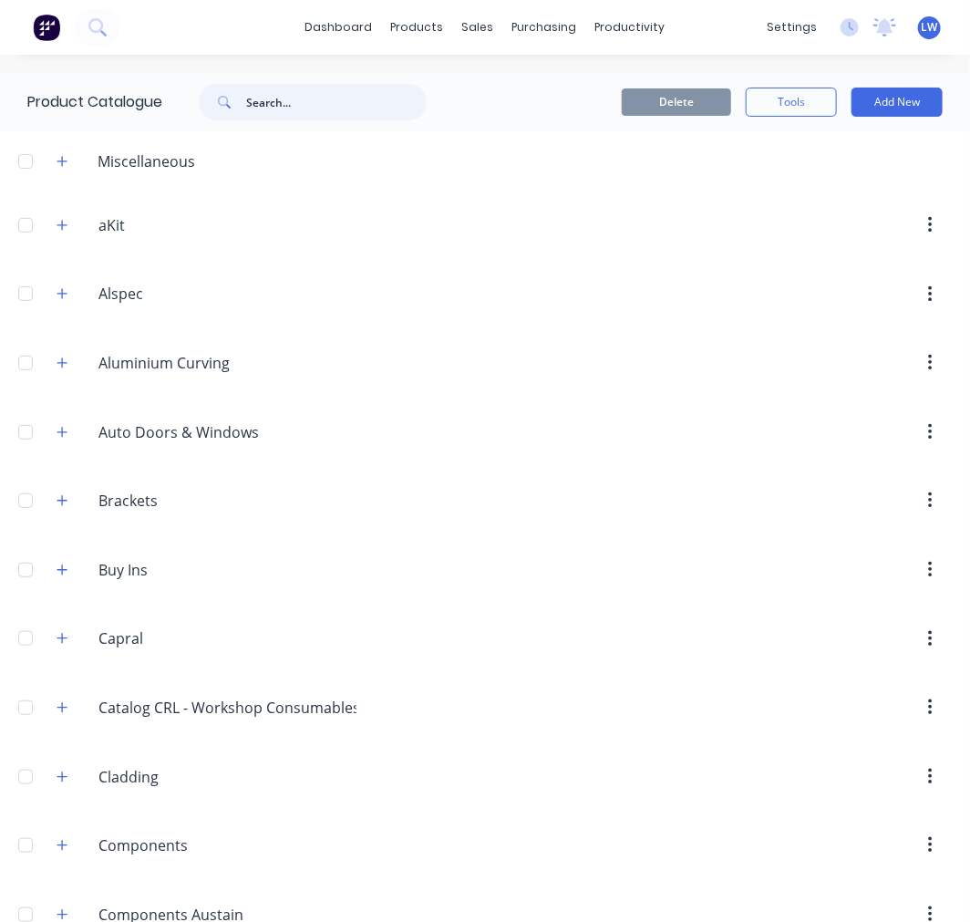
paste input "Nut - M12 G304 HEX NUT"
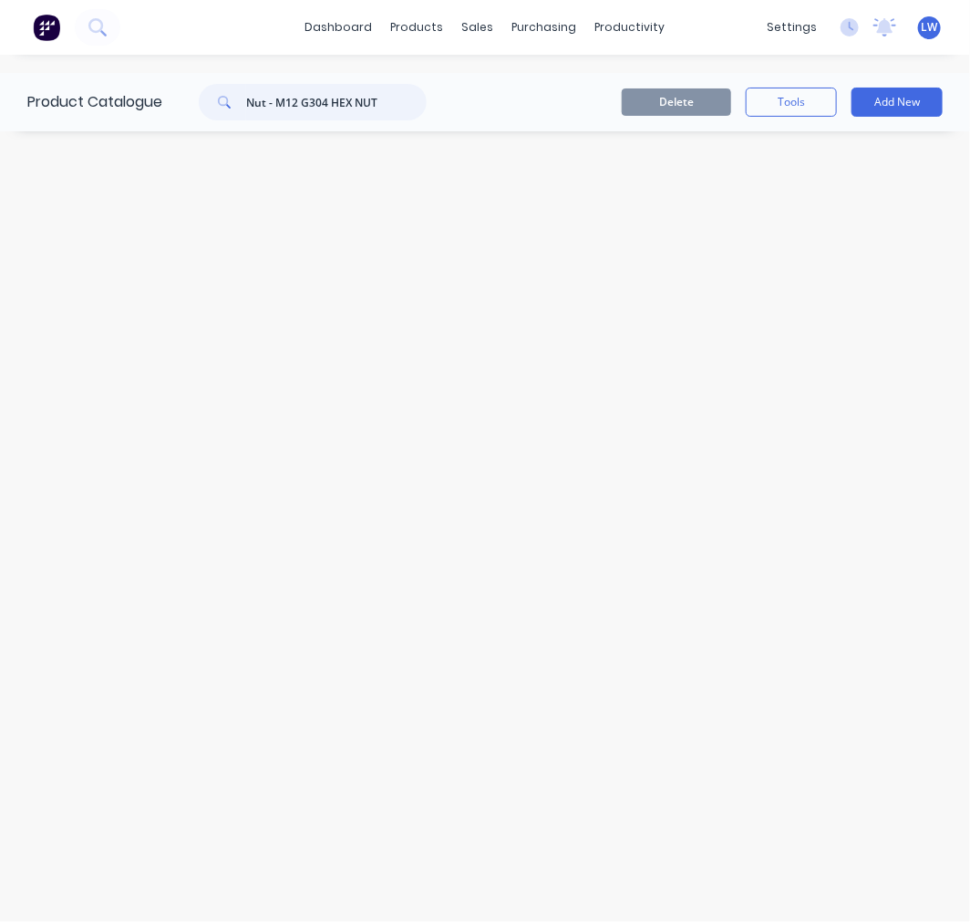
click at [283, 104] on input "Nut - M12 G304 HEX NUT" at bounding box center [336, 102] width 181 height 36
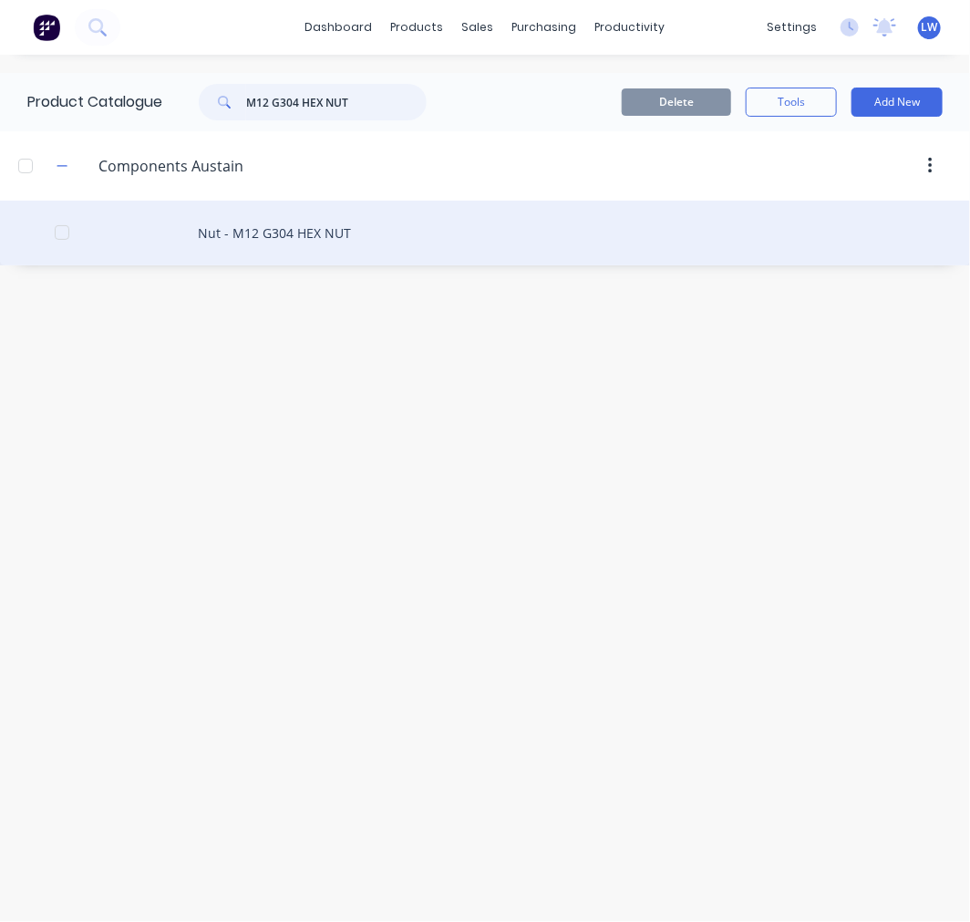
type input "M12 G304 HEX NUT"
click at [264, 224] on div "Nut - M12 G304 HEX NUT" at bounding box center [485, 233] width 970 height 65
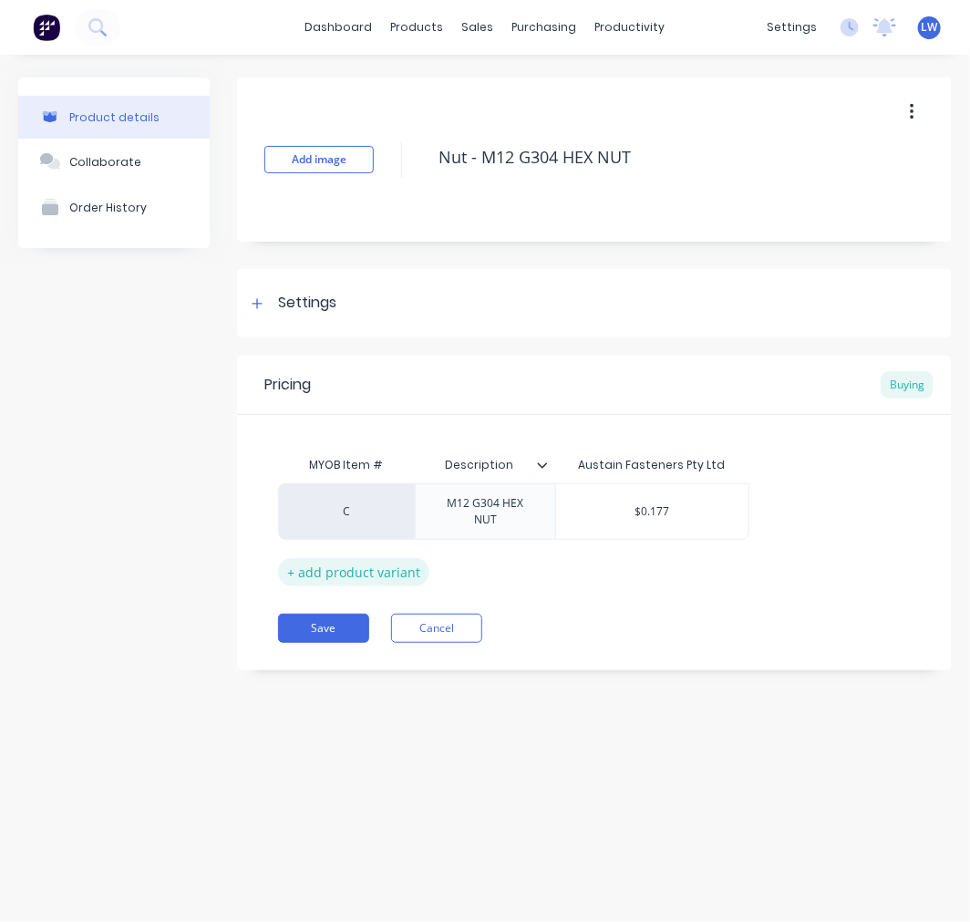
click at [347, 572] on div "+ add product variant" at bounding box center [353, 572] width 151 height 28
type textarea "x"
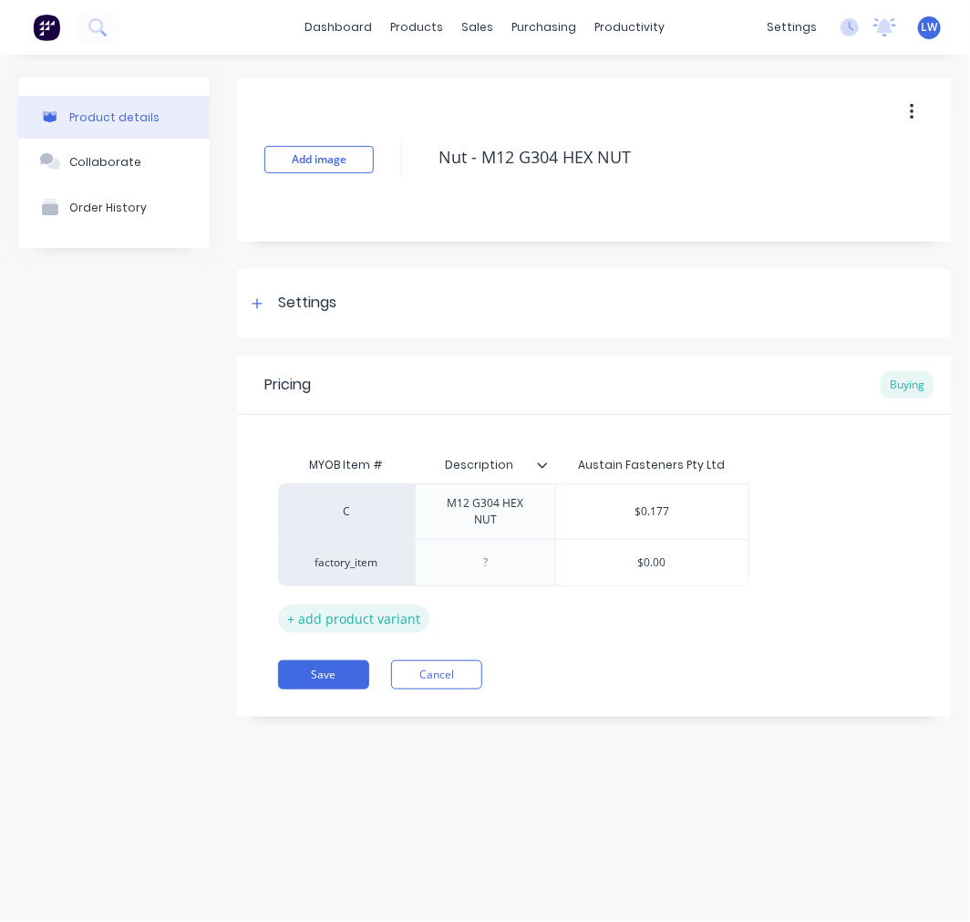
click at [347, 572] on div "factory_item" at bounding box center [346, 562] width 137 height 47
click at [347, 563] on div "factory_item" at bounding box center [346, 563] width 100 height 16
type input "stk"
click at [321, 438] on button "STK" at bounding box center [354, 438] width 115 height 27
click at [496, 522] on div "M12 G304 HEX NUT" at bounding box center [485, 512] width 125 height 40
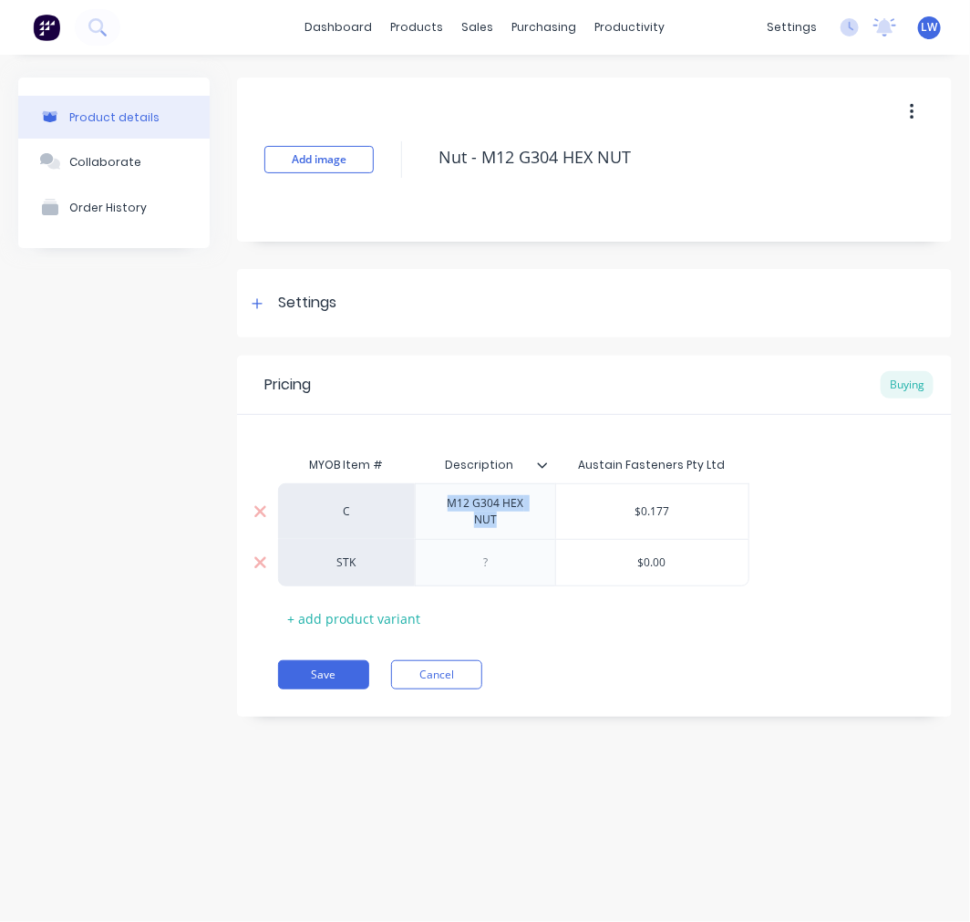
drag, startPoint x: 490, startPoint y: 520, endPoint x: 444, endPoint y: 497, distance: 51.0
click at [444, 497] on div "M12 G304 HEX NUT" at bounding box center [485, 512] width 125 height 40
copy div "M12 G304 HEX NUT"
type textarea "x"
click at [487, 568] on div at bounding box center [486, 563] width 91 height 24
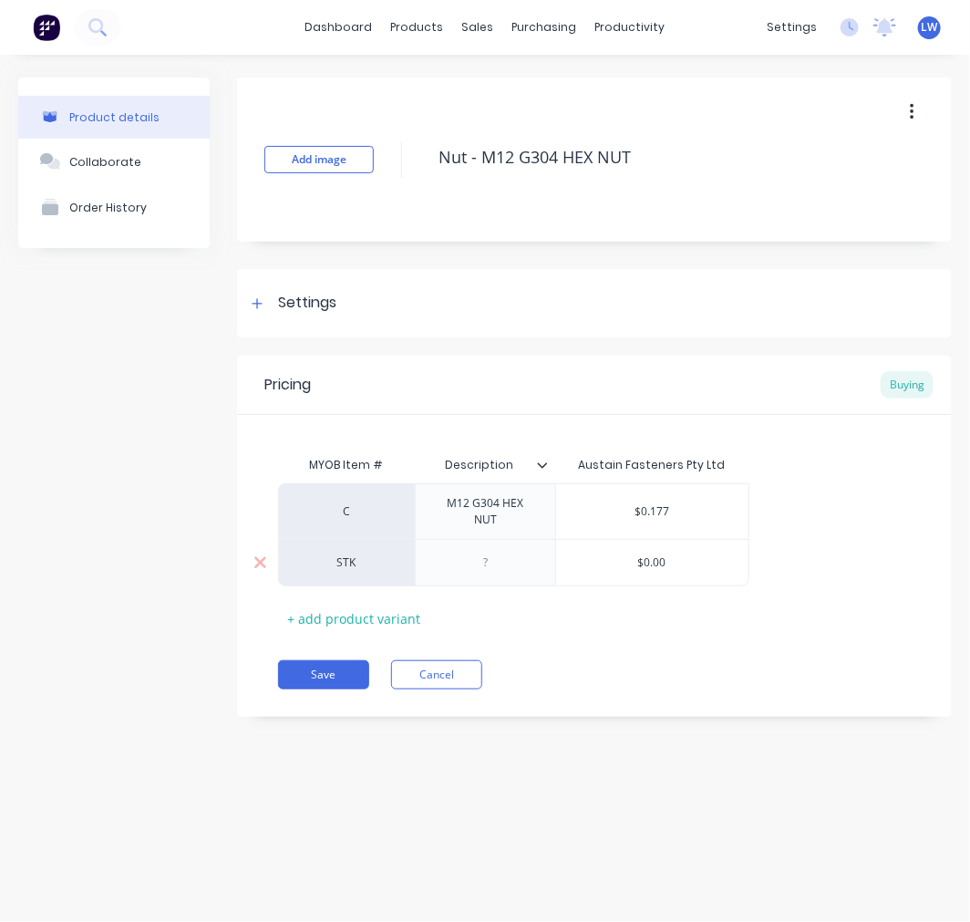
paste div
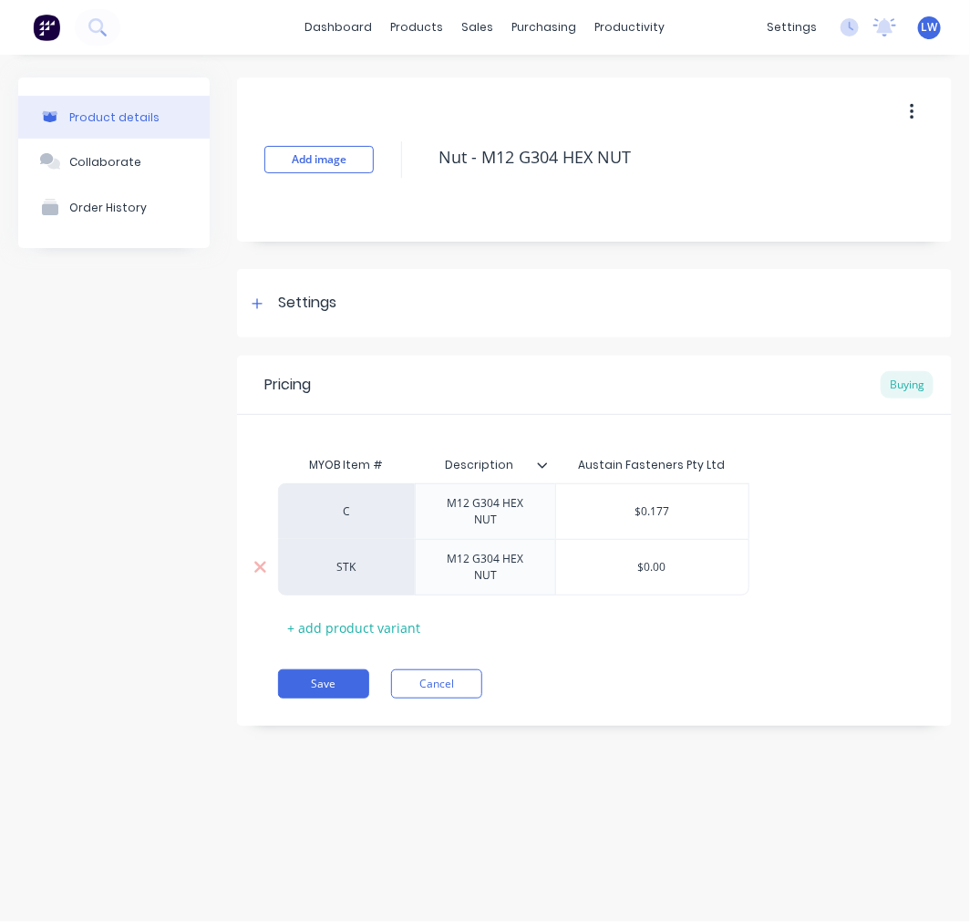
type textarea "x"
type input "$0.00"
drag, startPoint x: 638, startPoint y: 568, endPoint x: 664, endPoint y: 549, distance: 31.9
click at [668, 568] on input "$0.00" at bounding box center [652, 567] width 192 height 16
type textarea "x"
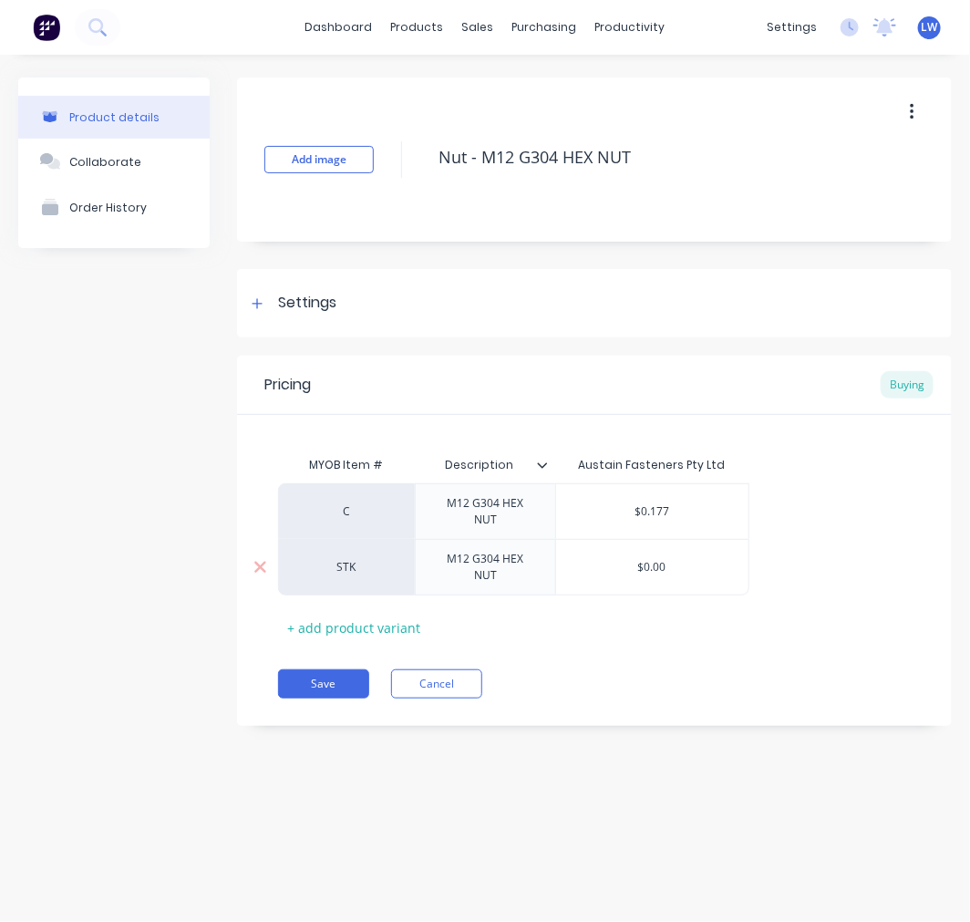
type input "0"
type textarea "x"
type input "0."
type textarea "x"
type input "0.1"
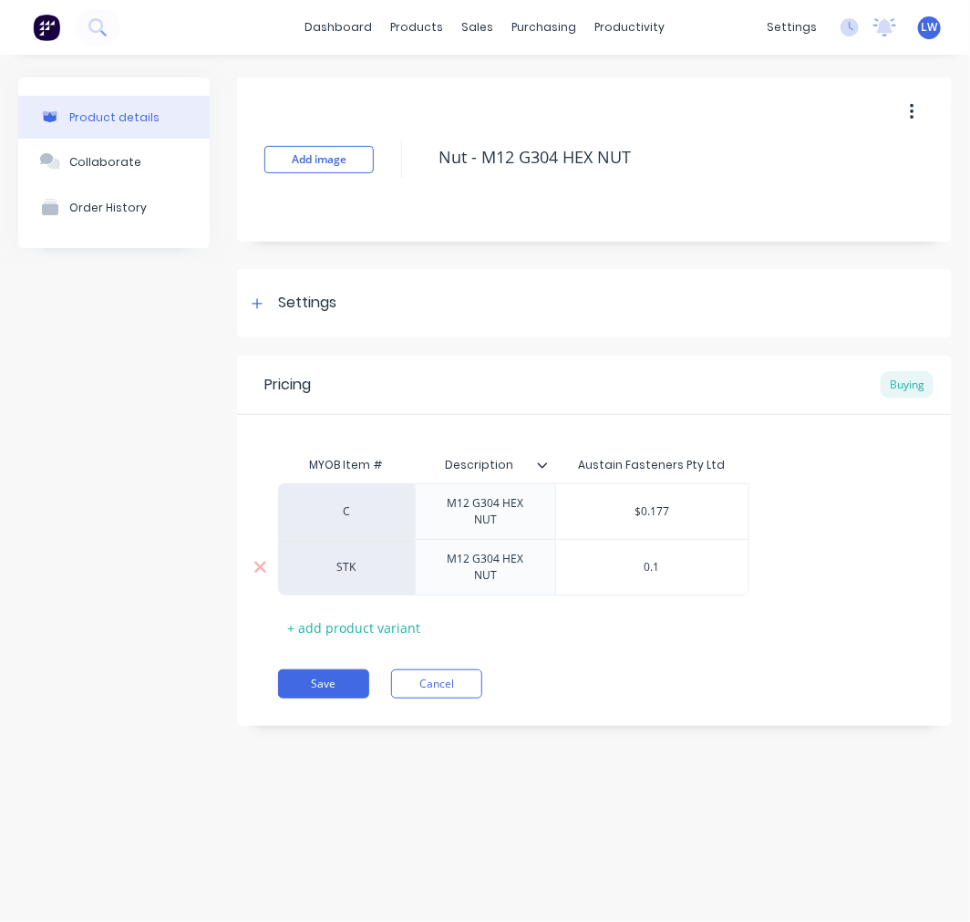
type textarea "x"
type input "0.17"
type textarea "x"
type input "0.177"
click at [299, 681] on button "Save" at bounding box center [323, 683] width 91 height 29
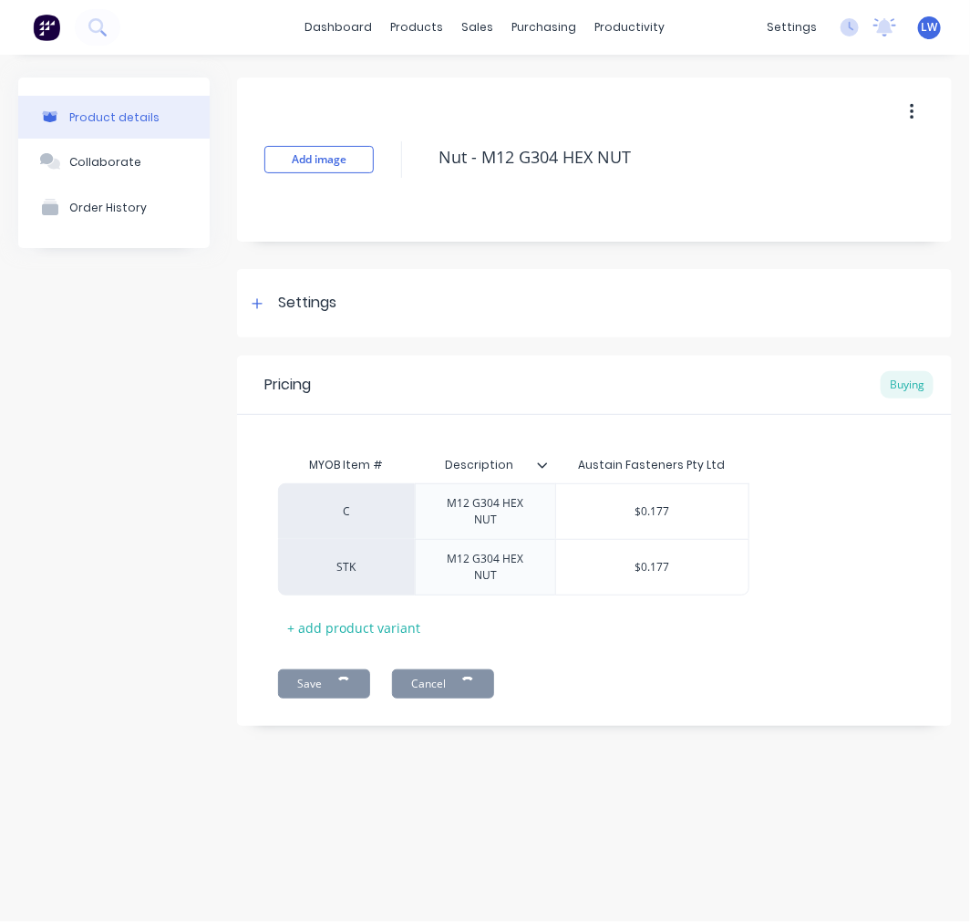
type textarea "x"
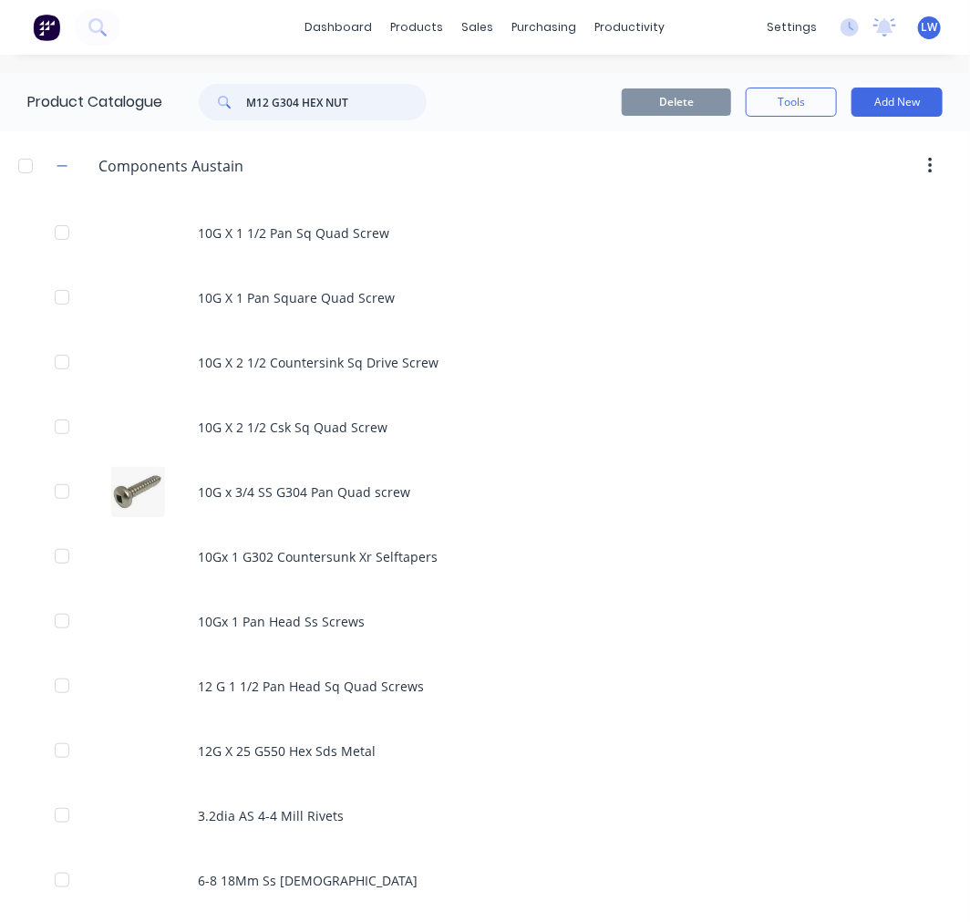
drag, startPoint x: 353, startPoint y: 107, endPoint x: 231, endPoint y: 94, distance: 122.9
click at [231, 94] on div "M12 G304 HEX NUT" at bounding box center [313, 102] width 228 height 36
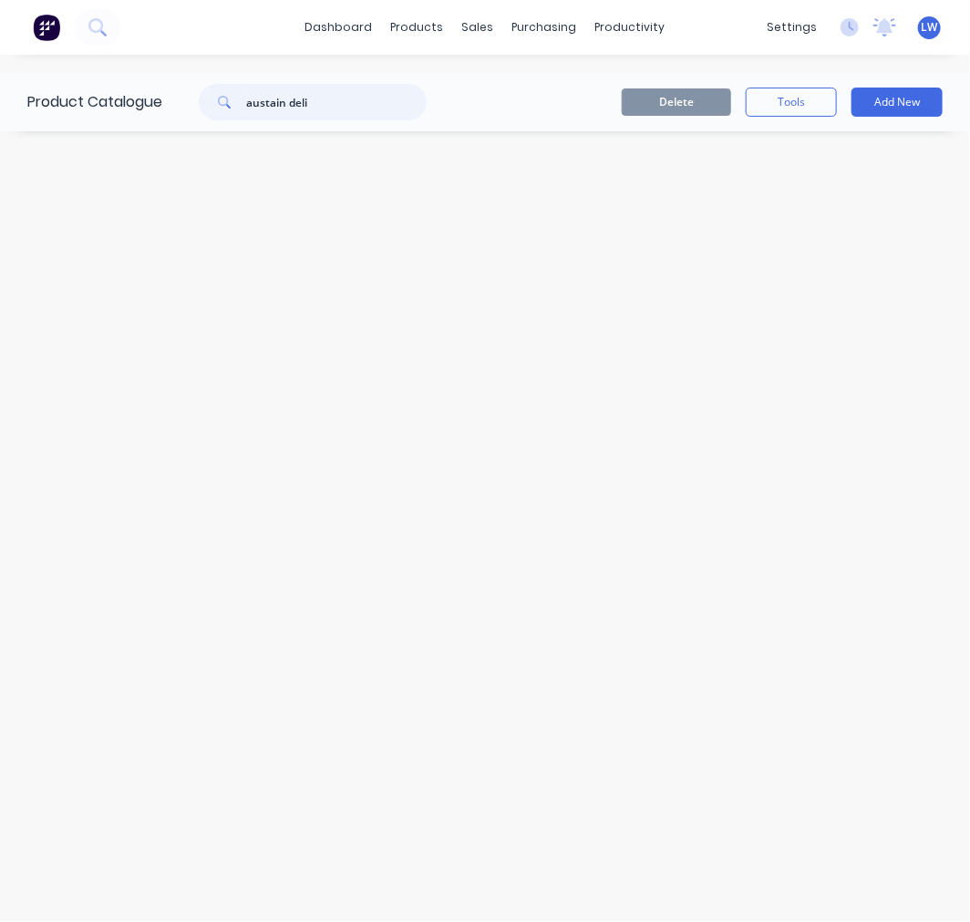
type input "austain deli"
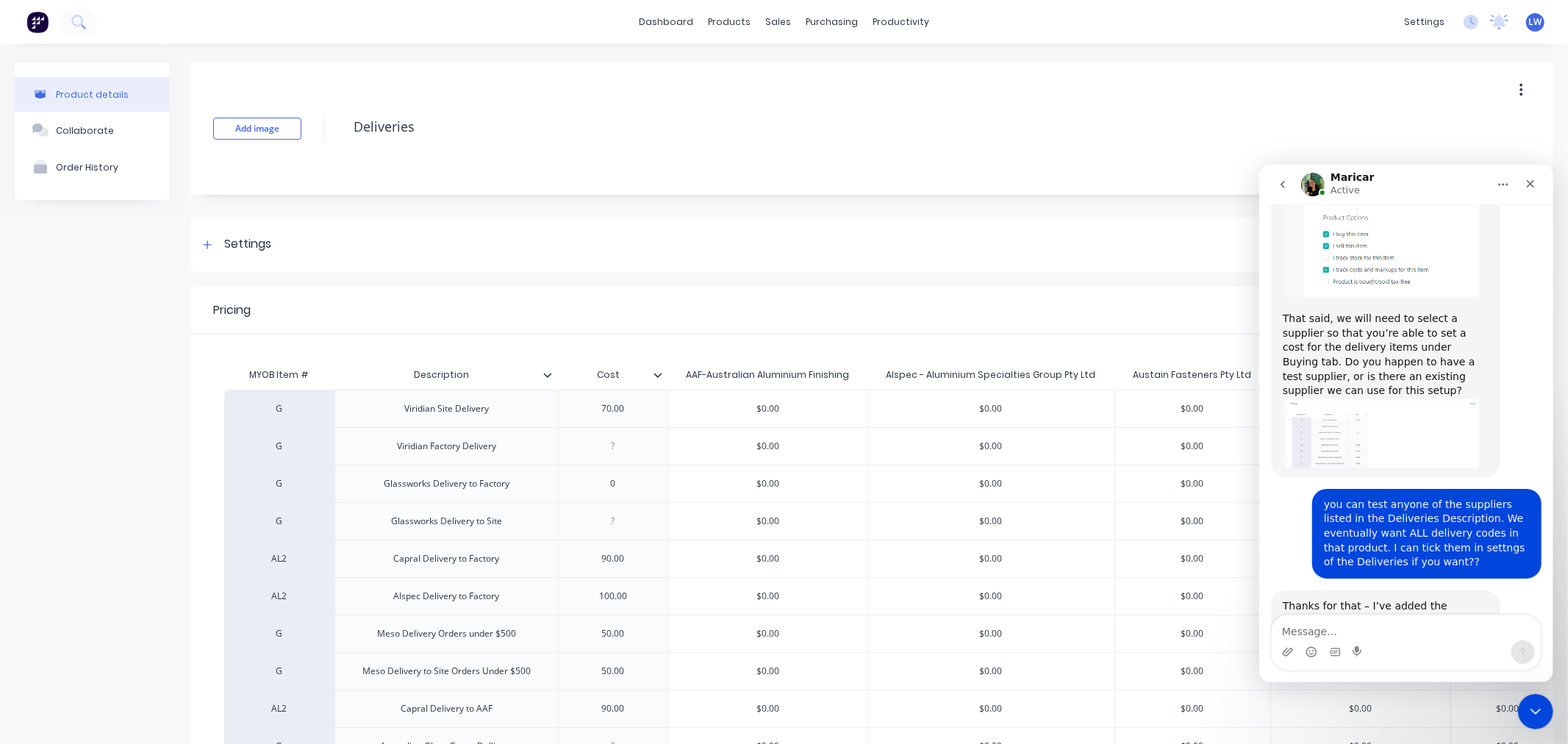
scroll to position [1734, 0]
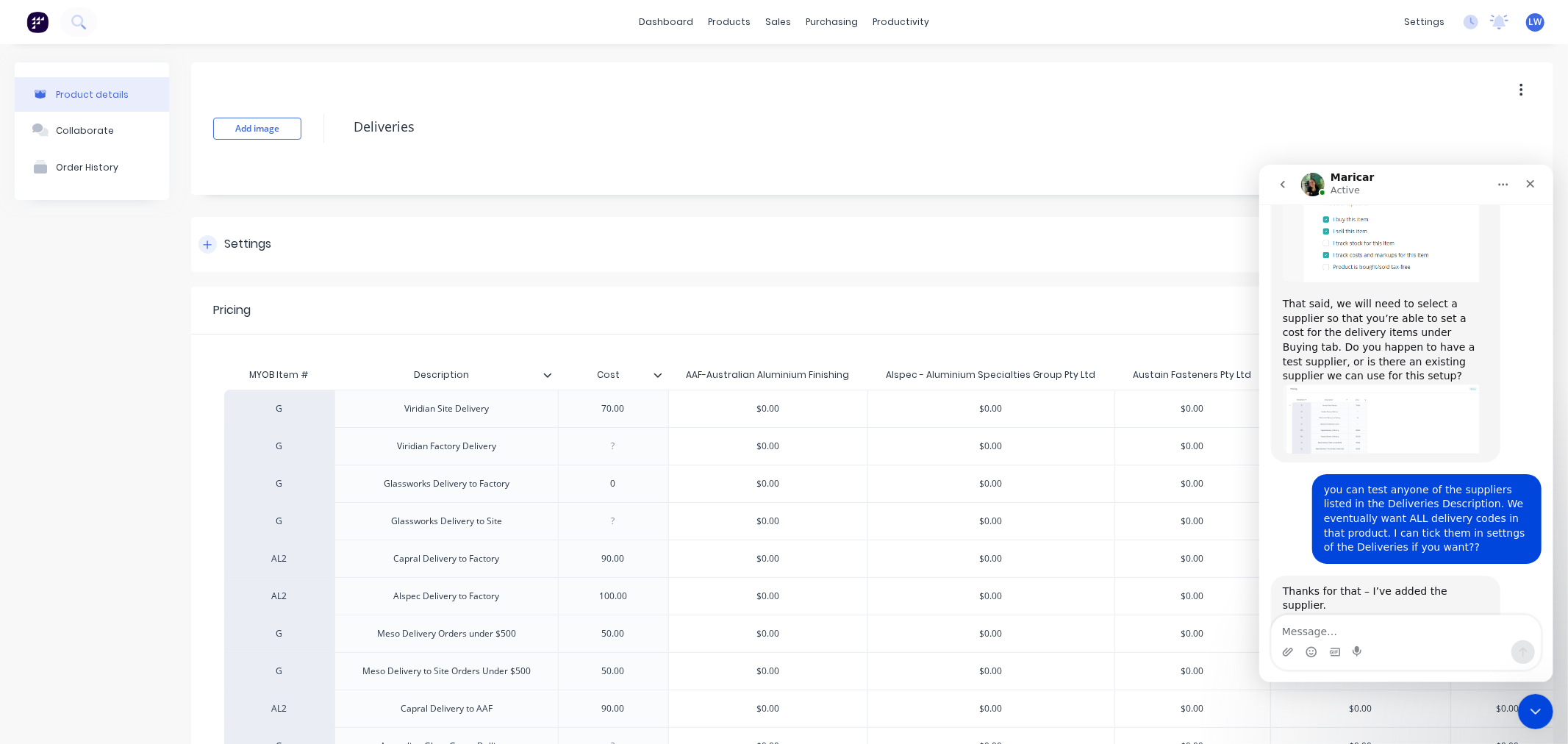
click at [263, 247] on div "Settings" at bounding box center [247, 244] width 47 height 19
type textarea "x"
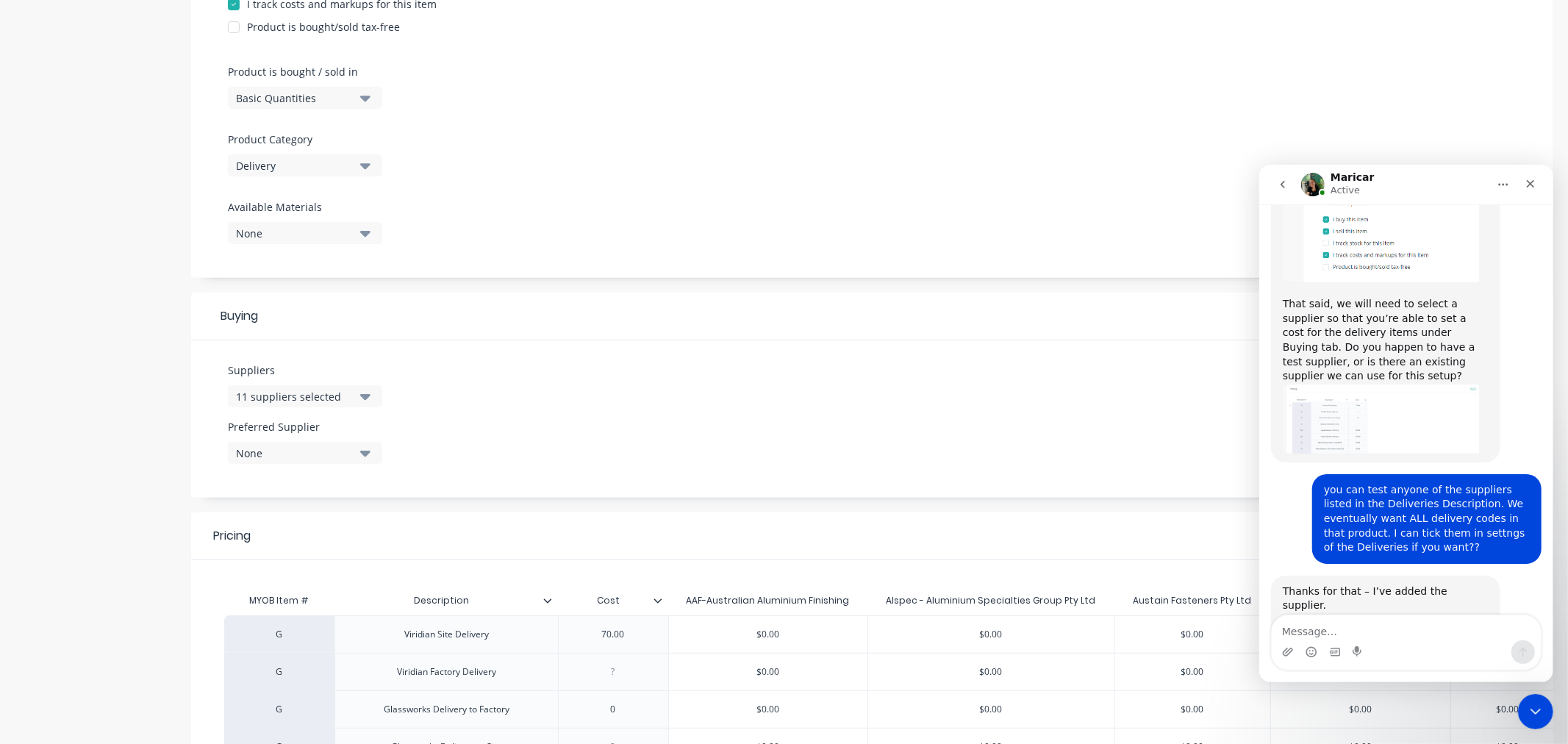
scroll to position [408, 0]
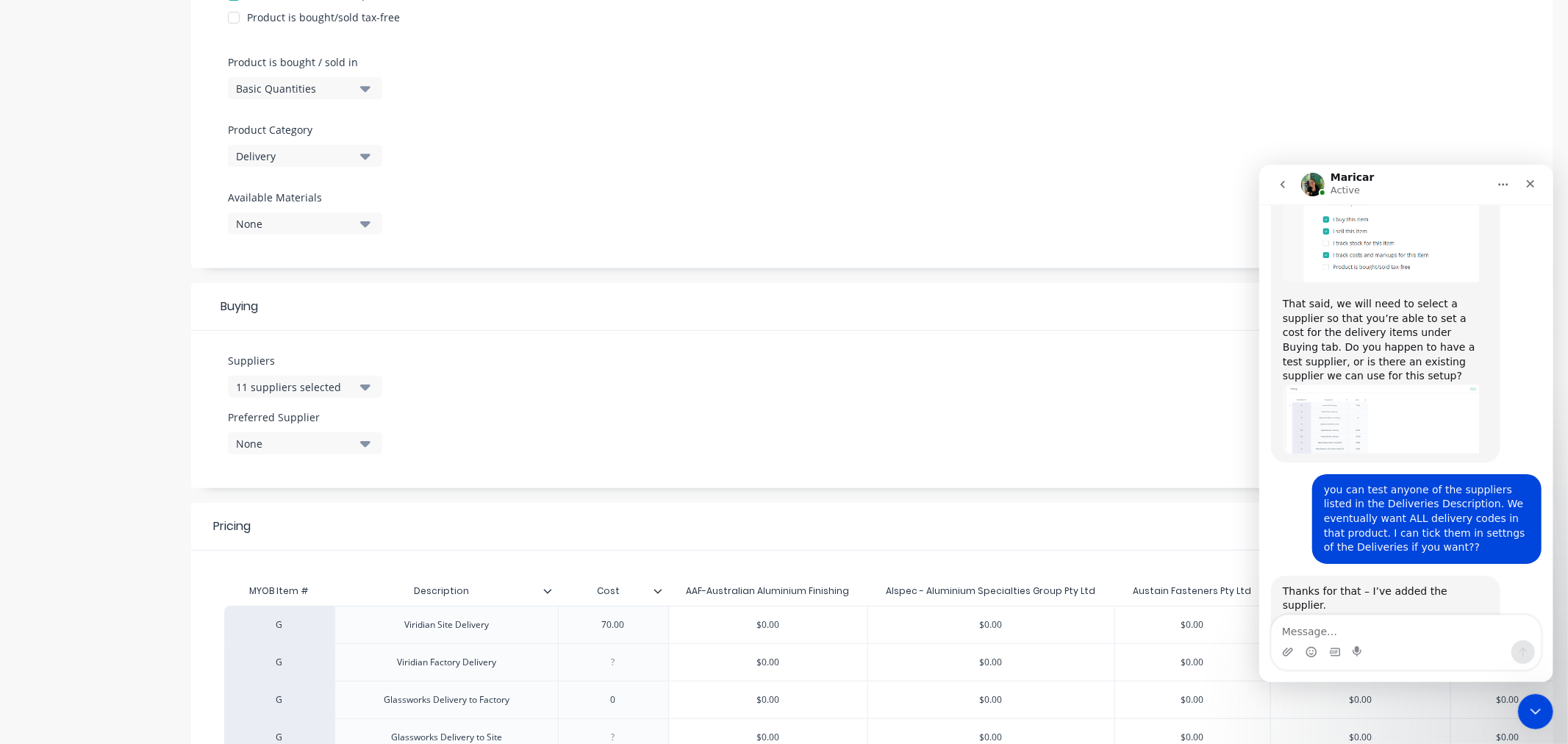
click at [364, 385] on icon "button" at bounding box center [365, 387] width 10 height 6
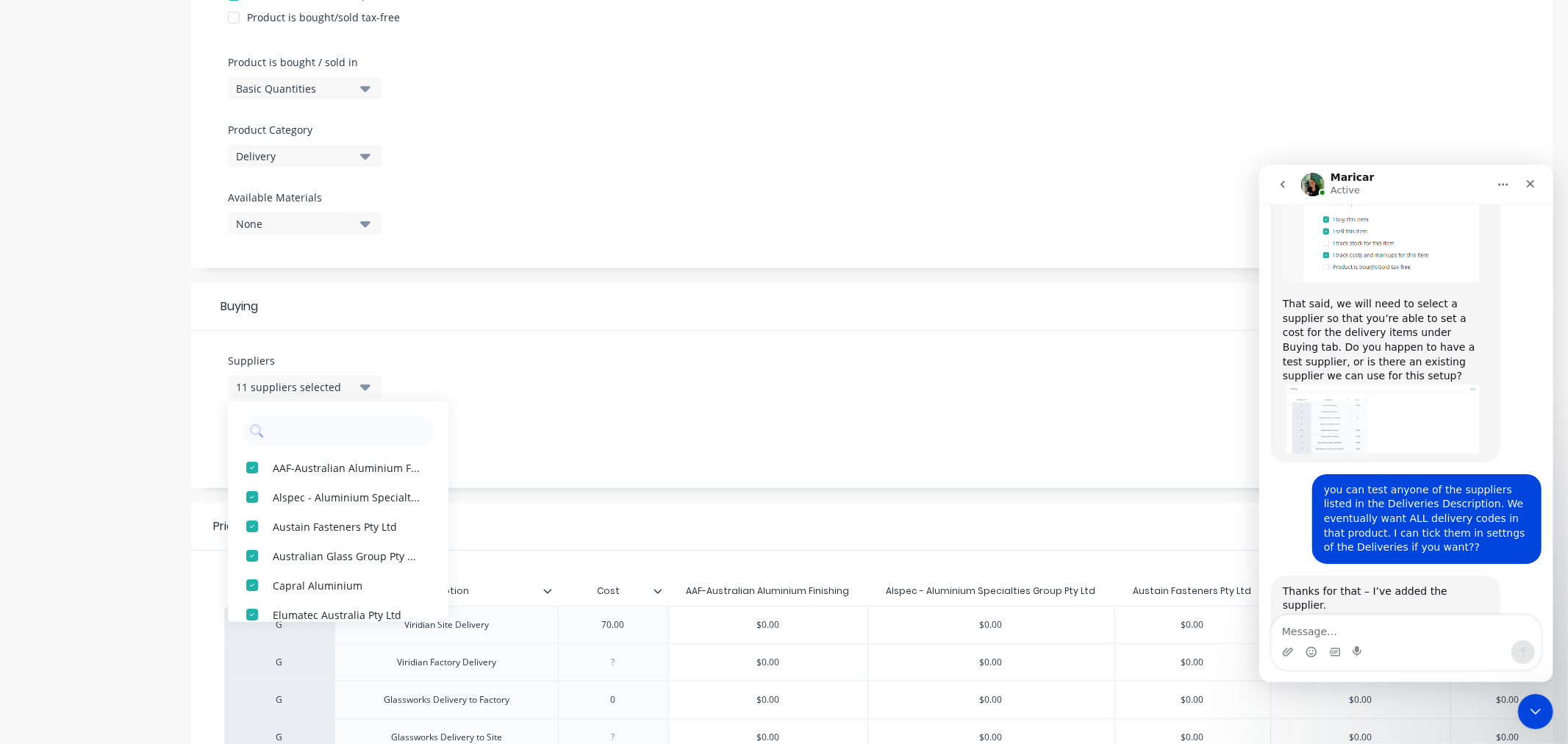
click at [700, 414] on div "Suppliers 11 suppliers selected AAF-Australian Aluminium Finishing Alspec - Alu…" at bounding box center [872, 409] width 1362 height 157
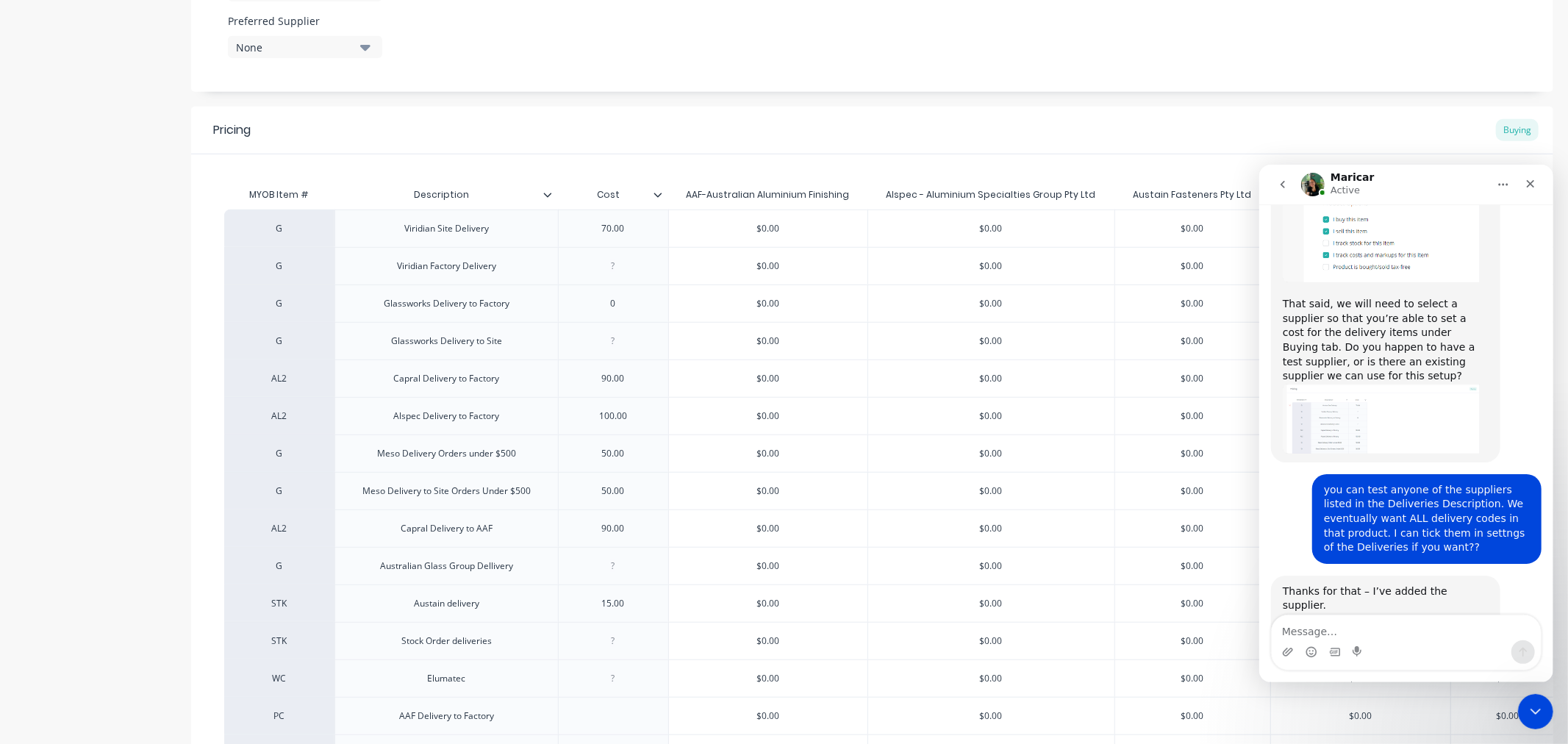
scroll to position [817, 0]
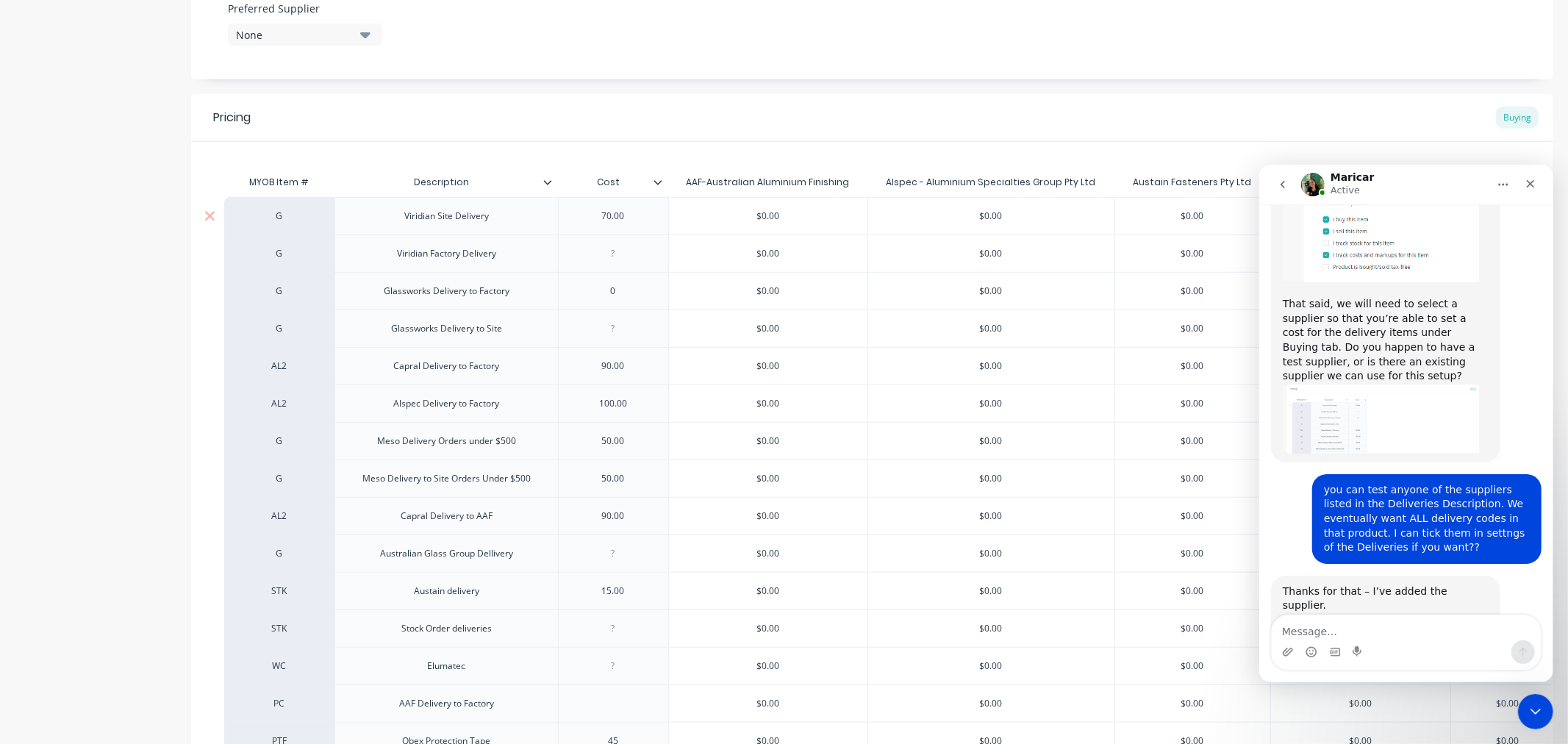
type input "$0.00"
drag, startPoint x: 1175, startPoint y: 211, endPoint x: 1187, endPoint y: 208, distance: 12.4
click at [1187, 208] on div "$0.00 $0.00" at bounding box center [1193, 216] width 156 height 37
click at [1536, 715] on icon "Close Intercom Messenger" at bounding box center [1534, 709] width 18 height 18
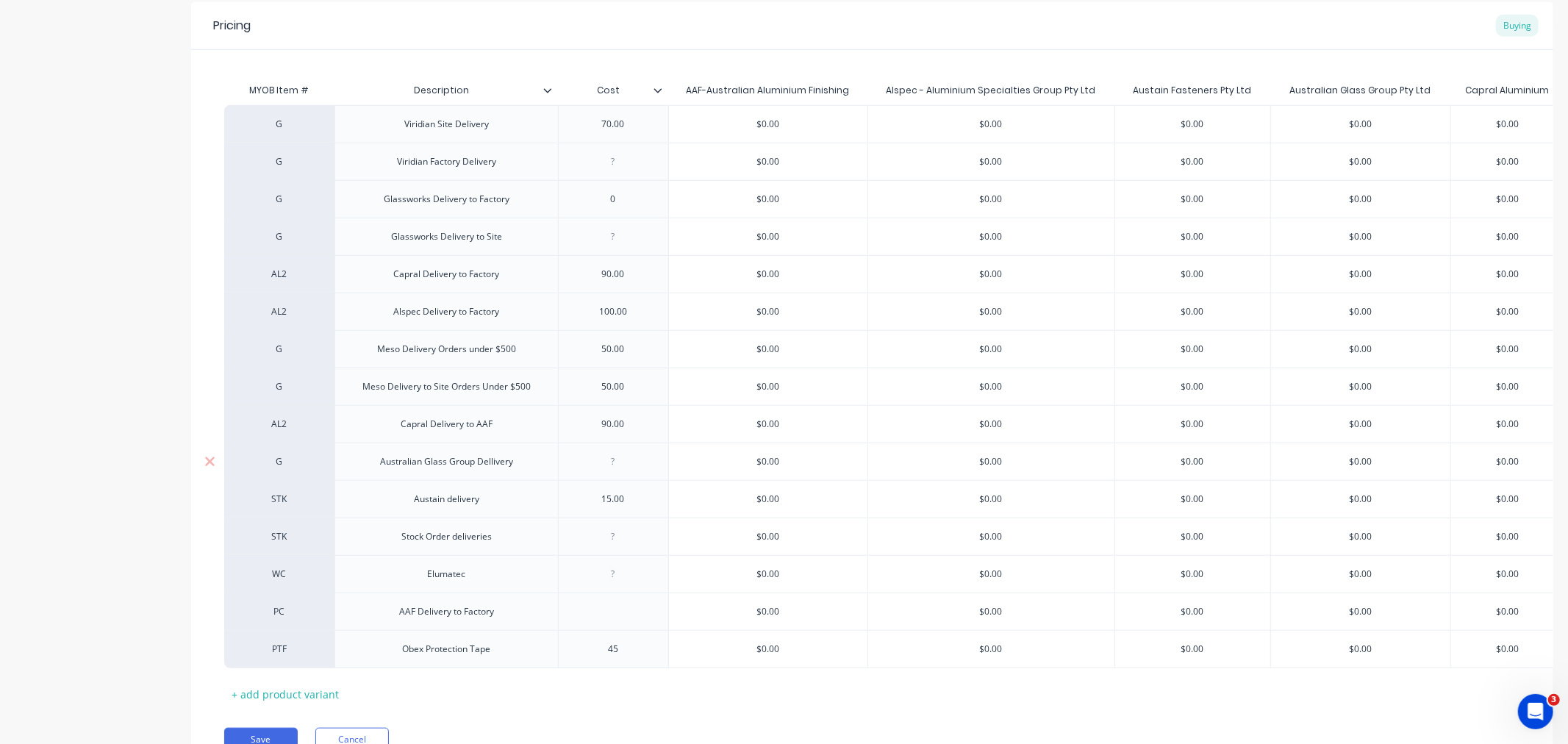
scroll to position [909, 0]
drag, startPoint x: 1539, startPoint y: 422, endPoint x: 1491, endPoint y: 422, distance: 48.0
click at [1491, 422] on input "$0.00" at bounding box center [1508, 423] width 113 height 13
type input "9"
type textarea "x"
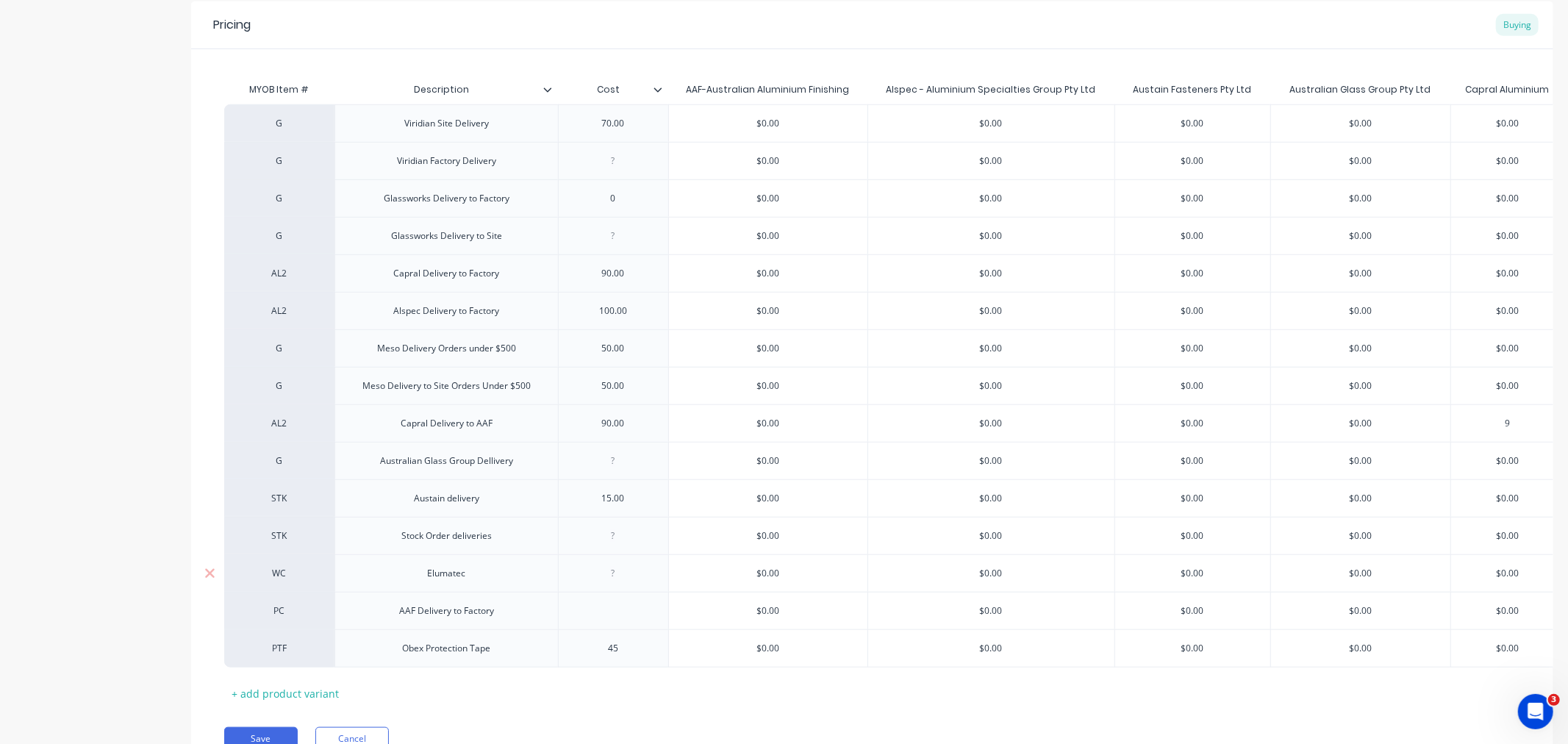
type input "90"
type textarea "x"
type input "90."
type textarea "x"
type input "90.0"
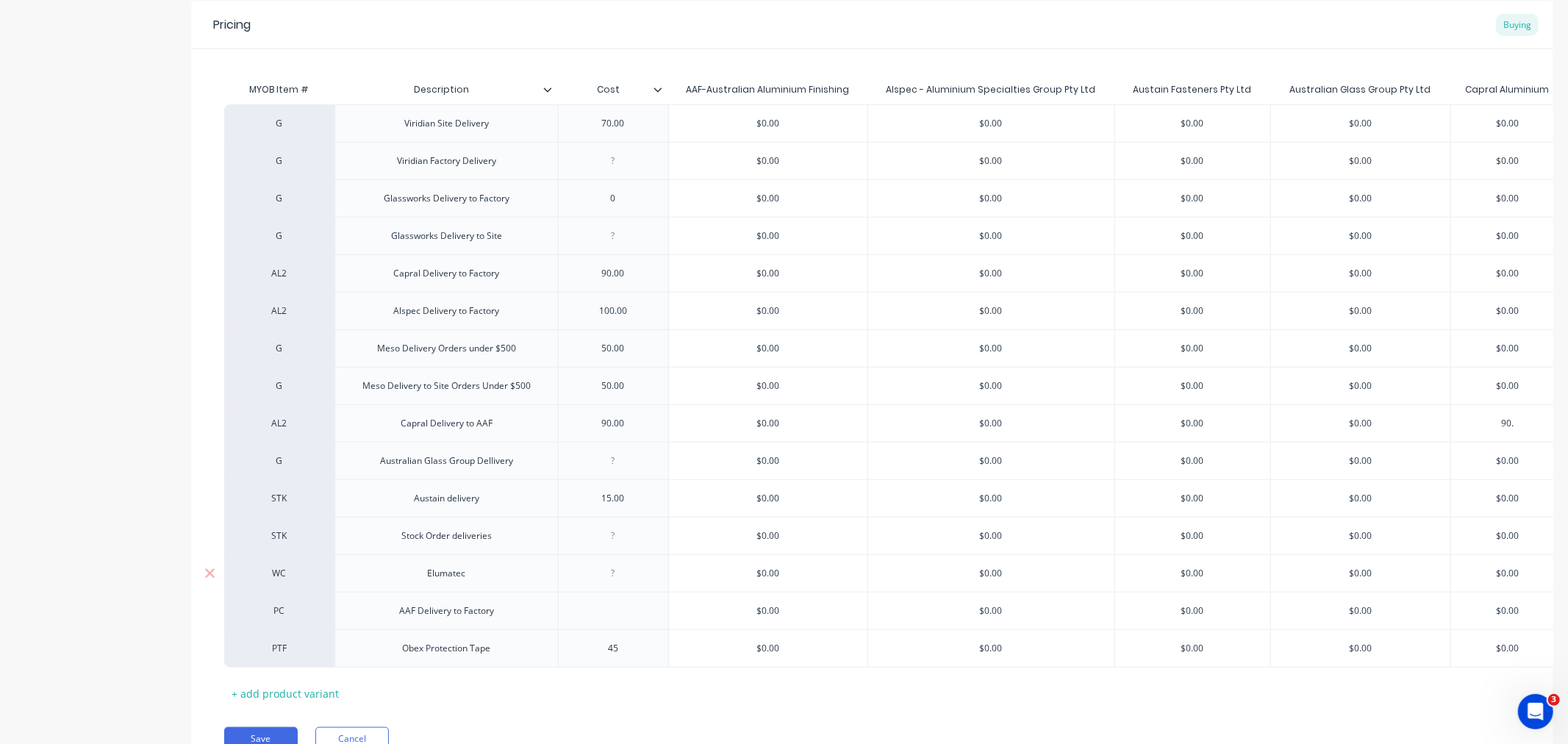
type textarea "x"
type input "90.00"
type textarea "x"
type input "90.00"
drag, startPoint x: 1009, startPoint y: 310, endPoint x: 983, endPoint y: 310, distance: 26.0
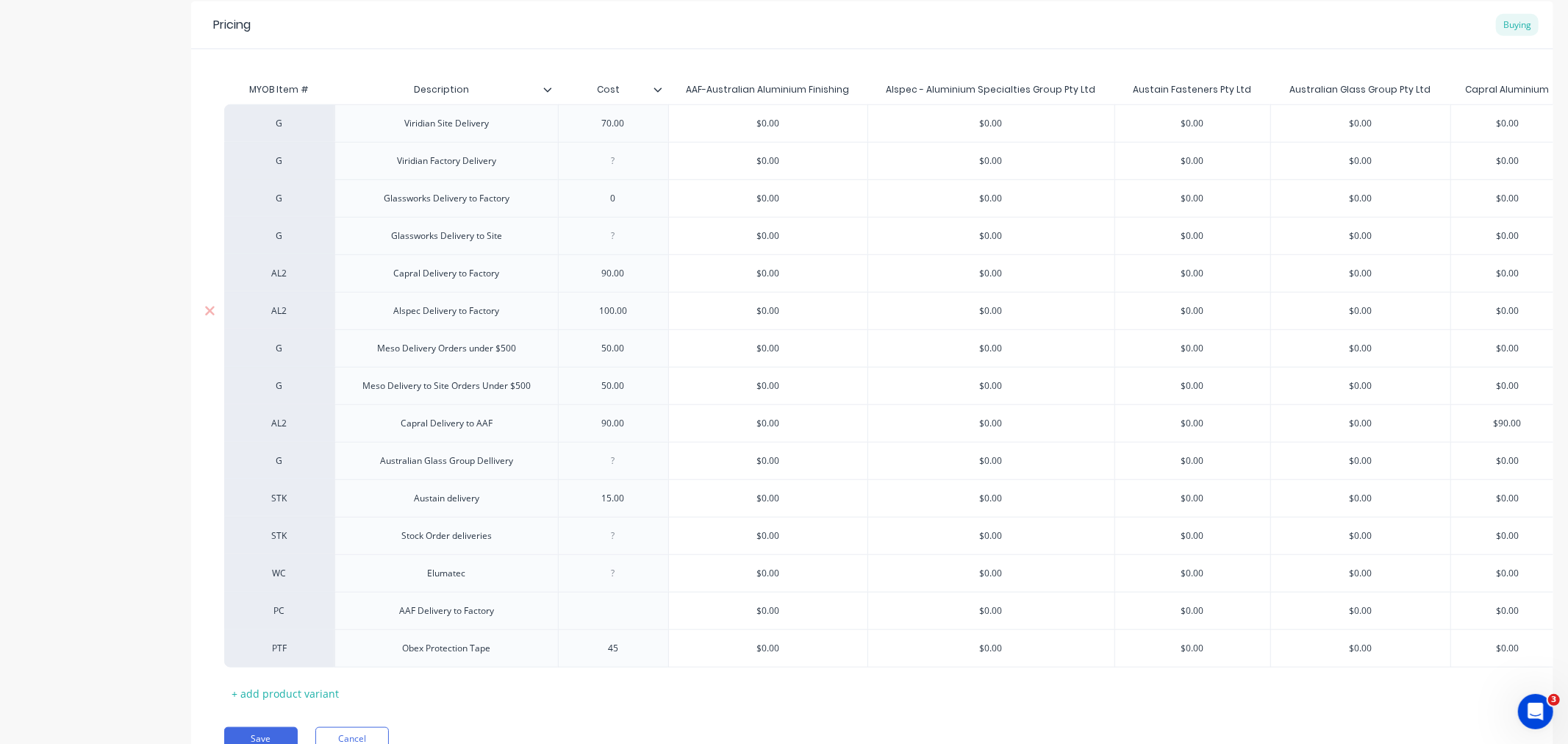
click at [983, 310] on input "$0.00" at bounding box center [992, 311] width 247 height 13
type input "$1"
type textarea "x"
type input "$10"
type textarea "x"
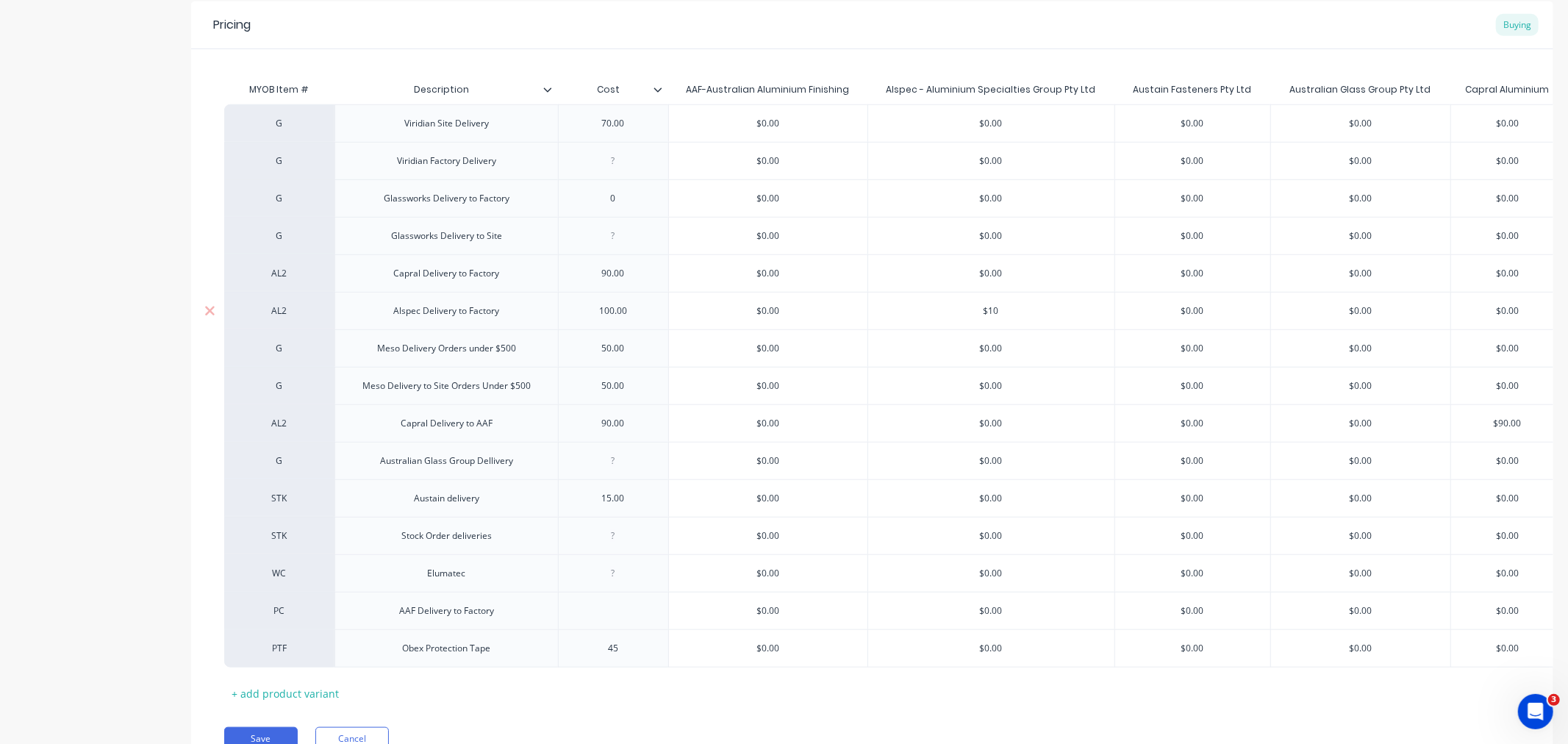
type input "$100"
type textarea "x"
type input "$100."
type textarea "x"
type input "$100.0"
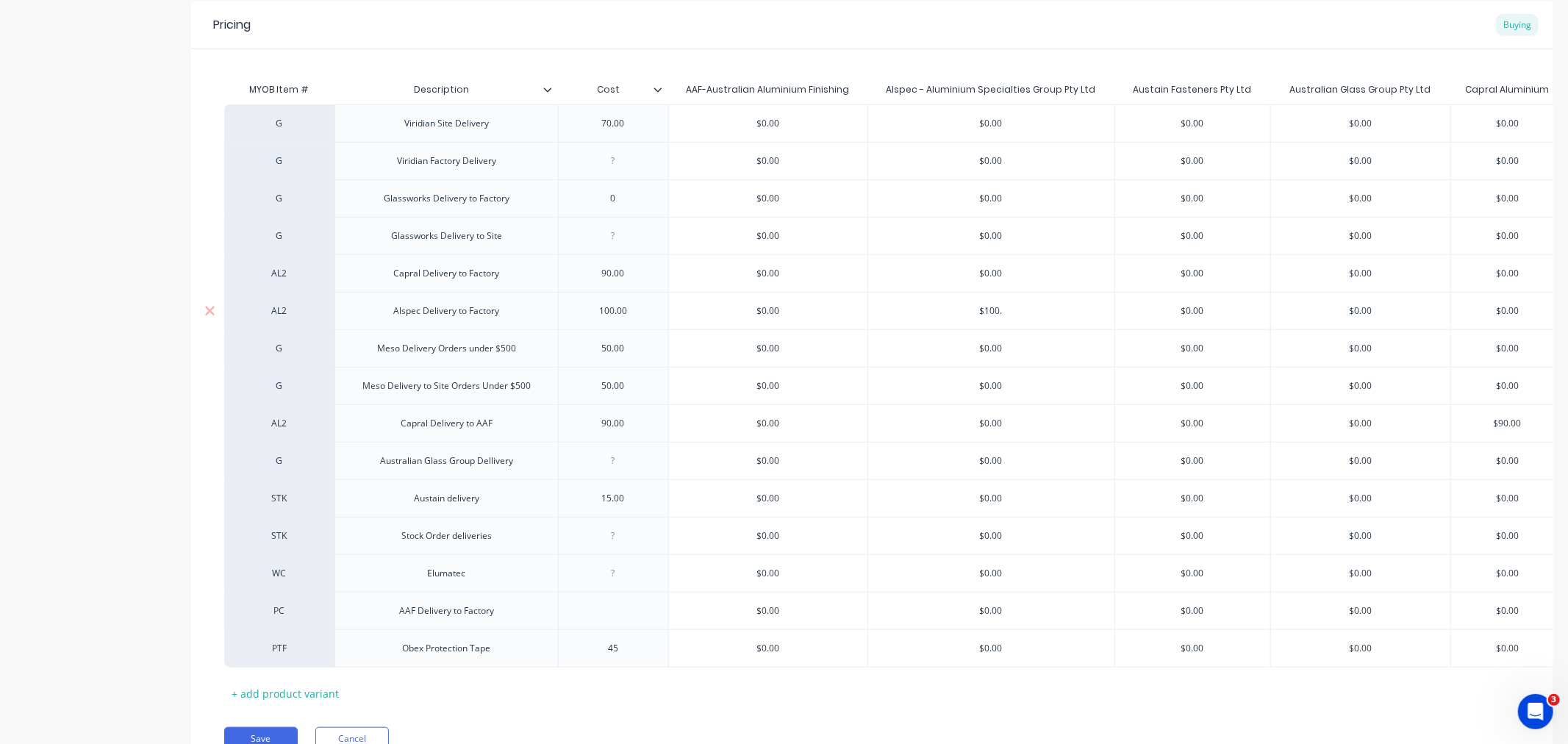
type textarea "x"
type input "$100.00"
type textarea "x"
type input "$100.00"
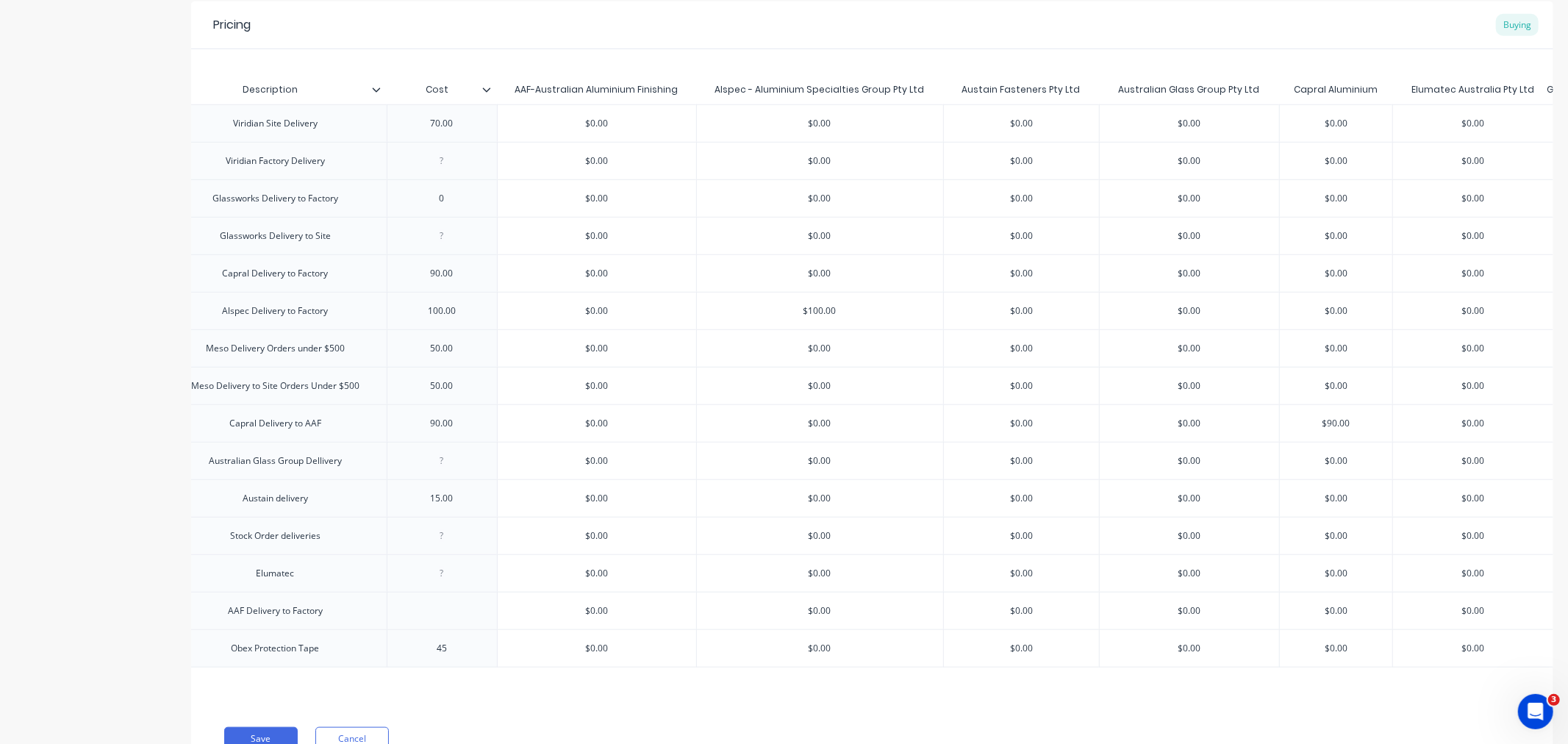
drag, startPoint x: 1499, startPoint y: 275, endPoint x: 1541, endPoint y: 275, distance: 42.0
click at [1541, 275] on div "AL2 Capral Delivery to Factory 90.00 $0.00 $0.00 $0.00 $0.00 $0.00 $0.00 $0.00 …" at bounding box center [1033, 273] width 1959 height 38
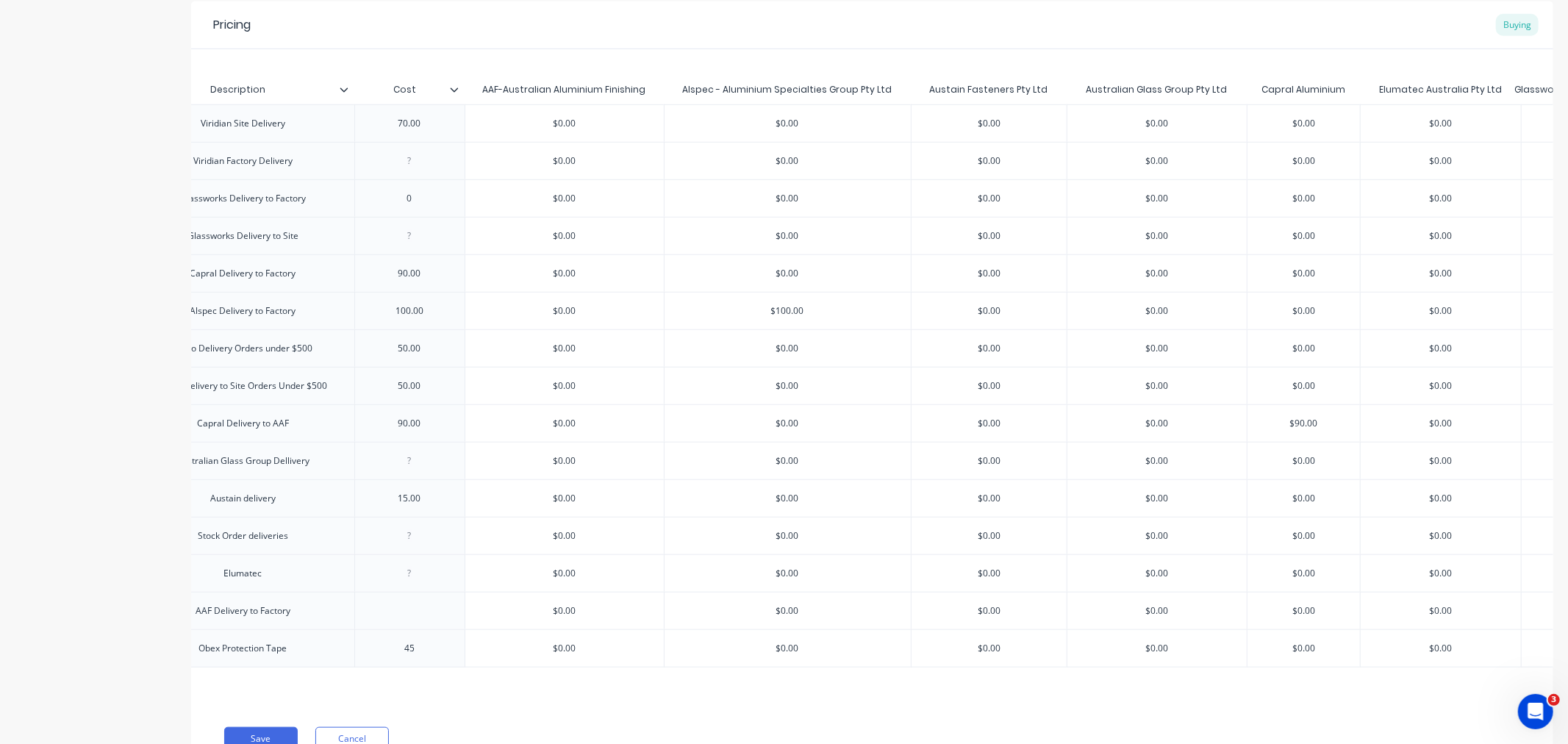
type input "$9"
type textarea "x"
type input "$90"
type textarea "x"
type input "$90."
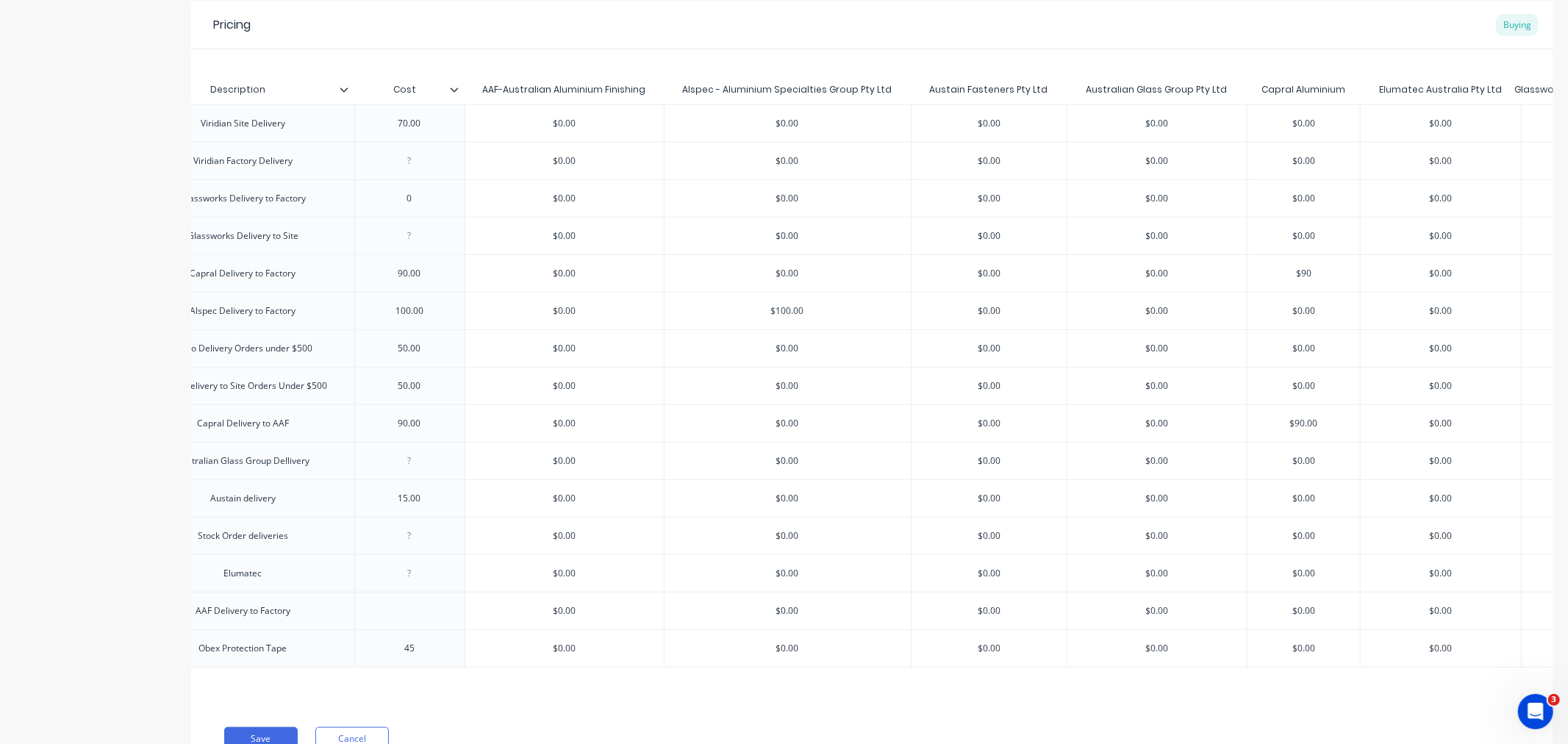
type textarea "x"
type input "$90.0"
type textarea "x"
type input "$90.00"
type textarea "x"
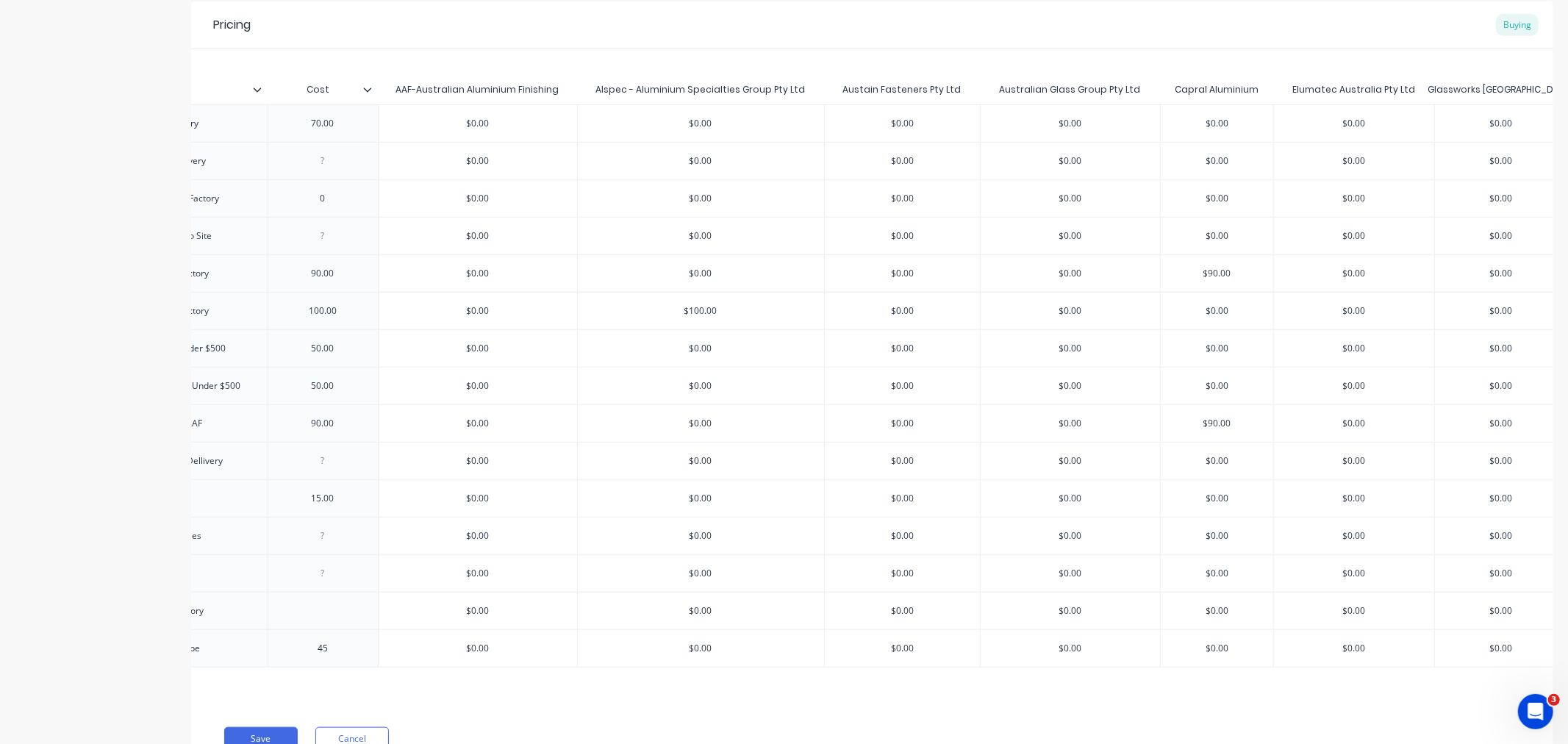
scroll to position [0, 641]
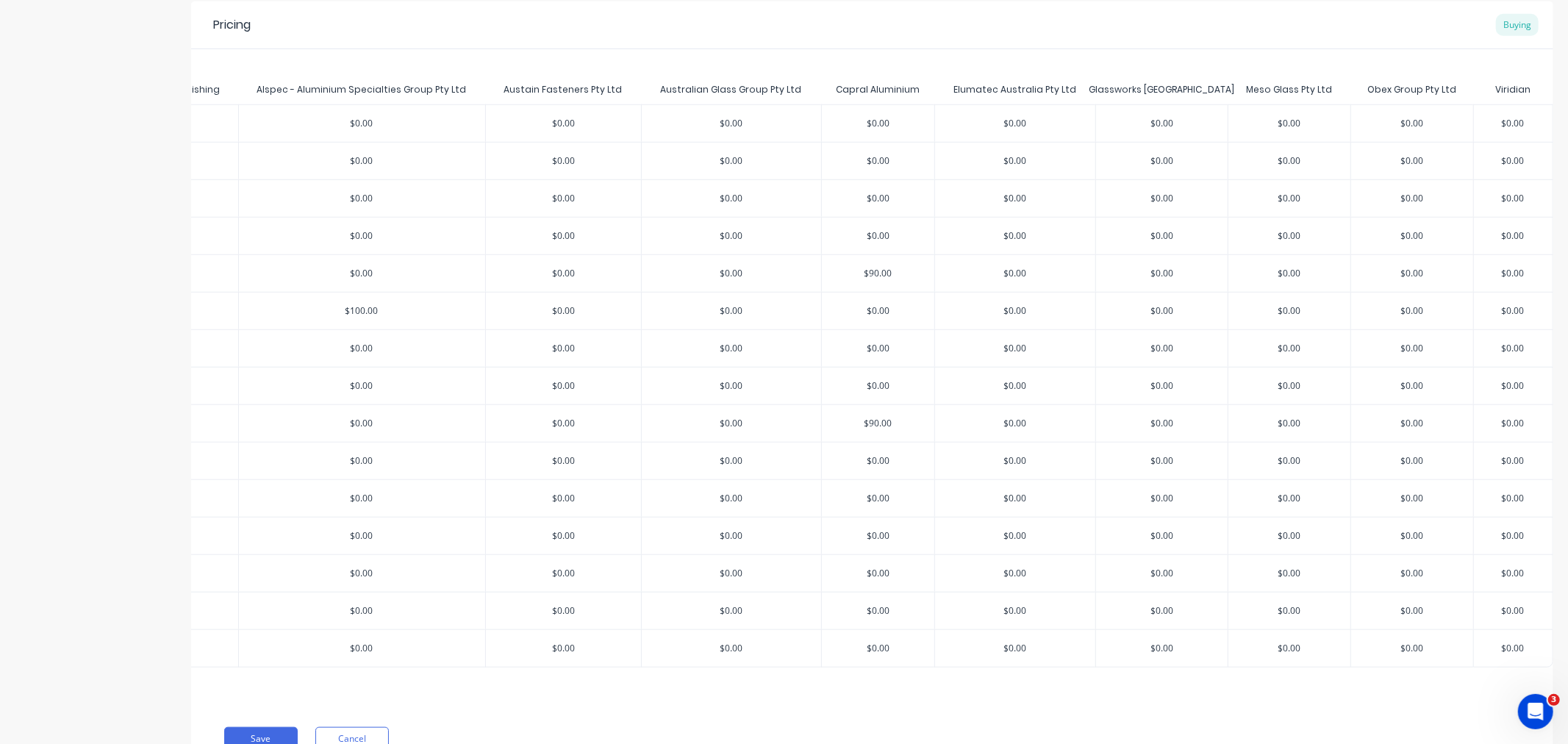
type input "$90.00"
drag, startPoint x: 1499, startPoint y: 121, endPoint x: 1466, endPoint y: 130, distance: 34.2
click at [1526, 126] on input "$0.00" at bounding box center [1514, 123] width 79 height 13
type input "7"
type textarea "x"
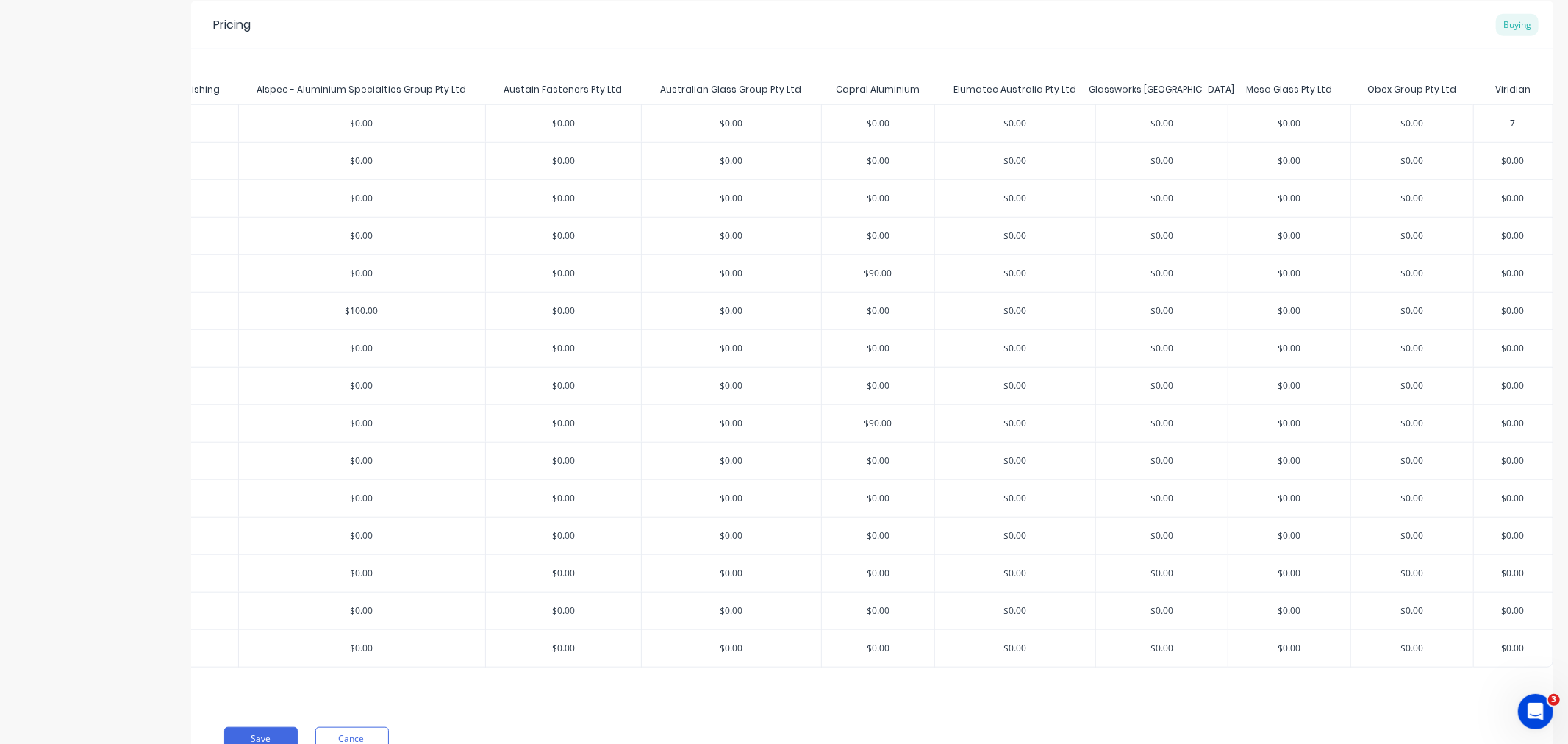
type input "70"
type textarea "x"
type input "70."
type textarea "x"
type input "70.0"
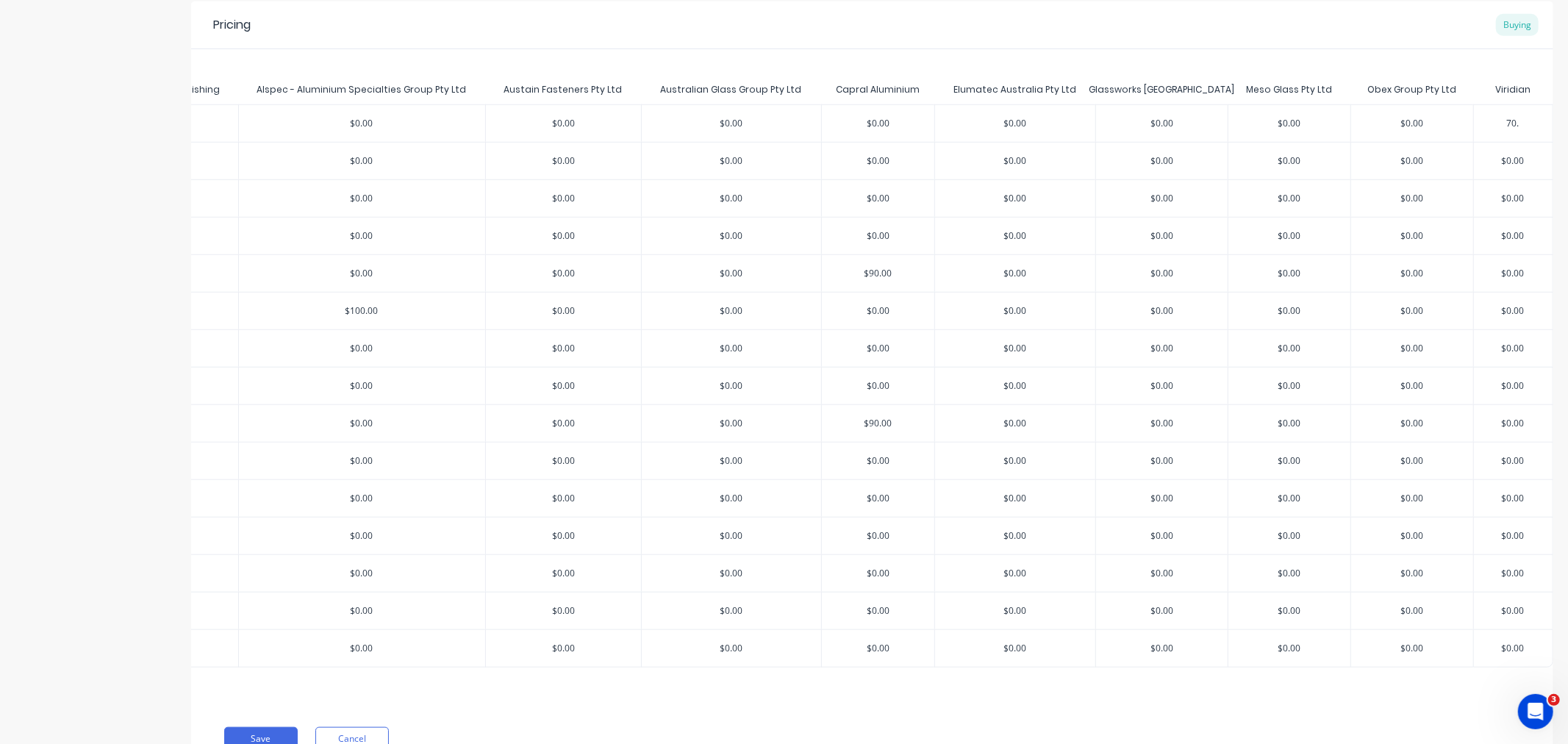
type textarea "x"
type input "70.00"
type textarea "x"
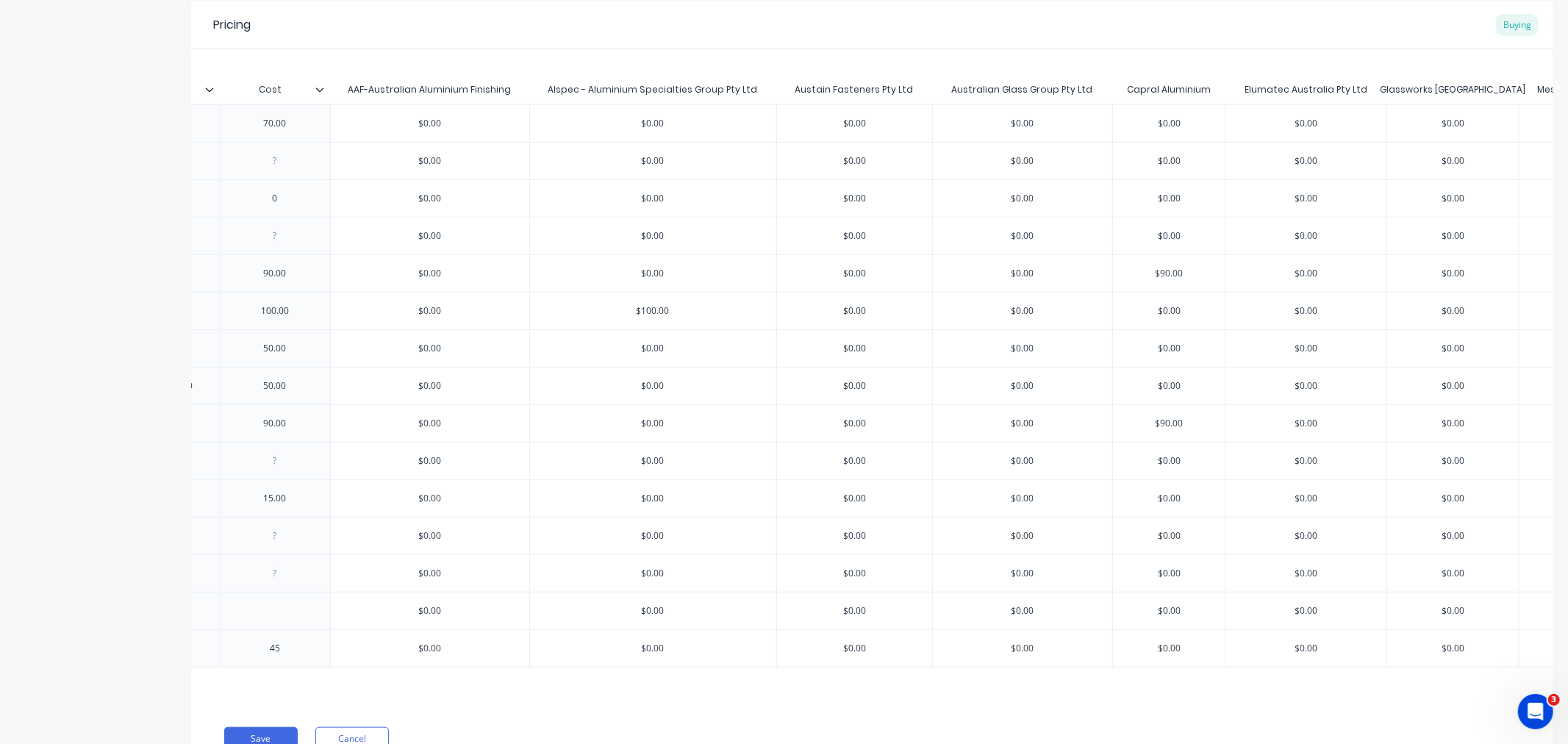
scroll to position [0, 213]
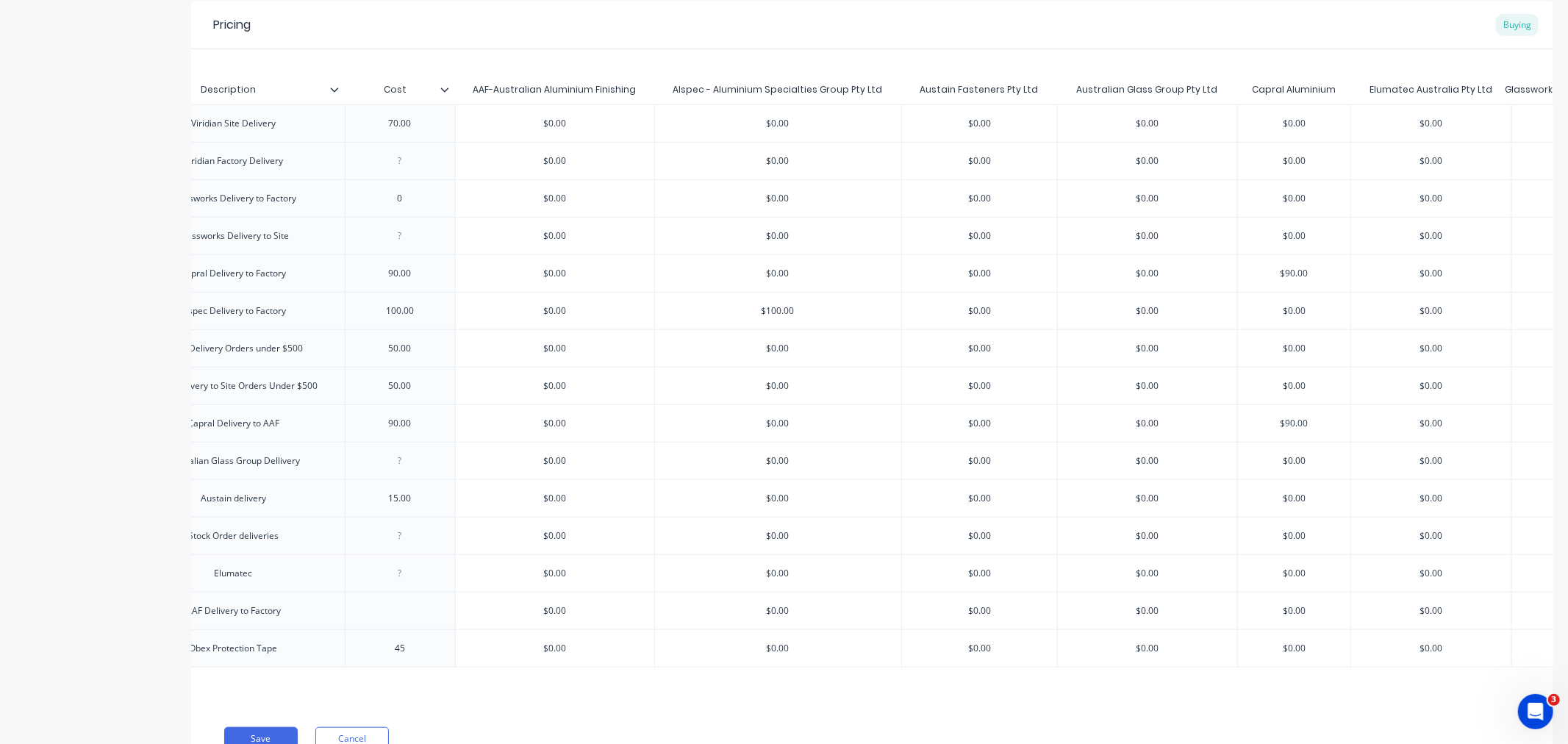
type input "70.00"
click at [401, 350] on div "50.00" at bounding box center [400, 348] width 73 height 19
type input "$0.00"
type textarea "x"
click at [551, 347] on input "$0.00" at bounding box center [555, 348] width 198 height 13
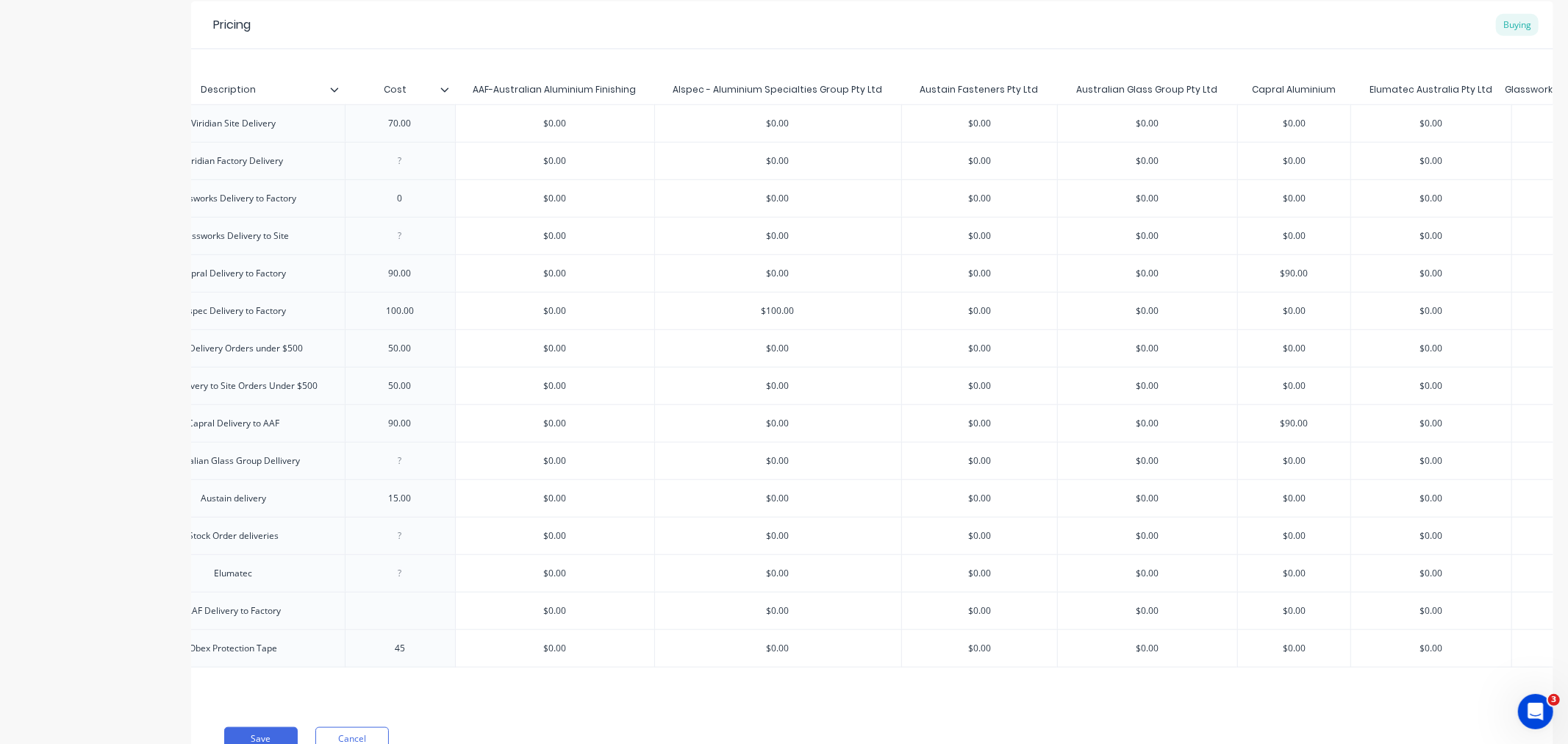
type input "$0.00"
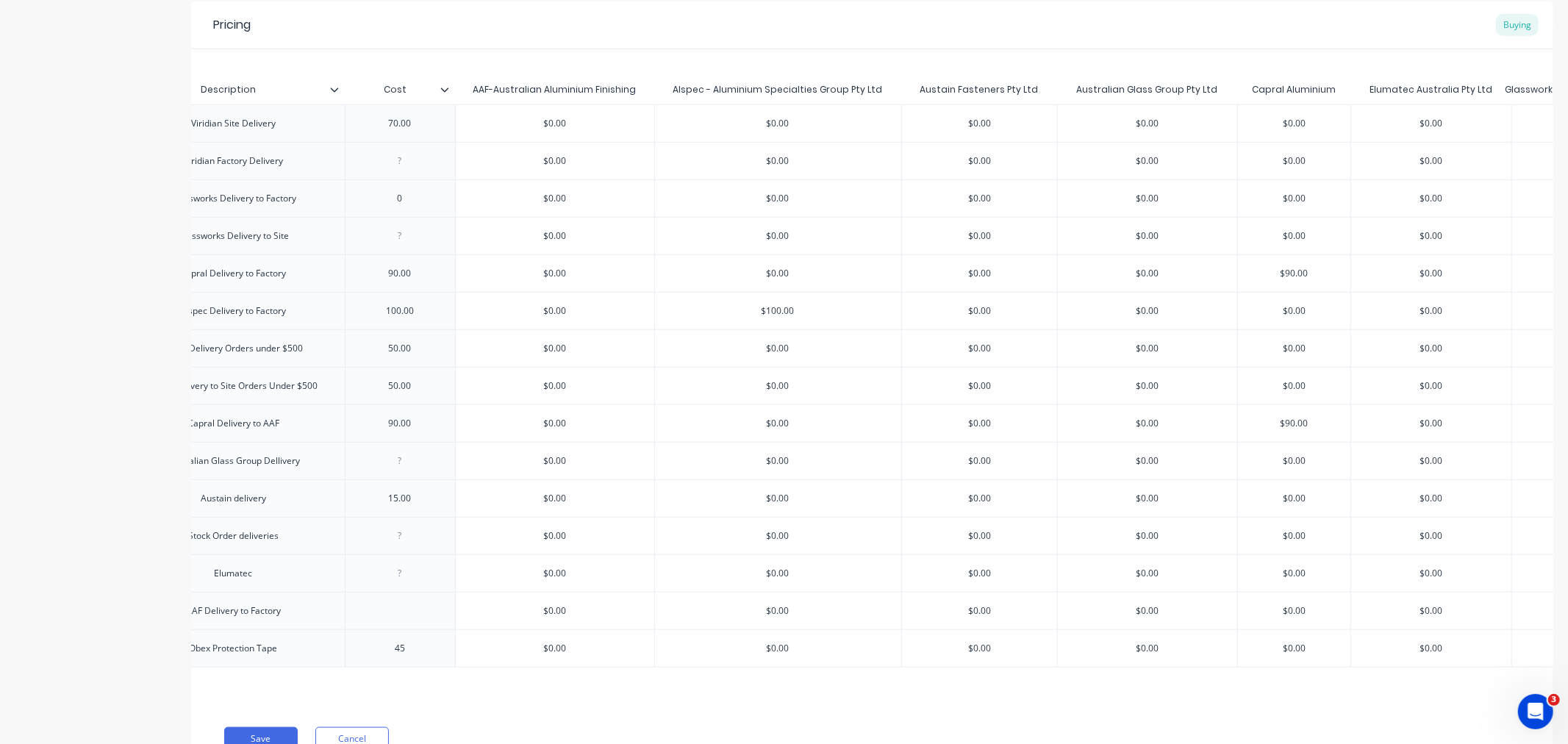
type input "$0.00"
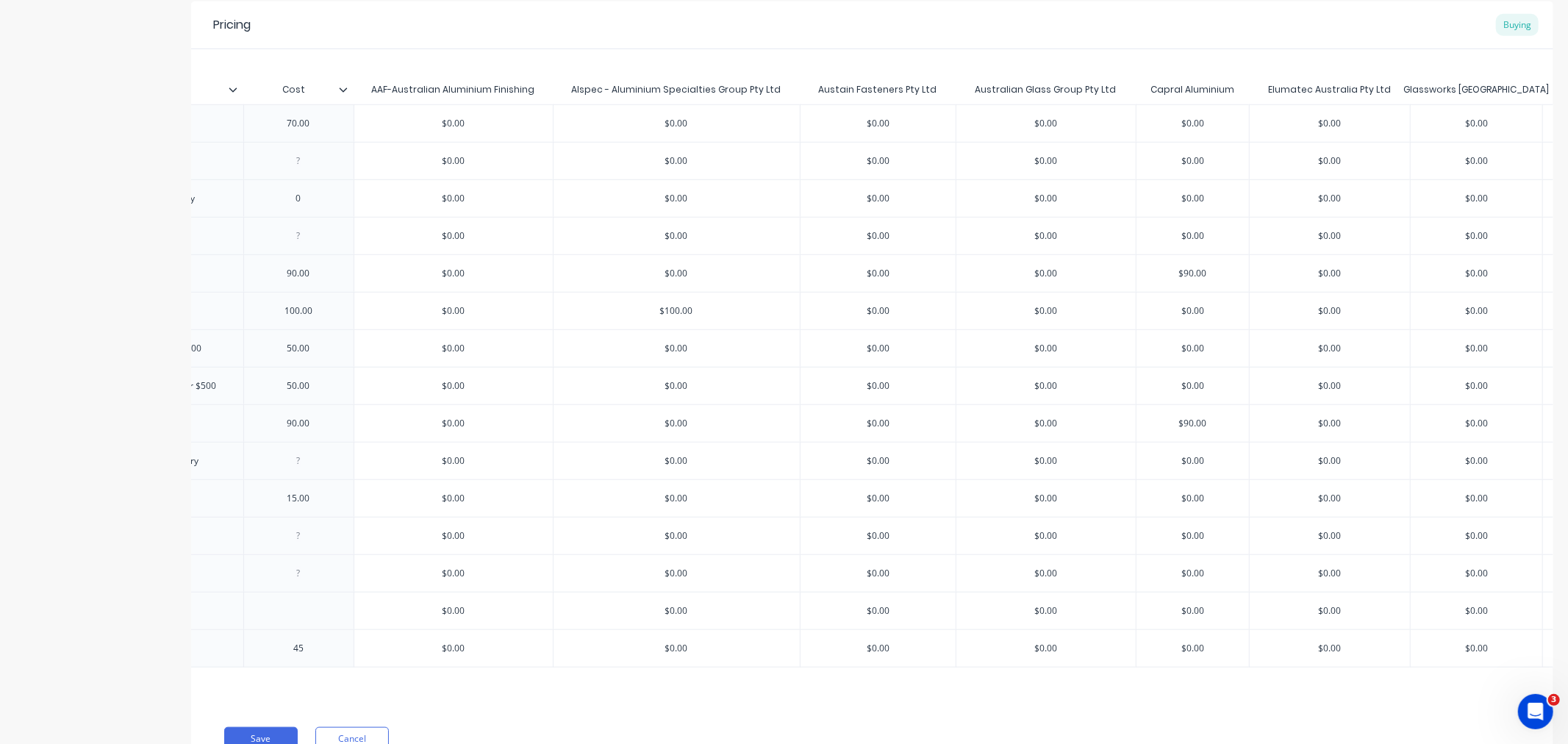
type input "$0.00"
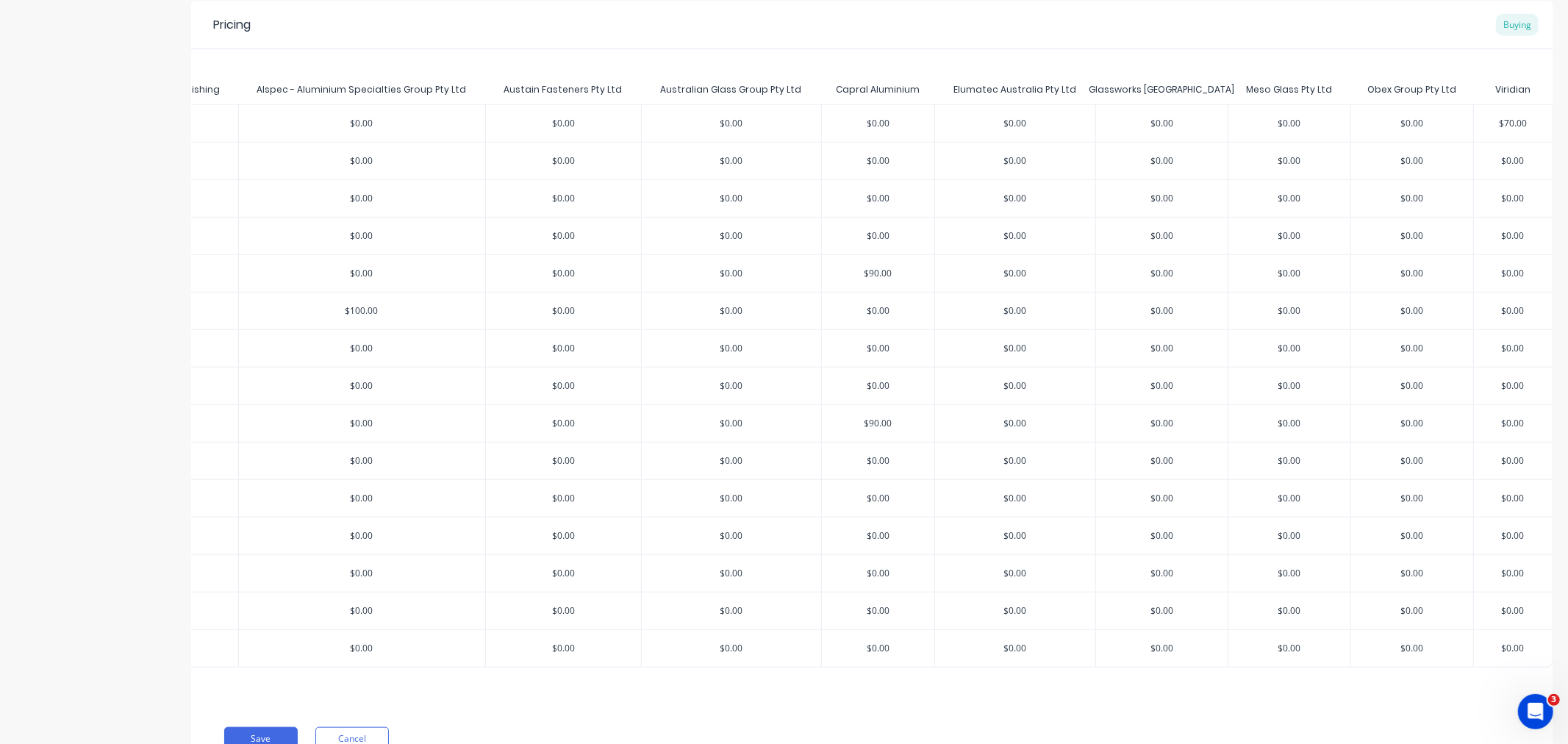
type input "$0.00"
type input "5"
type textarea "x"
type input "50"
type textarea "x"
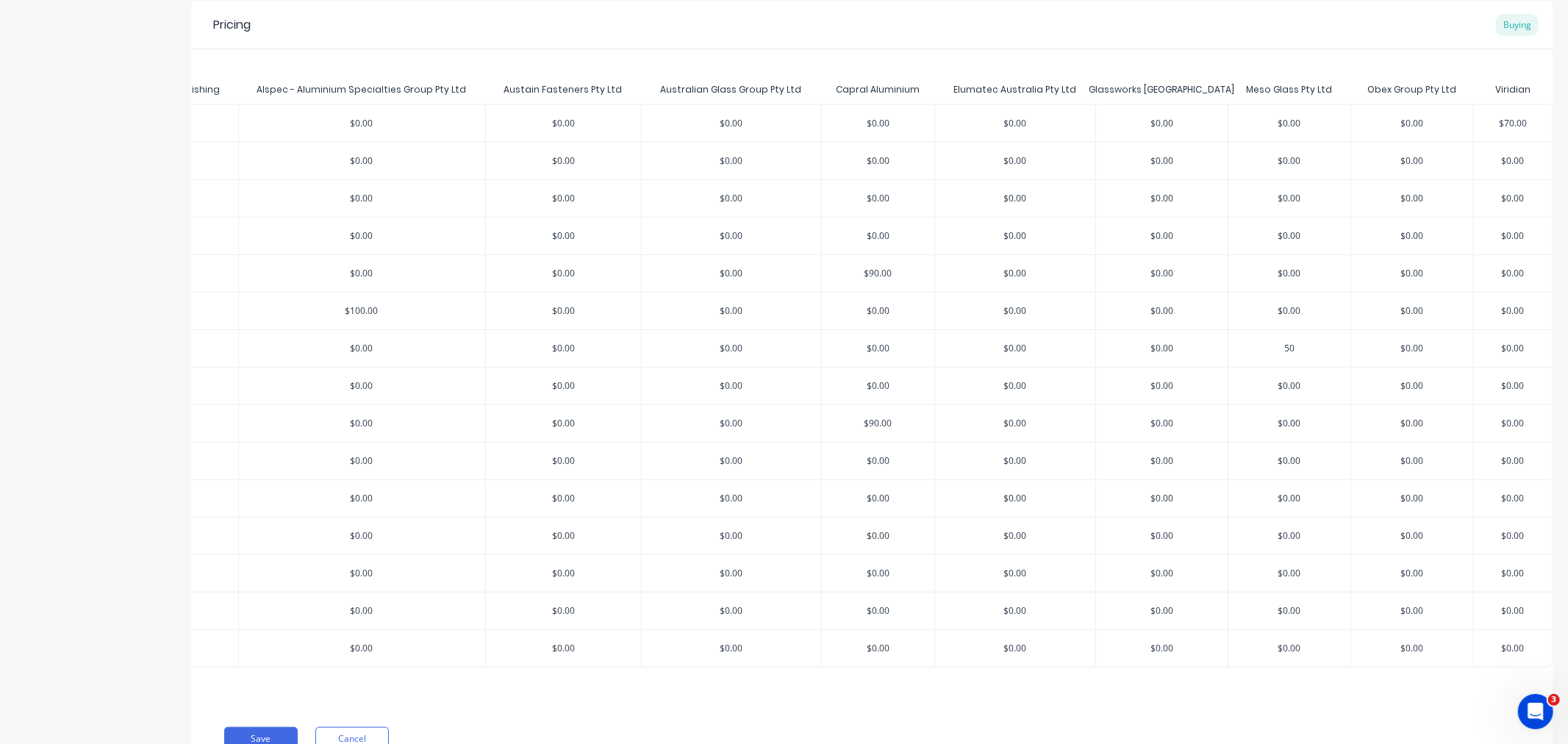
type input "50."
type textarea "x"
type input "50.0"
type textarea "x"
type input "50.00"
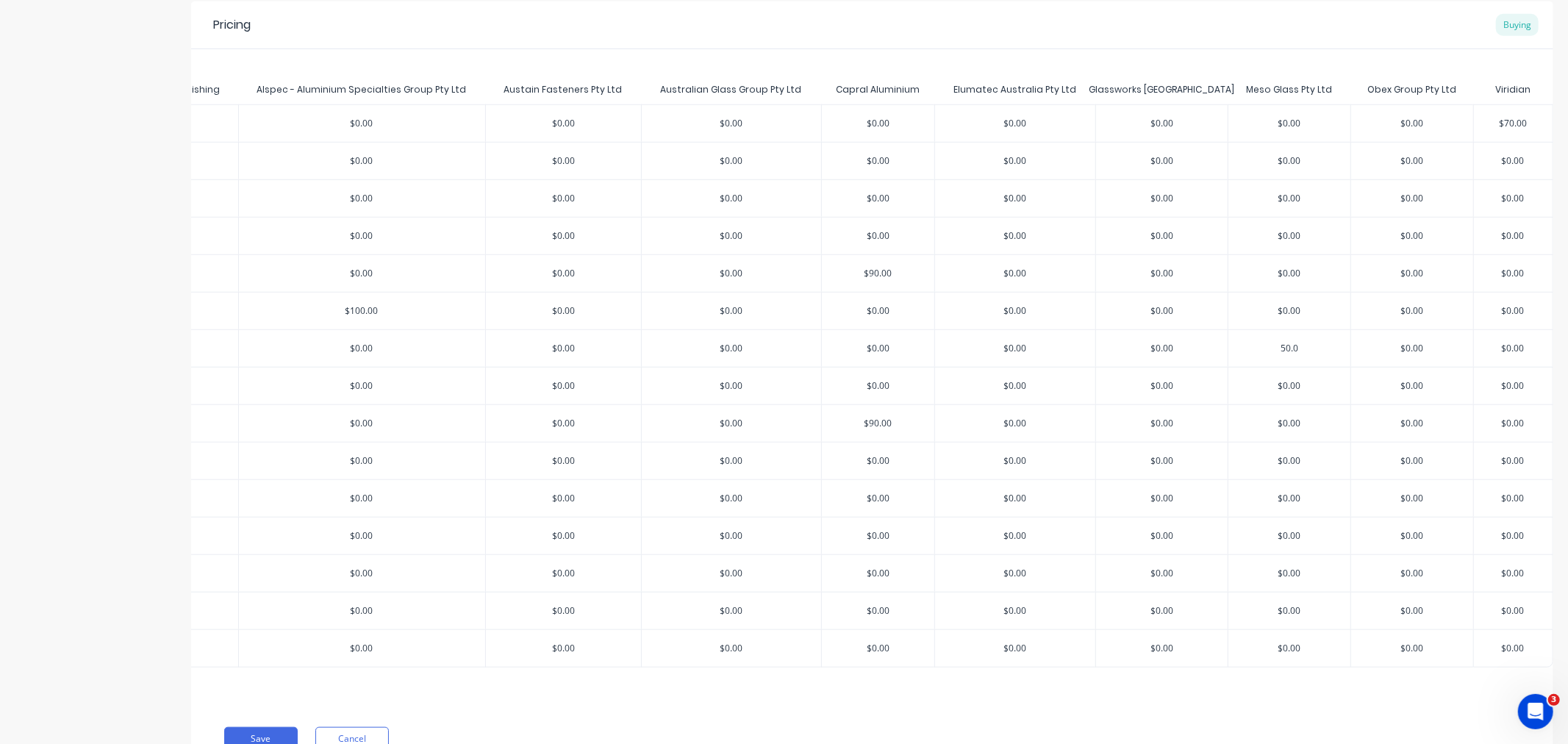
type textarea "x"
type input "50.005"
type textarea "x"
type input "50.0050"
type textarea "x"
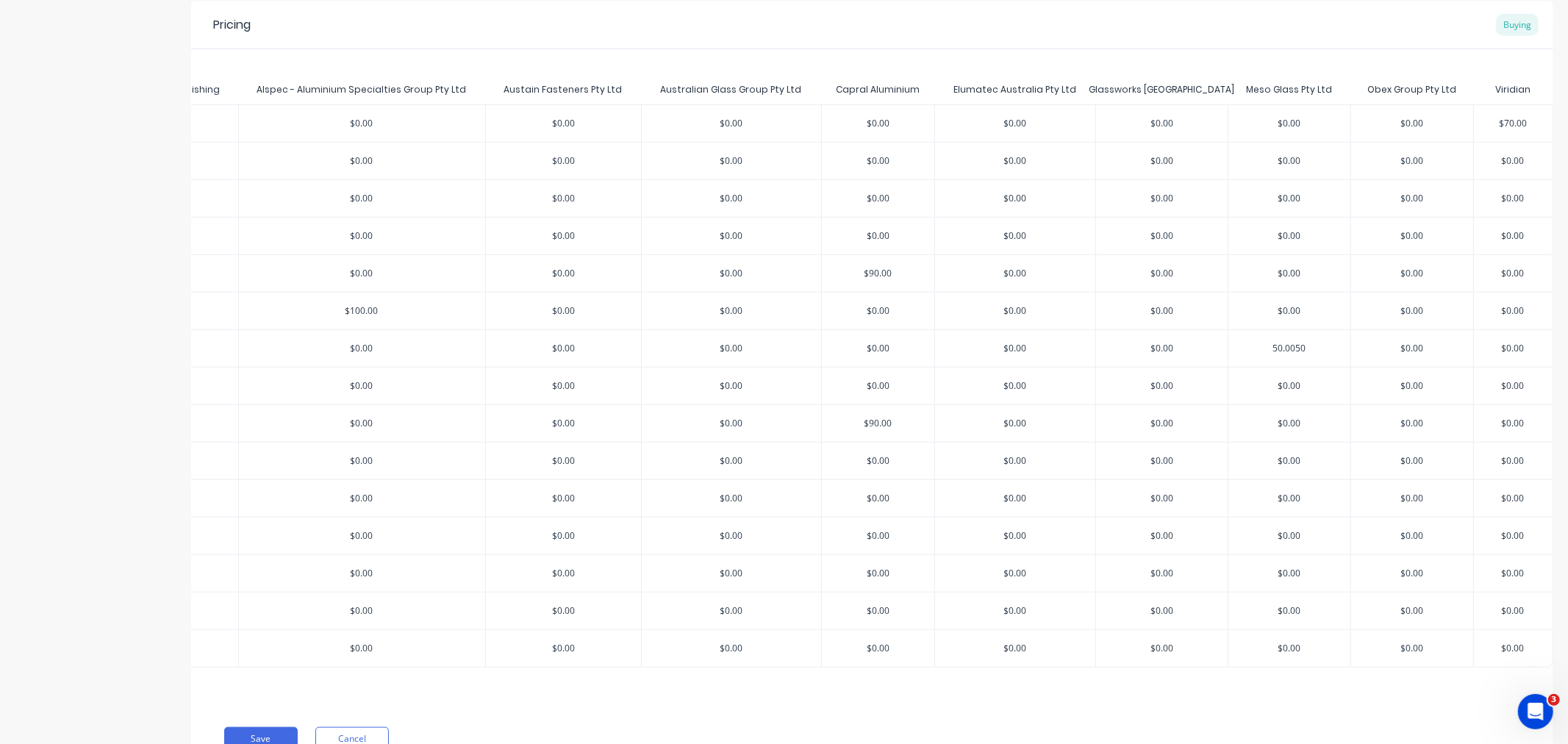
type input "50.0050."
type textarea "x"
type input "50.0050.0"
type textarea "x"
type input "50.0050.00"
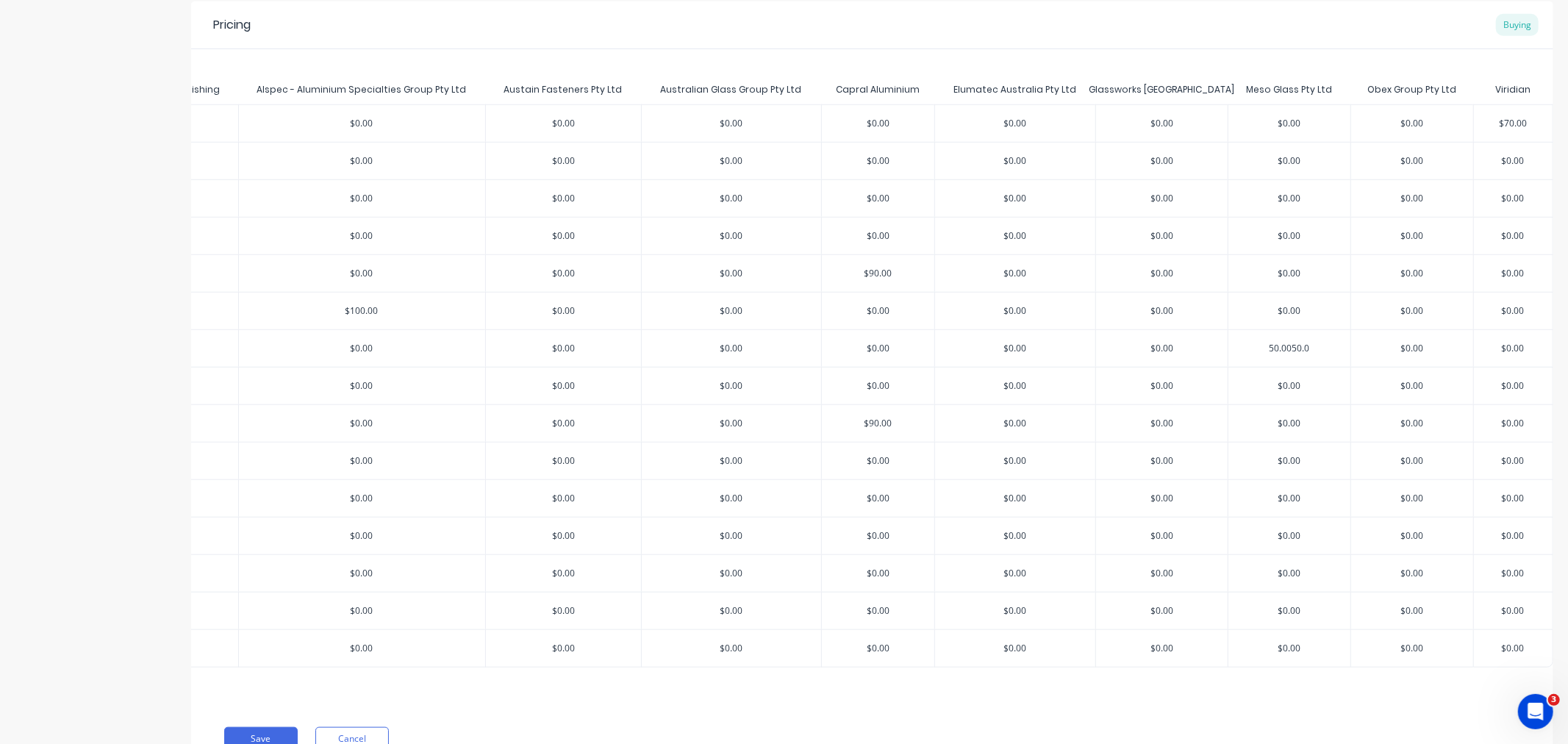
type textarea "x"
type input "50.0050.0"
type textarea "x"
type input "50.0050."
type textarea "x"
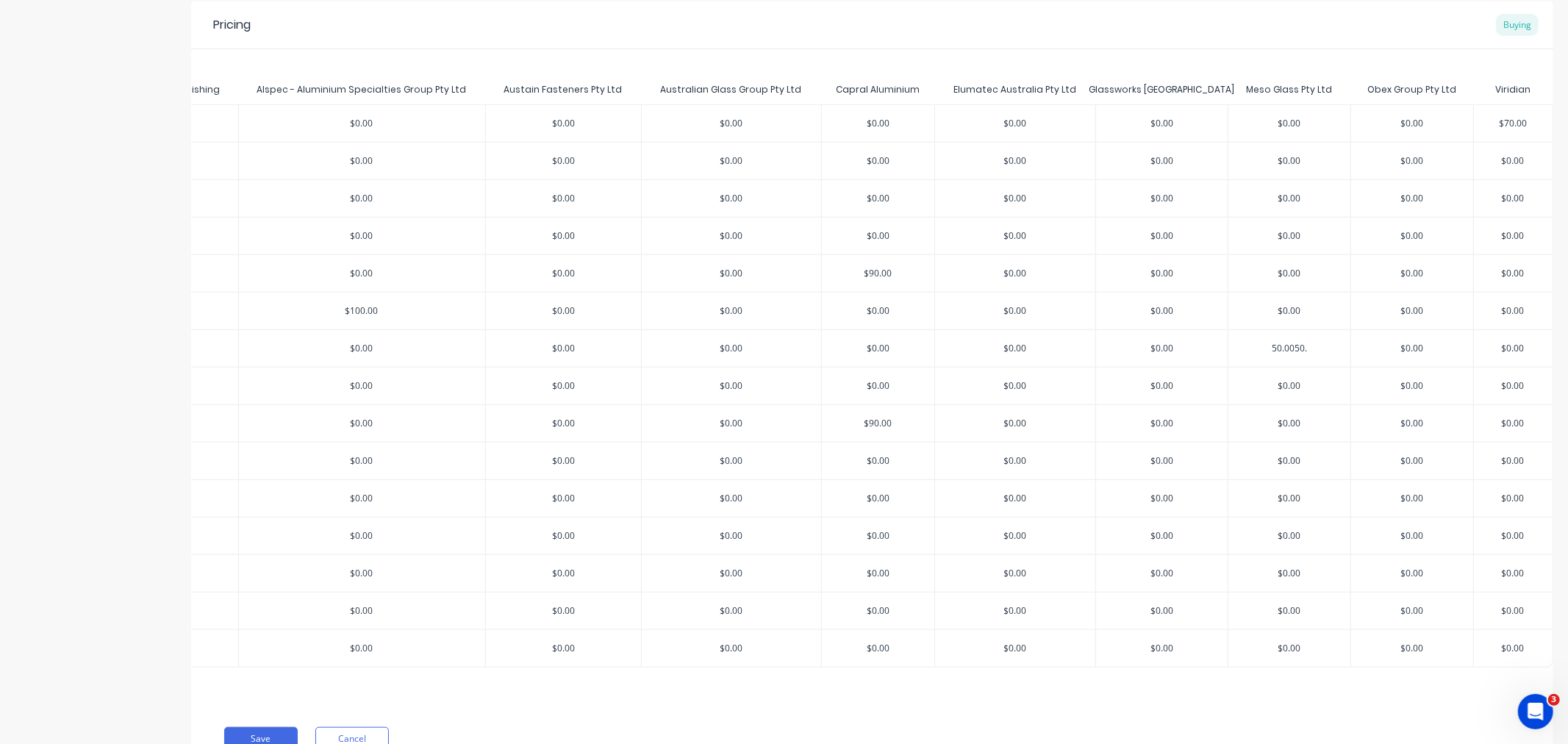
type input "50.0050"
type textarea "x"
type input "50.005"
type textarea "x"
type input "50.00"
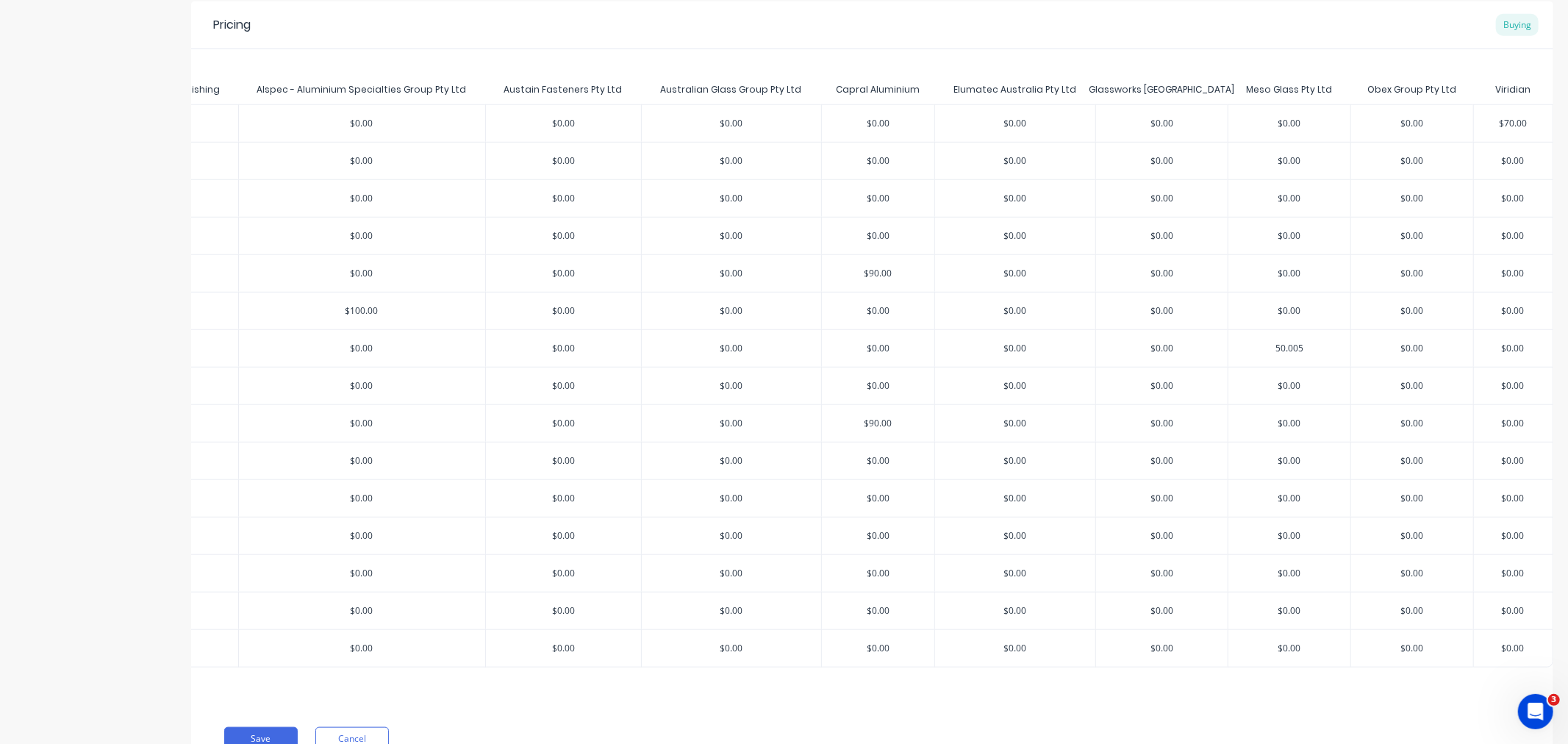
type textarea "x"
type input "50.00"
click at [1277, 389] on input "$0.00" at bounding box center [1289, 386] width 122 height 13
type input "$000"
type textarea "x"
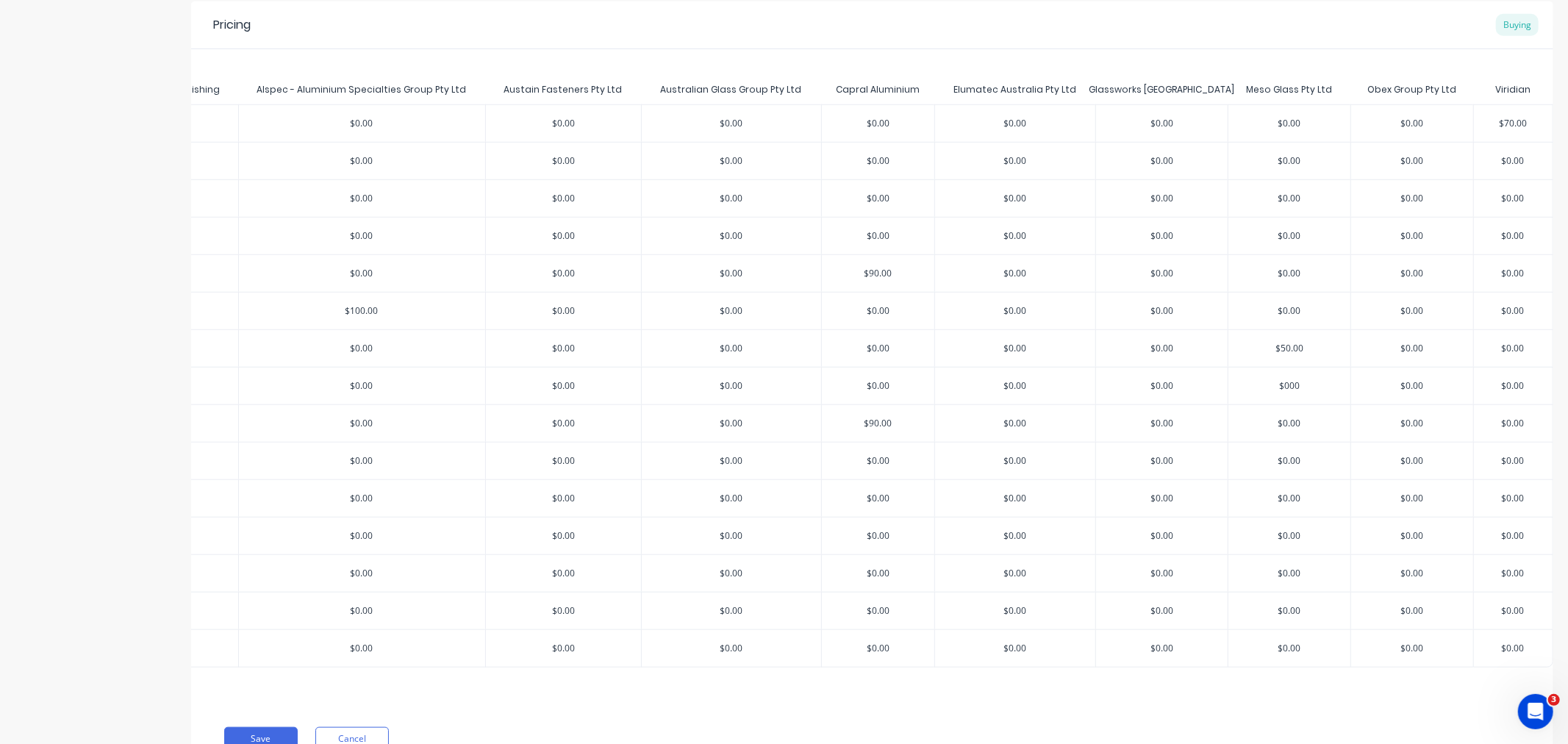
type input "$00"
type textarea "x"
type input "00"
type textarea "x"
type input "500"
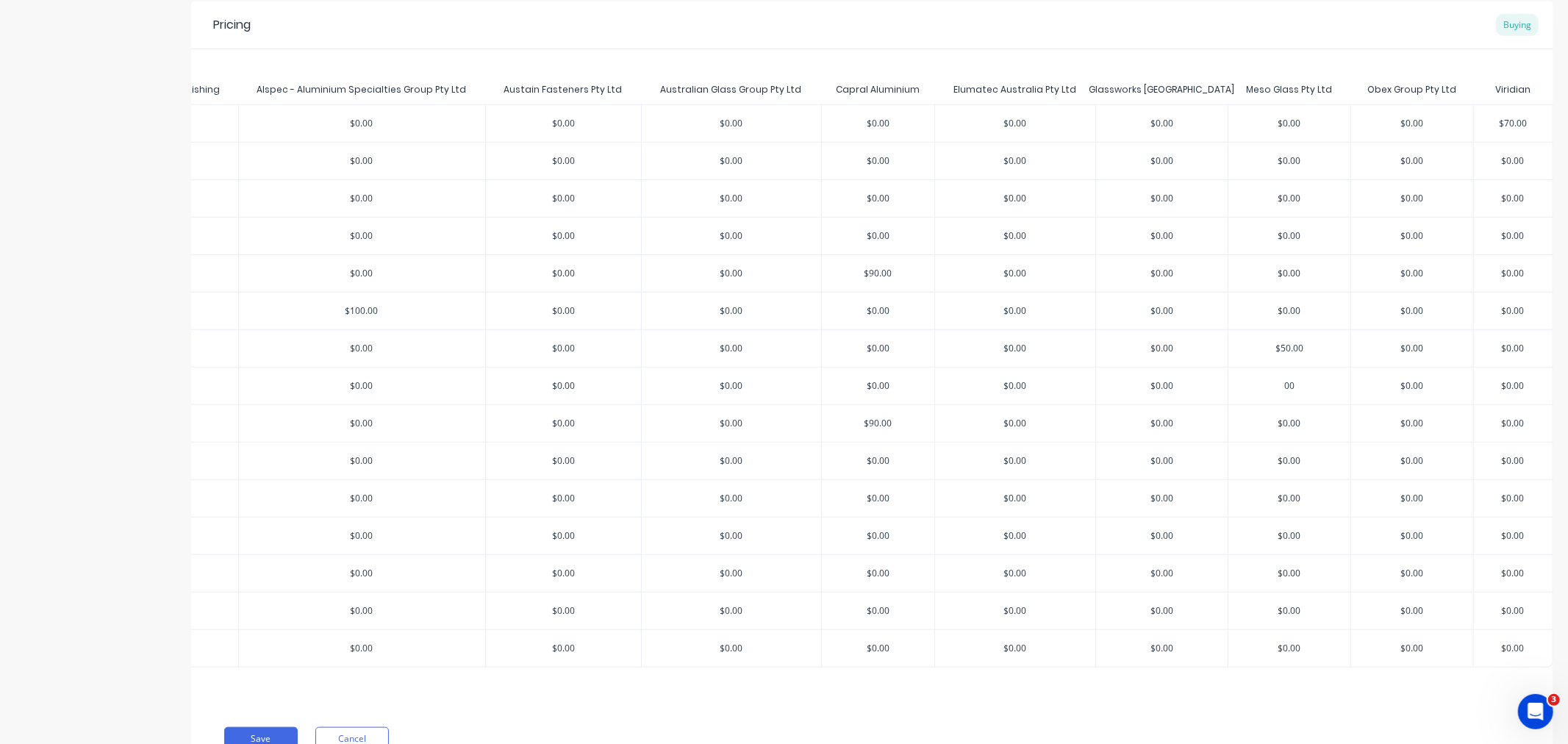
type textarea "x"
type input "5000"
type textarea "x"
type input "50.00"
type textarea "x"
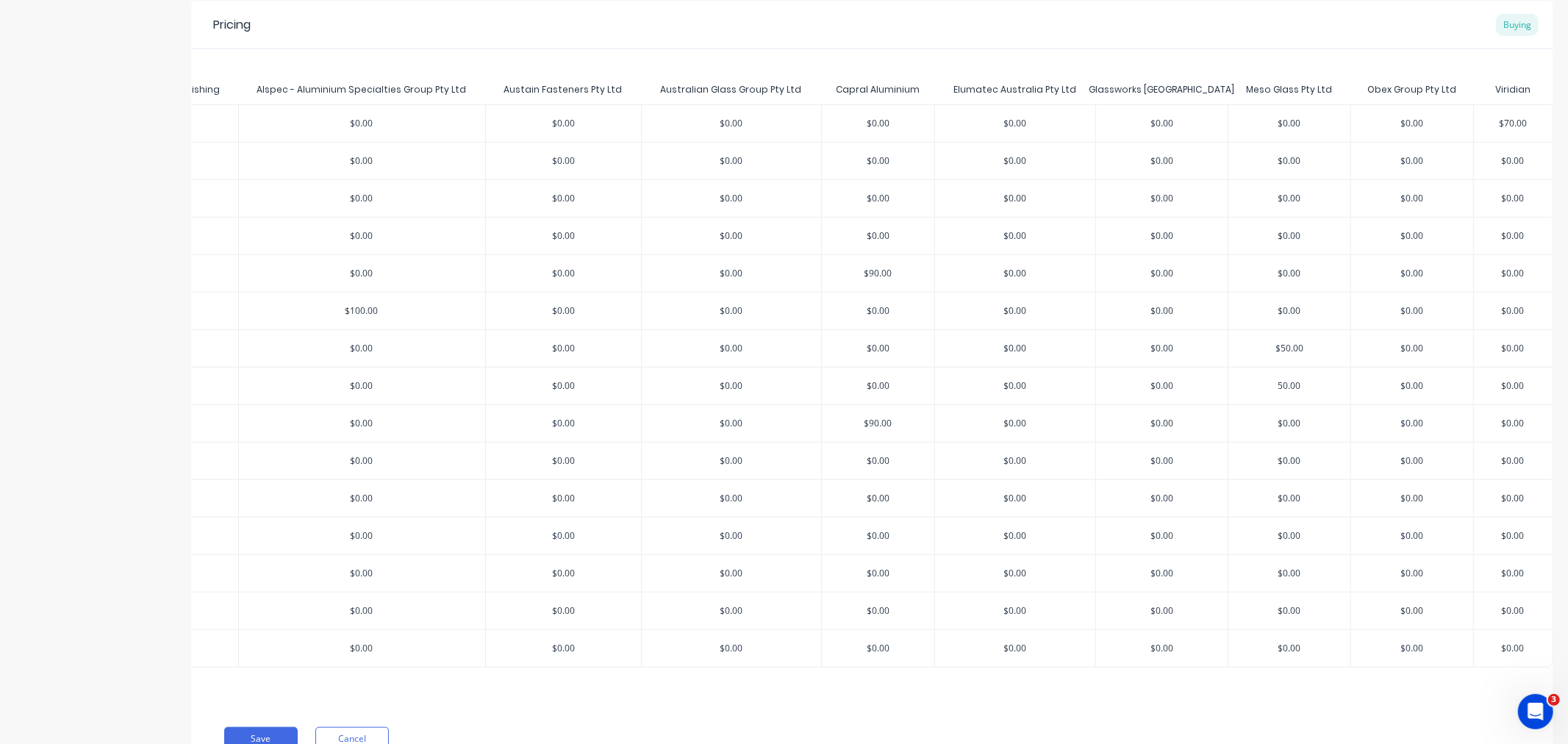
type input "50.00"
type input "$0.00"
type input "$50.00"
click at [1275, 389] on input "$50.00" at bounding box center [1289, 386] width 122 height 13
type input "$0.00"
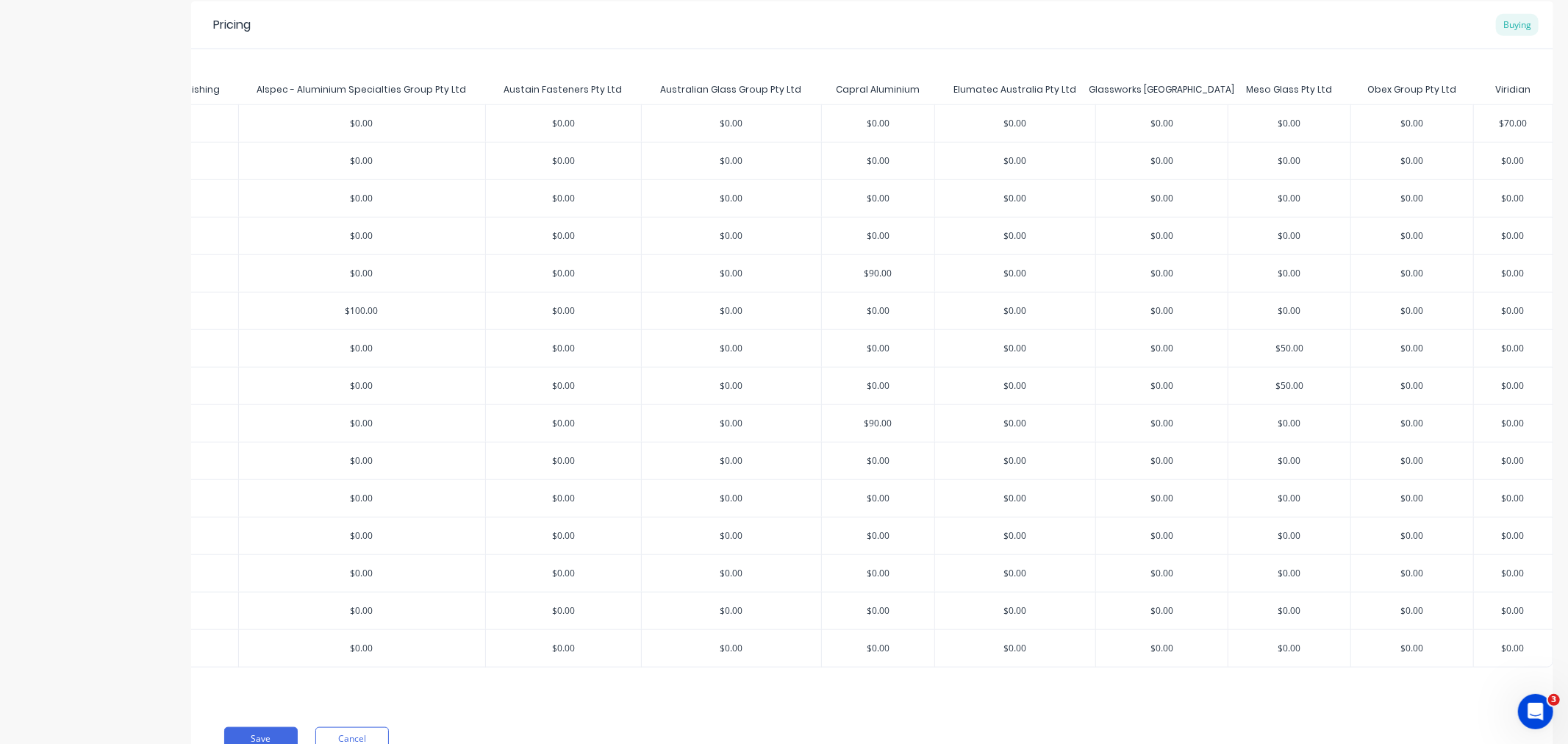
type input "$0.00"
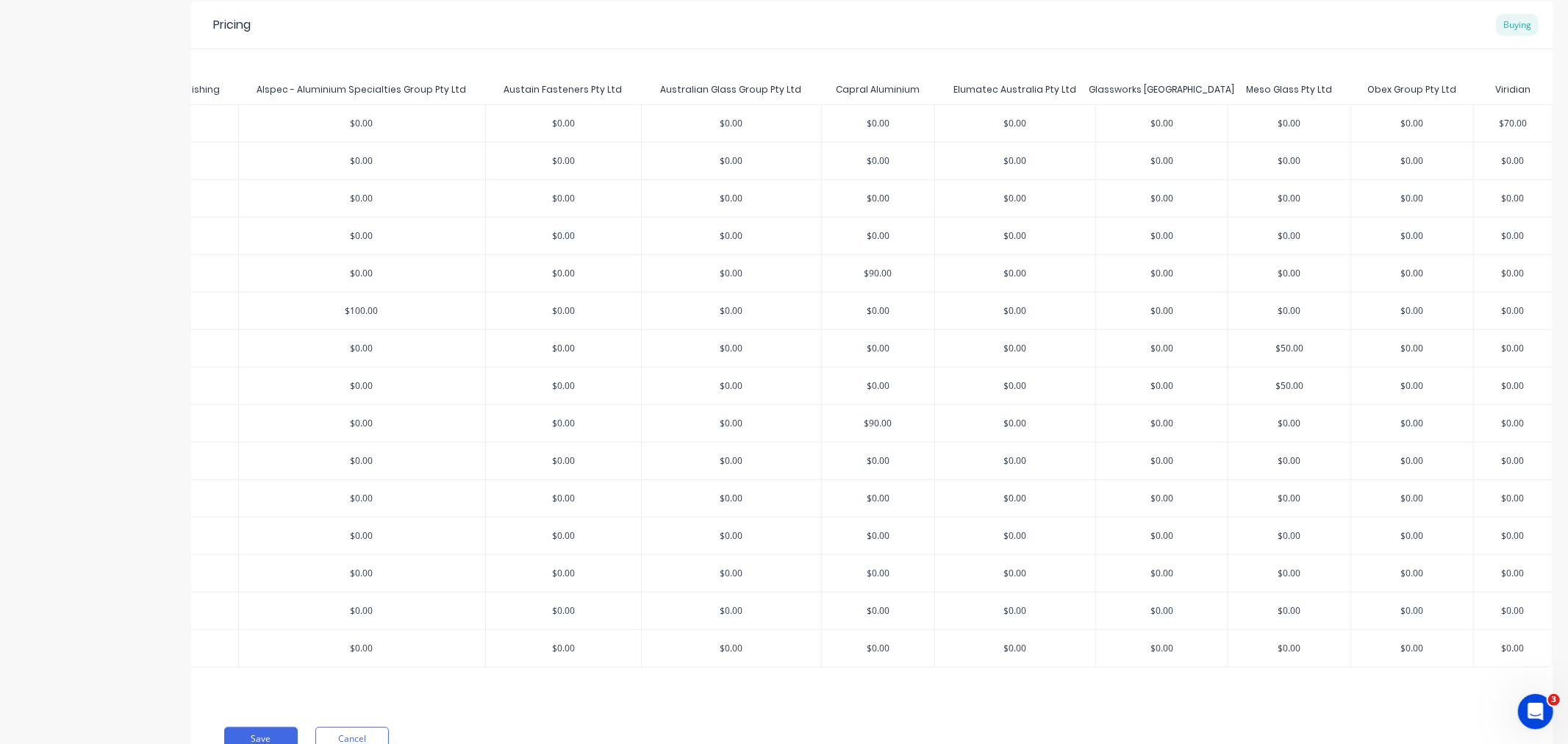
type input "$0.00"
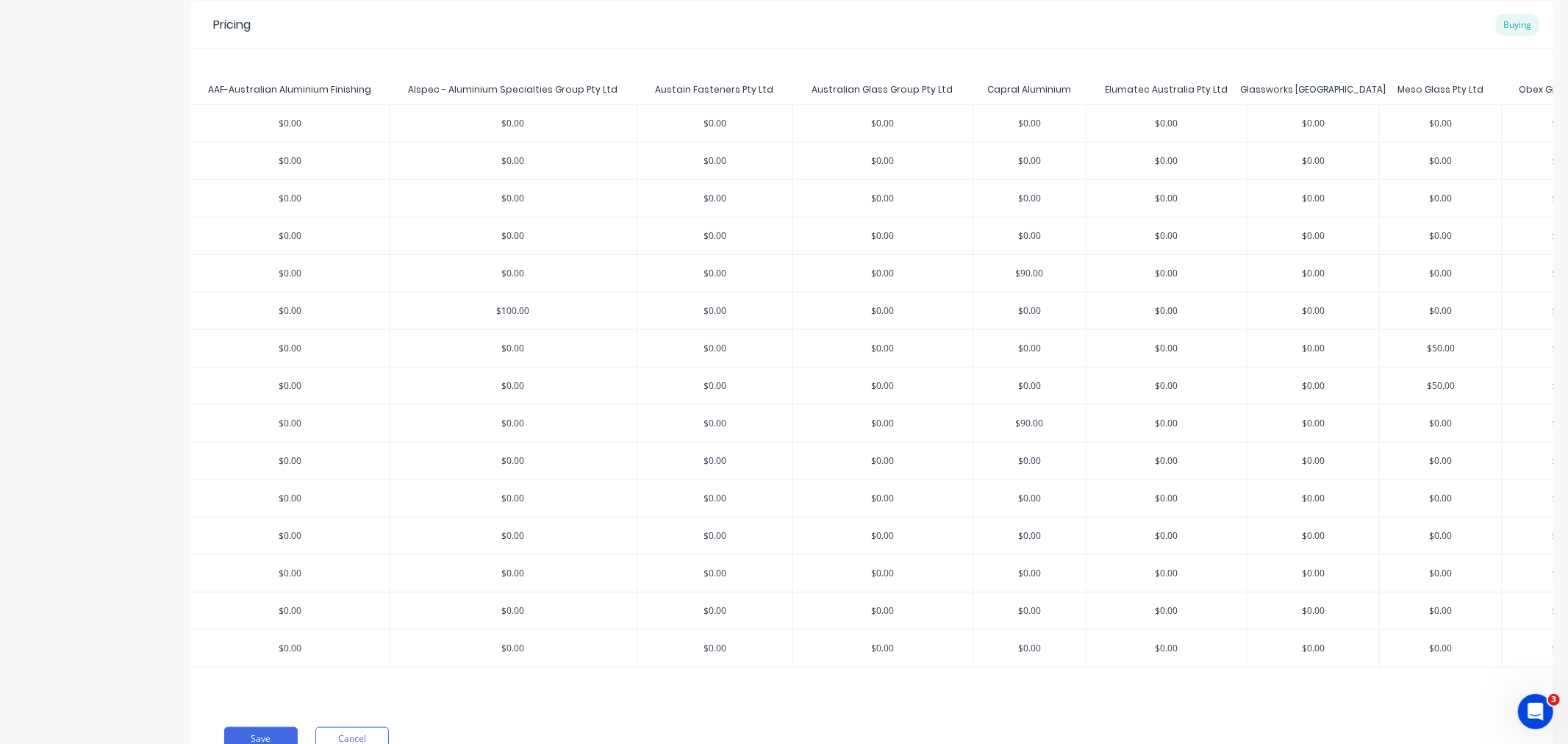
scroll to position [0, 0]
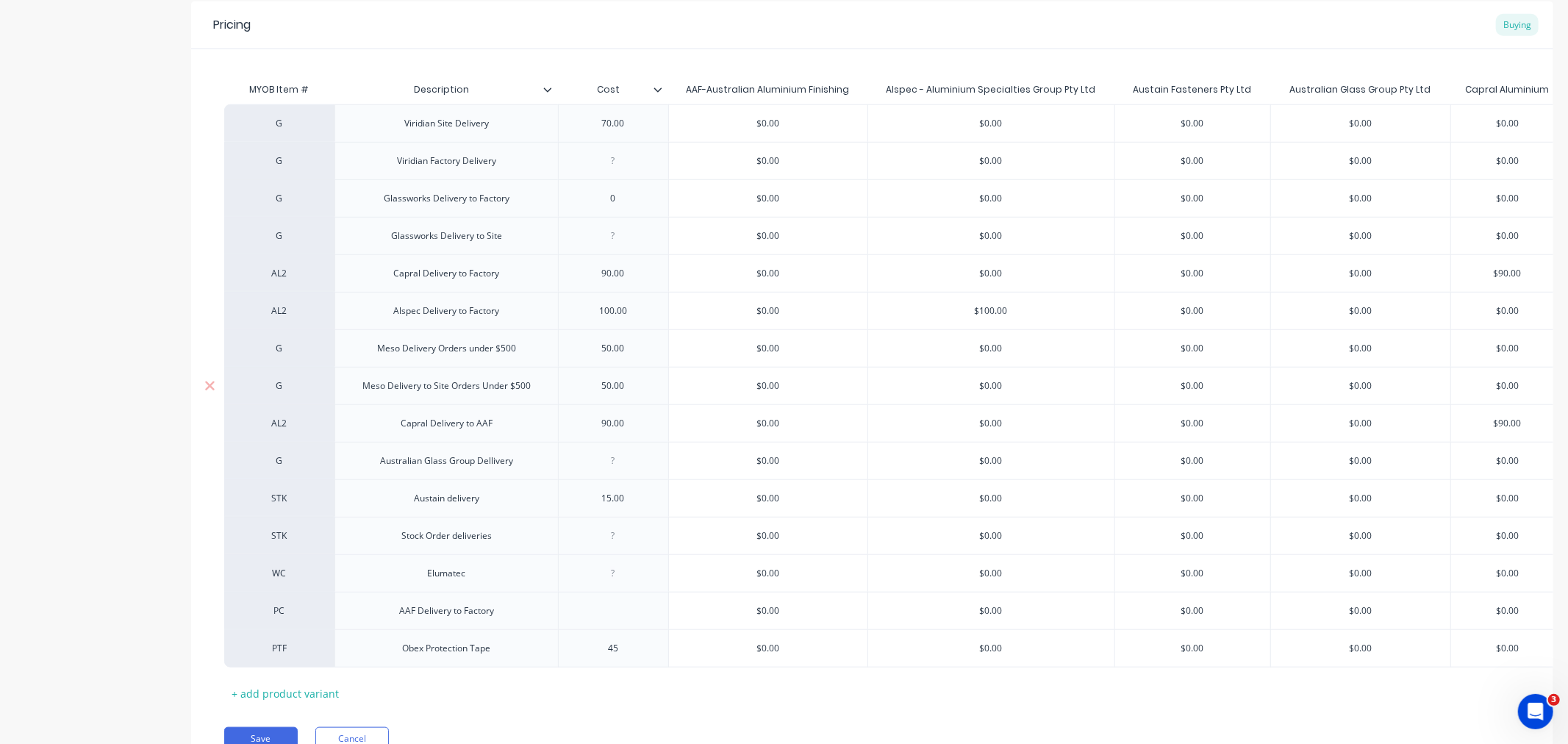
type textarea "x"
type input "$0.00"
type textarea "x"
drag, startPoint x: 1181, startPoint y: 498, endPoint x: 1228, endPoint y: 498, distance: 47.0
click at [1228, 498] on input "$0.00" at bounding box center [1193, 498] width 156 height 13
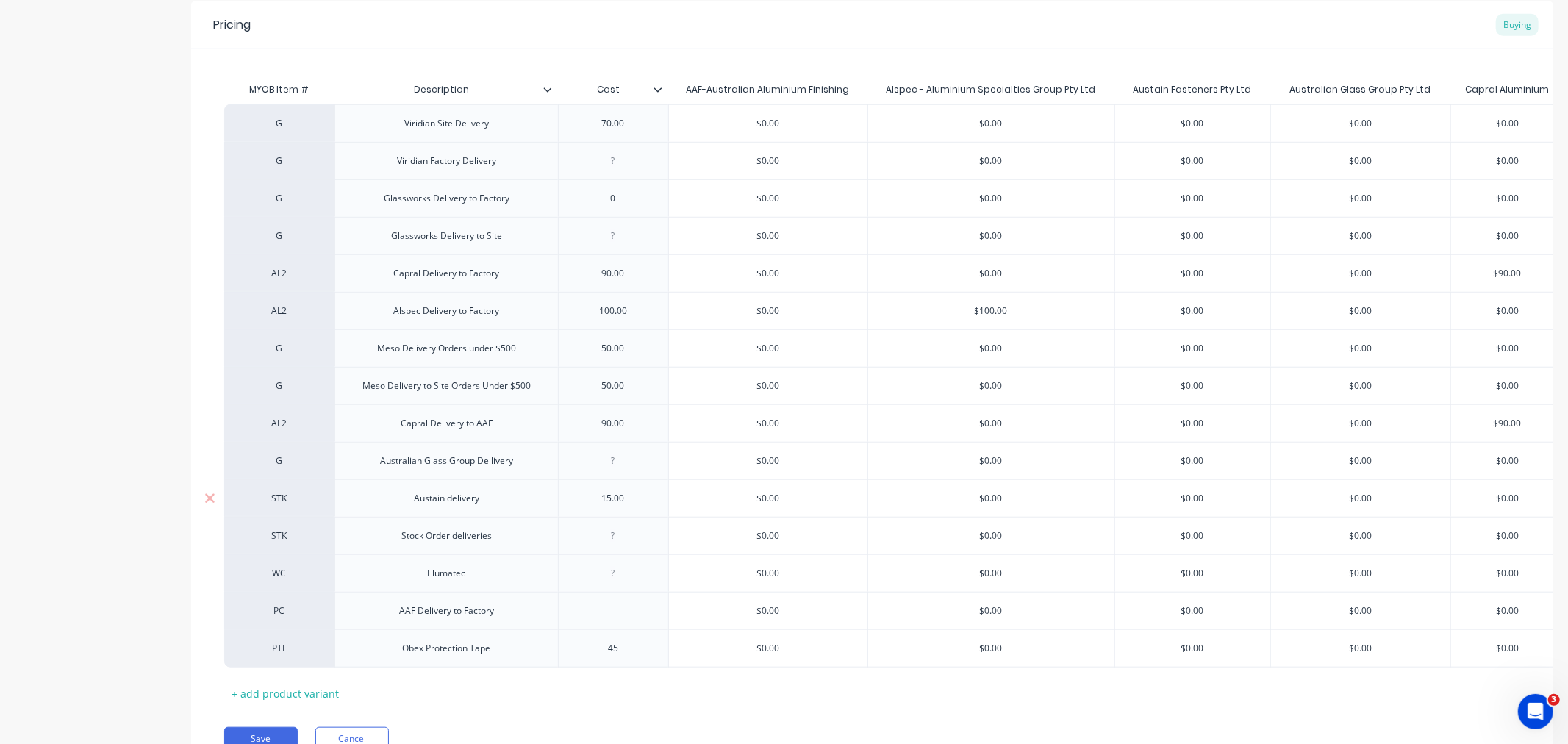
type input "1"
type textarea "x"
type input "15"
type textarea "x"
type input "15."
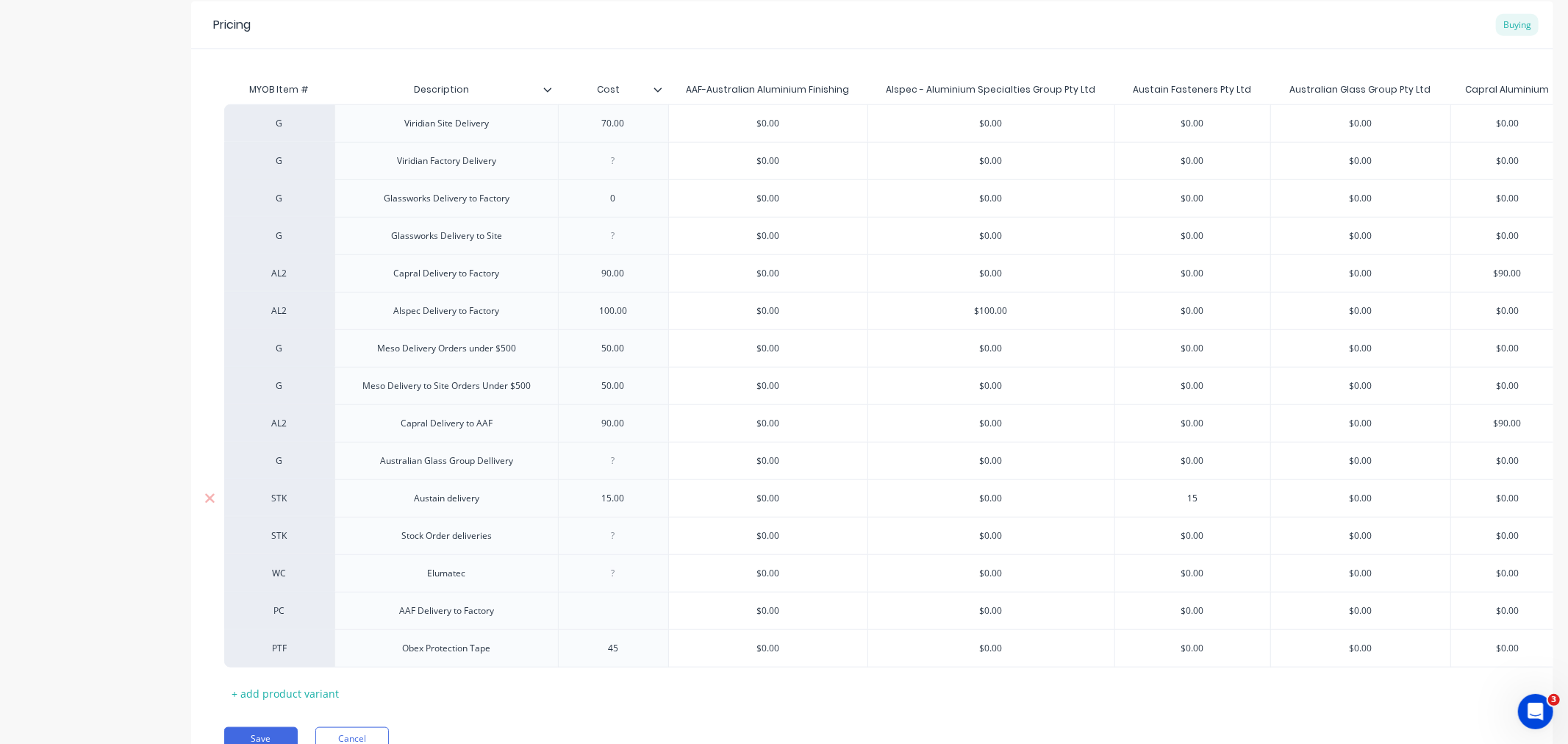
type textarea "x"
type input "15.0"
type textarea "x"
type input "15.00"
type textarea "x"
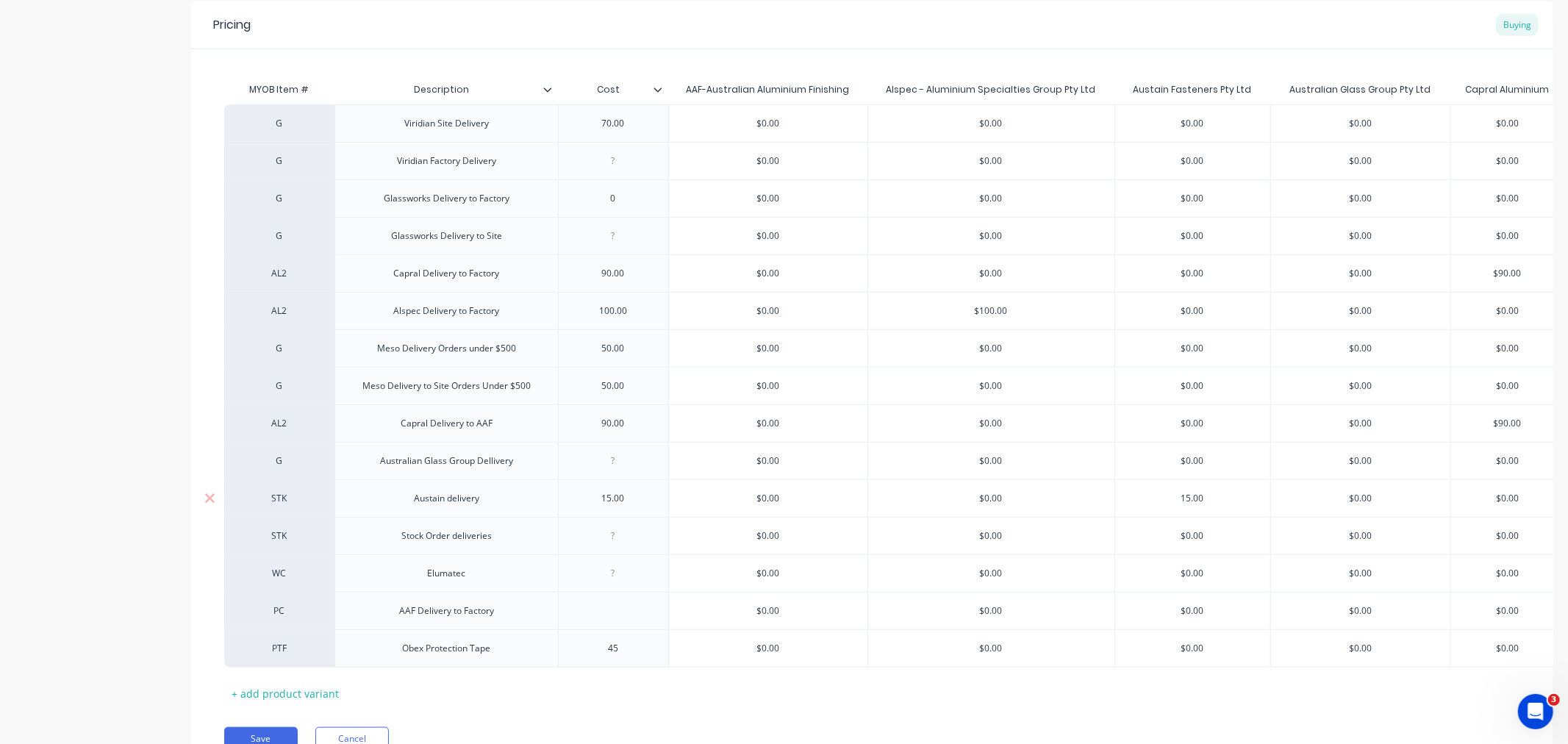
type input "15.00"
type input "$0.00"
click at [1195, 650] on input "$0.00" at bounding box center [1193, 648] width 156 height 13
type input "$0.00"
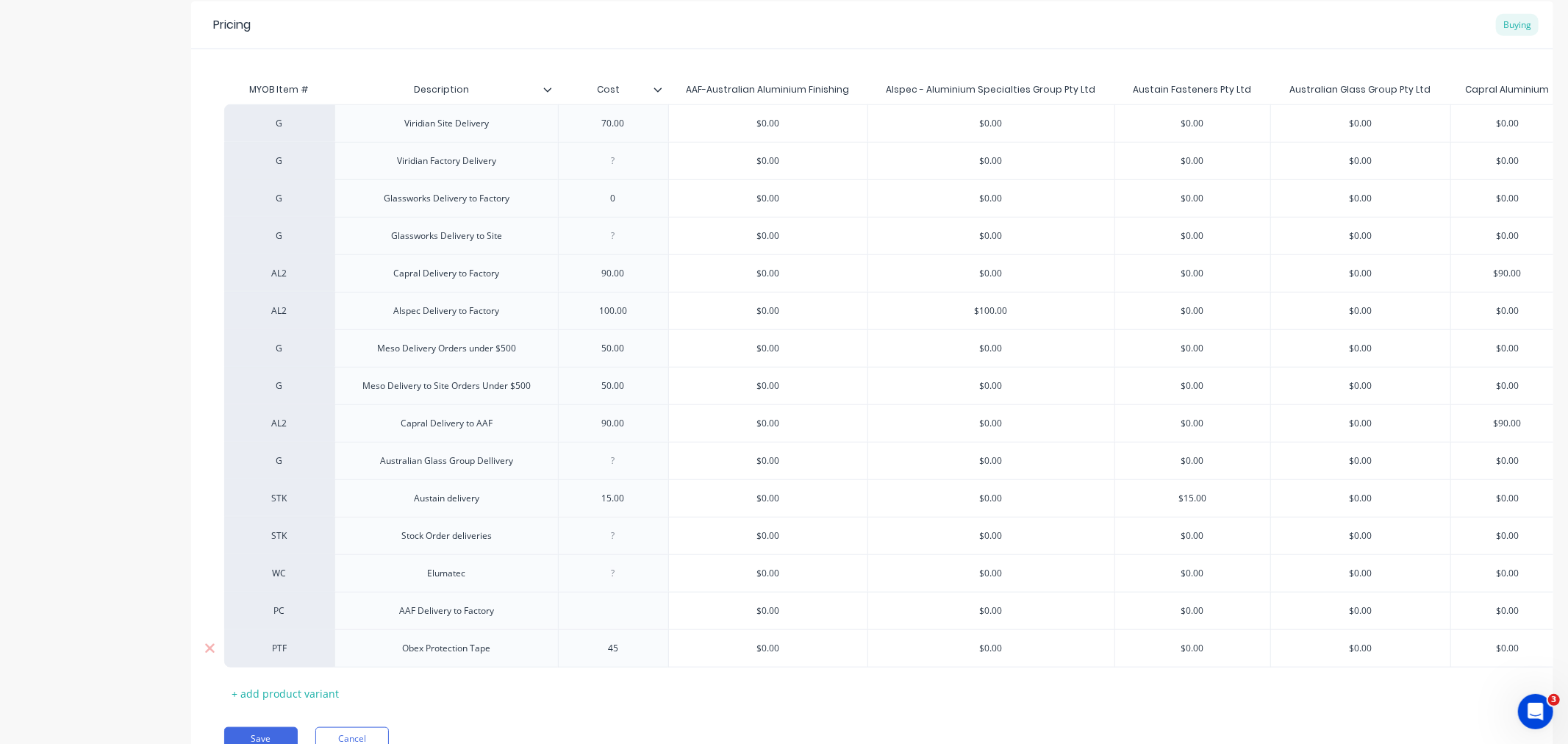
type input "$0.00"
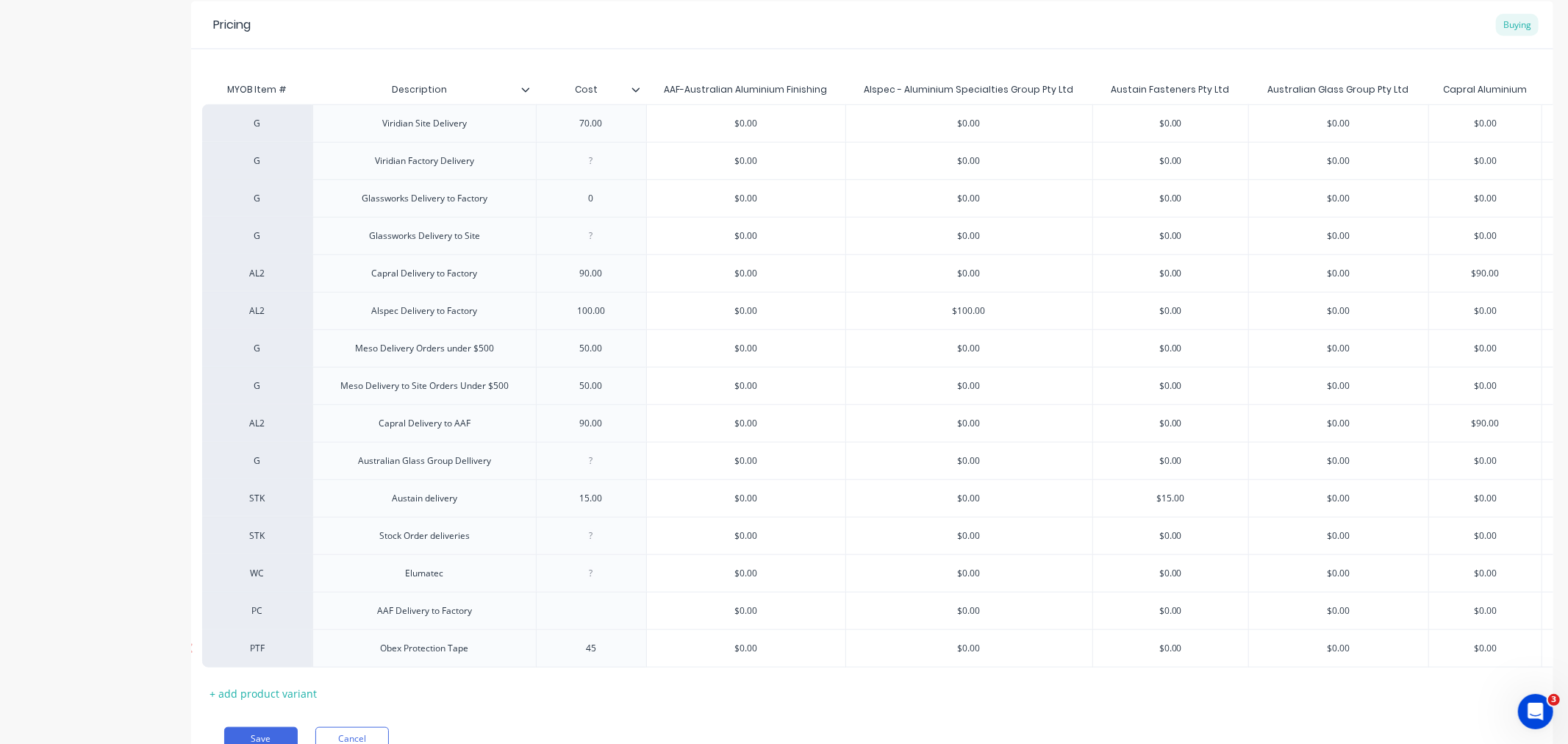
type input "$0.00"
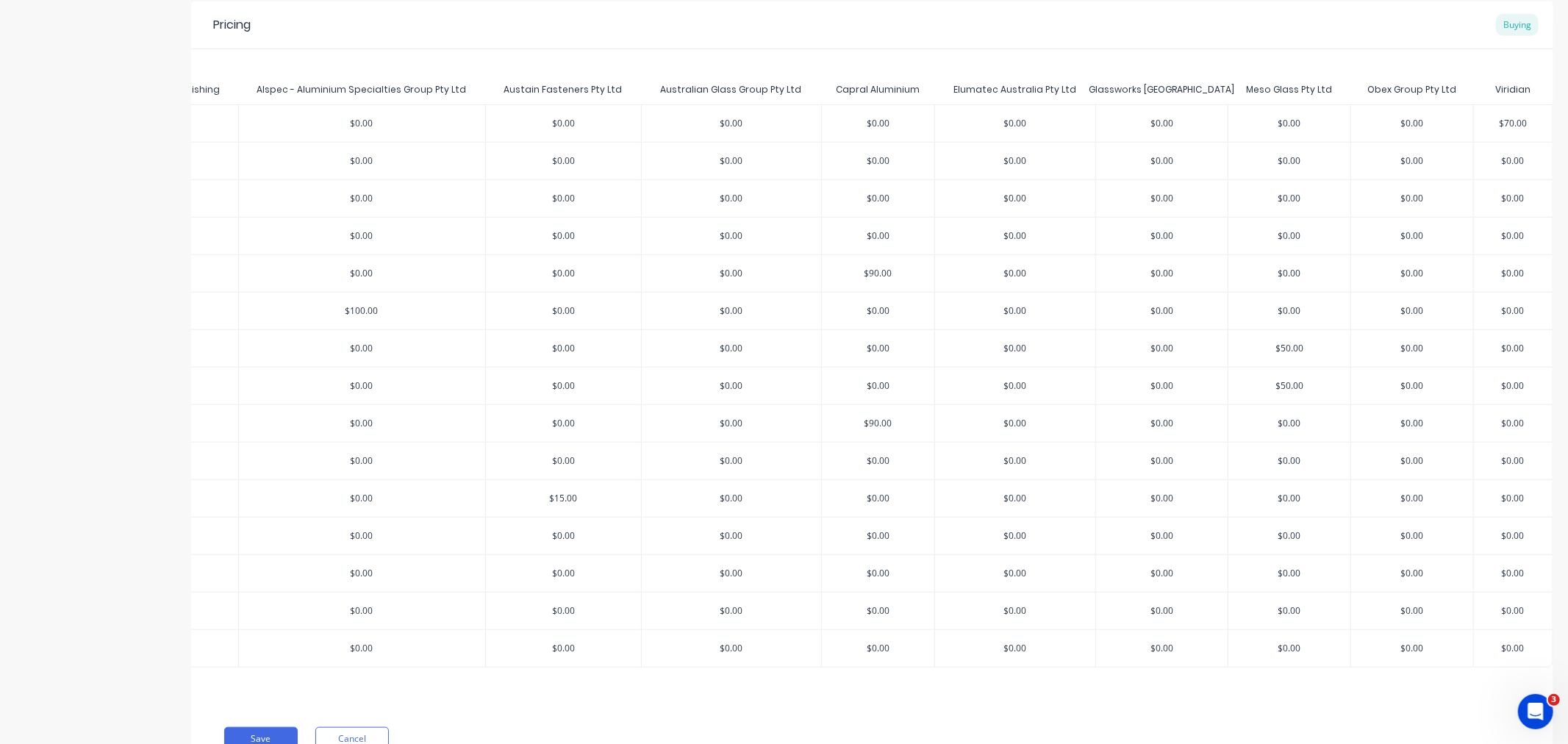
type input "$0.00"
type input "$0.004"
type textarea "x"
type input "$0.0045"
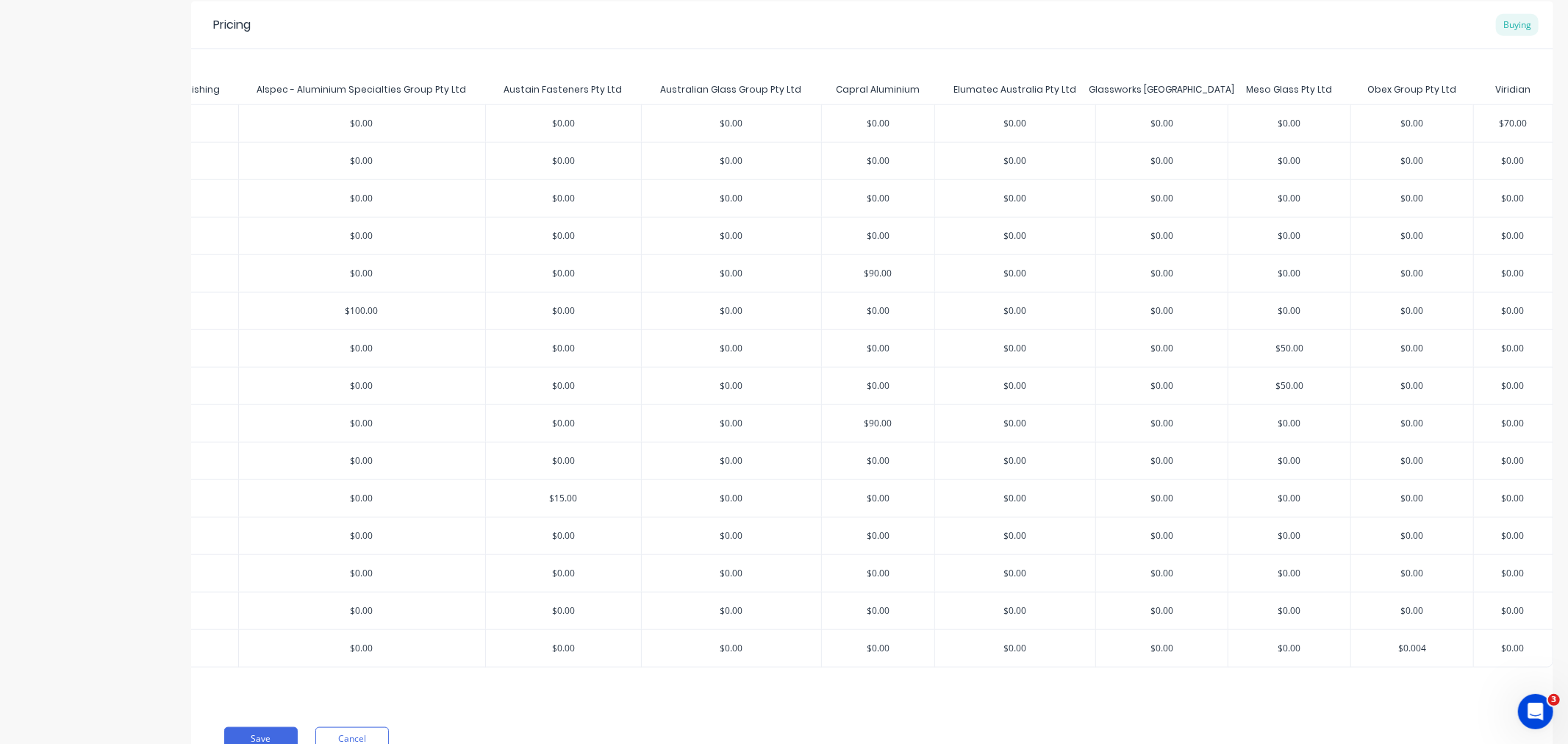
type textarea "x"
type input "$0.0045."
type textarea "x"
type input "$0.0045.0"
type textarea "x"
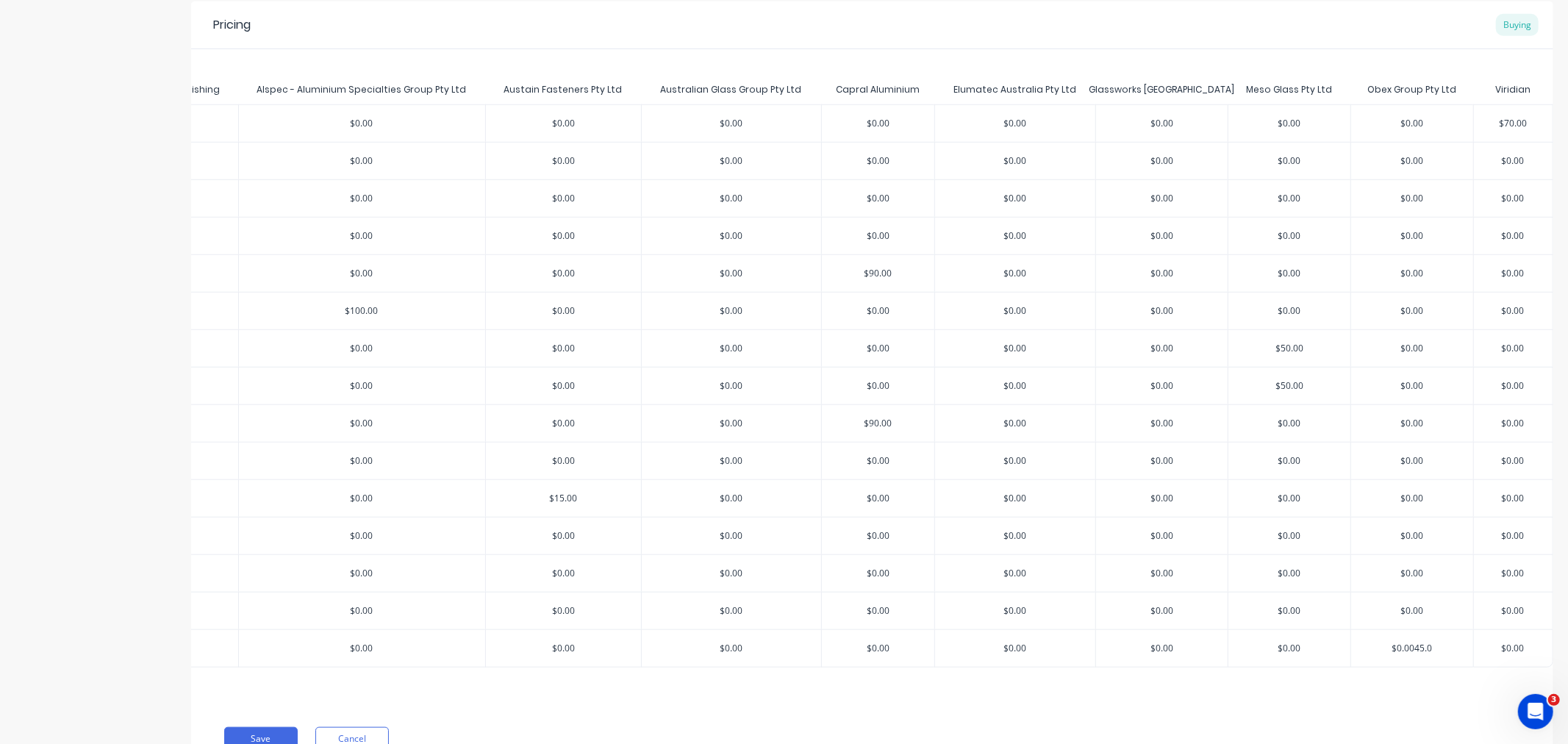
type input "$0.0045.00"
type textarea "x"
type input "$0.005.00"
type textarea "x"
type input "$0.05.00"
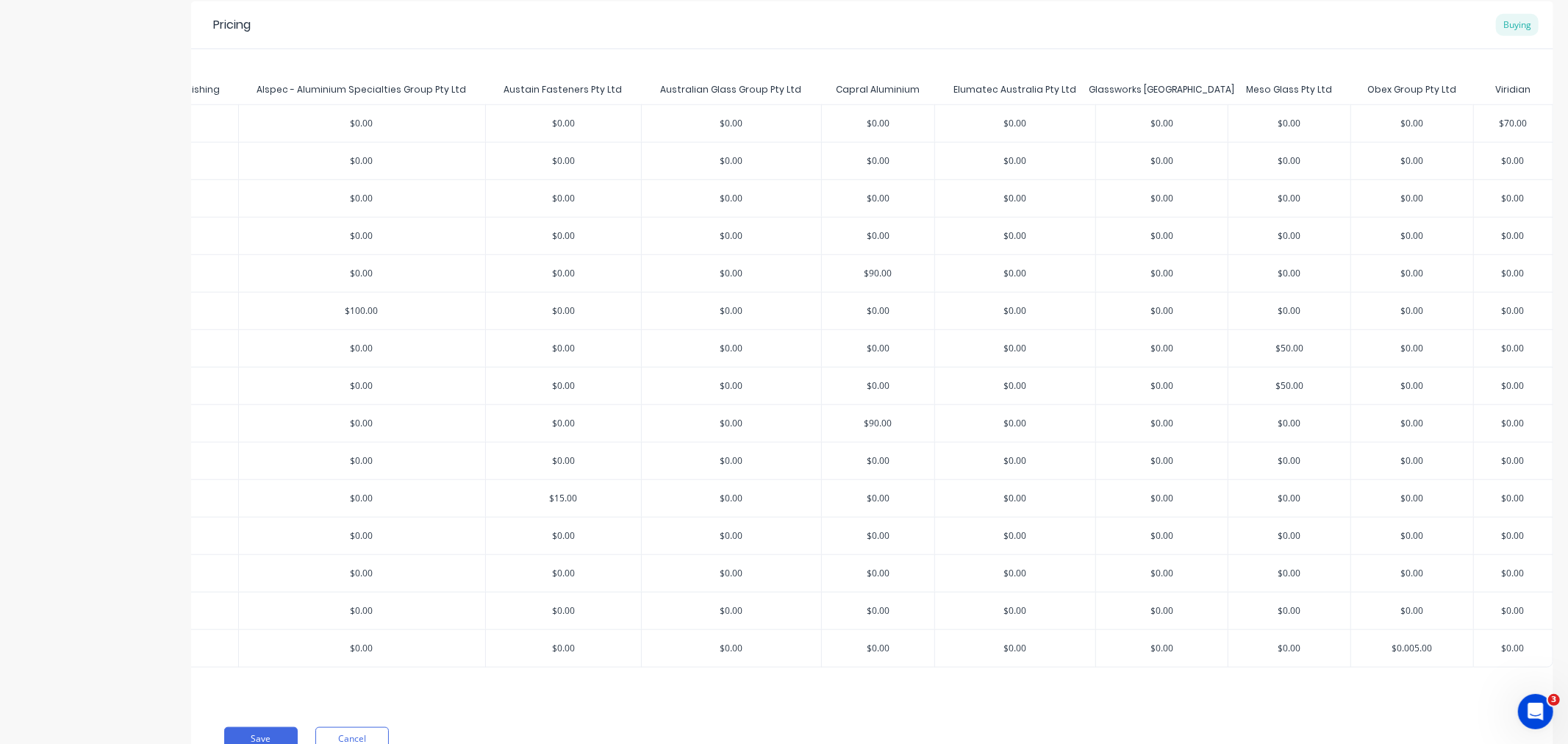
type textarea "x"
type input "$0.5.00"
type textarea "x"
type input "$05.00"
type textarea "x"
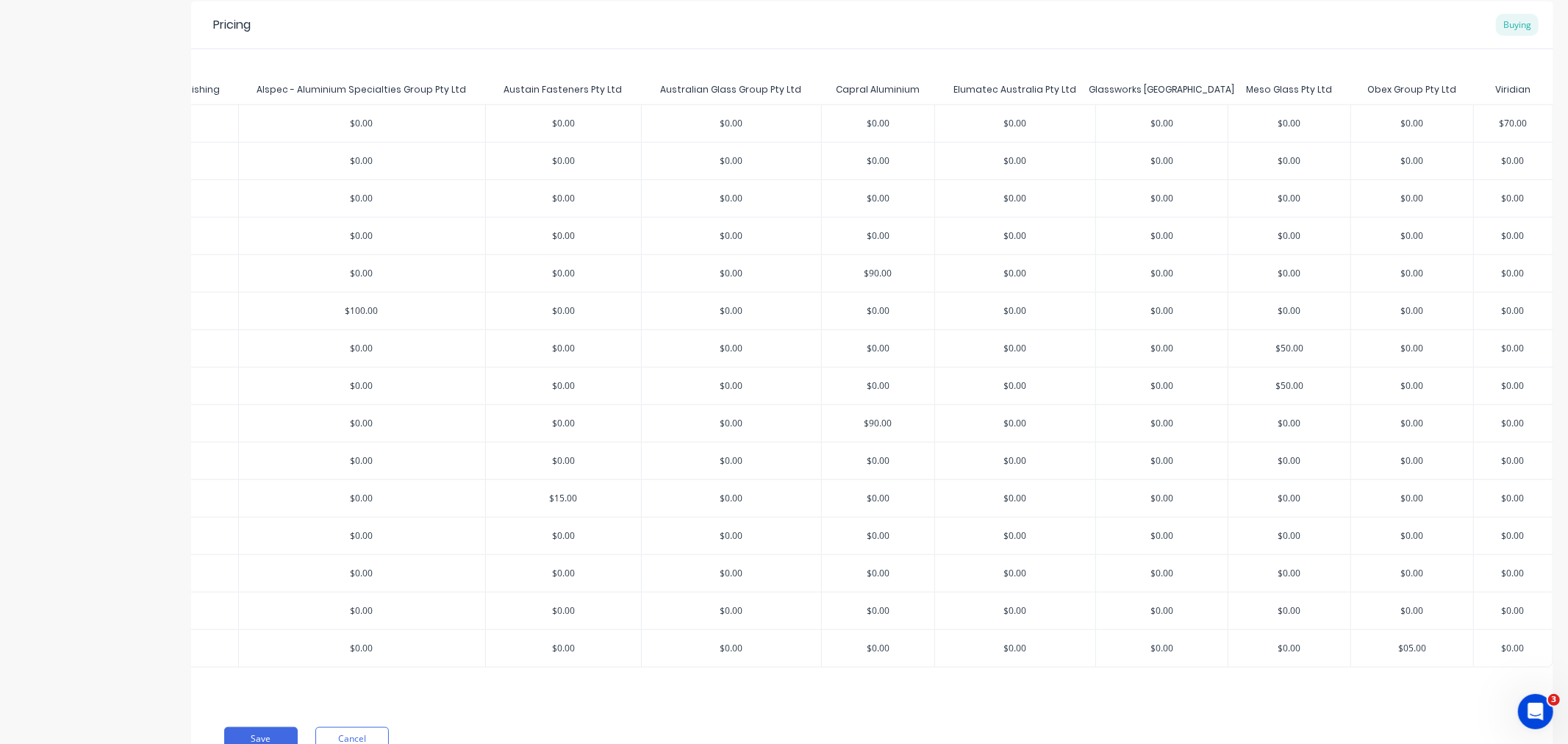
type input "$5.00"
type textarea "x"
type input "$5.00"
type input "$0.00"
type input "4"
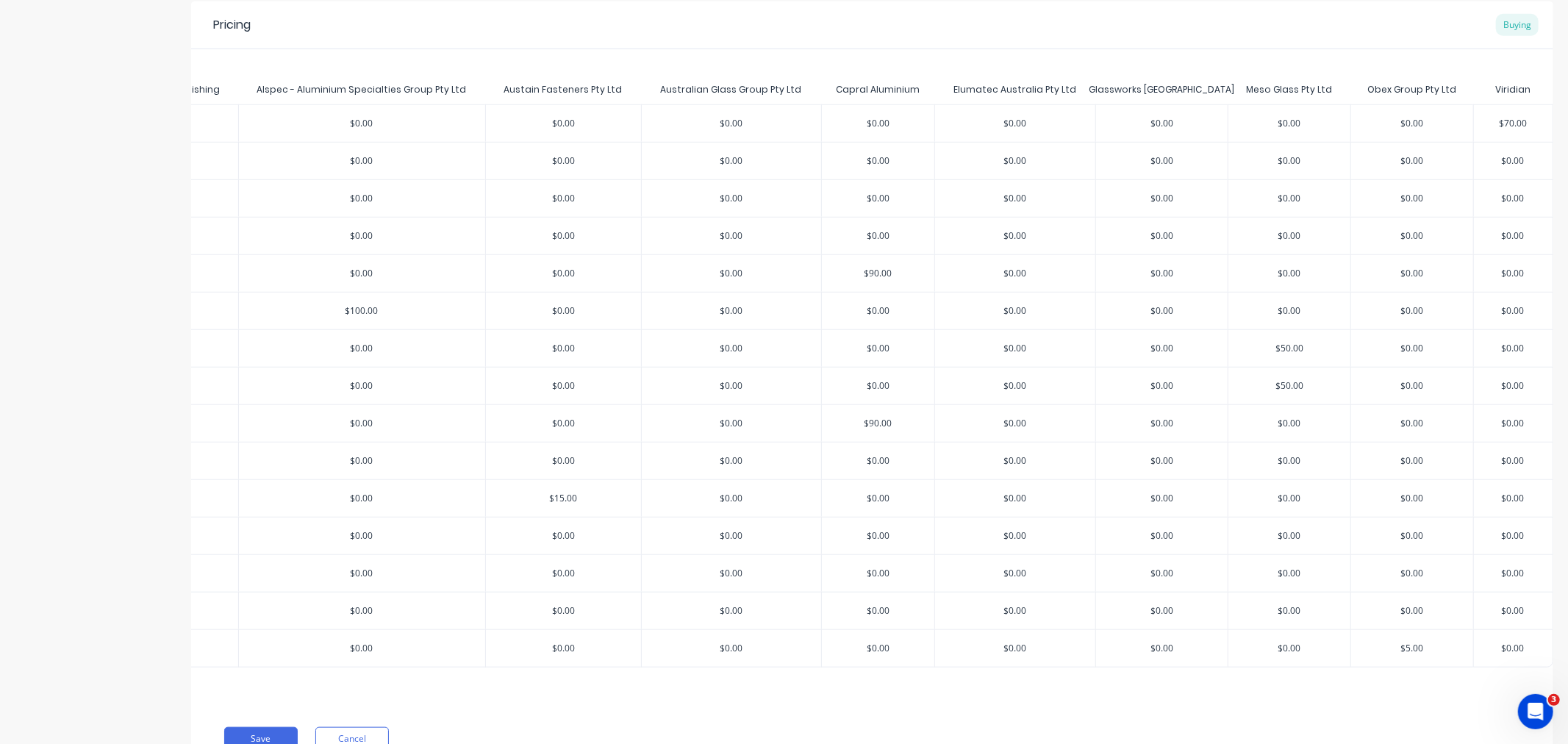
type textarea "x"
type input "45"
type textarea "x"
type input "45"
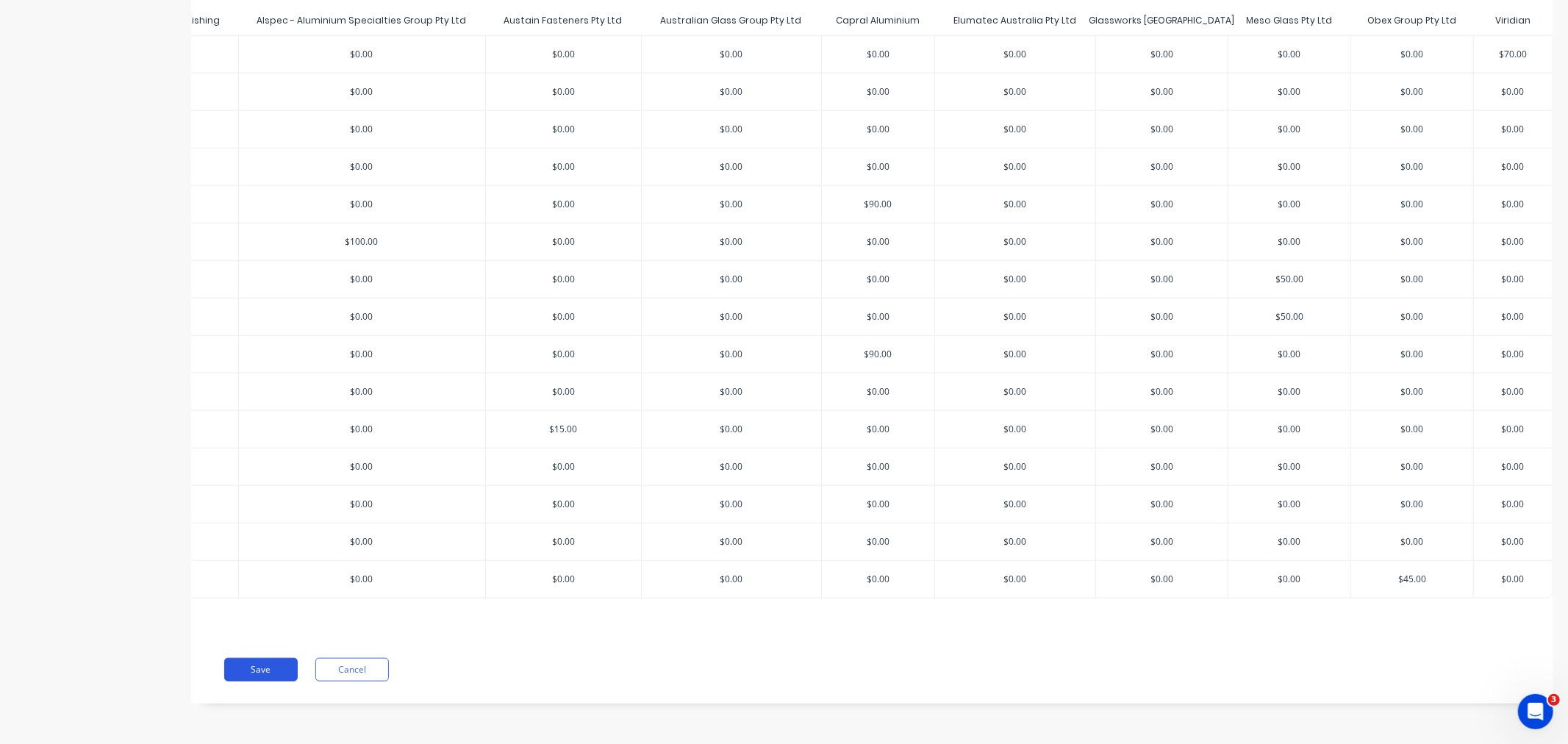
click at [268, 671] on button "Save" at bounding box center [260, 669] width 73 height 23
type textarea "x"
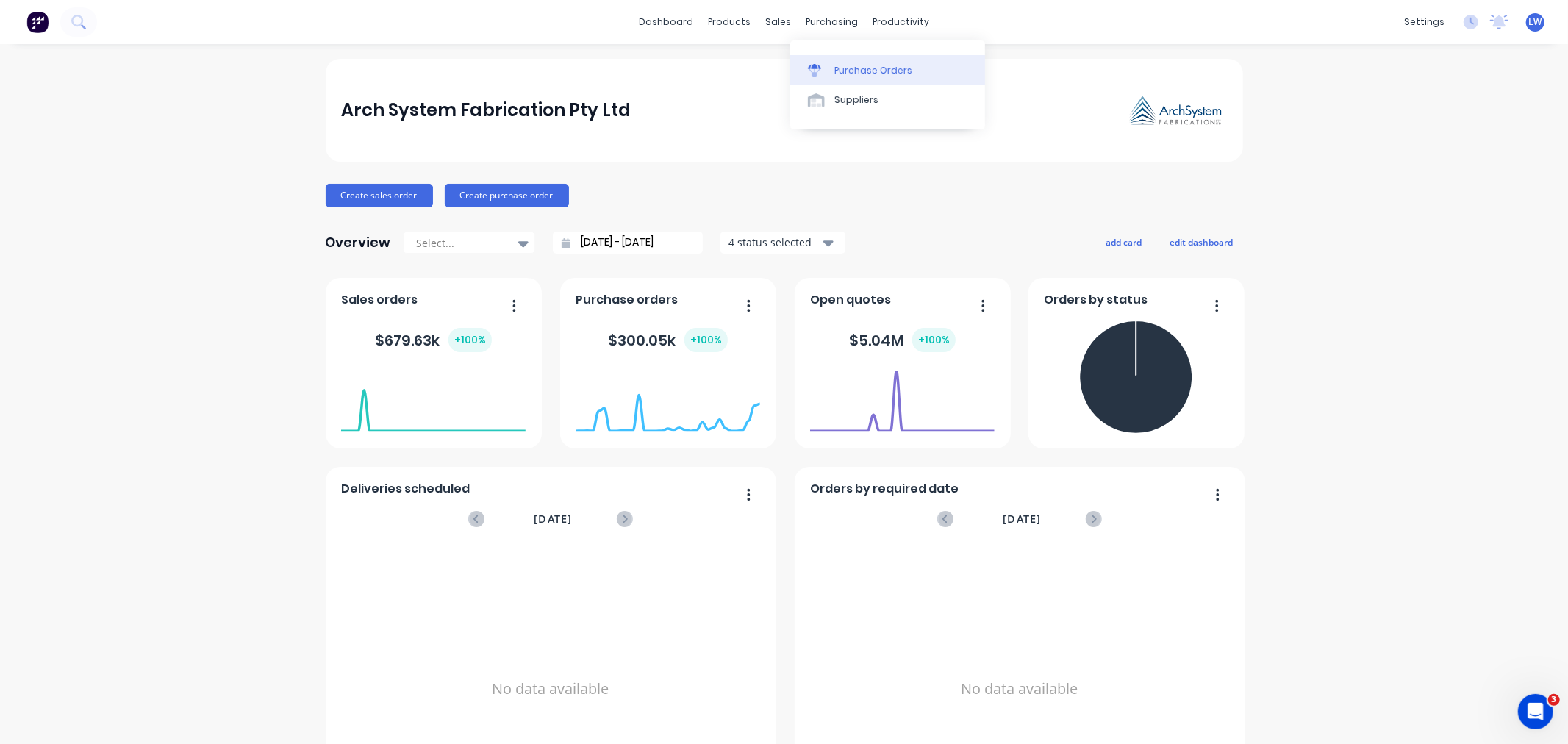
click at [851, 71] on div "Purchase Orders" at bounding box center [873, 70] width 78 height 13
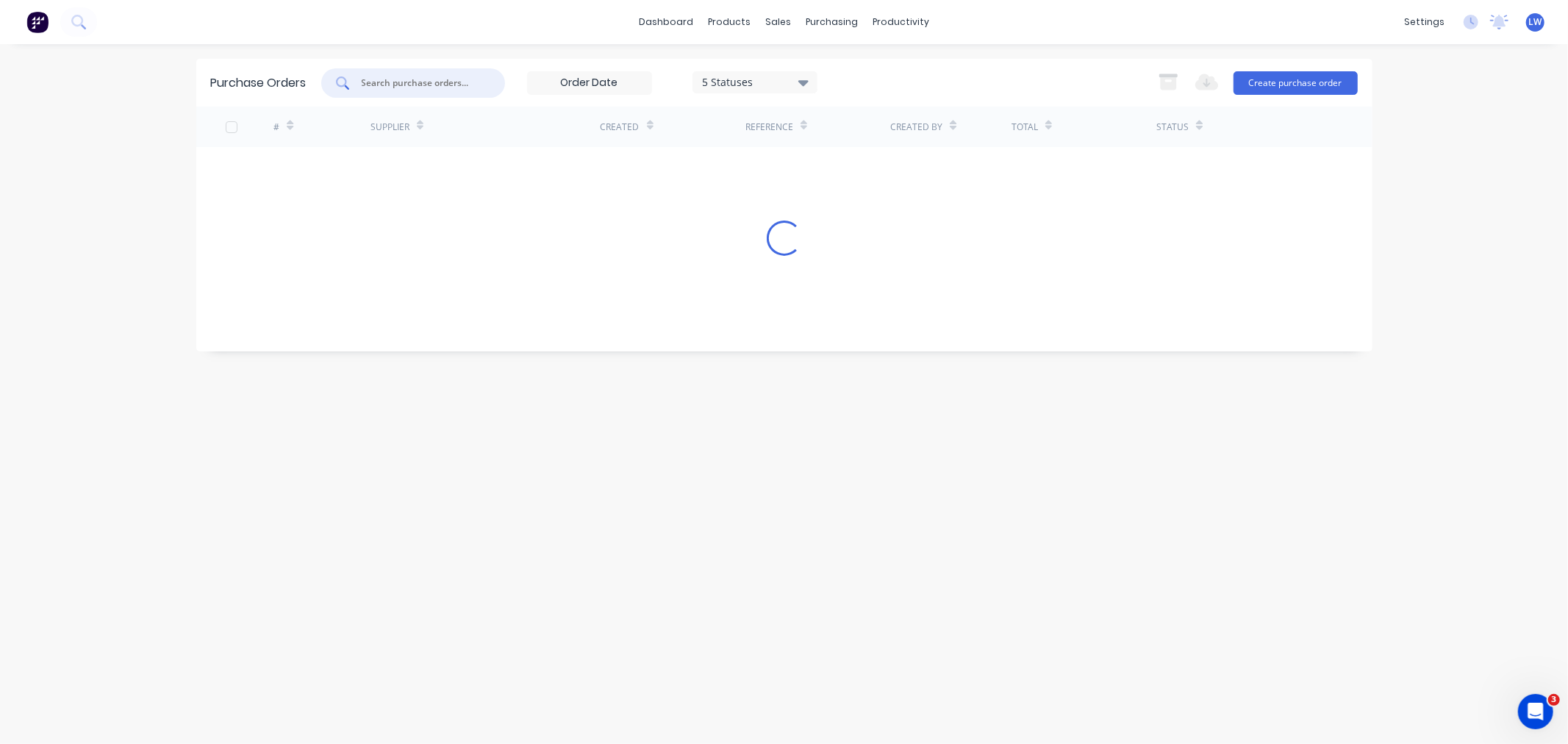
click at [409, 82] on input "text" at bounding box center [421, 83] width 122 height 15
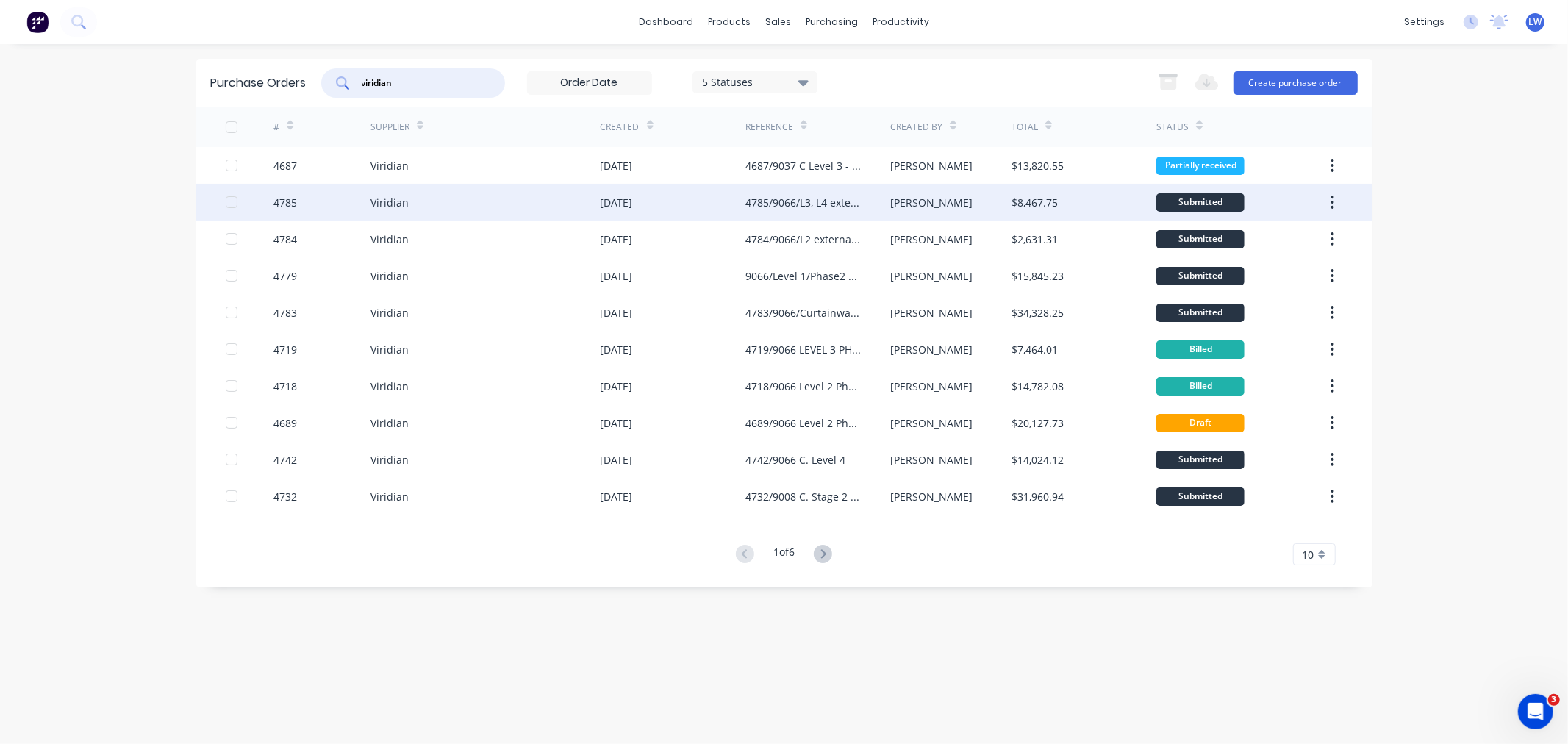
type input "viridian"
click at [829, 201] on div "4785/9066/L3, L4 external glass" at bounding box center [803, 202] width 115 height 15
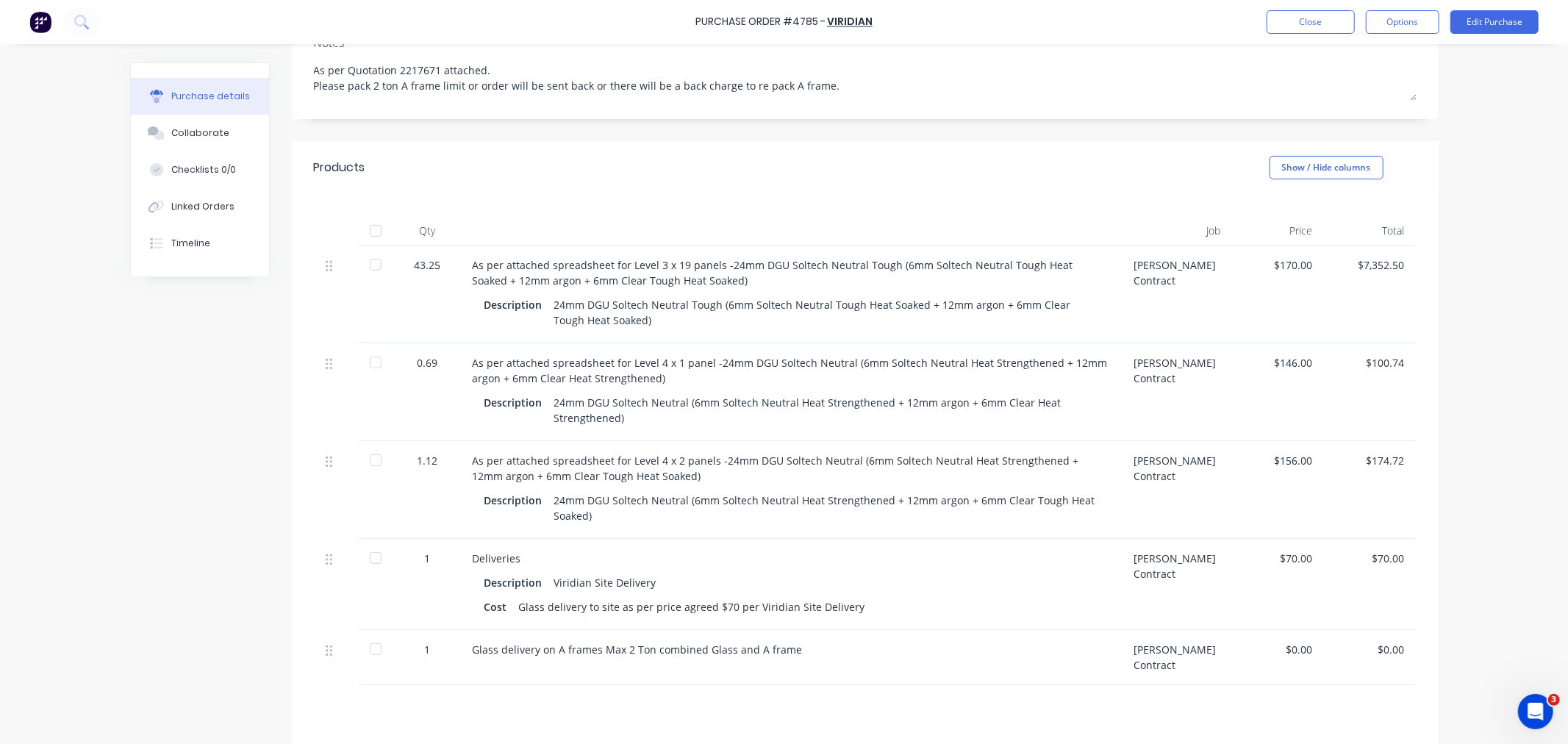
scroll to position [326, 0]
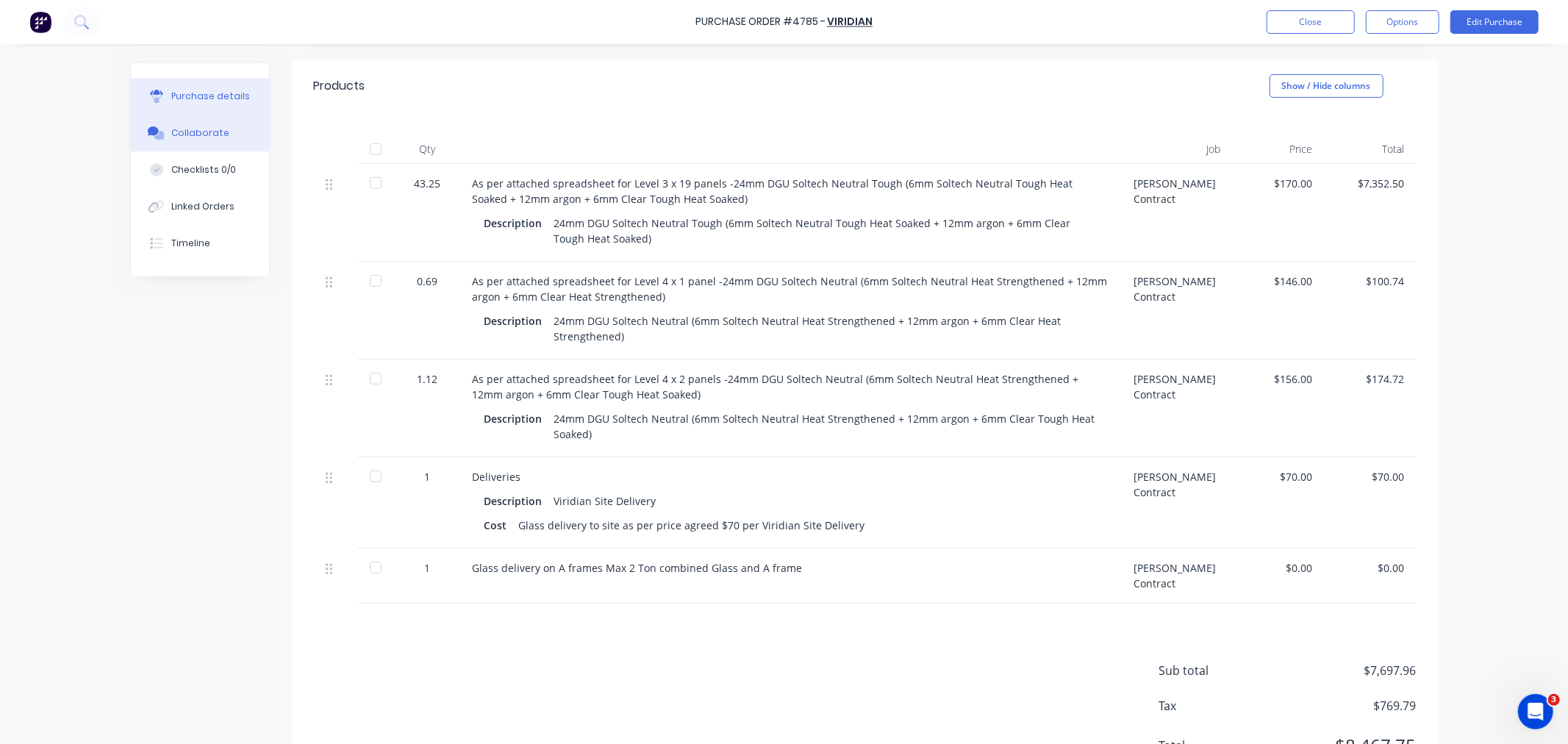
click at [197, 130] on div "Collaborate" at bounding box center [201, 133] width 58 height 13
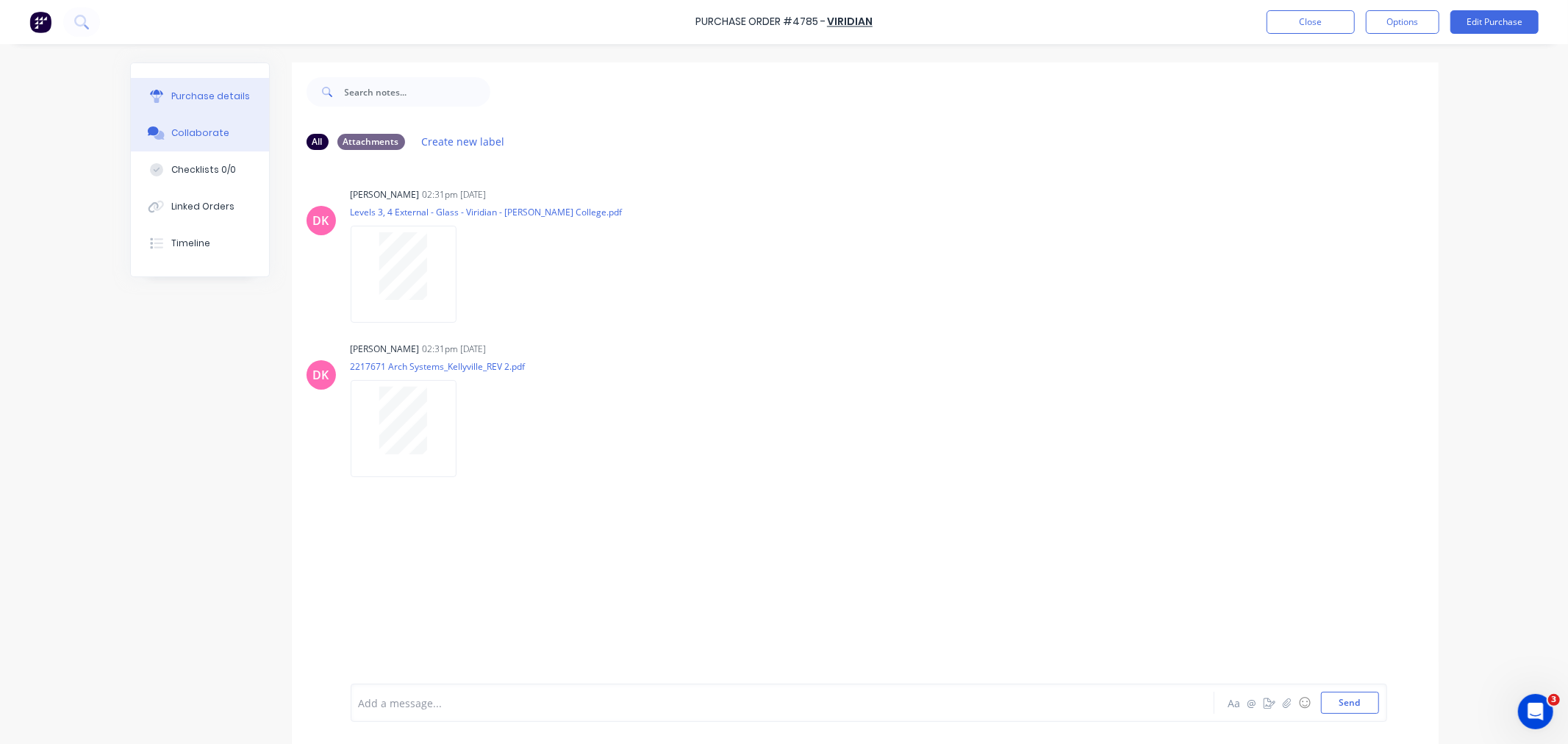
click at [191, 100] on div "Purchase details" at bounding box center [211, 96] width 79 height 13
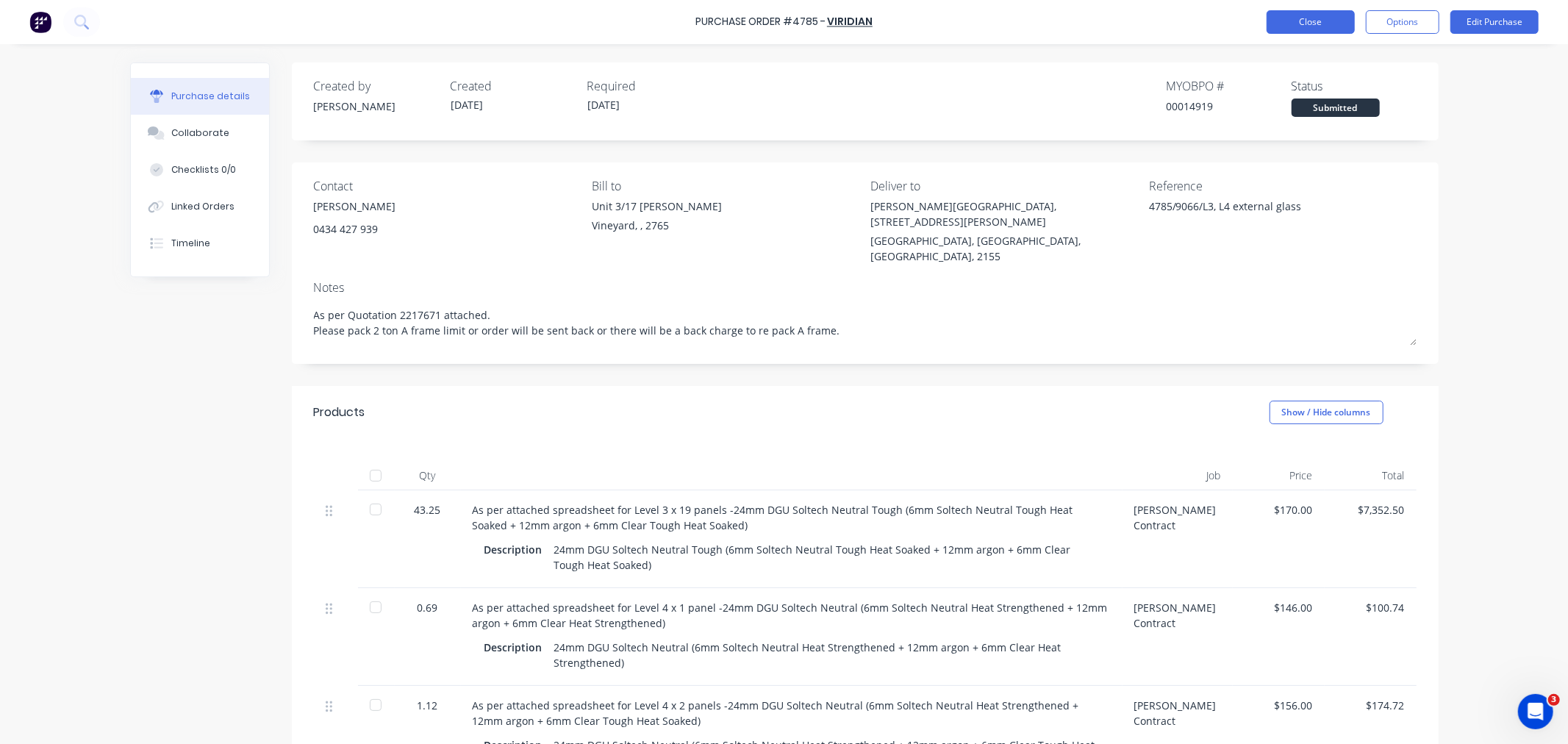
click at [1303, 27] on button "Close" at bounding box center [1310, 22] width 88 height 23
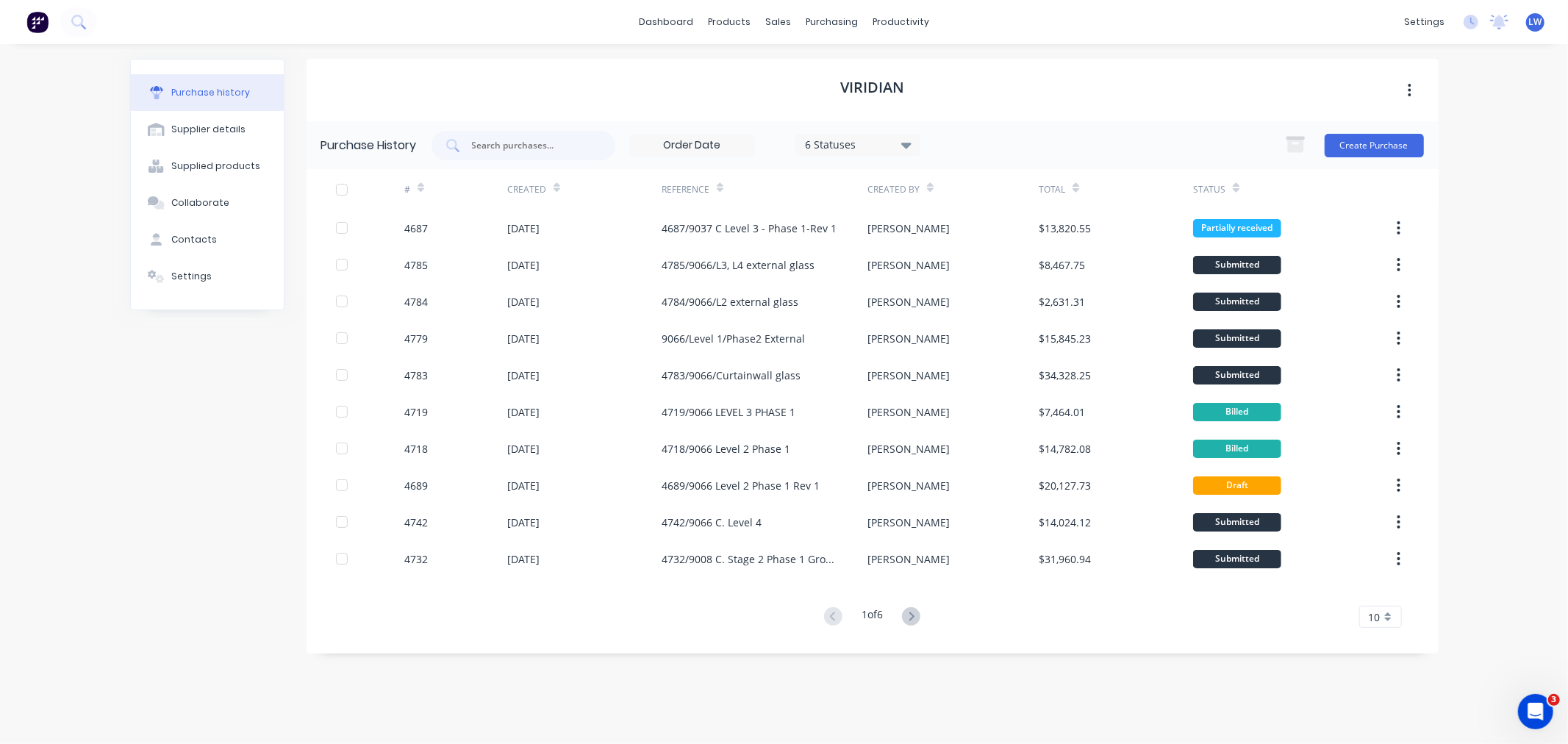
click at [907, 146] on icon at bounding box center [906, 145] width 10 height 6
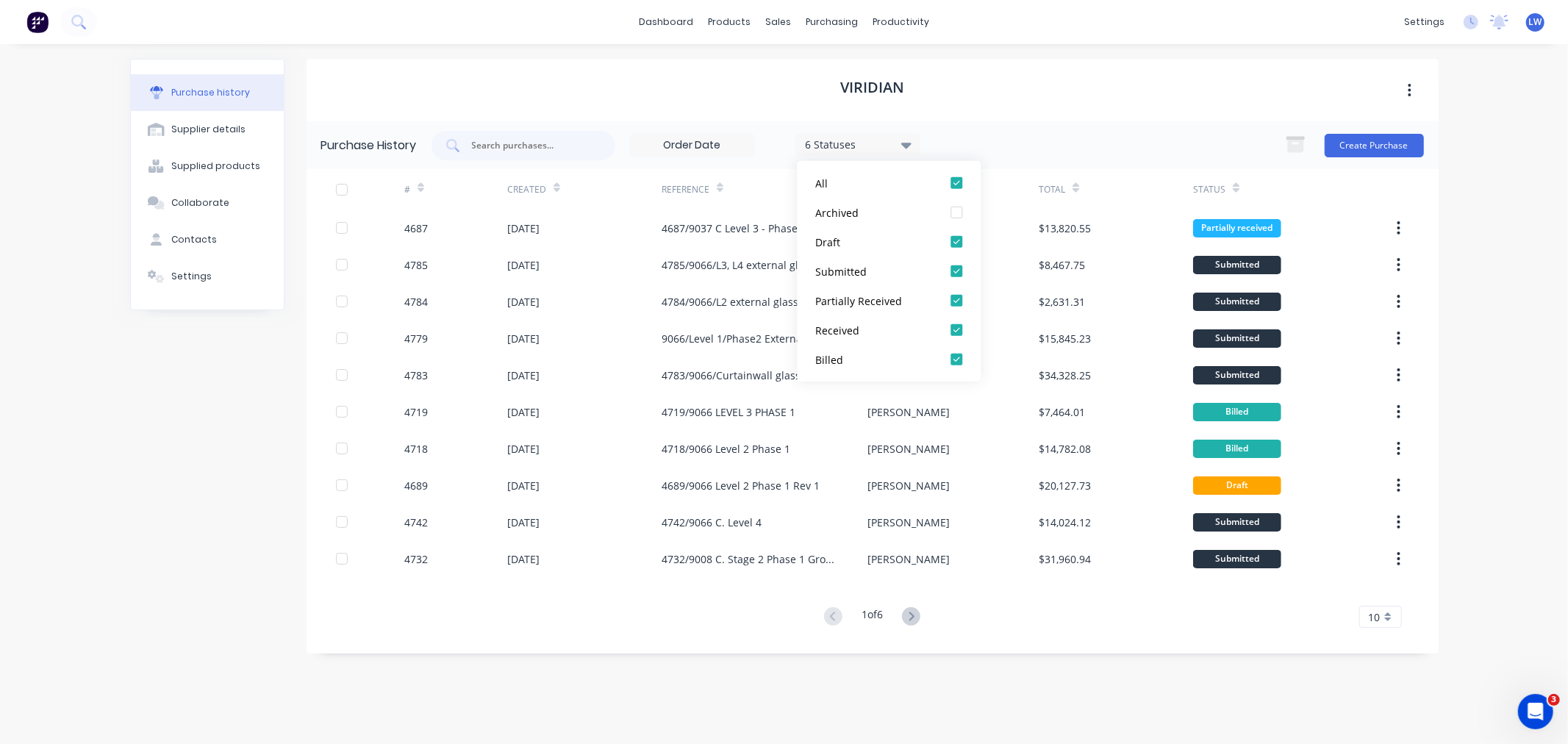
click at [907, 146] on icon at bounding box center [906, 145] width 10 height 6
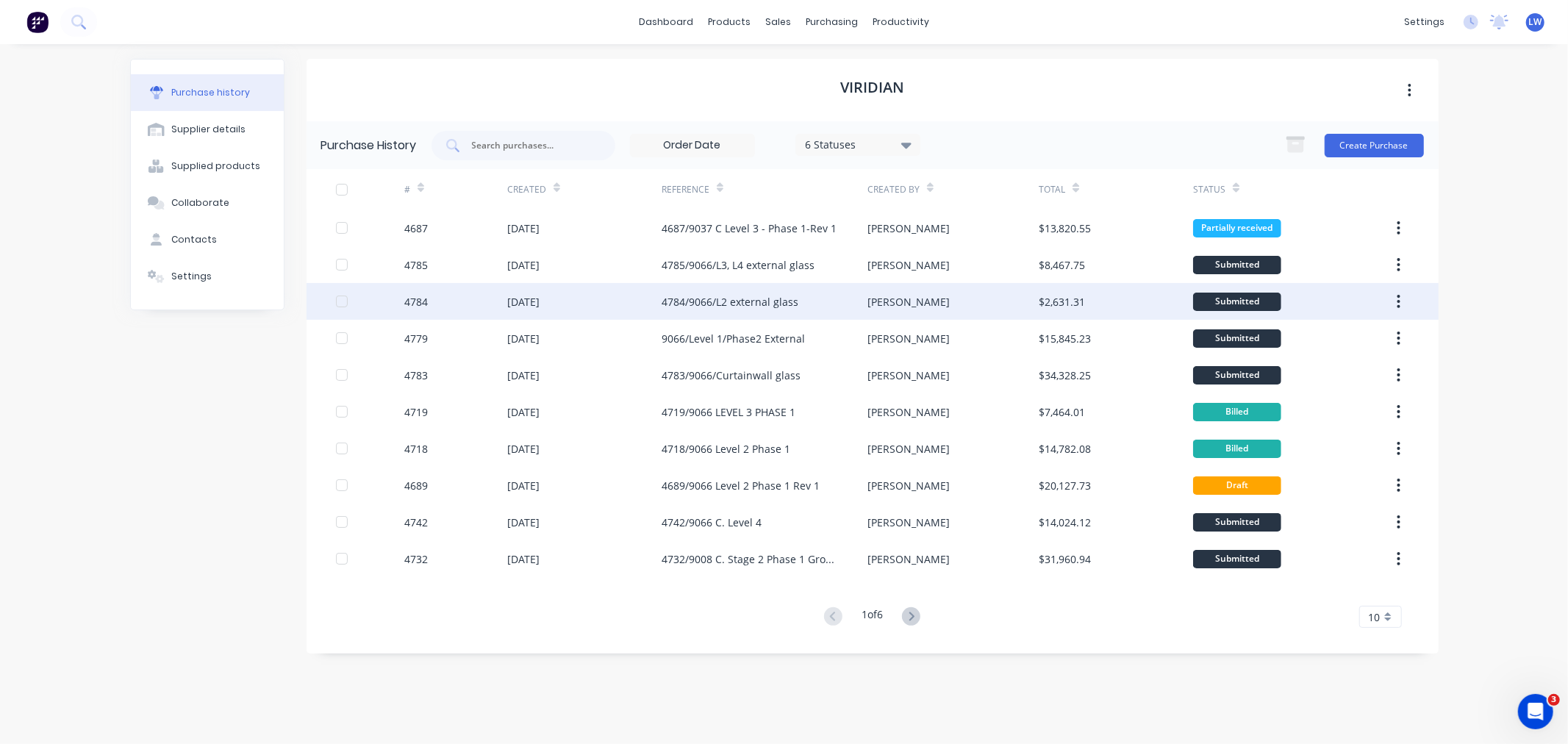
click at [715, 302] on div "4784/9066/L2 external glass" at bounding box center [730, 301] width 137 height 15
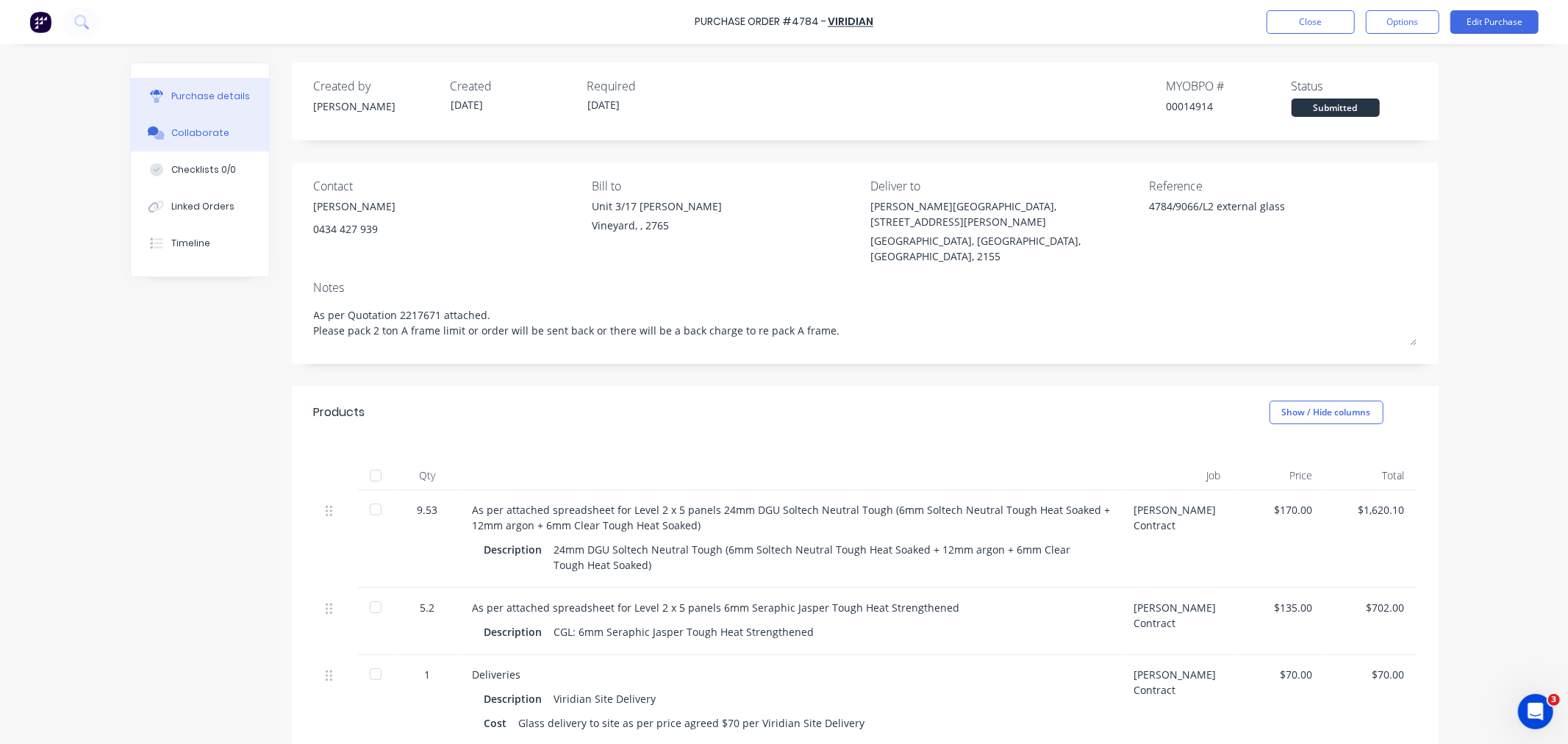
click at [202, 137] on div "Collaborate" at bounding box center [201, 133] width 58 height 13
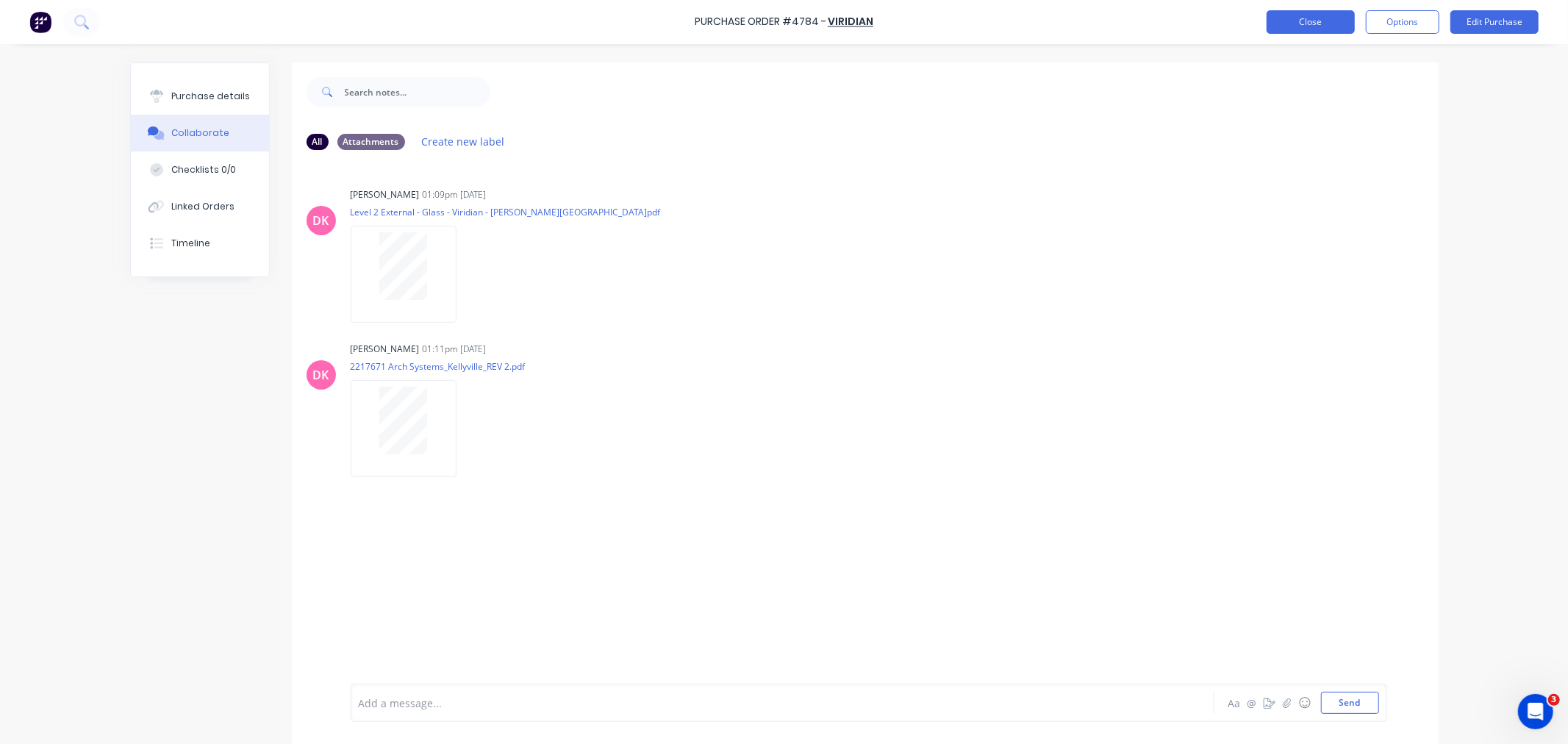
click at [1326, 30] on button "Close" at bounding box center [1310, 22] width 88 height 23
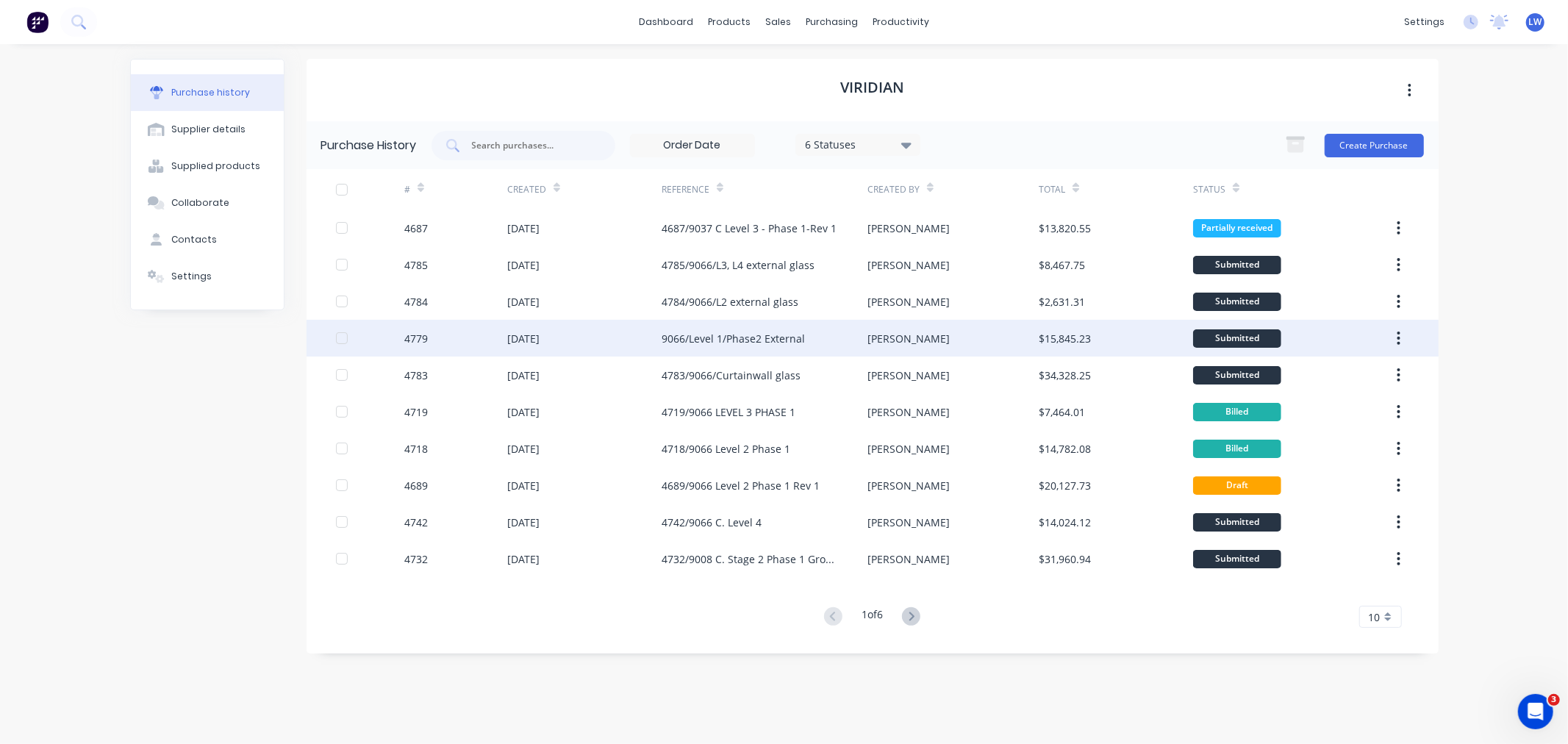
click at [706, 337] on div "9066/Level 1/Phase2 External" at bounding box center [734, 338] width 143 height 15
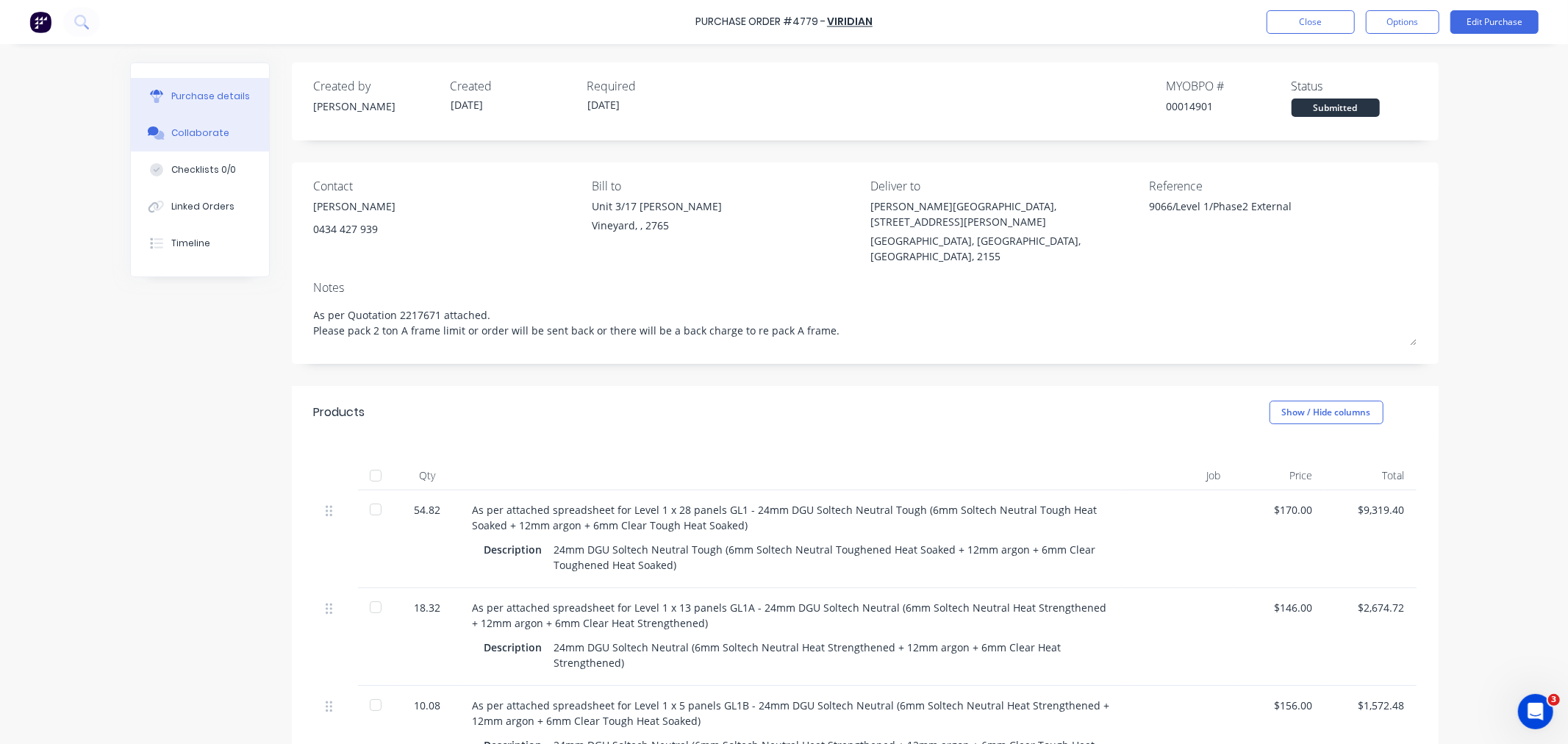
click at [201, 136] on div "Collaborate" at bounding box center [201, 133] width 58 height 13
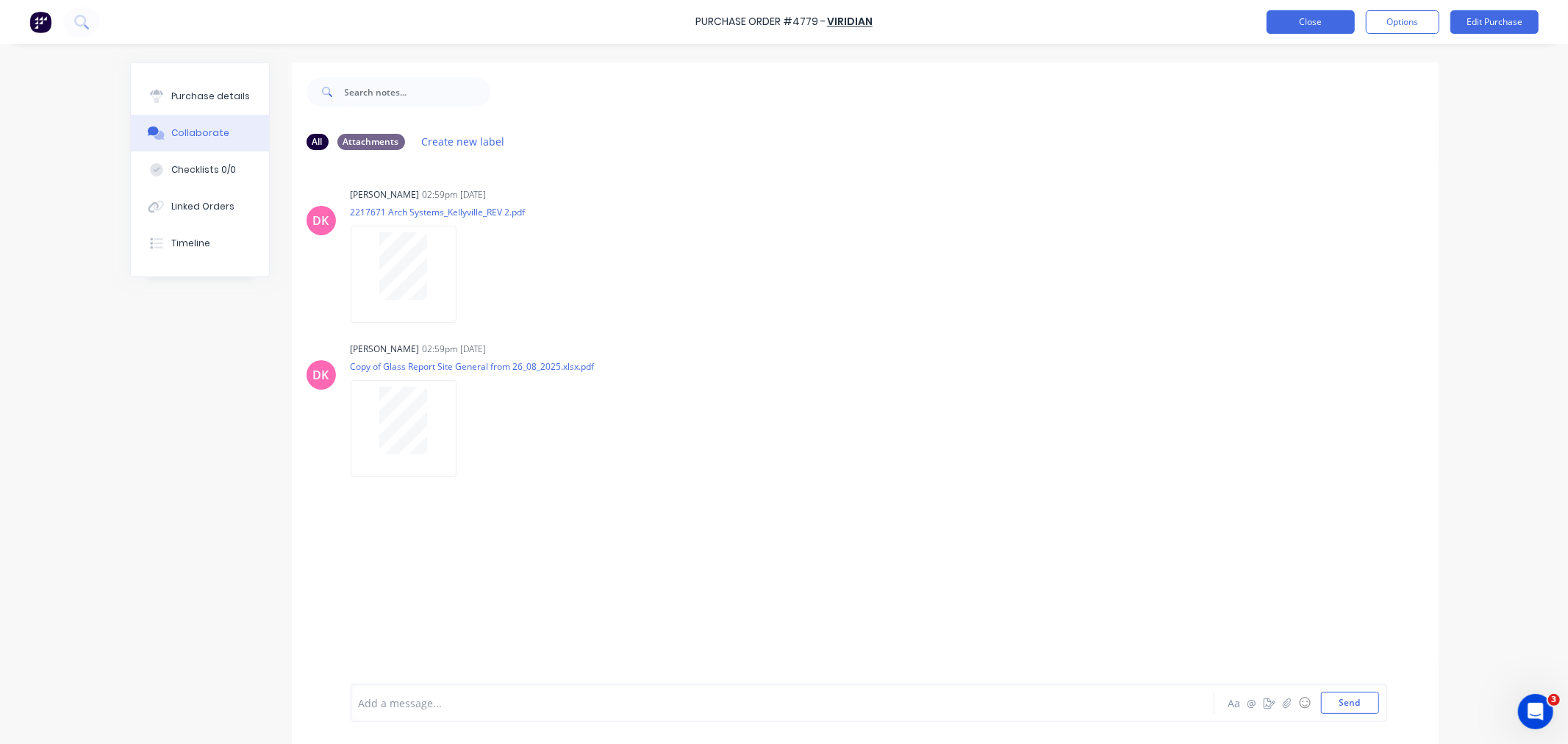
click at [1316, 23] on button "Close" at bounding box center [1310, 22] width 88 height 23
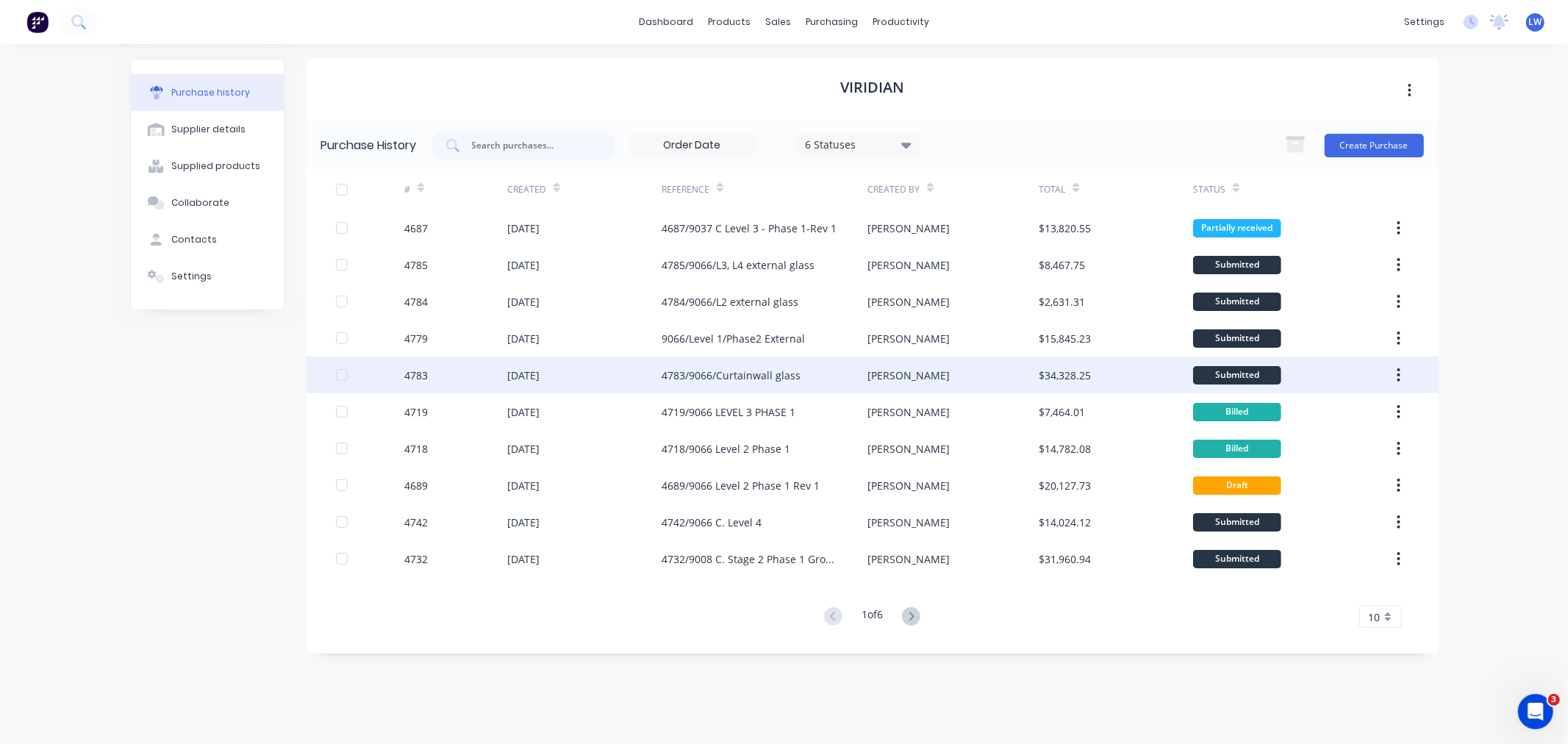
click at [731, 370] on div "4783/9066/Curtainwall glass" at bounding box center [731, 375] width 139 height 15
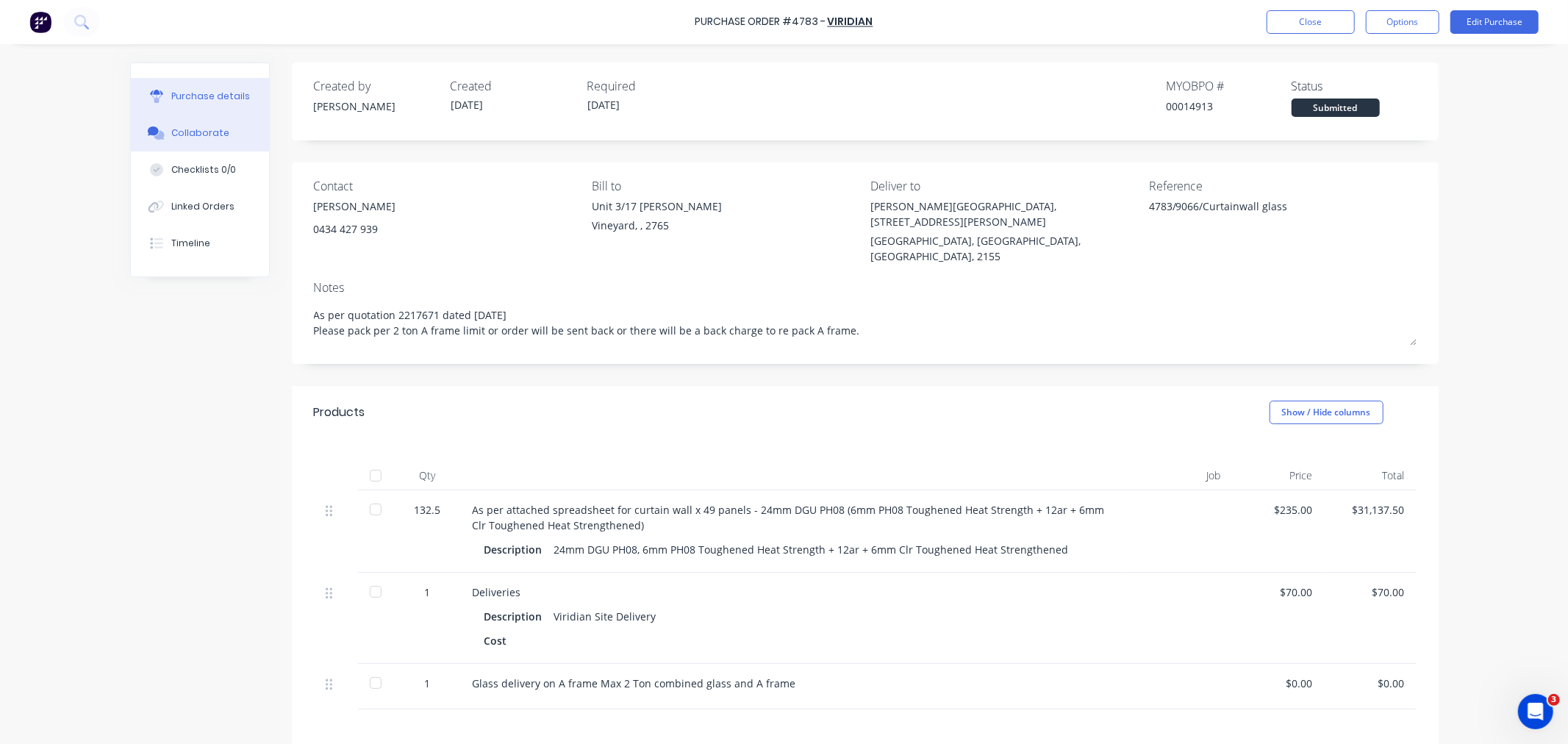
click at [181, 140] on button "Collaborate" at bounding box center [199, 133] width 138 height 37
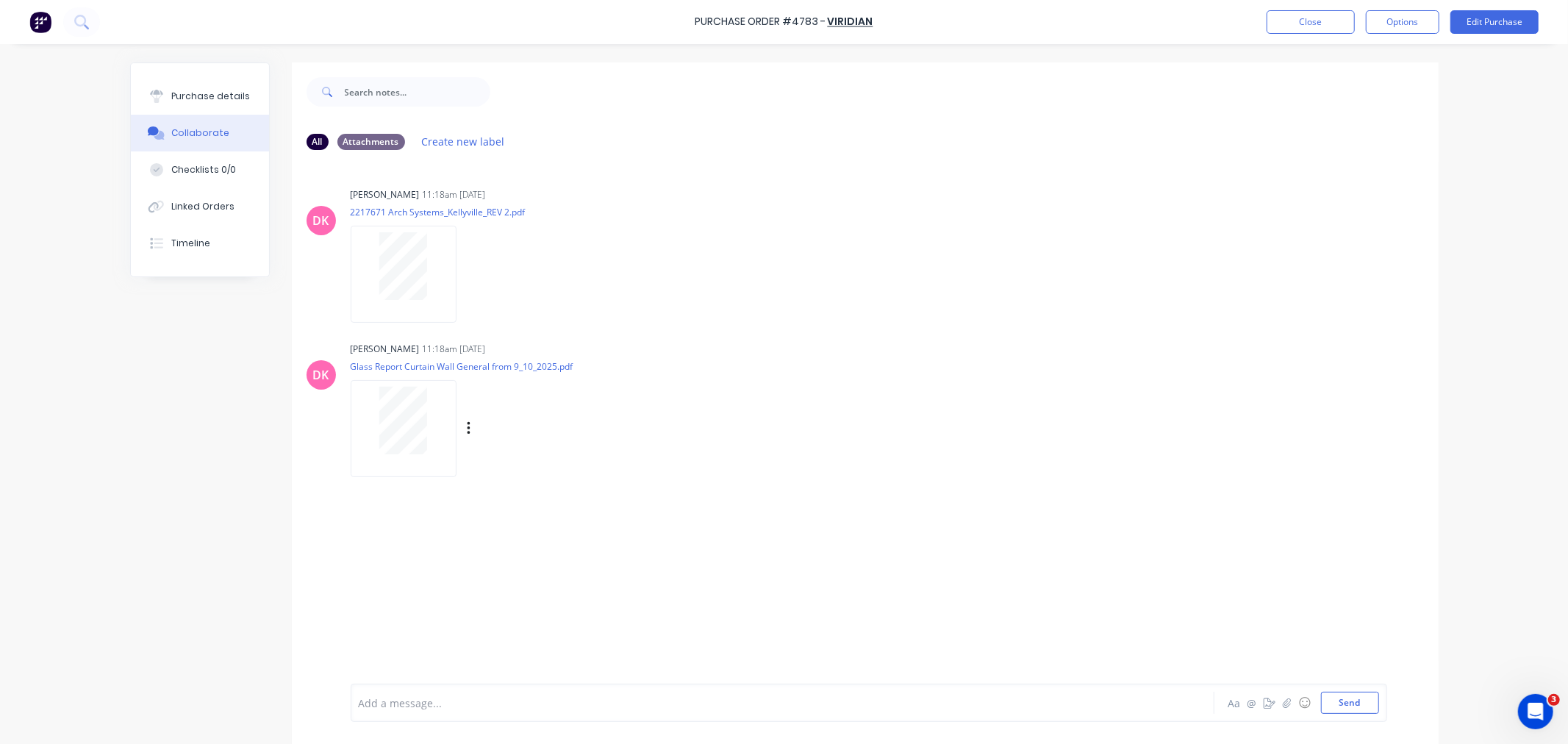
click at [395, 384] on div at bounding box center [403, 428] width 106 height 96
click at [1282, 23] on button "Close" at bounding box center [1310, 22] width 88 height 23
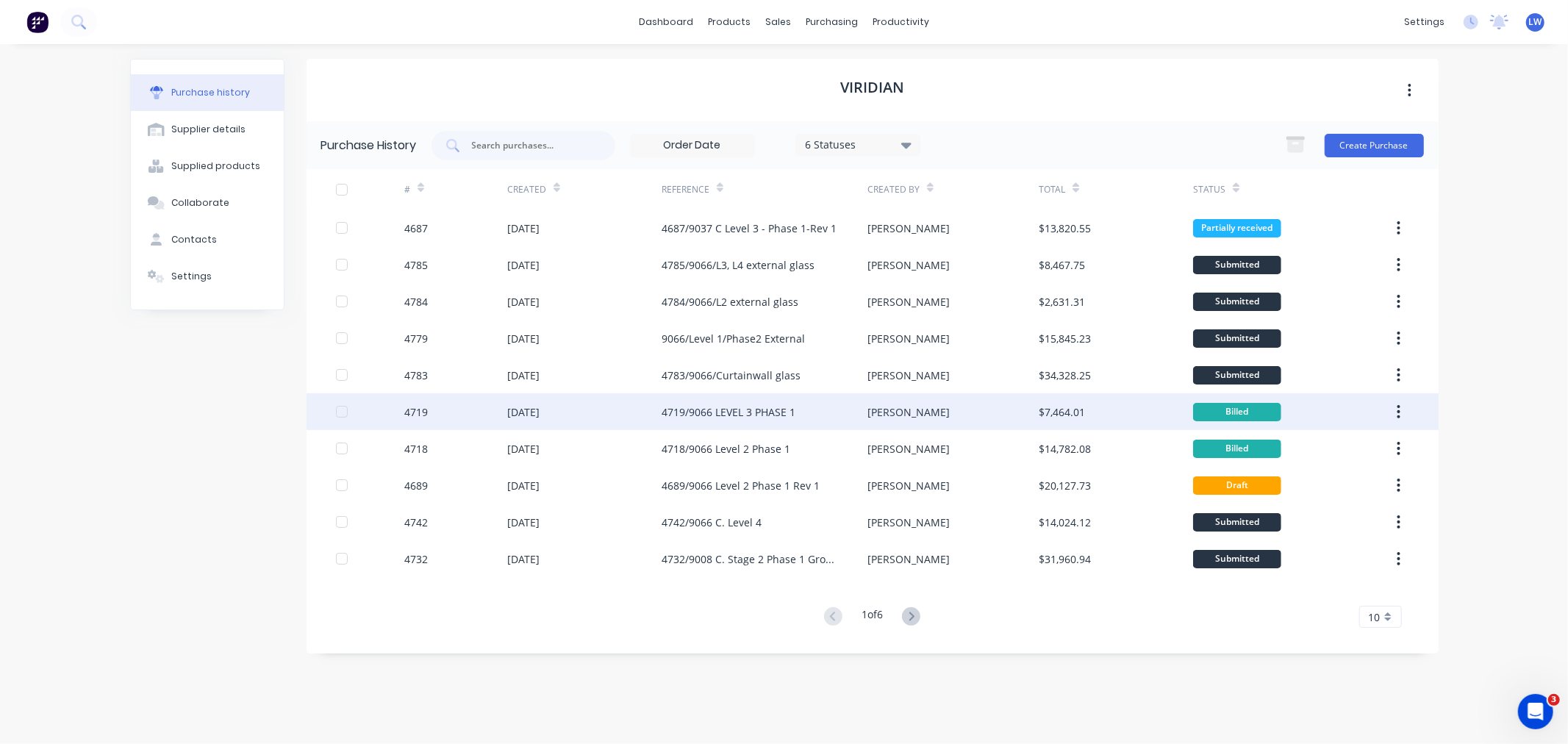
click at [734, 408] on div "4719/9066 LEVEL 3 PHASE 1" at bounding box center [729, 412] width 134 height 15
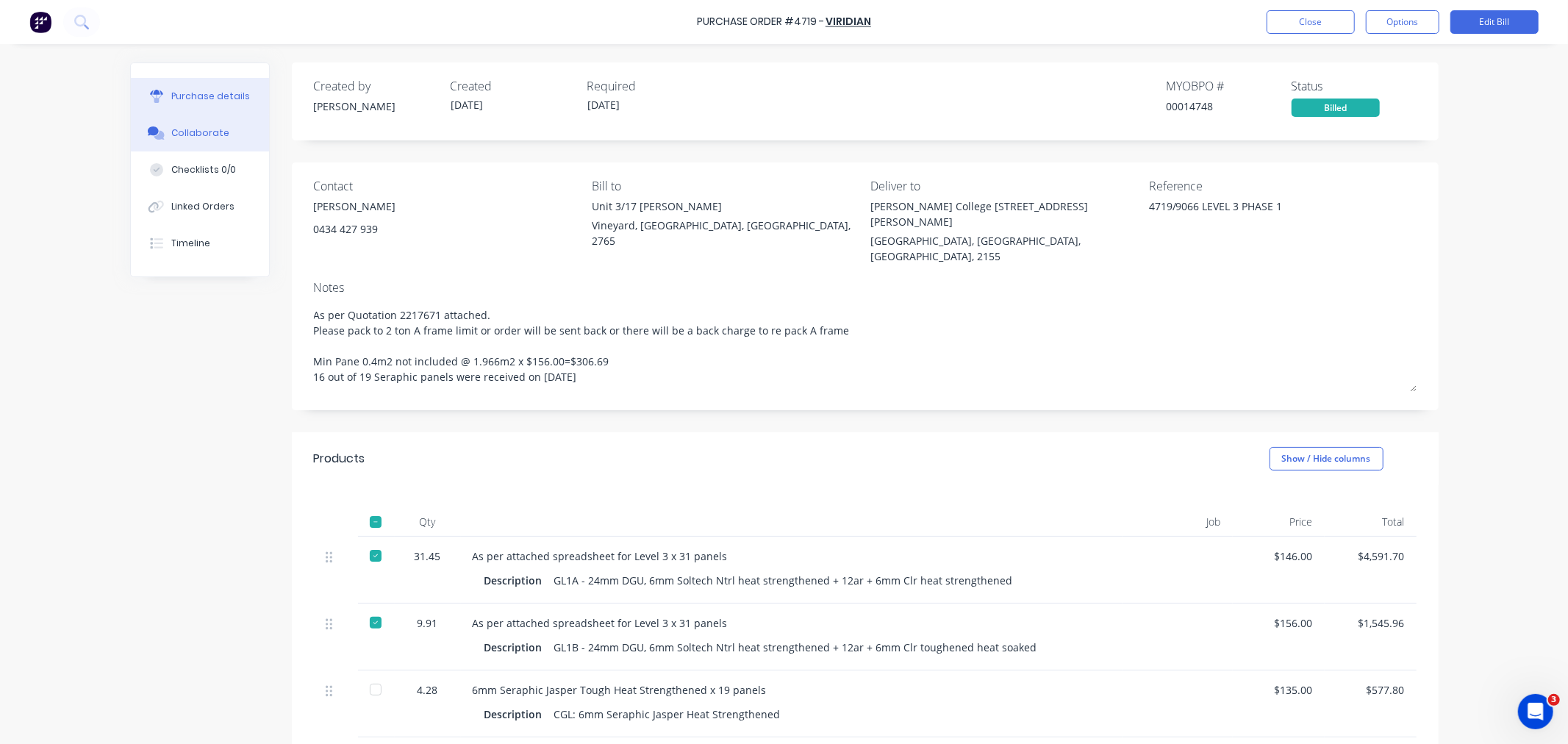
click at [201, 137] on div "Collaborate" at bounding box center [201, 133] width 58 height 13
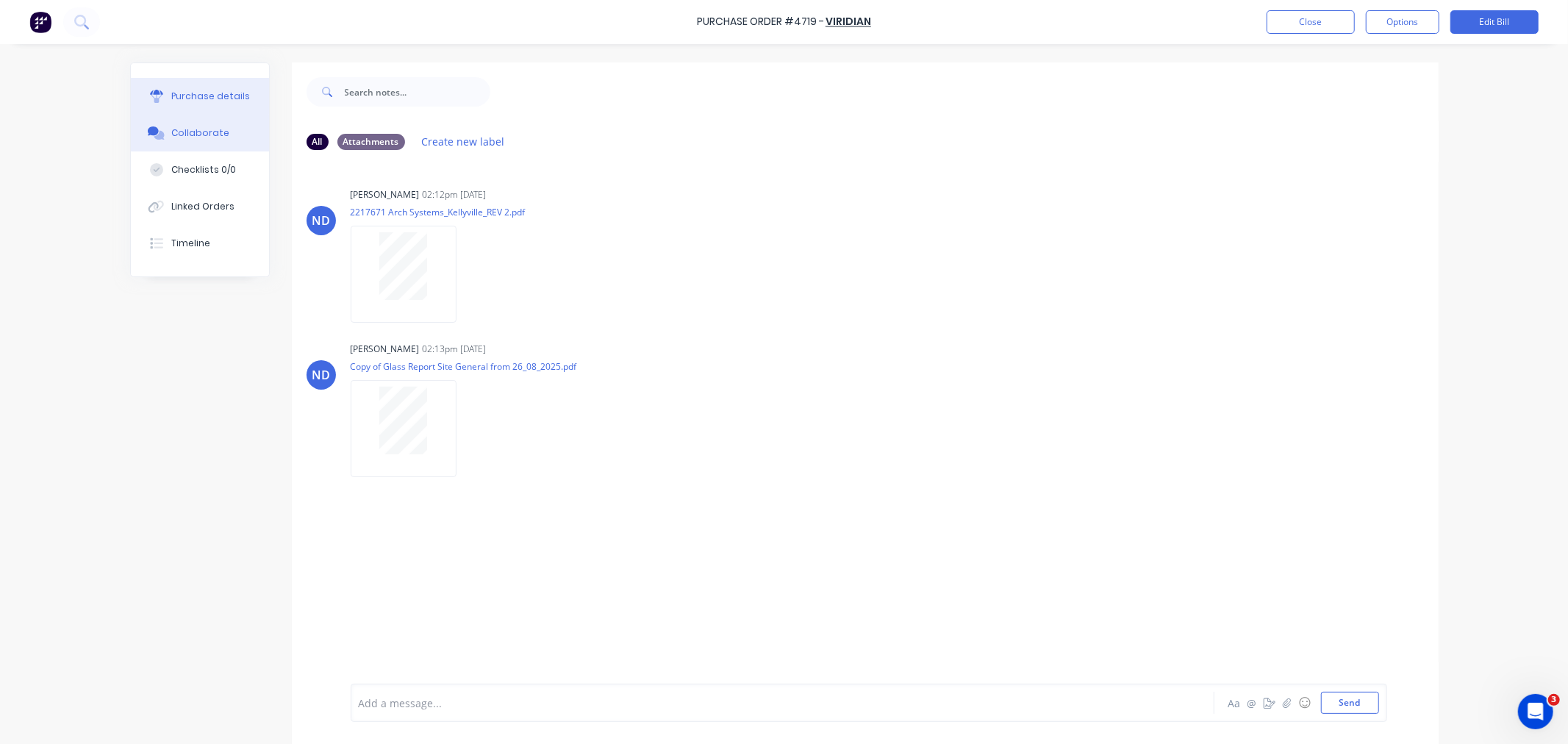
click at [205, 96] on div "Purchase details" at bounding box center [211, 96] width 79 height 13
type textarea "x"
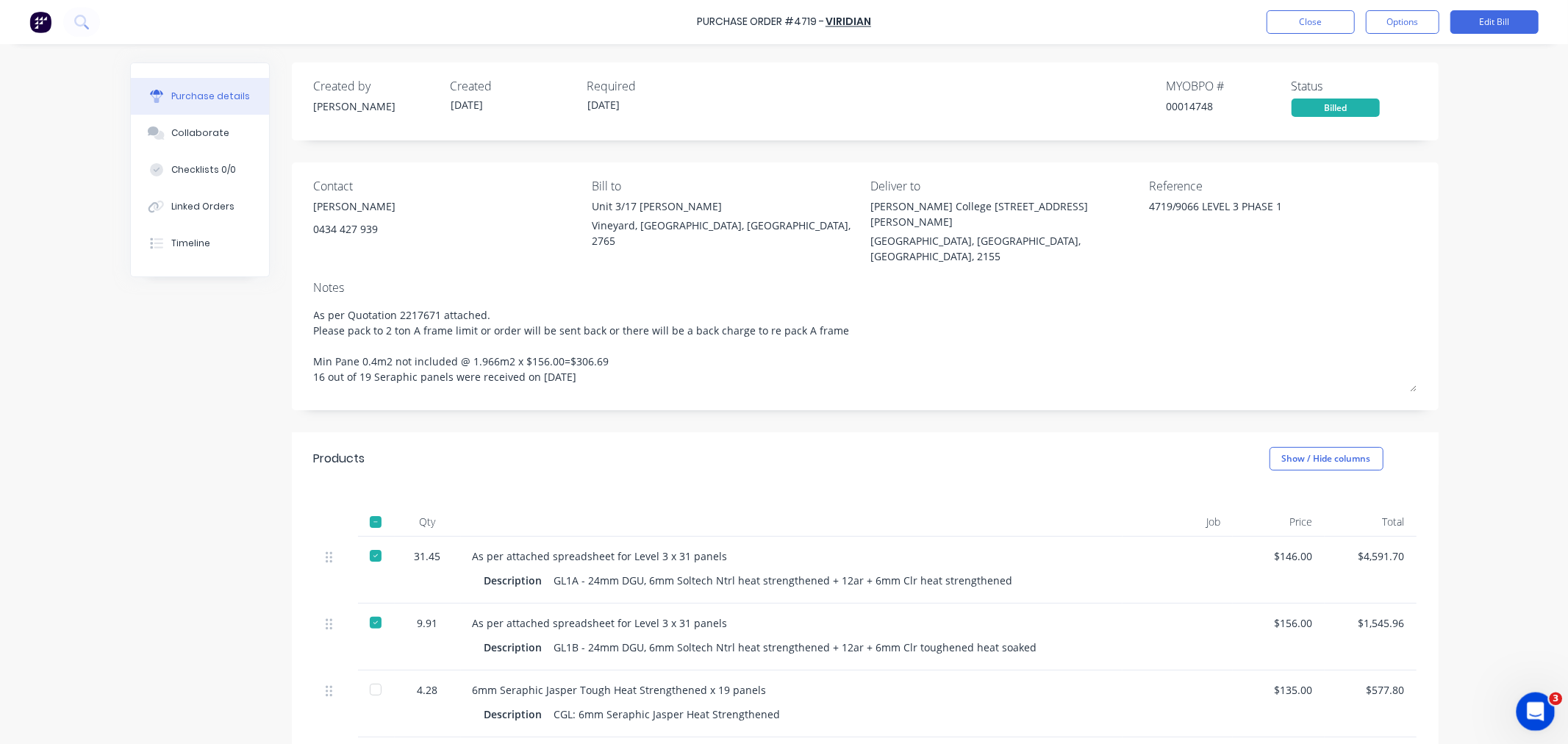
click at [1527, 697] on div "Open Intercom Messenger" at bounding box center [1533, 709] width 48 height 48
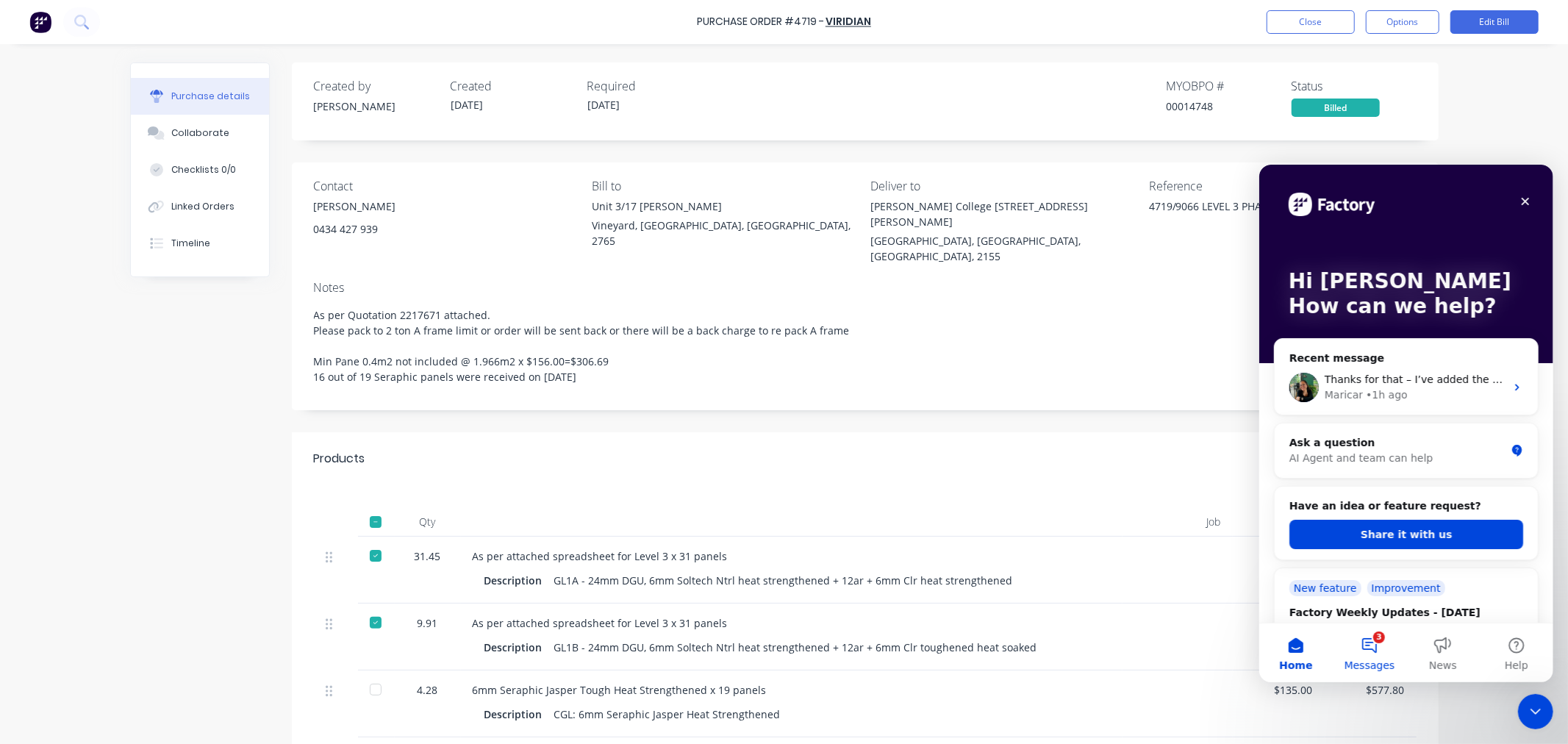
click at [1372, 646] on button "3 Messages" at bounding box center [1369, 652] width 73 height 59
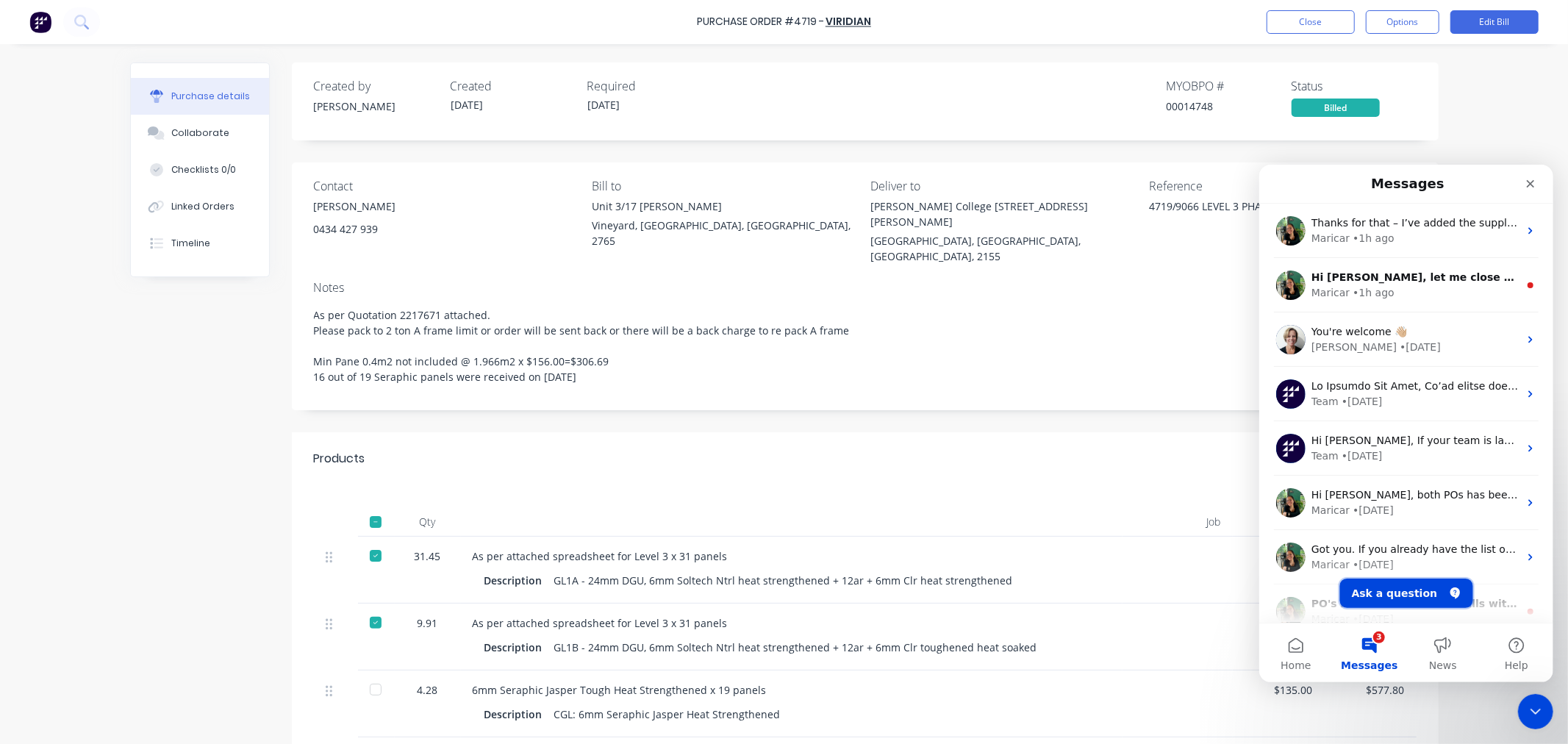
click at [1395, 585] on button "Ask a question" at bounding box center [1406, 592] width 133 height 29
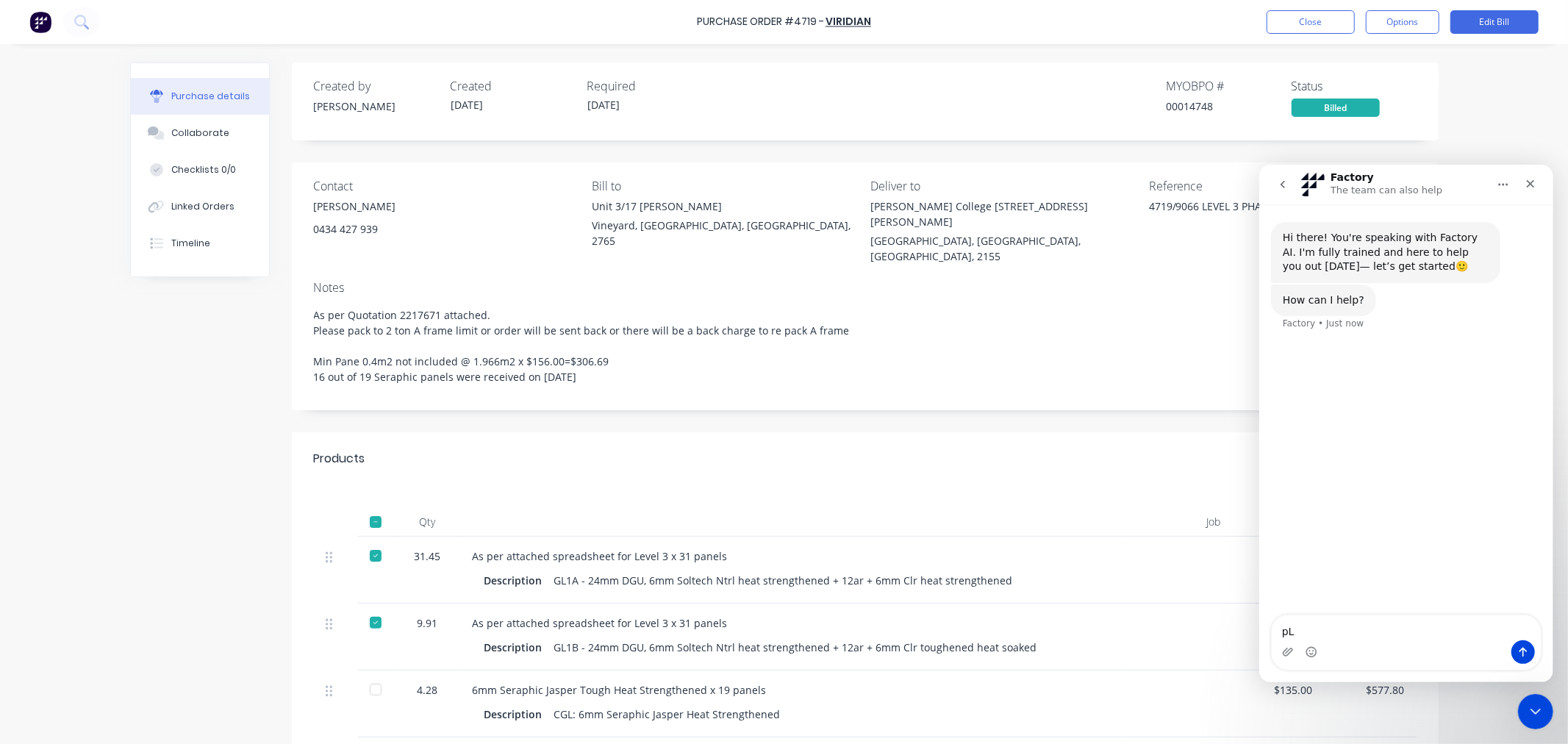
type textarea "p"
drag, startPoint x: 1431, startPoint y: 635, endPoint x: 2491, endPoint y: 817, distance: 1075.5
click at [1258, 652] on html "Factory The team can also help Hi there! You're speaking with Factory AI. I'm f…" at bounding box center [1405, 422] width 294 height 517
type textarea "Please BILL no MYOB PO4687"
click at [1519, 655] on icon "Send a message…" at bounding box center [1523, 651] width 12 height 12
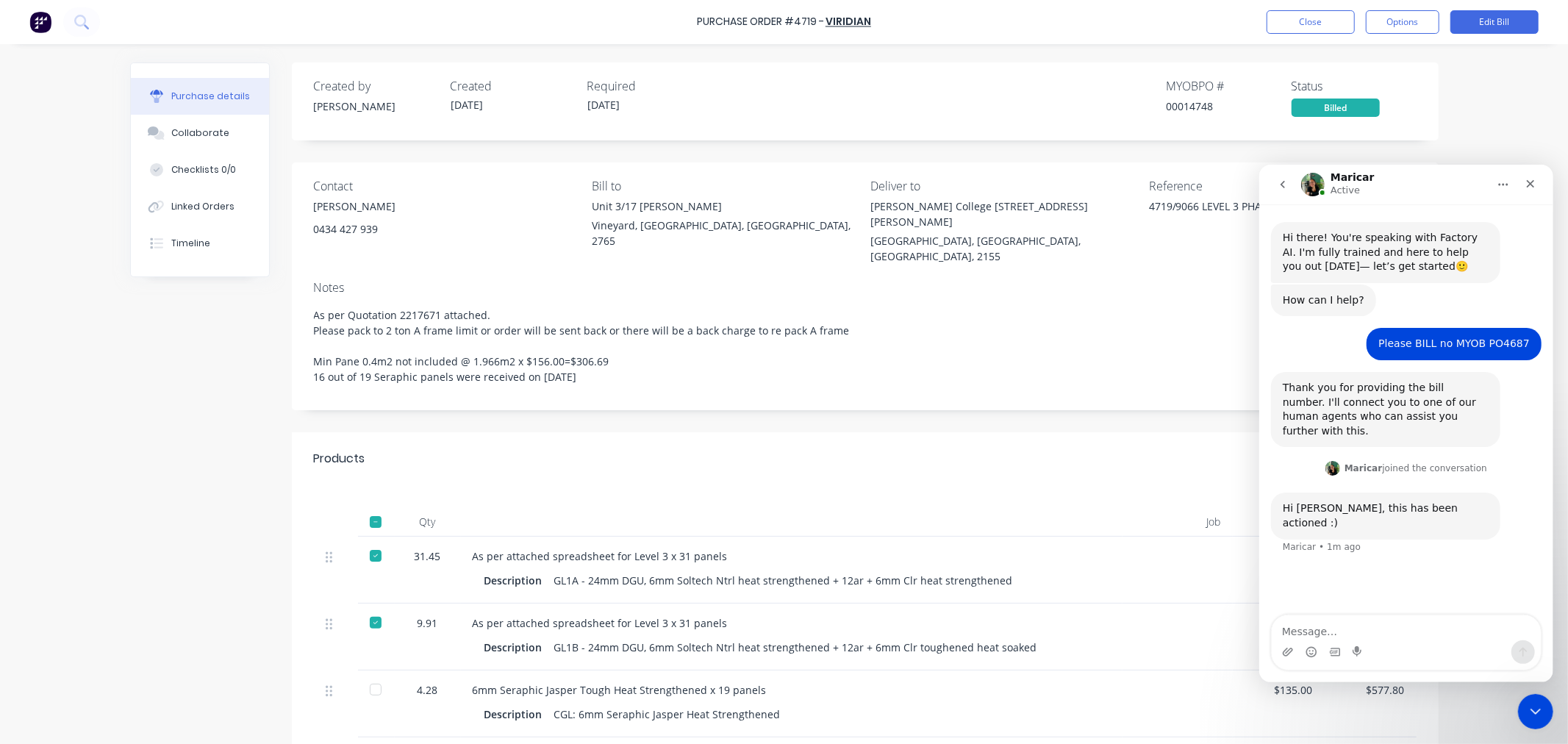
click at [1434, 592] on div "Hi there! You're speaking with Factory AI. I'm fully trained and here to help y…" at bounding box center [1405, 410] width 294 height 413
click at [1316, 653] on icon "Emoji picker" at bounding box center [1311, 651] width 12 height 12
click at [1311, 646] on circle "Emoji picker" at bounding box center [1311, 651] width 10 height 10
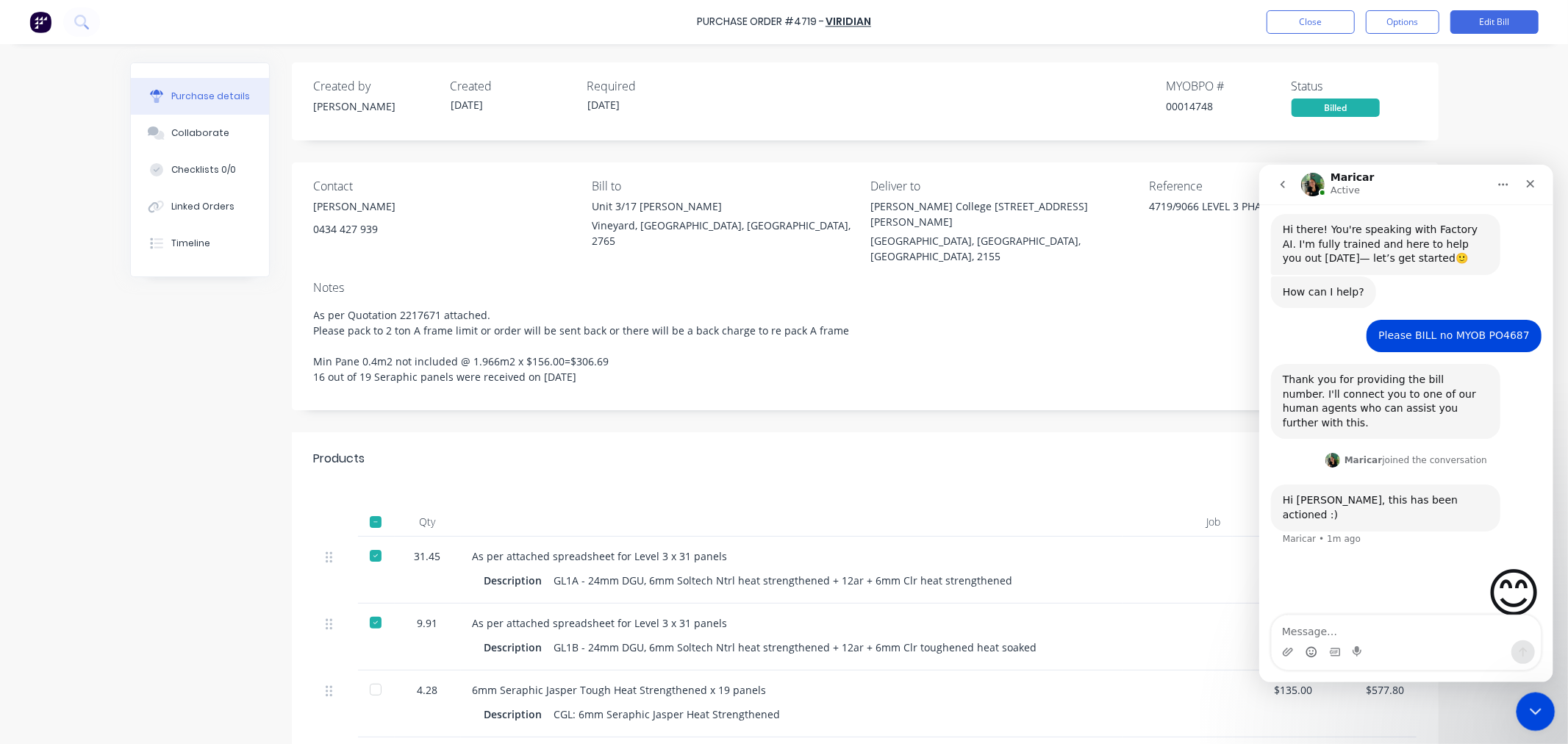
click at [1536, 713] on icon "Close Intercom Messenger" at bounding box center [1534, 709] width 18 height 18
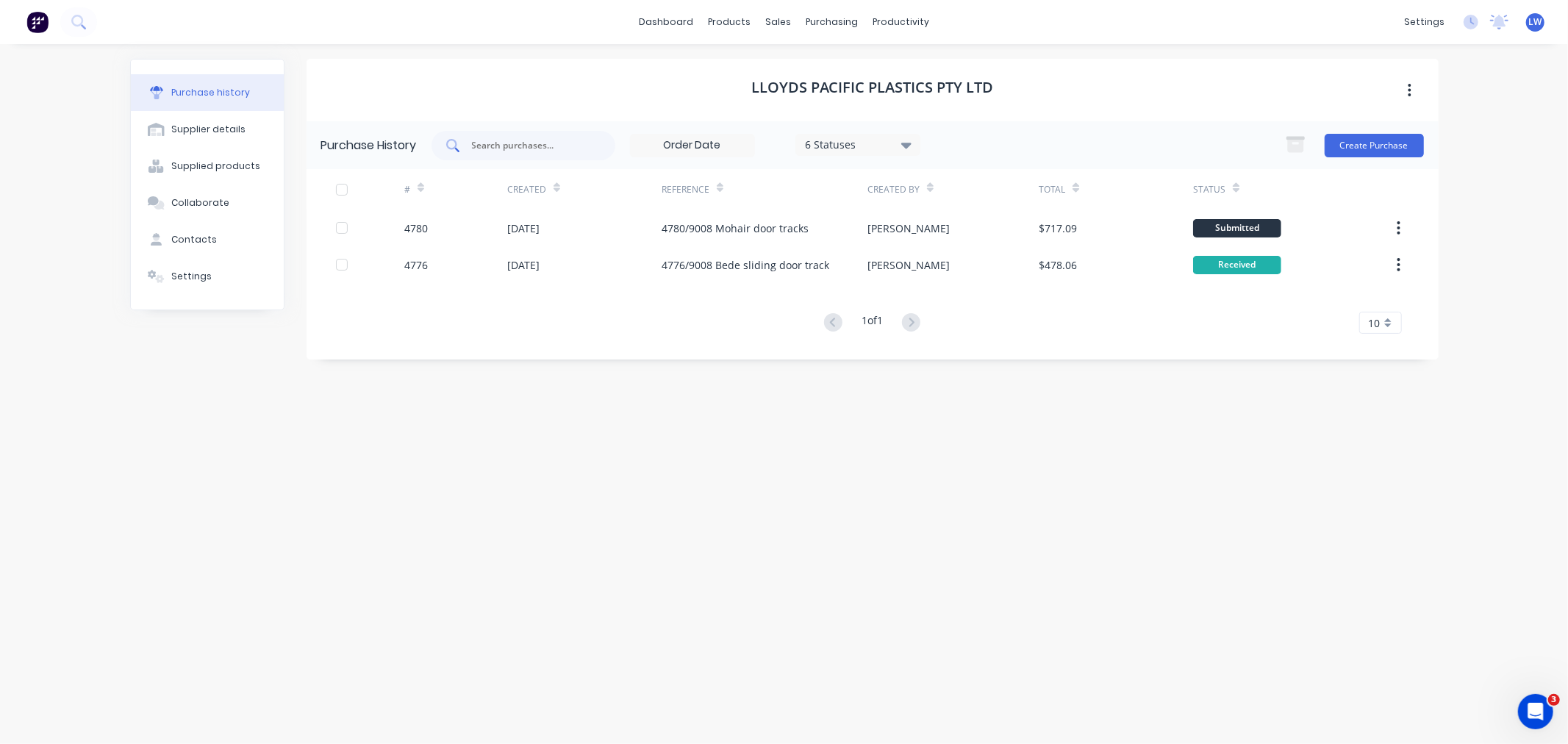
click at [523, 141] on input "text" at bounding box center [531, 145] width 122 height 15
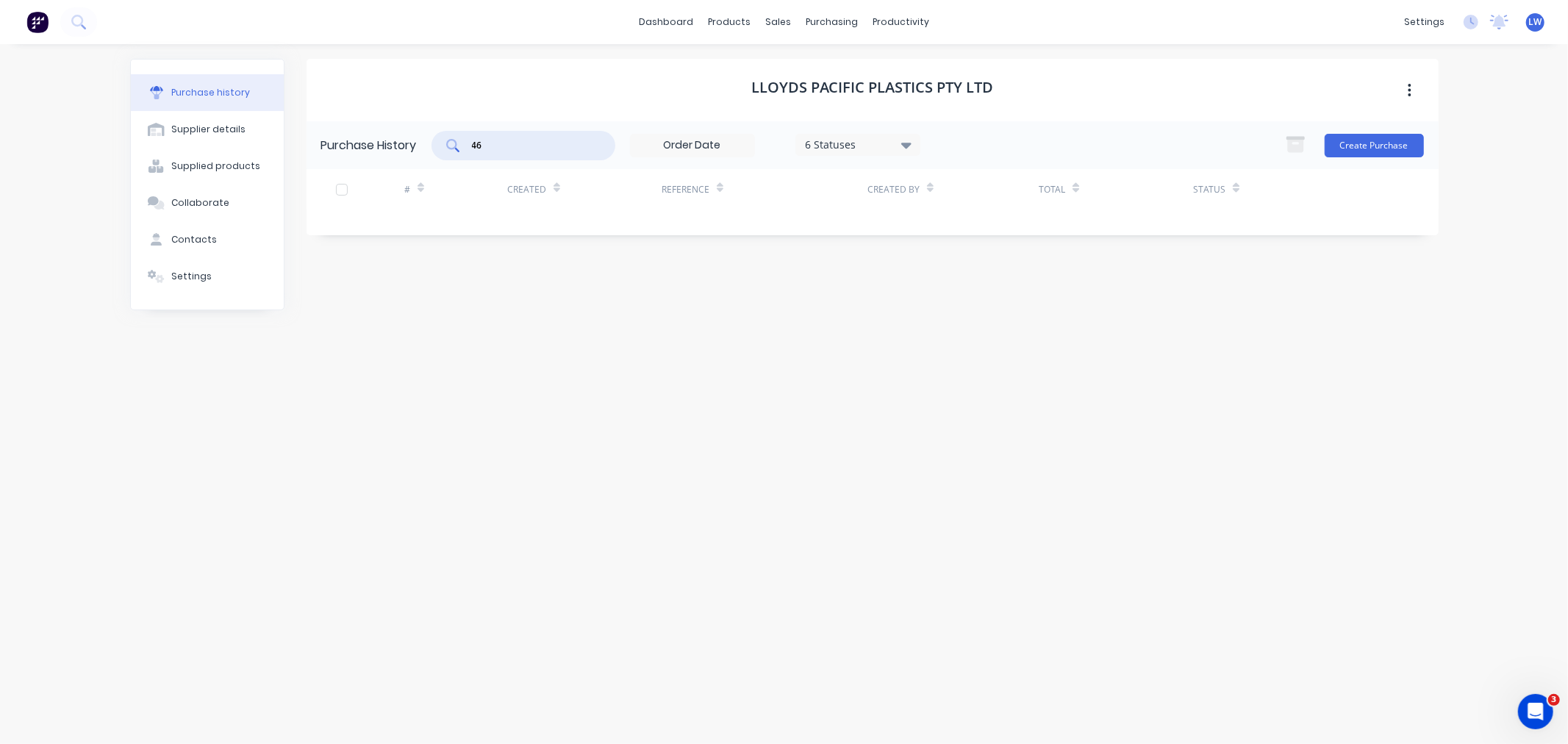
type input "4"
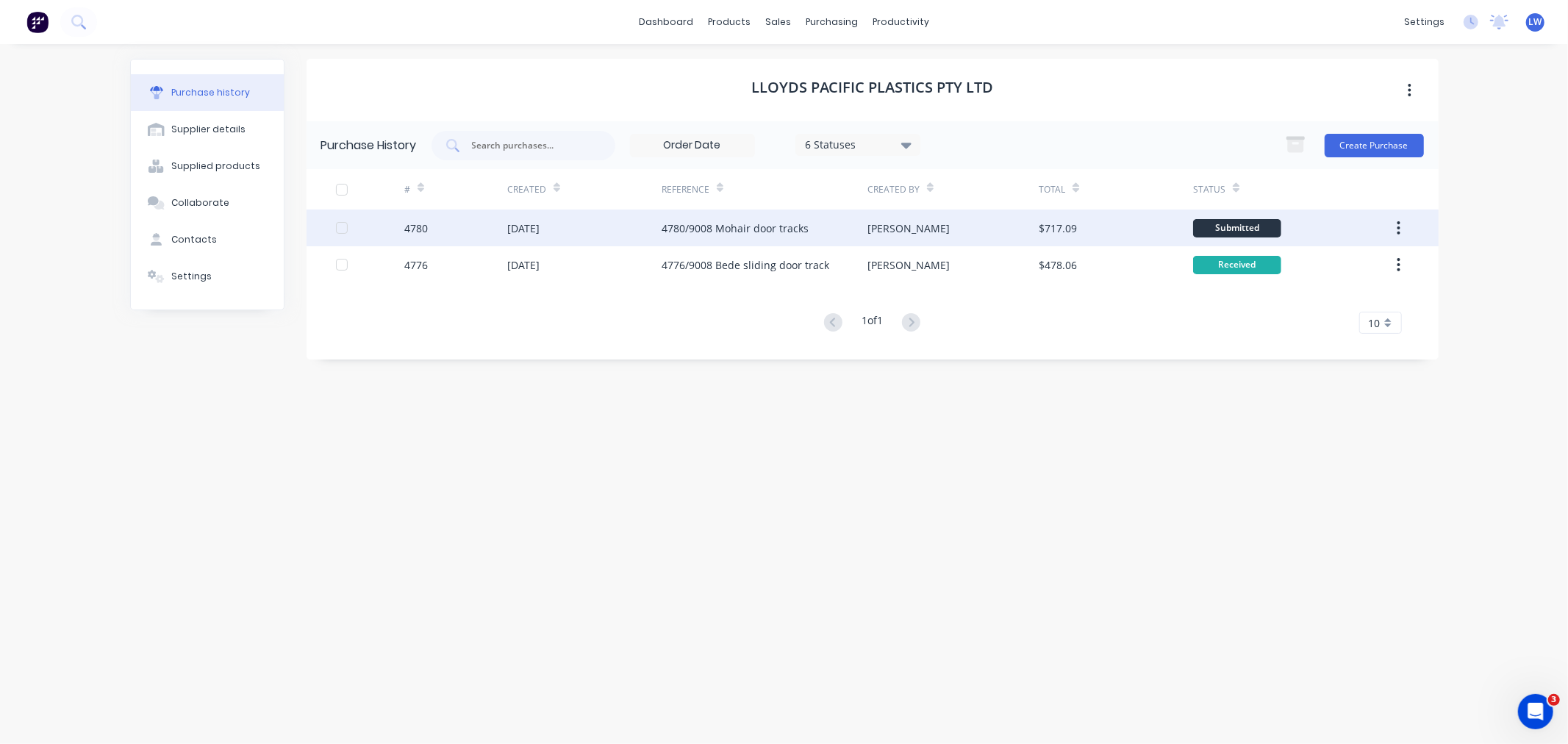
click at [753, 232] on div "4780/9008 Mohair door tracks" at bounding box center [735, 228] width 147 height 15
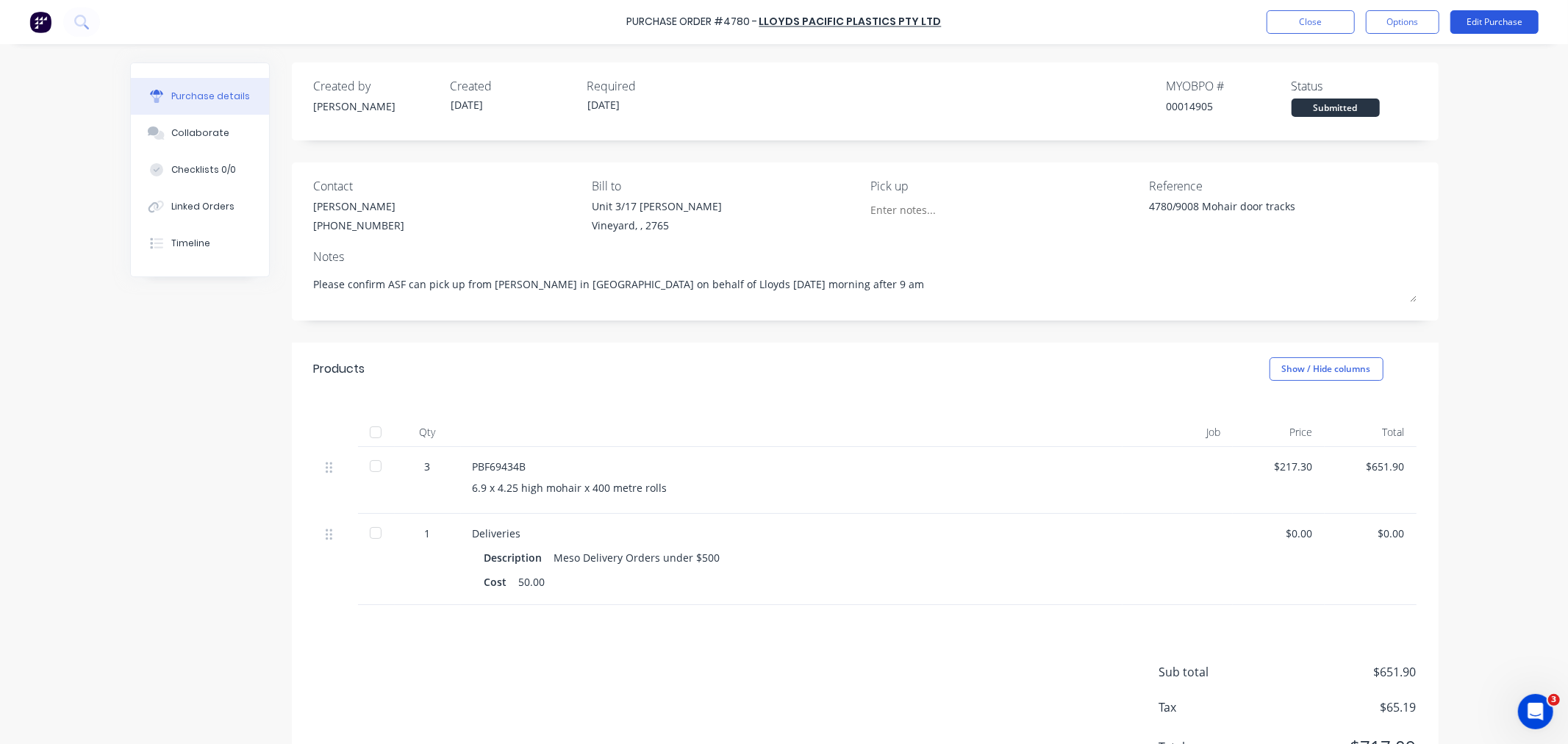
click at [1503, 18] on button "Edit Purchase" at bounding box center [1494, 22] width 88 height 23
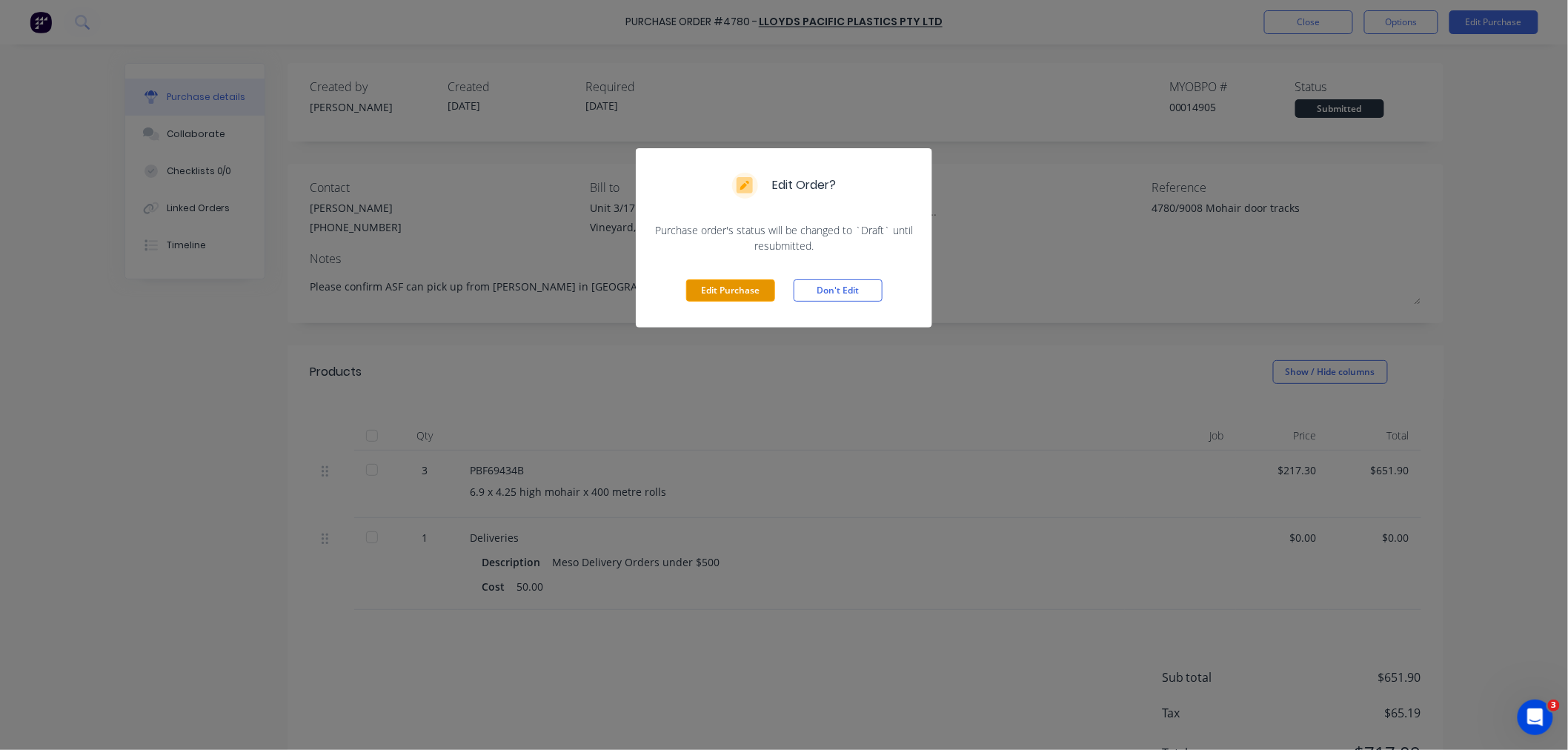
click at [717, 291] on button "Edit Purchase" at bounding box center [730, 290] width 89 height 22
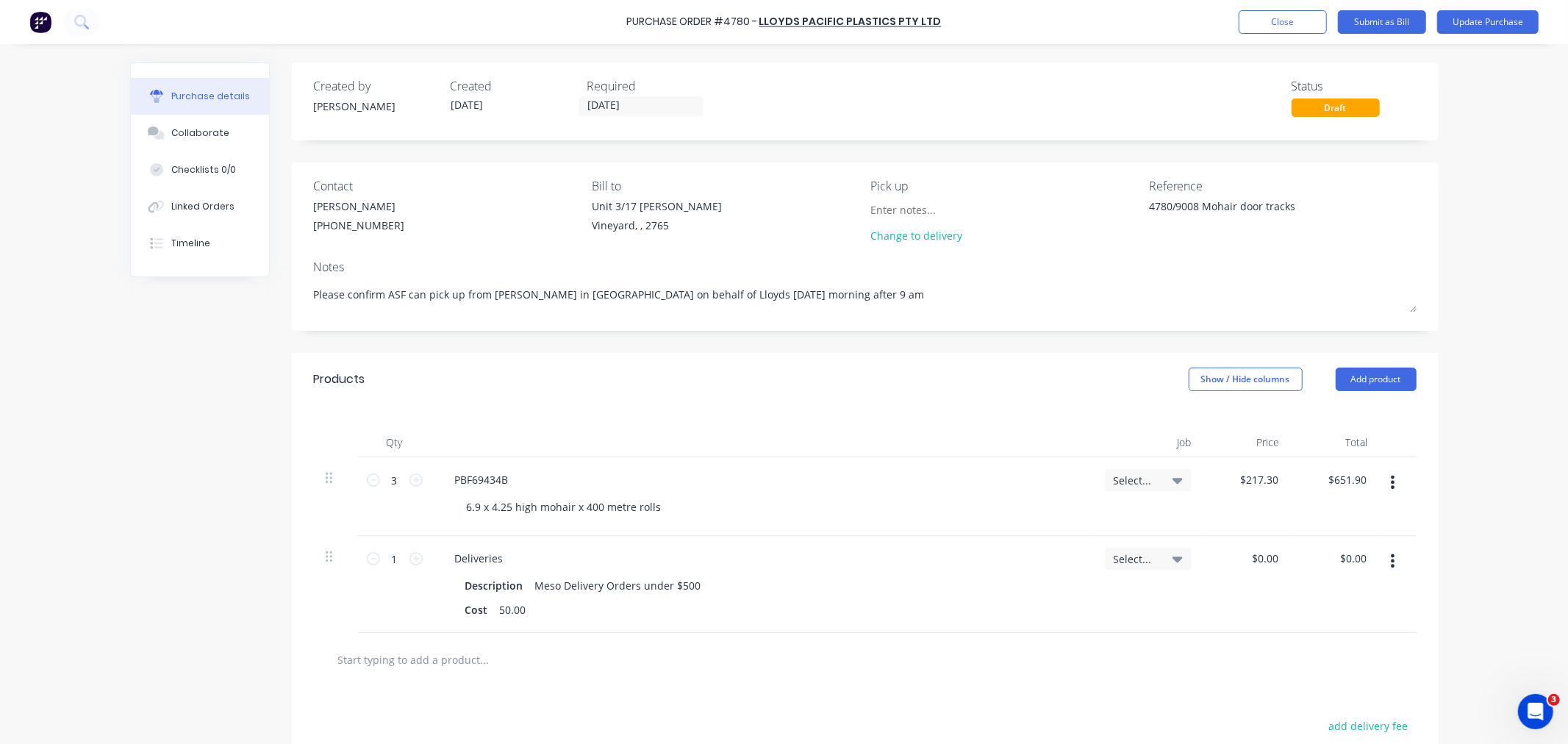
click at [1379, 563] on button "button" at bounding box center [1392, 560] width 35 height 27
click at [1304, 684] on button "Delete" at bounding box center [1348, 688] width 125 height 29
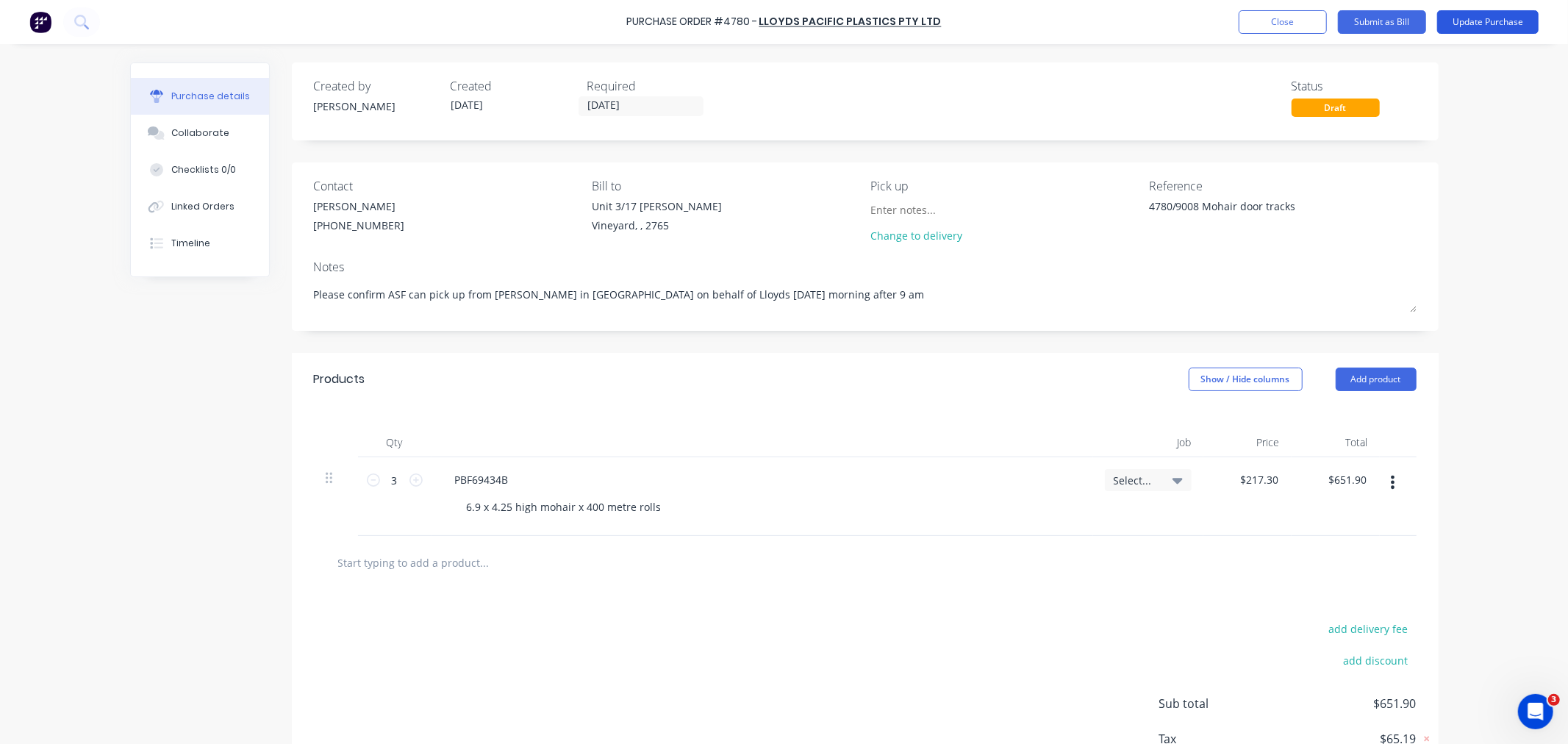
click at [1486, 16] on button "Update Purchase" at bounding box center [1488, 22] width 102 height 23
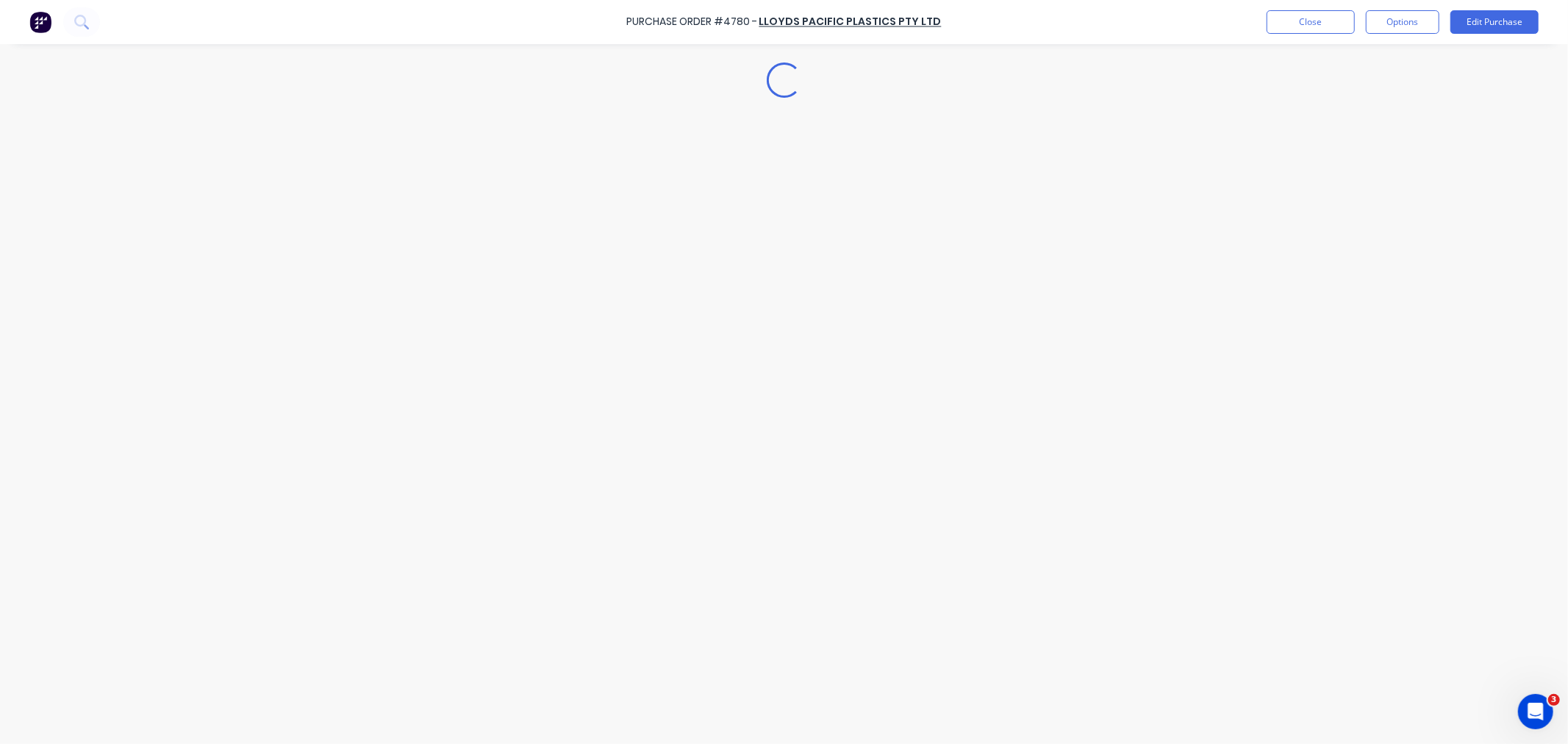
type textarea "x"
